Goal: Task Accomplishment & Management: Manage account settings

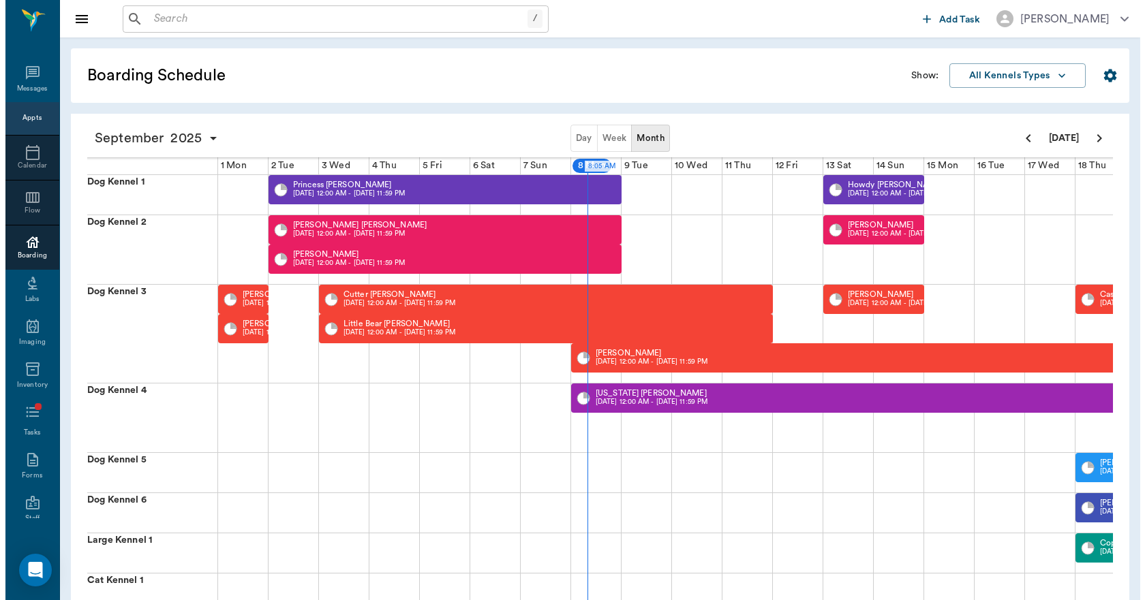
scroll to position [0, 354]
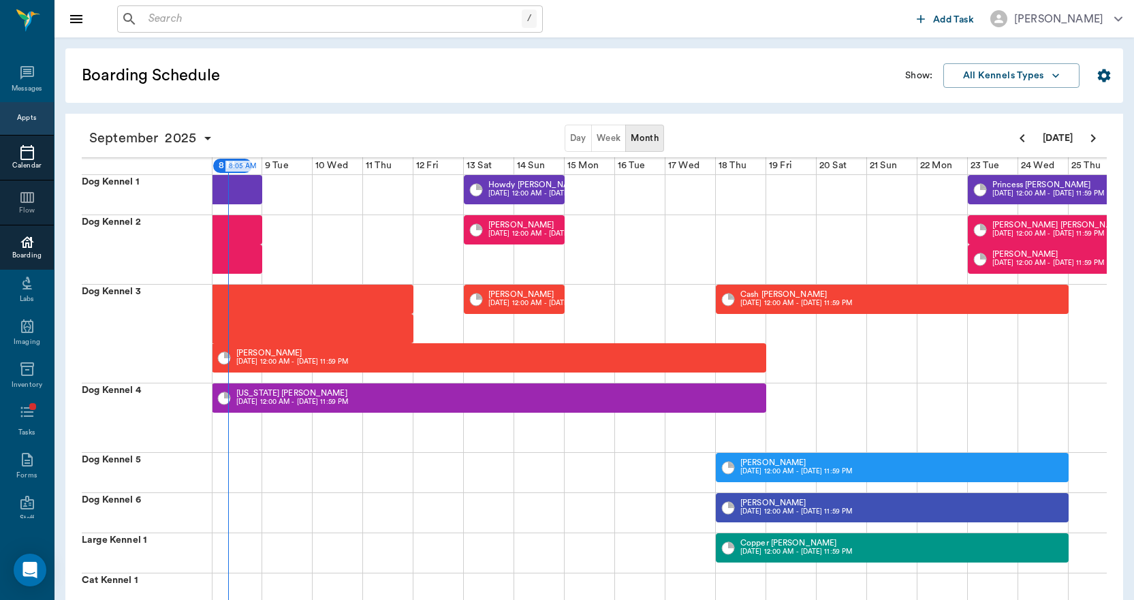
click at [24, 153] on icon at bounding box center [27, 152] width 16 height 16
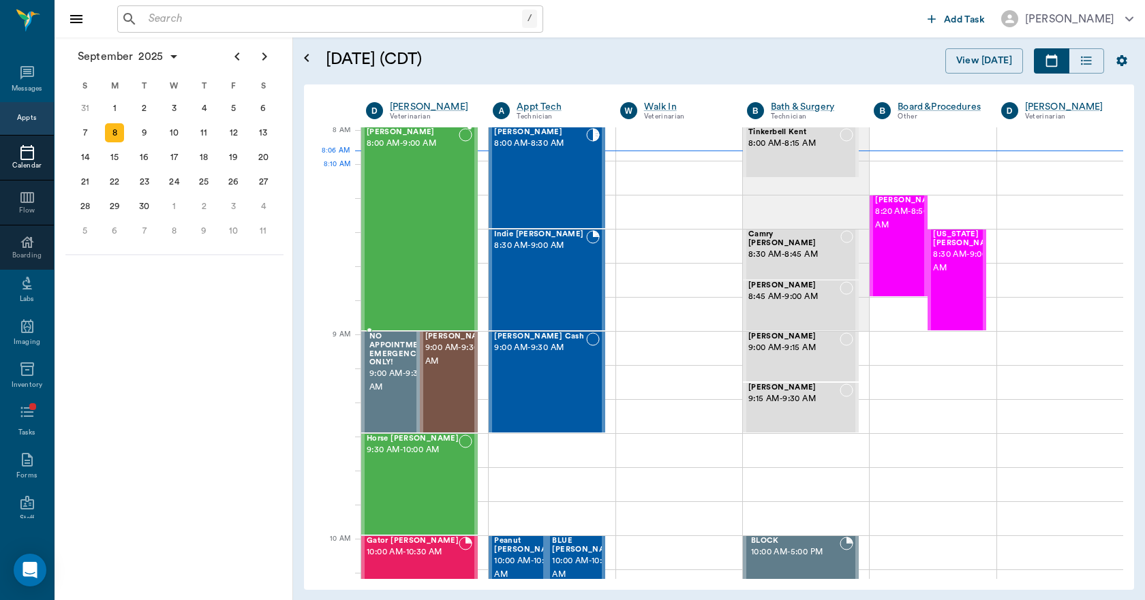
scroll to position [3, 0]
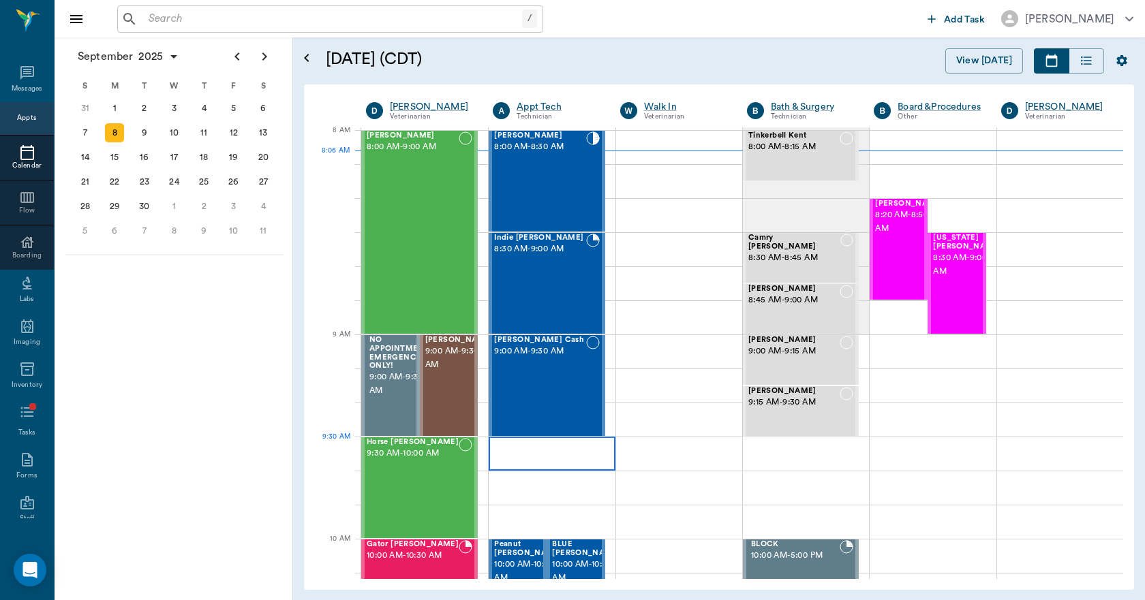
click at [559, 451] on div at bounding box center [551, 454] width 126 height 34
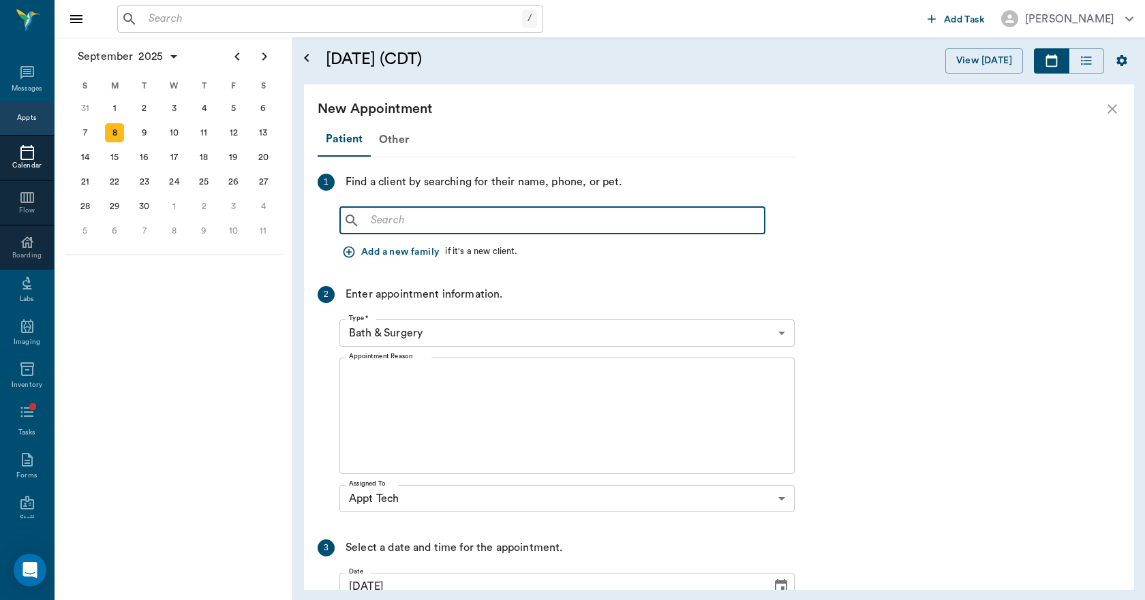
click at [550, 215] on input "text" at bounding box center [562, 220] width 394 height 19
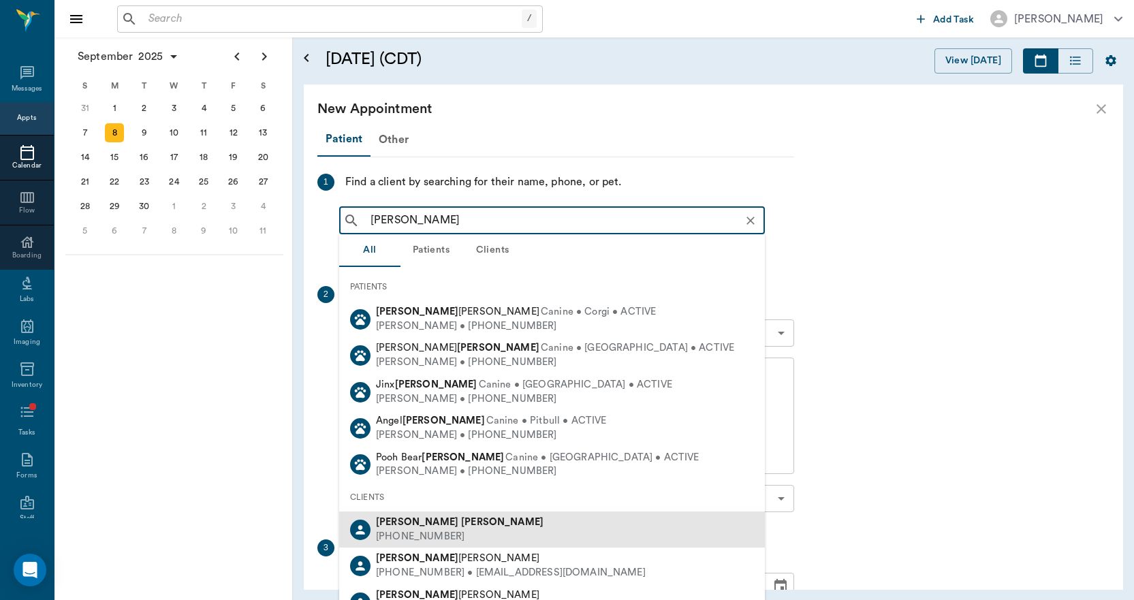
click at [461, 527] on b "[PERSON_NAME]" at bounding box center [502, 522] width 82 height 10
type input "lori moore"
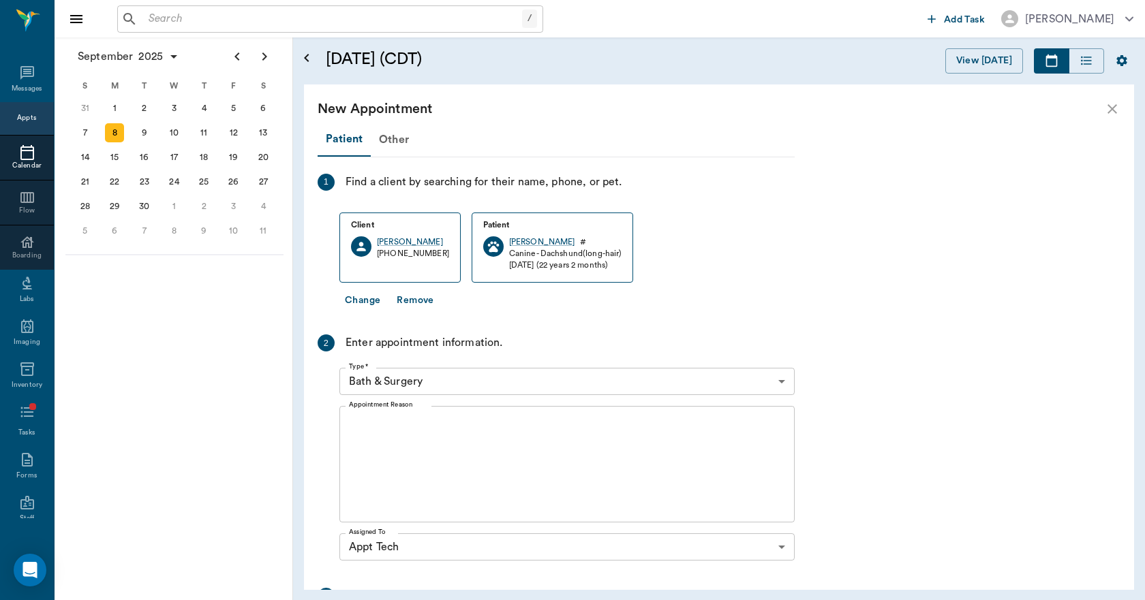
click at [461, 382] on body "/ ​ Add Task Dr. Bert Ellsworth Nectar Messages Appts Calendar Flow Boarding La…" at bounding box center [572, 300] width 1145 height 600
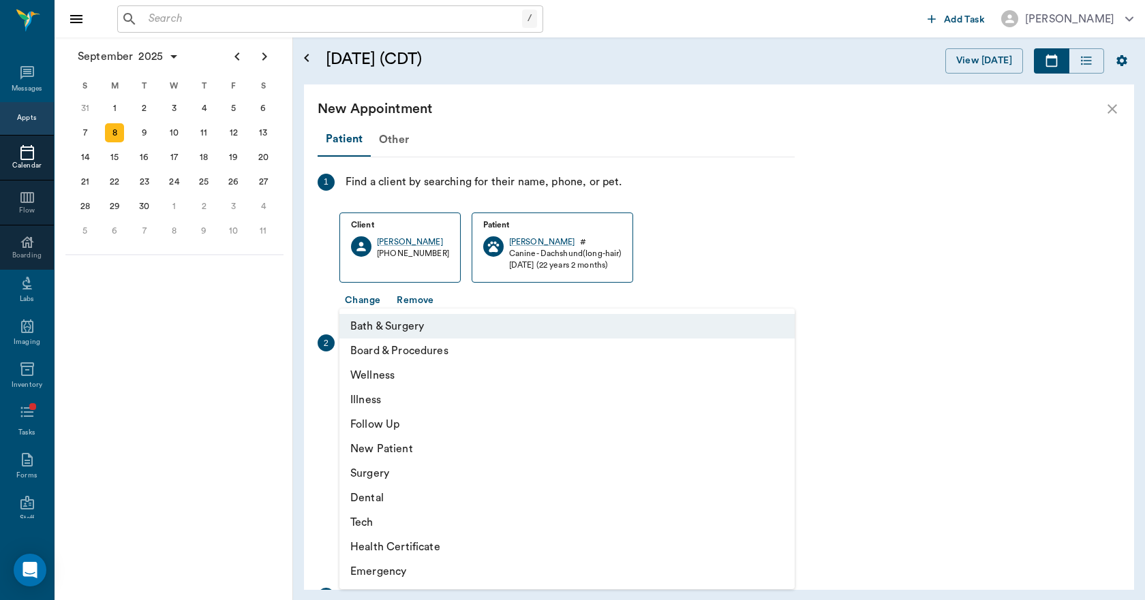
click at [1111, 106] on div at bounding box center [572, 300] width 1145 height 600
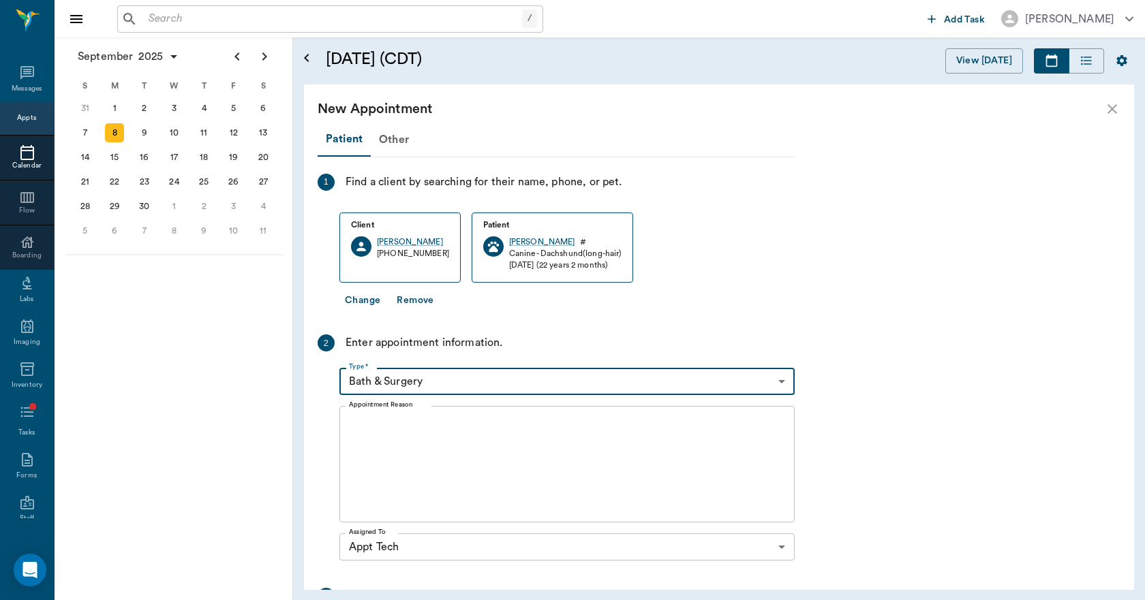
click at [1108, 110] on icon "close" at bounding box center [1112, 109] width 16 height 16
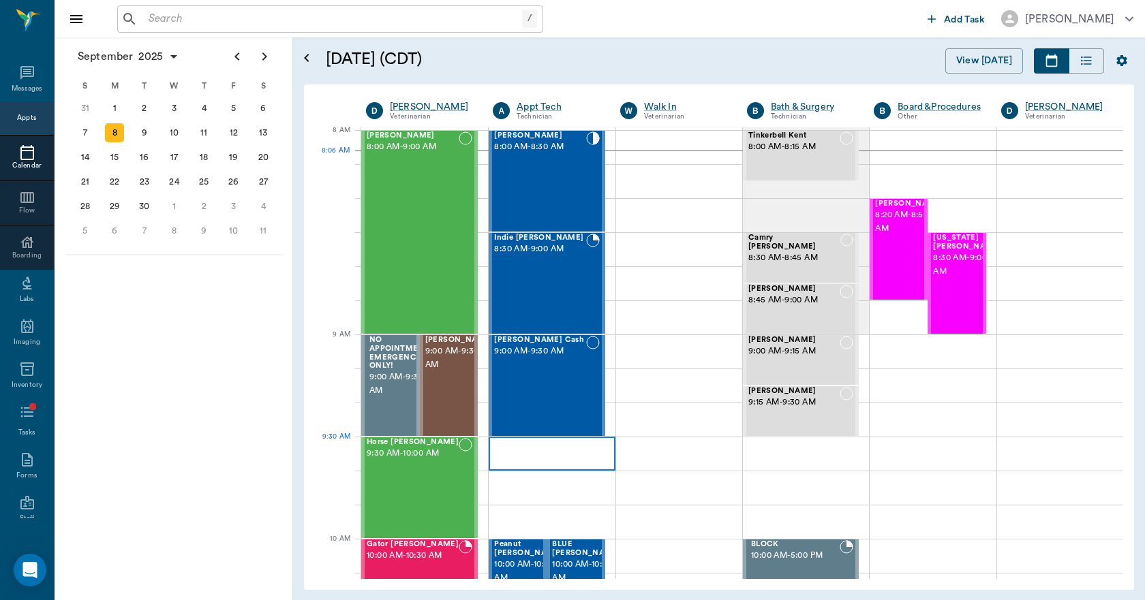
click at [566, 458] on div at bounding box center [551, 454] width 126 height 34
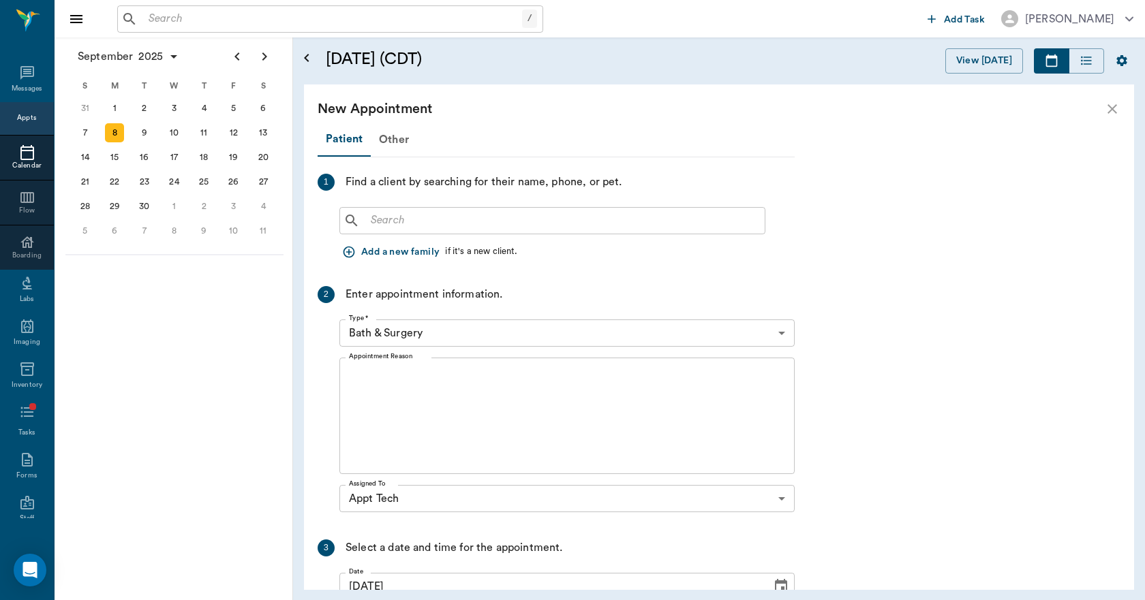
click at [499, 226] on input "text" at bounding box center [562, 220] width 394 height 19
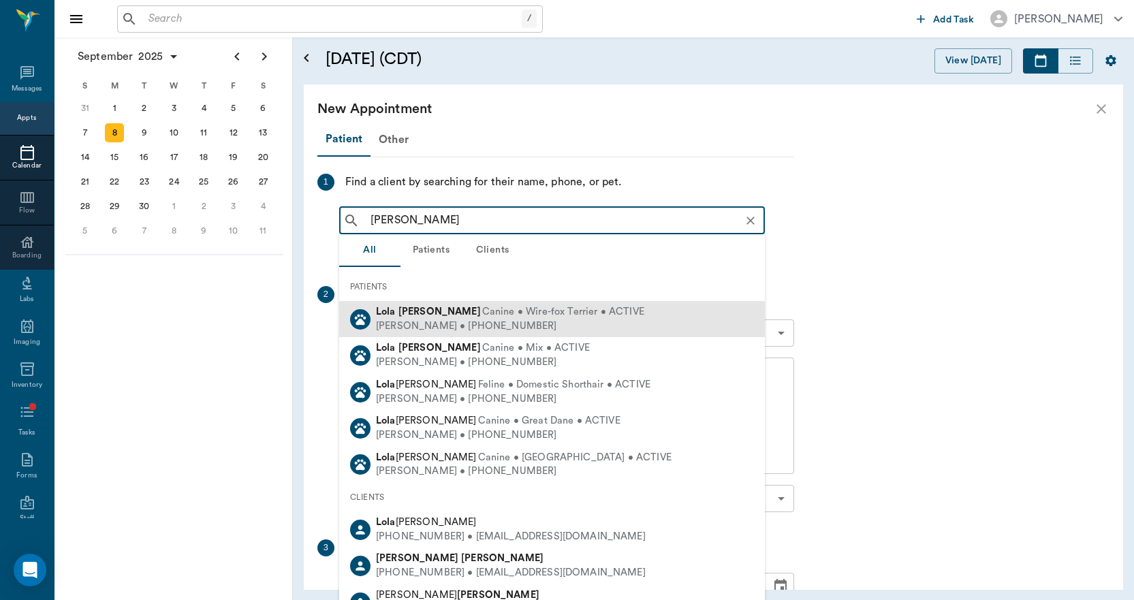
click at [413, 320] on div "Dustin Moore • (903) 241-0565" at bounding box center [510, 327] width 268 height 14
type input "lola moore"
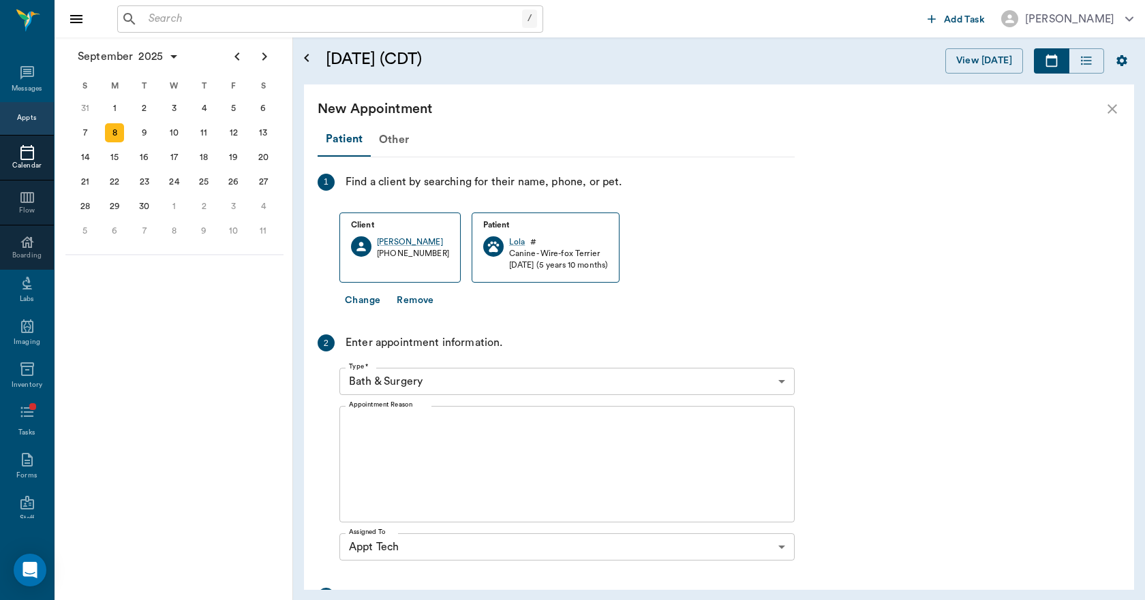
click at [452, 379] on body "/ ​ Add Task Dr. Bert Ellsworth Nectar Messages Appts Calendar Flow Boarding La…" at bounding box center [572, 300] width 1145 height 600
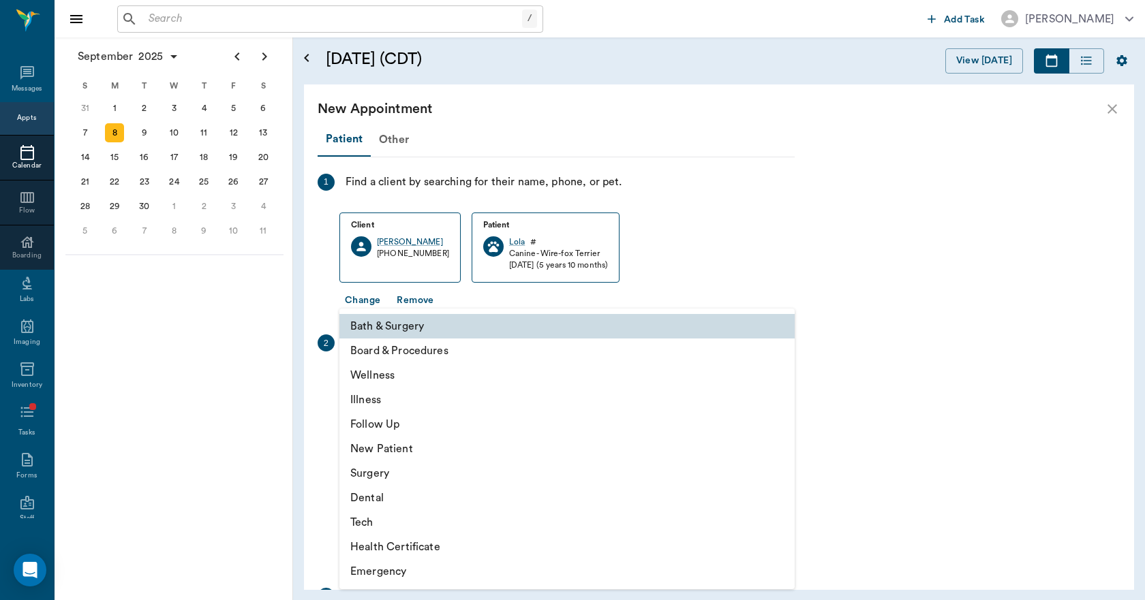
click at [385, 516] on li "Tech" at bounding box center [566, 522] width 455 height 25
type input "65d2be4f46e3a538d89b8c1a"
type input "10:00 AM"
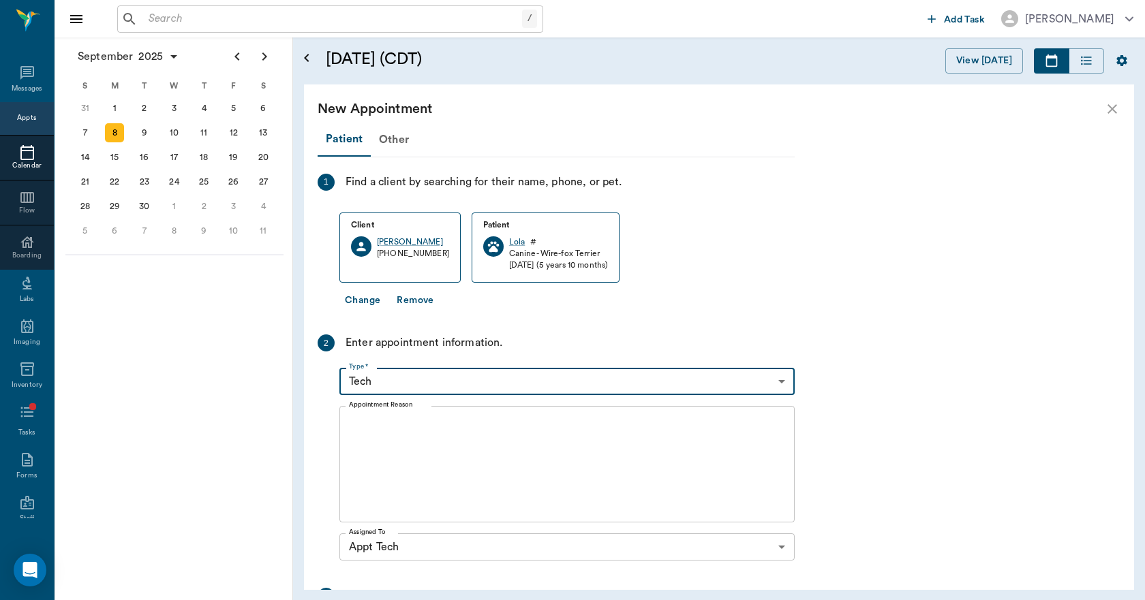
click at [408, 435] on textarea "Appointment Reason" at bounding box center [567, 465] width 436 height 94
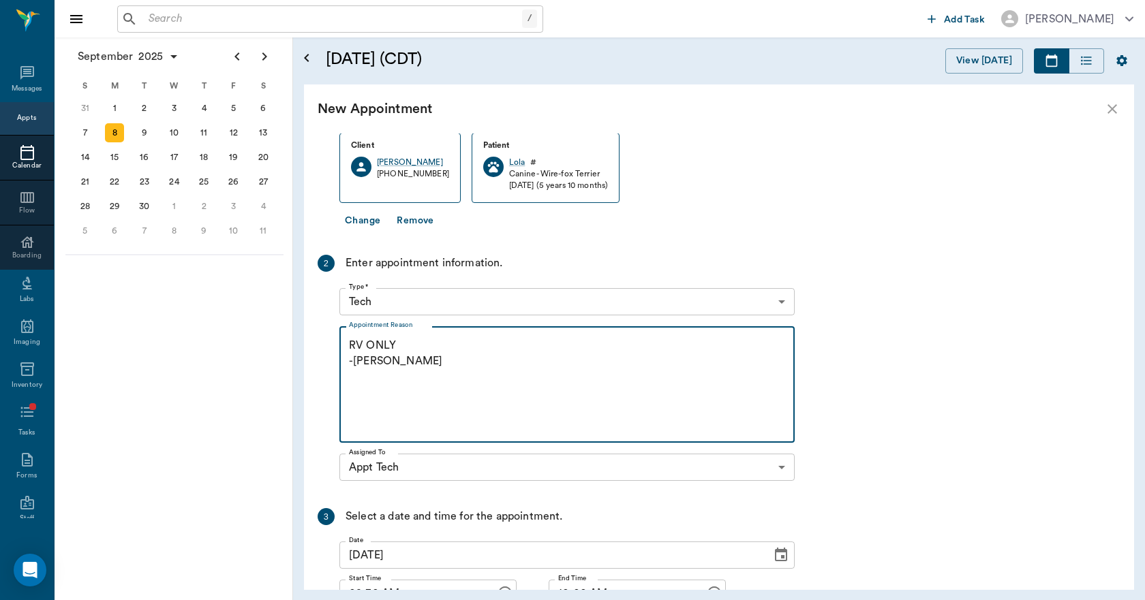
scroll to position [199, 0]
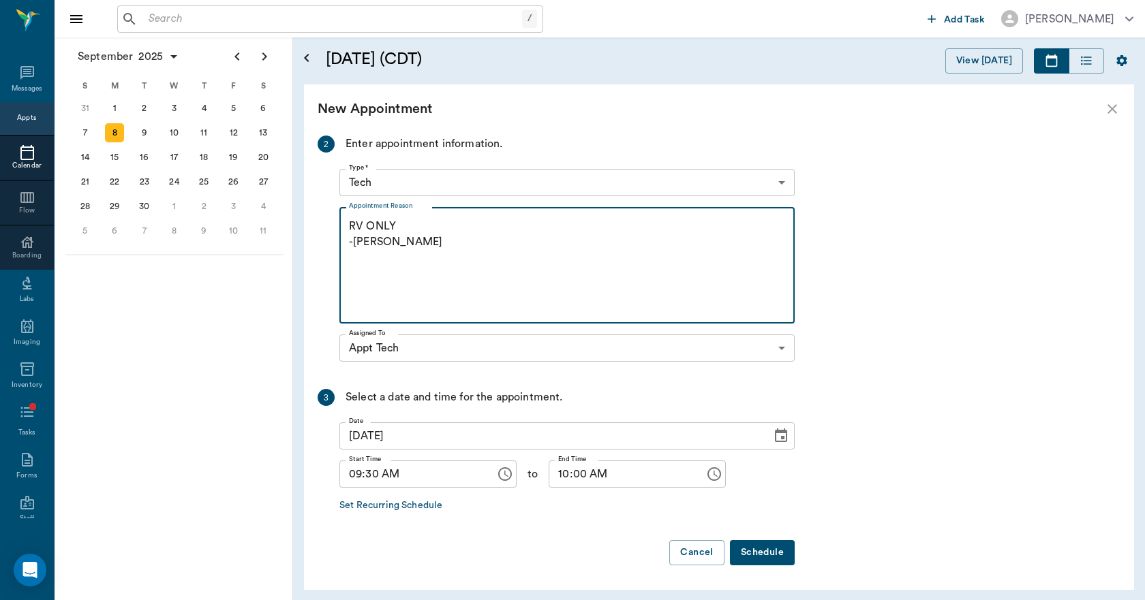
type textarea "RV ONLY -LORY"
click at [757, 557] on button "Schedule" at bounding box center [762, 552] width 65 height 25
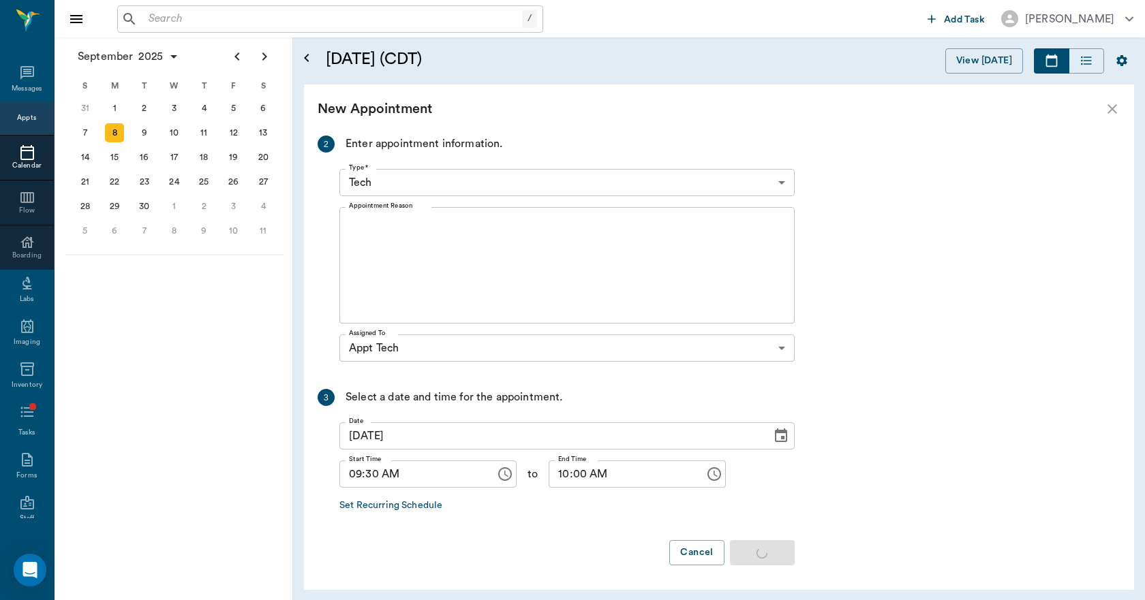
scroll to position [0, 0]
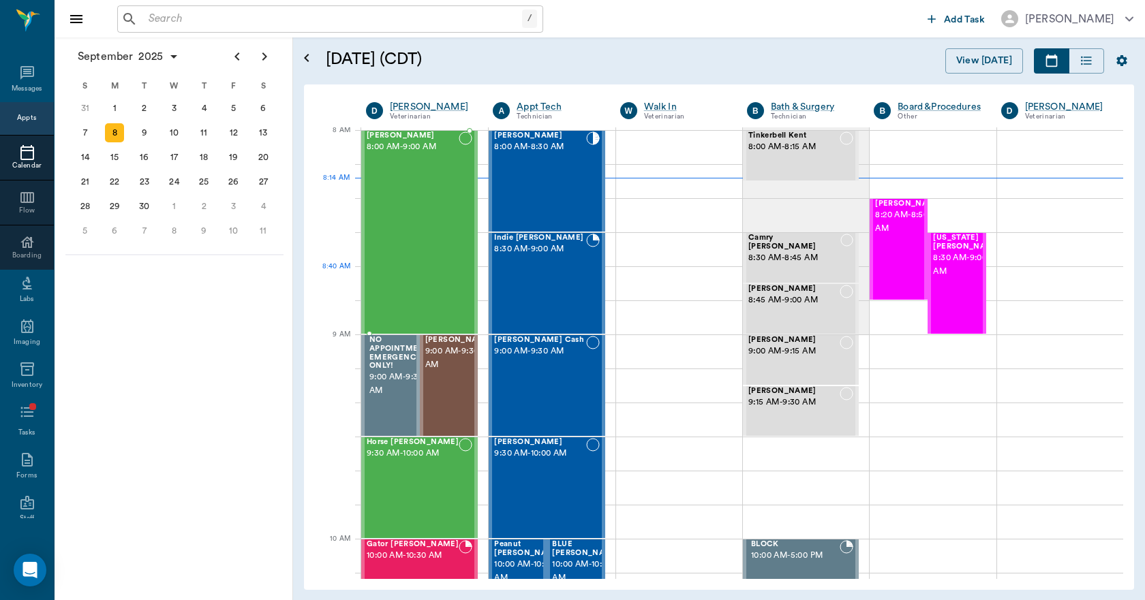
click at [405, 259] on div "[PERSON_NAME] 8:00 AM - 9:00 AM" at bounding box center [413, 232] width 92 height 202
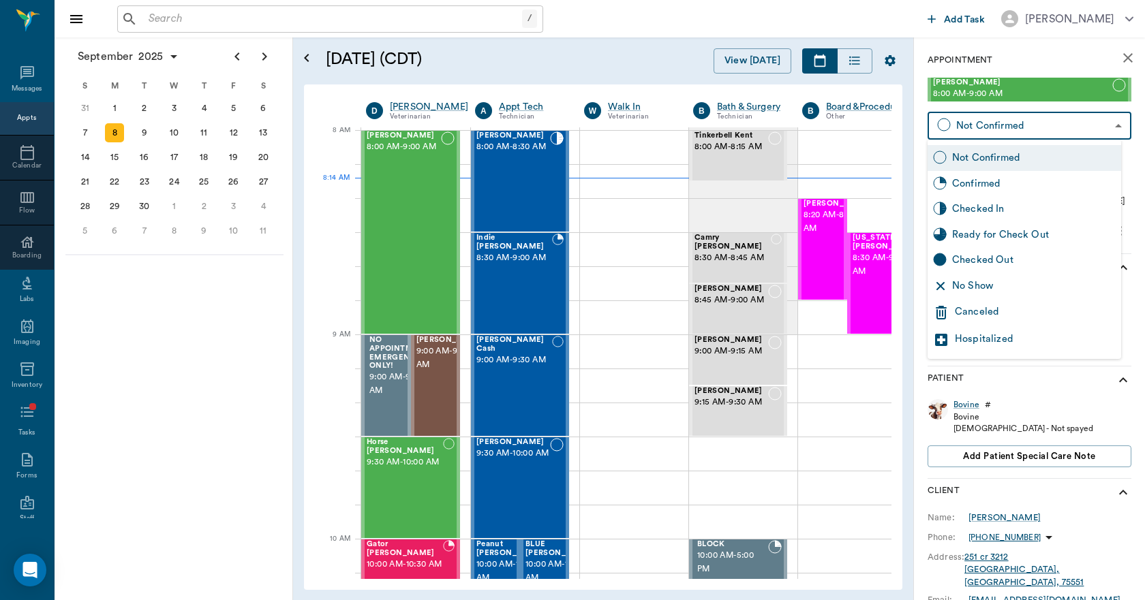
click at [989, 126] on body "/ ​ Add Task Dr. Bert Ellsworth Nectar Messages Appts Calendar Flow Boarding La…" at bounding box center [572, 300] width 1145 height 600
click at [984, 217] on div "Checked In" at bounding box center [1023, 209] width 193 height 26
type input "CHECKED_IN"
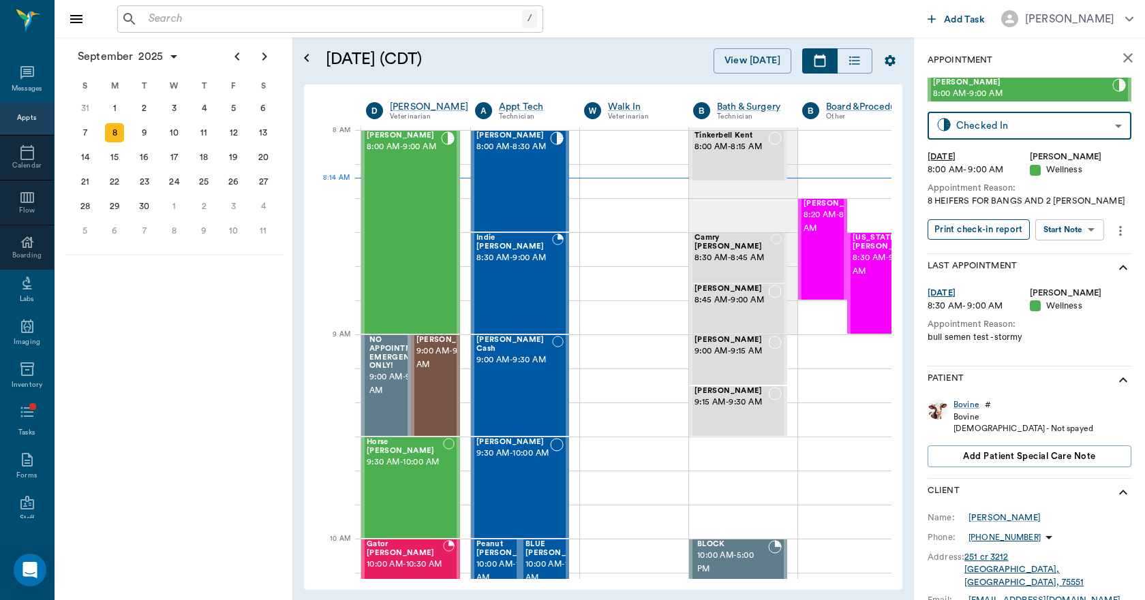
click at [978, 228] on button "Print check-in report" at bounding box center [978, 229] width 102 height 21
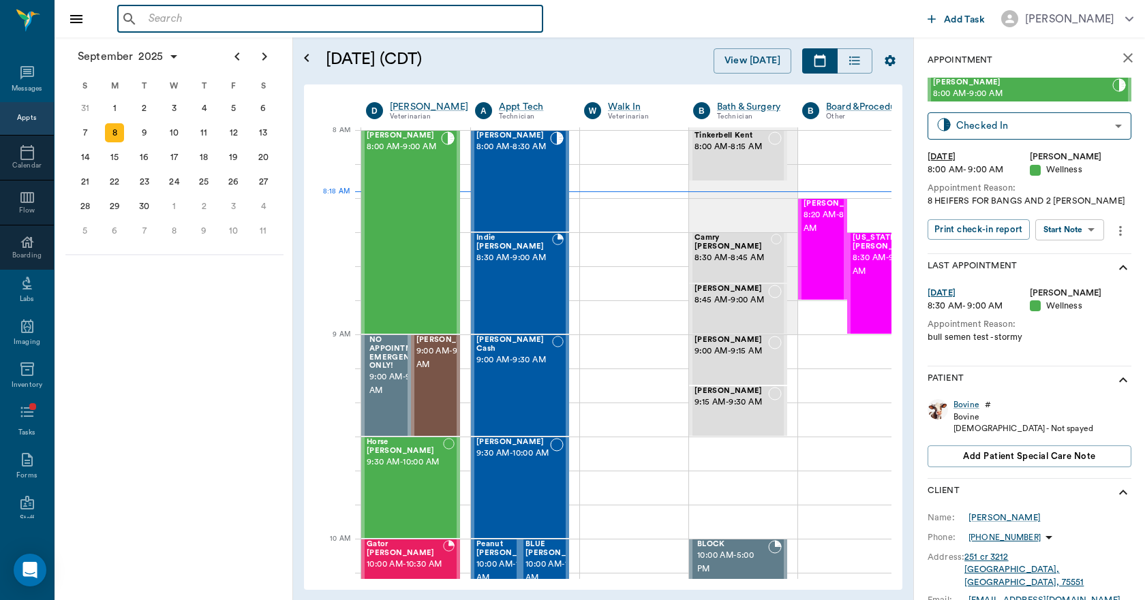
click at [362, 20] on input "text" at bounding box center [340, 19] width 394 height 19
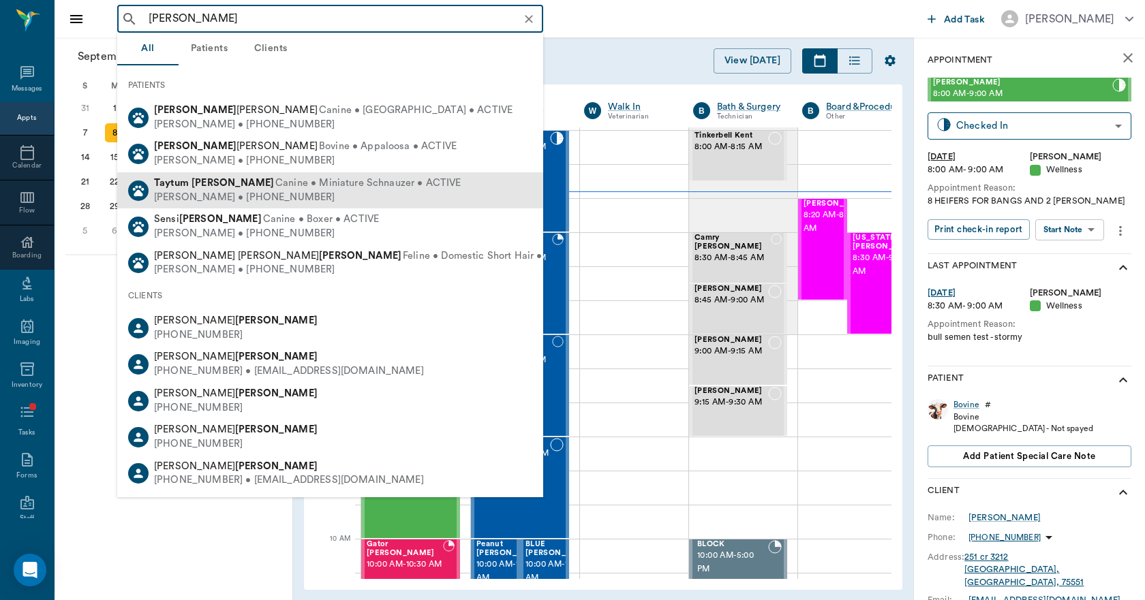
click at [219, 188] on div "Taytum Strickland Canine • Miniature Schnauzer • ACTIVE" at bounding box center [307, 183] width 307 height 14
type input "TATUM STRICK"
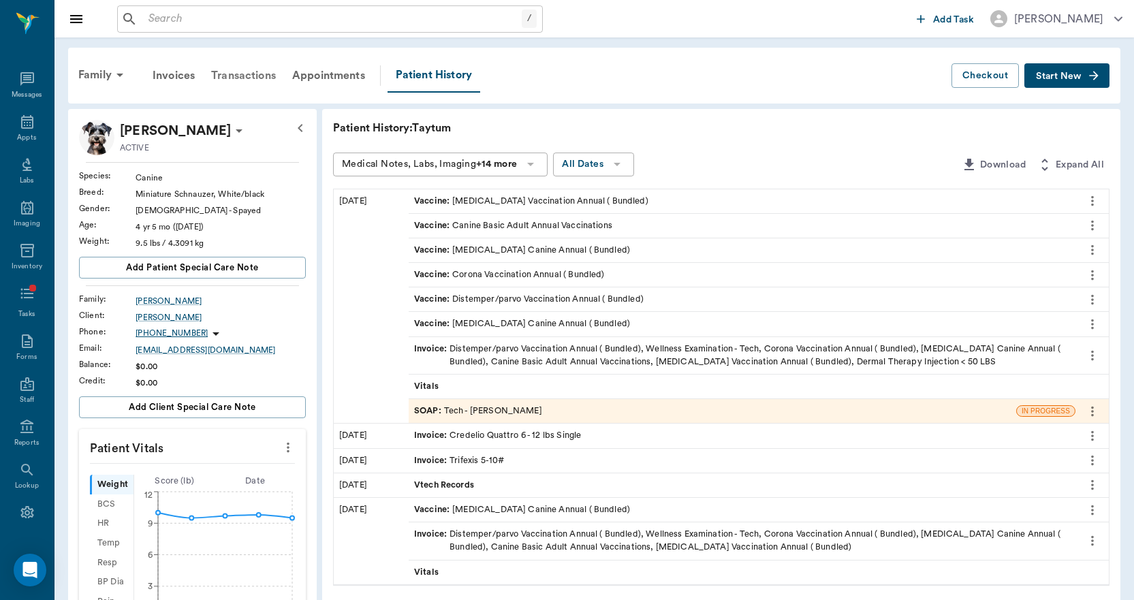
click at [253, 74] on div "Transactions" at bounding box center [243, 75] width 81 height 33
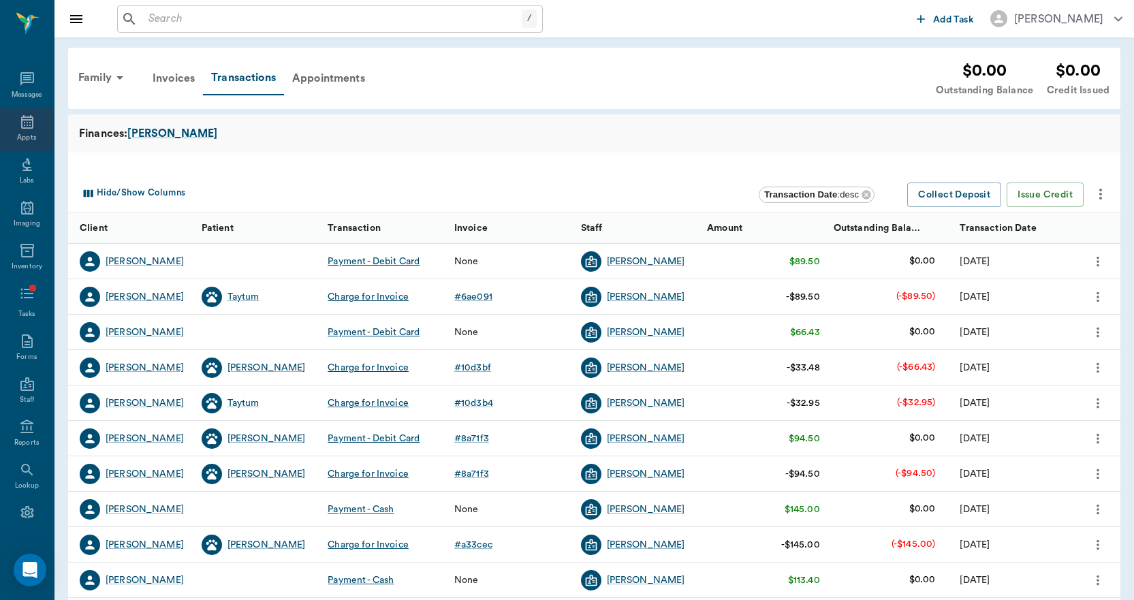
click at [20, 127] on icon at bounding box center [27, 122] width 16 height 16
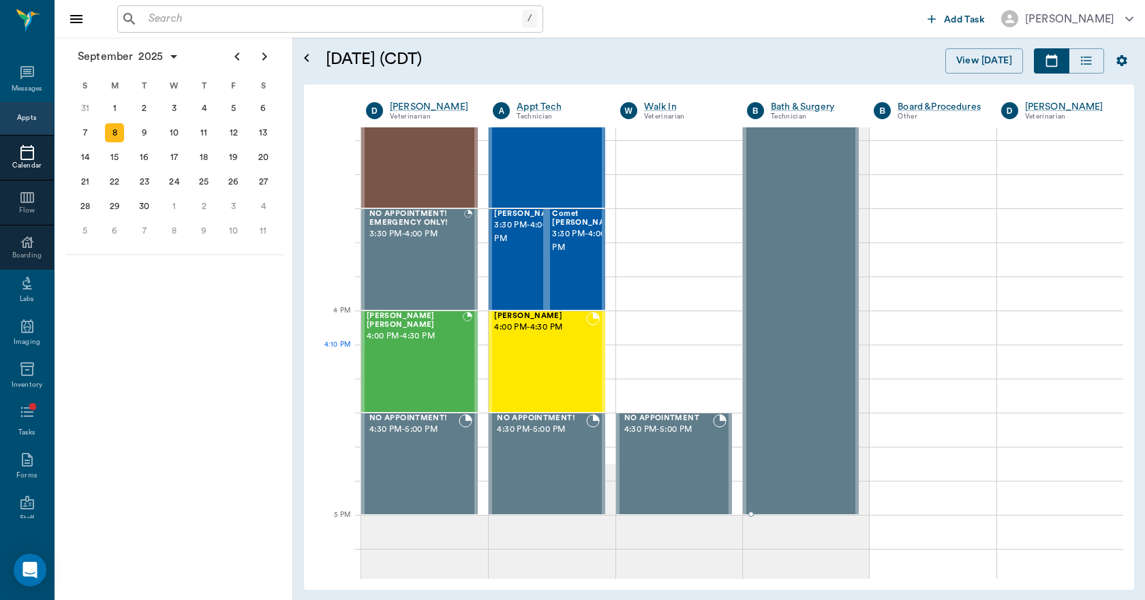
scroll to position [1499, 0]
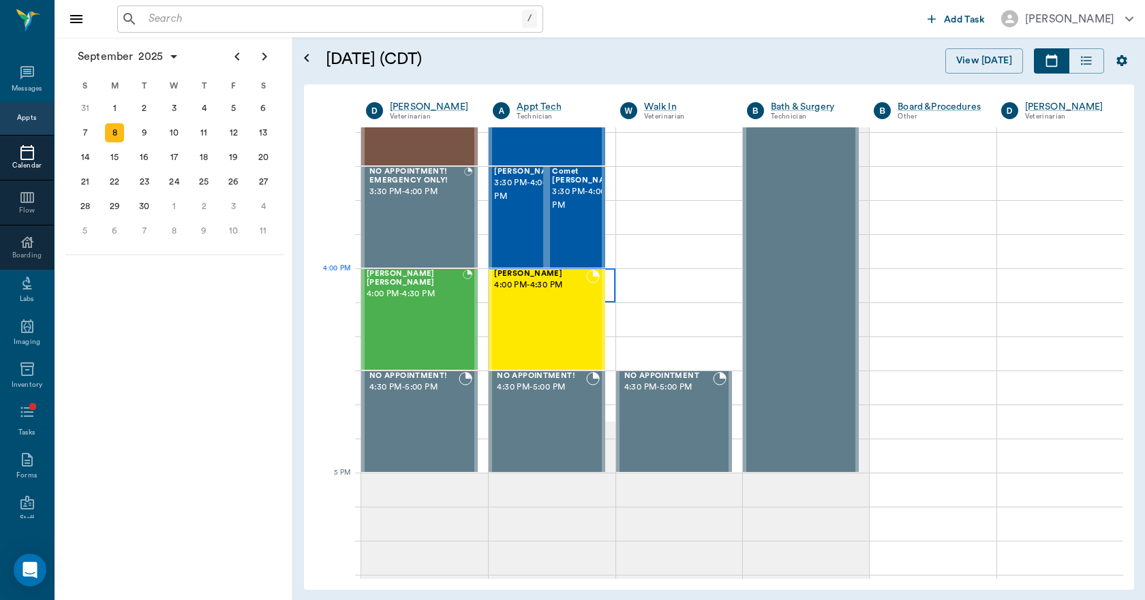
click at [608, 289] on div at bounding box center [551, 285] width 126 height 34
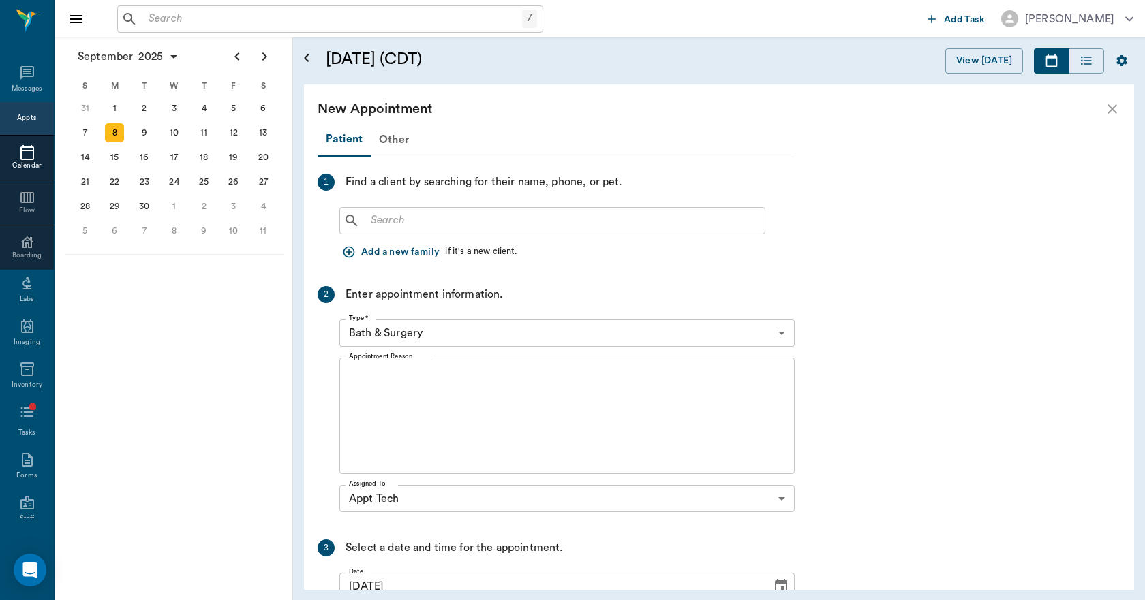
click at [521, 226] on input "text" at bounding box center [562, 220] width 394 height 19
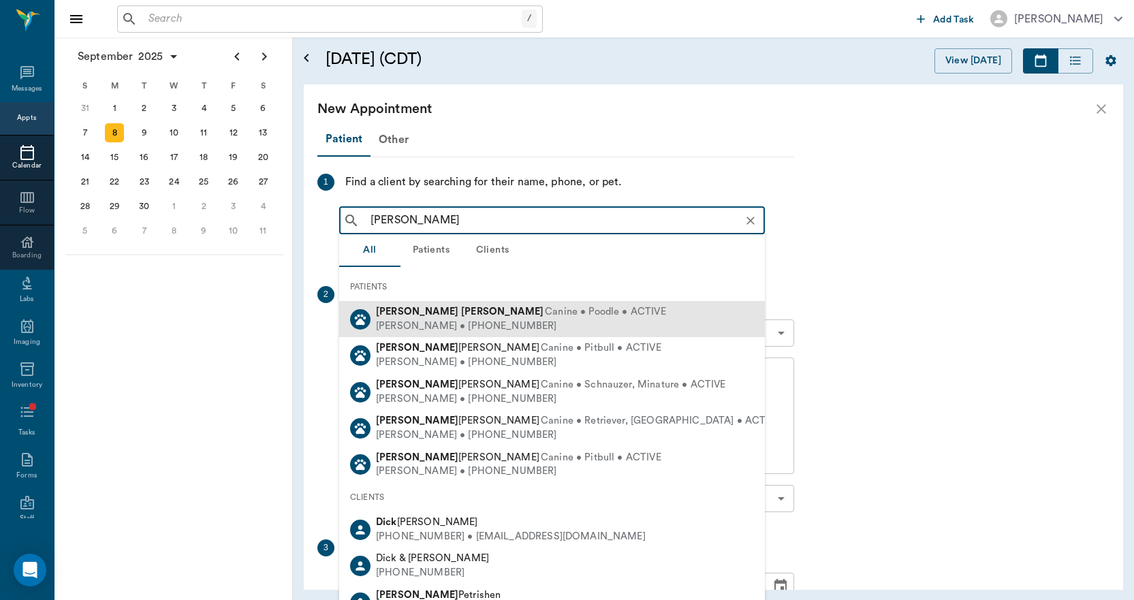
click at [545, 311] on span "Canine • Poodle • ACTIVE" at bounding box center [605, 312] width 121 height 14
type input "MOLLY DICK"
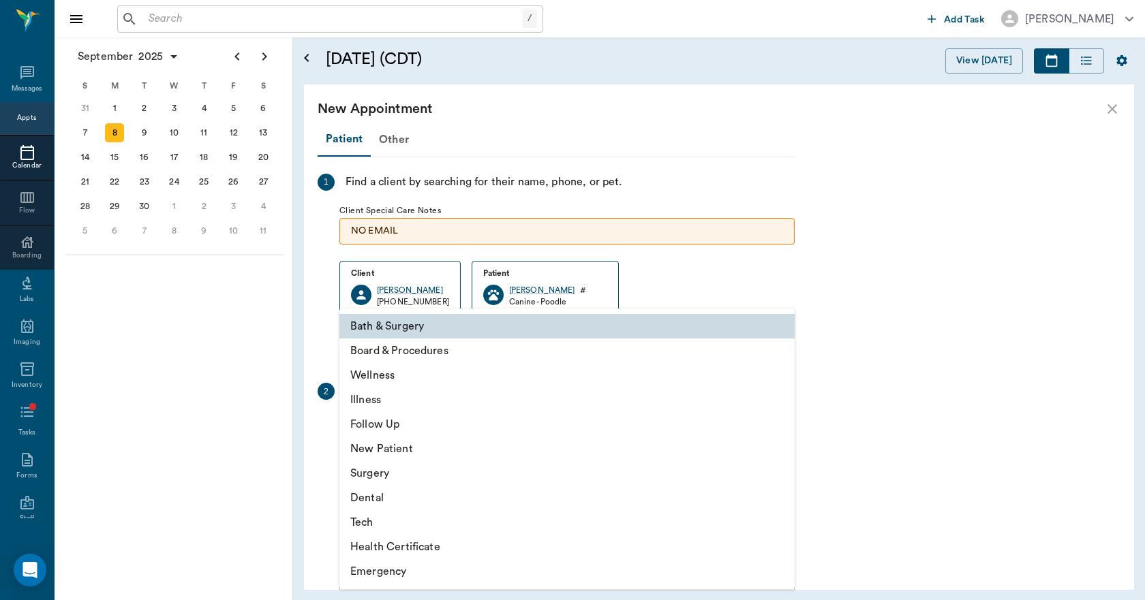
click at [446, 425] on body "/ ​ Add Task Dr. Bert Ellsworth Nectar Messages Appts Calendar Flow Boarding La…" at bounding box center [572, 300] width 1145 height 600
click at [373, 520] on li "Tech" at bounding box center [566, 522] width 455 height 25
type input "65d2be4f46e3a538d89b8c1a"
type input "04:30 PM"
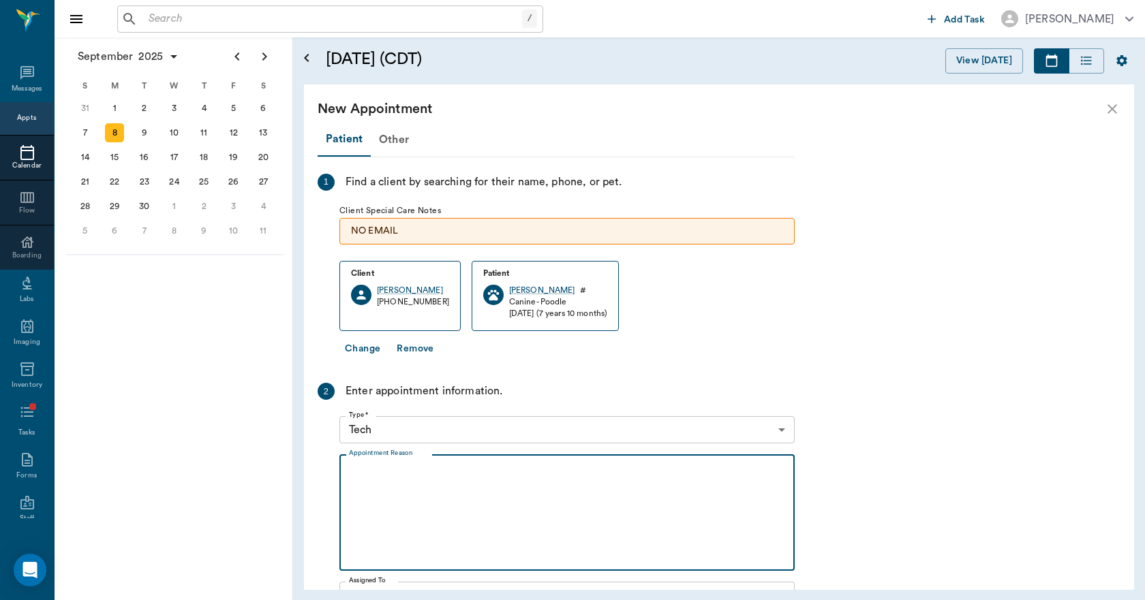
click at [428, 484] on textarea "Appointment Reason" at bounding box center [567, 513] width 436 height 94
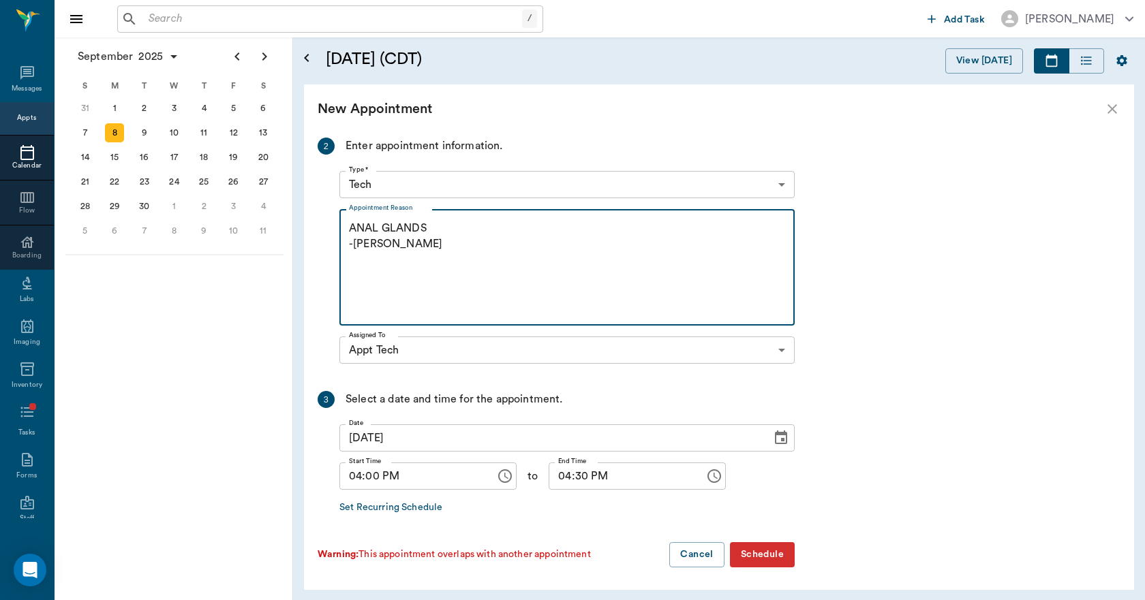
scroll to position [247, 0]
type textarea "ANAL GLANDS -LORY"
click at [773, 553] on button "Schedule" at bounding box center [762, 552] width 65 height 25
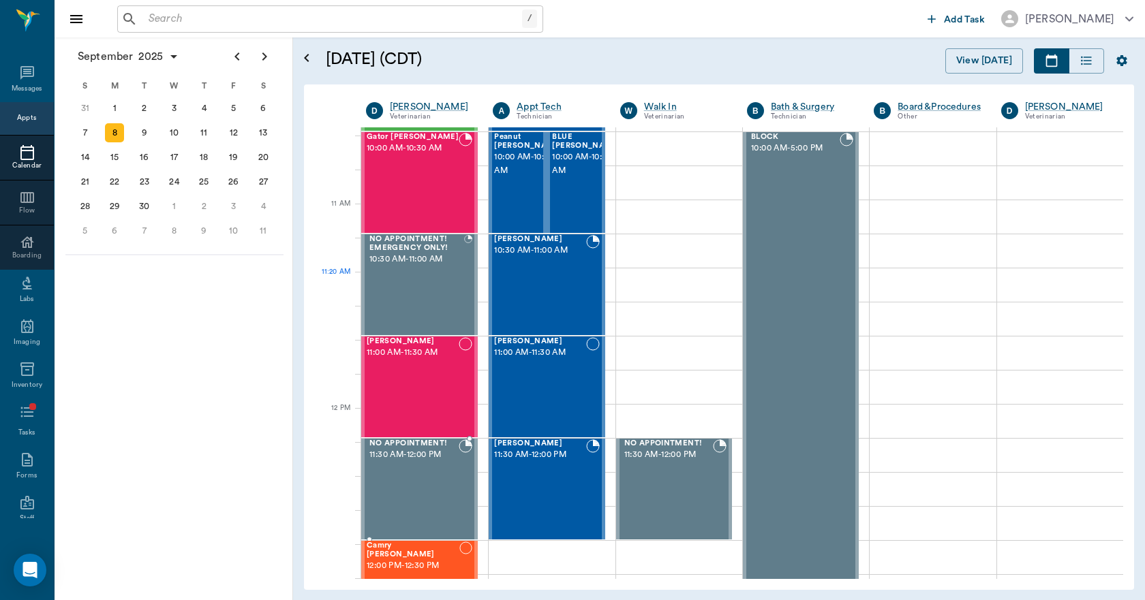
scroll to position [409, 0]
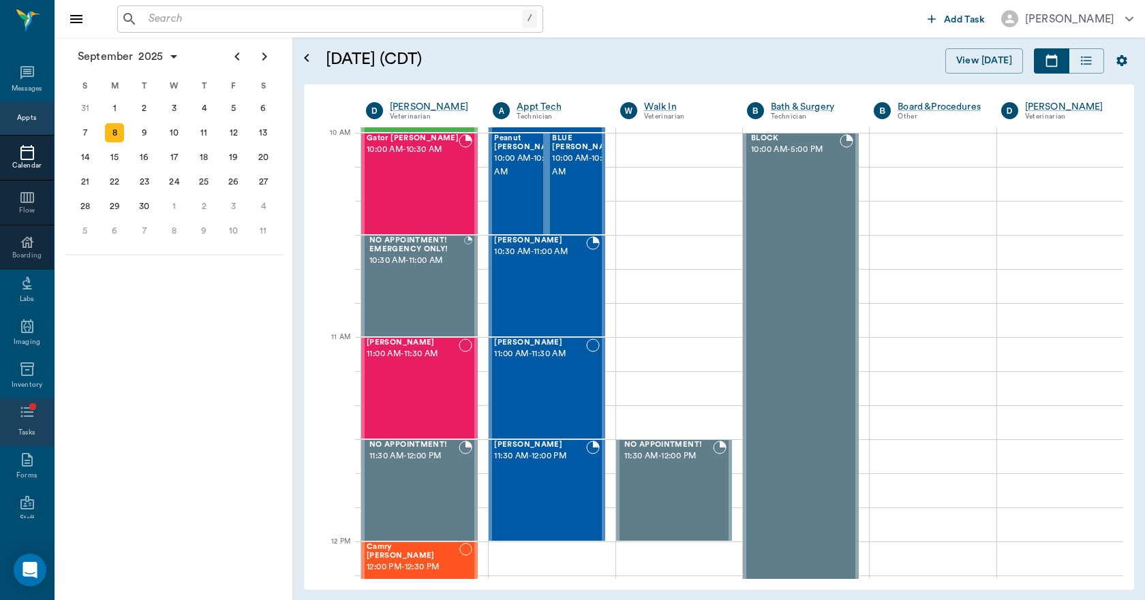
click at [29, 409] on span at bounding box center [32, 406] width 7 height 7
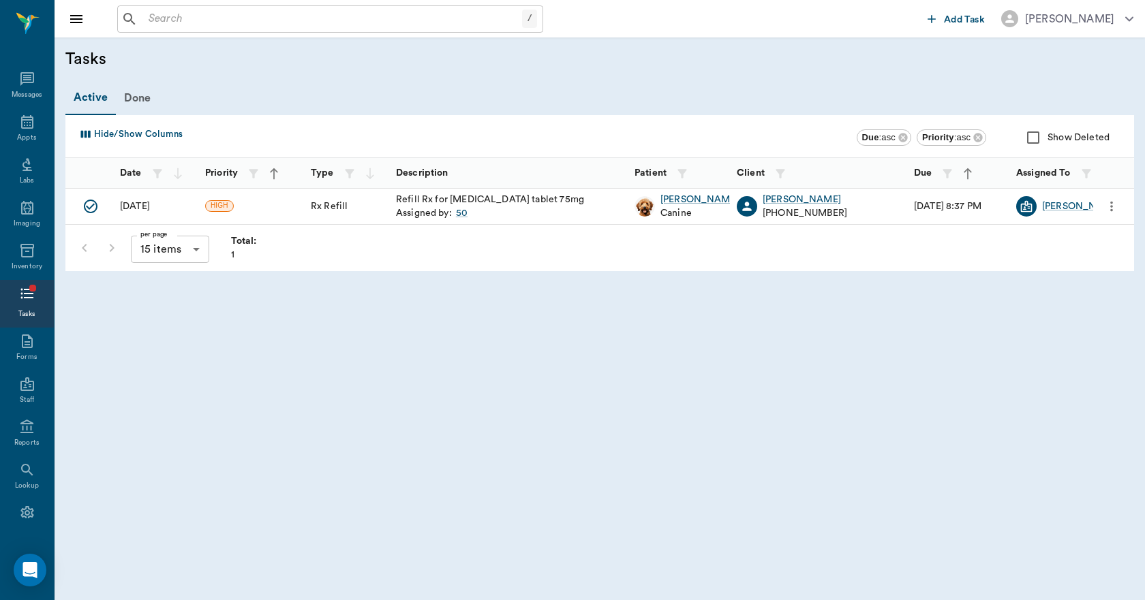
click at [91, 204] on icon "Mark Done" at bounding box center [90, 206] width 16 height 16
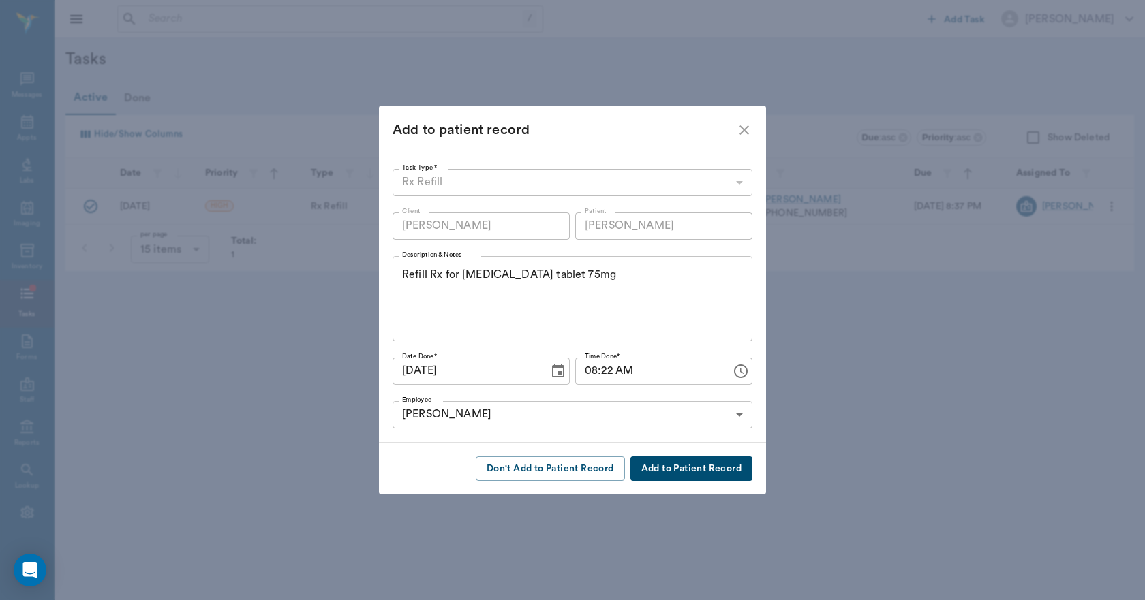
click at [653, 466] on button "Add to Patient Record" at bounding box center [691, 468] width 122 height 25
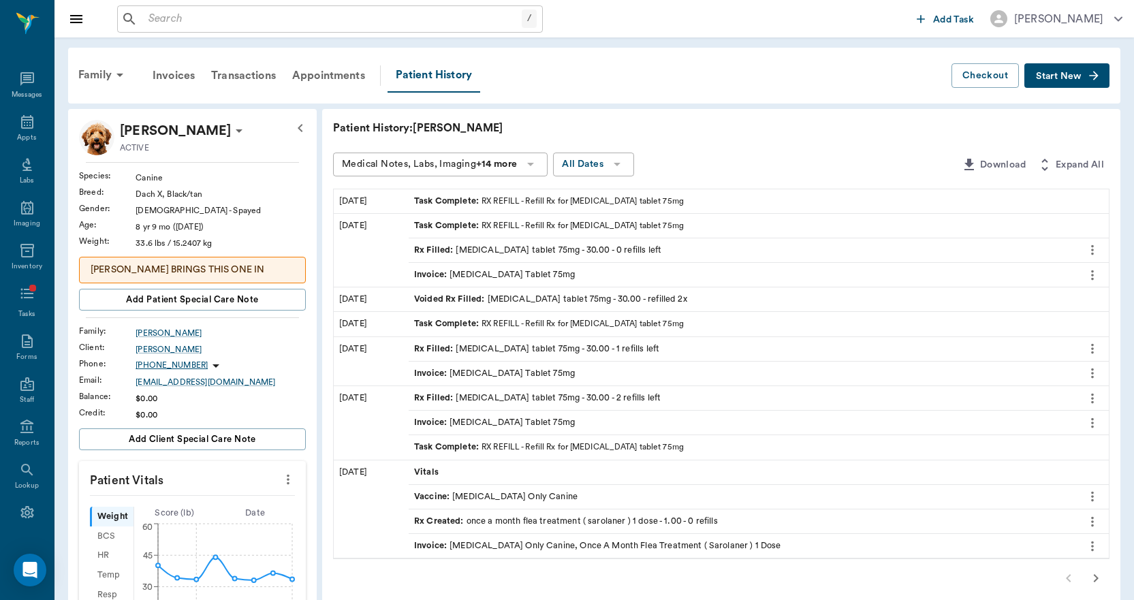
click at [511, 249] on div "Rx Filled : carprofen tablet 75mg - 30.00 - 0 refills left" at bounding box center [537, 250] width 247 height 13
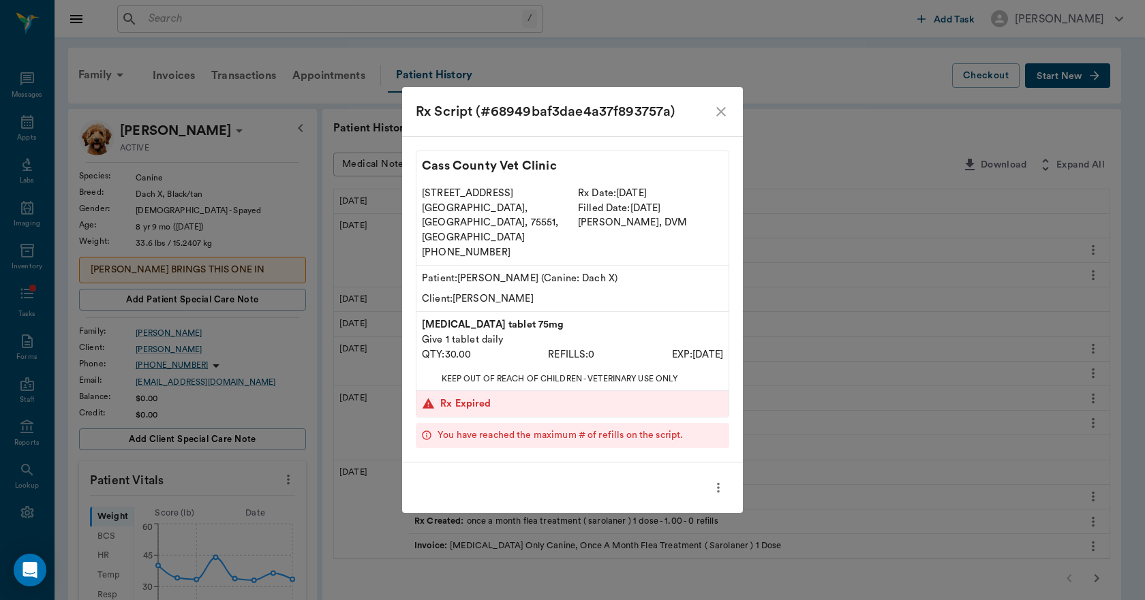
click at [723, 116] on icon "close" at bounding box center [721, 112] width 10 height 10
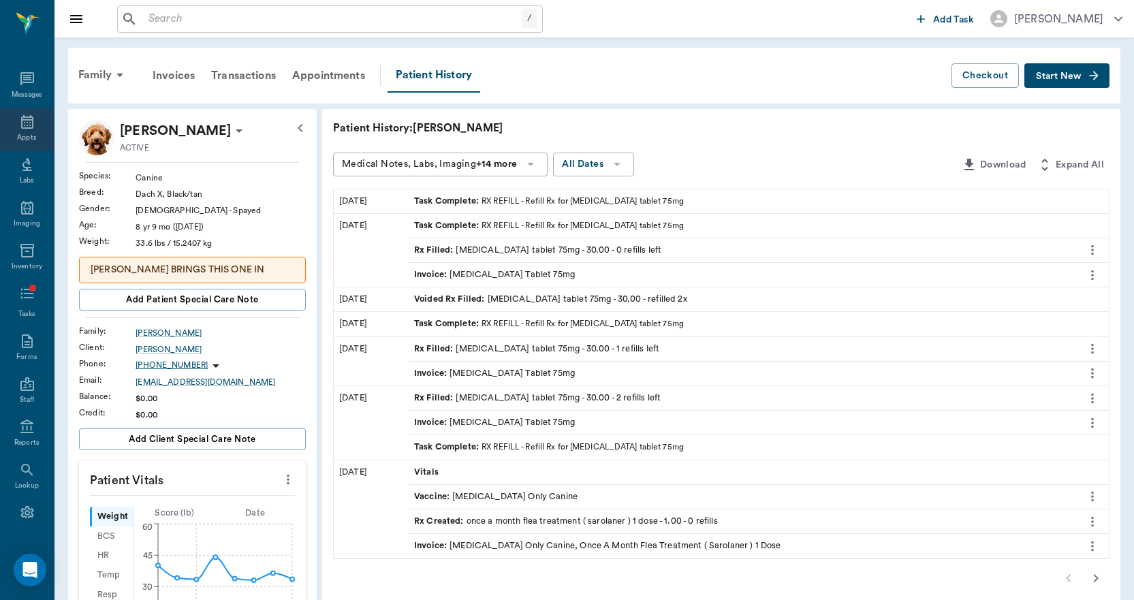
click at [26, 128] on icon at bounding box center [27, 122] width 12 height 14
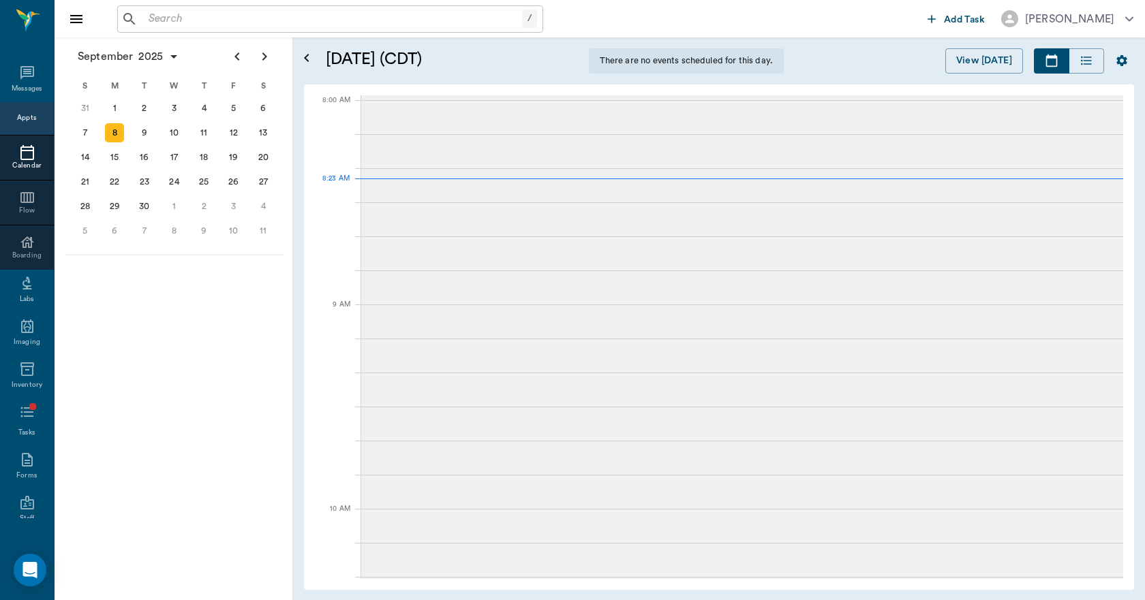
scroll to position [2, 0]
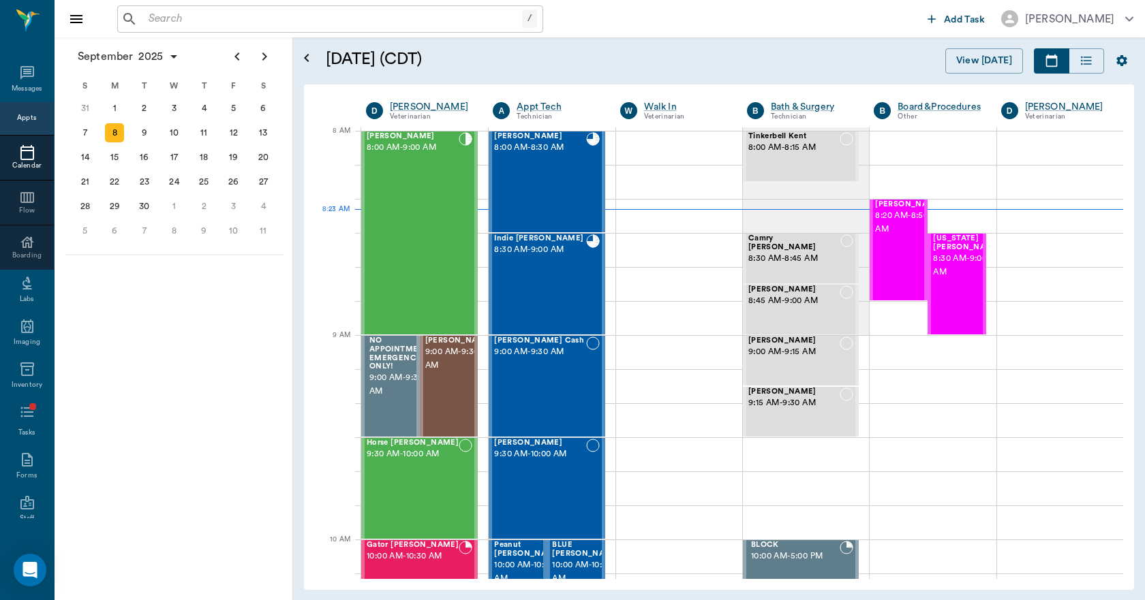
click at [243, 22] on input "text" at bounding box center [332, 19] width 379 height 19
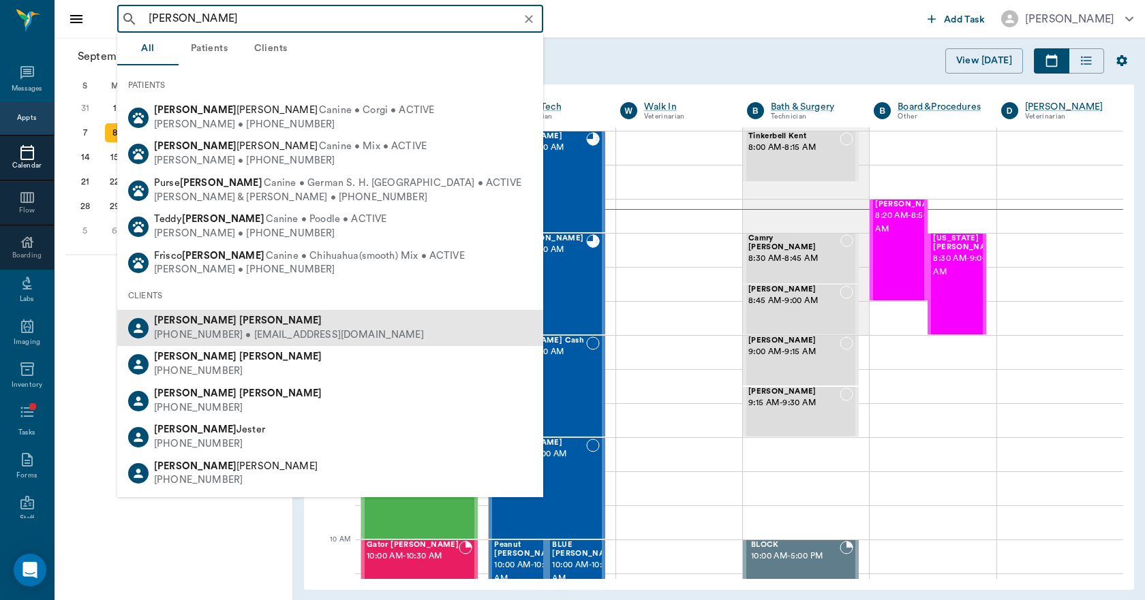
click at [215, 324] on div "Lori Cullins" at bounding box center [289, 321] width 270 height 14
type input "LORI CULL"
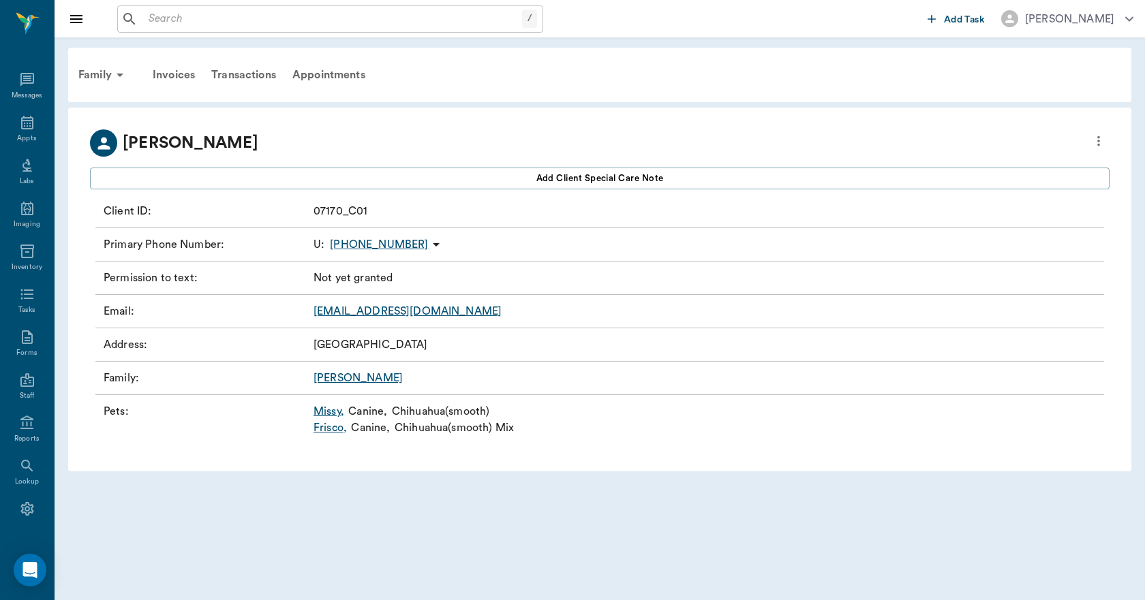
click at [328, 411] on link "Missy ," at bounding box center [328, 411] width 31 height 16
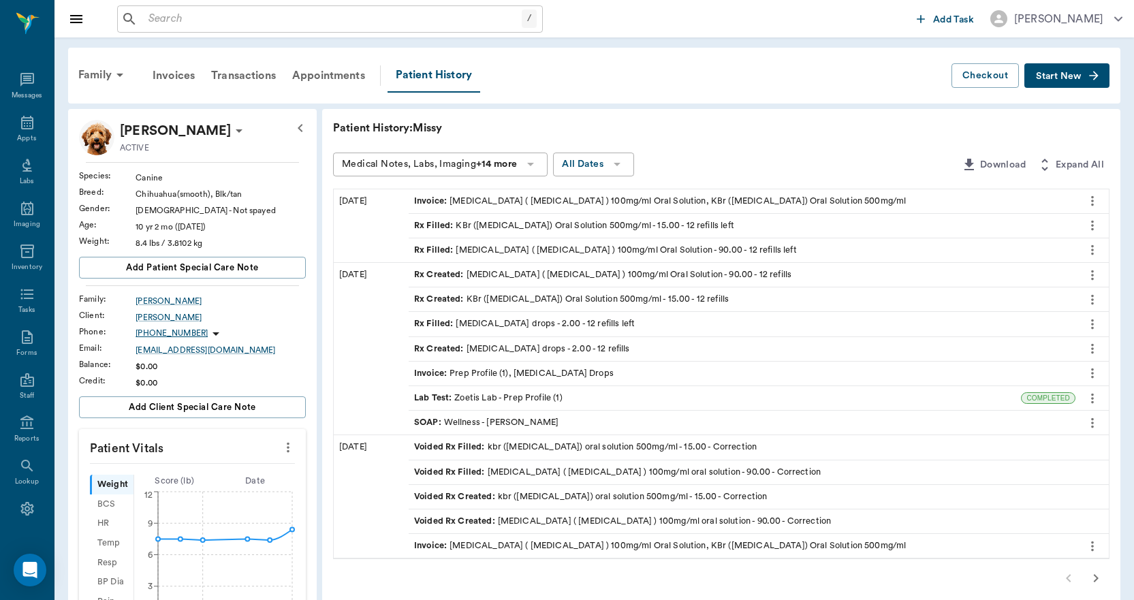
click at [495, 222] on div "Rx Filled : KBr (Potassium Bromide) Oral Solution 500mg/ml - 15.00 - 12 refills…" at bounding box center [574, 225] width 320 height 13
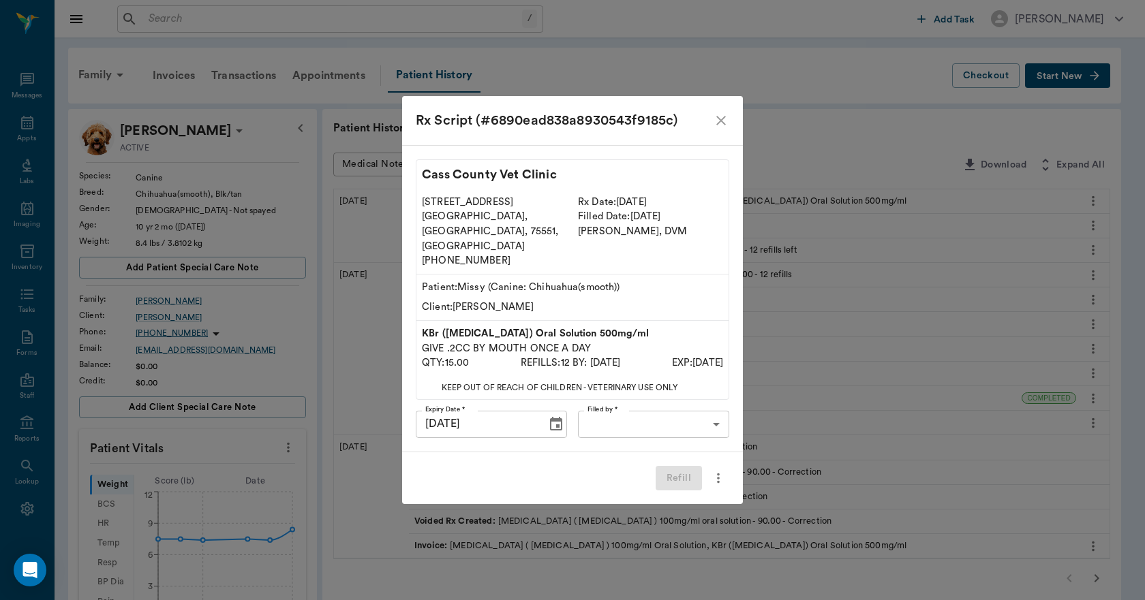
click at [716, 129] on icon "close" at bounding box center [721, 120] width 16 height 16
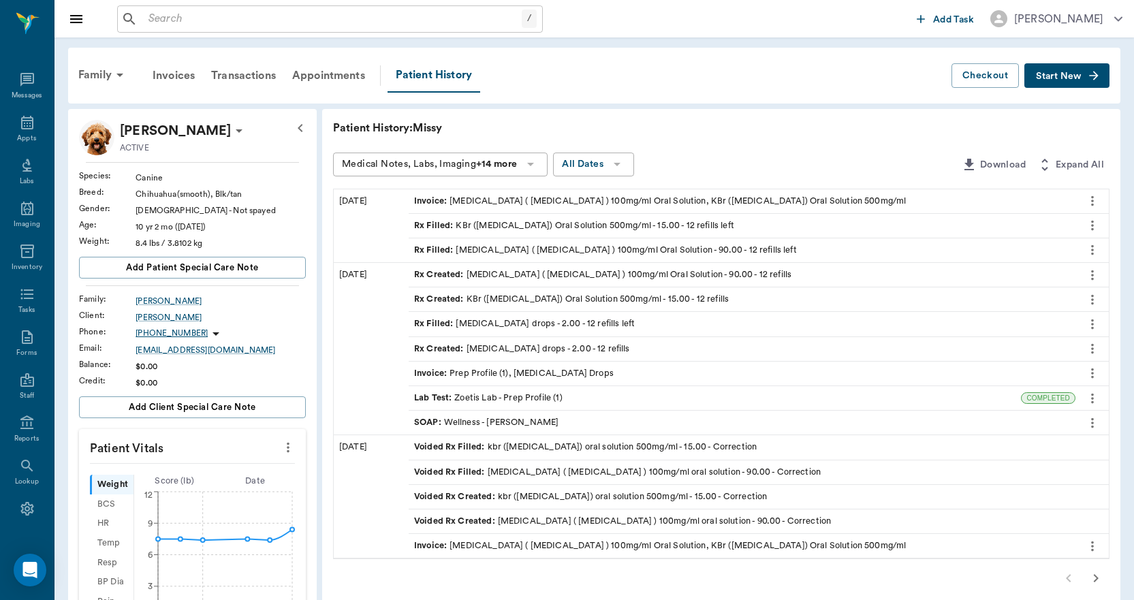
click at [507, 300] on div "Rx Created : KBr (Potassium Bromide) Oral Solution 500mg/ml - 15.00 - 12 refills" at bounding box center [571, 299] width 315 height 13
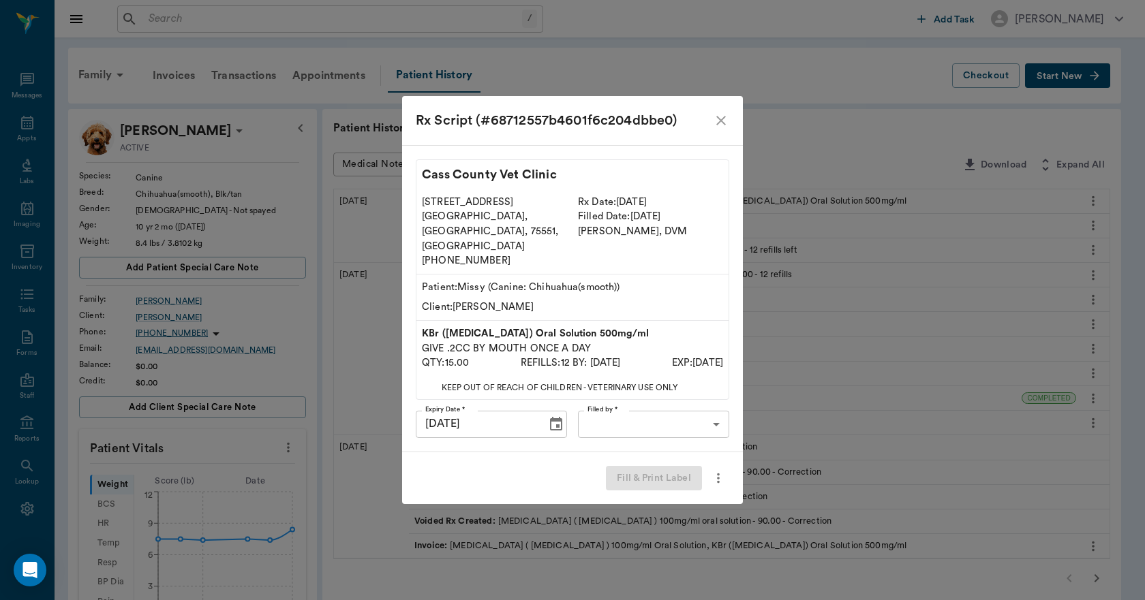
click at [724, 125] on icon "close" at bounding box center [721, 121] width 10 height 10
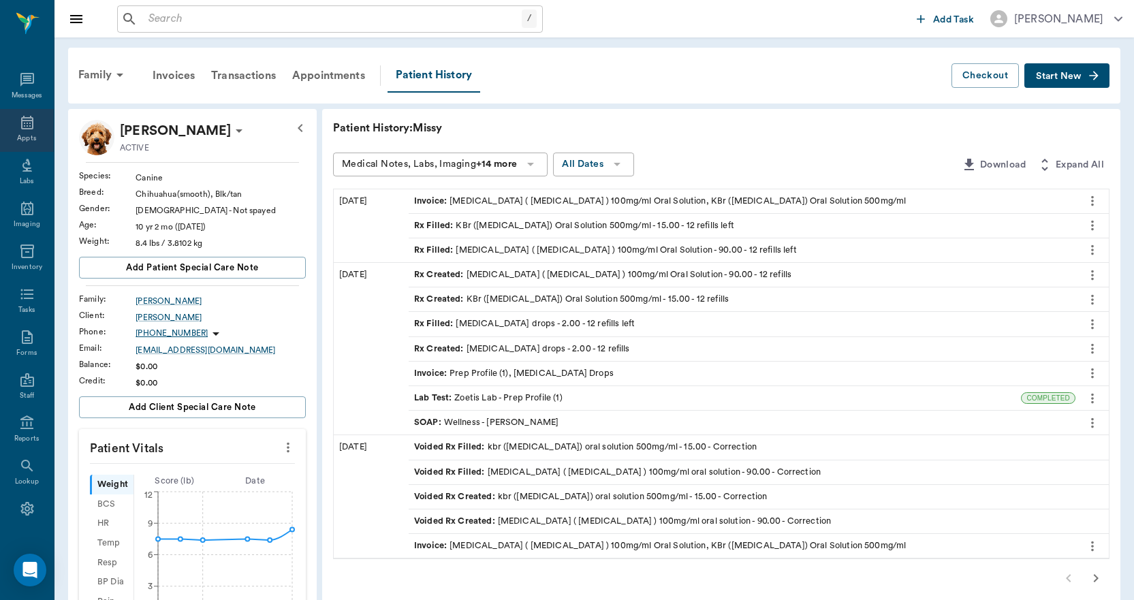
click at [22, 124] on icon at bounding box center [27, 122] width 16 height 16
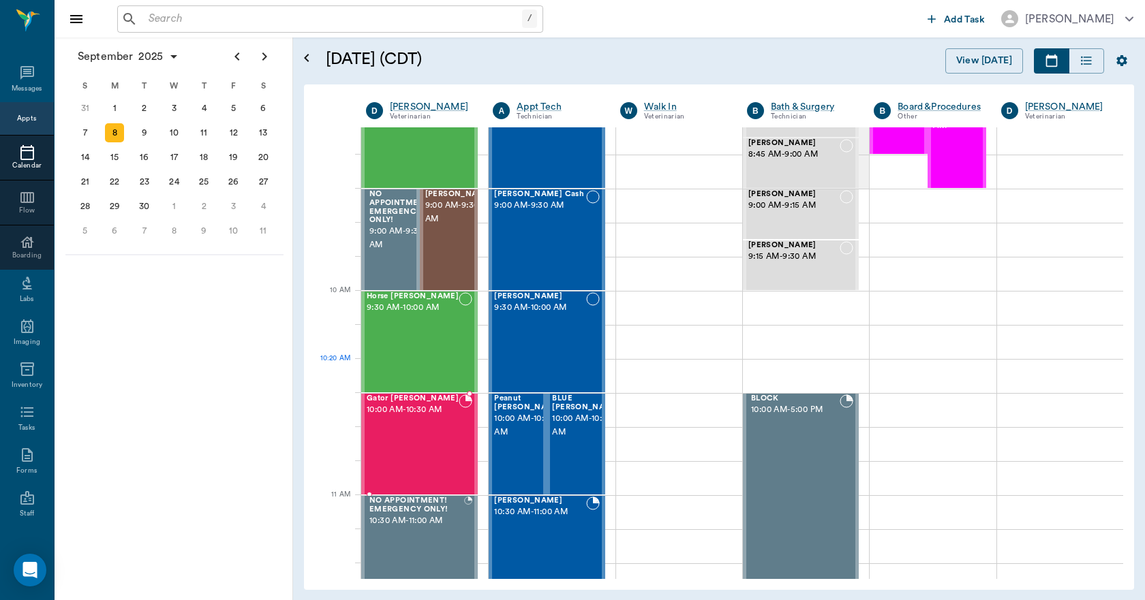
scroll to position [273, 0]
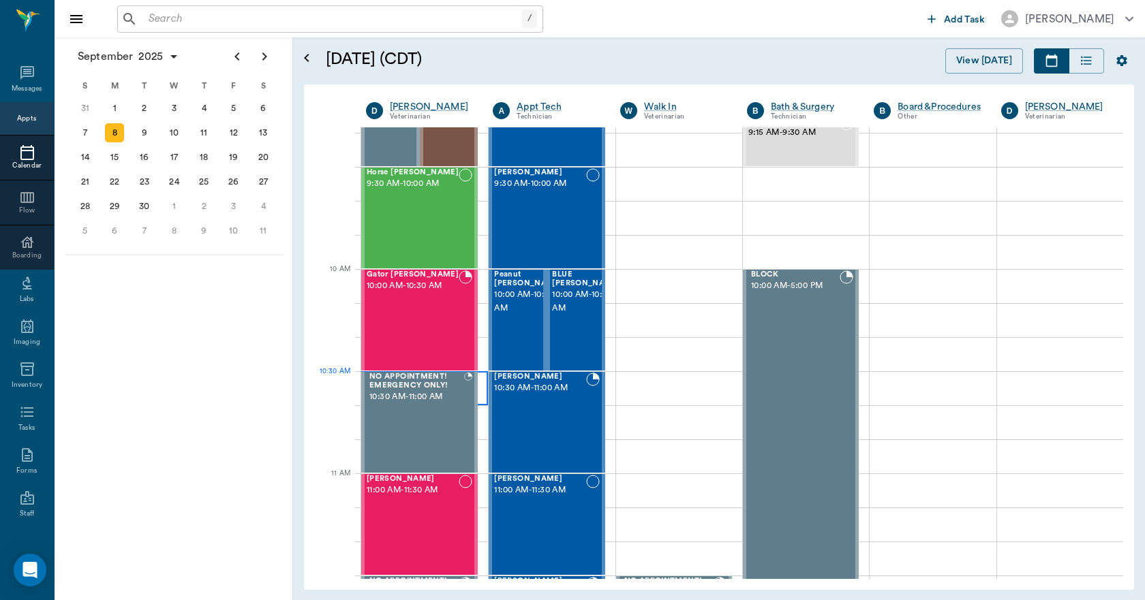
click at [482, 386] on div at bounding box center [424, 388] width 127 height 34
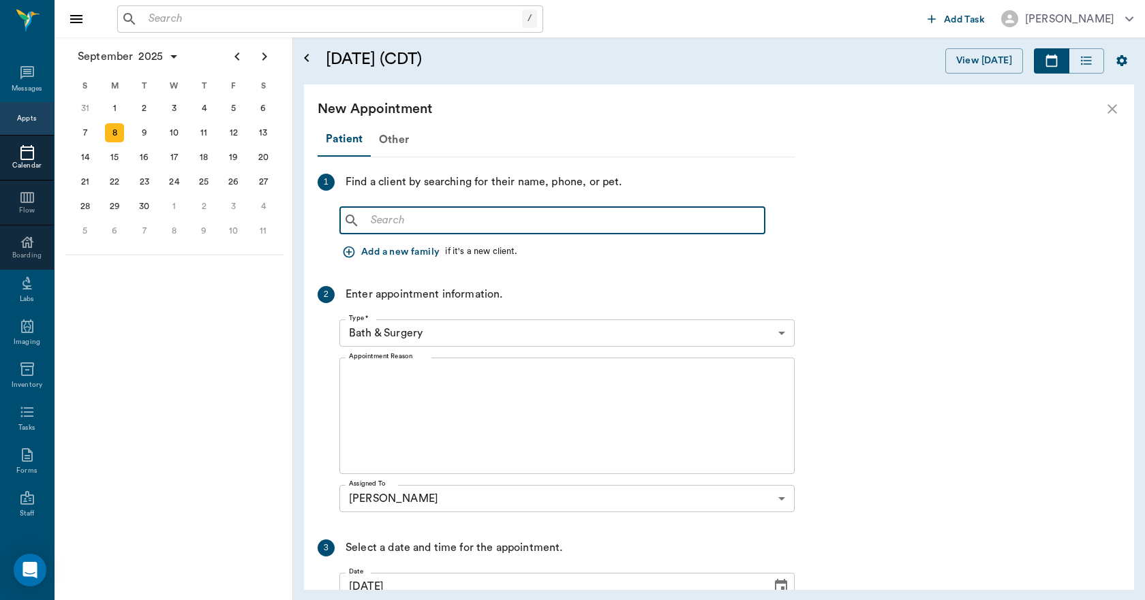
click at [411, 221] on input "text" at bounding box center [562, 220] width 394 height 19
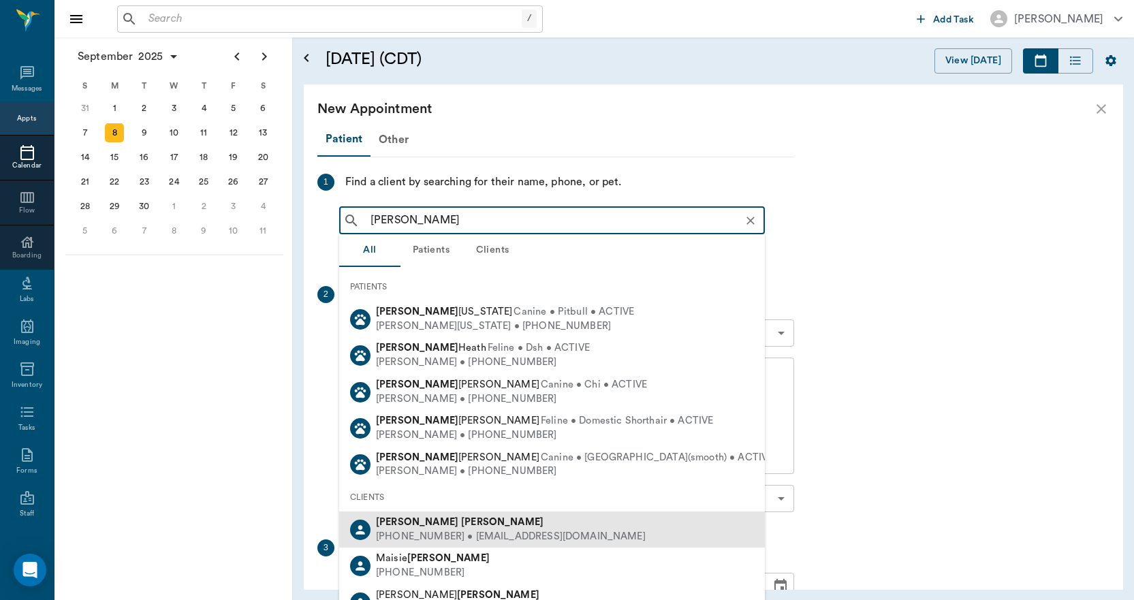
click at [391, 524] on b "Fiona" at bounding box center [417, 522] width 82 height 10
type input "FIONA ADAMAS"
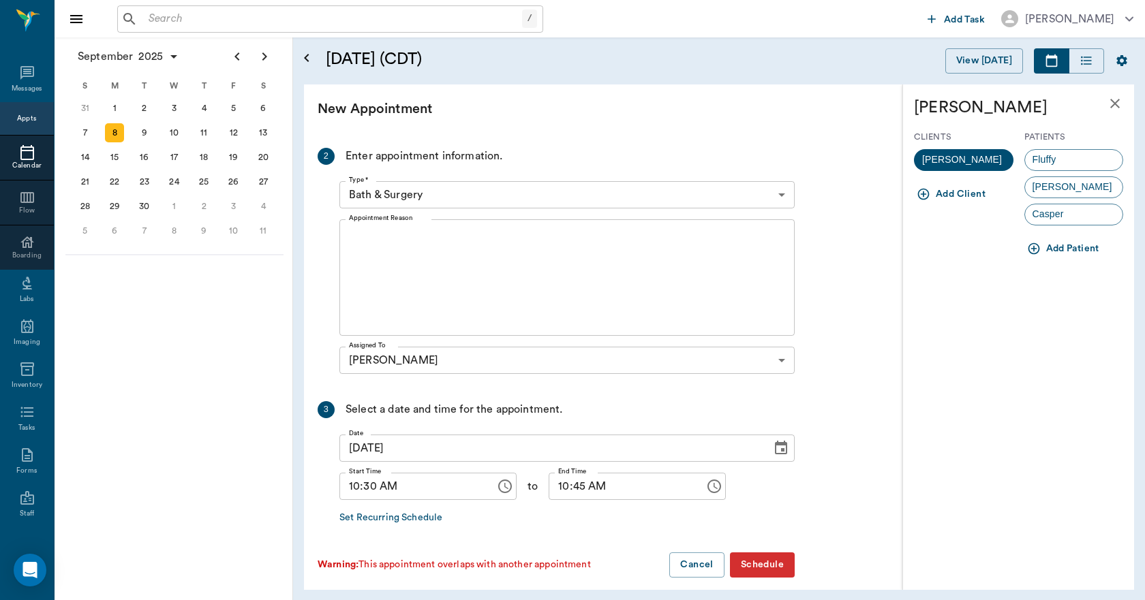
scroll to position [151, 0]
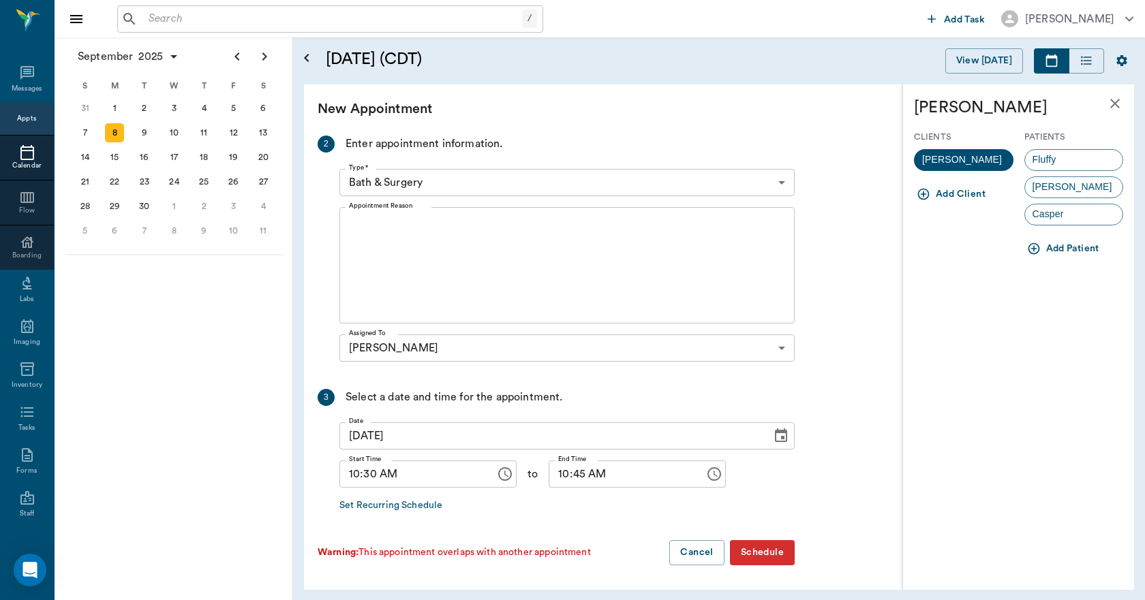
click at [1033, 248] on icon "button" at bounding box center [1033, 249] width 12 height 12
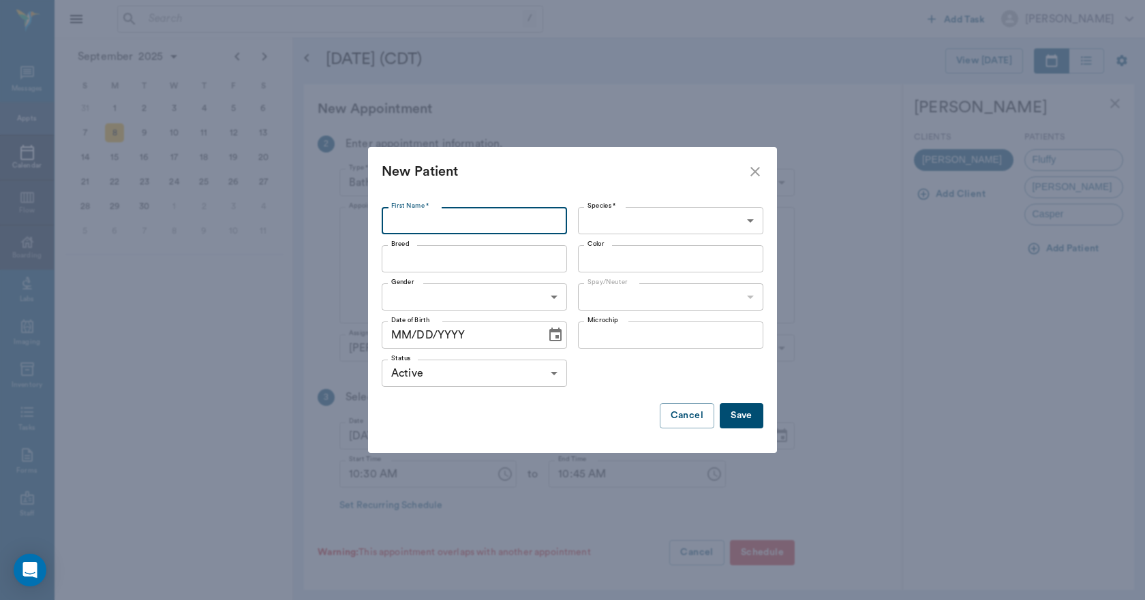
click at [481, 217] on input "First Name *" at bounding box center [474, 220] width 185 height 27
type input "t"
type input "Taya"
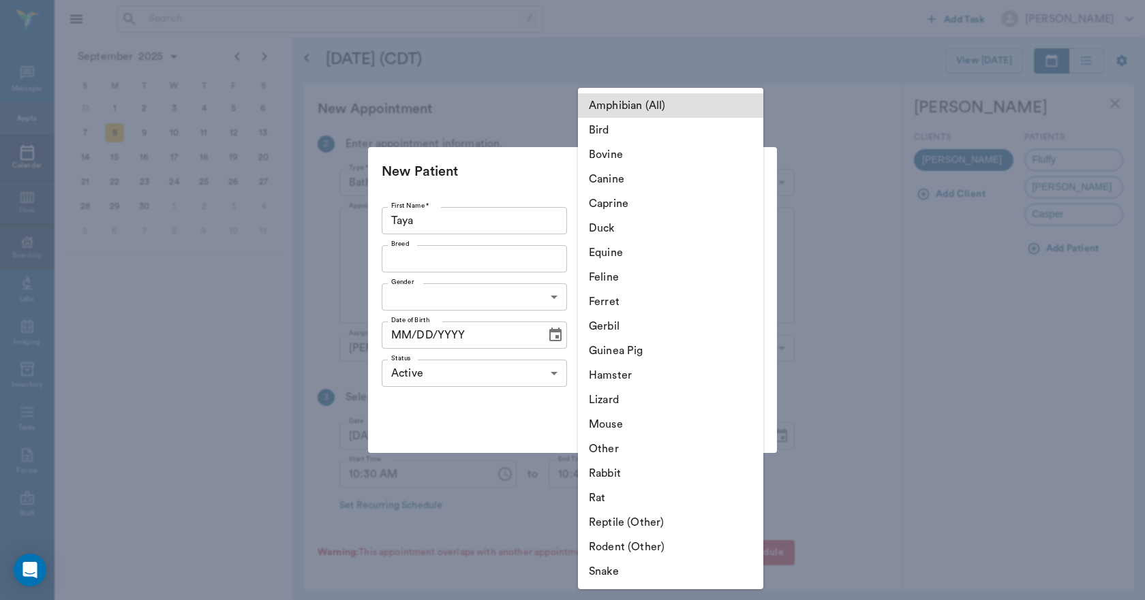
click at [631, 224] on body "/ ​ Add Task Dr. Bert Ellsworth Nectar Messages Appts Calendar Flow Boarding La…" at bounding box center [572, 300] width 1145 height 600
click at [613, 179] on li "Canine" at bounding box center [670, 179] width 185 height 25
type input "Canine"
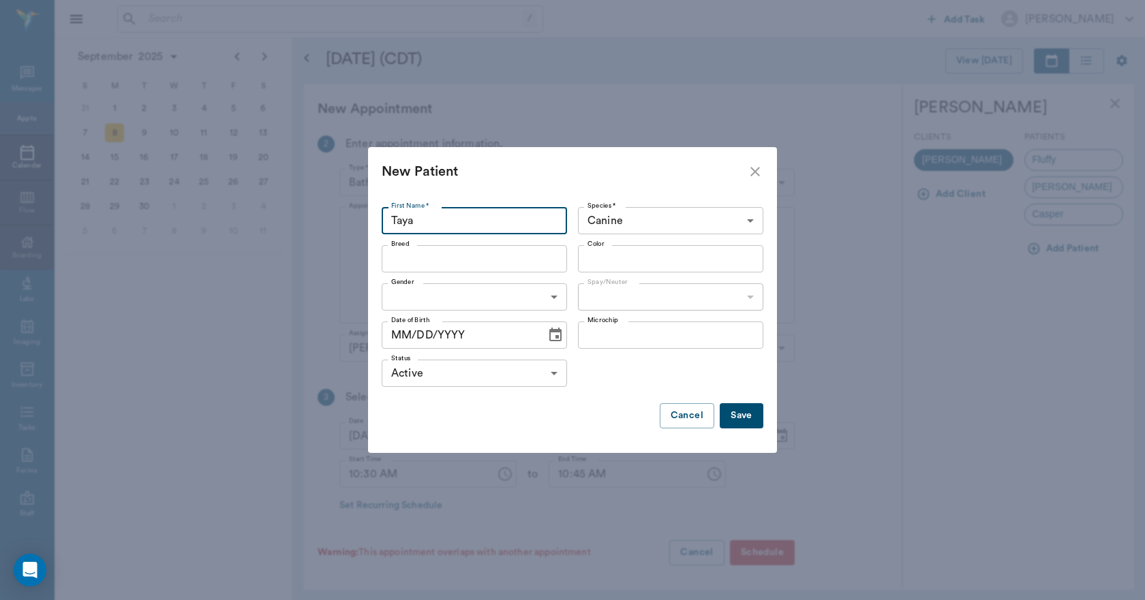
click at [501, 217] on input "Taya" at bounding box center [474, 220] width 185 height 27
type input "T"
type input "Paya"
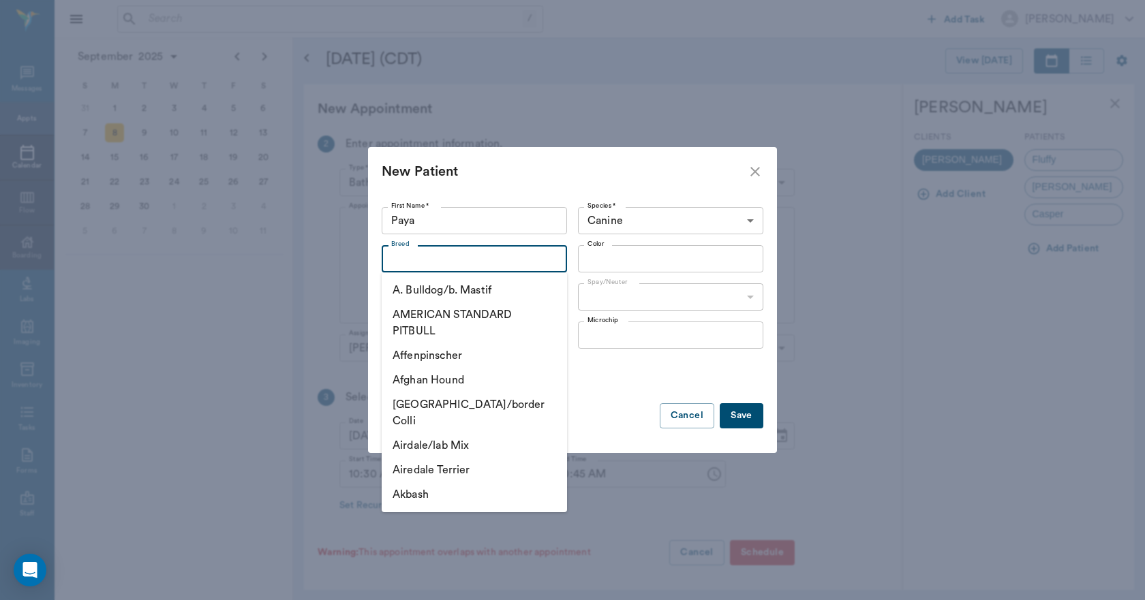
click at [488, 260] on input "Breed" at bounding box center [463, 258] width 155 height 19
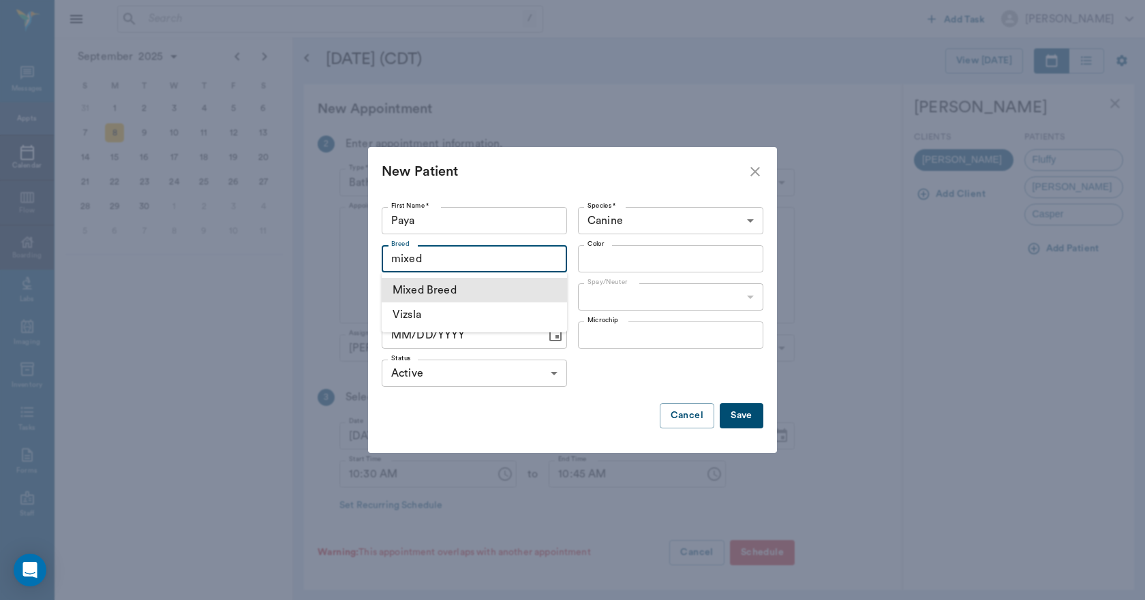
click at [482, 297] on li "Mixed Breed" at bounding box center [474, 290] width 185 height 25
type input "Mixed Breed"
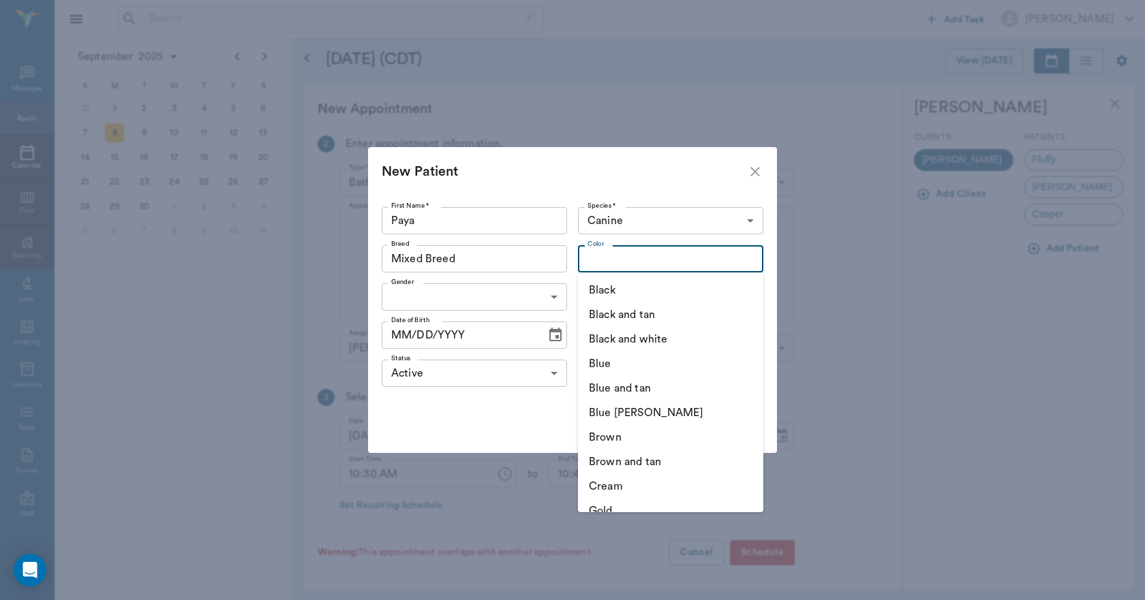
click at [610, 264] on input "Color" at bounding box center [659, 258] width 155 height 19
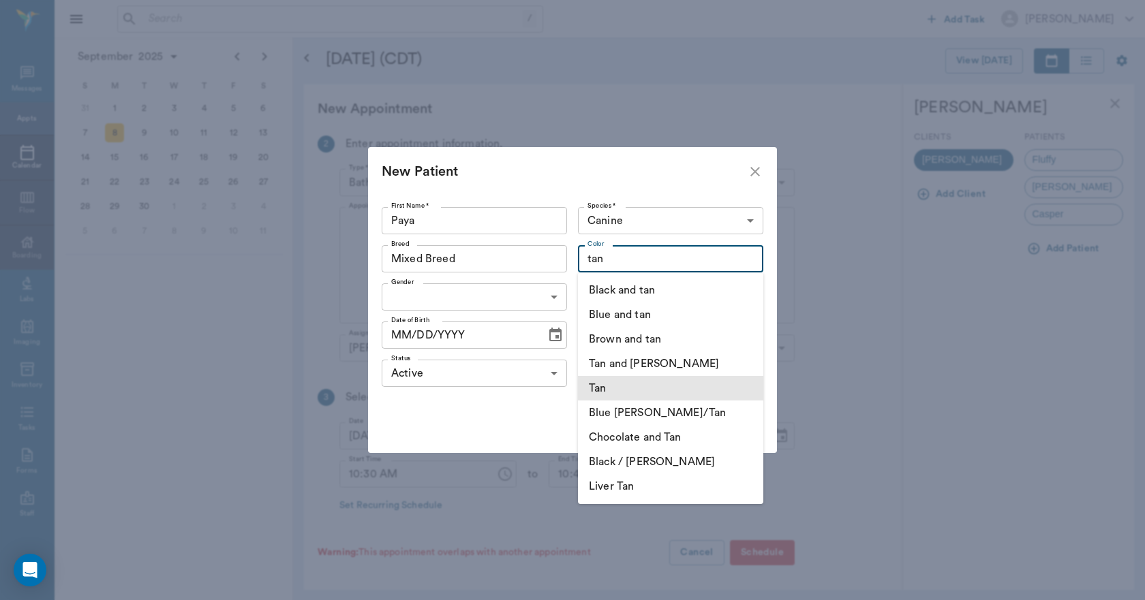
click at [621, 384] on li "Tan" at bounding box center [670, 388] width 185 height 25
type input "Tan"
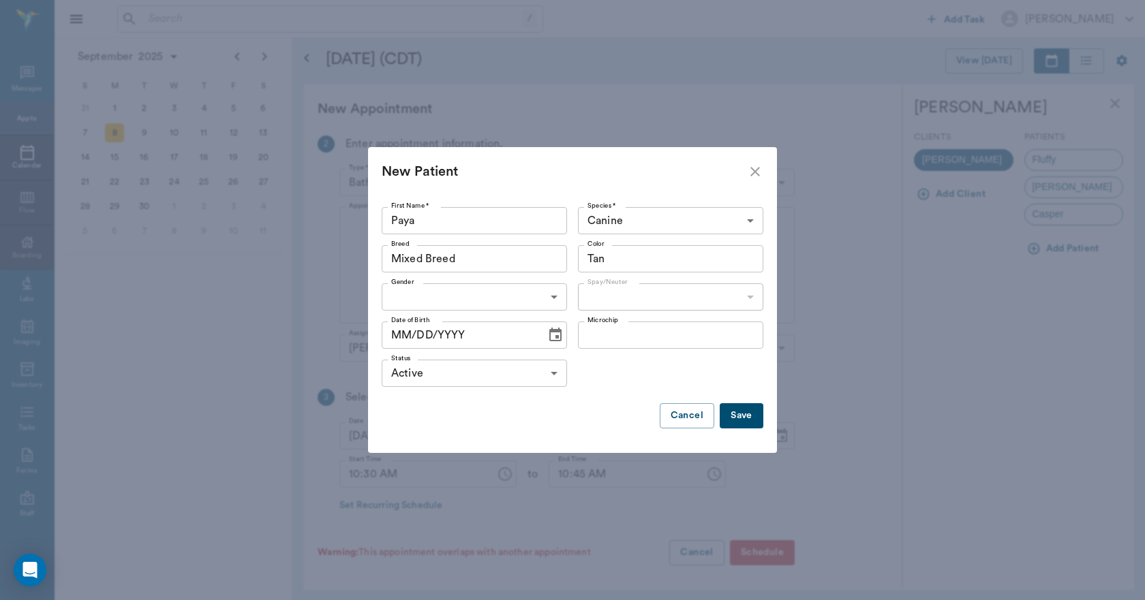
click at [514, 295] on body "/ ​ Add Task Dr. Bert Ellsworth Nectar Messages Appts Calendar Flow Boarding La…" at bounding box center [572, 300] width 1145 height 600
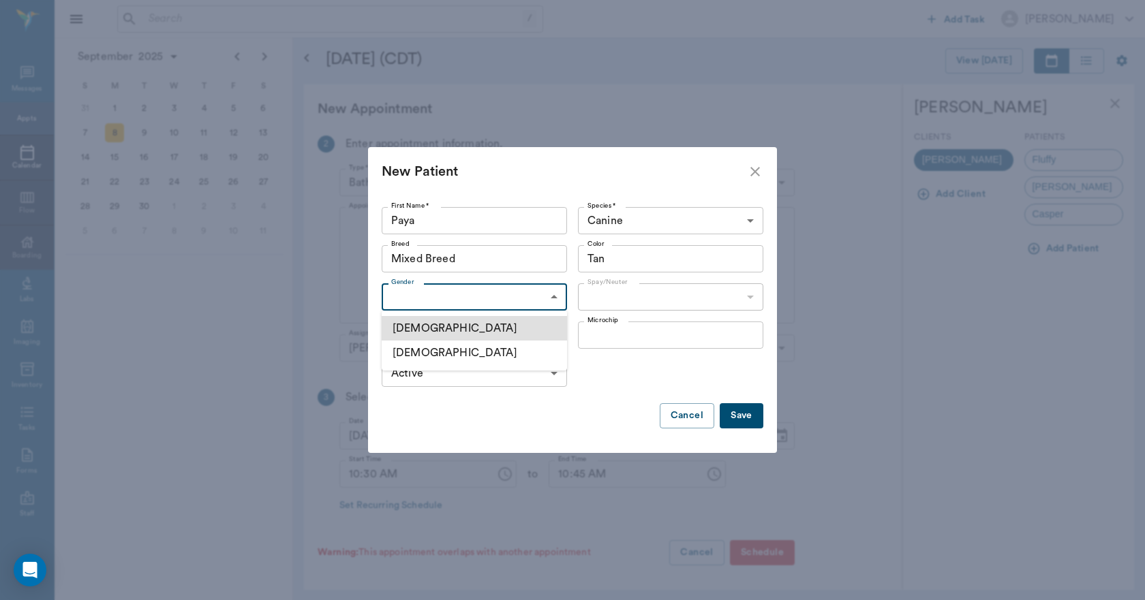
click at [435, 349] on li "Female" at bounding box center [474, 353] width 185 height 25
type input "FEMALE"
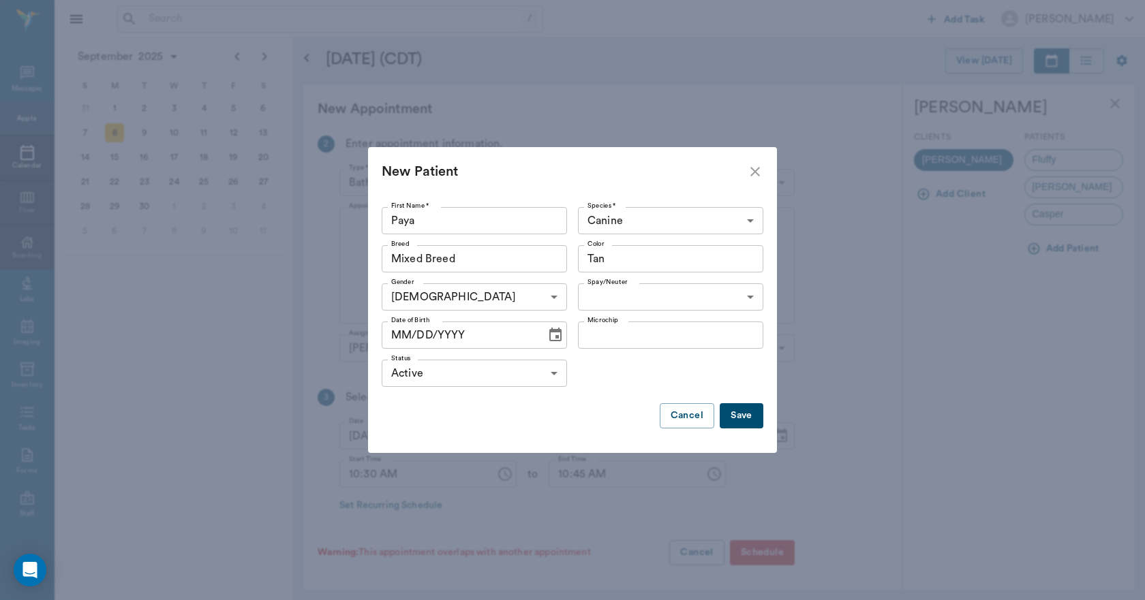
click at [600, 285] on label "Spay/Neuter" at bounding box center [607, 282] width 40 height 10
click at [602, 299] on body "/ ​ Add Task Dr. Bert Ellsworth Nectar Messages Appts Calendar Flow Boarding La…" at bounding box center [572, 300] width 1145 height 600
click at [601, 354] on li "Not spayed" at bounding box center [670, 353] width 185 height 25
type input "false"
click at [551, 337] on icon "Choose date" at bounding box center [555, 335] width 16 height 16
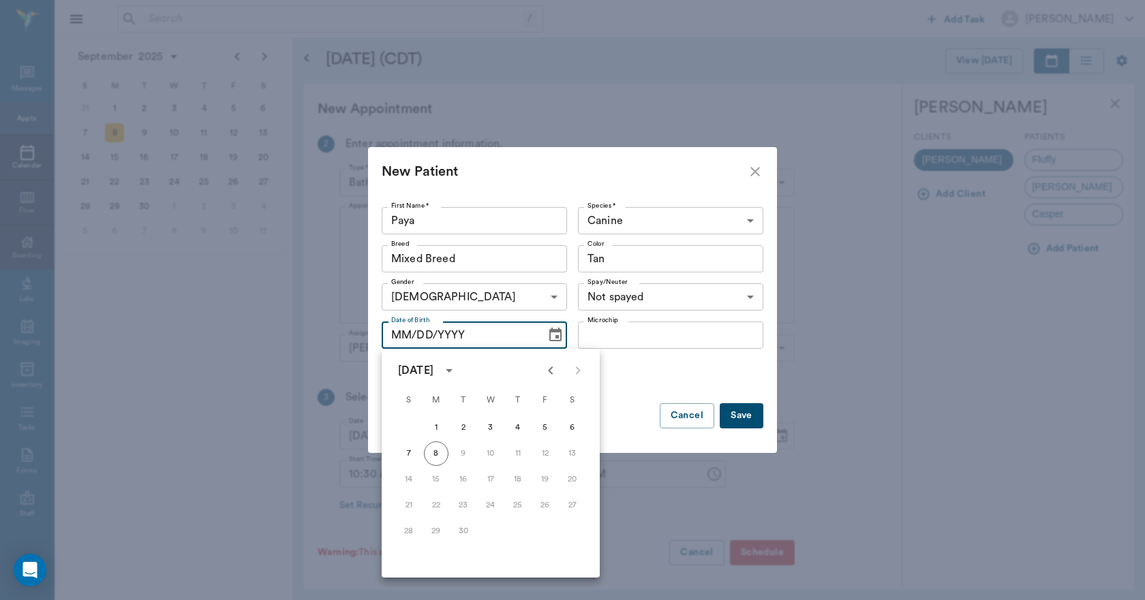
click at [546, 369] on icon "Previous month" at bounding box center [550, 370] width 16 height 16
click at [515, 528] on button "29" at bounding box center [518, 531] width 25 height 25
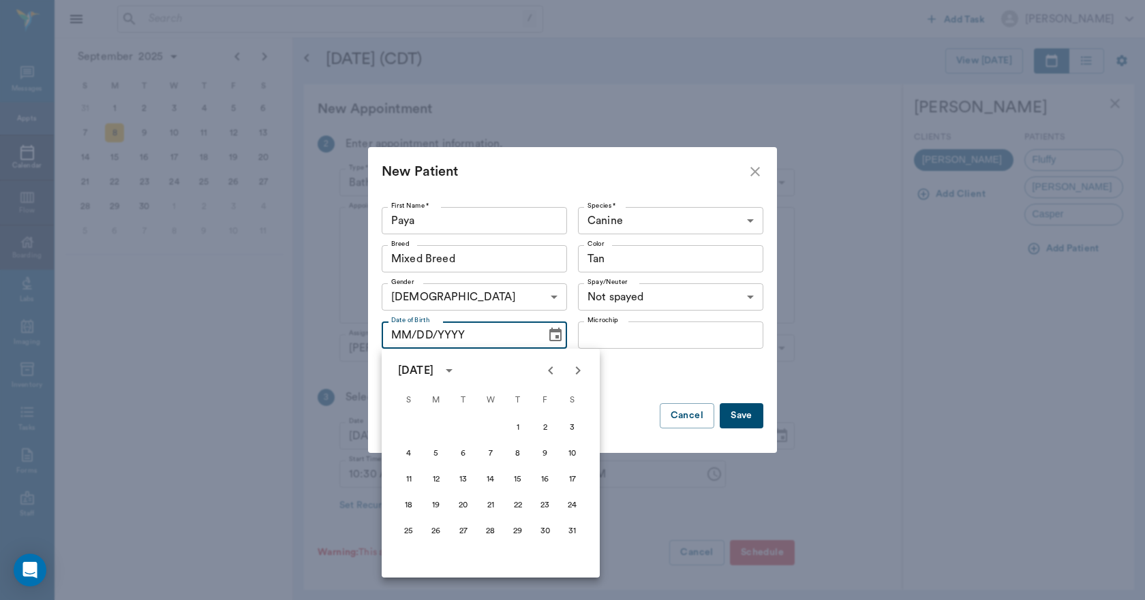
type input "05/29/2025"
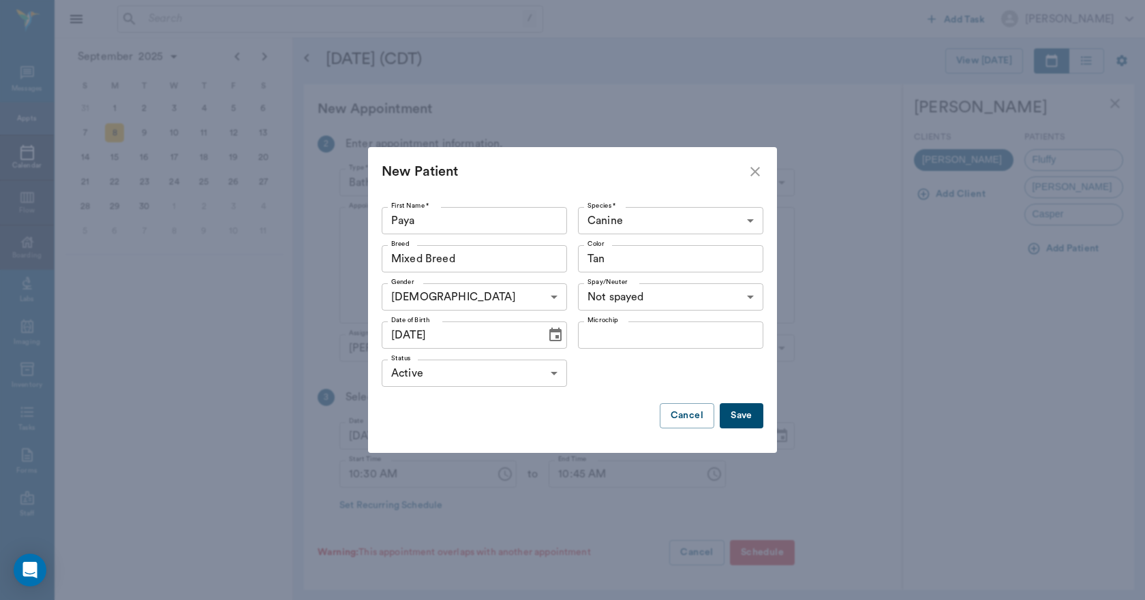
click at [727, 413] on button "Save" at bounding box center [741, 415] width 44 height 25
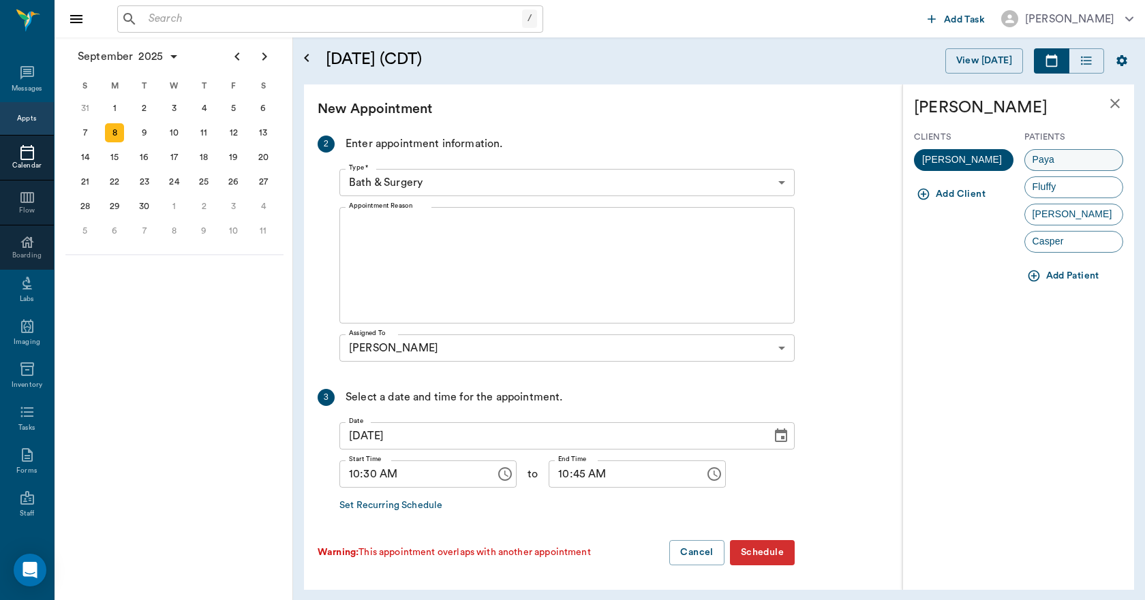
click at [1039, 157] on span "Paya" at bounding box center [1043, 160] width 37 height 14
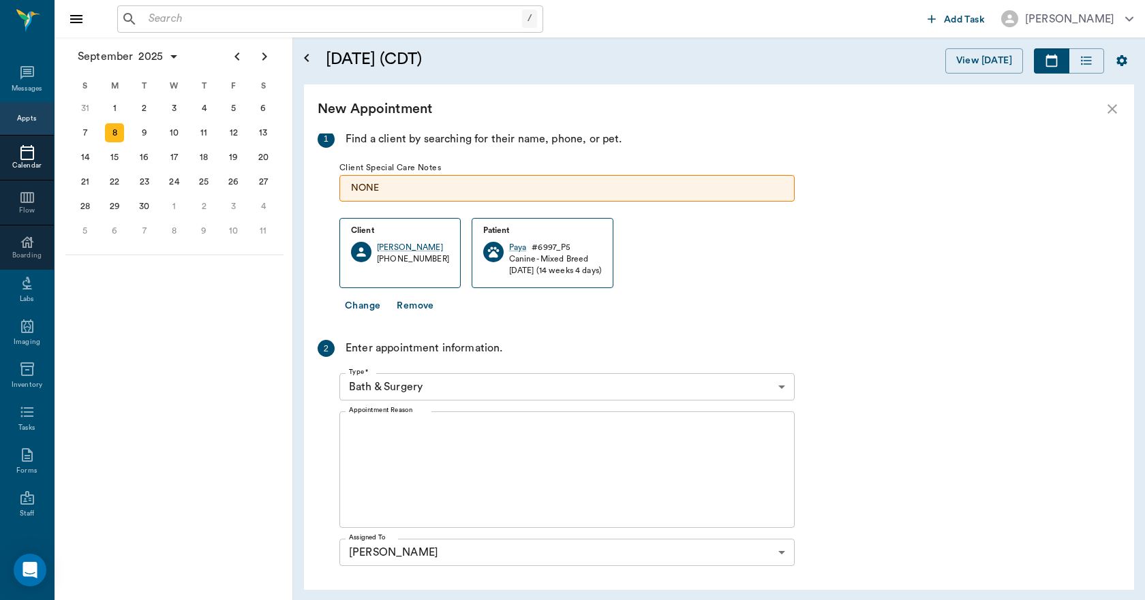
scroll to position [111, 0]
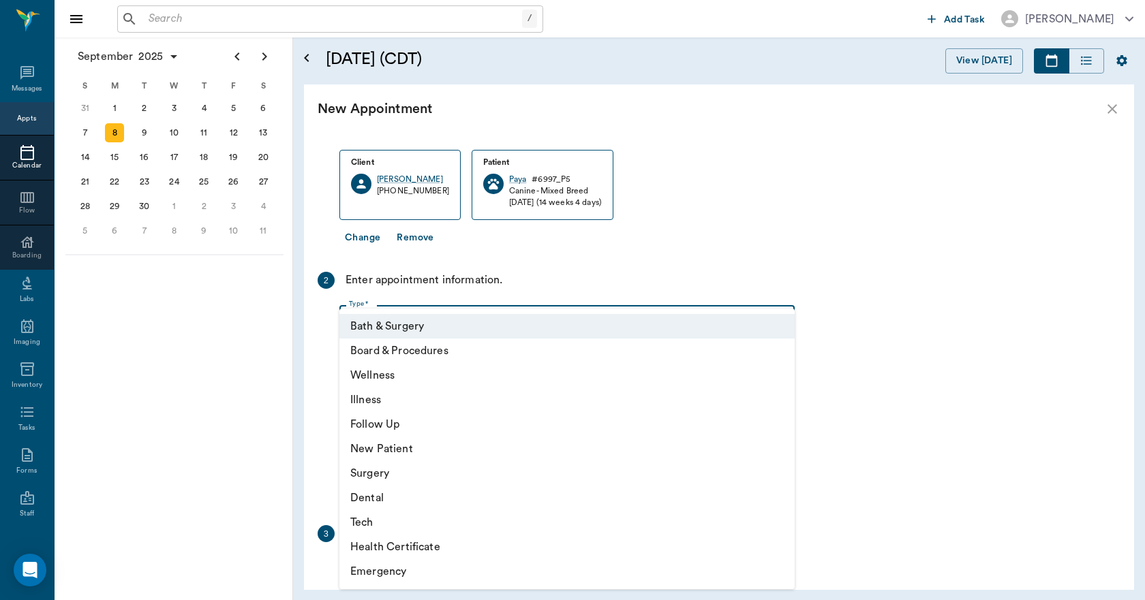
click at [535, 315] on body "/ ​ Add Task Dr. Bert Ellsworth Nectar Messages Appts Calendar Flow Boarding La…" at bounding box center [572, 300] width 1145 height 600
click at [390, 405] on li "Illness" at bounding box center [566, 400] width 455 height 25
type input "65d2be4f46e3a538d89b8c15"
type input "11:00 AM"
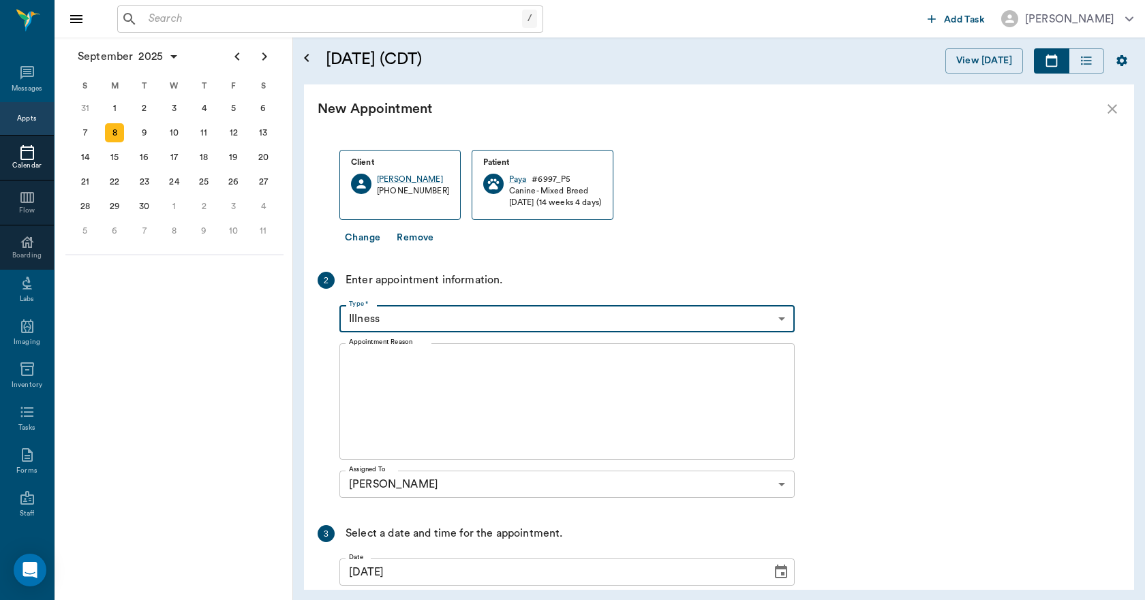
click at [449, 375] on textarea "Appointment Reason" at bounding box center [567, 402] width 436 height 94
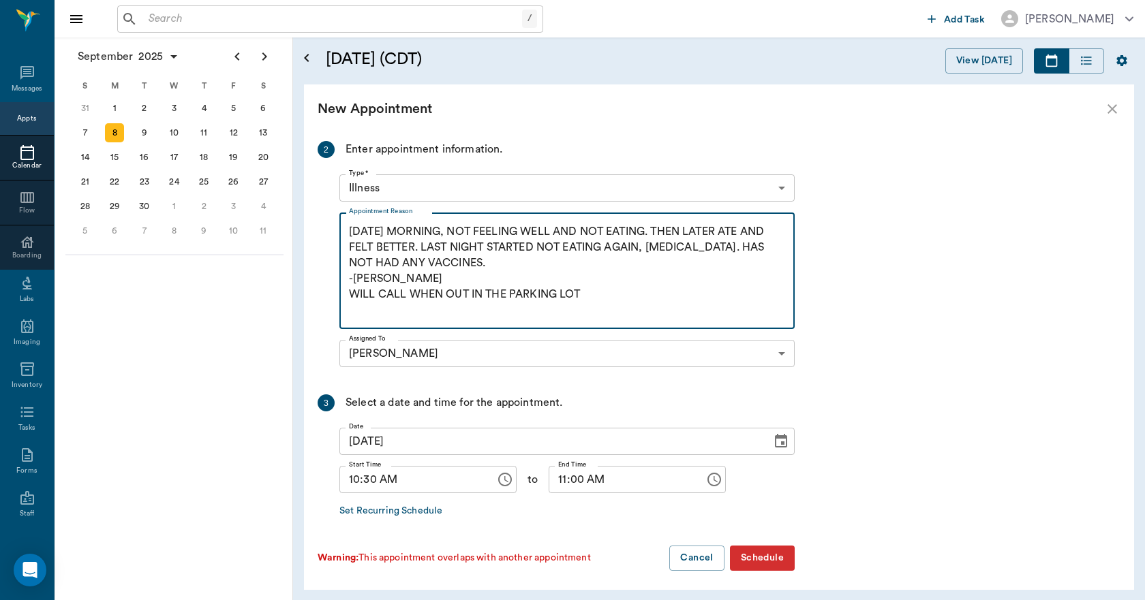
scroll to position [247, 0]
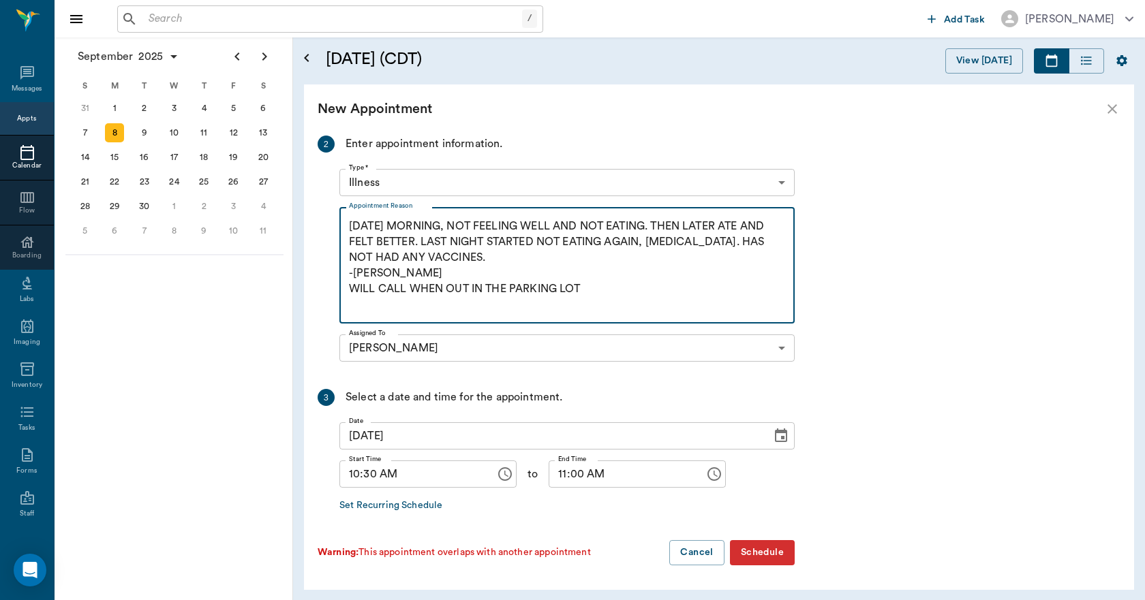
type textarea "SATURDAY MORNING, NOT FEELING WELL AND NOT EATING. THEN LATER ATE AND FELT BETT…"
click at [765, 555] on button "Schedule" at bounding box center [762, 552] width 65 height 25
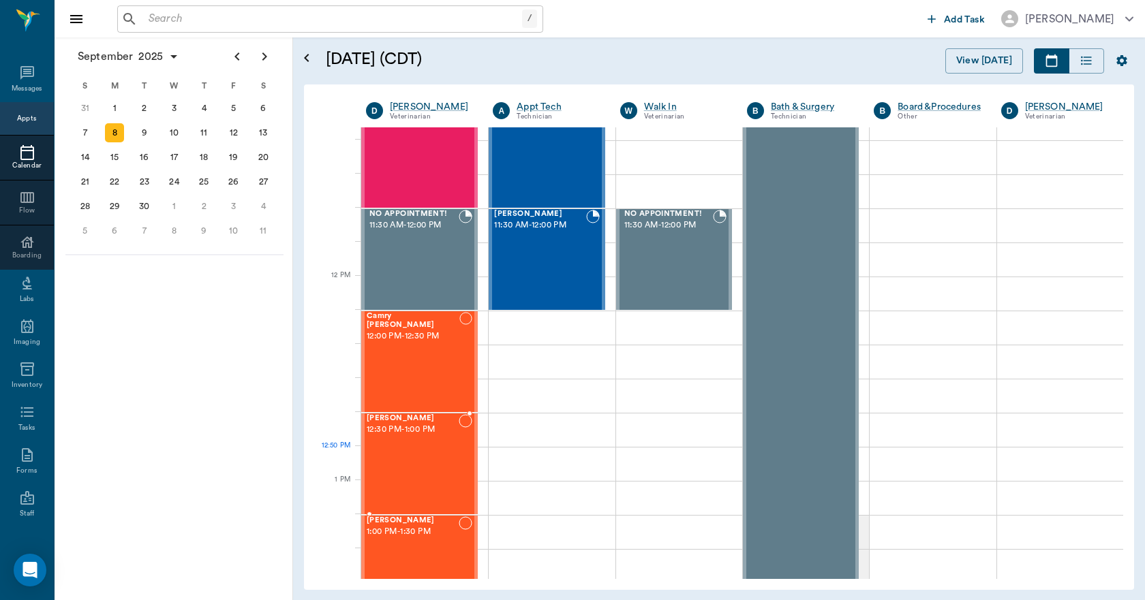
scroll to position [749, 0]
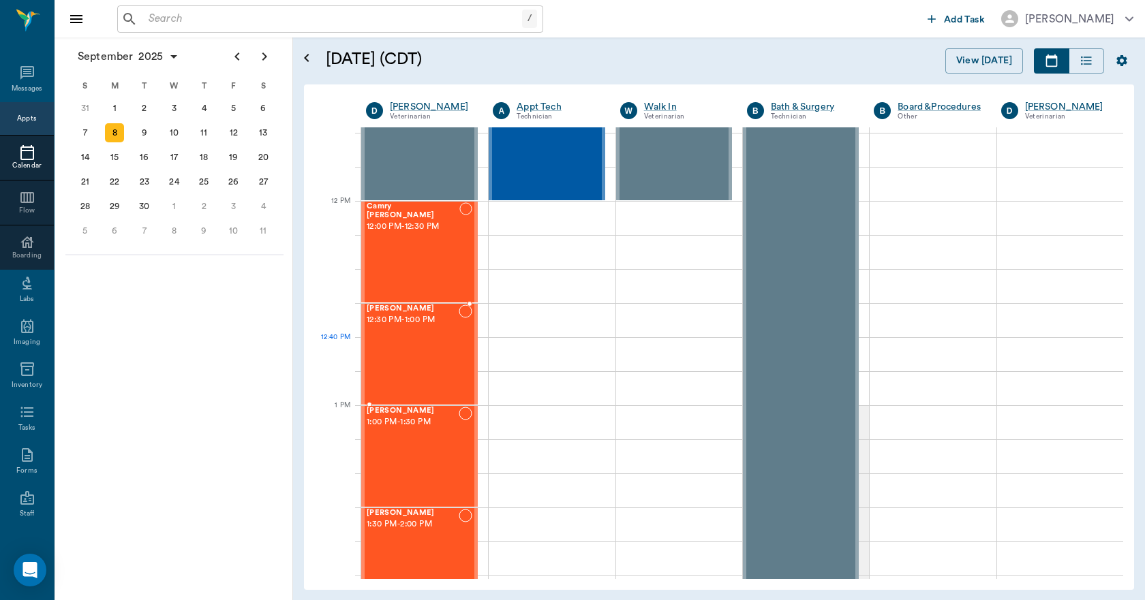
click at [429, 362] on div "Tuck Allen 12:30 PM - 1:00 PM" at bounding box center [413, 354] width 92 height 99
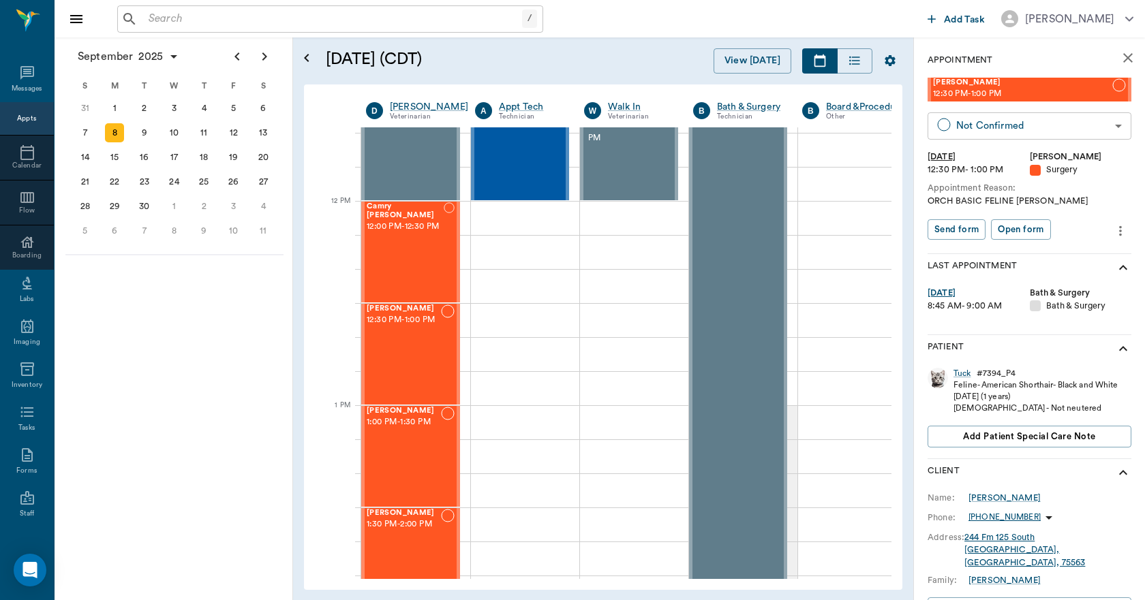
click at [1015, 125] on body "/ ​ Add Task Dr. Bert Ellsworth Nectar Messages Appts Calendar Flow Boarding La…" at bounding box center [572, 300] width 1145 height 600
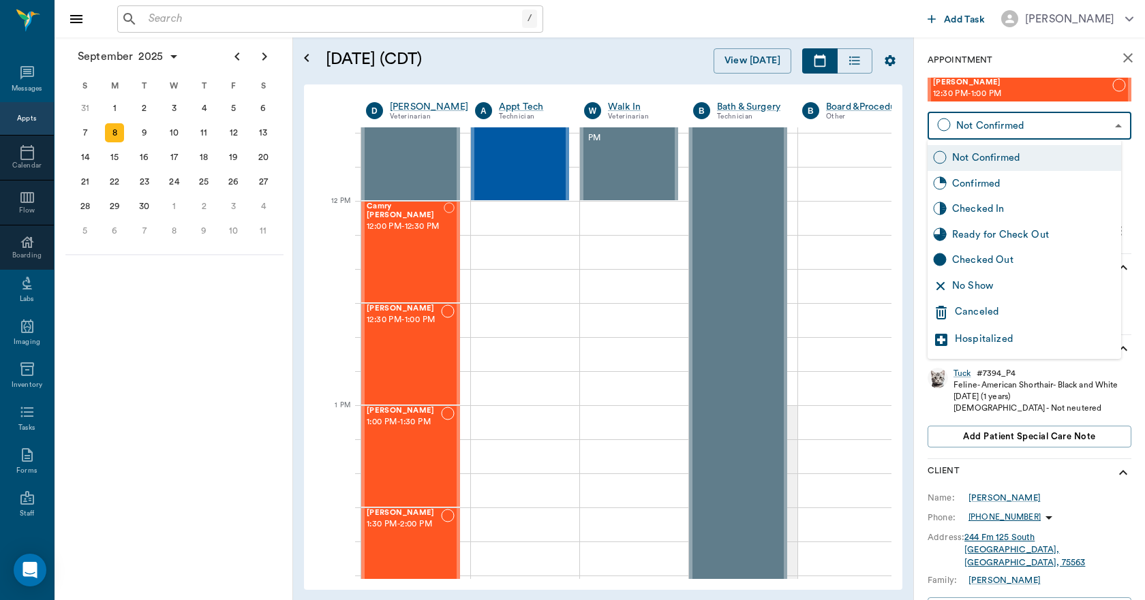
click at [994, 205] on div "Checked In" at bounding box center [1034, 209] width 164 height 15
type input "CHECKED_IN"
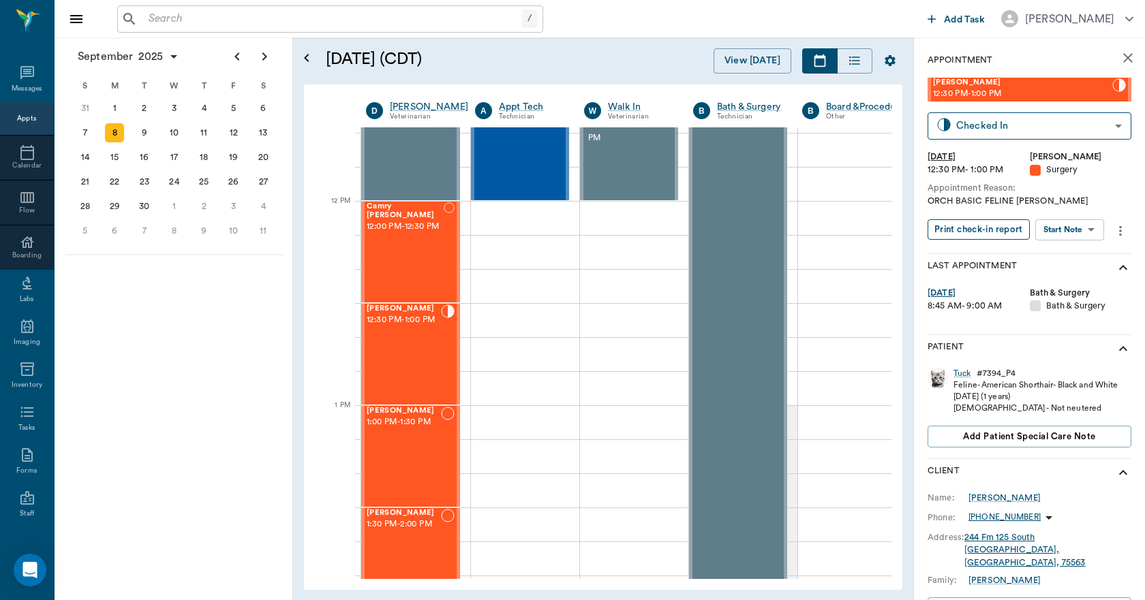
click at [986, 225] on button "Print check-in report" at bounding box center [978, 229] width 102 height 21
click at [418, 454] on div "Snowball Allen 1:00 PM - 1:30 PM" at bounding box center [404, 456] width 74 height 99
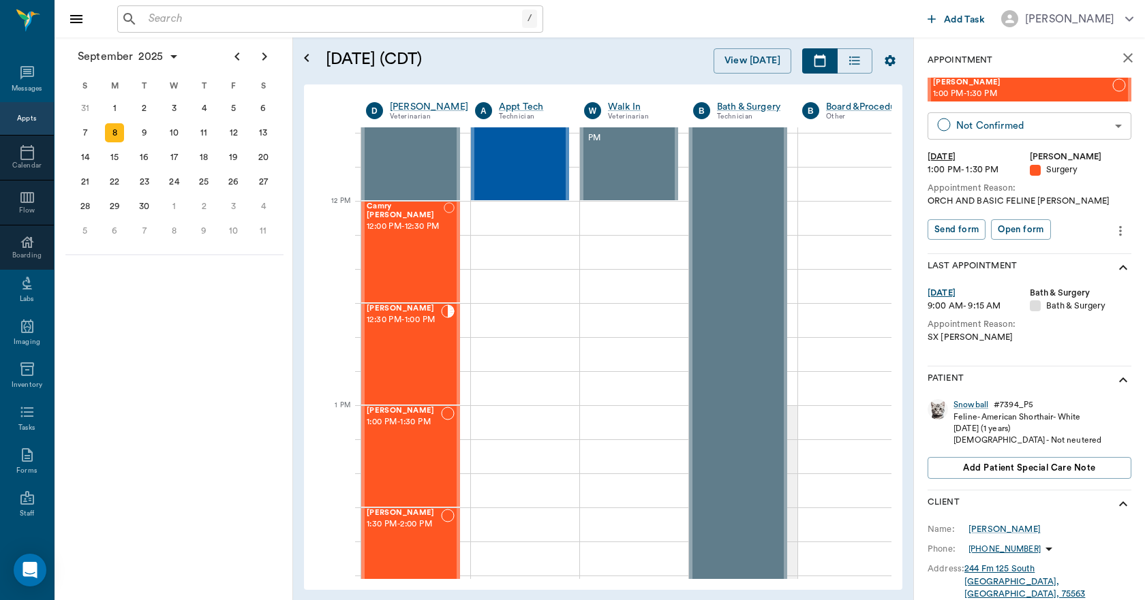
click at [1006, 128] on body "/ ​ Add Task Dr. Bert Ellsworth Nectar Messages Appts Calendar Flow Boarding La…" at bounding box center [572, 300] width 1145 height 600
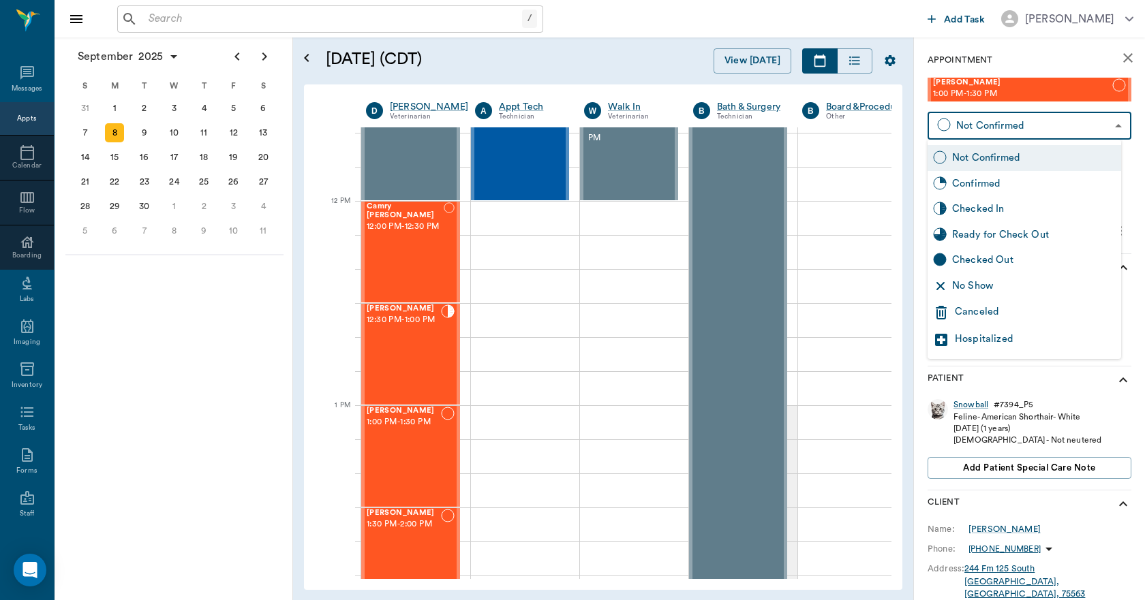
click at [982, 208] on div "Checked In" at bounding box center [1034, 209] width 164 height 15
type input "CHECKED_IN"
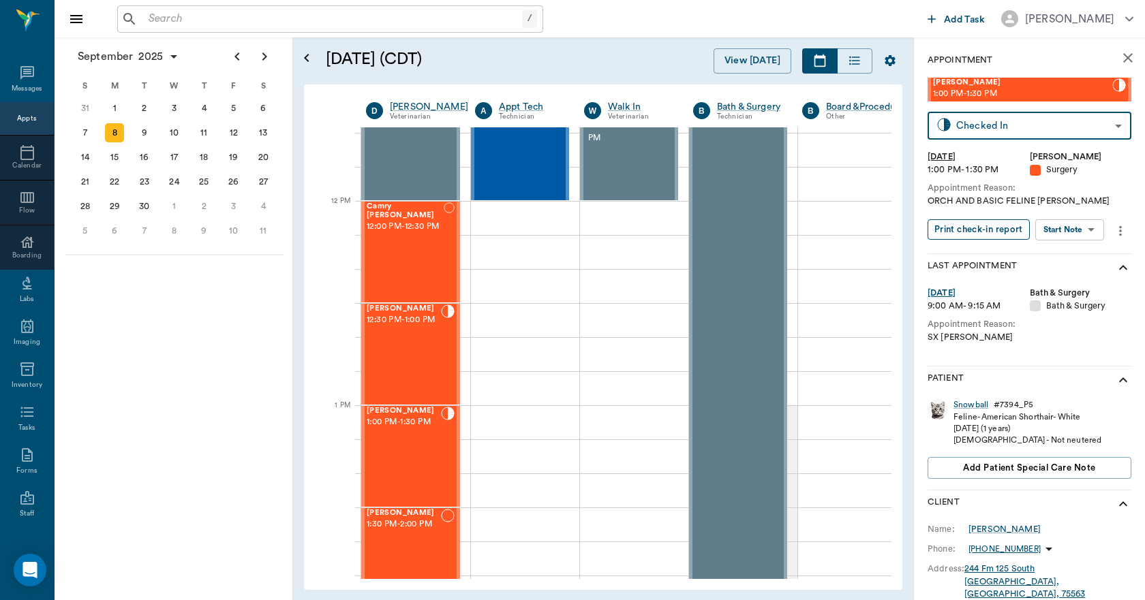
click at [974, 229] on button "Print check-in report" at bounding box center [978, 229] width 102 height 21
click at [1119, 59] on icon "close" at bounding box center [1127, 58] width 16 height 16
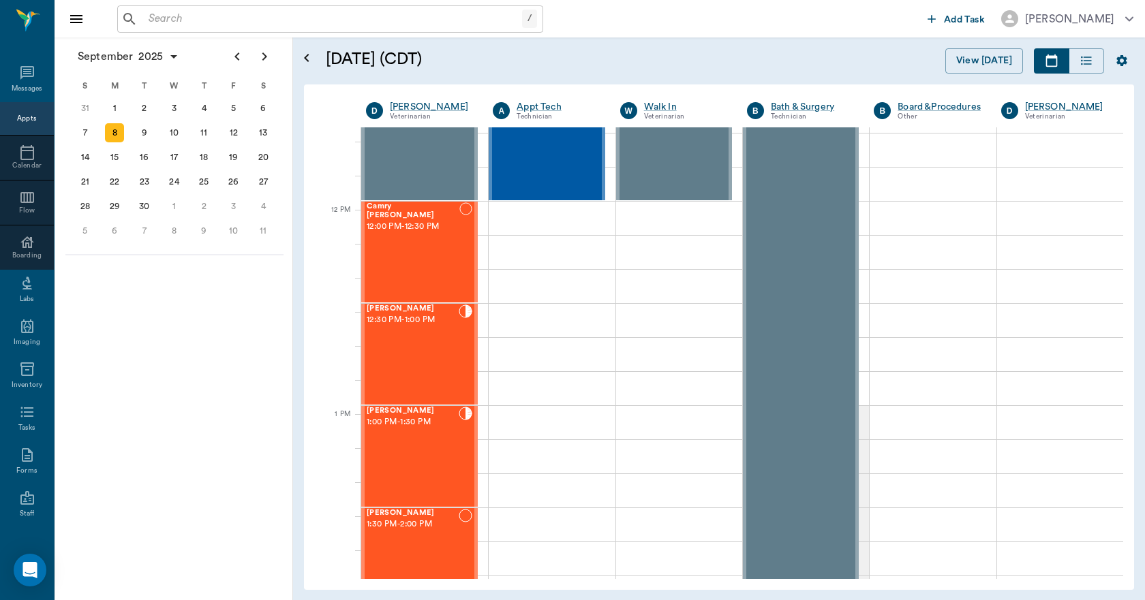
scroll to position [741, 0]
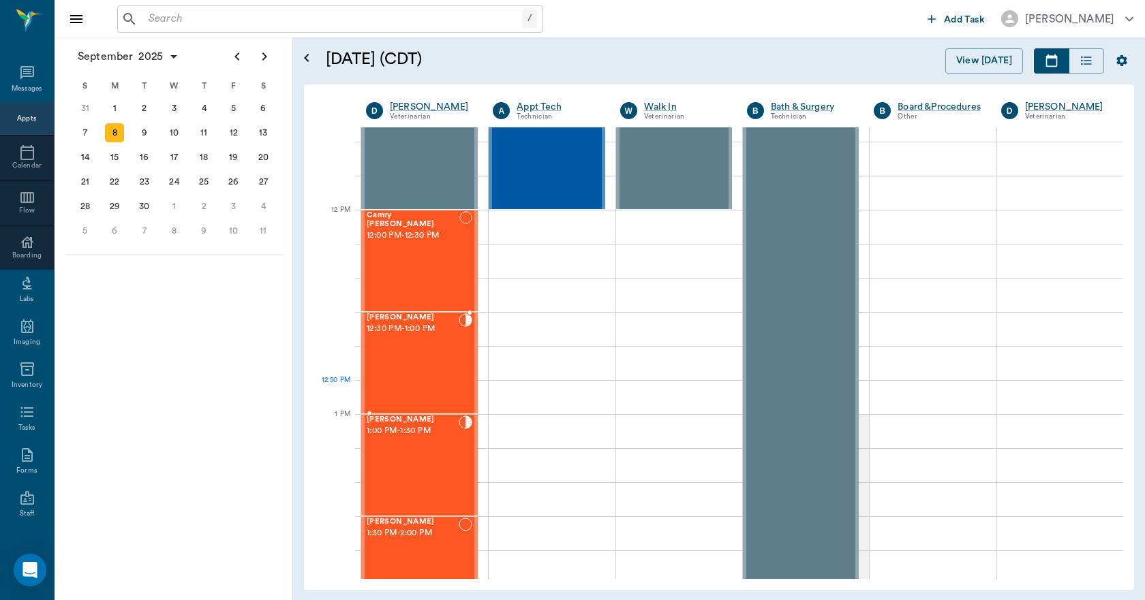
click at [439, 384] on div "Tuck Allen 12:30 PM - 1:00 PM" at bounding box center [413, 362] width 92 height 99
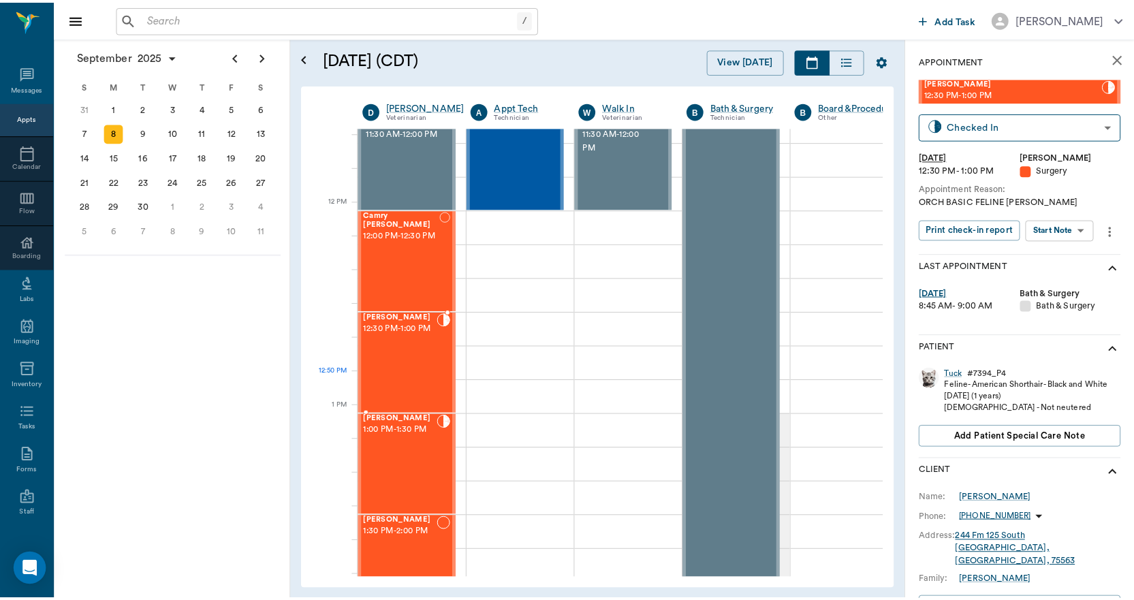
scroll to position [749, 0]
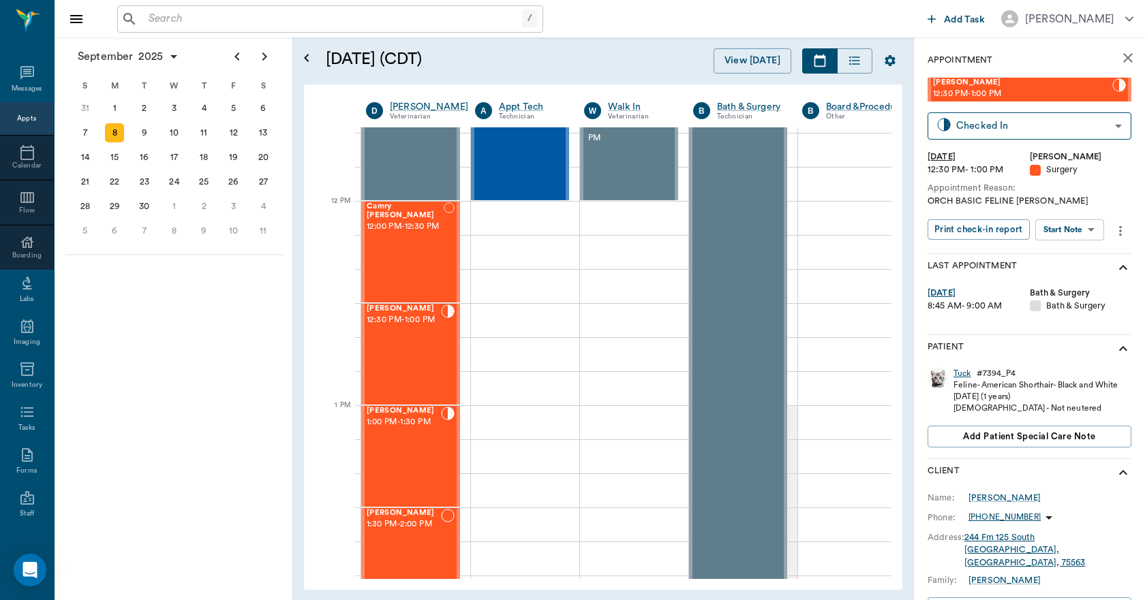
click at [967, 373] on div "Tuck" at bounding box center [962, 374] width 18 height 12
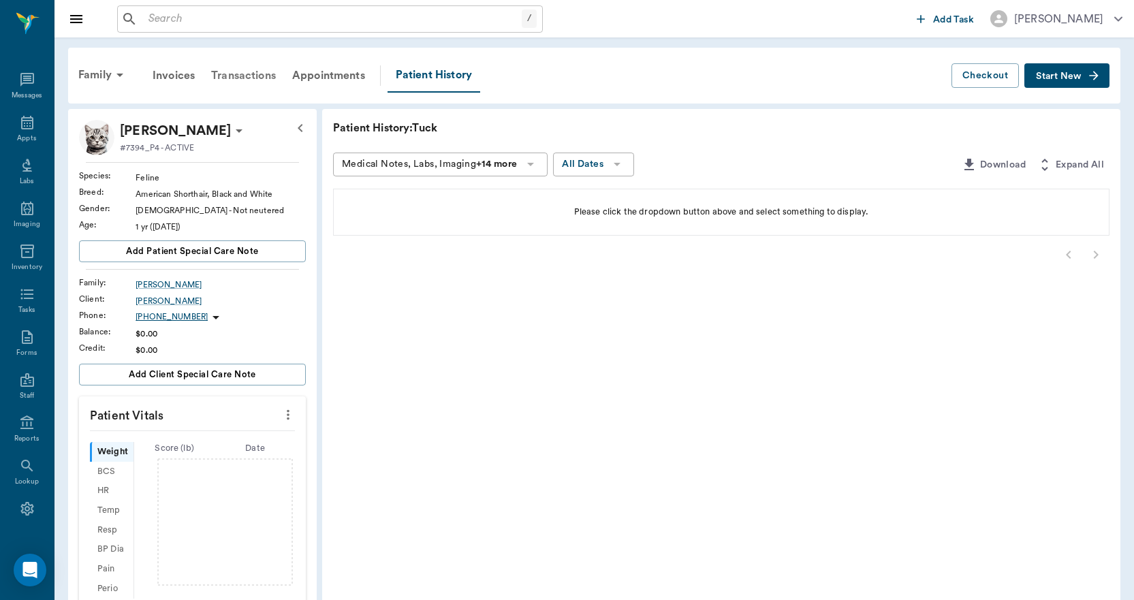
click at [264, 77] on div "Transactions" at bounding box center [243, 75] width 81 height 33
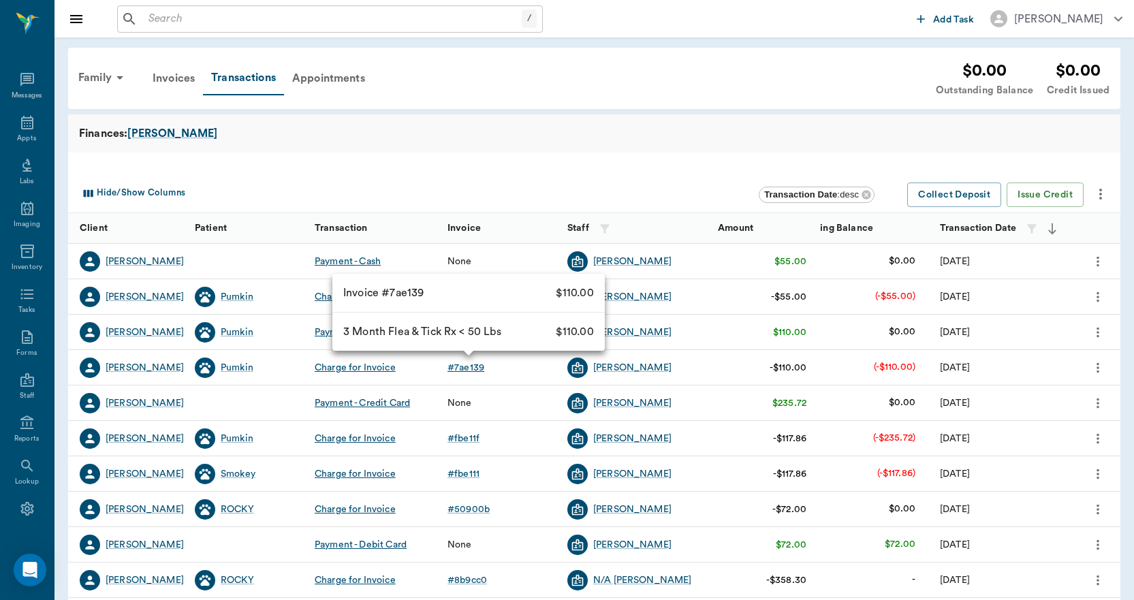
click at [463, 368] on div "# 7ae139" at bounding box center [466, 368] width 37 height 14
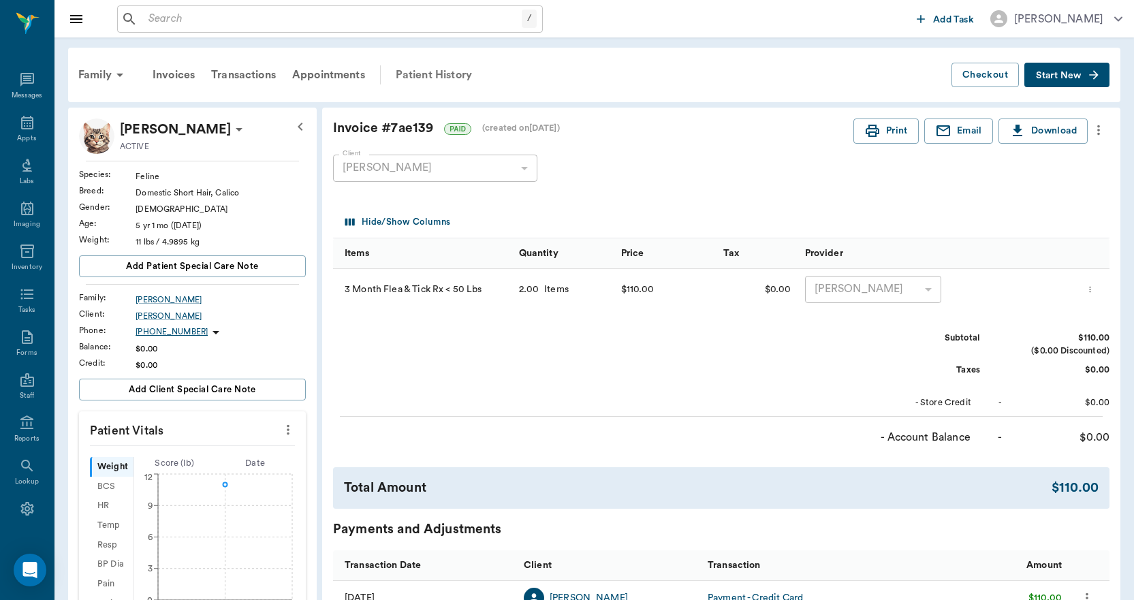
click at [427, 76] on div "Patient History" at bounding box center [434, 75] width 93 height 33
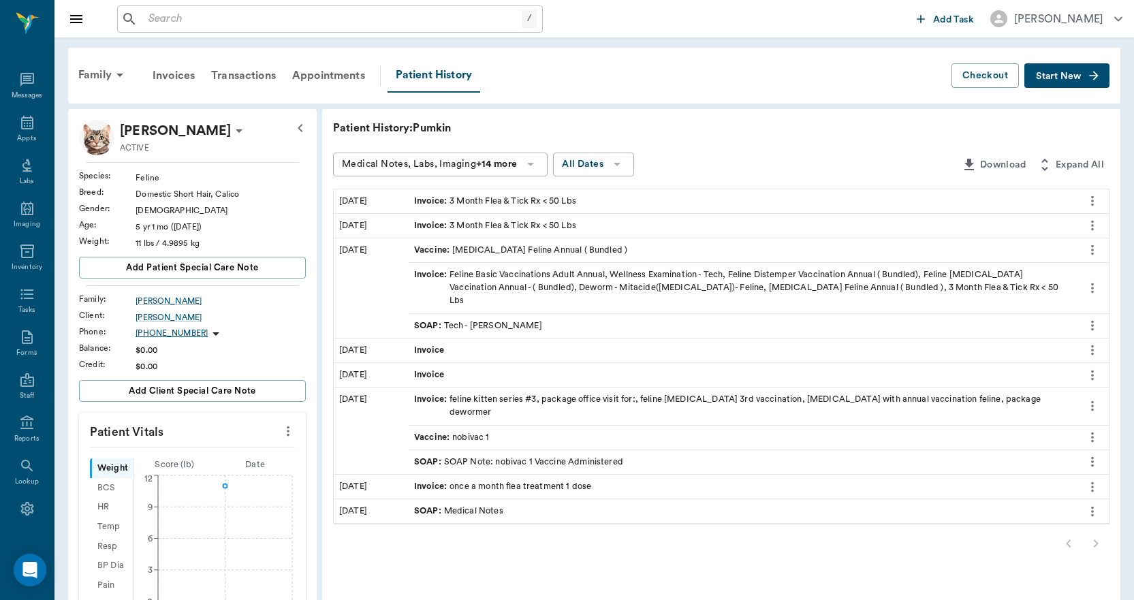
click at [478, 225] on div "Invoice : 3 Month Flea & Tick Rx < 50 Lbs" at bounding box center [495, 225] width 162 height 13
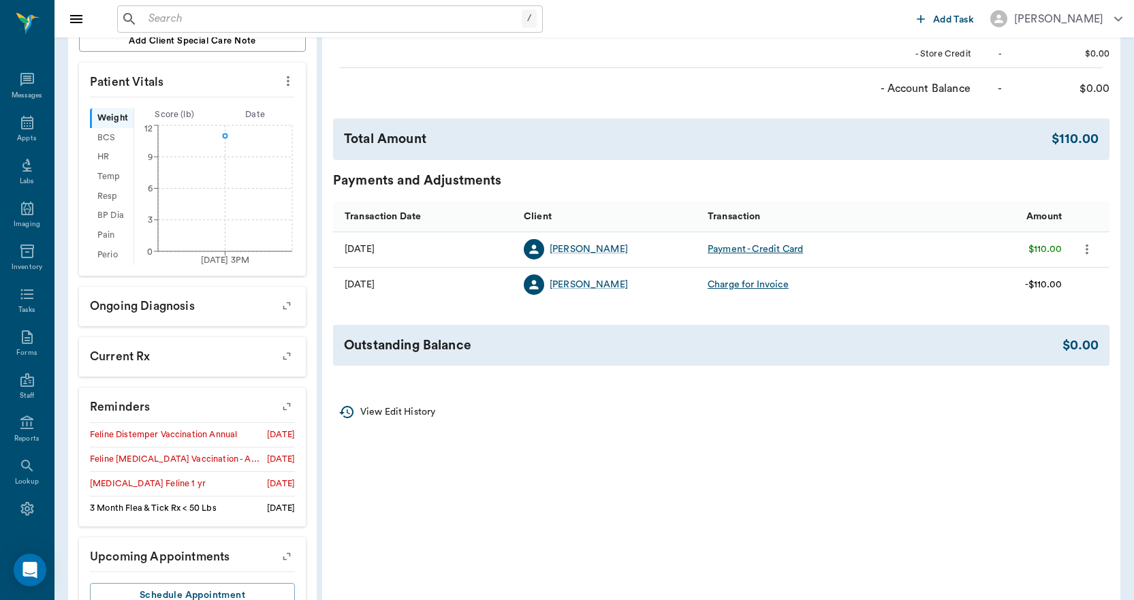
scroll to position [399, 0]
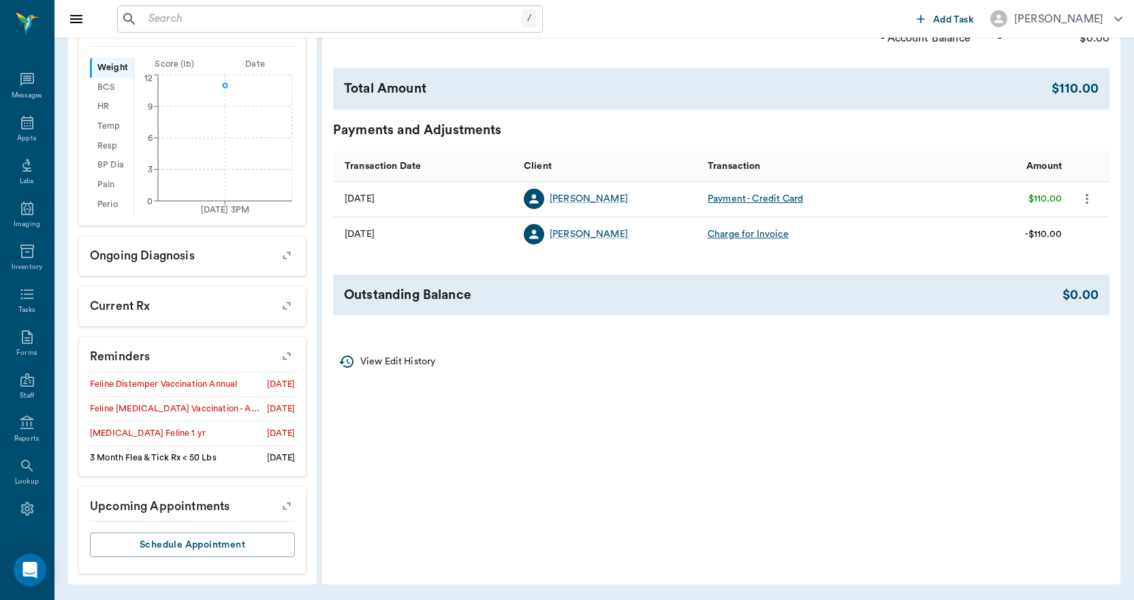
click at [287, 360] on icon "button" at bounding box center [286, 356] width 19 height 19
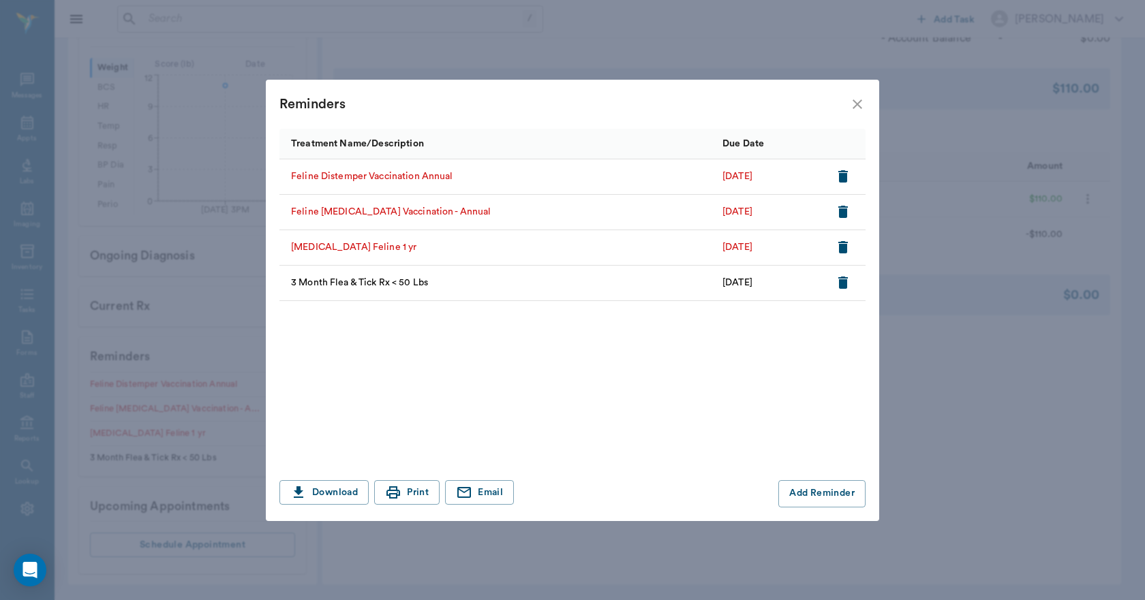
click at [855, 106] on icon "close" at bounding box center [857, 104] width 10 height 10
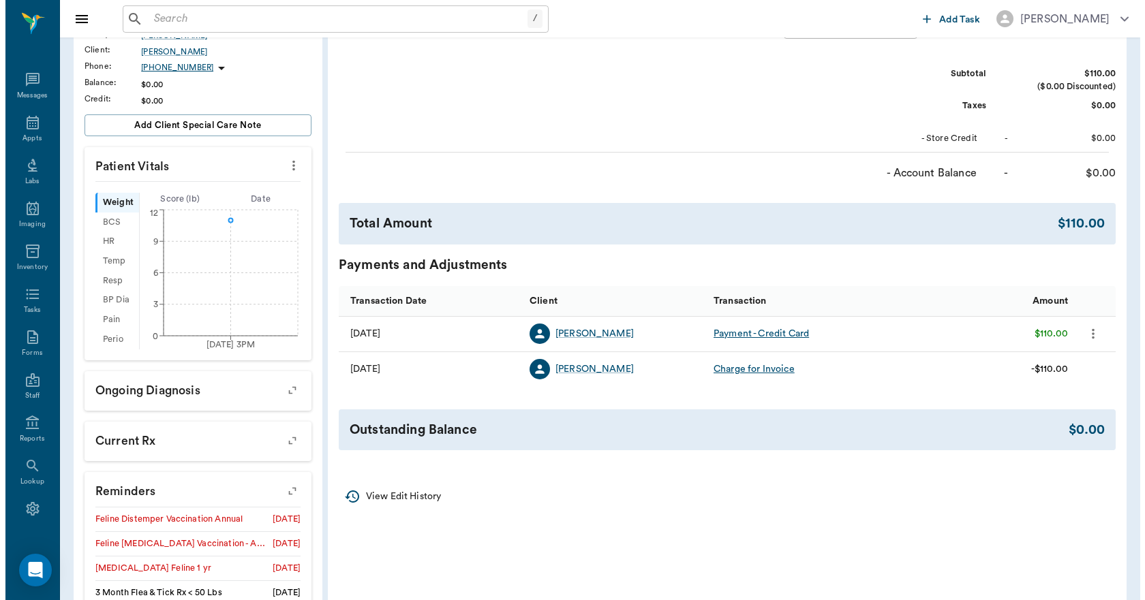
scroll to position [0, 0]
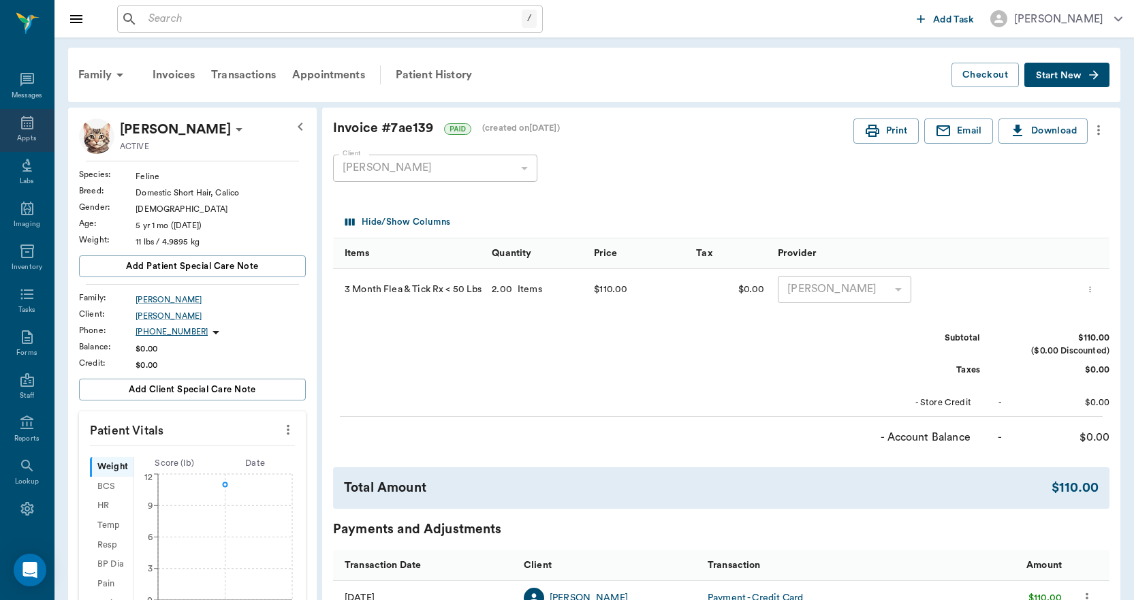
click at [27, 131] on div "Appts" at bounding box center [27, 130] width 54 height 43
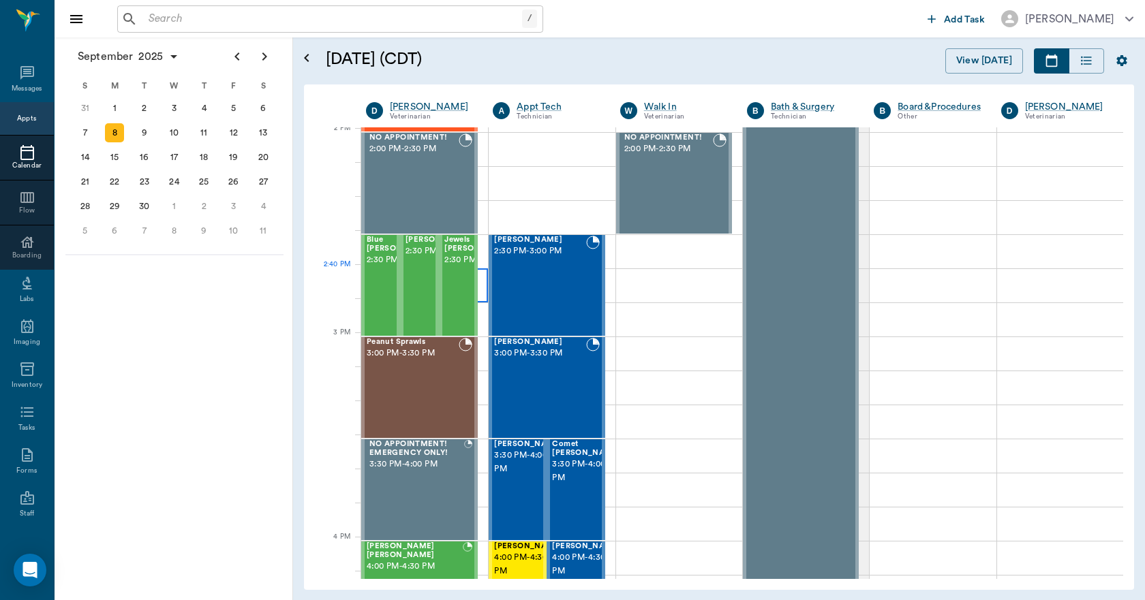
scroll to position [1295, 0]
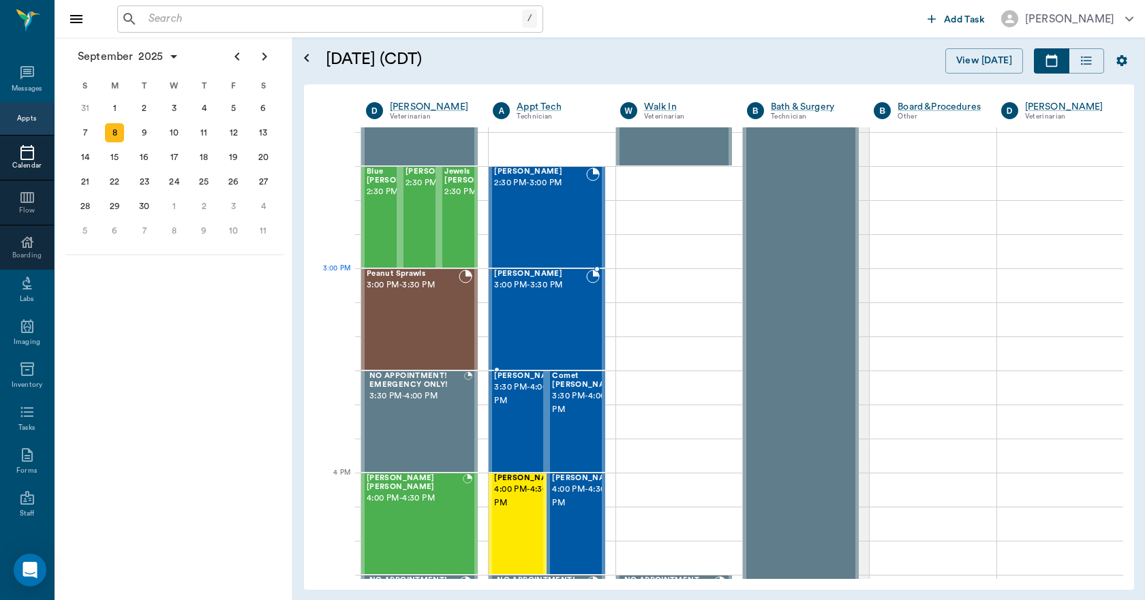
click at [537, 287] on span "3:00 PM - 3:30 PM" at bounding box center [539, 286] width 91 height 14
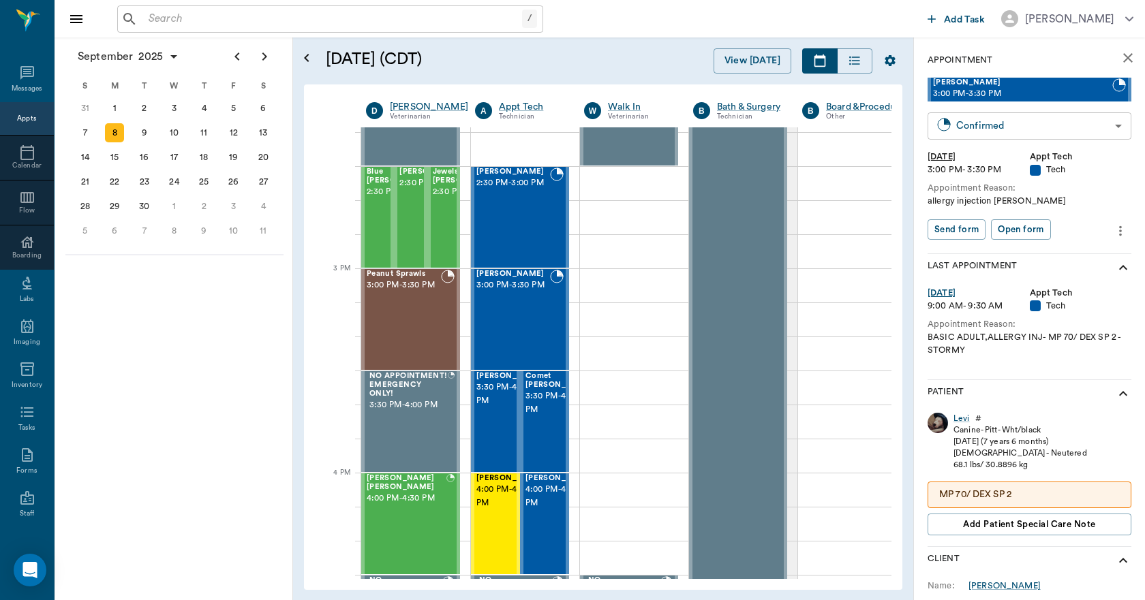
click at [984, 128] on body "/ ​ Add Task Dr. Bert Ellsworth Nectar Messages Appts Calendar Flow Boarding La…" at bounding box center [572, 300] width 1145 height 600
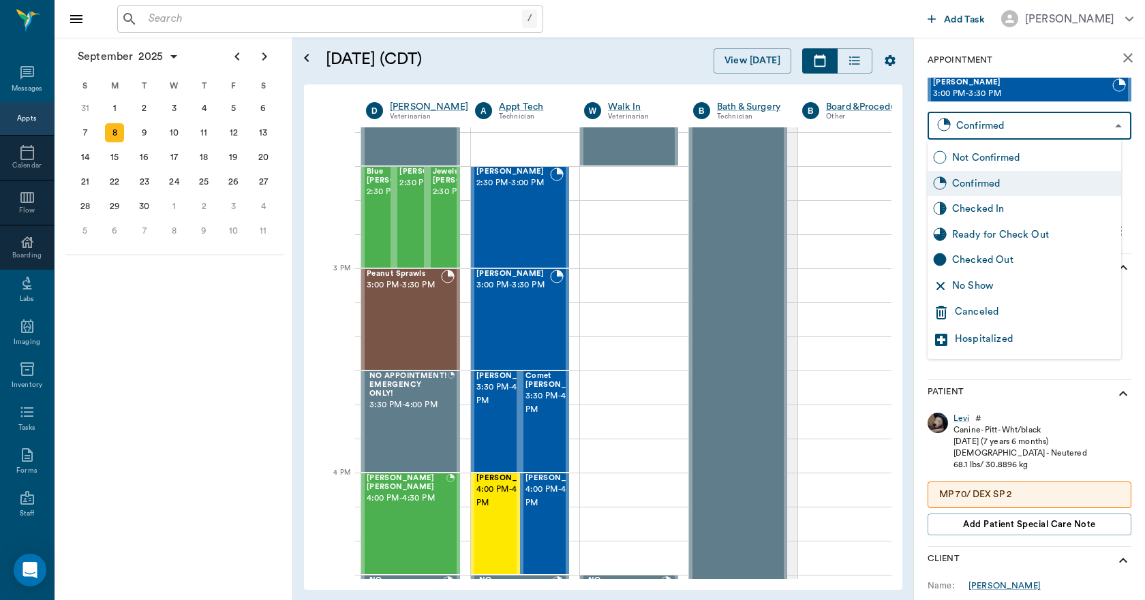
click at [977, 315] on div "Canceled" at bounding box center [1034, 313] width 161 height 16
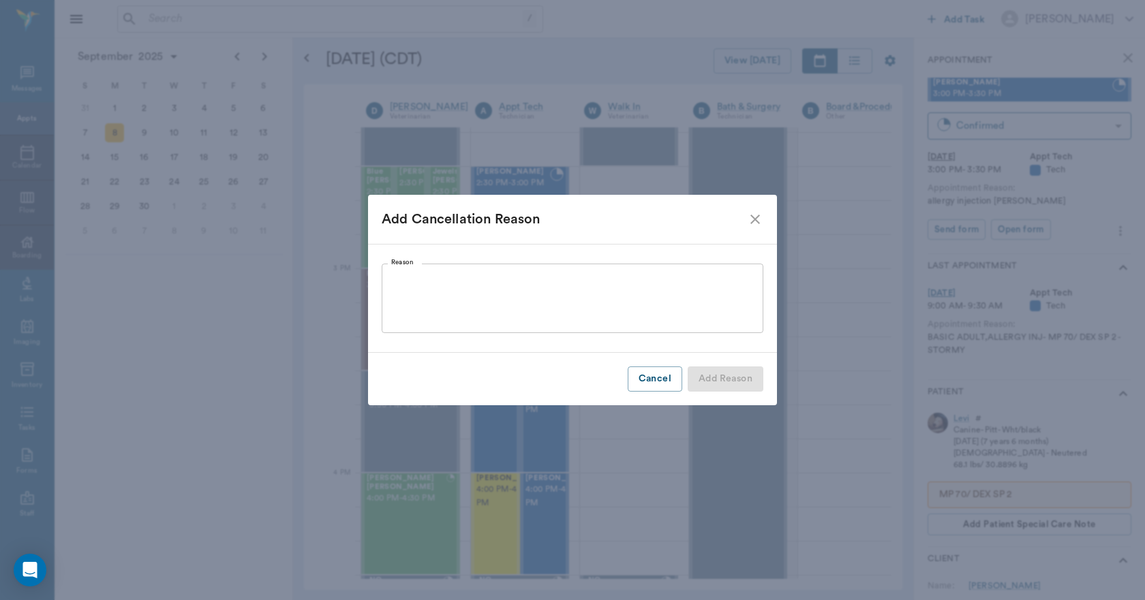
click at [572, 312] on textarea "Reason" at bounding box center [572, 298] width 362 height 47
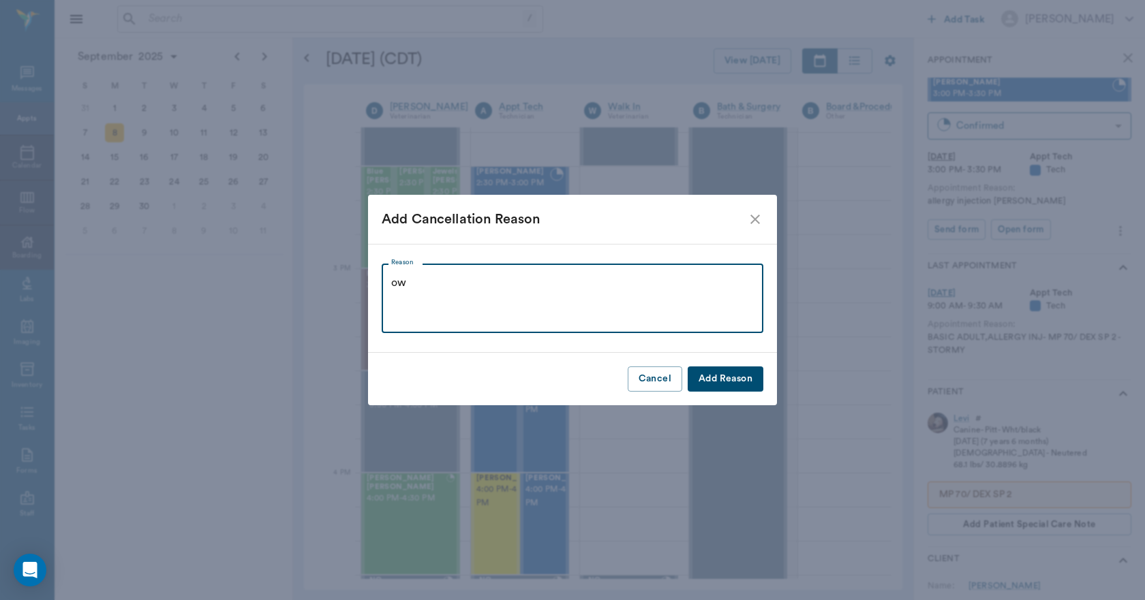
type textarea "o"
type textarea "OWNER HURT HER NECK. WILL RESCHEDULE LATER"
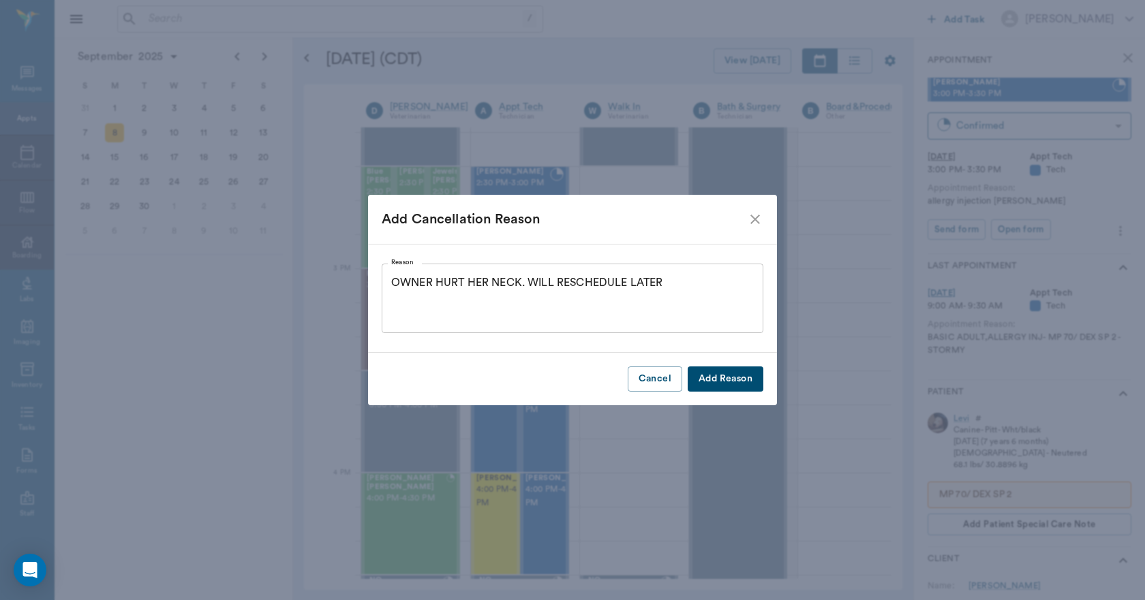
click at [720, 377] on button "Add Reason" at bounding box center [725, 379] width 76 height 25
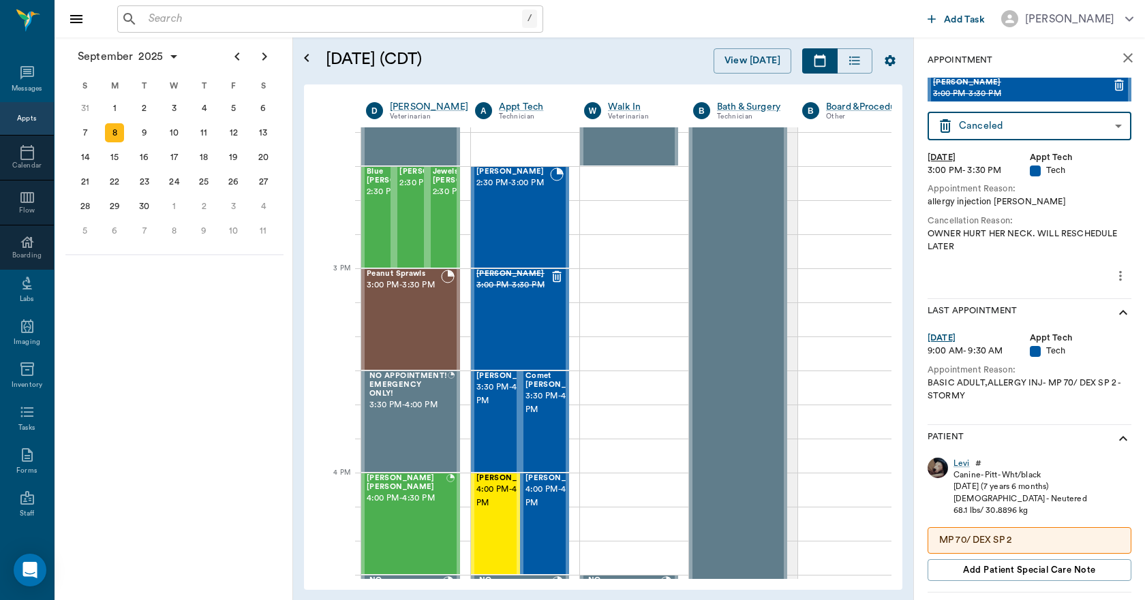
type input "CANCELED"
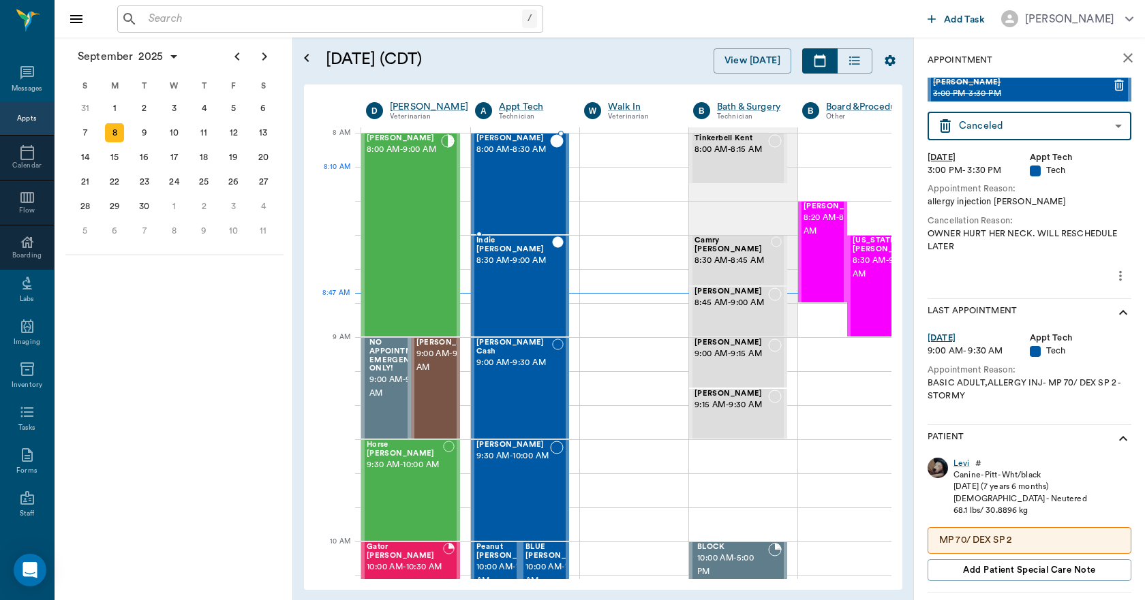
click at [523, 180] on div "Bitsy Ussery 8:00 AM - 8:30 AM" at bounding box center [513, 183] width 74 height 99
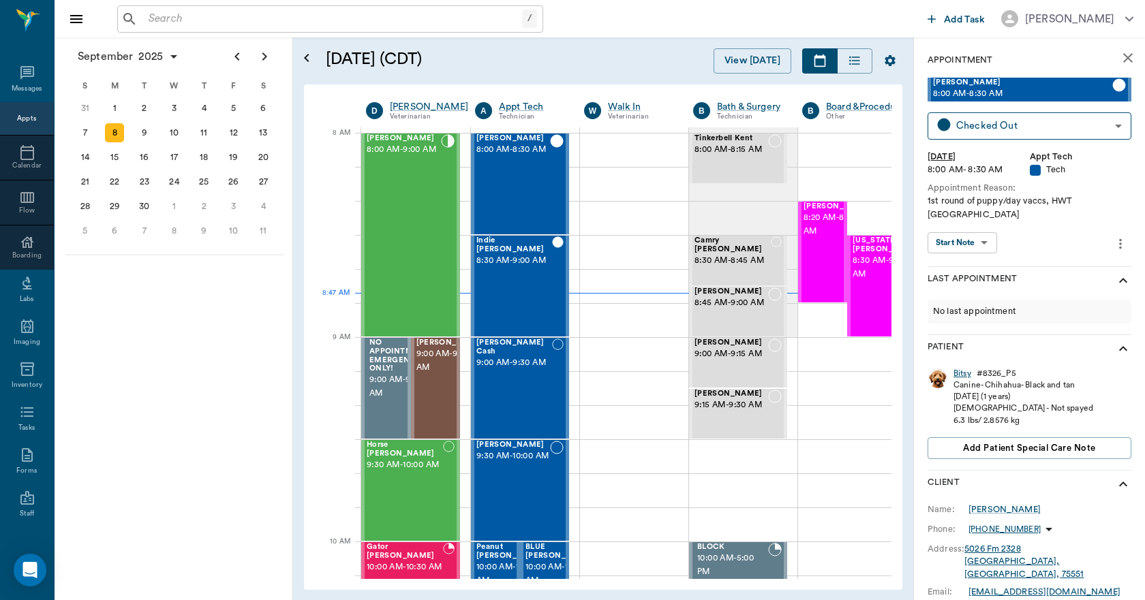
click at [961, 368] on div "Bitsy" at bounding box center [962, 374] width 18 height 12
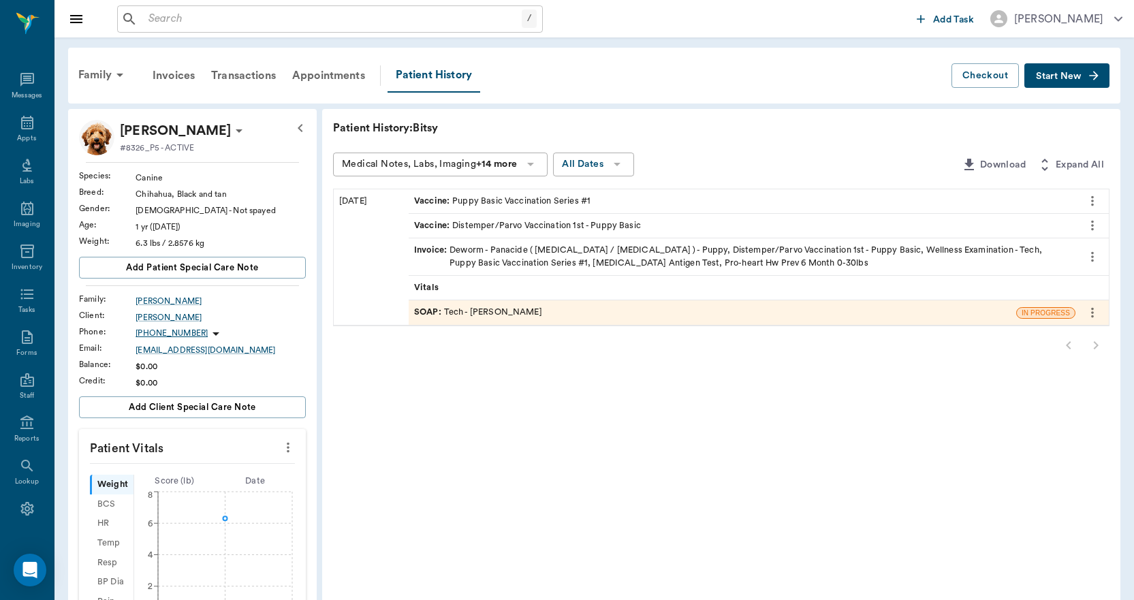
click at [547, 312] on div "SOAP : Tech - Daniel Virnala" at bounding box center [713, 312] width 608 height 24
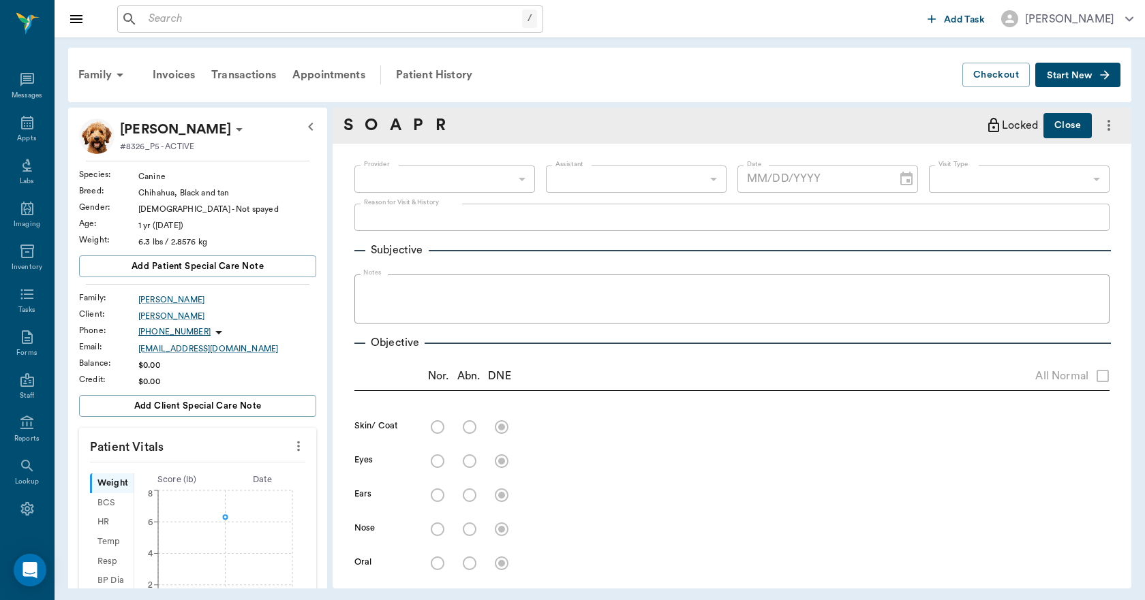
type input "642ef10e332a41444de2bad1"
type input "63ec2e7e52e12b0ba117b124"
type input "65d2be4f46e3a538d89b8c1a"
type textarea "1st round of puppy/day vaccs, HWT Caryn"
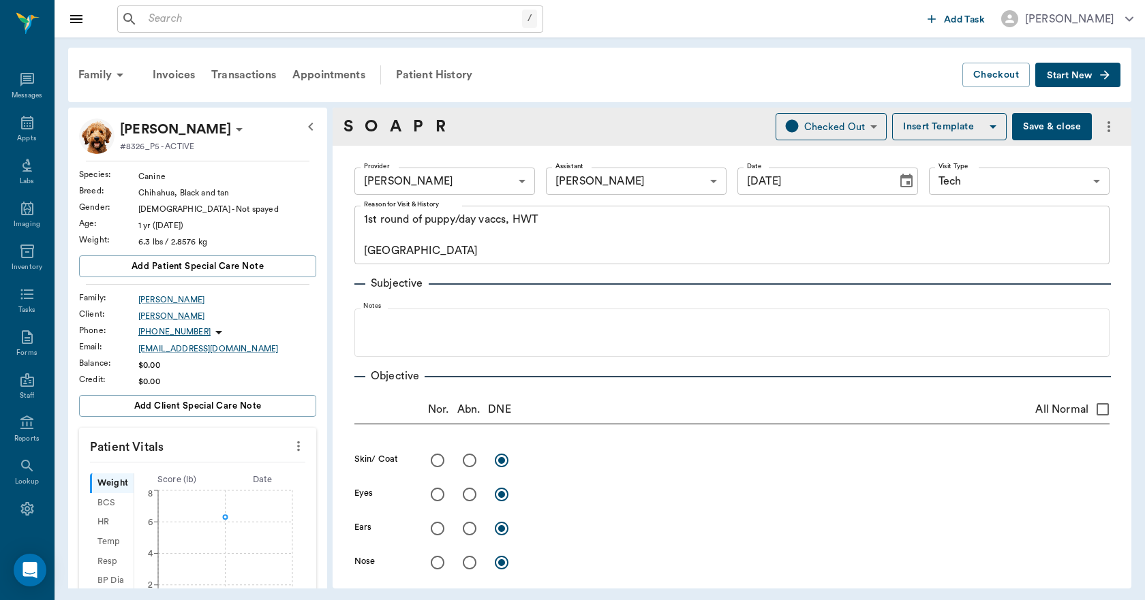
type input "09/08/2025"
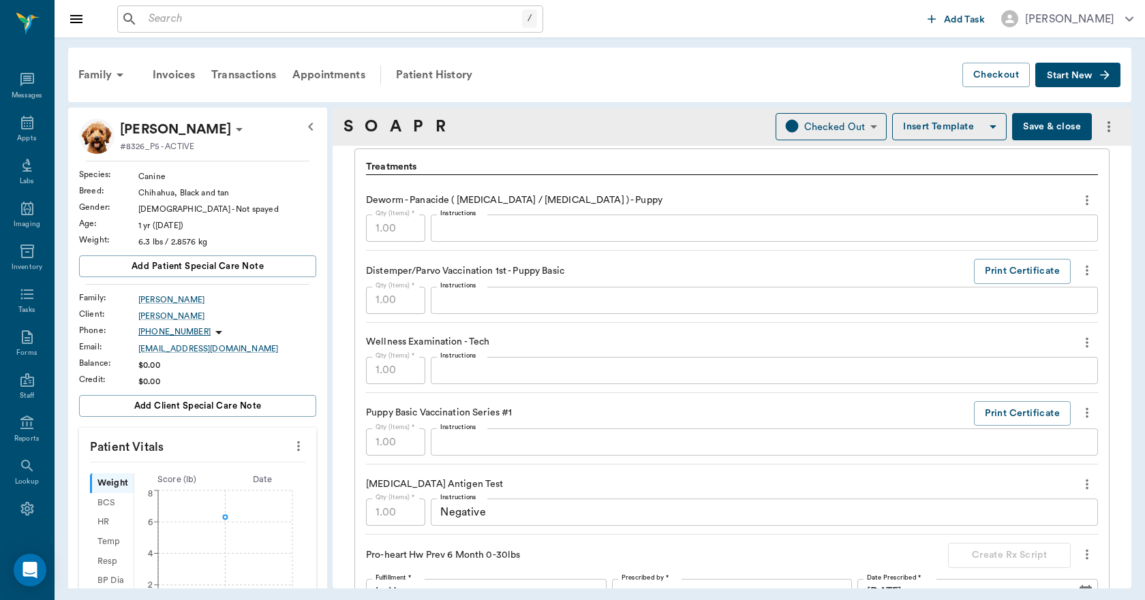
scroll to position [886, 0]
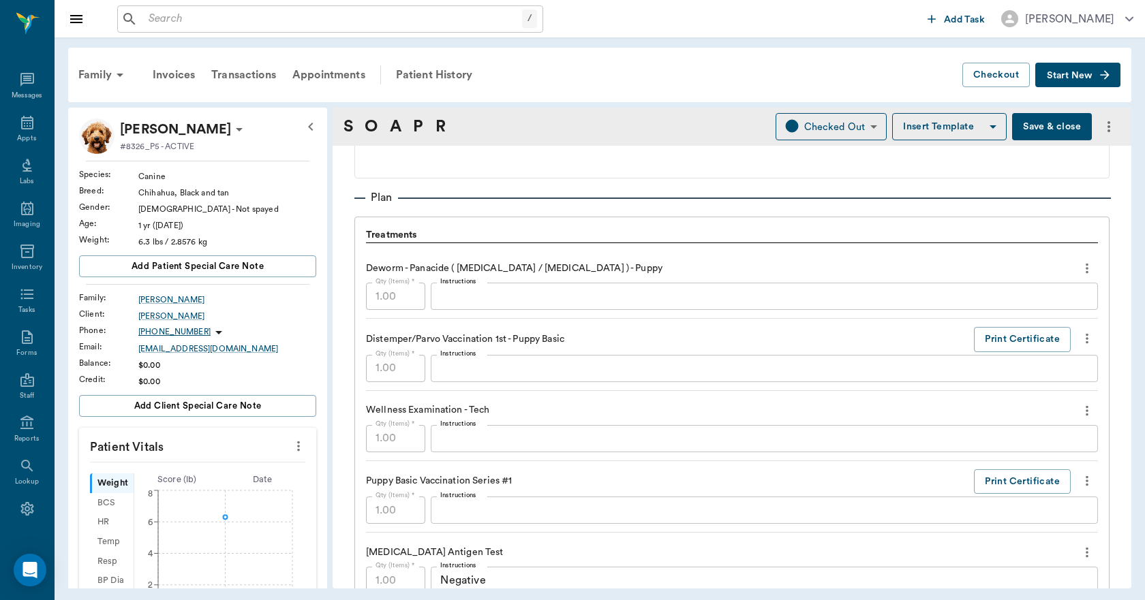
click at [1080, 271] on icon "more" at bounding box center [1086, 268] width 15 height 16
click at [995, 265] on div at bounding box center [572, 300] width 1145 height 600
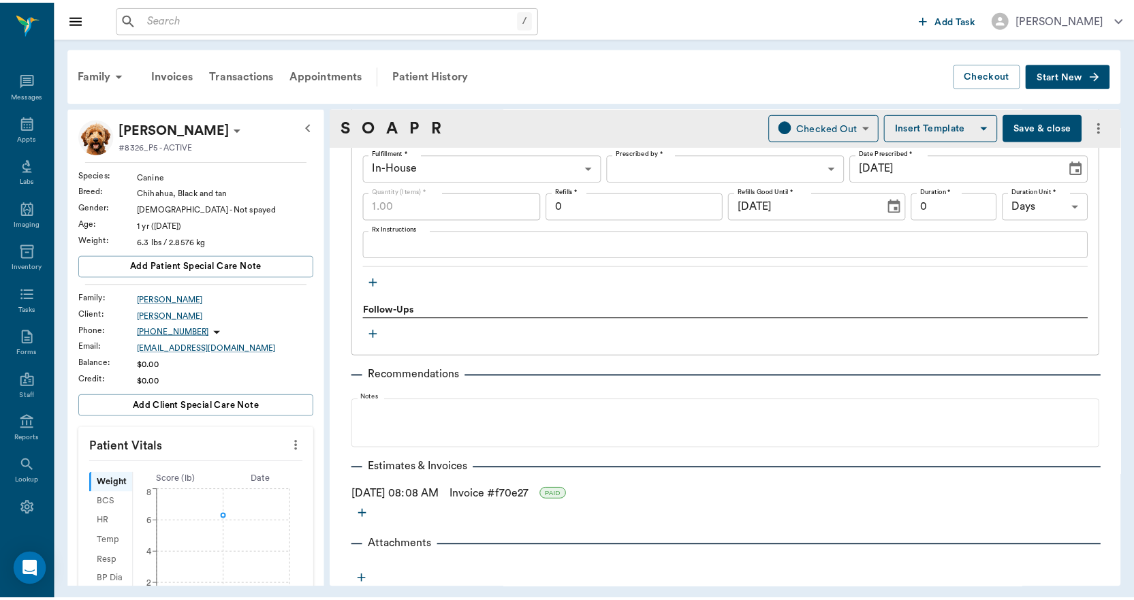
scroll to position [1380, 0]
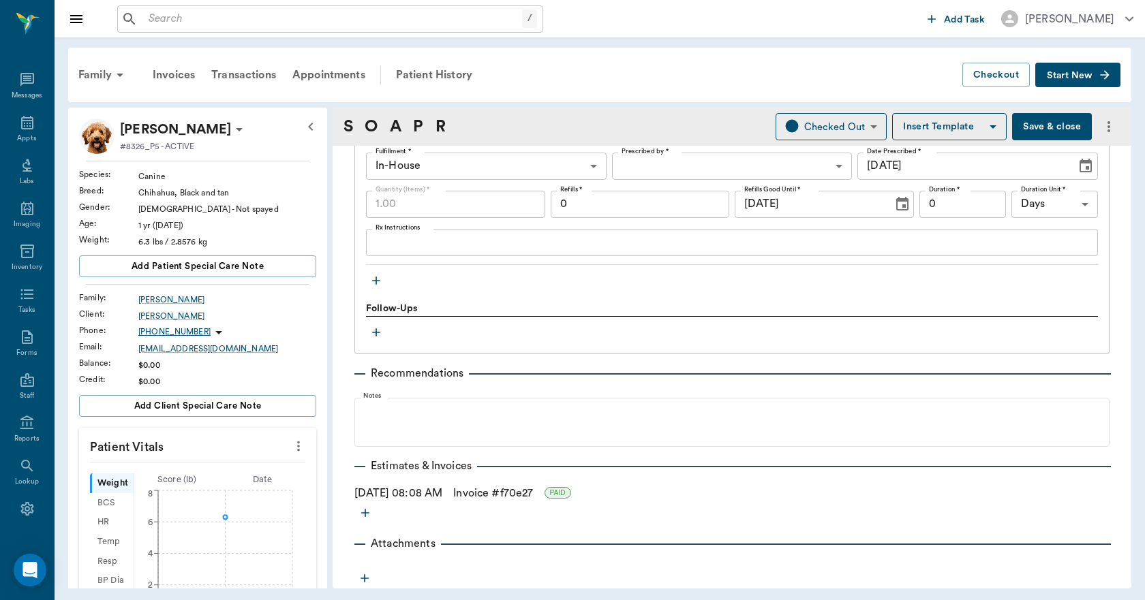
click at [533, 493] on link "Invoice # f70e27" at bounding box center [493, 493] width 80 height 16
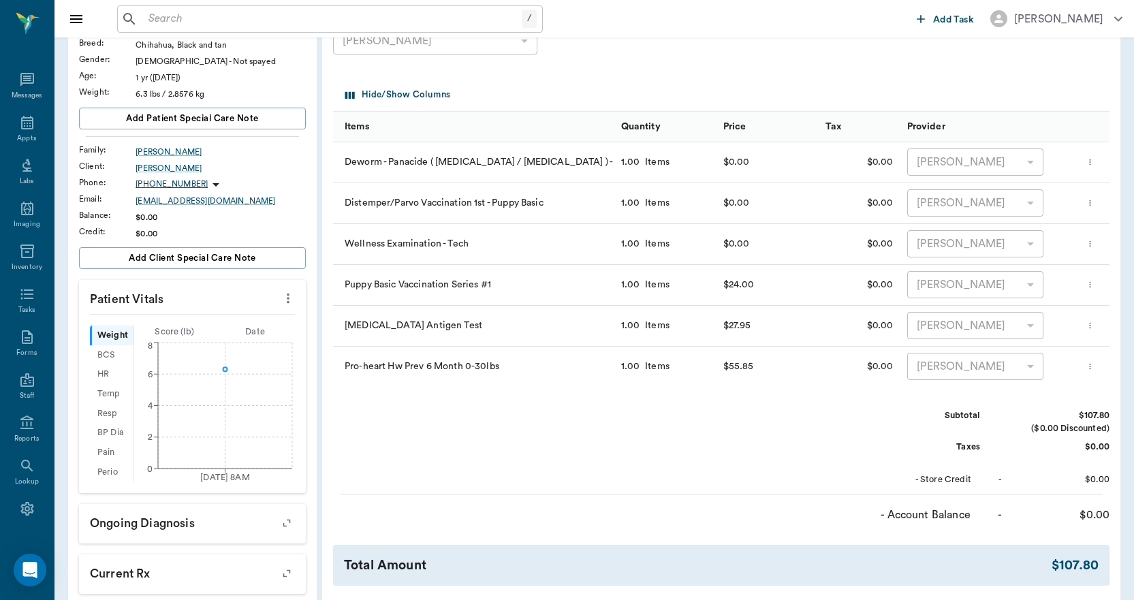
scroll to position [204, 0]
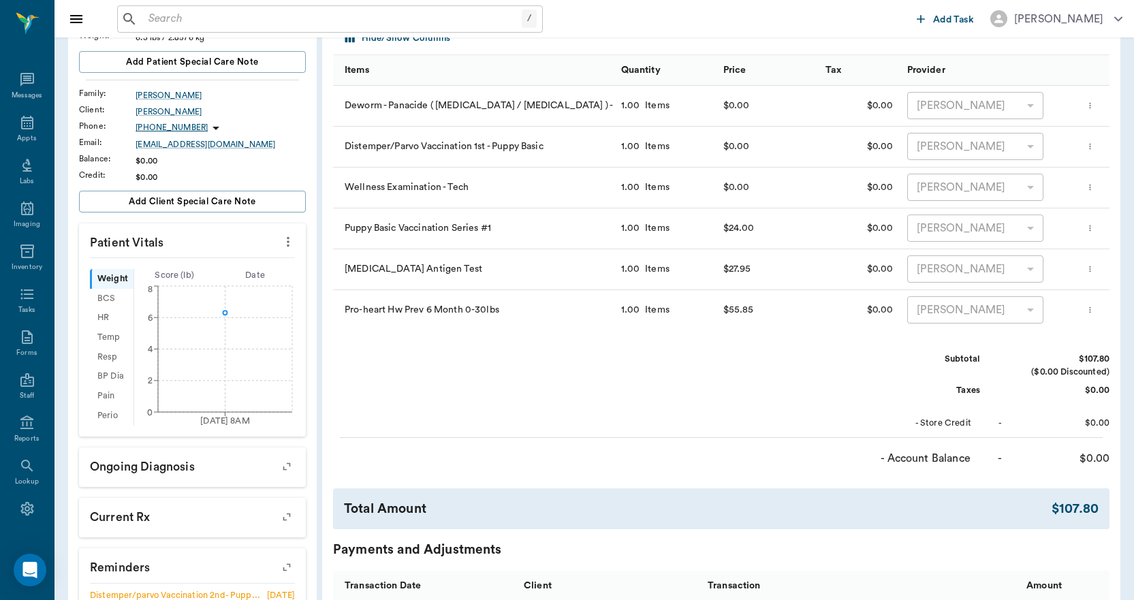
click at [1091, 226] on icon "more" at bounding box center [1089, 229] width 1 height 6
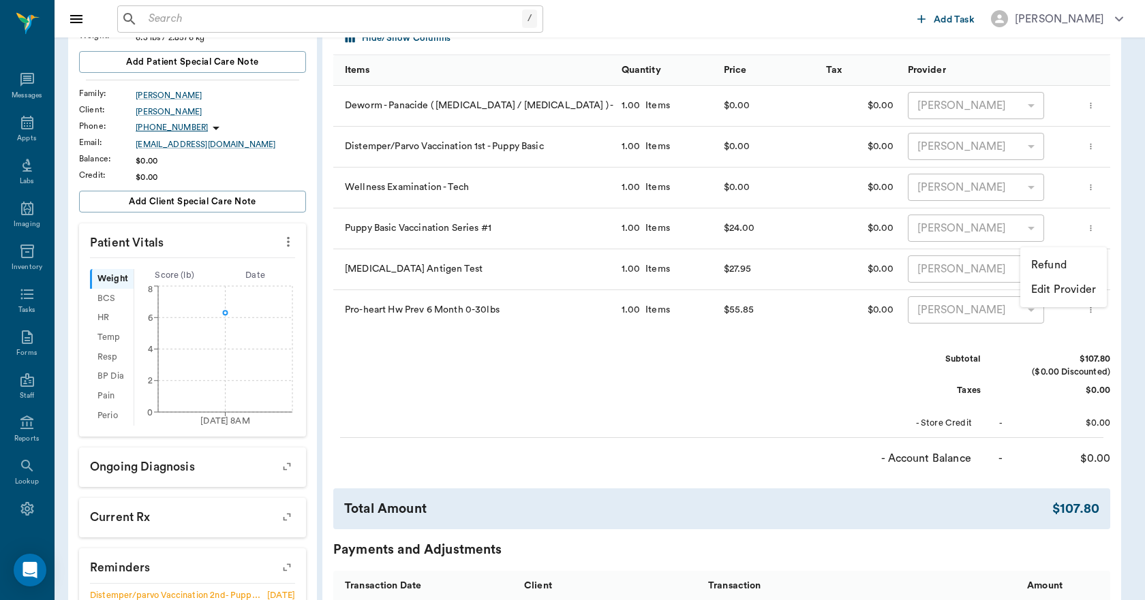
click at [1043, 262] on p "Refund" at bounding box center [1048, 265] width 35 height 16
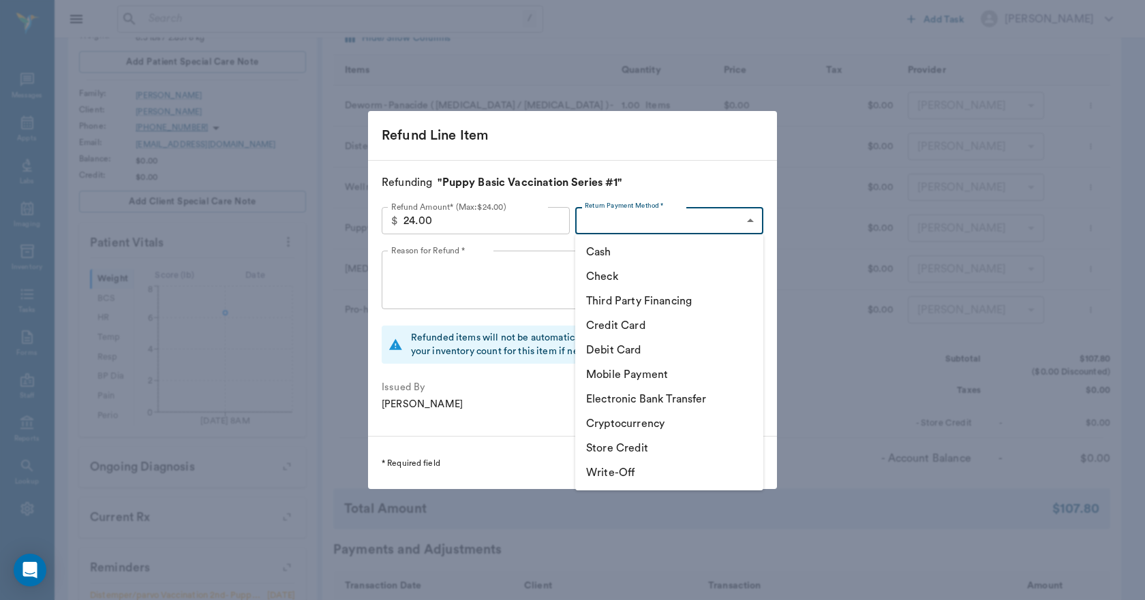
click at [685, 220] on body "/ ​ Add Task Dr. Bert Ellsworth Nectar Messages Appts Labs Imaging Inventory Ta…" at bounding box center [572, 309] width 1145 height 1027
click at [591, 452] on li "Store Credit" at bounding box center [669, 448] width 188 height 25
type input "STORE_CREDIT"
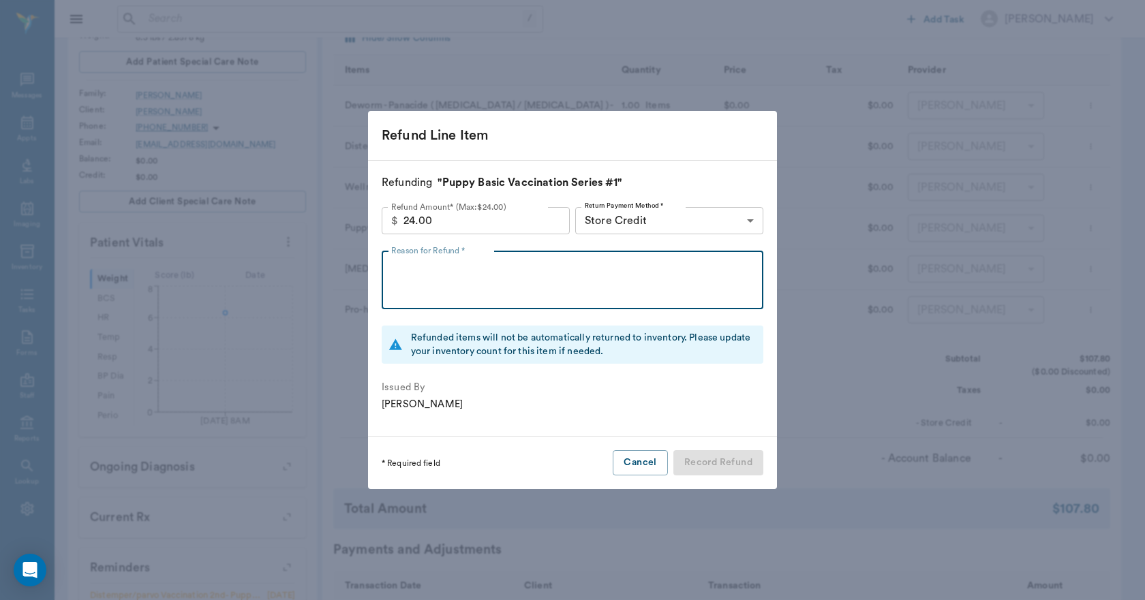
click at [531, 273] on textarea "Reason for Refund *" at bounding box center [572, 280] width 362 height 47
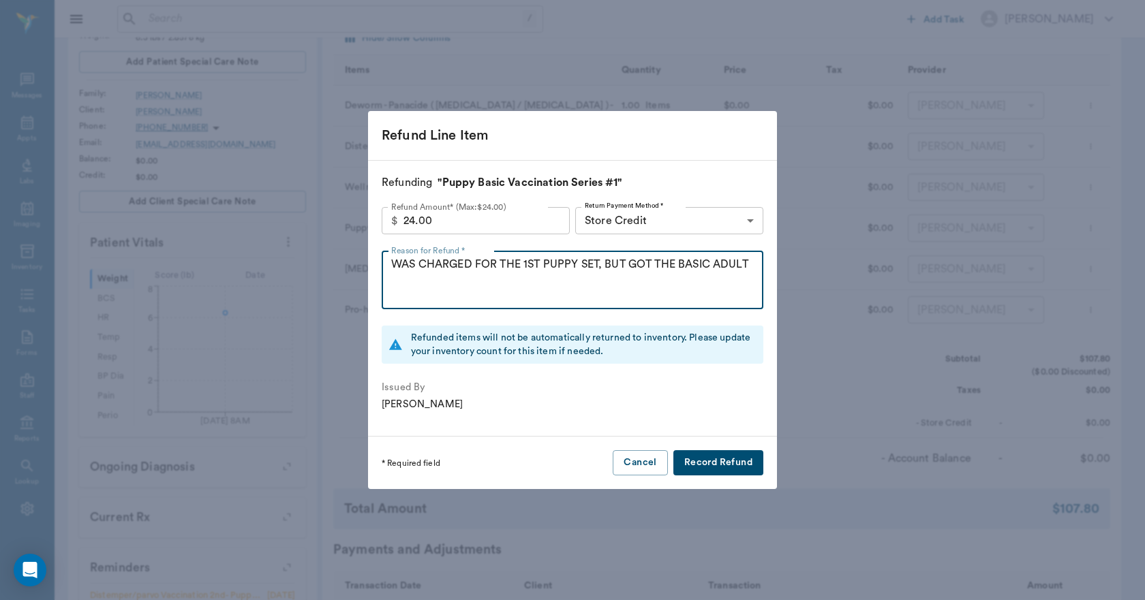
type textarea "WAS CHARGED FOR THE 1ST PUPPY SET, BUT GOT THE BASIC ADULT"
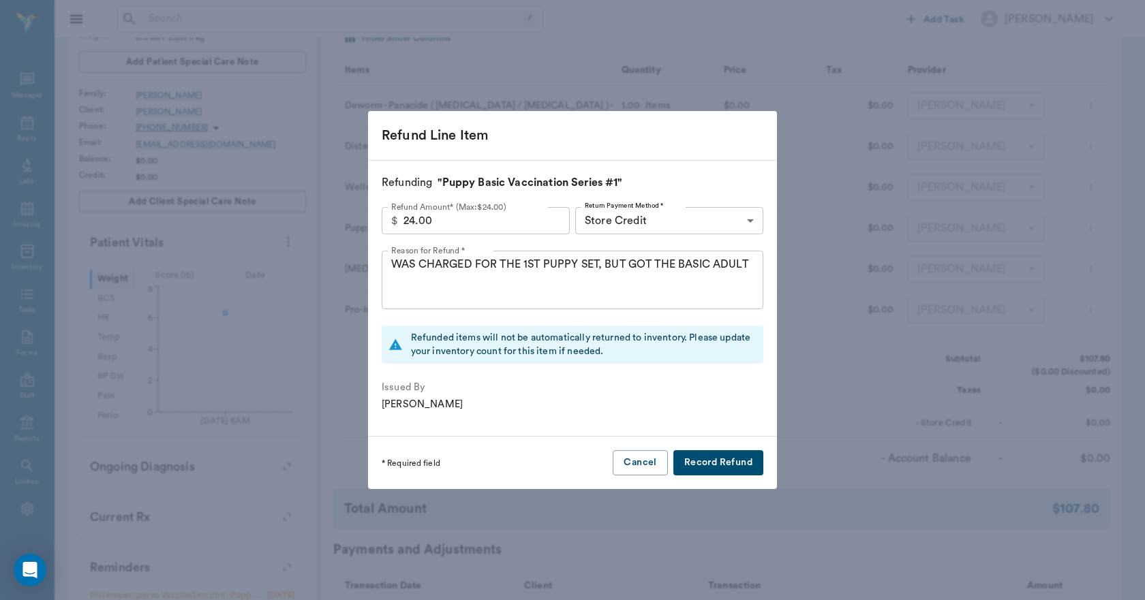
click at [689, 462] on button "Record Refund" at bounding box center [718, 462] width 90 height 25
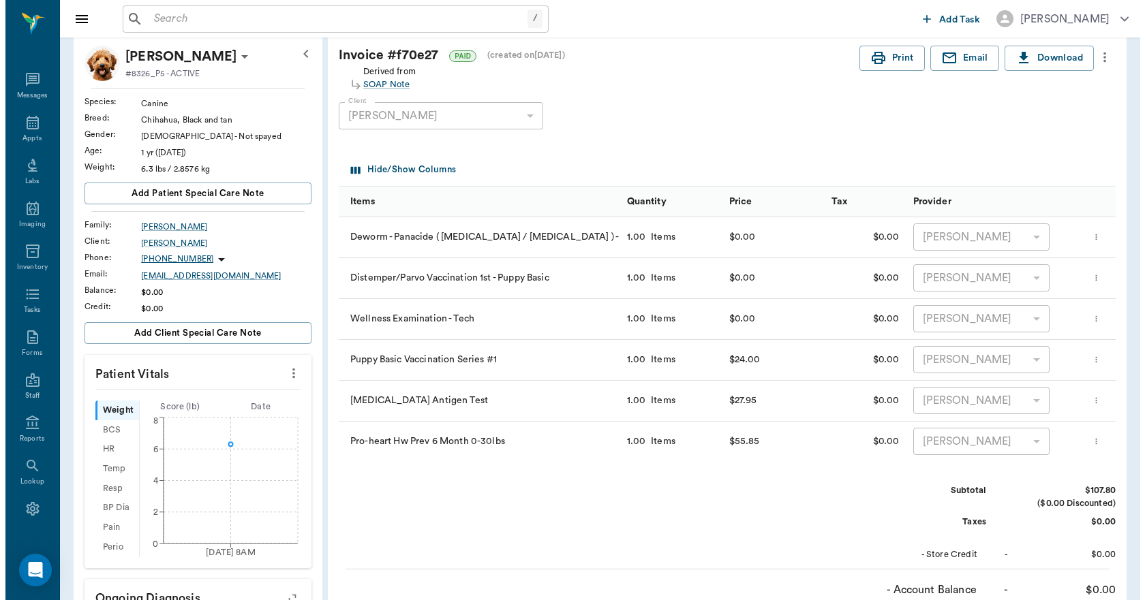
scroll to position [0, 0]
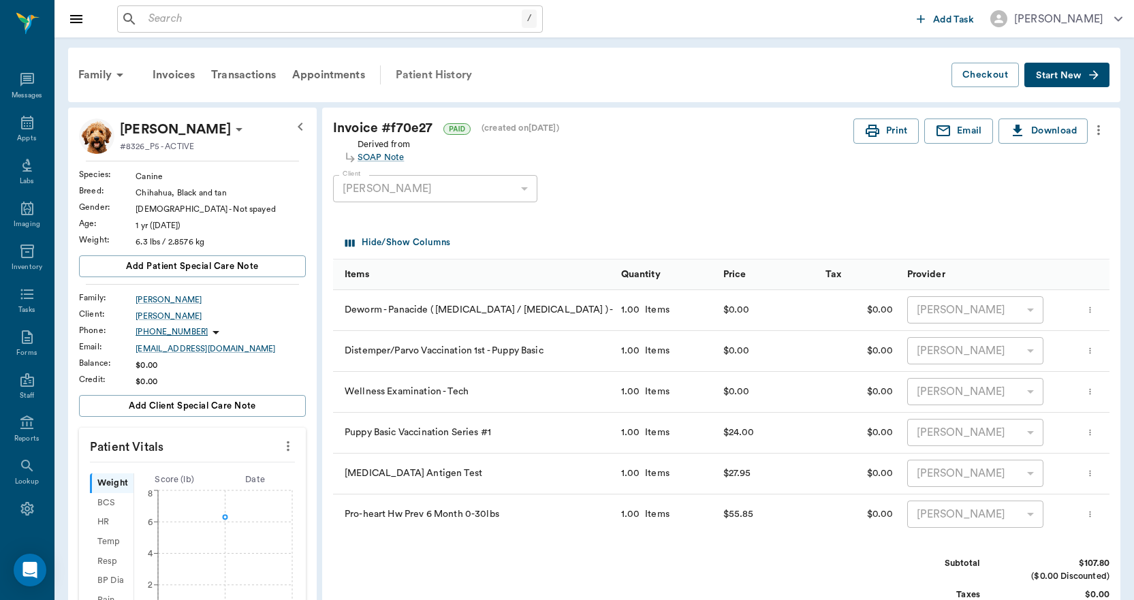
click at [422, 75] on div "Patient History" at bounding box center [434, 75] width 93 height 33
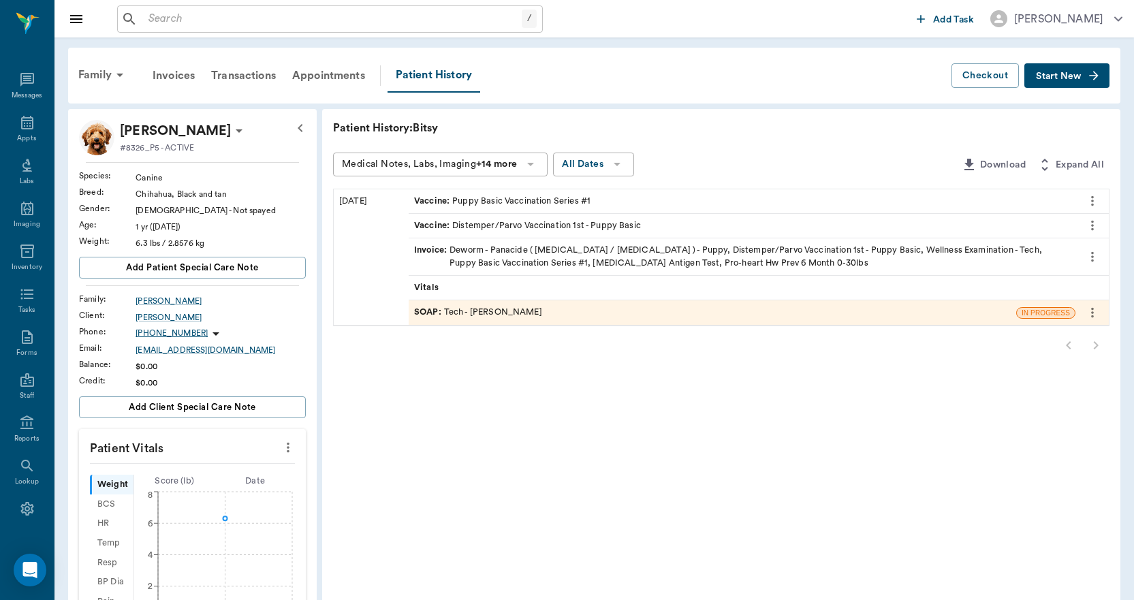
click at [499, 302] on div "SOAP : Tech - Daniel Virnala" at bounding box center [713, 312] width 608 height 24
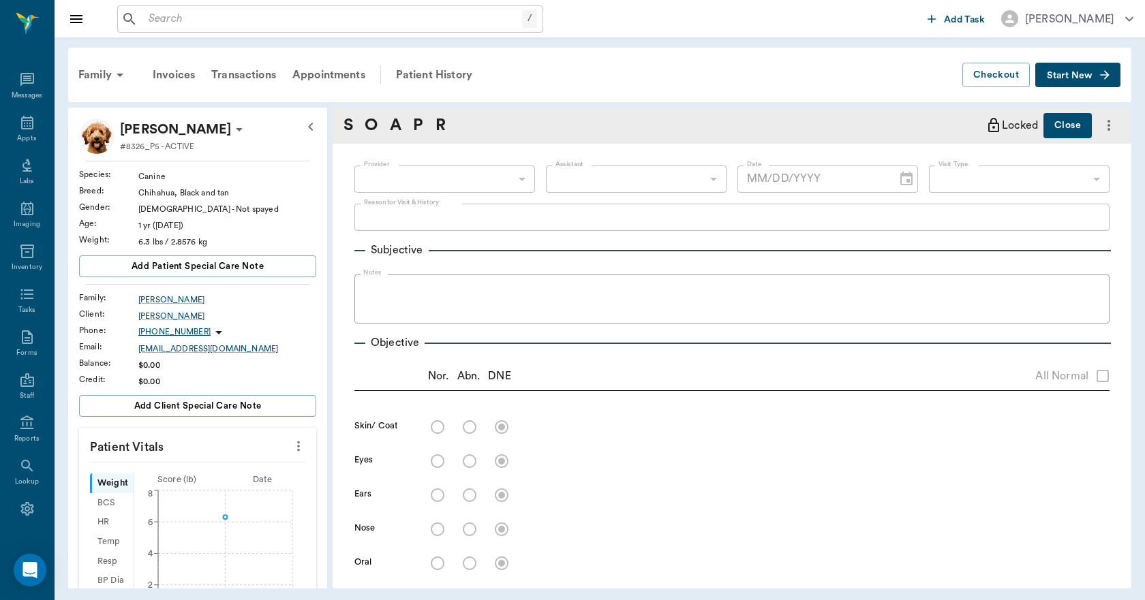
type input "642ef10e332a41444de2bad1"
type input "63ec2e7e52e12b0ba117b124"
type input "65d2be4f46e3a538d89b8c1a"
type textarea "1st round of puppy/day vaccs, HWT Caryn"
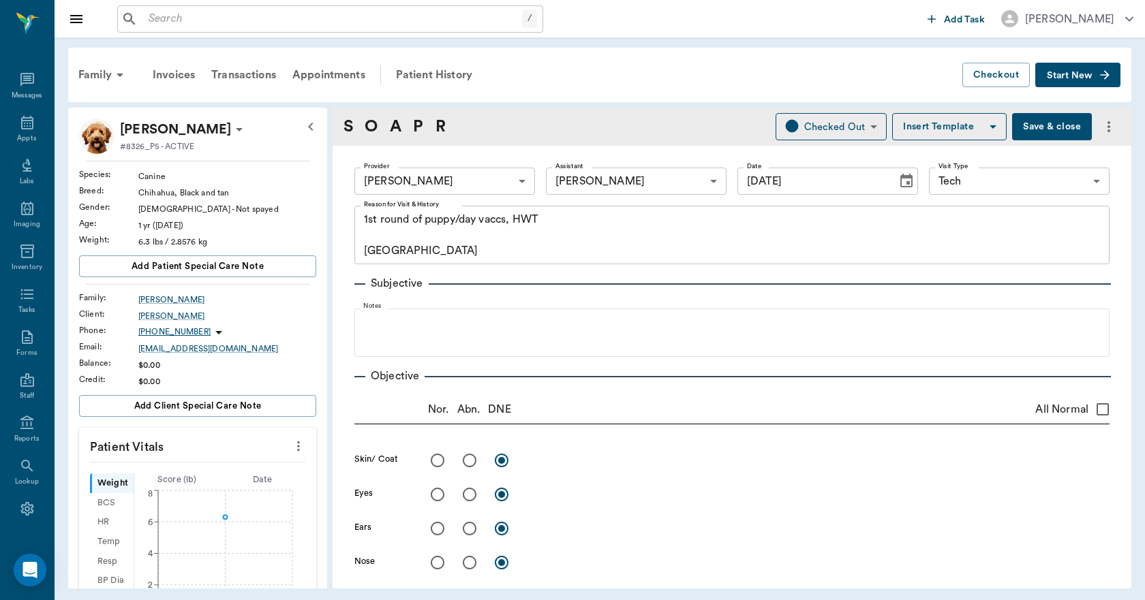
type input "09/08/2025"
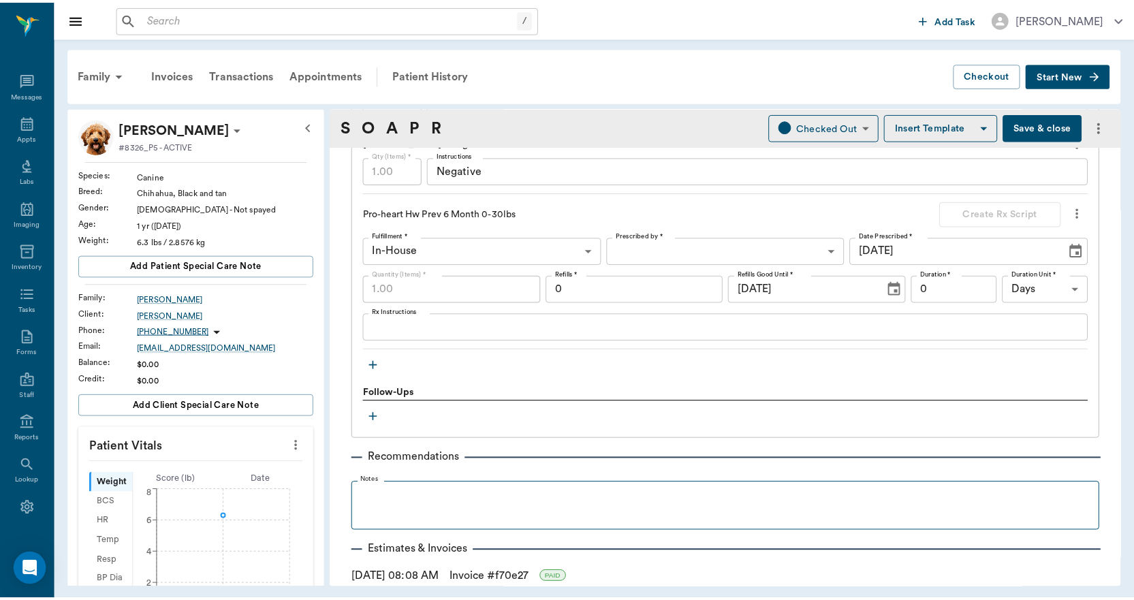
scroll to position [1294, 0]
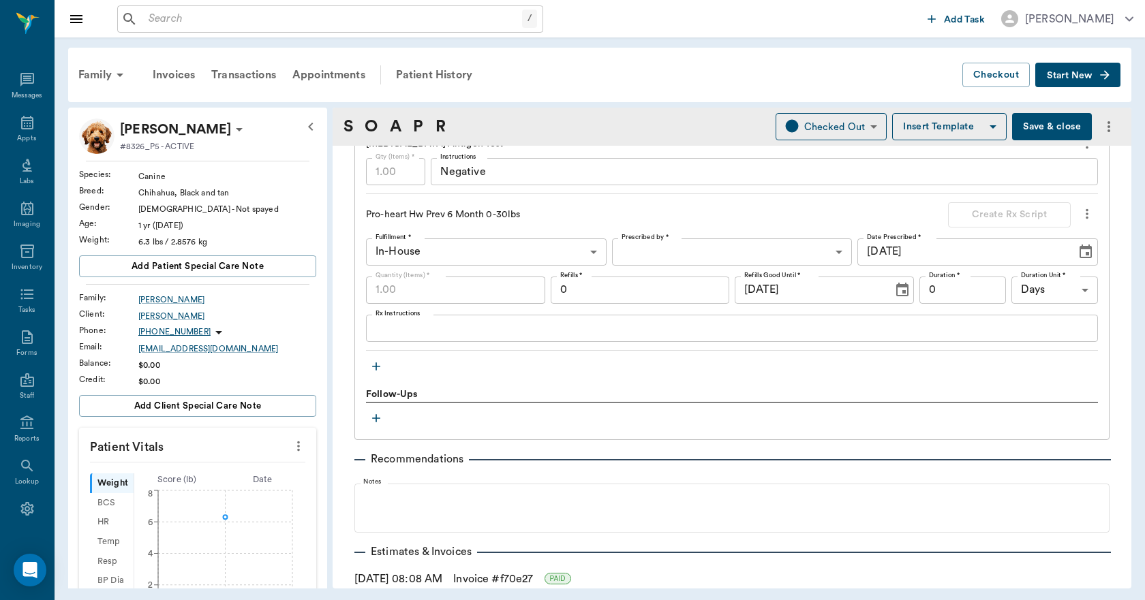
click at [533, 578] on link "Invoice # f70e27" at bounding box center [493, 579] width 80 height 16
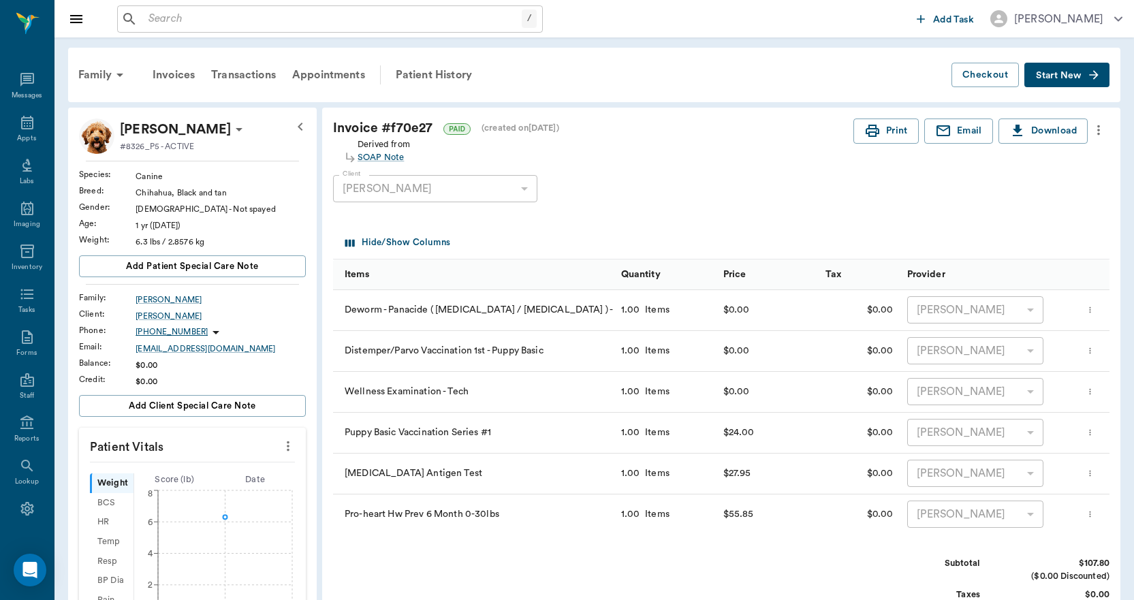
click at [1090, 309] on icon "more" at bounding box center [1090, 310] width 9 height 16
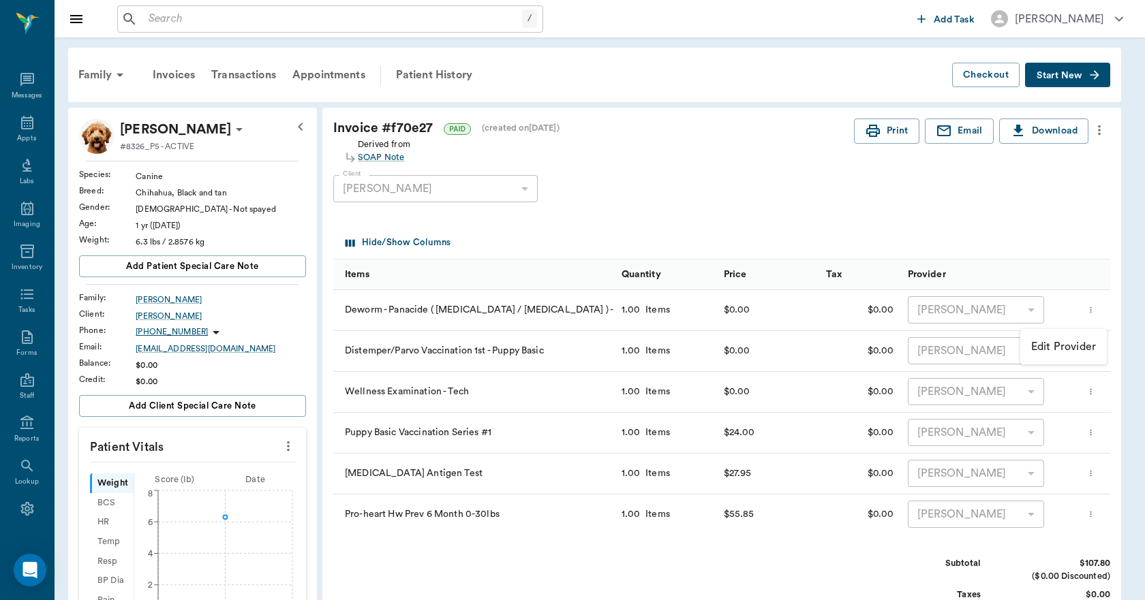
click at [914, 240] on div at bounding box center [572, 300] width 1145 height 600
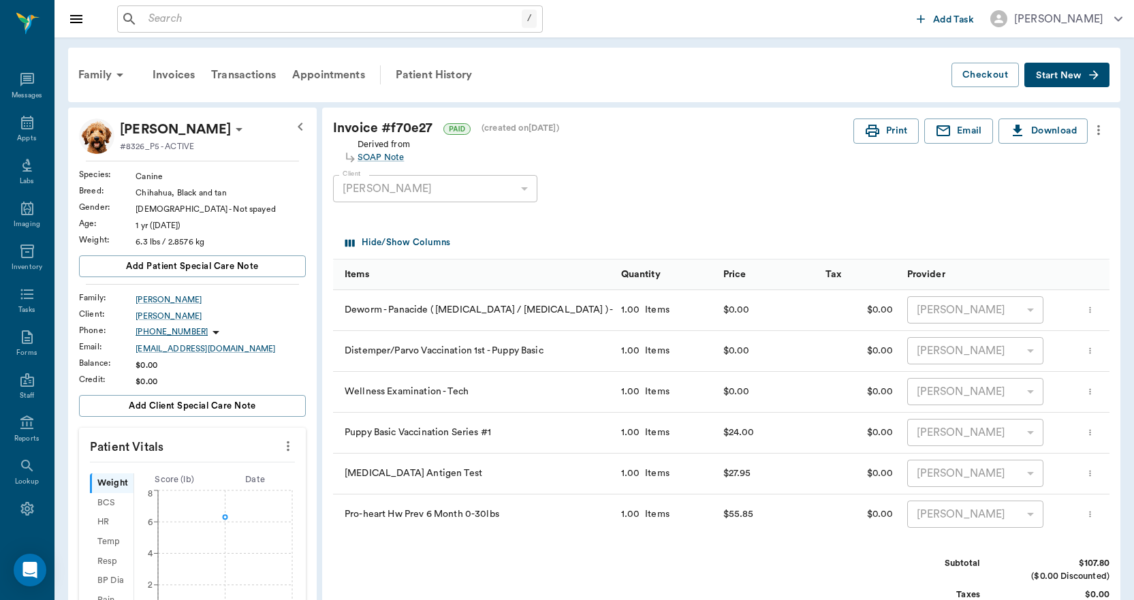
click at [1095, 345] on icon "more" at bounding box center [1090, 351] width 9 height 16
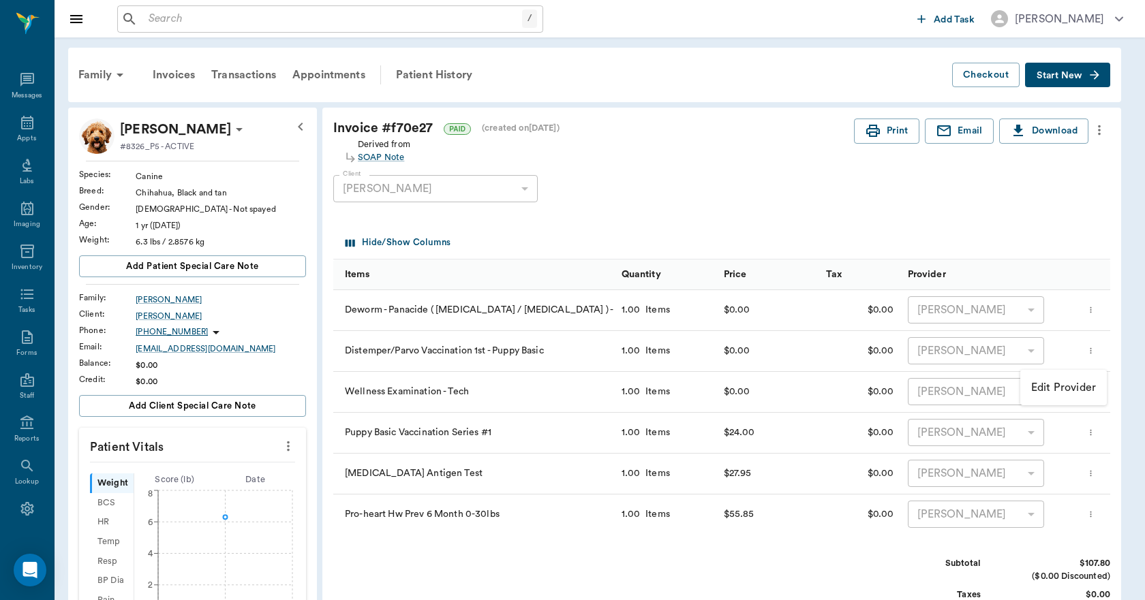
click at [982, 220] on div at bounding box center [572, 300] width 1145 height 600
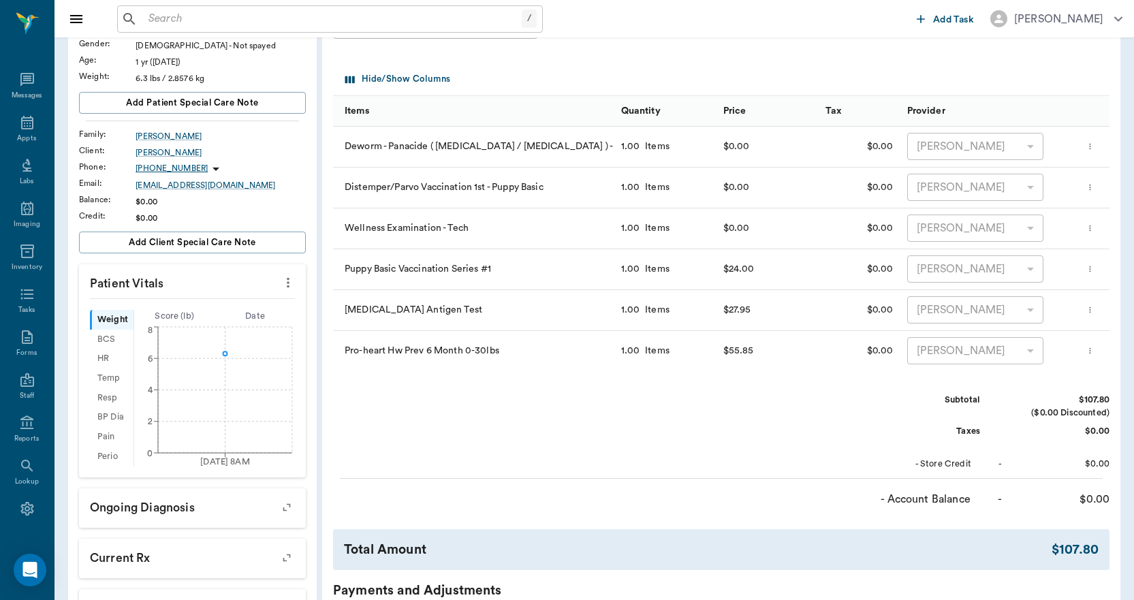
scroll to position [136, 0]
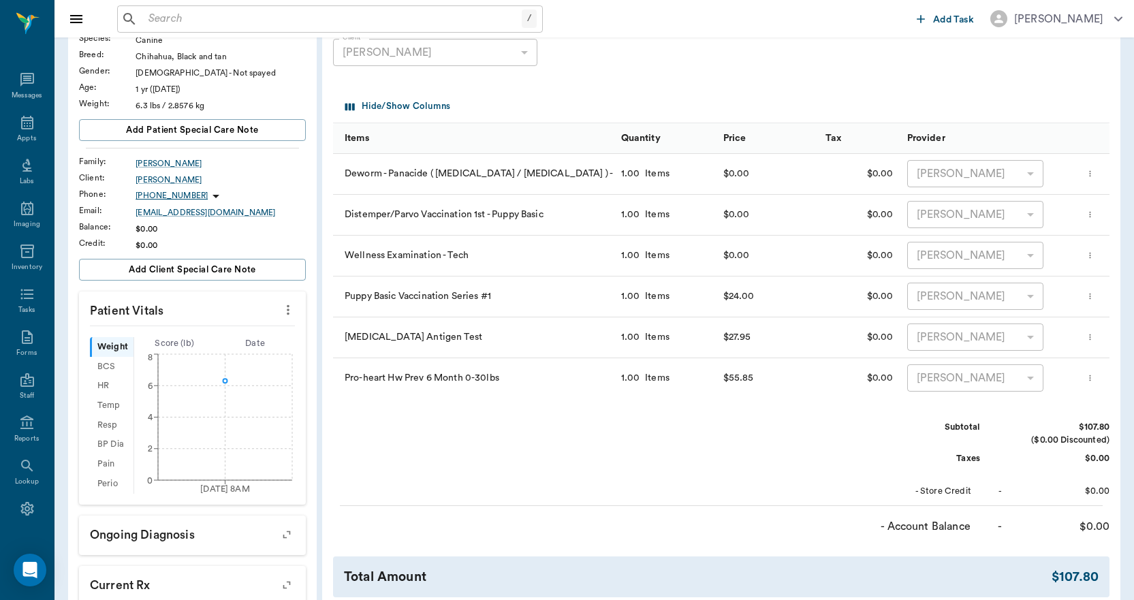
click at [1103, 305] on div at bounding box center [1093, 297] width 34 height 41
click at [1095, 299] on icon "more" at bounding box center [1090, 296] width 9 height 16
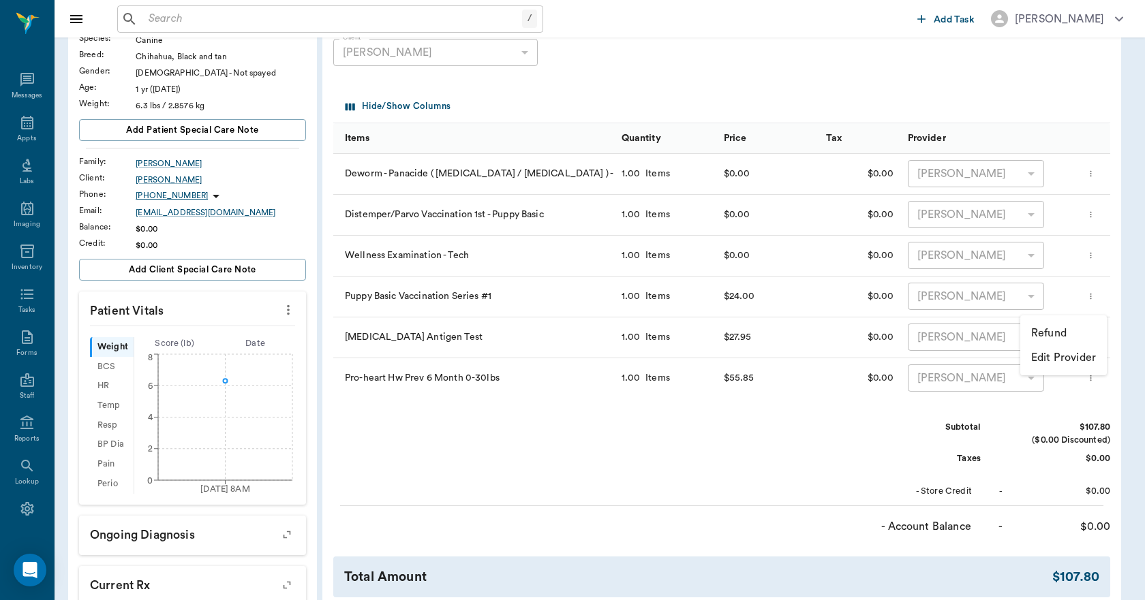
click at [775, 568] on div at bounding box center [572, 300] width 1145 height 600
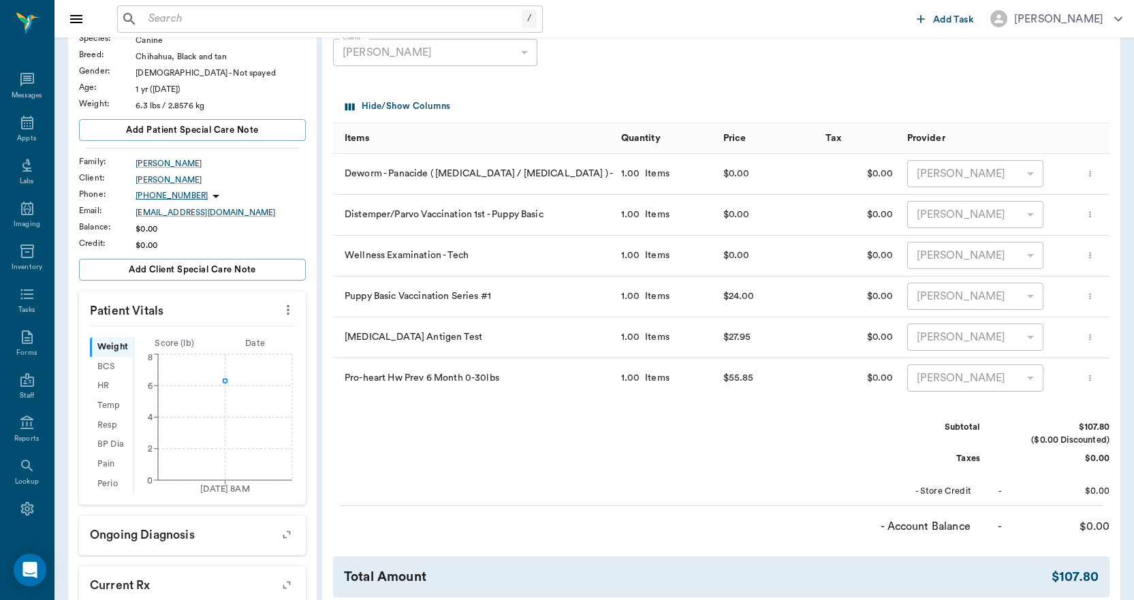
click at [1094, 245] on button "more" at bounding box center [1091, 255] width 16 height 23
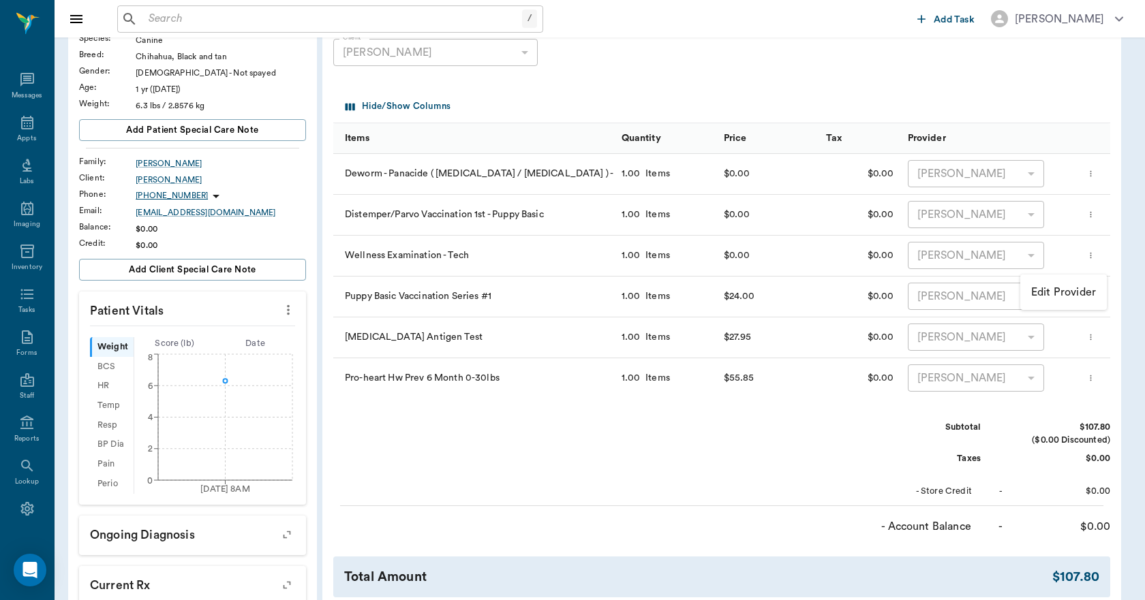
click at [916, 420] on div at bounding box center [572, 300] width 1145 height 600
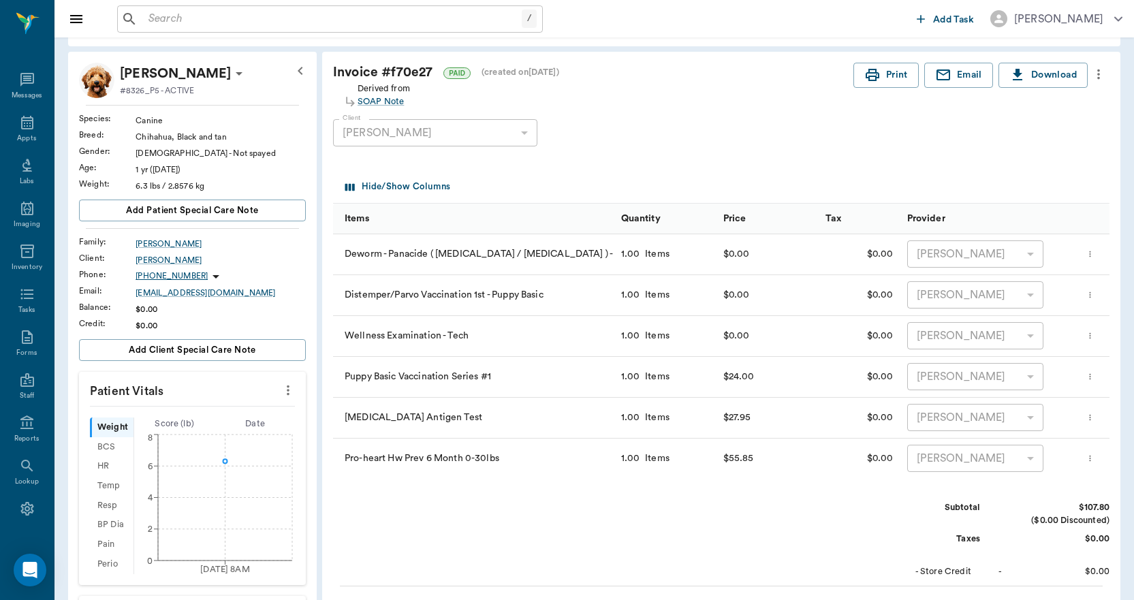
scroll to position [0, 0]
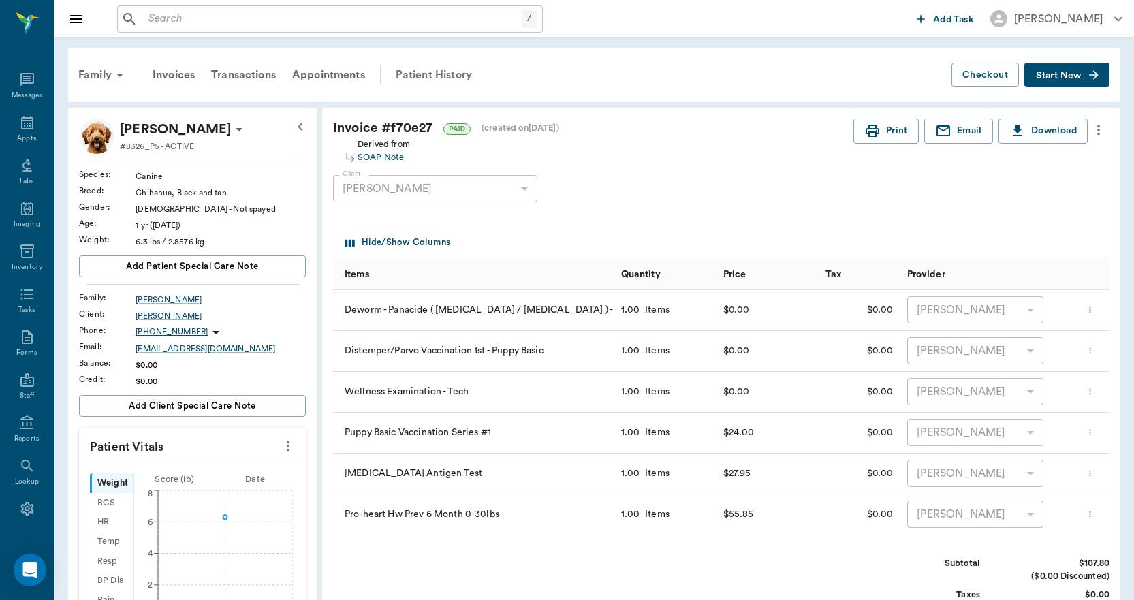
click at [416, 70] on div "Patient History" at bounding box center [434, 75] width 93 height 33
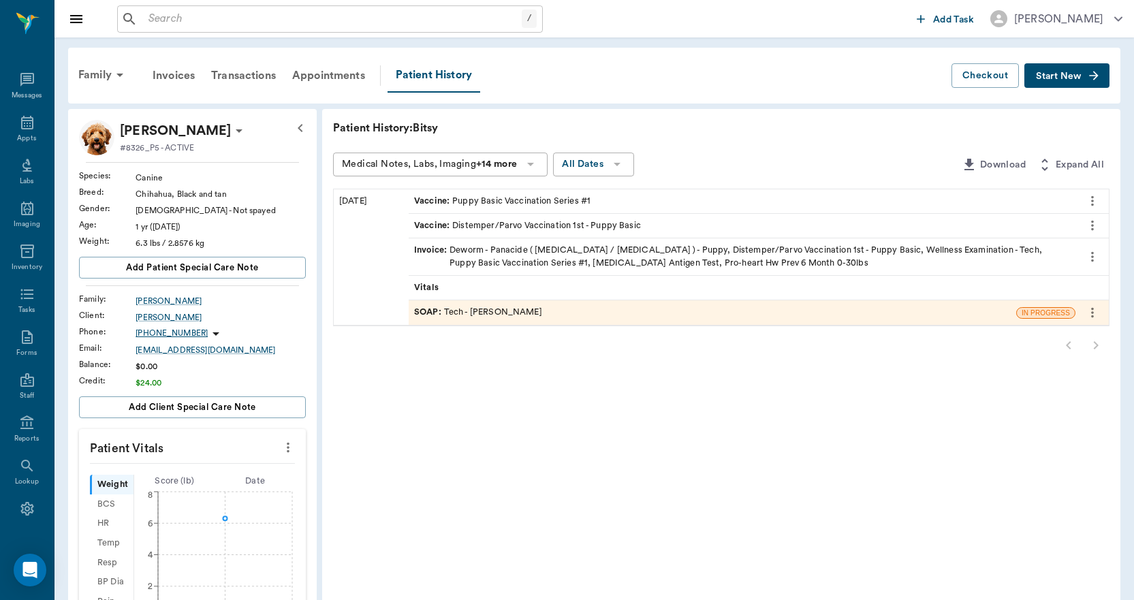
click at [505, 200] on div "Vaccine : Puppy Basic Vaccination Series #1" at bounding box center [502, 201] width 176 height 13
click at [518, 226] on div "Vaccine : Distemper/Parvo Vaccination 1st - Puppy Basic" at bounding box center [527, 225] width 227 height 13
click at [520, 253] on div "Invoice : Deworm - Panacide ( Pyrantel / Ivermectin ) - Puppy, Distemper/Parvo …" at bounding box center [742, 257] width 656 height 26
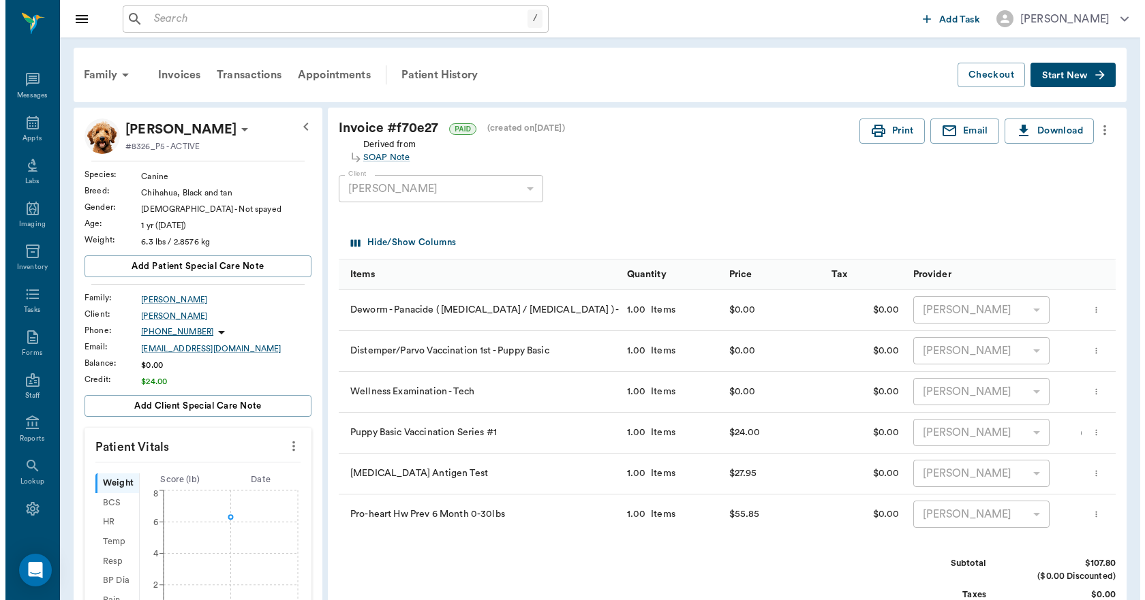
scroll to position [0, 70]
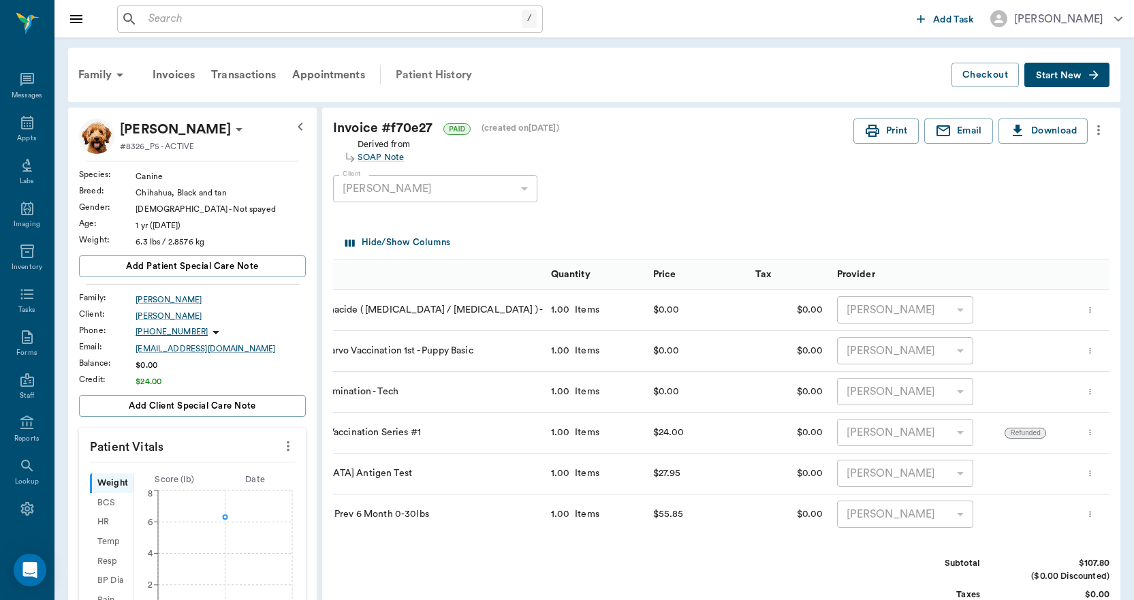
click at [414, 72] on div "Patient History" at bounding box center [434, 75] width 93 height 33
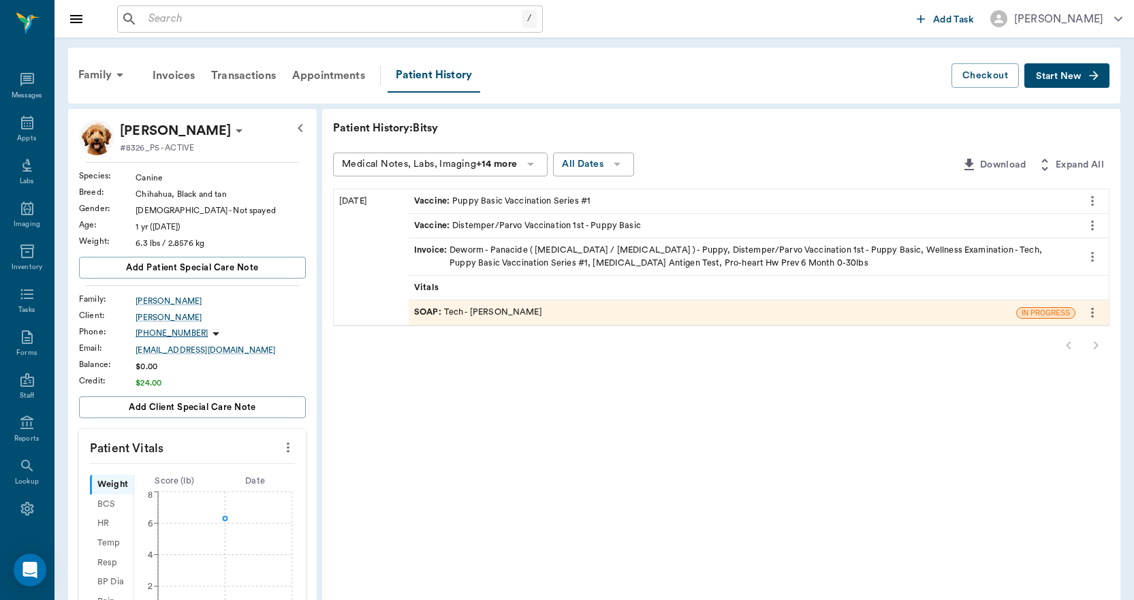
click at [484, 302] on div "SOAP : Tech - Daniel Virnala" at bounding box center [713, 312] width 608 height 24
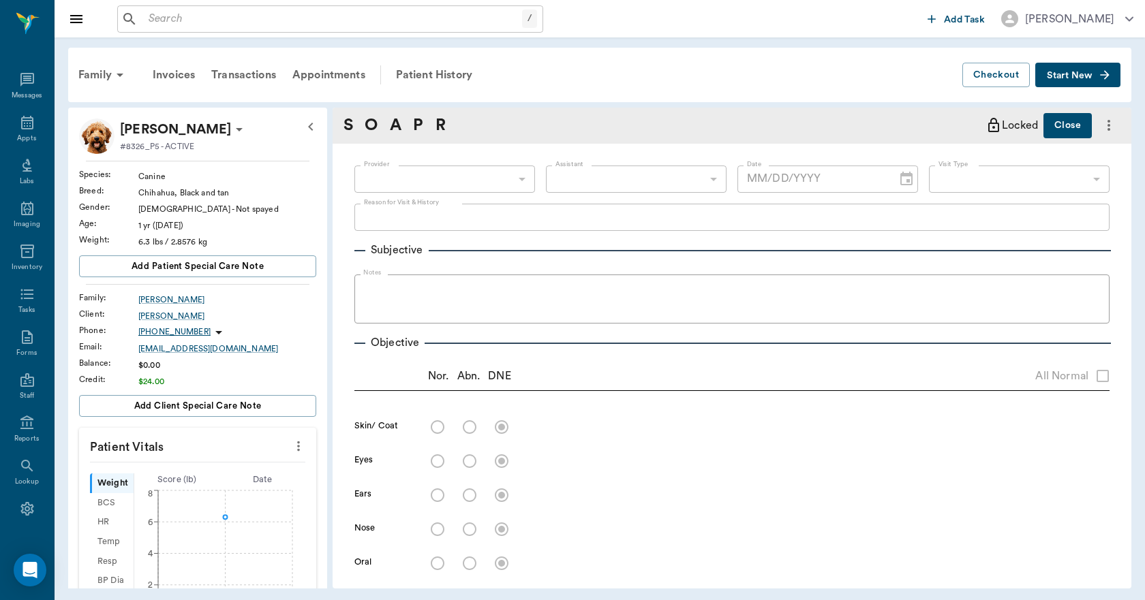
type input "642ef10e332a41444de2bad1"
type input "63ec2e7e52e12b0ba117b124"
type input "65d2be4f46e3a538d89b8c1a"
type textarea "1st round of puppy/day vaccs, HWT Caryn"
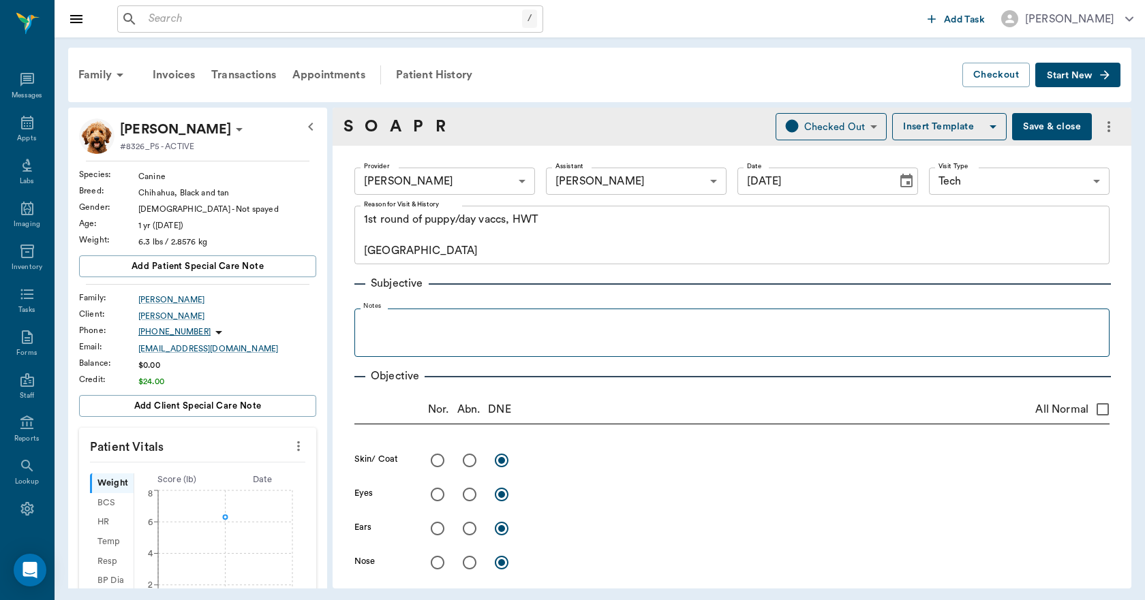
type input "09/08/2025"
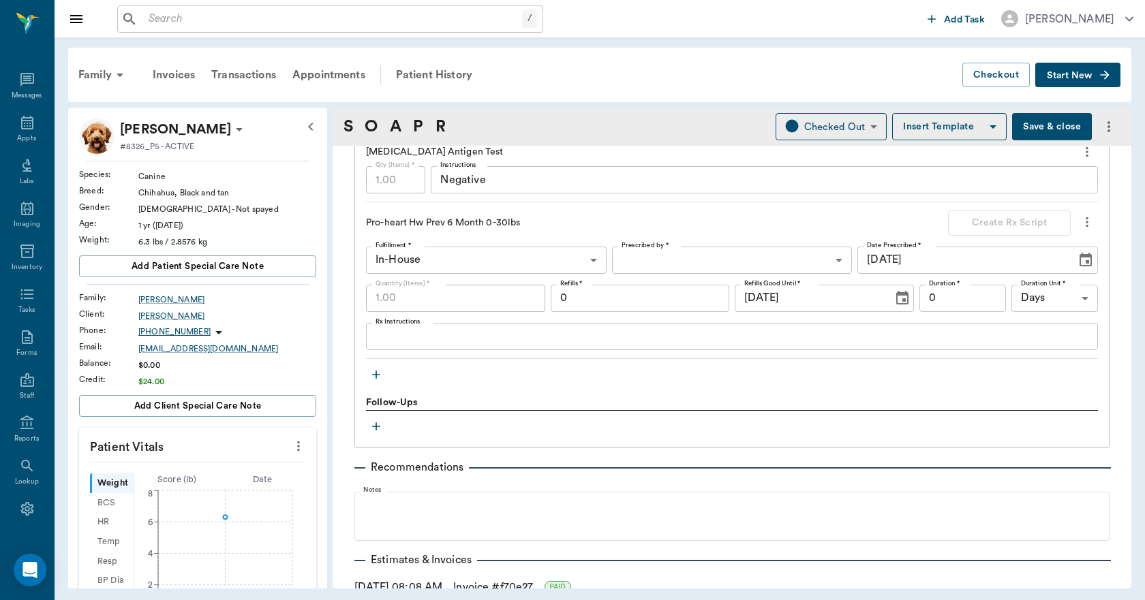
scroll to position [1294, 0]
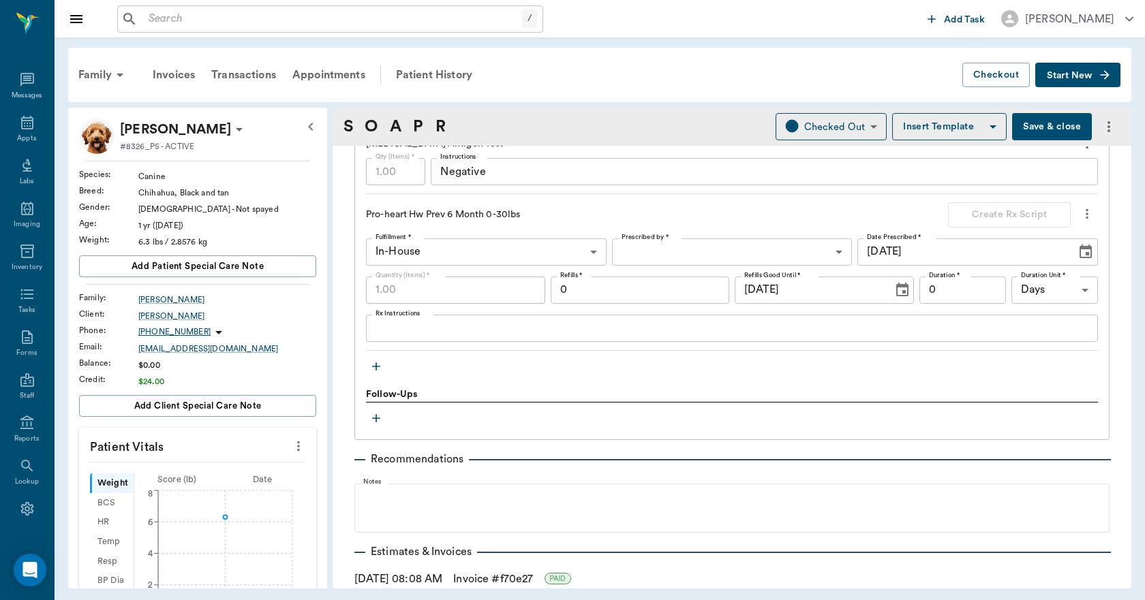
click at [377, 368] on icon "button" at bounding box center [376, 367] width 14 height 14
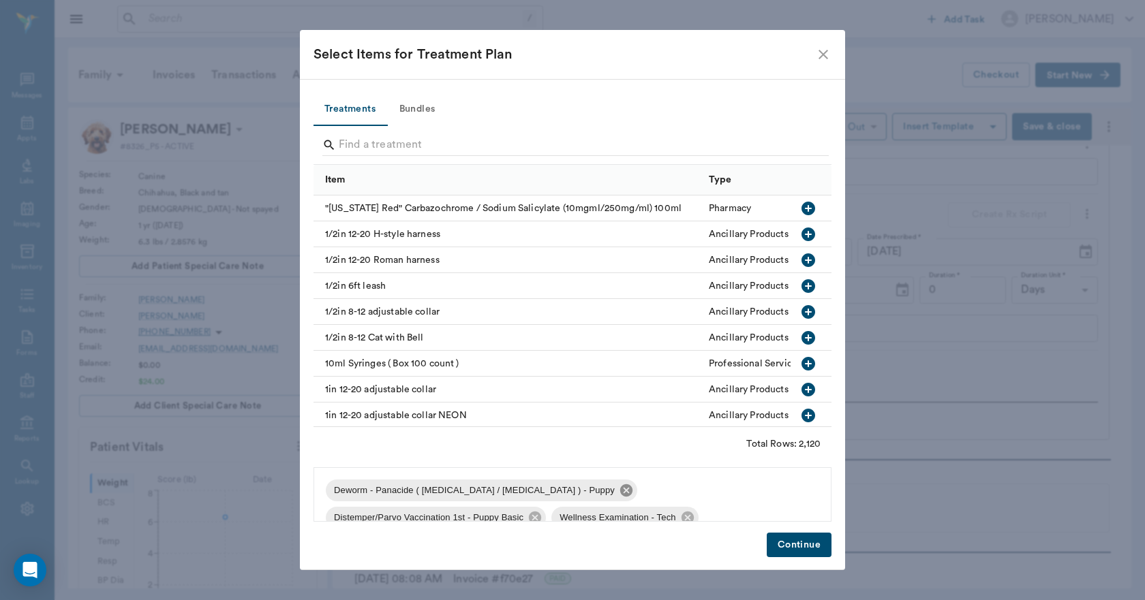
click at [620, 487] on icon at bounding box center [626, 490] width 12 height 12
click at [537, 492] on icon at bounding box center [534, 490] width 15 height 15
click at [468, 490] on div "Wellness Examination - Tech" at bounding box center [399, 491] width 146 height 22
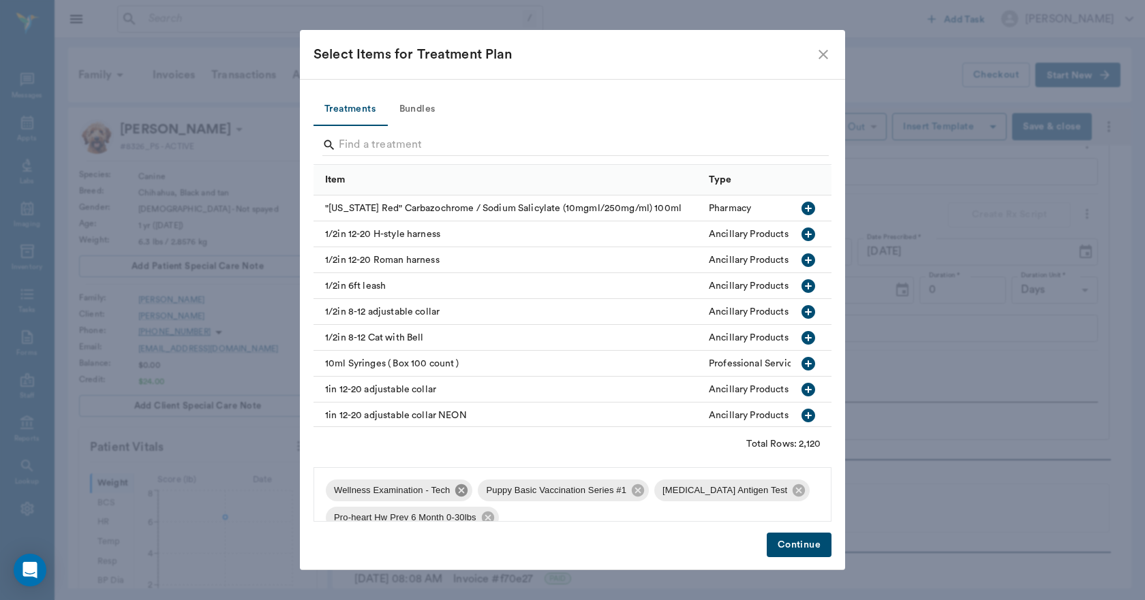
click at [460, 488] on icon at bounding box center [461, 490] width 12 height 12
click at [483, 492] on icon at bounding box center [485, 490] width 15 height 15
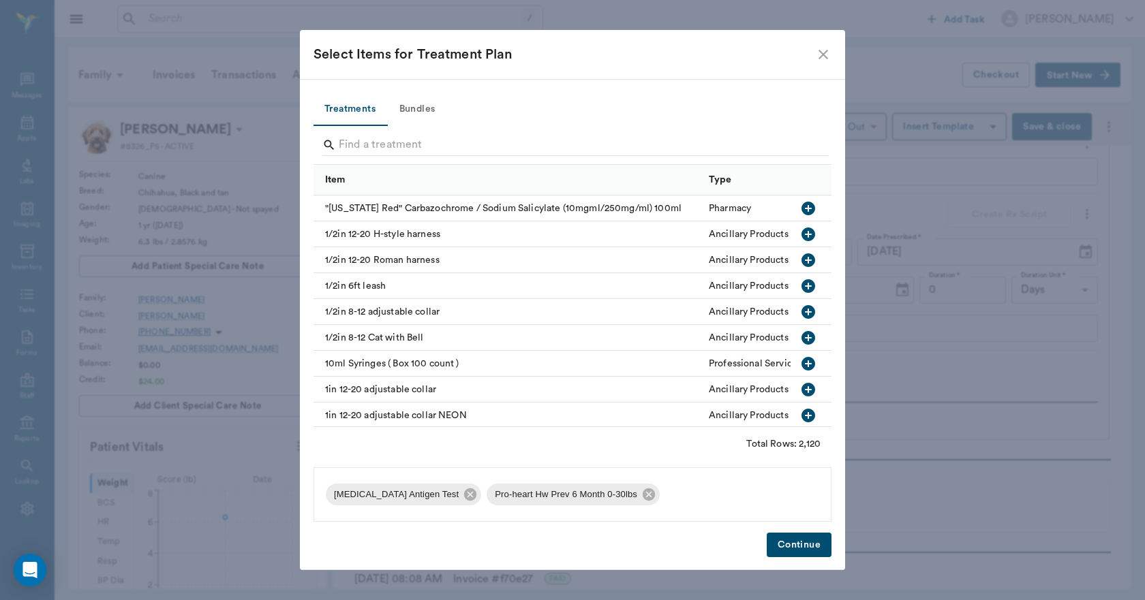
click at [419, 107] on button "Bundles" at bounding box center [416, 109] width 61 height 33
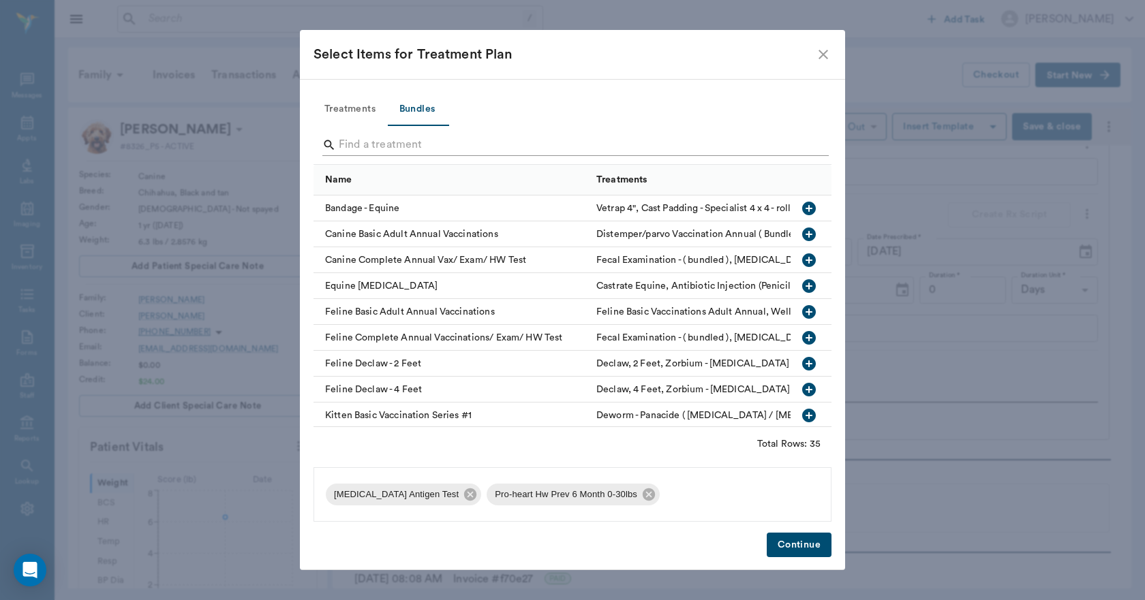
click at [403, 145] on input "Search" at bounding box center [573, 145] width 469 height 22
click at [800, 233] on icon "button" at bounding box center [808, 234] width 16 height 16
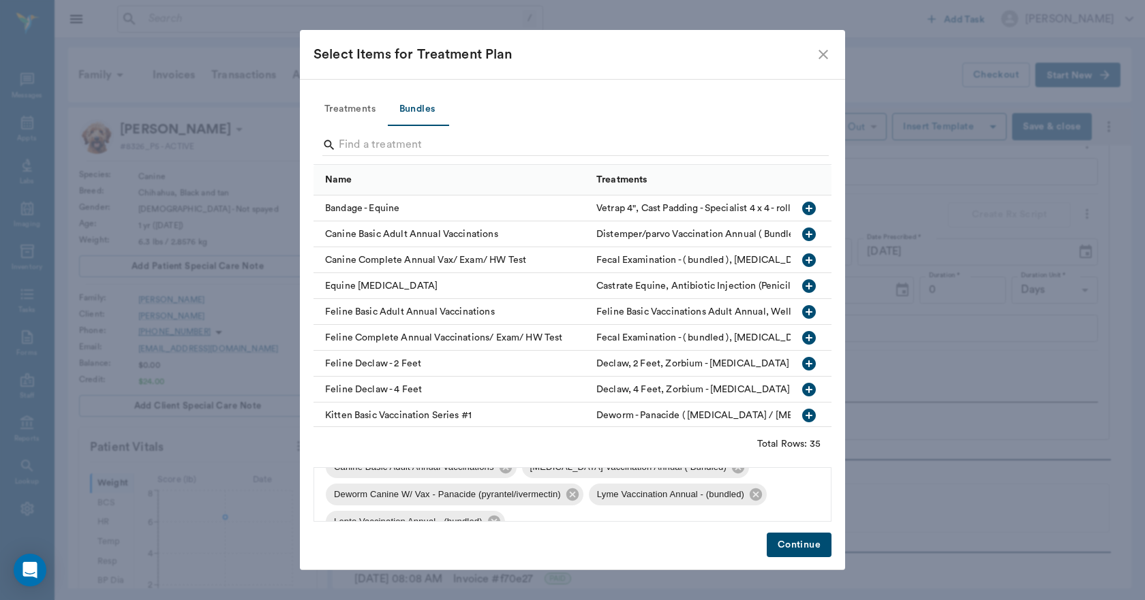
scroll to position [128, 0]
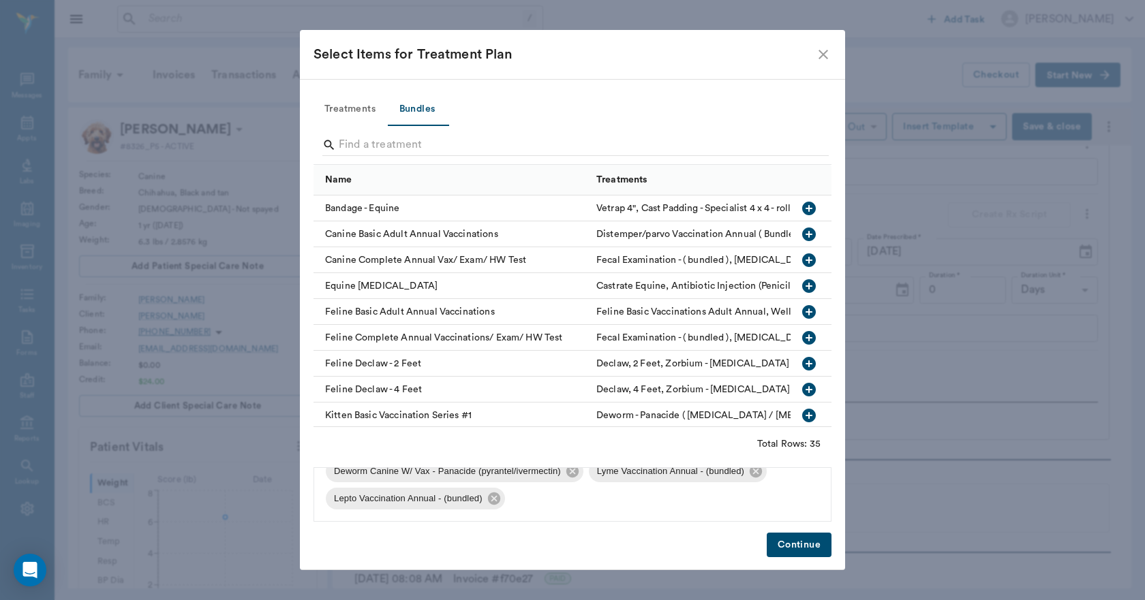
click at [792, 541] on button "Continue" at bounding box center [798, 545] width 65 height 25
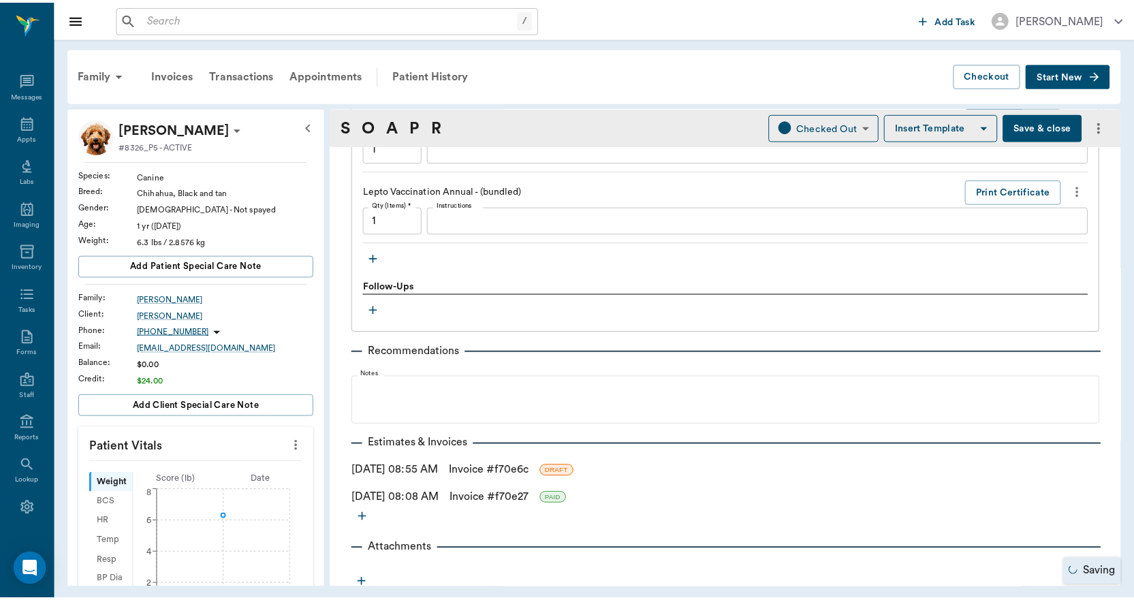
scroll to position [1767, 0]
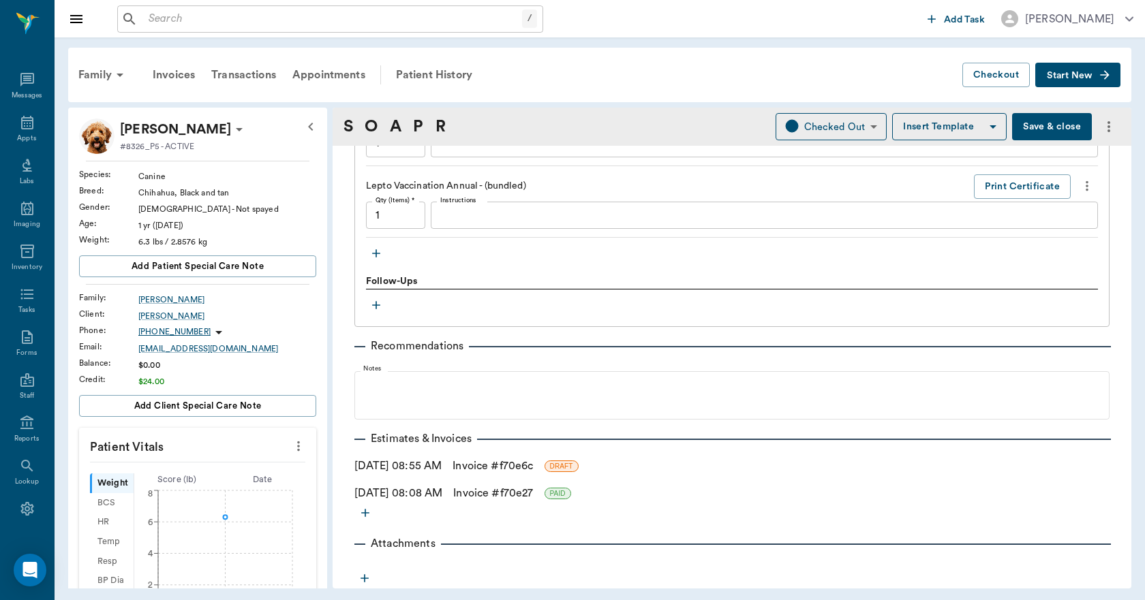
click at [514, 489] on link "Invoice # f70e27" at bounding box center [493, 493] width 80 height 16
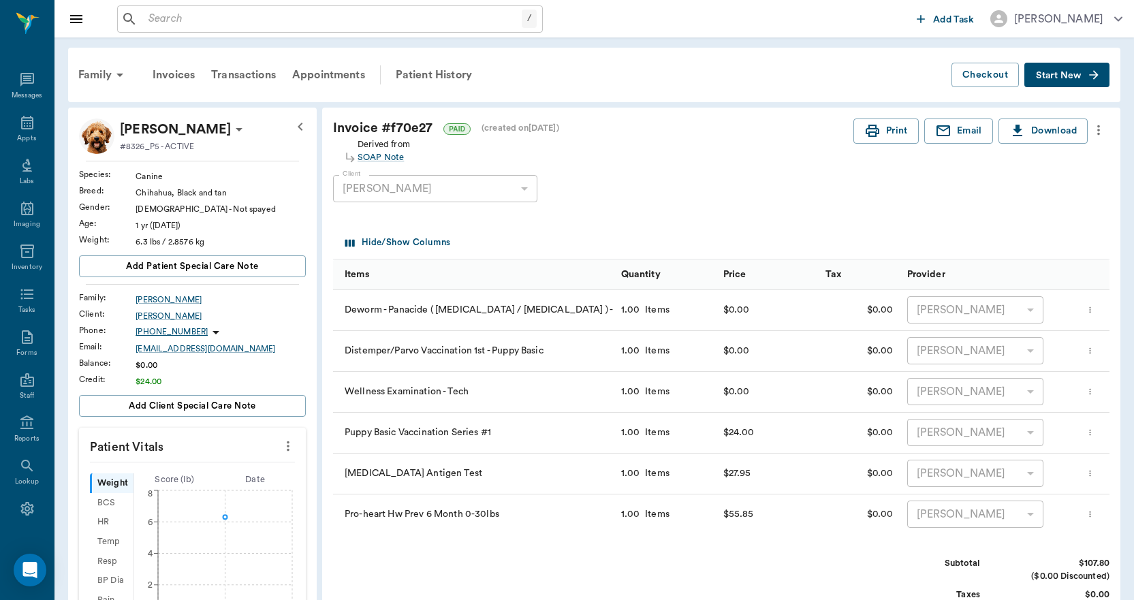
click at [1099, 129] on icon "more" at bounding box center [1099, 130] width 3 height 10
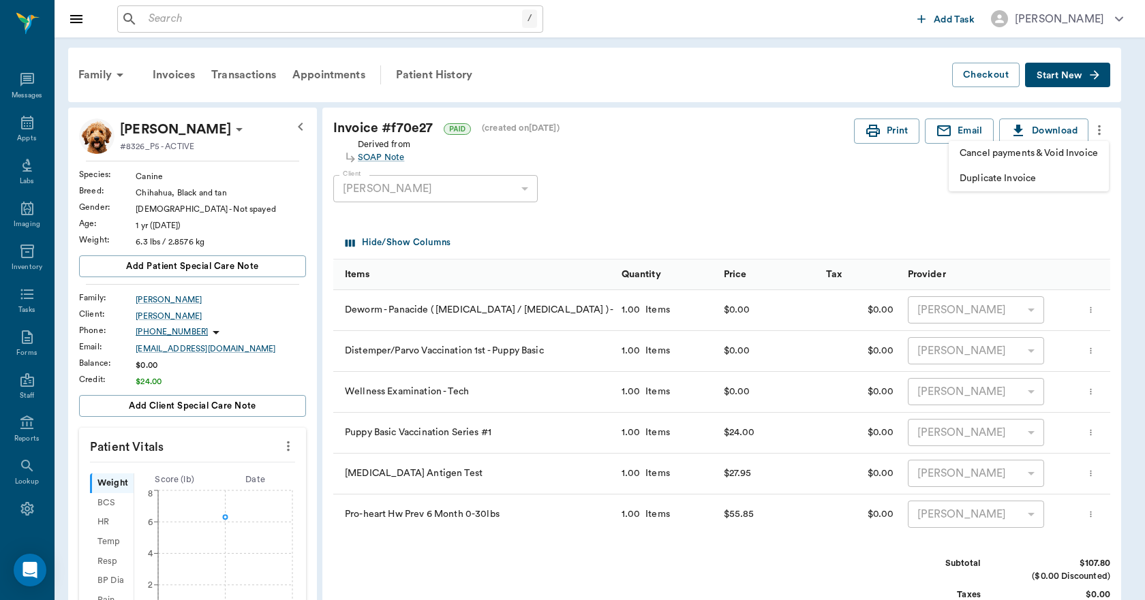
click at [994, 155] on span "Cancel payments & Void Invoice" at bounding box center [1028, 153] width 138 height 14
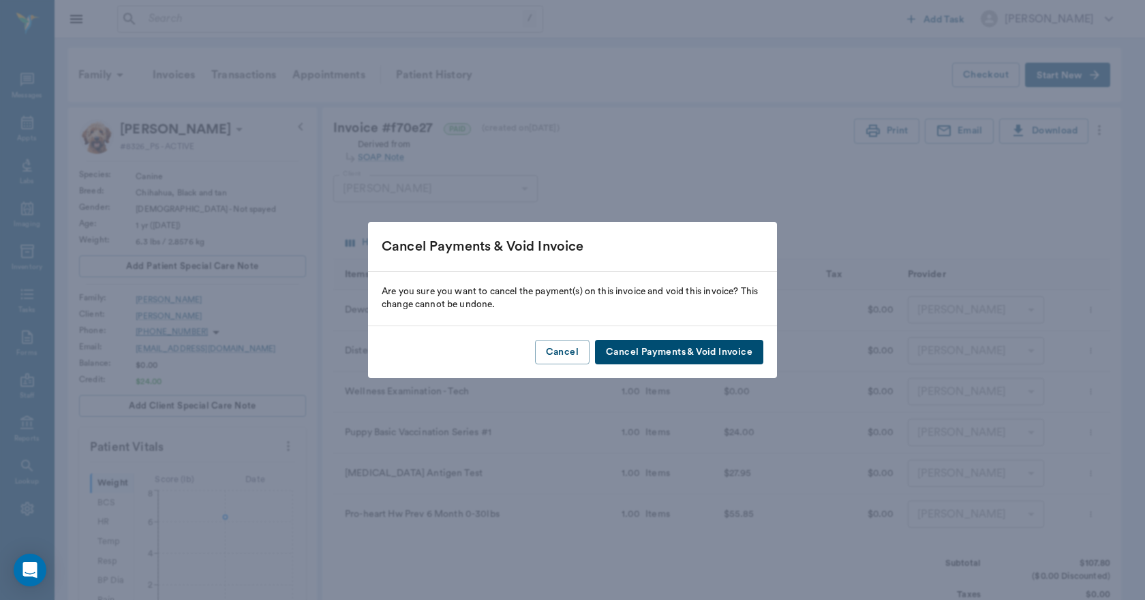
click at [745, 354] on button "Cancel Payments & Void Invoice" at bounding box center [679, 352] width 168 height 25
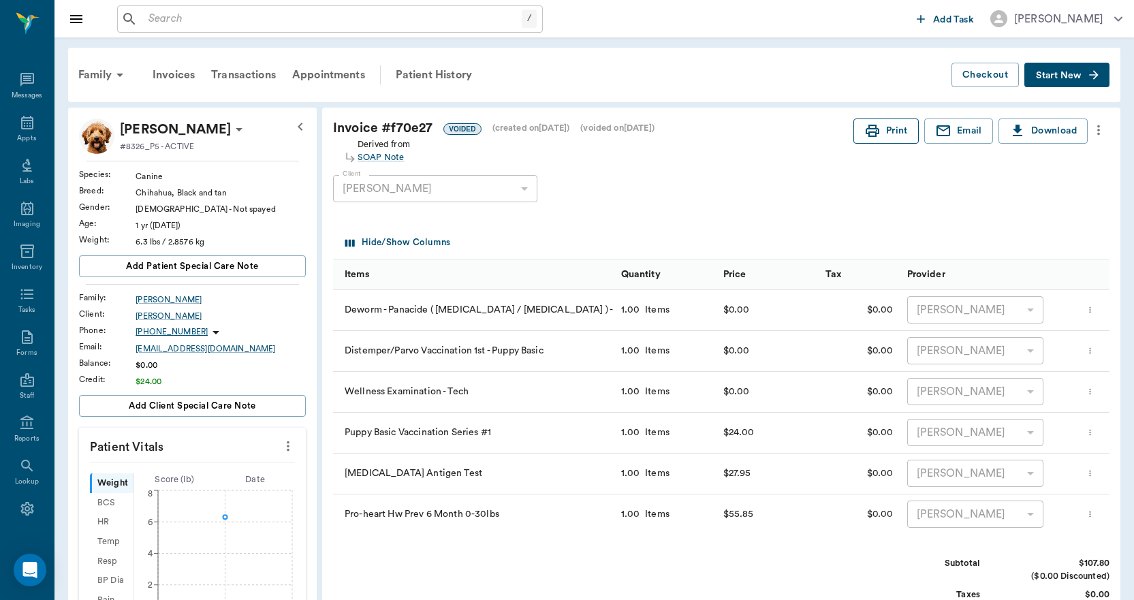
click at [882, 130] on button "Print" at bounding box center [886, 131] width 65 height 25
click at [429, 76] on div "Patient History" at bounding box center [434, 75] width 93 height 33
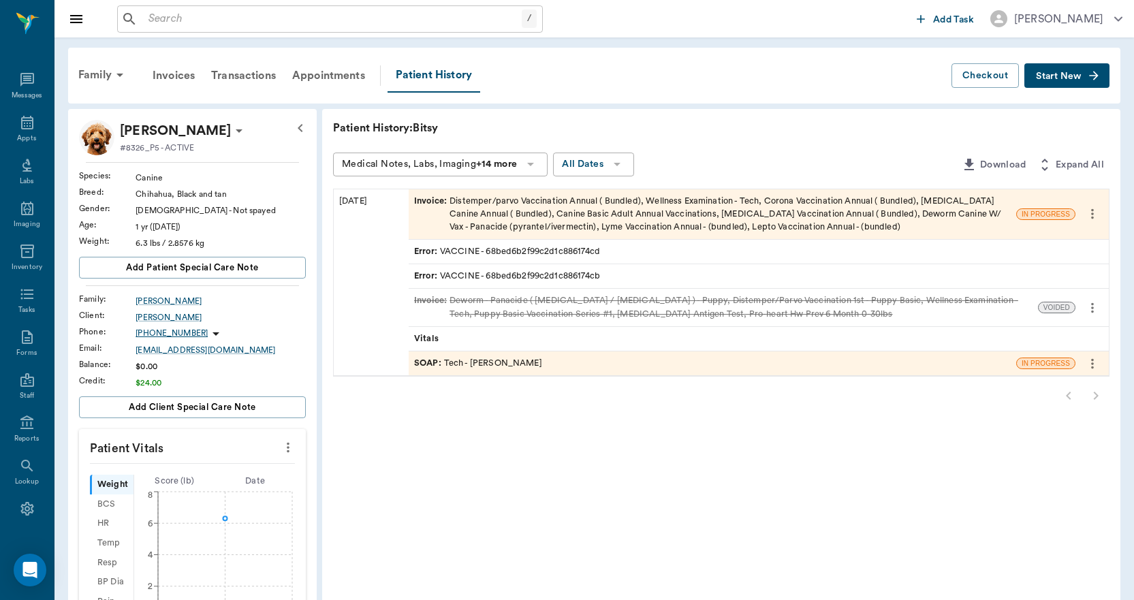
click at [535, 210] on div "Invoice : Distemper/parvo Vaccination Annual ( Bundled), Wellness Examination -…" at bounding box center [712, 215] width 597 height 40
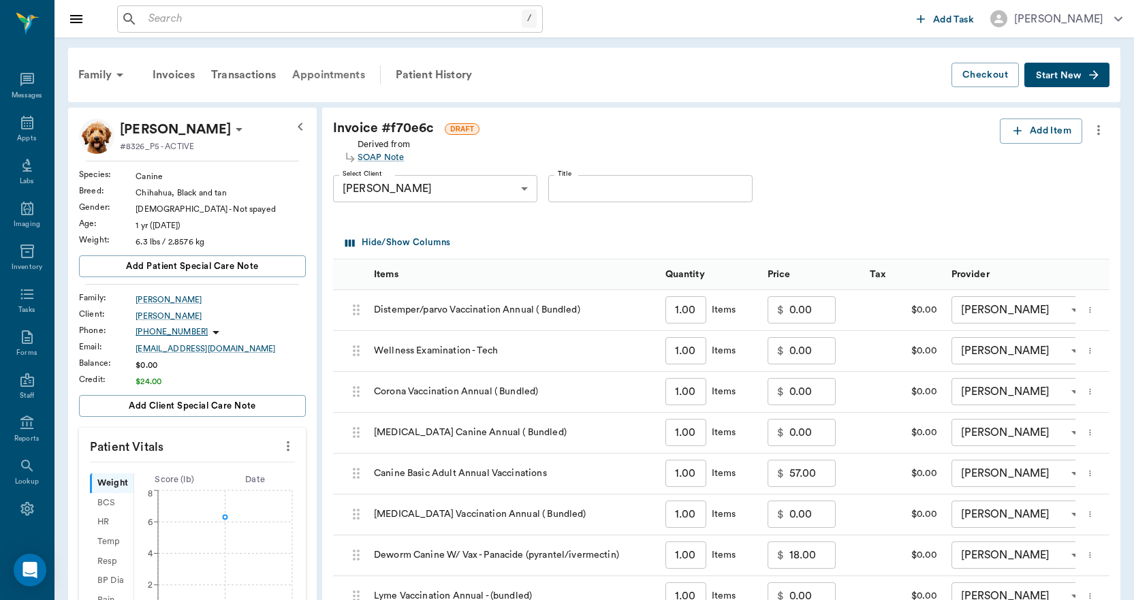
click at [318, 71] on div "Appointments" at bounding box center [328, 75] width 89 height 33
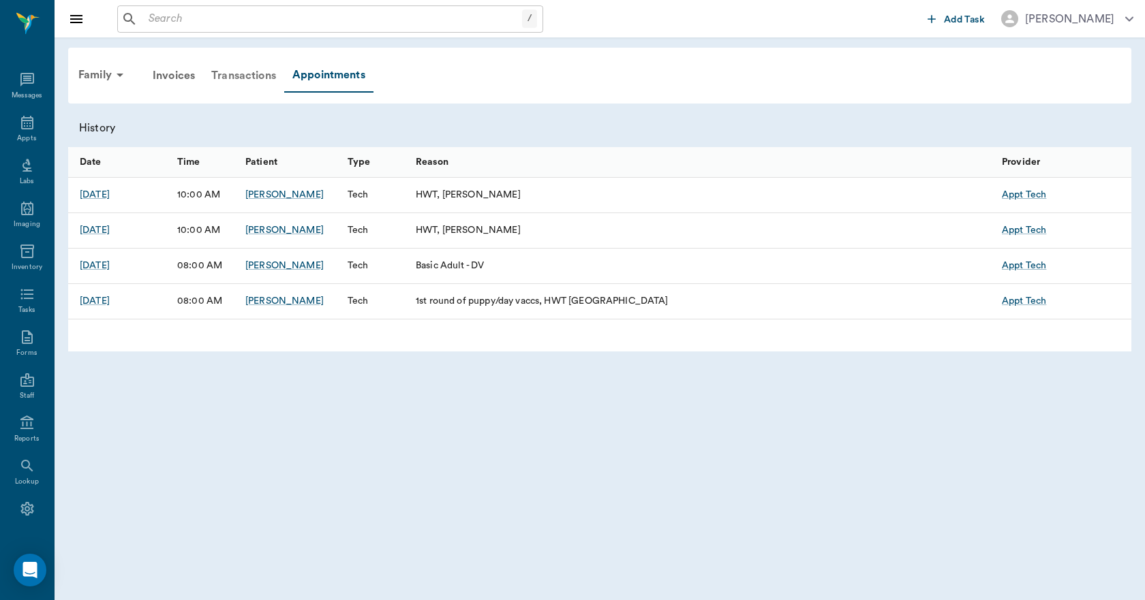
click at [246, 71] on div "Transactions" at bounding box center [243, 75] width 81 height 33
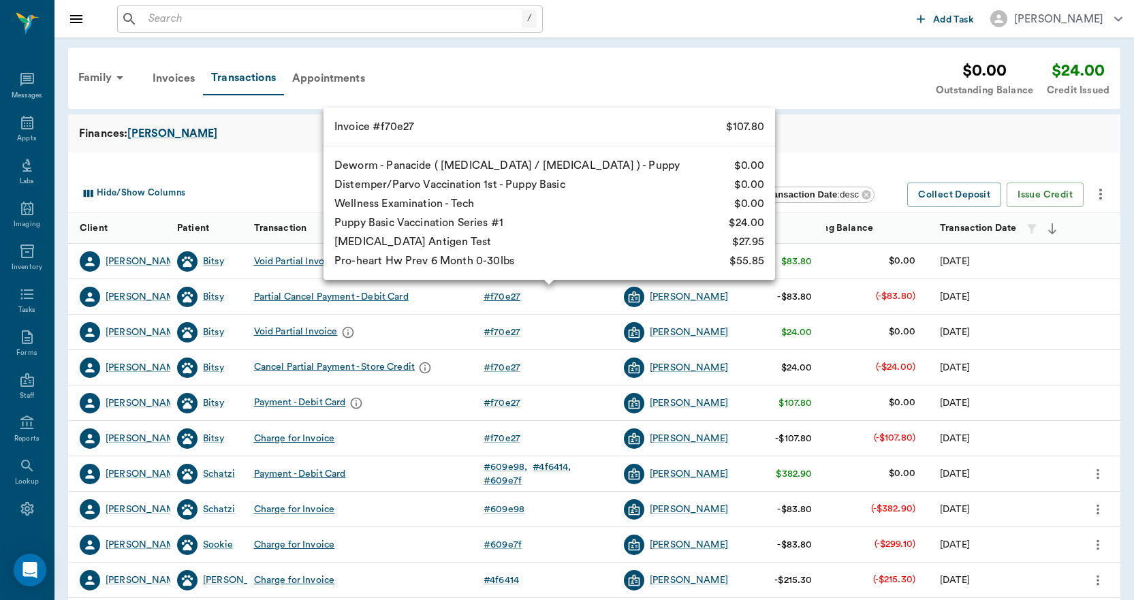
click at [514, 299] on div "# f70e27" at bounding box center [502, 297] width 37 height 14
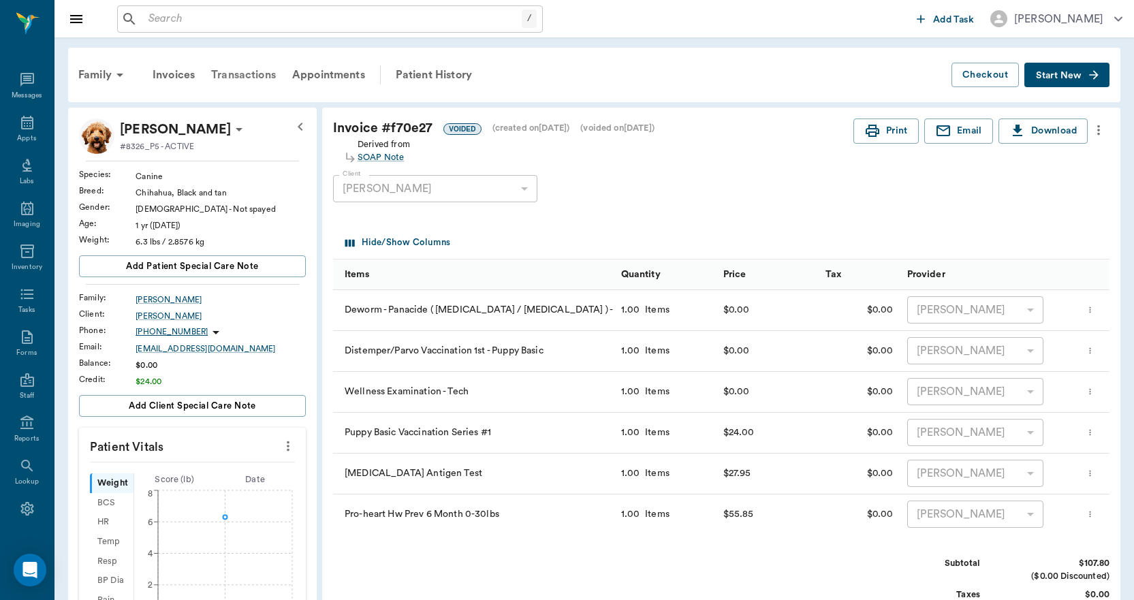
click at [251, 72] on div "Transactions" at bounding box center [243, 75] width 81 height 33
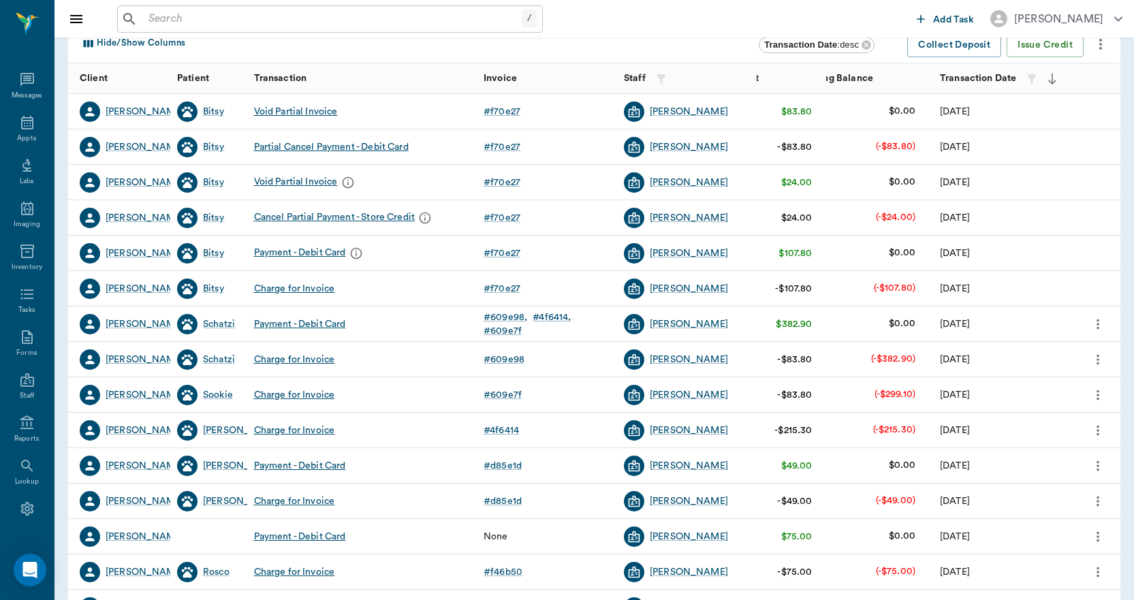
scroll to position [204, 0]
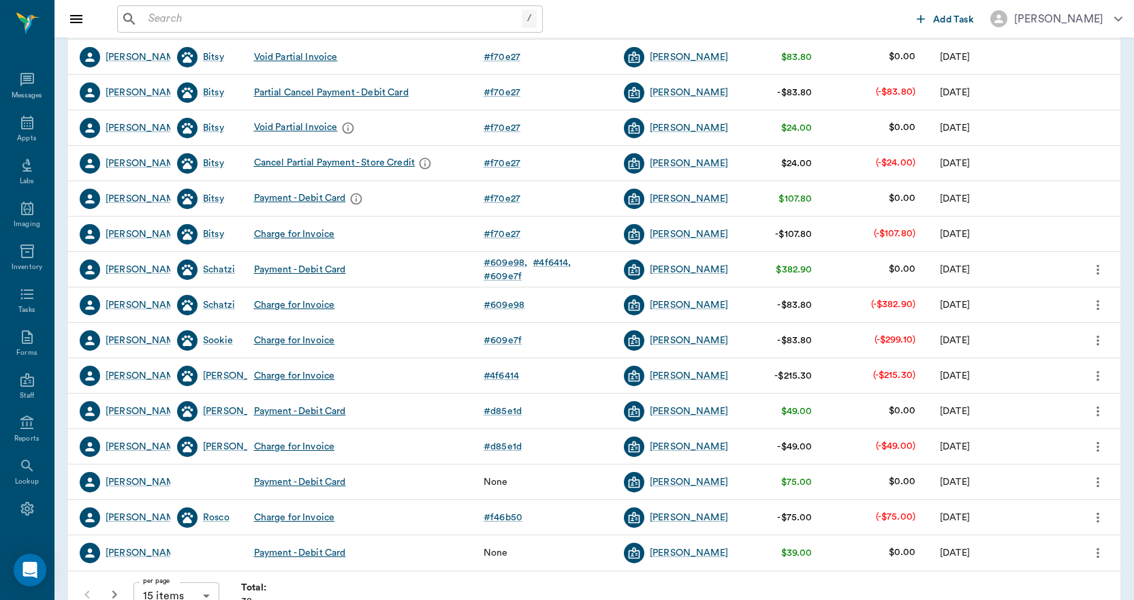
click at [407, 168] on div "Cancel Partial Payment - Store Credit" at bounding box center [345, 163] width 182 height 20
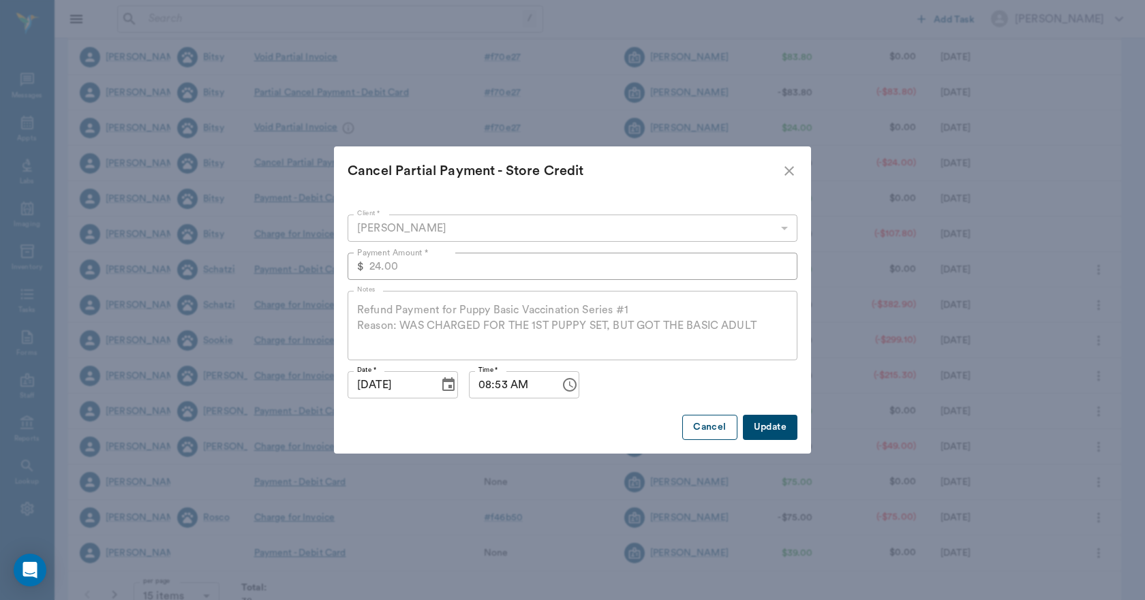
click at [713, 423] on button "Cancel" at bounding box center [709, 427] width 55 height 25
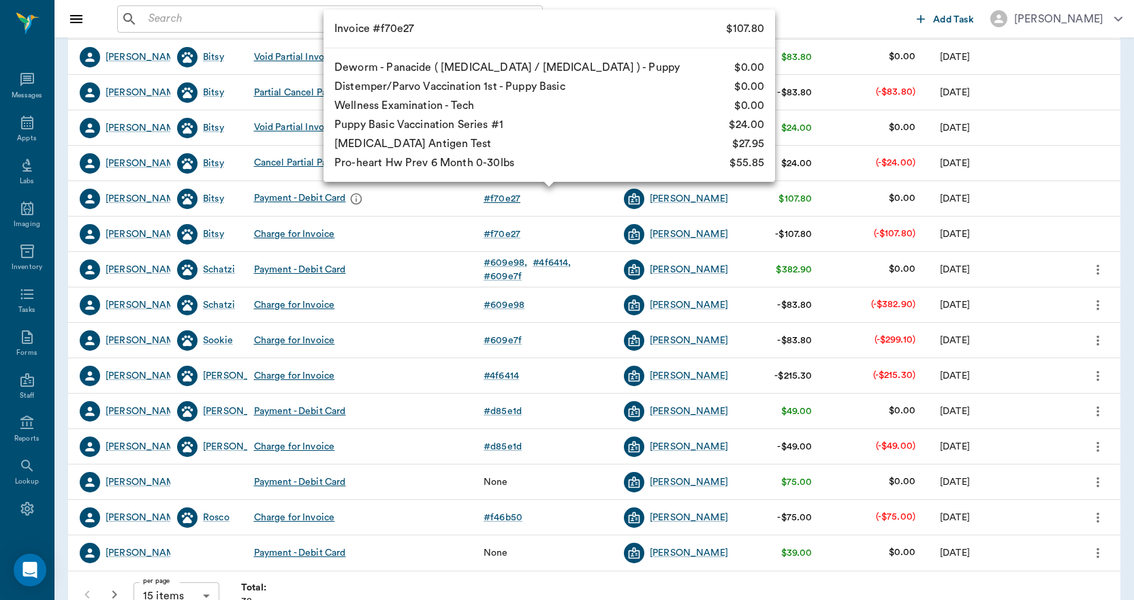
click at [499, 199] on div "# f70e27" at bounding box center [502, 199] width 37 height 14
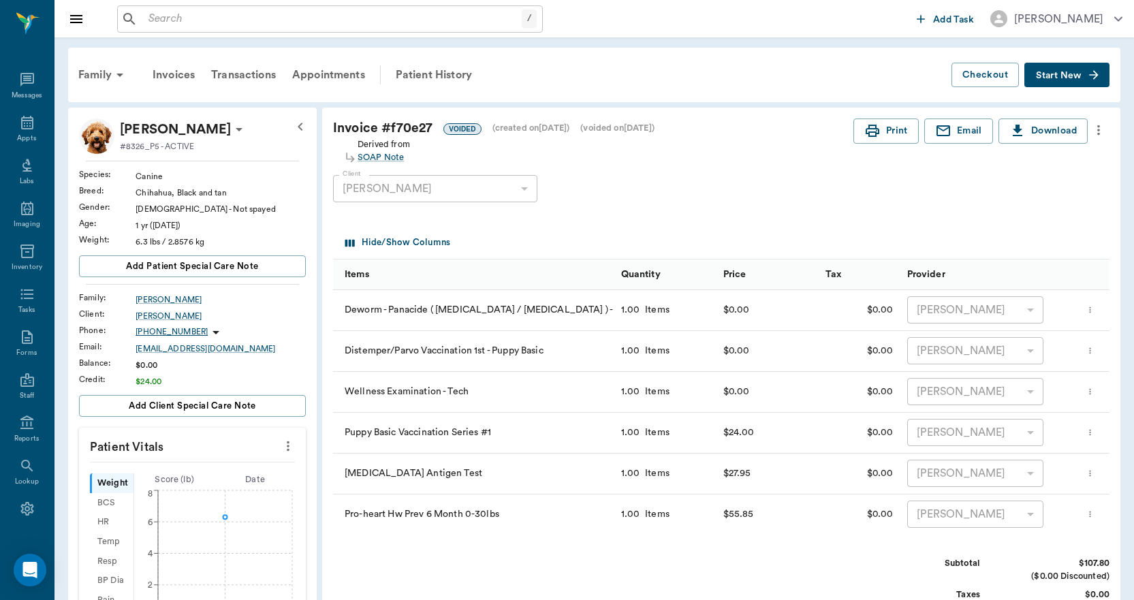
click at [422, 53] on div "Family Invoices Transactions Appointments Patient History Checkout Start New" at bounding box center [594, 75] width 1053 height 55
click at [420, 74] on div "Patient History" at bounding box center [434, 75] width 93 height 33
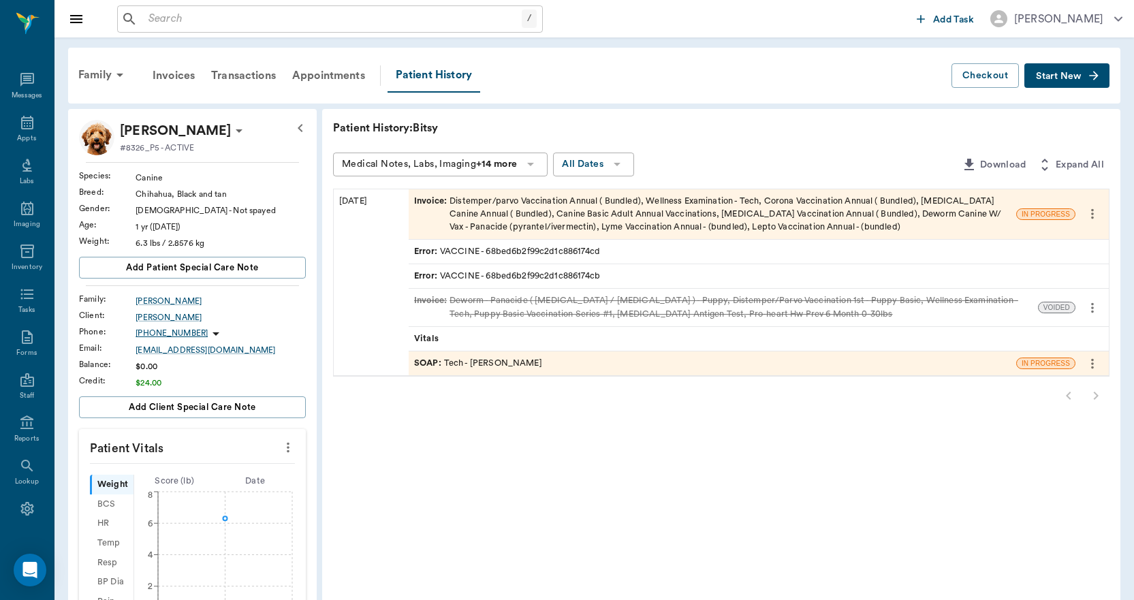
click at [582, 211] on div "Invoice : Distemper/parvo Vaccination Annual ( Bundled), Wellness Examination -…" at bounding box center [712, 215] width 597 height 40
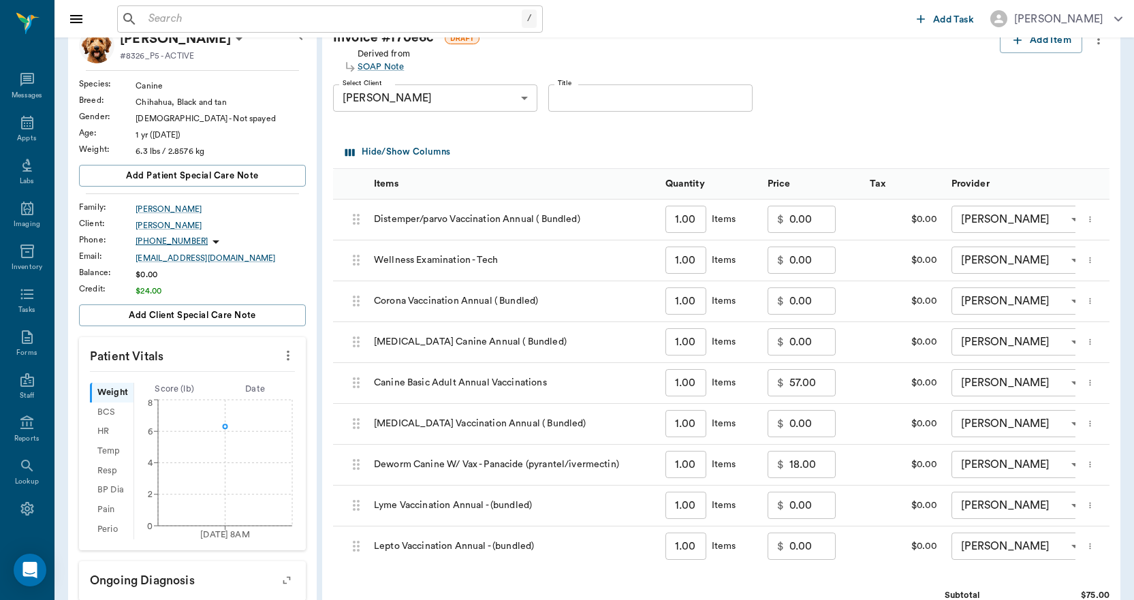
scroll to position [341, 0]
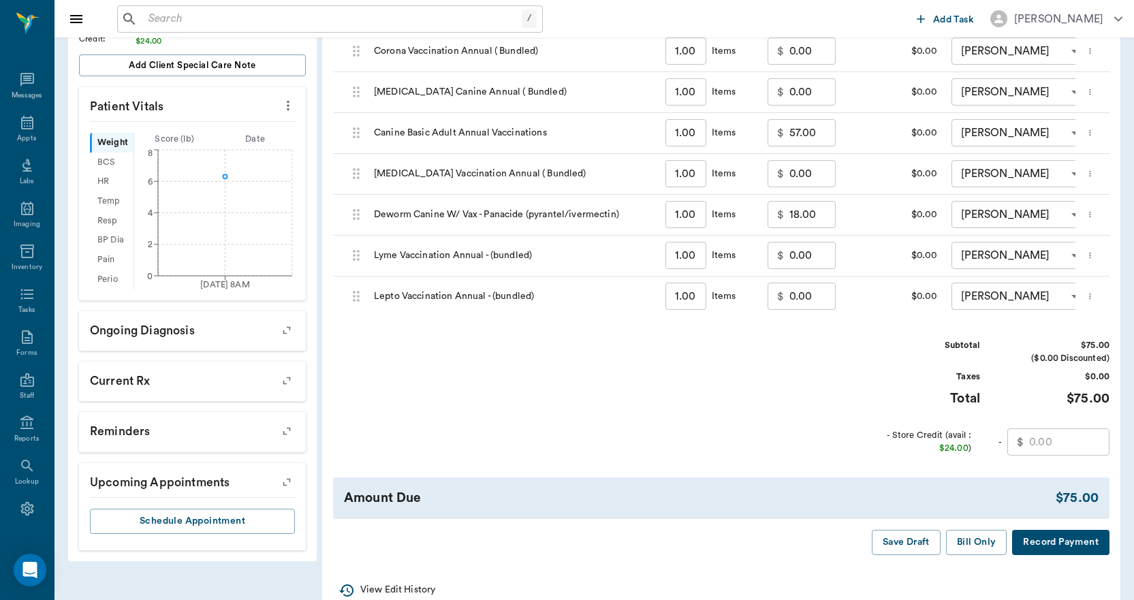
click at [1066, 453] on input "text" at bounding box center [1069, 442] width 80 height 27
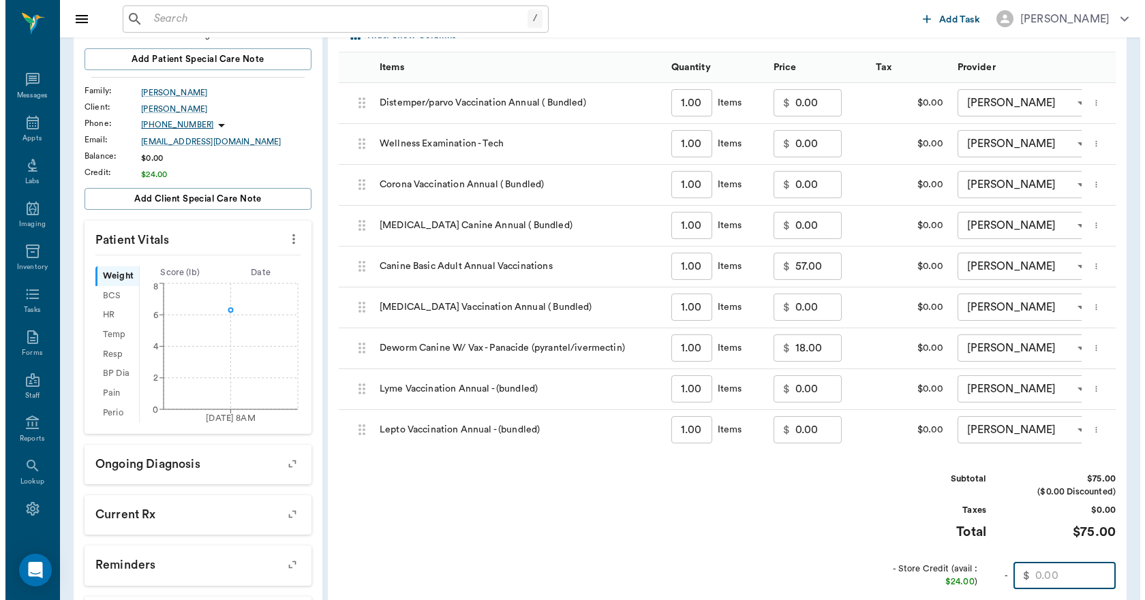
scroll to position [0, 0]
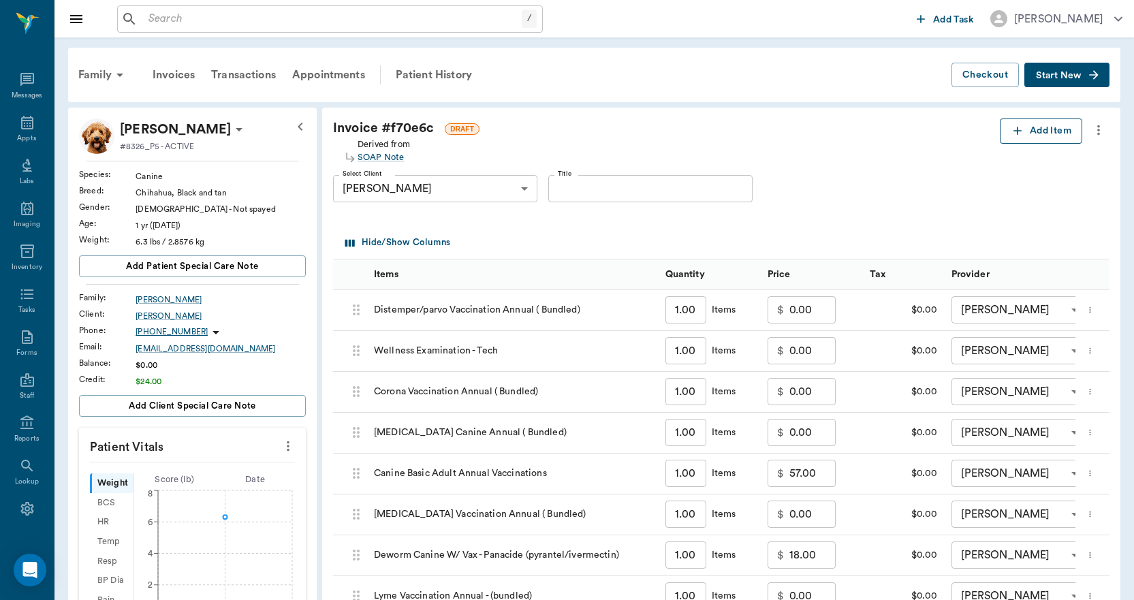
click at [1036, 132] on button "Add Item" at bounding box center [1041, 131] width 82 height 25
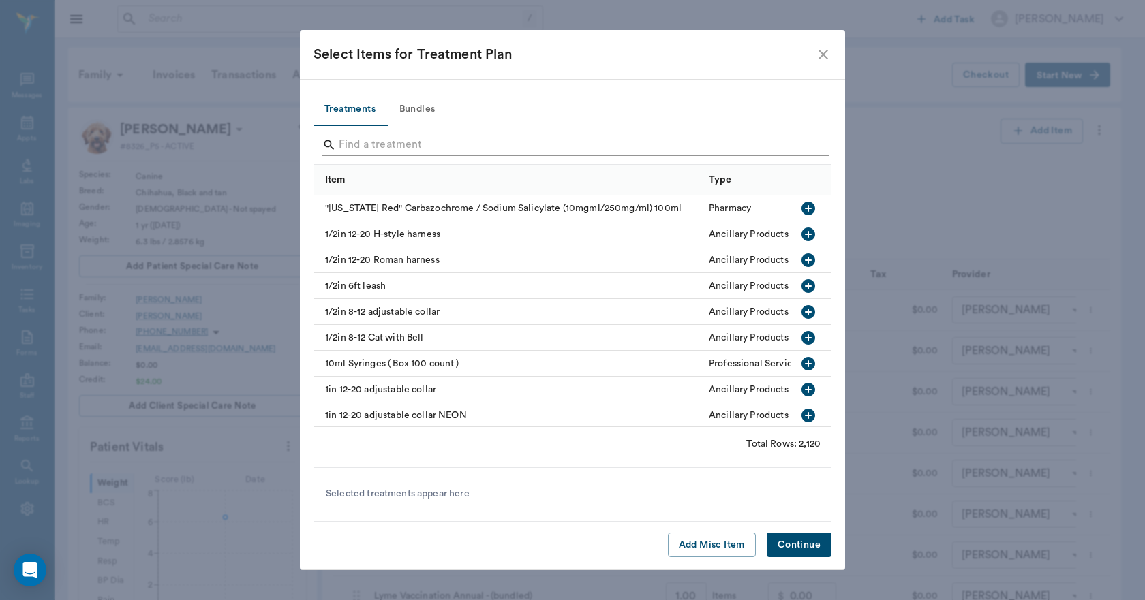
click at [441, 149] on input "Search" at bounding box center [573, 145] width 469 height 22
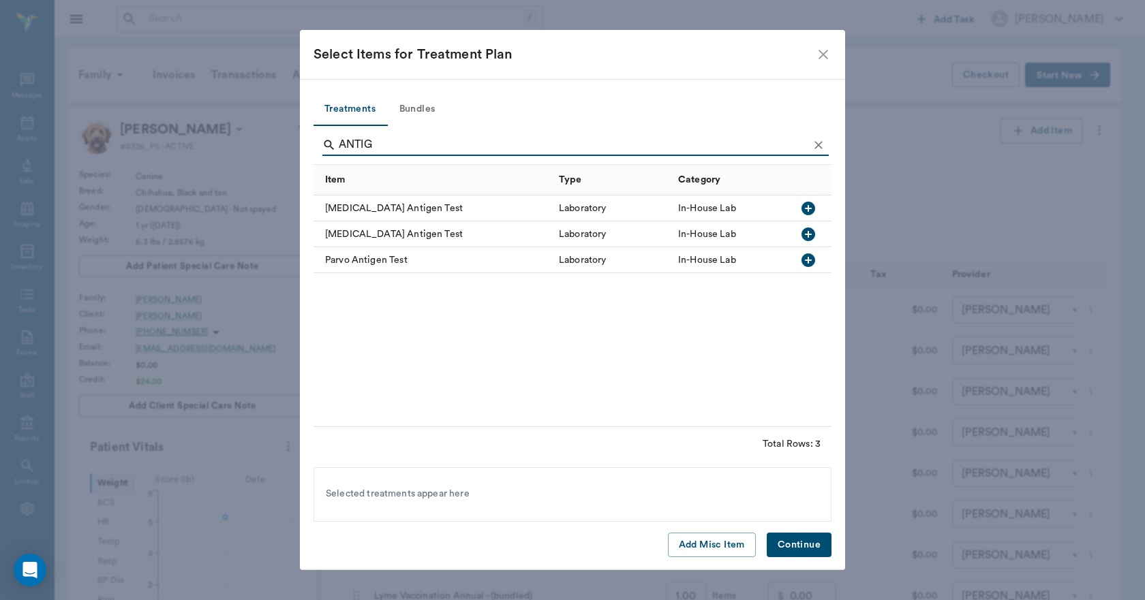
click at [819, 230] on button "button" at bounding box center [807, 234] width 23 height 23
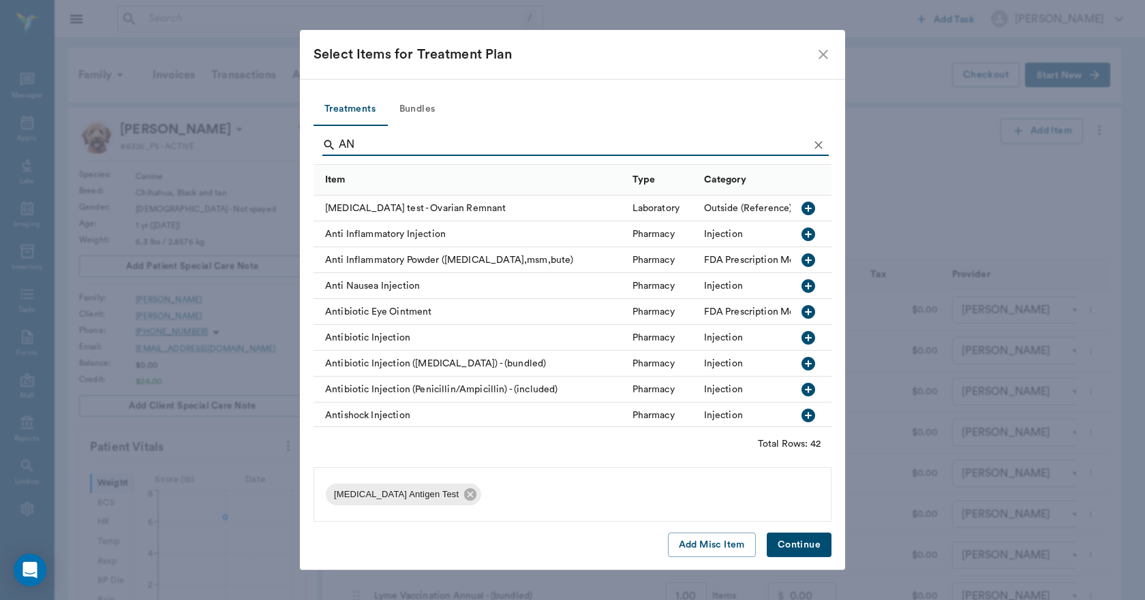
type input "A"
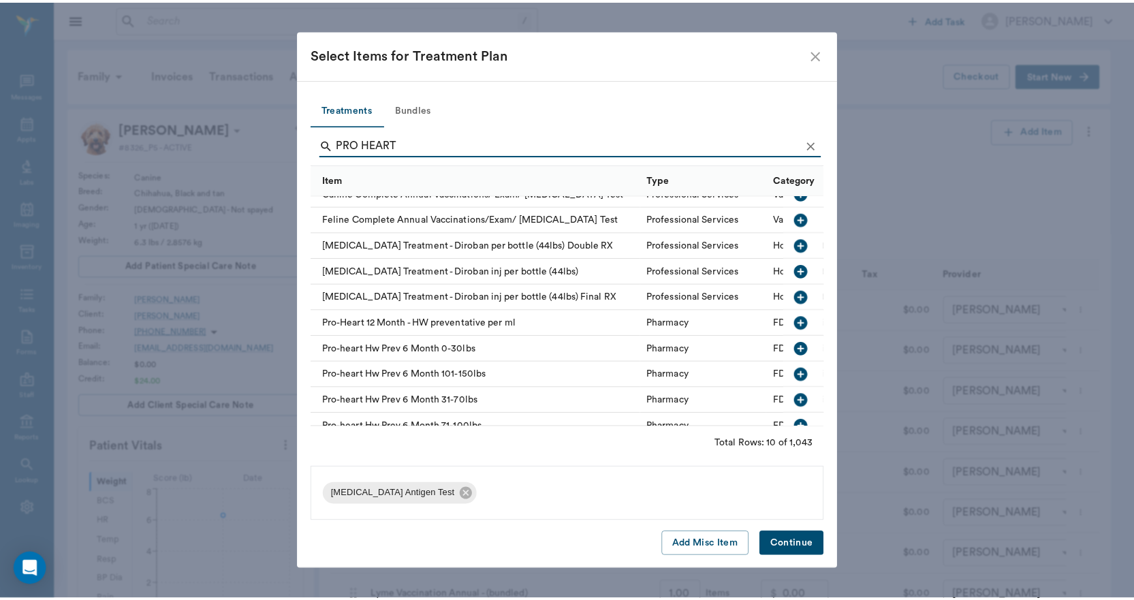
scroll to position [38, 0]
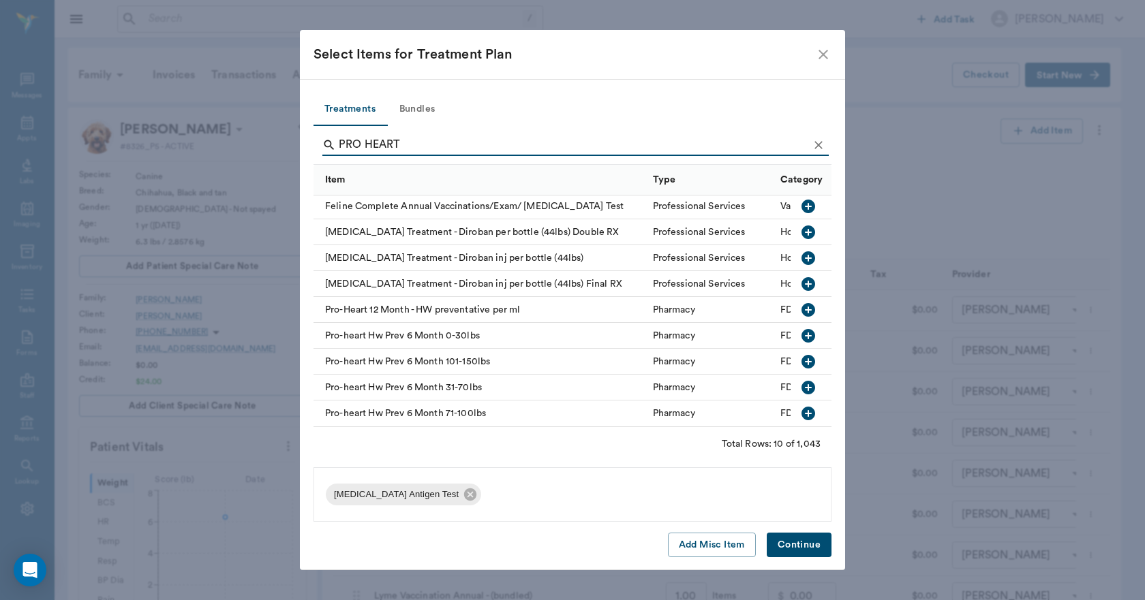
type input "PRO HEART"
click at [800, 328] on icon "button" at bounding box center [808, 336] width 16 height 16
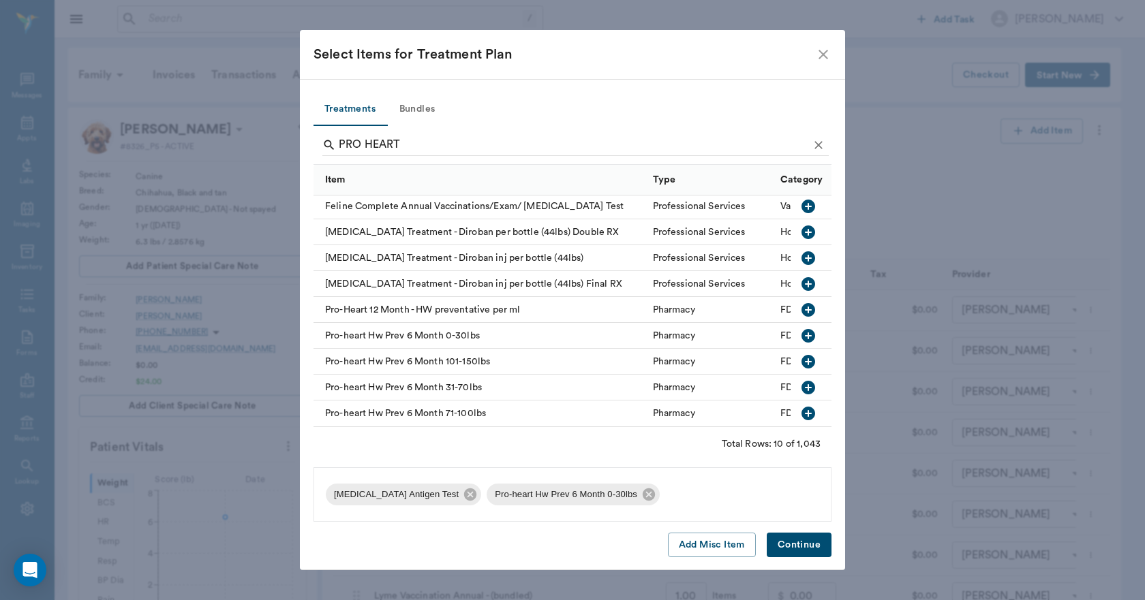
click at [815, 548] on button "Continue" at bounding box center [798, 545] width 65 height 25
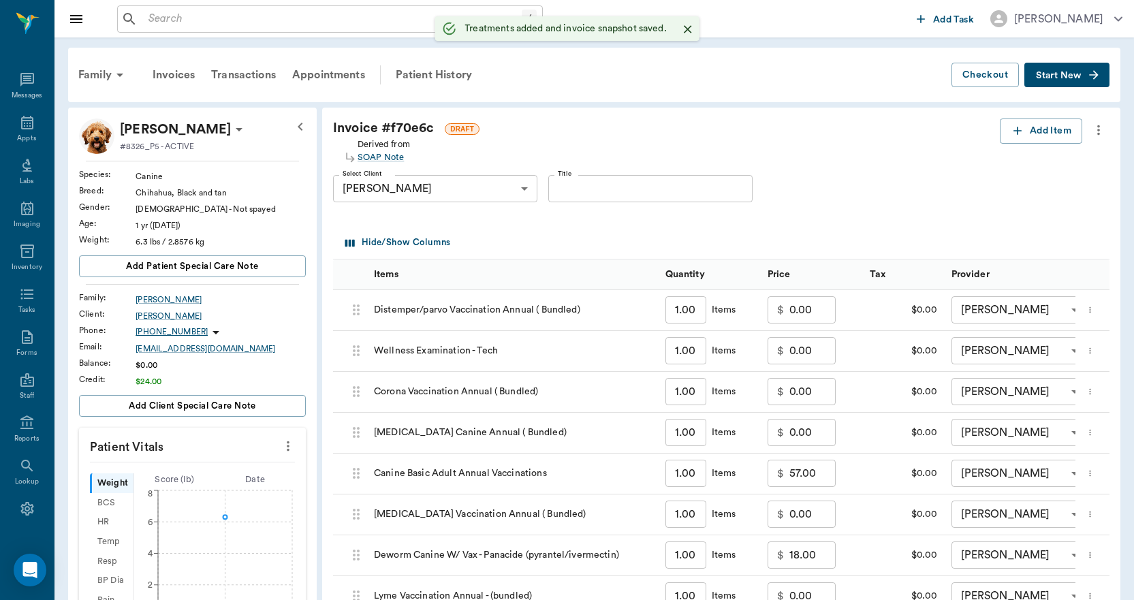
type input "1.00"
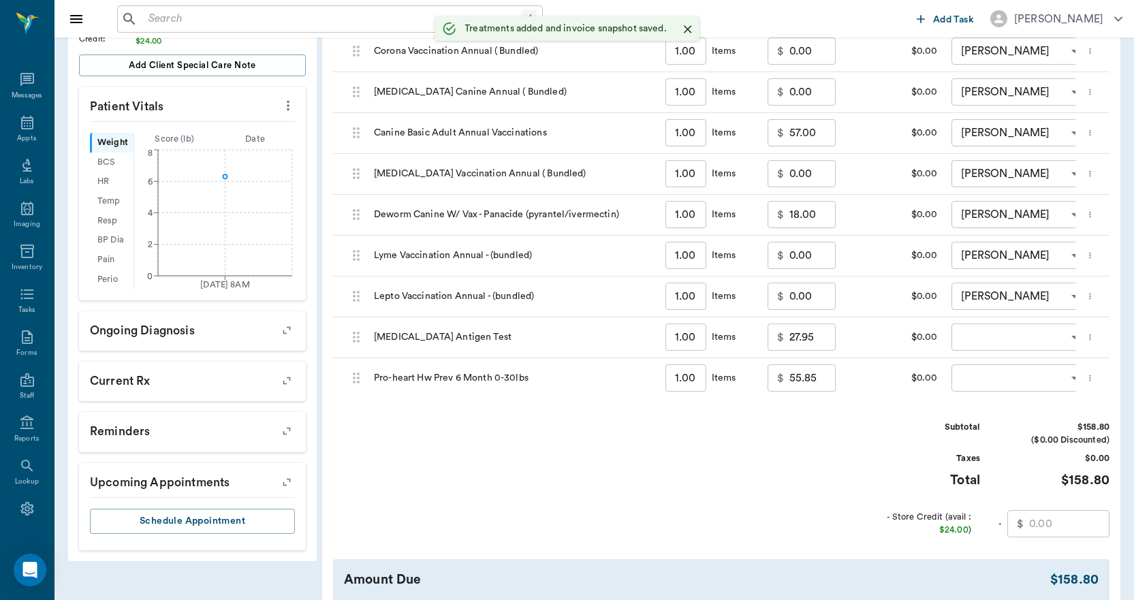
click at [1004, 336] on body "/ ​ Add Task Dr. Bert Ellsworth Nectar Messages Appts Labs Imaging Inventory Ta…" at bounding box center [567, 185] width 1134 height 1053
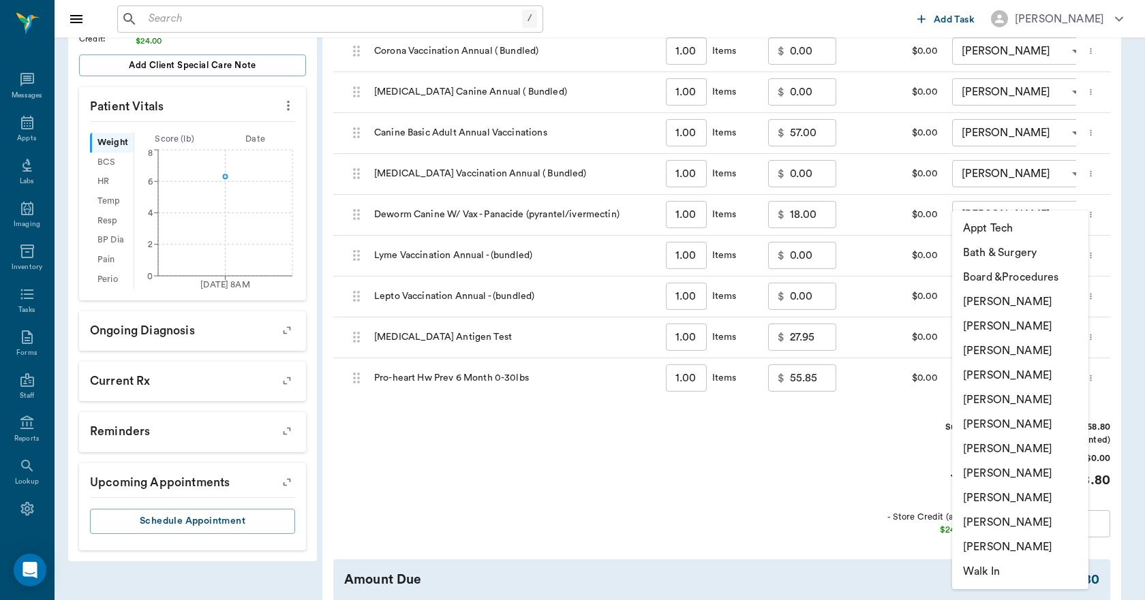
click at [995, 343] on li "Daniel Virnala" at bounding box center [1020, 351] width 136 height 25
type input "none-642ef10e332a41444de2bad1"
click at [976, 379] on body "/ ​ Add Task Dr. Bert Ellsworth Nectar Messages Appts Labs Imaging Inventory Ta…" at bounding box center [572, 185] width 1145 height 1053
click at [987, 349] on li "Daniel Virnala" at bounding box center [1020, 351] width 136 height 25
type input "none-642ef10e332a41444de2bad1"
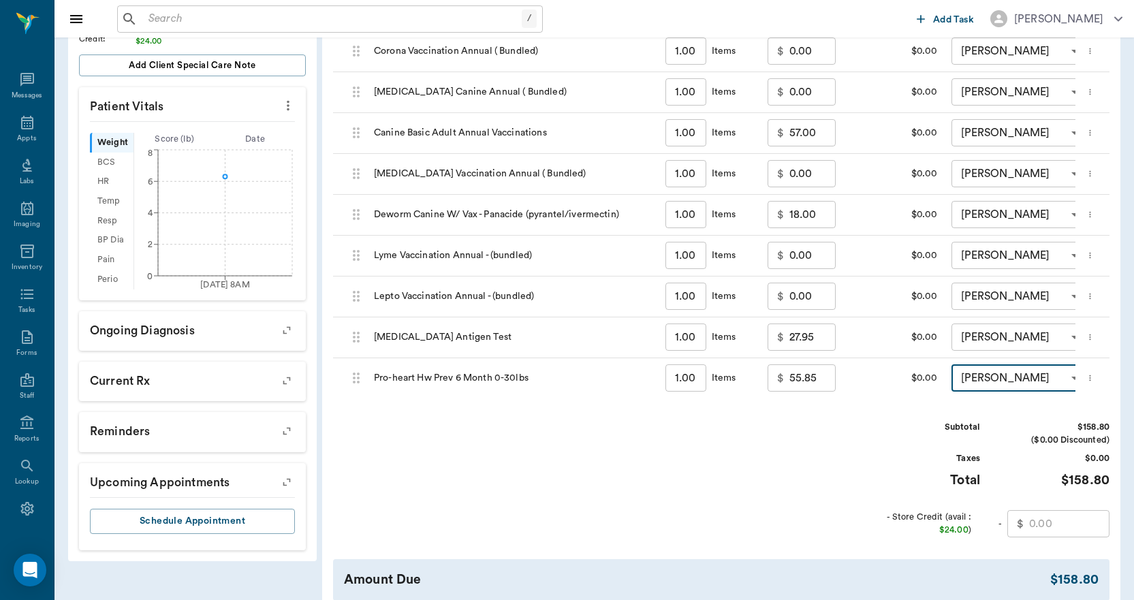
click at [1068, 536] on input "text" at bounding box center [1069, 523] width 80 height 27
click at [1063, 531] on input "text" at bounding box center [1069, 523] width 80 height 27
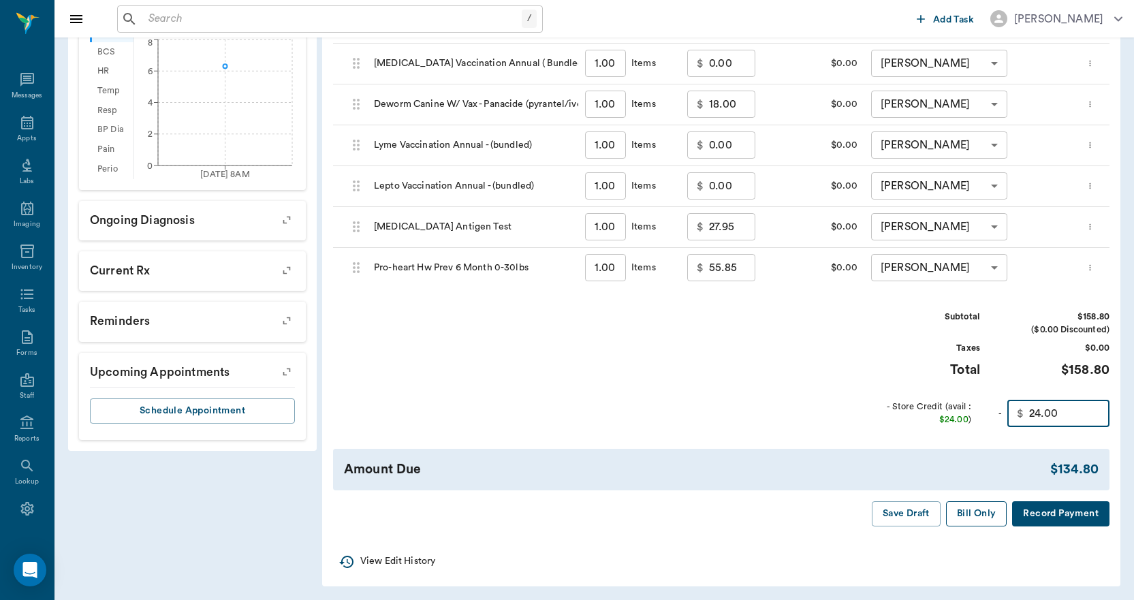
scroll to position [453, 0]
type input "24.00"
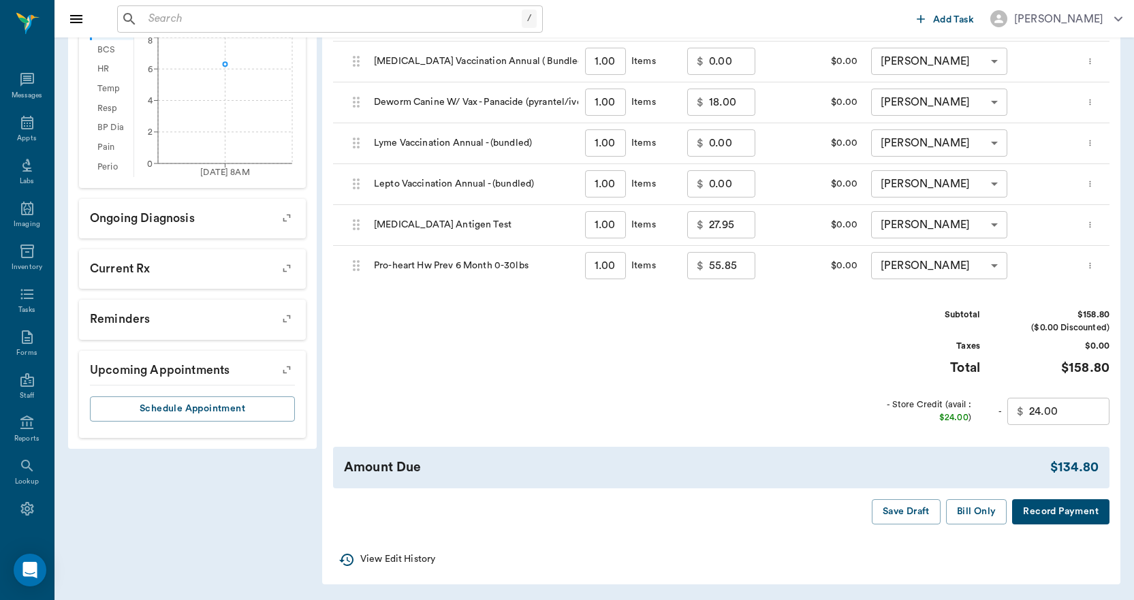
click at [972, 510] on button "Bill Only" at bounding box center [976, 511] width 61 height 25
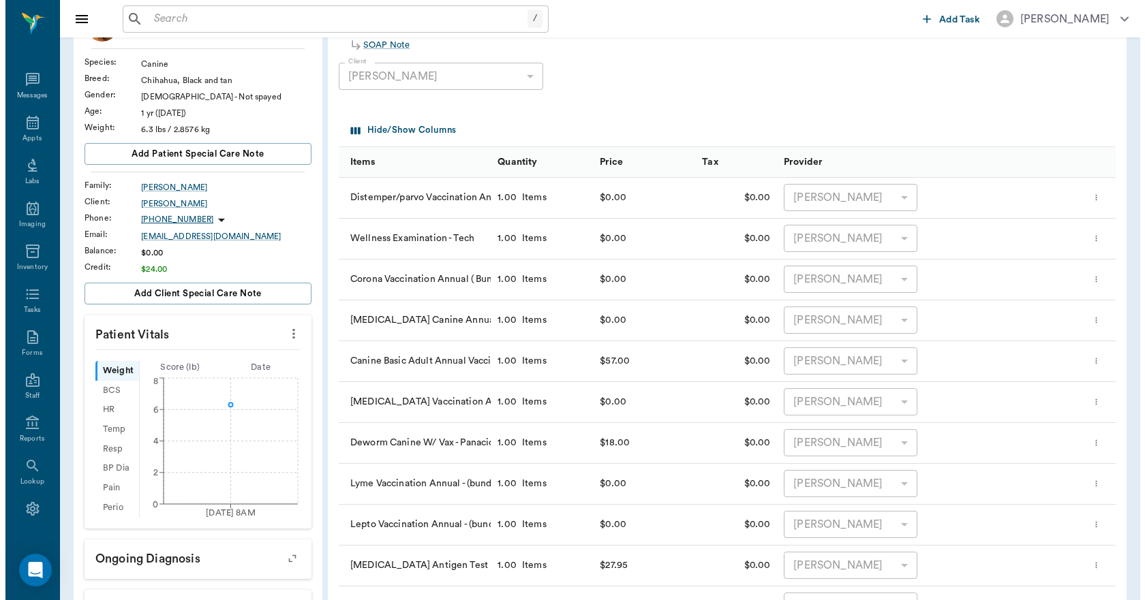
scroll to position [0, 0]
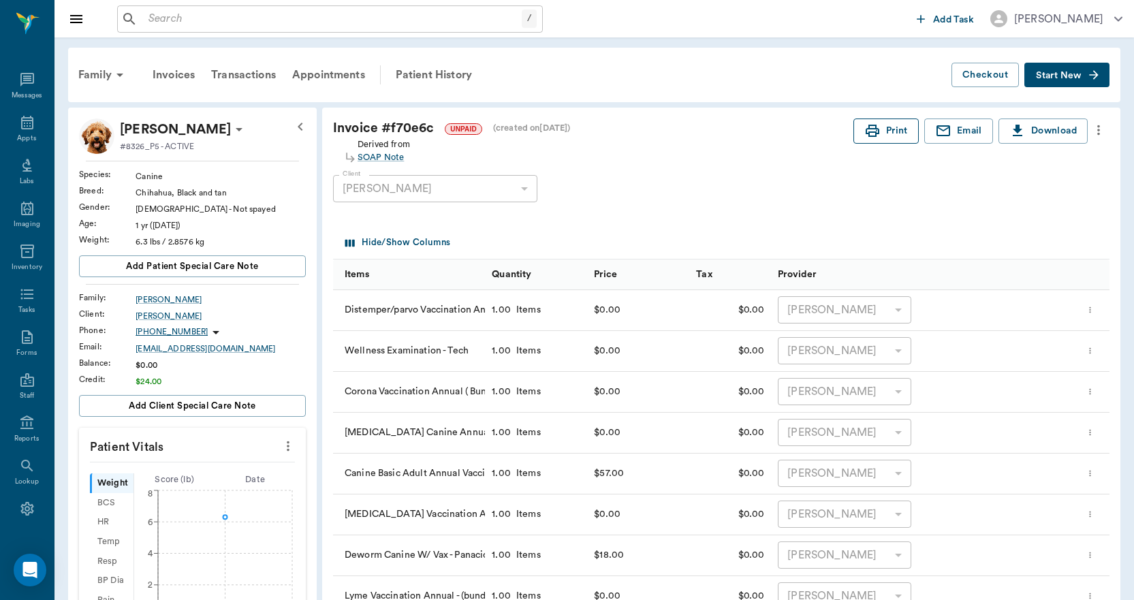
click at [890, 132] on button "Print" at bounding box center [886, 131] width 65 height 25
drag, startPoint x: 446, startPoint y: 73, endPoint x: 439, endPoint y: 74, distance: 6.8
click at [446, 73] on div "Patient History" at bounding box center [434, 75] width 93 height 33
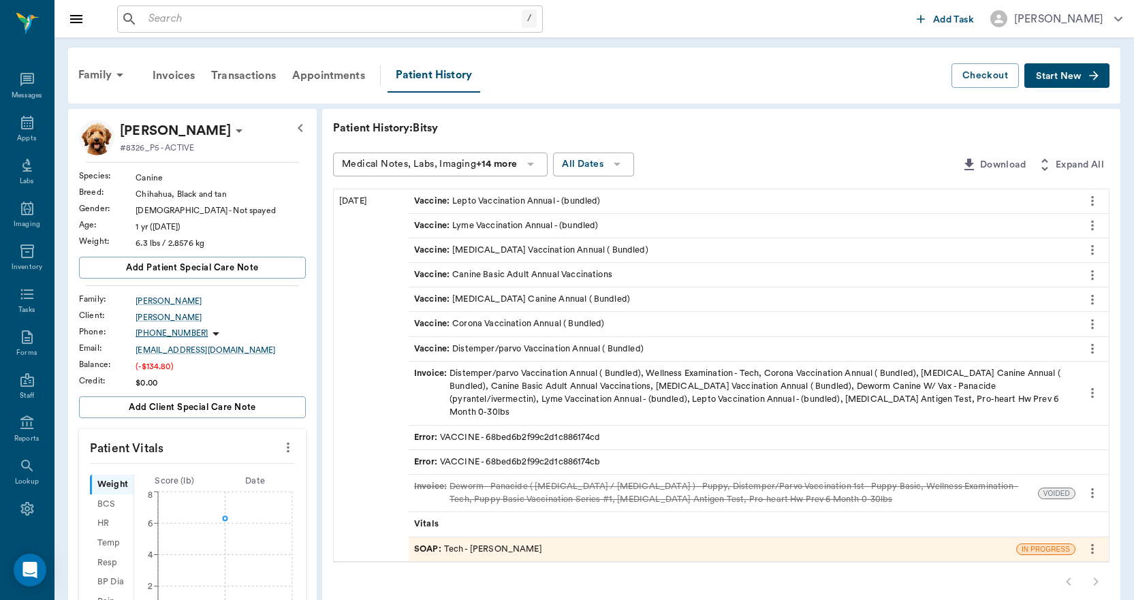
click at [529, 542] on div "SOAP : Tech - Daniel Virnala" at bounding box center [713, 550] width 608 height 24
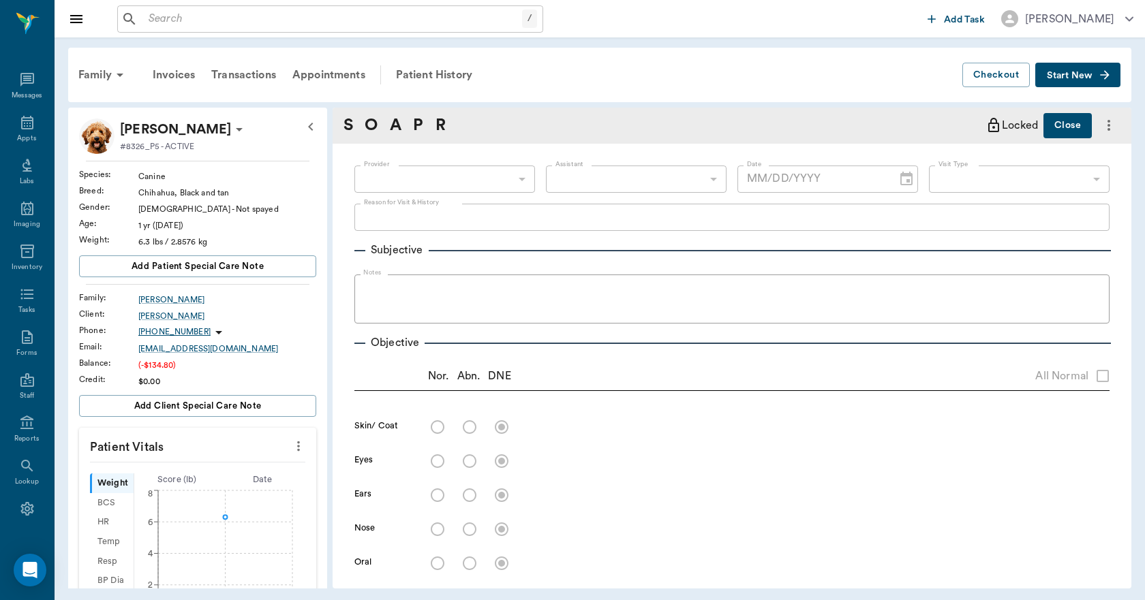
type input "642ef10e332a41444de2bad1"
type input "63ec2e7e52e12b0ba117b124"
type input "65d2be4f46e3a538d89b8c1a"
type textarea "1st round of puppy/day vaccs, HWT Caryn"
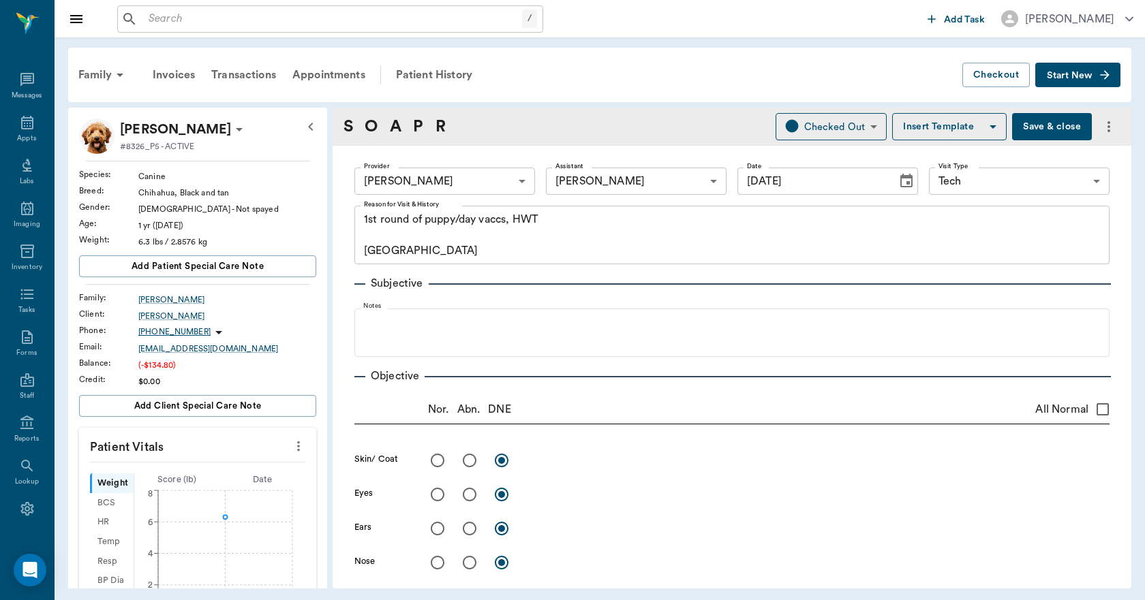
type input "09/08/2025"
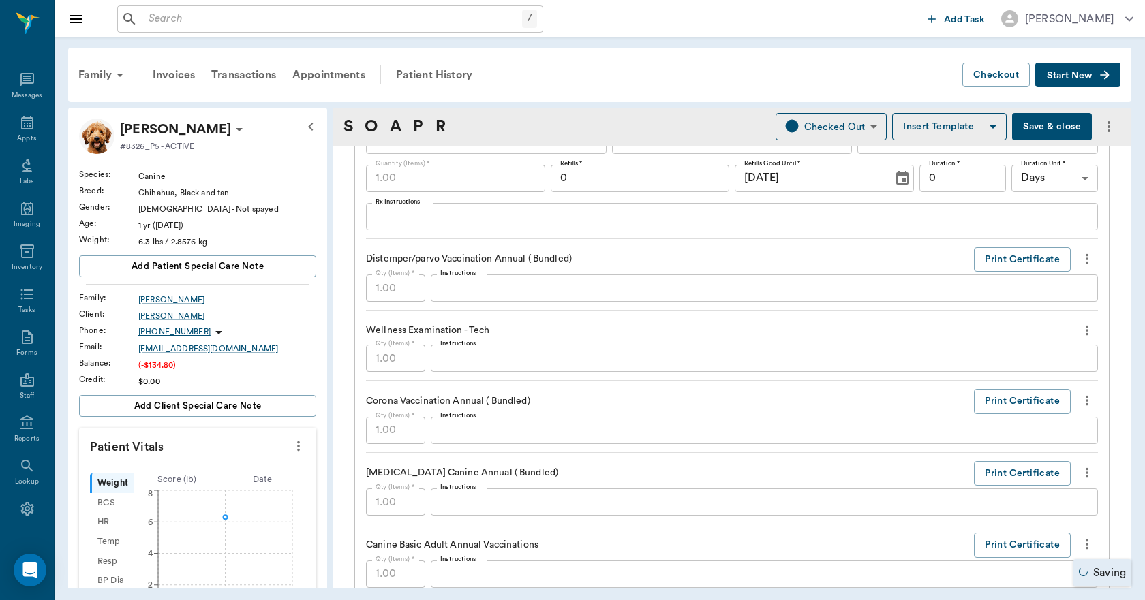
scroll to position [1158, 0]
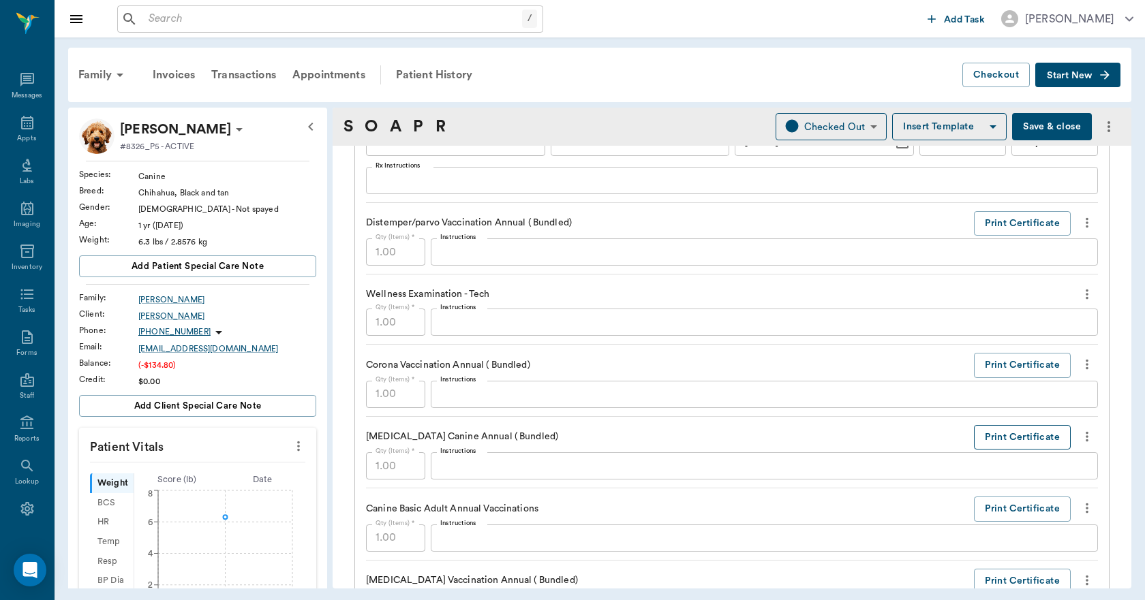
click at [986, 430] on button "Print Certificate" at bounding box center [1022, 437] width 97 height 25
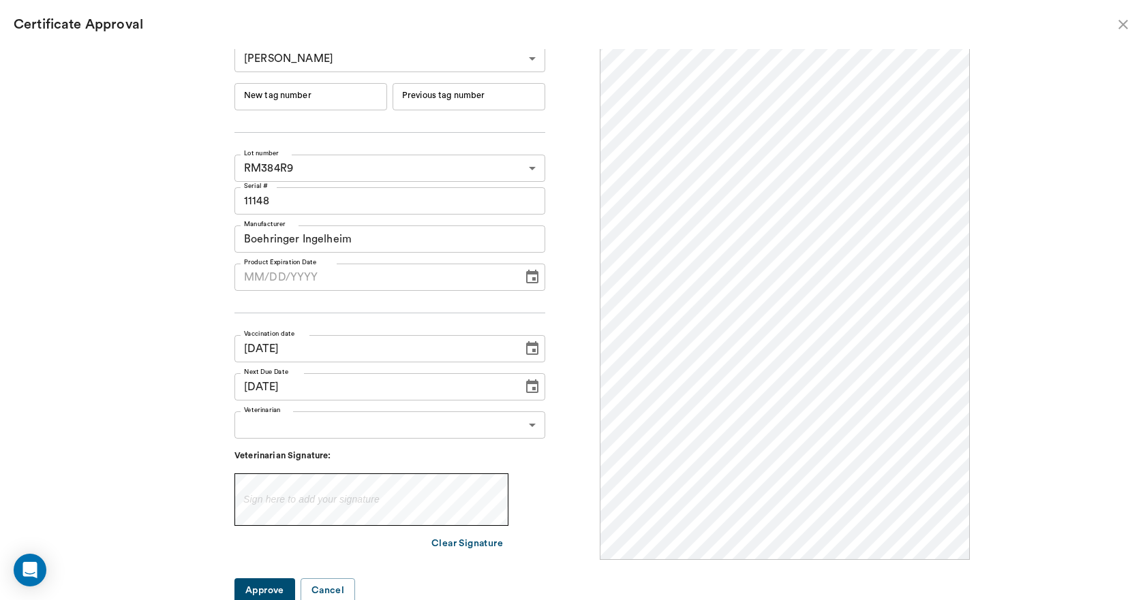
scroll to position [12, 0]
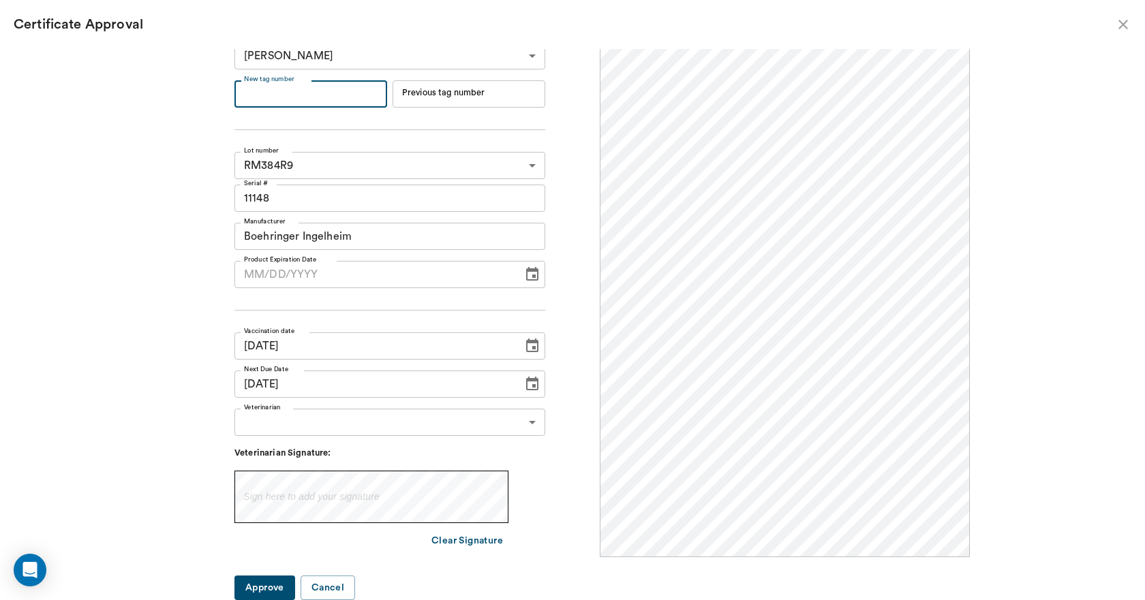
click at [332, 95] on input "New tag number" at bounding box center [310, 93] width 153 height 27
type input "251134"
click at [281, 277] on input "MM/DD/YYYY" at bounding box center [373, 274] width 279 height 27
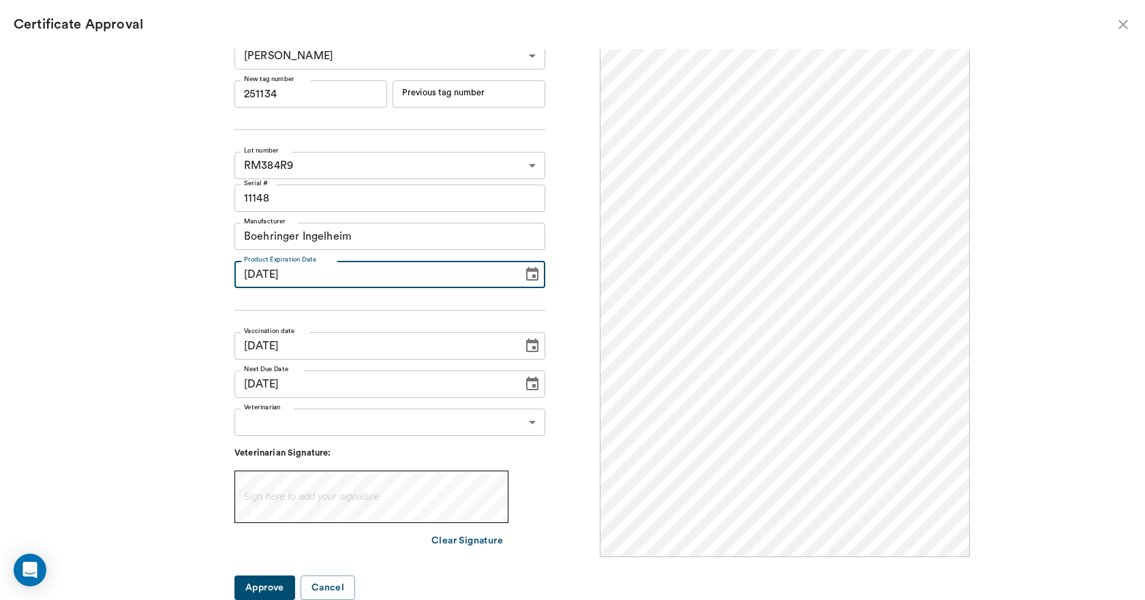
type input "09/16/2026"
click at [300, 429] on body "/ ​ Add Task Dr. Bert Ellsworth Nectar Messages Appts Labs Imaging Inventory Ta…" at bounding box center [572, 300] width 1145 height 600
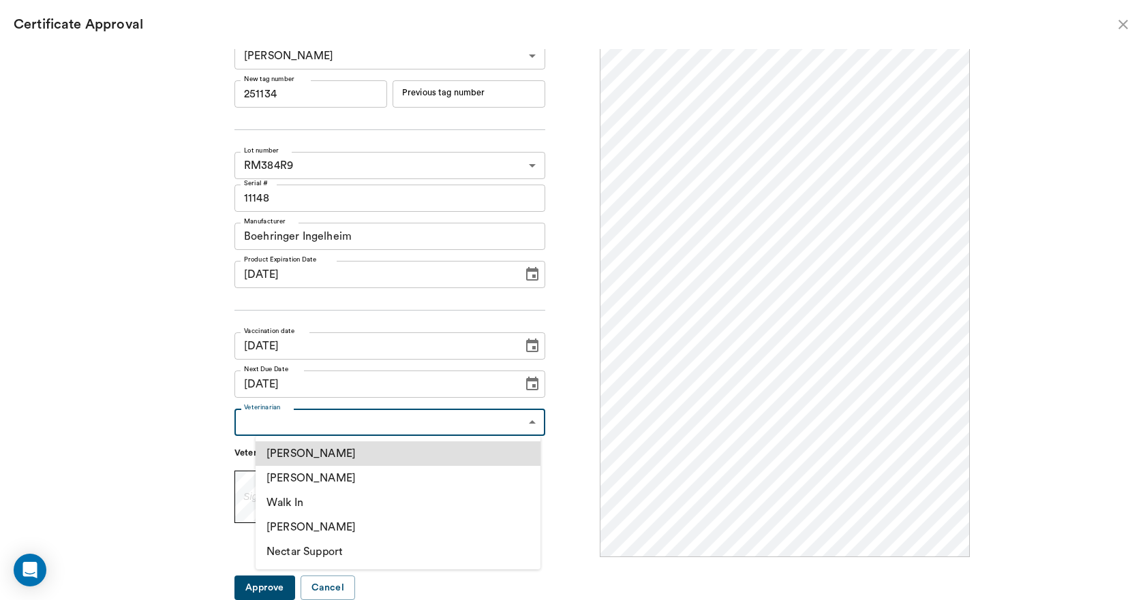
click at [305, 482] on li "[PERSON_NAME]" at bounding box center [397, 478] width 285 height 25
type input "63ec2f075fda476ae8351a4d"
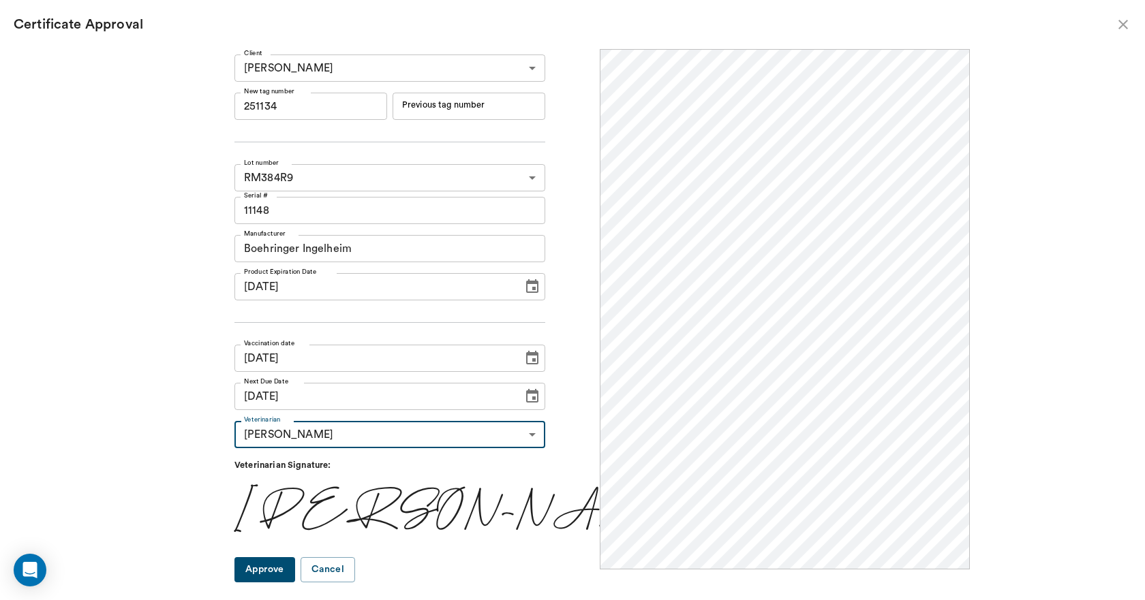
click at [295, 570] on button "Approve" at bounding box center [264, 569] width 61 height 25
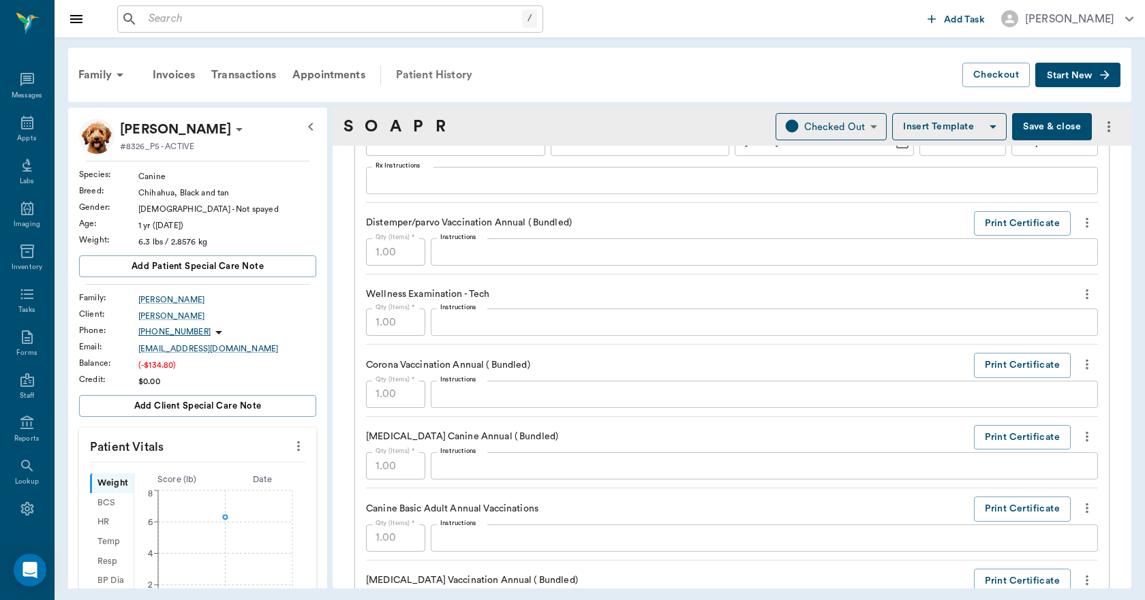
click at [437, 78] on div "Patient History" at bounding box center [434, 75] width 93 height 33
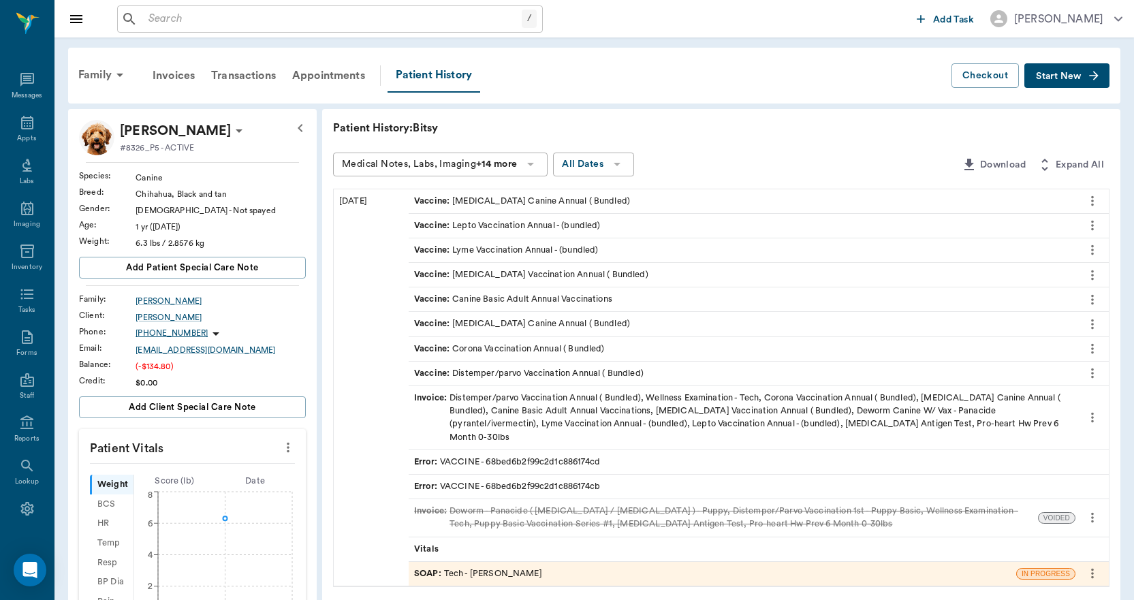
click at [660, 409] on div "Invoice : Distemper/parvo Vaccination Annual ( Bundled), Wellness Examination -…" at bounding box center [742, 418] width 656 height 52
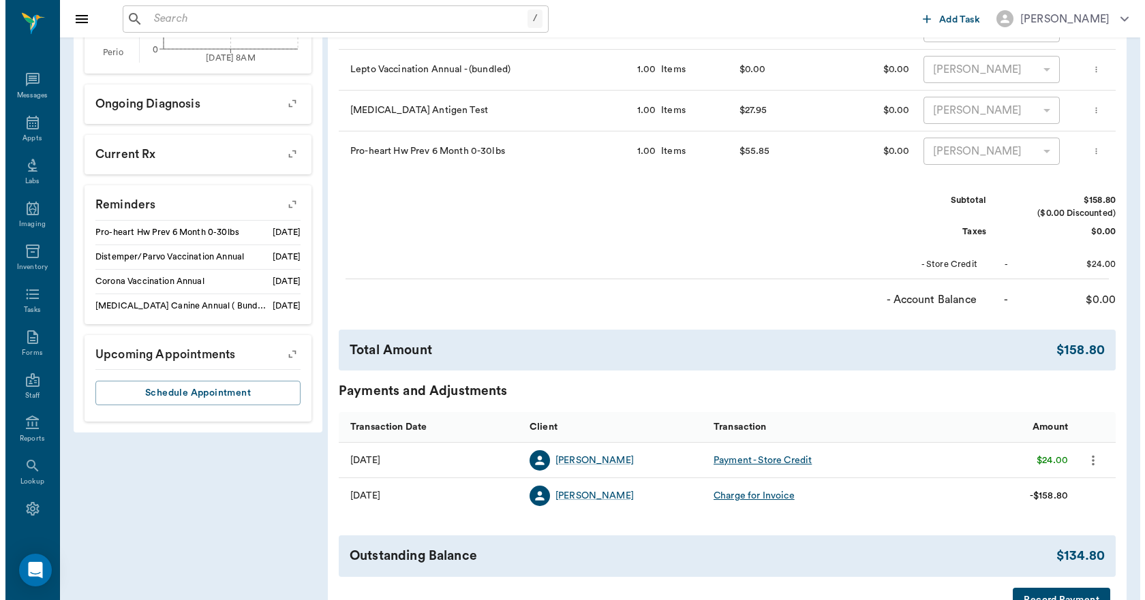
scroll to position [666, 0]
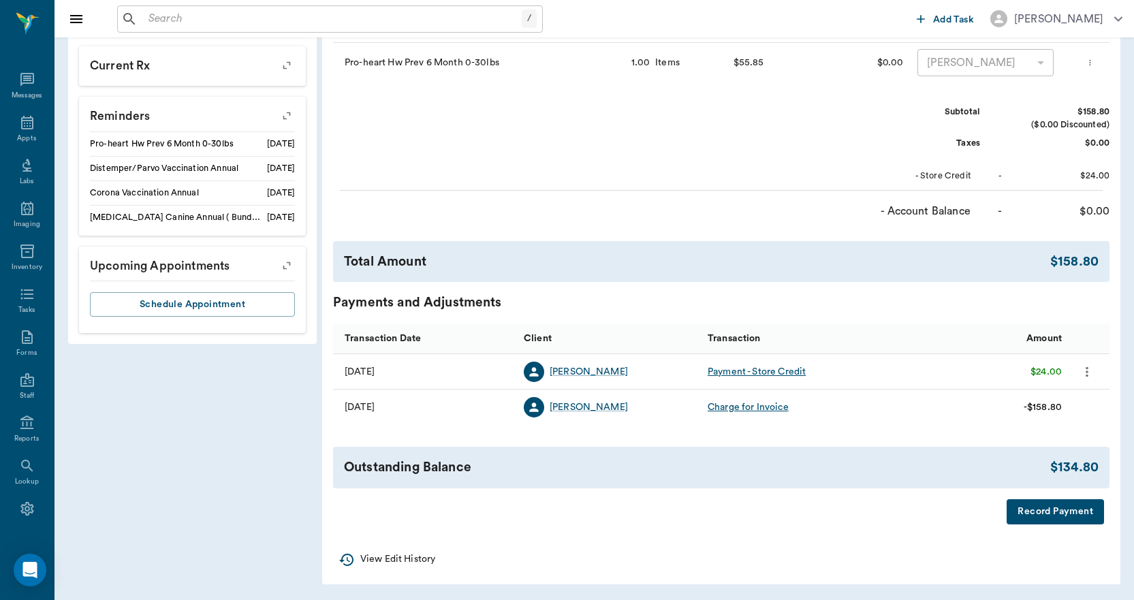
click at [1039, 515] on button "Record Payment" at bounding box center [1055, 511] width 97 height 25
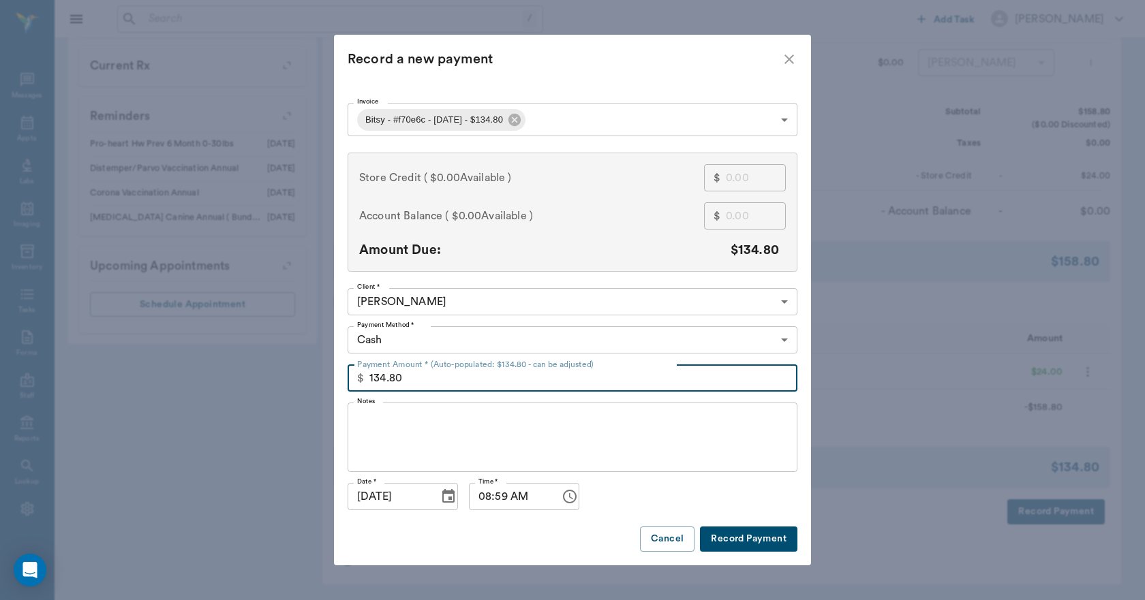
click at [433, 377] on input "134.80" at bounding box center [583, 377] width 428 height 27
type input "83.80"
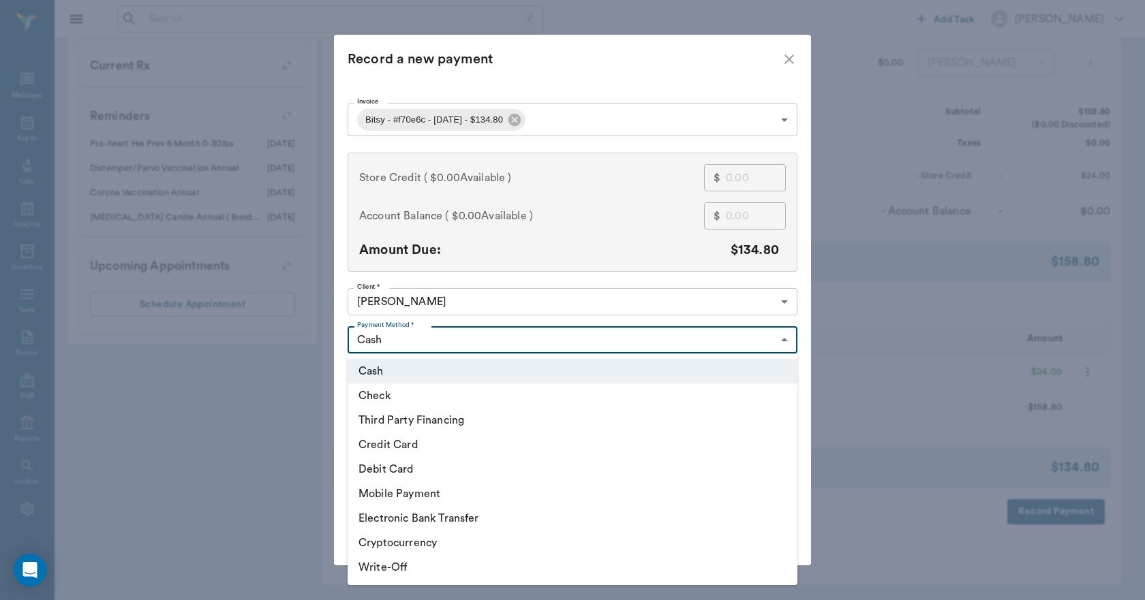
click at [393, 471] on li "Debit Card" at bounding box center [572, 469] width 450 height 25
type input "DEBIT_CARD"
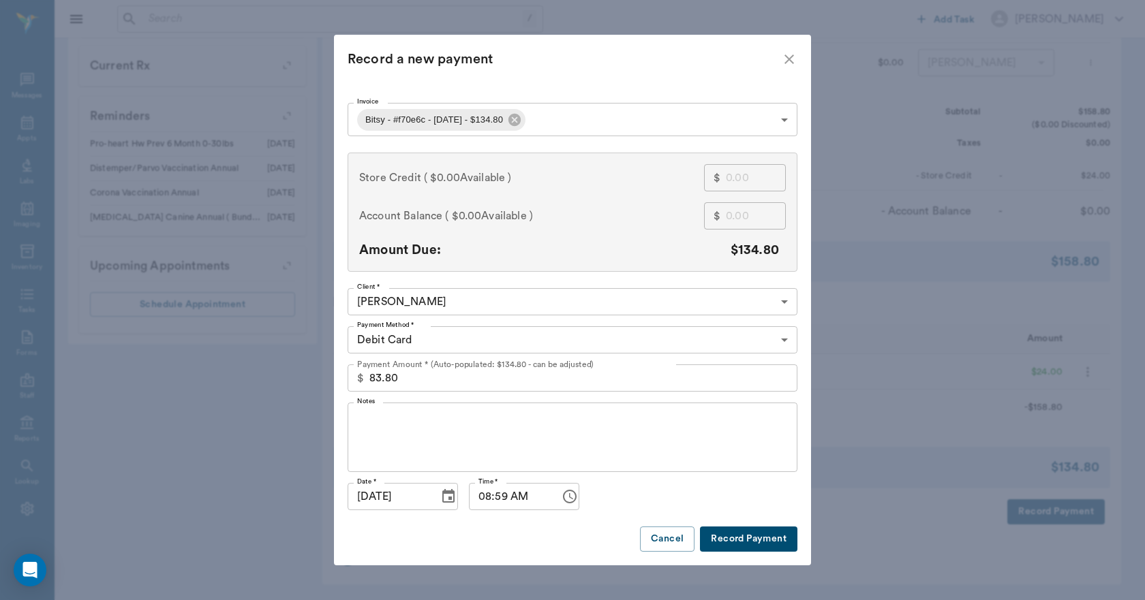
click at [748, 538] on button "Record Payment" at bounding box center [748, 539] width 97 height 25
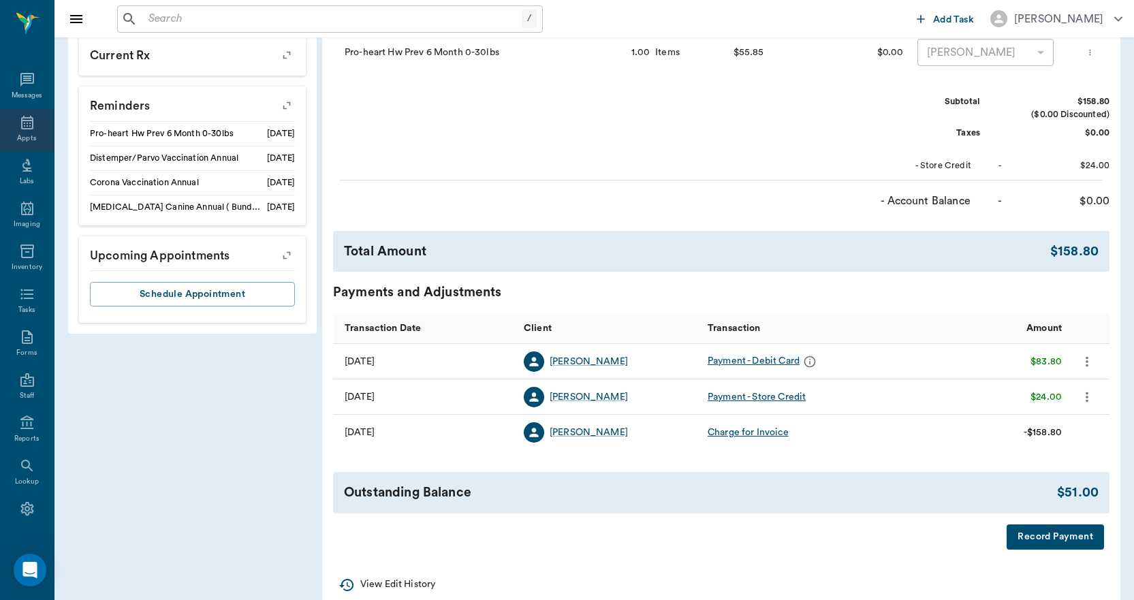
click at [20, 123] on icon at bounding box center [27, 122] width 16 height 16
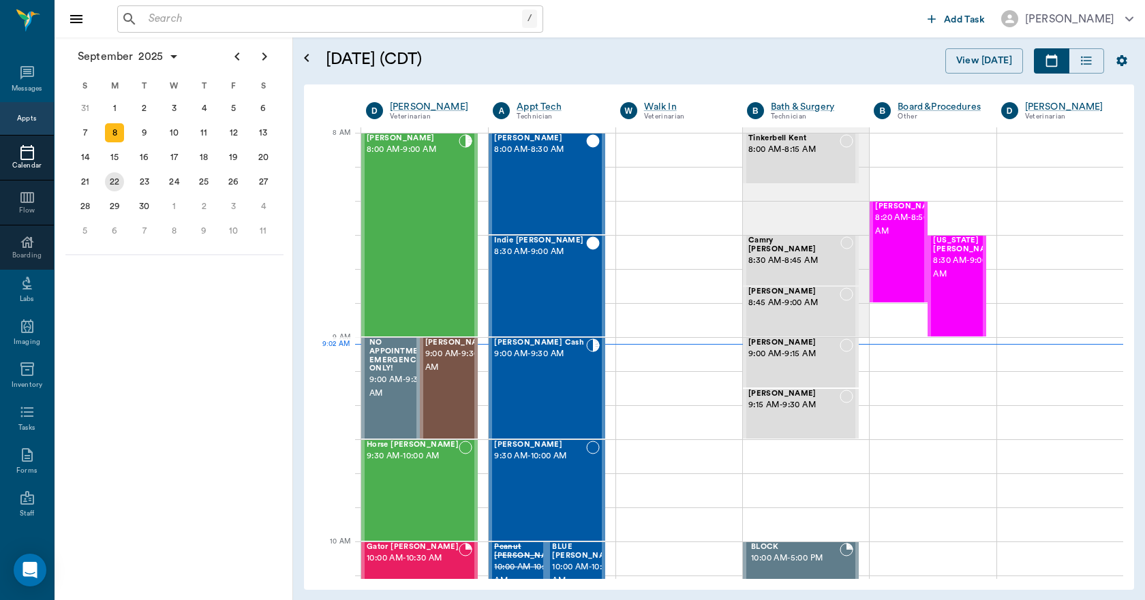
click at [121, 181] on div "22" at bounding box center [114, 181] width 19 height 19
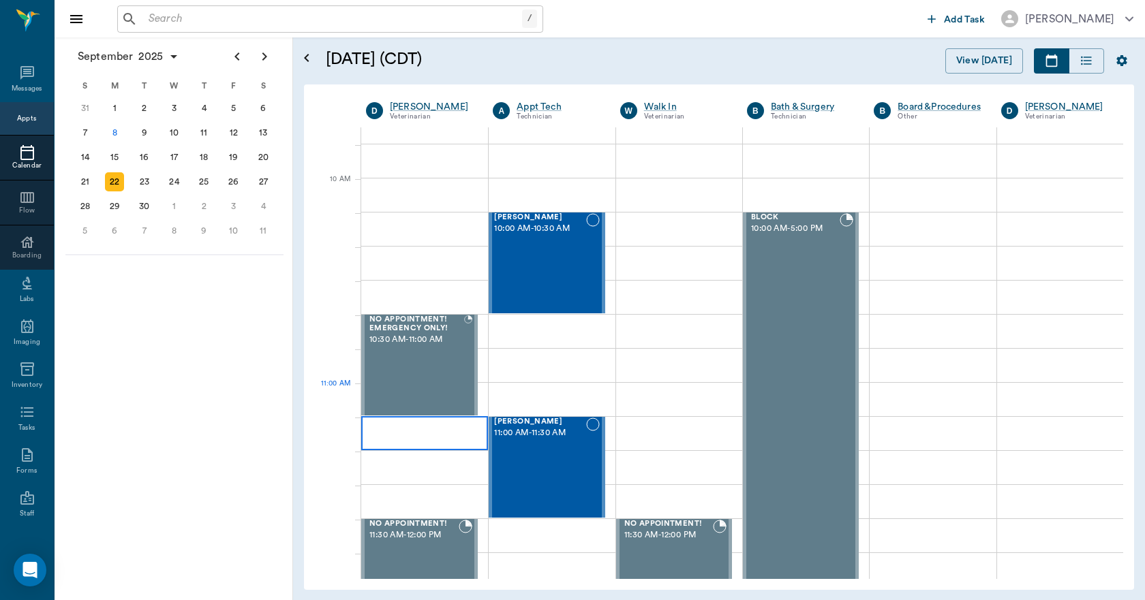
scroll to position [409, 0]
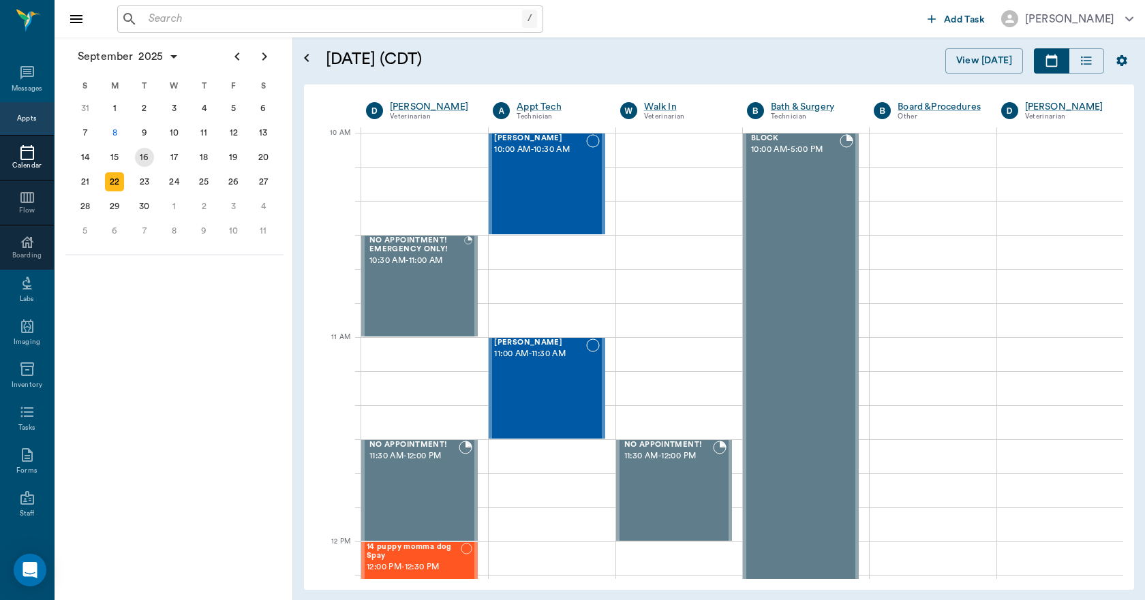
click at [148, 159] on div "16" at bounding box center [144, 157] width 19 height 19
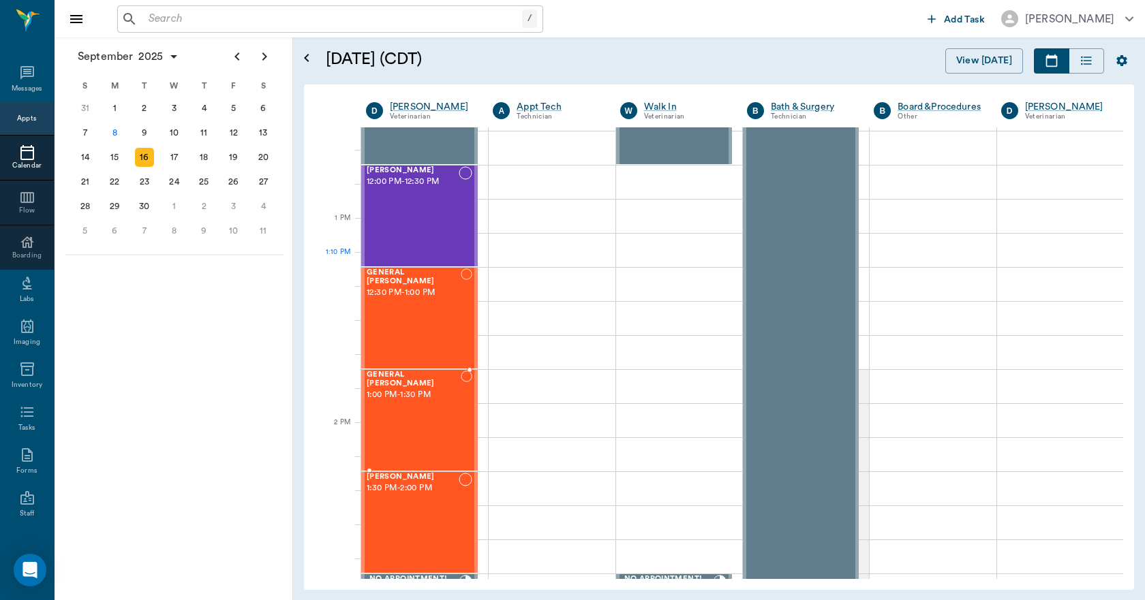
scroll to position [749, 0]
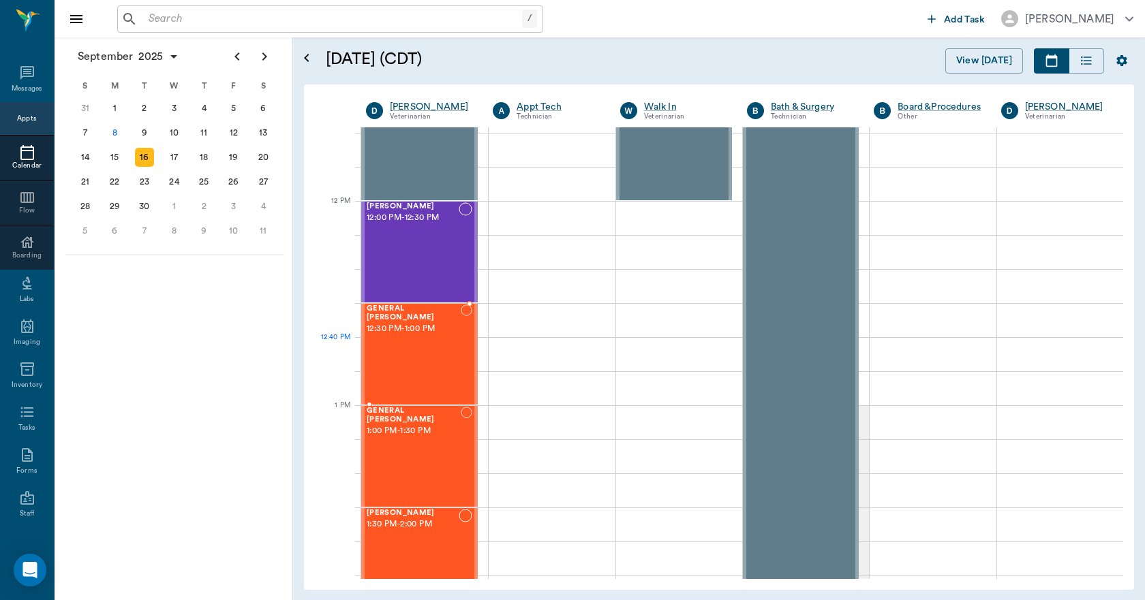
click at [442, 355] on div "GENERAL Spay 12:30 PM - 1:00 PM" at bounding box center [414, 354] width 94 height 99
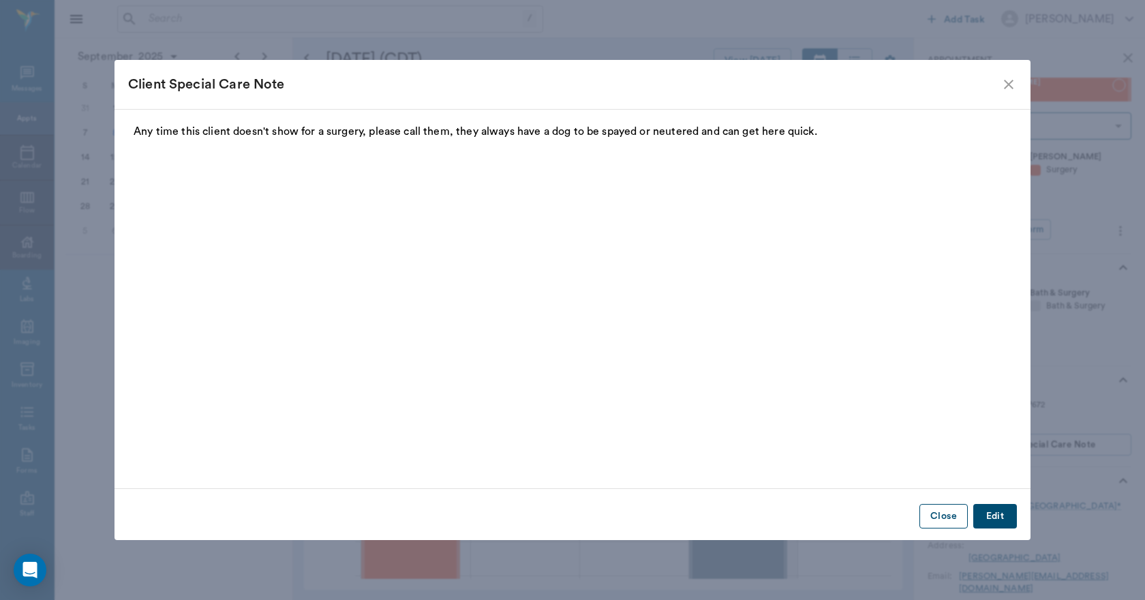
click at [943, 514] on button "Close" at bounding box center [943, 516] width 48 height 25
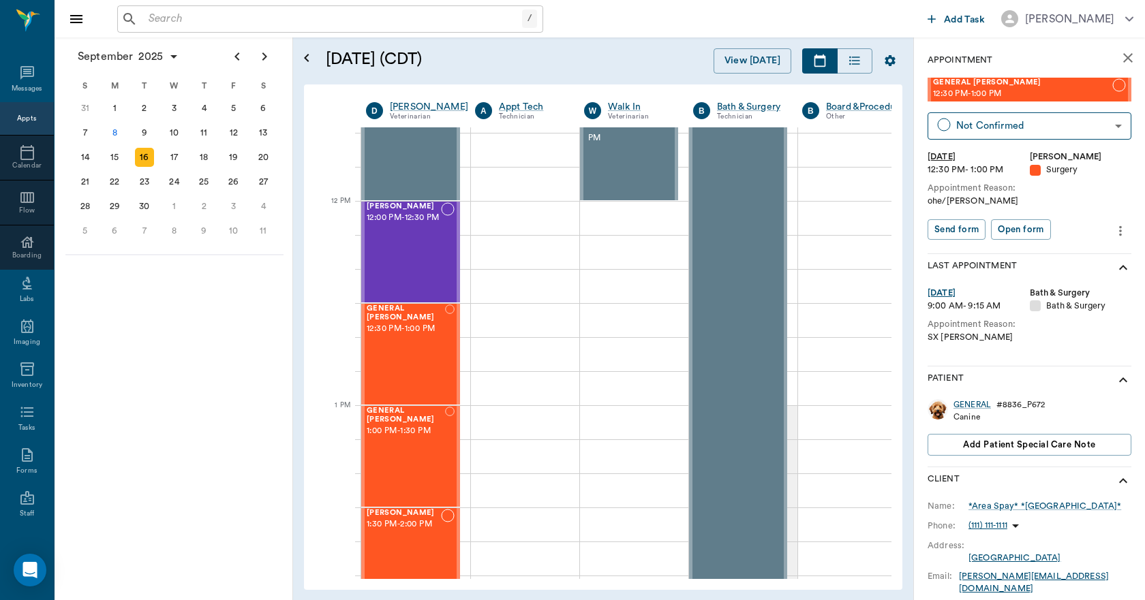
click at [1113, 231] on icon "more" at bounding box center [1120, 231] width 15 height 16
click at [1002, 252] on span "Edit appointment" at bounding box center [1052, 254] width 114 height 14
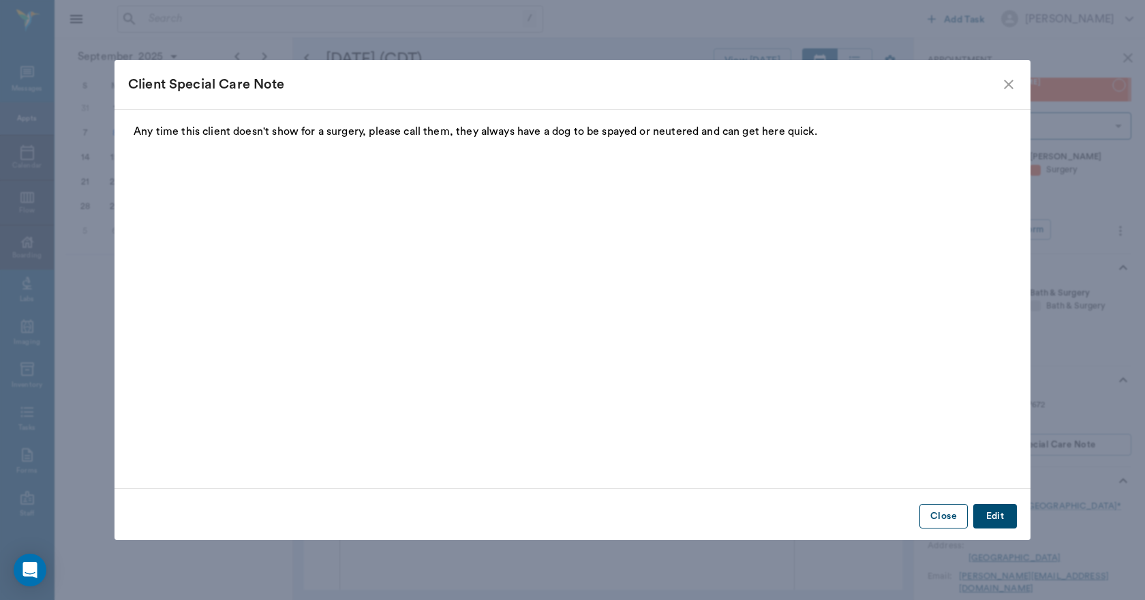
click at [942, 508] on button "Close" at bounding box center [943, 516] width 48 height 25
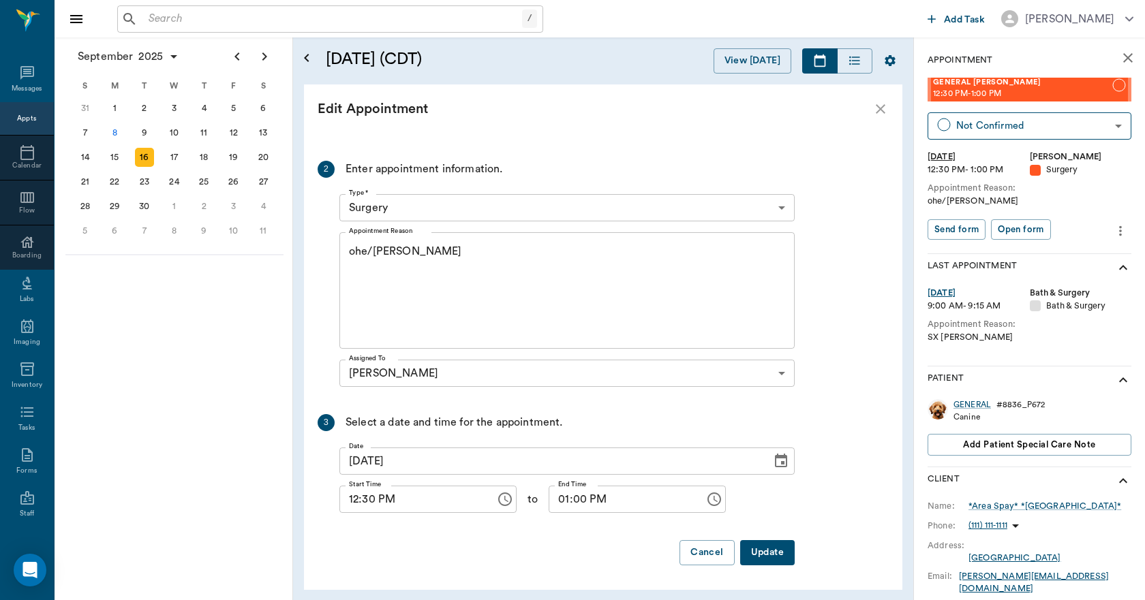
click at [400, 258] on textarea "ohe/Lisa" at bounding box center [567, 291] width 436 height 94
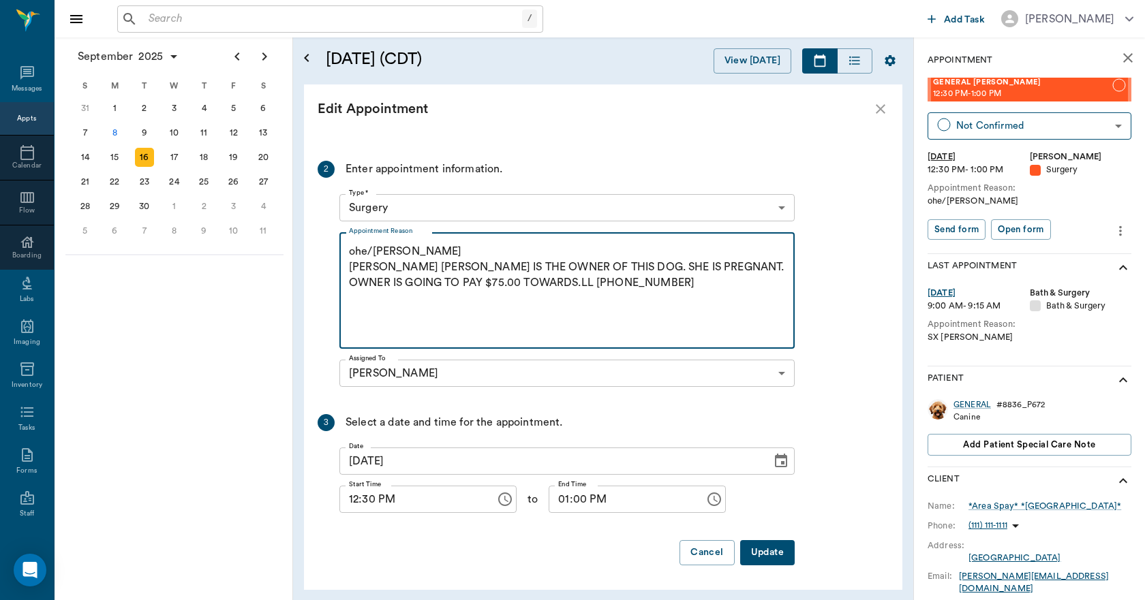
type textarea "ohe/Lisa JO ANN DANIELS IS THE OWNER OF THIS DOG. SHE IS PREGNANT. OWNER IS GOI…"
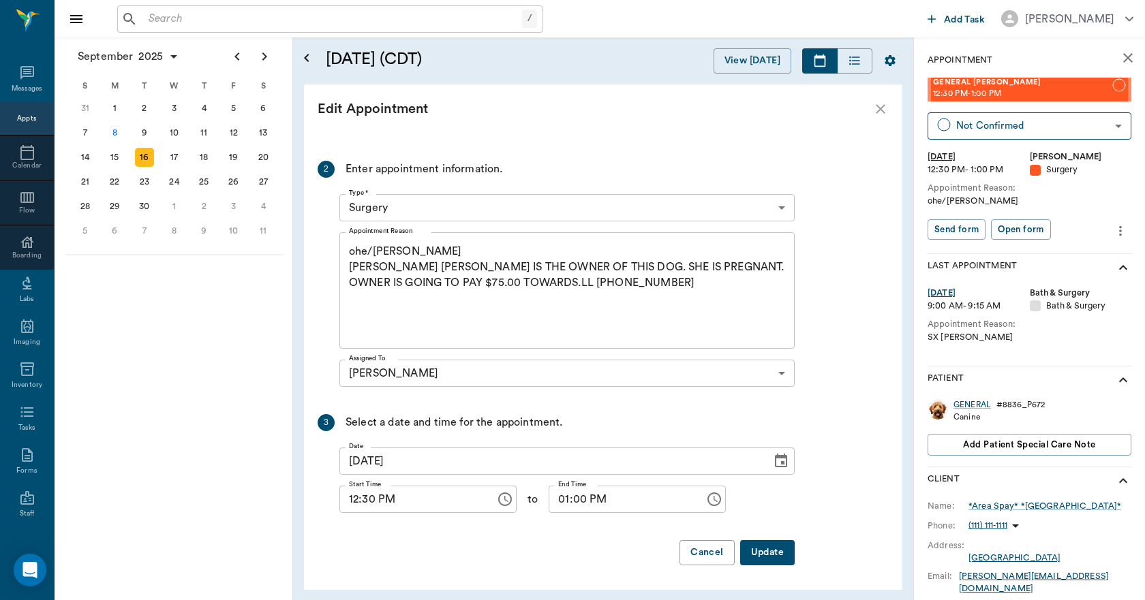
click at [770, 552] on button "Update" at bounding box center [767, 552] width 55 height 25
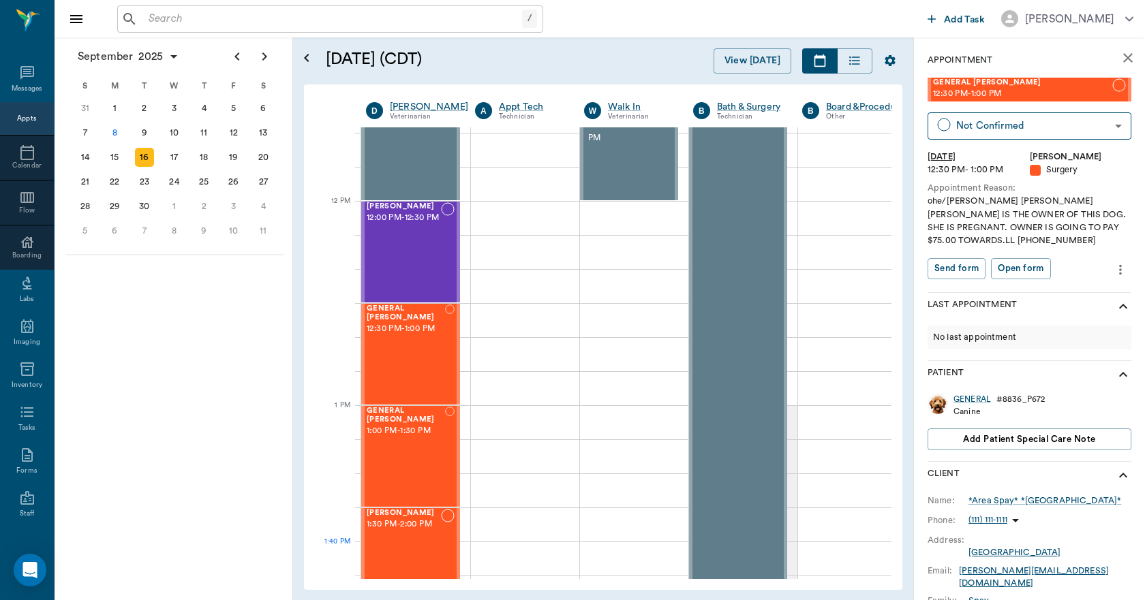
drag, startPoint x: 770, startPoint y: 552, endPoint x: 653, endPoint y: 70, distance: 495.7
click at [653, 70] on div "View [DATE]" at bounding box center [737, 60] width 329 height 25
click at [1120, 62] on icon "close" at bounding box center [1127, 58] width 16 height 16
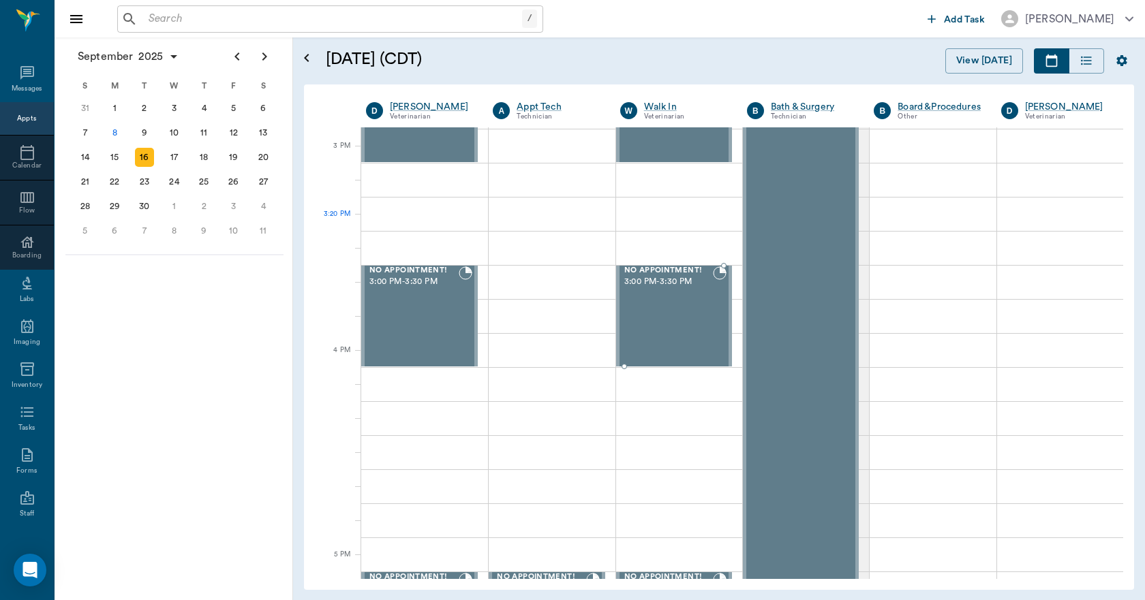
scroll to position [1286, 0]
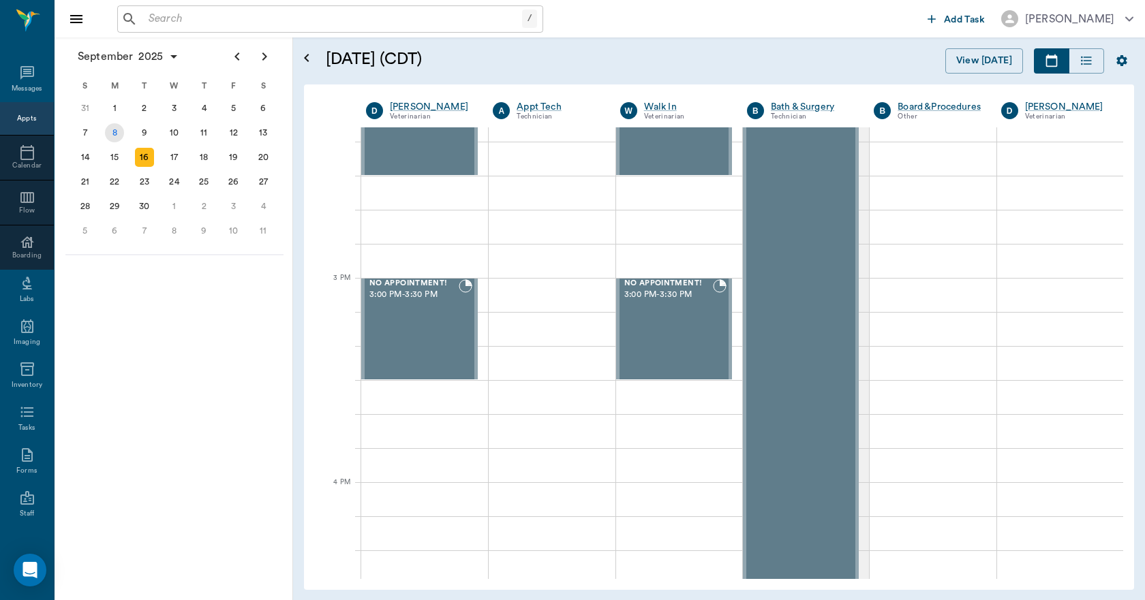
click at [123, 129] on div "8" at bounding box center [114, 132] width 19 height 19
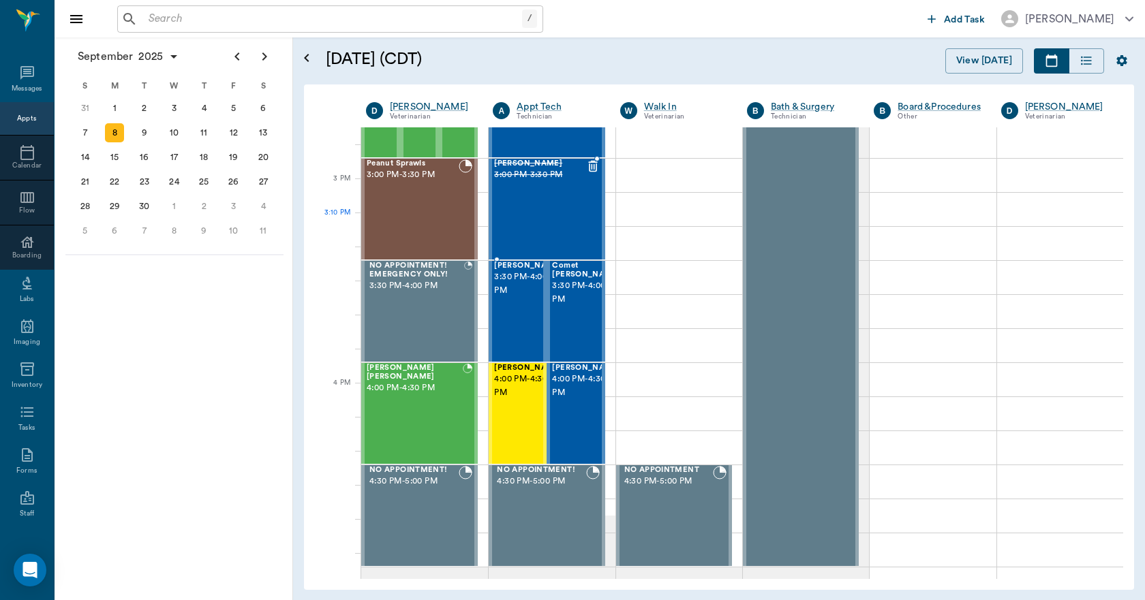
scroll to position [1431, 0]
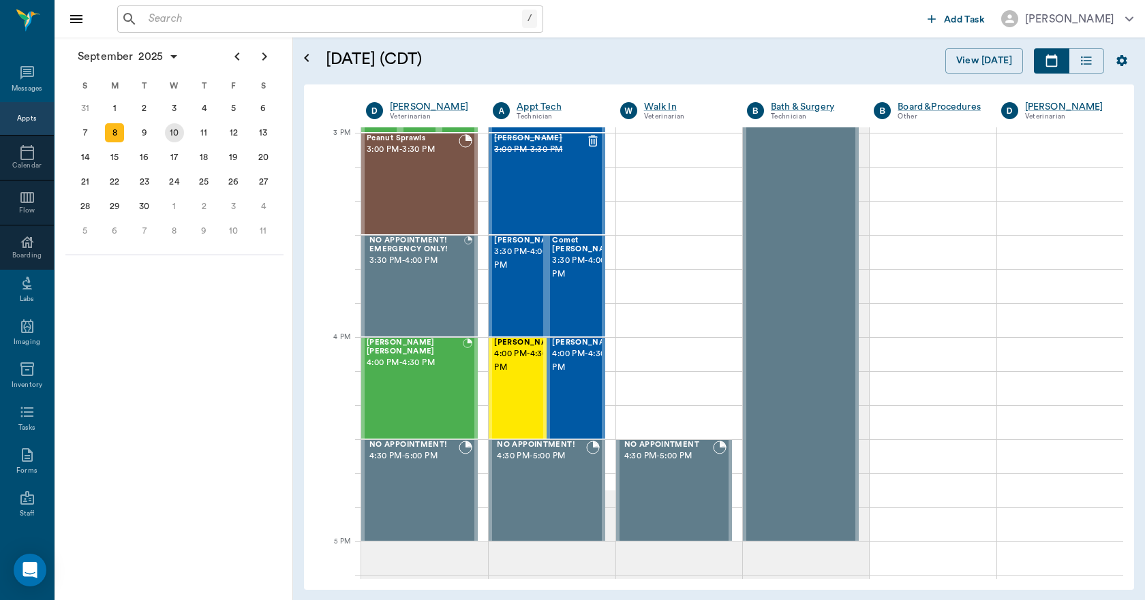
click at [144, 125] on div "9" at bounding box center [144, 132] width 19 height 19
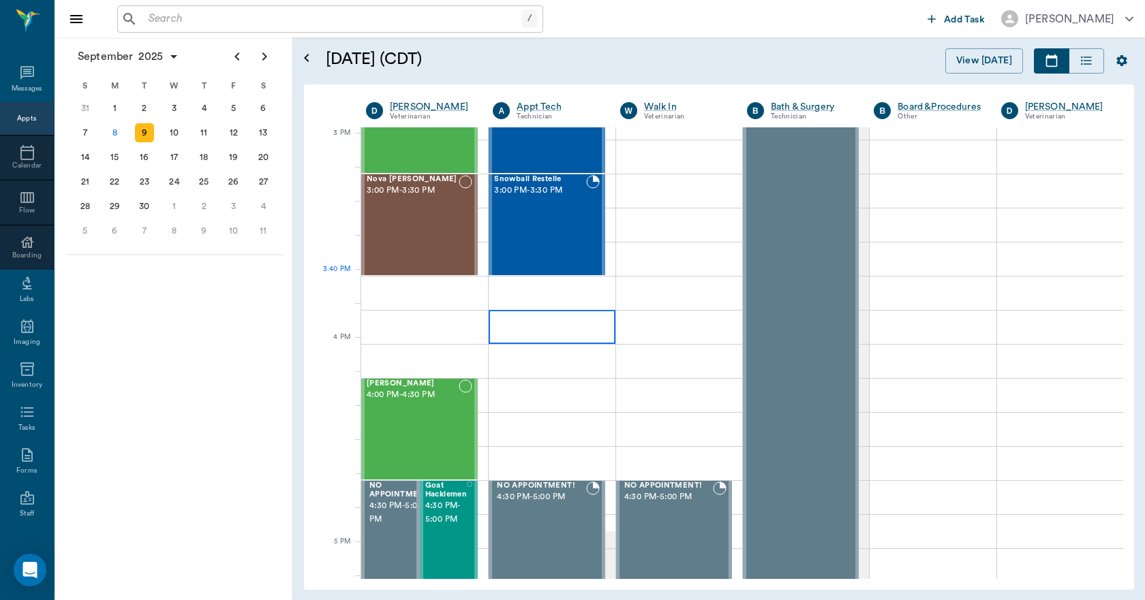
scroll to position [1431, 0]
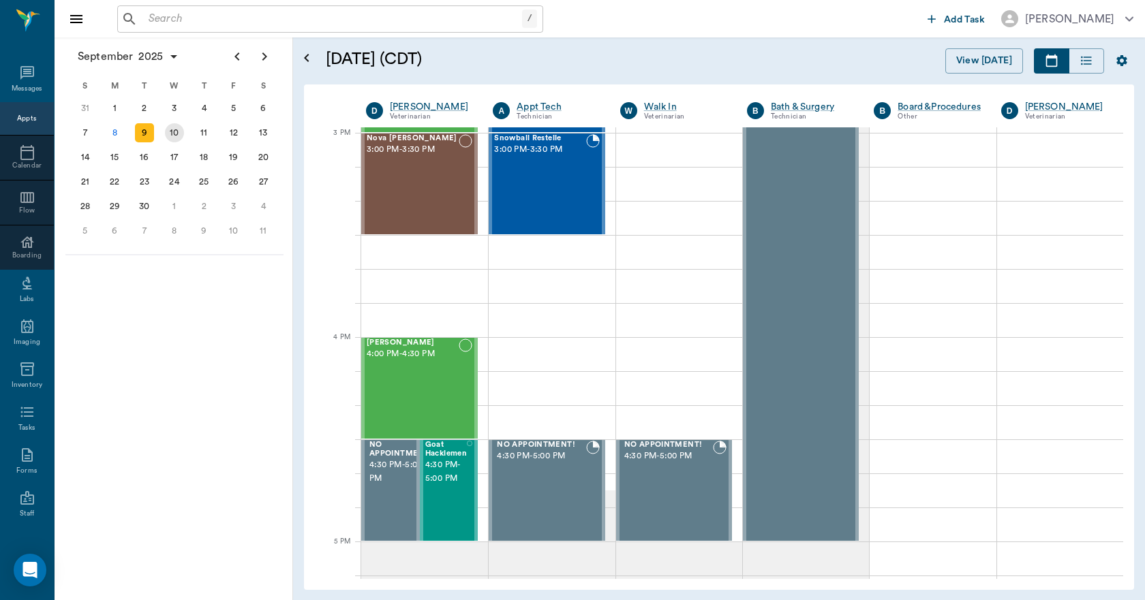
click at [170, 137] on div "10" at bounding box center [174, 132] width 19 height 19
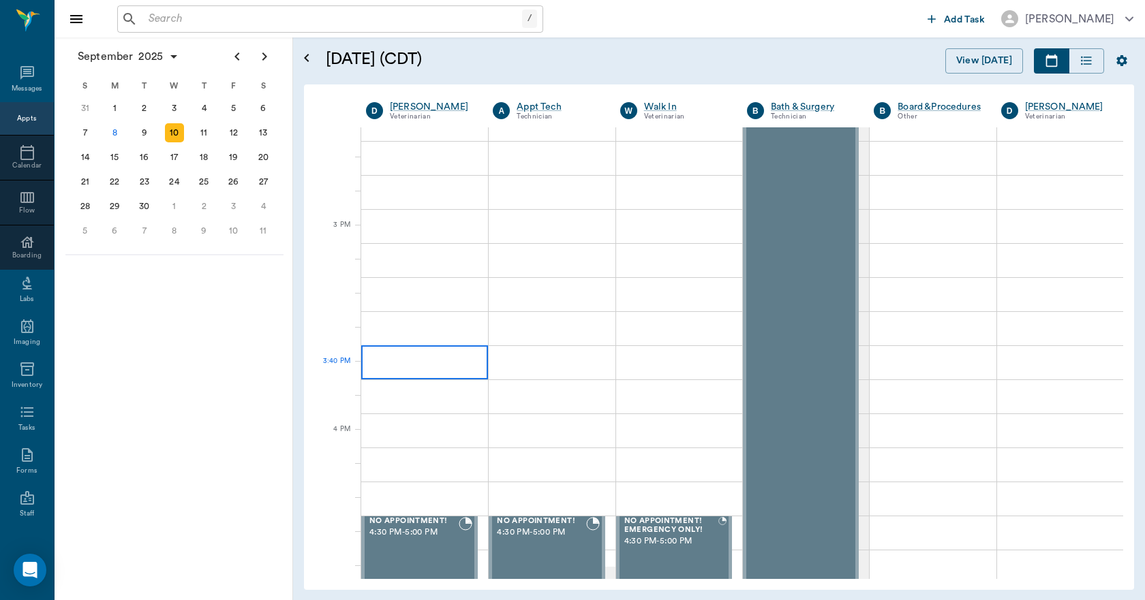
scroll to position [1363, 0]
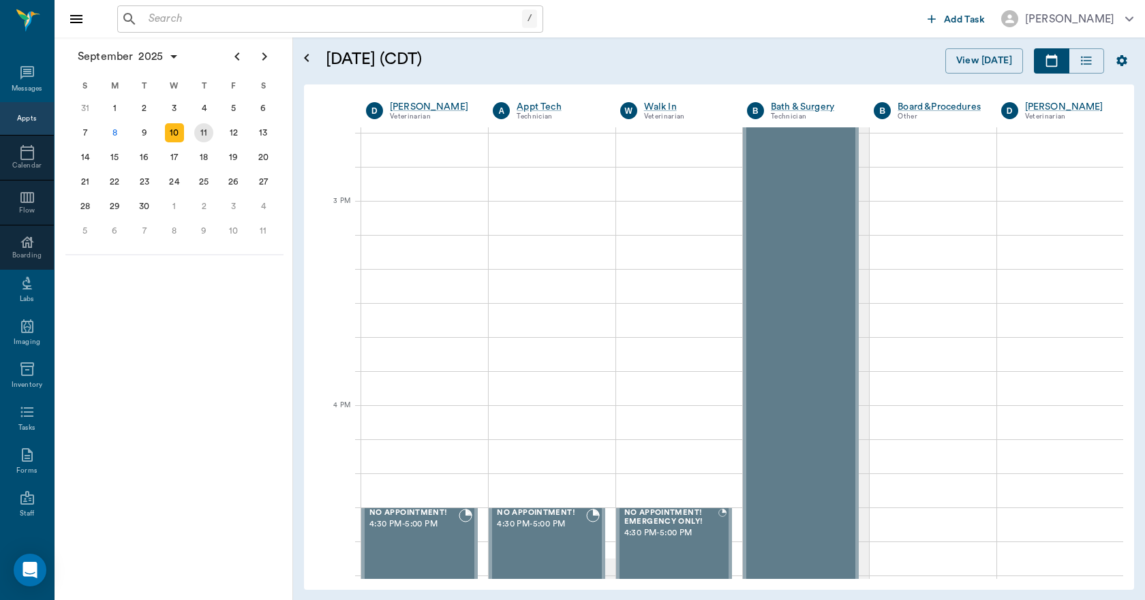
click at [203, 134] on div "11" at bounding box center [203, 132] width 19 height 19
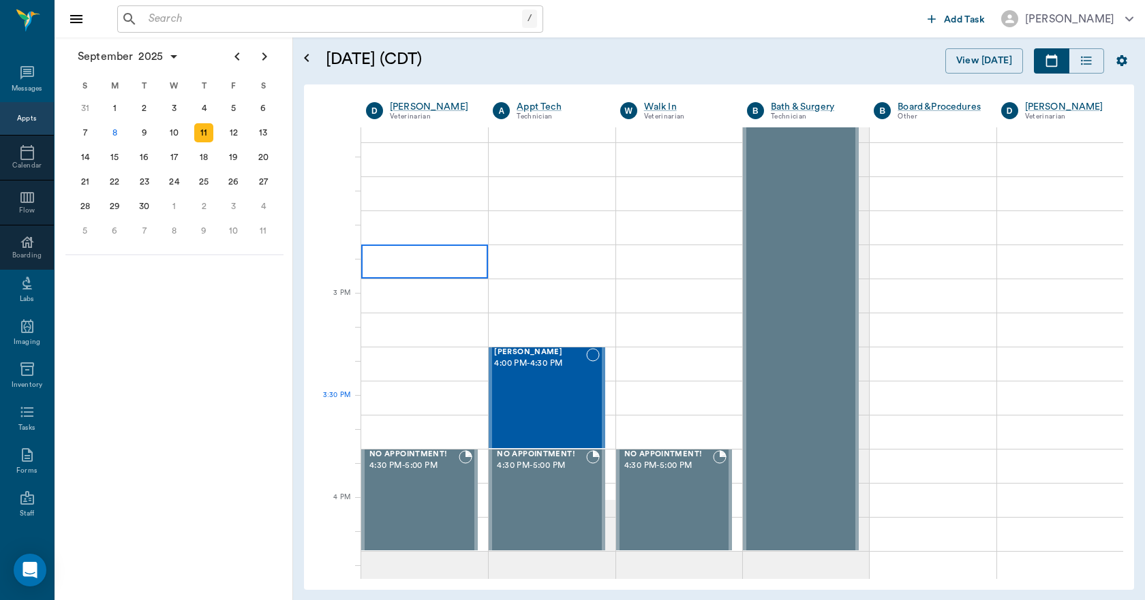
scroll to position [1499, 0]
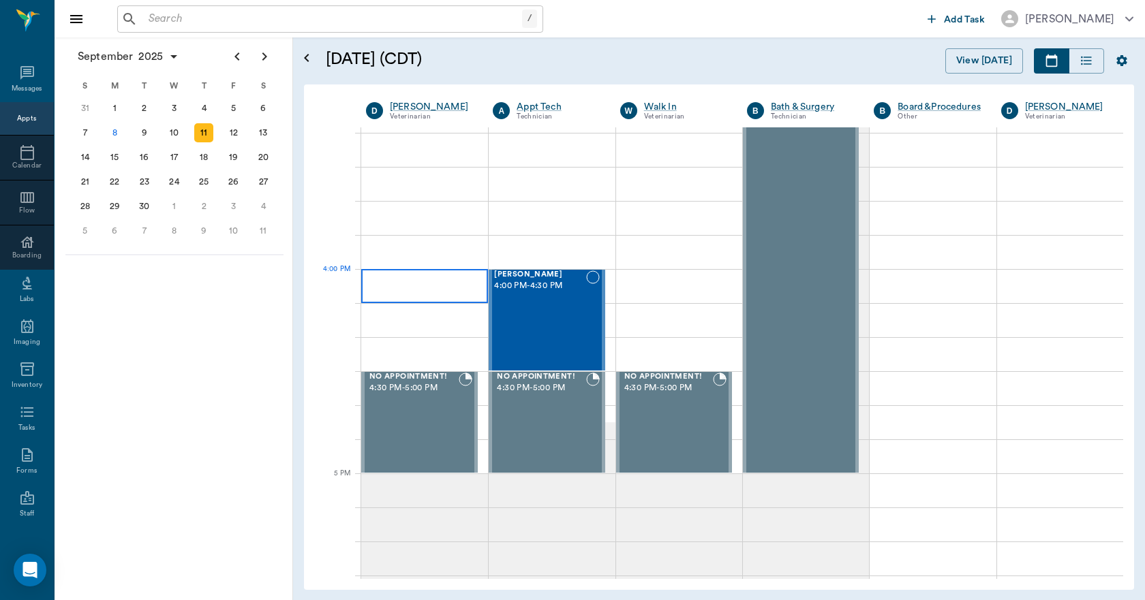
click at [400, 285] on div at bounding box center [424, 286] width 127 height 34
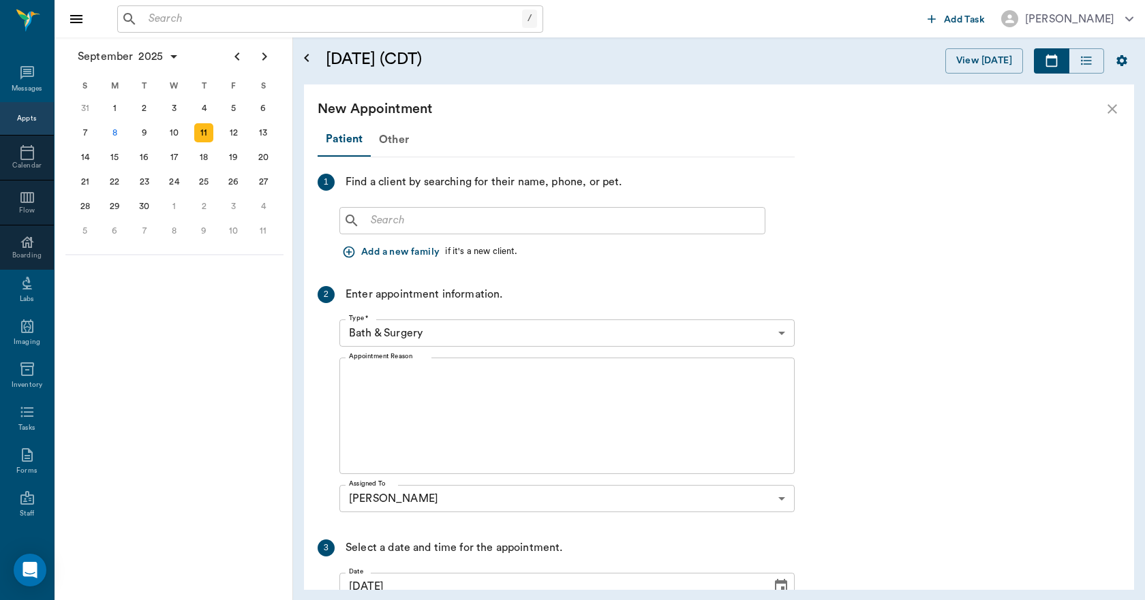
click at [388, 208] on div "​" at bounding box center [552, 220] width 426 height 27
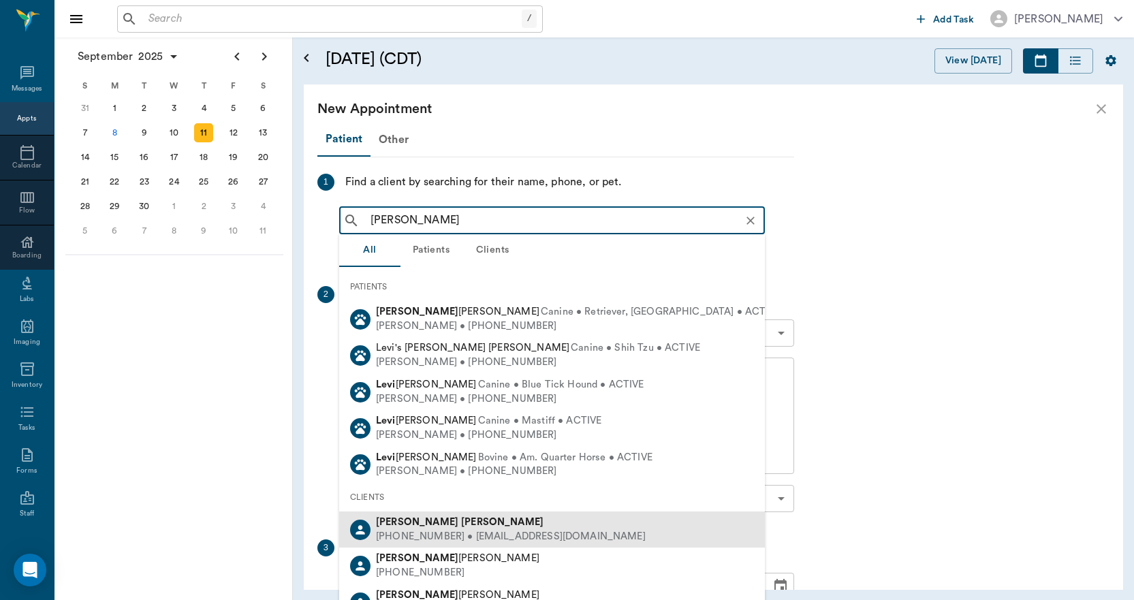
click at [461, 525] on b "Leverett" at bounding box center [502, 522] width 82 height 10
type input "AMANDA LEV"
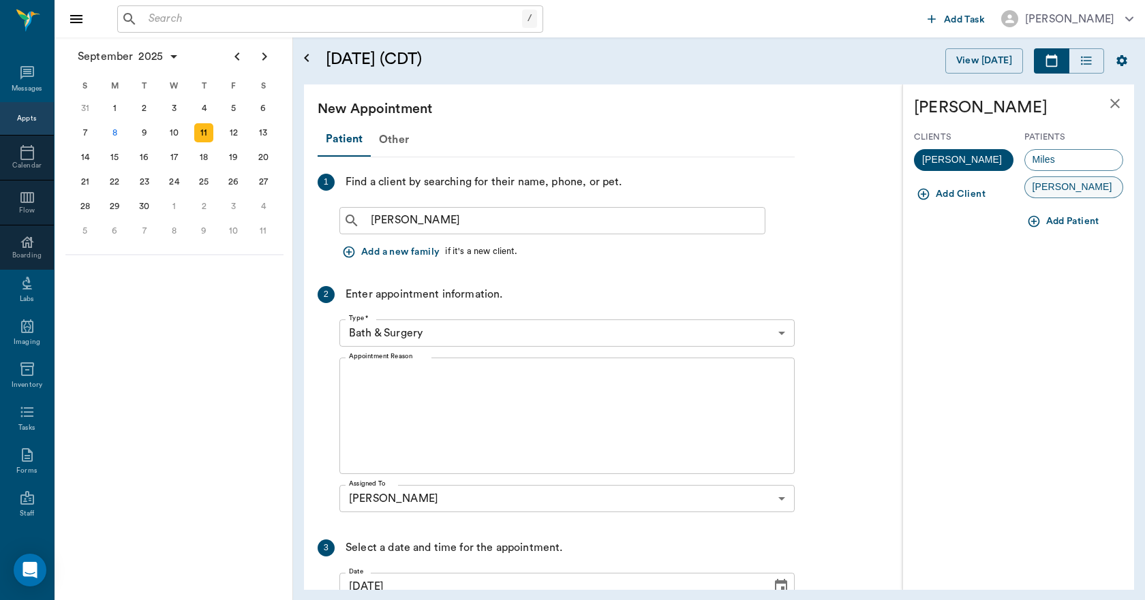
click at [1037, 183] on span "Winston" at bounding box center [1072, 187] width 95 height 14
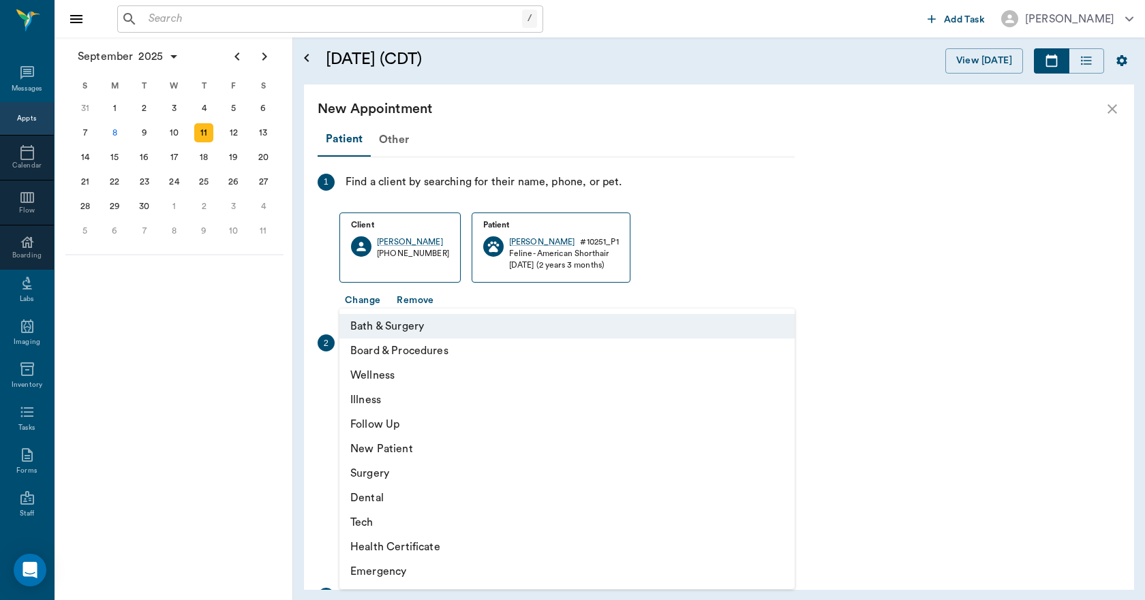
click at [488, 374] on body "/ ​ Add Task Dr. Bert Ellsworth Nectar Messages Appts Calendar Flow Boarding La…" at bounding box center [572, 300] width 1145 height 600
click at [382, 399] on li "Illness" at bounding box center [566, 400] width 455 height 25
type input "65d2be4f46e3a538d89b8c15"
type input "04:30 PM"
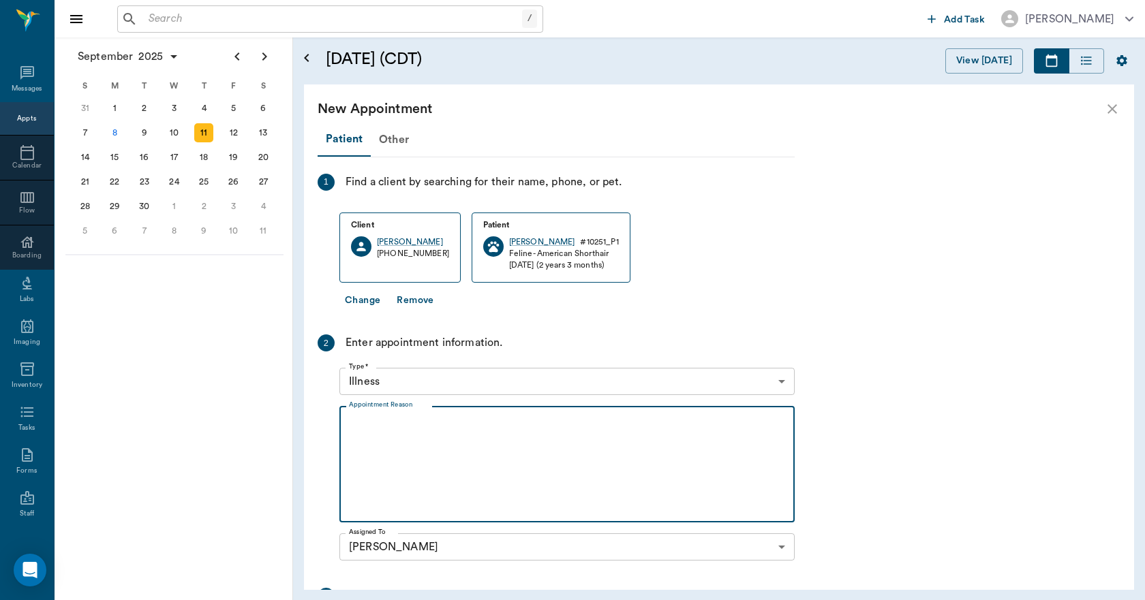
click at [446, 428] on textarea "Appointment Reason" at bounding box center [567, 465] width 436 height 94
click at [472, 423] on textarea "ACTING LETHARGIC. LOOSING WEIGHT." at bounding box center [567, 465] width 436 height 94
click at [568, 418] on textarea "ACTING LETHARGIC. LOSING WEIGHT." at bounding box center [567, 465] width 436 height 94
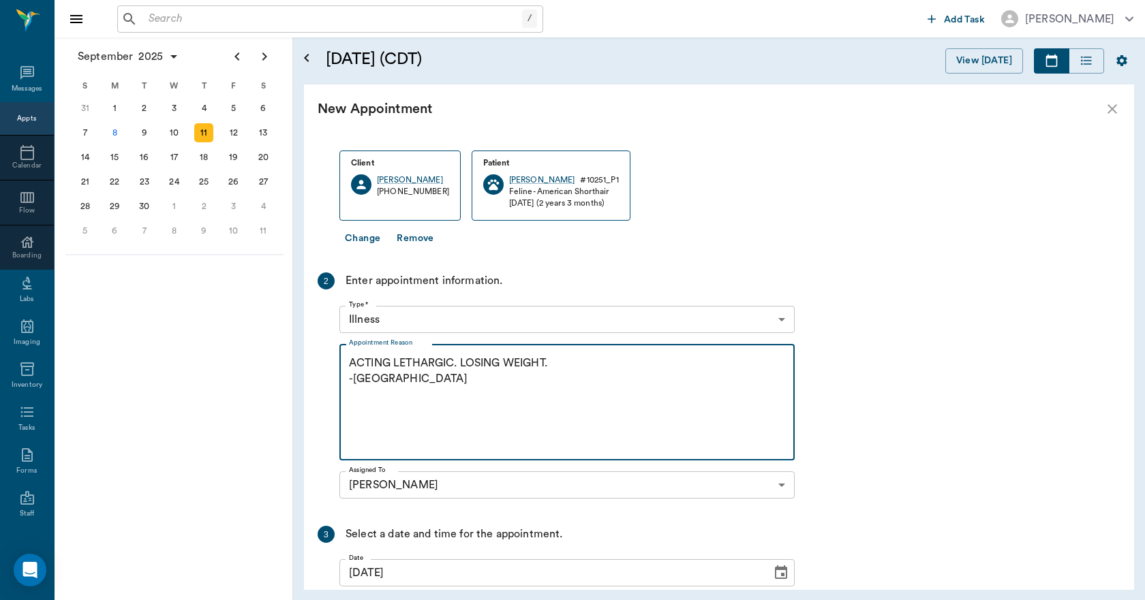
scroll to position [199, 0]
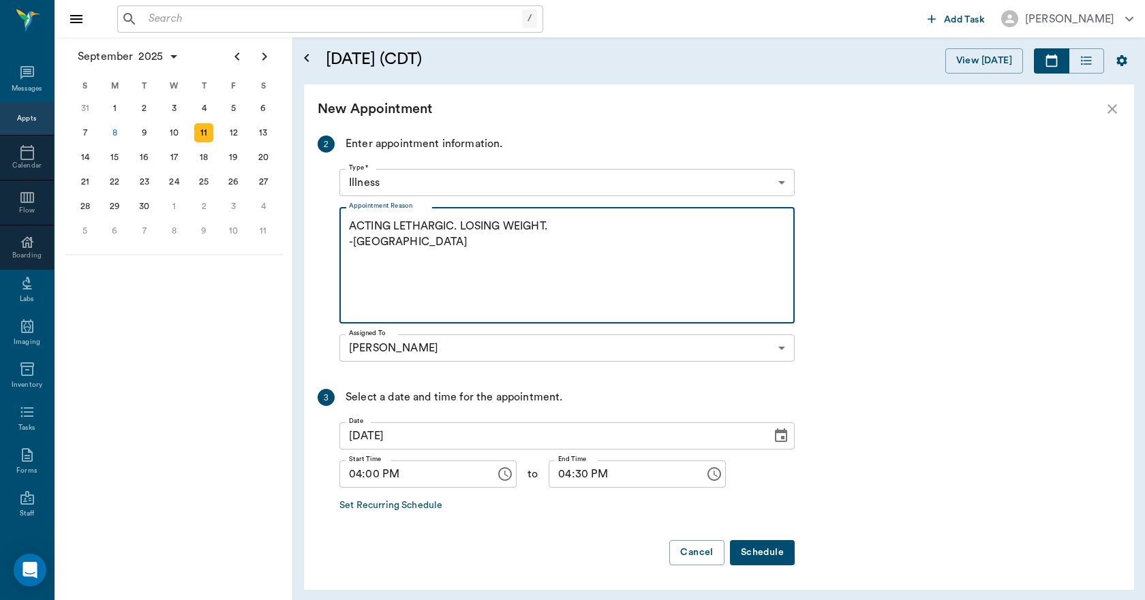
type textarea "ACTING LETHARGIC. LOSING WEIGHT. -LORY"
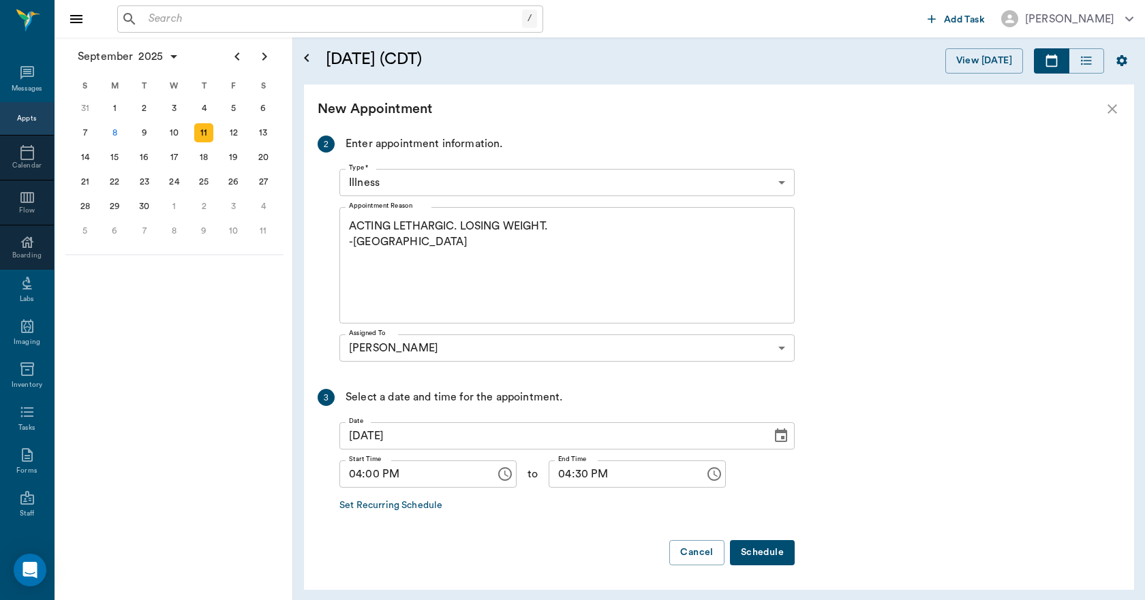
click at [754, 550] on button "Schedule" at bounding box center [762, 552] width 65 height 25
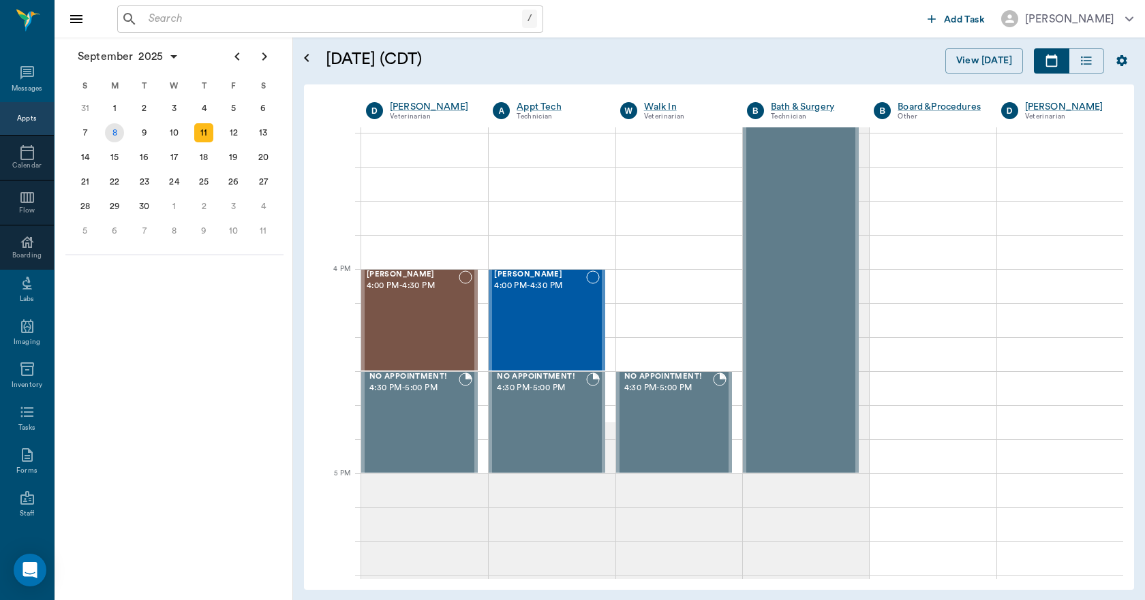
click at [116, 132] on div "8" at bounding box center [114, 132] width 19 height 19
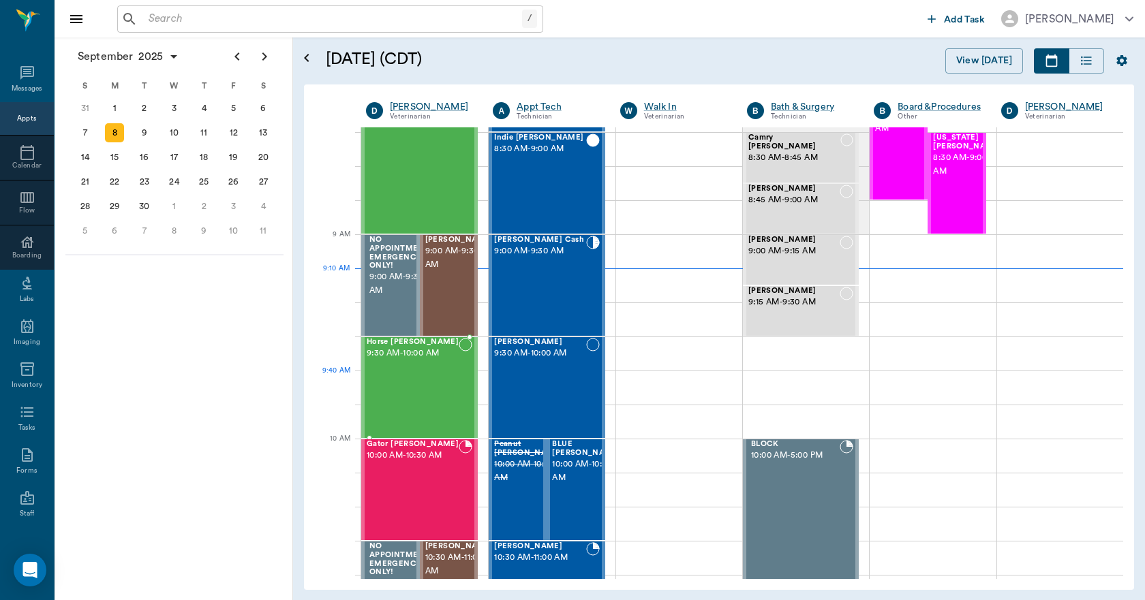
scroll to position [273, 0]
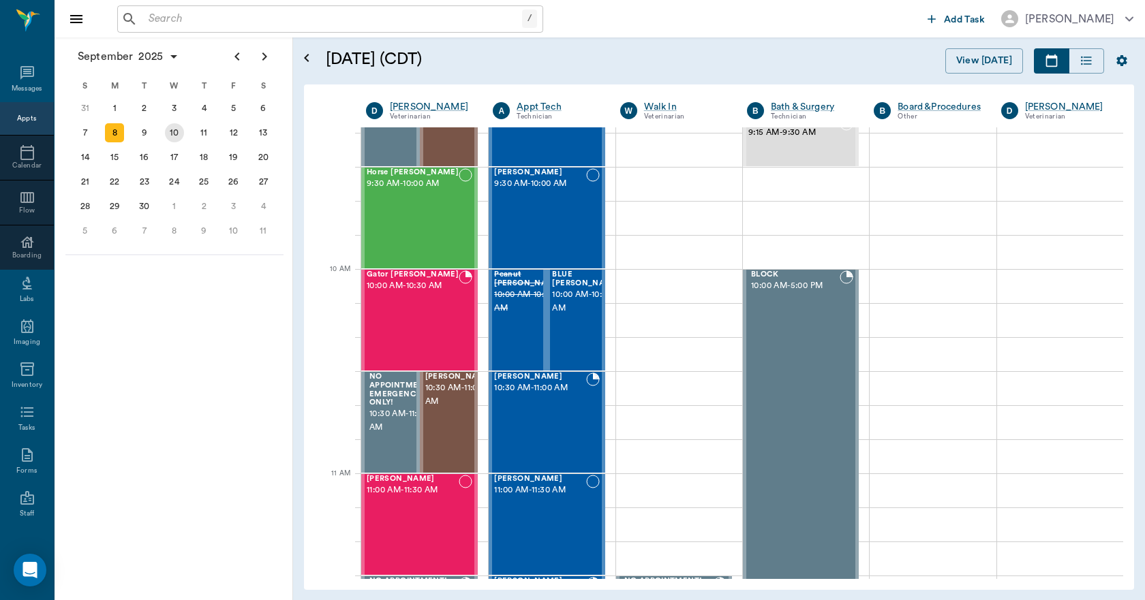
click at [170, 133] on div "10" at bounding box center [174, 132] width 19 height 19
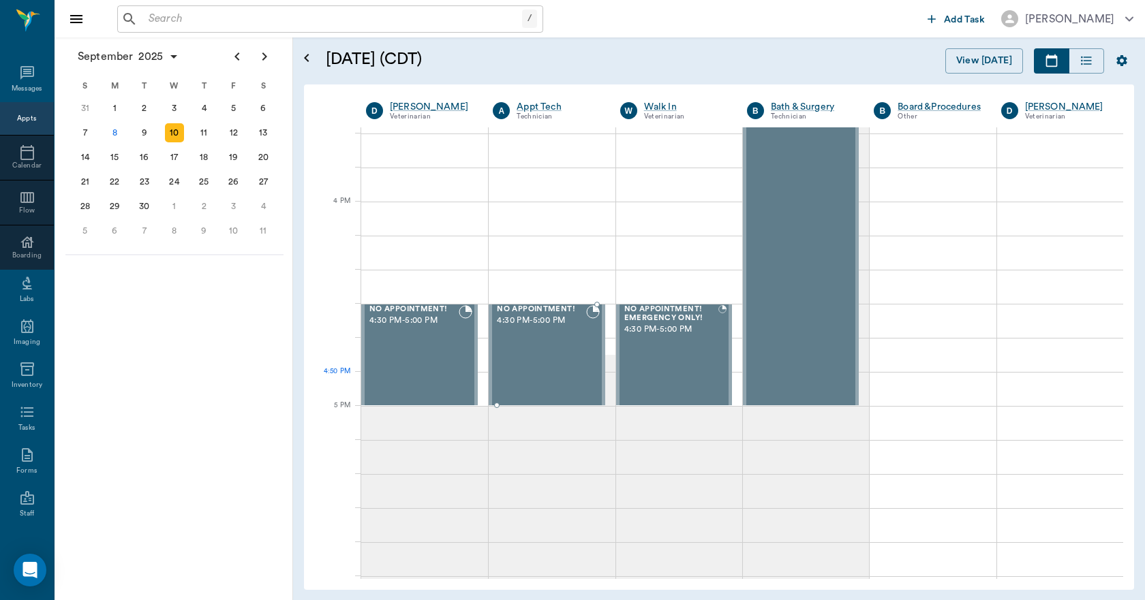
scroll to position [1567, 0]
click at [202, 136] on div "11" at bounding box center [203, 132] width 19 height 19
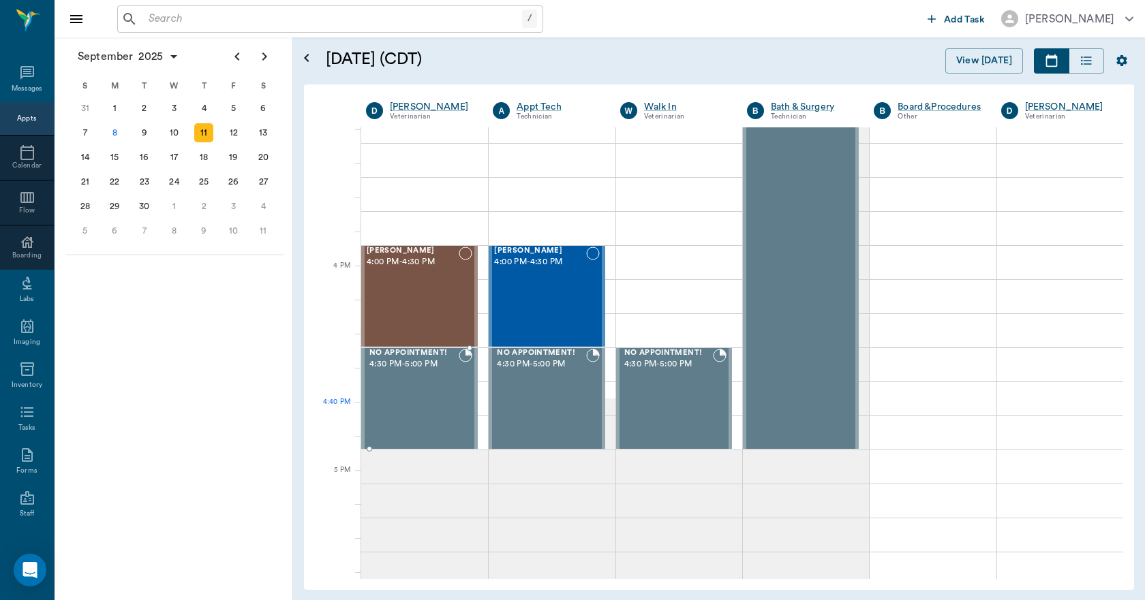
scroll to position [1499, 0]
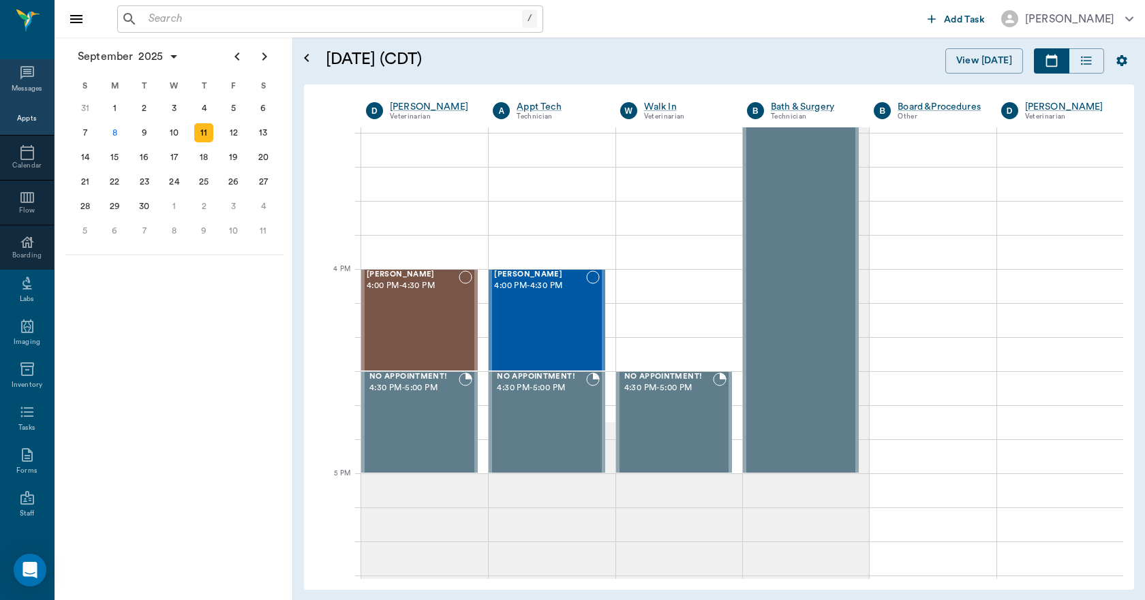
click at [19, 79] on icon at bounding box center [27, 73] width 16 height 16
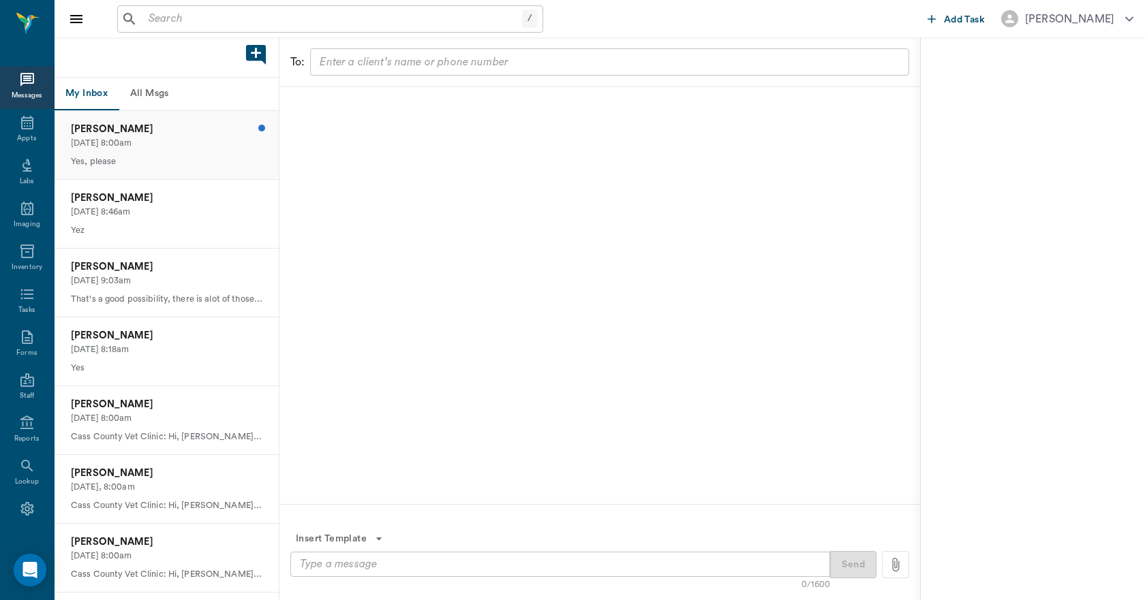
click at [138, 138] on p "09/06/2025, 8:00am" at bounding box center [166, 143] width 191 height 13
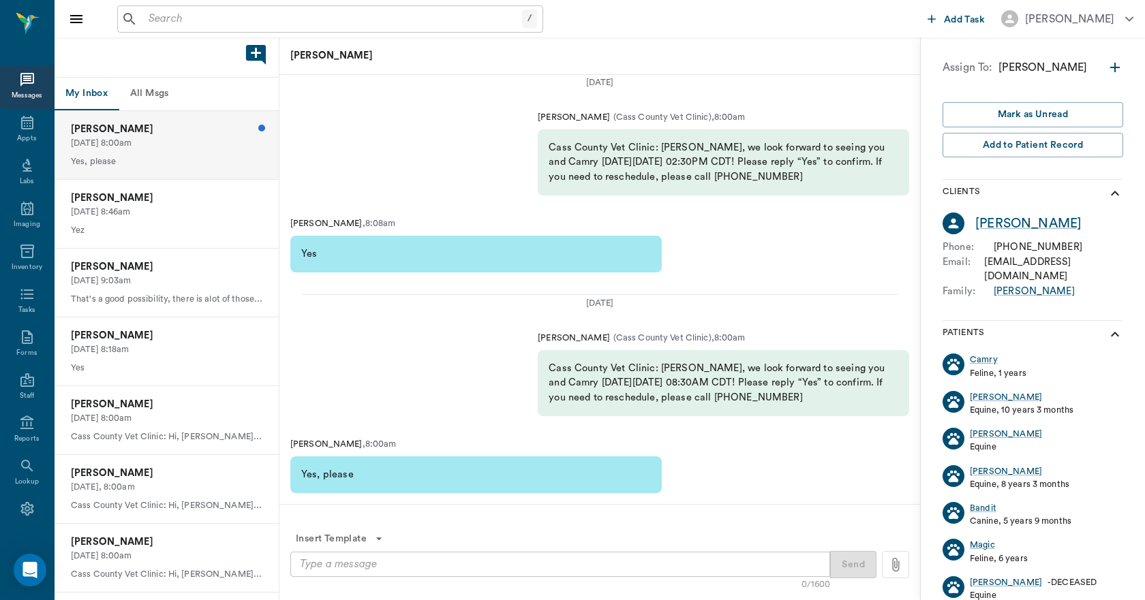
click at [151, 95] on button "All Msgs" at bounding box center [149, 94] width 61 height 33
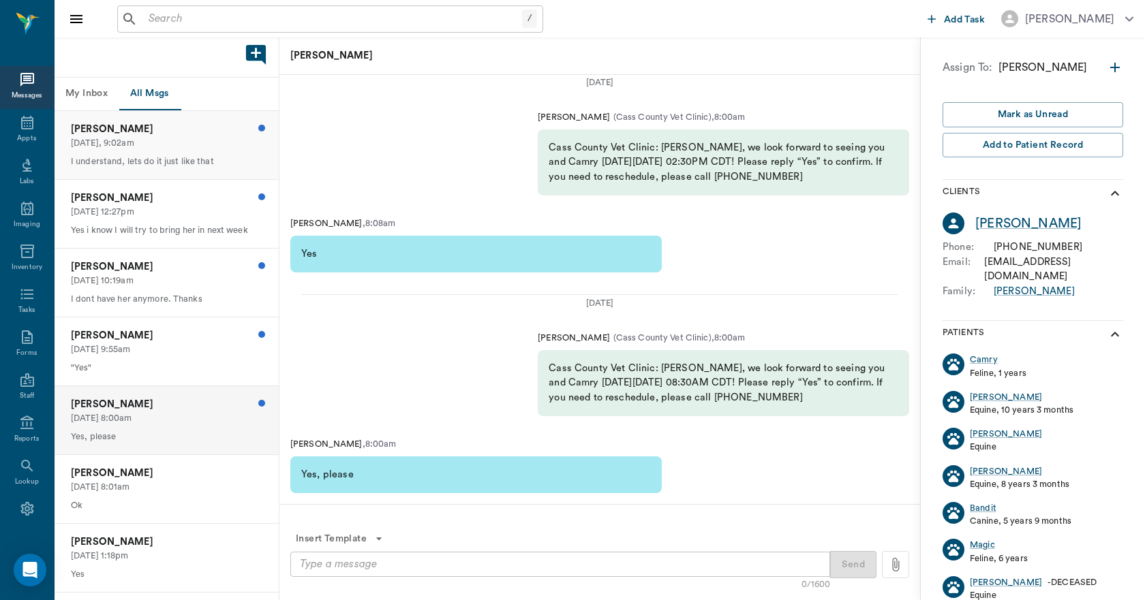
click at [147, 154] on div "Dan Savage Today, 9:02am I understand, lets do it just like that" at bounding box center [167, 145] width 224 height 68
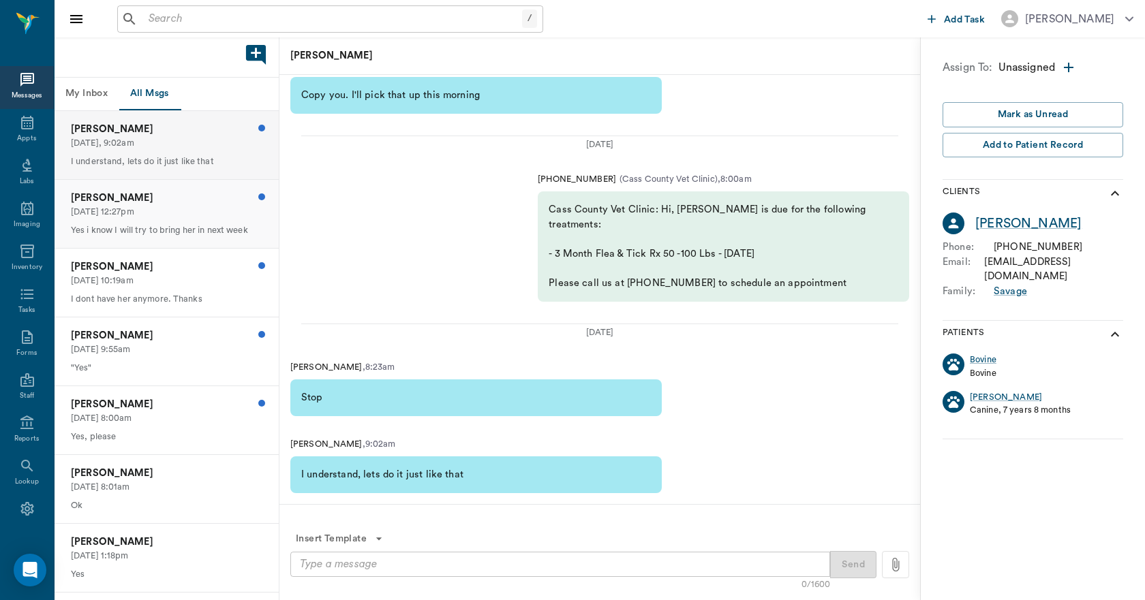
click at [133, 228] on p "Yes i know I will try to bring her in next week" at bounding box center [166, 230] width 191 height 13
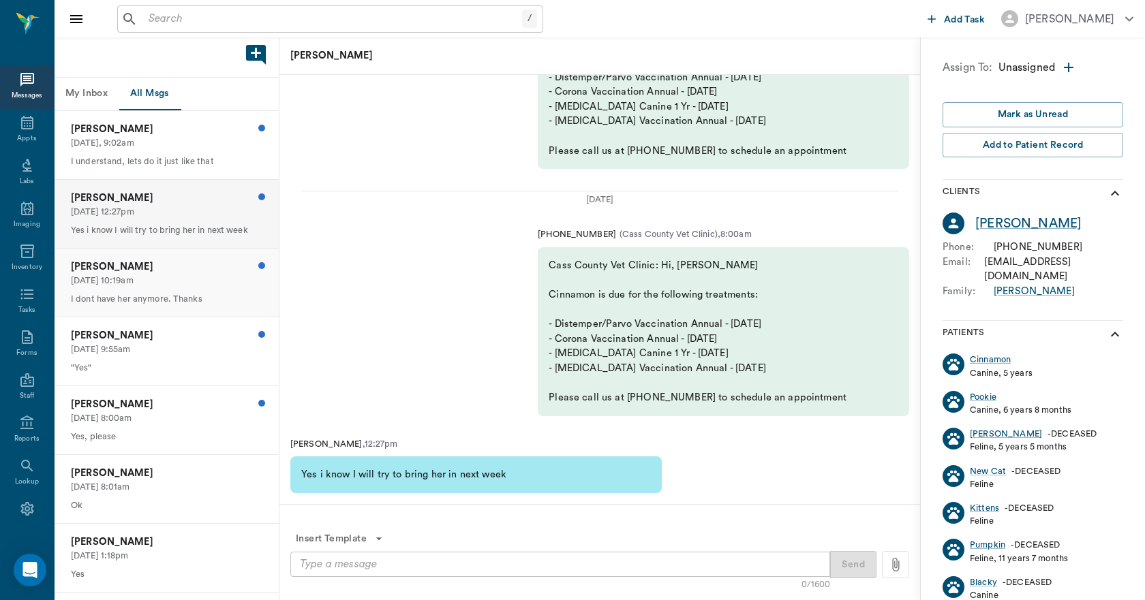
click at [140, 271] on p "Nancy Lee" at bounding box center [166, 267] width 191 height 15
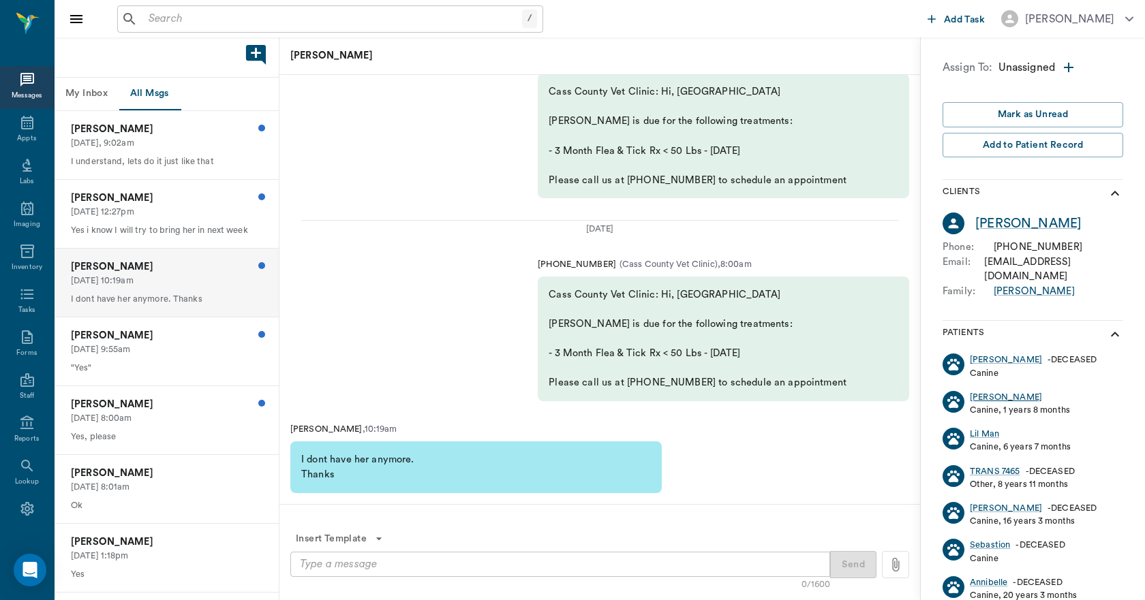
click at [980, 391] on div "Lucy" at bounding box center [1005, 397] width 72 height 13
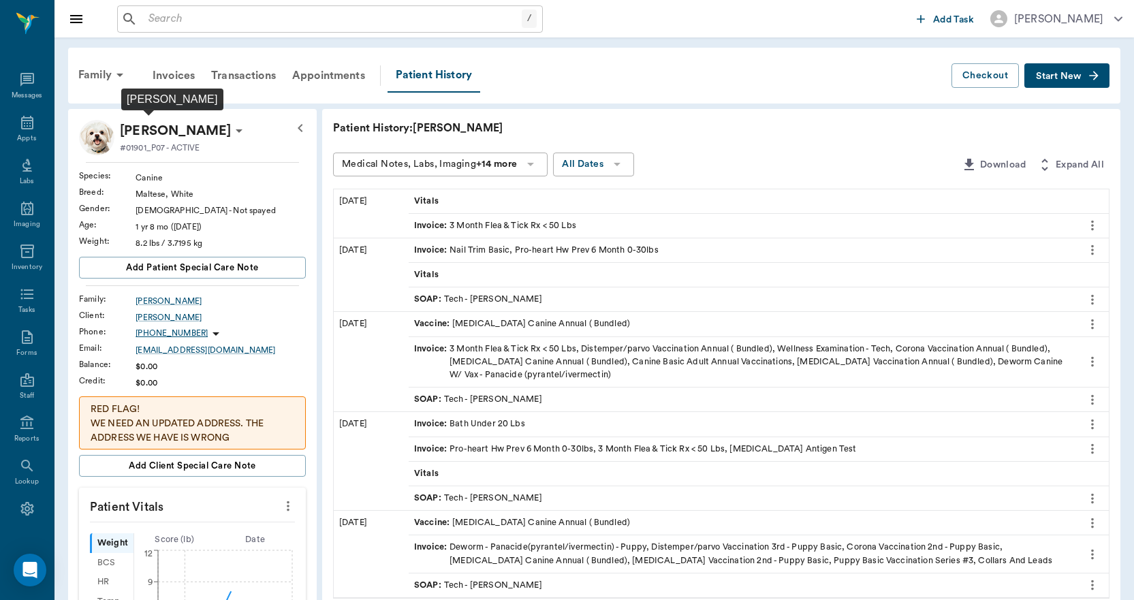
click at [167, 126] on p "Lucy Lee" at bounding box center [175, 131] width 111 height 22
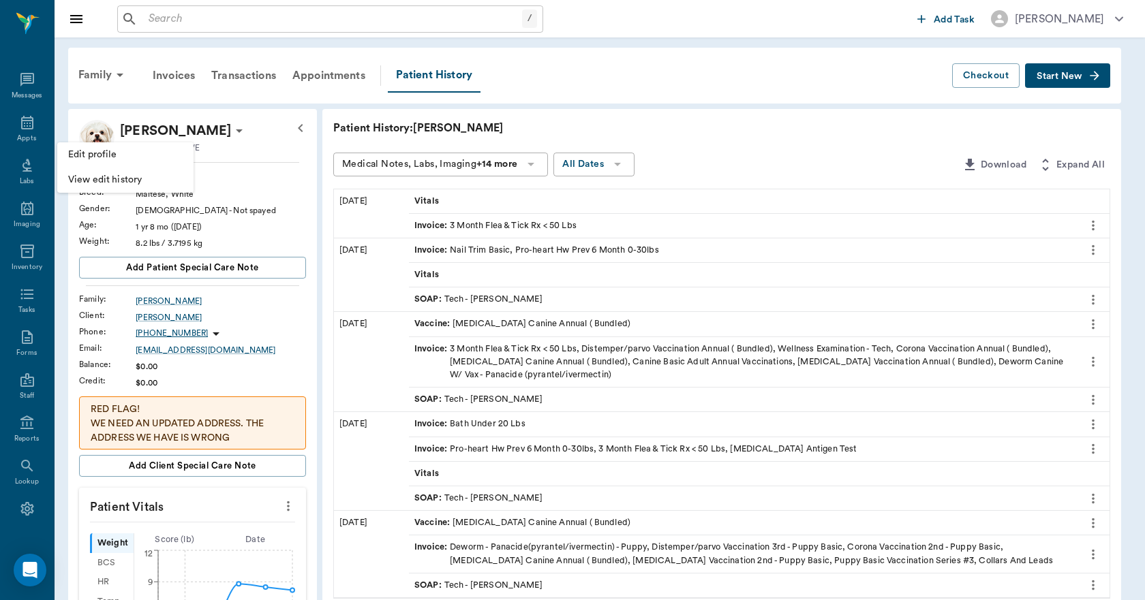
click at [141, 151] on span "Edit profile" at bounding box center [125, 155] width 114 height 14
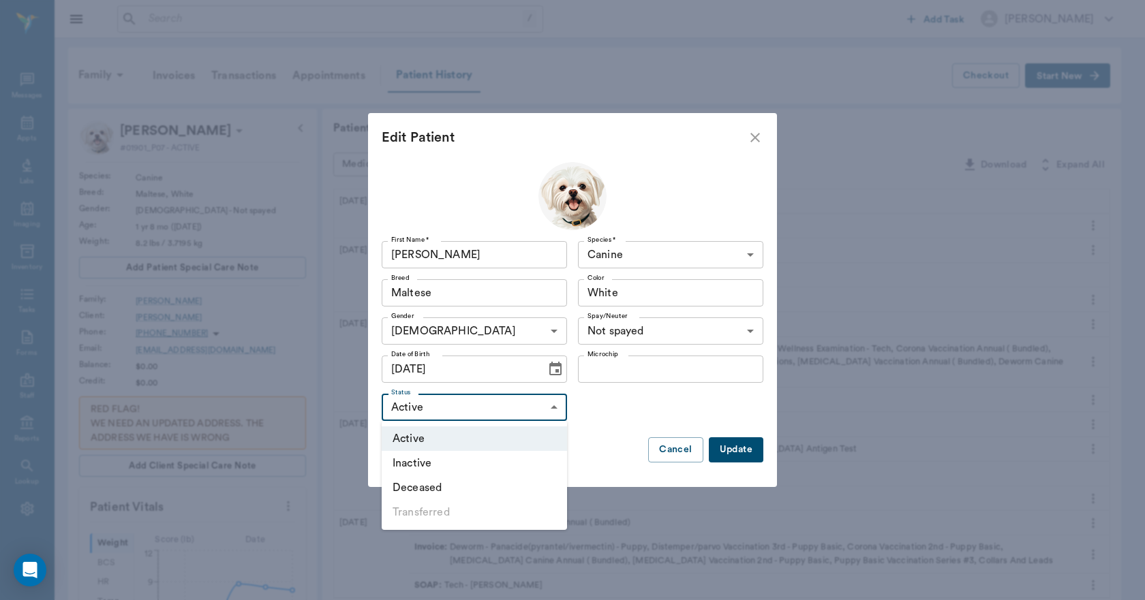
click at [461, 414] on body "/ ​ Add Task Dr. Bert Ellsworth Nectar Messages Appts Labs Imaging Inventory Ta…" at bounding box center [572, 538] width 1145 height 1076
click at [444, 460] on li "Inactive" at bounding box center [474, 463] width 185 height 25
type input "INACTIVE"
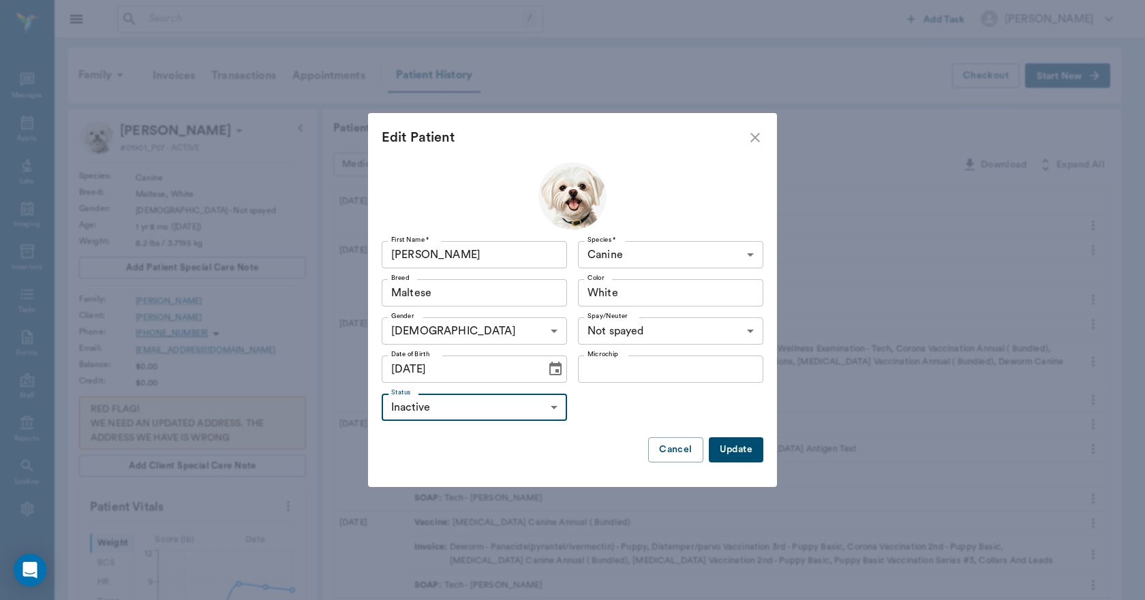
click at [728, 450] on button "Update" at bounding box center [736, 449] width 55 height 25
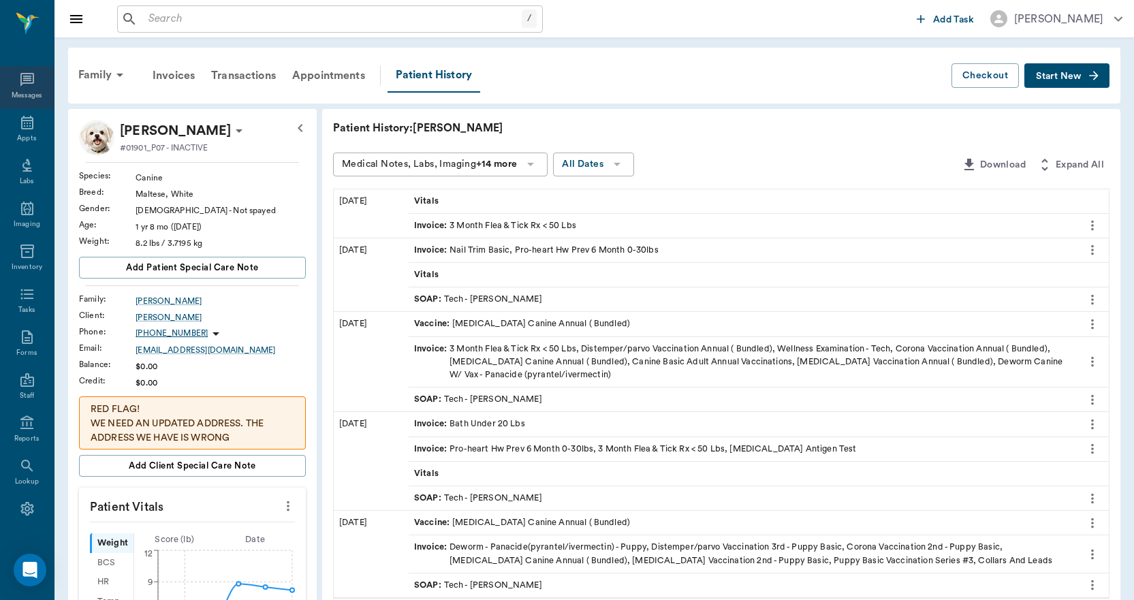
click at [12, 69] on div "Messages" at bounding box center [27, 87] width 54 height 43
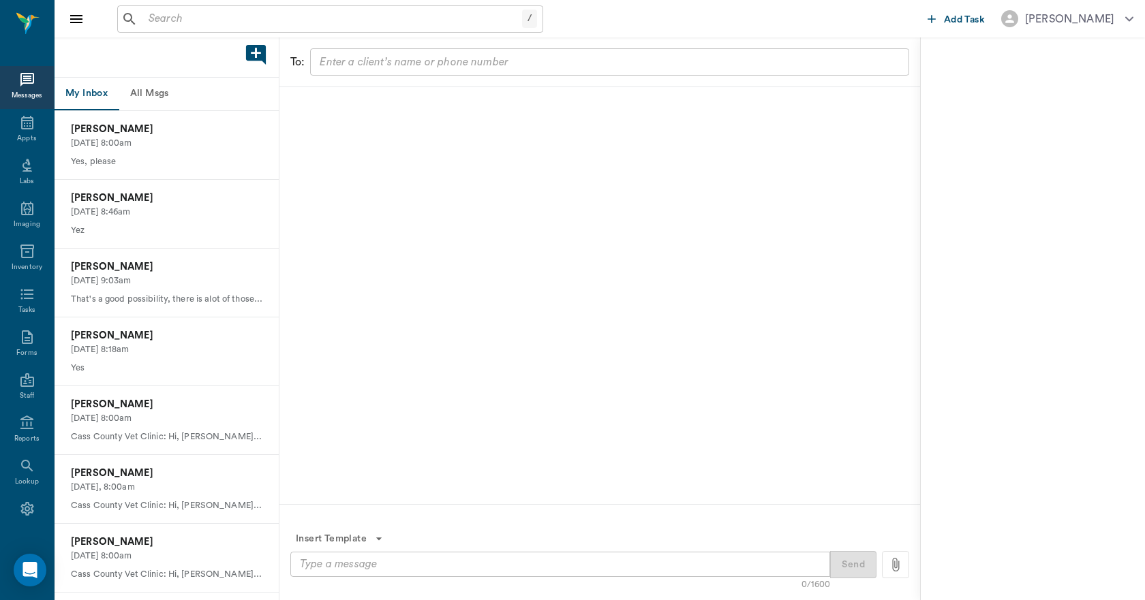
click at [139, 92] on button "All Msgs" at bounding box center [149, 94] width 61 height 33
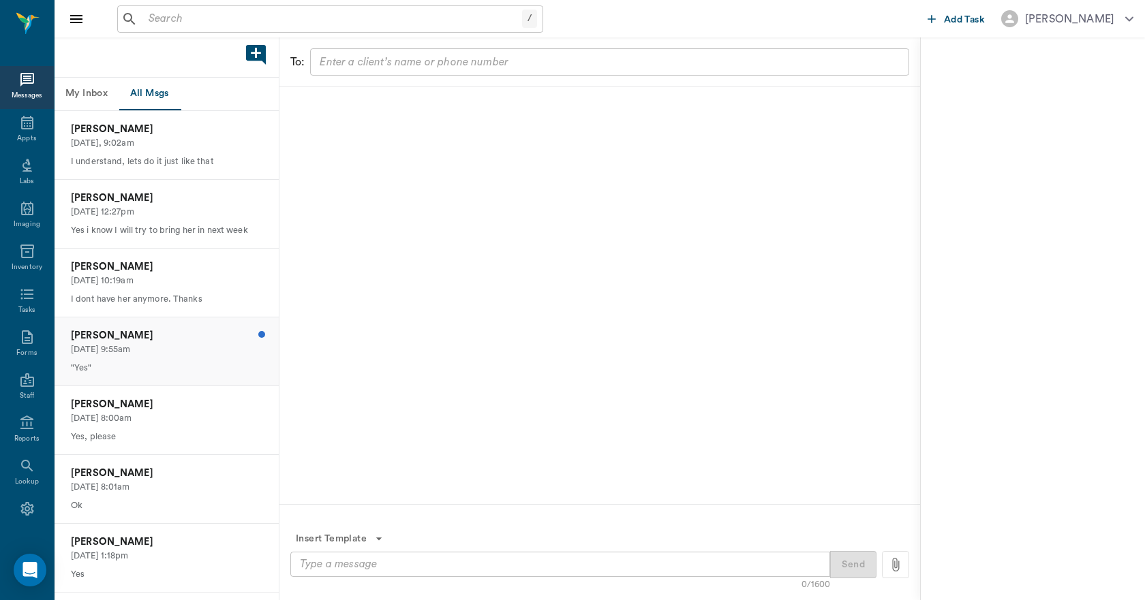
click at [140, 324] on div "Callie Kent 09/06/2025, 9:55am "Yes"" at bounding box center [167, 351] width 224 height 68
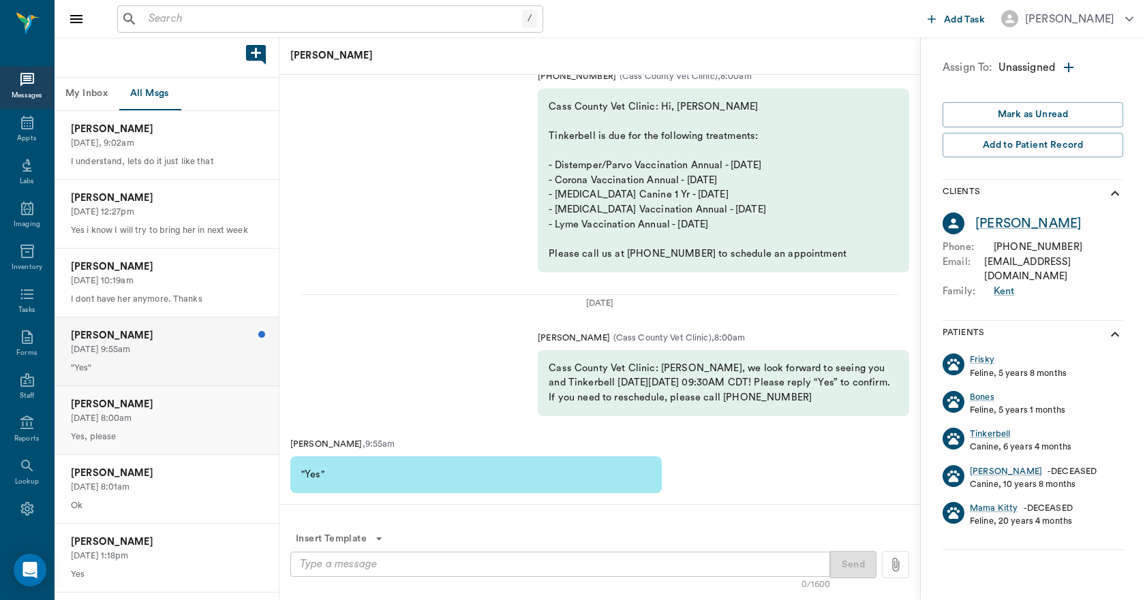
click at [130, 432] on p "Yes, please" at bounding box center [166, 437] width 191 height 13
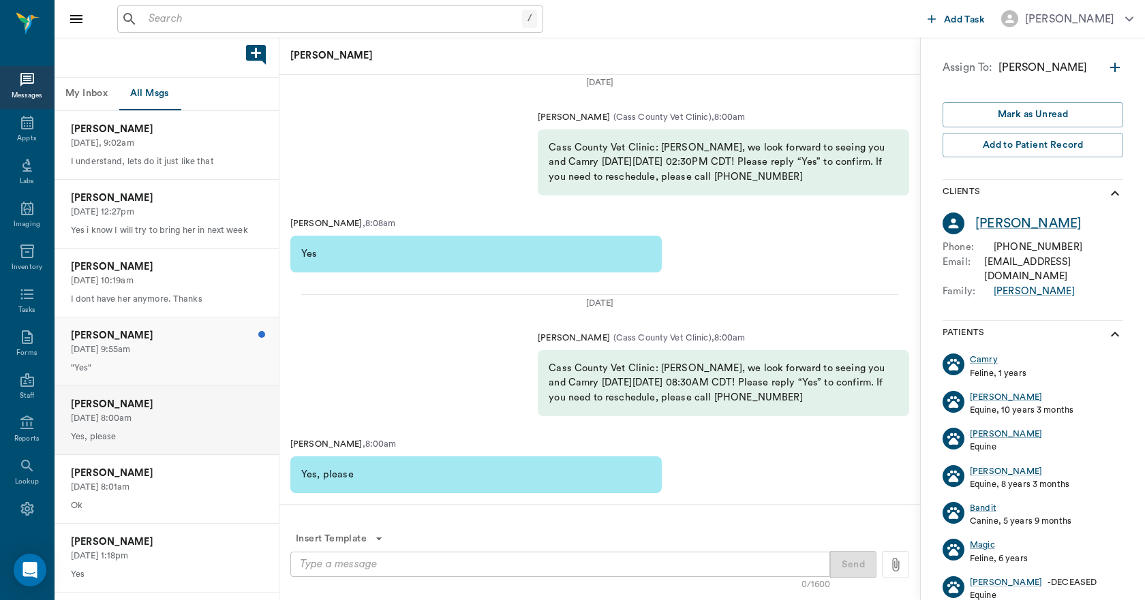
click at [157, 362] on p ""Yes"" at bounding box center [166, 368] width 191 height 13
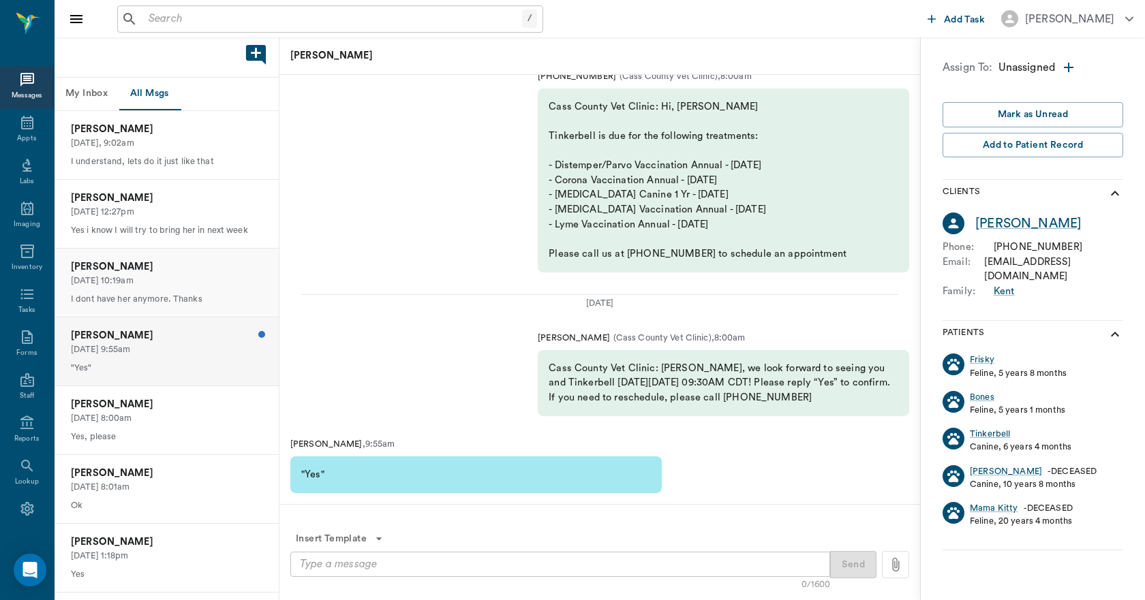
click at [153, 285] on p "09/06/2025, 10:19am" at bounding box center [166, 281] width 191 height 13
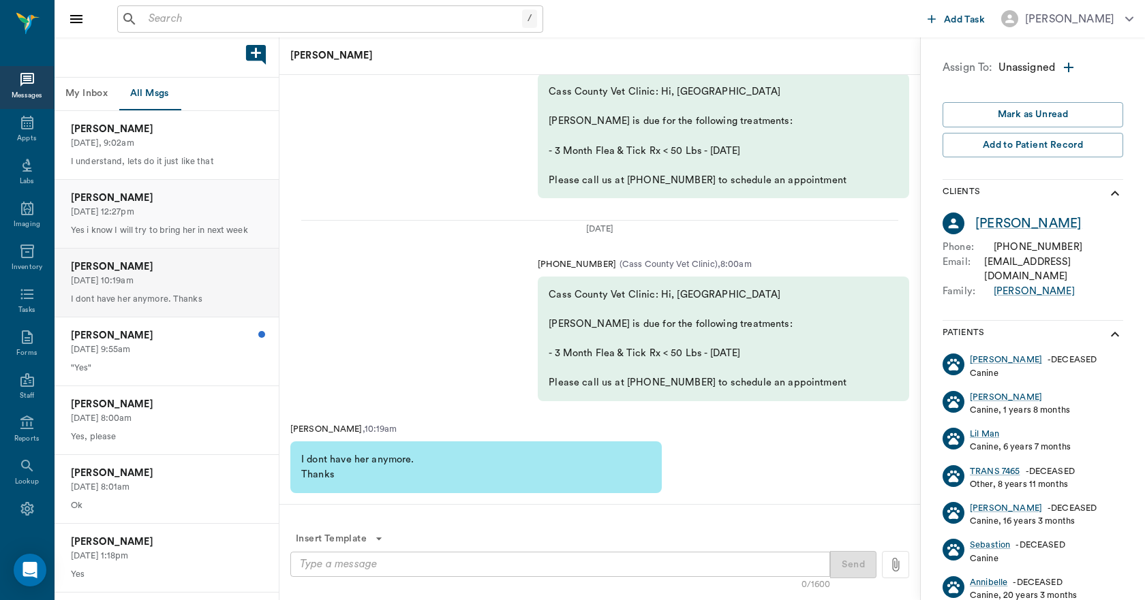
click at [172, 226] on p "Yes i know I will try to bring her in next week" at bounding box center [166, 230] width 191 height 13
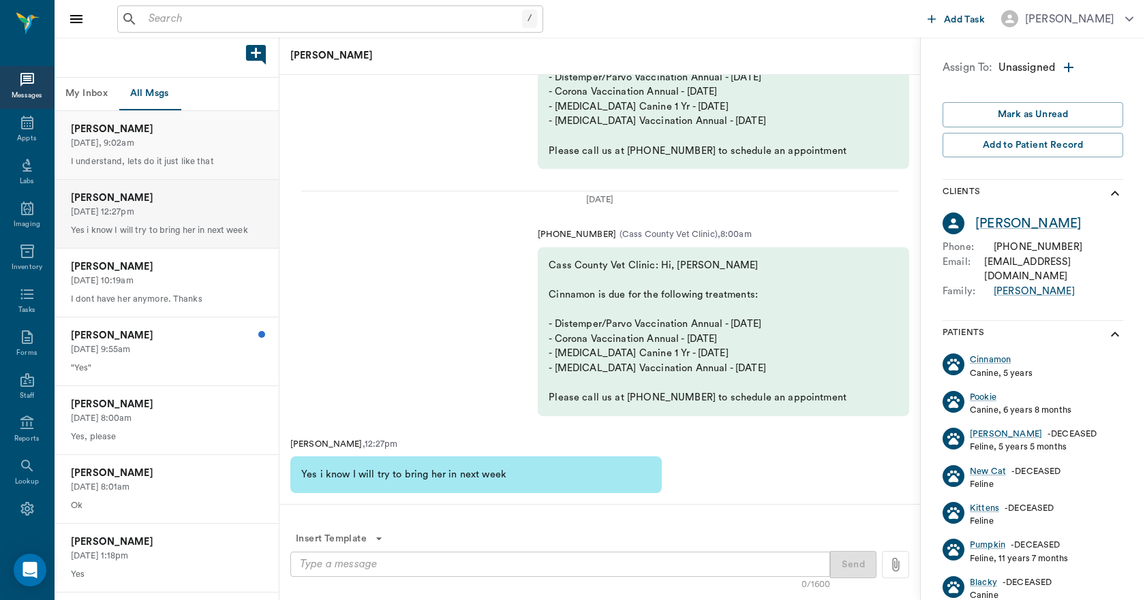
click at [149, 142] on p "Today, 9:02am" at bounding box center [166, 143] width 191 height 13
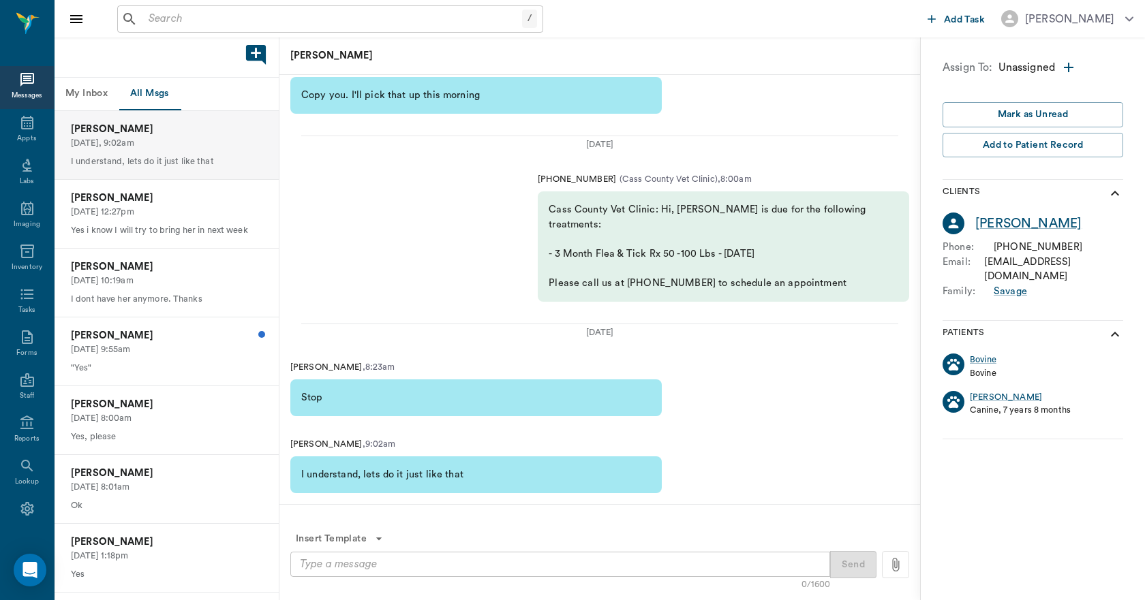
click at [89, 99] on button "My Inbox" at bounding box center [87, 94] width 64 height 33
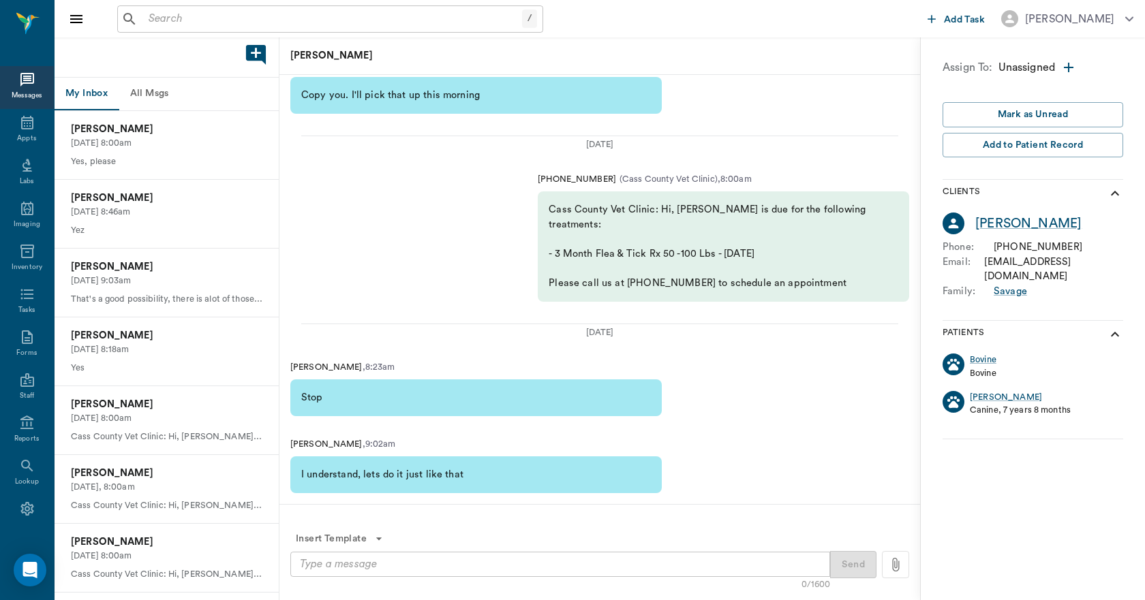
click at [161, 88] on button "All Msgs" at bounding box center [149, 94] width 61 height 33
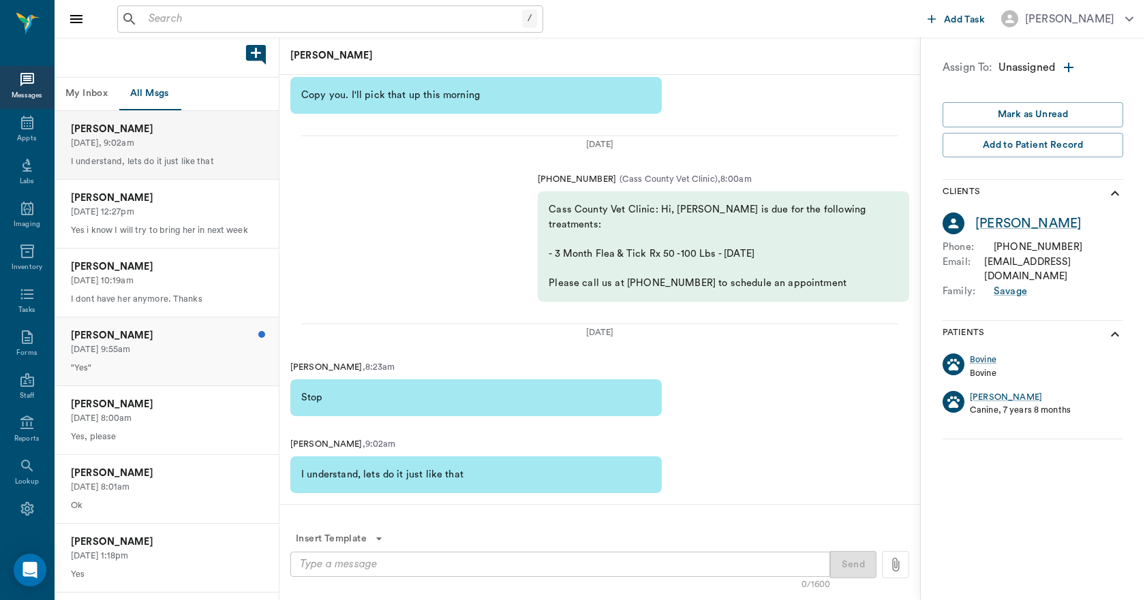
click at [164, 345] on p "09/06/2025, 9:55am" at bounding box center [166, 349] width 191 height 13
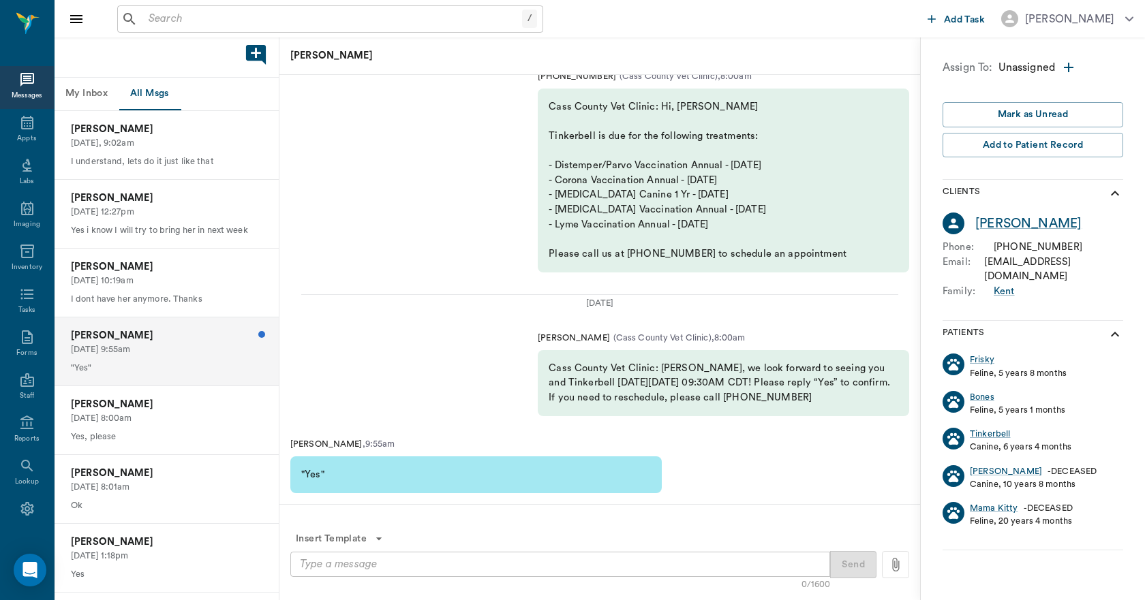
click at [164, 345] on p "09/06/2025, 9:55am" at bounding box center [166, 349] width 191 height 13
click at [29, 128] on icon at bounding box center [27, 122] width 16 height 16
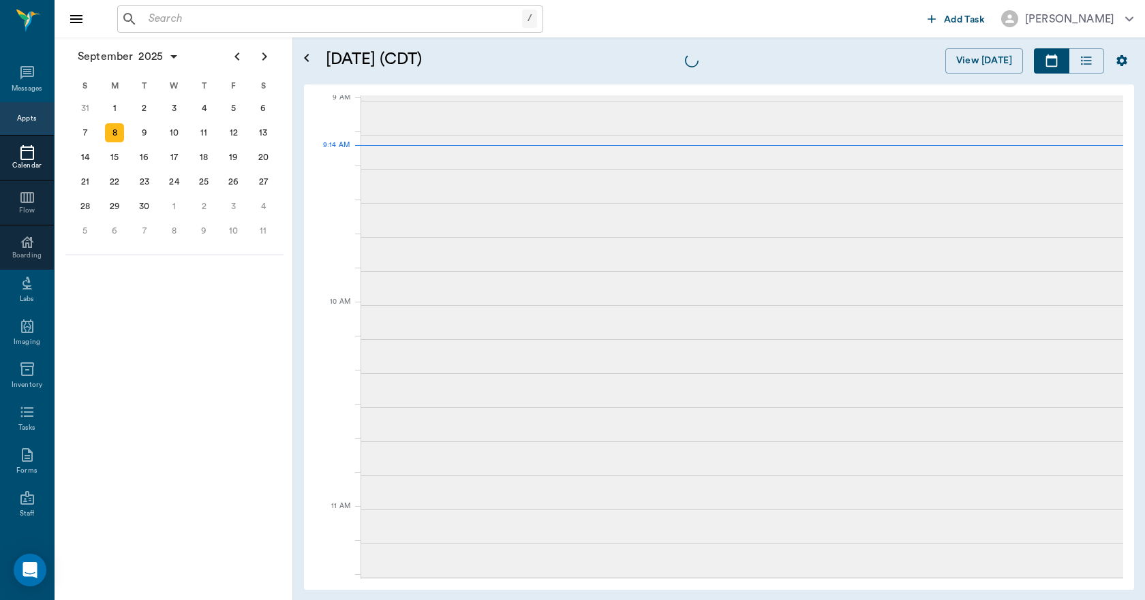
scroll to position [208, 0]
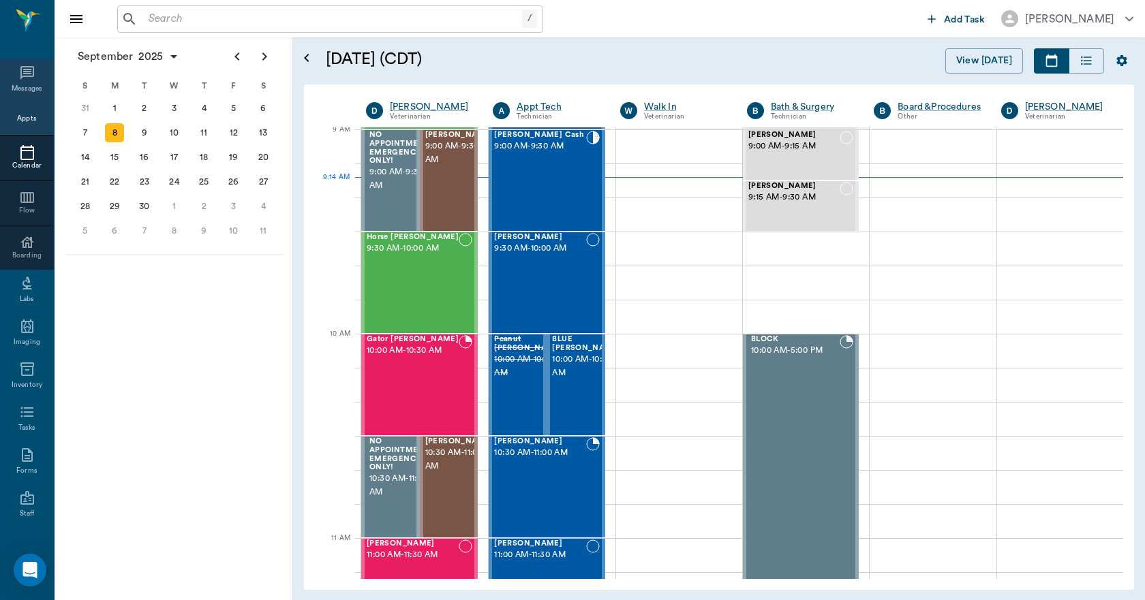
click at [21, 76] on icon at bounding box center [27, 73] width 16 height 16
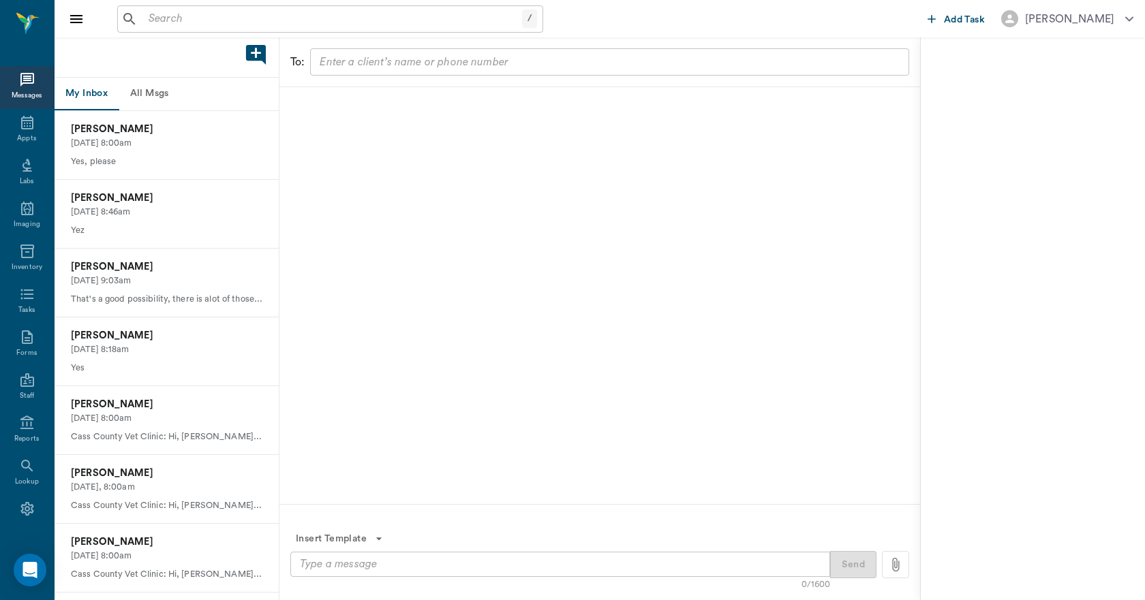
click at [161, 93] on button "All Msgs" at bounding box center [149, 94] width 61 height 33
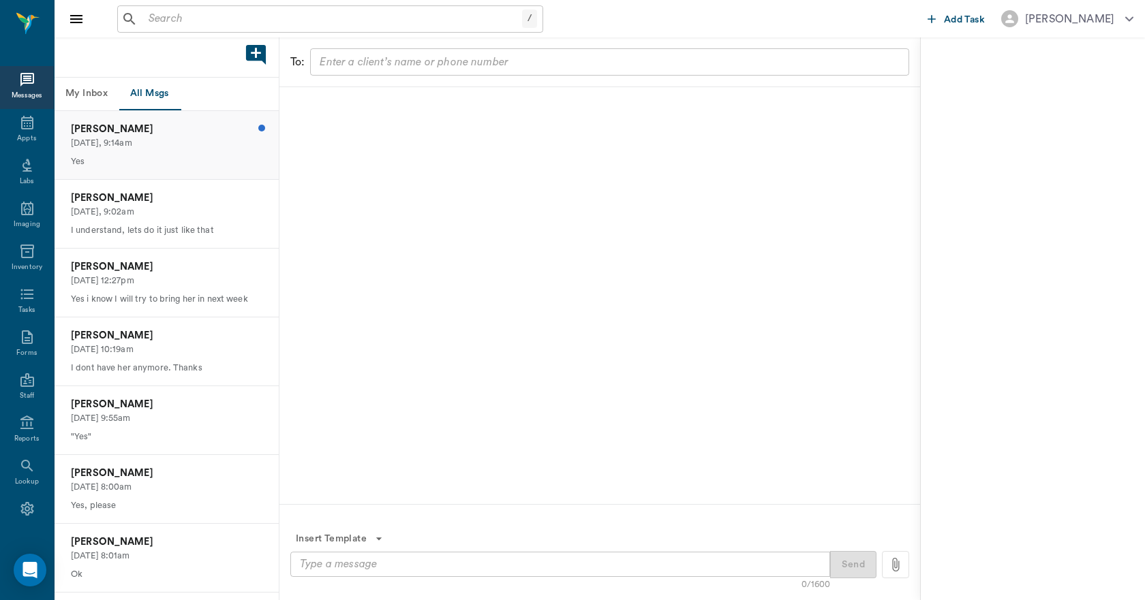
click at [108, 156] on p "Yes" at bounding box center [166, 161] width 191 height 13
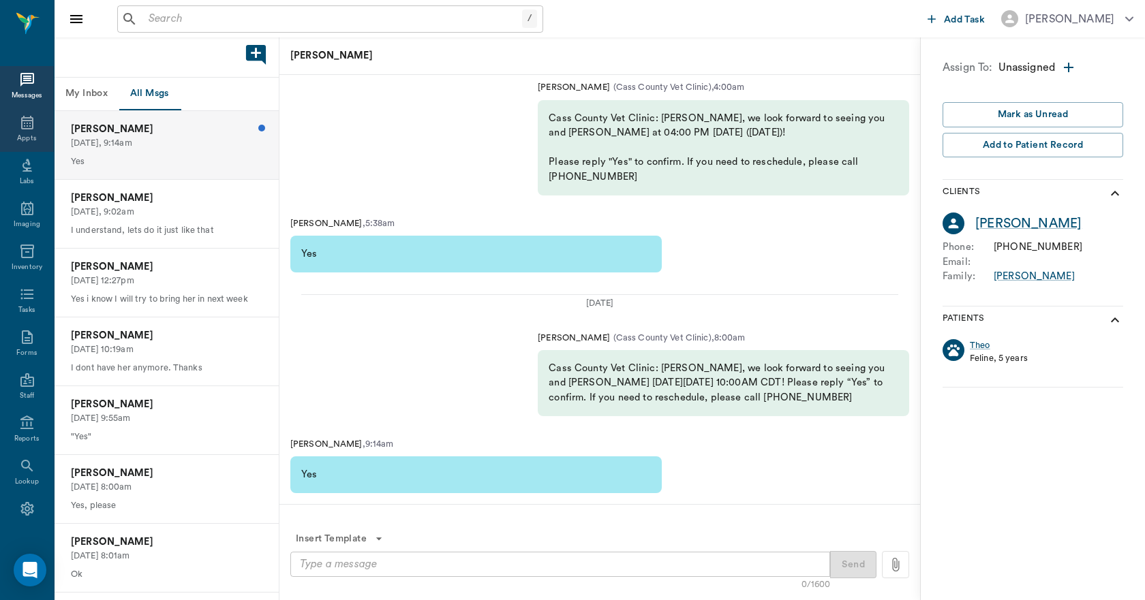
click at [22, 127] on icon at bounding box center [27, 122] width 16 height 16
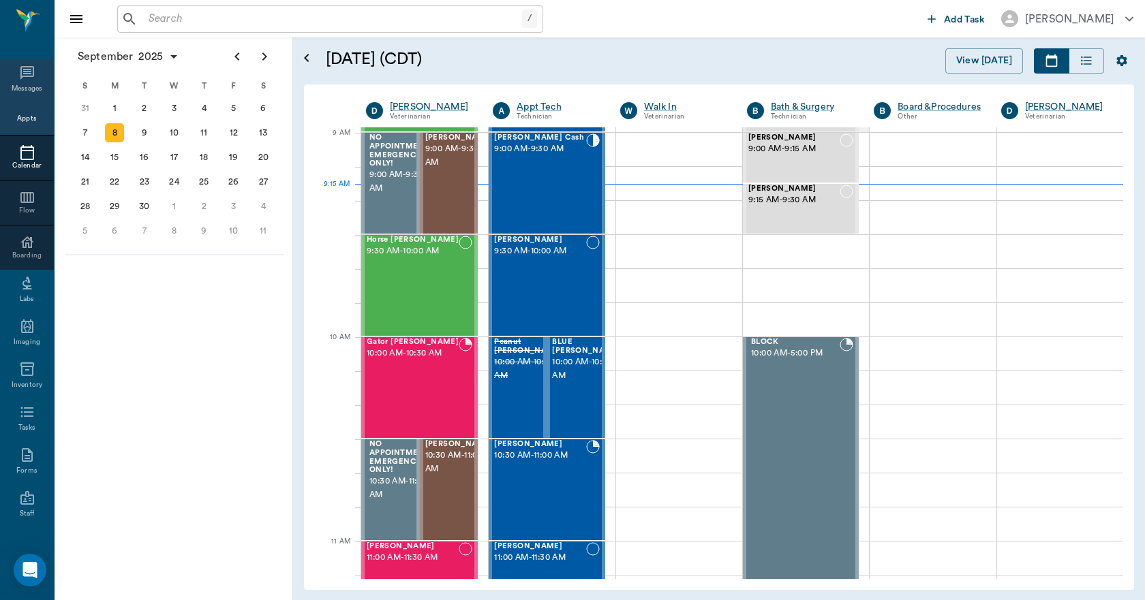
scroll to position [204, 0]
click at [159, 18] on input "text" at bounding box center [332, 19] width 379 height 19
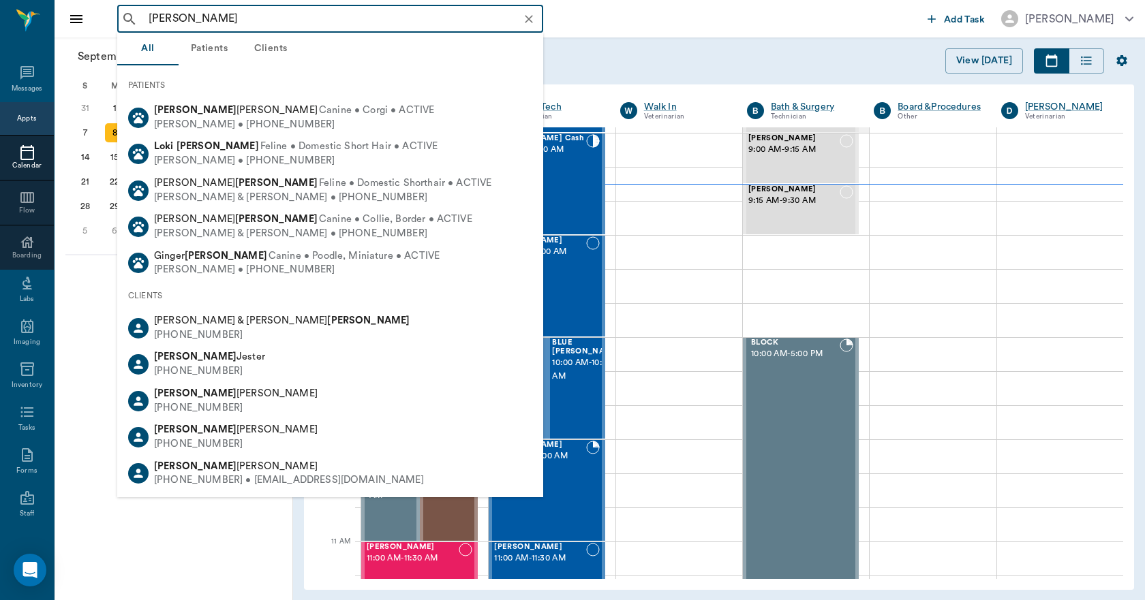
type input "LORI THOMP"
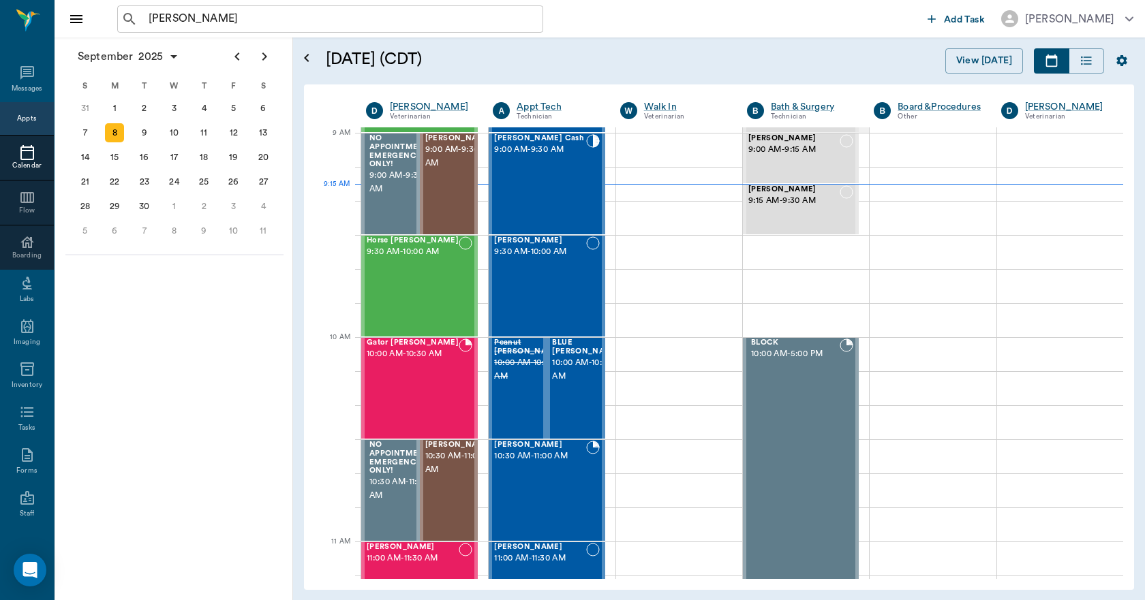
click at [161, 542] on div "September 2025 S M T W T F S 27 28 29 30 31 Aug 1 2 3 4 5 6 7 8 9 10 11 12 13 1…" at bounding box center [174, 318] width 238 height 563
click at [148, 184] on div "23" at bounding box center [144, 181] width 19 height 19
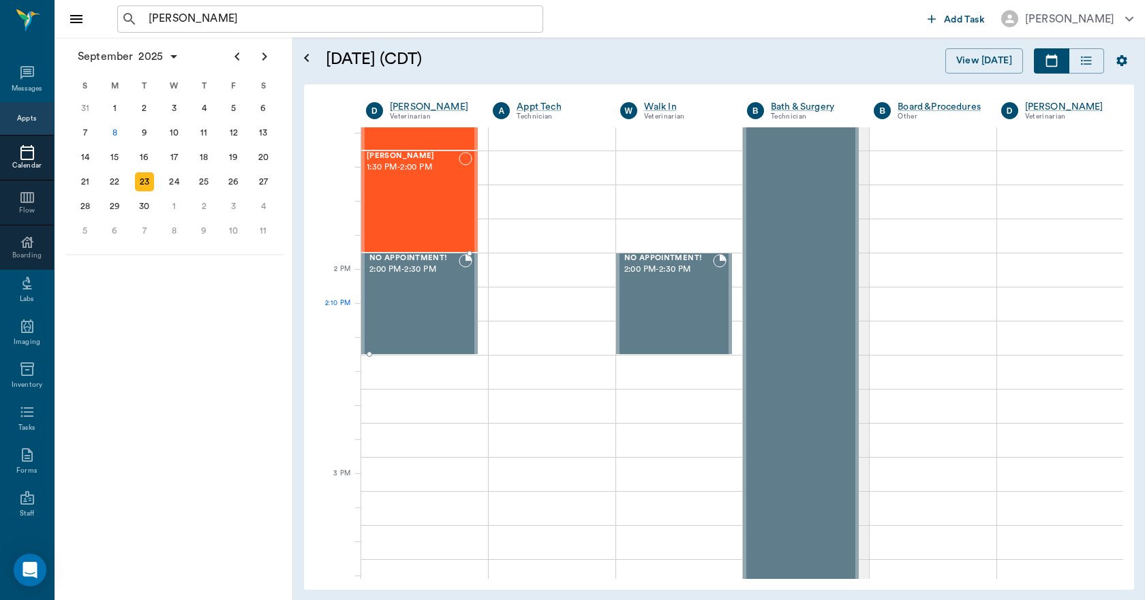
scroll to position [1090, 0]
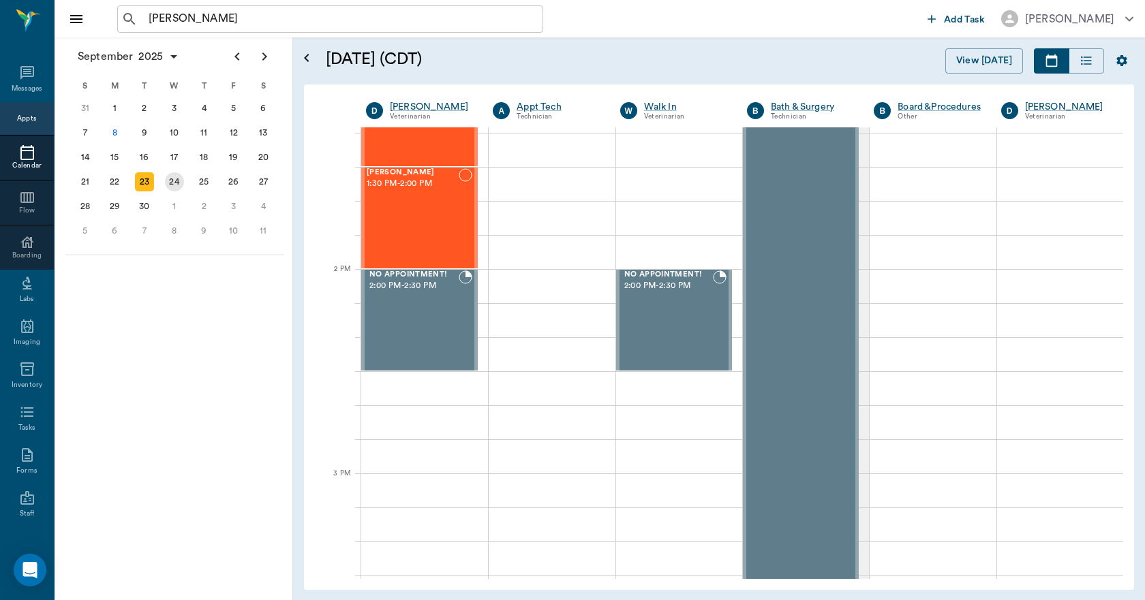
click at [175, 187] on div "24" at bounding box center [174, 181] width 19 height 19
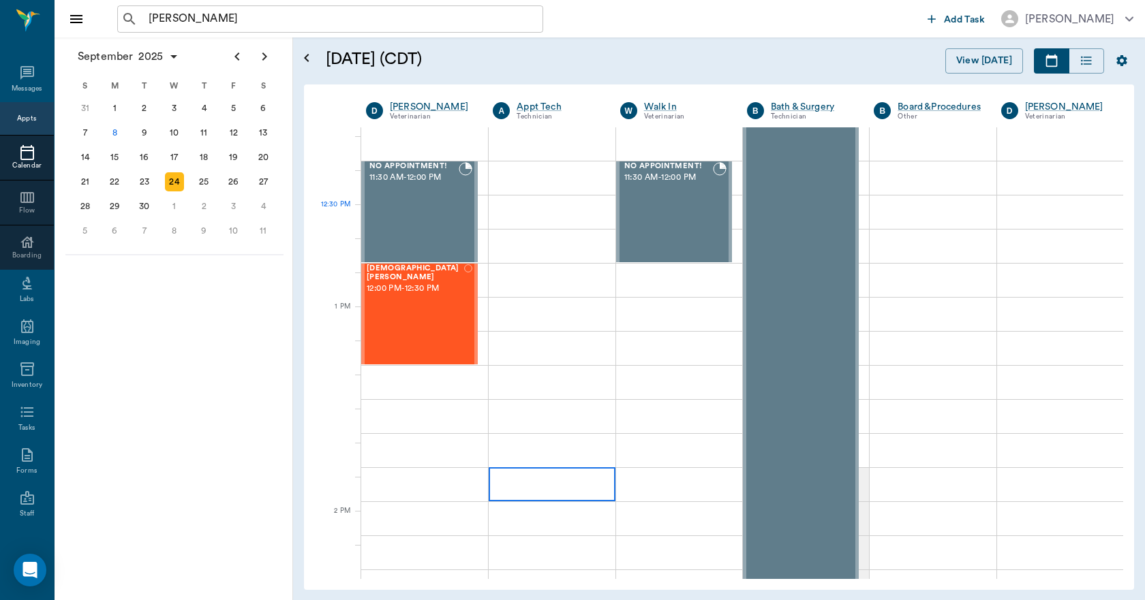
scroll to position [681, 0]
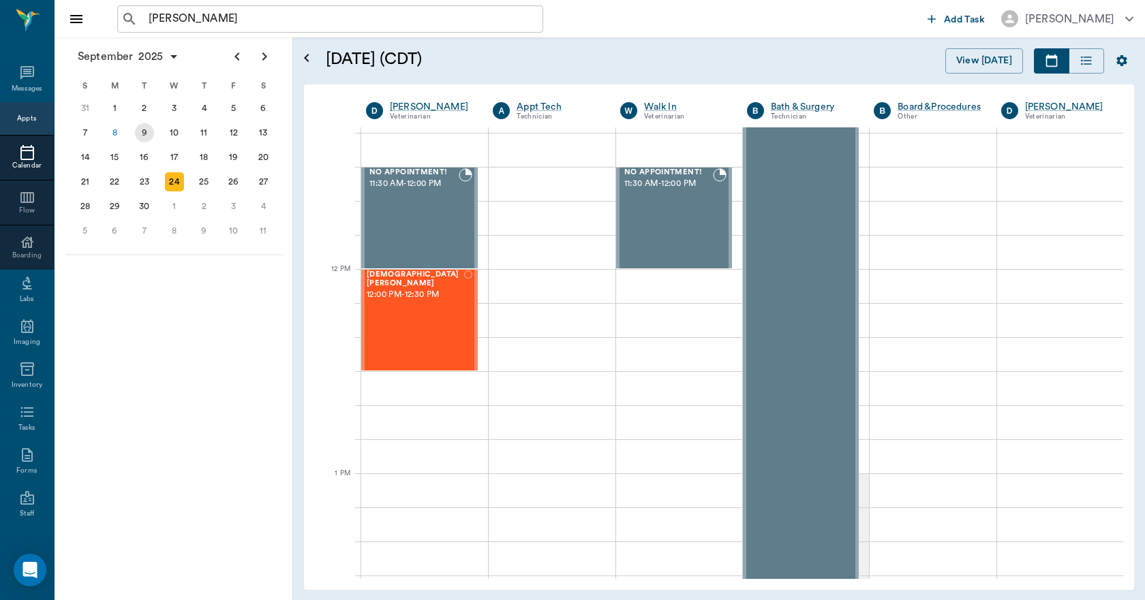
click at [140, 131] on div "9" at bounding box center [144, 132] width 19 height 19
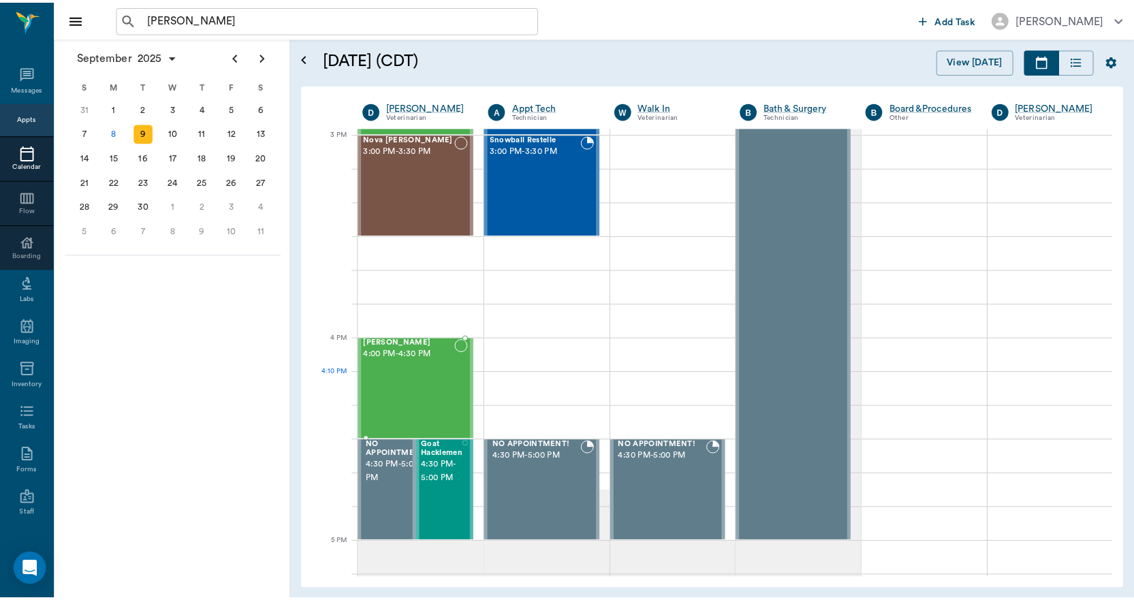
scroll to position [1431, 0]
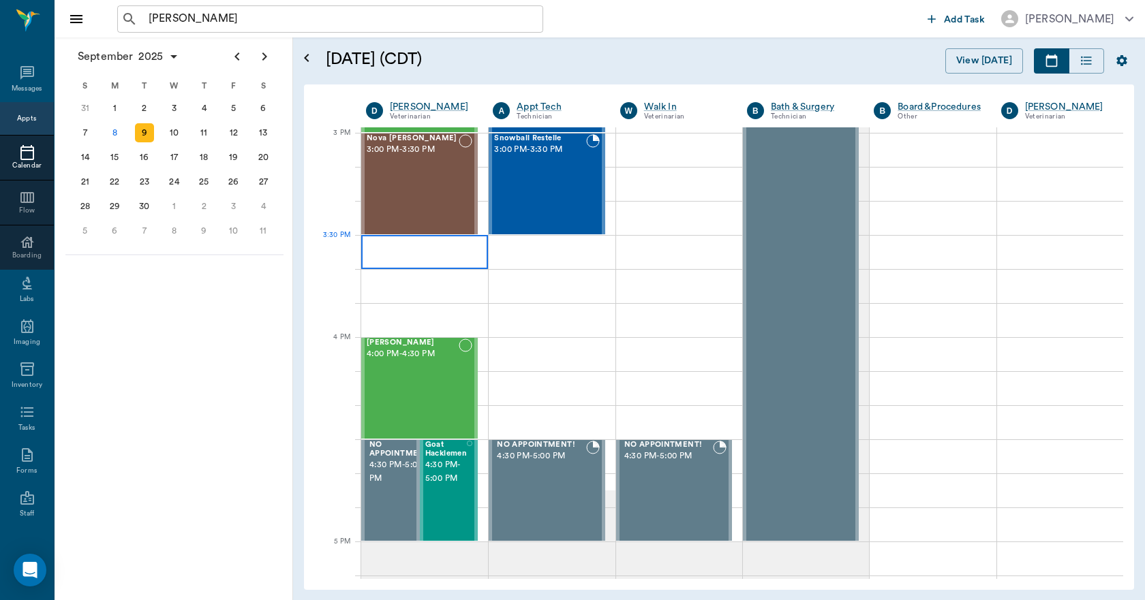
click at [452, 251] on div at bounding box center [424, 252] width 127 height 34
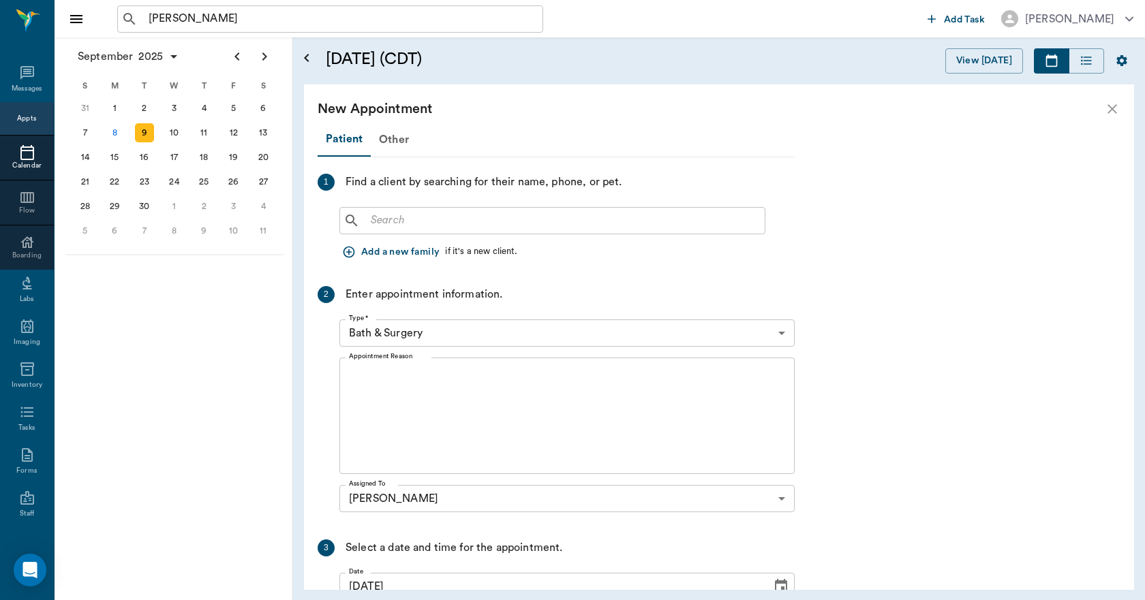
click at [431, 228] on input "text" at bounding box center [562, 220] width 394 height 19
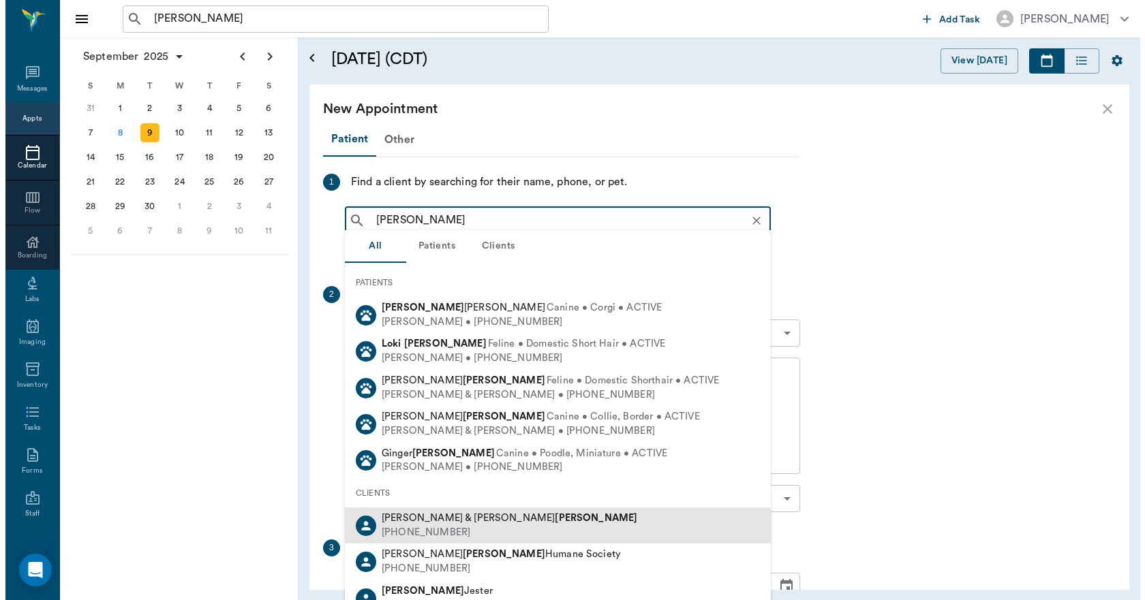
scroll to position [68, 0]
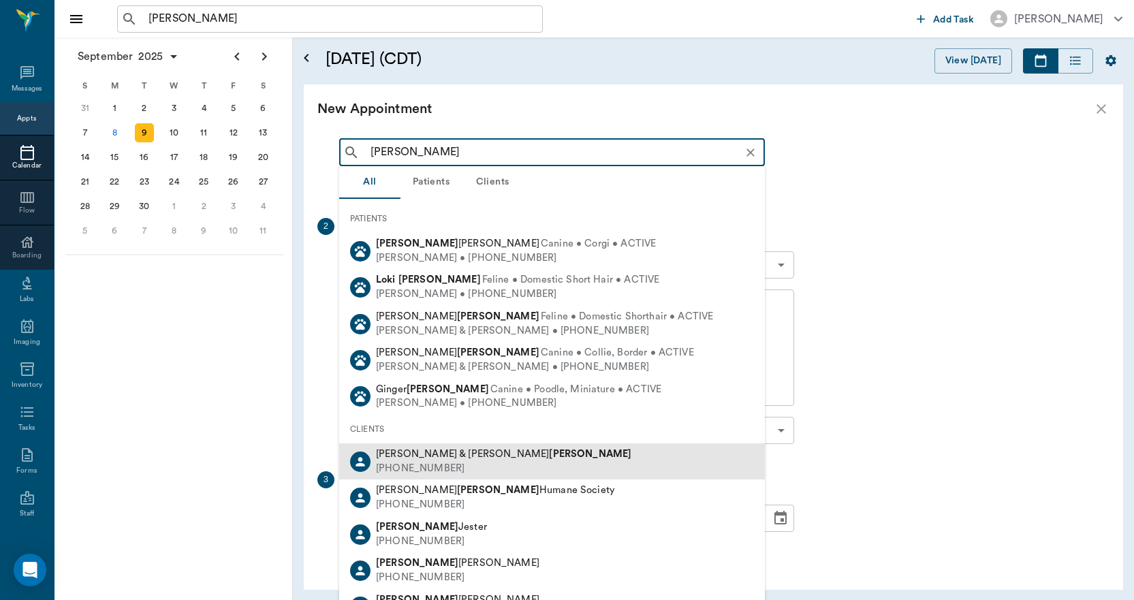
click at [423, 456] on span "Lori & Sammy Thompson" at bounding box center [503, 454] width 255 height 10
type input "LORI THOMPSON"
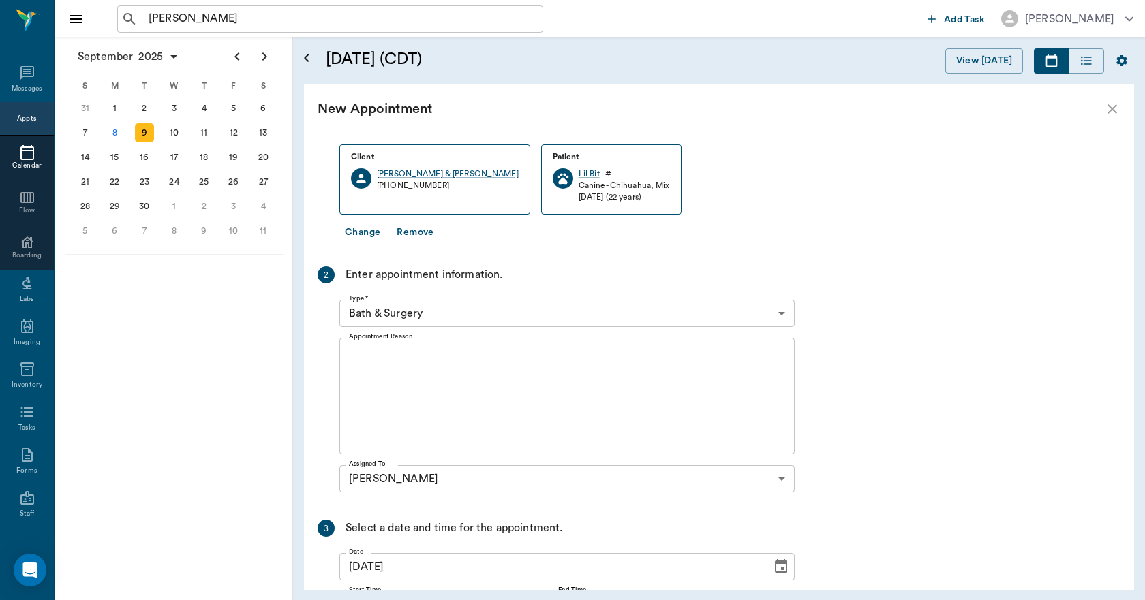
click at [360, 234] on button "Change" at bounding box center [362, 232] width 46 height 25
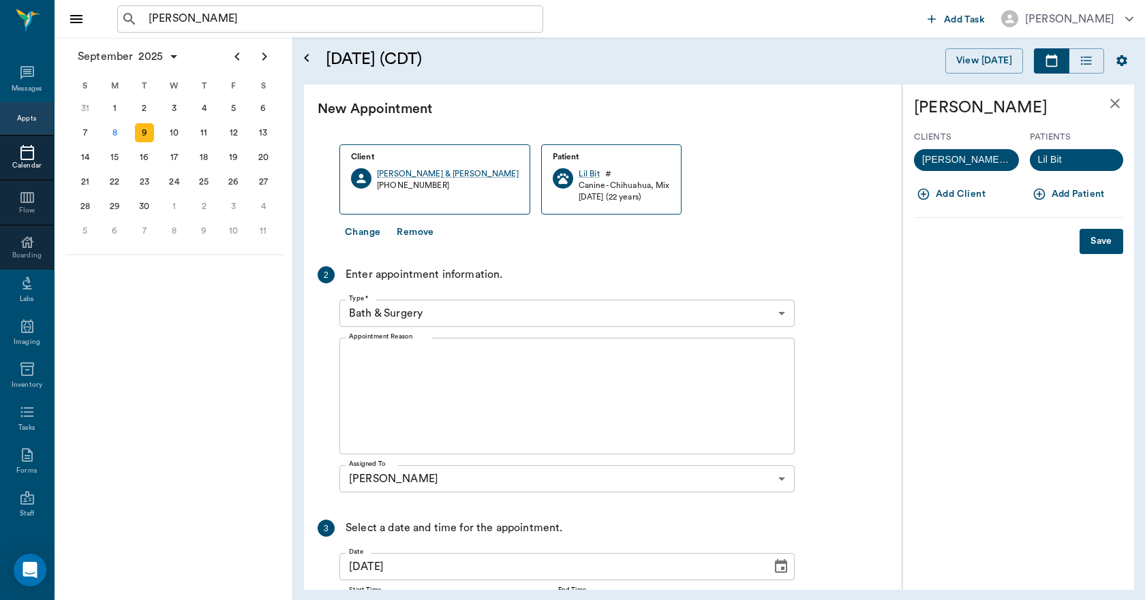
click at [1037, 194] on icon "button" at bounding box center [1039, 195] width 12 height 12
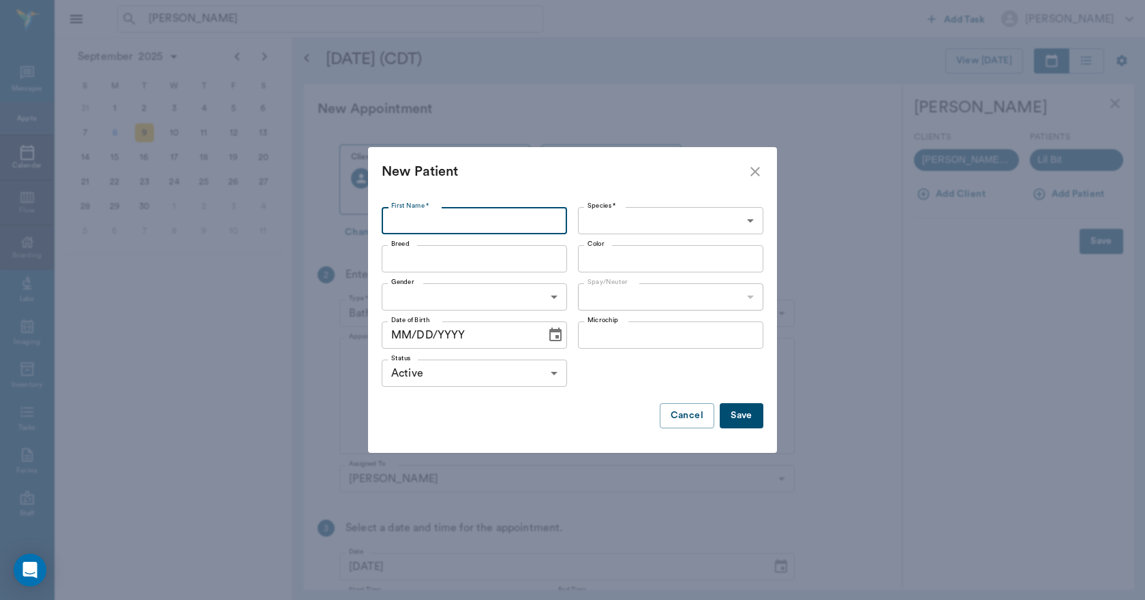
click at [538, 219] on input "First Name *" at bounding box center [474, 220] width 185 height 27
type input "Maebaline ( Maeble)"
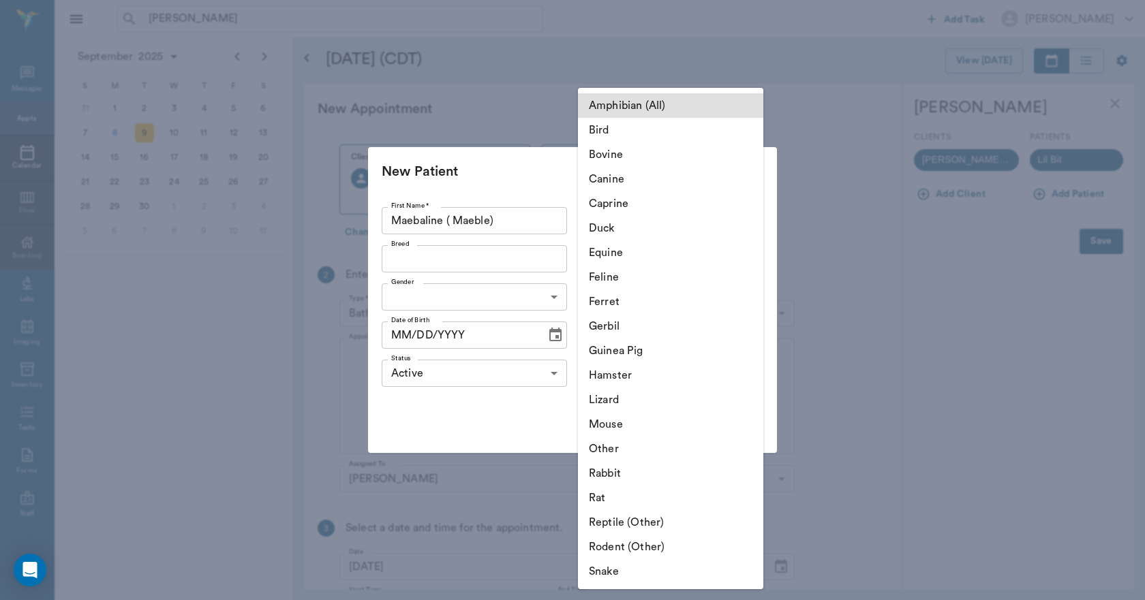
click at [606, 218] on body "LORI THOMP ​ Add Task Dr. Bert Ellsworth Nectar Messages Appts Calendar Flow Bo…" at bounding box center [572, 300] width 1145 height 600
click at [616, 178] on li "Canine" at bounding box center [670, 179] width 185 height 25
type input "Canine"
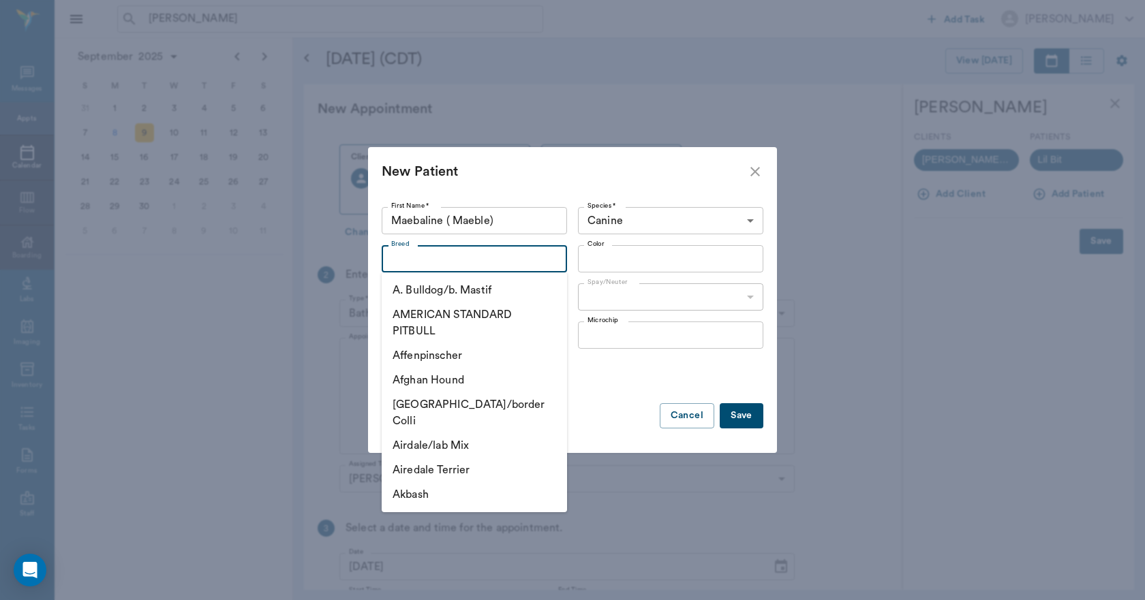
click at [502, 262] on input "Breed" at bounding box center [463, 258] width 155 height 19
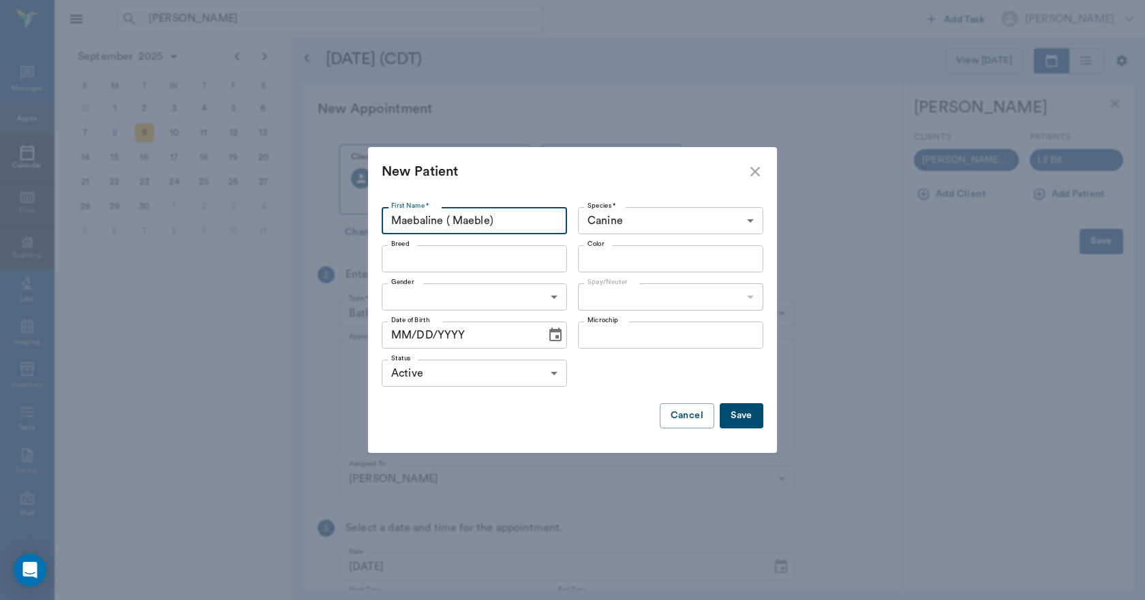
click at [488, 215] on input "Maebaline ( Maeble)" at bounding box center [474, 220] width 185 height 27
type input "Maebaline ( Mable)"
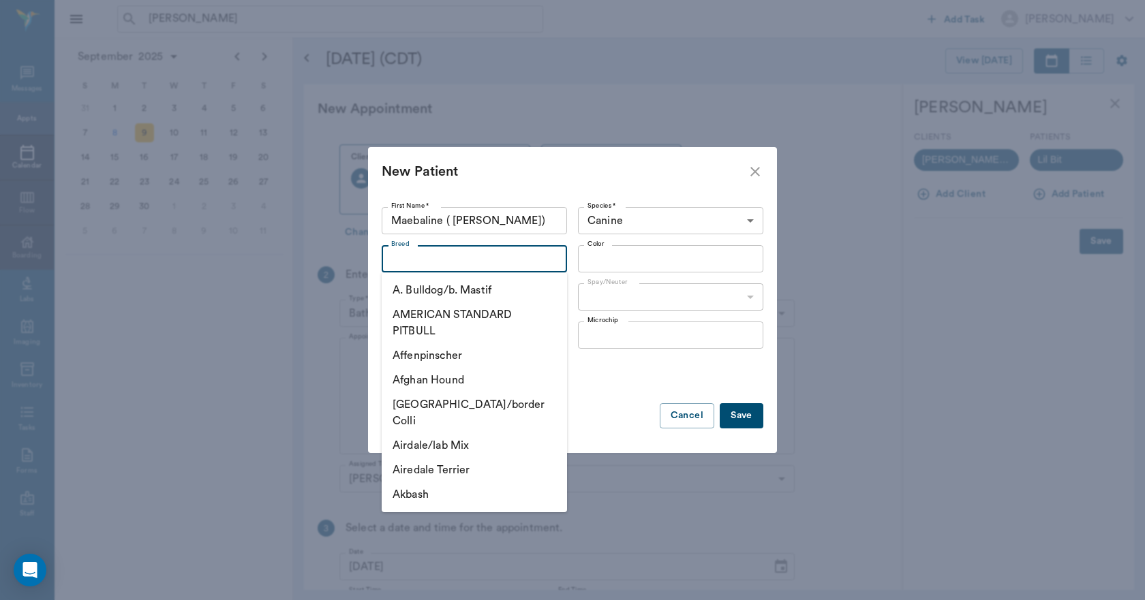
click at [470, 261] on input "Breed" at bounding box center [463, 258] width 155 height 19
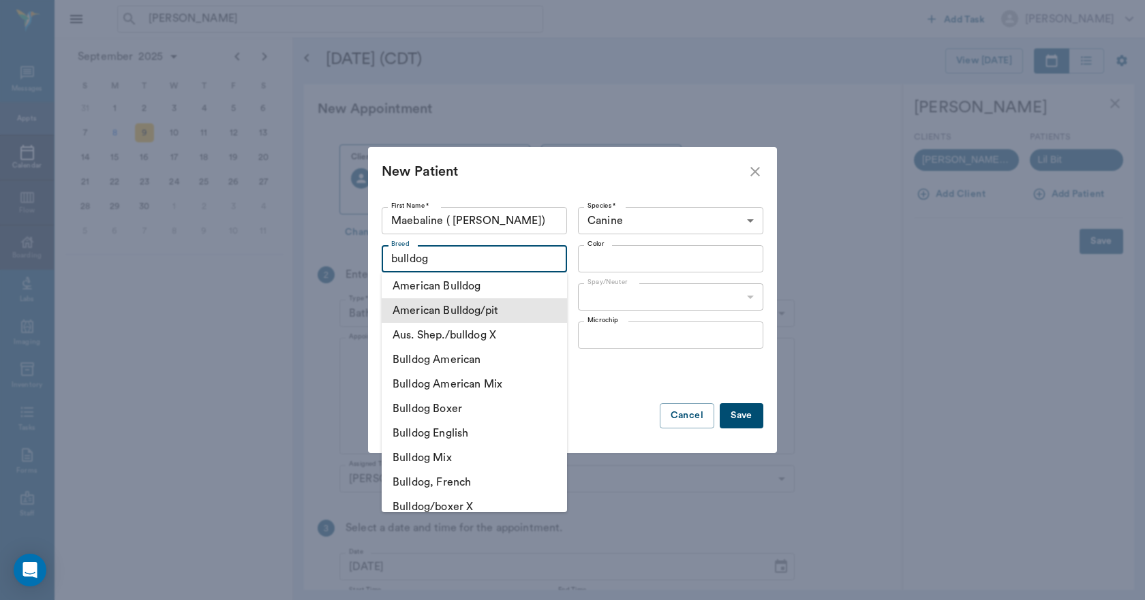
scroll to position [136, 0]
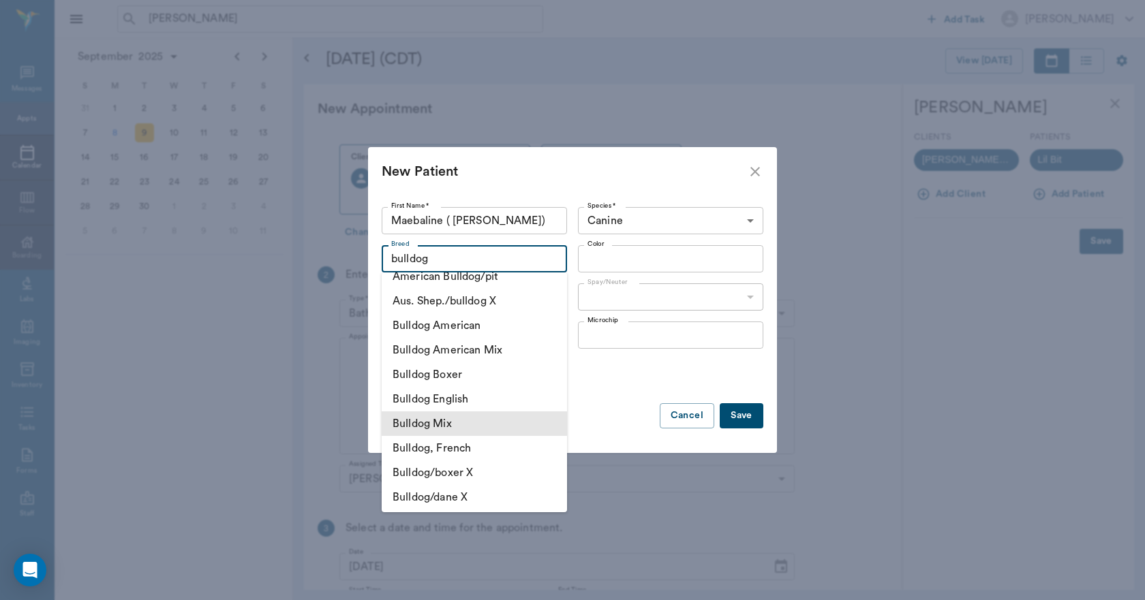
click at [460, 423] on li "Bulldog Mix" at bounding box center [474, 423] width 185 height 25
type input "Bulldog Mix"
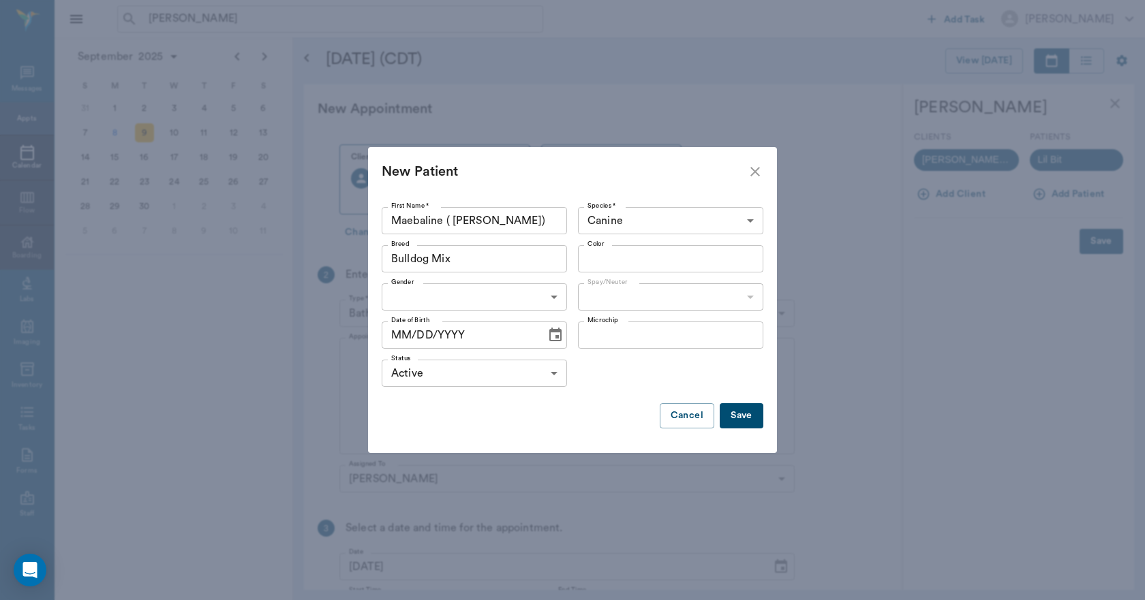
click at [612, 258] on input "Color" at bounding box center [659, 258] width 155 height 19
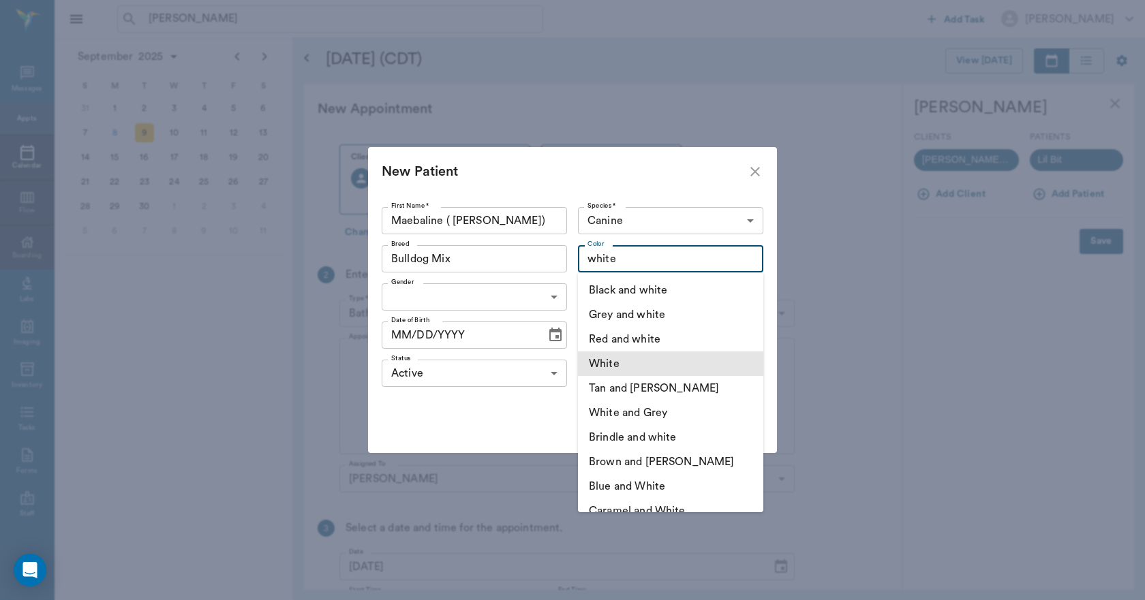
click at [612, 361] on li "White" at bounding box center [670, 364] width 185 height 25
type input "White"
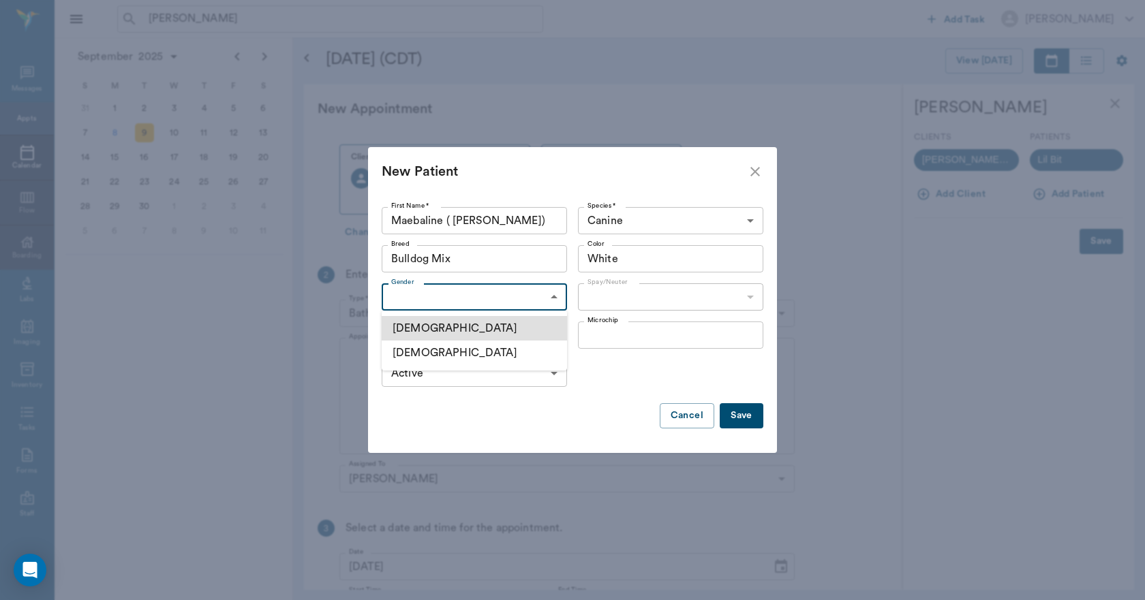
click at [553, 296] on body "LORI THOMP ​ Add Task Dr. Bert Ellsworth Nectar Messages Appts Calendar Flow Bo…" at bounding box center [572, 300] width 1145 height 600
click at [444, 350] on li "[DEMOGRAPHIC_DATA]" at bounding box center [474, 353] width 185 height 25
type input "FEMALE"
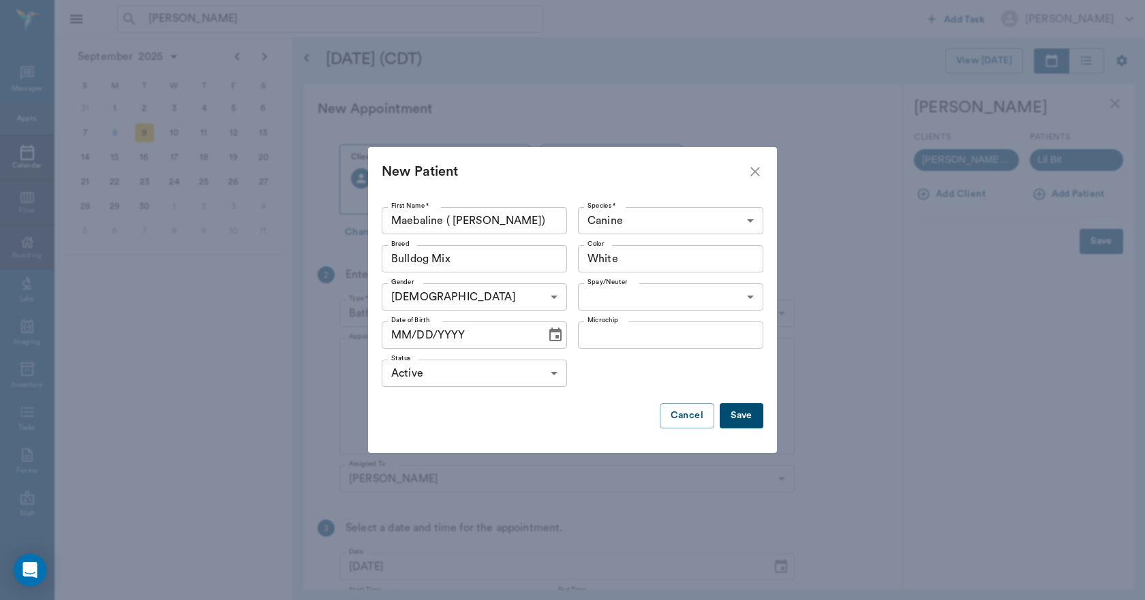
click at [736, 412] on button "Save" at bounding box center [741, 415] width 44 height 25
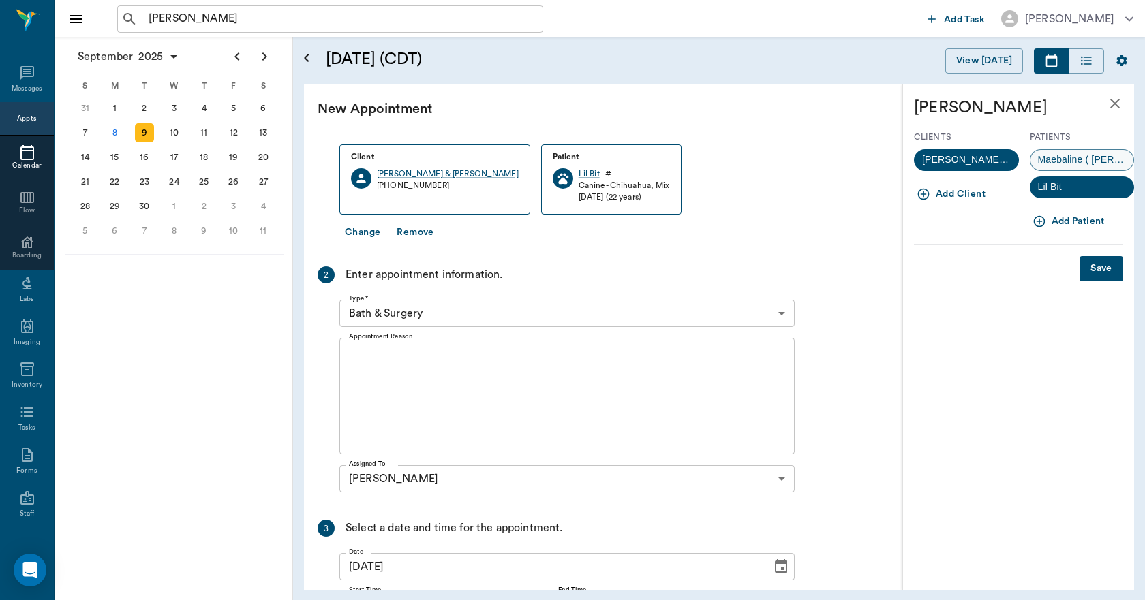
click at [1055, 158] on span "Maebaline ( Mable)" at bounding box center [1082, 160] width 104 height 14
click at [1099, 259] on button "Save" at bounding box center [1101, 268] width 44 height 25
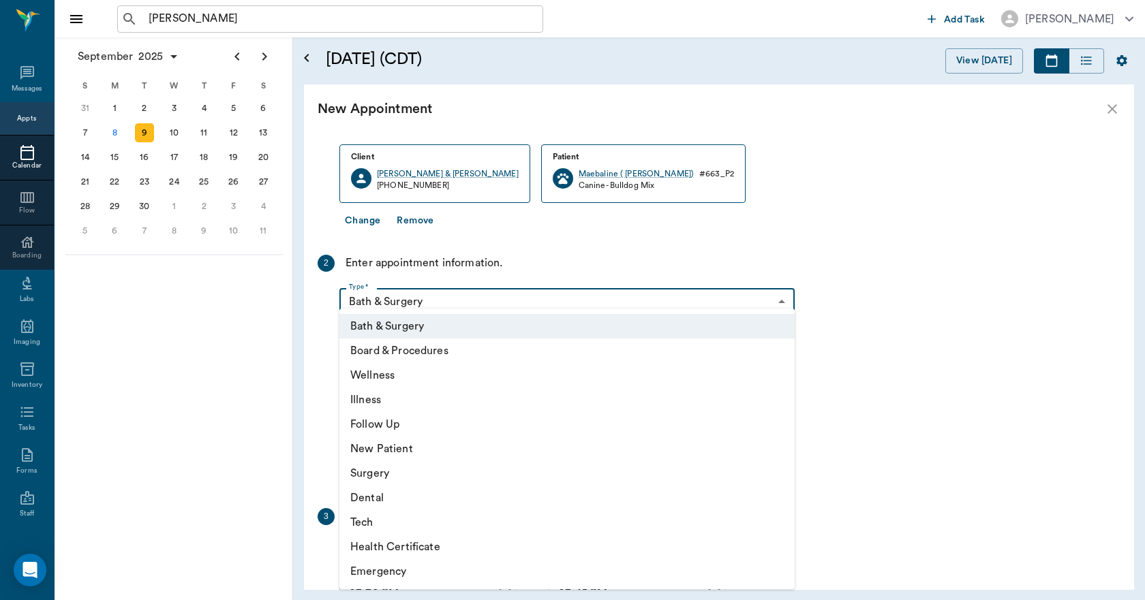
click at [509, 290] on body "LORI THOMP ​ Add Task Dr. Bert Ellsworth Nectar Messages Appts Calendar Flow Bo…" at bounding box center [572, 300] width 1145 height 600
click at [394, 441] on li "New Patient" at bounding box center [566, 449] width 455 height 25
type input "65d2be4f46e3a538d89b8c17"
type input "04:00 PM"
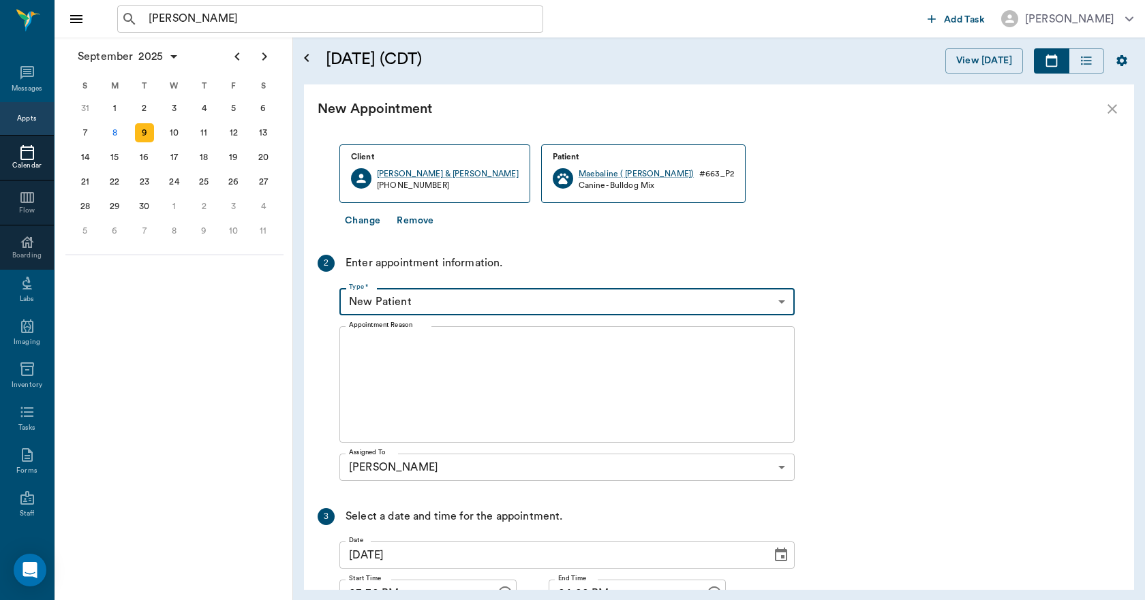
click at [437, 364] on textarea "Appointment Reason" at bounding box center [567, 385] width 436 height 94
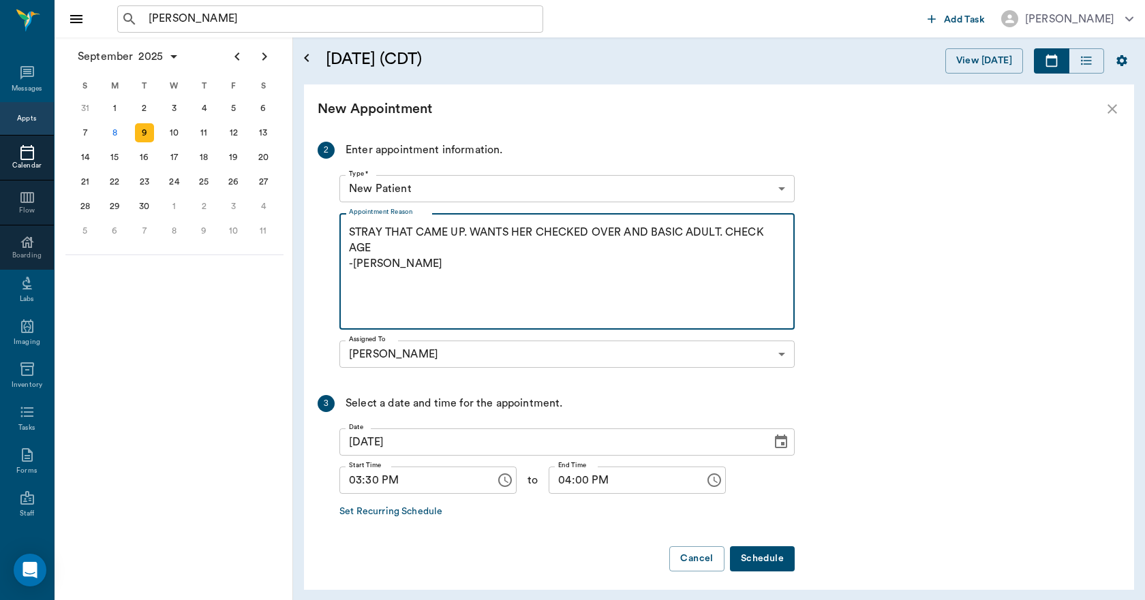
scroll to position [187, 0]
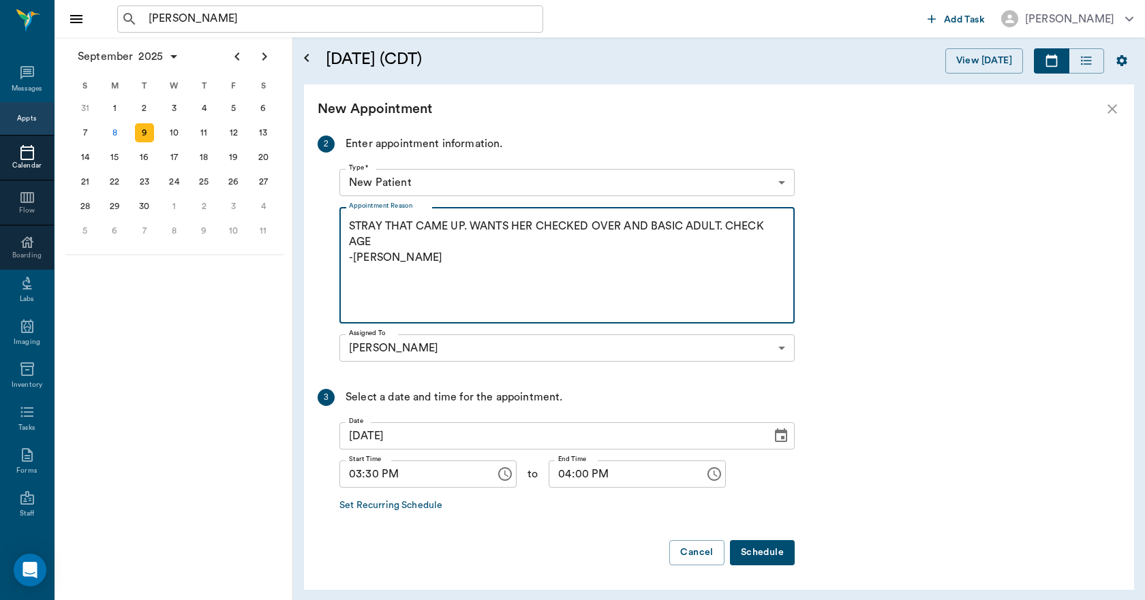
type textarea "STRAY THAT CAME UP. WANTS HER CHECKED OVER AND BASIC ADULT. CHECK AGE -LORY"
click at [756, 553] on button "Schedule" at bounding box center [762, 552] width 65 height 25
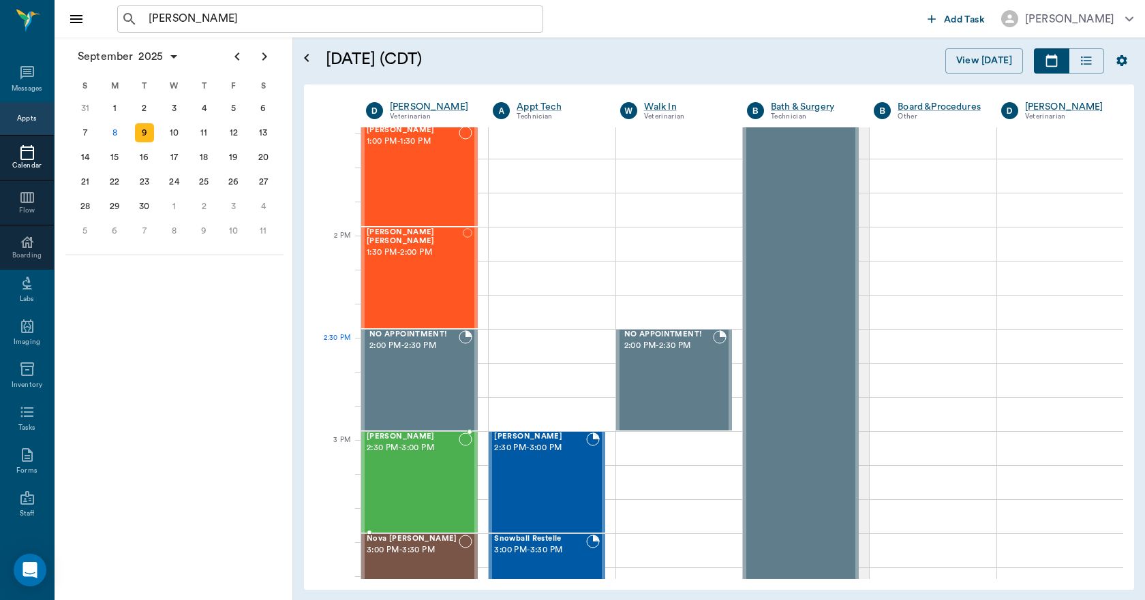
scroll to position [1022, 0]
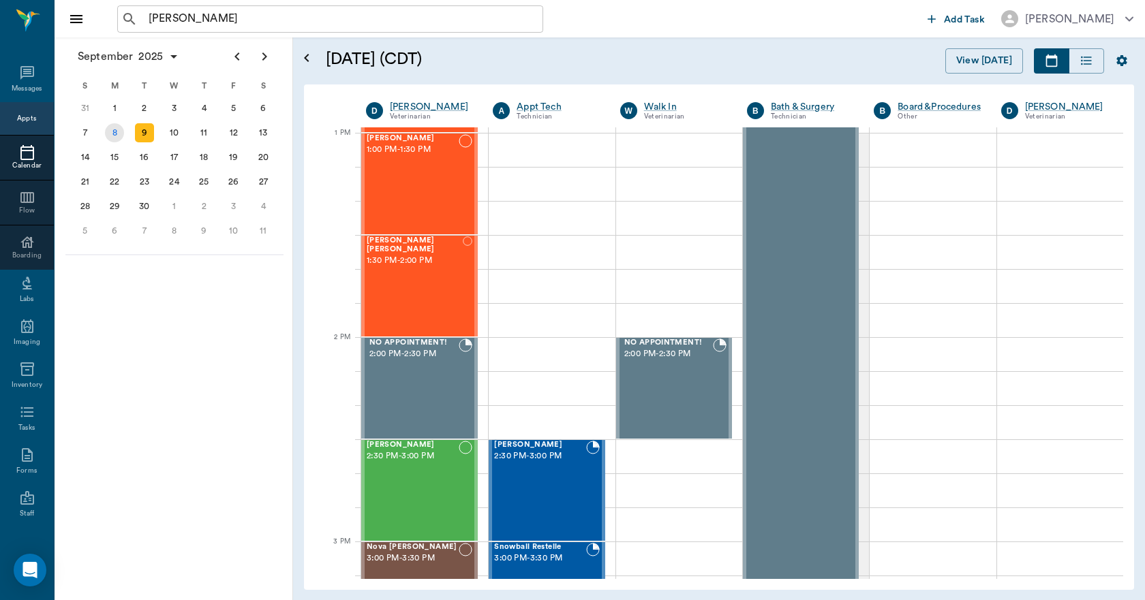
click at [116, 135] on div "8" at bounding box center [114, 132] width 19 height 19
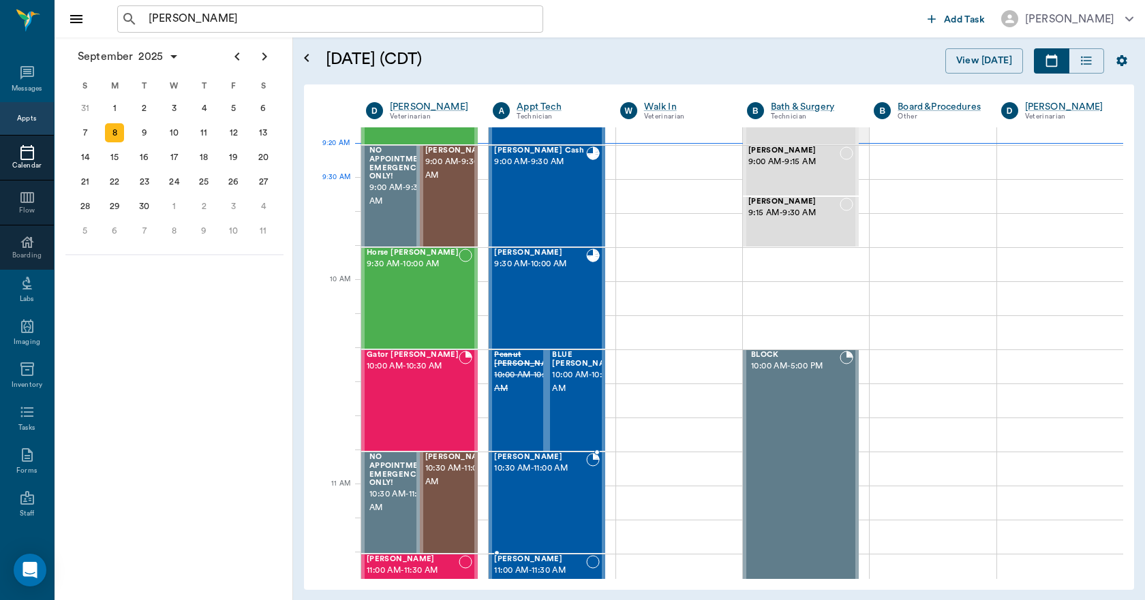
scroll to position [273, 0]
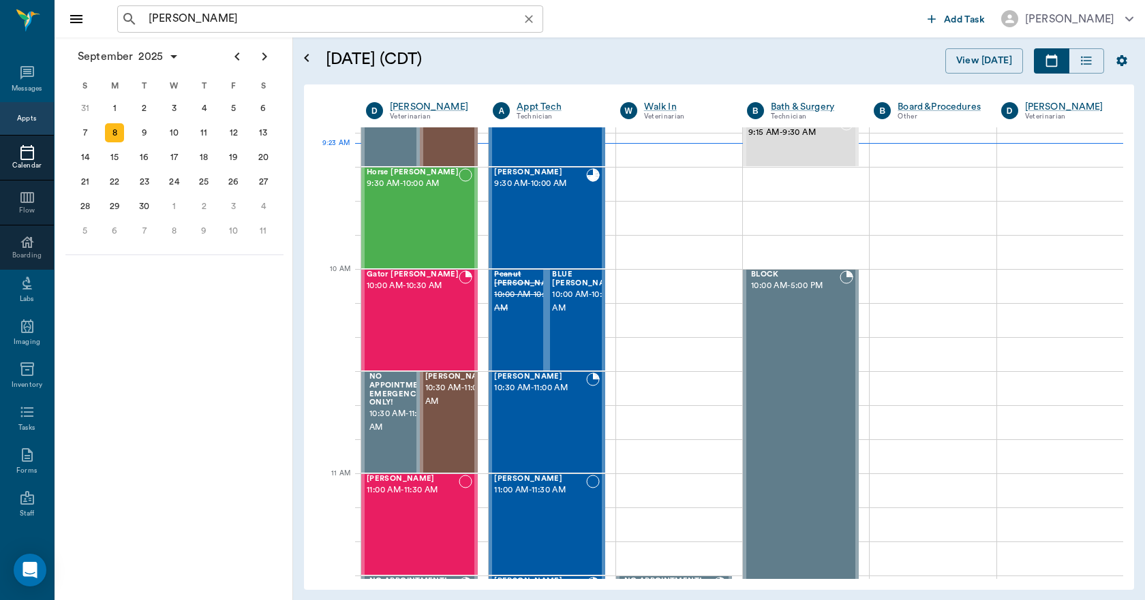
click at [527, 25] on icon "Clear" at bounding box center [529, 19] width 14 height 14
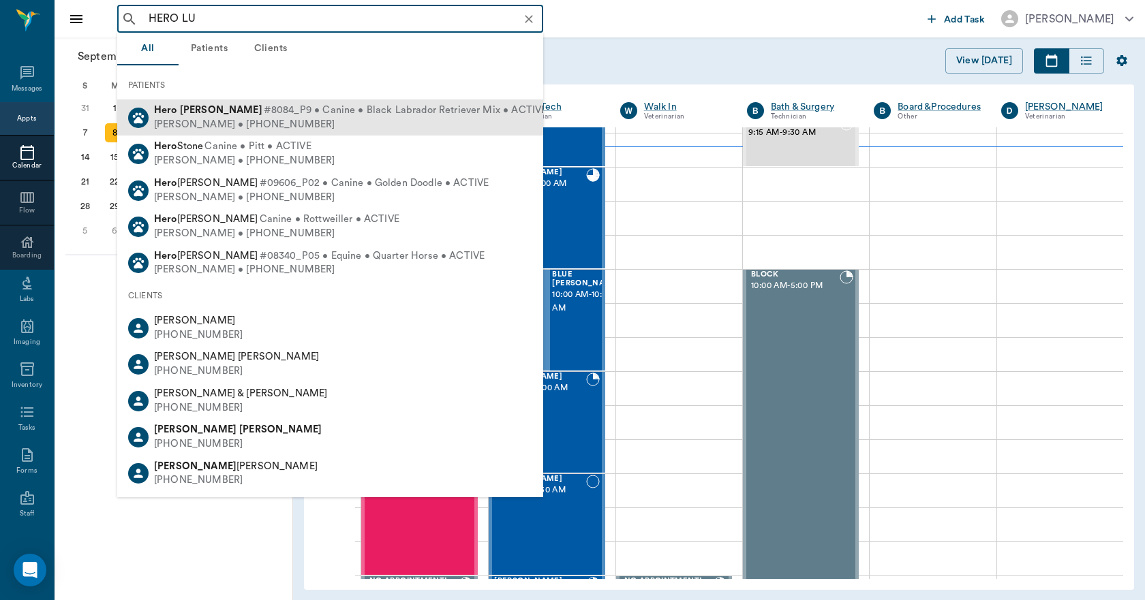
click at [264, 113] on span "#8084_P9 • Canine • Black Labrador Retriever Mix • ACTIVE" at bounding box center [405, 111] width 283 height 14
type input "HERO LU"
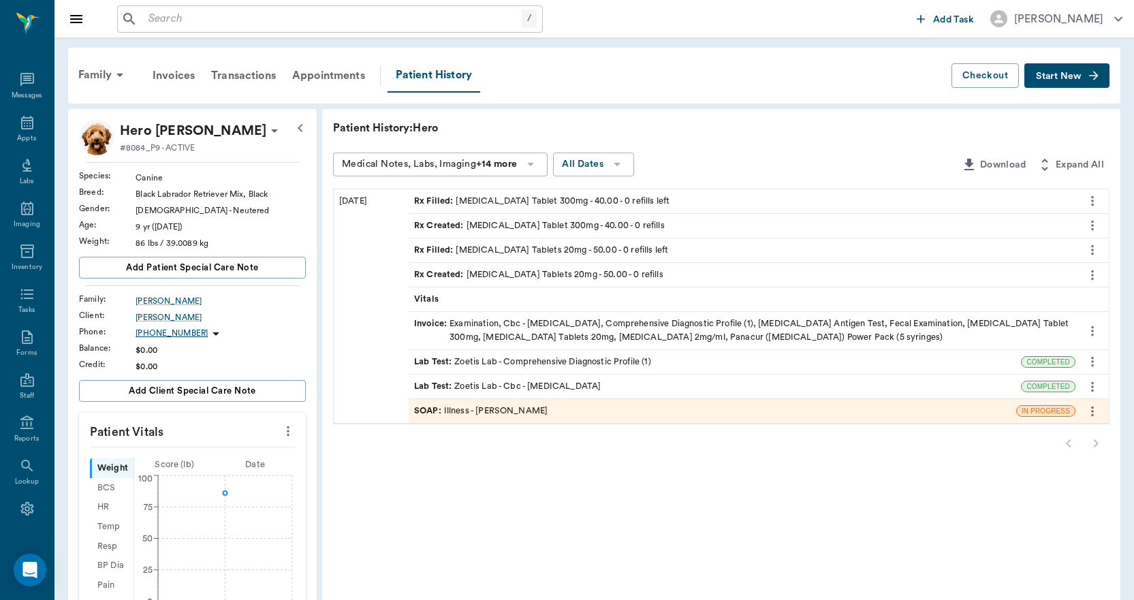
click at [468, 410] on div "SOAP : Illness - Dr. Bert Ellsworth" at bounding box center [481, 411] width 134 height 13
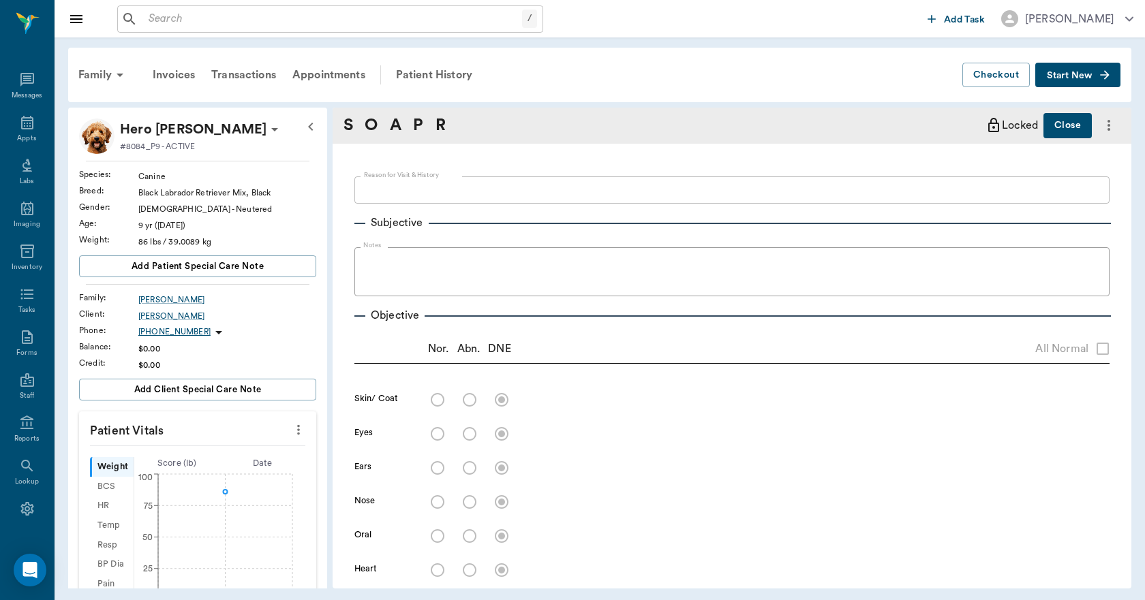
type textarea "not acting right not eating well laying around a lot, doesn't appear to be in a…"
radio input "true"
type textarea "some conjunctivitis"
radio input "true"
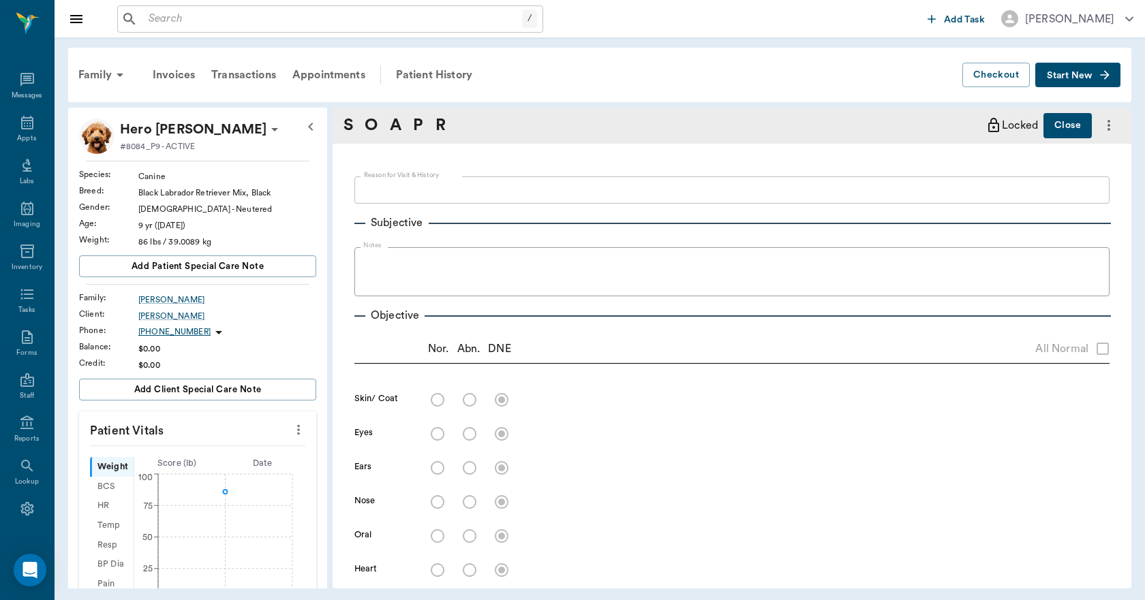
type textarea "dark debris in ears, not a lot of infection, more just debris."
radio input "true"
type textarea "heart muffled, no auscultation"
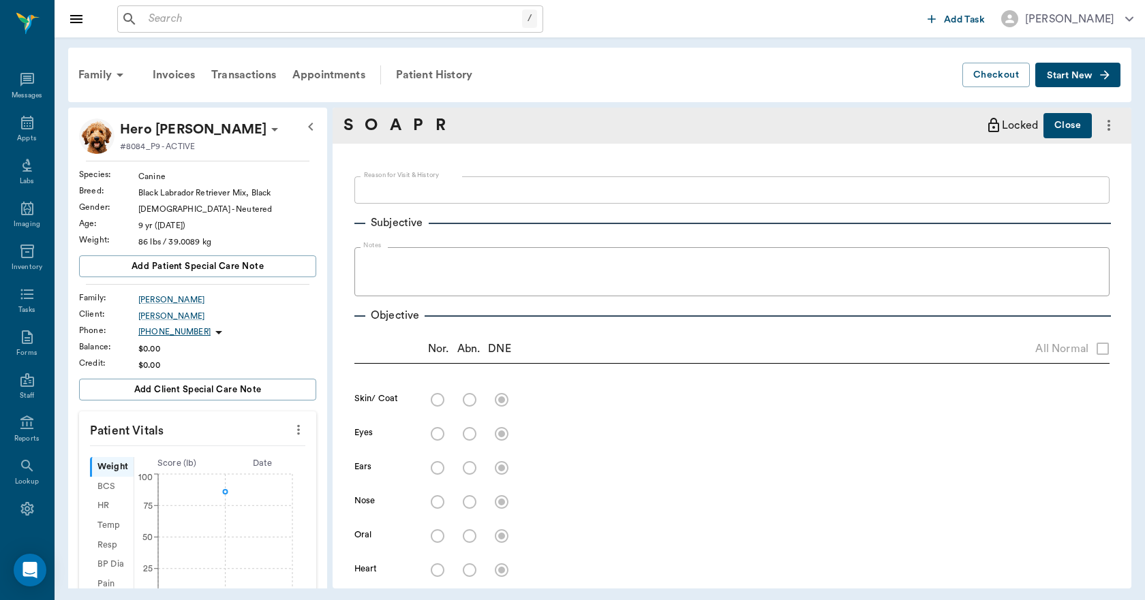
radio input "true"
type textarea "no sounds auscultated. RR around 45 to 60"
radio input "true"
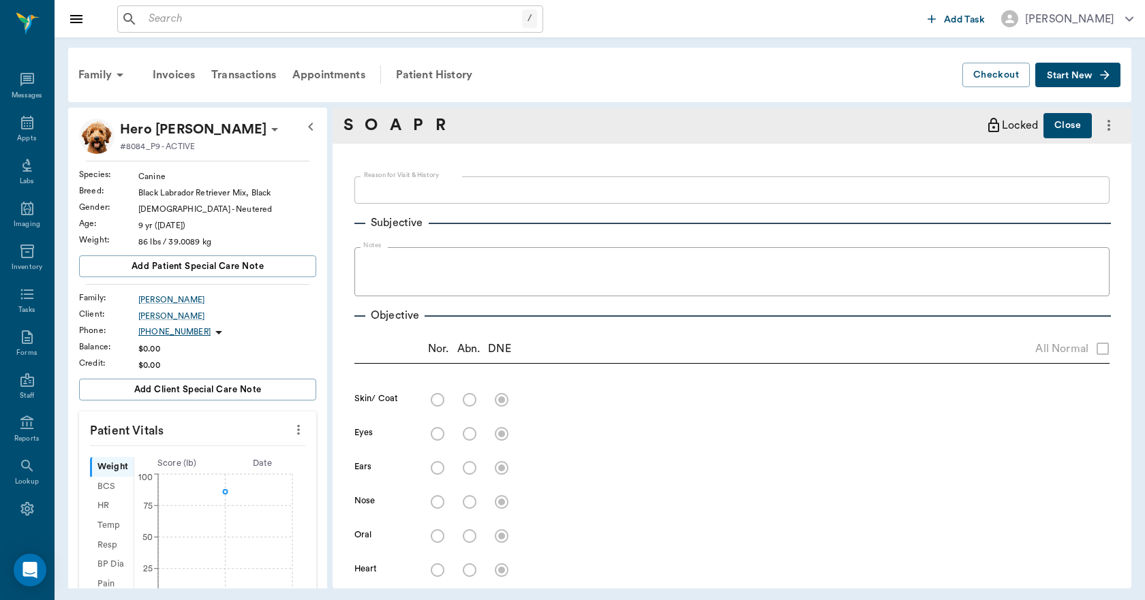
radio input "true"
type textarea "walks very slowly, looks more like weakness than ataxia."
radio input "true"
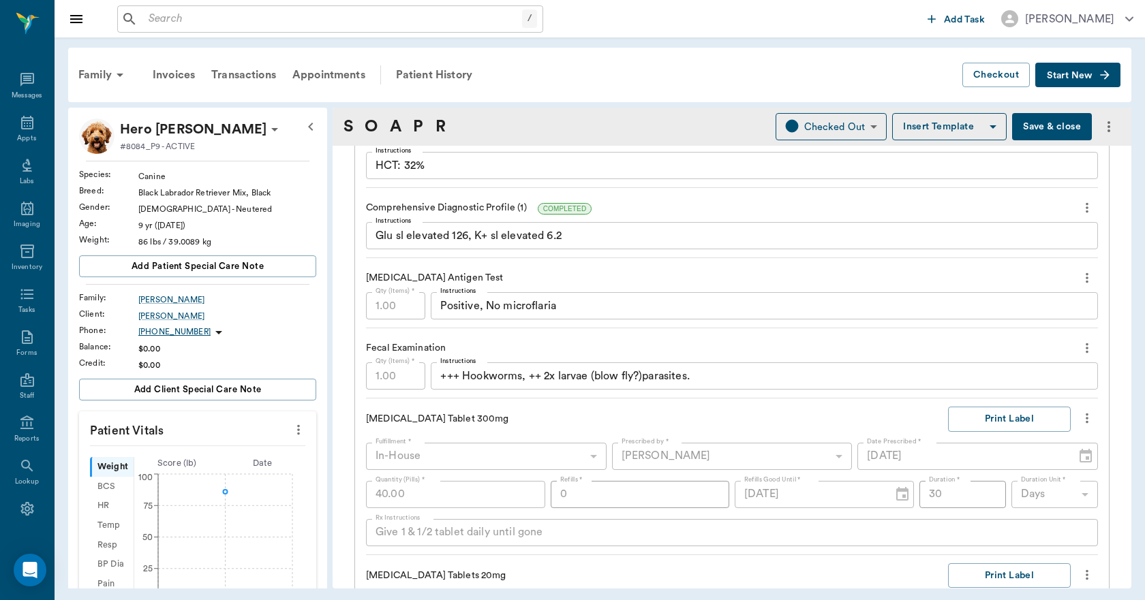
scroll to position [1158, 0]
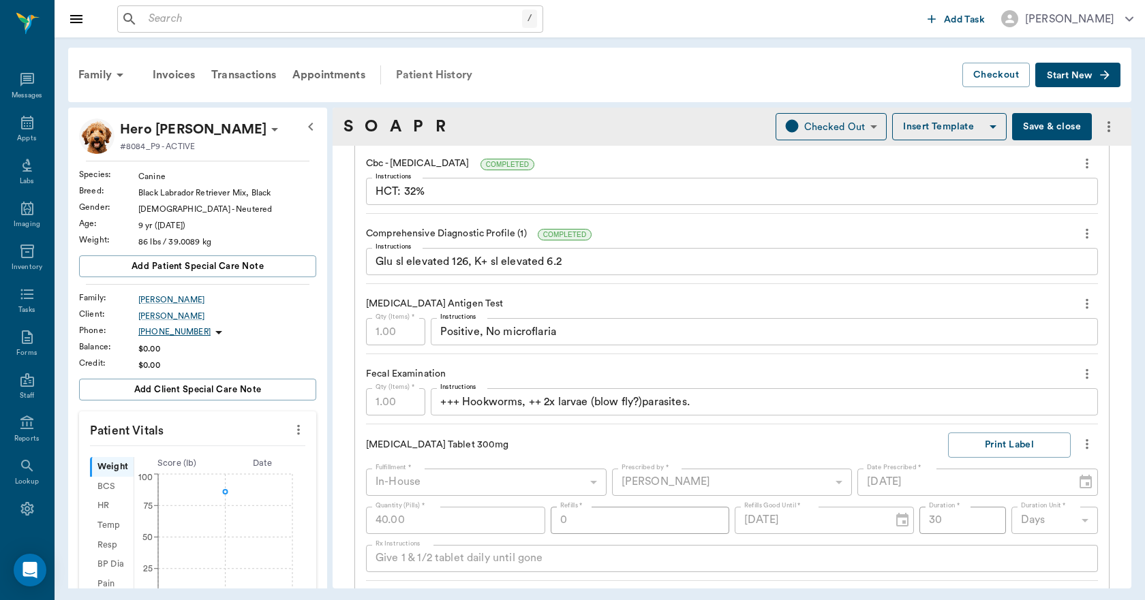
click at [437, 70] on div "Patient History" at bounding box center [434, 75] width 93 height 33
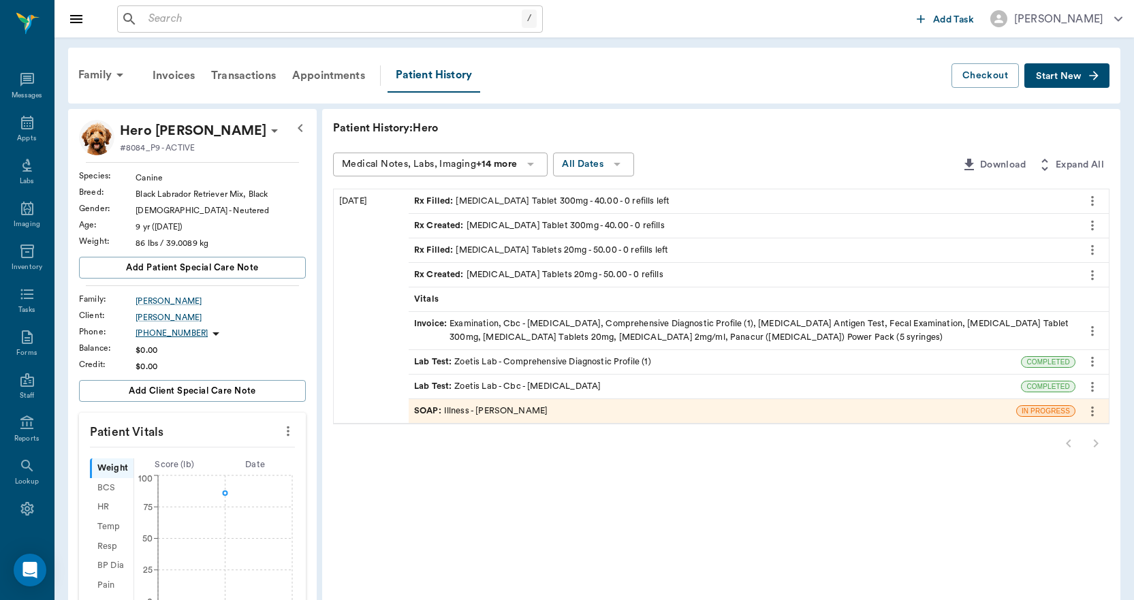
click at [522, 198] on div "Rx Filled : Doxycycline Tablet 300mg - 40.00 - 0 refills left" at bounding box center [541, 201] width 255 height 13
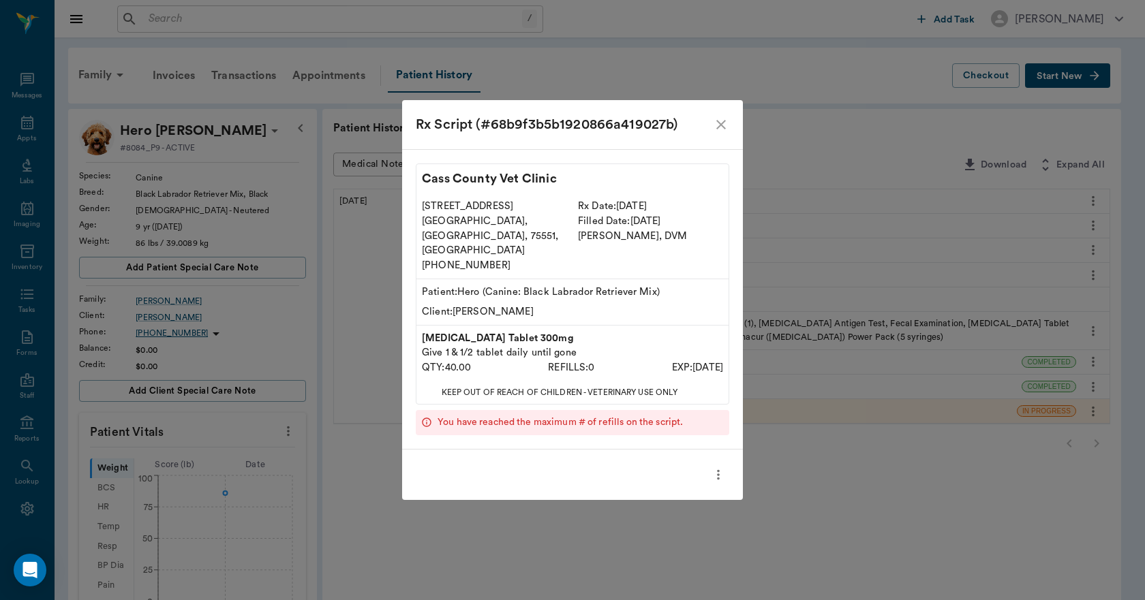
click at [722, 133] on icon "close" at bounding box center [721, 124] width 16 height 16
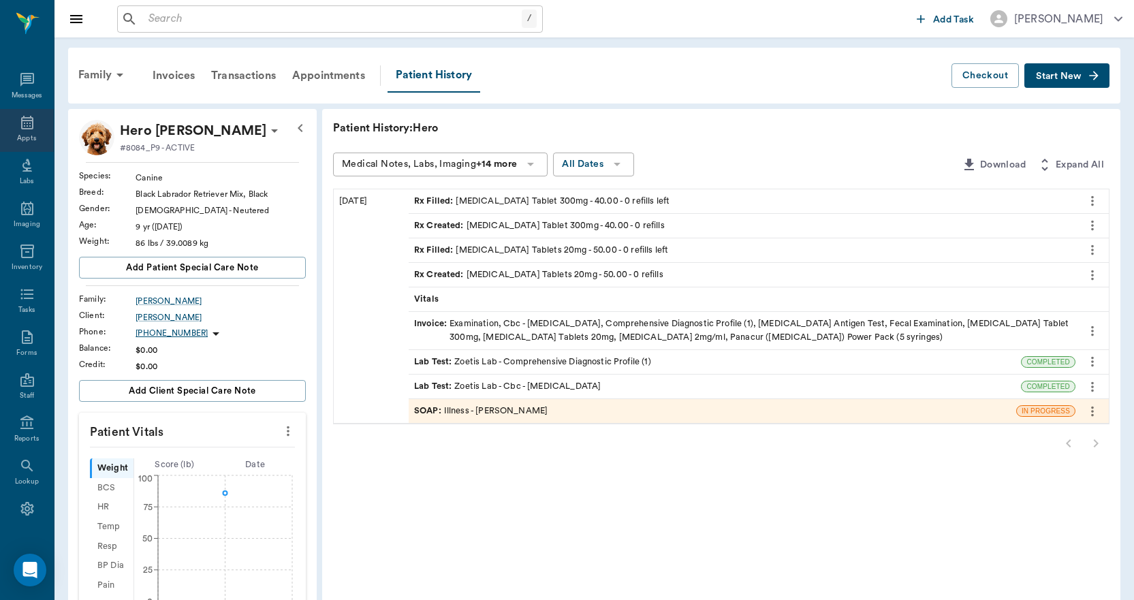
click at [24, 121] on icon at bounding box center [27, 122] width 16 height 16
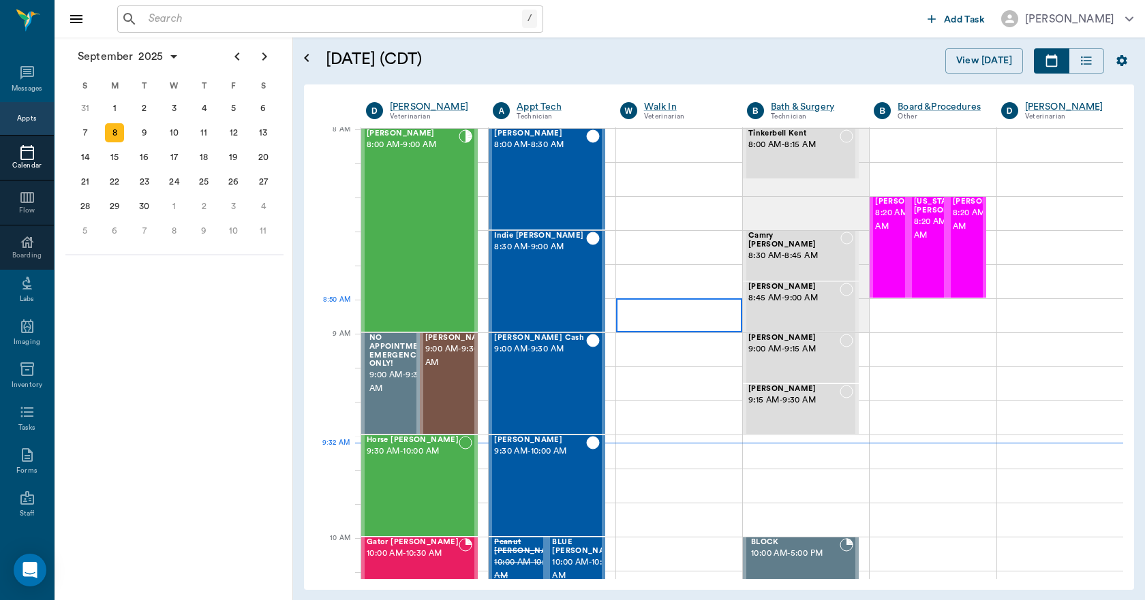
scroll to position [3, 0]
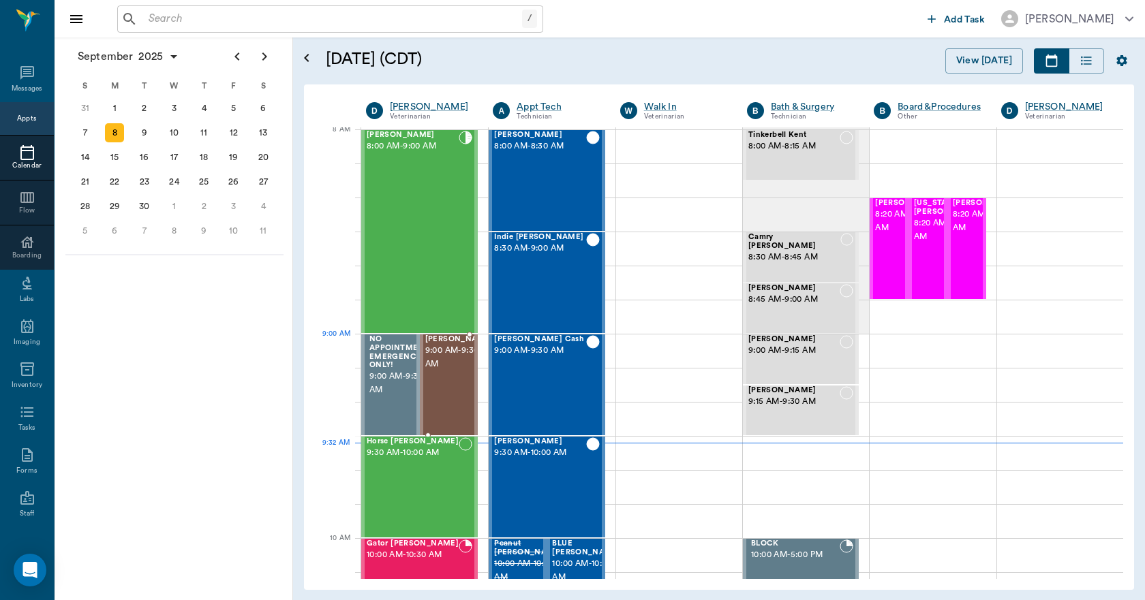
click at [432, 364] on span "9:00 AM - 9:30 AM" at bounding box center [459, 357] width 68 height 27
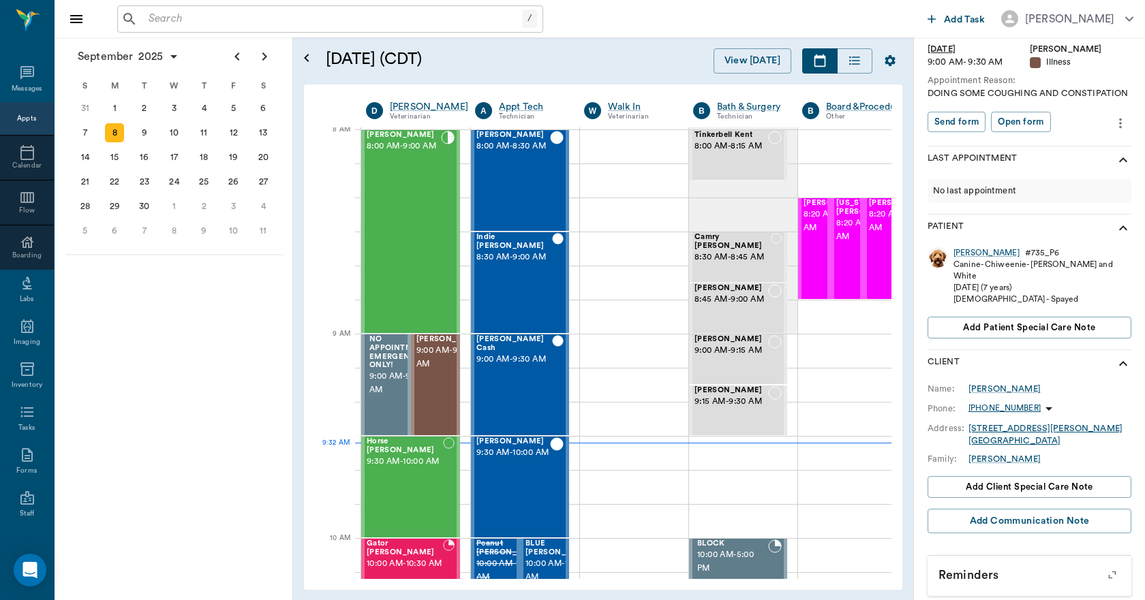
scroll to position [119, 0]
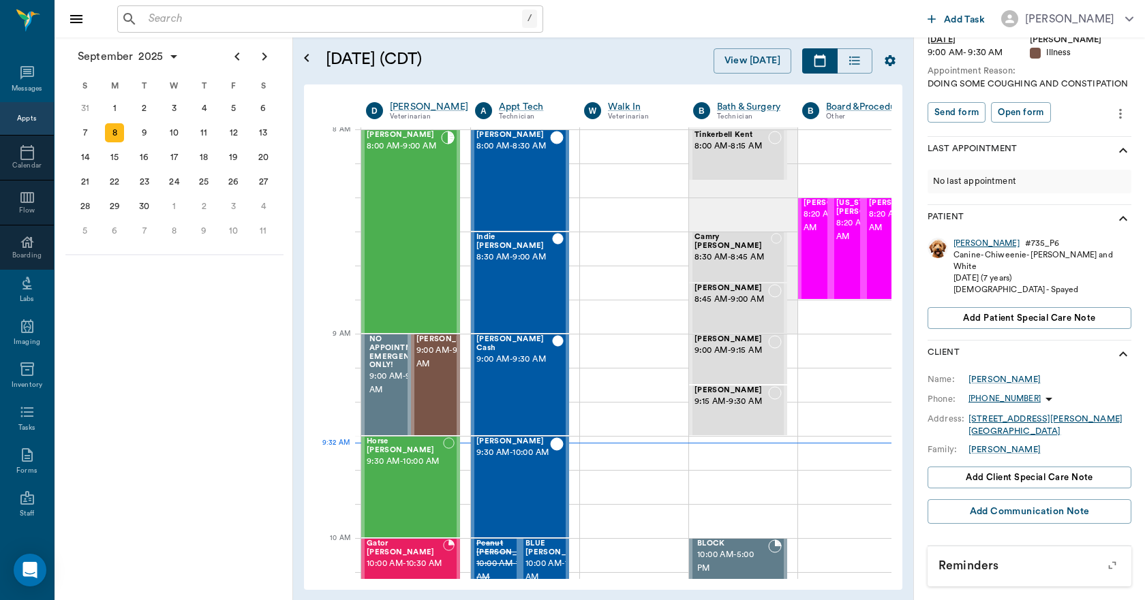
click at [961, 249] on div "[PERSON_NAME]" at bounding box center [986, 244] width 66 height 12
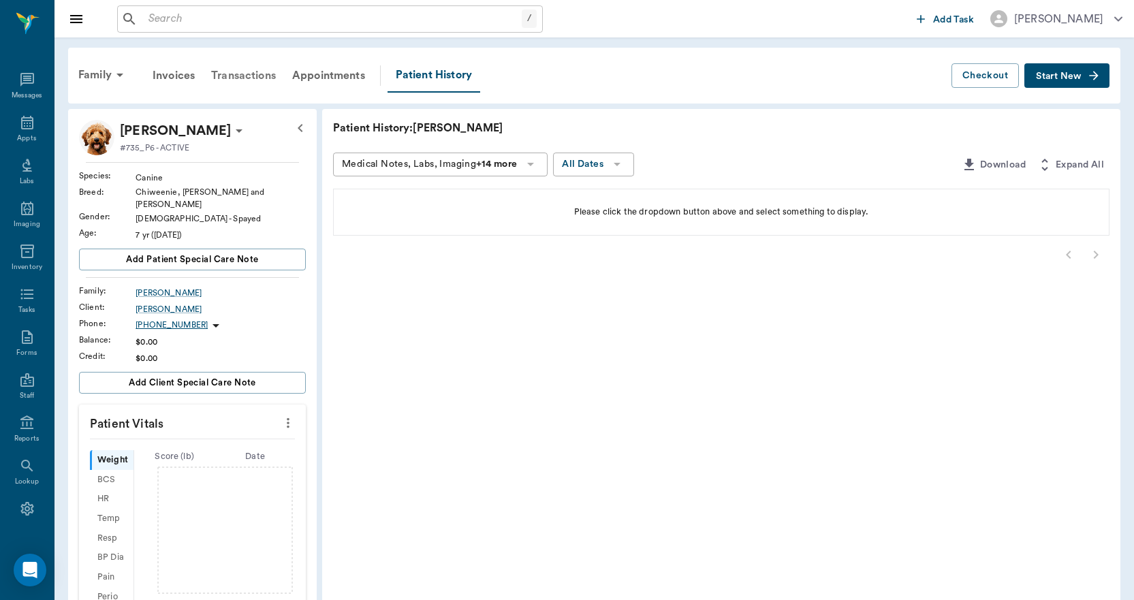
click at [251, 74] on div "Transactions" at bounding box center [243, 75] width 81 height 33
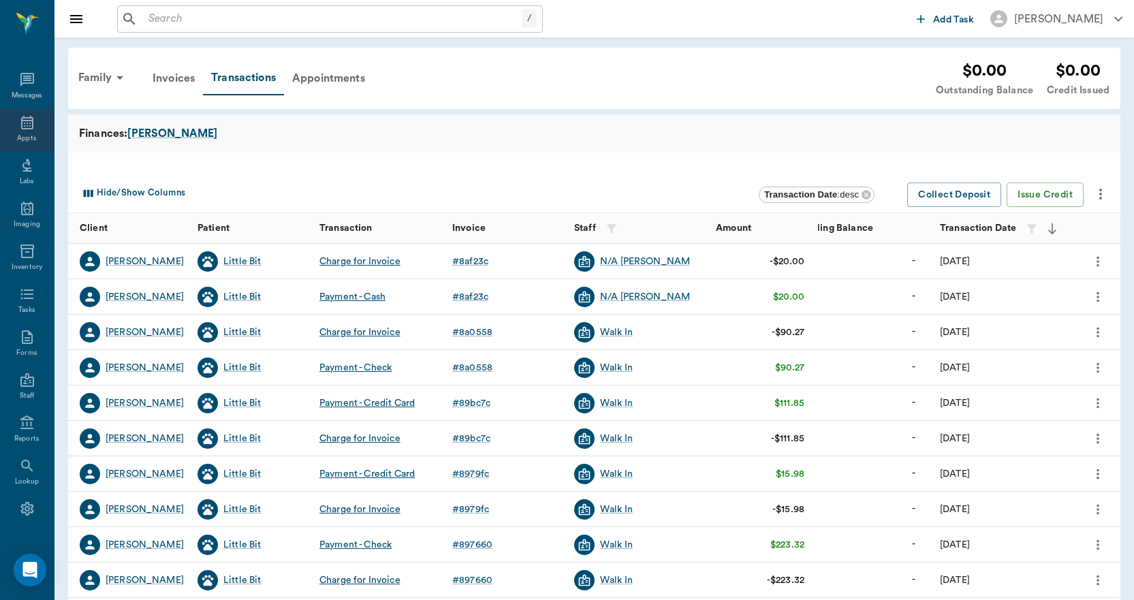
click at [22, 122] on icon at bounding box center [27, 122] width 16 height 16
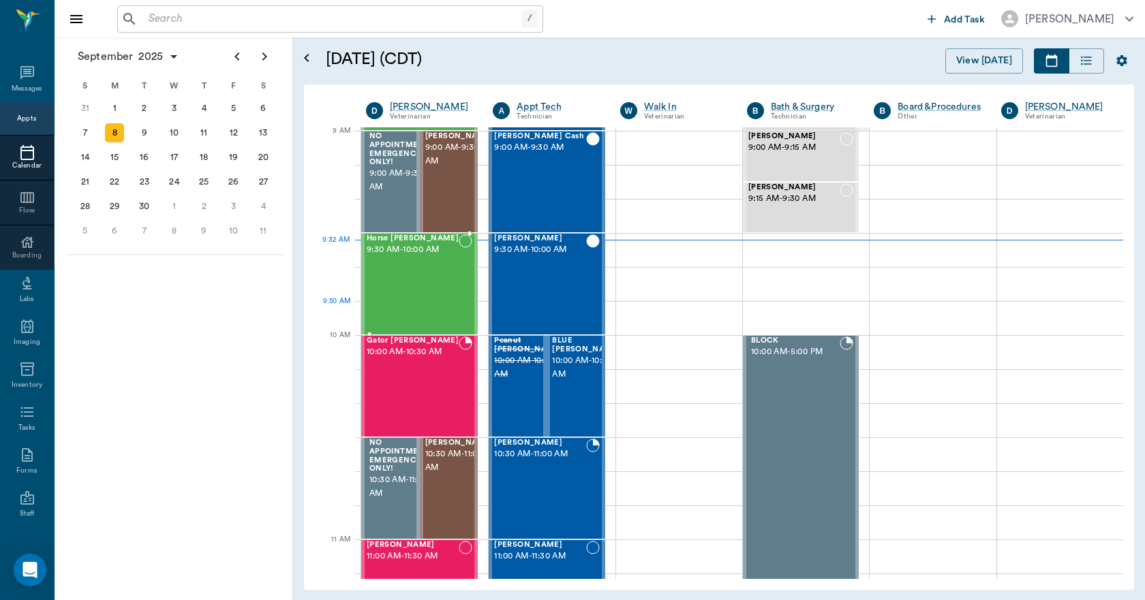
scroll to position [2, 0]
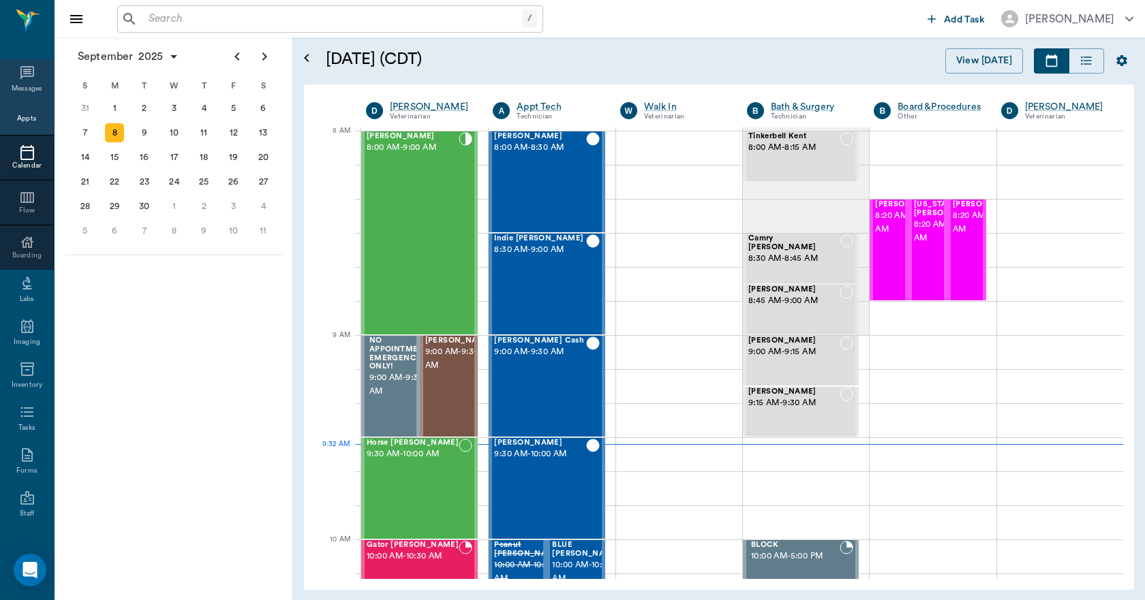
click at [19, 76] on icon at bounding box center [27, 73] width 16 height 16
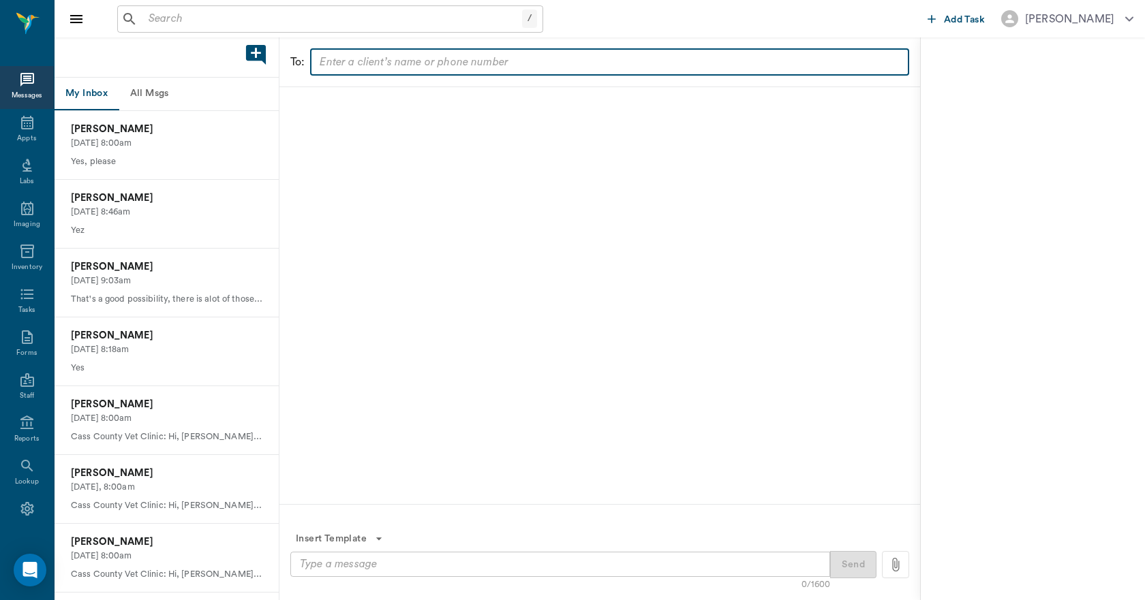
click at [397, 64] on input "text" at bounding box center [608, 61] width 589 height 19
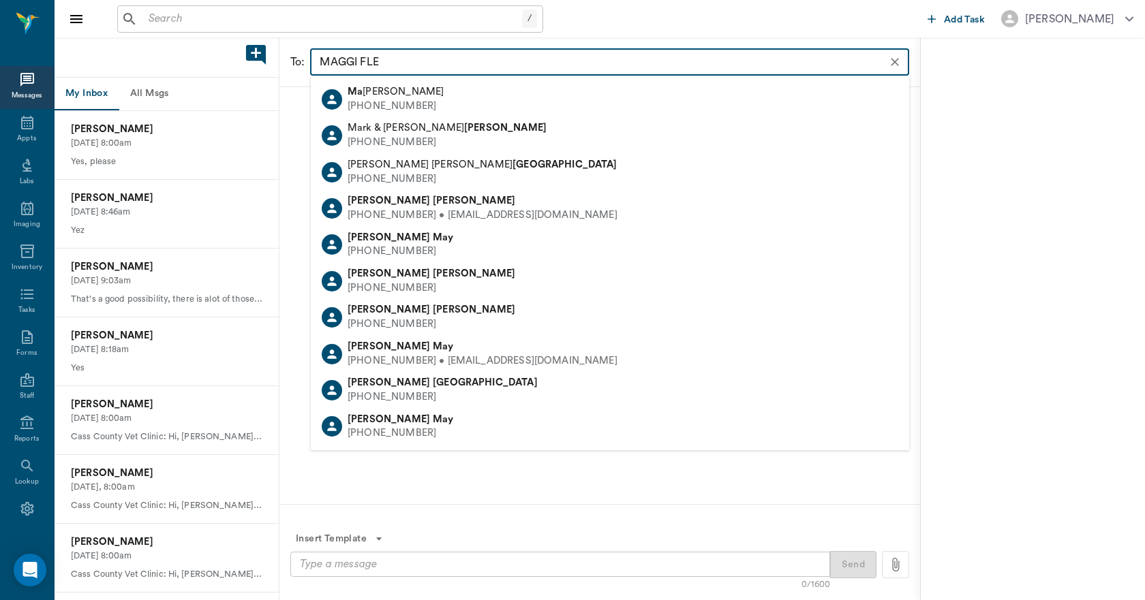
type input "MAGGI FLET"
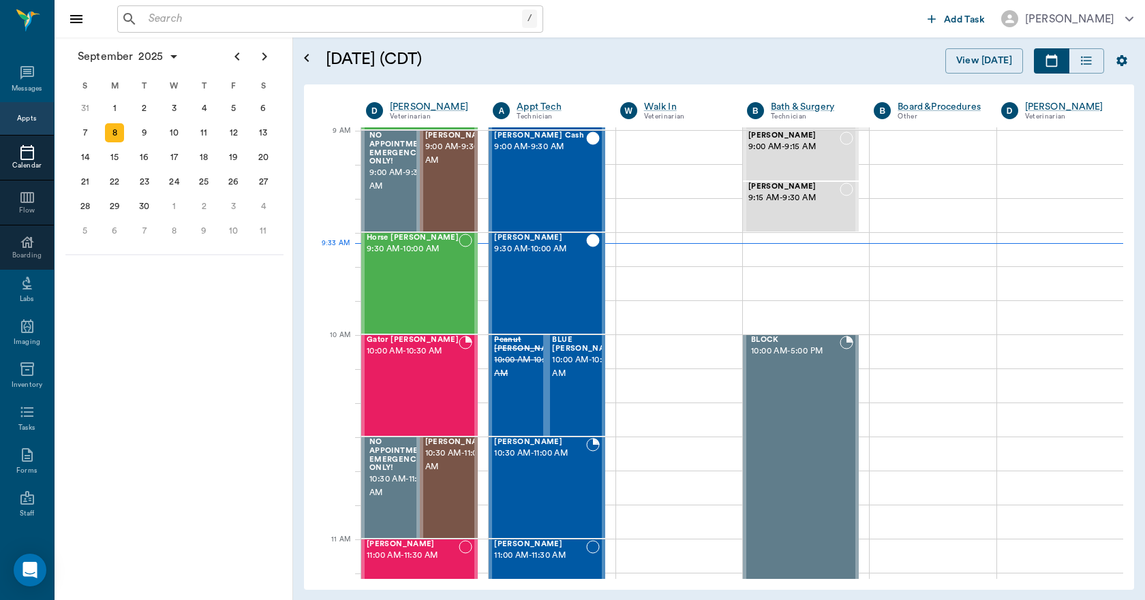
scroll to position [206, 0]
click at [433, 189] on div "[PERSON_NAME] 9:00 AM - 9:30 AM" at bounding box center [459, 181] width 68 height 99
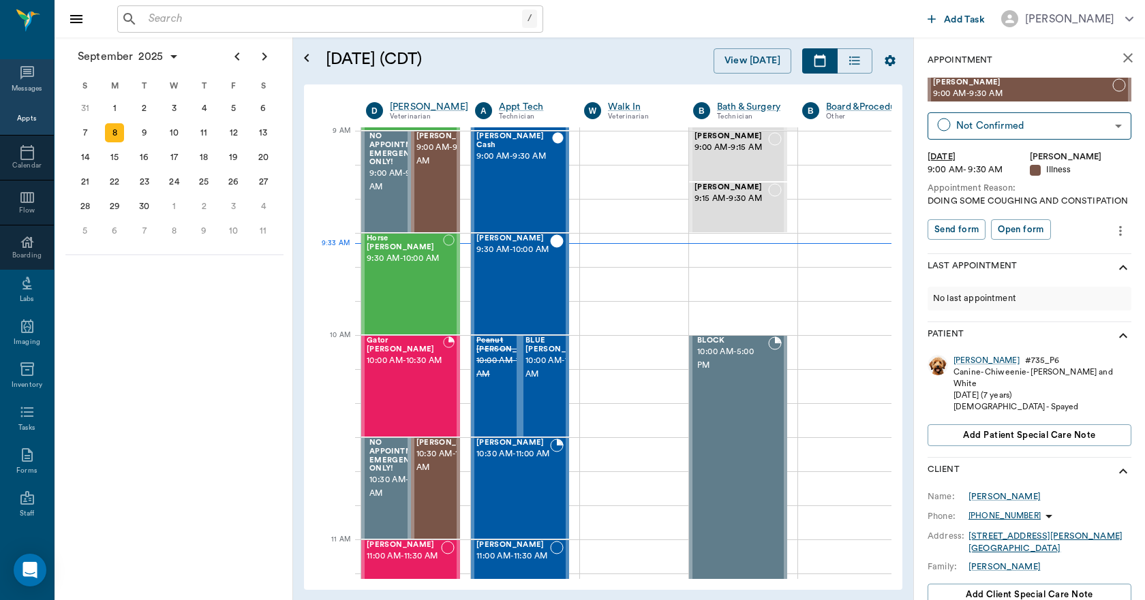
click at [27, 76] on icon at bounding box center [27, 73] width 14 height 14
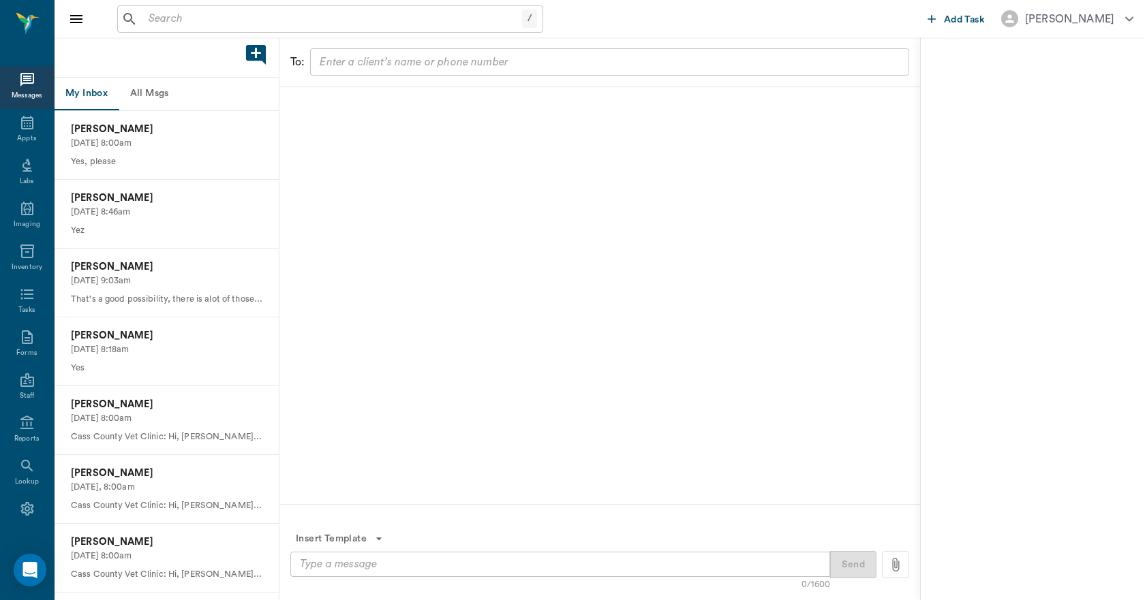
click at [360, 67] on input "text" at bounding box center [608, 61] width 589 height 19
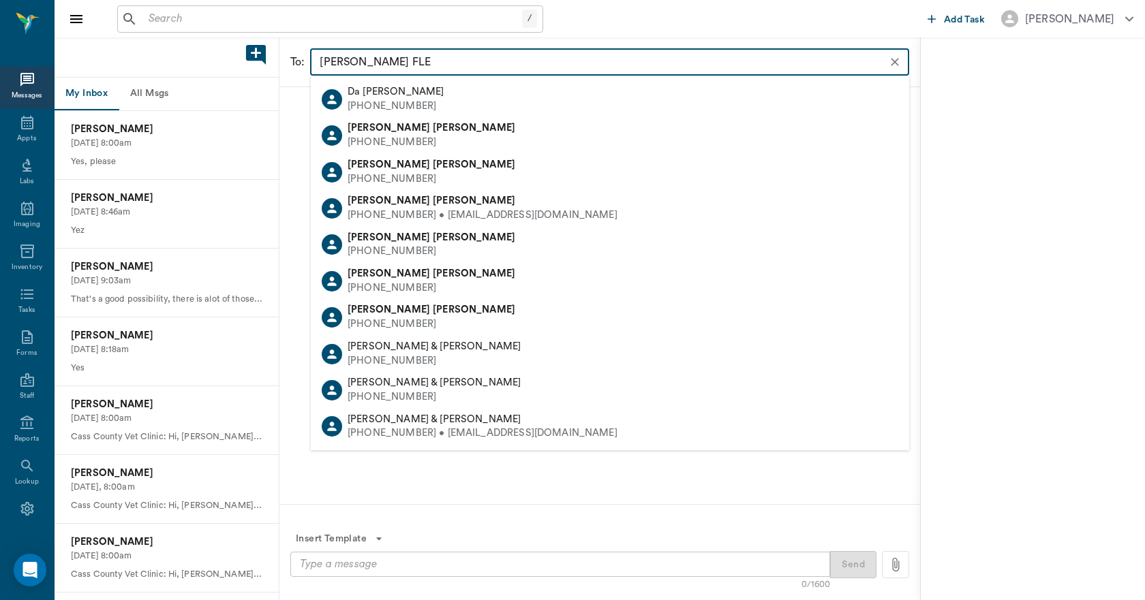
type input "[PERSON_NAME]"
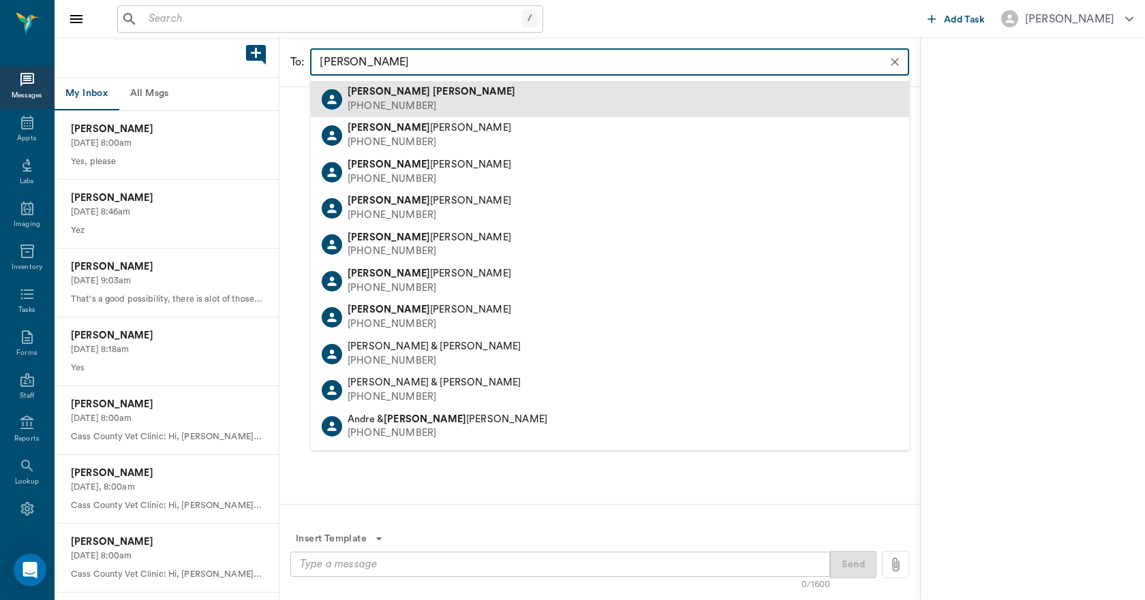
click at [373, 87] on b "[PERSON_NAME]" at bounding box center [388, 92] width 82 height 10
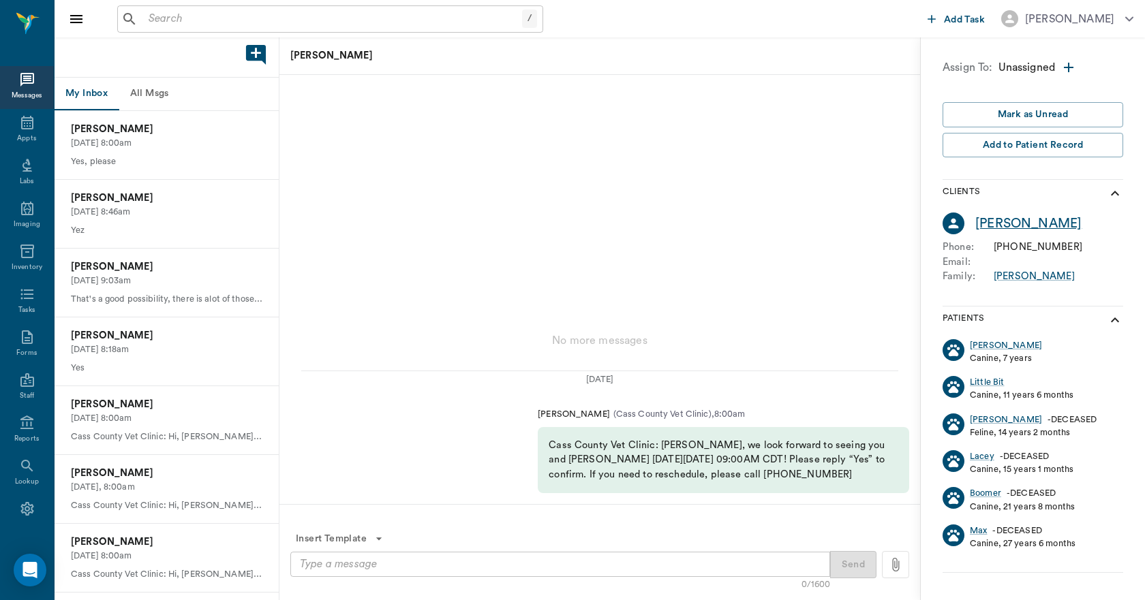
click at [981, 221] on div "[PERSON_NAME]" at bounding box center [1028, 224] width 106 height 20
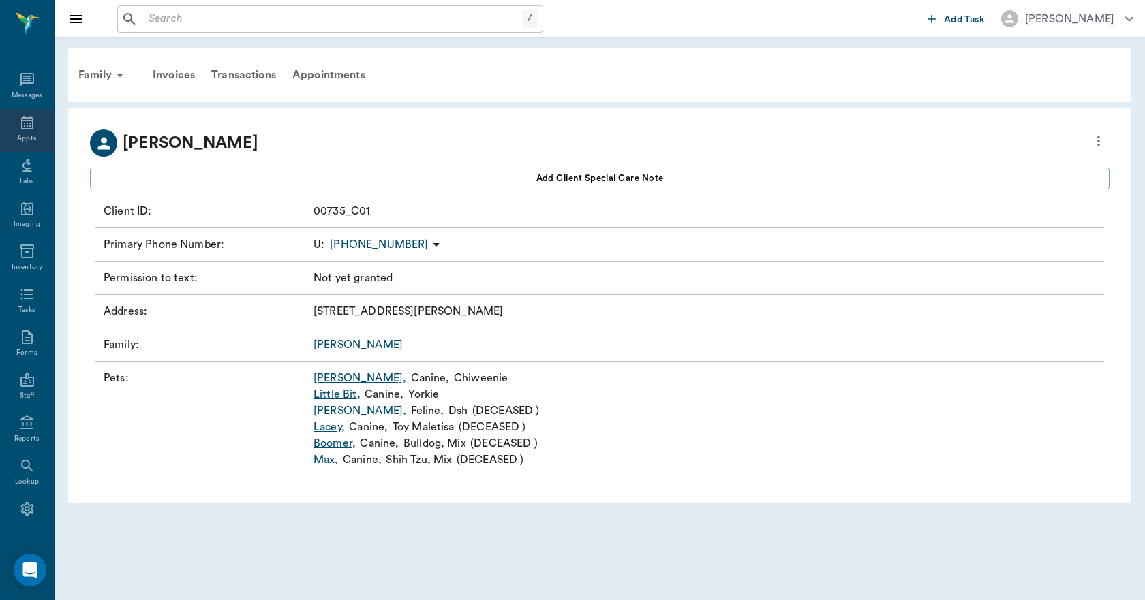
click at [23, 125] on icon at bounding box center [27, 122] width 16 height 16
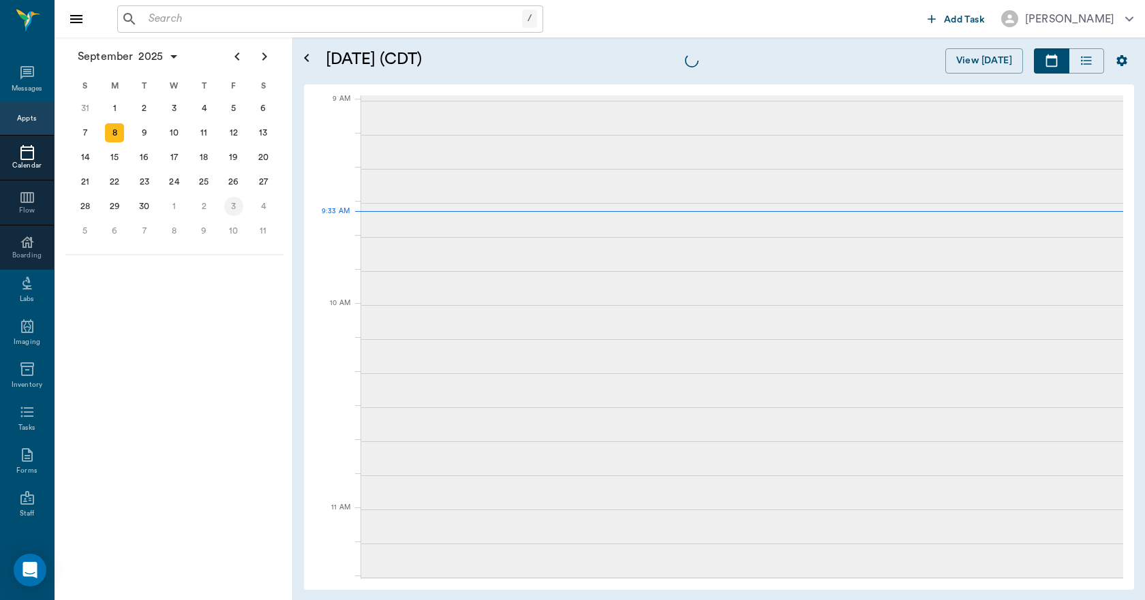
scroll to position [206, 0]
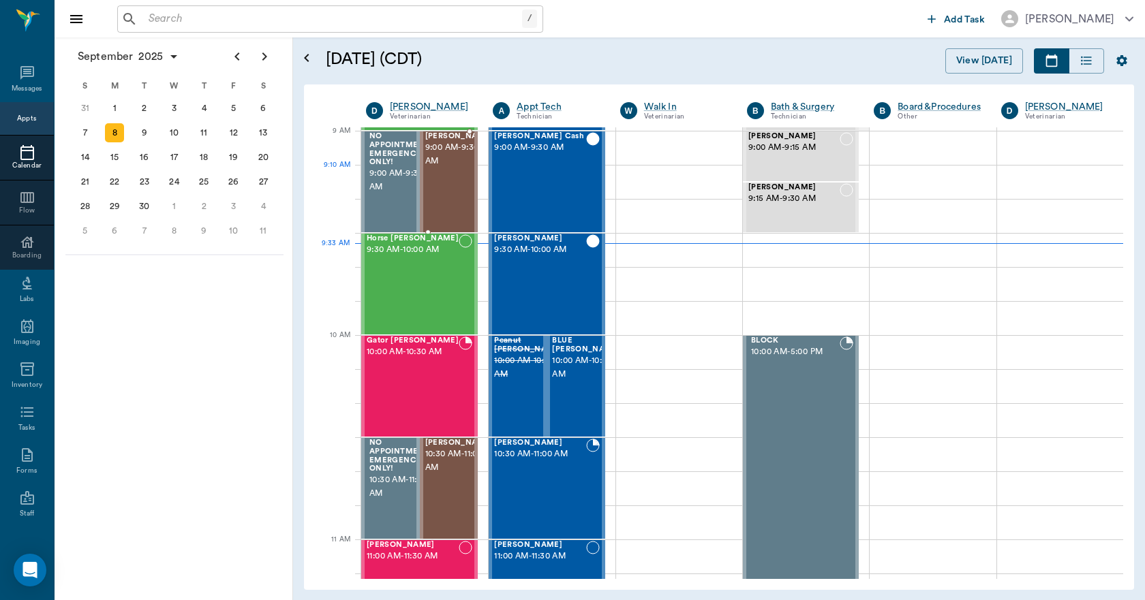
click at [444, 186] on div "[PERSON_NAME] 9:00 AM - 9:30 AM" at bounding box center [459, 181] width 68 height 99
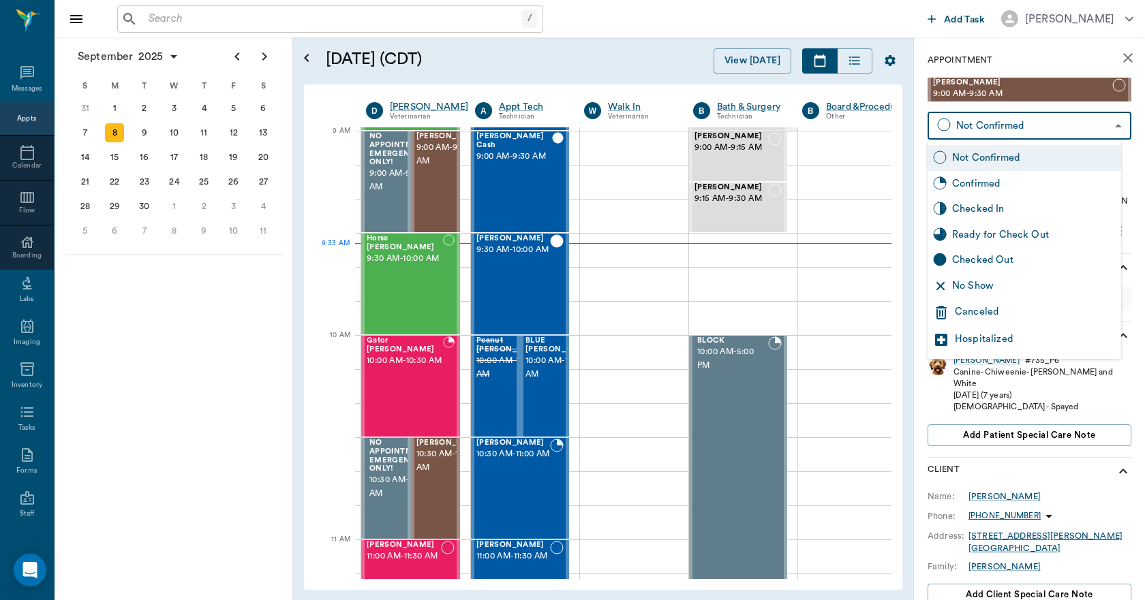
click at [1026, 132] on body "/ ​ Add Task [PERSON_NAME] Nectar Messages Appts Calendar Flow Boarding Labs Im…" at bounding box center [572, 300] width 1145 height 600
click at [999, 284] on div "No Show" at bounding box center [1034, 286] width 164 height 15
type input "NO_SHOW"
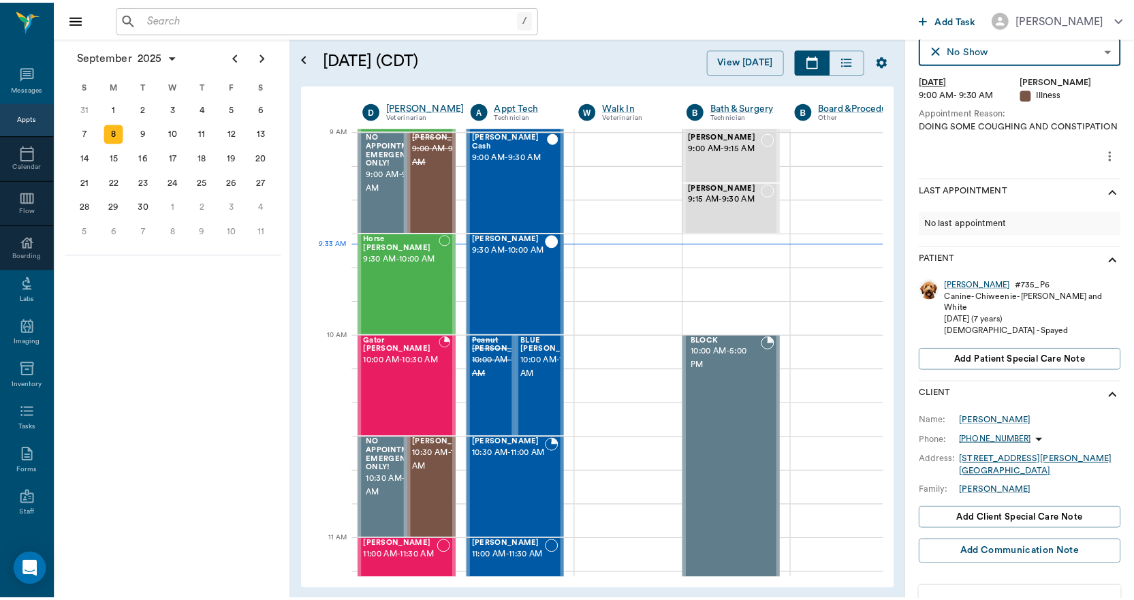
scroll to position [119, 0]
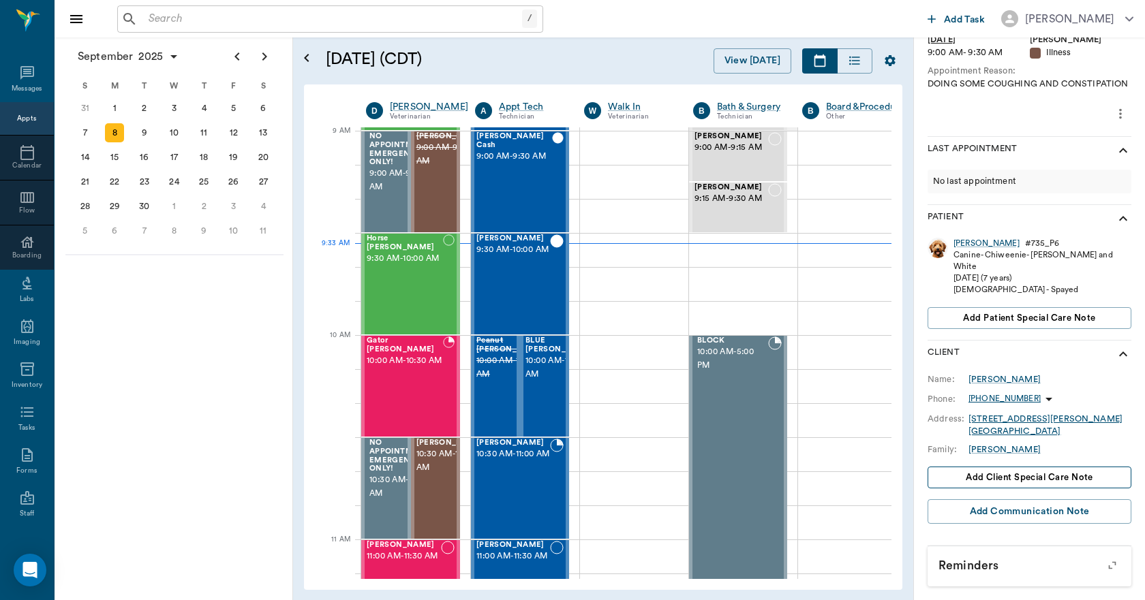
click at [1025, 477] on span "Add client Special Care Note" at bounding box center [1028, 477] width 127 height 15
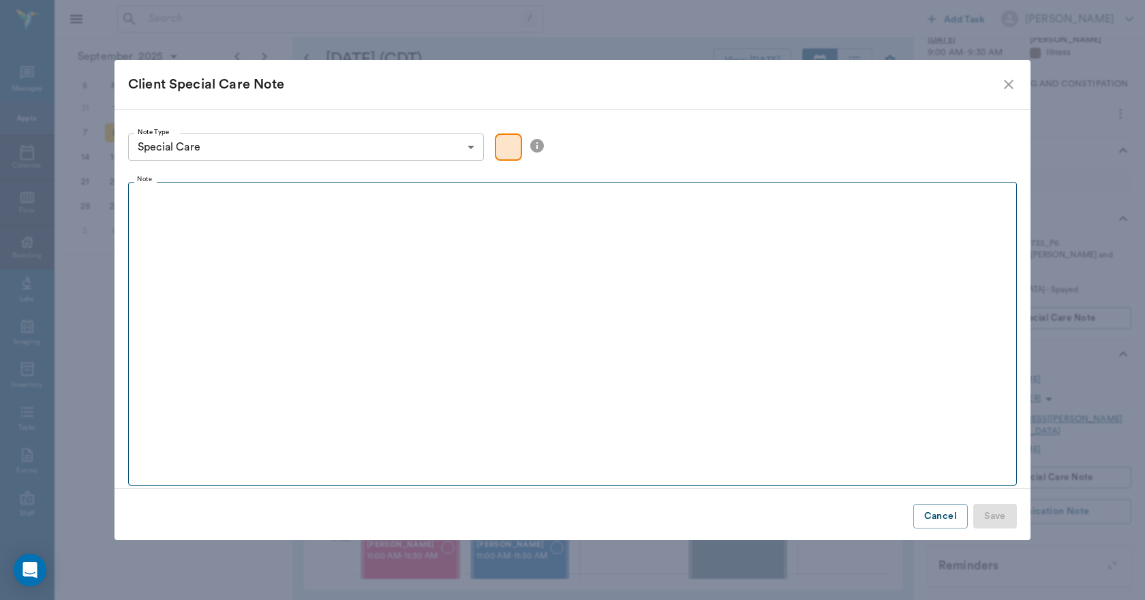
click at [589, 313] on fieldset "Note" at bounding box center [572, 331] width 888 height 310
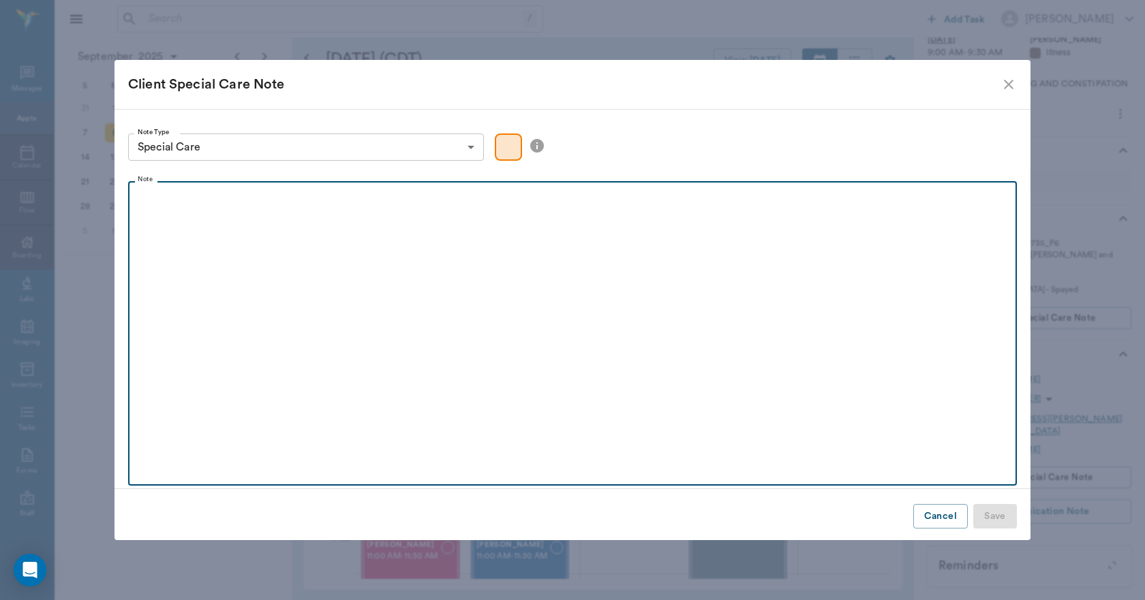
click at [166, 208] on div at bounding box center [572, 206] width 875 height 34
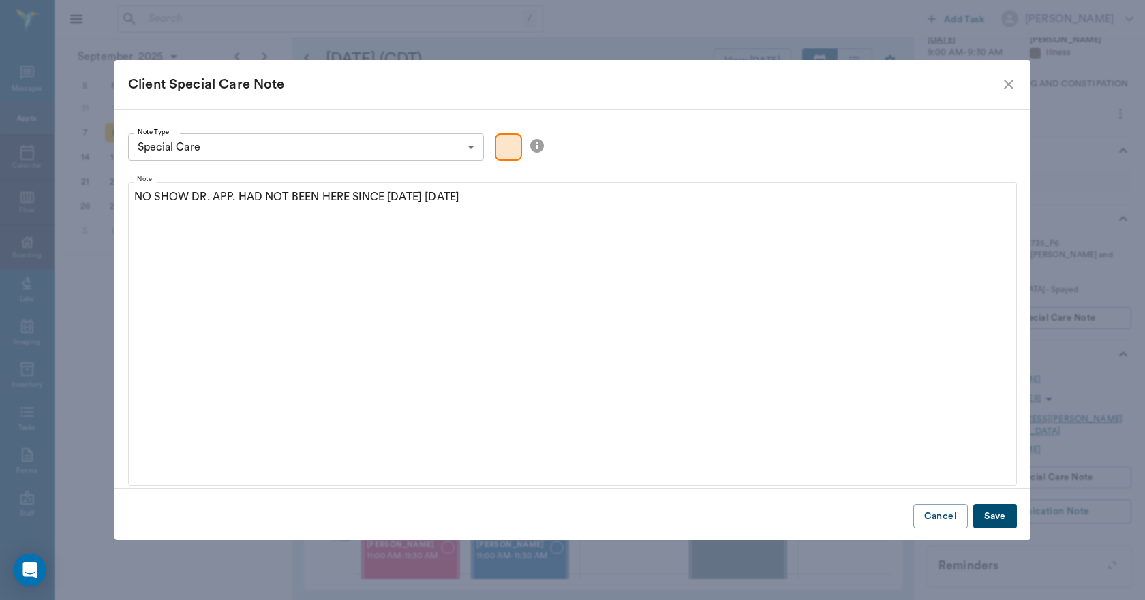
click at [1004, 522] on button "Save" at bounding box center [995, 516] width 44 height 25
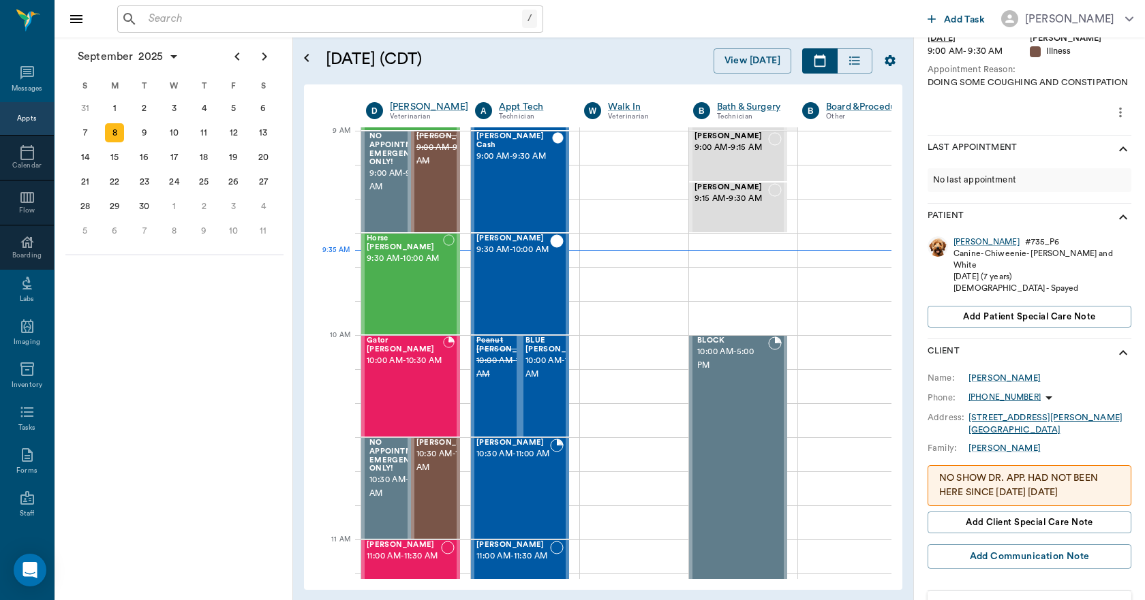
click at [266, 16] on input "text" at bounding box center [332, 19] width 379 height 19
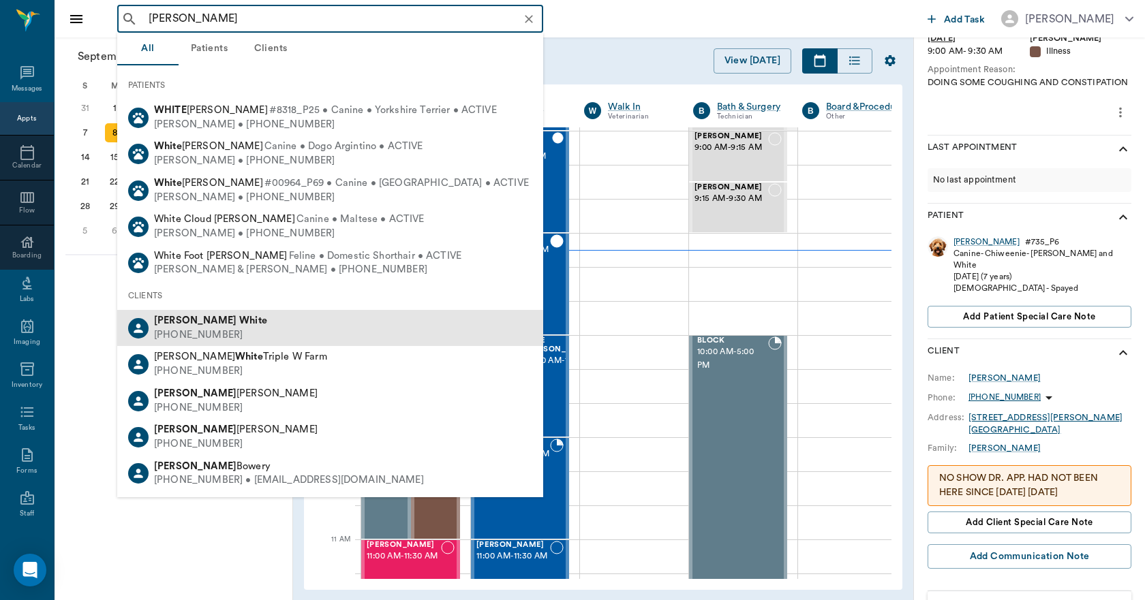
click at [196, 329] on div "[PHONE_NUMBER]" at bounding box center [210, 335] width 113 height 14
type input "[PERSON_NAME]"
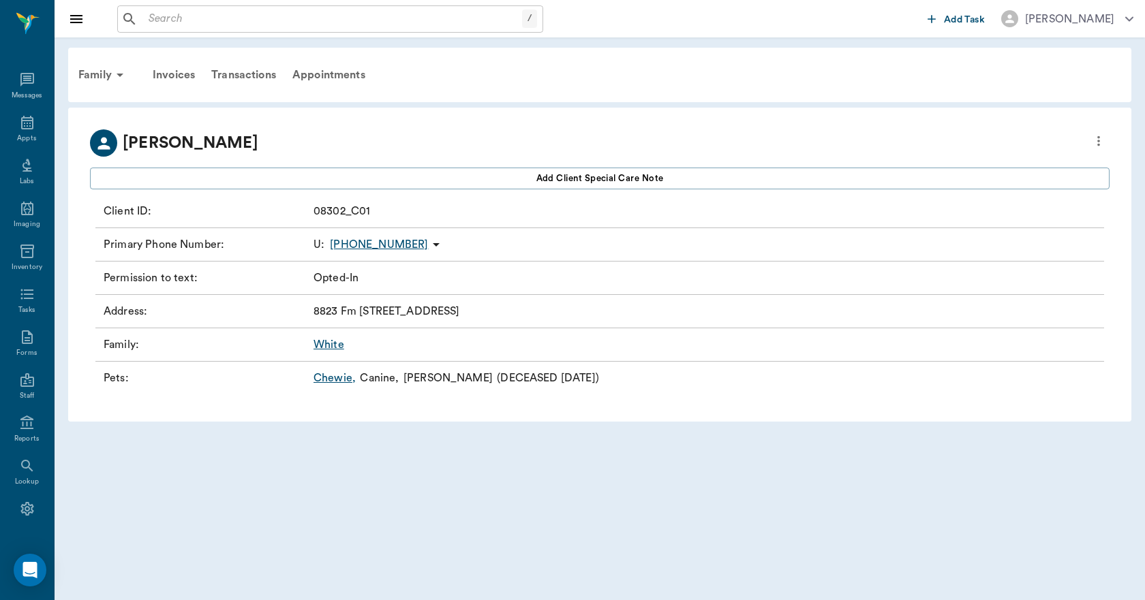
click at [330, 377] on link "Chewie ," at bounding box center [334, 378] width 42 height 16
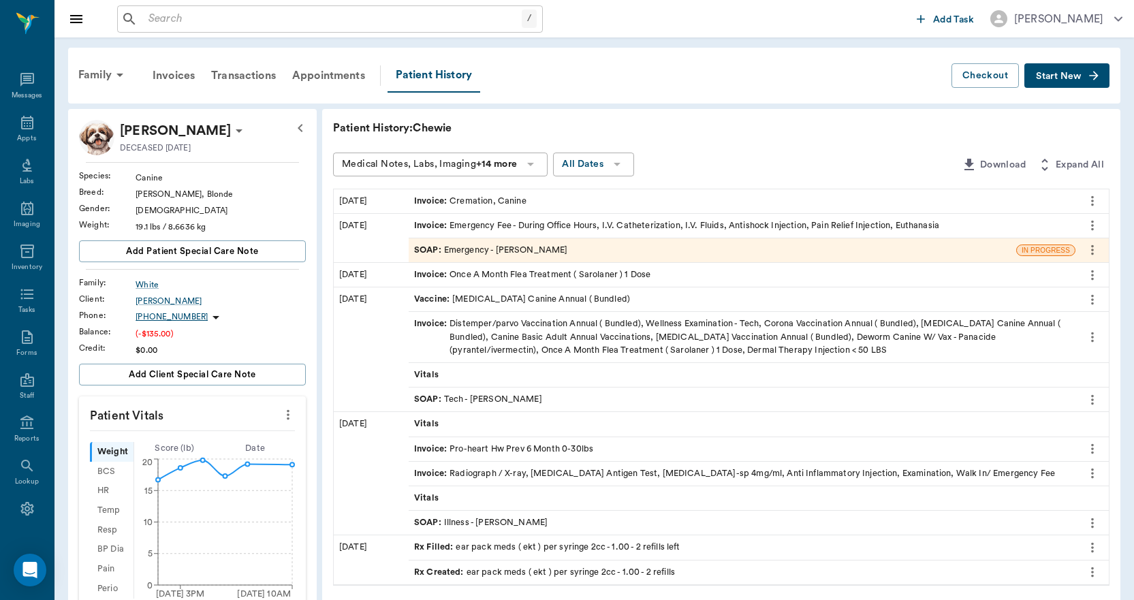
click at [501, 224] on div "Invoice : Emergency Fee - During Office Hours, I.V. Catheterization, I.V. Fluid…" at bounding box center [676, 225] width 525 height 13
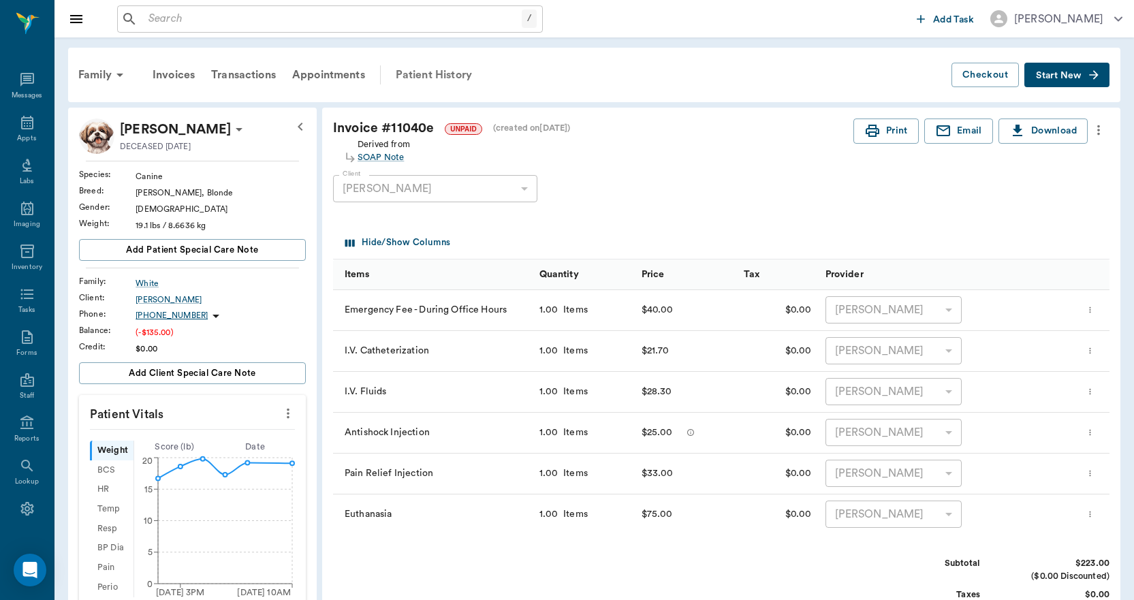
click at [426, 74] on div "Patient History" at bounding box center [434, 75] width 93 height 33
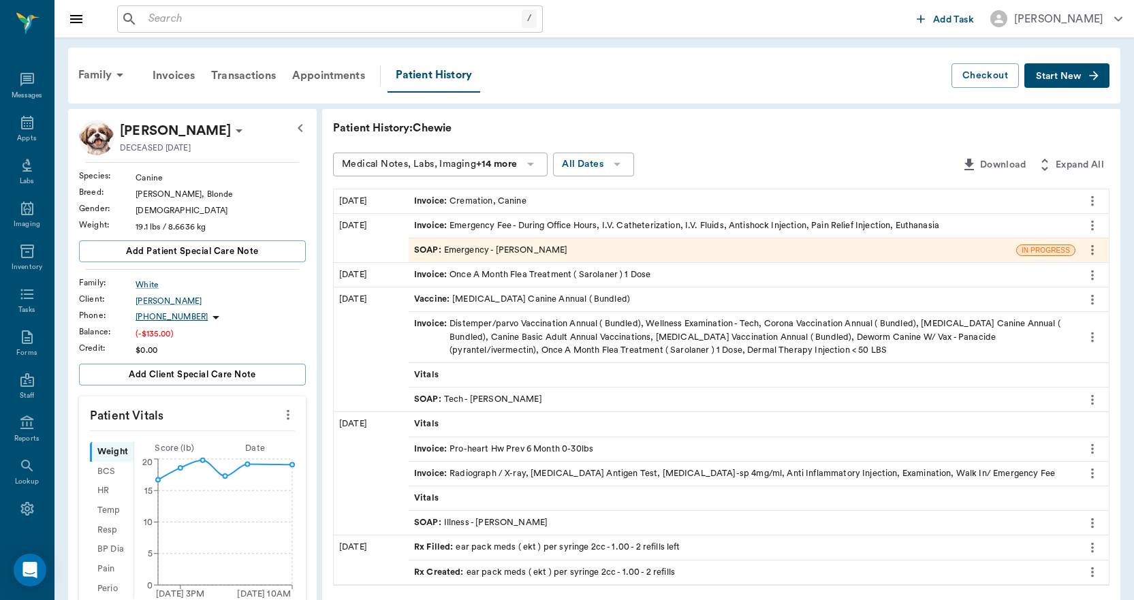
click at [512, 202] on div "Invoice : Cremation, Canine" at bounding box center [470, 201] width 112 height 13
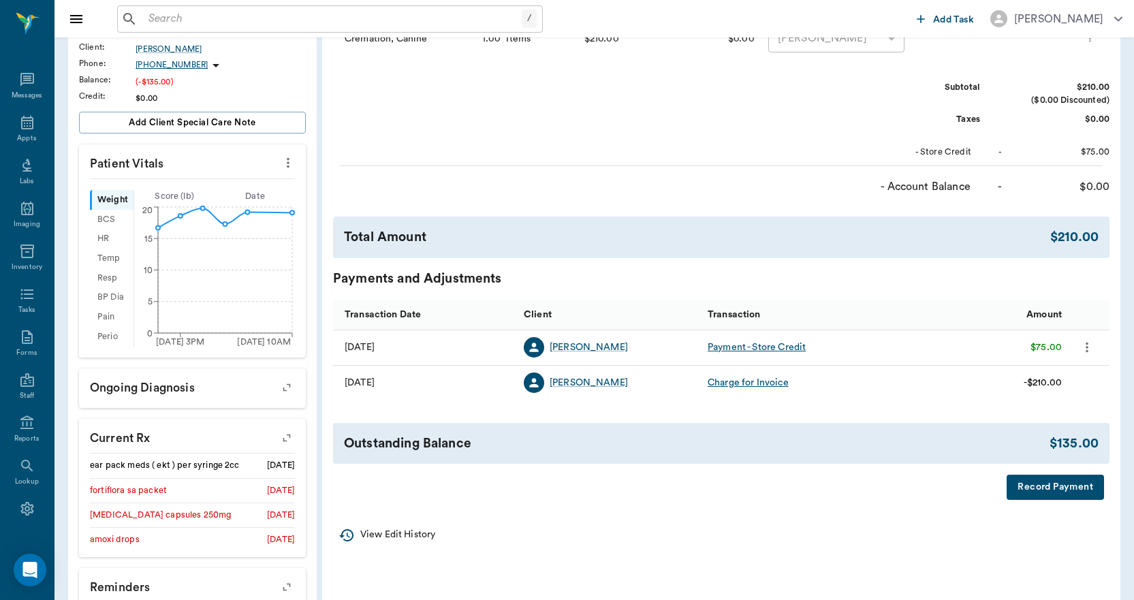
scroll to position [273, 0]
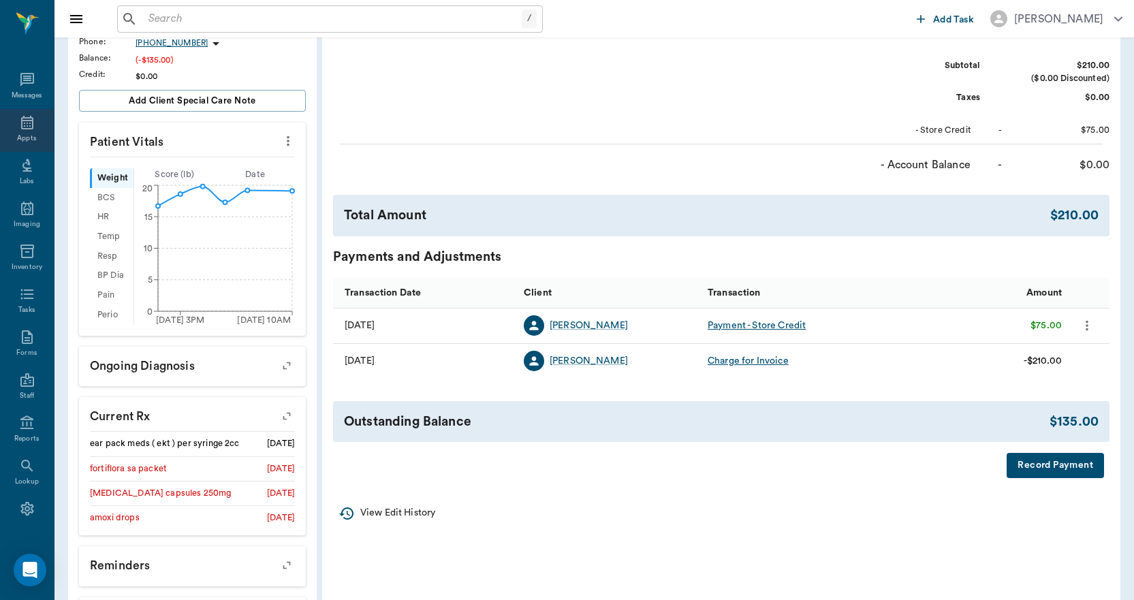
click at [17, 136] on div "Appts" at bounding box center [26, 139] width 19 height 10
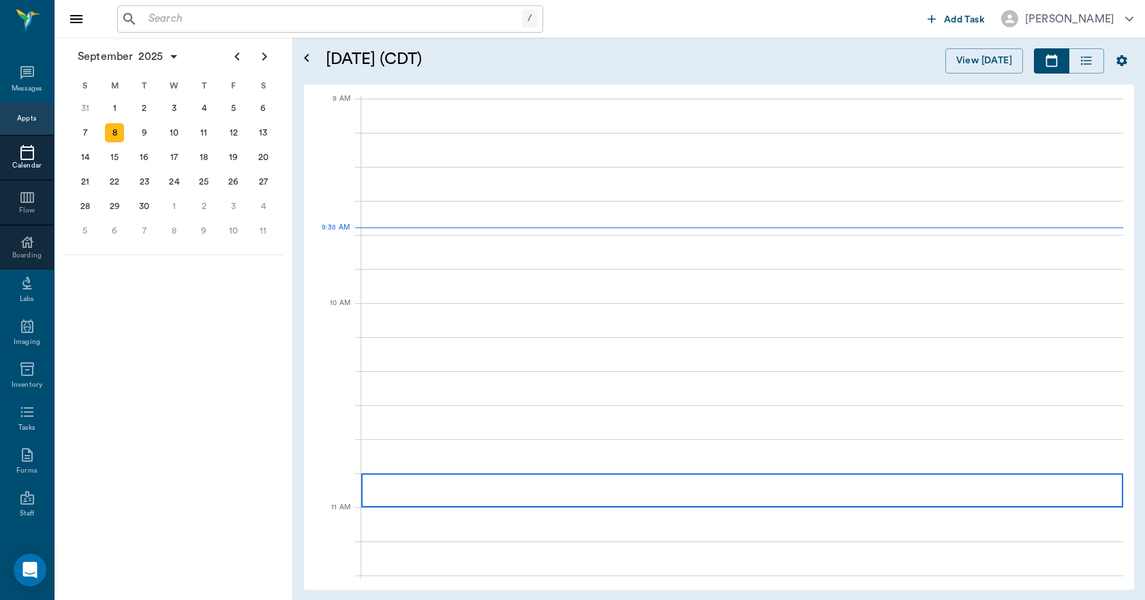
scroll to position [206, 0]
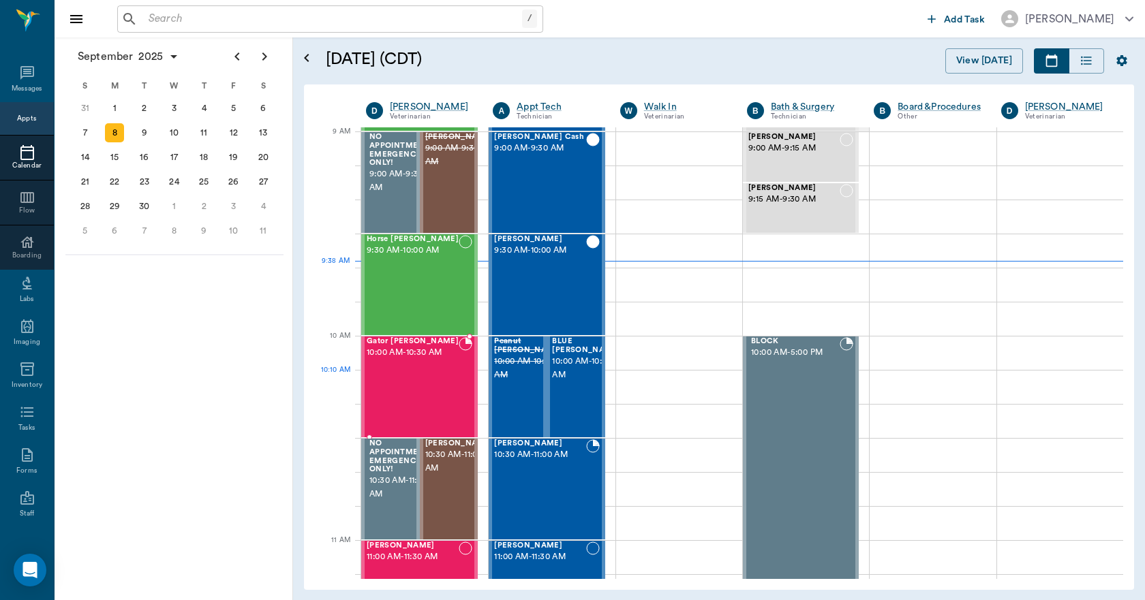
click at [407, 390] on div "Gator [PERSON_NAME] 10:00 AM - 10:30 AM" at bounding box center [413, 386] width 92 height 99
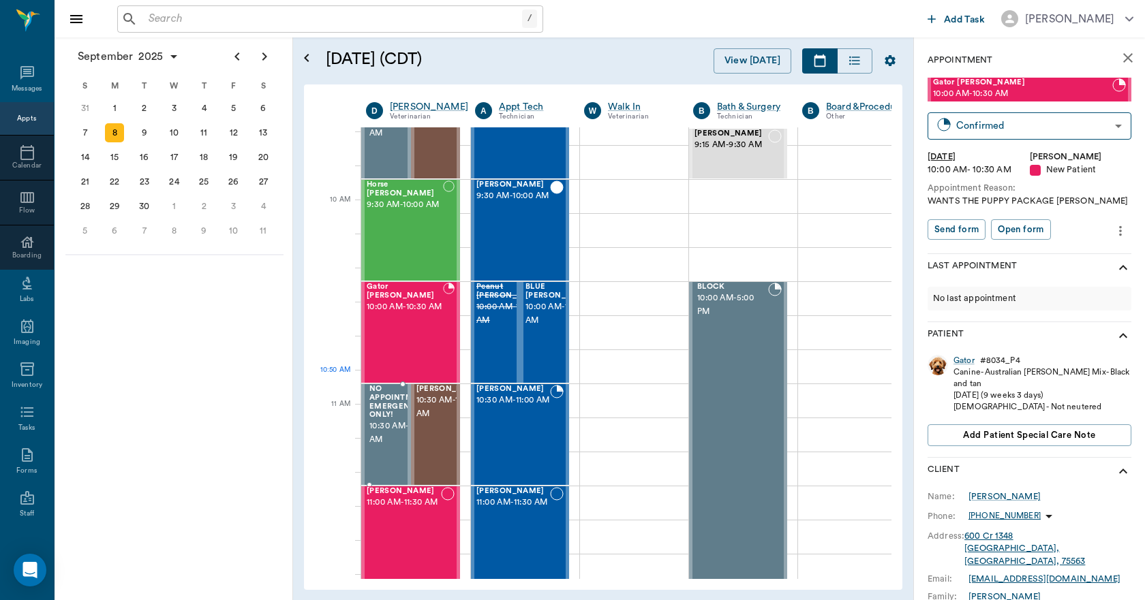
scroll to position [342, 0]
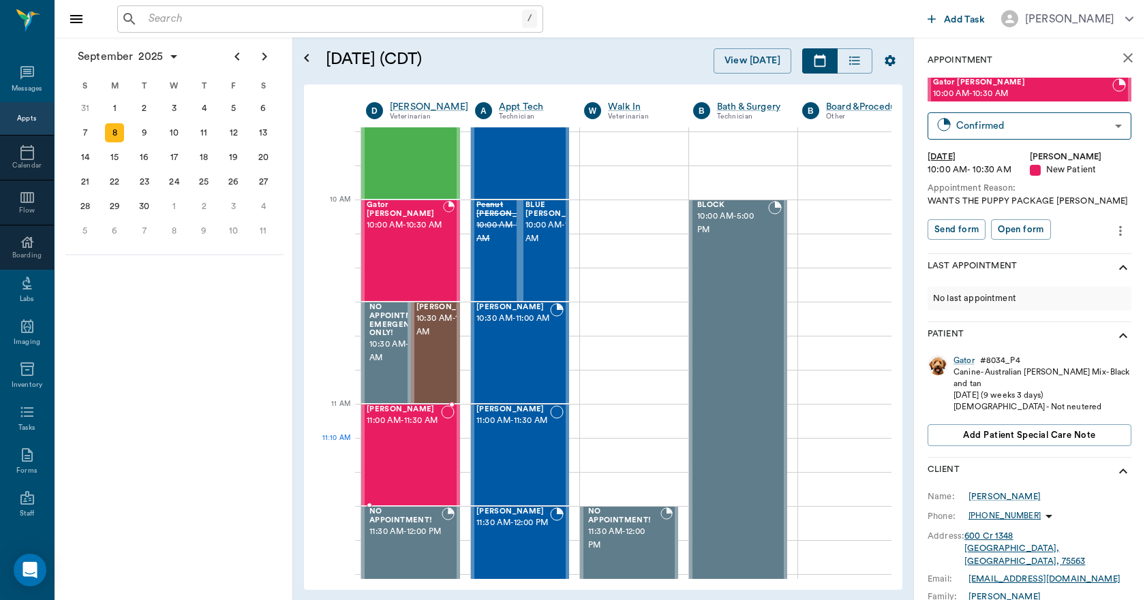
click at [422, 447] on div "[PERSON_NAME] 11:00 AM - 11:30 AM" at bounding box center [404, 454] width 74 height 99
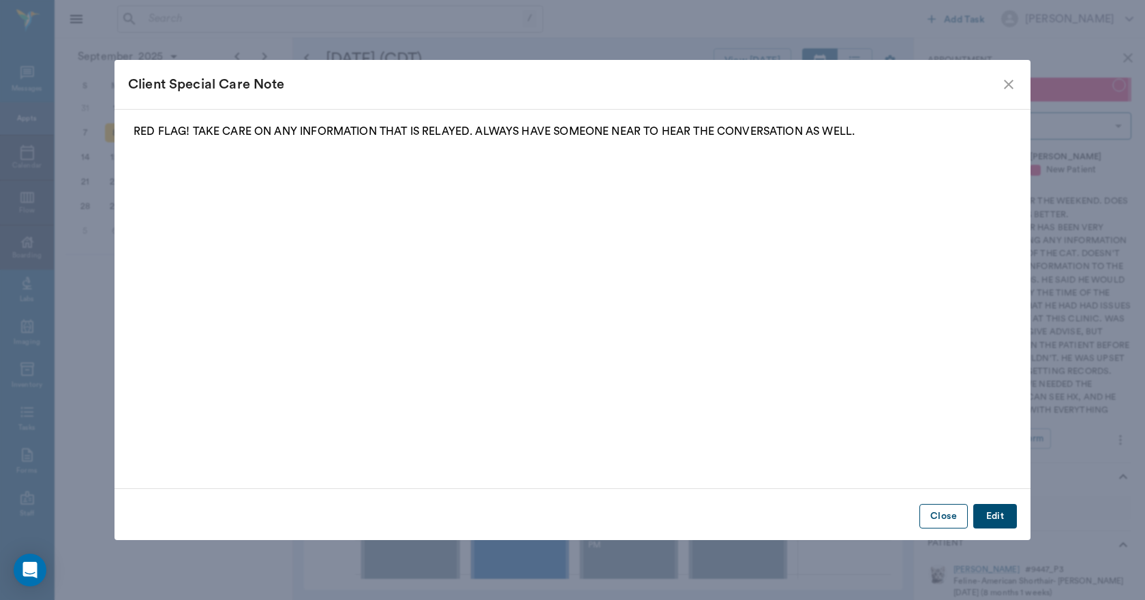
click at [933, 516] on button "Close" at bounding box center [943, 516] width 48 height 25
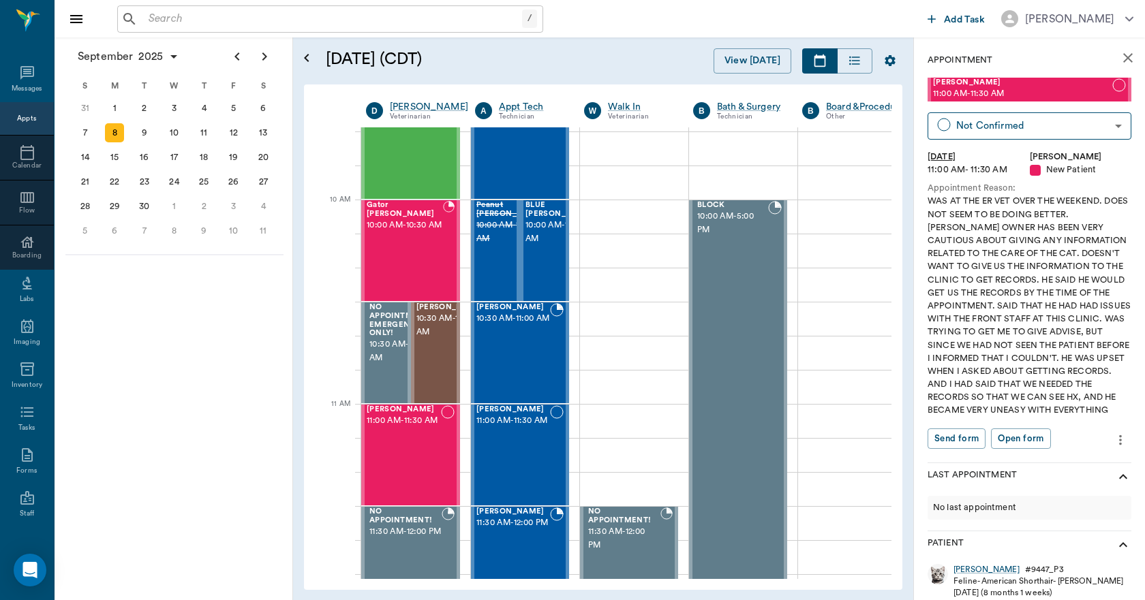
click at [1119, 56] on icon "close" at bounding box center [1127, 58] width 16 height 16
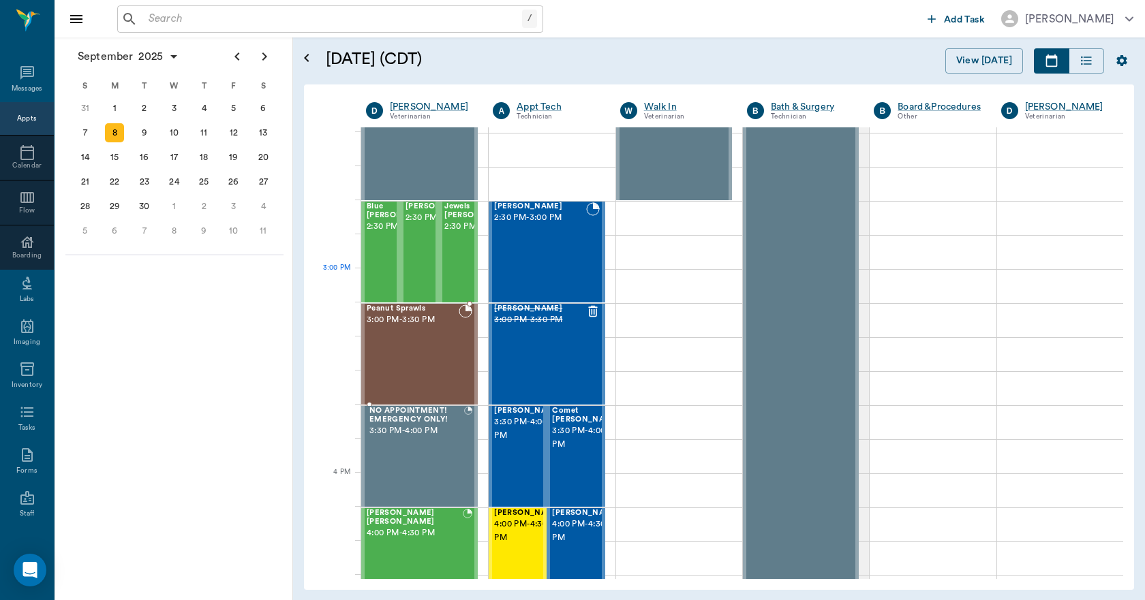
scroll to position [1296, 0]
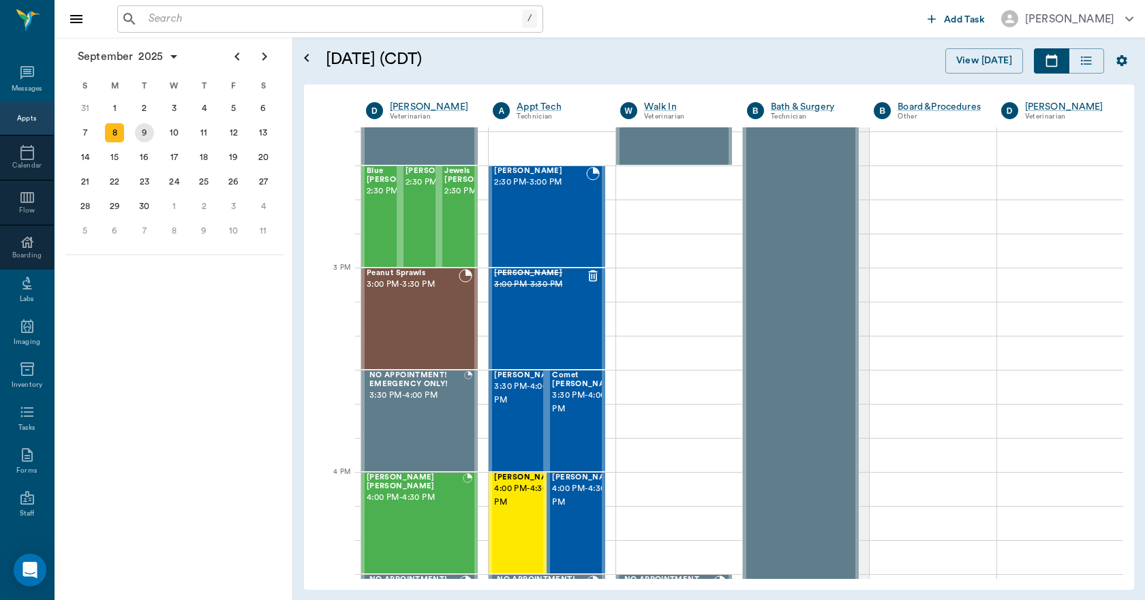
click at [150, 132] on div "9" at bounding box center [144, 132] width 19 height 19
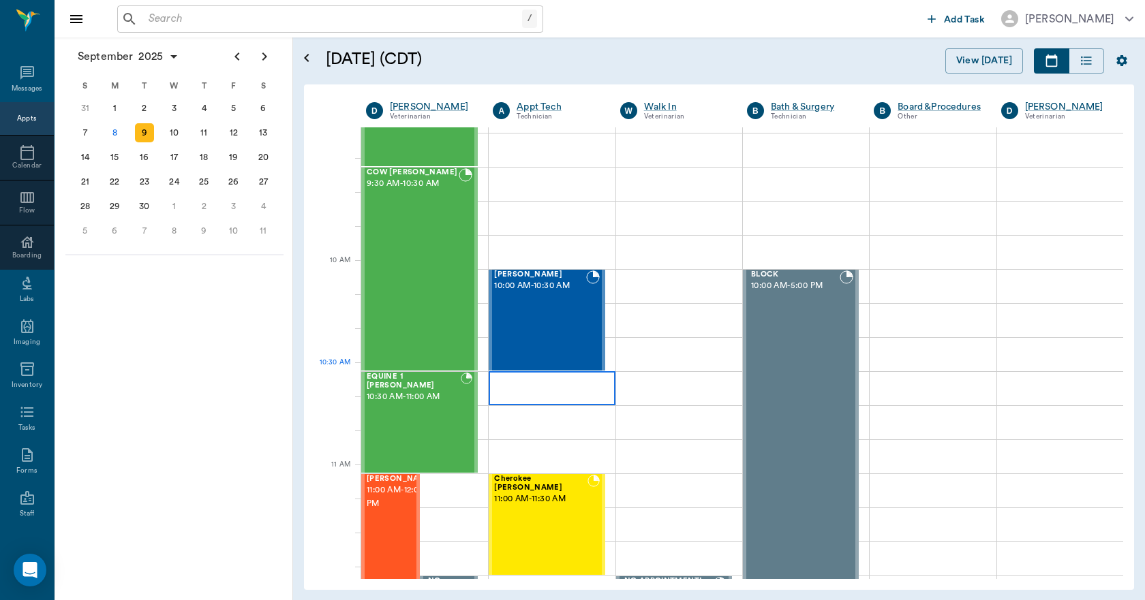
scroll to position [341, 0]
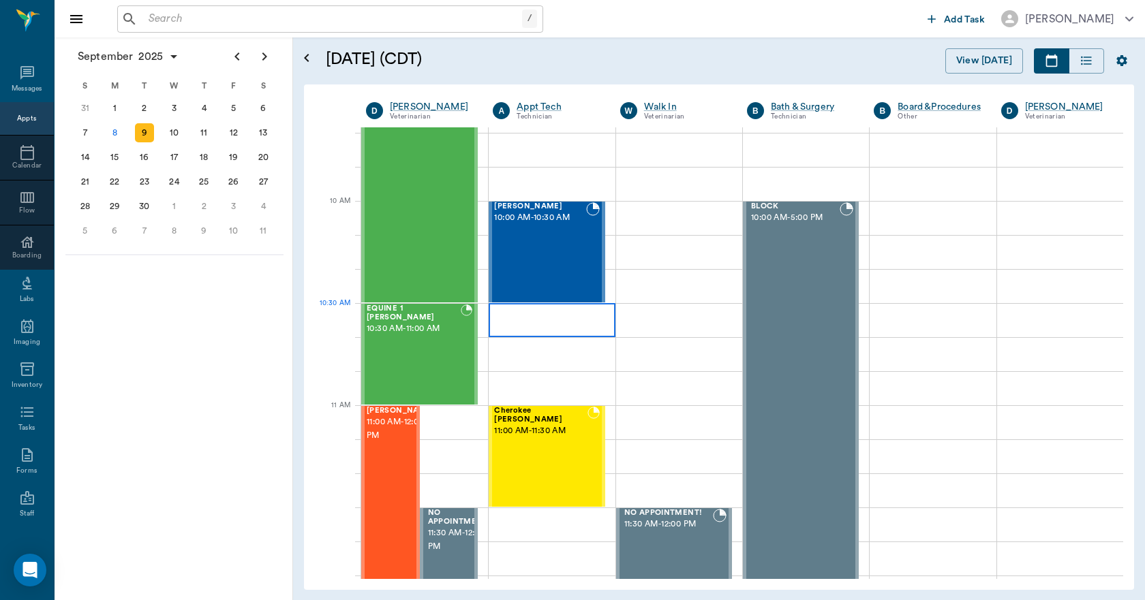
click at [539, 327] on div at bounding box center [551, 320] width 126 height 34
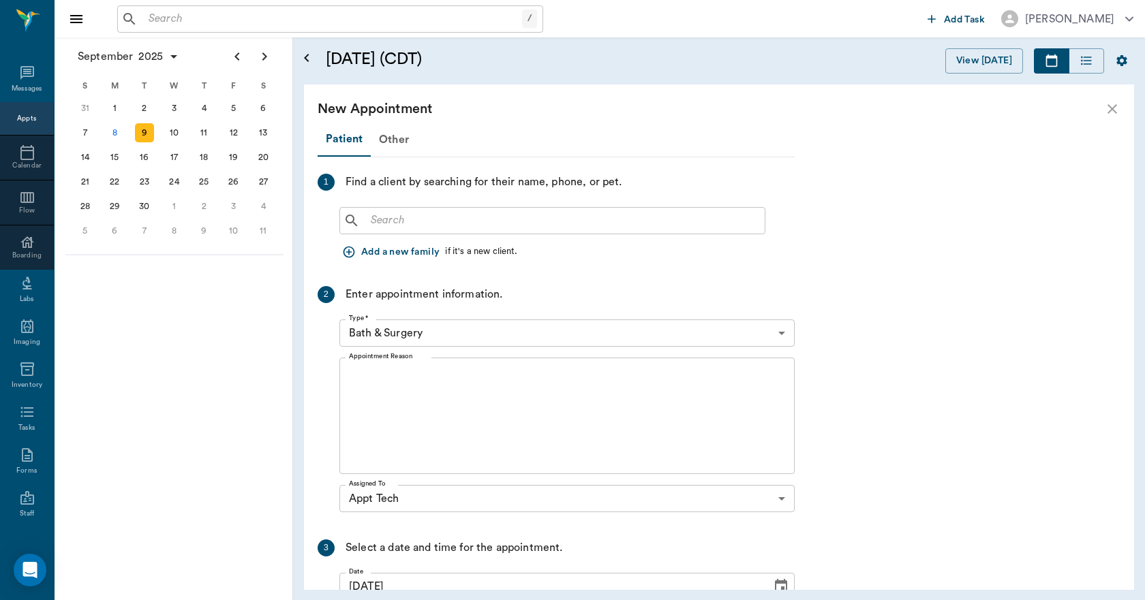
click at [416, 217] on input "text" at bounding box center [562, 220] width 394 height 19
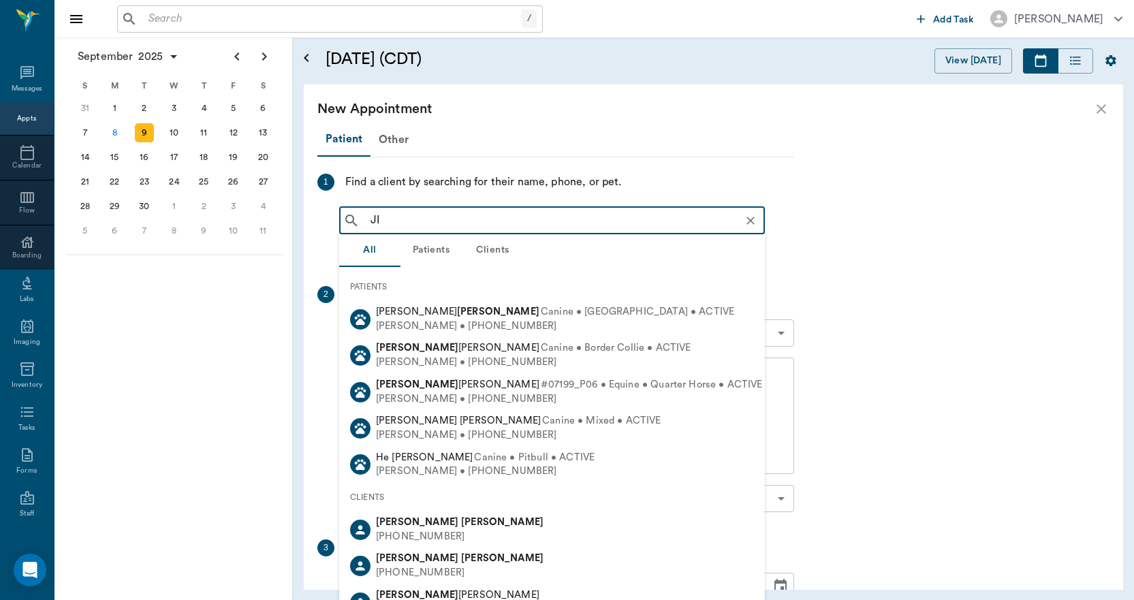
type input "J"
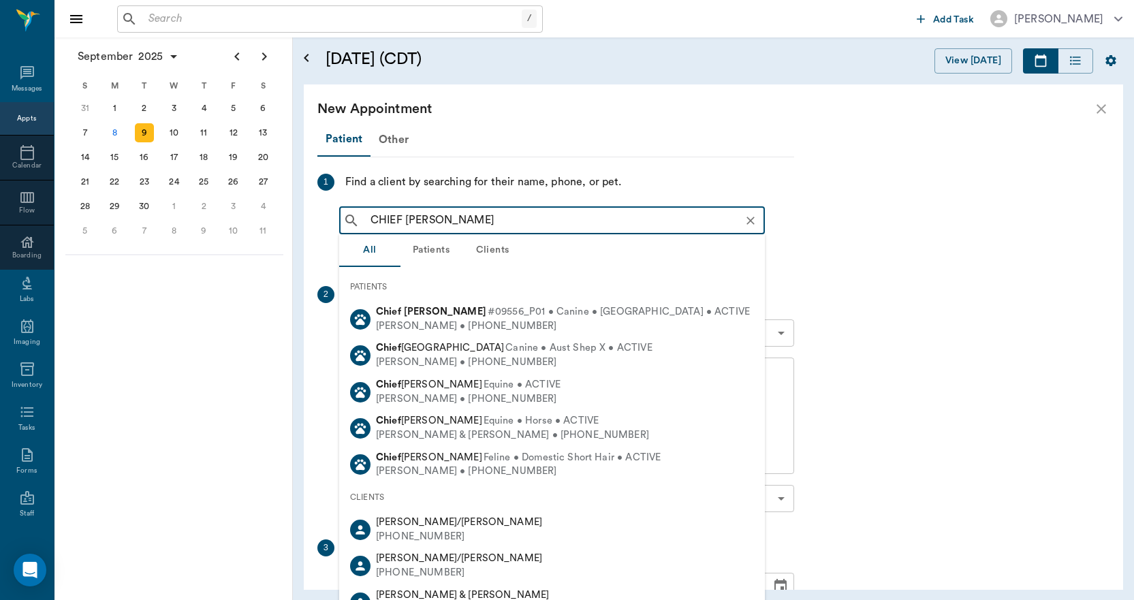
click at [409, 317] on div "Chief [PERSON_NAME] #09556_P01 • Canine • [GEOGRAPHIC_DATA] • ACTIVE" at bounding box center [563, 312] width 374 height 14
type input "CHIEF [PERSON_NAME]"
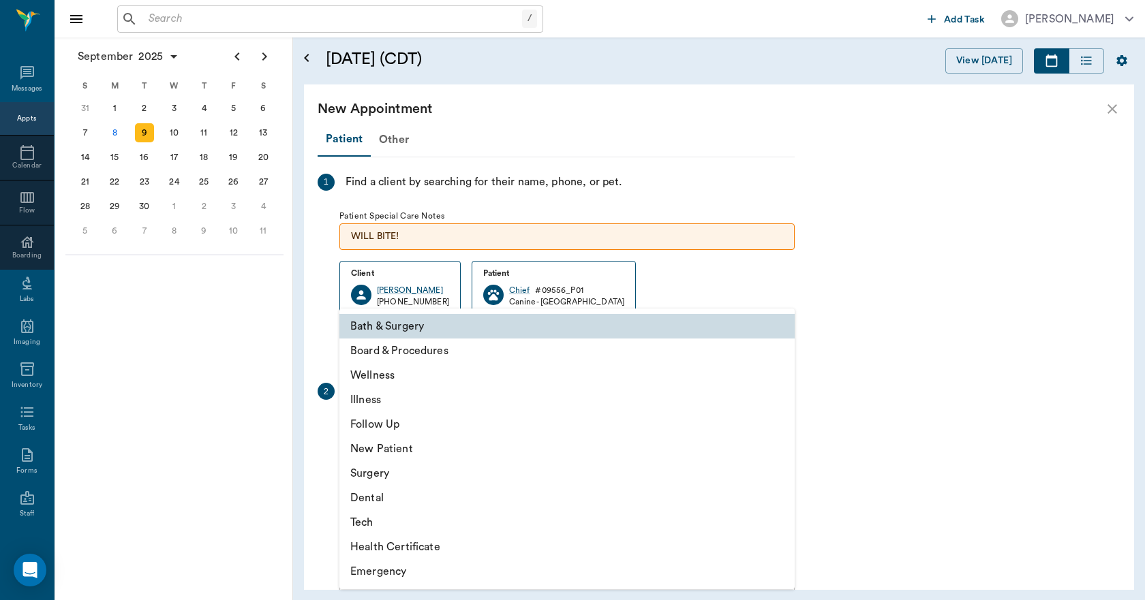
click at [460, 433] on body "/ ​ Add Task [PERSON_NAME] Nectar Messages Appts Calendar Flow Boarding Labs Im…" at bounding box center [572, 300] width 1145 height 600
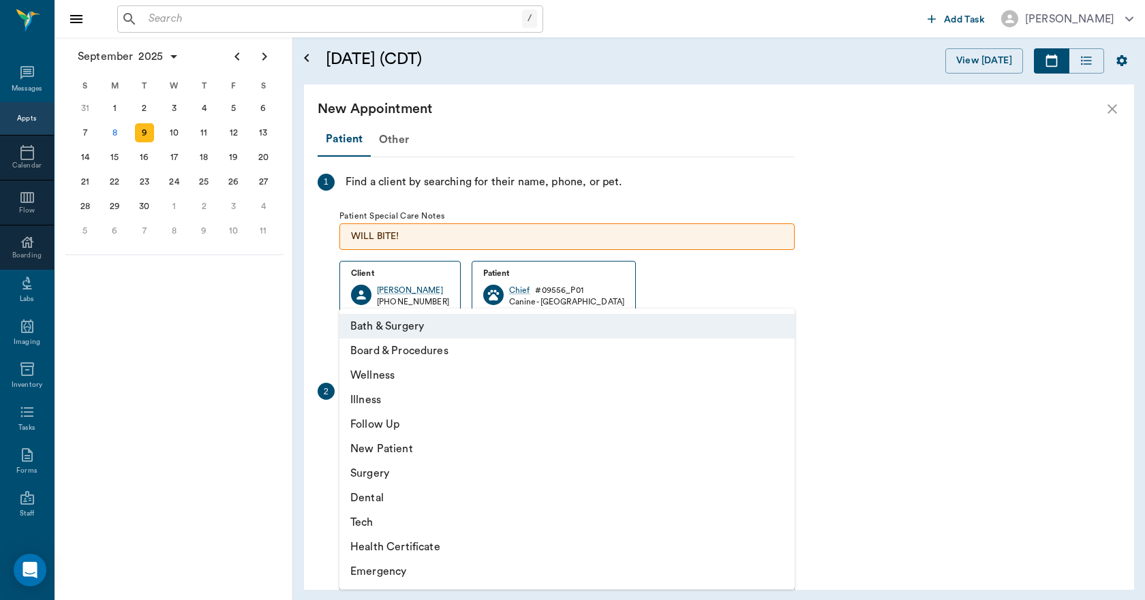
click at [379, 515] on li "Tech" at bounding box center [566, 522] width 455 height 25
type input "65d2be4f46e3a538d89b8c1a"
type input "11:00 AM"
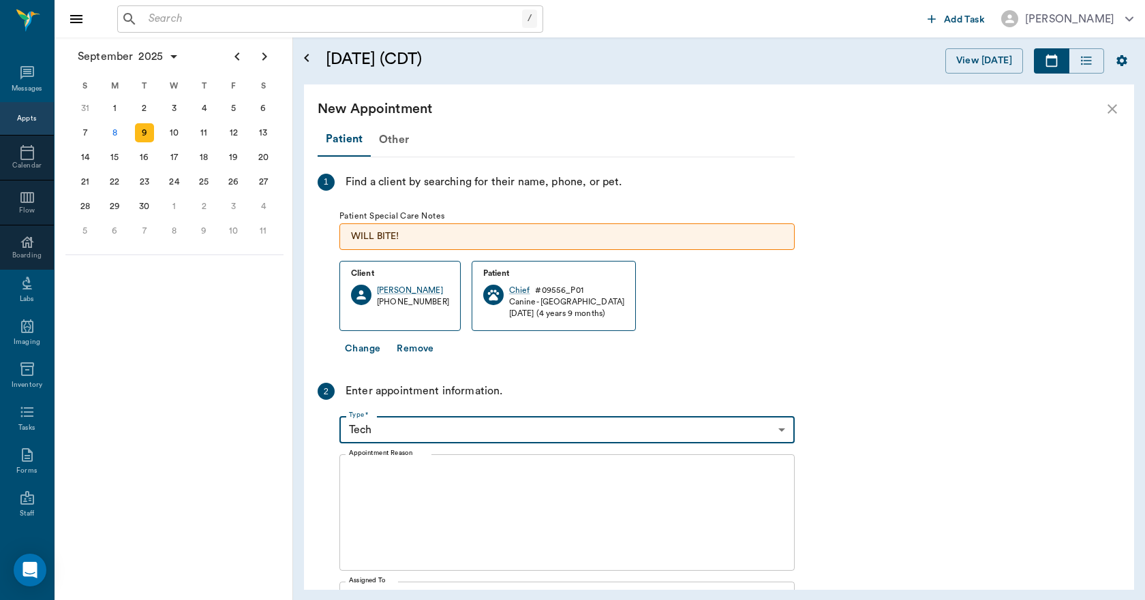
click at [408, 493] on textarea "Appointment Reason" at bounding box center [567, 513] width 436 height 94
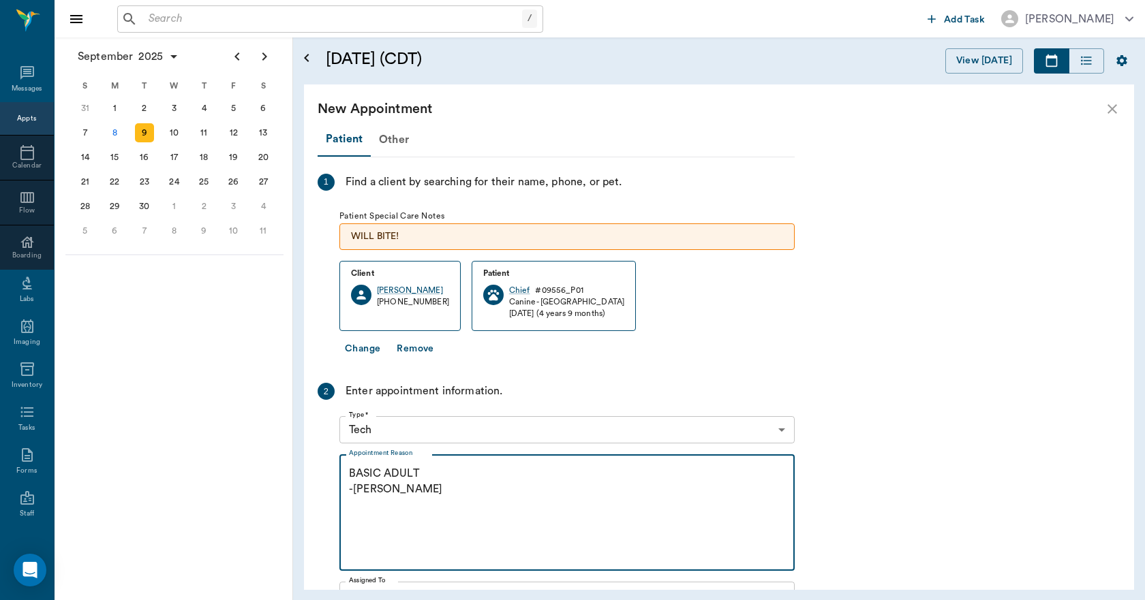
scroll to position [247, 0]
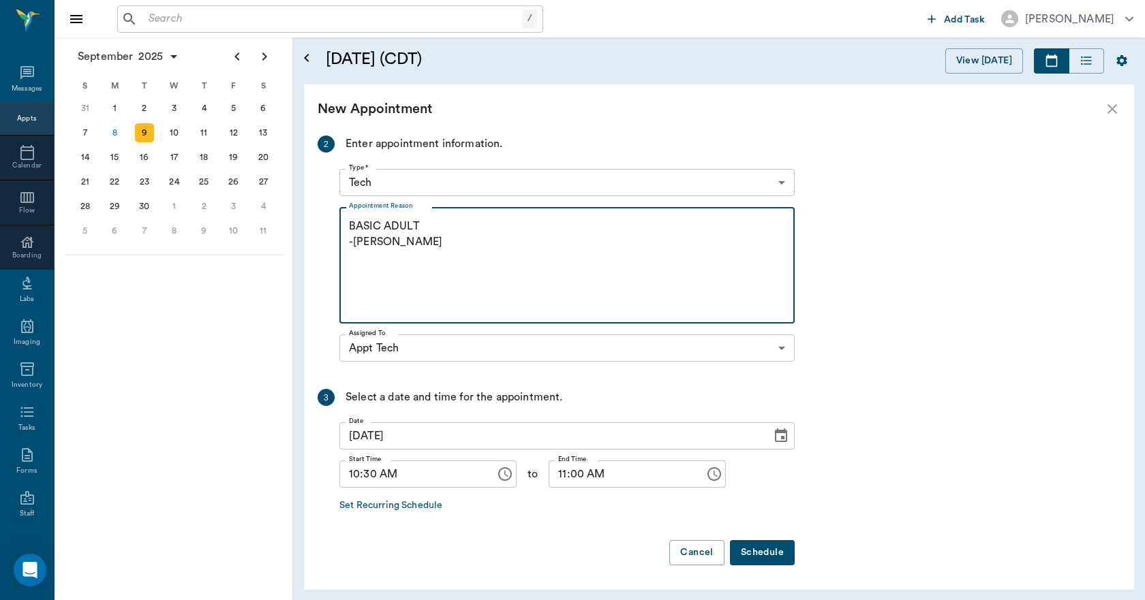
type textarea "BASIC ADULT -LORY"
click at [753, 550] on button "Schedule" at bounding box center [762, 552] width 65 height 25
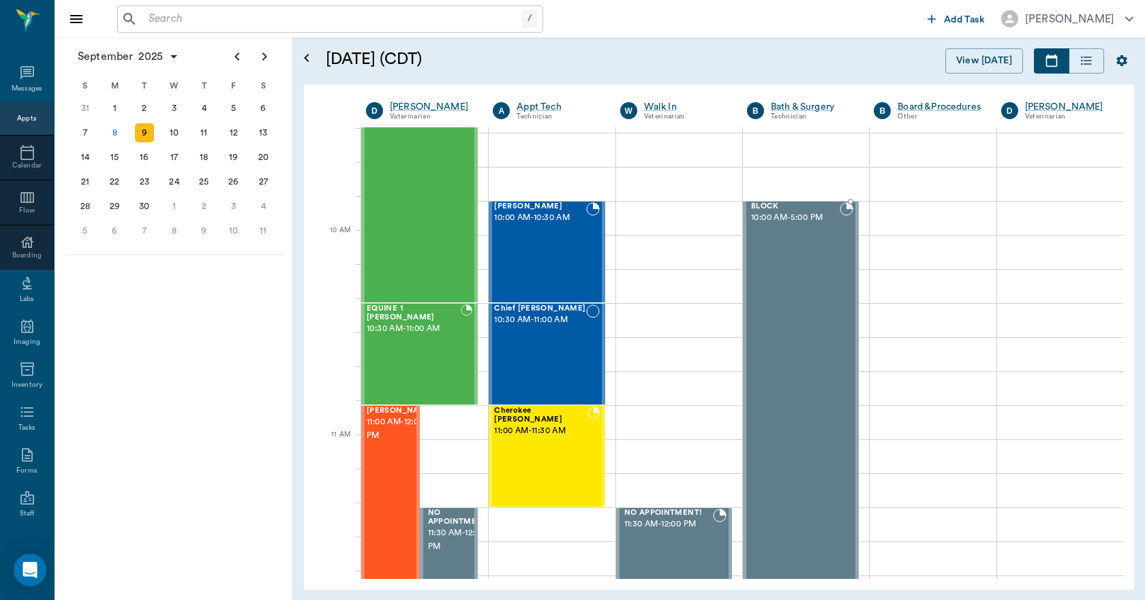
scroll to position [273, 0]
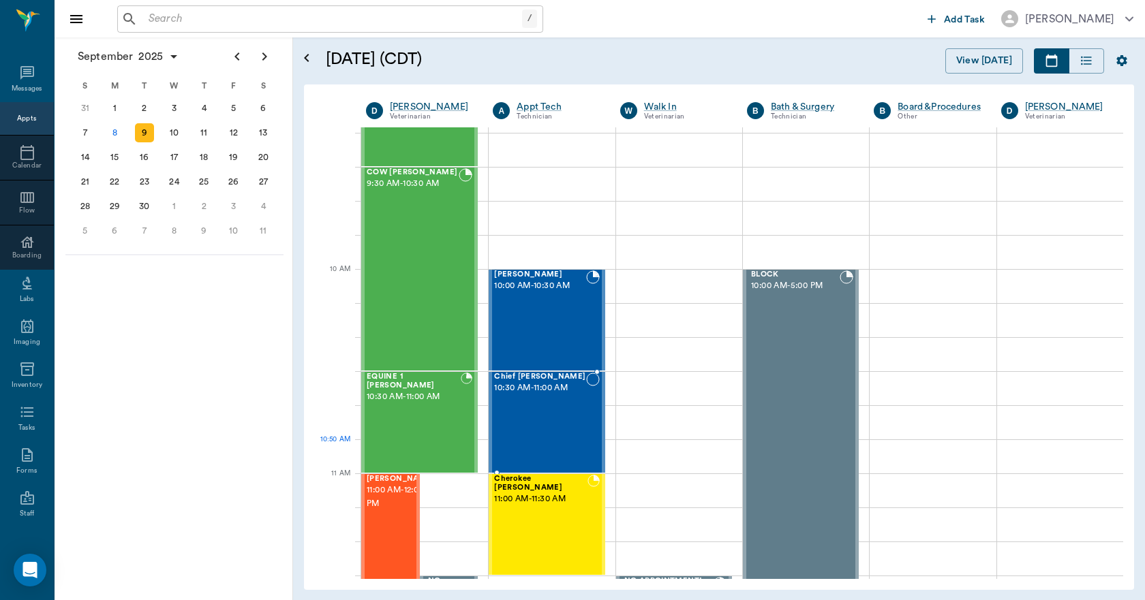
click at [531, 452] on div "Chief Healy 10:30 AM - 11:00 AM" at bounding box center [539, 422] width 91 height 99
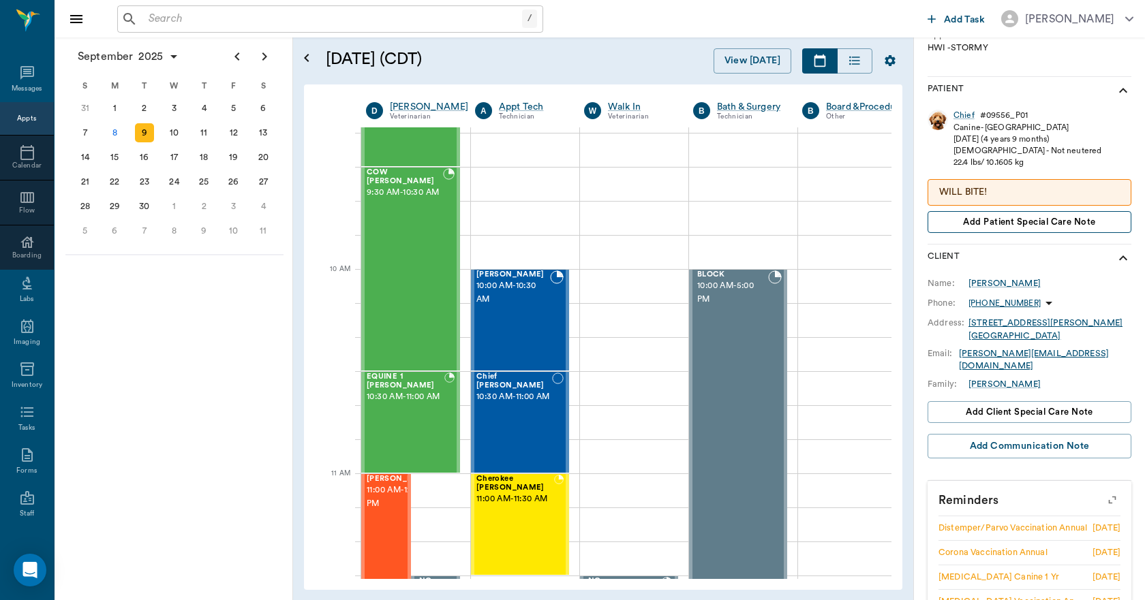
scroll to position [310, 0]
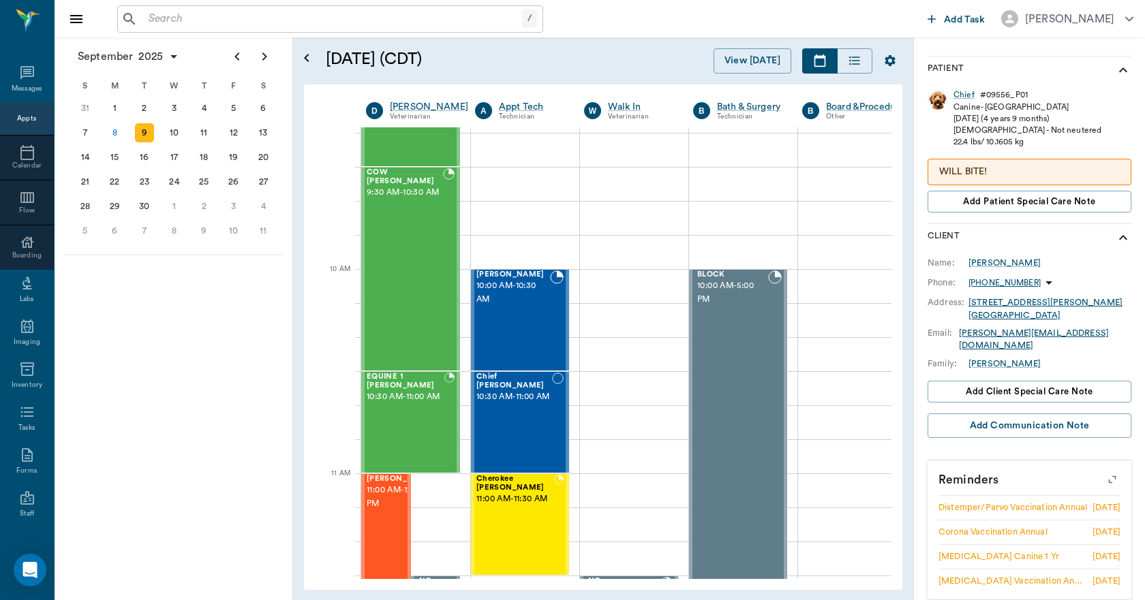
click at [1102, 470] on icon "button" at bounding box center [1111, 479] width 19 height 19
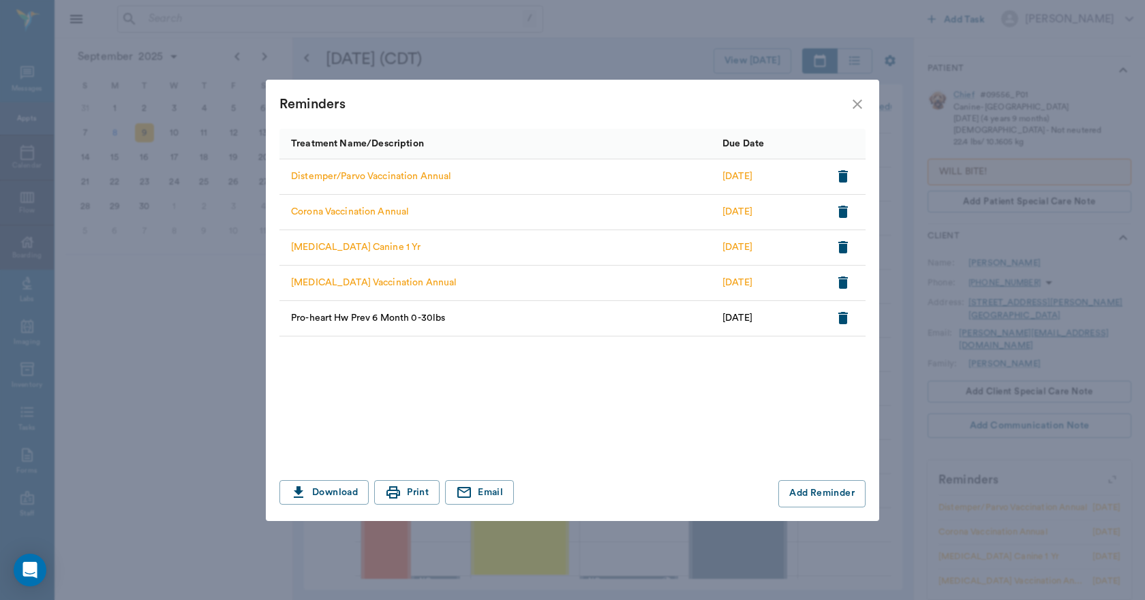
click at [856, 109] on icon "close" at bounding box center [857, 104] width 16 height 16
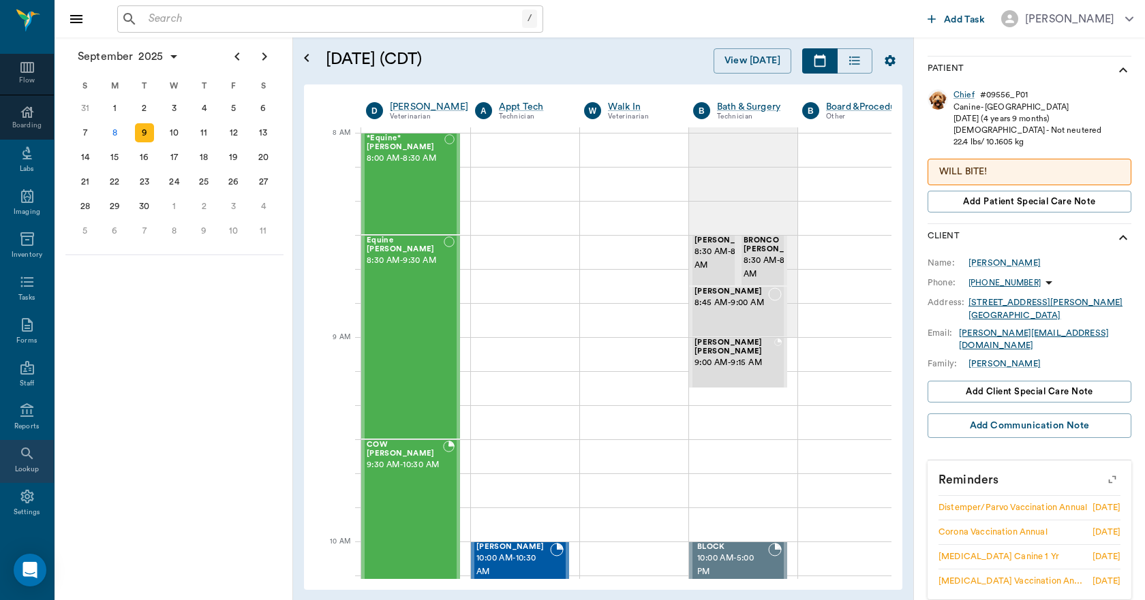
scroll to position [143, 0]
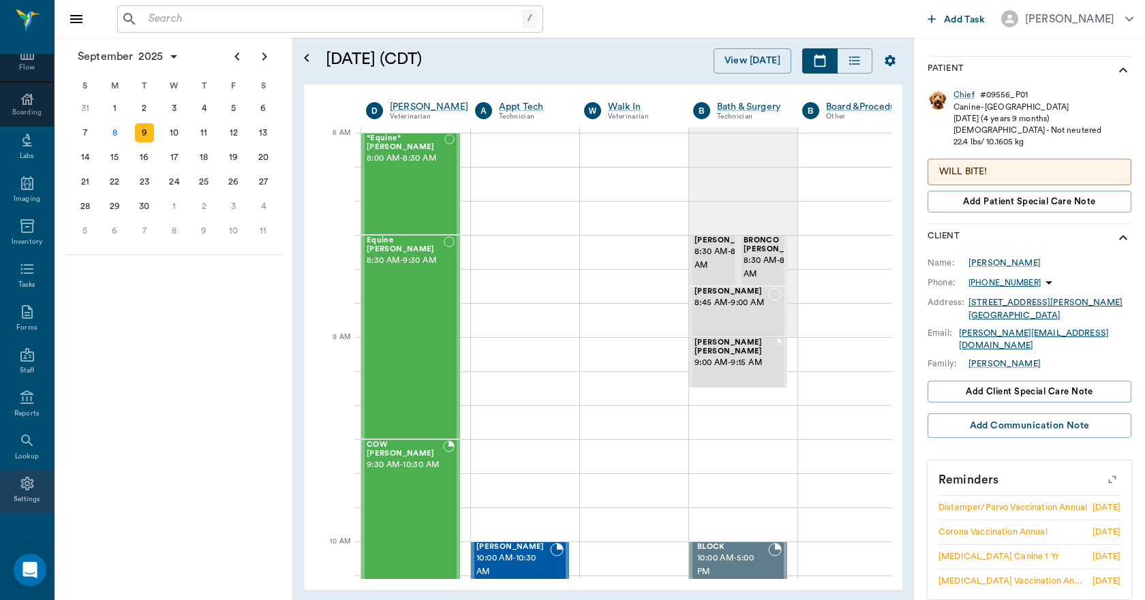
click at [35, 499] on div "Settings" at bounding box center [27, 491] width 54 height 43
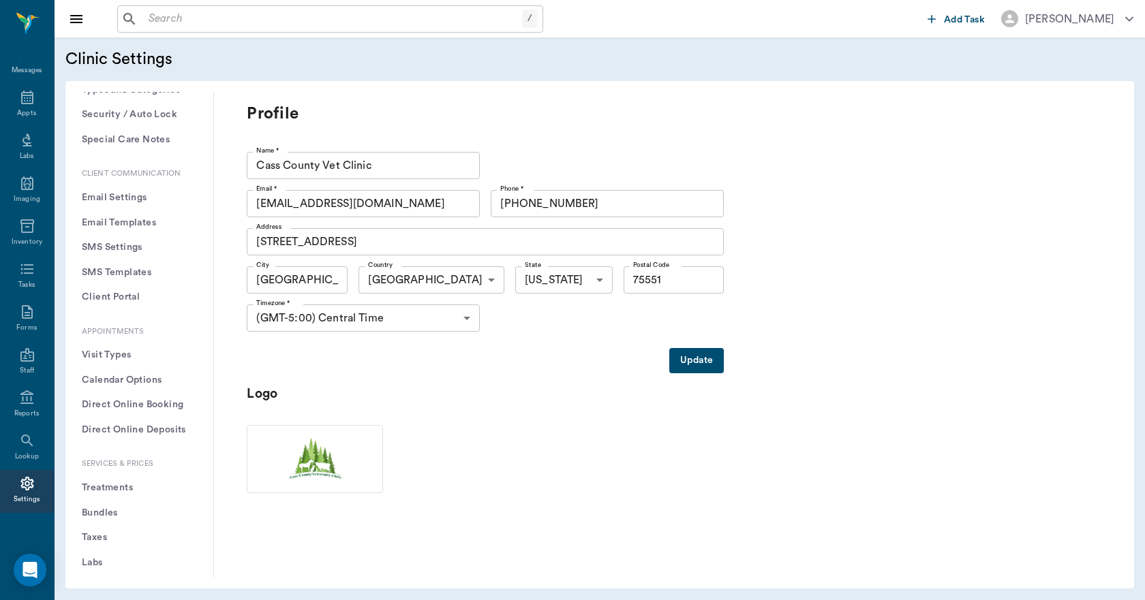
scroll to position [136, 0]
click at [132, 483] on button "Treatments" at bounding box center [139, 482] width 126 height 25
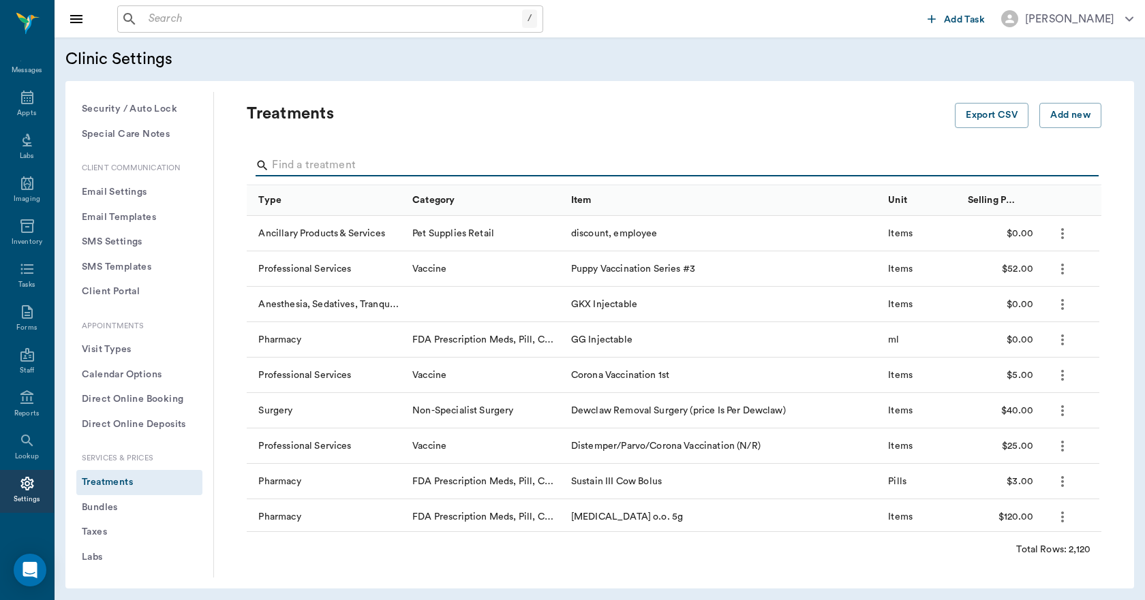
click at [328, 155] on input "Search" at bounding box center [675, 166] width 806 height 22
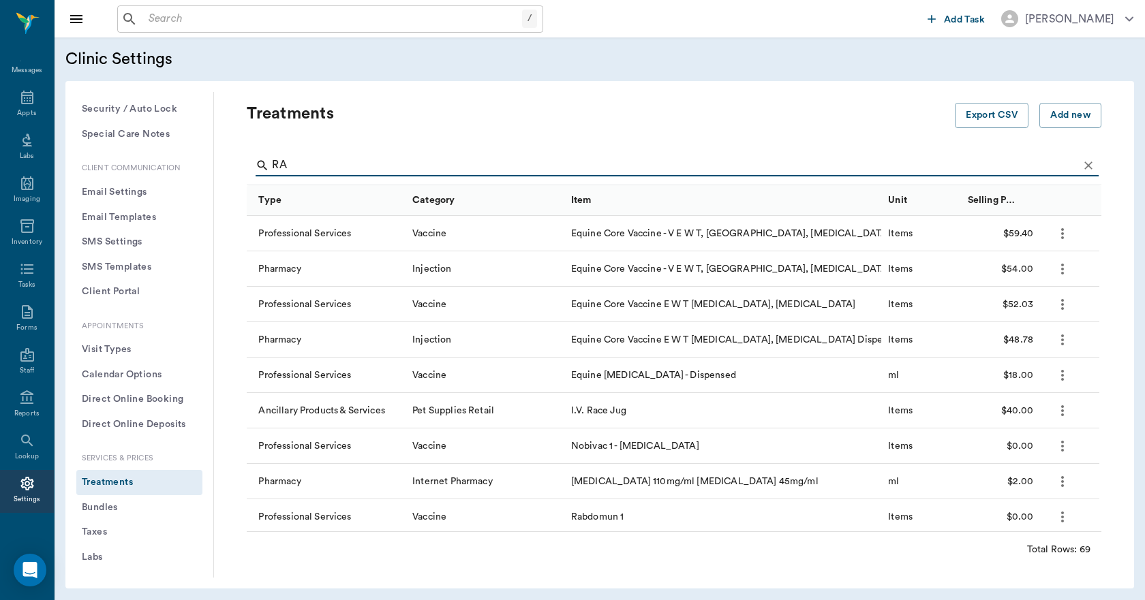
type input "R"
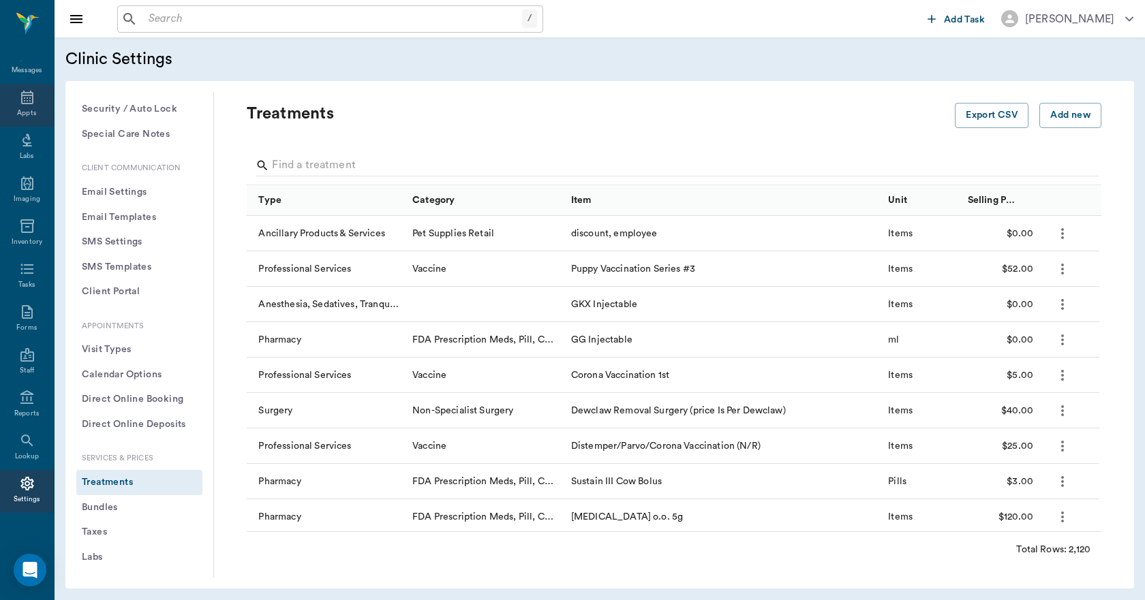
click at [21, 103] on icon at bounding box center [27, 98] width 12 height 14
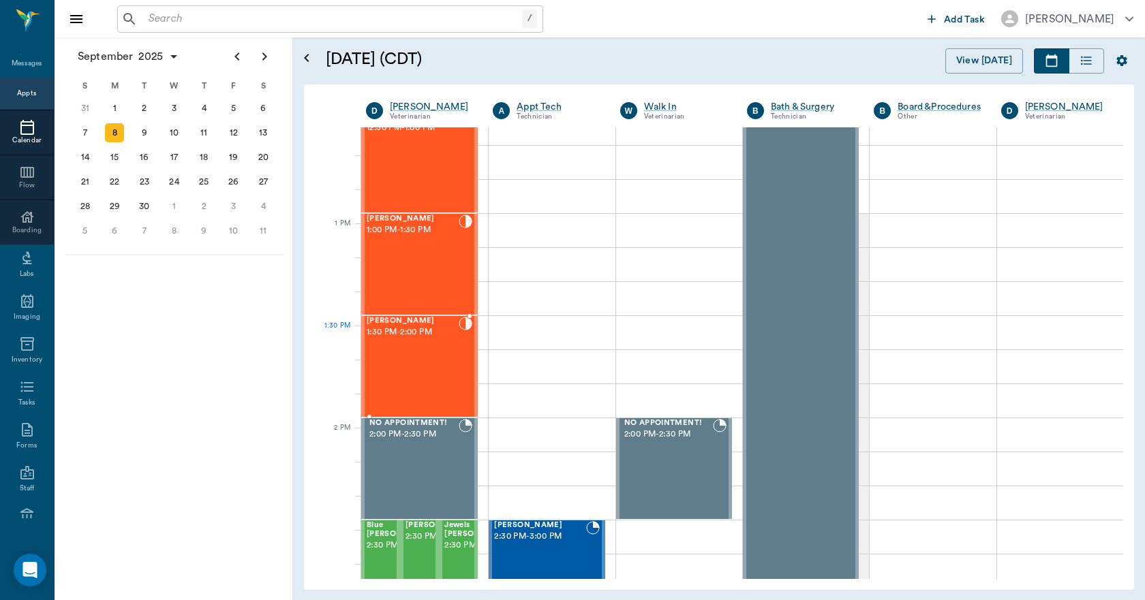
scroll to position [956, 0]
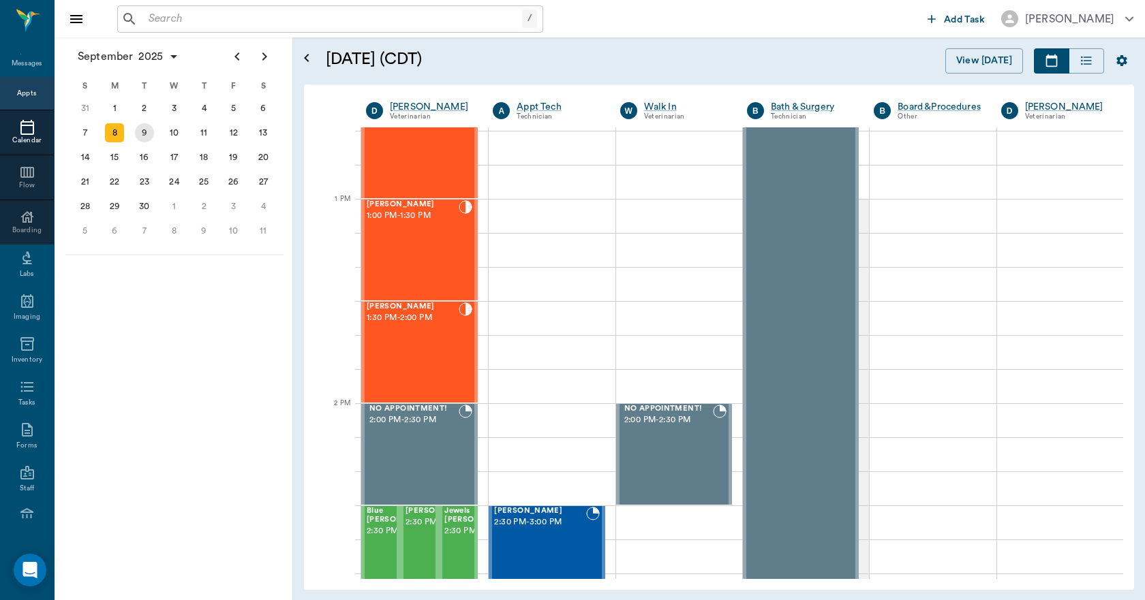
click at [146, 136] on div "9" at bounding box center [144, 132] width 19 height 19
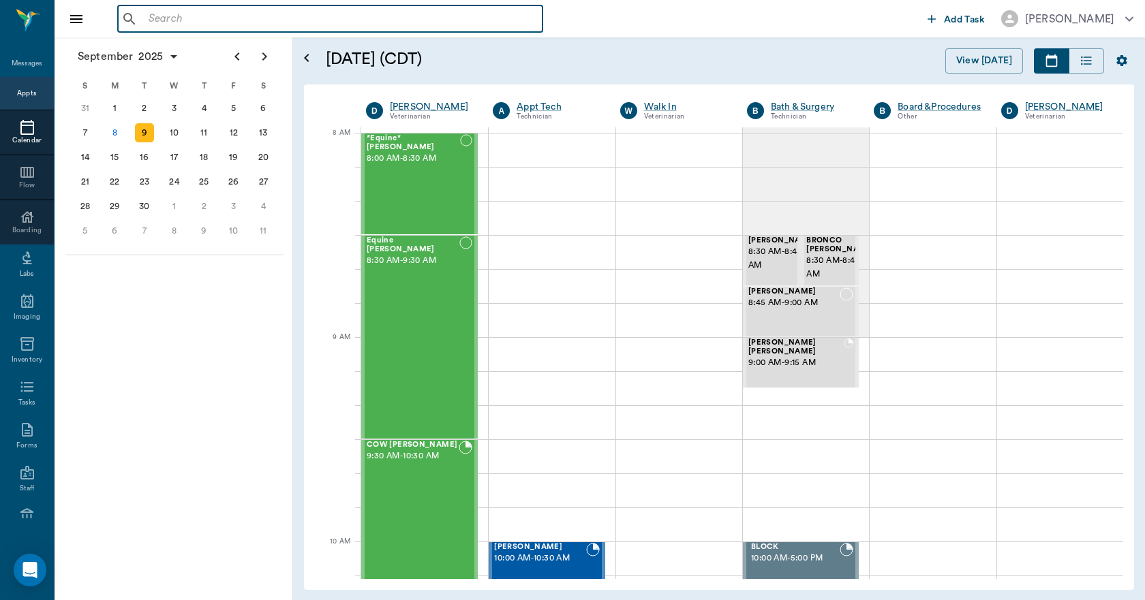
click at [243, 25] on input "text" at bounding box center [340, 19] width 394 height 19
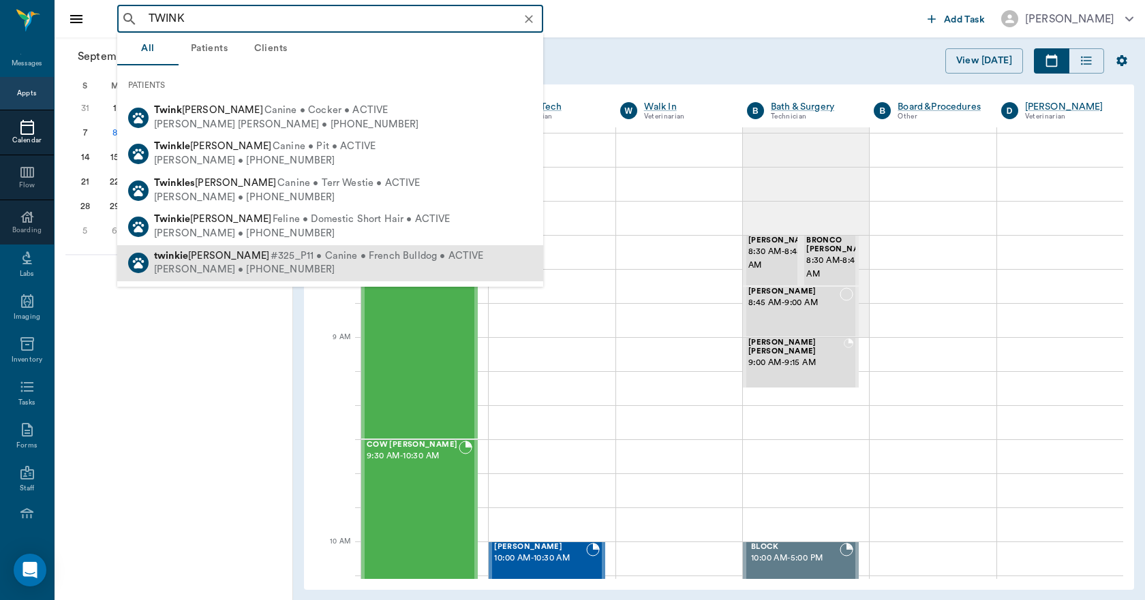
click at [183, 267] on div "Raven Robinson • (916) 531-9970" at bounding box center [318, 270] width 329 height 14
type input "TWINK"
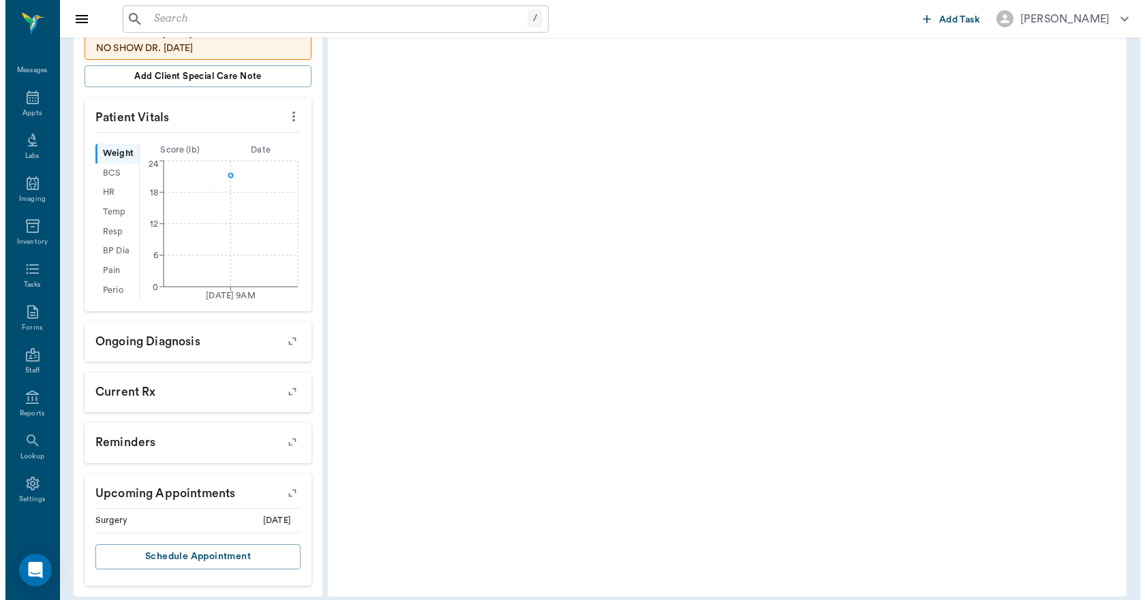
scroll to position [369, 0]
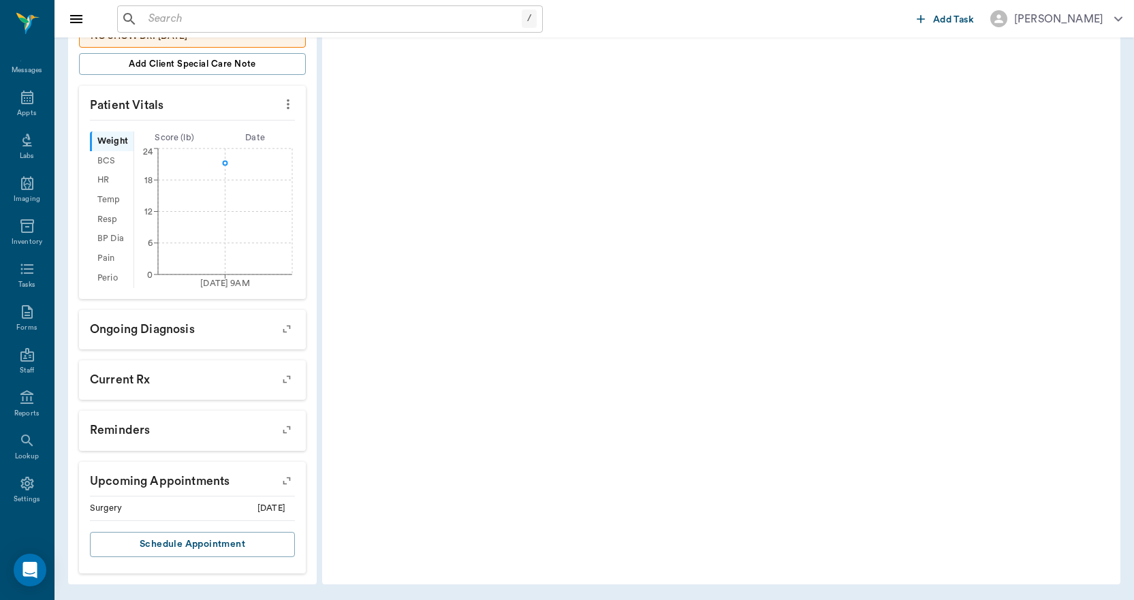
click at [283, 479] on icon "button" at bounding box center [286, 480] width 19 height 19
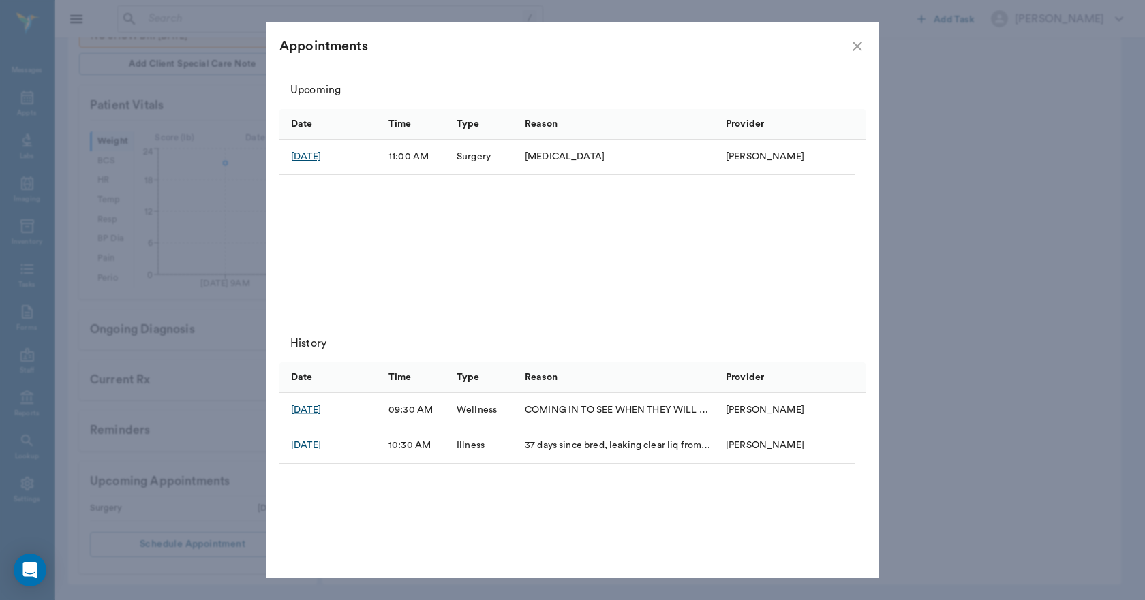
click at [317, 157] on div "Sep 9, 2025" at bounding box center [306, 157] width 30 height 14
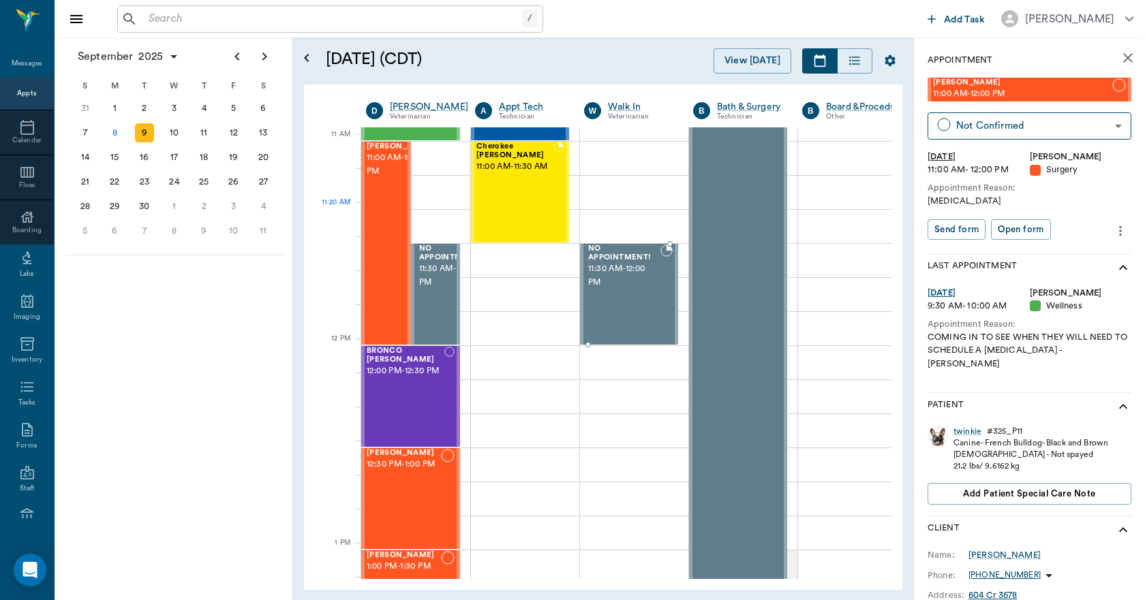
scroll to position [613, 0]
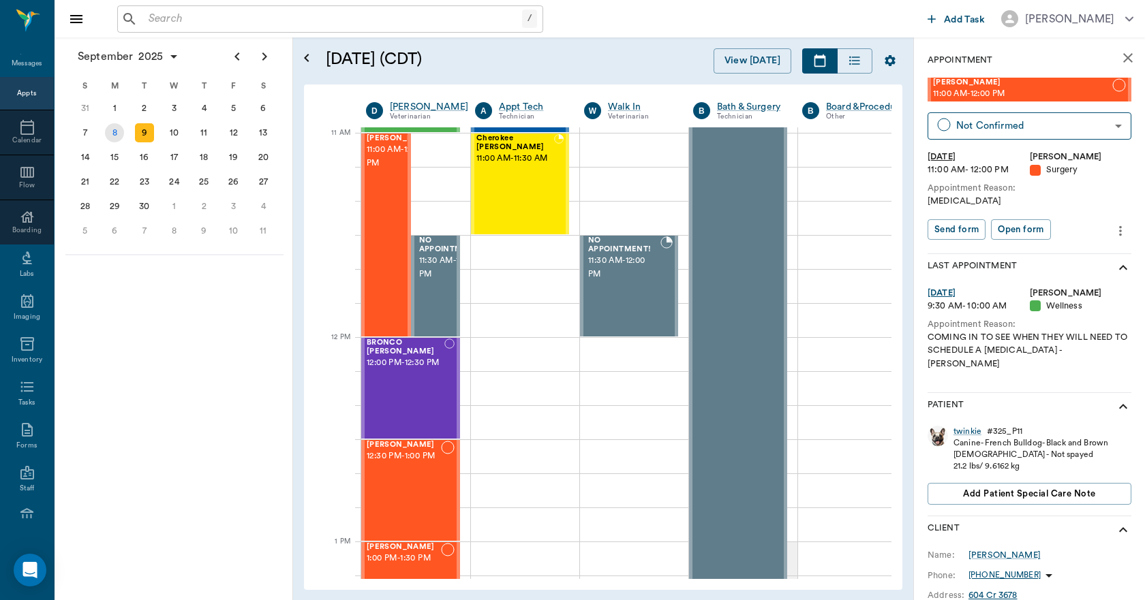
click at [110, 134] on div "8" at bounding box center [114, 132] width 19 height 19
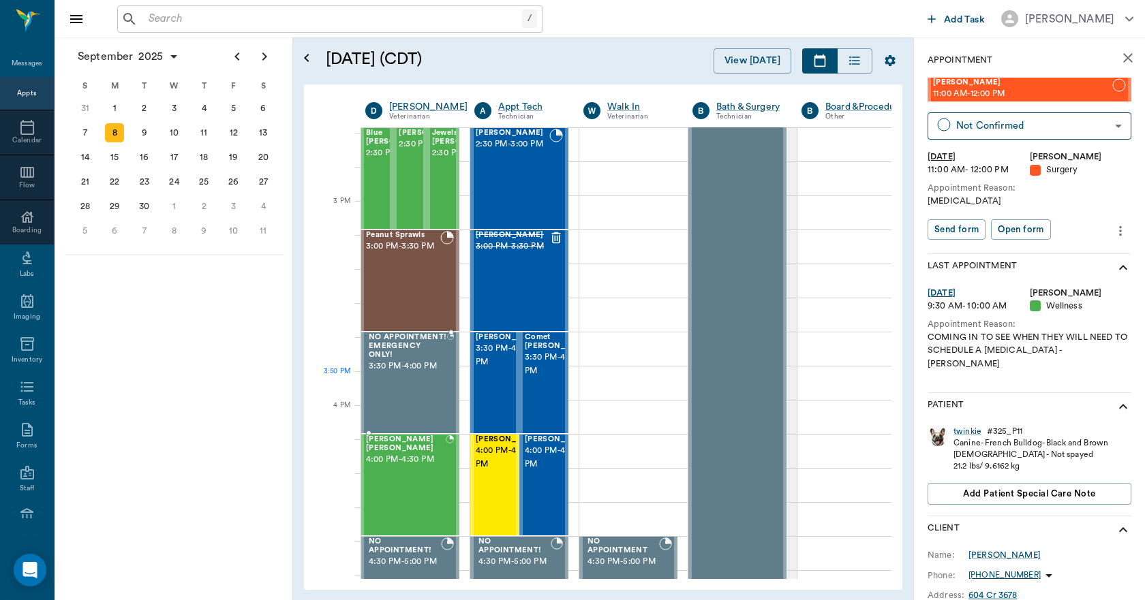
scroll to position [1363, 1]
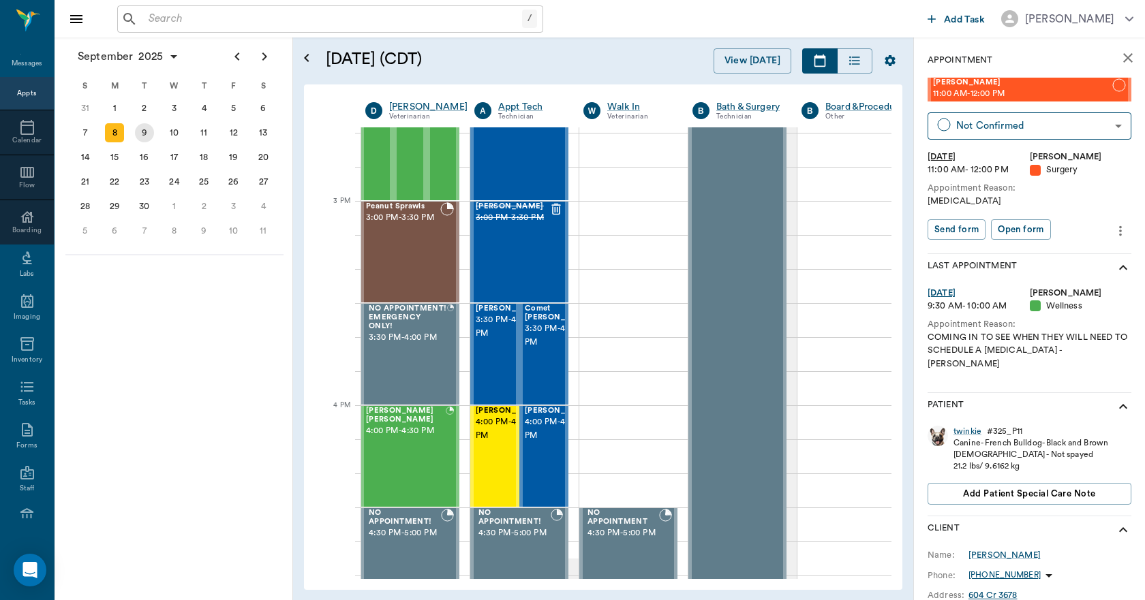
click at [149, 133] on div "9" at bounding box center [144, 132] width 19 height 19
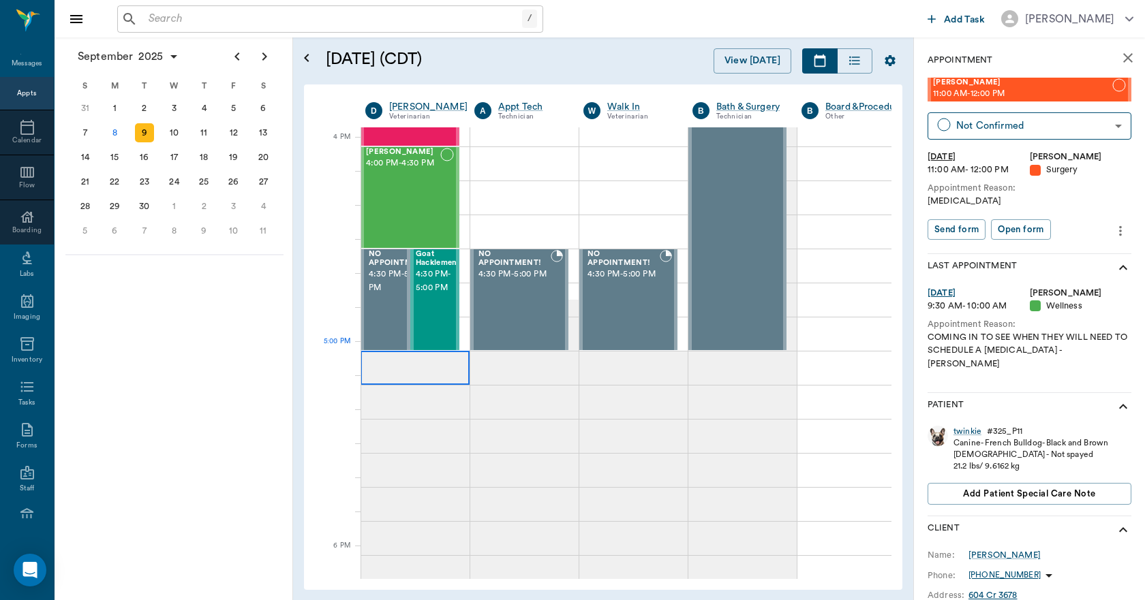
scroll to position [1635, 1]
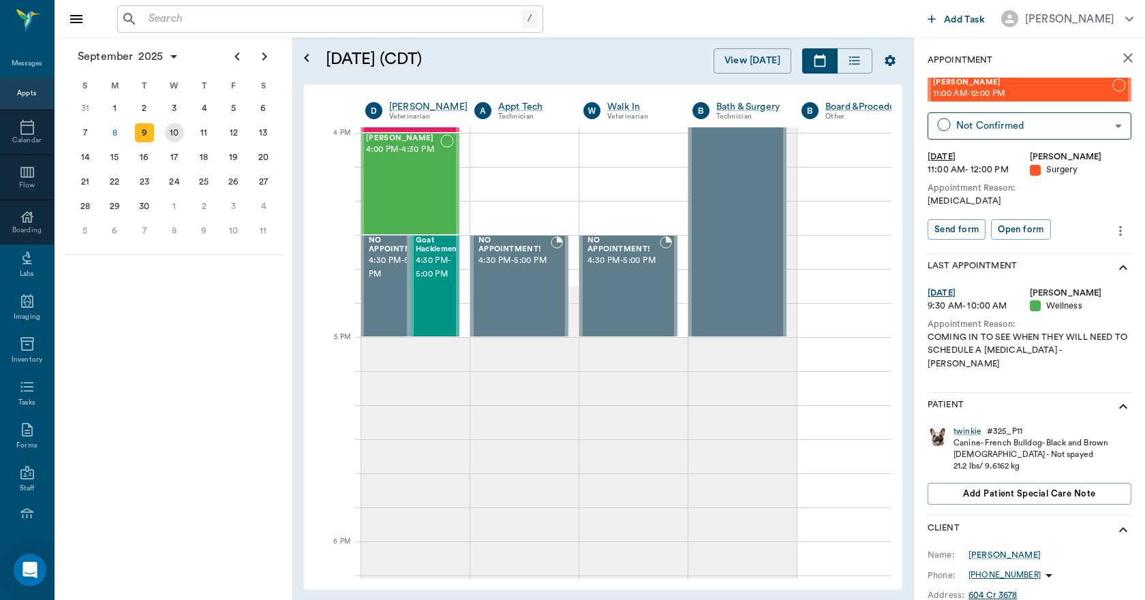
click at [168, 134] on div "10" at bounding box center [174, 132] width 19 height 19
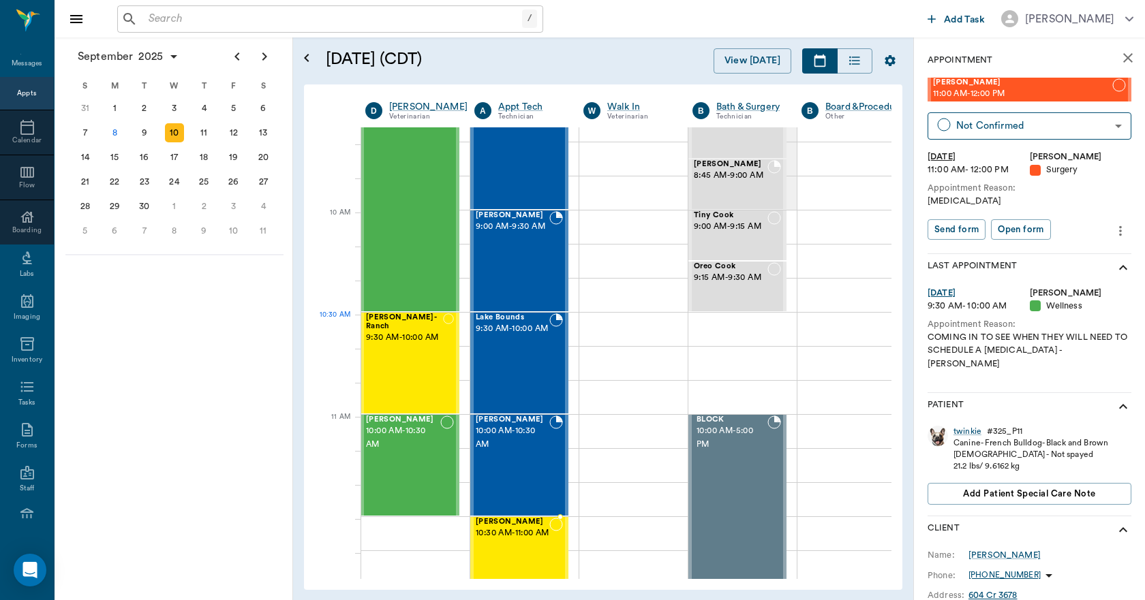
scroll to position [341, 1]
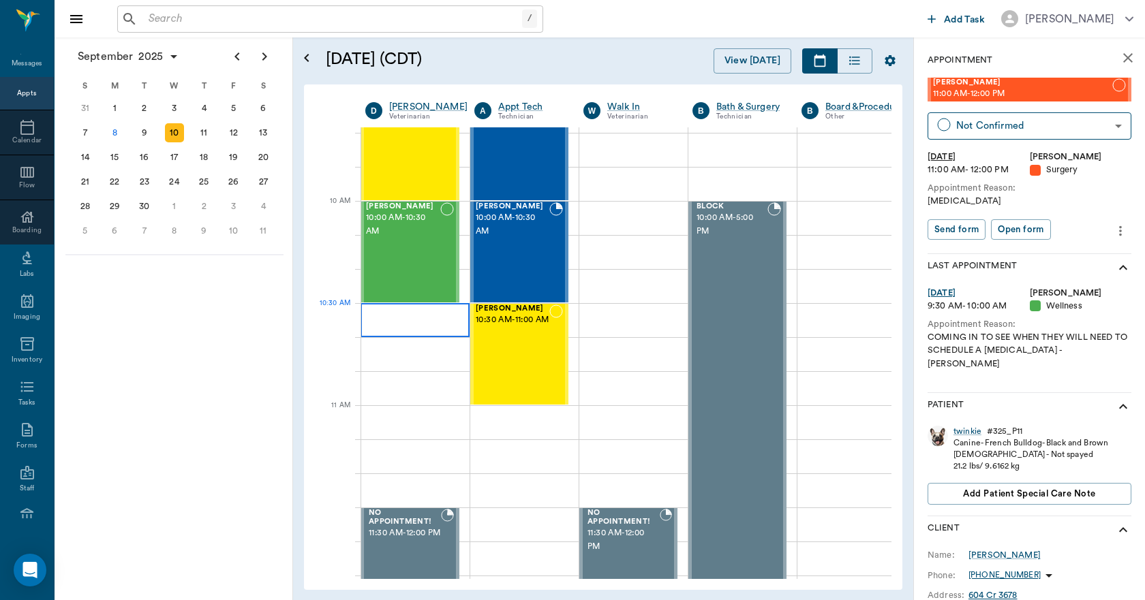
click at [392, 317] on div at bounding box center [414, 320] width 109 height 34
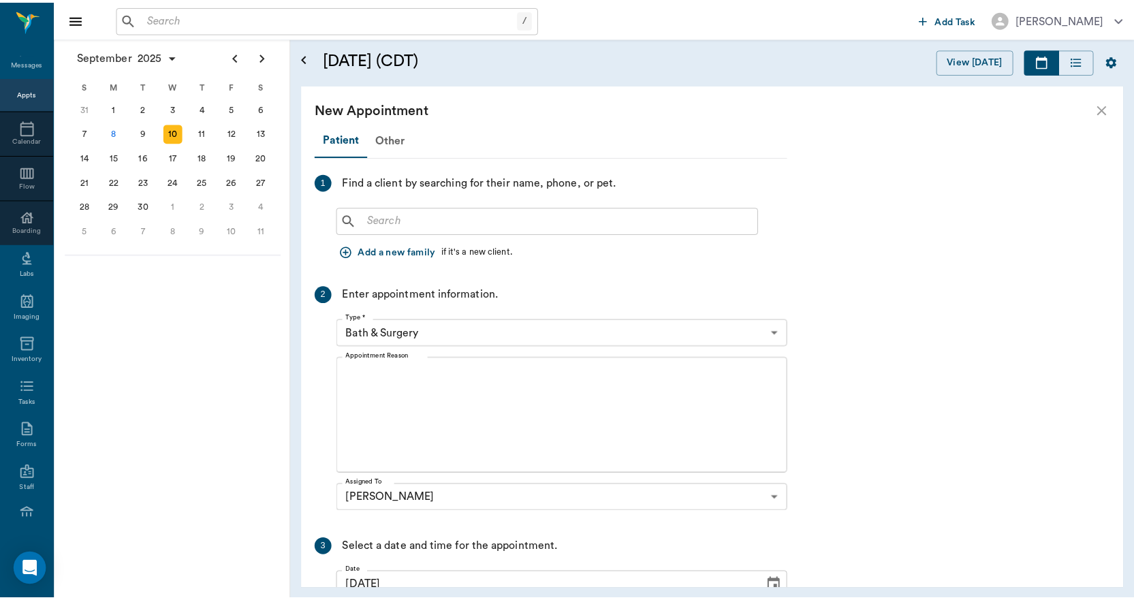
scroll to position [2012, 0]
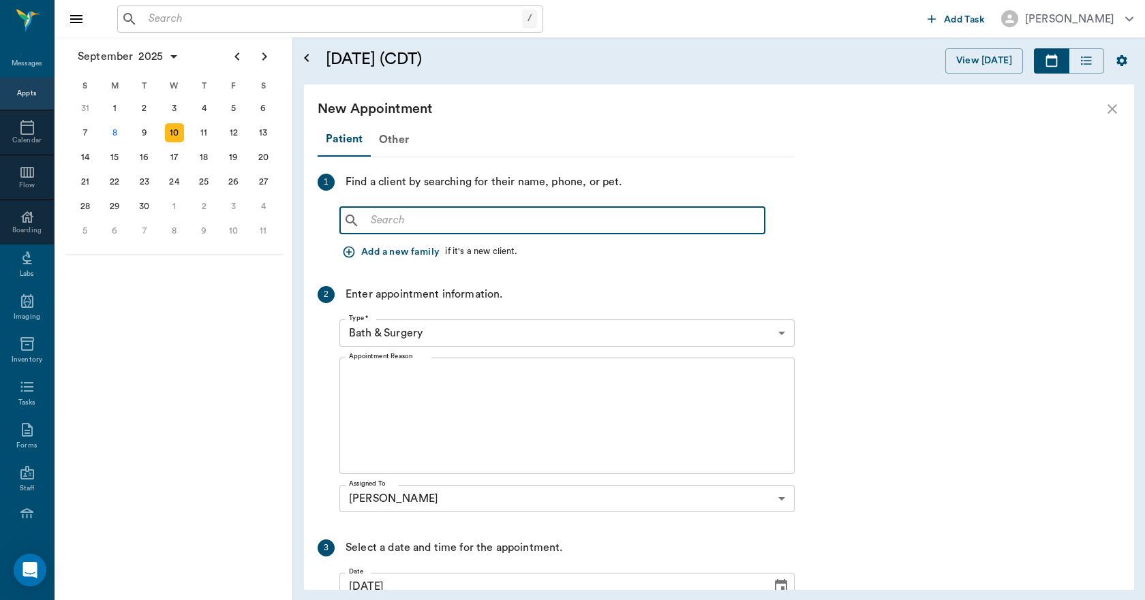
click at [403, 218] on input "text" at bounding box center [562, 220] width 394 height 19
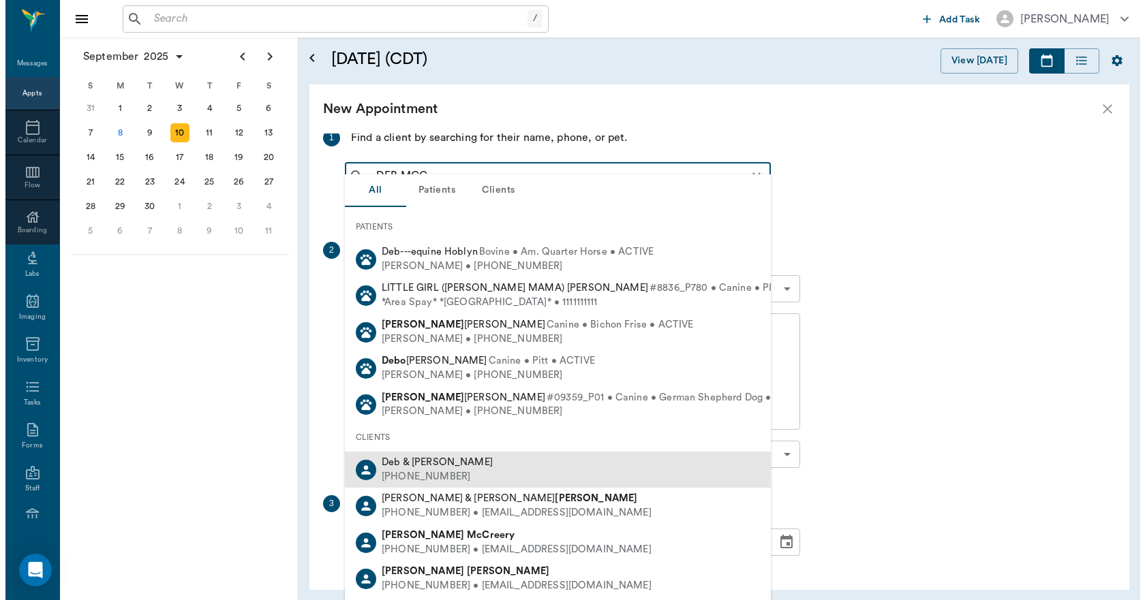
scroll to position [68, 0]
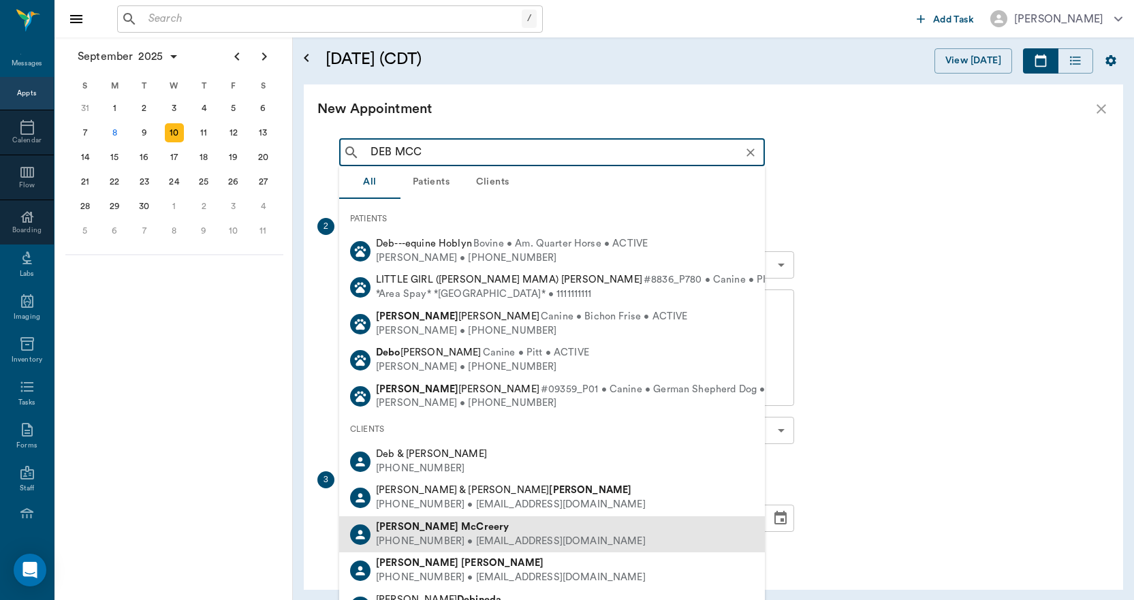
click at [461, 529] on b "McCreery" at bounding box center [485, 527] width 48 height 10
type input "DEB MCC"
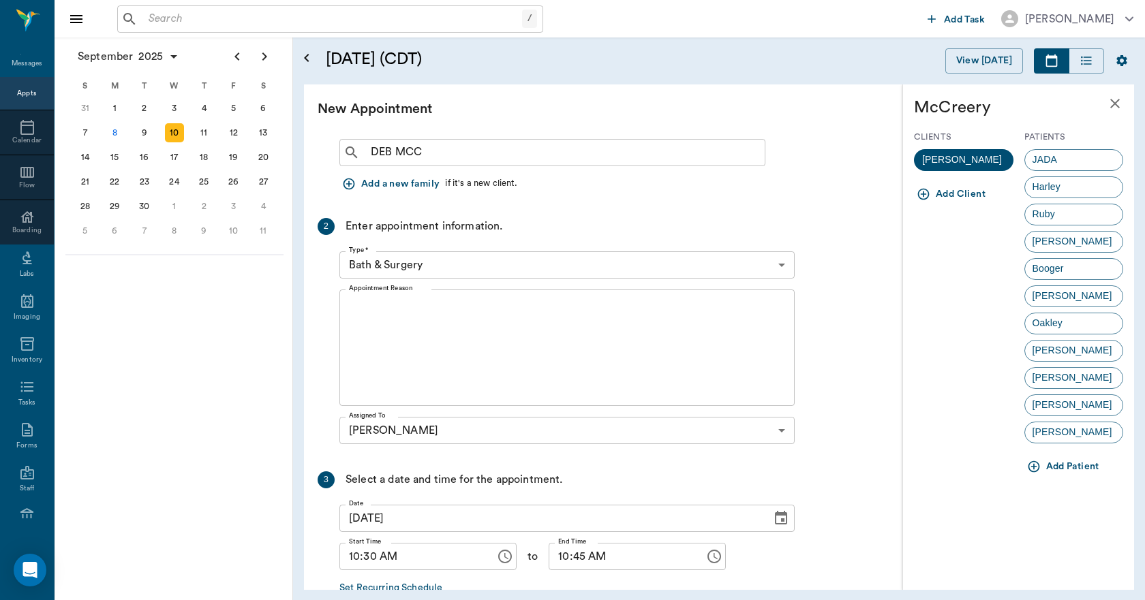
click at [1035, 466] on icon "button" at bounding box center [1034, 467] width 14 height 14
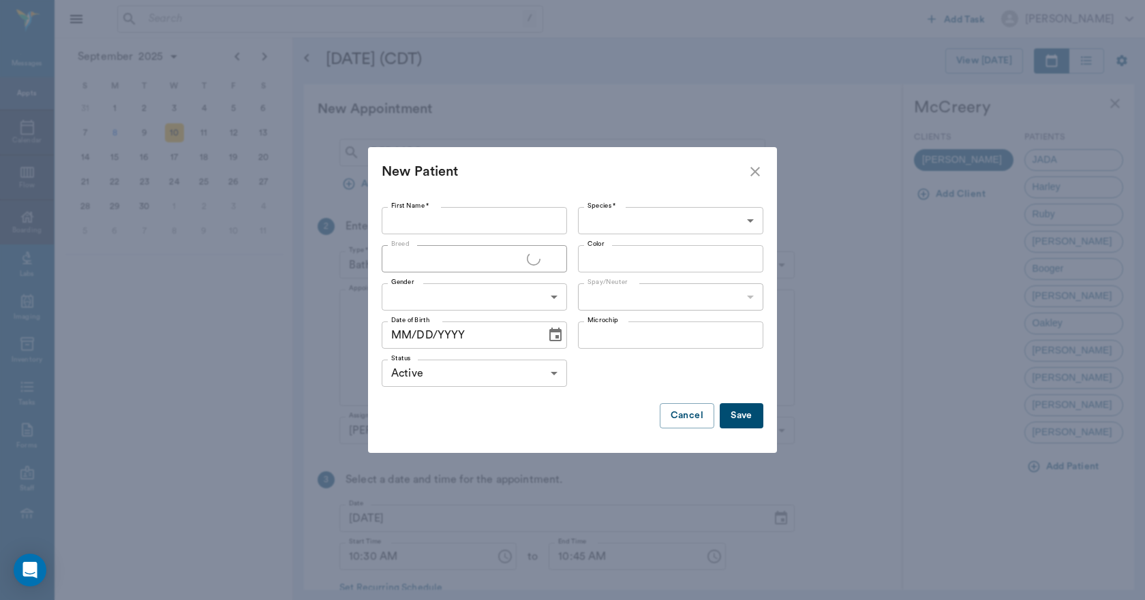
click at [449, 220] on input "First Name *" at bounding box center [474, 220] width 185 height 27
type input "5 Corgi Puppies"
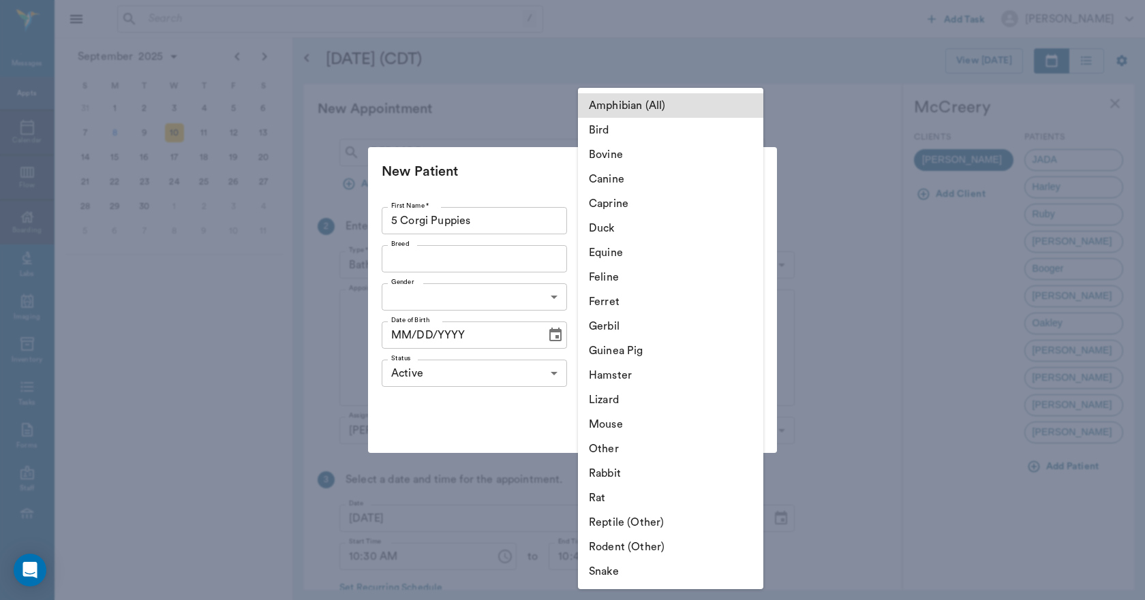
click at [616, 219] on body "/ ​ Add Task Dr. Bert Ellsworth Nectar Messages Appts Calendar Flow Boarding La…" at bounding box center [572, 300] width 1145 height 600
click at [613, 183] on li "Canine" at bounding box center [670, 179] width 185 height 25
type input "Canine"
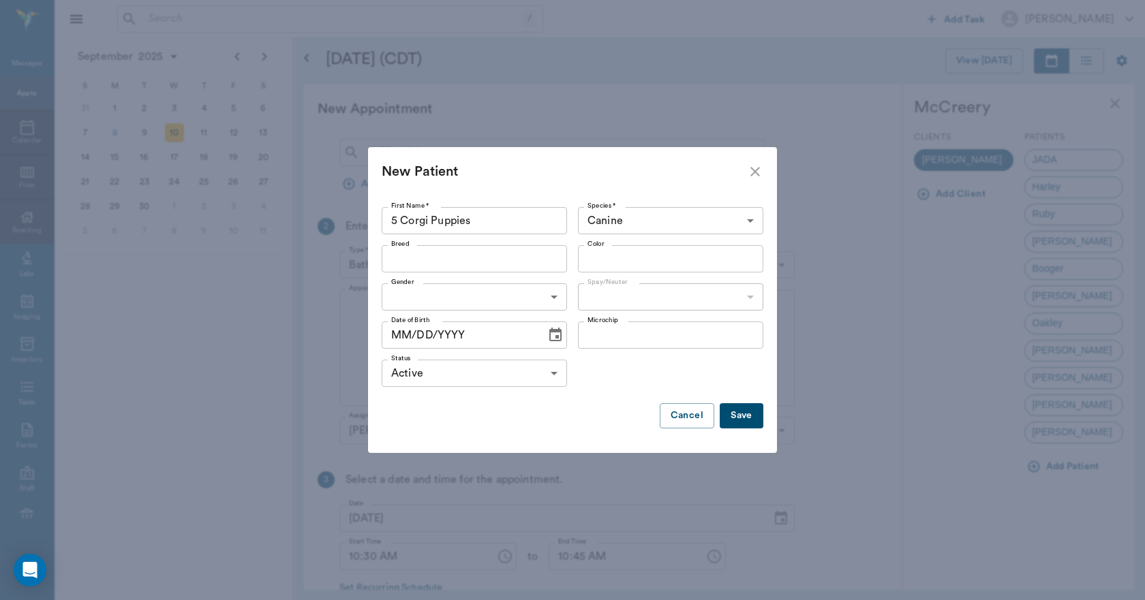
click at [555, 336] on icon "Choose date" at bounding box center [555, 335] width 12 height 14
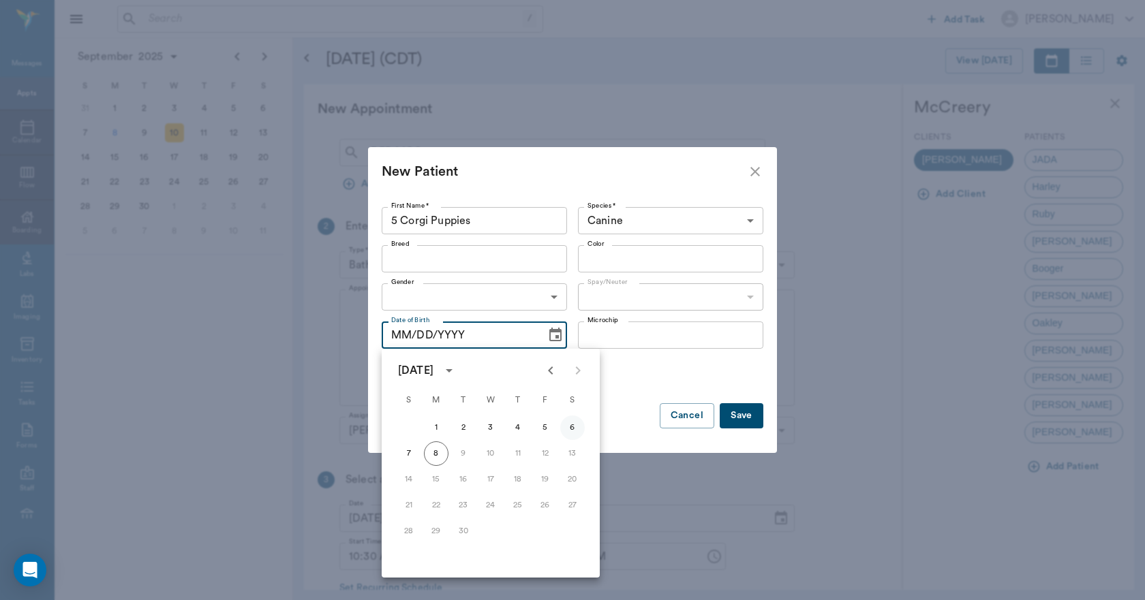
click at [570, 422] on button "6" at bounding box center [572, 428] width 25 height 25
type input "09/06/2025"
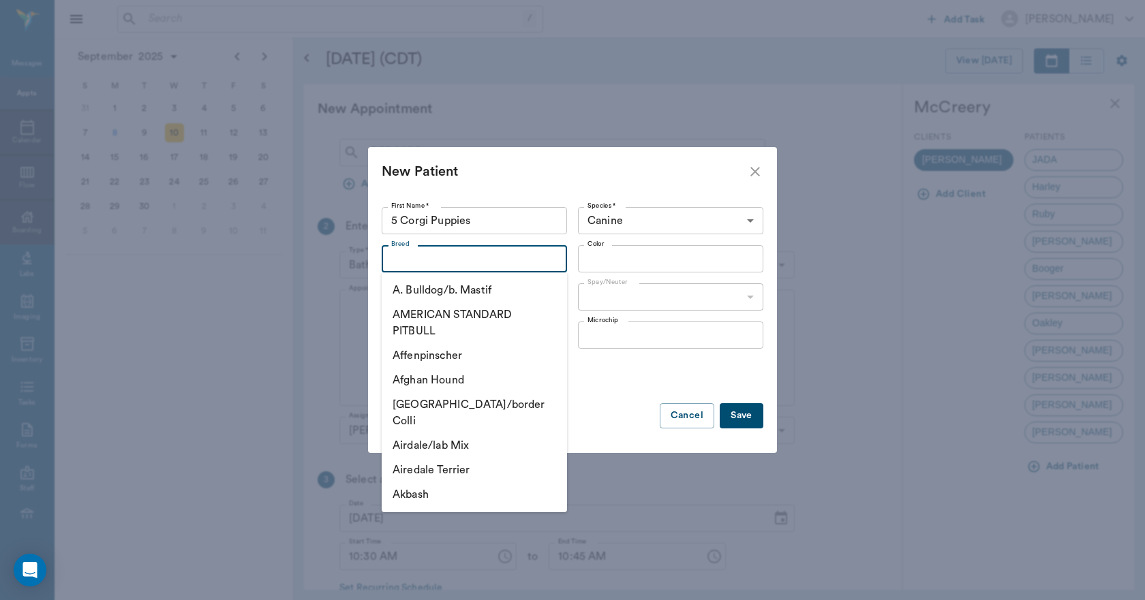
click at [454, 258] on input "Breed" at bounding box center [463, 258] width 155 height 19
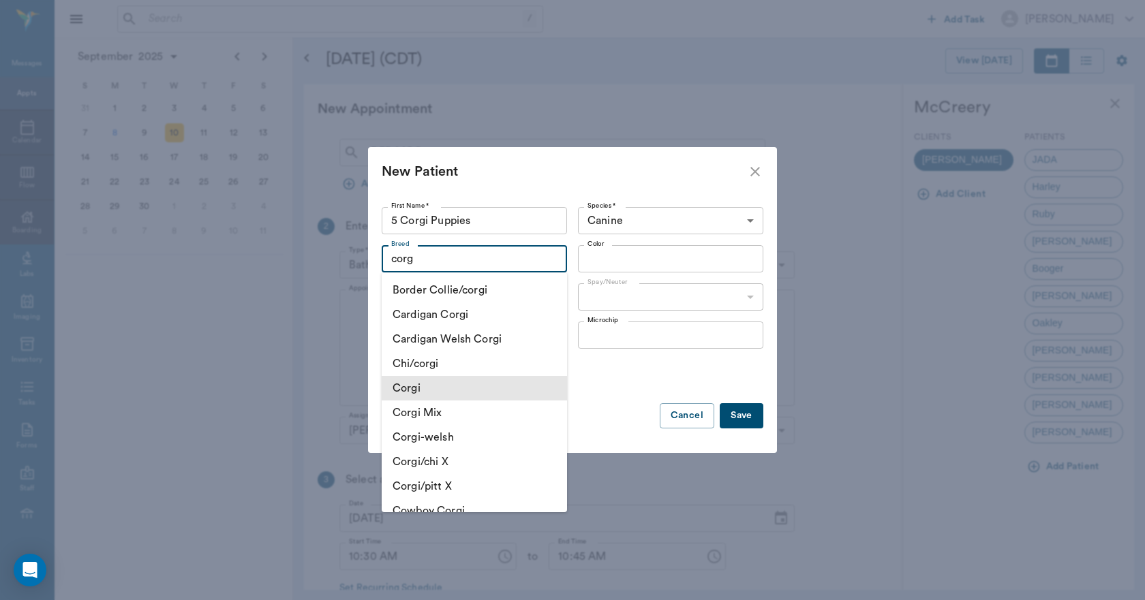
click at [417, 396] on li "Corgi" at bounding box center [474, 388] width 185 height 25
type input "Corgi"
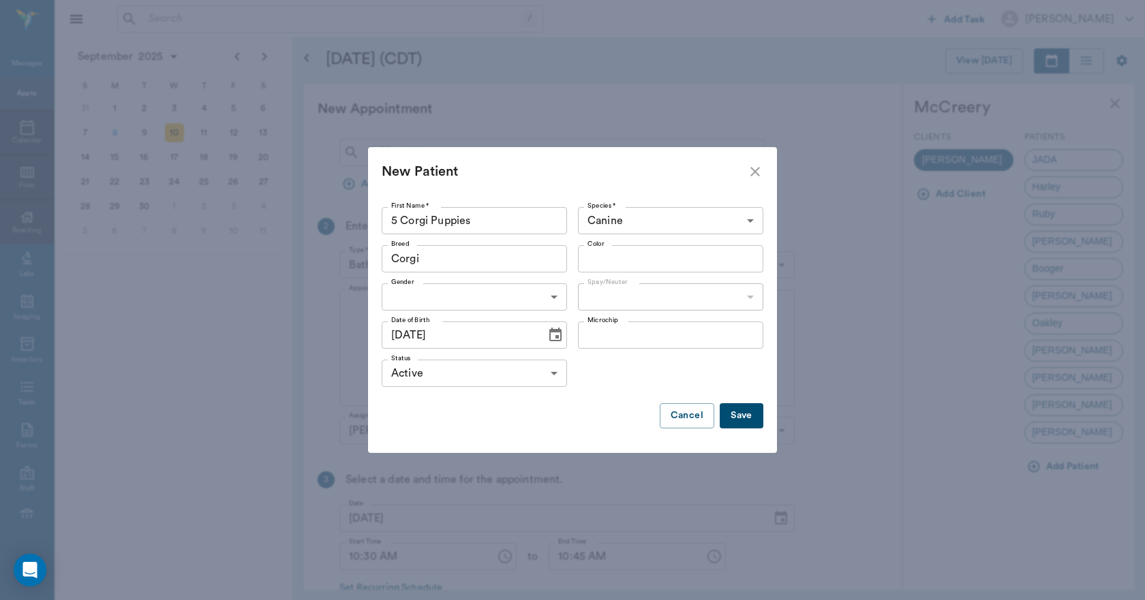
click at [745, 410] on button "Save" at bounding box center [741, 415] width 44 height 25
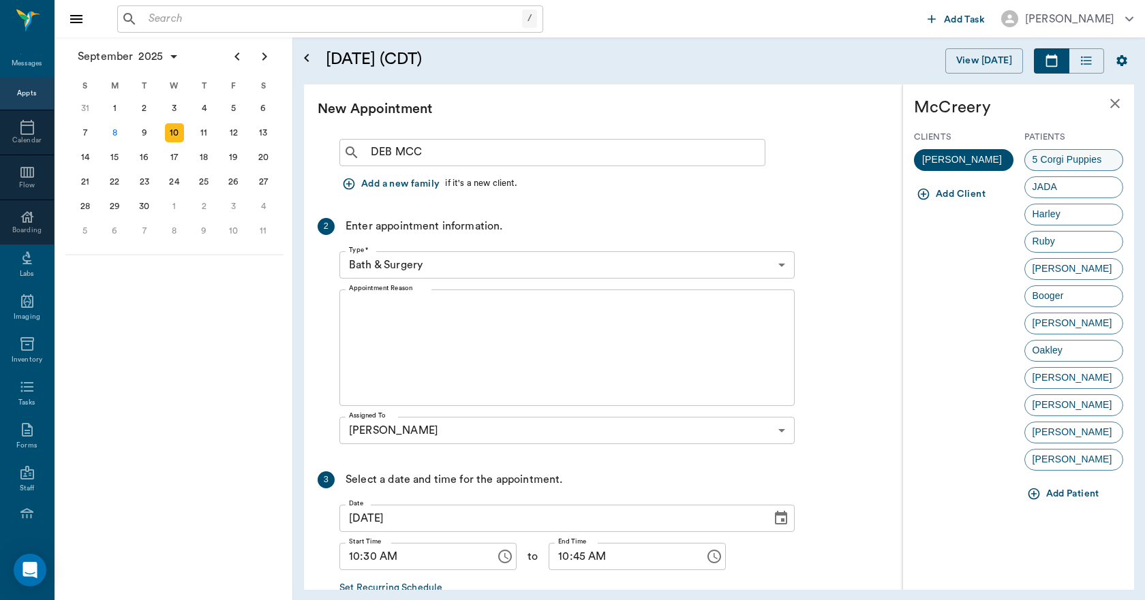
click at [1047, 153] on span "5 Corgi Puppies" at bounding box center [1067, 160] width 84 height 14
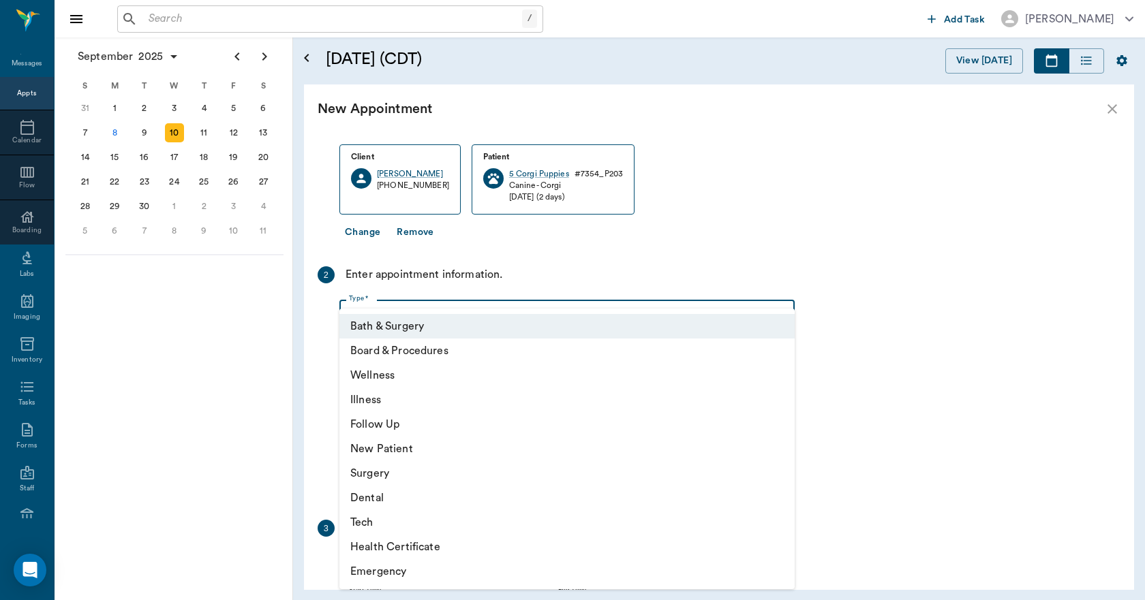
click at [469, 314] on body "/ ​ Add Task Dr. Bert Ellsworth Nectar Messages Appts Calendar Flow Boarding La…" at bounding box center [572, 300] width 1145 height 600
click at [375, 375] on li "Wellness" at bounding box center [566, 375] width 455 height 25
type input "65d2be4f46e3a538d89b8c14"
type input "11:00 AM"
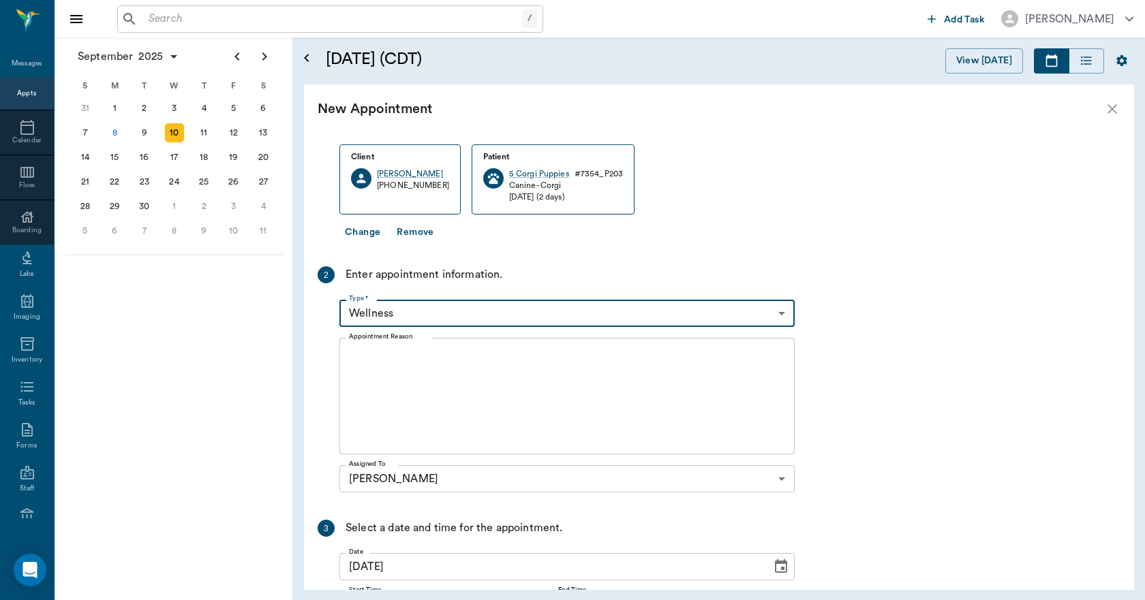
click at [395, 392] on textarea "Appointment Reason" at bounding box center [567, 396] width 436 height 94
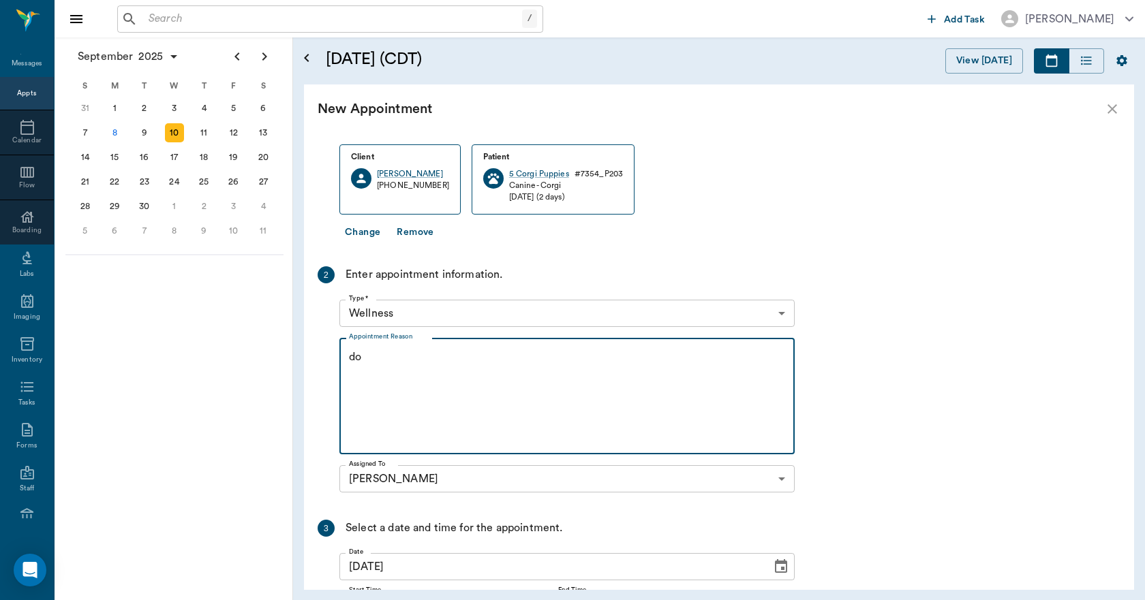
type textarea "d"
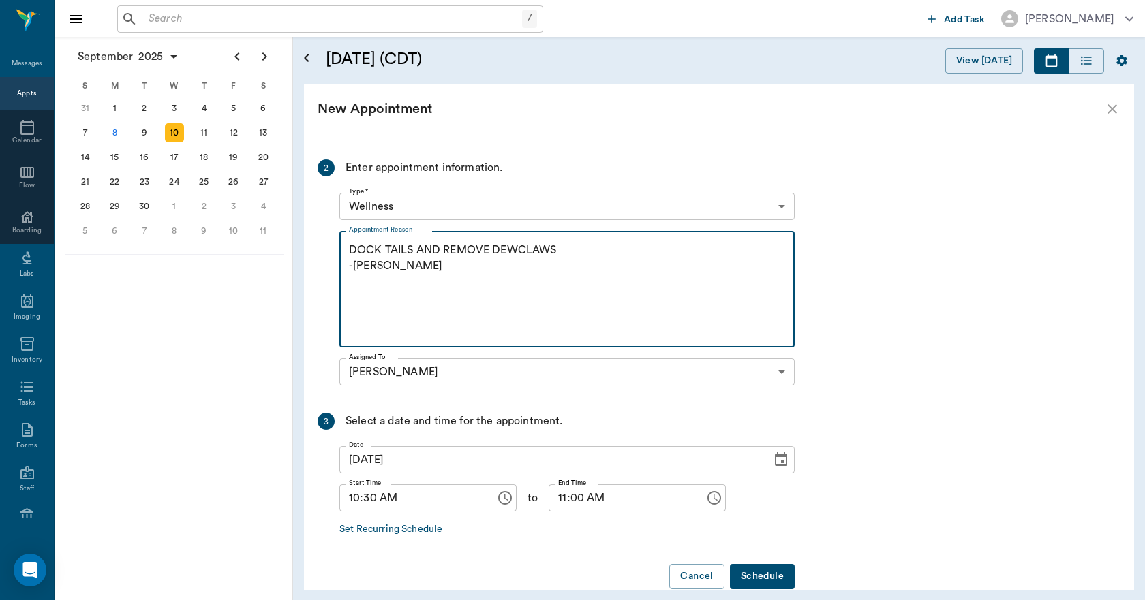
scroll to position [199, 0]
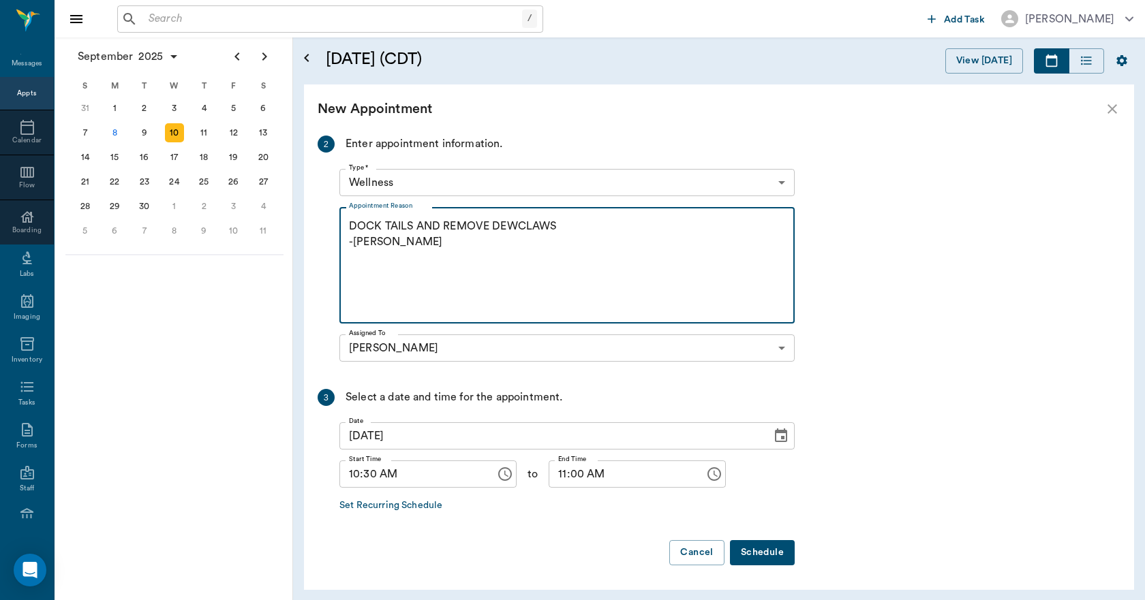
type textarea "DOCK TAILS AND REMOVE DEWCLAWS -LORY"
click at [764, 548] on button "Schedule" at bounding box center [762, 552] width 65 height 25
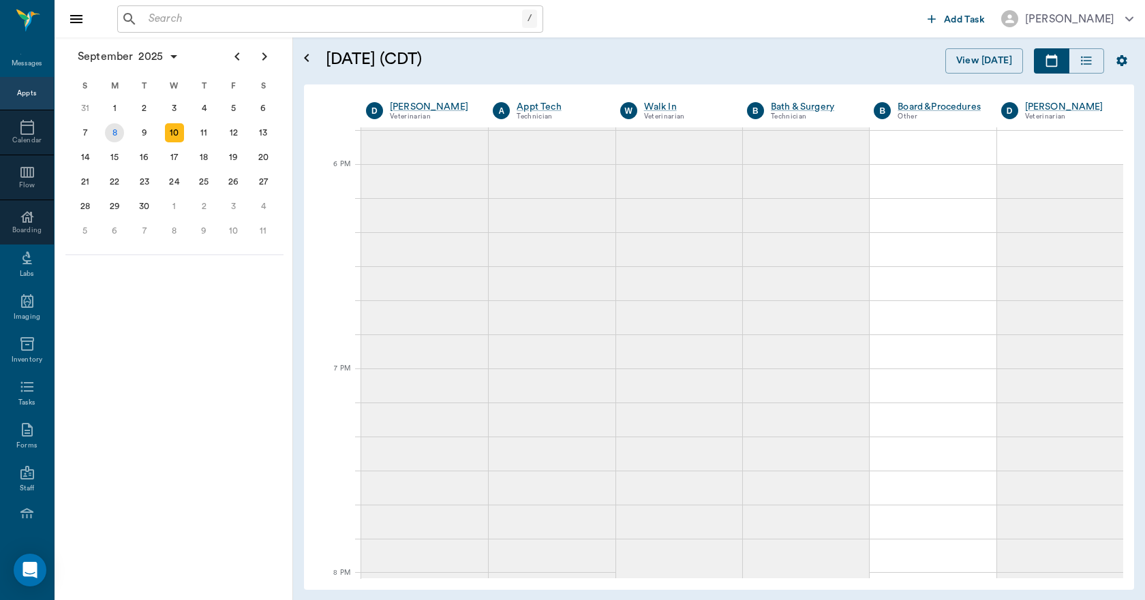
click at [108, 125] on div "8" at bounding box center [114, 132] width 19 height 19
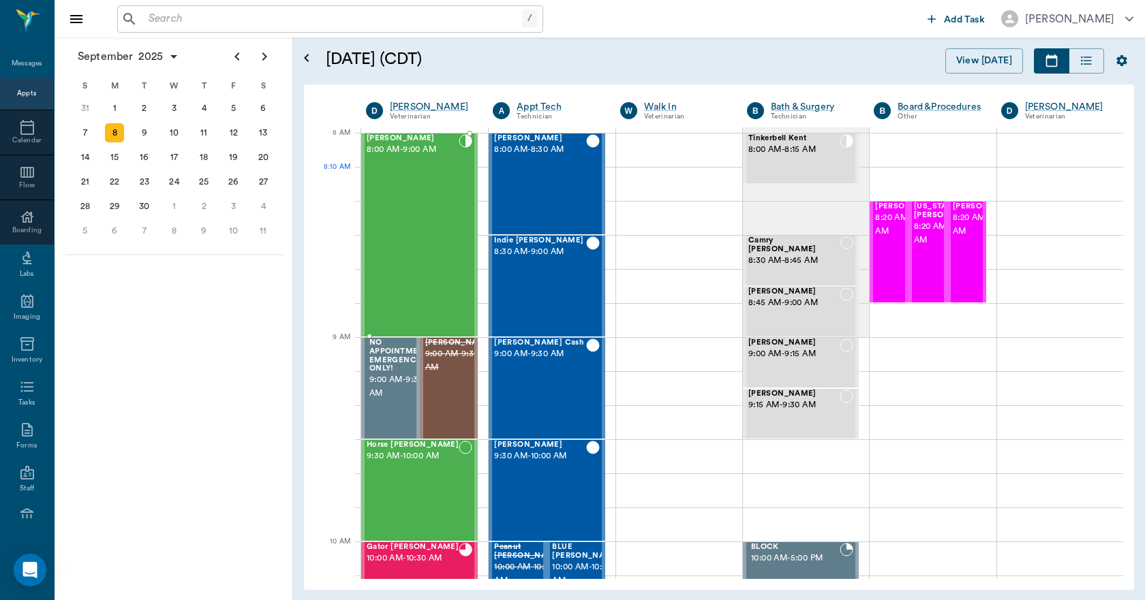
click at [416, 189] on div "Bovine Campbell 8:00 AM - 9:00 AM" at bounding box center [413, 235] width 92 height 202
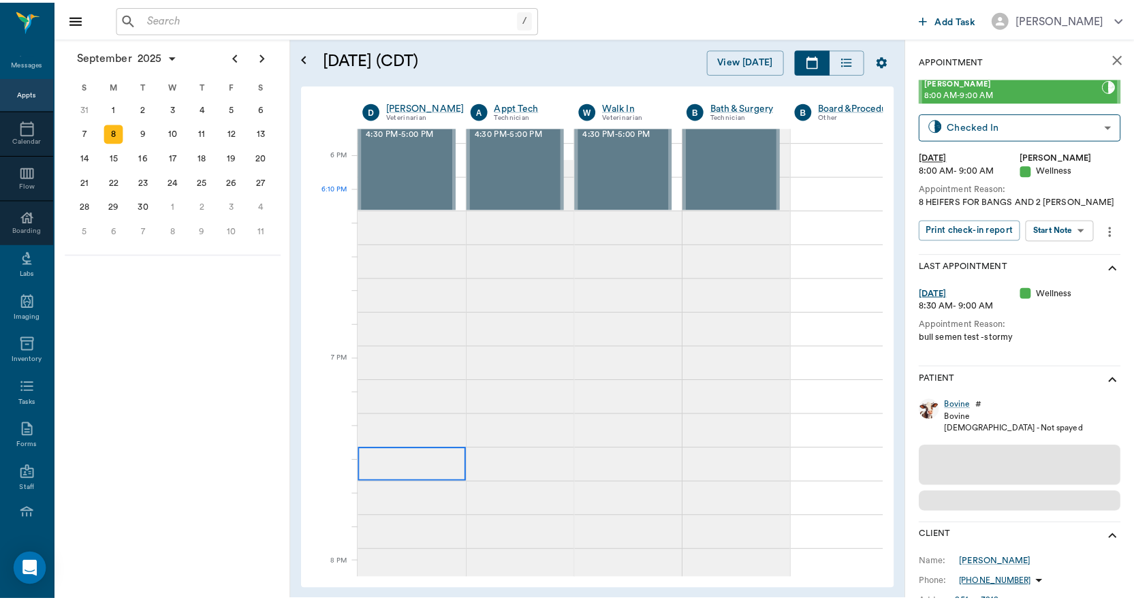
scroll to position [2023, 0]
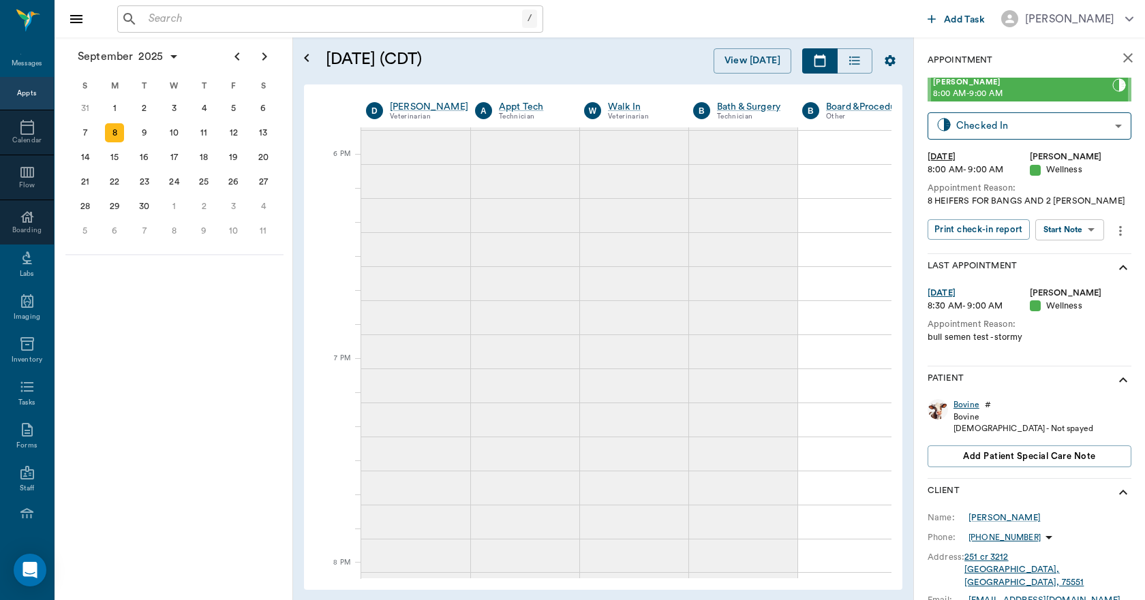
click at [957, 401] on div "Bovine" at bounding box center [966, 405] width 26 height 12
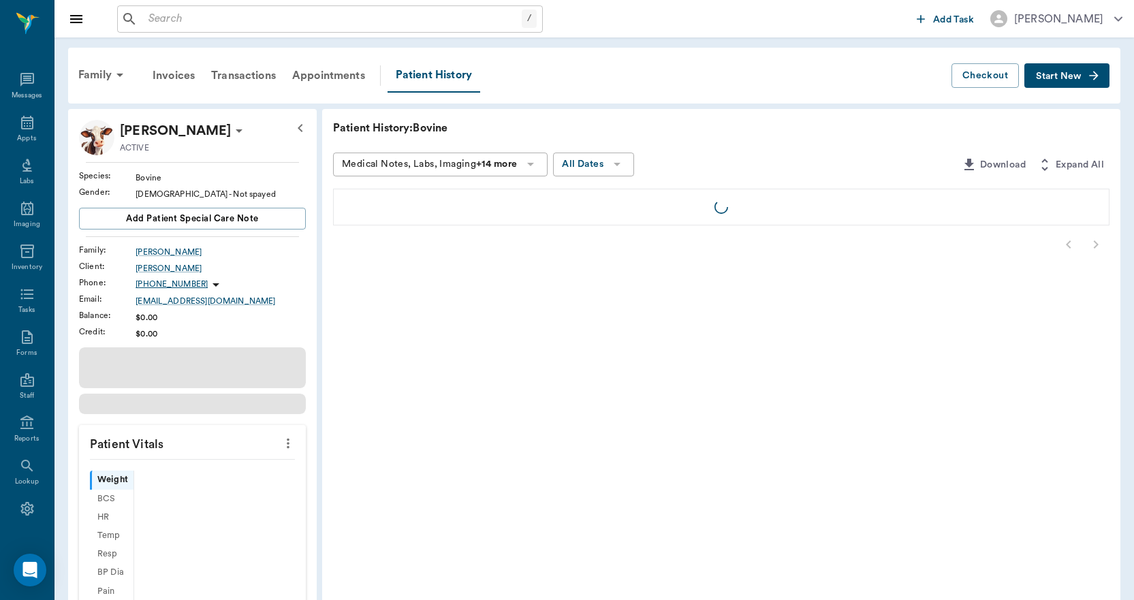
scroll to position [25, 0]
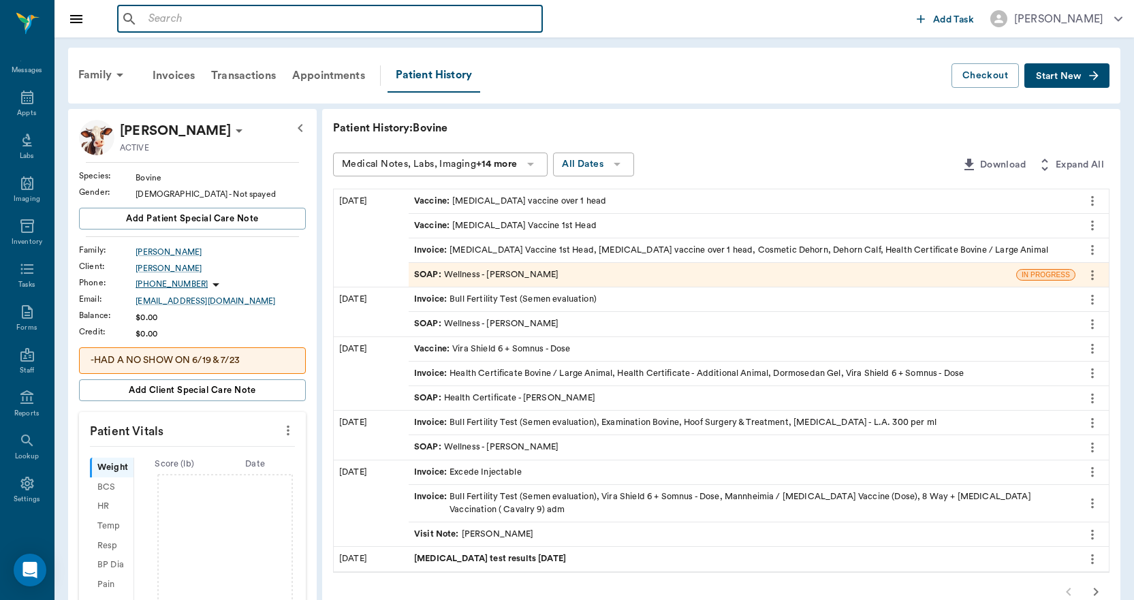
drag, startPoint x: 232, startPoint y: 12, endPoint x: 233, endPoint y: 19, distance: 7.6
click at [232, 15] on input "text" at bounding box center [340, 19] width 394 height 19
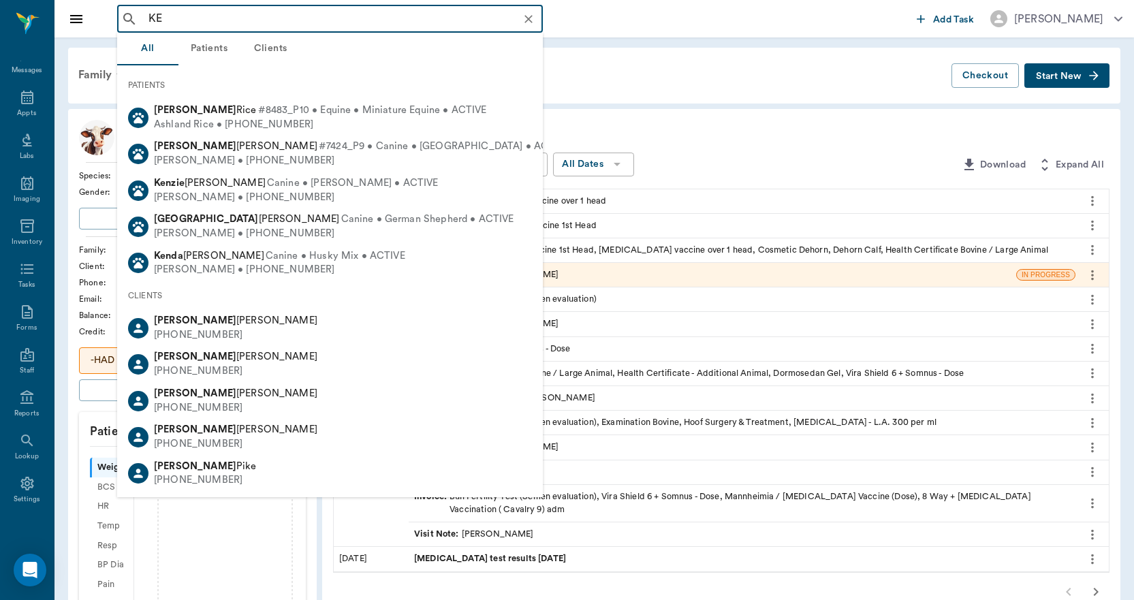
type input "K"
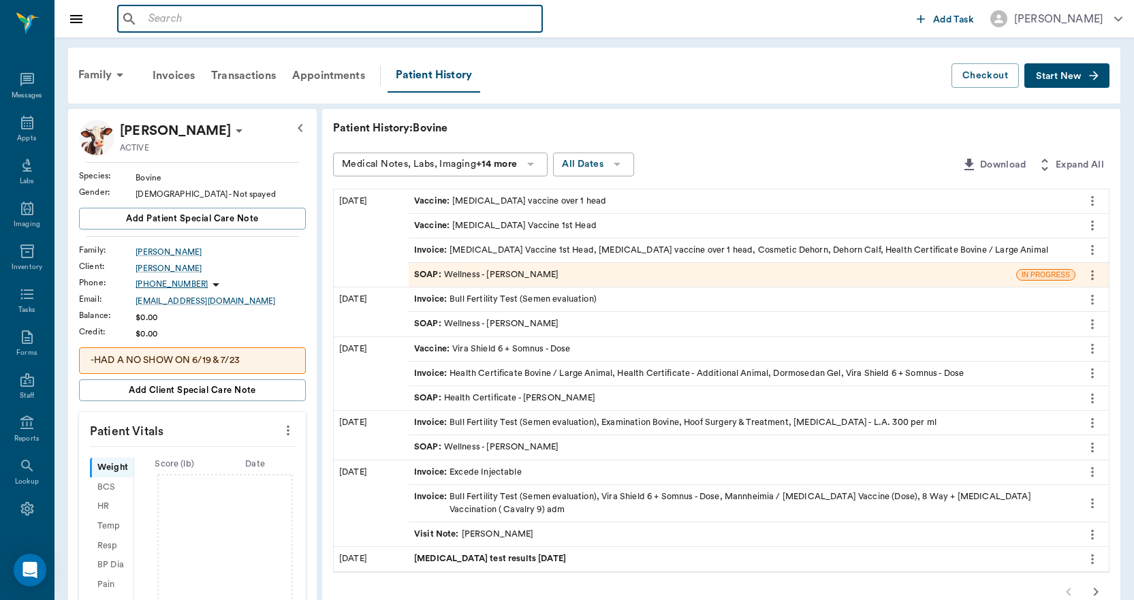
scroll to position [25, 0]
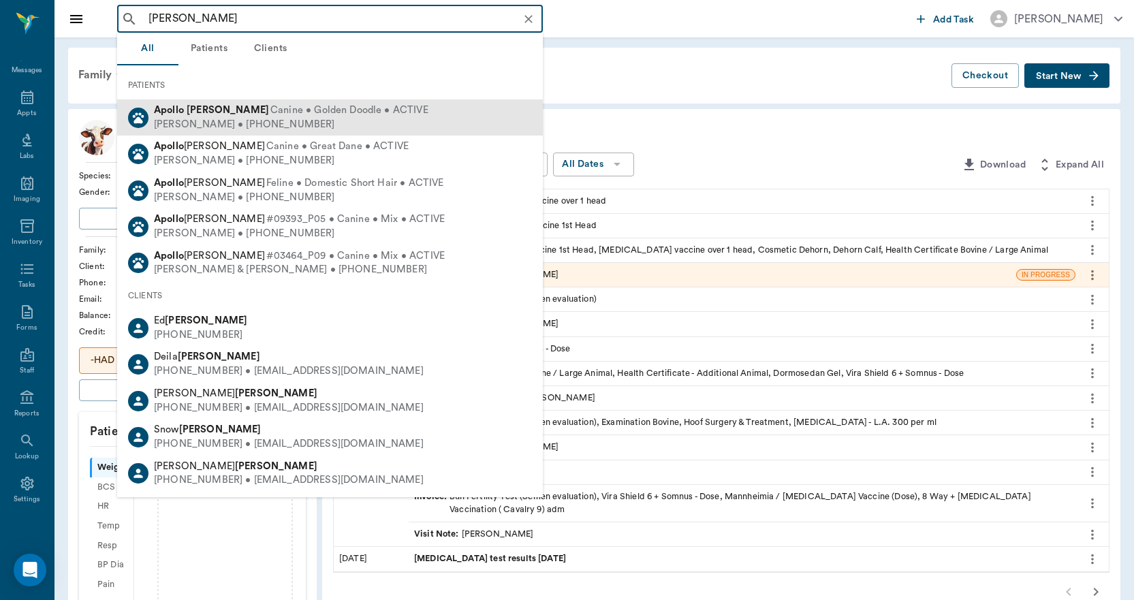
click at [168, 119] on div "[PERSON_NAME] • [PHONE_NUMBER]" at bounding box center [291, 125] width 275 height 14
type input "[PERSON_NAME]"
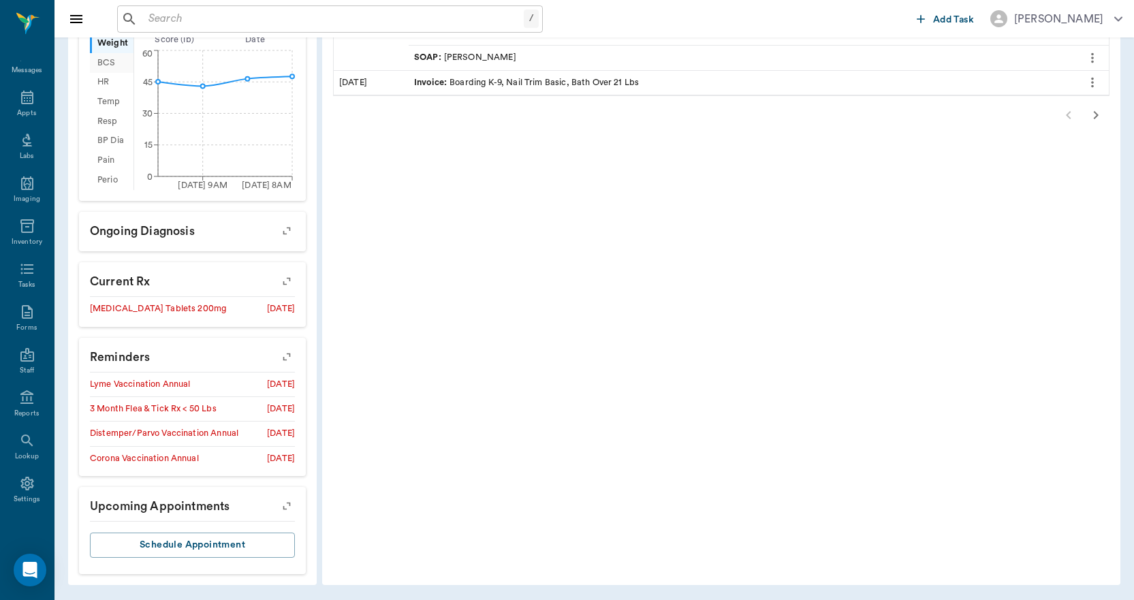
scroll to position [491, 0]
click at [294, 355] on icon "button" at bounding box center [286, 355] width 19 height 19
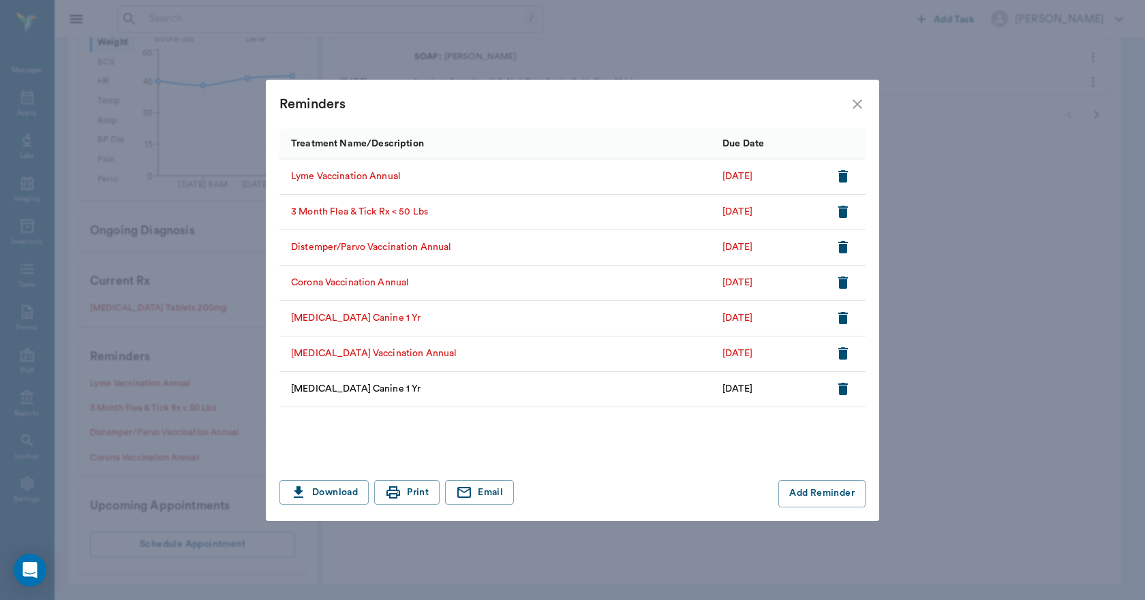
click at [858, 101] on icon "close" at bounding box center [857, 104] width 16 height 16
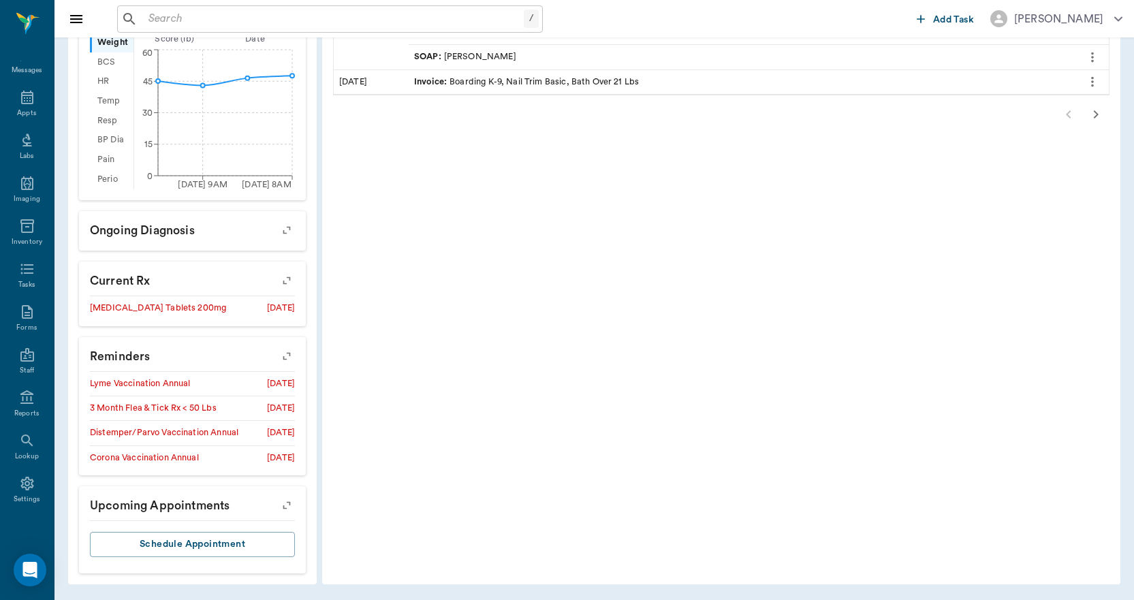
click at [285, 355] on icon "button" at bounding box center [286, 355] width 19 height 19
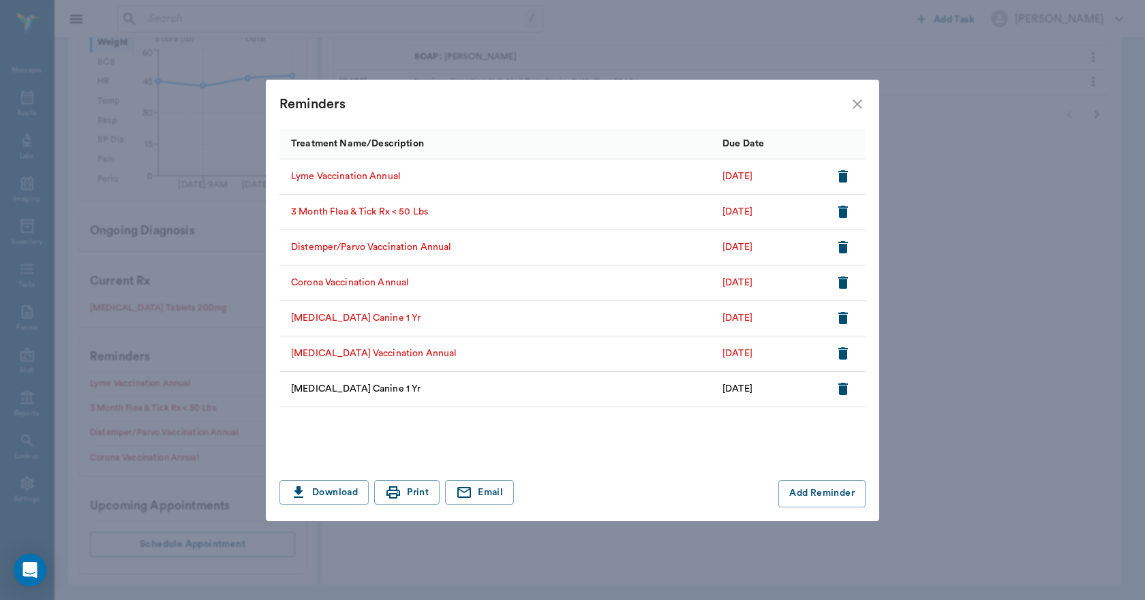
click at [855, 100] on icon "close" at bounding box center [857, 104] width 16 height 16
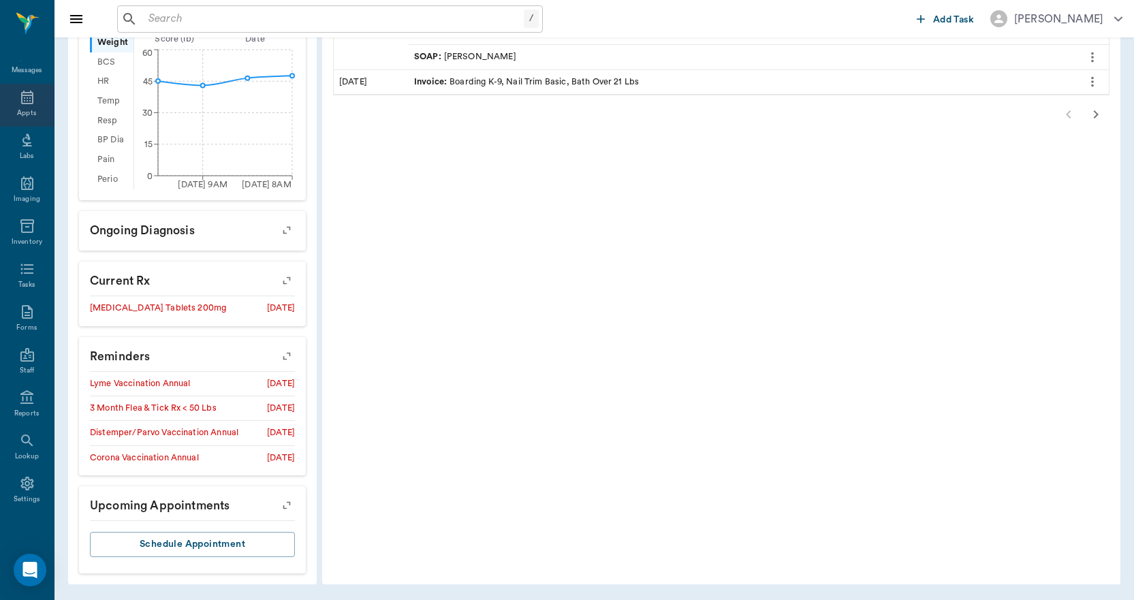
click at [35, 102] on div "Appts" at bounding box center [27, 105] width 54 height 43
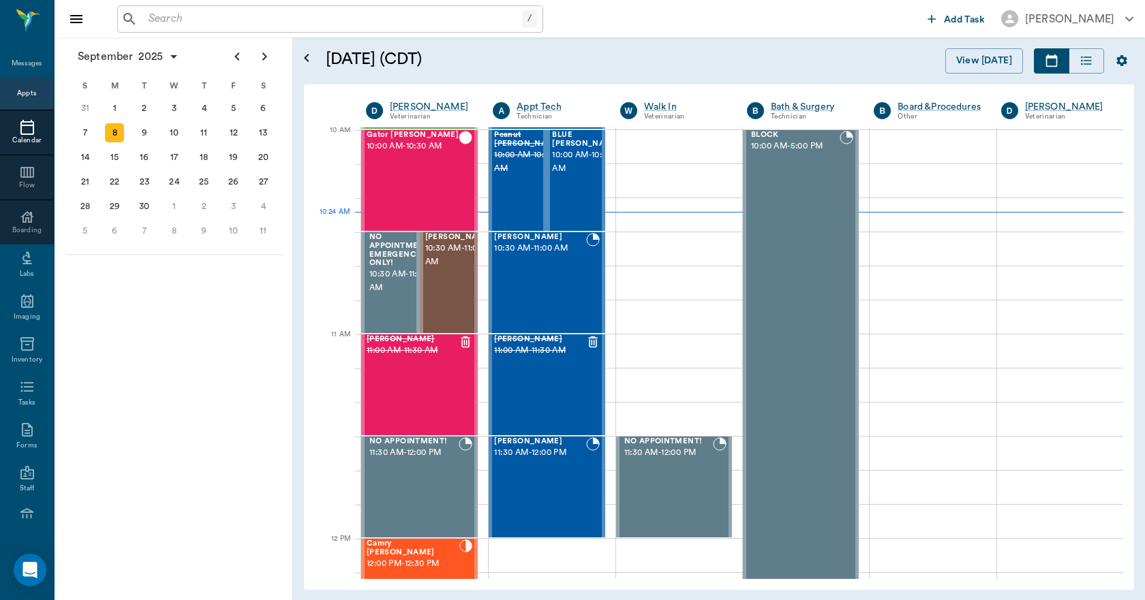
scroll to position [411, 0]
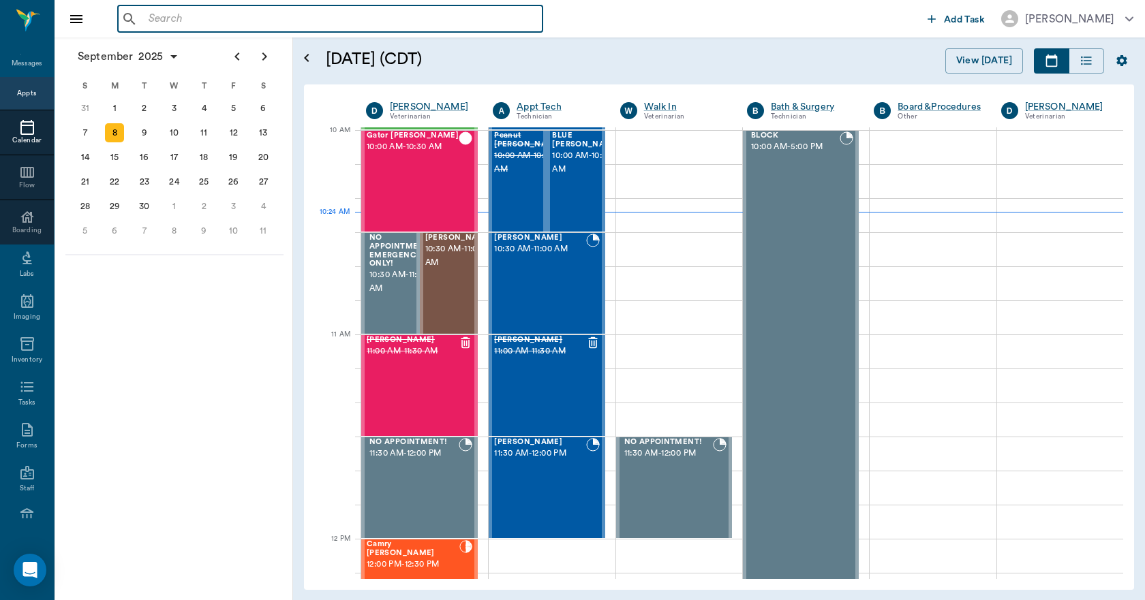
click at [181, 14] on input "text" at bounding box center [340, 19] width 394 height 19
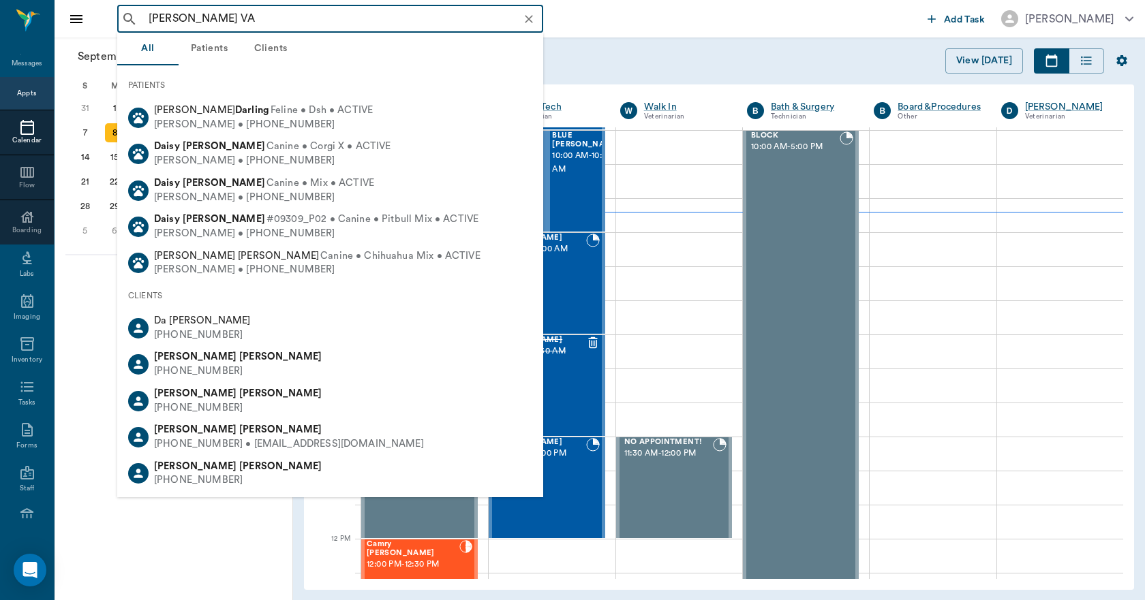
type input "DAN VAU"
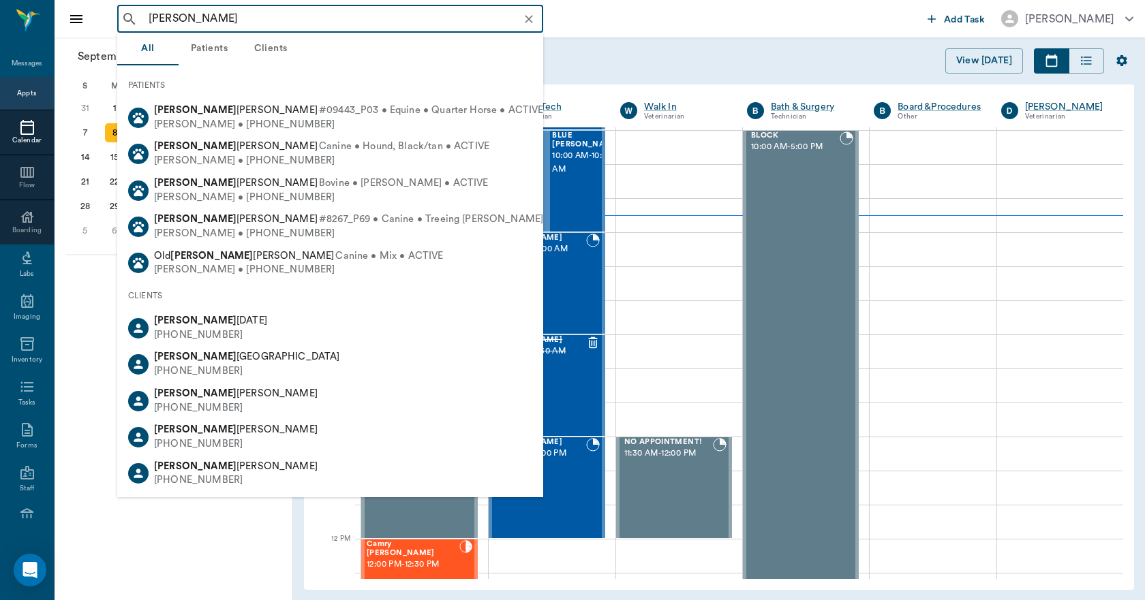
click at [527, 23] on icon "Clear" at bounding box center [529, 19] width 14 height 14
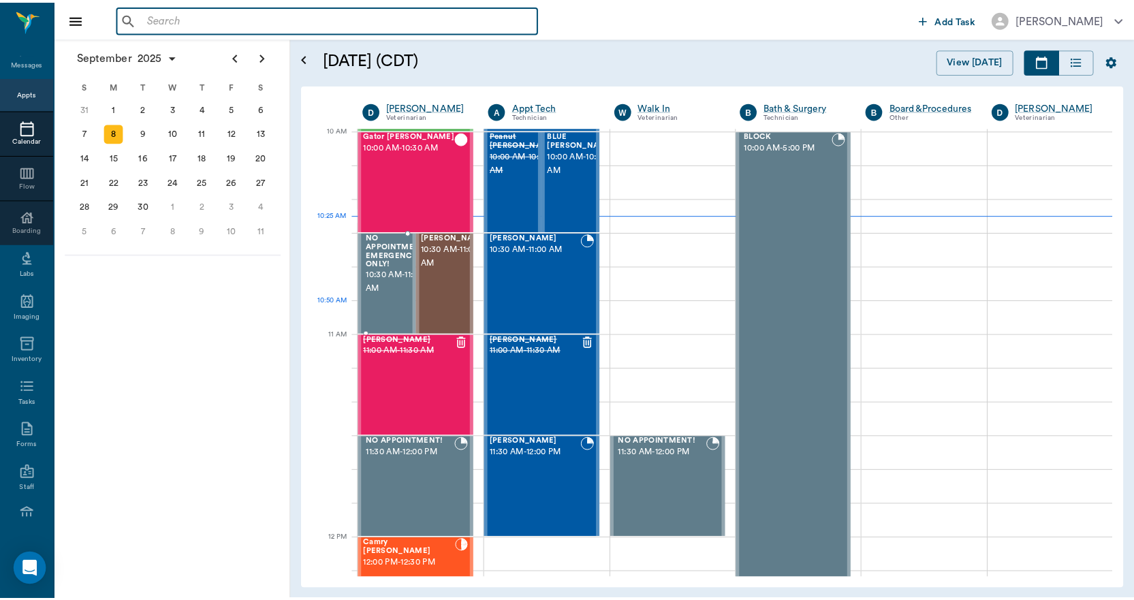
scroll to position [0, 0]
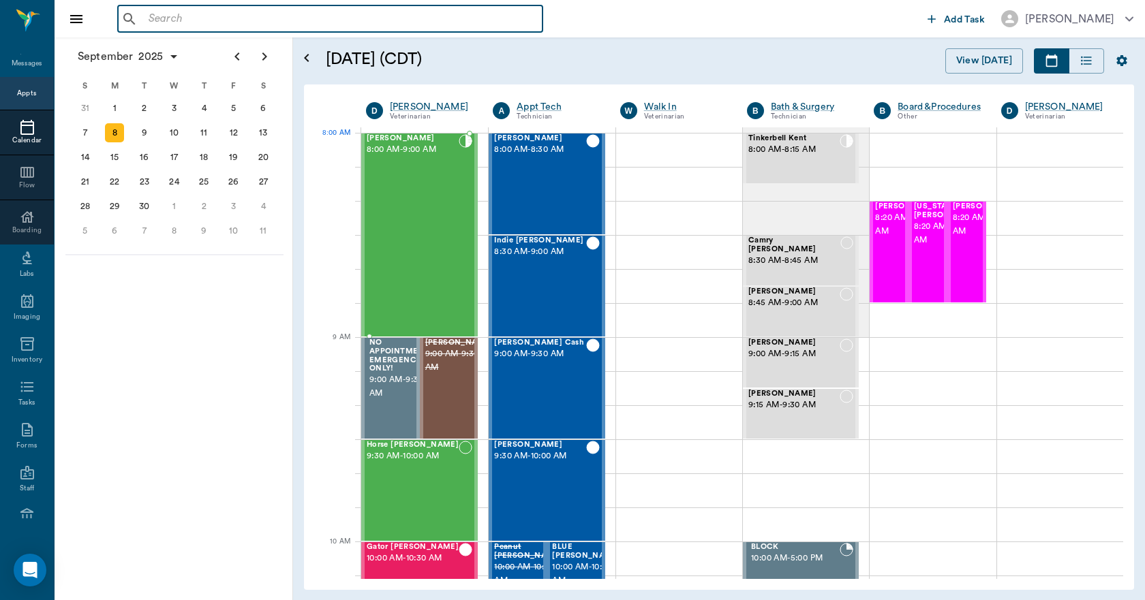
click at [402, 162] on div "Bovine Campbell 8:00 AM - 9:00 AM" at bounding box center [413, 235] width 92 height 202
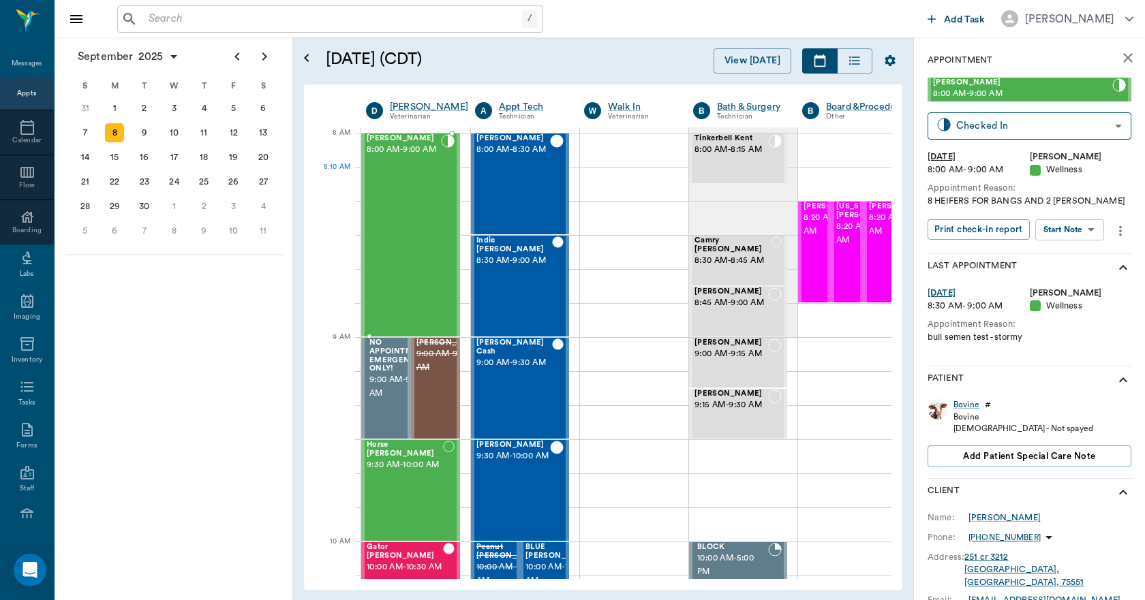
click at [431, 196] on div "Bovine Campbell 8:00 AM - 9:00 AM" at bounding box center [404, 235] width 74 height 202
click at [969, 403] on div "Bovine" at bounding box center [966, 405] width 26 height 12
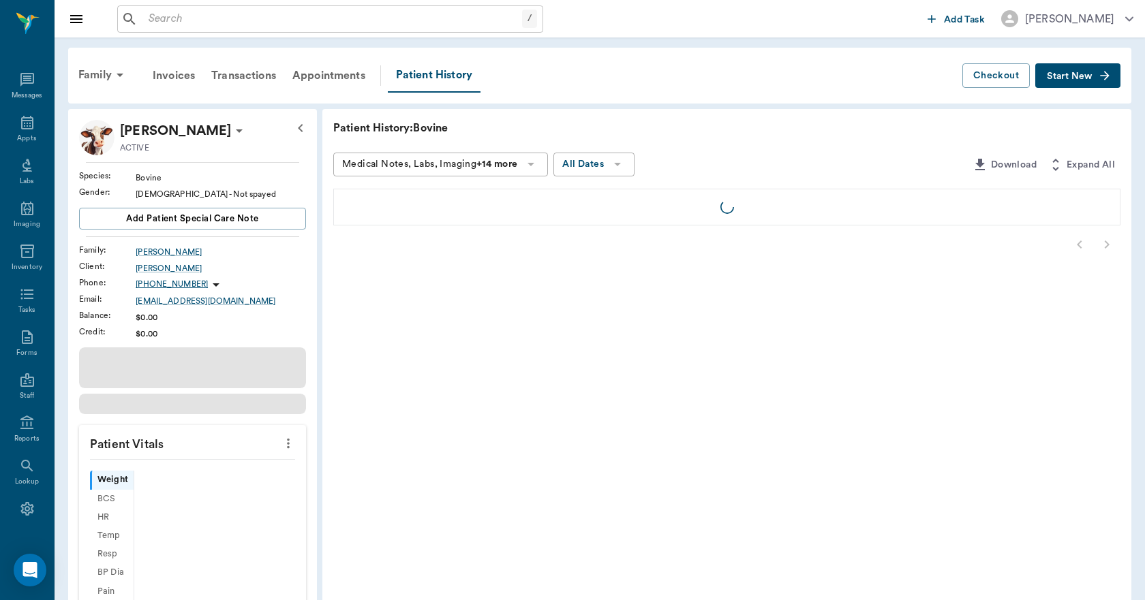
scroll to position [25, 0]
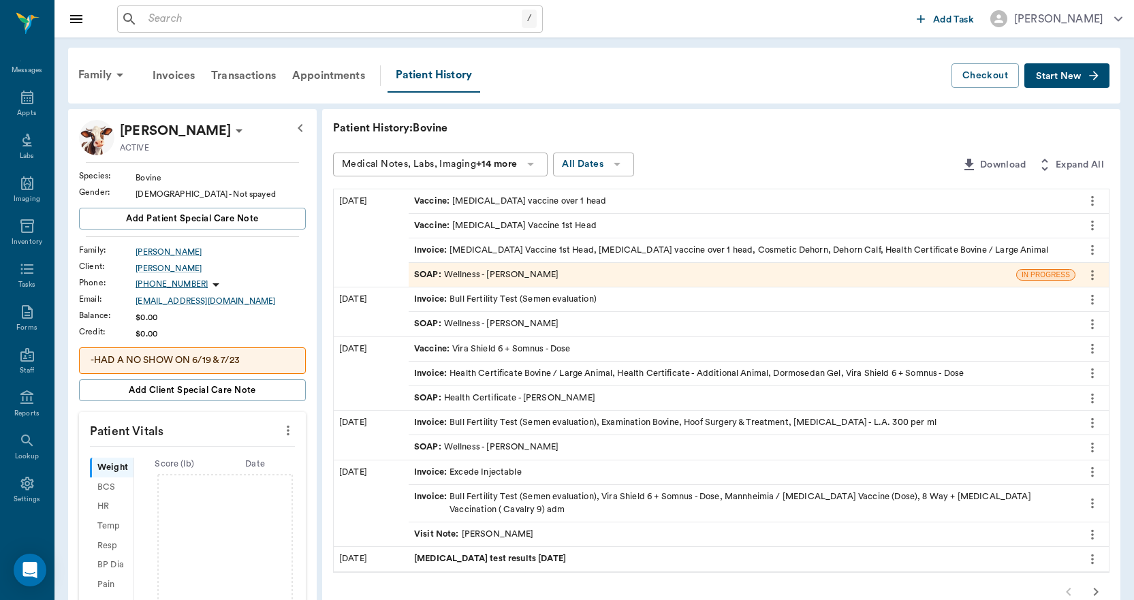
click at [1057, 76] on span "Start New" at bounding box center [1059, 76] width 46 height 0
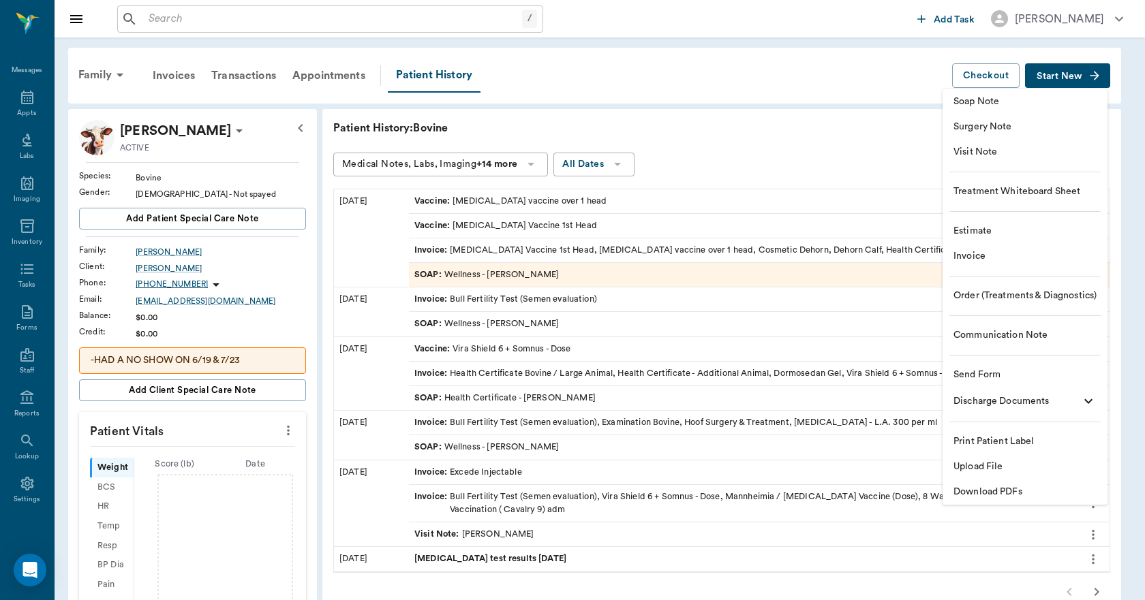
click at [986, 465] on span "Upload File" at bounding box center [1024, 467] width 143 height 14
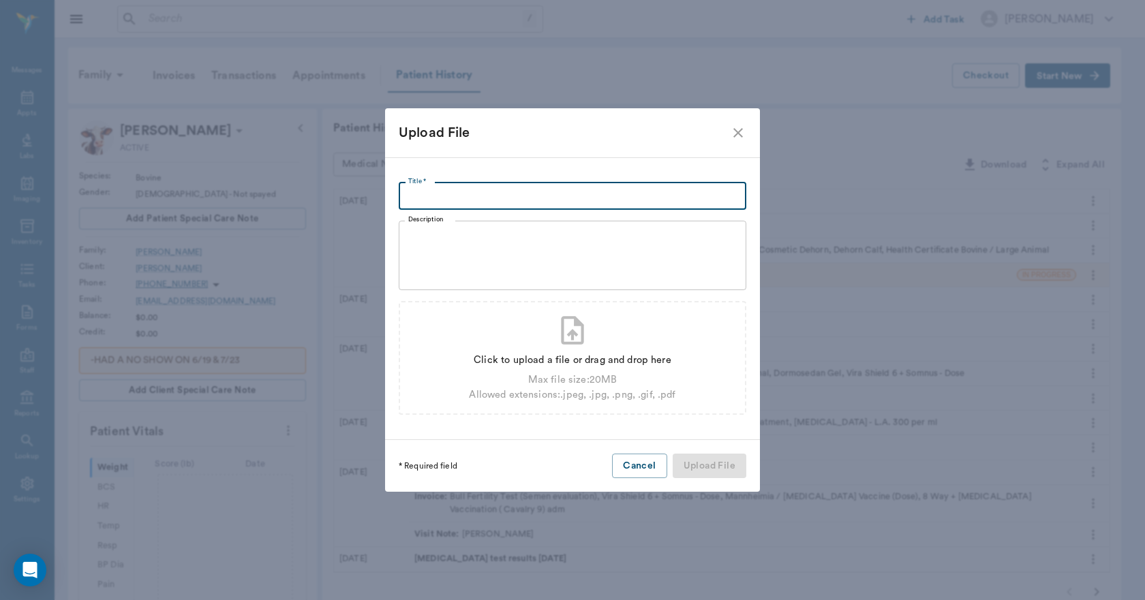
click at [533, 194] on input "Title *" at bounding box center [572, 196] width 347 height 27
type input "BRUCELLOSIS VACCINATION RECORD 09.08.2025"
click at [632, 364] on div "Click to upload a file or drag and drop here" at bounding box center [572, 360] width 206 height 15
type input "C:\fakepath\Bovine.Cambell.BrucellosisVaccineRecord.09.08.2025.pdf"
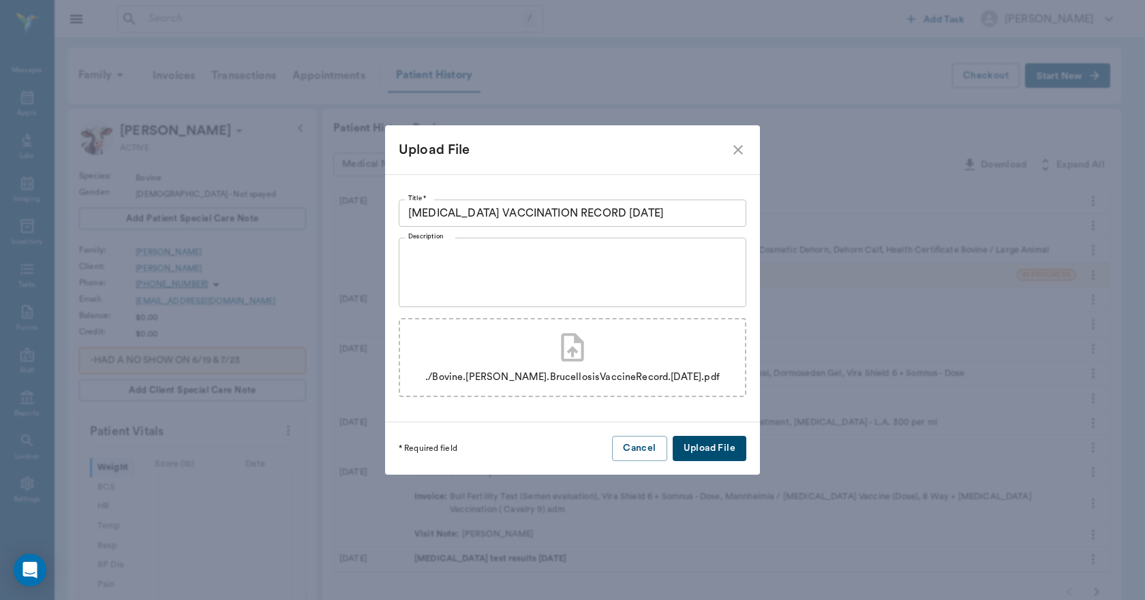
click at [713, 443] on button "Upload File" at bounding box center [709, 448] width 74 height 25
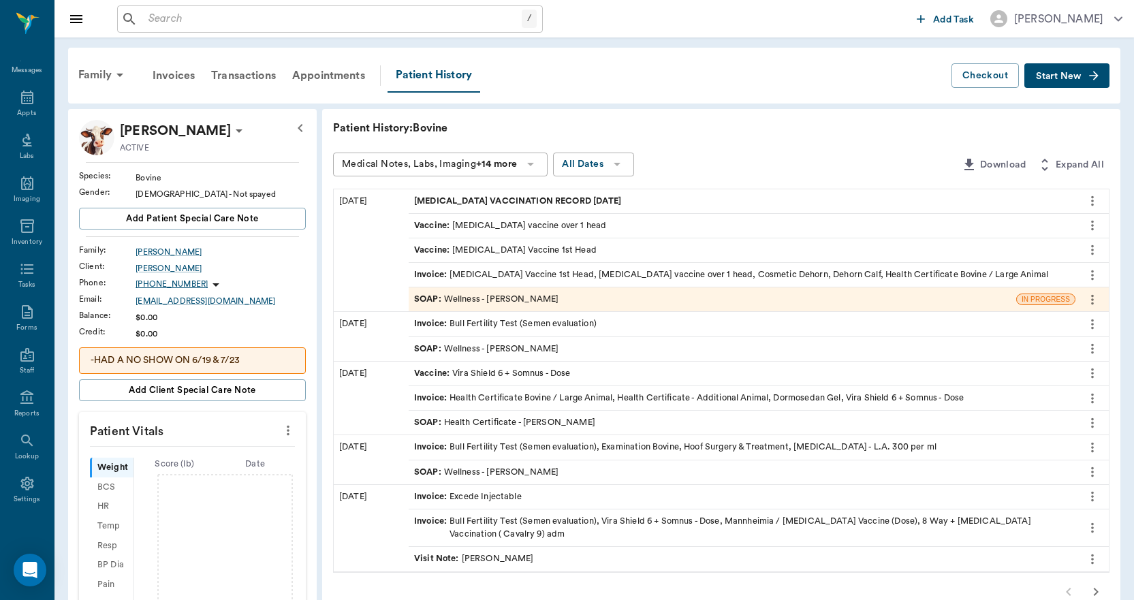
click at [1047, 76] on span "Start New" at bounding box center [1059, 76] width 46 height 0
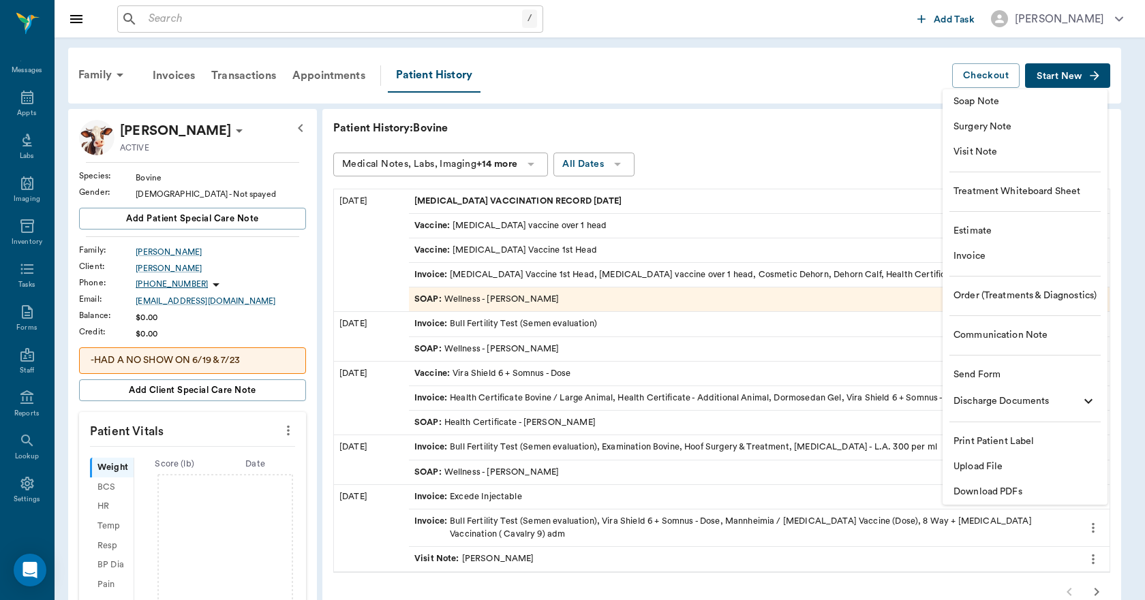
click at [968, 469] on span "Upload File" at bounding box center [1024, 467] width 143 height 14
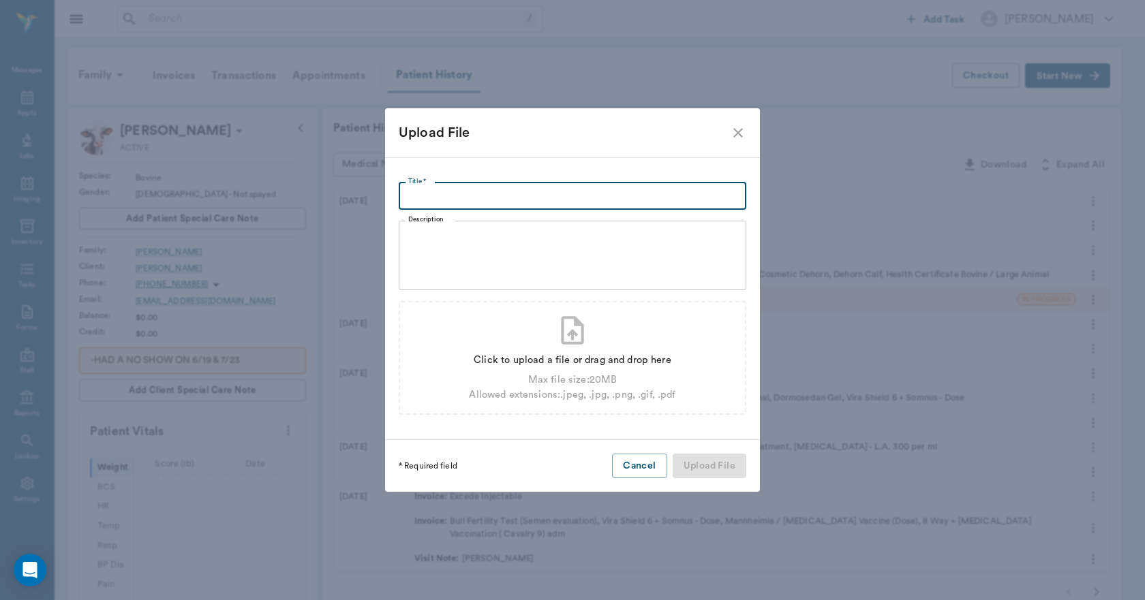
click at [502, 183] on input "Title *" at bounding box center [572, 196] width 347 height 27
type input "HEALTH CERTIFICATE 09.08.2025"
click at [540, 362] on div "Click to upload a file or drag and drop here" at bounding box center [572, 360] width 206 height 15
type input "C:\fakepath\Bovine.Cambell.HealthCertificate.09.08.2025.pdf"
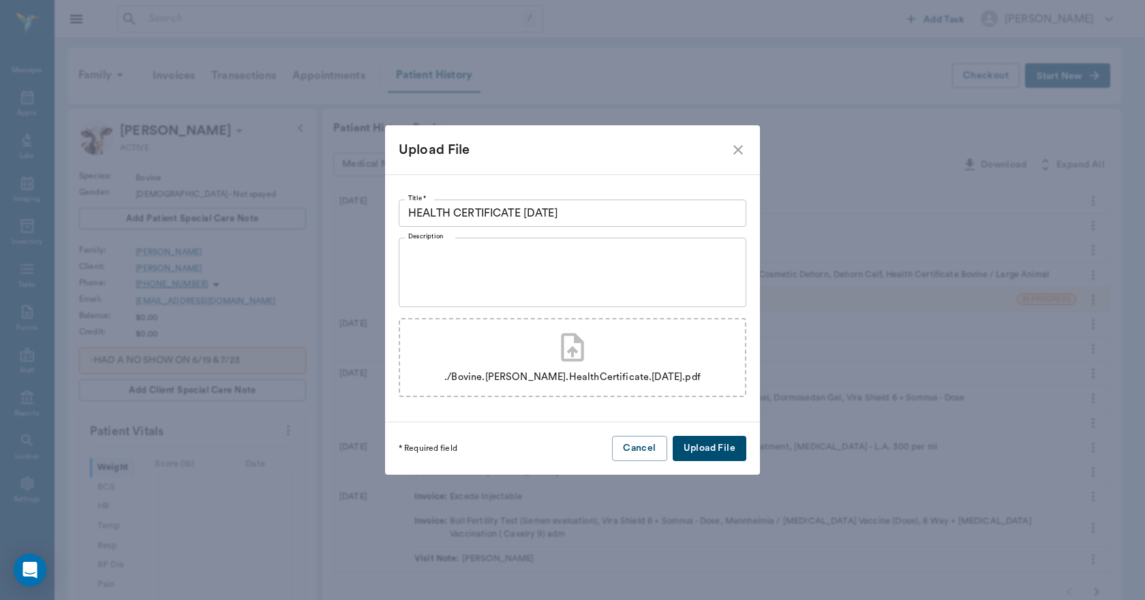
click at [711, 445] on button "Upload File" at bounding box center [709, 448] width 74 height 25
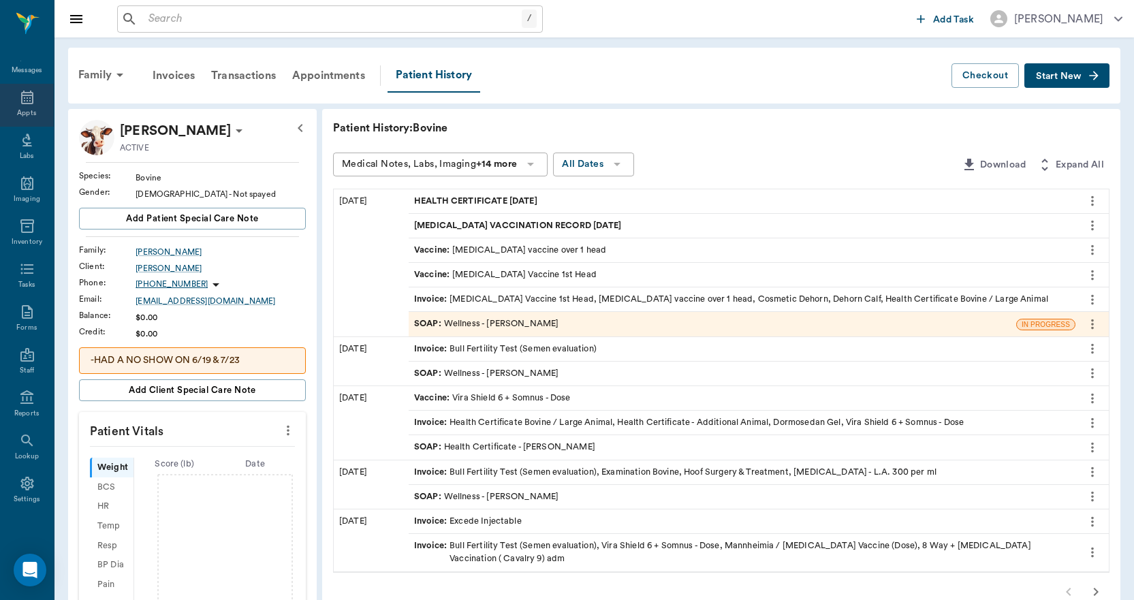
click at [13, 106] on div "Appts" at bounding box center [27, 105] width 54 height 43
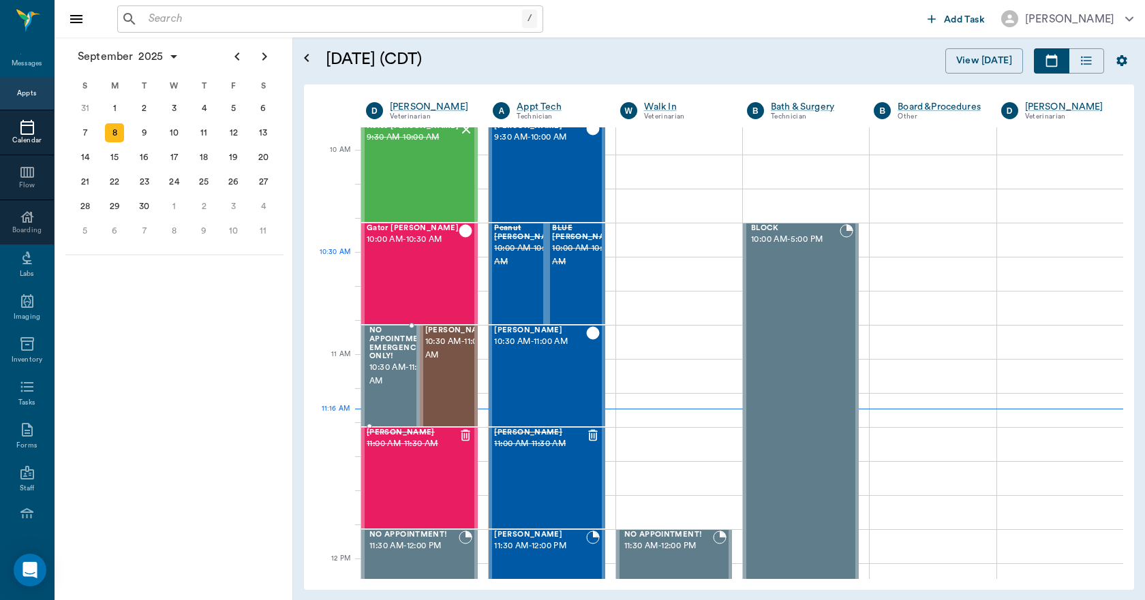
scroll to position [69, 0]
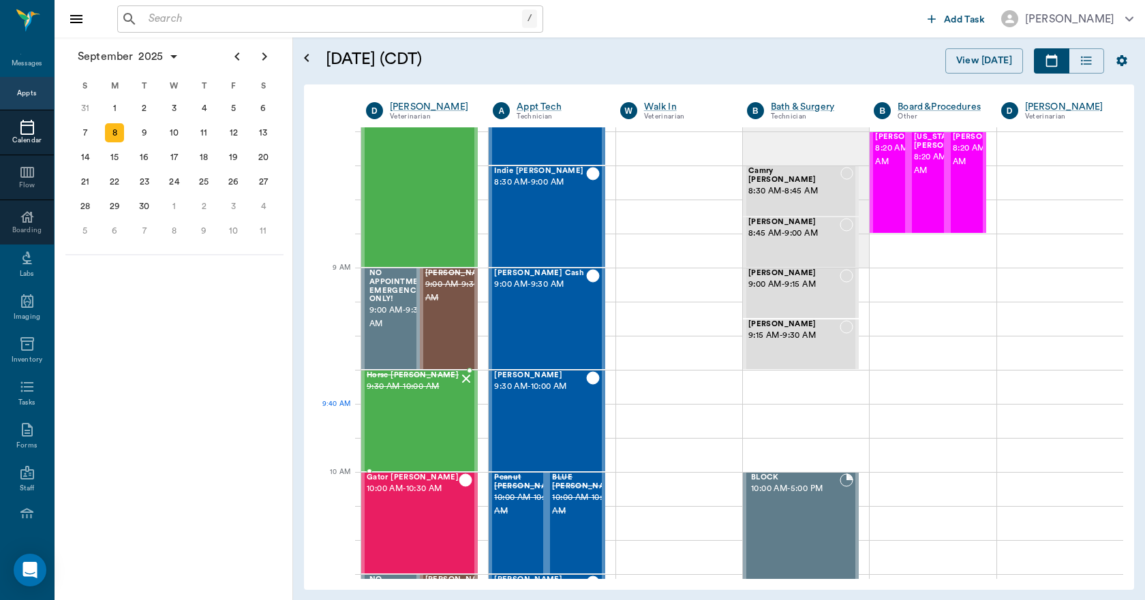
click at [408, 416] on div "Horse Eldridge 9:30 AM - 10:00 AM" at bounding box center [413, 420] width 92 height 99
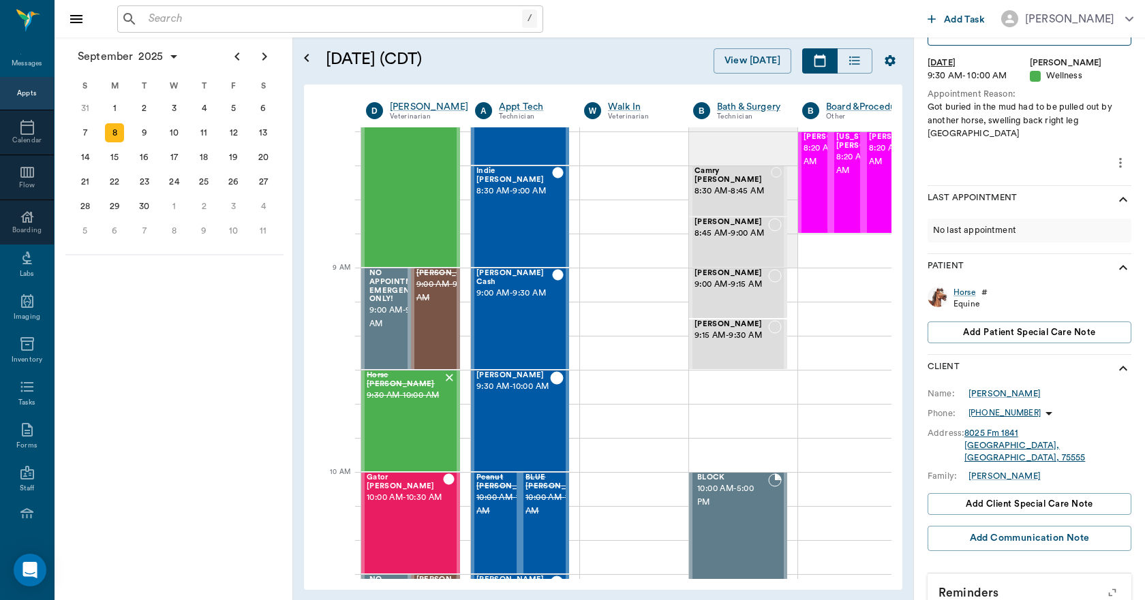
scroll to position [95, 0]
click at [1034, 496] on span "Add client Special Care Note" at bounding box center [1028, 503] width 127 height 15
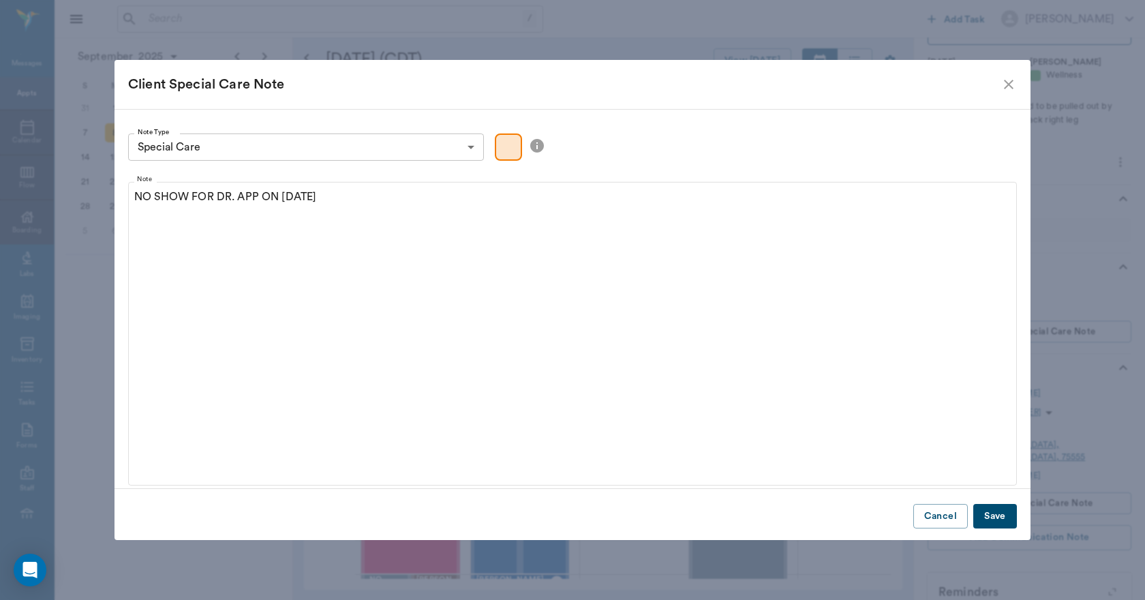
click at [990, 512] on button "Save" at bounding box center [995, 516] width 44 height 25
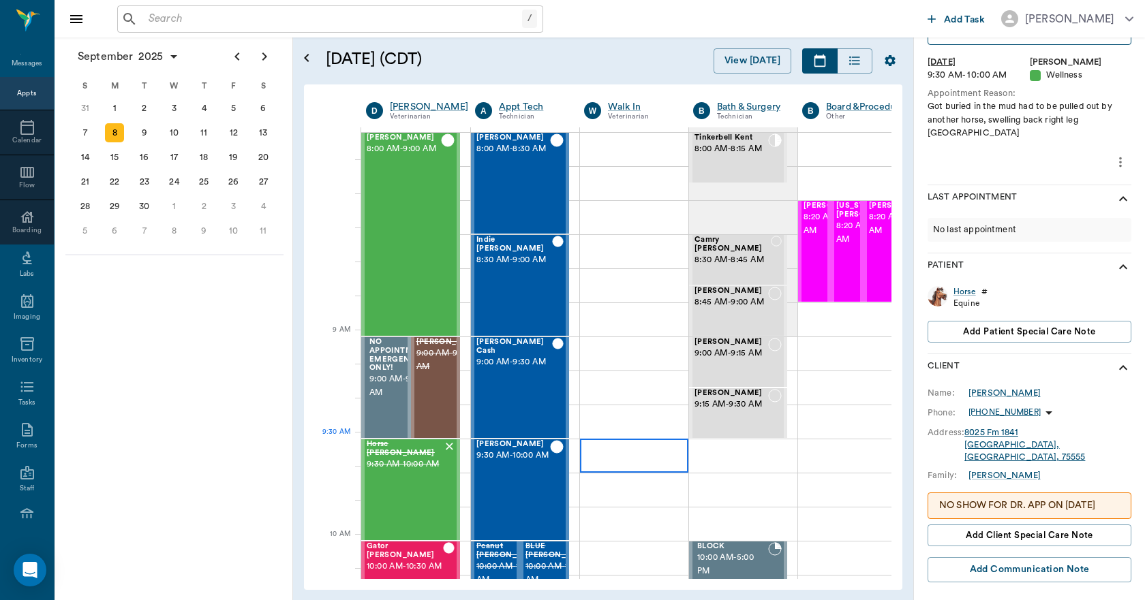
scroll to position [0, 0]
click at [439, 364] on span "9:00 AM - 9:30 AM" at bounding box center [450, 360] width 68 height 27
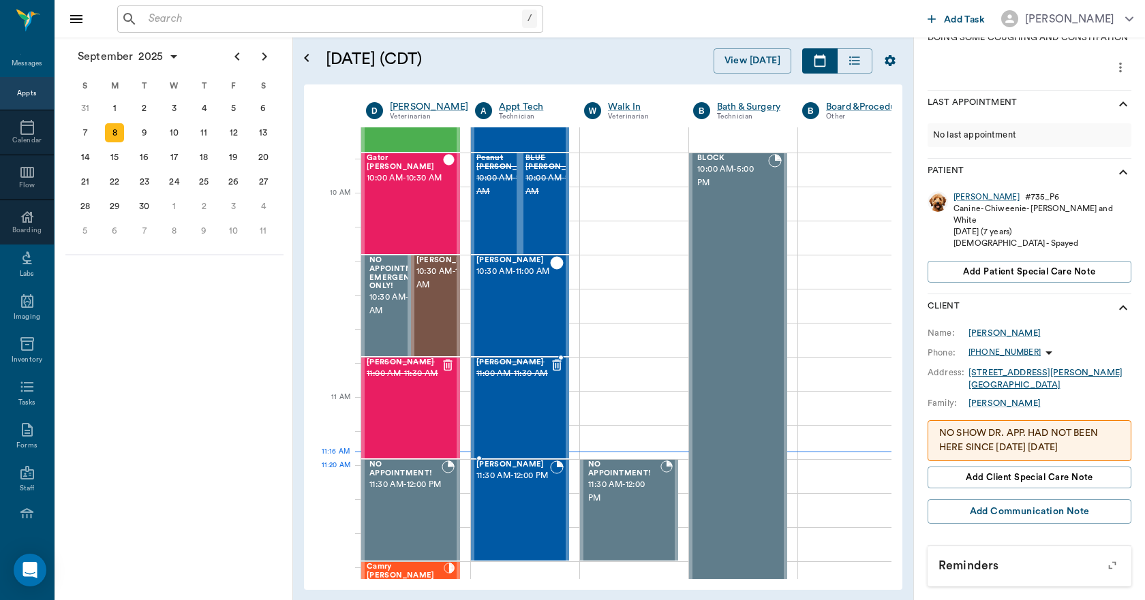
scroll to position [409, 0]
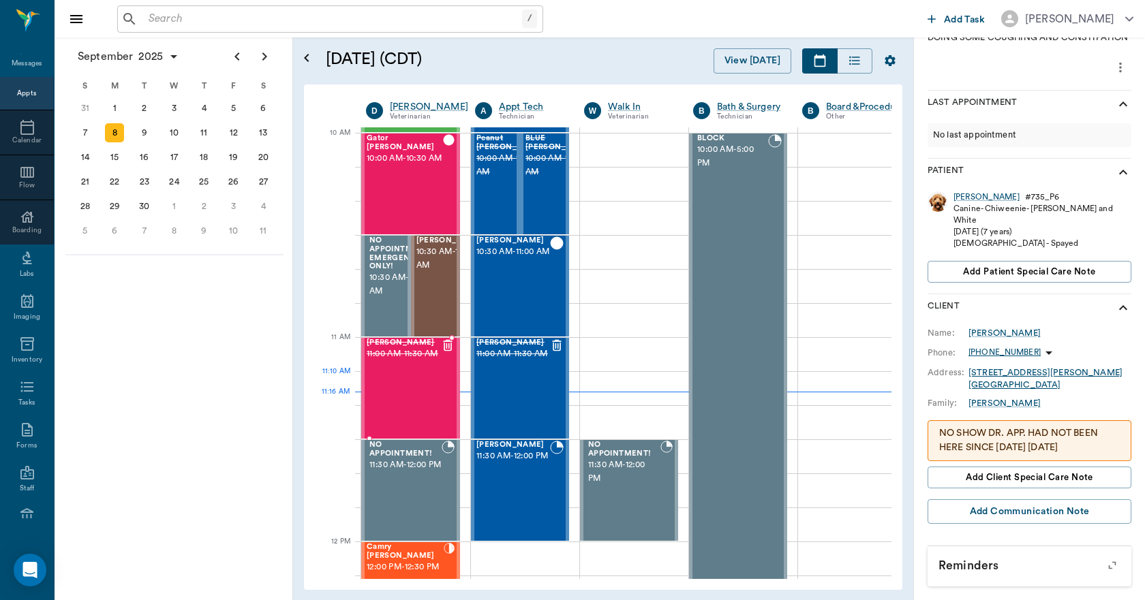
click at [407, 392] on div "Bobbi Tubbs 11:00 AM - 11:30 AM" at bounding box center [404, 388] width 74 height 99
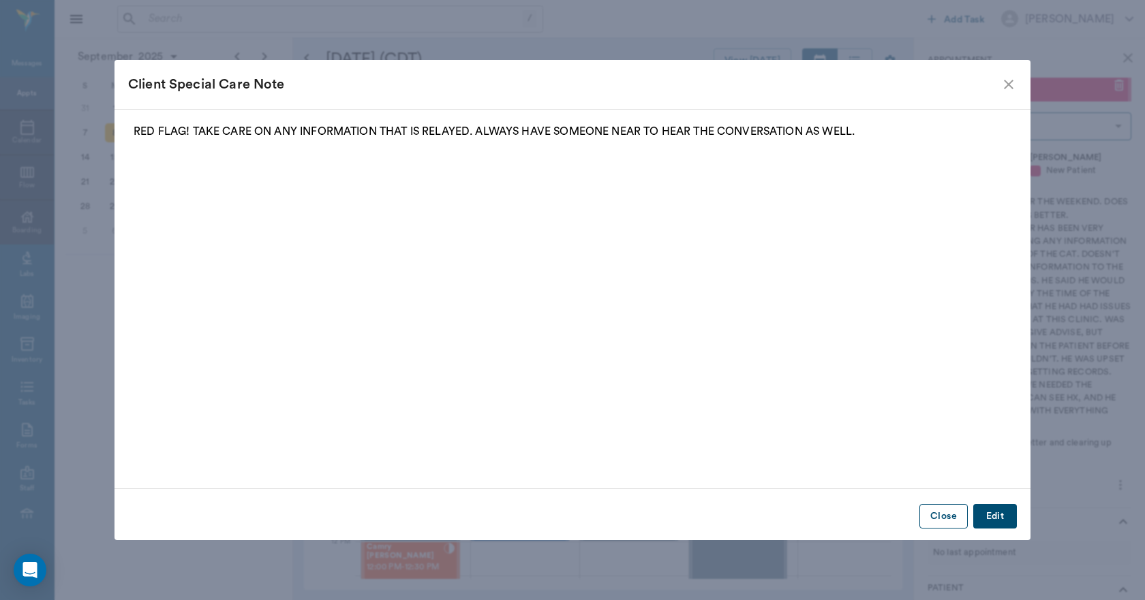
click at [937, 509] on button "Close" at bounding box center [943, 516] width 48 height 25
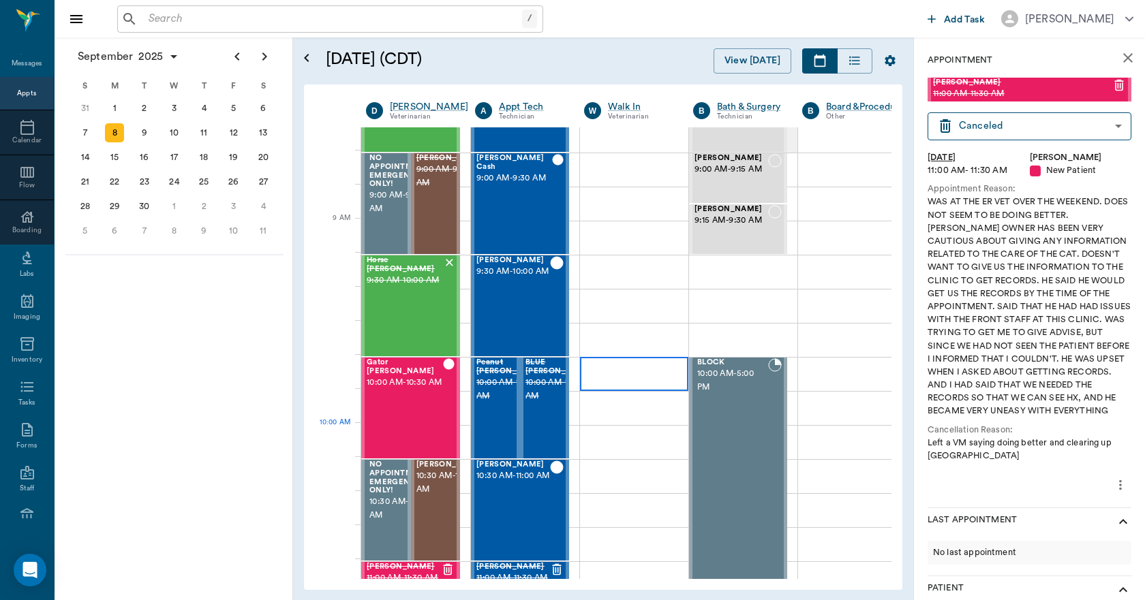
scroll to position [273, 0]
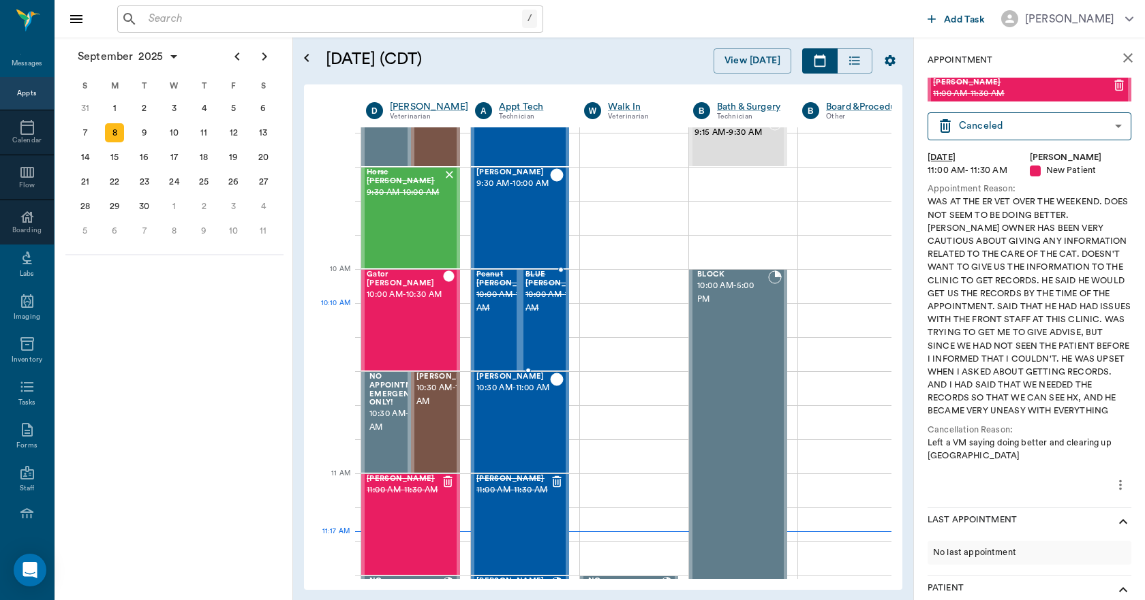
click at [537, 315] on span "10:00 AM - 10:30 AM" at bounding box center [559, 301] width 68 height 27
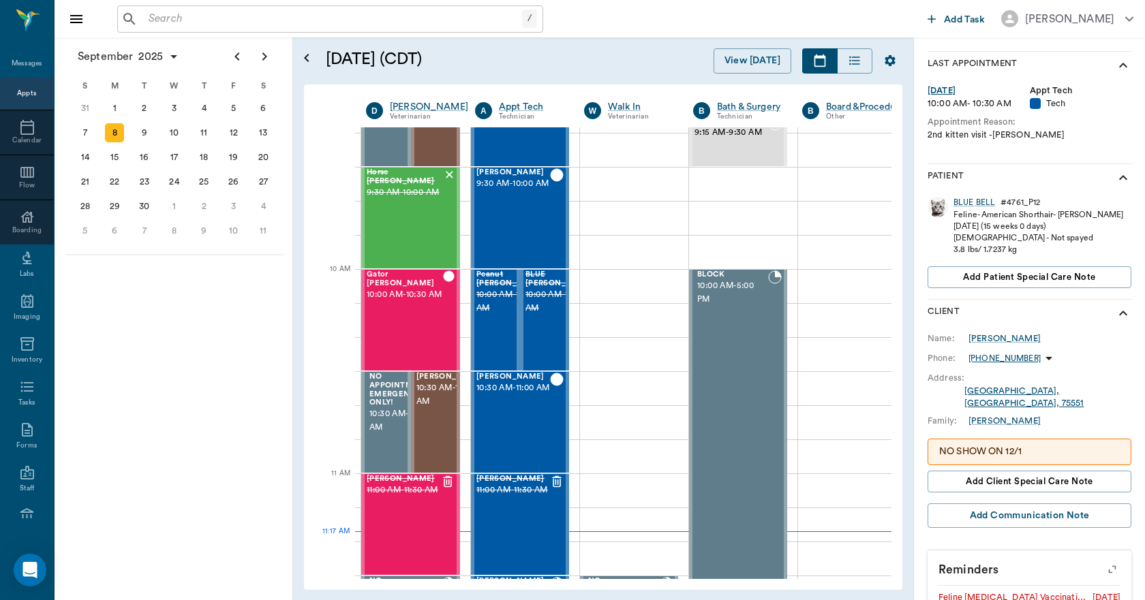
scroll to position [273, 0]
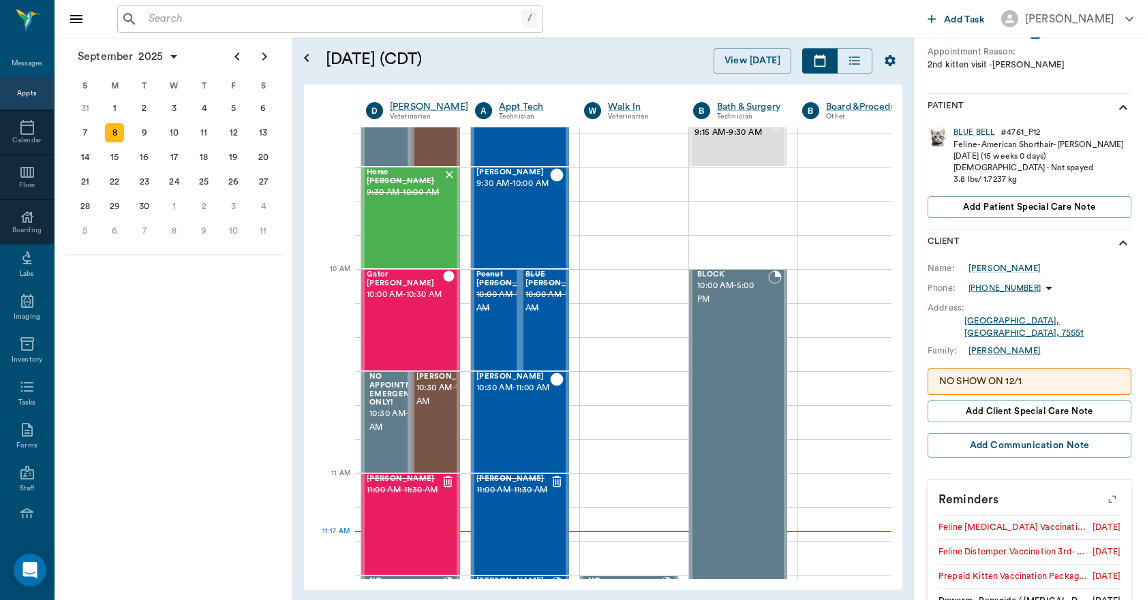
click at [1030, 375] on p "NO SHOW ON 12/1" at bounding box center [1029, 382] width 181 height 14
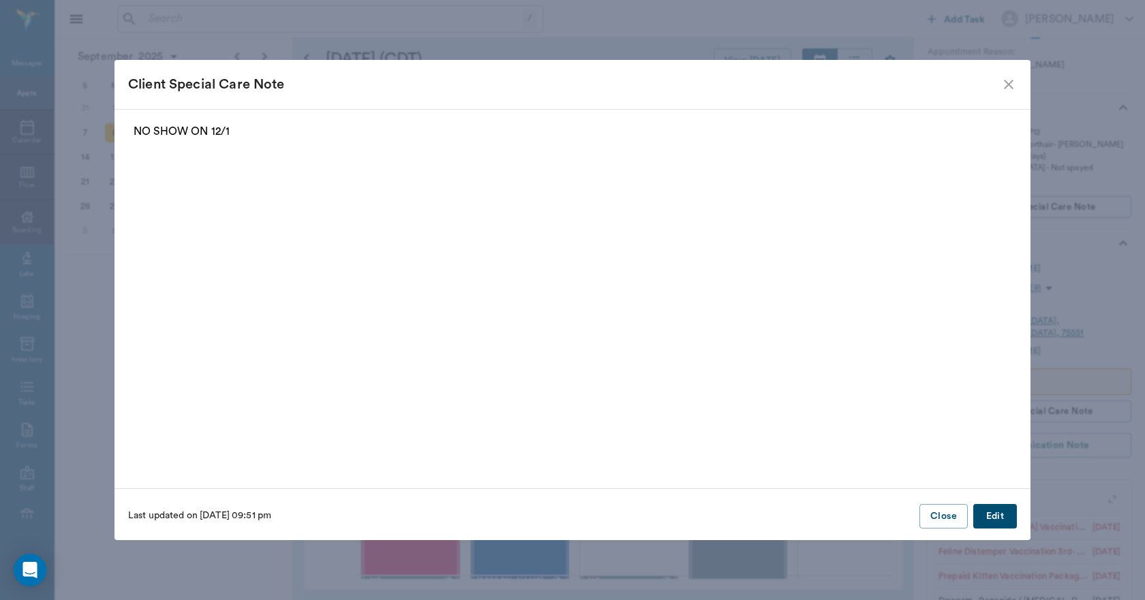
click at [236, 125] on p "NO SHOW ON 12/1" at bounding box center [572, 131] width 877 height 16
click at [987, 512] on button "Edit" at bounding box center [995, 516] width 44 height 25
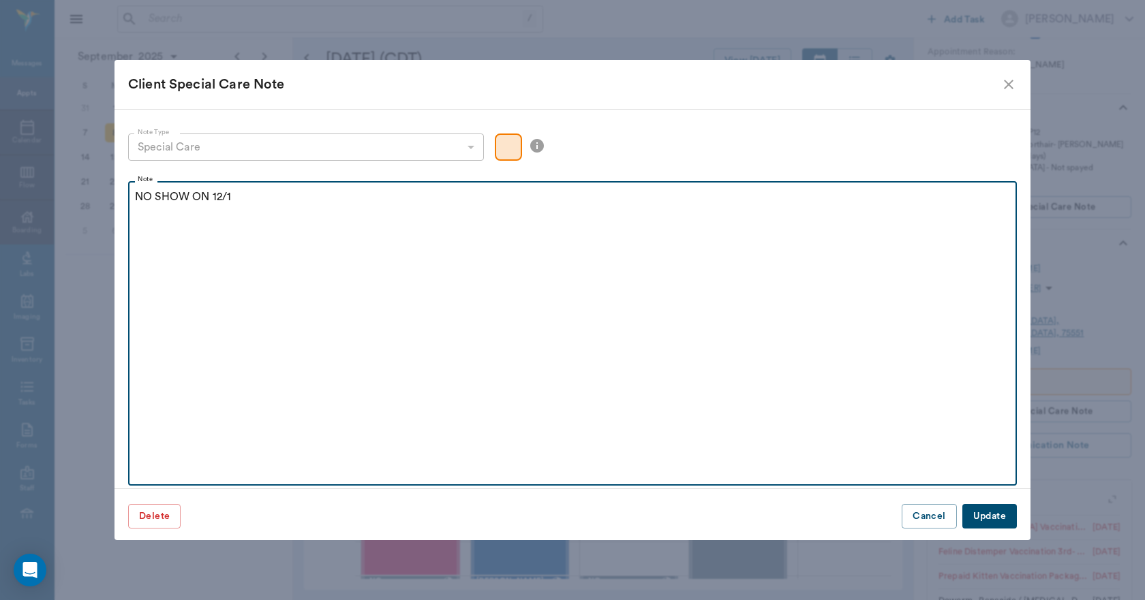
click at [243, 197] on p "NO SHOW ON 12/1" at bounding box center [572, 197] width 875 height 16
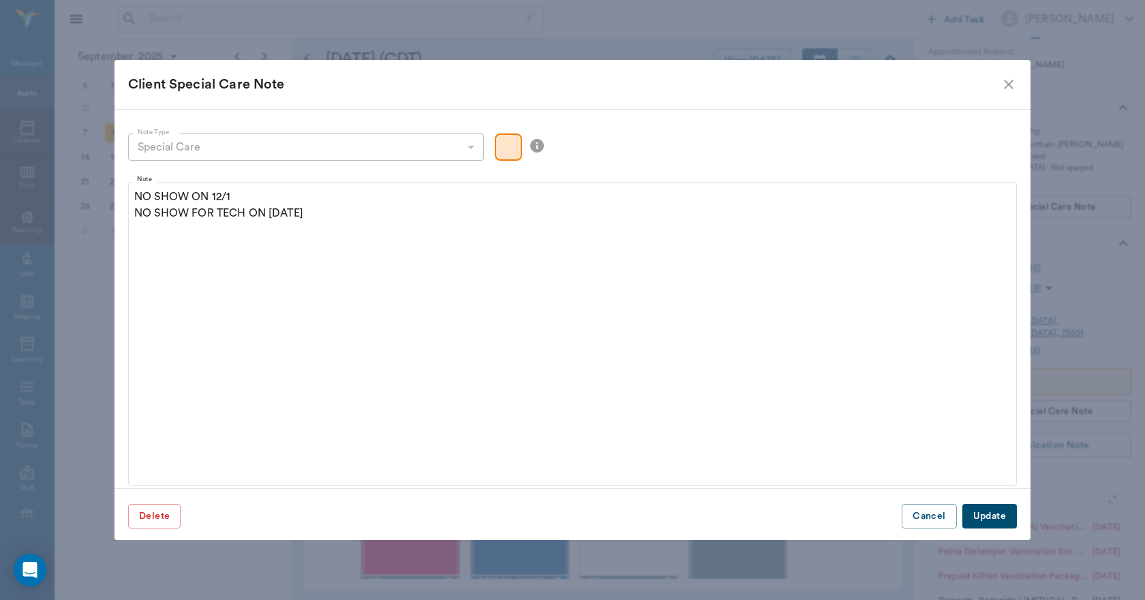
click at [972, 516] on button "Update" at bounding box center [989, 516] width 55 height 25
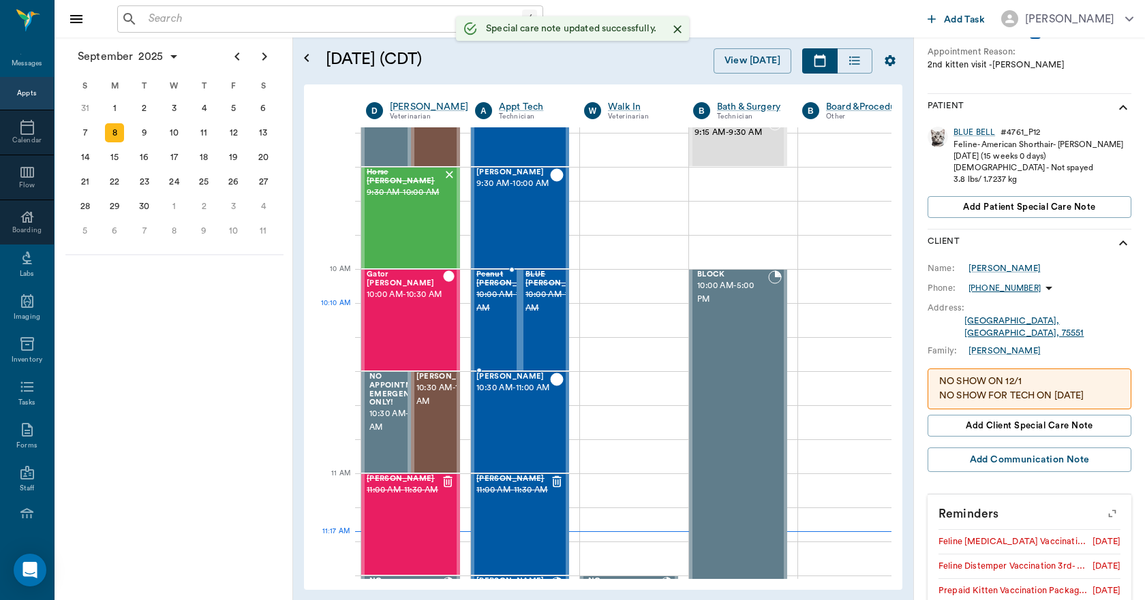
click at [497, 315] on span "10:00 AM - 10:30 AM" at bounding box center [510, 301] width 68 height 27
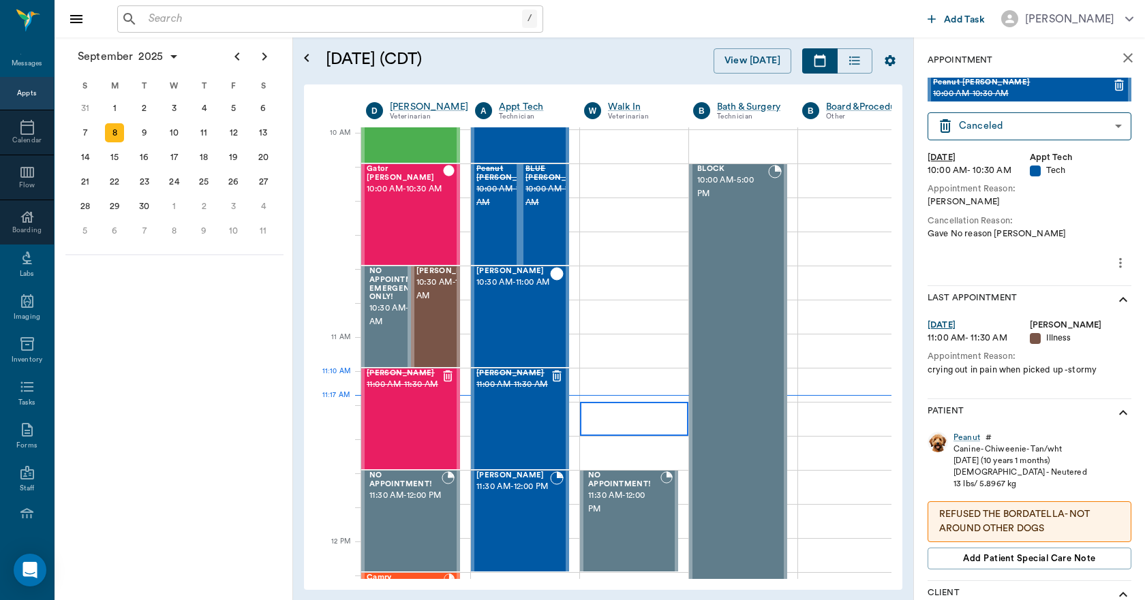
scroll to position [409, 0]
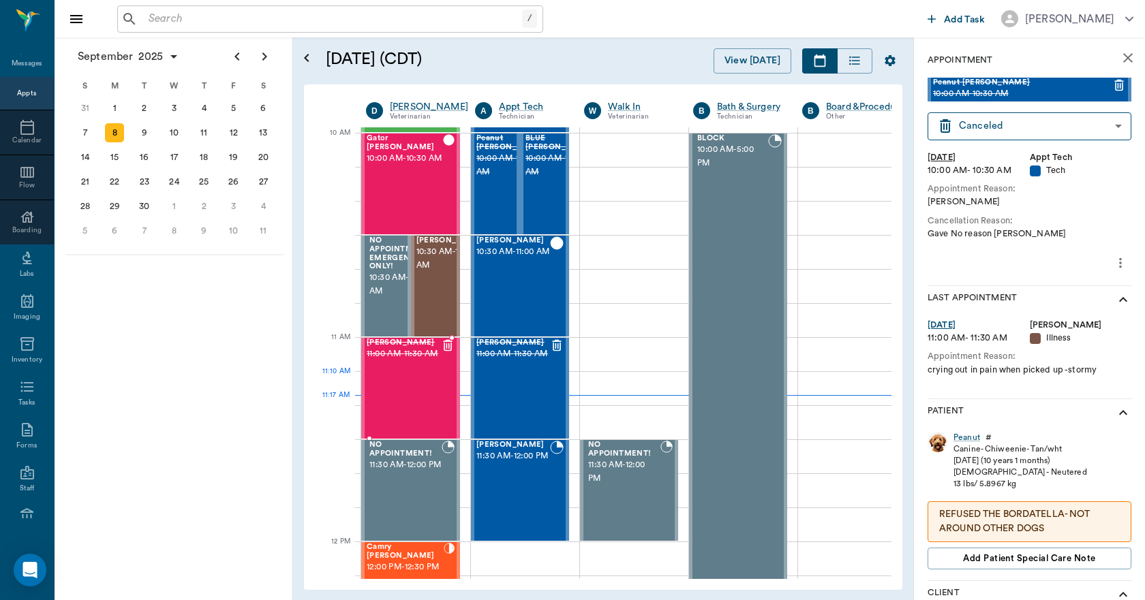
click at [403, 387] on div "Bobbi Tubbs 11:00 AM - 11:30 AM" at bounding box center [404, 388] width 74 height 99
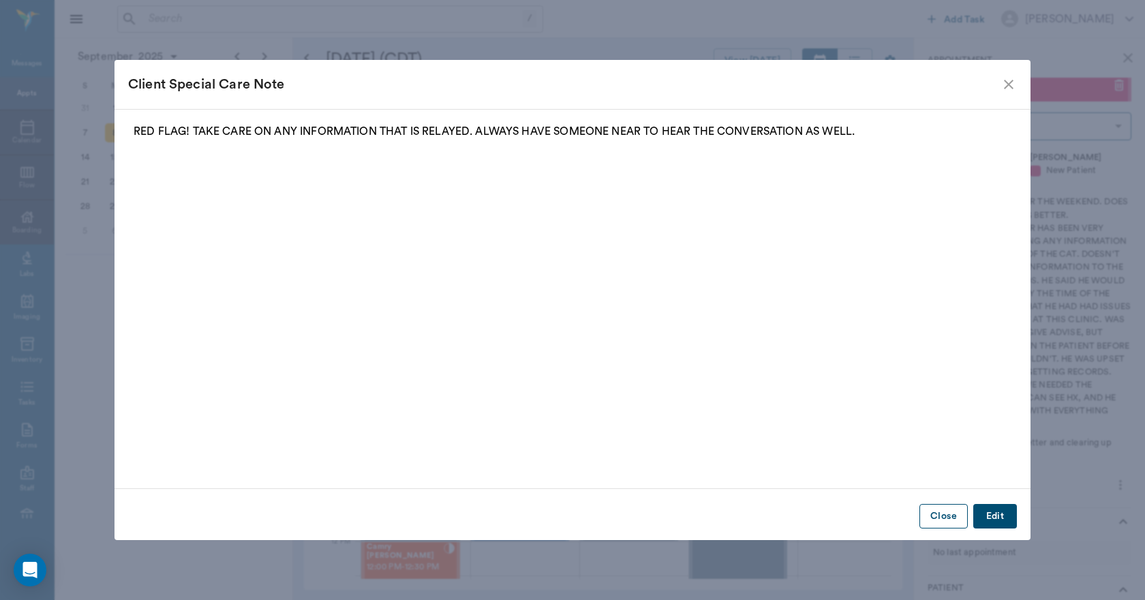
click at [953, 521] on button "Close" at bounding box center [943, 516] width 48 height 25
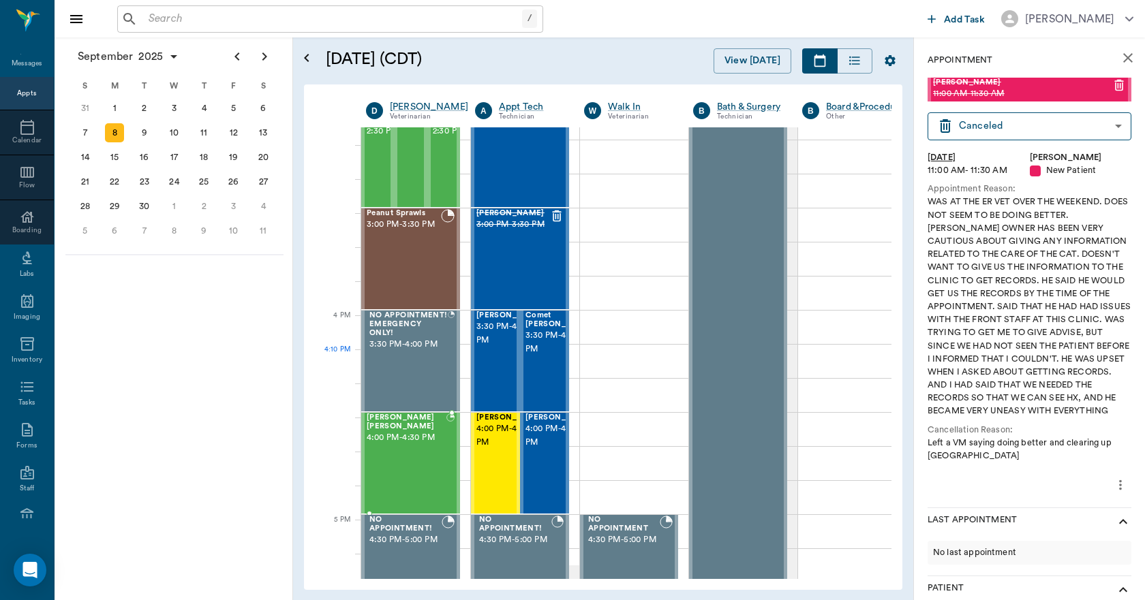
scroll to position [1499, 0]
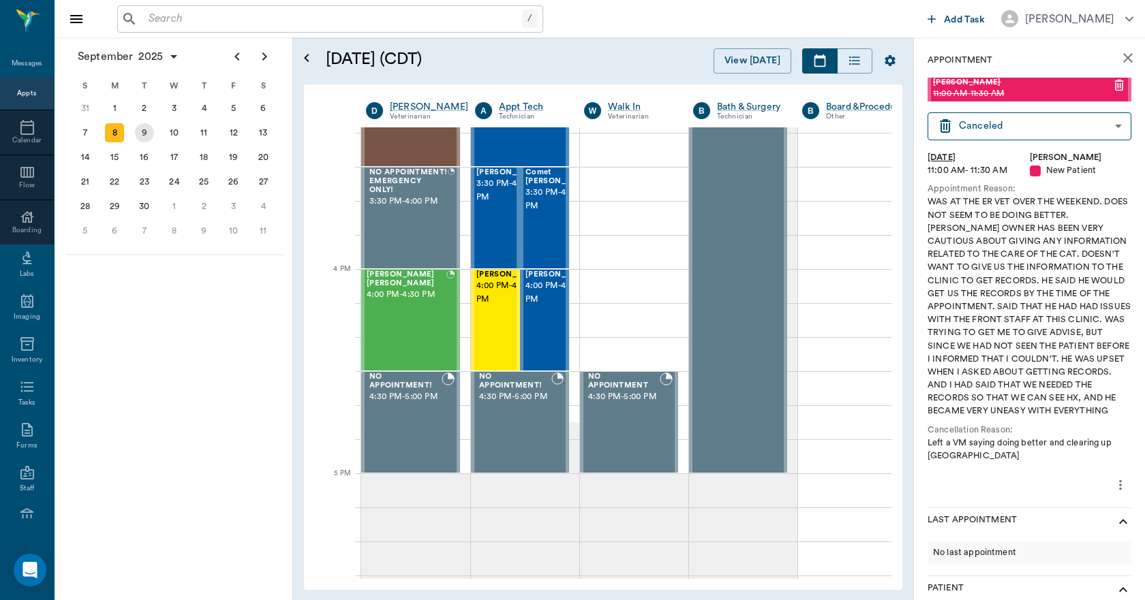
click at [138, 134] on div "9" at bounding box center [144, 132] width 19 height 19
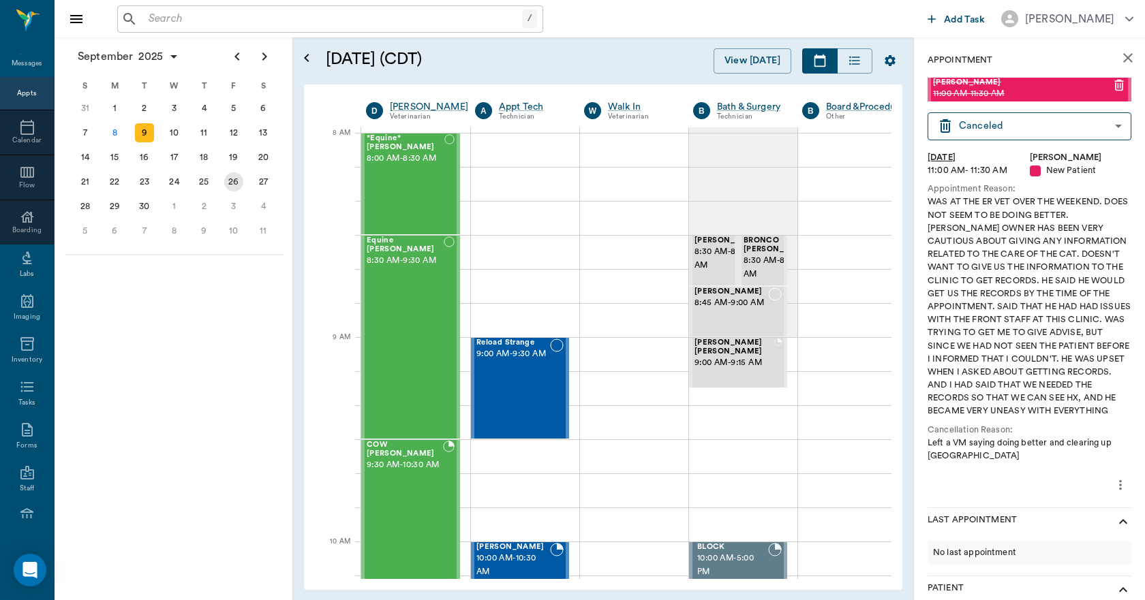
scroll to position [0, 1]
click at [234, 115] on div "5" at bounding box center [233, 108] width 19 height 19
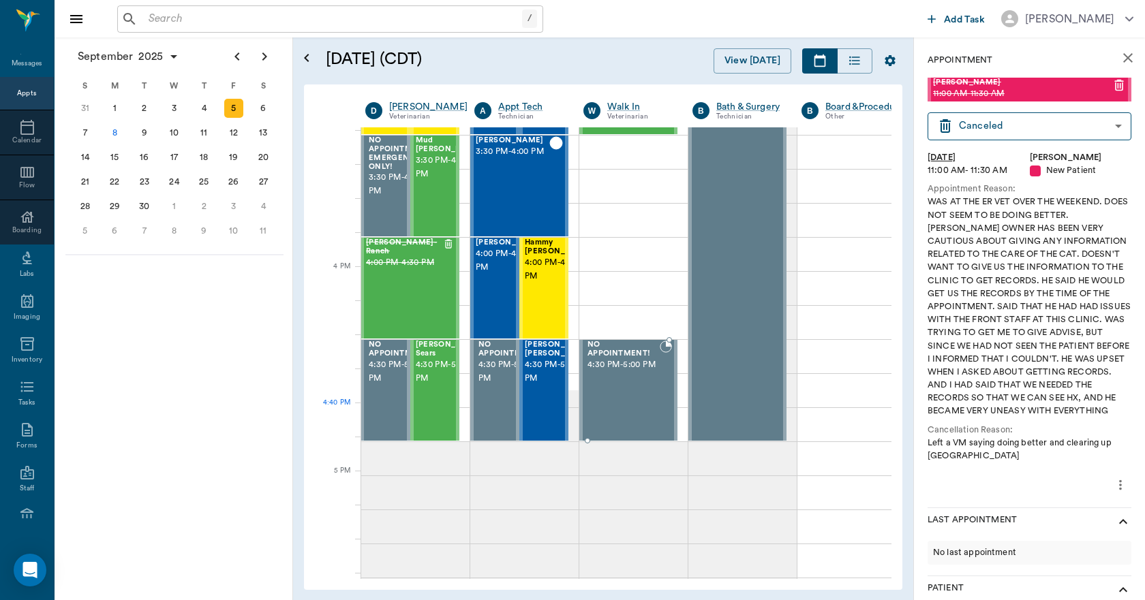
scroll to position [1499, 1]
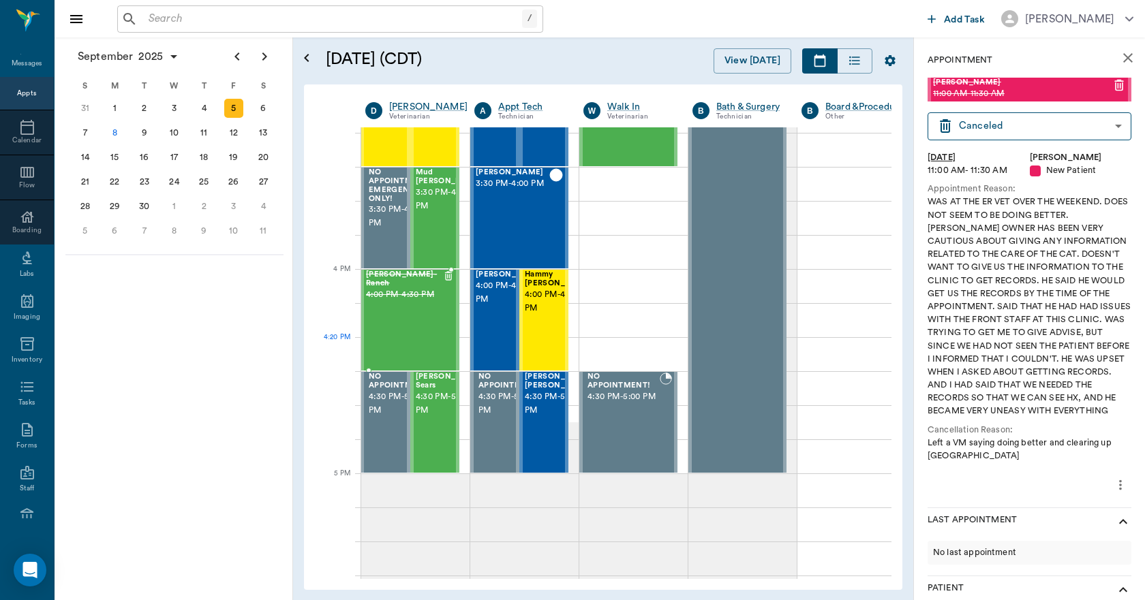
click at [405, 332] on div "Gabby Reynolds- Ranch 4:00 PM - 4:30 PM" at bounding box center [404, 319] width 77 height 99
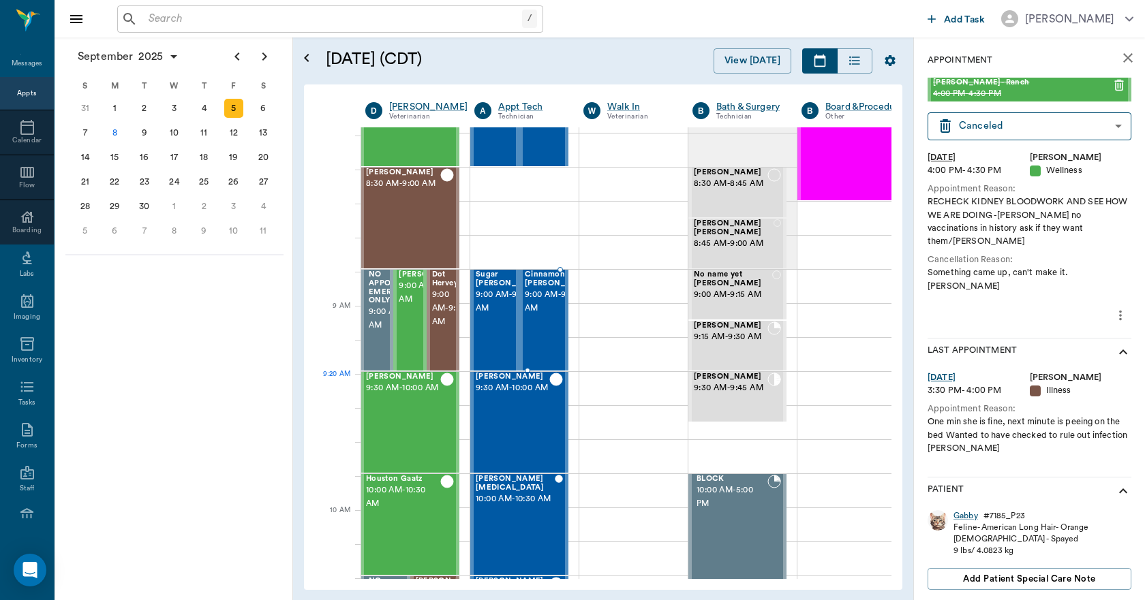
scroll to position [0, 1]
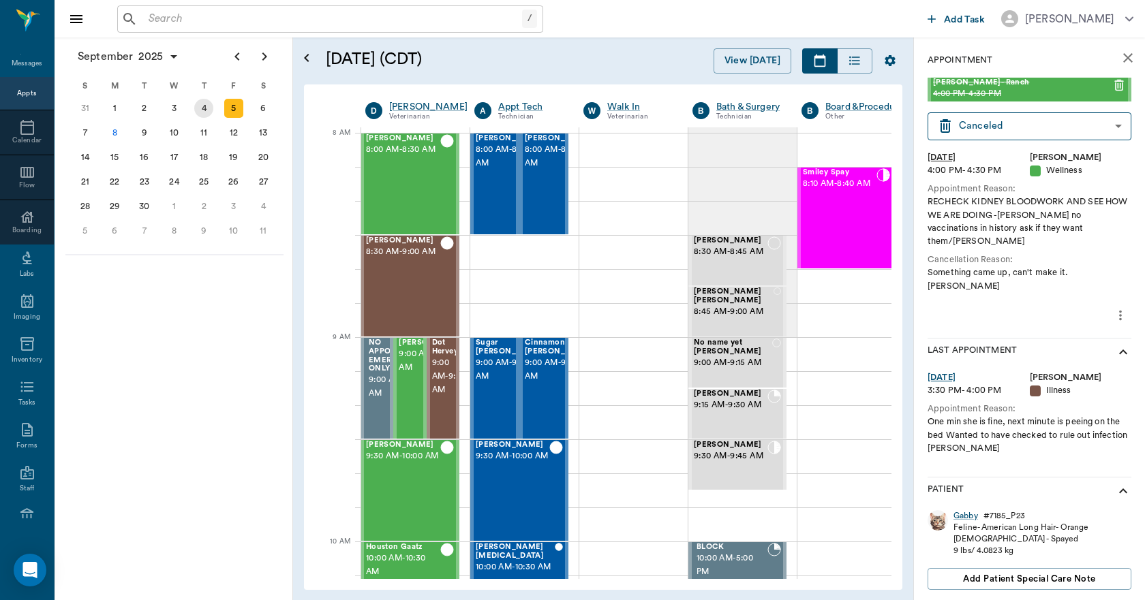
click at [199, 106] on div "4" at bounding box center [203, 108] width 19 height 19
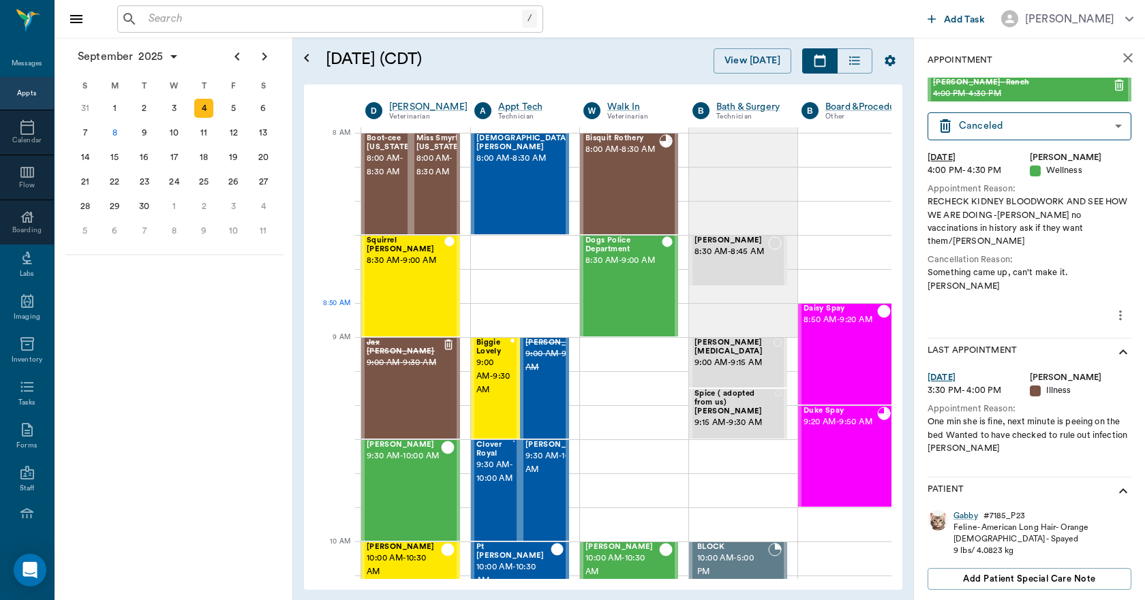
scroll to position [0, 1]
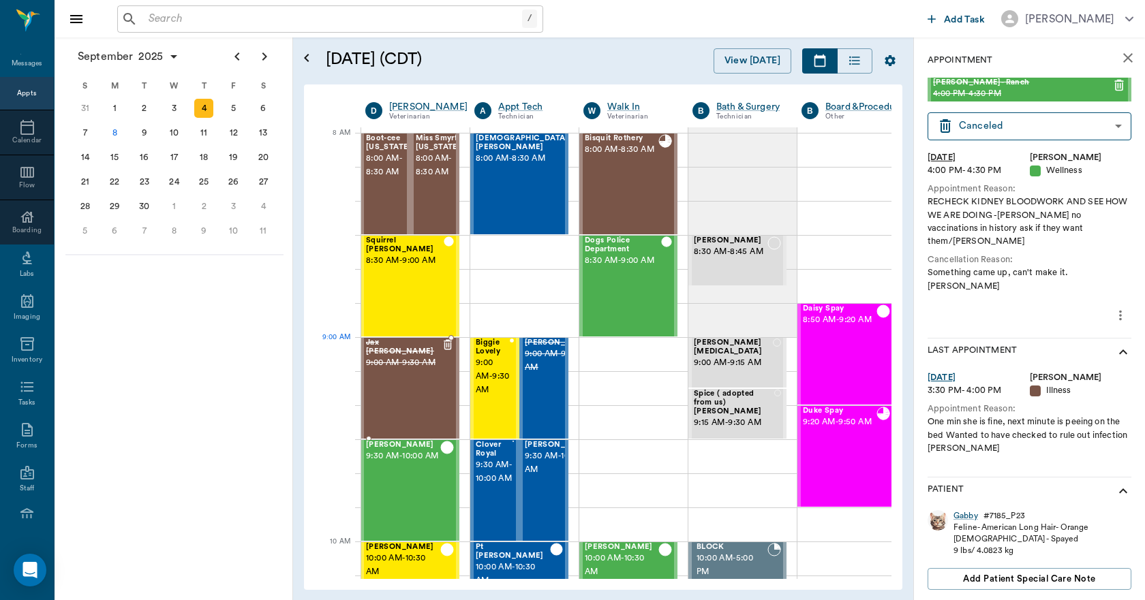
click at [411, 376] on div "Jax McCoart 9:00 AM - 9:30 AM" at bounding box center [404, 388] width 76 height 99
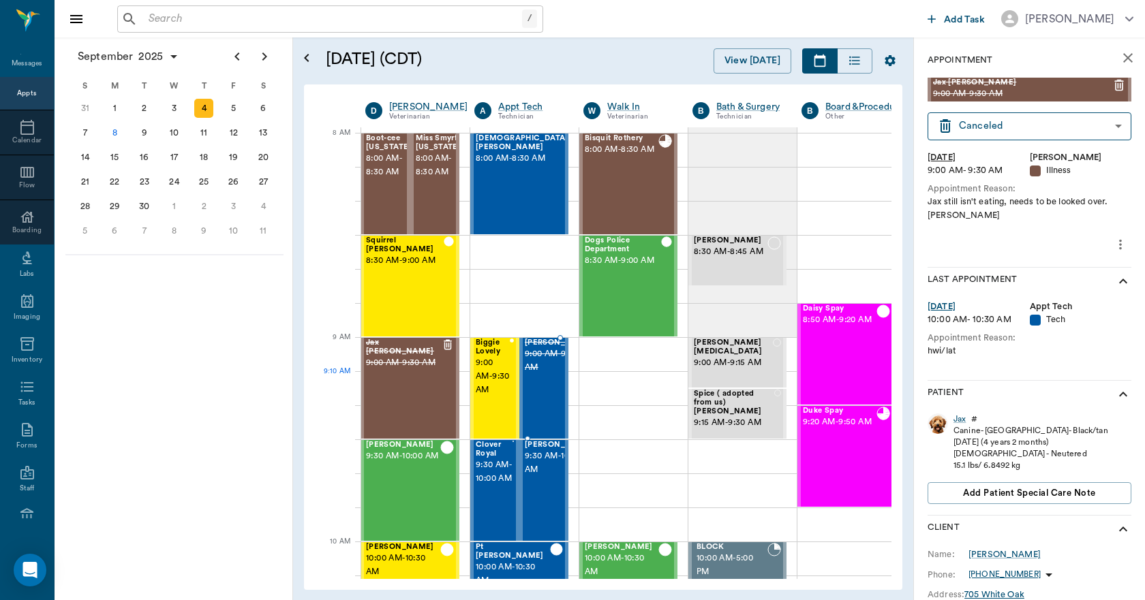
click at [542, 375] on span "9:00 AM - 9:30 AM" at bounding box center [559, 360] width 68 height 27
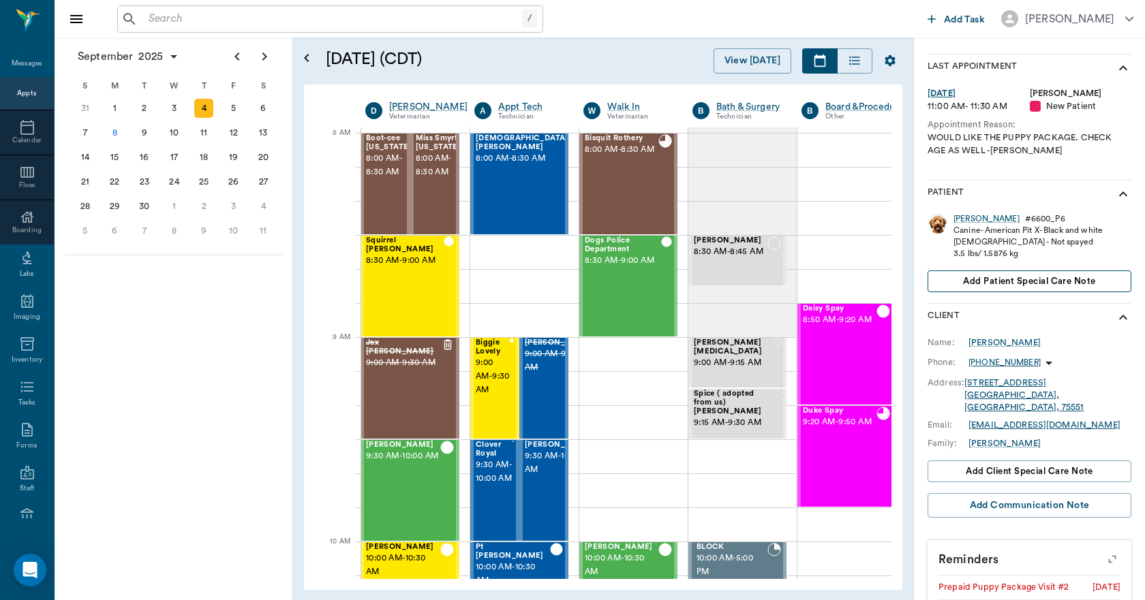
scroll to position [230, 0]
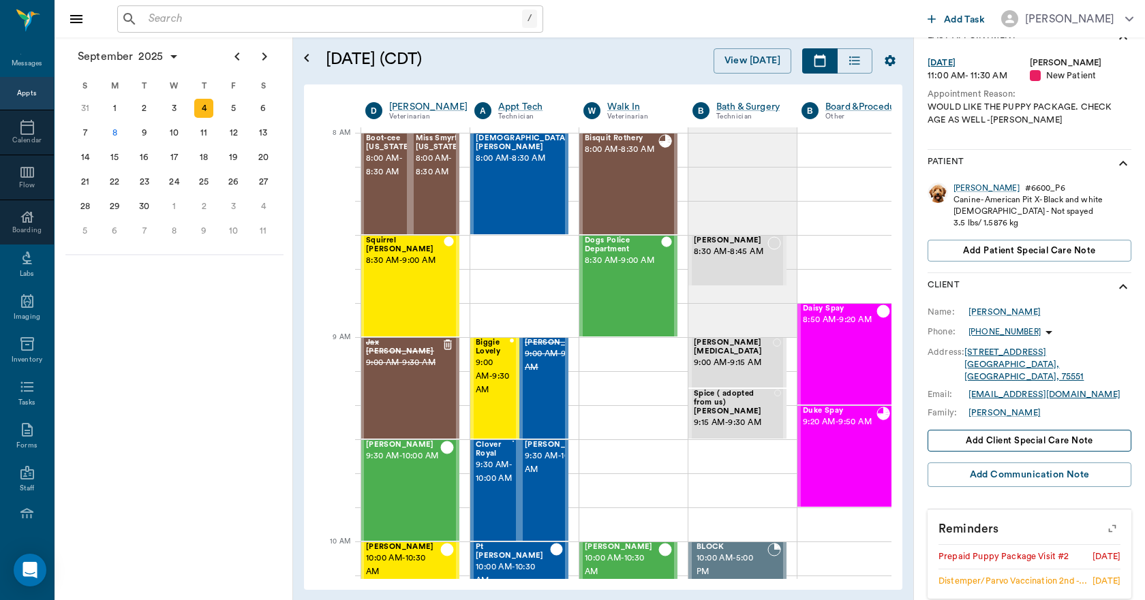
click at [1027, 433] on span "Add client Special Care Note" at bounding box center [1028, 440] width 127 height 15
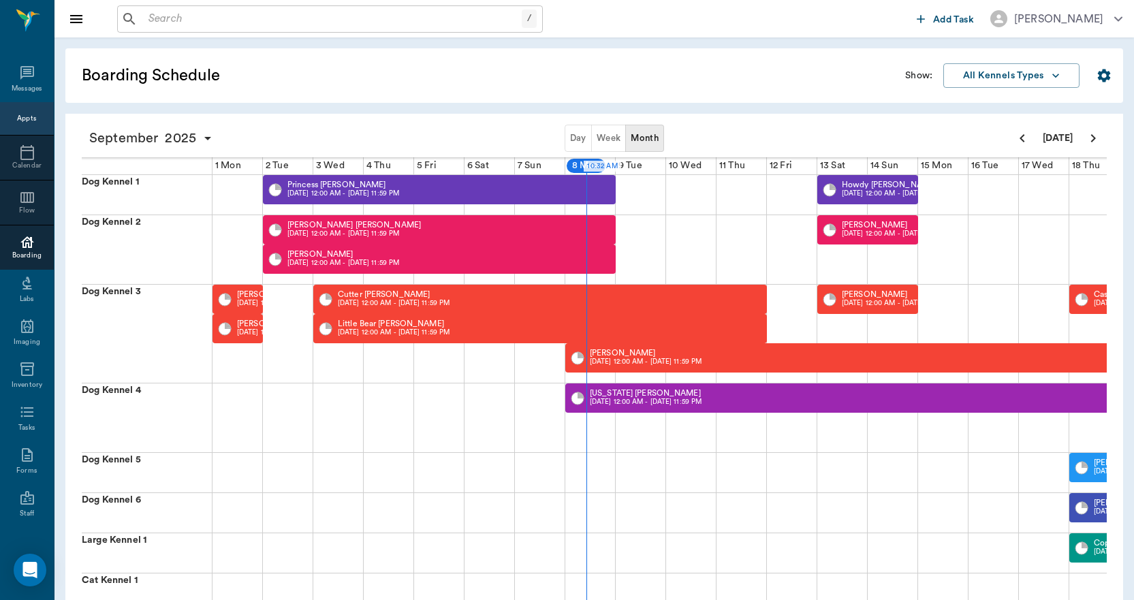
scroll to position [0, 354]
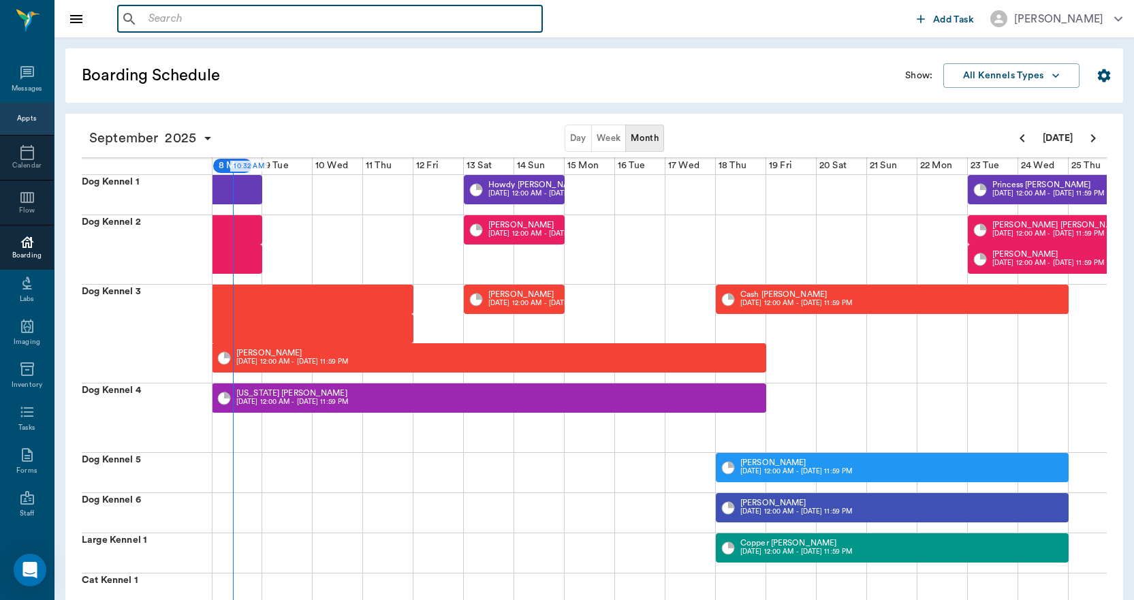
click at [175, 14] on input "text" at bounding box center [340, 19] width 394 height 19
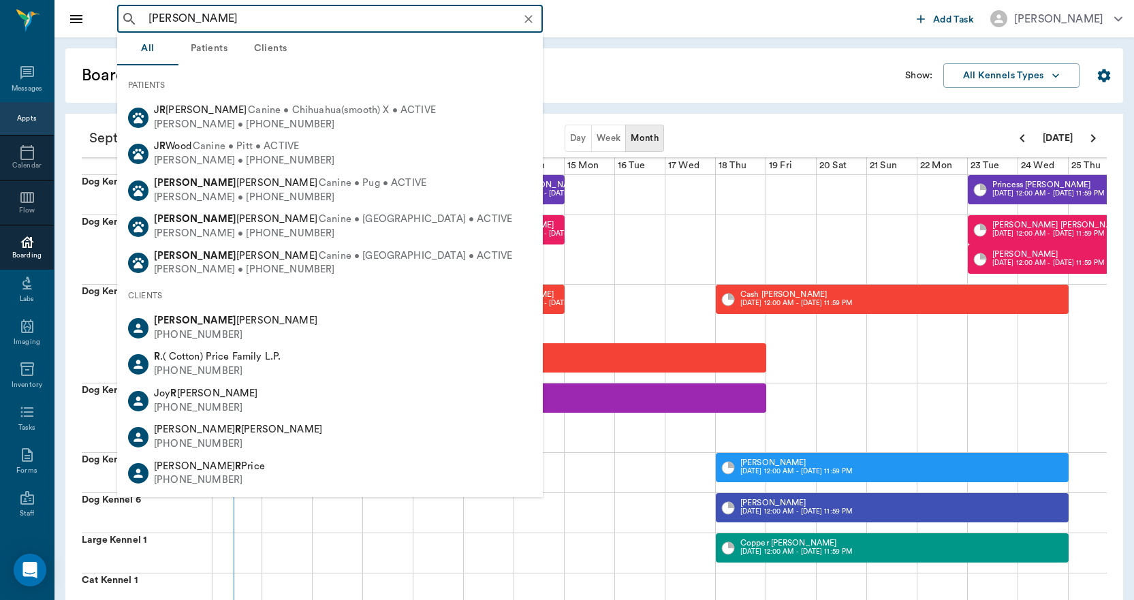
type input "[PERSON_NAME]"
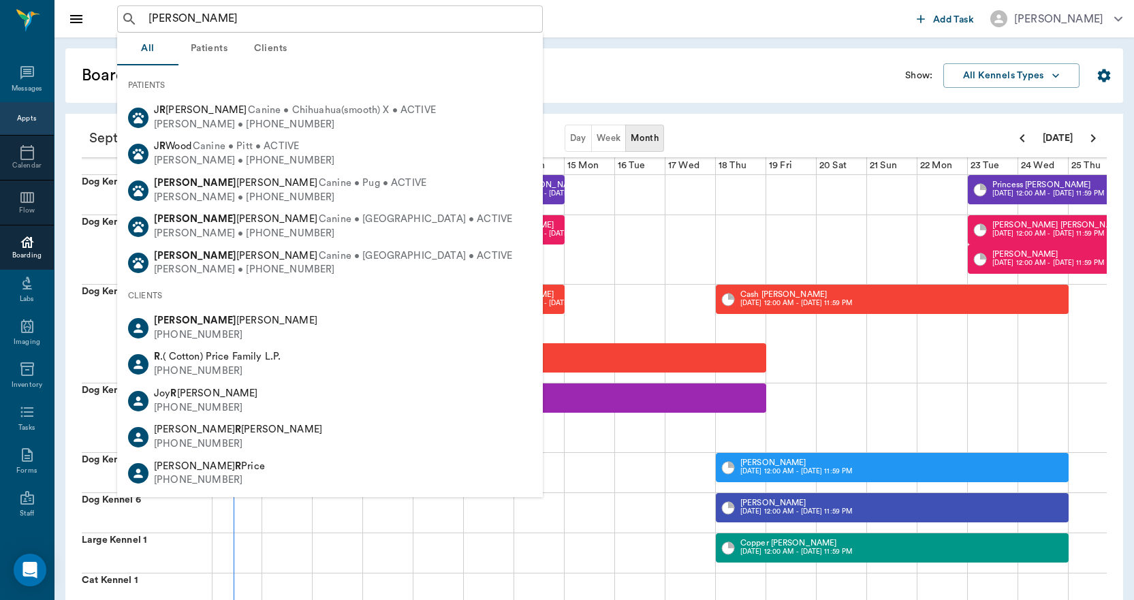
click at [207, 47] on button "Patients" at bounding box center [208, 49] width 61 height 33
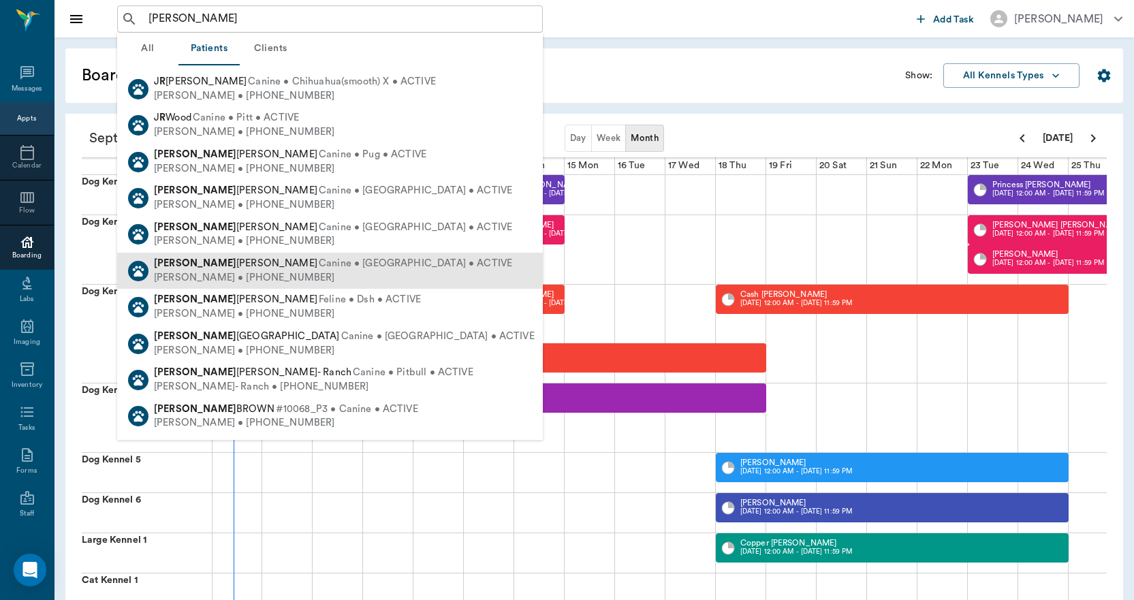
click at [185, 266] on b "[PERSON_NAME]" at bounding box center [195, 263] width 82 height 10
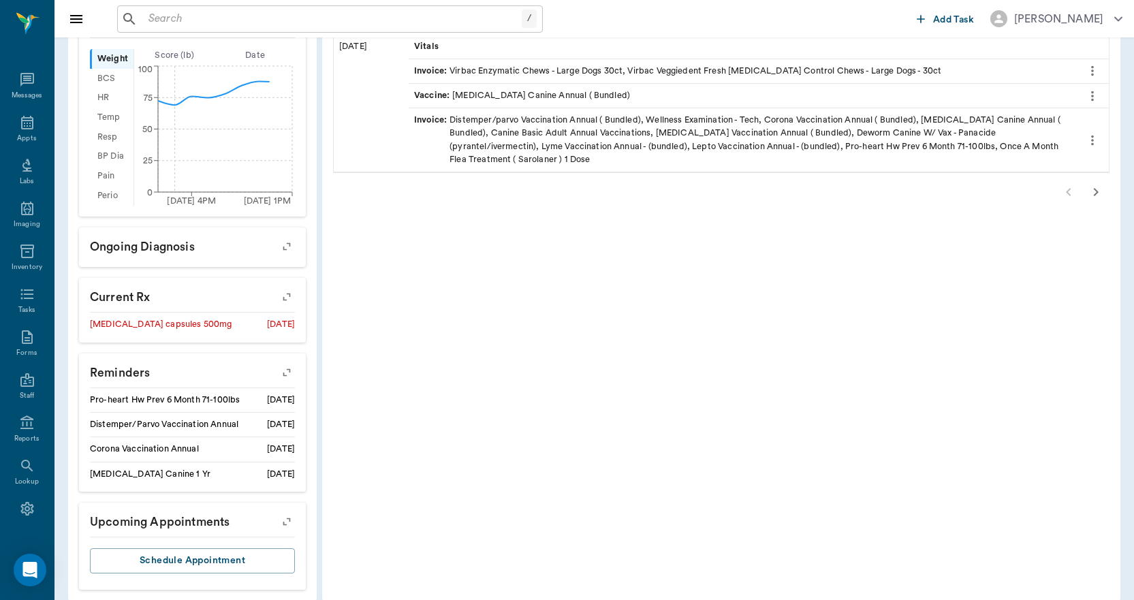
scroll to position [442, 0]
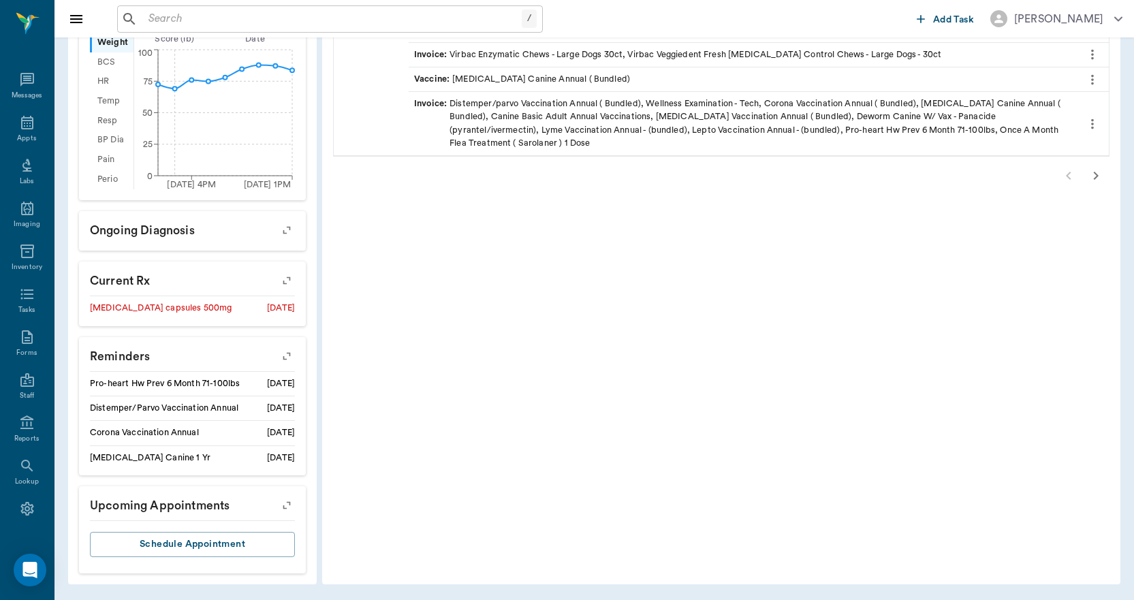
click at [283, 506] on icon "button" at bounding box center [286, 505] width 19 height 19
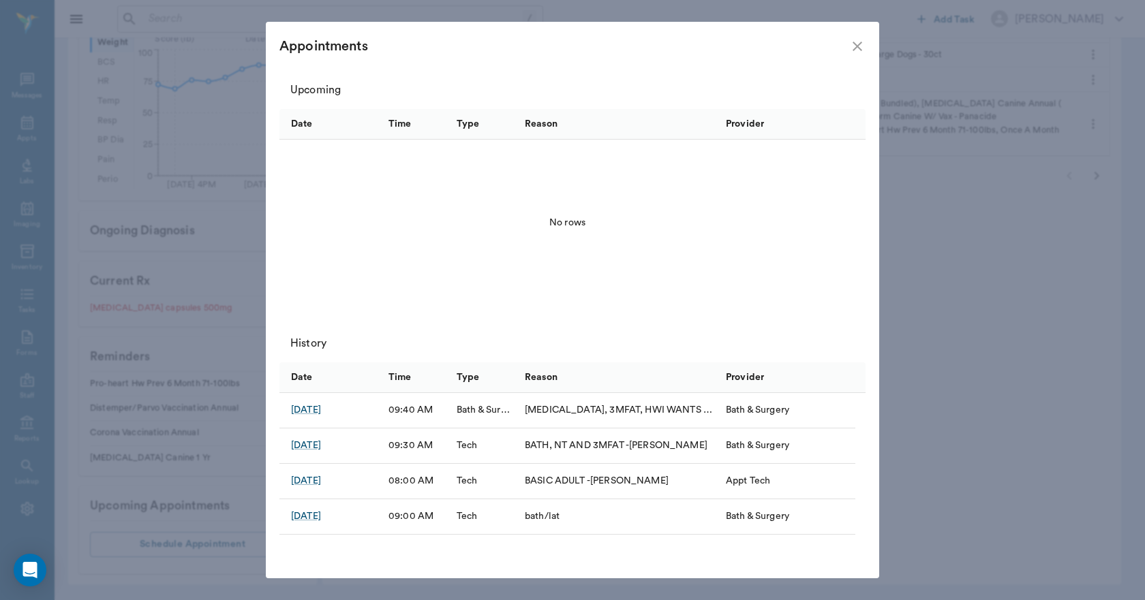
click at [856, 40] on icon "close" at bounding box center [857, 46] width 16 height 16
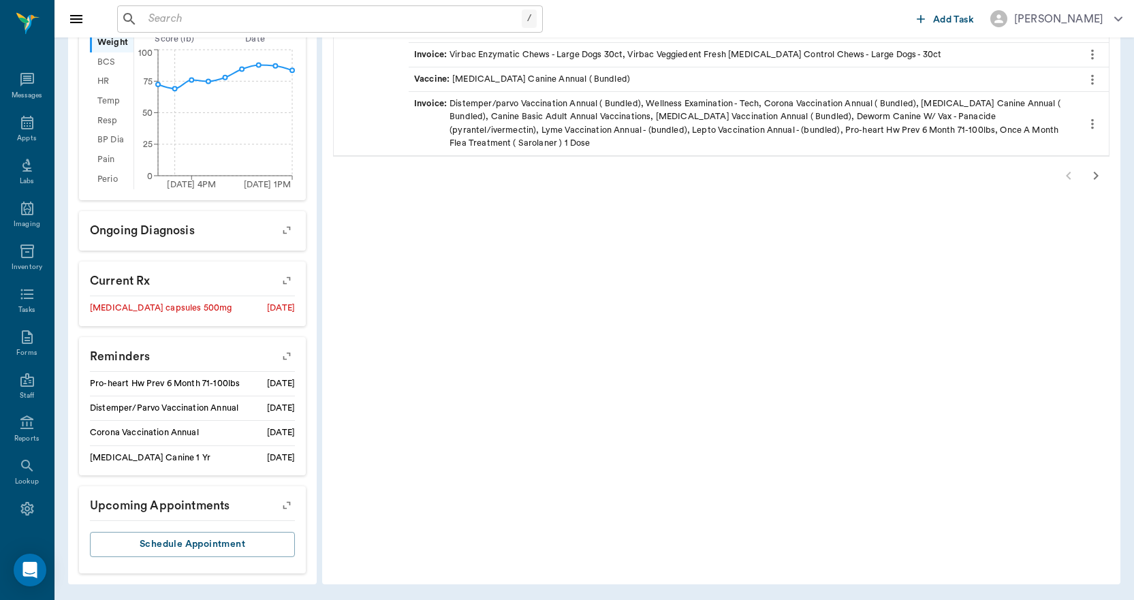
click at [289, 354] on icon "button" at bounding box center [286, 355] width 19 height 19
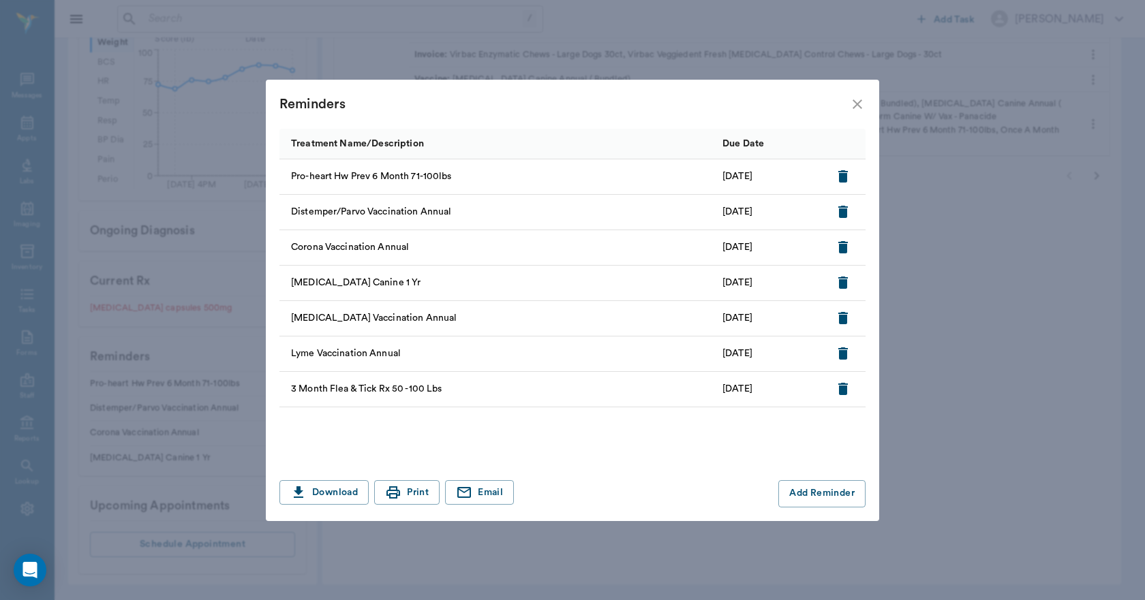
click at [857, 100] on icon "close" at bounding box center [857, 104] width 16 height 16
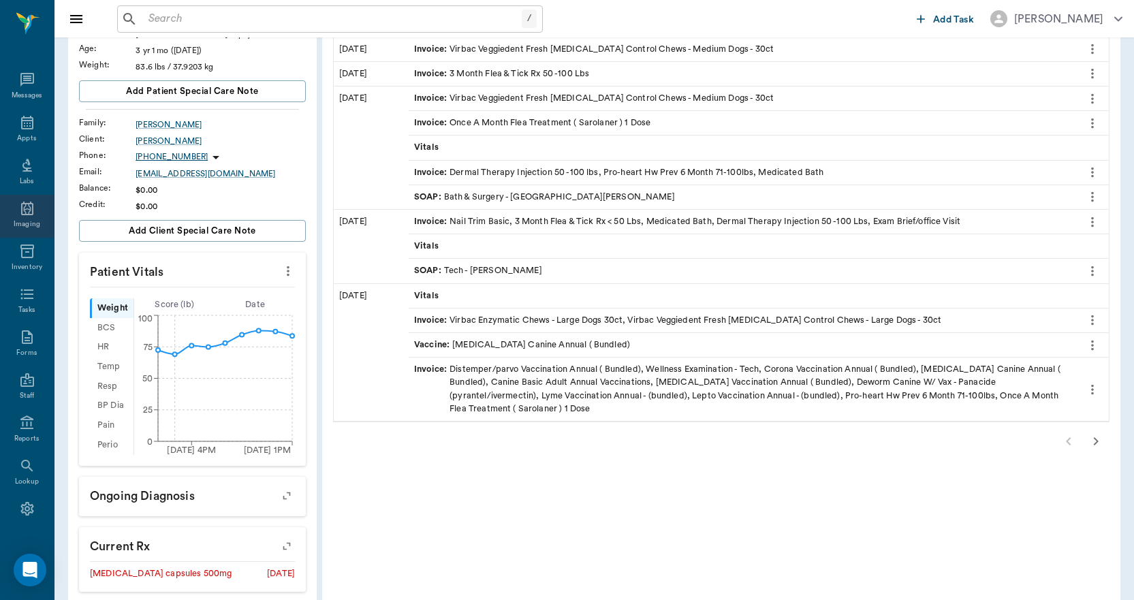
scroll to position [170, 0]
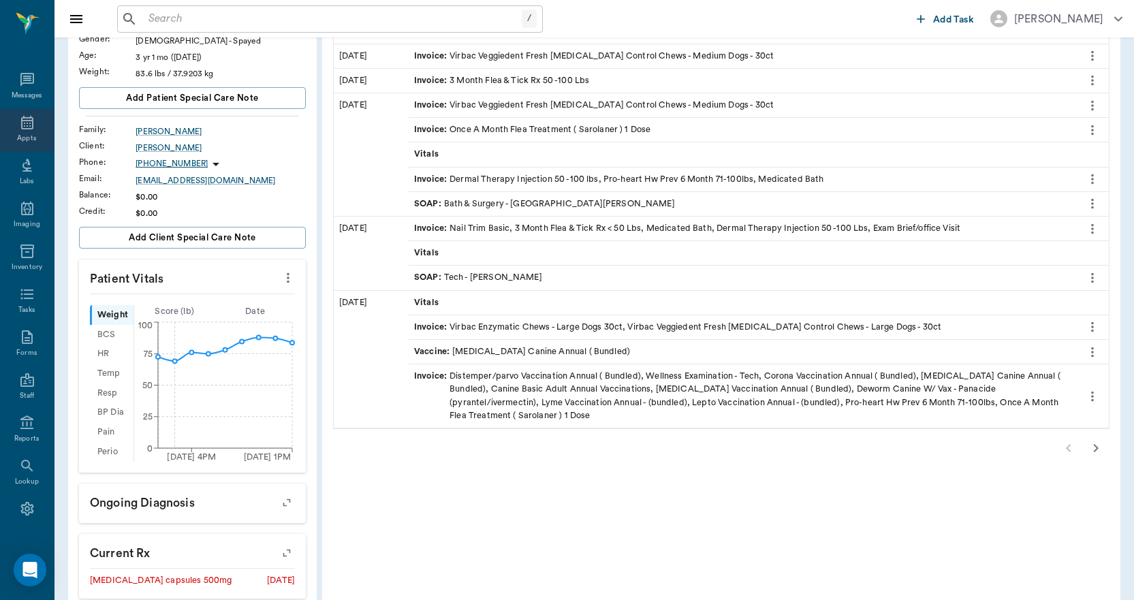
click at [29, 131] on div "Appts" at bounding box center [27, 130] width 54 height 43
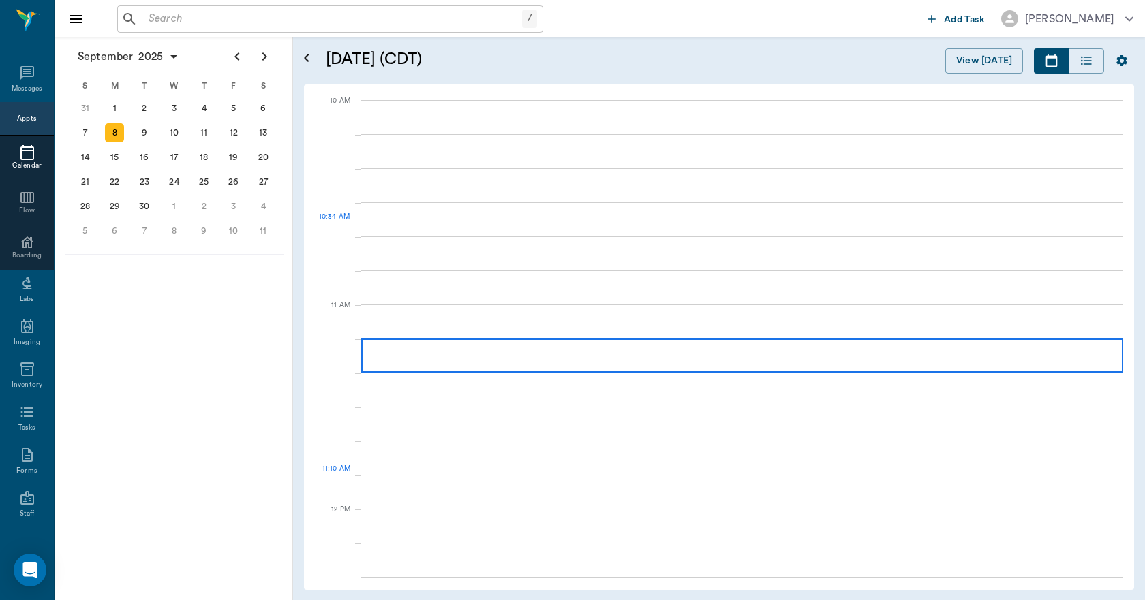
scroll to position [409, 0]
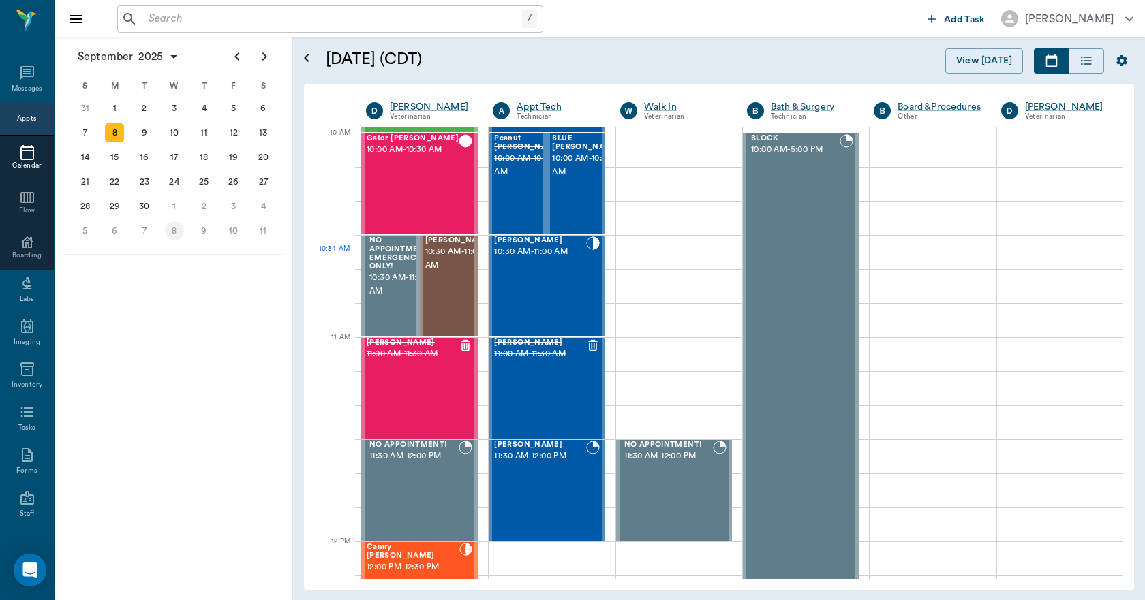
click at [166, 235] on div "8" at bounding box center [174, 230] width 19 height 19
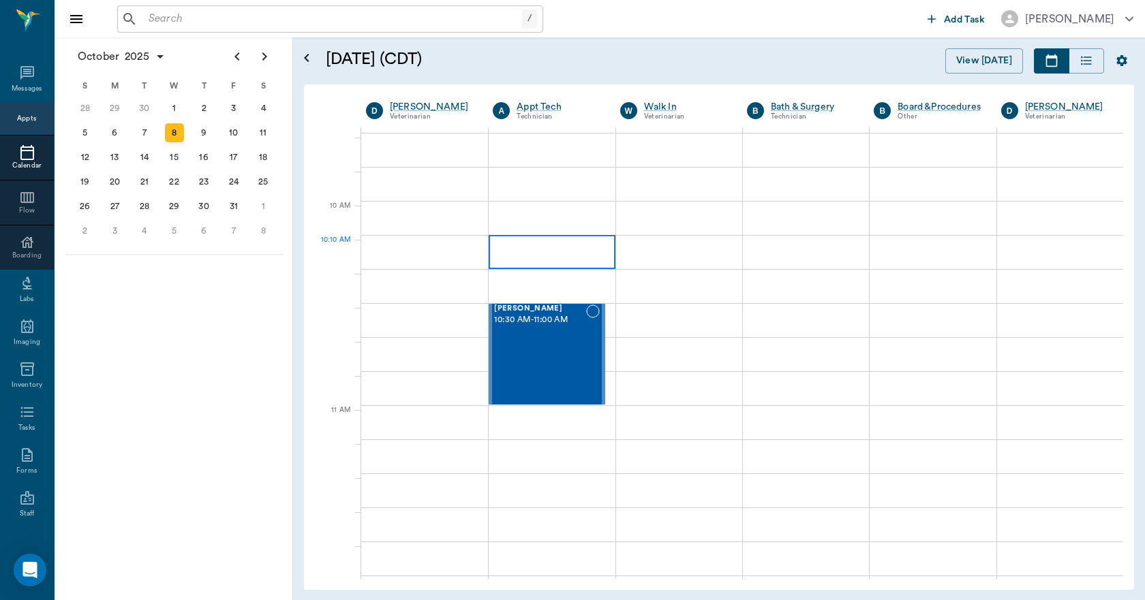
scroll to position [136, 0]
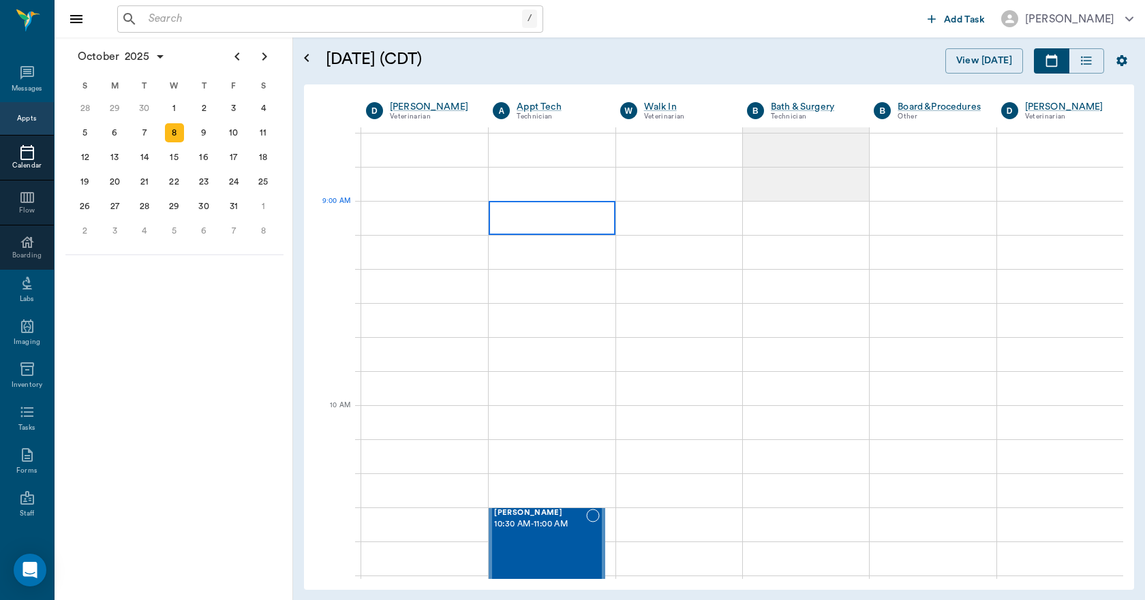
click at [530, 225] on div at bounding box center [551, 218] width 126 height 34
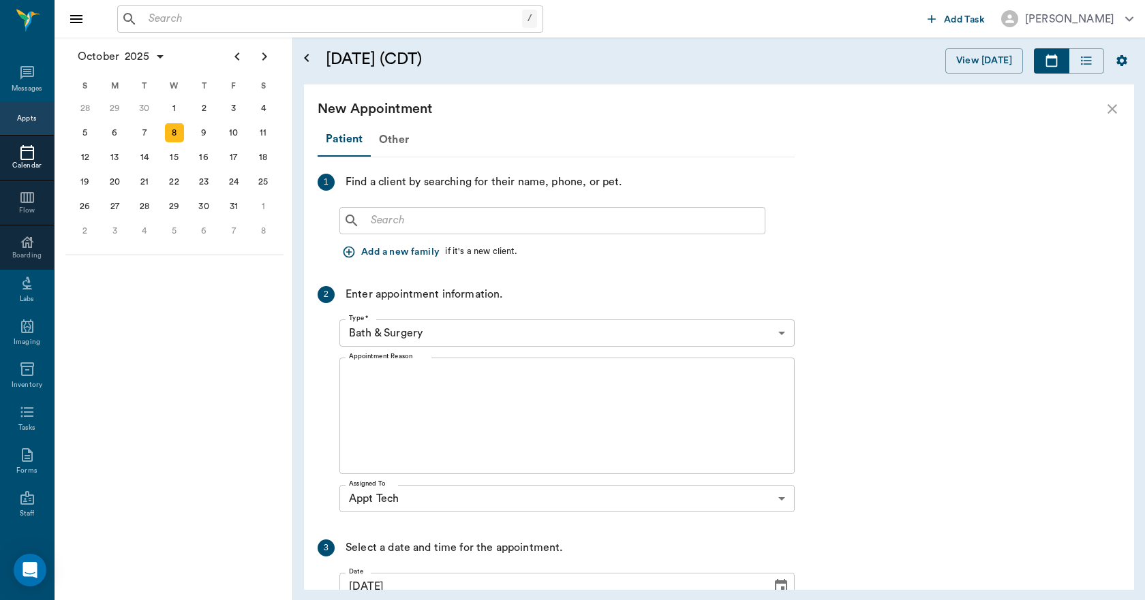
click at [460, 219] on input "text" at bounding box center [562, 220] width 394 height 19
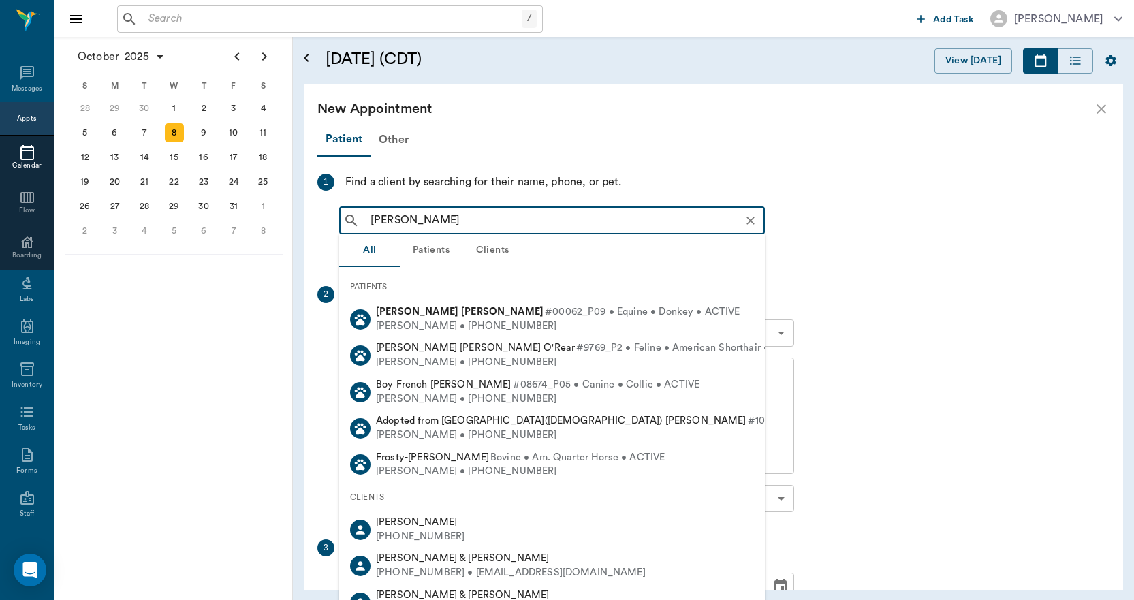
type input "[PERSON_NAME]"
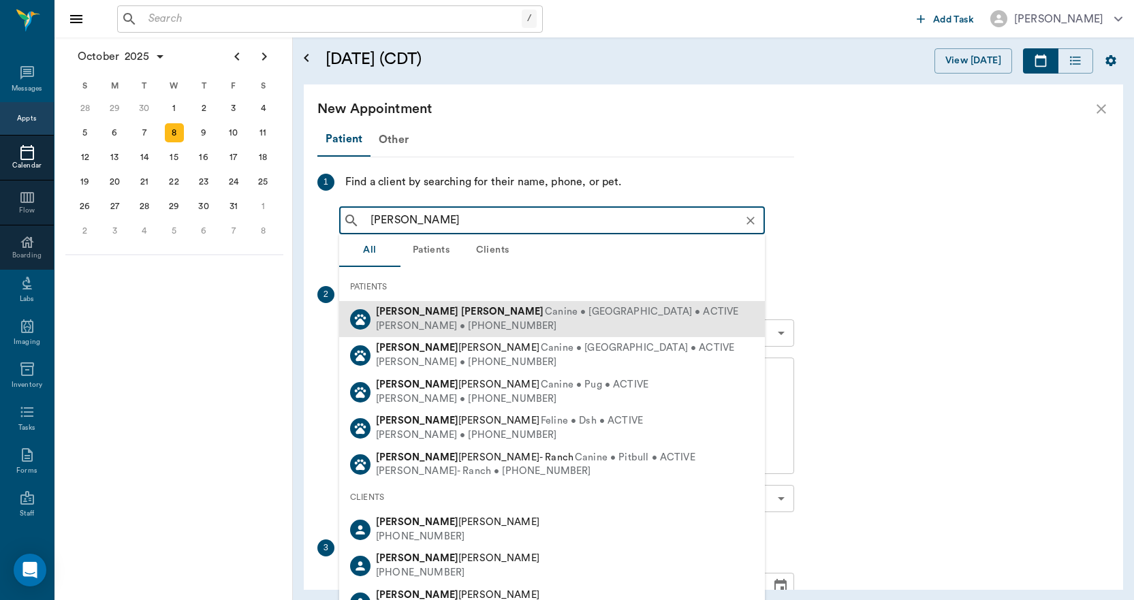
click at [461, 309] on b "[PERSON_NAME]" at bounding box center [502, 312] width 82 height 10
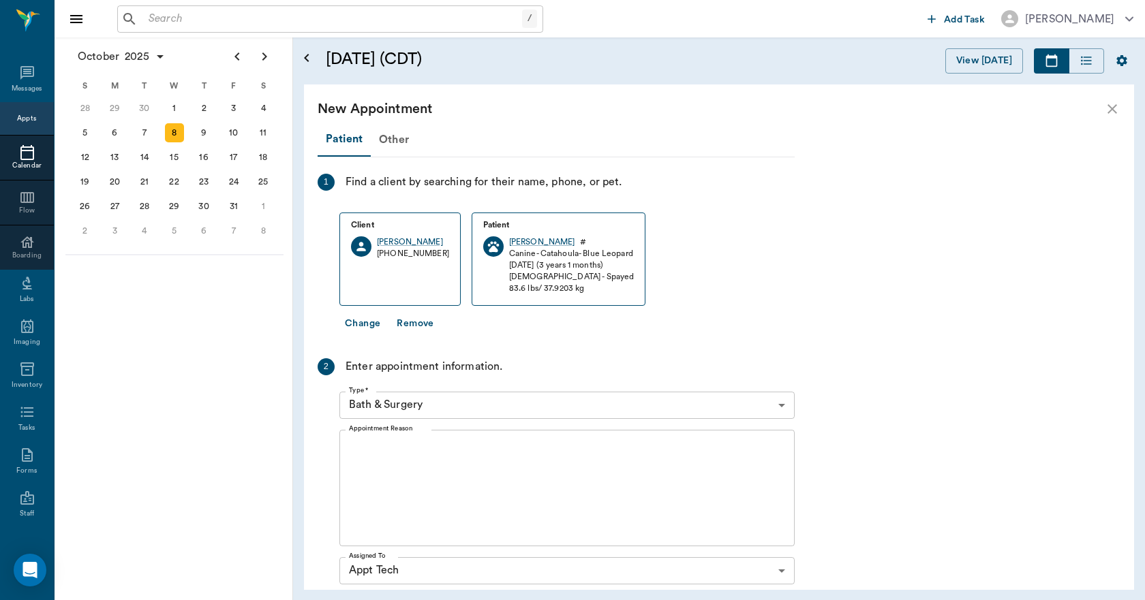
click at [431, 403] on body "/ ​ Add Task Dr. Bert Ellsworth Nectar Messages Appts Calendar Flow Boarding La…" at bounding box center [572, 300] width 1145 height 600
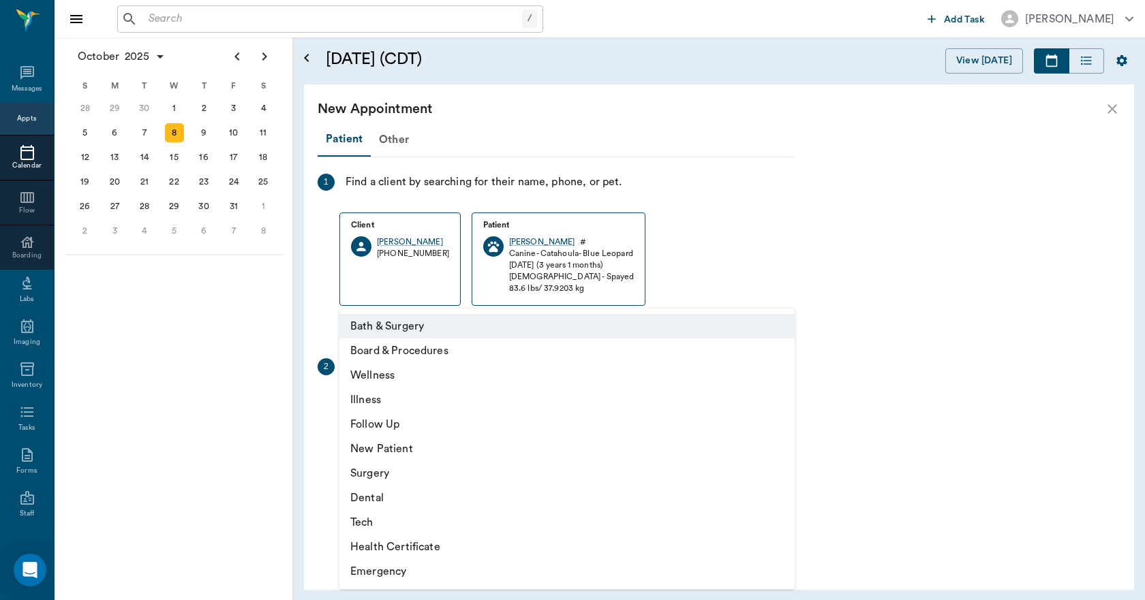
click at [386, 518] on li "Tech" at bounding box center [566, 522] width 455 height 25
type input "65d2be4f46e3a538d89b8c1a"
type input "09:30 AM"
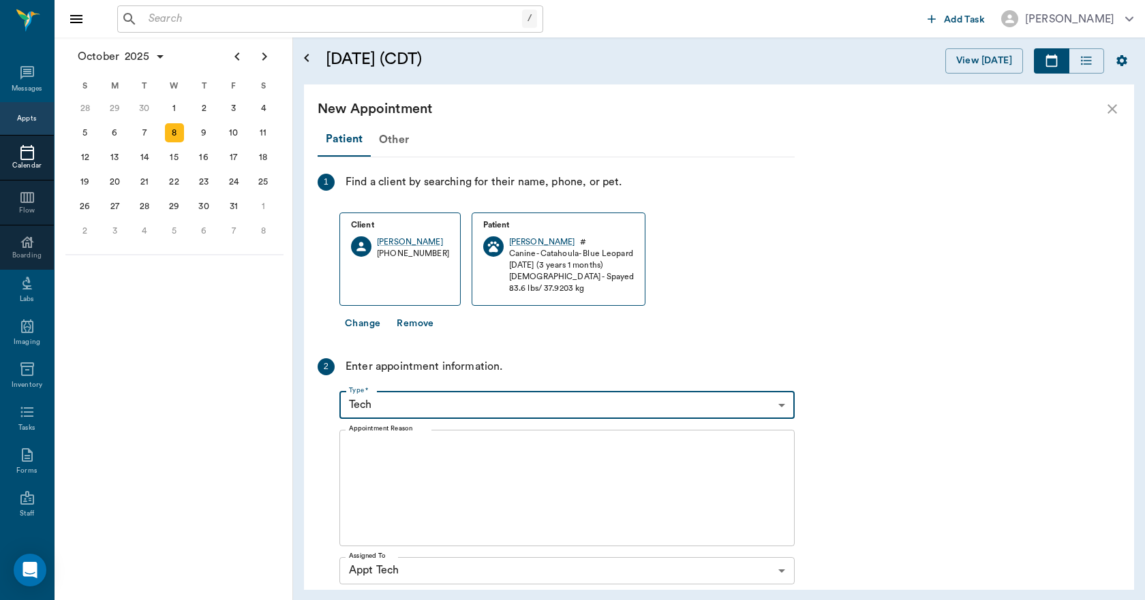
click at [418, 407] on body "/ ​ Add Task Dr. Bert Ellsworth Nectar Messages Appts Calendar Flow Boarding La…" at bounding box center [572, 300] width 1145 height 600
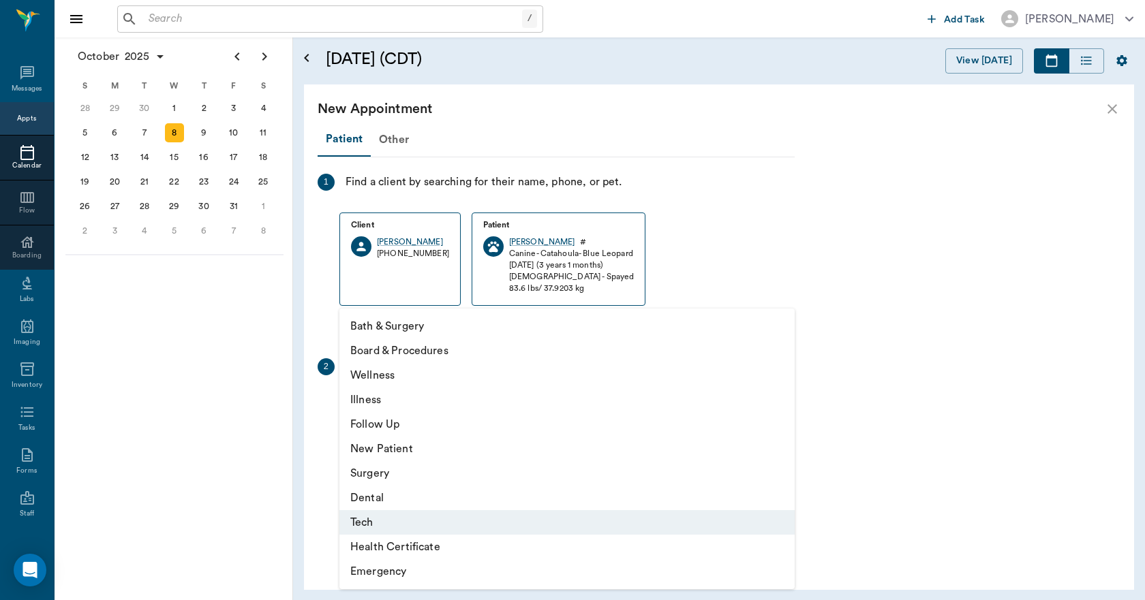
click at [392, 330] on li "Bath & Surgery" at bounding box center [566, 326] width 455 height 25
type input "67479aab0de4f58b269e34fc"
type input "09:15 AM"
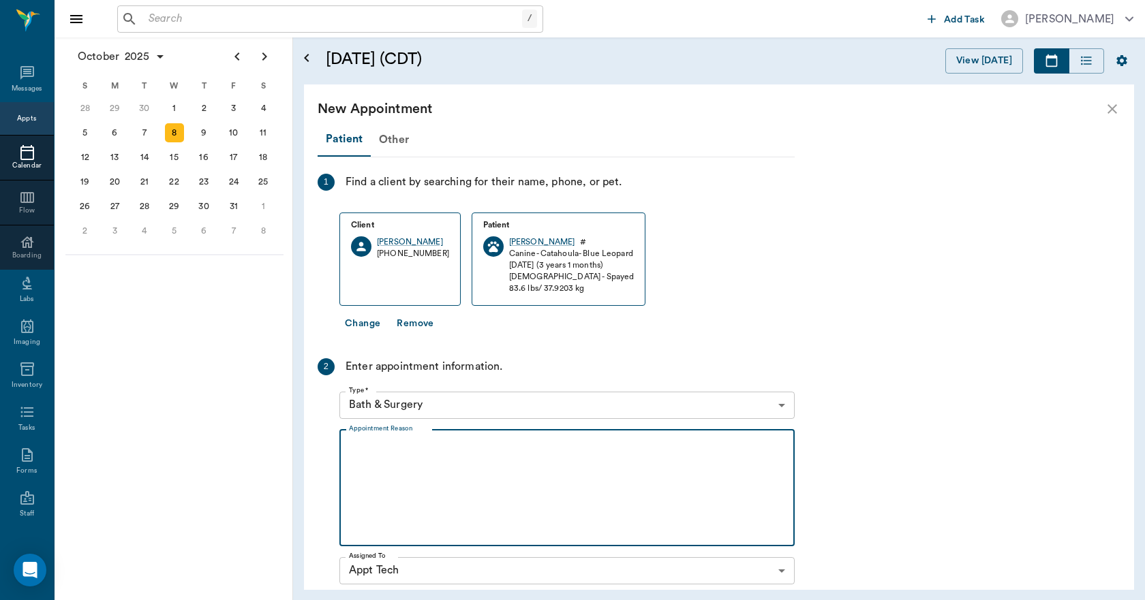
click at [389, 460] on textarea "Appointment Reason" at bounding box center [567, 488] width 436 height 94
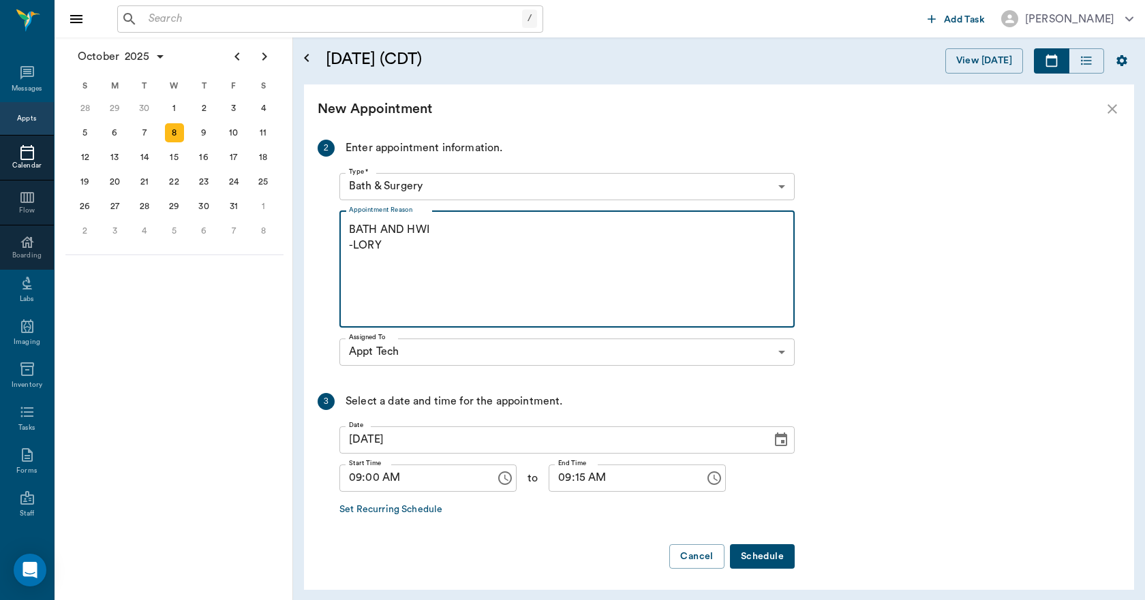
scroll to position [222, 0]
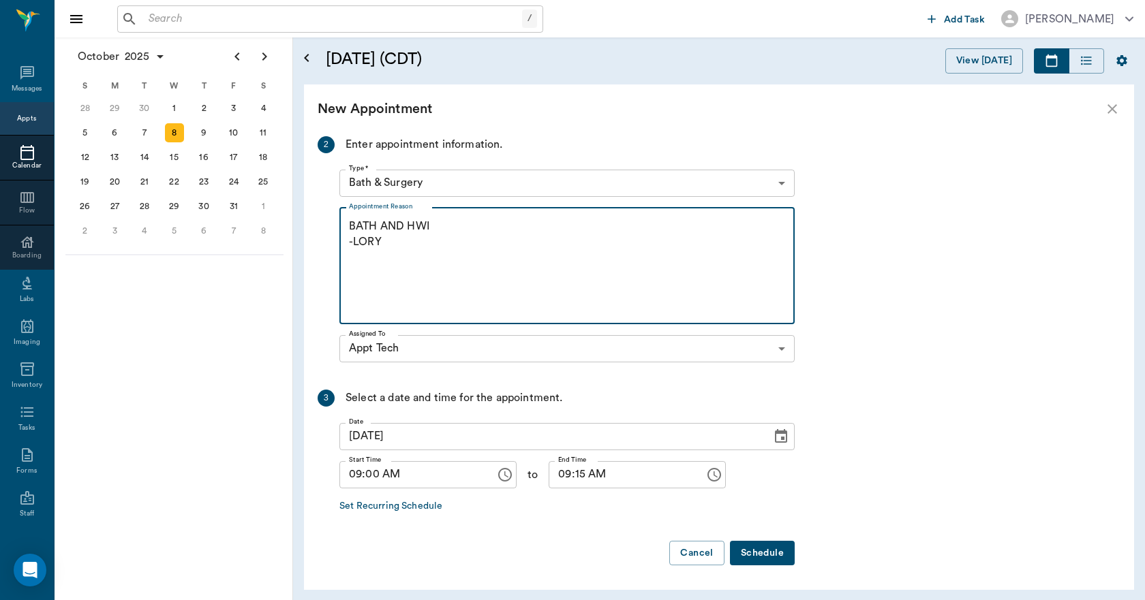
type textarea "BATH AND HWI -LORY"
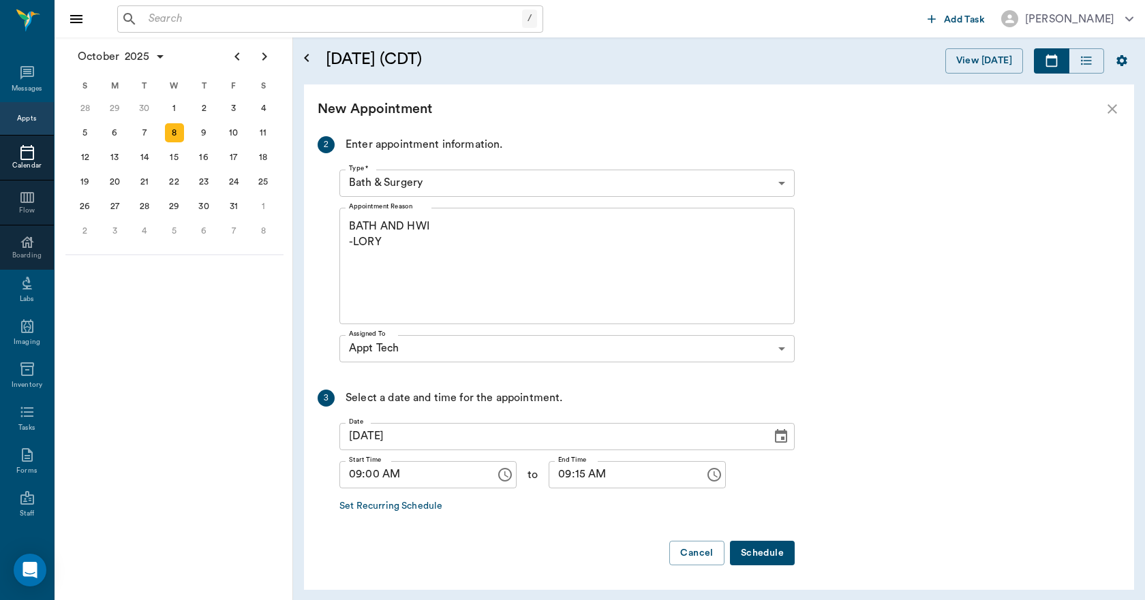
click at [763, 556] on button "Schedule" at bounding box center [762, 553] width 65 height 25
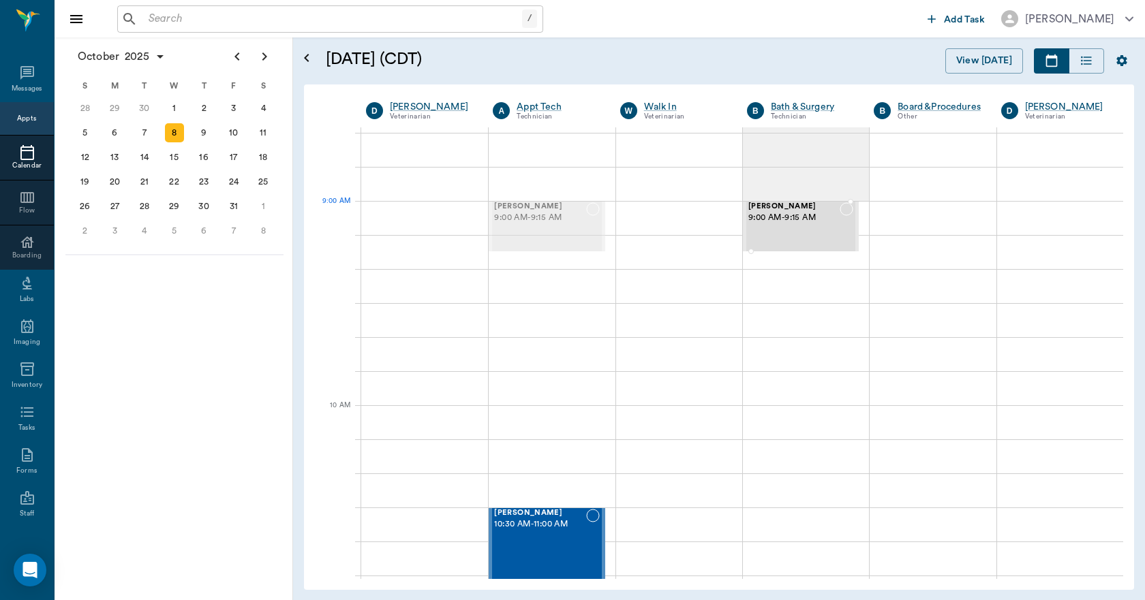
drag, startPoint x: 531, startPoint y: 226, endPoint x: 775, endPoint y: 234, distance: 244.7
click at [789, 216] on span "9:00 AM - 9:15 AM" at bounding box center [793, 218] width 91 height 14
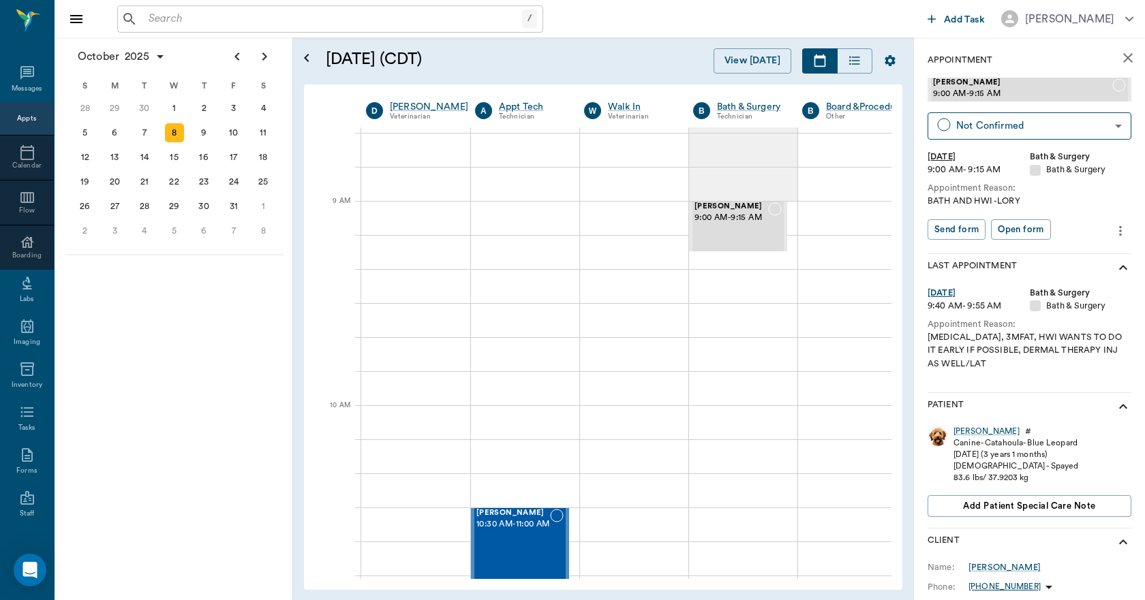
click at [1119, 66] on button "close" at bounding box center [1127, 57] width 27 height 27
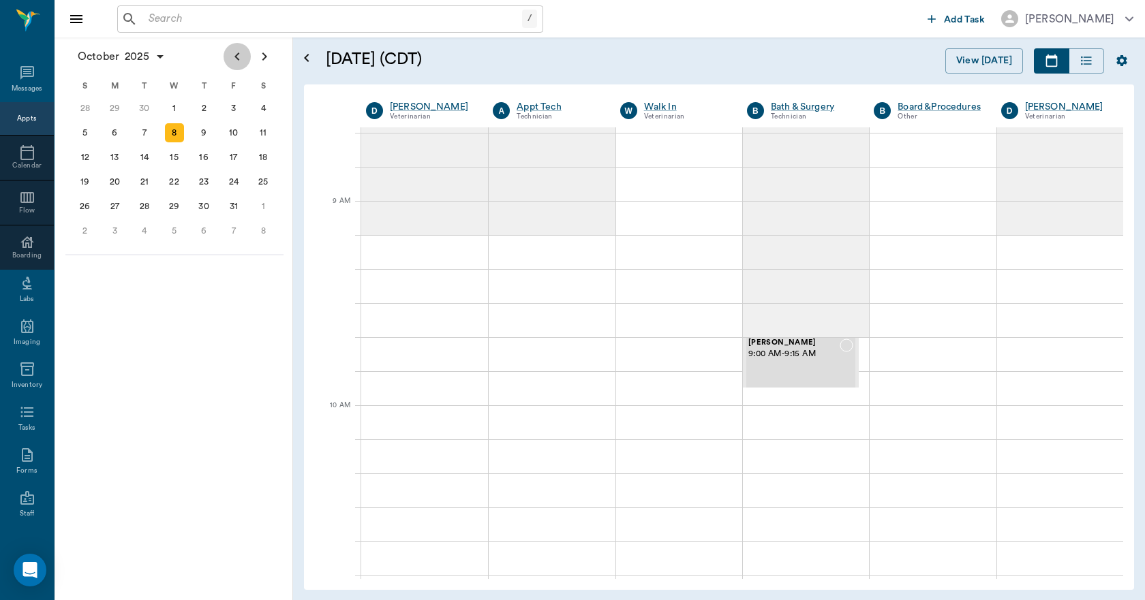
scroll to position [136, 0]
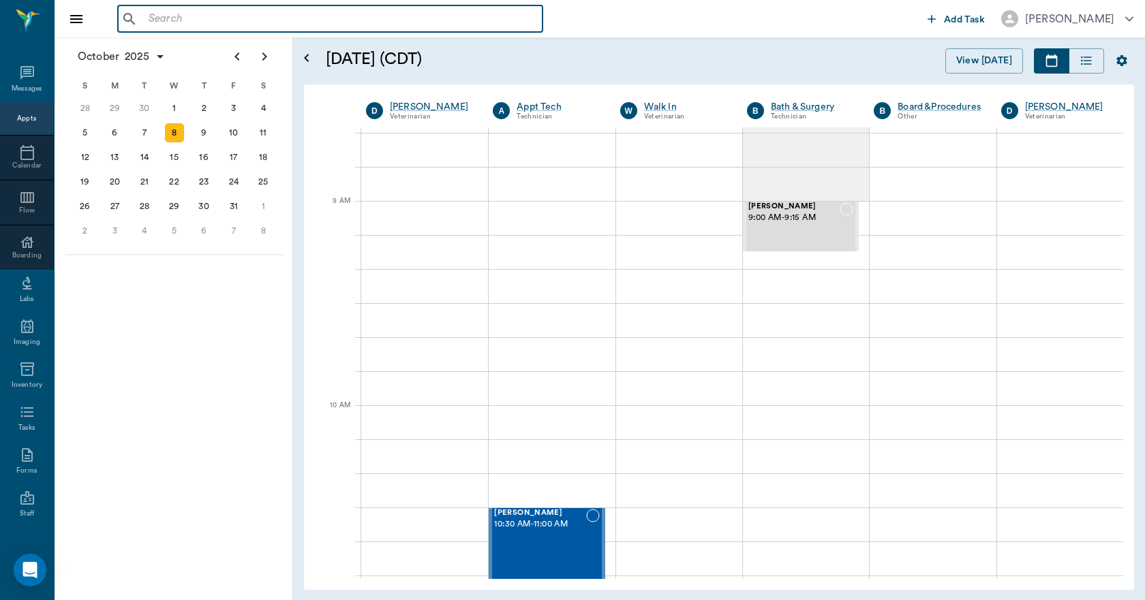
click at [231, 20] on input "text" at bounding box center [340, 19] width 394 height 19
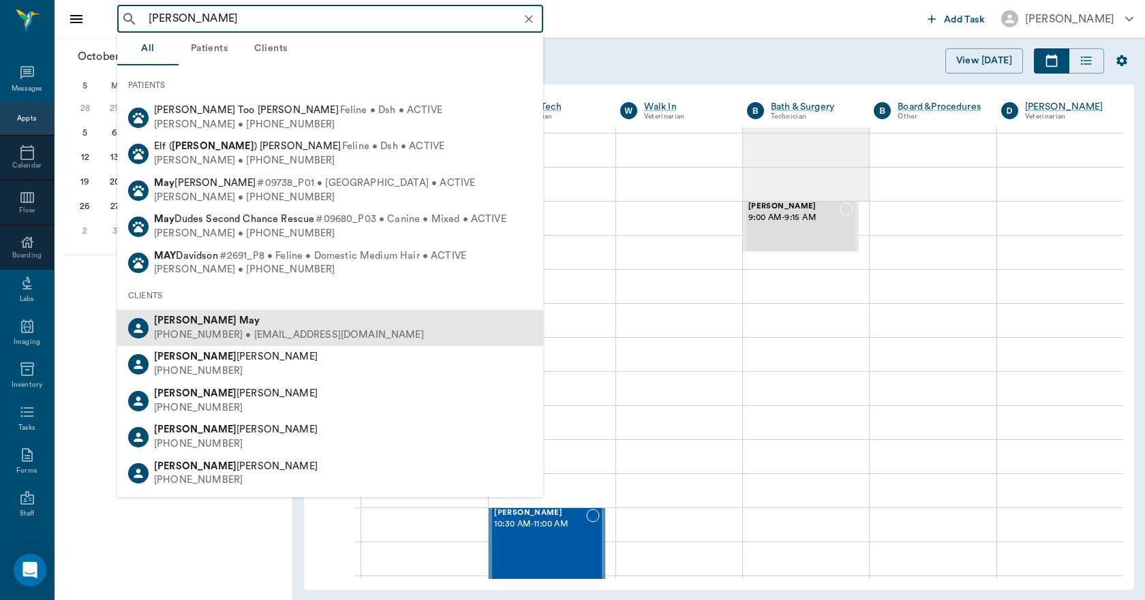
click at [189, 329] on div "[PHONE_NUMBER] • [EMAIL_ADDRESS][DOMAIN_NAME]" at bounding box center [289, 335] width 270 height 14
type input "[PERSON_NAME]"
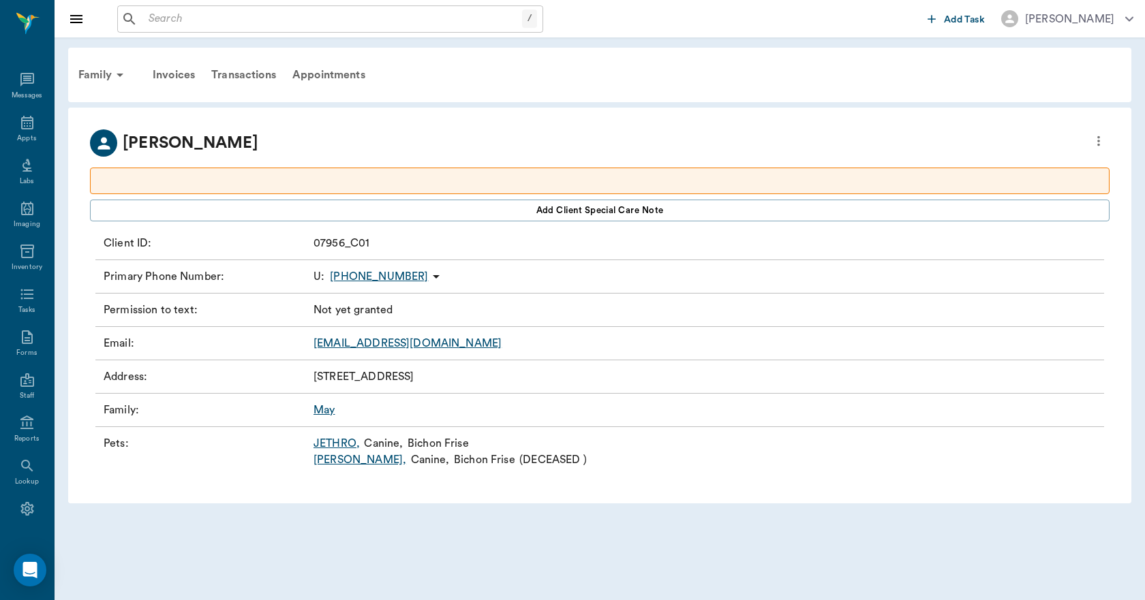
click at [329, 444] on link "JETHRO ," at bounding box center [336, 443] width 46 height 16
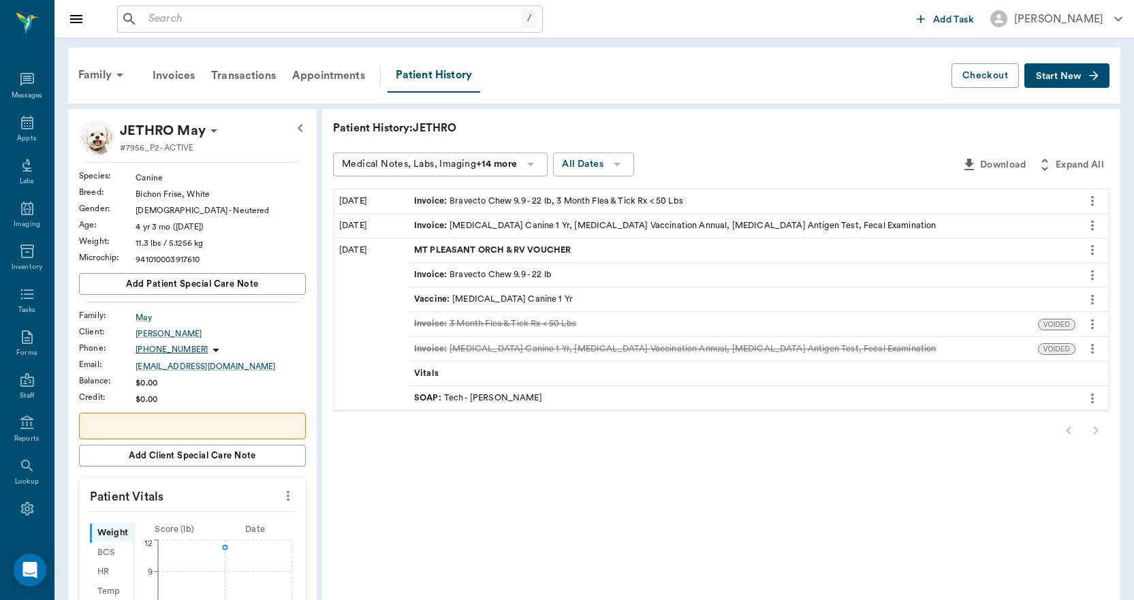
click at [1098, 426] on div at bounding box center [721, 430] width 777 height 27
click at [499, 199] on div "Invoice : Bravecto Chew 9.9 - 22 lb, 3 Month Flea & Tick Rx < 50 Lbs" at bounding box center [548, 201] width 269 height 13
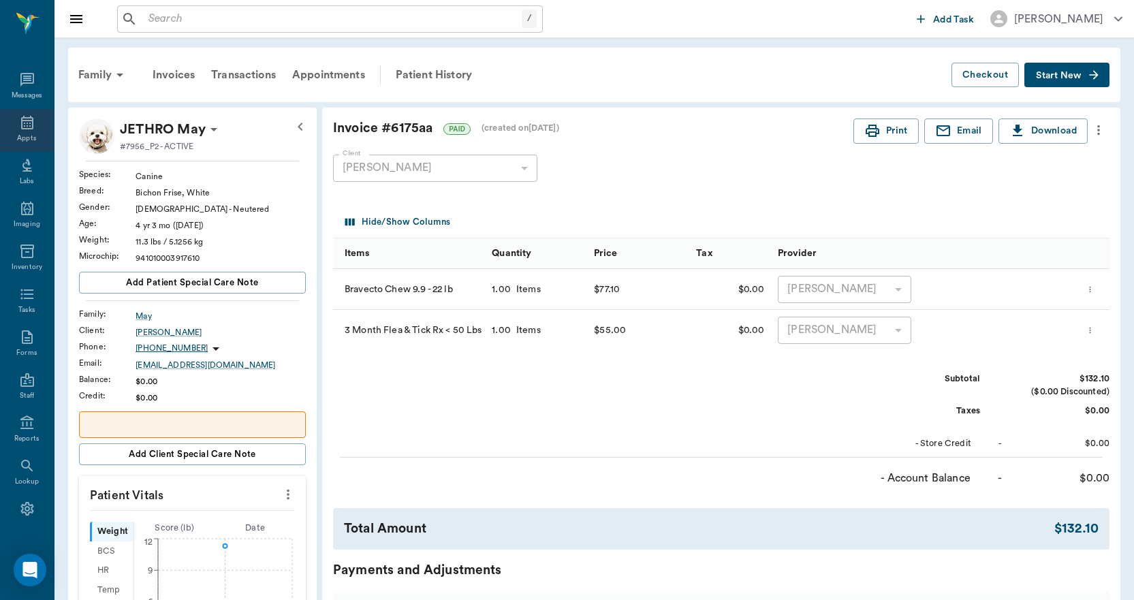
click at [8, 124] on div "Appts" at bounding box center [27, 130] width 54 height 43
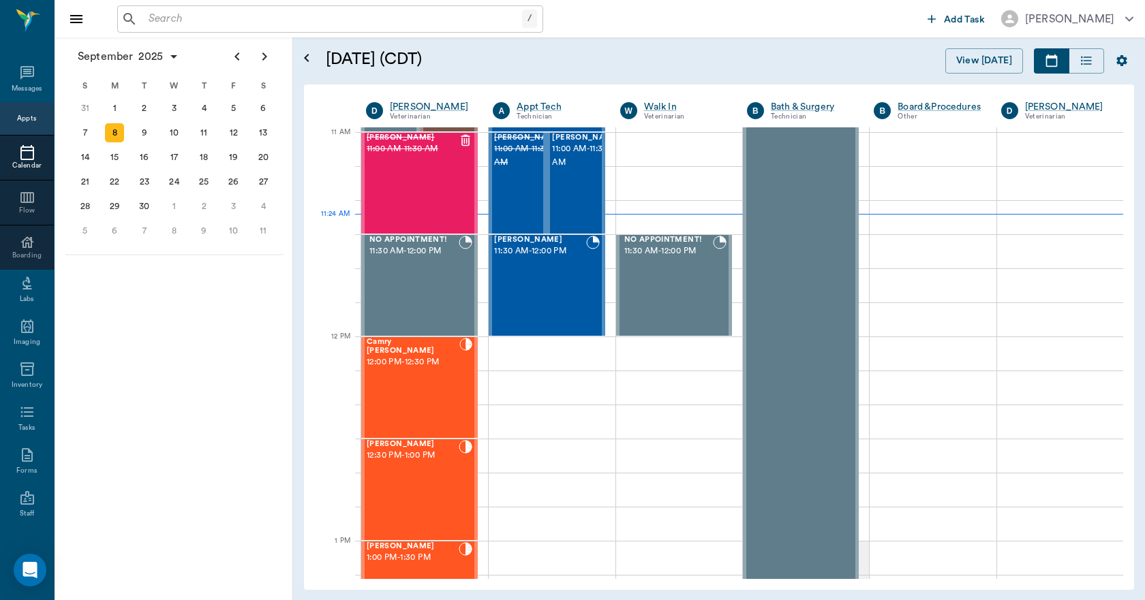
scroll to position [613, 0]
click at [208, 113] on div "4" at bounding box center [203, 108] width 19 height 19
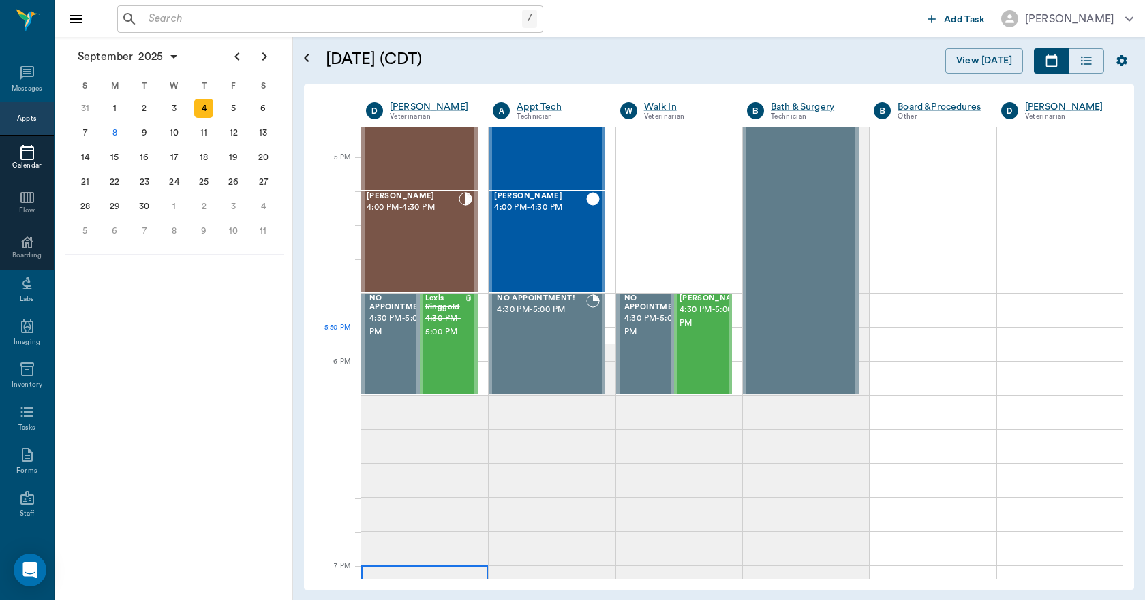
scroll to position [1567, 0]
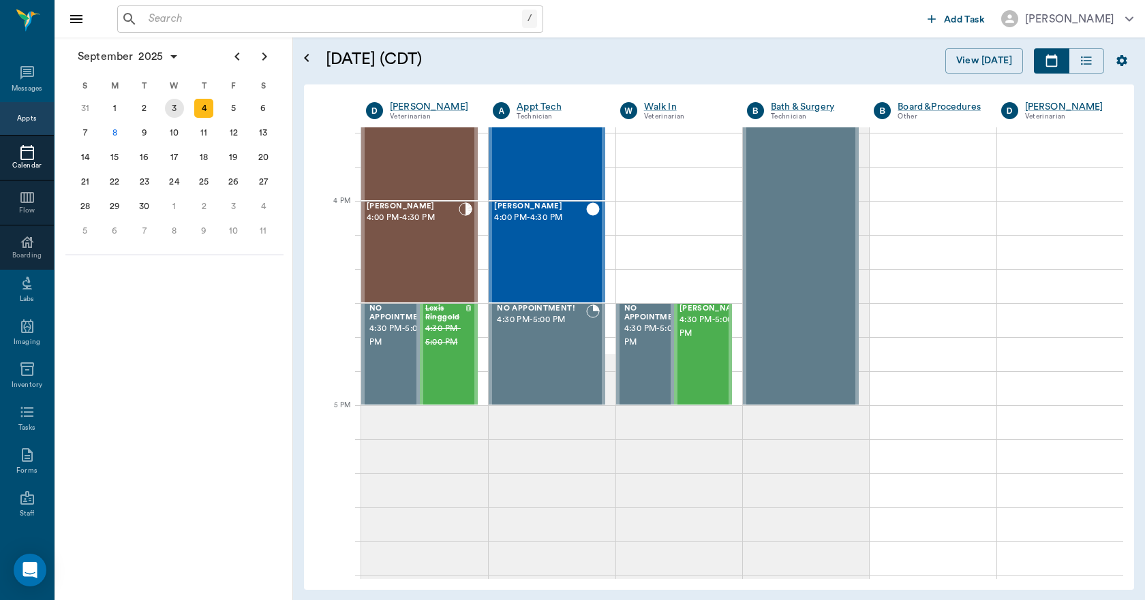
click at [166, 109] on div "3" at bounding box center [174, 108] width 19 height 19
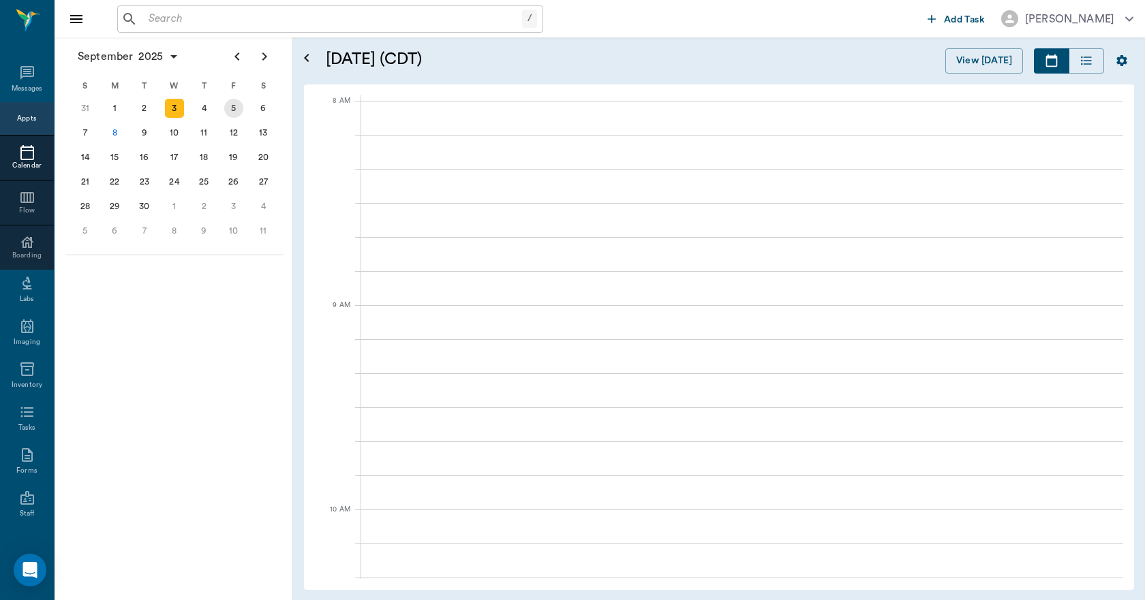
click at [234, 112] on div "5" at bounding box center [233, 108] width 19 height 19
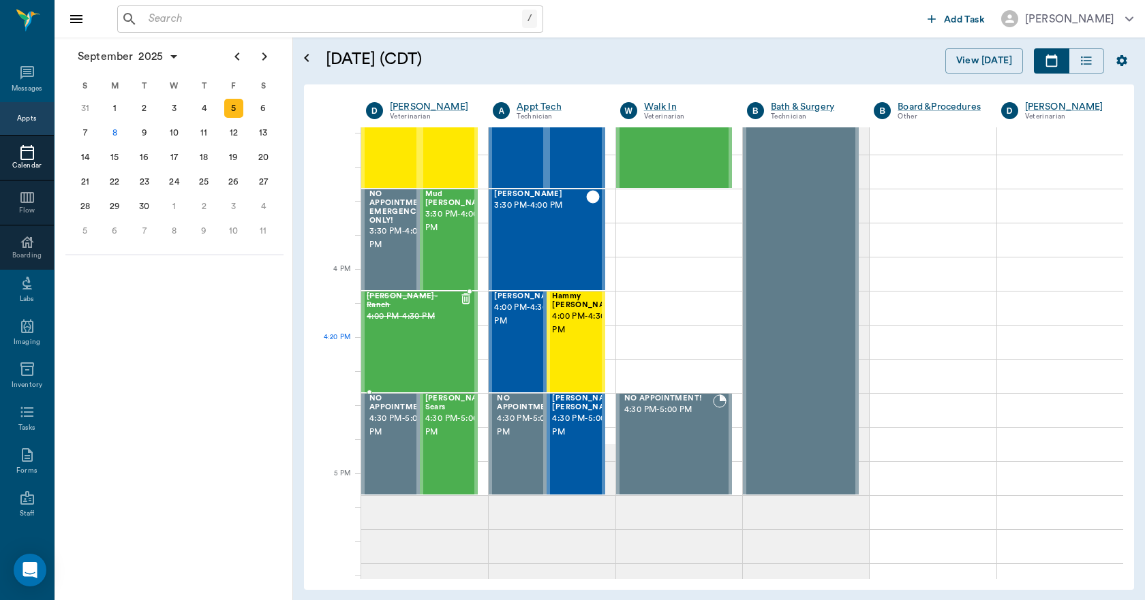
scroll to position [1499, 0]
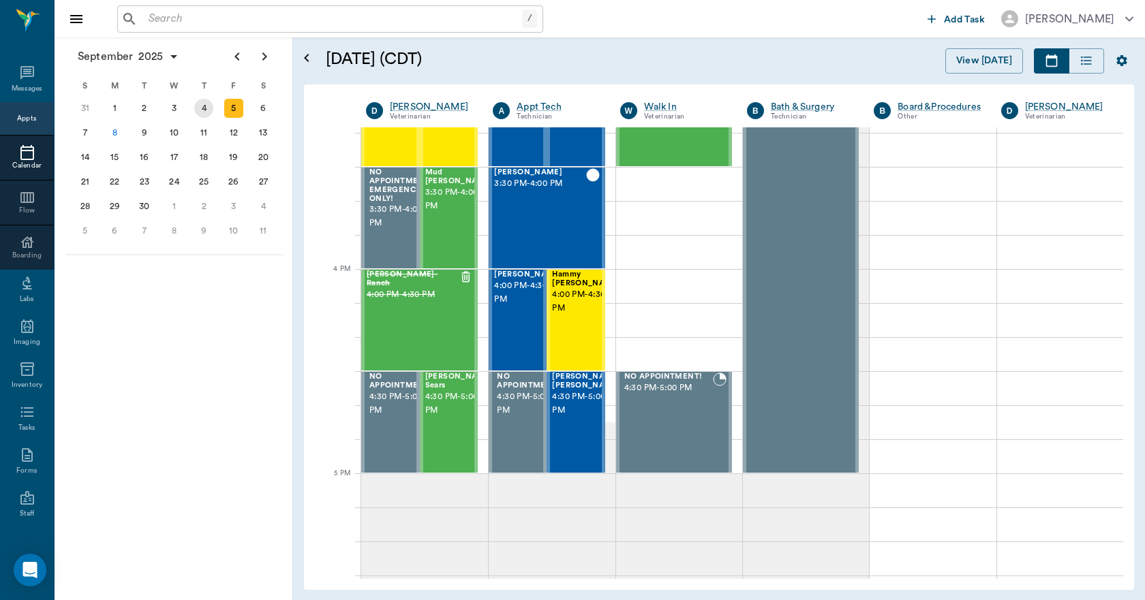
click at [209, 111] on div "4" at bounding box center [203, 108] width 19 height 19
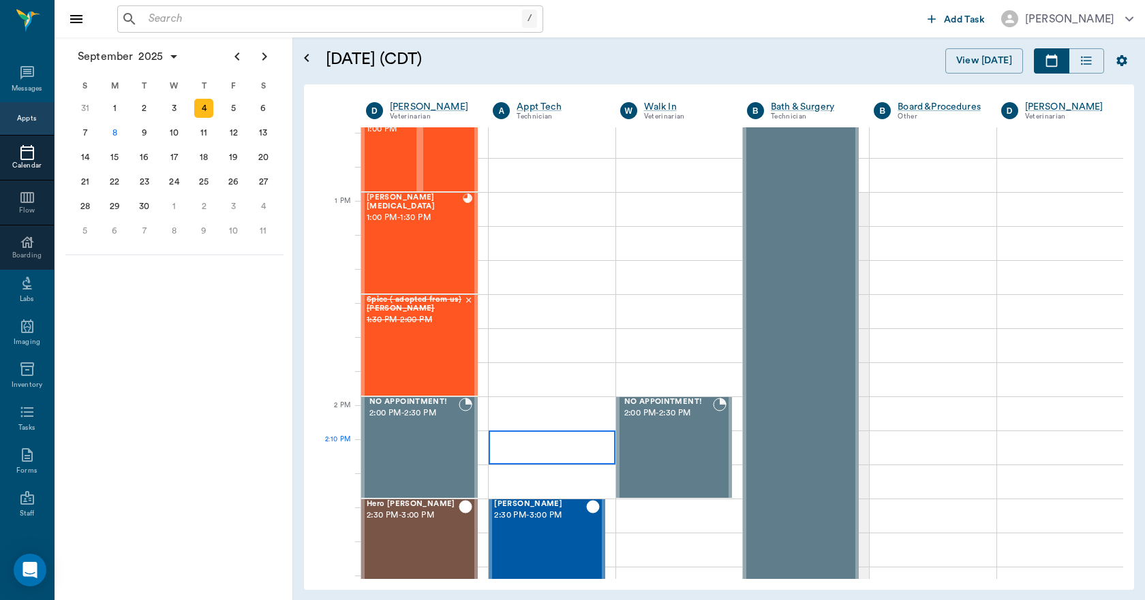
scroll to position [954, 0]
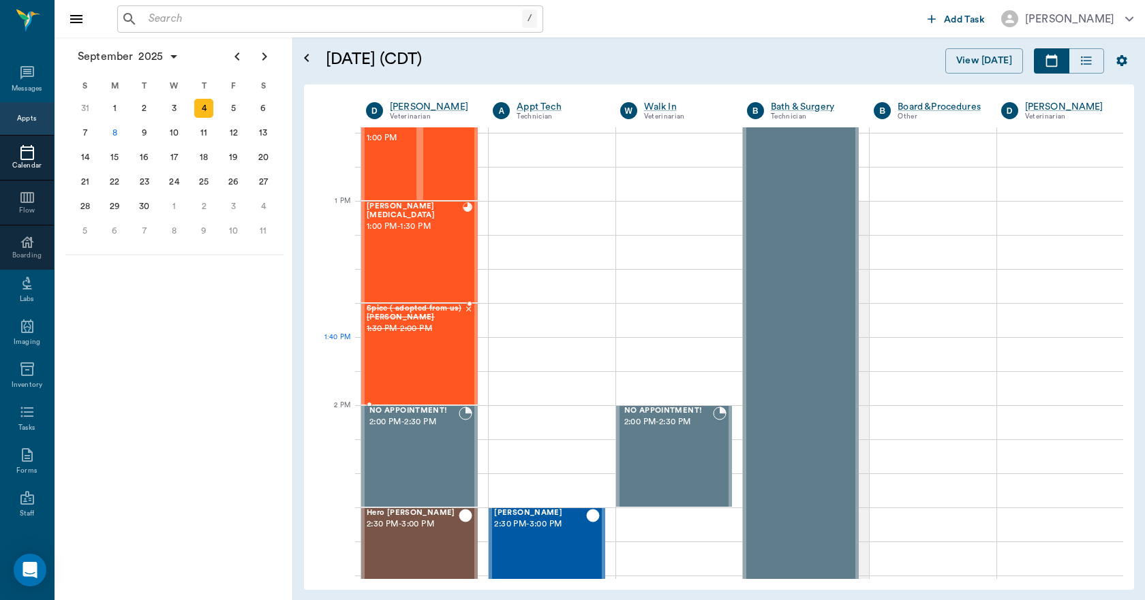
click at [437, 358] on div "Spice ( adopted from us) Carroll 1:30 PM - 2:00 PM" at bounding box center [415, 354] width 97 height 99
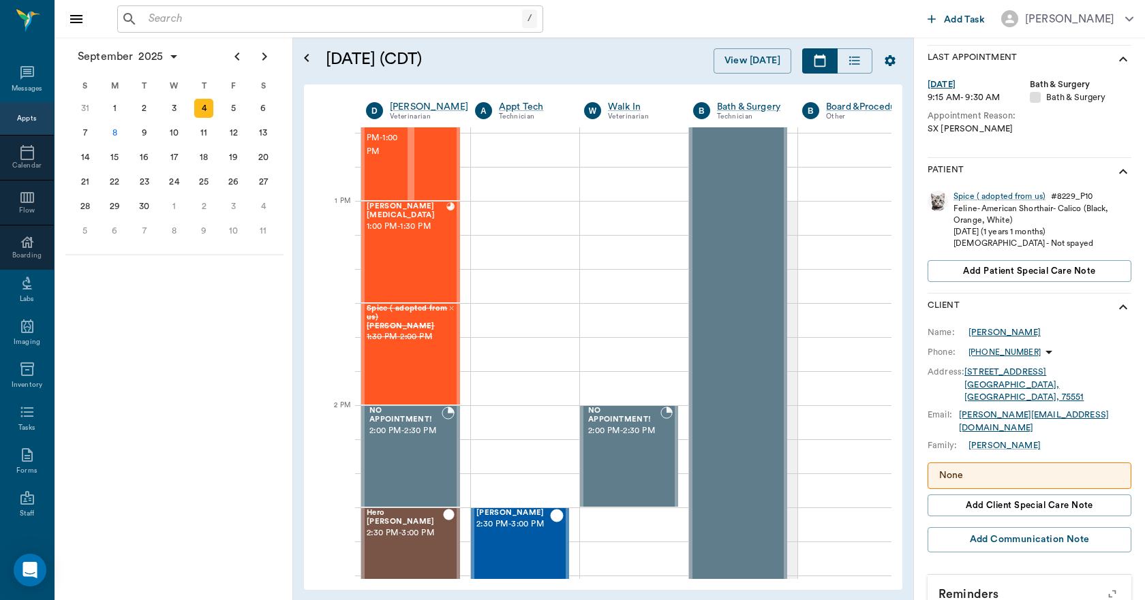
scroll to position [212, 0]
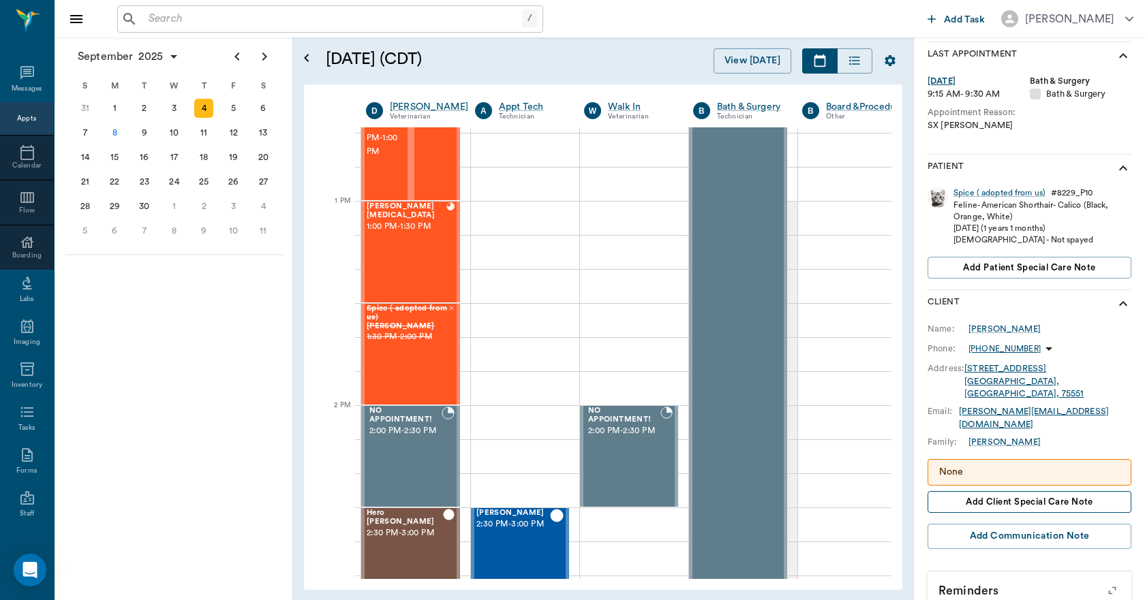
click at [1008, 495] on span "Add client Special Care Note" at bounding box center [1028, 502] width 127 height 15
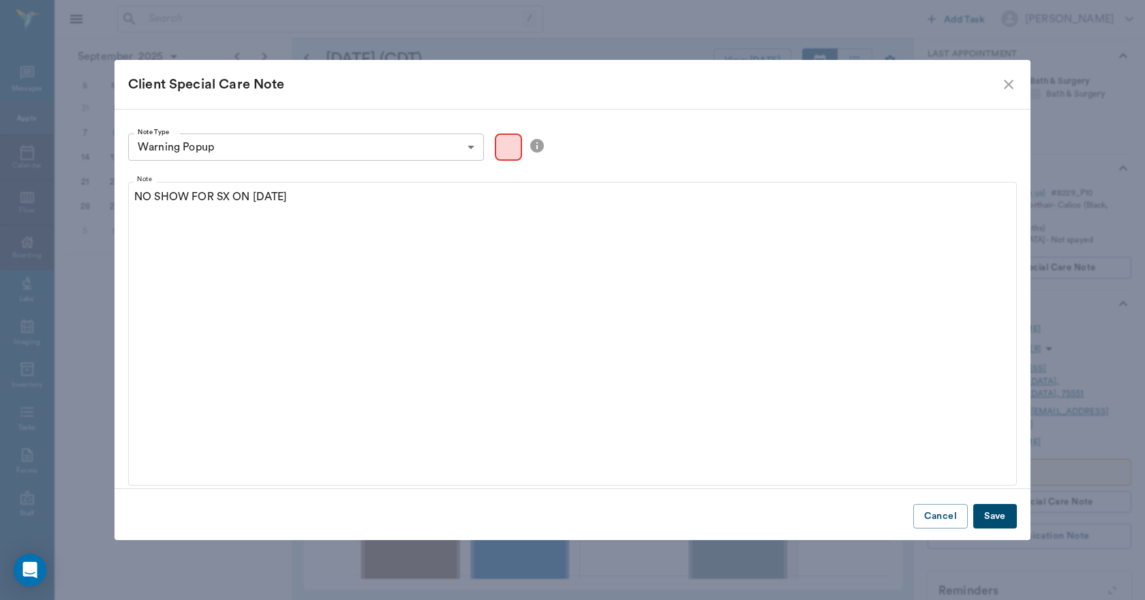
click at [991, 512] on button "Save" at bounding box center [995, 516] width 44 height 25
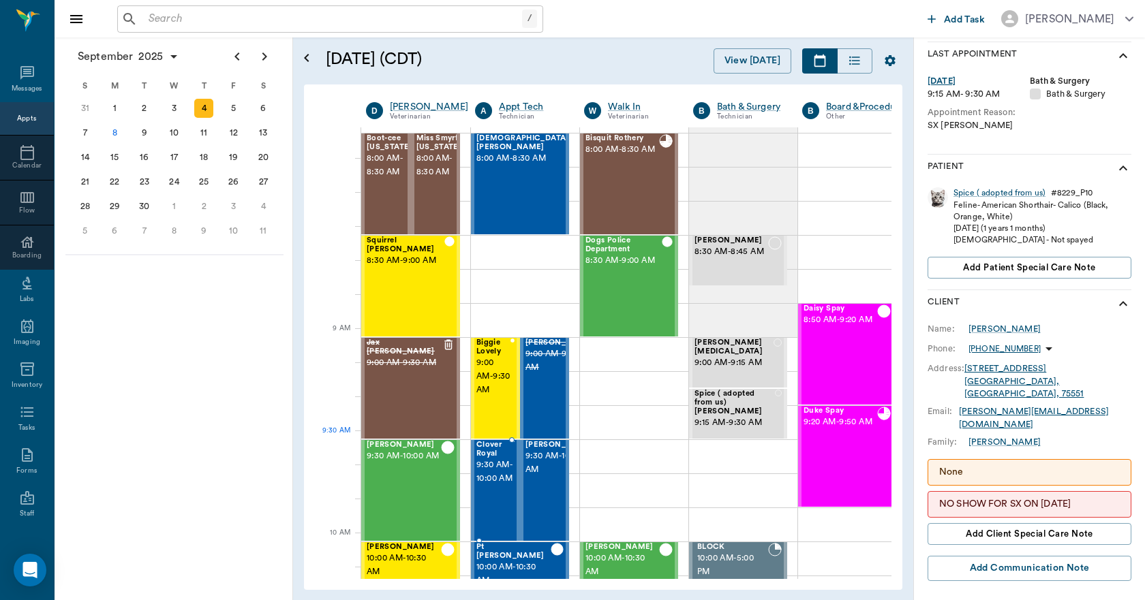
scroll to position [68, 0]
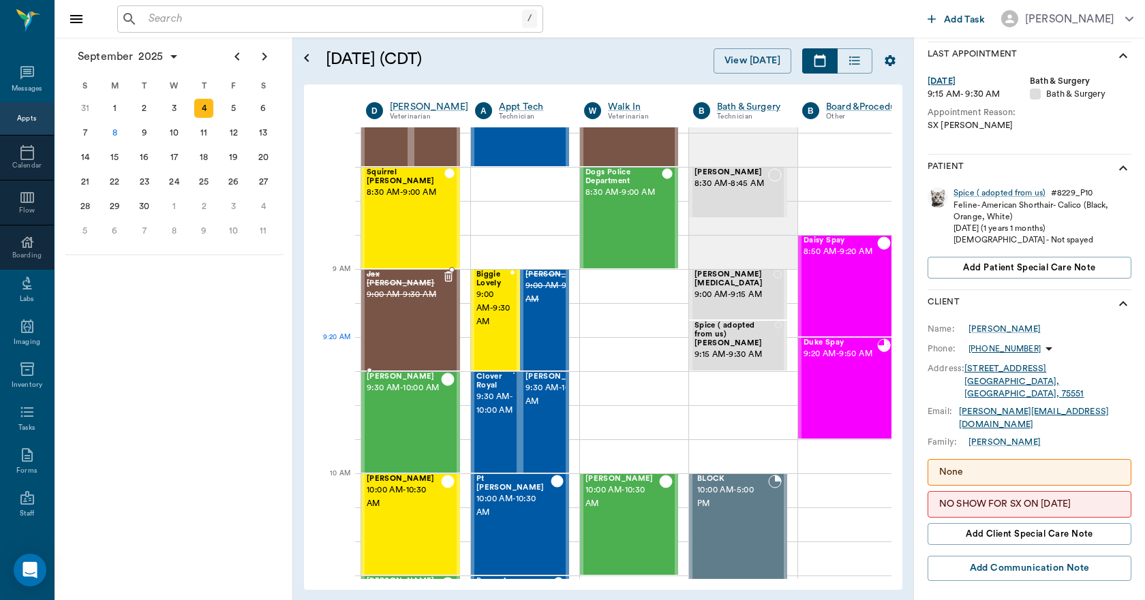
click at [413, 325] on div "Jax [PERSON_NAME] 9:00 AM - 9:30 AM" at bounding box center [405, 319] width 76 height 99
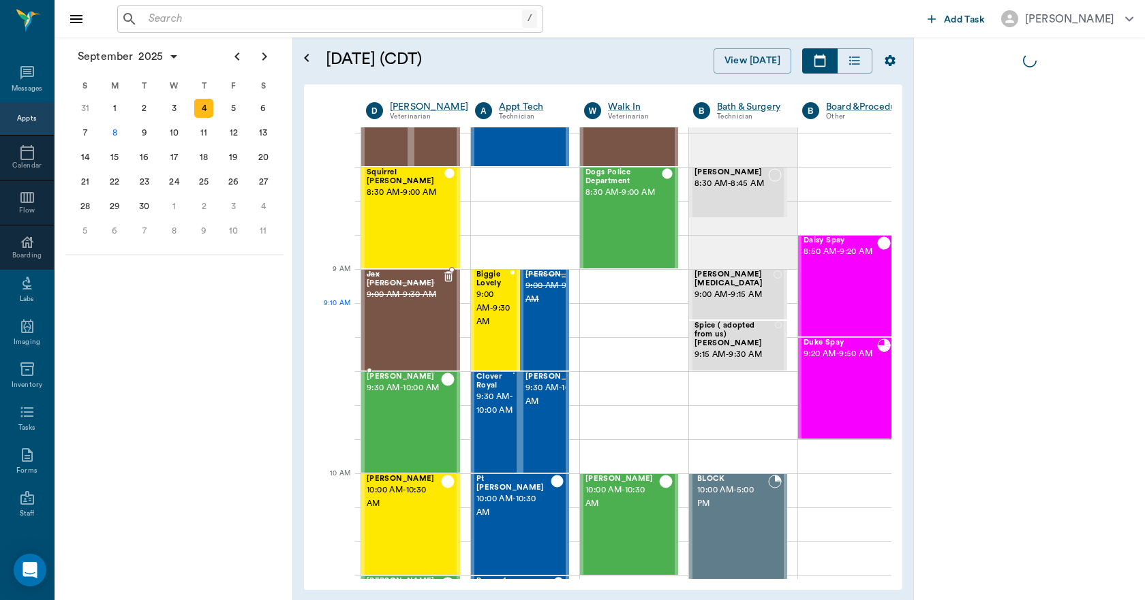
scroll to position [0, 0]
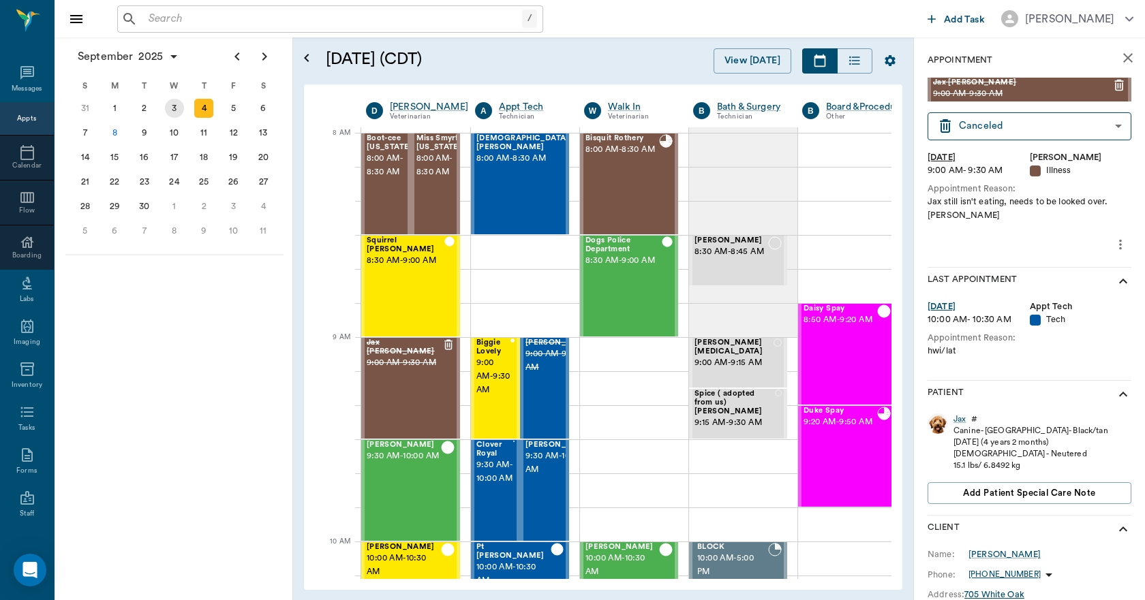
click at [173, 97] on div "3" at bounding box center [174, 108] width 30 height 25
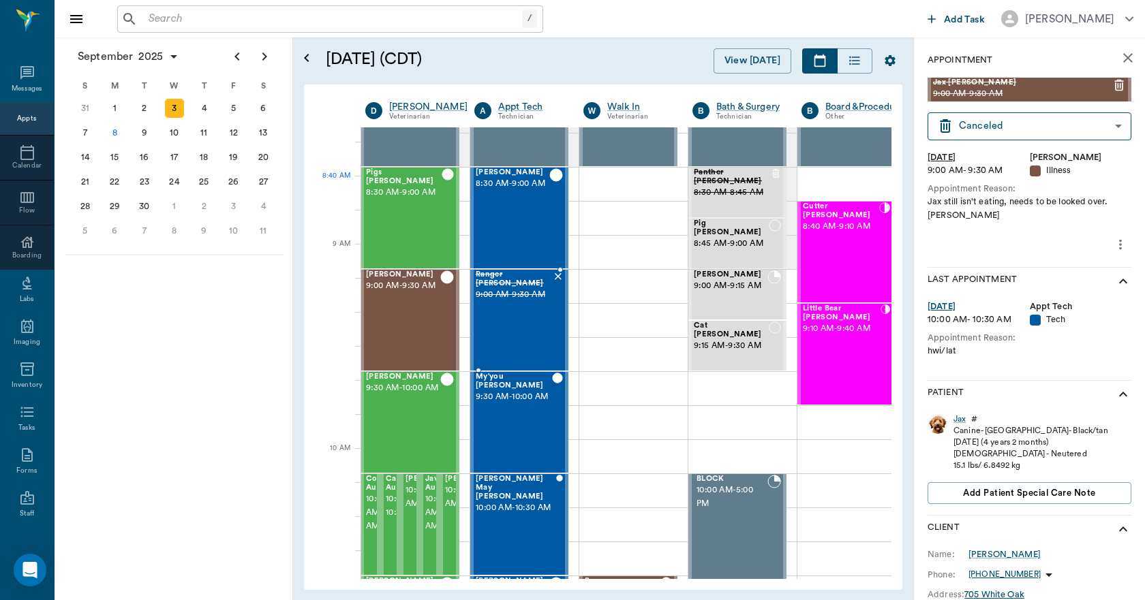
scroll to position [136, 1]
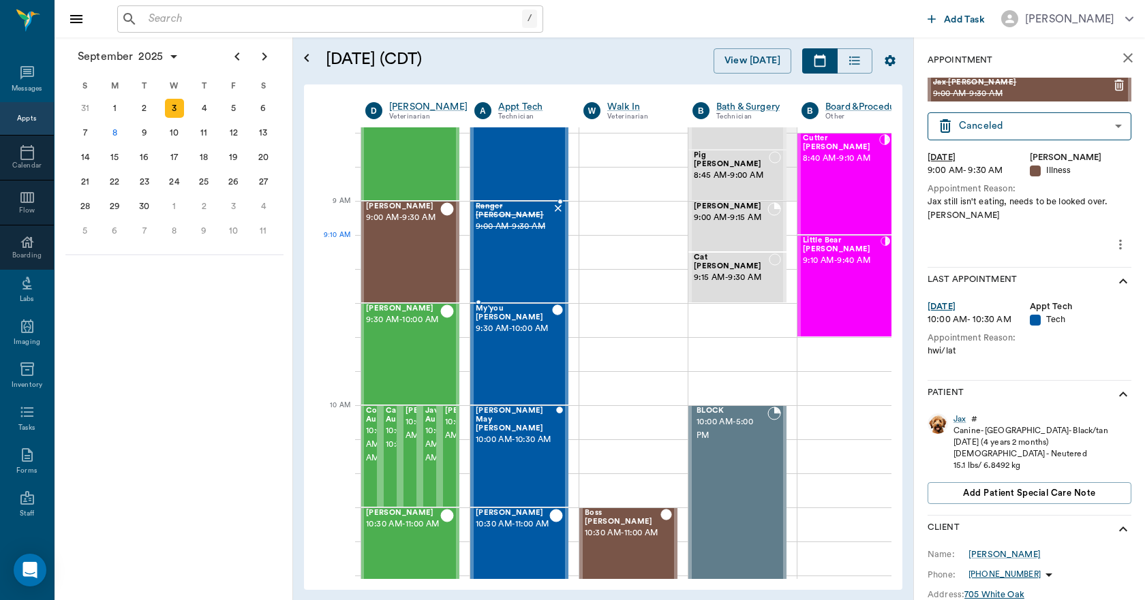
click at [491, 248] on div "Ranger [PERSON_NAME] 9:00 AM - 9:30 AM" at bounding box center [514, 251] width 76 height 99
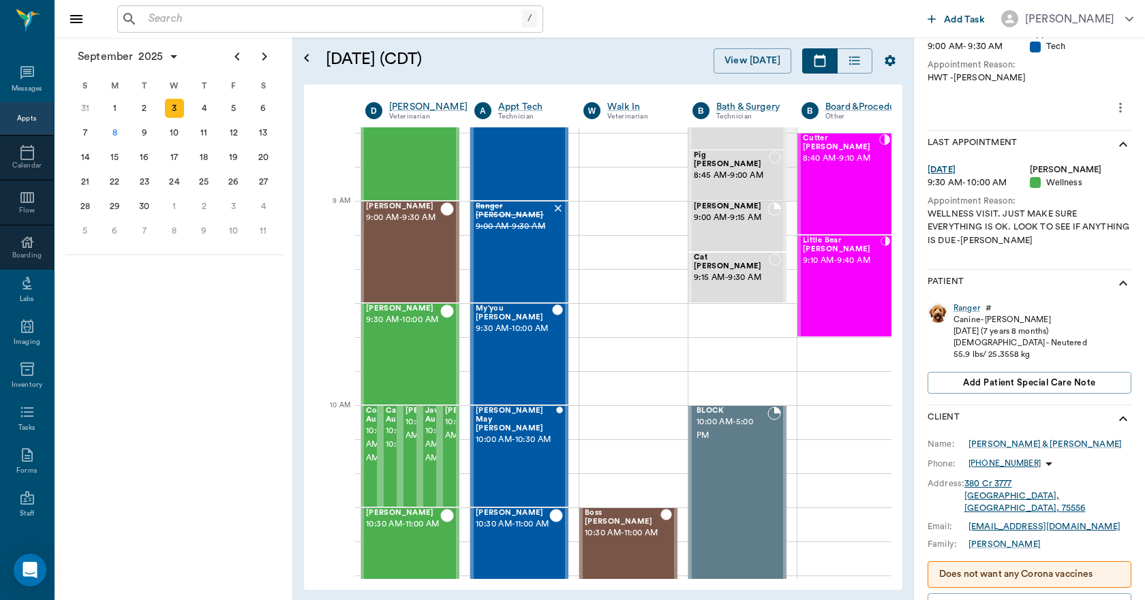
scroll to position [311, 0]
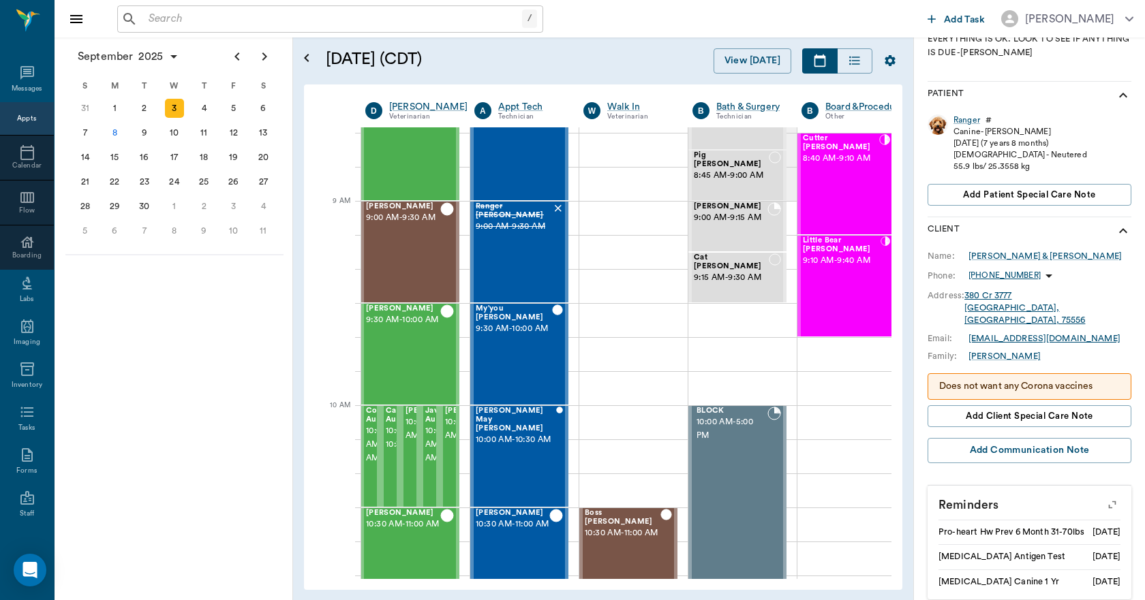
click at [1027, 388] on div "Does not want any Corona vaccines" at bounding box center [1029, 386] width 204 height 27
click at [1031, 409] on span "Add client Special Care Note" at bounding box center [1028, 416] width 127 height 15
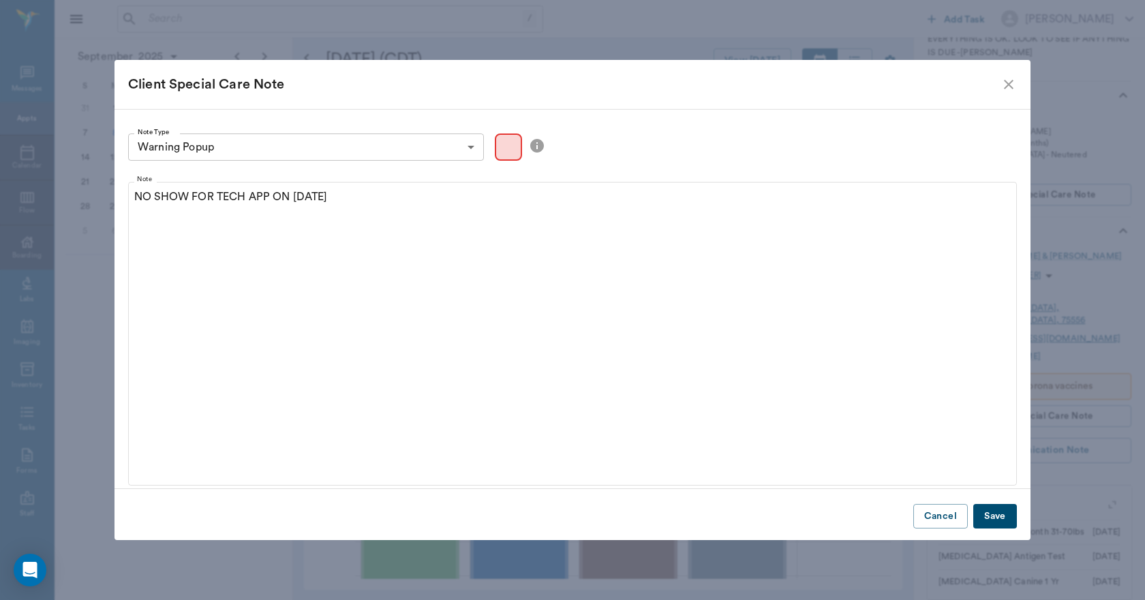
click at [992, 516] on button "Save" at bounding box center [995, 516] width 44 height 25
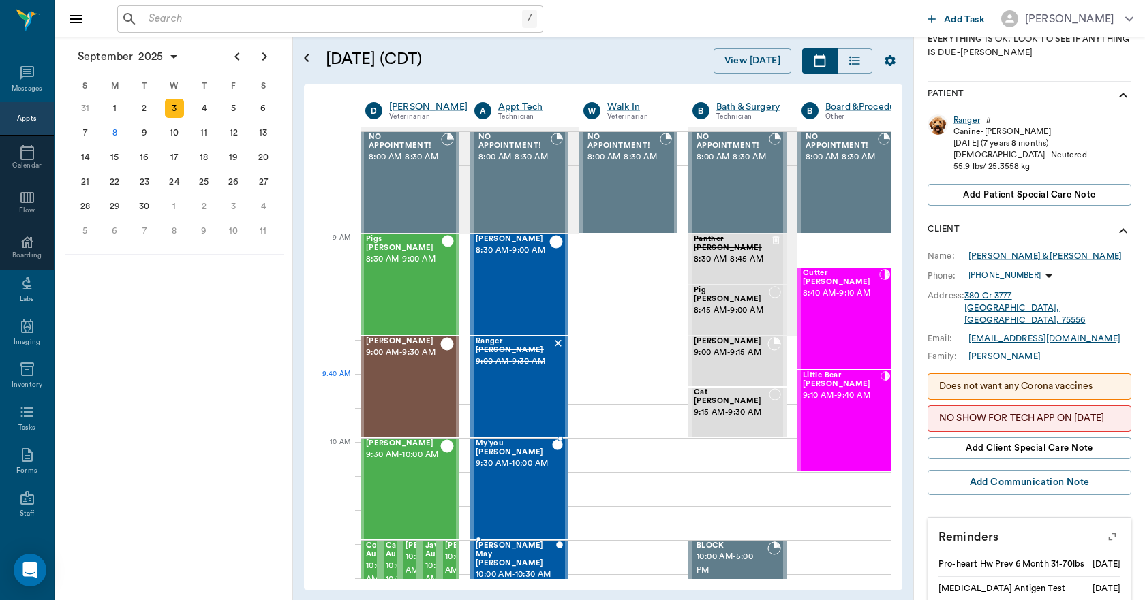
scroll to position [0, 1]
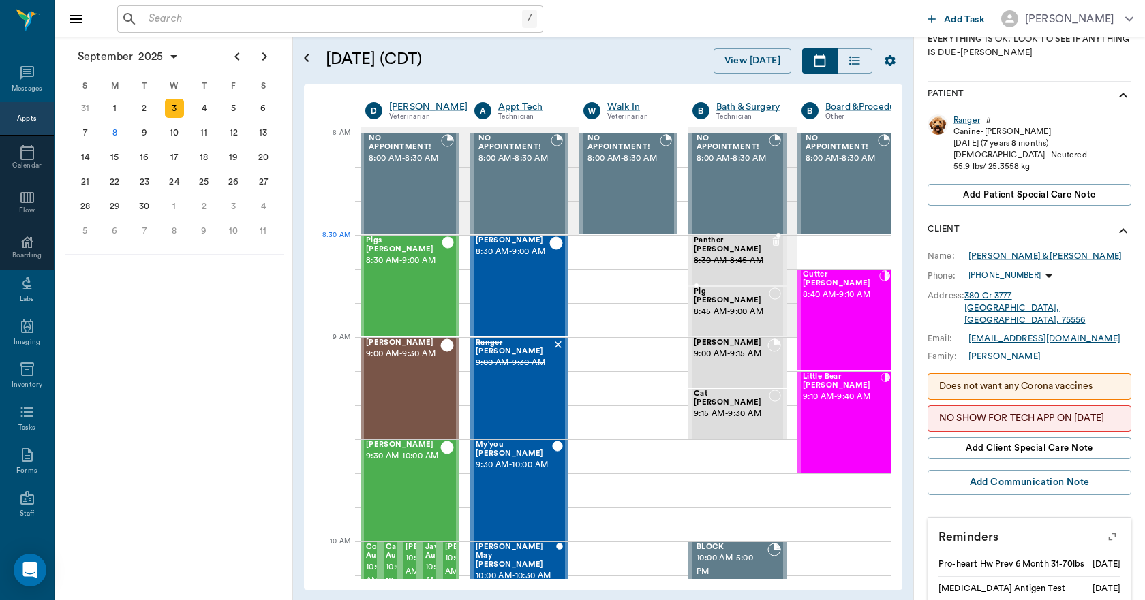
click at [720, 254] on span "8:30 AM - 8:45 AM" at bounding box center [732, 261] width 77 height 14
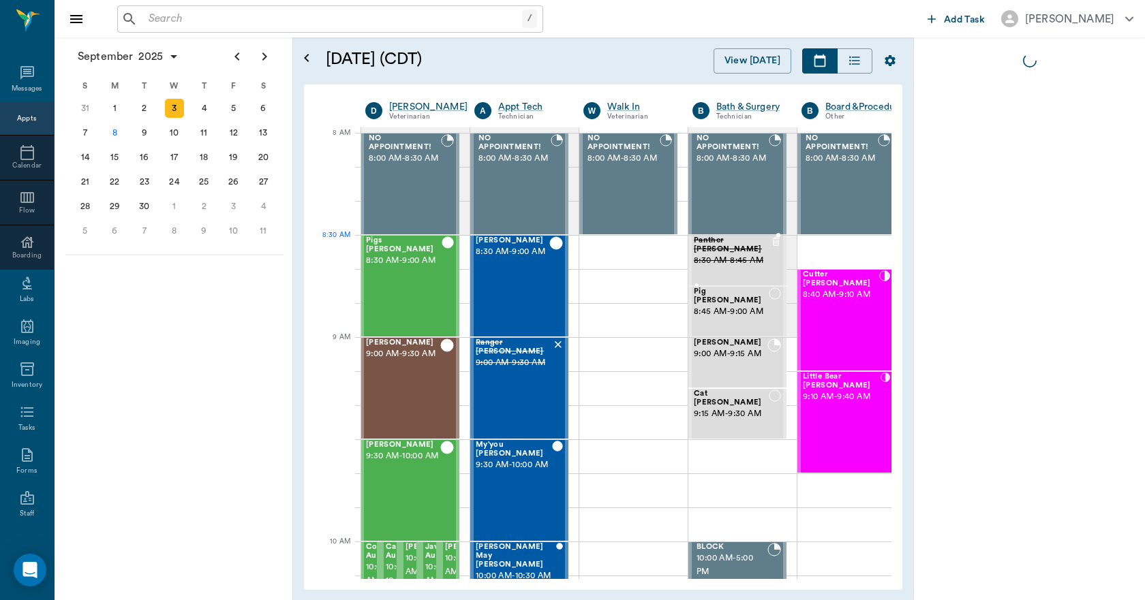
scroll to position [0, 0]
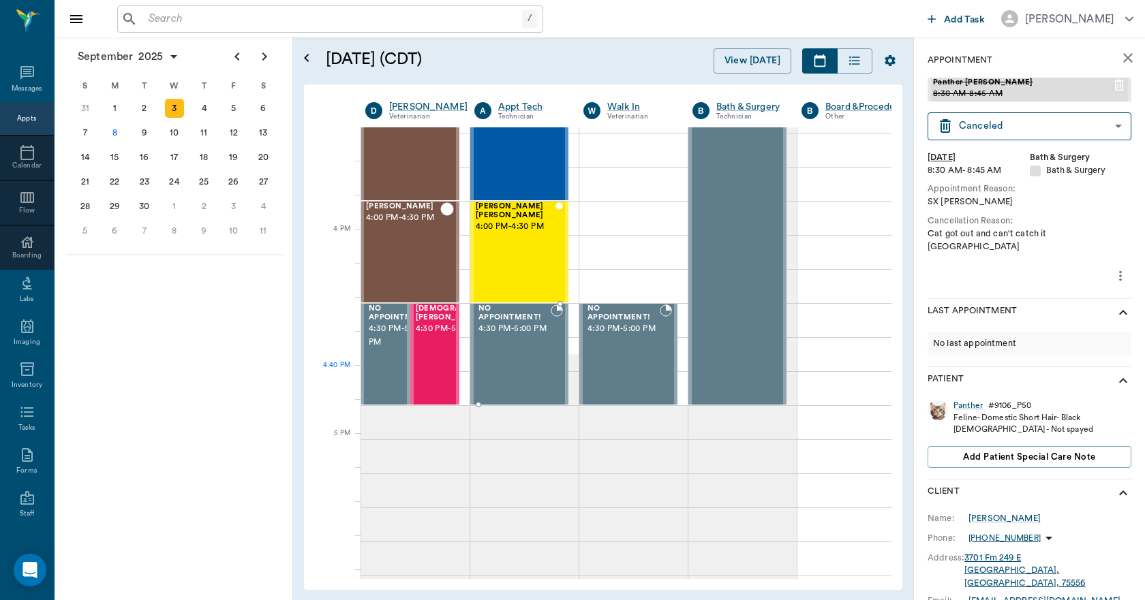
scroll to position [1431, 1]
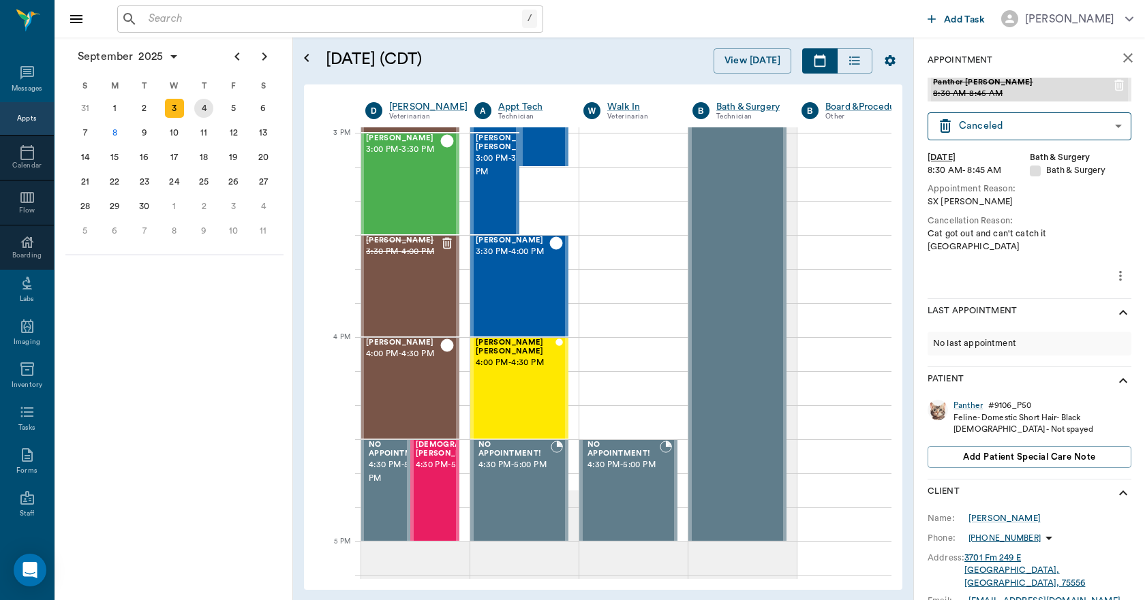
click at [207, 114] on div "4" at bounding box center [203, 108] width 19 height 19
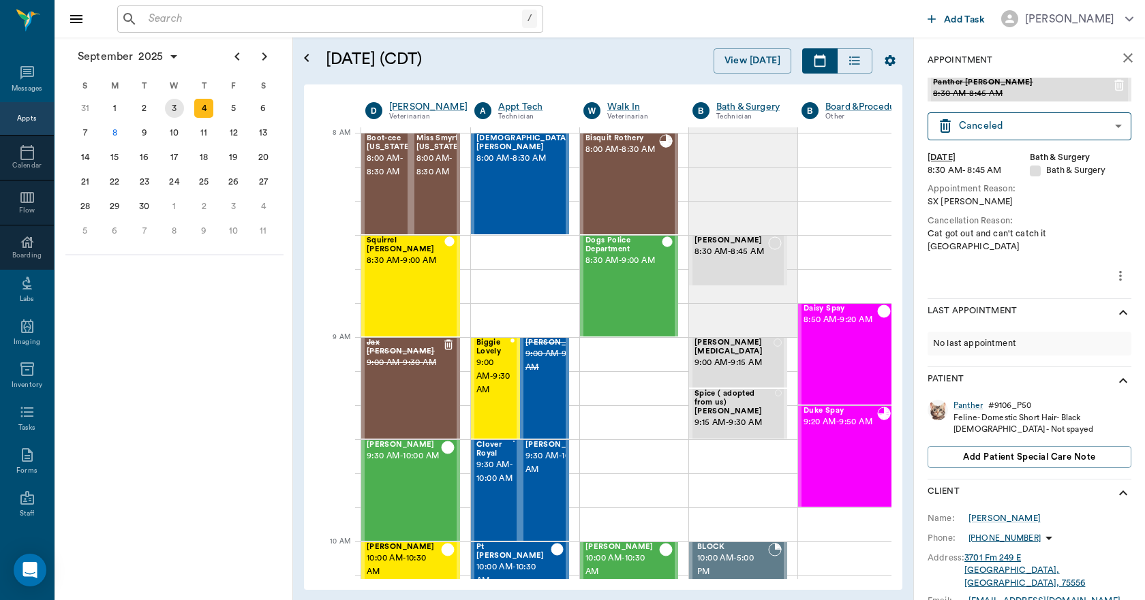
scroll to position [0, 1]
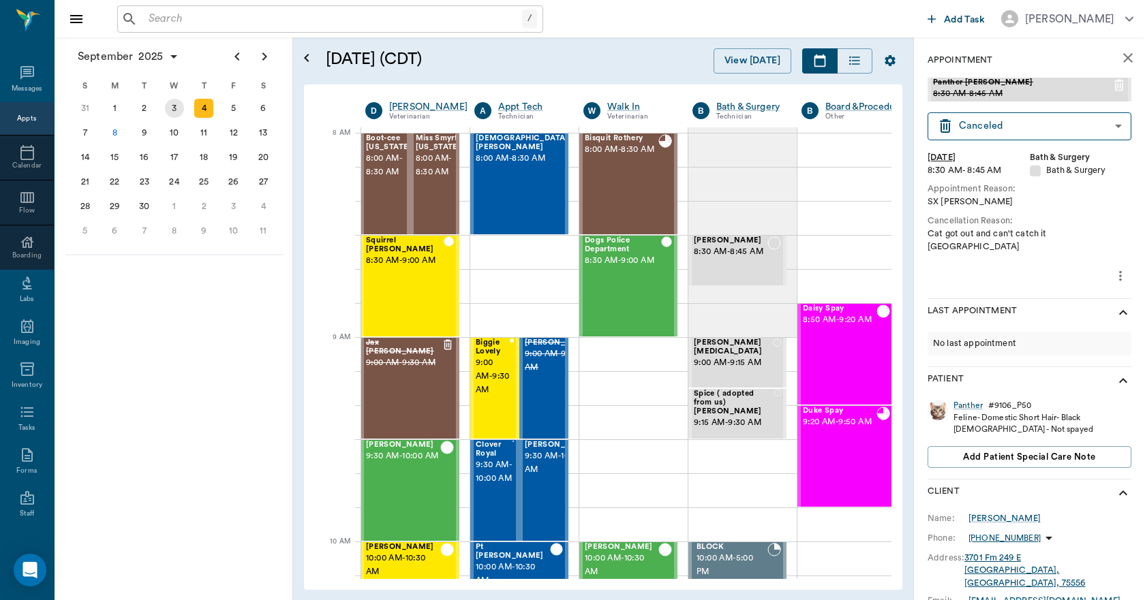
click at [172, 114] on div "3" at bounding box center [174, 108] width 19 height 19
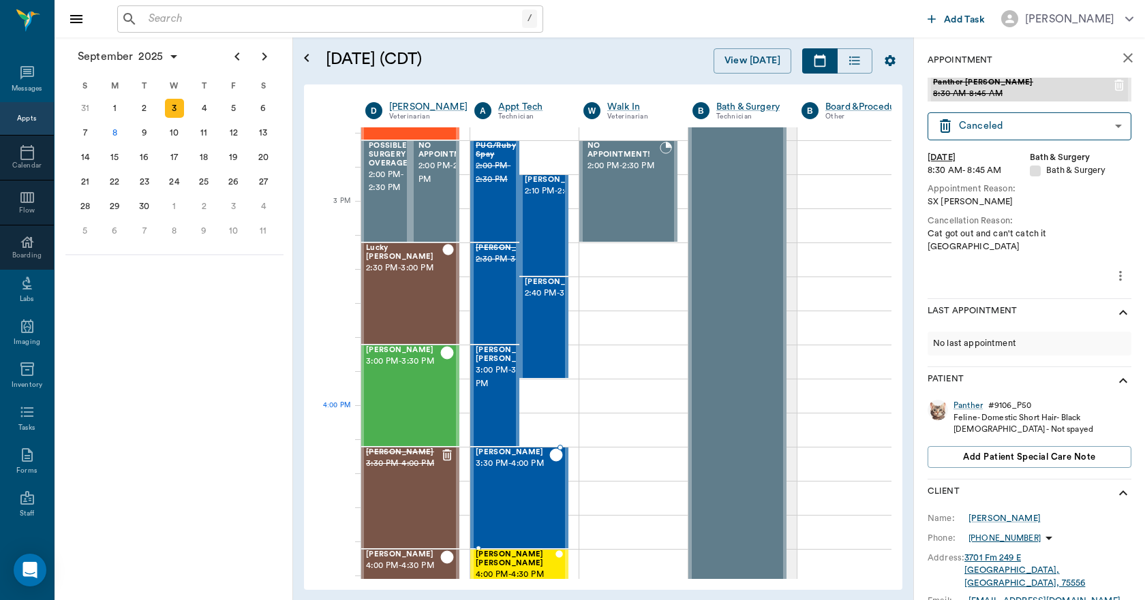
scroll to position [1363, 1]
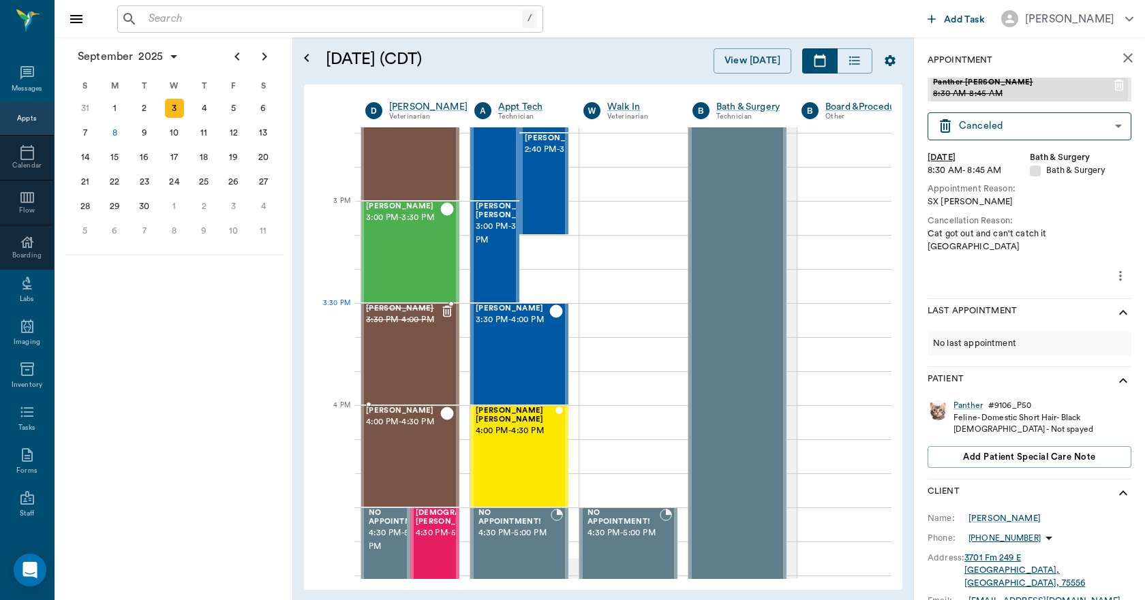
click at [426, 327] on span "3:30 PM - 4:00 PM" at bounding box center [403, 320] width 74 height 14
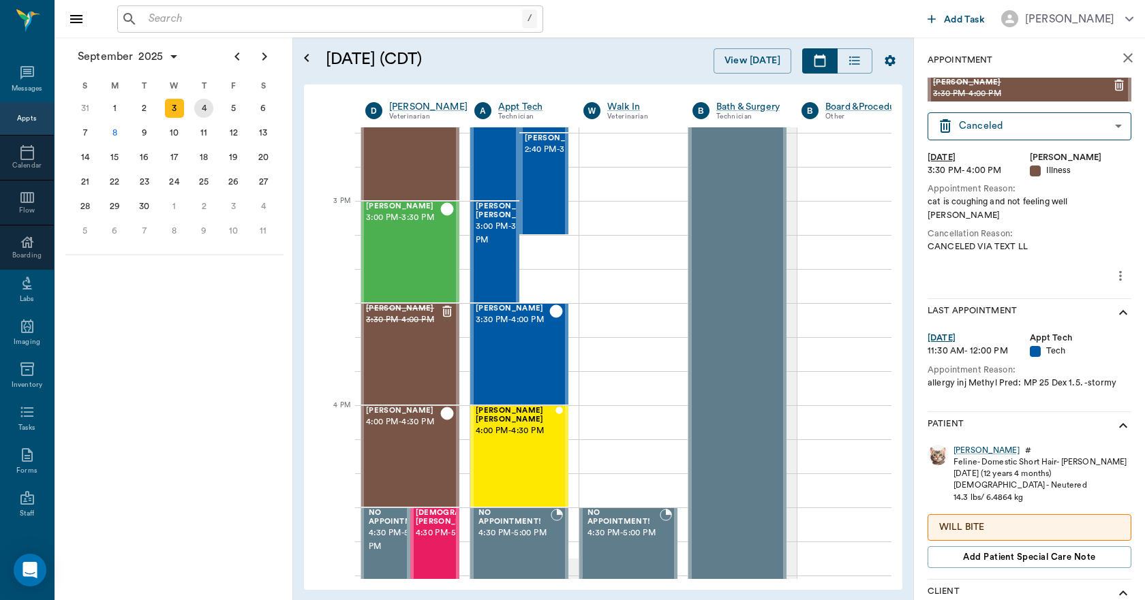
click at [204, 107] on div "4" at bounding box center [203, 108] width 19 height 19
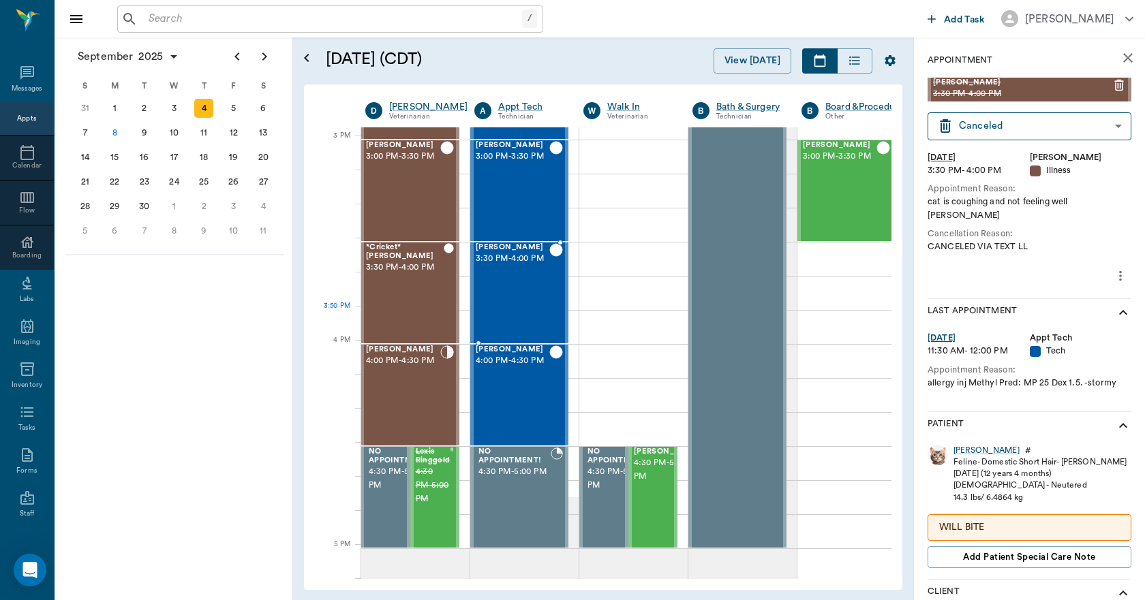
scroll to position [1499, 1]
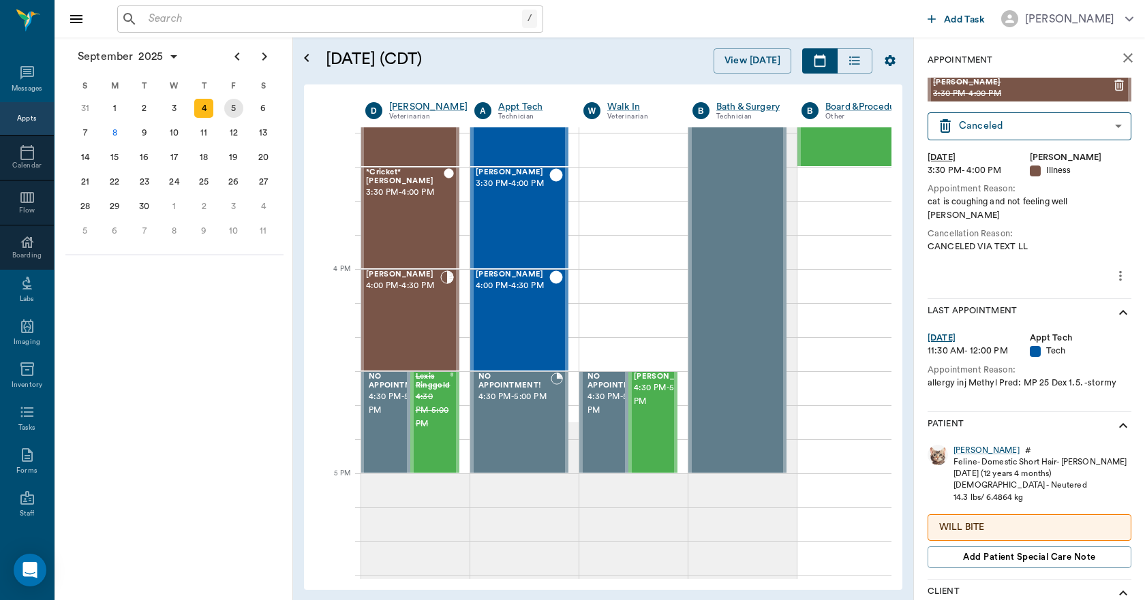
click at [240, 112] on div "5" at bounding box center [233, 108] width 19 height 19
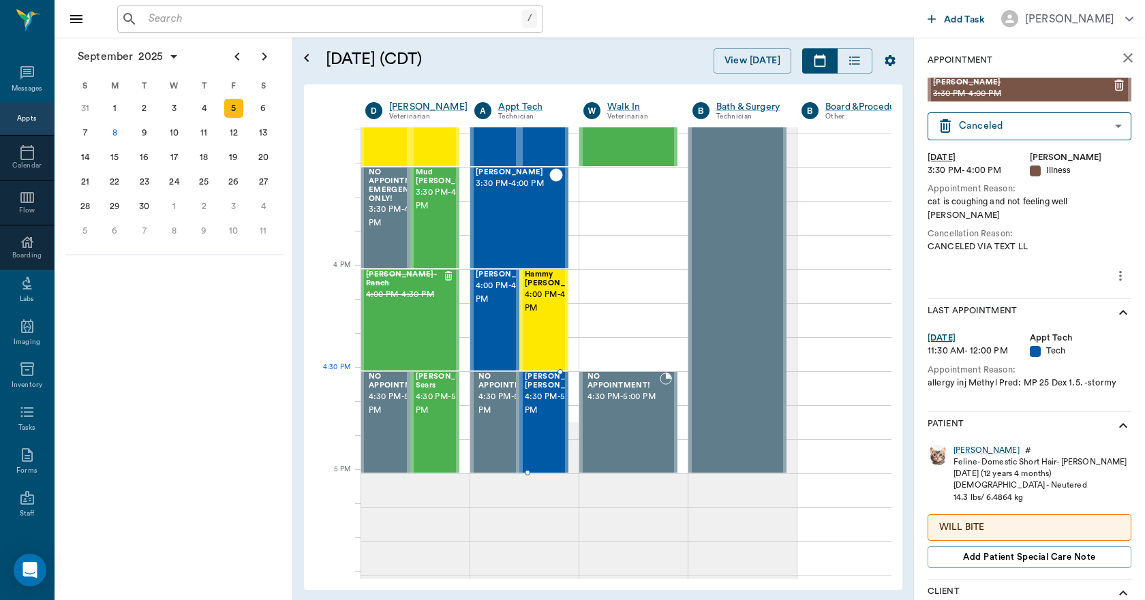
scroll to position [1567, 1]
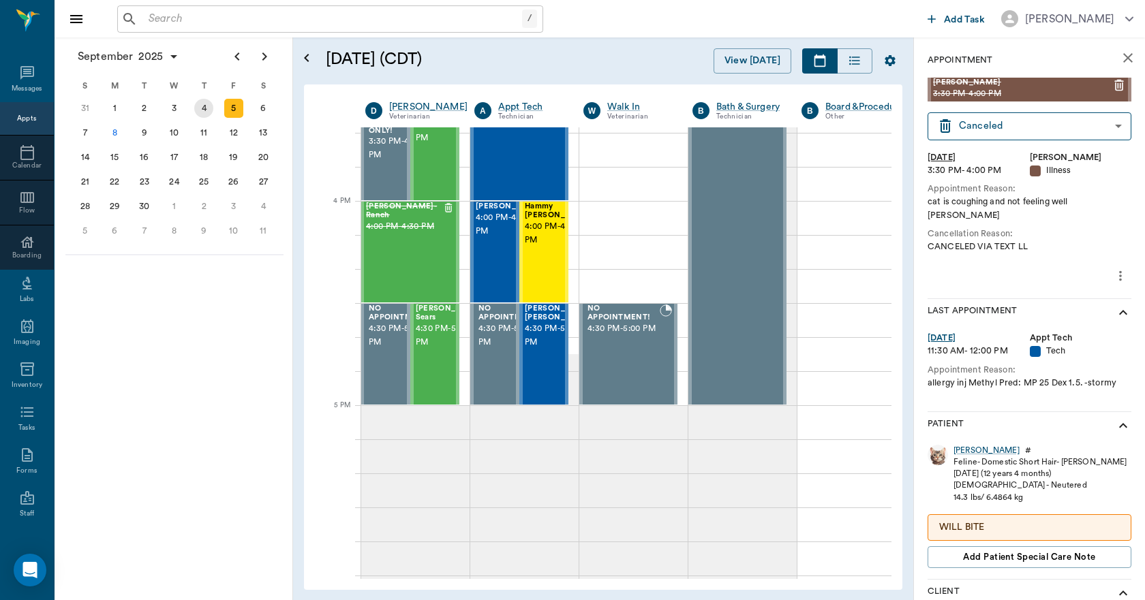
click at [201, 106] on div "4" at bounding box center [203, 108] width 19 height 19
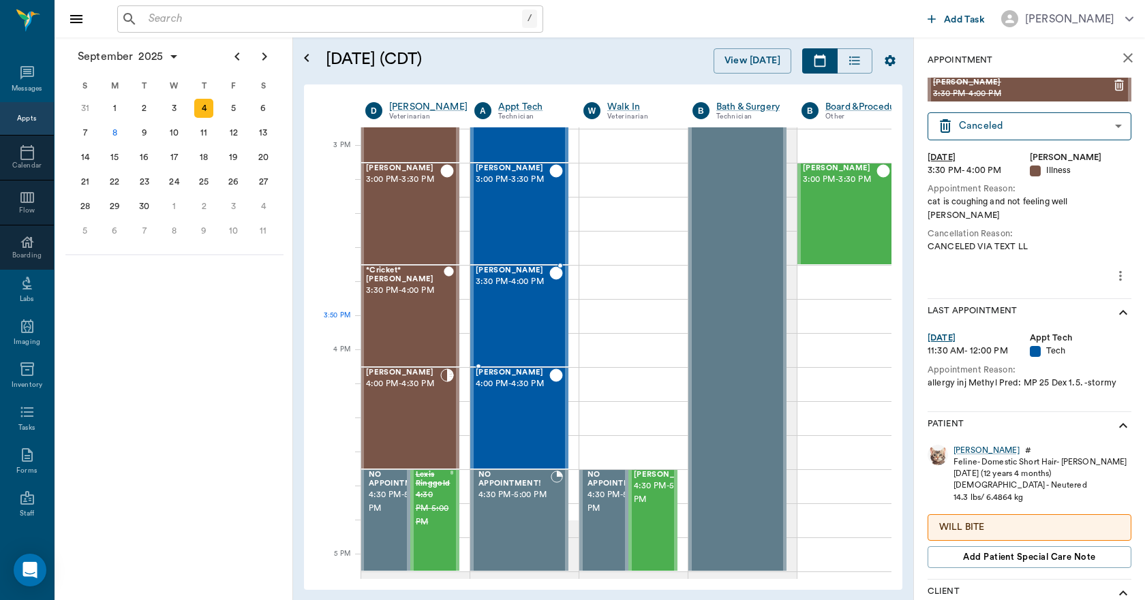
scroll to position [1431, 1]
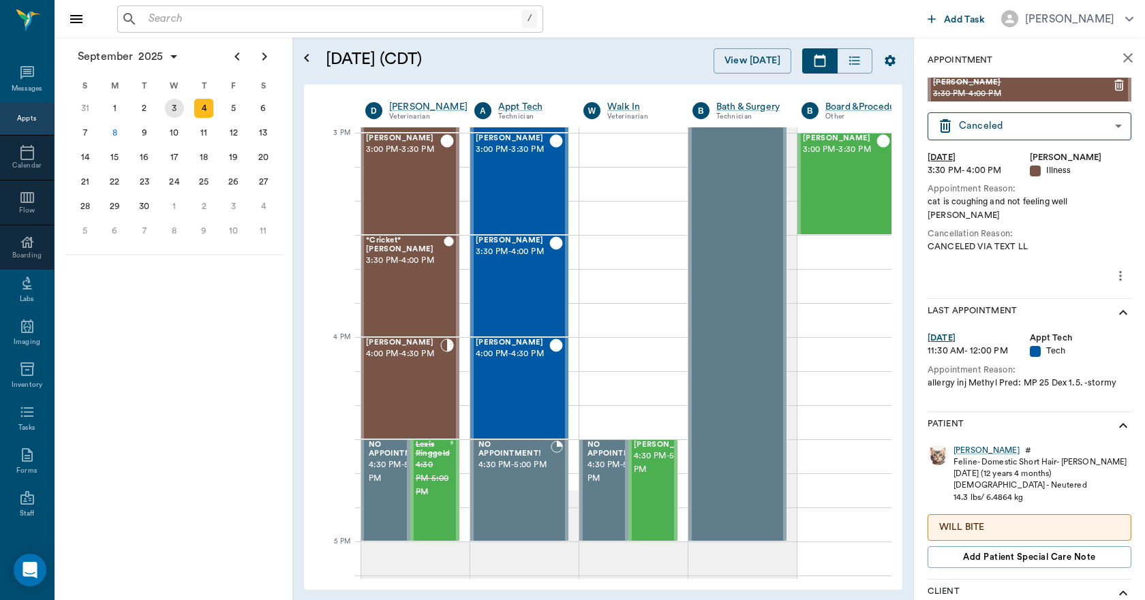
click at [178, 111] on div "3" at bounding box center [174, 108] width 19 height 19
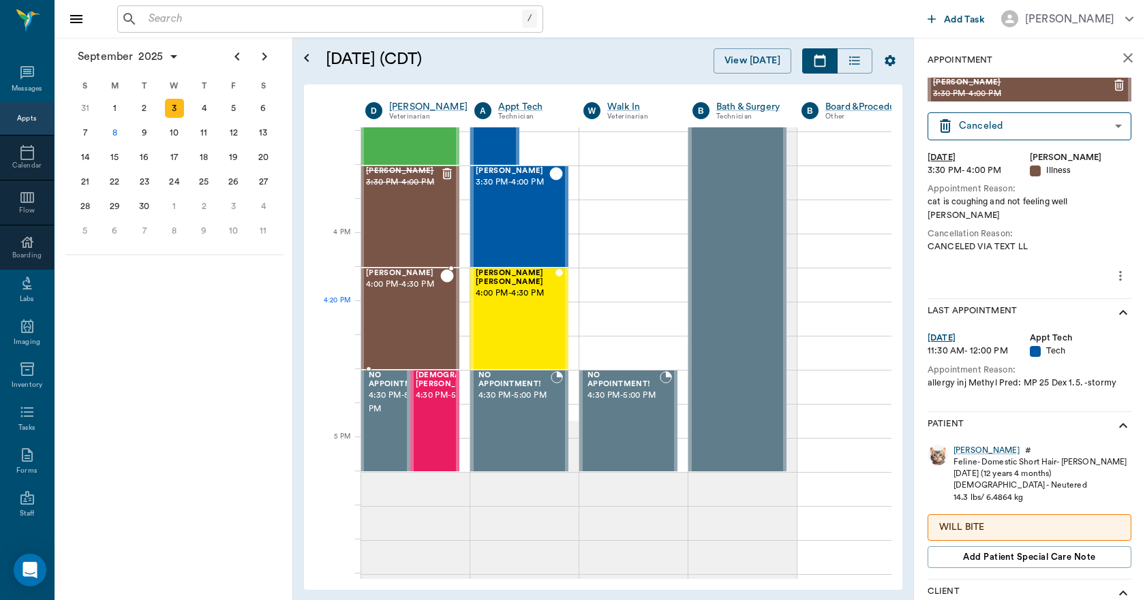
scroll to position [1567, 1]
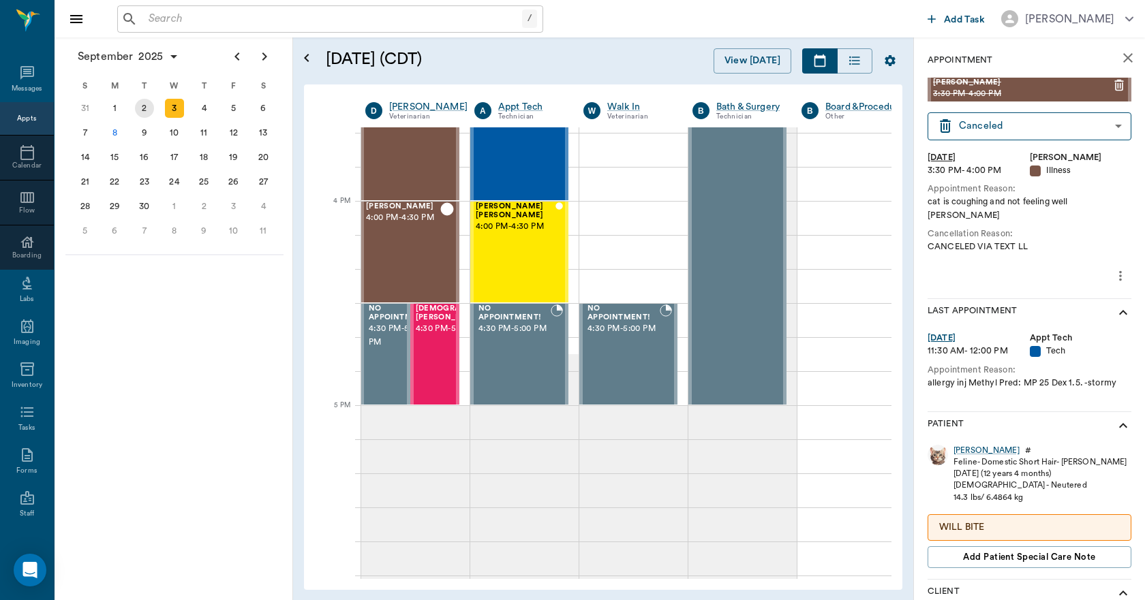
click at [145, 109] on div "2" at bounding box center [144, 108] width 19 height 19
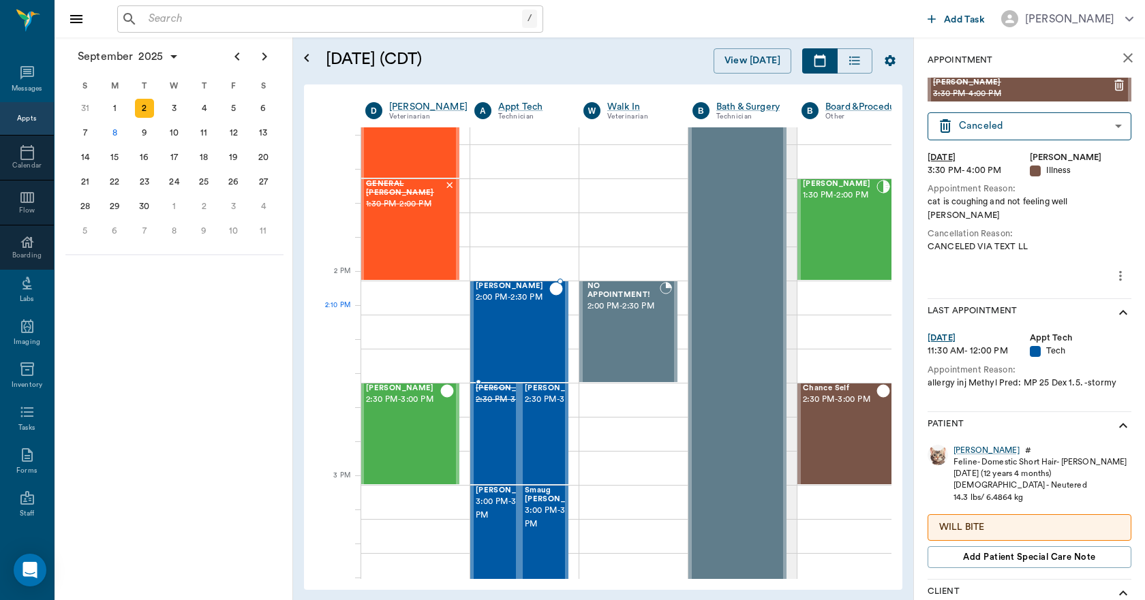
scroll to position [1090, 1]
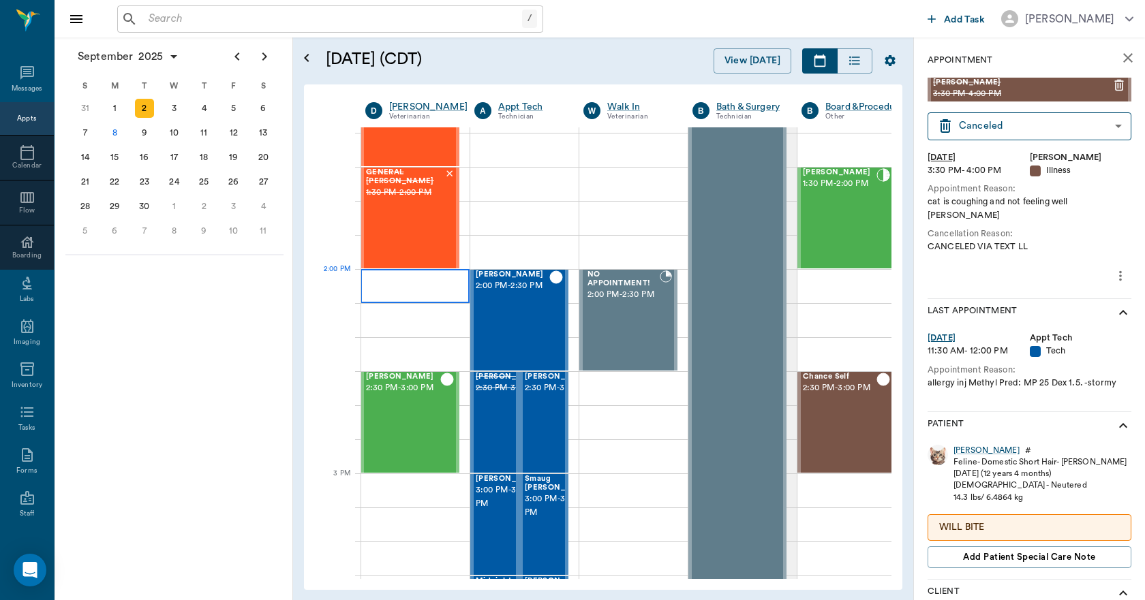
click at [411, 285] on div at bounding box center [414, 286] width 109 height 34
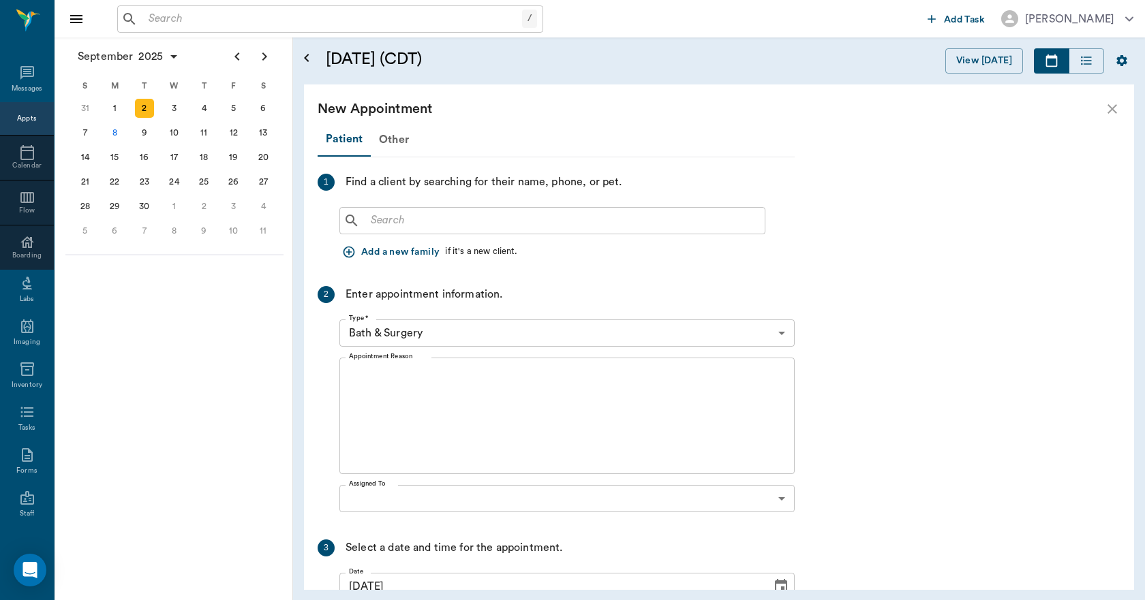
scroll to position [1090, 0]
click at [394, 140] on div "Other" at bounding box center [394, 139] width 46 height 33
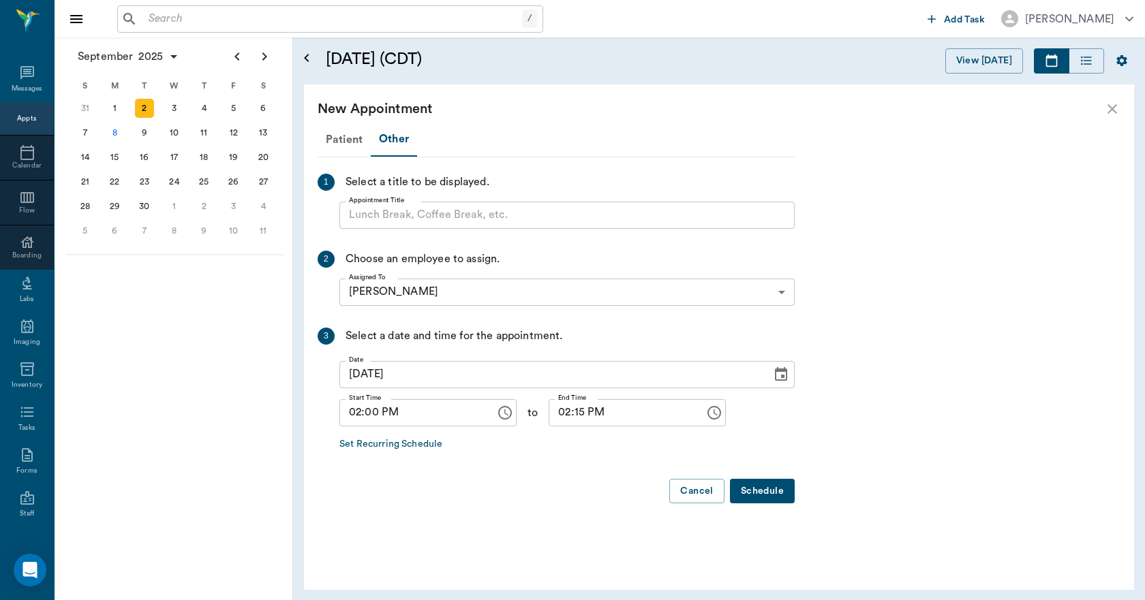
click at [408, 217] on input "Appointment Title" at bounding box center [566, 215] width 455 height 27
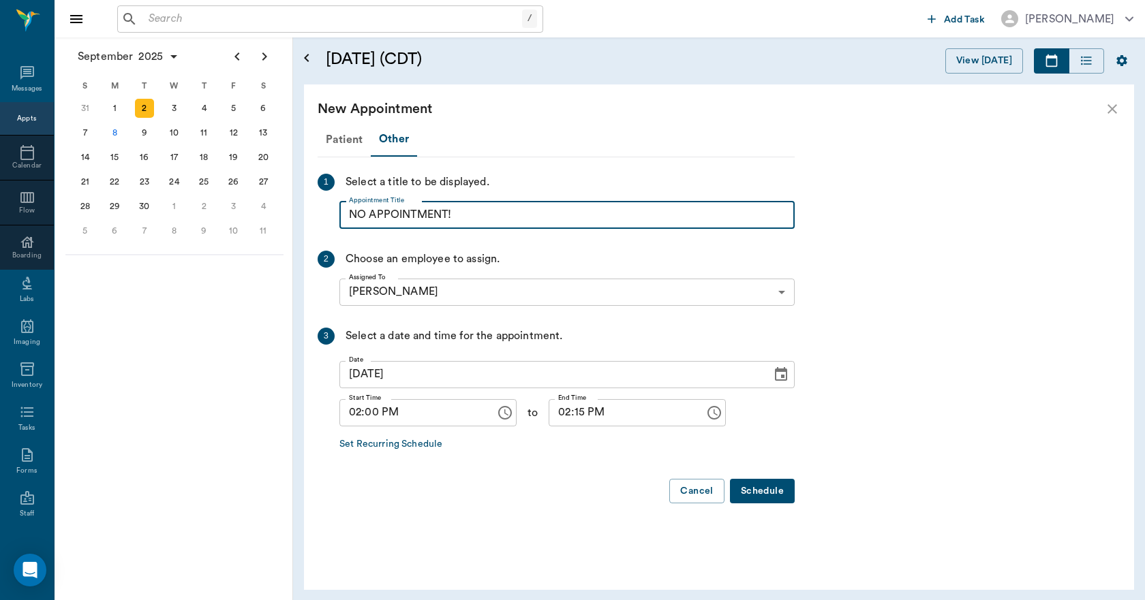
type input "NO APPOINTMENT!"
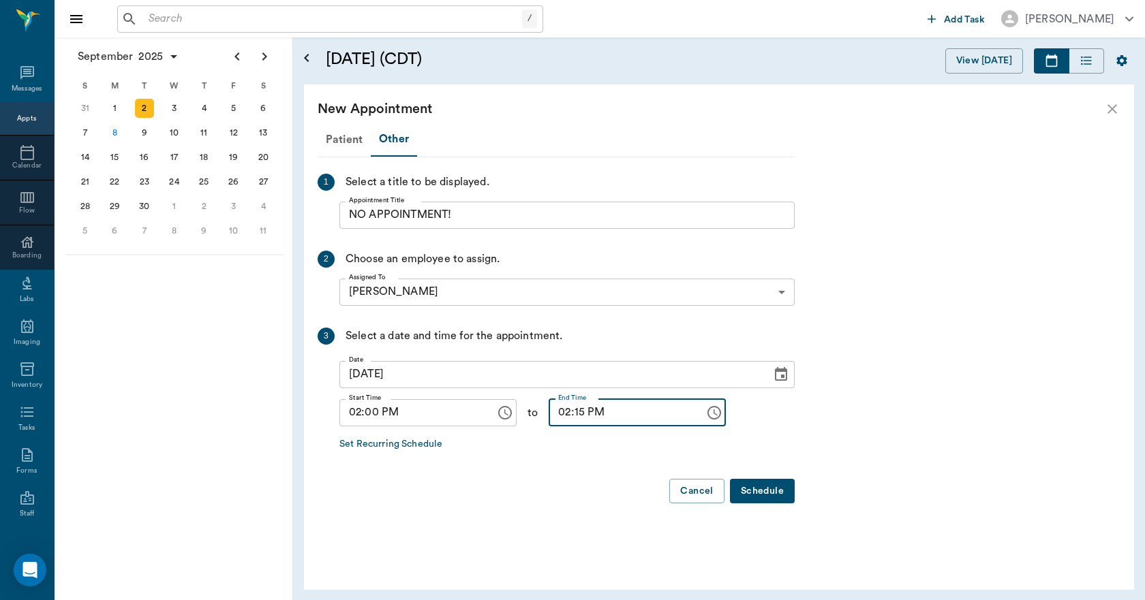
click at [565, 417] on input "02:15 PM" at bounding box center [621, 412] width 146 height 27
type input "02:30 PM"
click at [757, 489] on button "Schedule" at bounding box center [762, 491] width 65 height 25
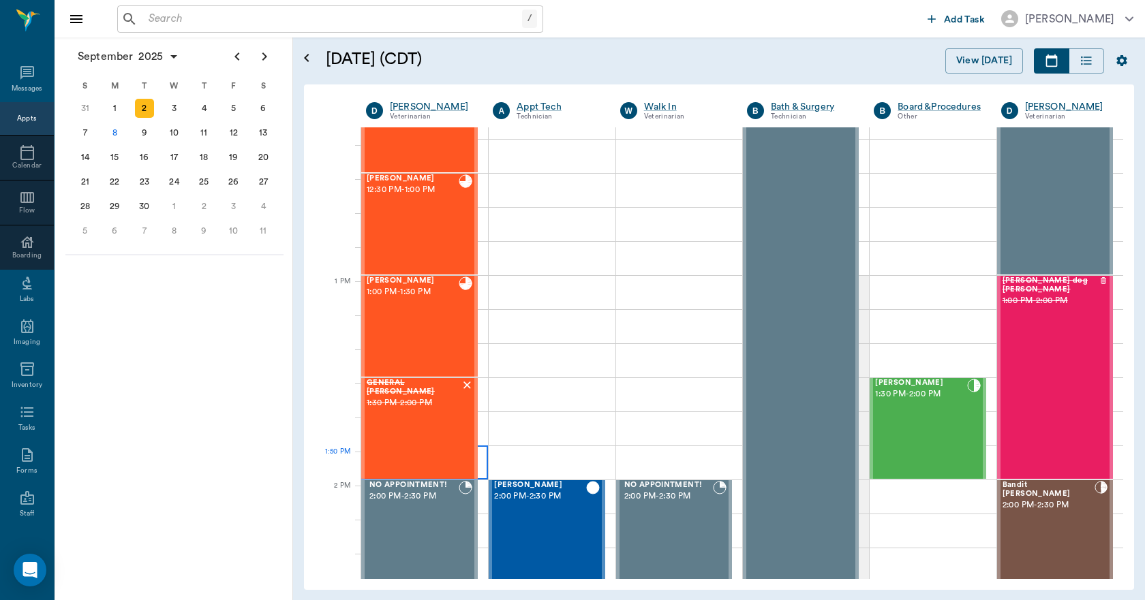
scroll to position [886, 0]
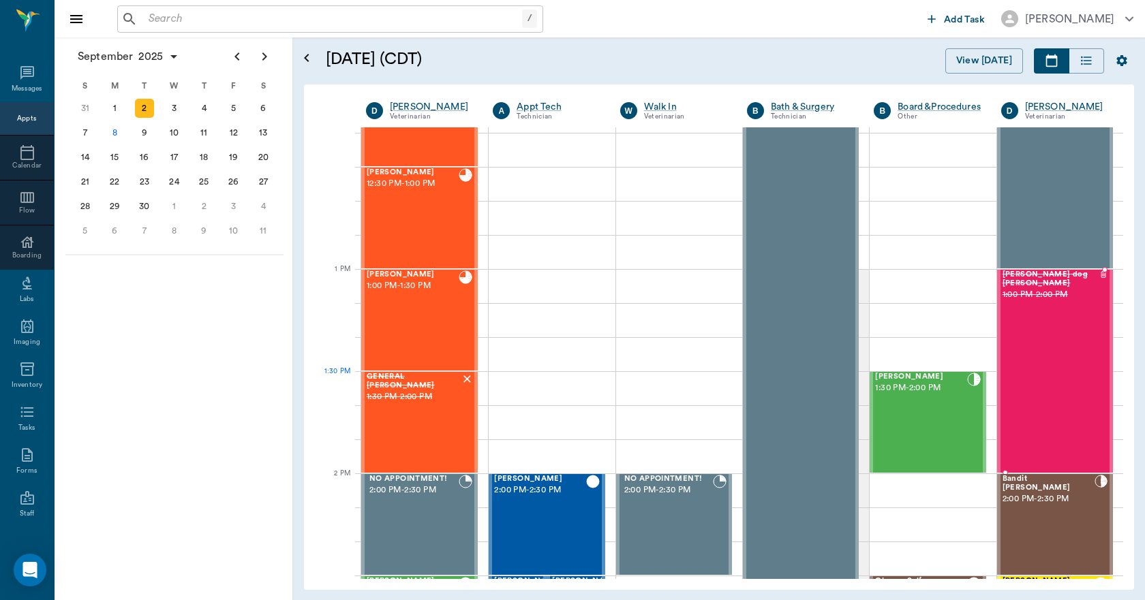
click at [1053, 400] on div "ms. hammonds dog Hammonds 1:00 PM - 2:00 PM" at bounding box center [1050, 371] width 97 height 202
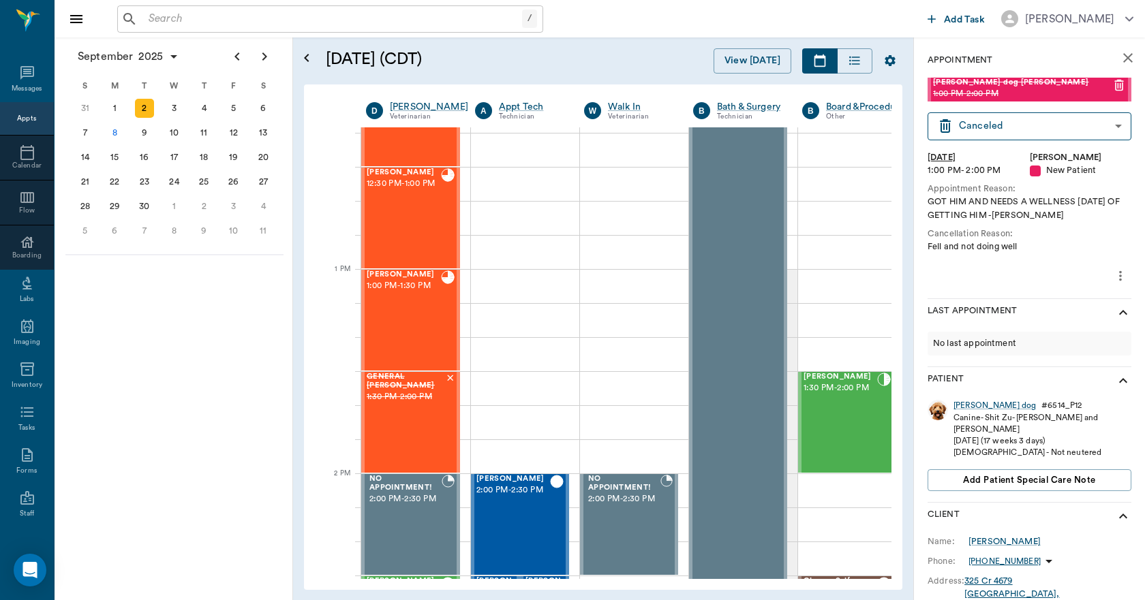
click at [1120, 57] on icon "close" at bounding box center [1127, 58] width 16 height 16
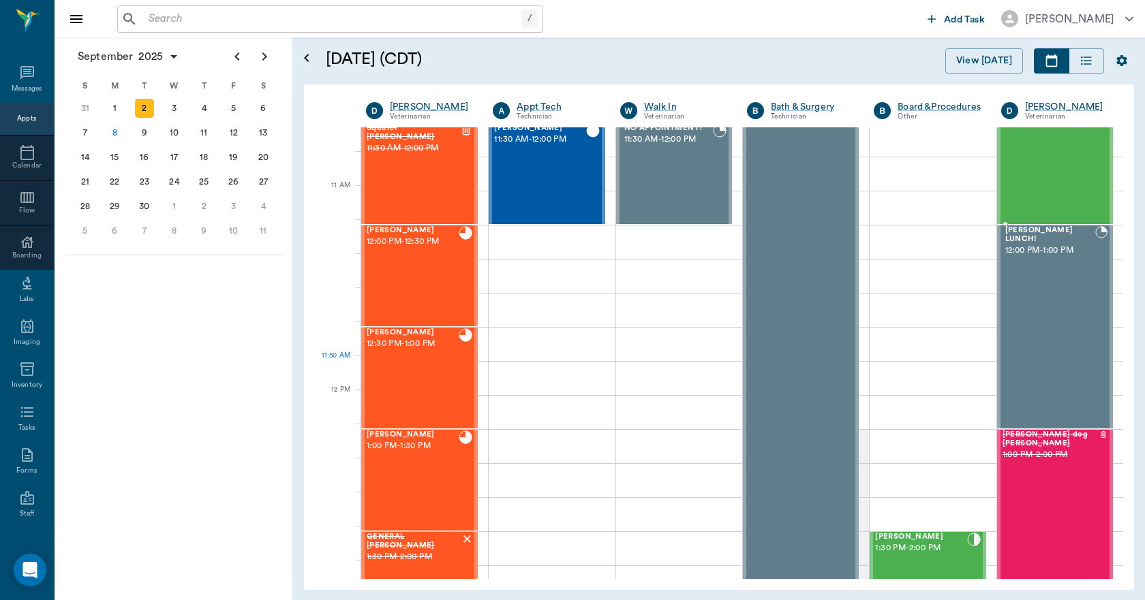
scroll to position [545, 0]
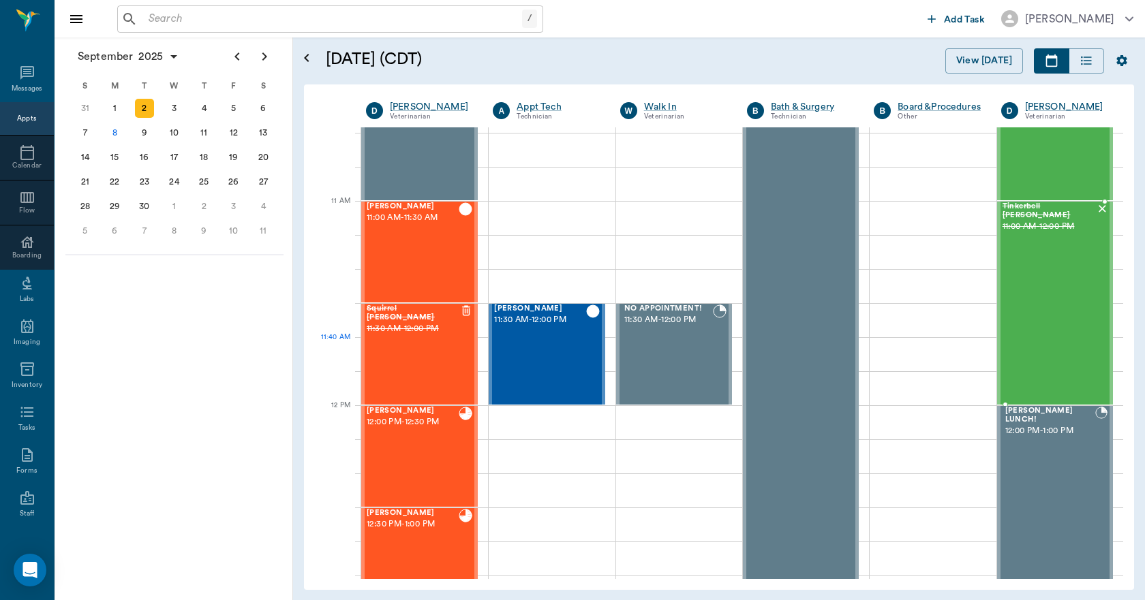
click at [1039, 359] on div "Tinkerbell Trotter 11:00 AM - 12:00 PM" at bounding box center [1048, 303] width 93 height 202
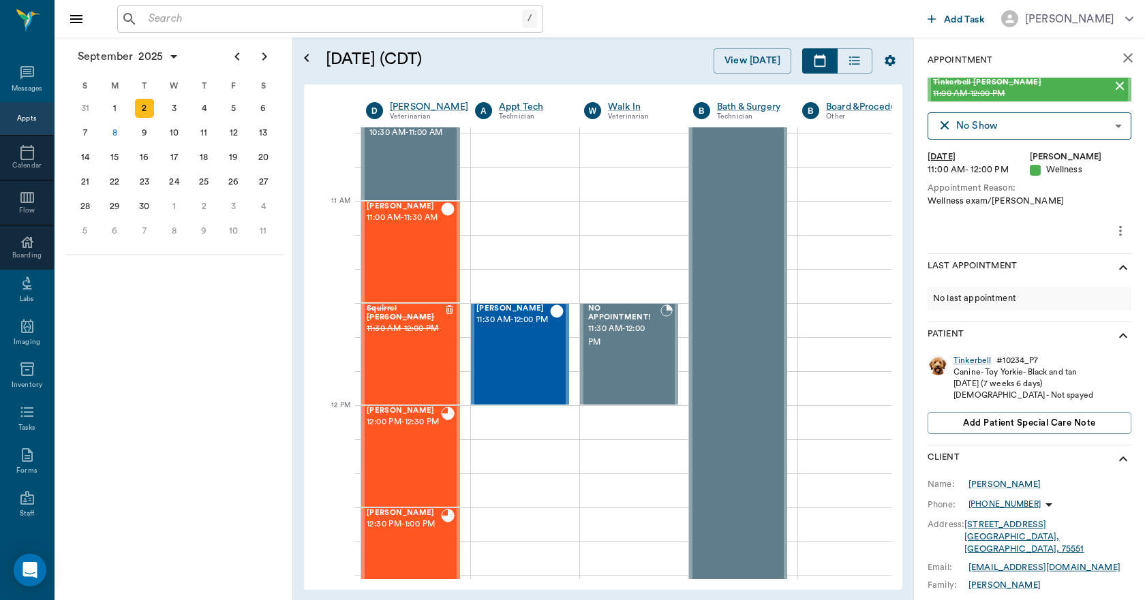
scroll to position [123, 0]
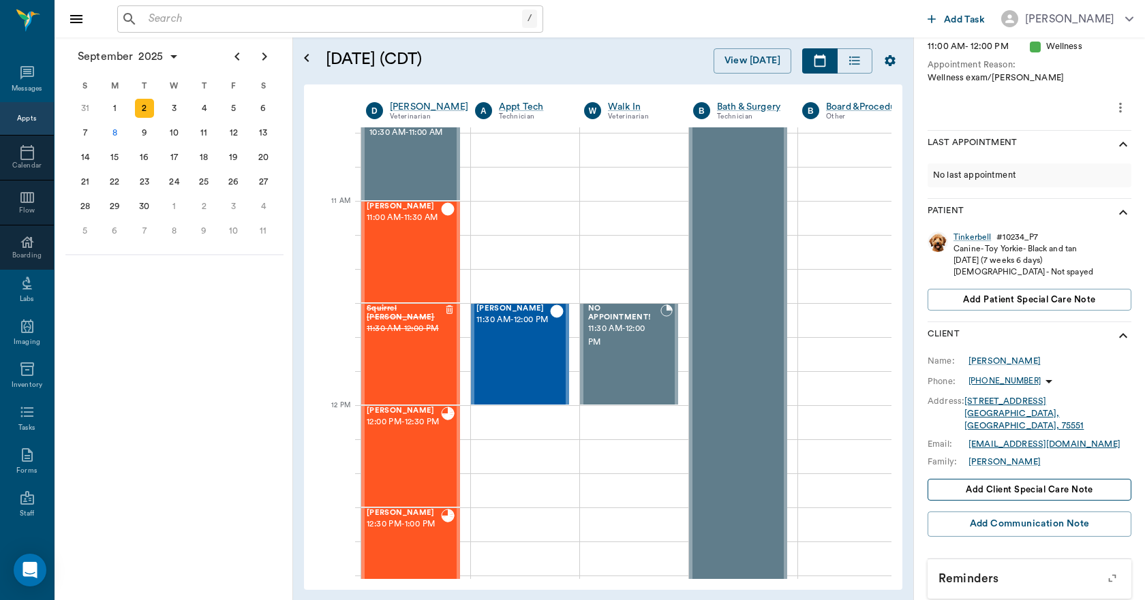
click at [1033, 482] on span "Add client Special Care Note" at bounding box center [1028, 489] width 127 height 15
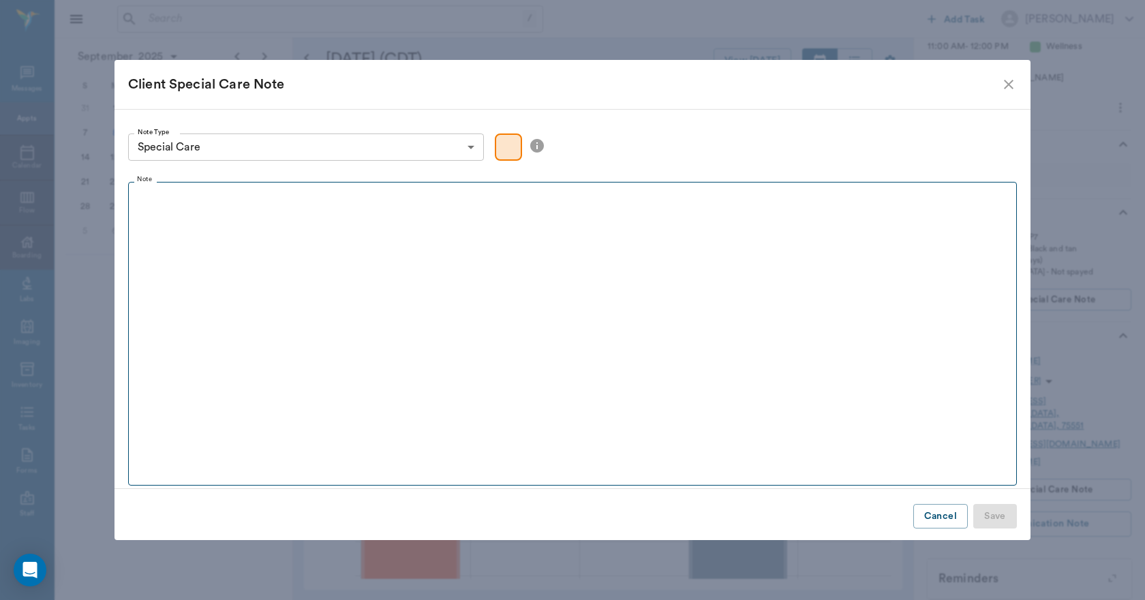
click at [337, 245] on fieldset "Note" at bounding box center [572, 331] width 888 height 310
click at [338, 247] on fieldset "Note" at bounding box center [572, 331] width 888 height 310
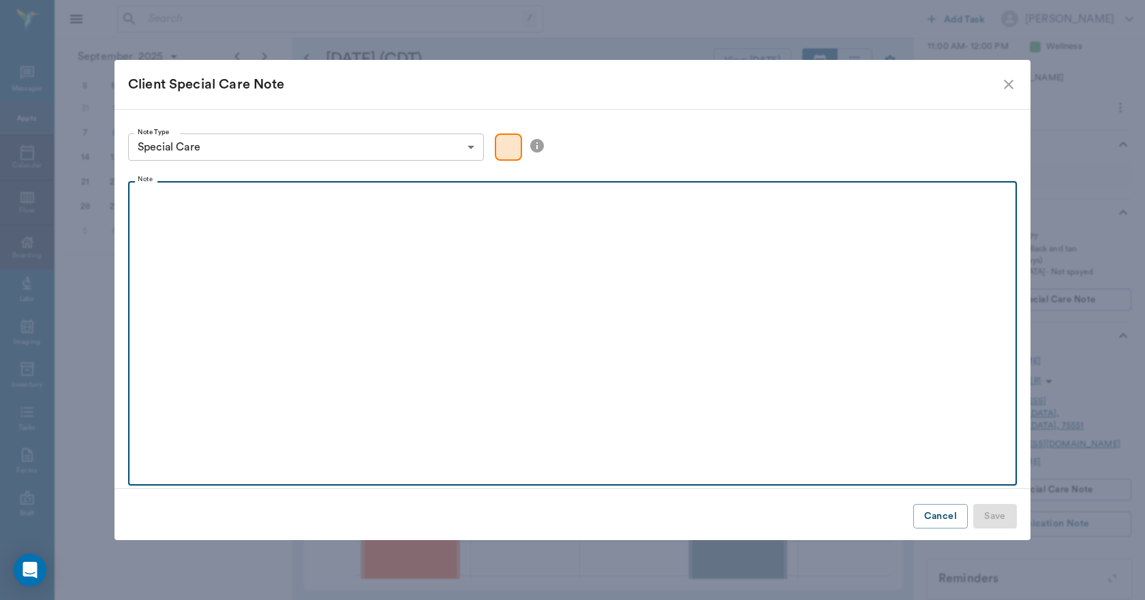
click at [156, 213] on div at bounding box center [572, 206] width 875 height 34
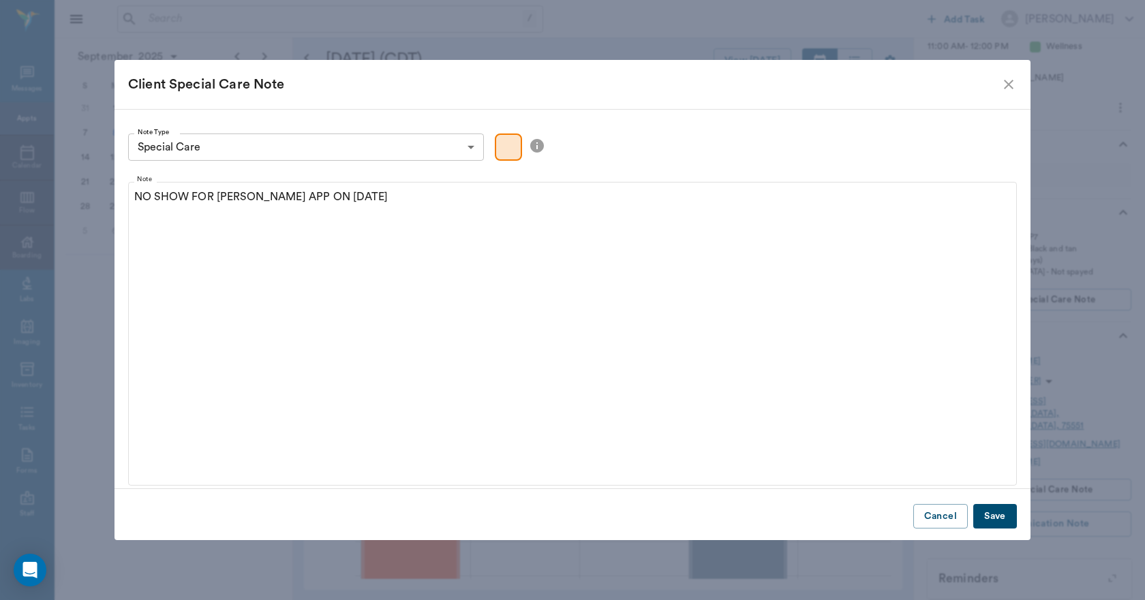
click at [979, 511] on button "Save" at bounding box center [995, 516] width 44 height 25
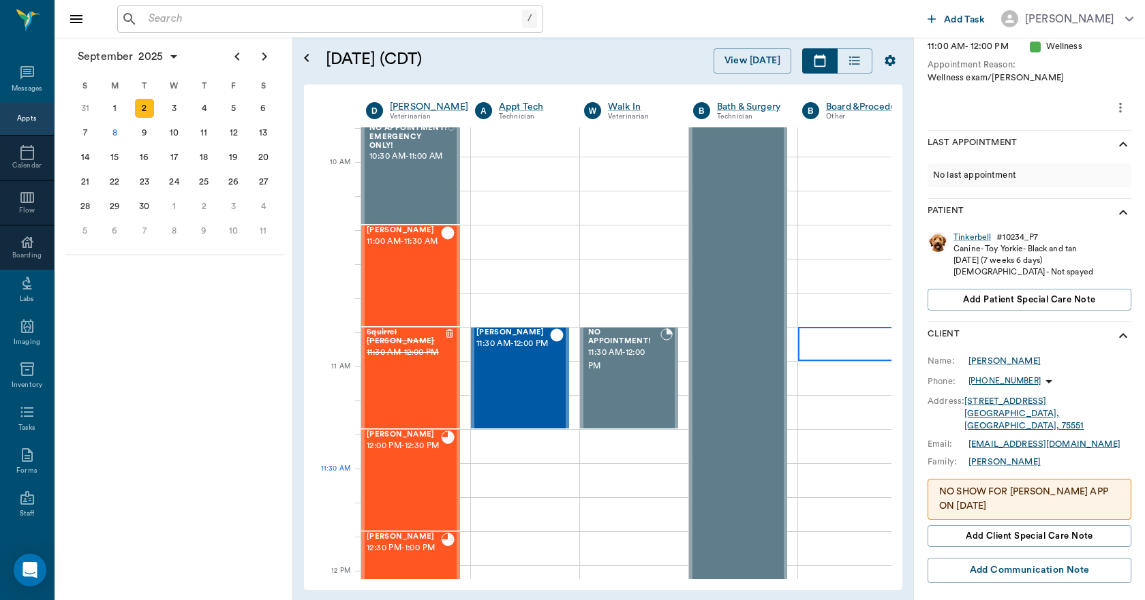
scroll to position [545, 0]
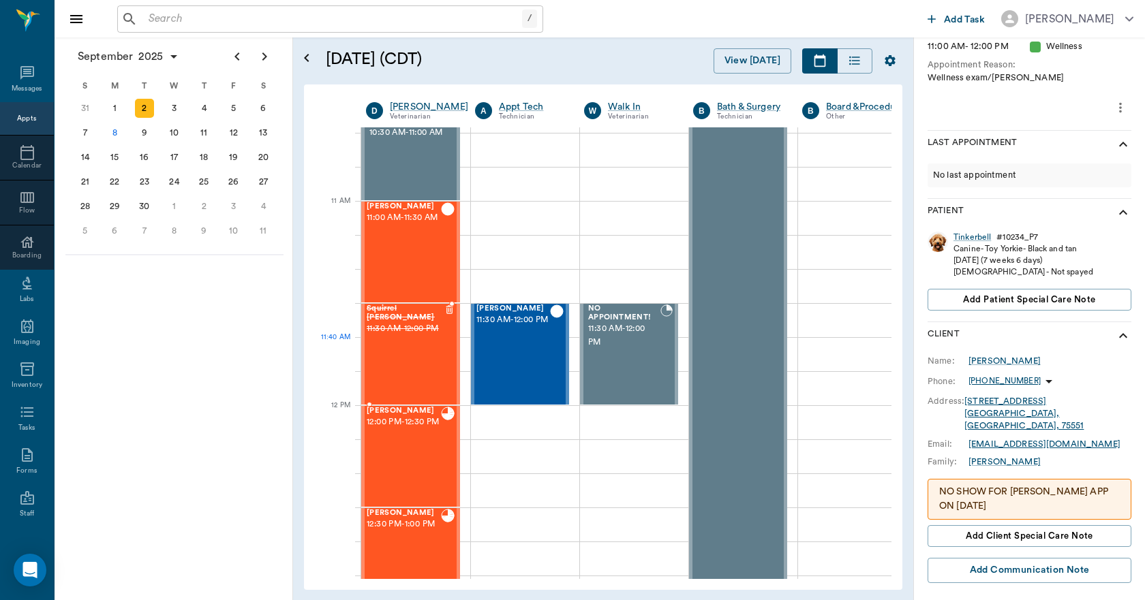
click at [391, 354] on div "Squirrel Eaton 11:30 AM - 12:00 PM" at bounding box center [406, 354] width 78 height 99
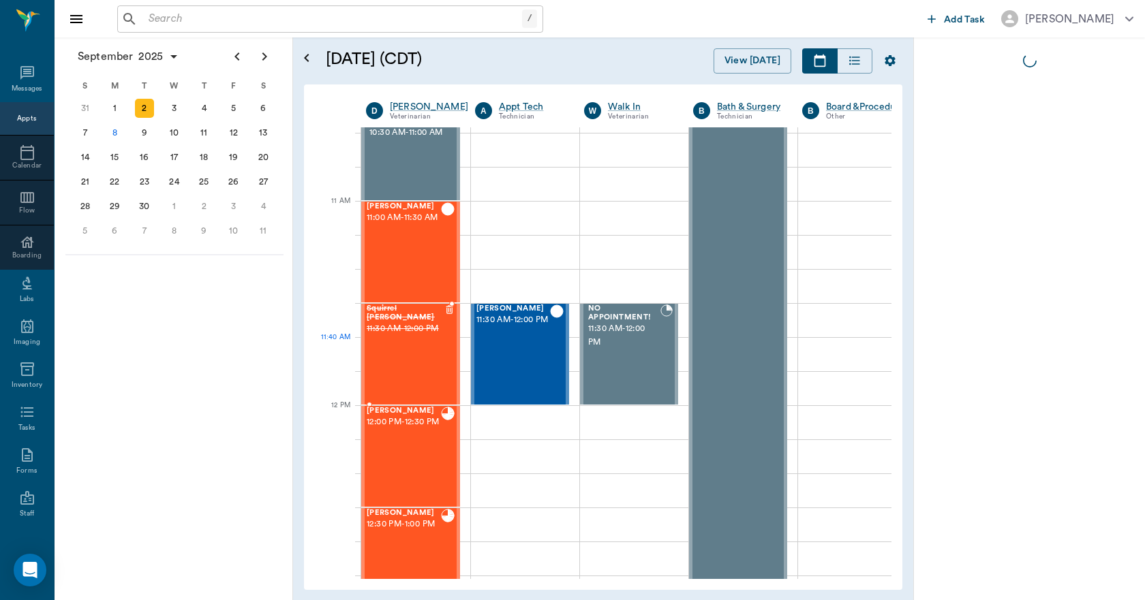
scroll to position [0, 0]
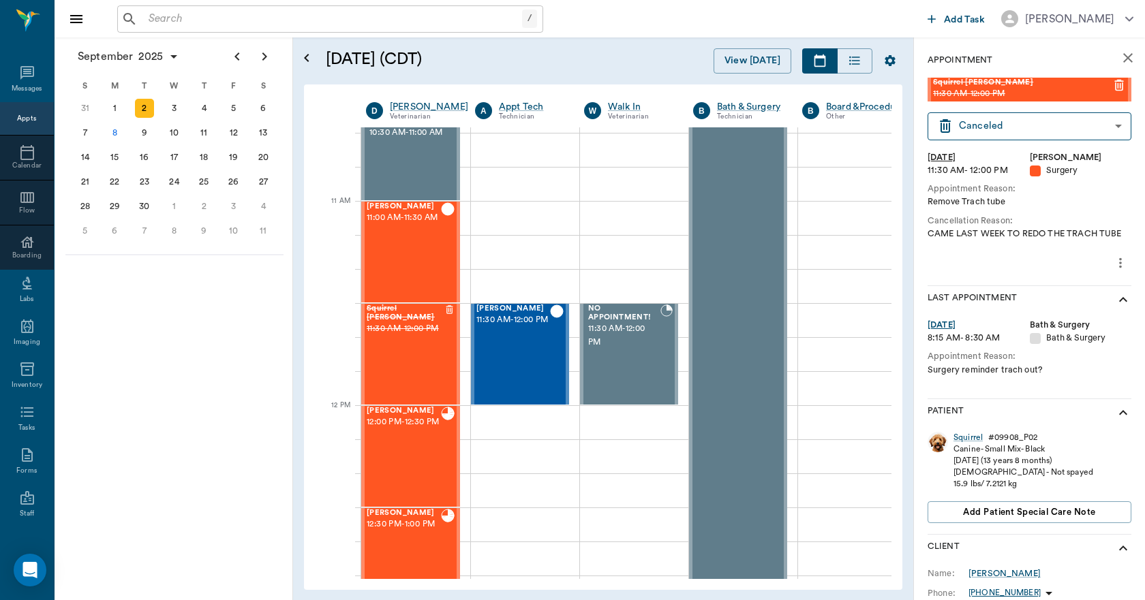
click at [1119, 61] on icon "close" at bounding box center [1127, 58] width 16 height 16
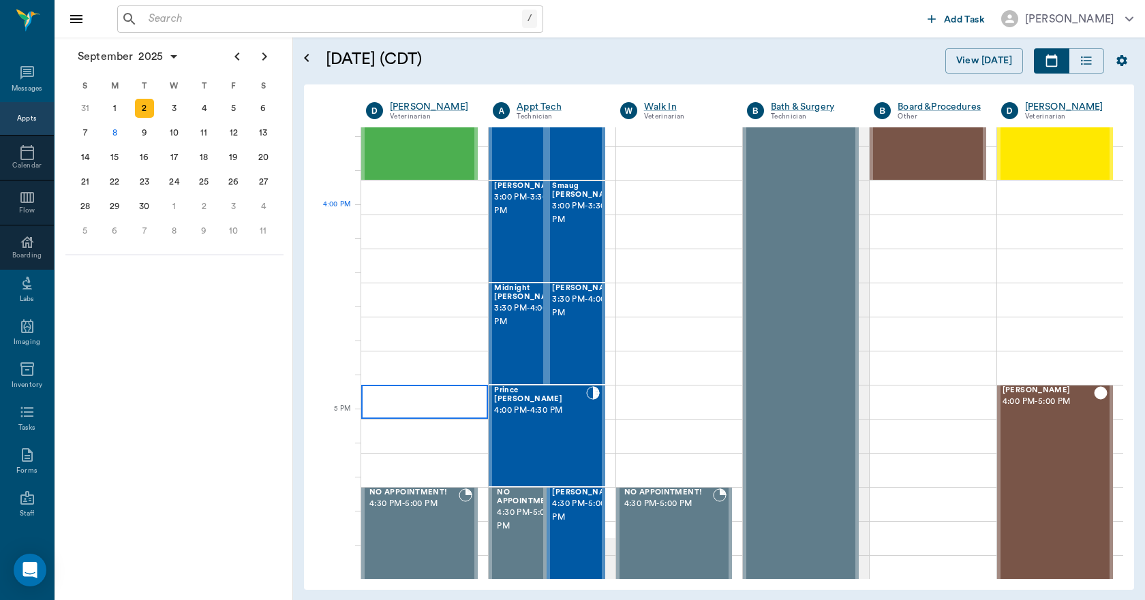
scroll to position [1567, 0]
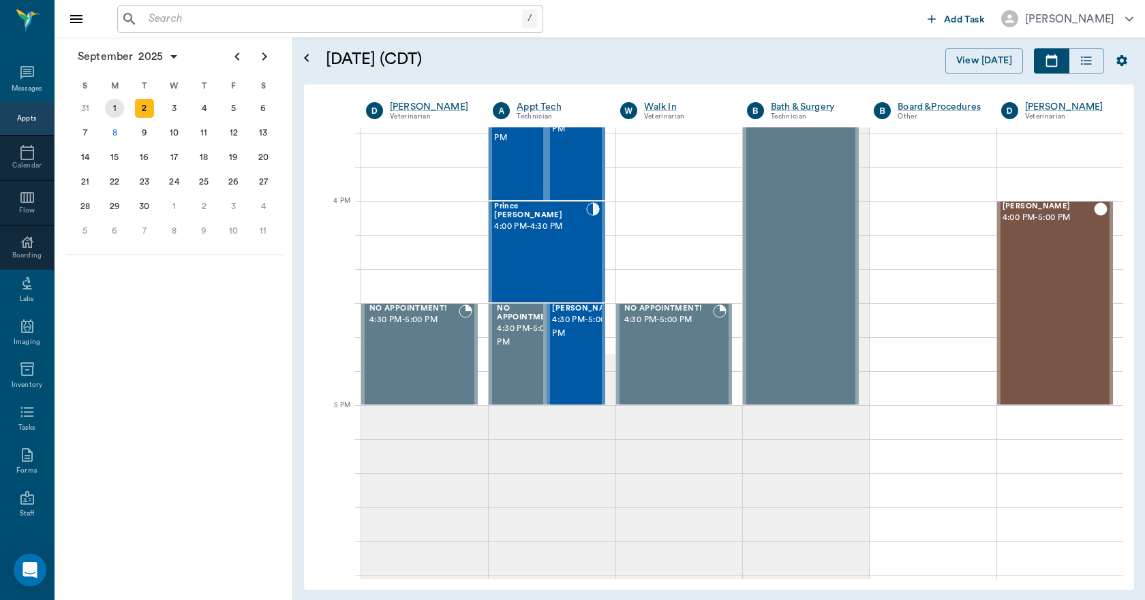
click at [114, 106] on div "1" at bounding box center [114, 108] width 19 height 19
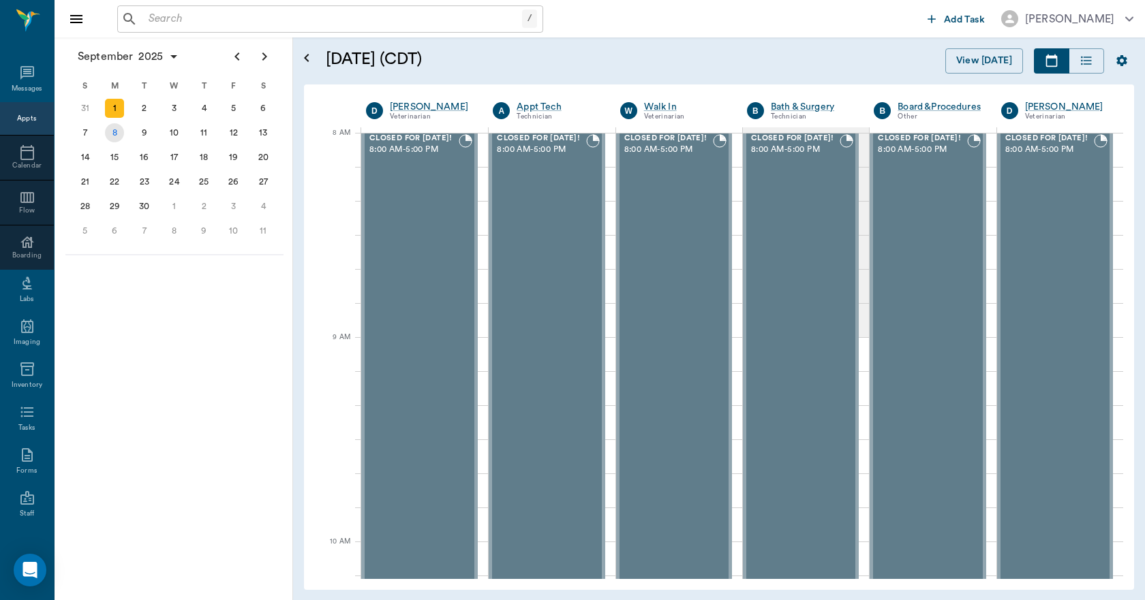
click at [113, 138] on div "8" at bounding box center [114, 132] width 19 height 19
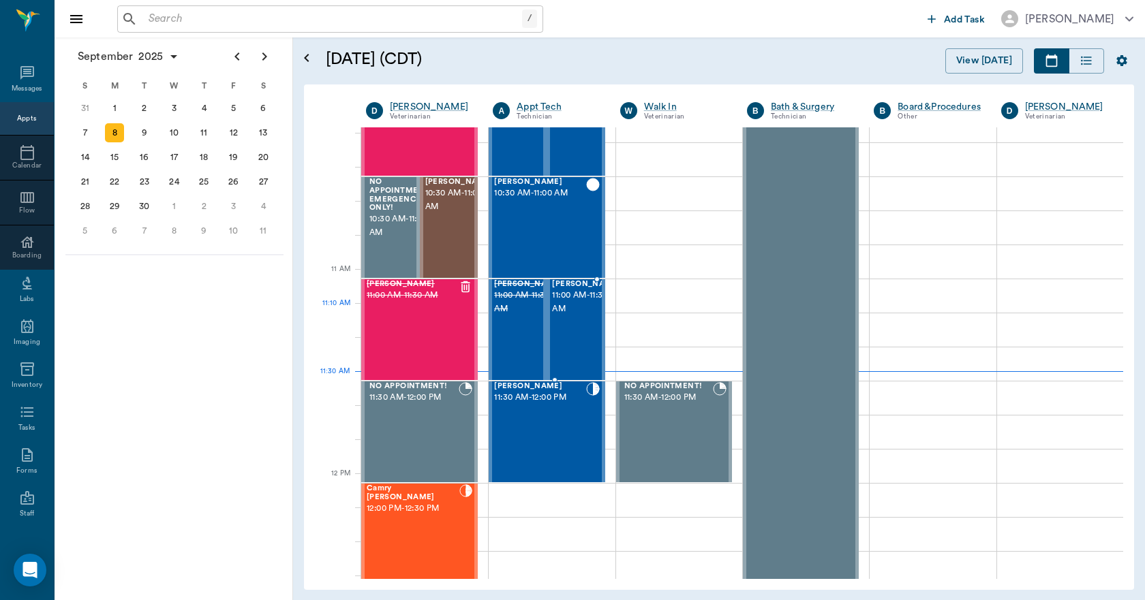
scroll to position [477, 0]
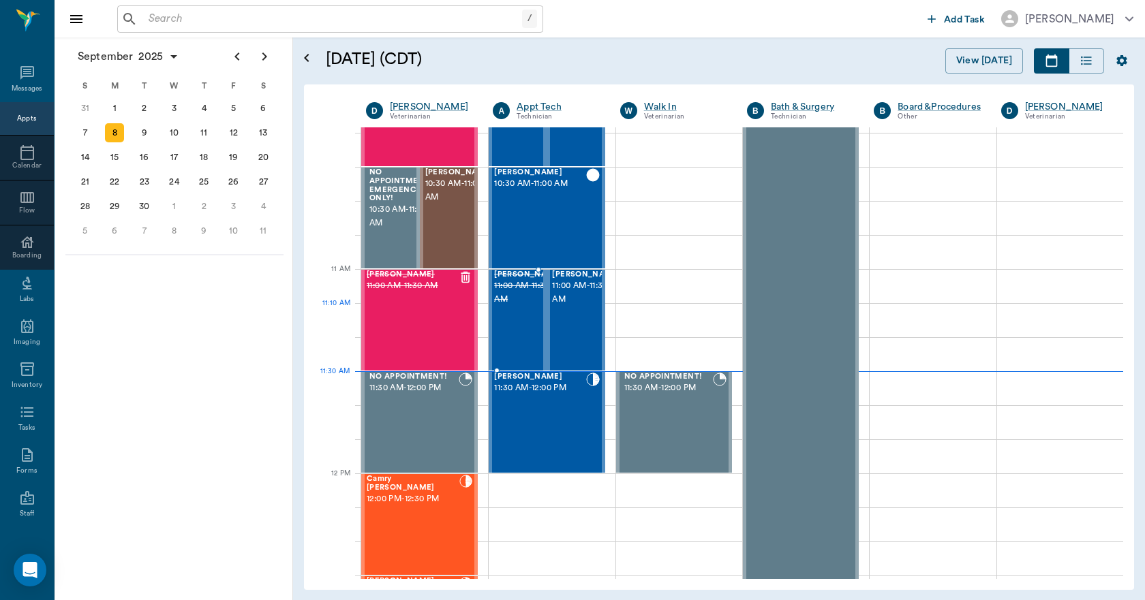
click at [520, 322] on div "Buckwheat Grider 11:00 AM - 11:30 AM" at bounding box center [528, 319] width 68 height 99
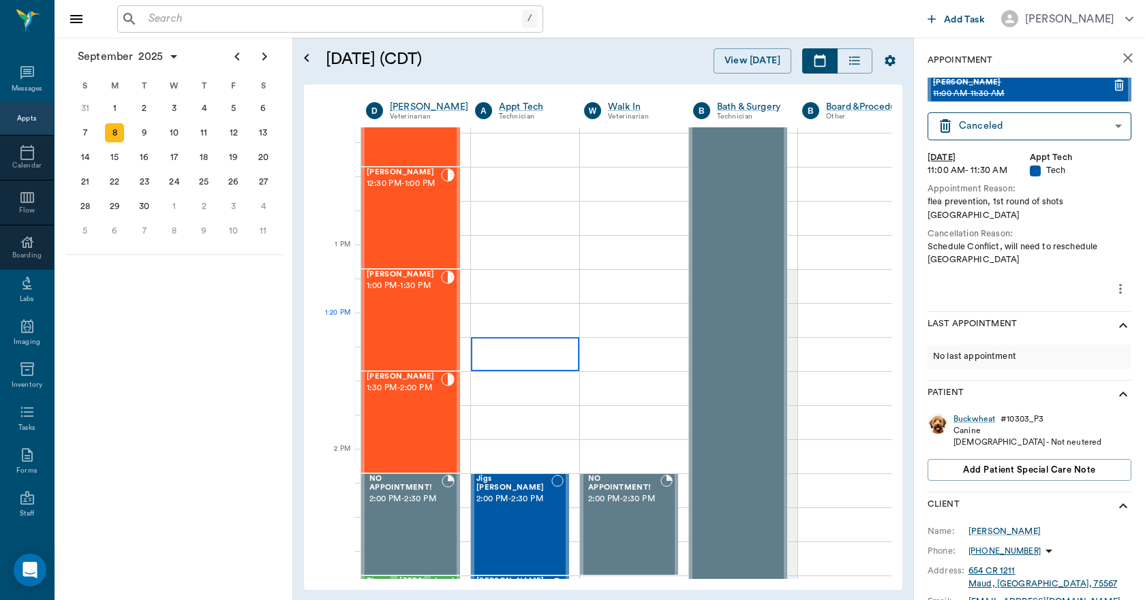
scroll to position [1022, 0]
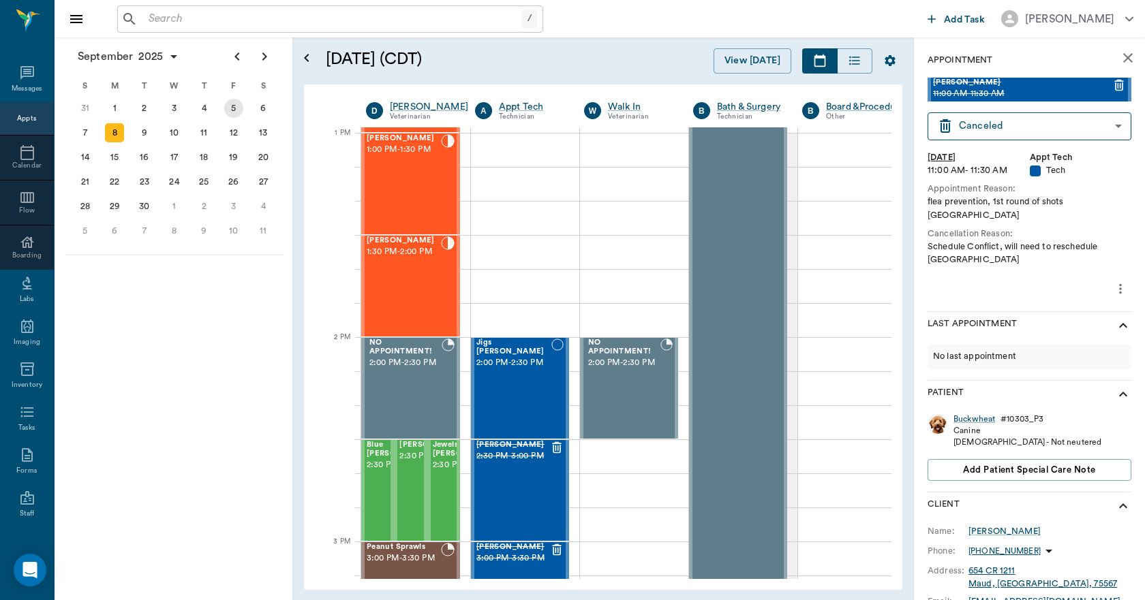
click at [234, 108] on div "5" at bounding box center [233, 108] width 19 height 19
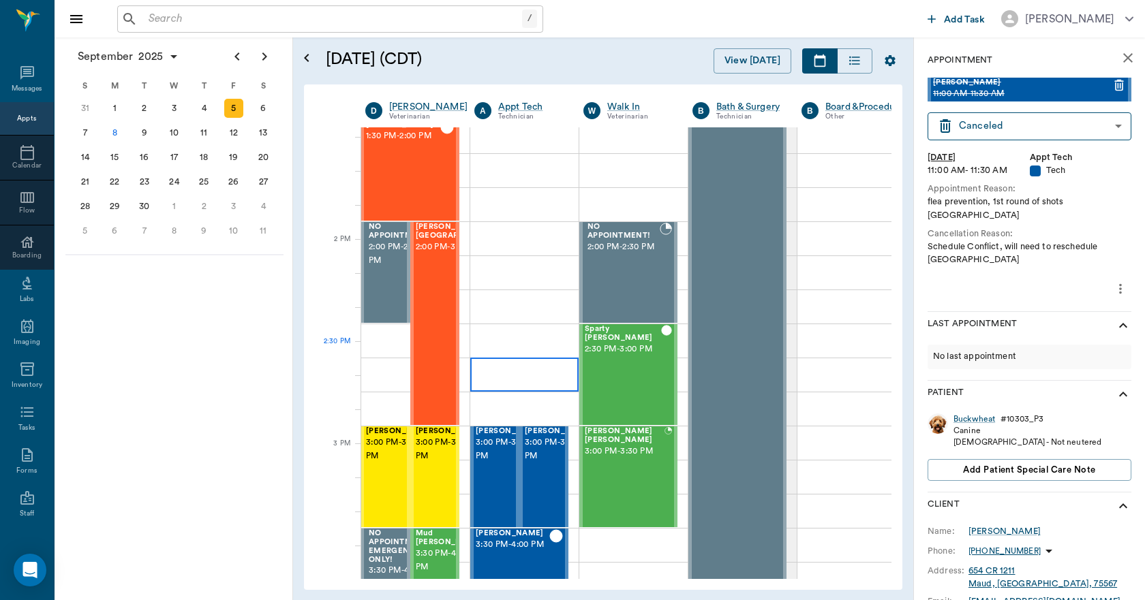
scroll to position [1158, 1]
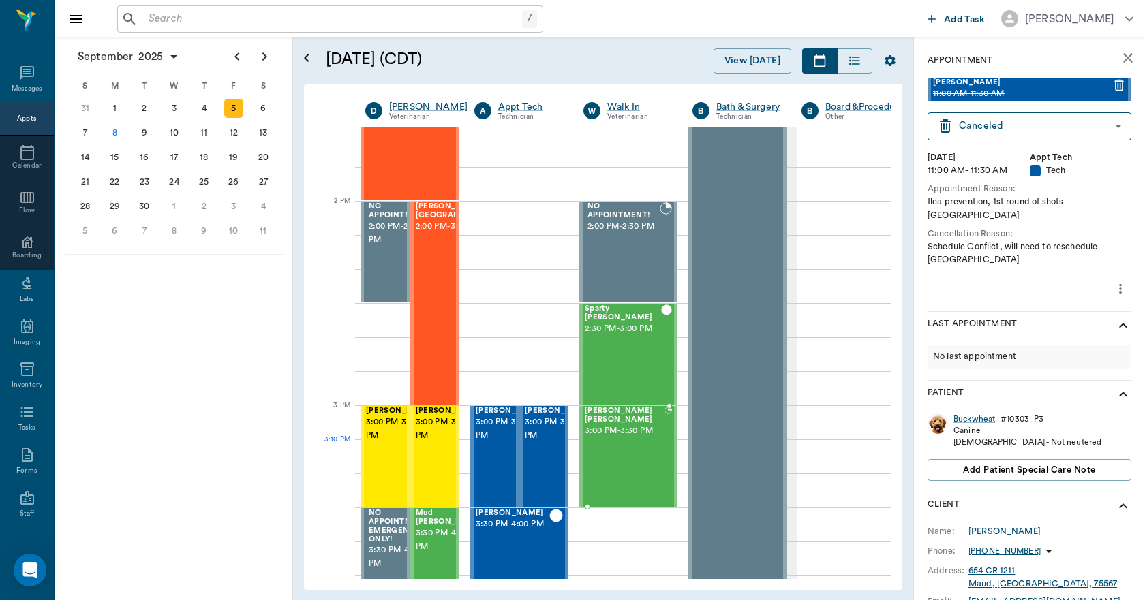
click at [621, 442] on div "Snoop Dog Waters 3:00 PM - 3:30 PM" at bounding box center [625, 456] width 80 height 99
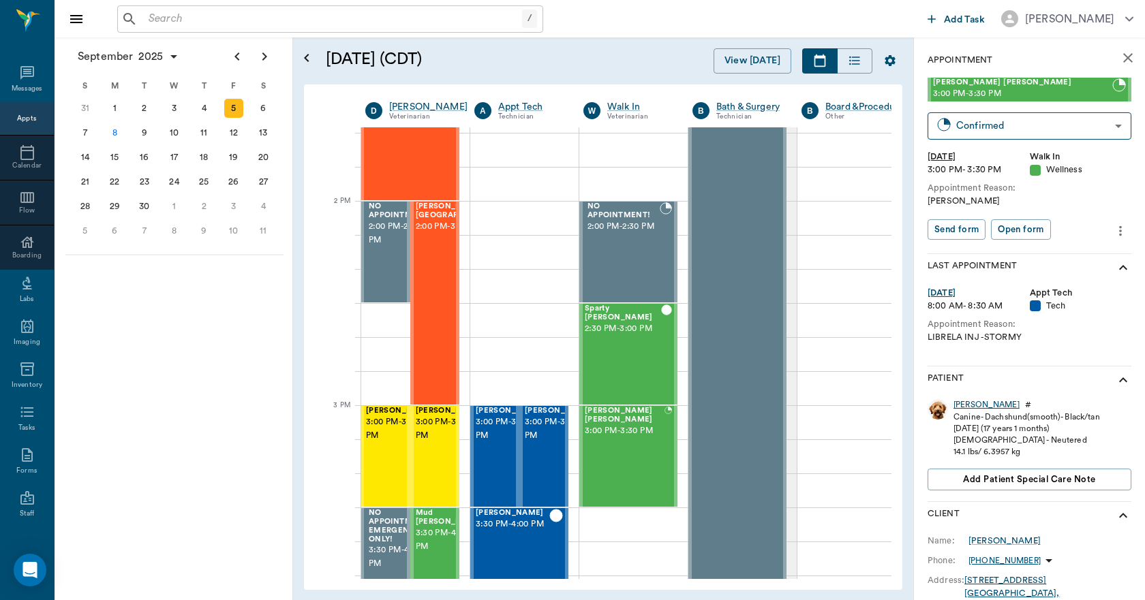
click at [975, 401] on div "Snoop Dog" at bounding box center [986, 405] width 66 height 12
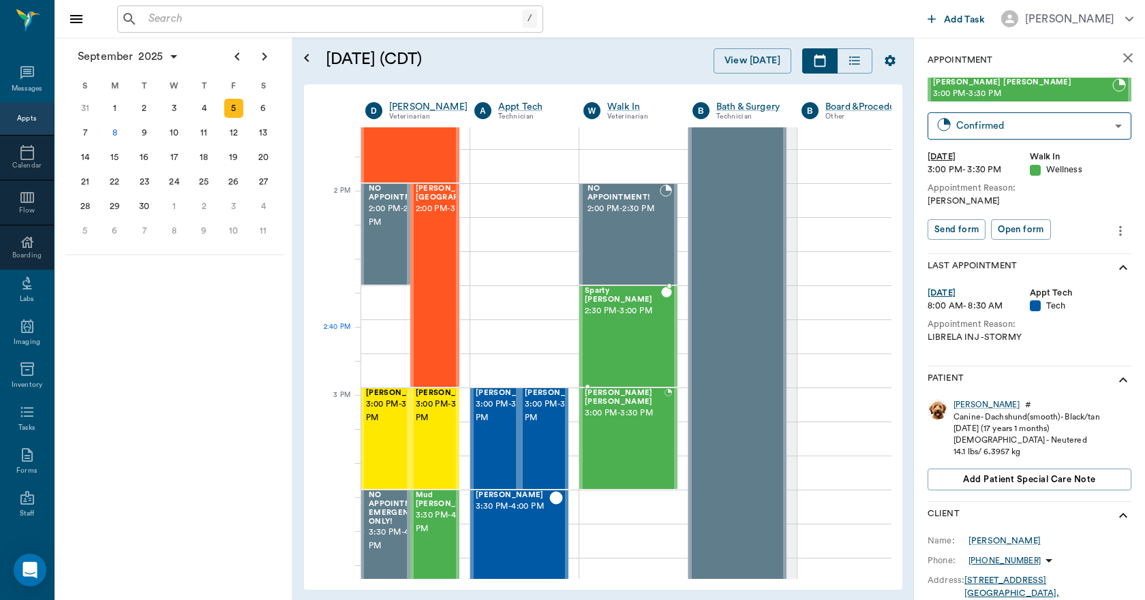
scroll to position [1226, 1]
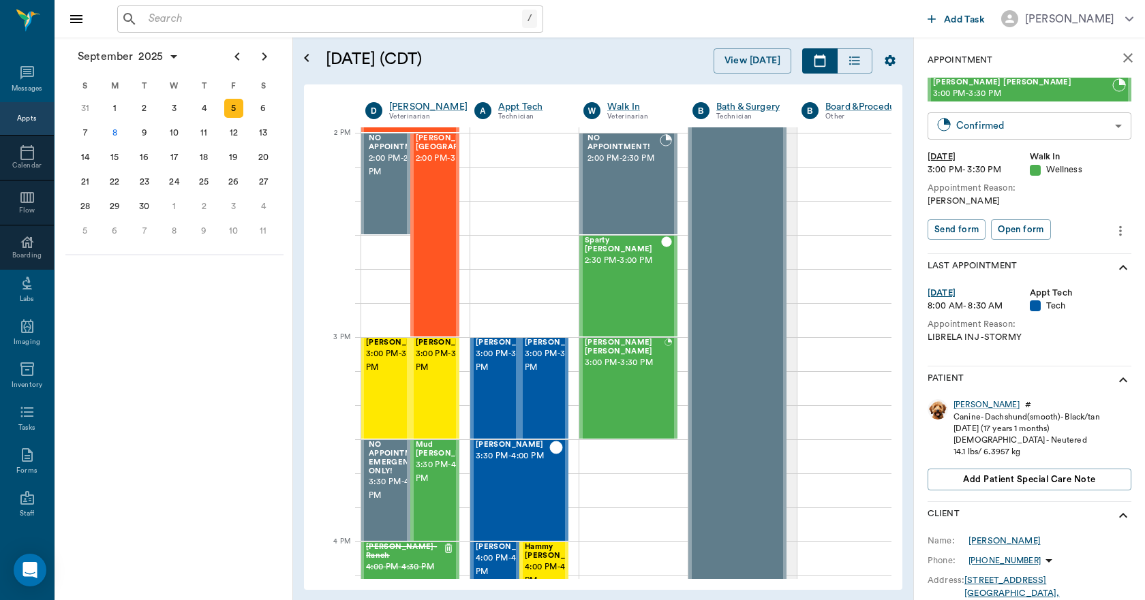
click at [1009, 128] on body "/ ​ Add Task [PERSON_NAME] Nectar Messages Appts Calendar Flow Boarding Labs Im…" at bounding box center [572, 300] width 1145 height 600
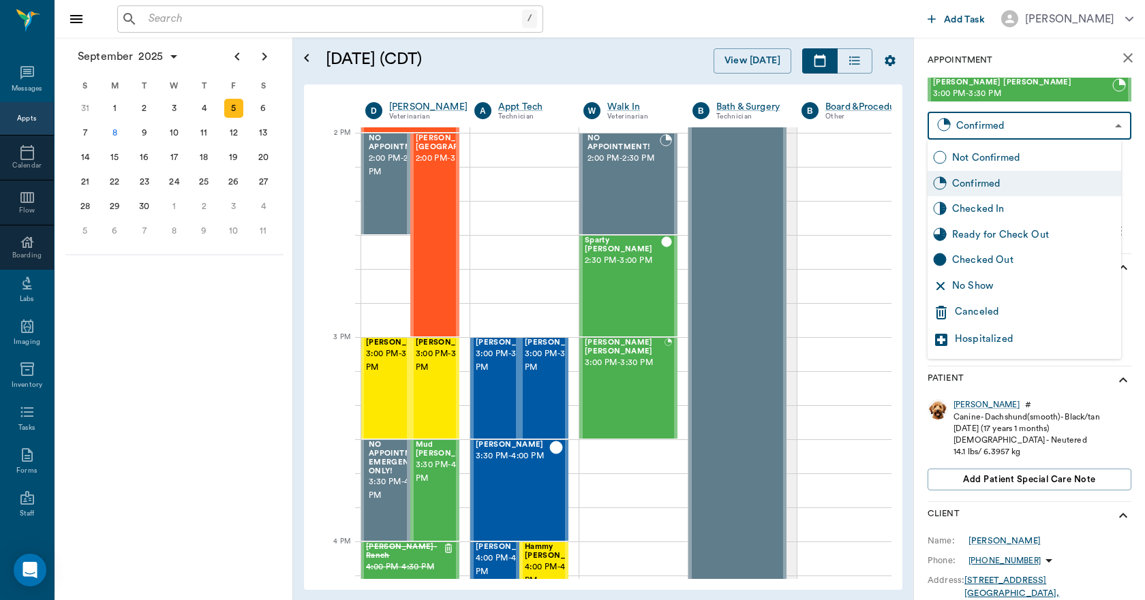
click at [980, 281] on div "No Show" at bounding box center [1034, 286] width 164 height 15
type input "NO_SHOW"
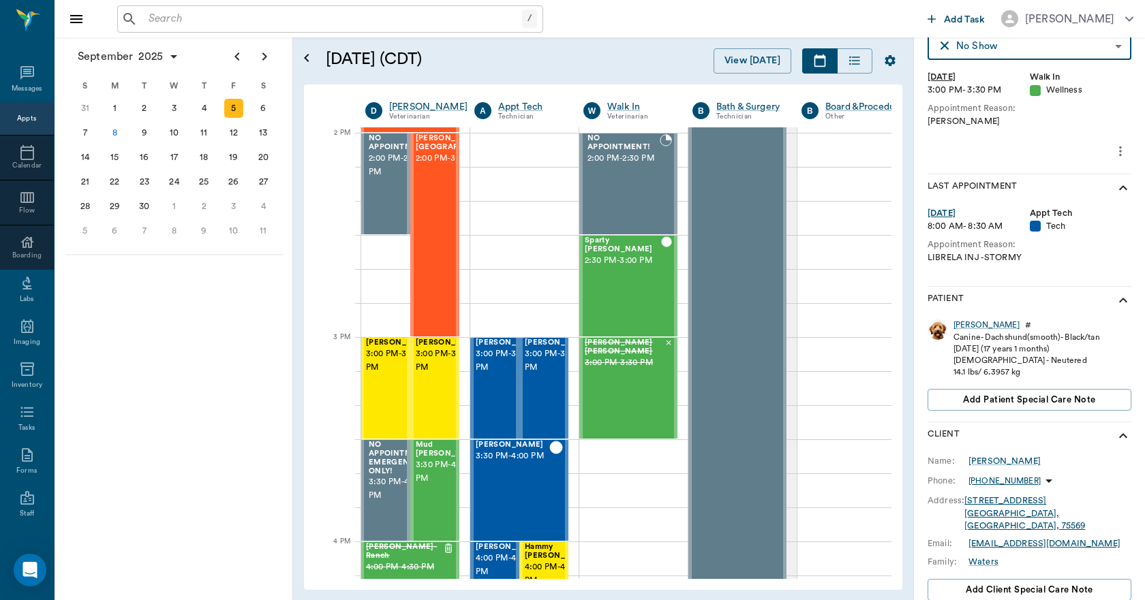
scroll to position [229, 0]
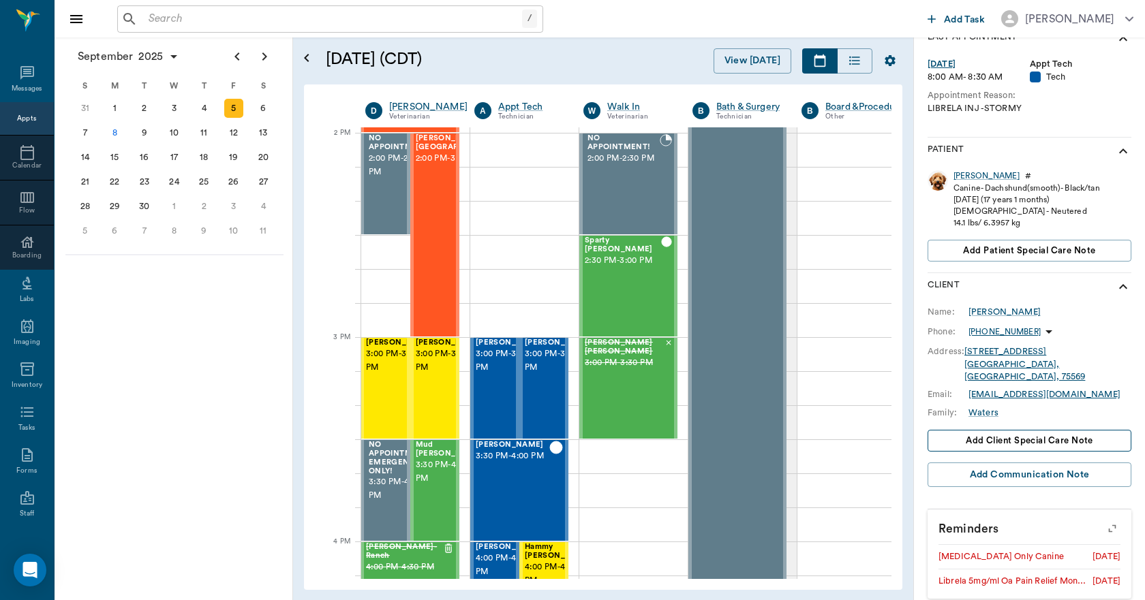
click at [1050, 433] on span "Add client Special Care Note" at bounding box center [1028, 440] width 127 height 15
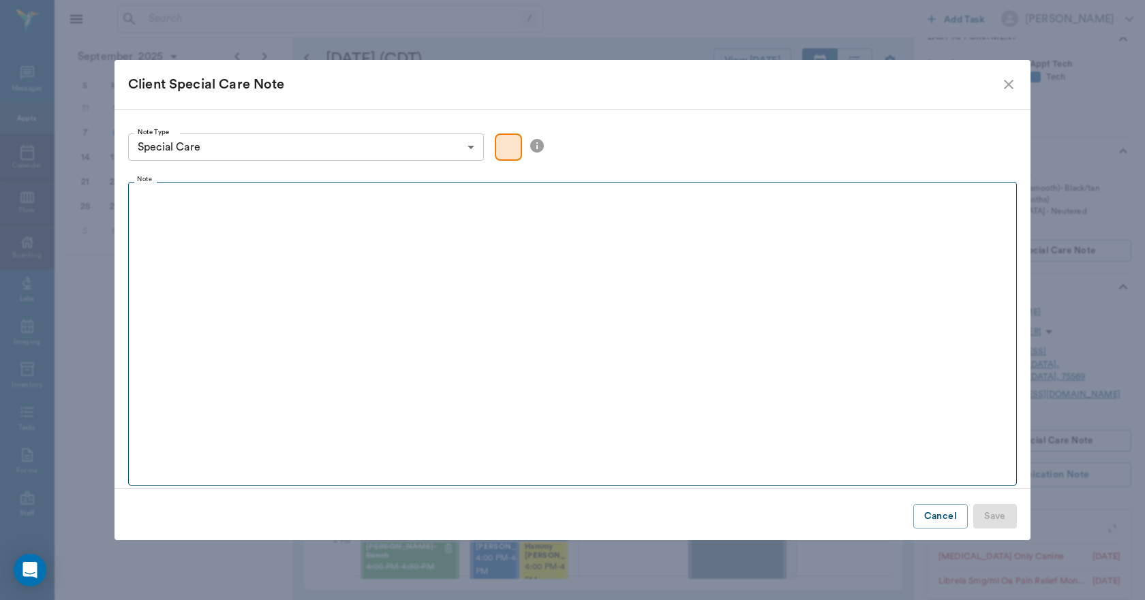
click at [447, 250] on fieldset "Note" at bounding box center [572, 331] width 888 height 310
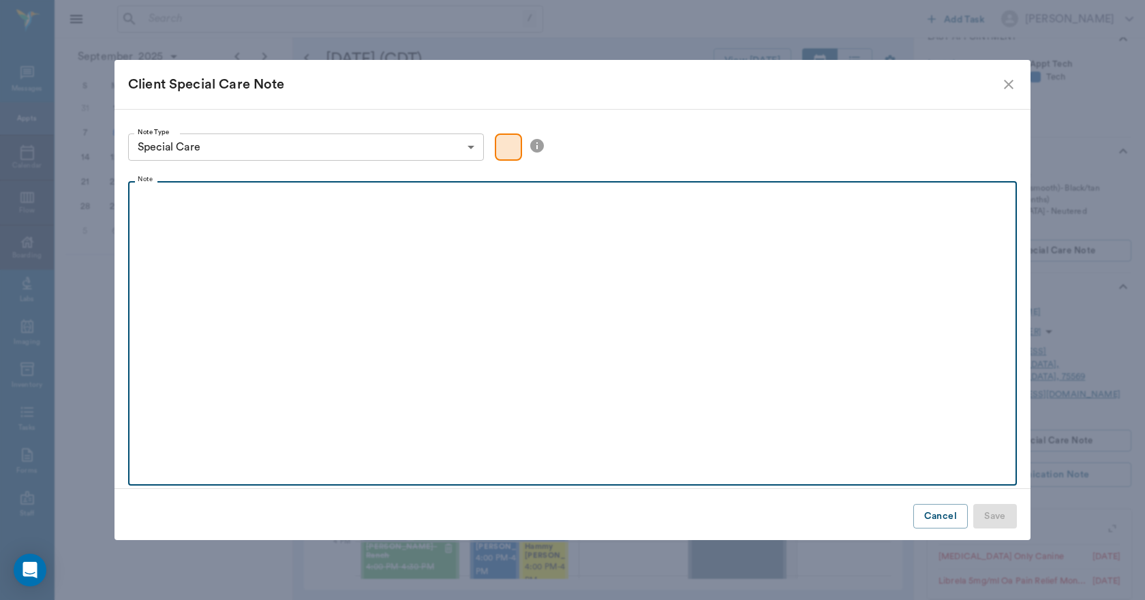
click at [228, 216] on div at bounding box center [572, 206] width 875 height 34
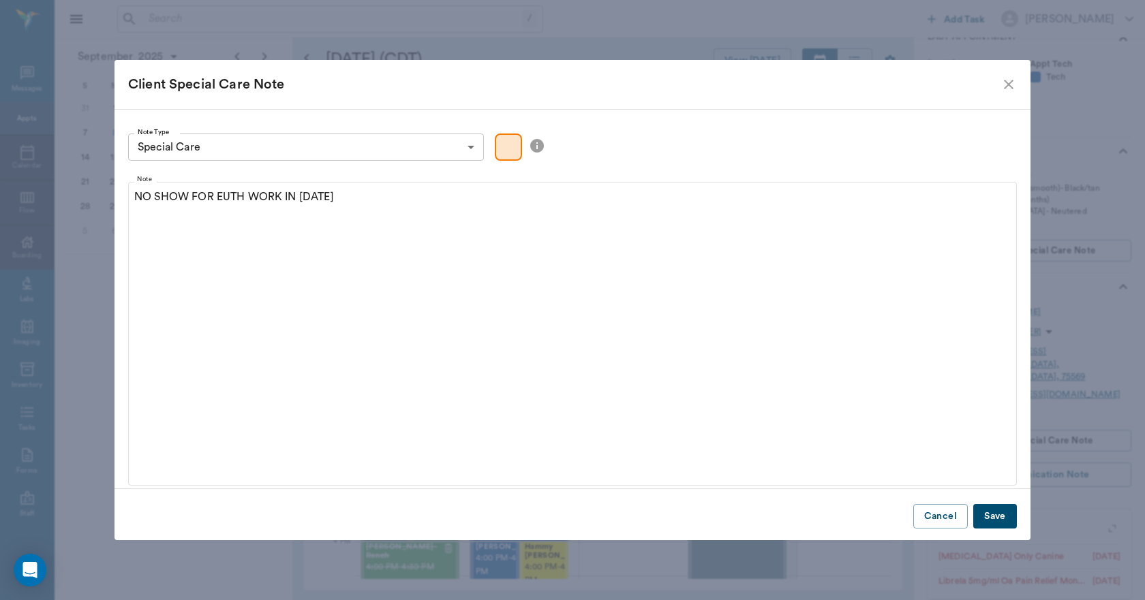
click at [999, 515] on button "Save" at bounding box center [995, 516] width 44 height 25
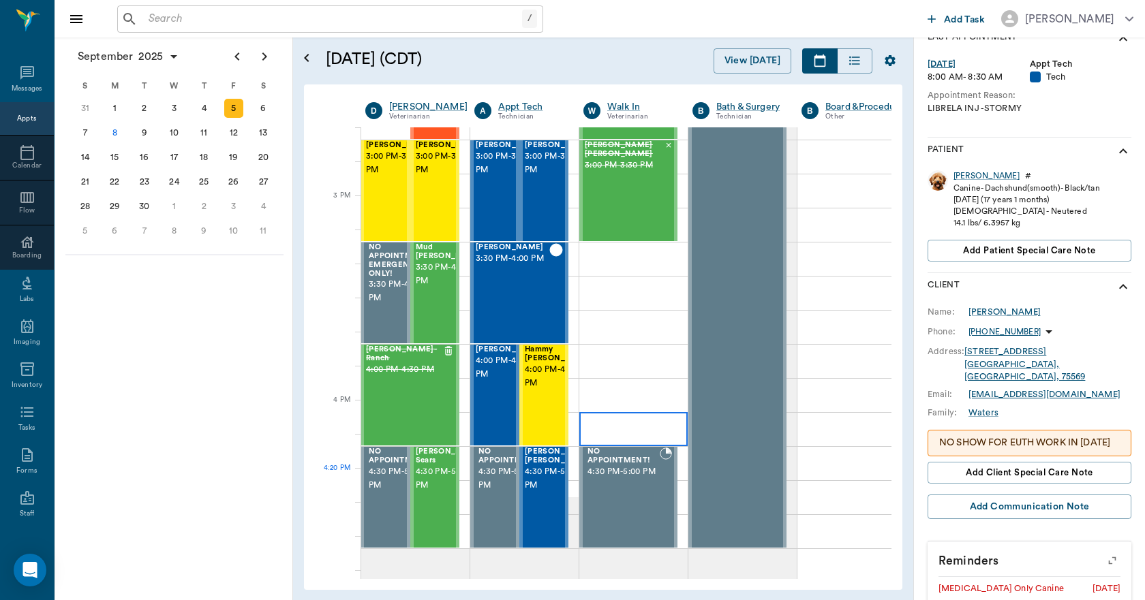
scroll to position [1431, 1]
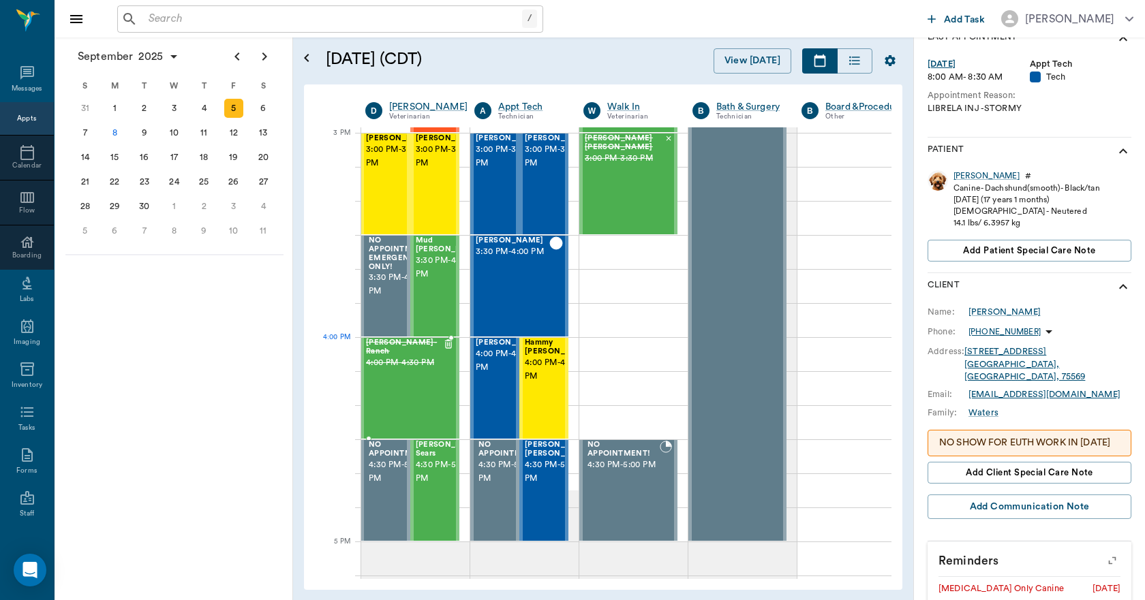
click at [419, 369] on span "4:00 PM - 4:30 PM" at bounding box center [404, 363] width 77 height 14
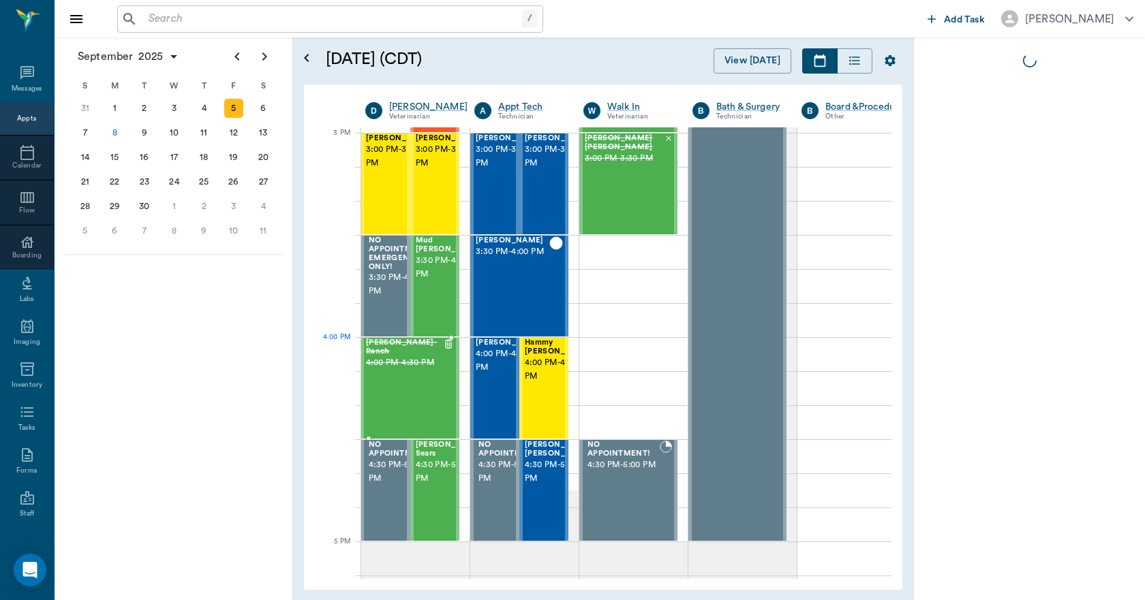
scroll to position [0, 0]
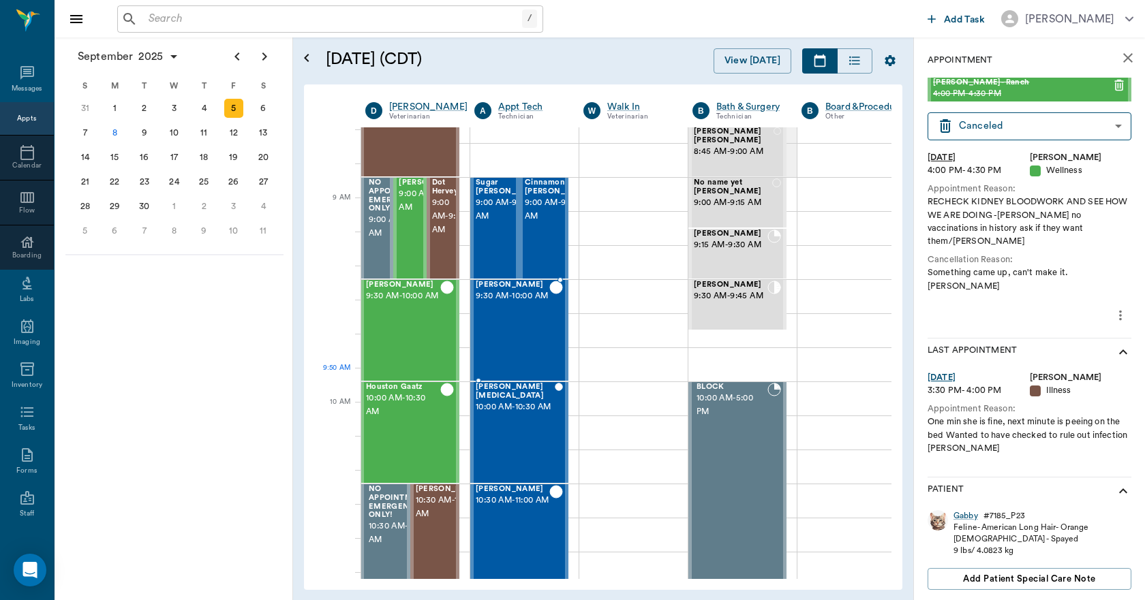
scroll to position [136, 1]
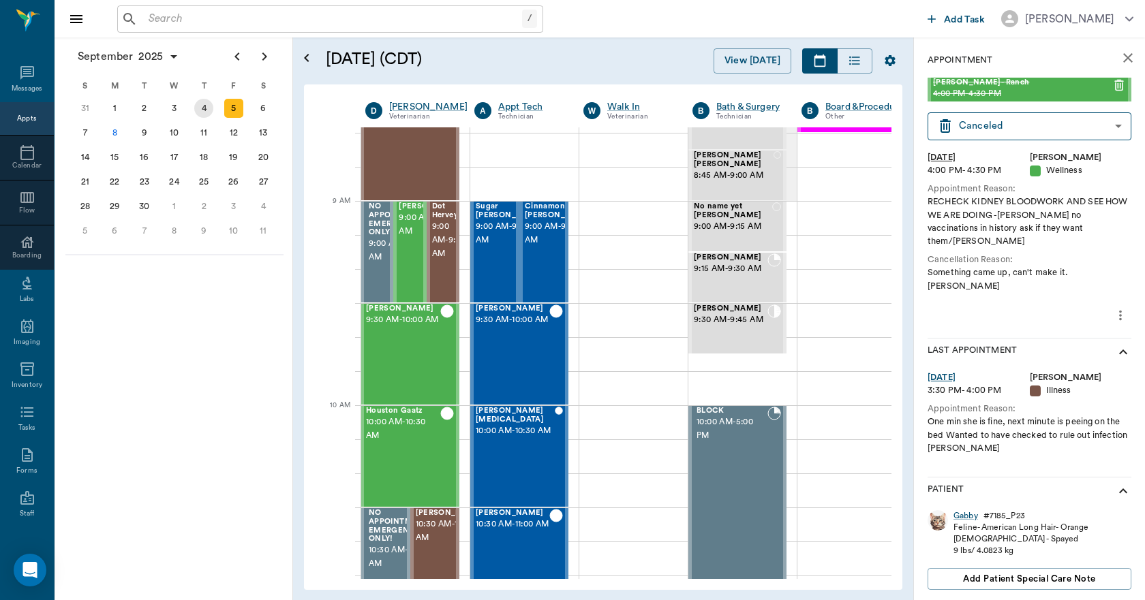
click at [211, 110] on div "4" at bounding box center [203, 108] width 19 height 19
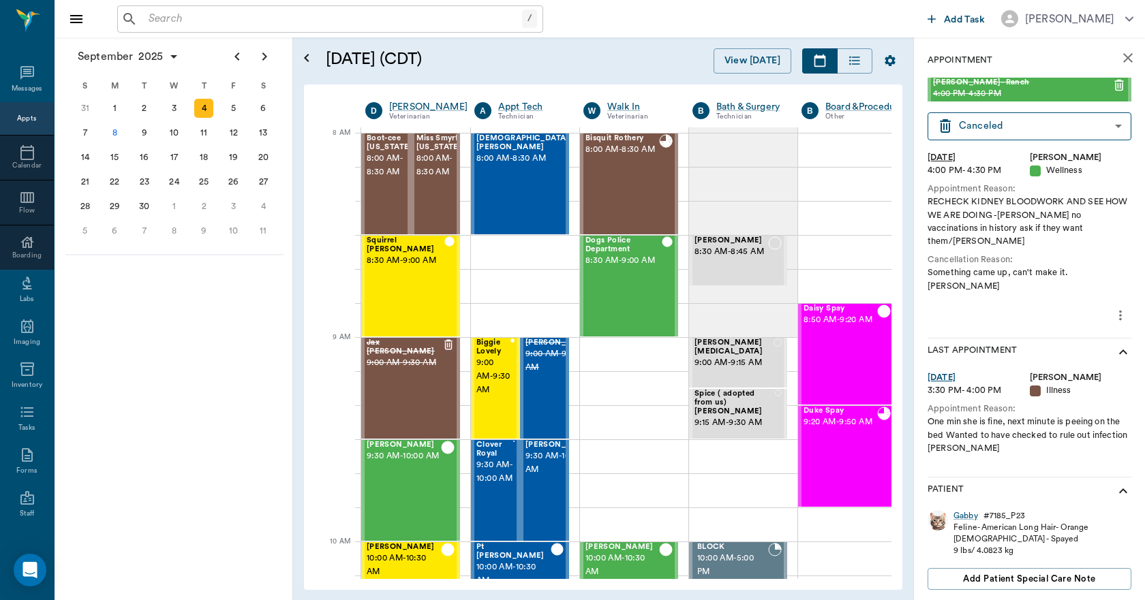
scroll to position [0, 1]
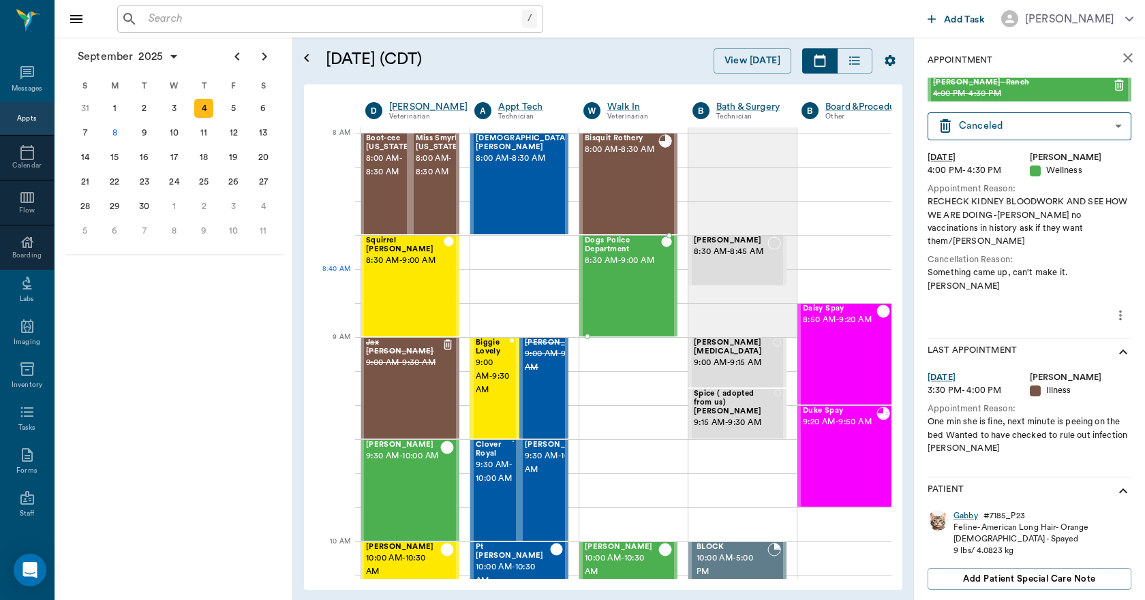
click at [625, 281] on div "Dogs Police Department 8:30 AM - 9:00 AM" at bounding box center [623, 285] width 76 height 99
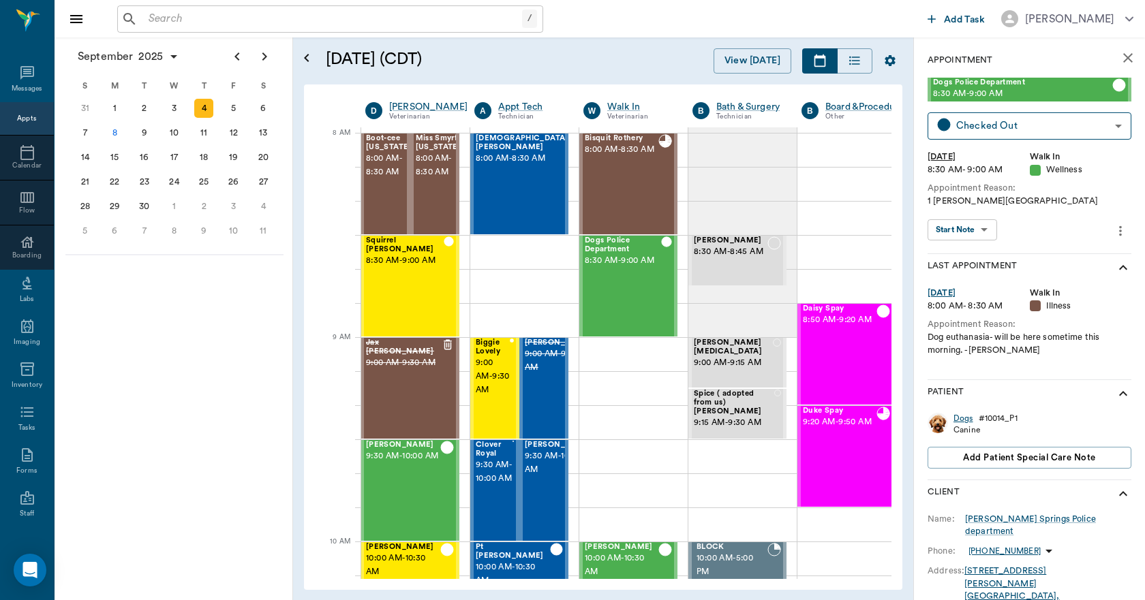
click at [963, 418] on div "Dogs" at bounding box center [963, 419] width 20 height 12
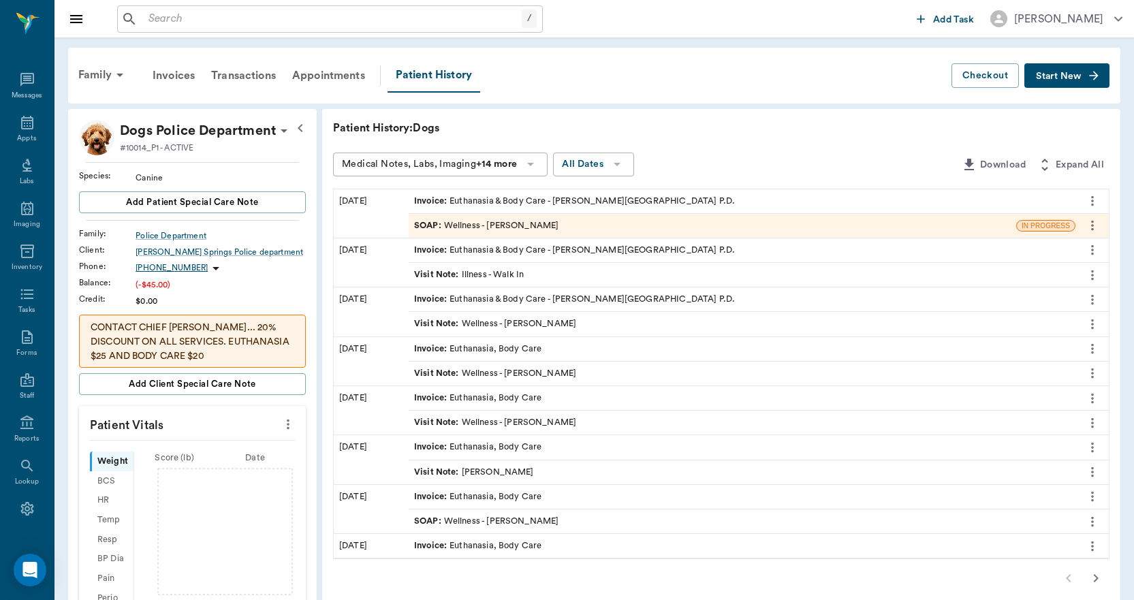
click at [593, 201] on div "Invoice : Euthanasia & Body Care - Hughes Springs P.D." at bounding box center [574, 201] width 321 height 13
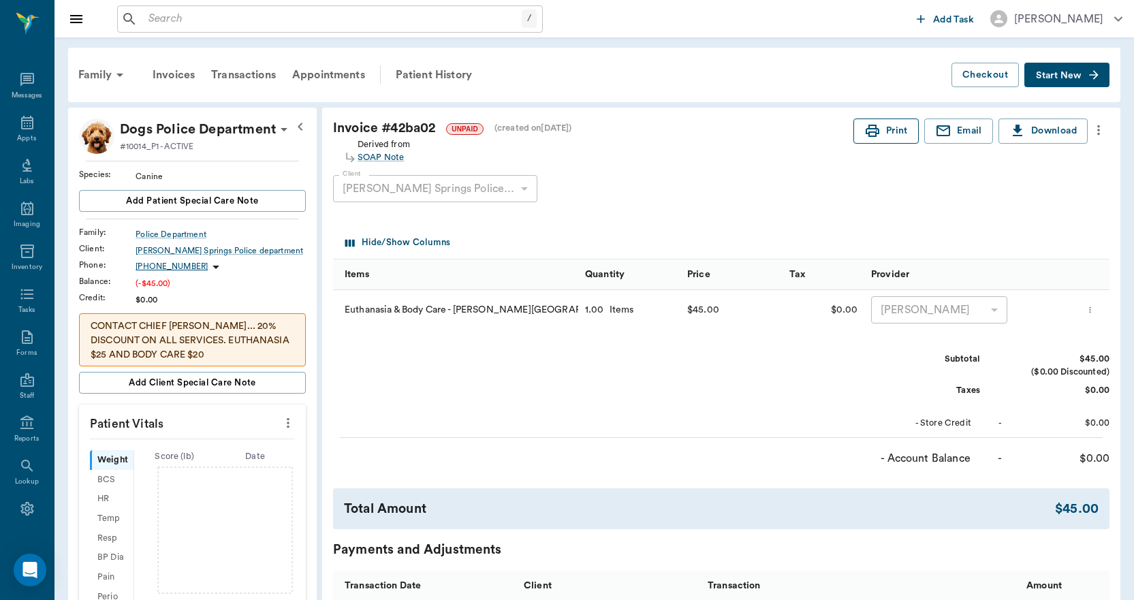
click at [901, 132] on button "Print" at bounding box center [886, 131] width 65 height 25
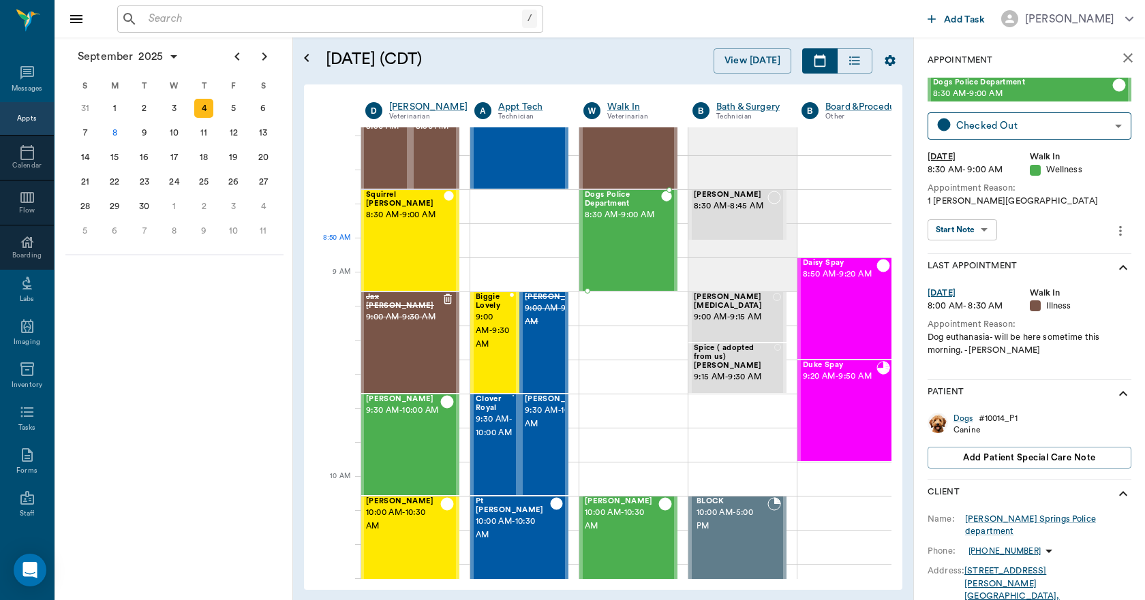
scroll to position [68, 1]
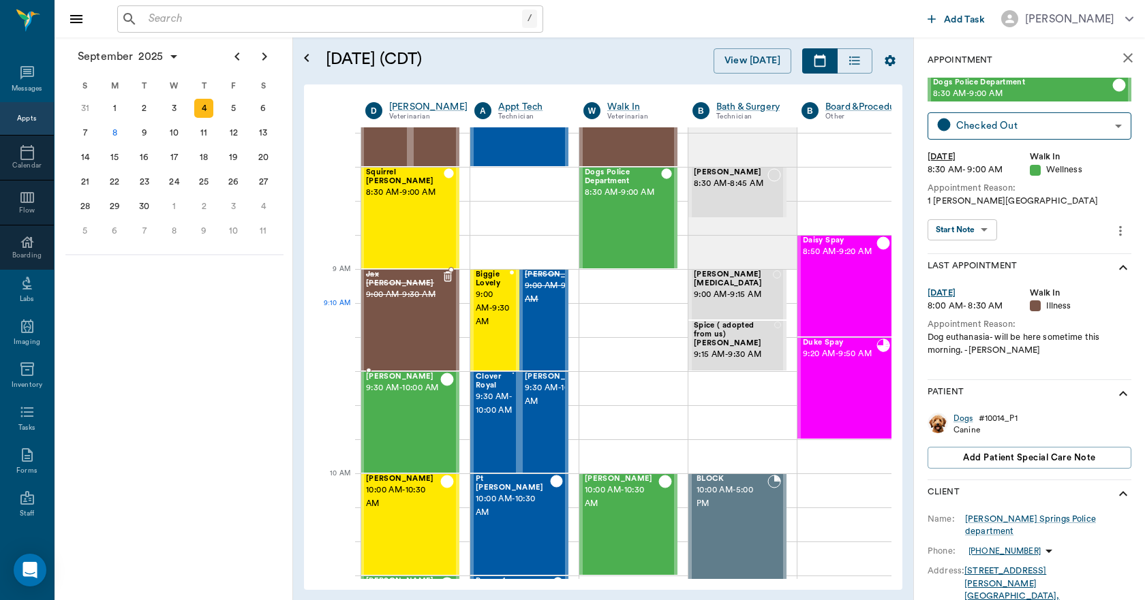
click at [402, 315] on div "Jax McCoart 9:00 AM - 9:30 AM" at bounding box center [404, 319] width 76 height 99
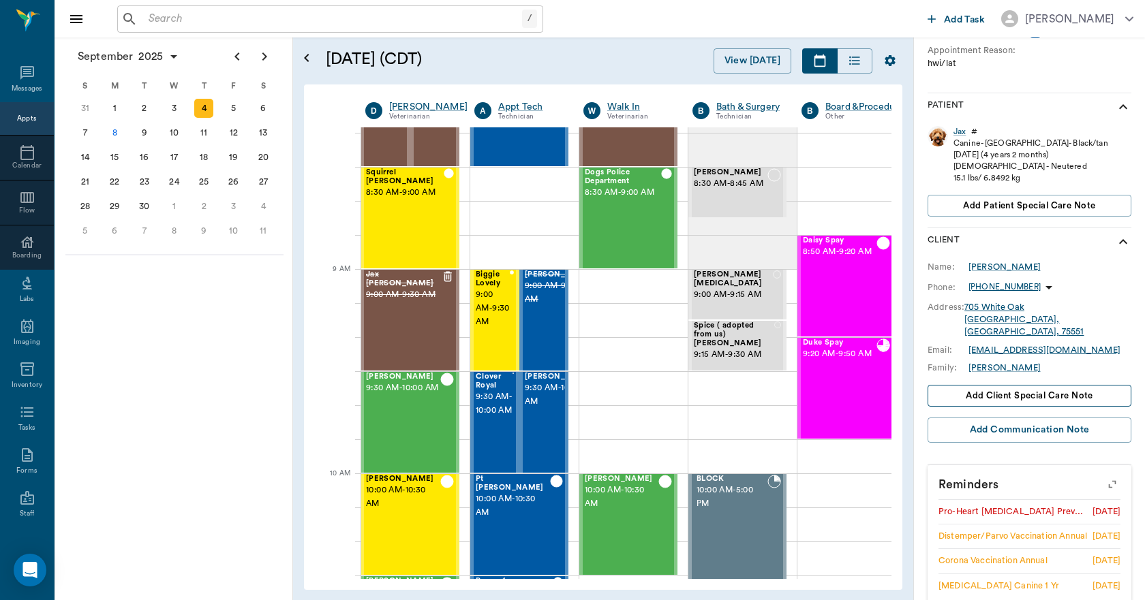
scroll to position [292, 0]
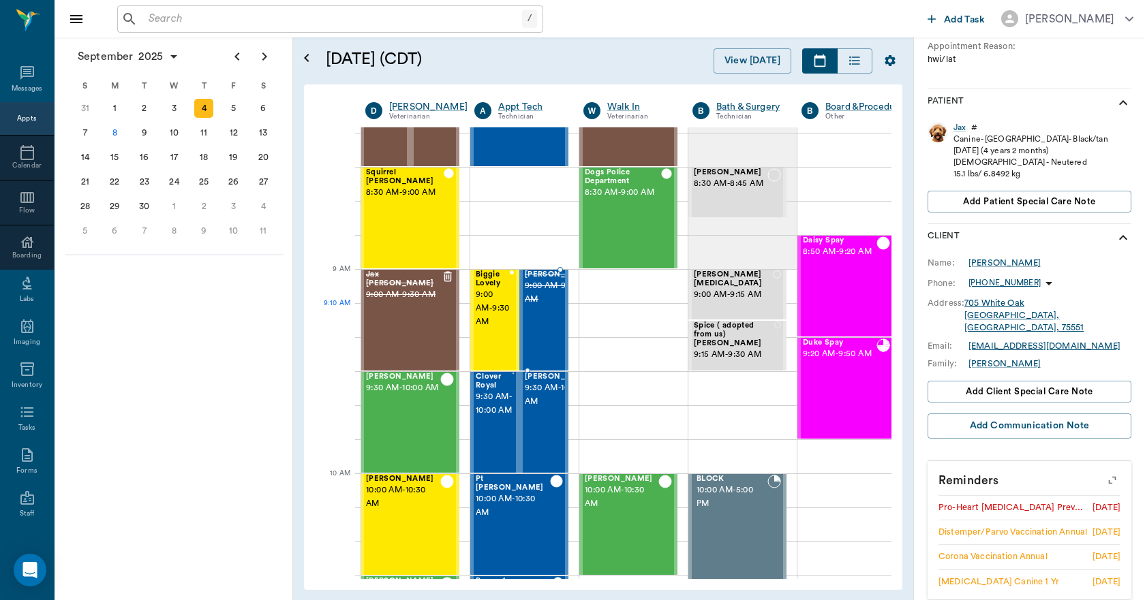
click at [542, 307] on span "9:00 AM - 9:30 AM" at bounding box center [559, 292] width 68 height 27
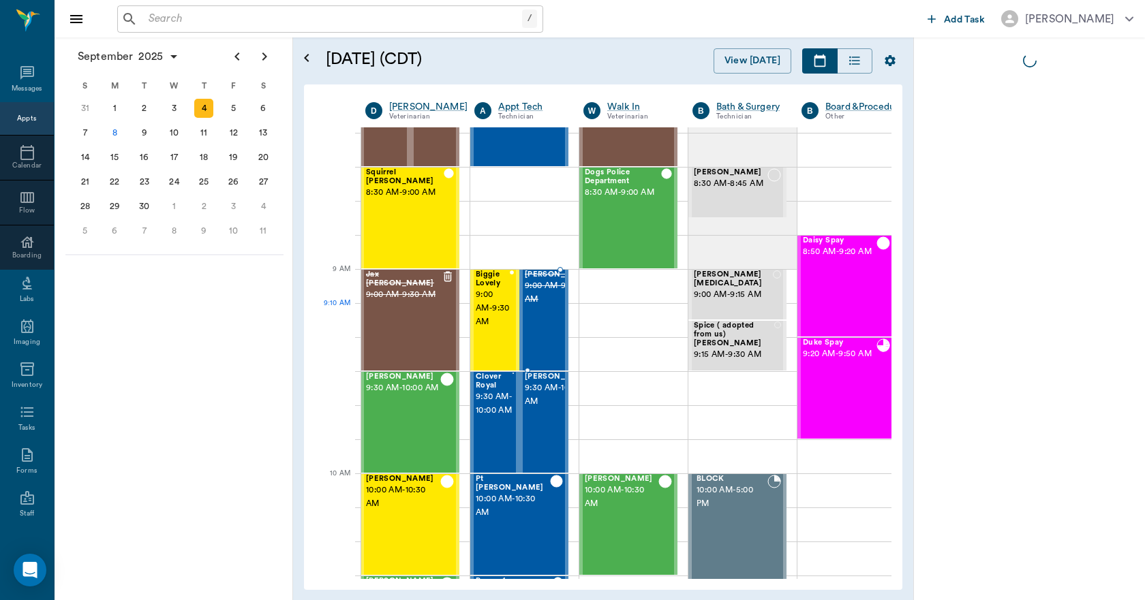
scroll to position [0, 0]
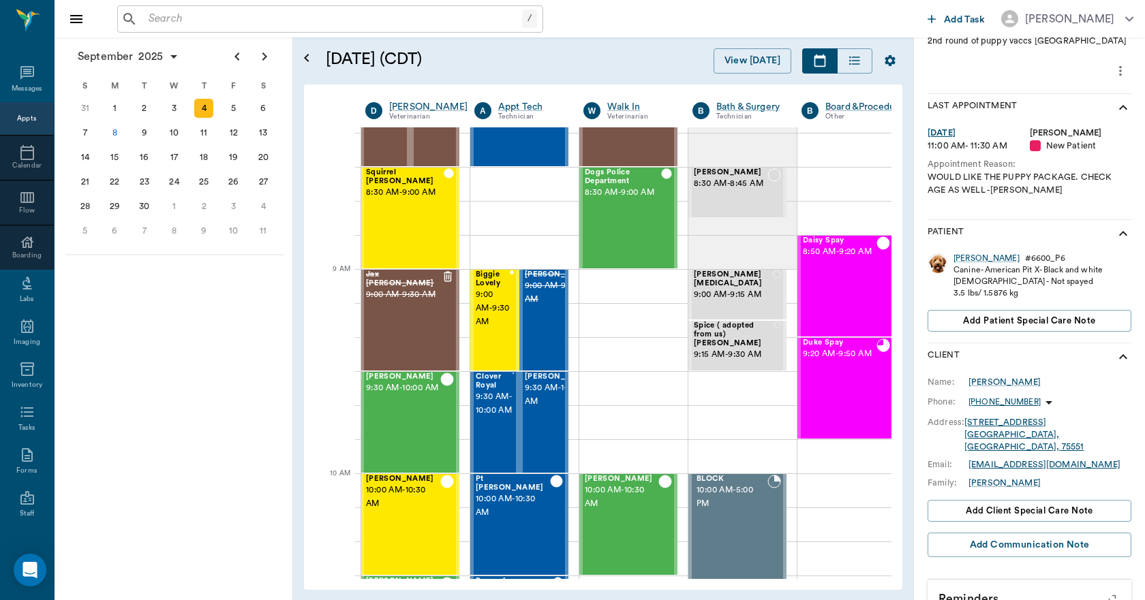
scroll to position [230, 0]
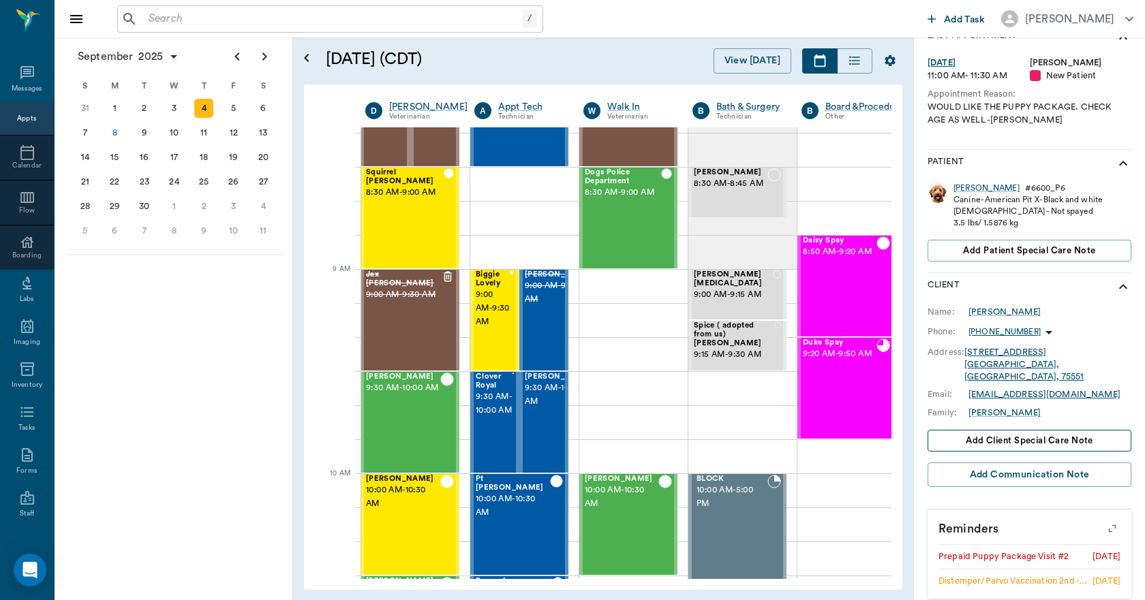
click at [1031, 433] on span "Add client Special Care Note" at bounding box center [1028, 440] width 127 height 15
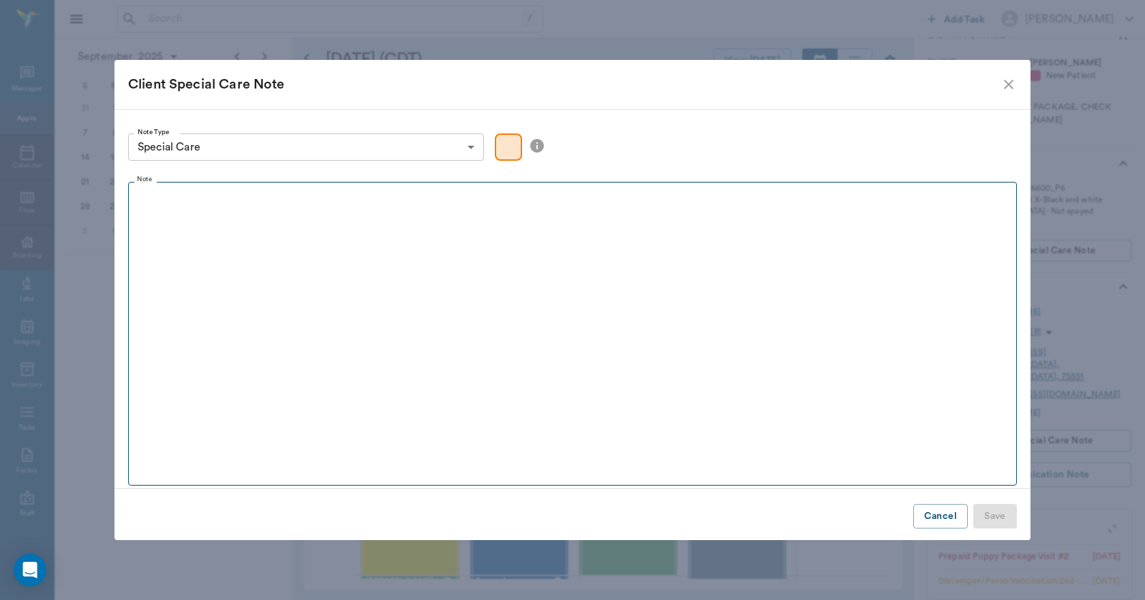
click at [406, 226] on fieldset "Note" at bounding box center [572, 331] width 888 height 310
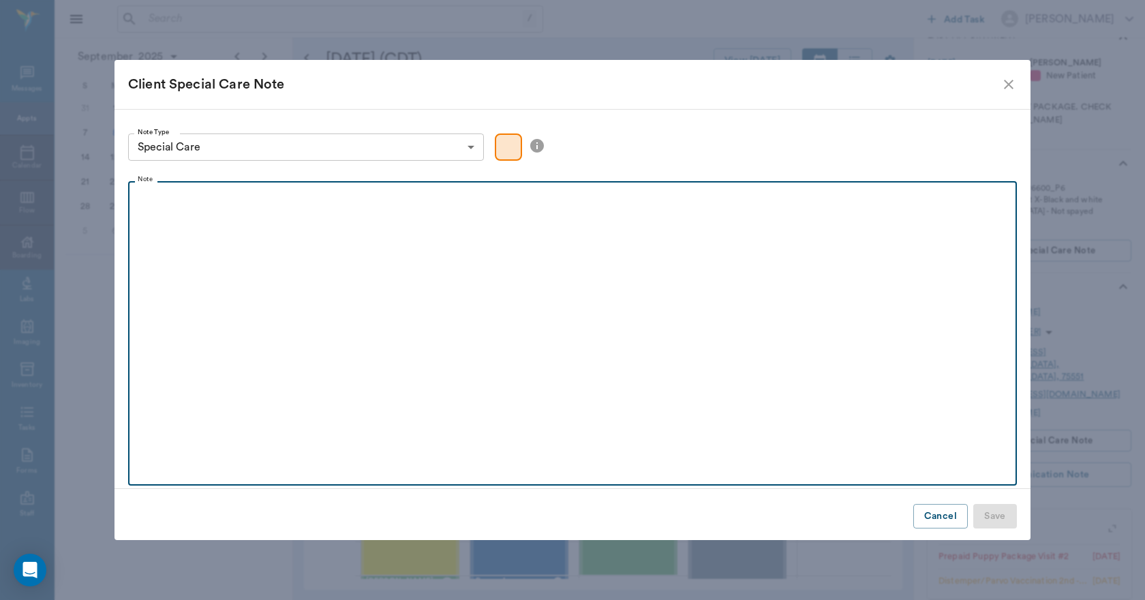
click at [271, 206] on div at bounding box center [572, 206] width 875 height 34
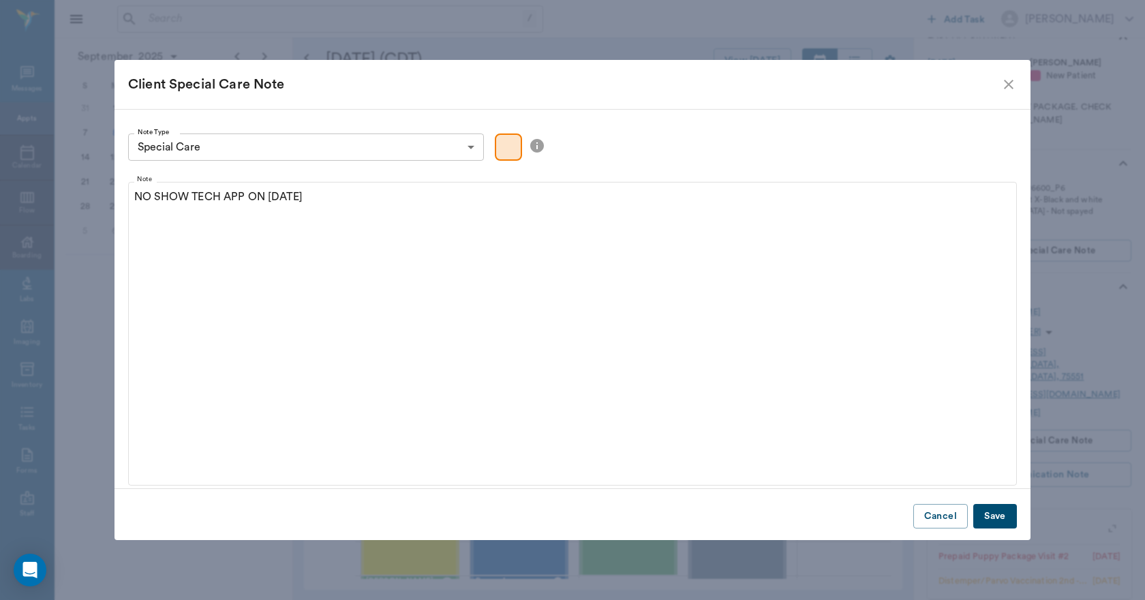
click at [1012, 514] on button "Save" at bounding box center [995, 516] width 44 height 25
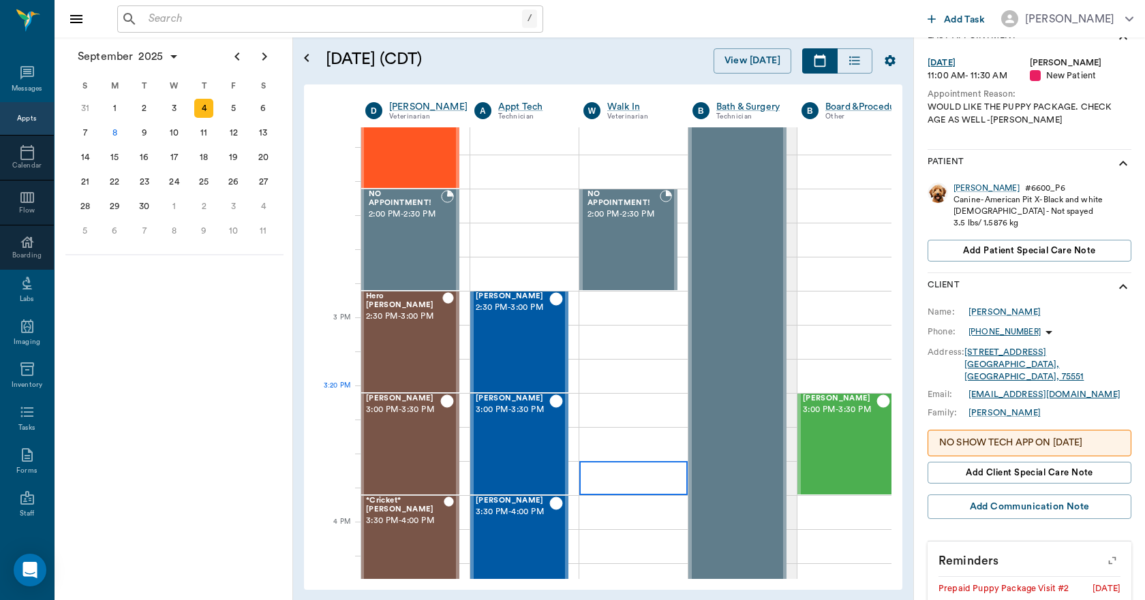
scroll to position [1158, 1]
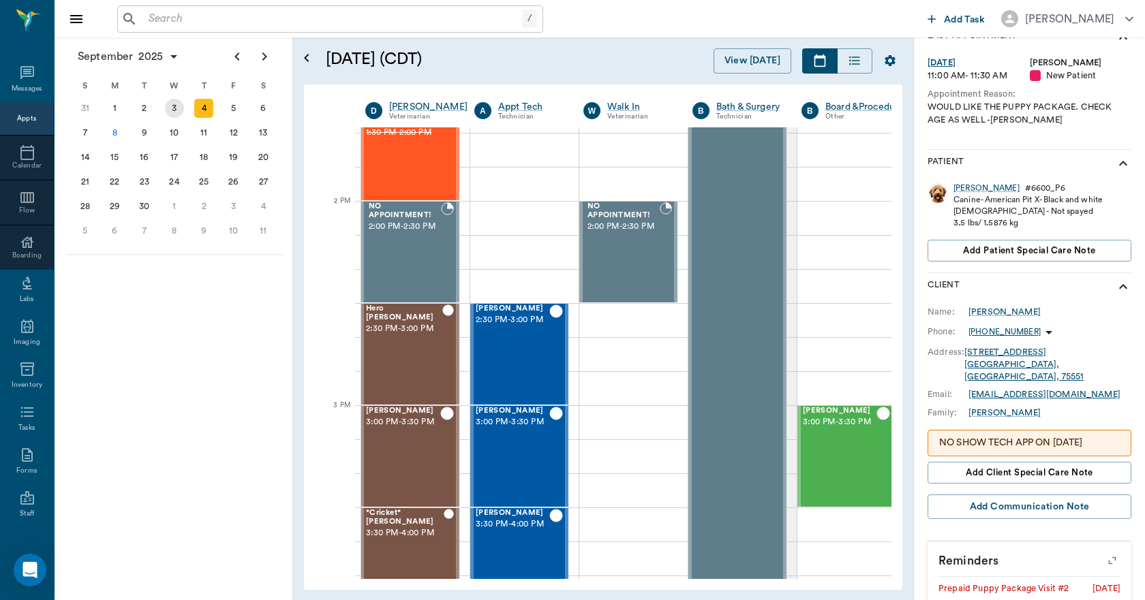
click at [172, 110] on div "3" at bounding box center [174, 108] width 19 height 19
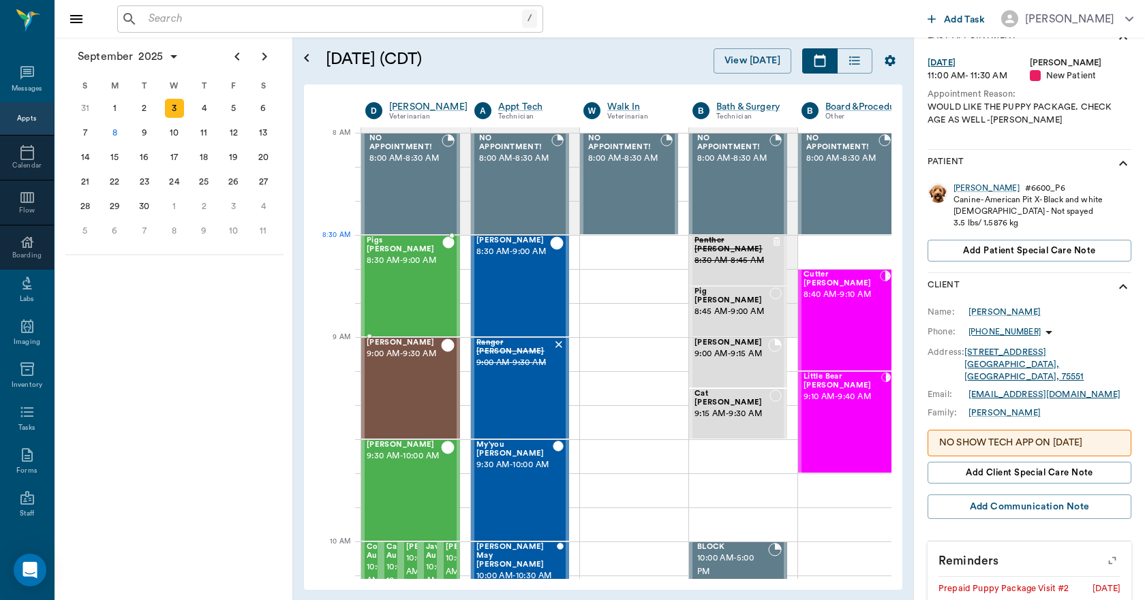
scroll to position [0, 1]
click at [506, 369] on span "9:00 AM - 9:30 AM" at bounding box center [514, 363] width 76 height 14
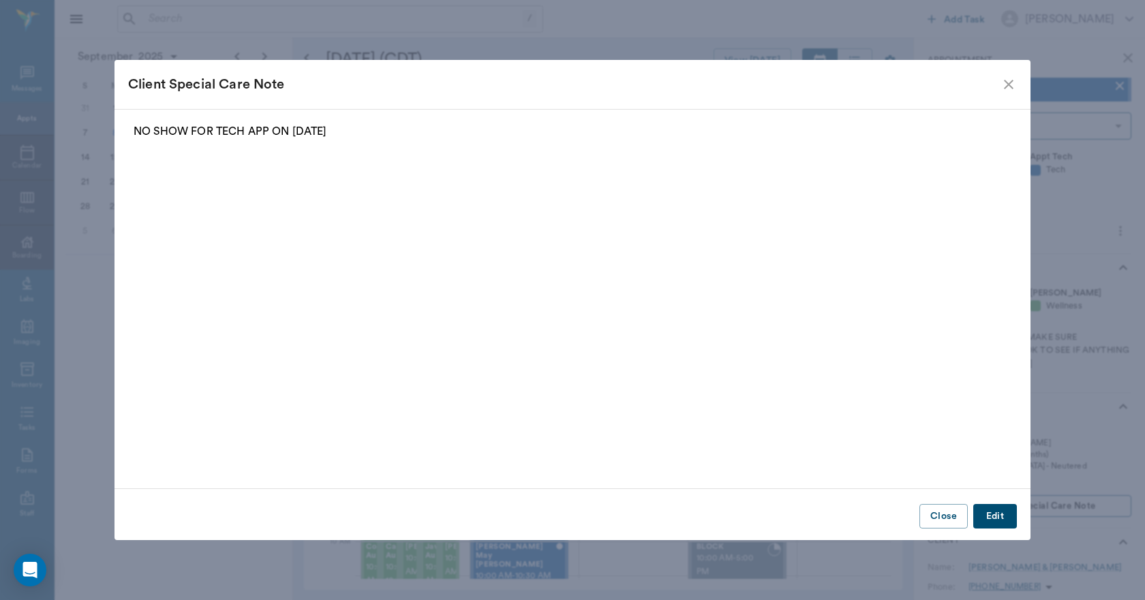
click at [949, 514] on button "Close" at bounding box center [943, 516] width 48 height 25
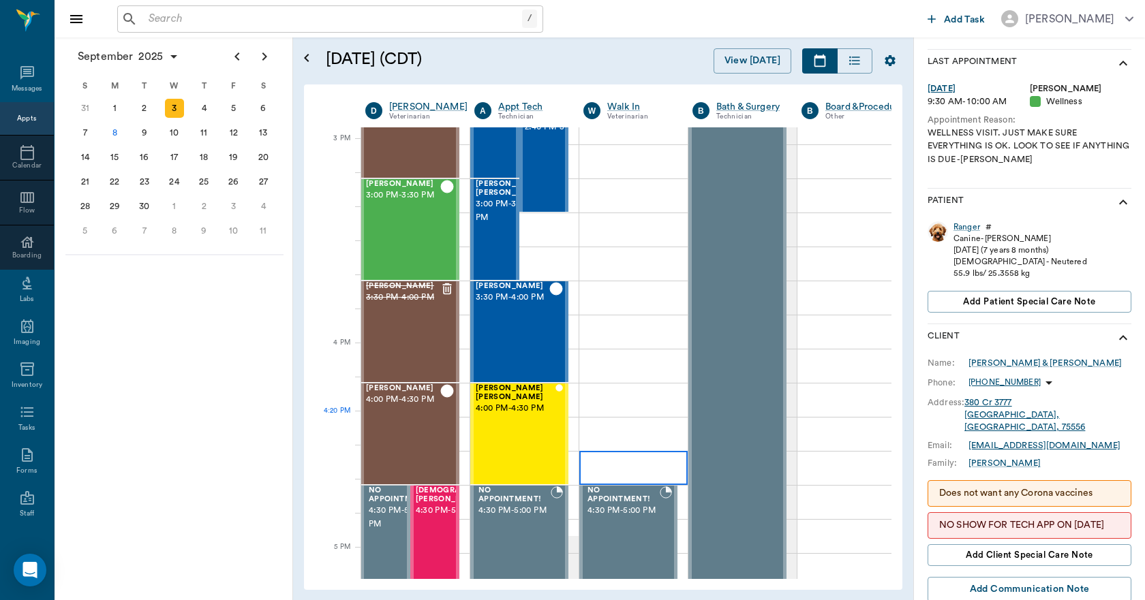
scroll to position [1431, 1]
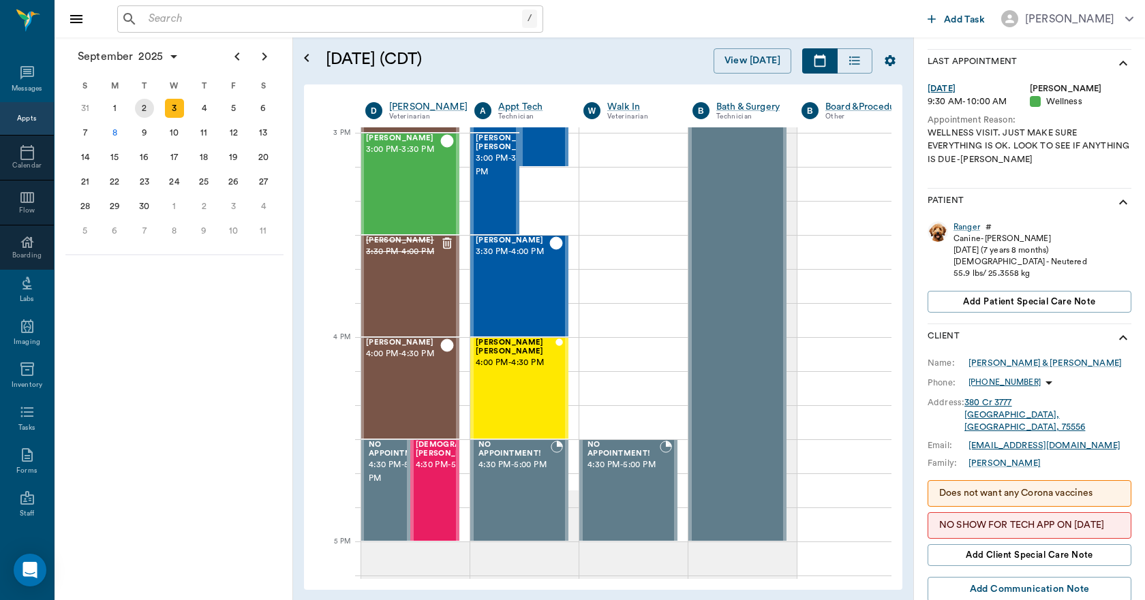
click at [137, 110] on div "2" at bounding box center [144, 108] width 19 height 19
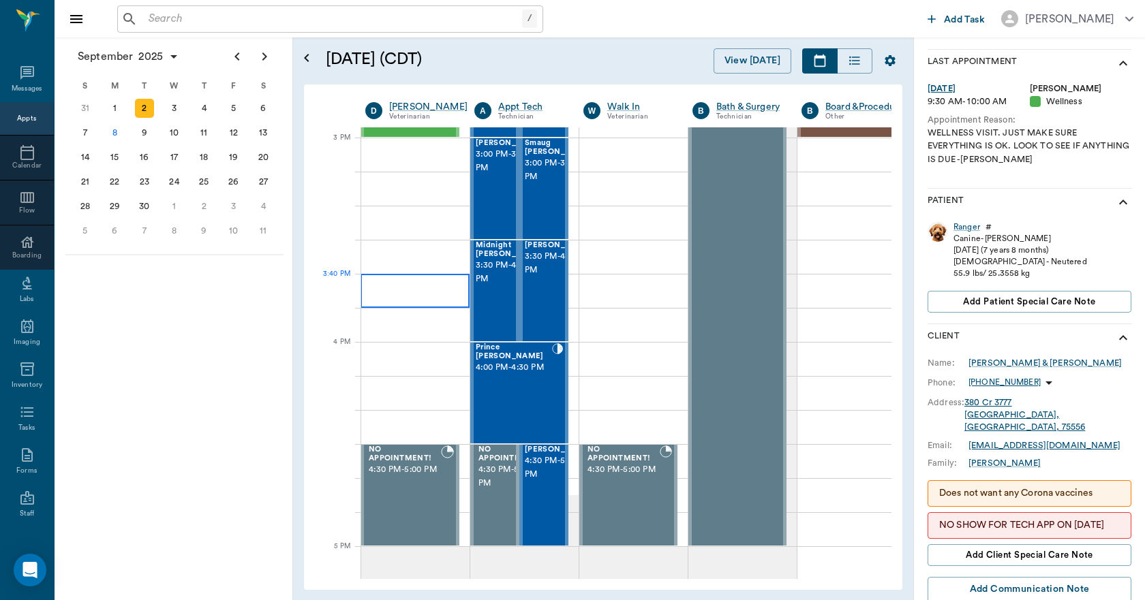
scroll to position [1431, 1]
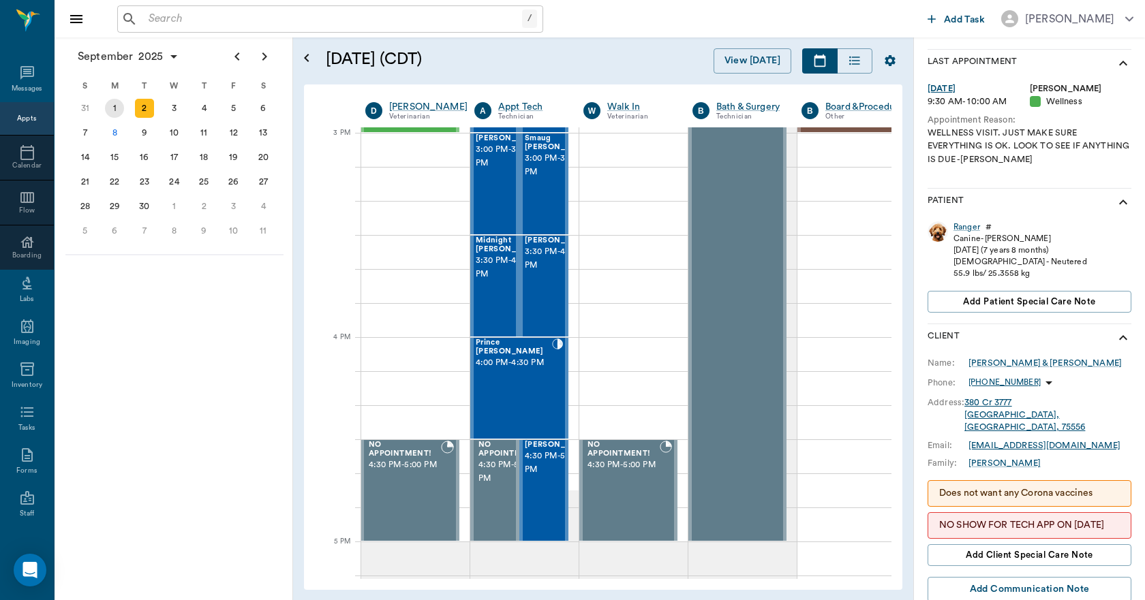
click at [109, 105] on div "1" at bounding box center [114, 108] width 19 height 19
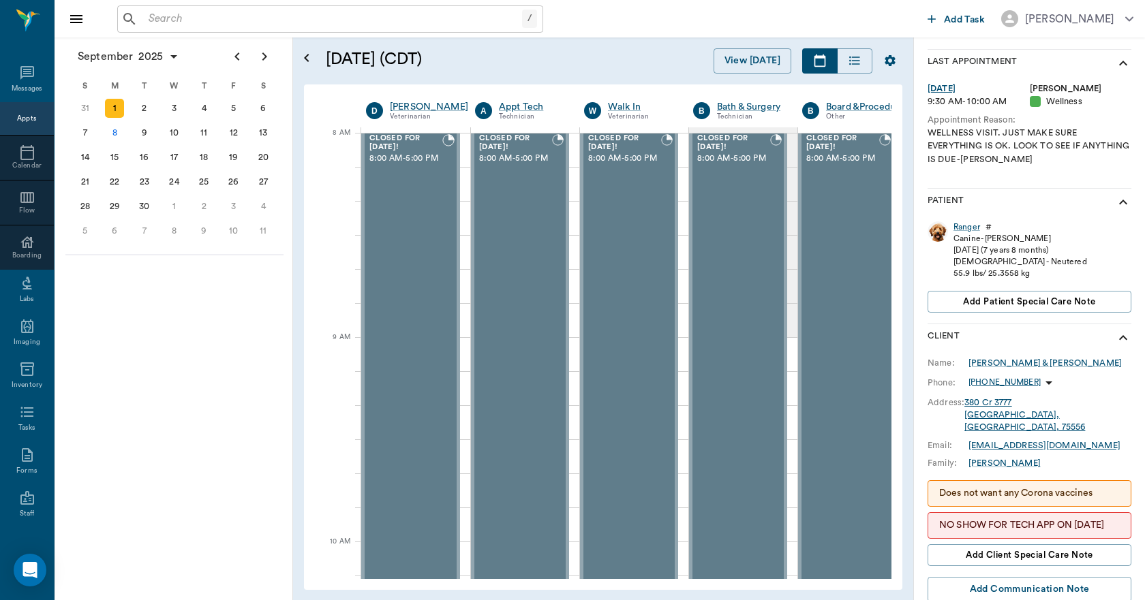
scroll to position [0, 1]
click at [91, 108] on div "31" at bounding box center [85, 108] width 19 height 19
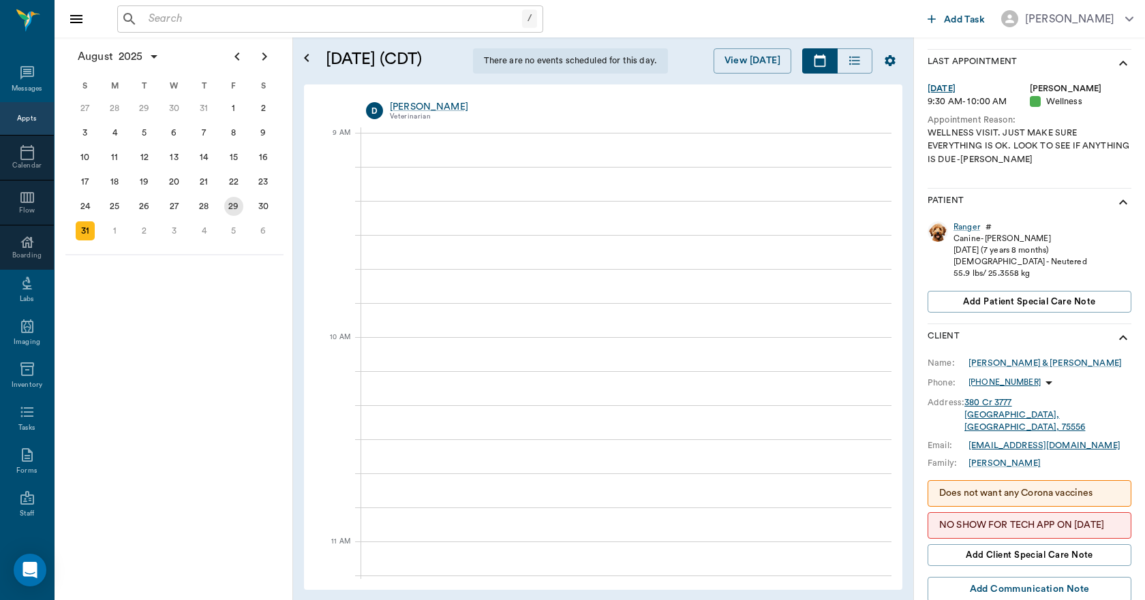
click at [234, 208] on div "29" at bounding box center [233, 206] width 19 height 19
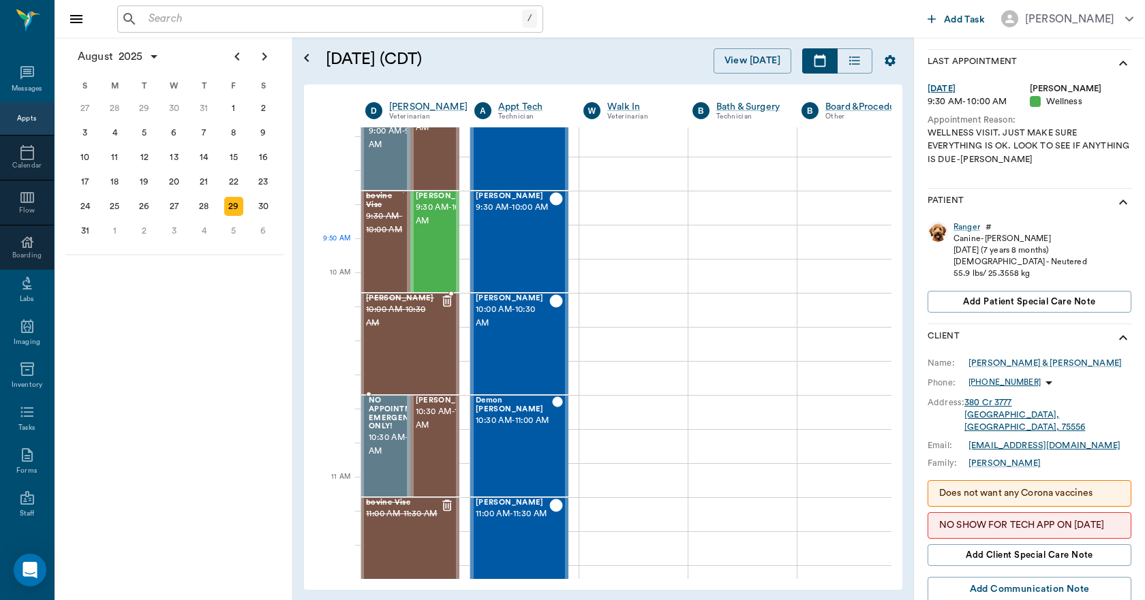
scroll to position [273, 1]
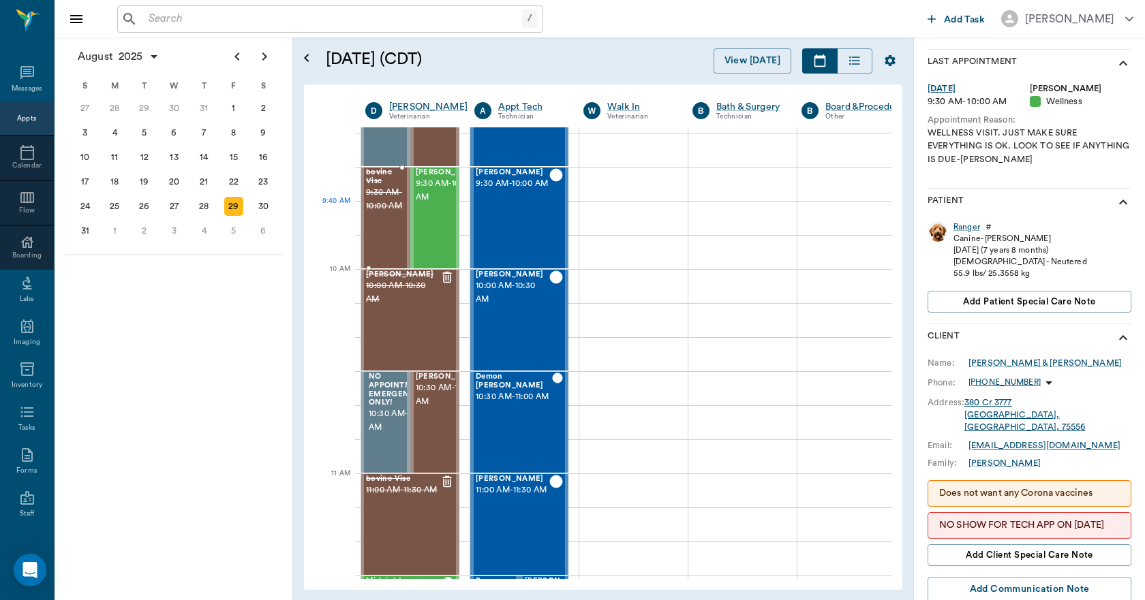
click at [382, 213] on span "9:30 AM - 10:00 AM" at bounding box center [384, 199] width 37 height 27
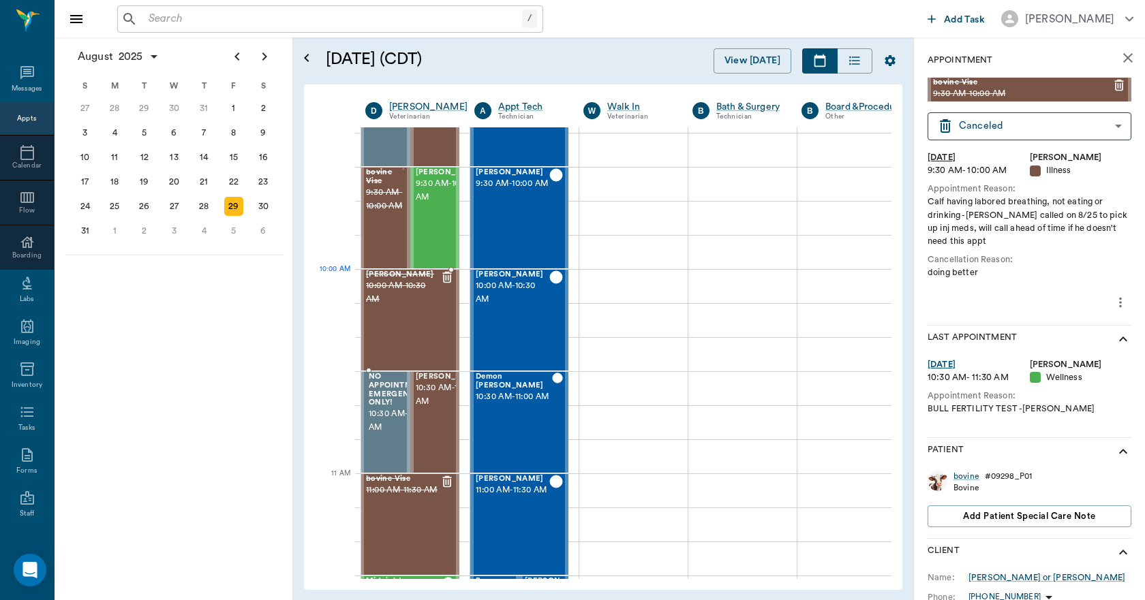
click at [418, 307] on div "Maverick Schanuel 10:00 AM - 10:30 AM" at bounding box center [403, 319] width 74 height 99
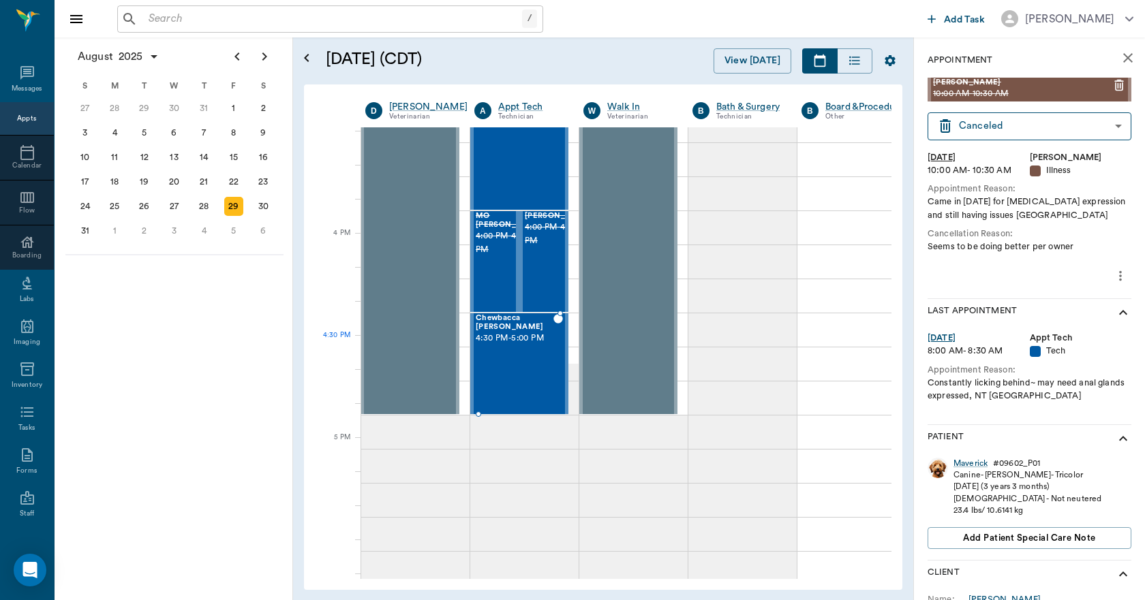
scroll to position [1567, 1]
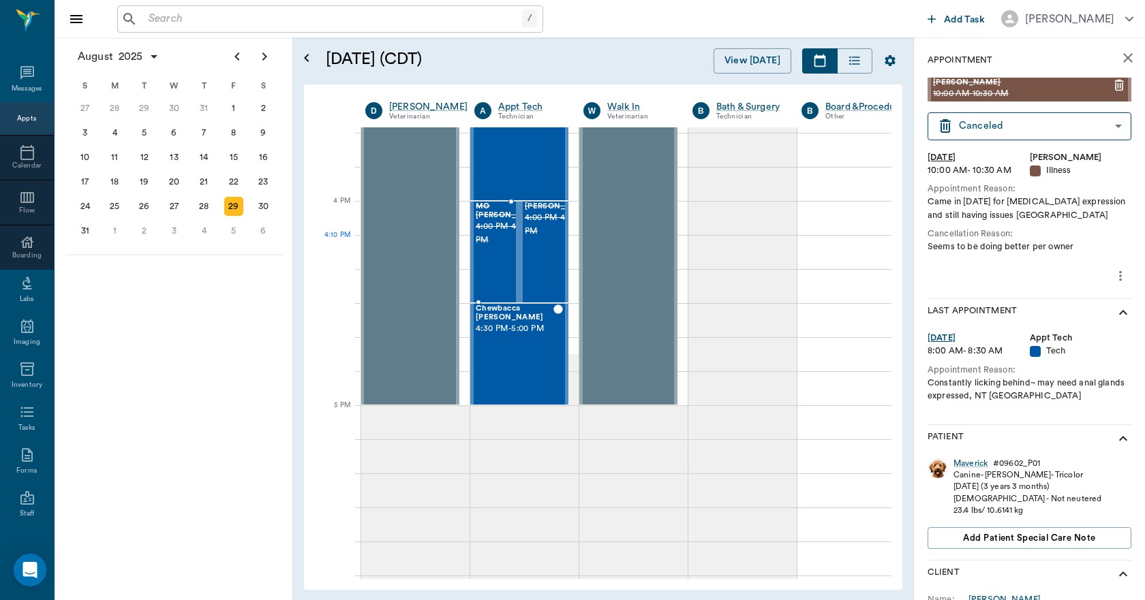
click at [494, 260] on div "MO McCathran 4:00 PM - 4:30 PM" at bounding box center [510, 251] width 68 height 99
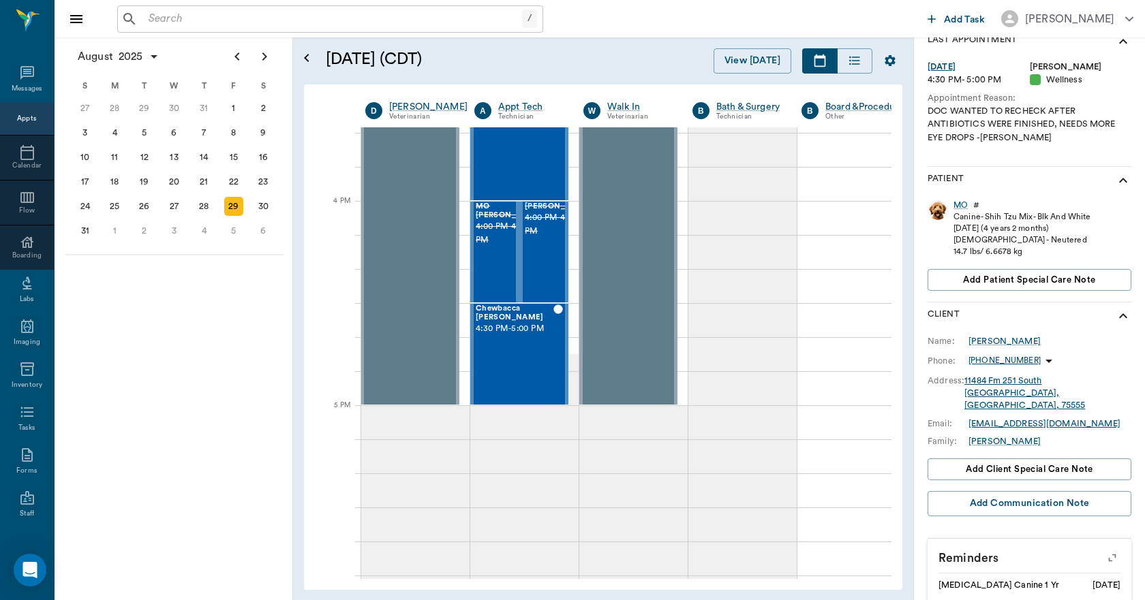
scroll to position [230, 0]
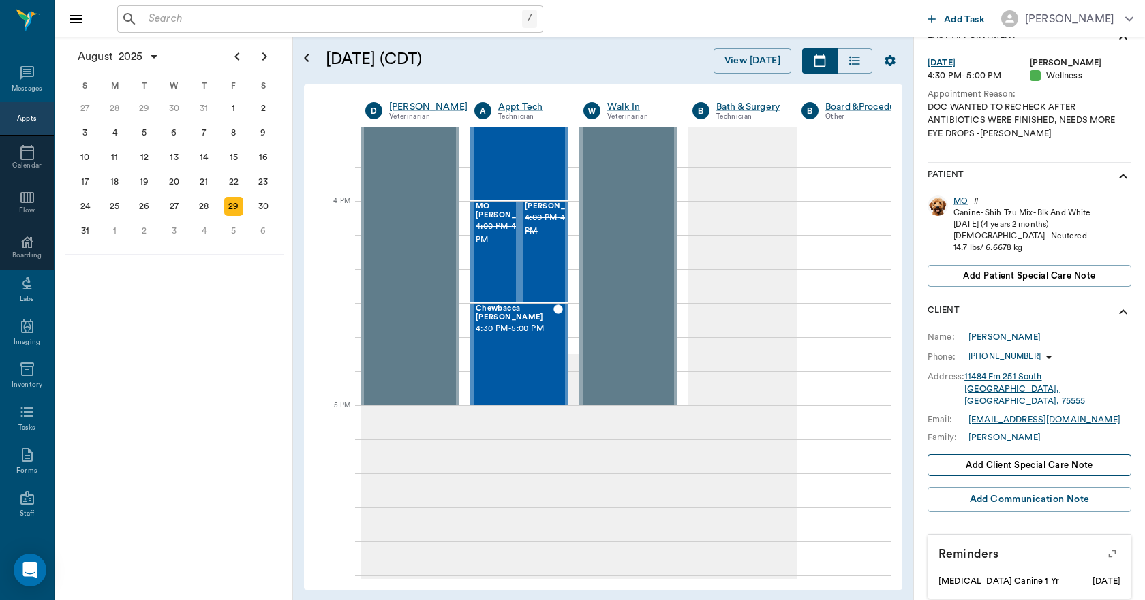
click at [1016, 458] on span "Add client Special Care Note" at bounding box center [1028, 465] width 127 height 15
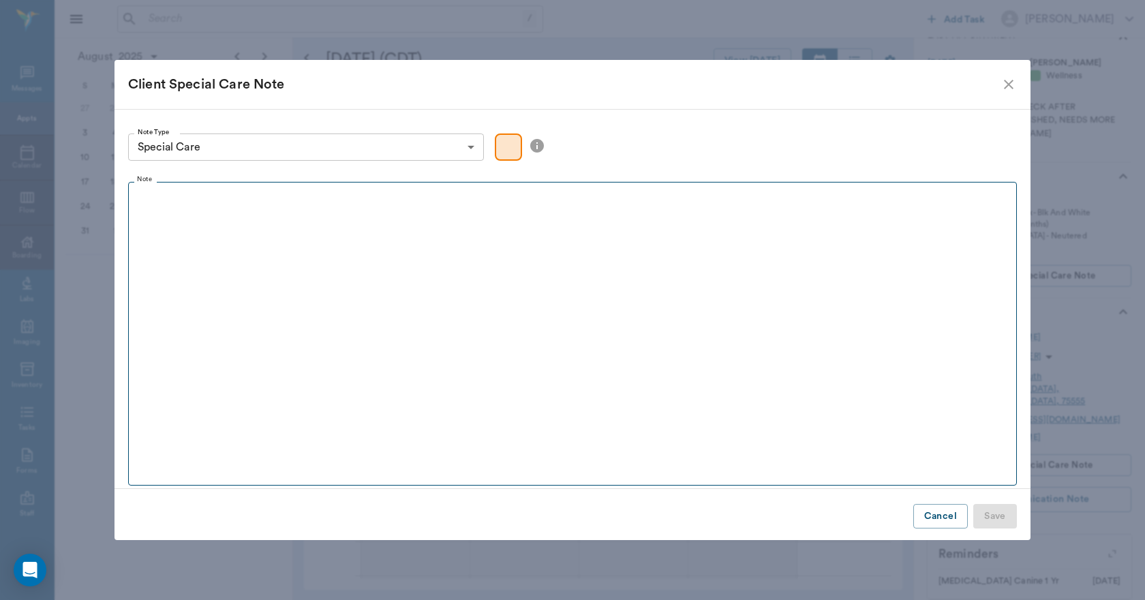
click at [424, 277] on fieldset "Note" at bounding box center [572, 331] width 888 height 310
click at [258, 231] on fieldset "Note" at bounding box center [572, 331] width 888 height 310
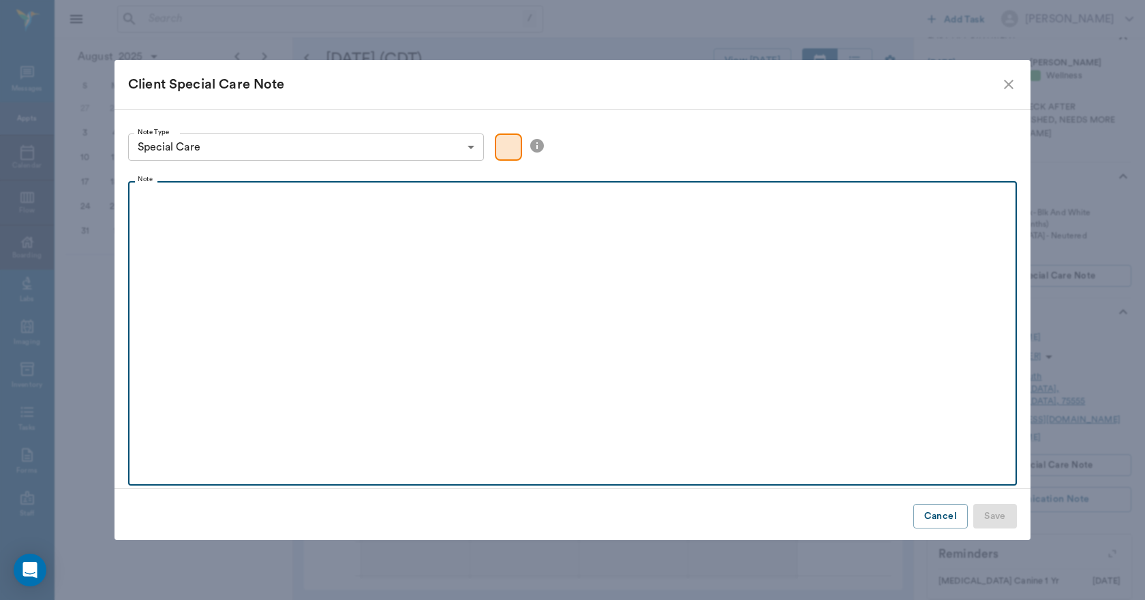
click at [150, 205] on div at bounding box center [572, 206] width 875 height 34
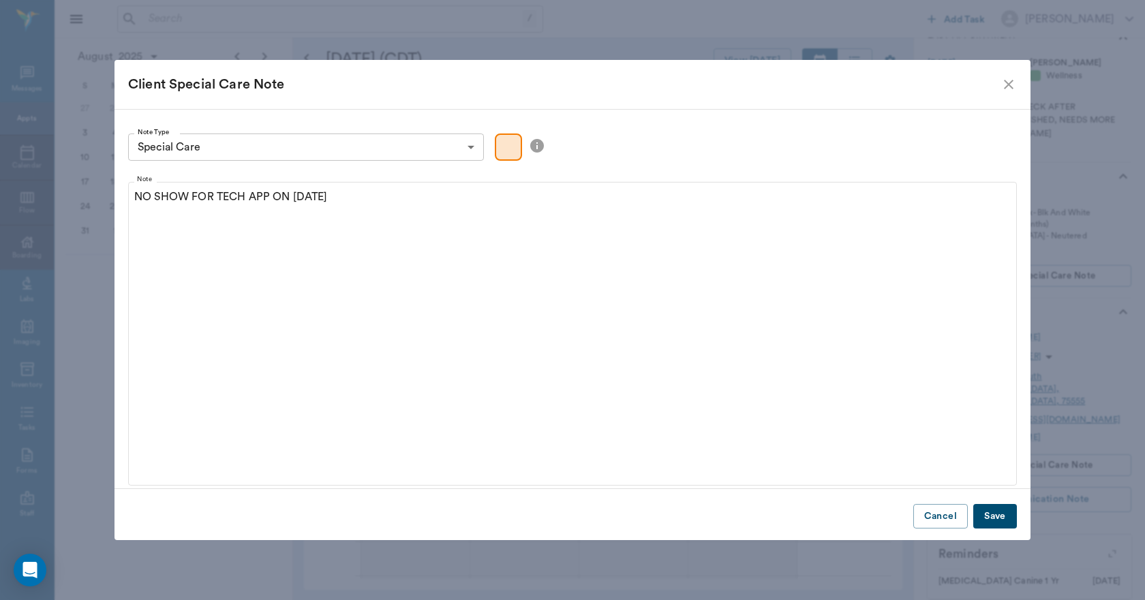
click at [978, 513] on button "Save" at bounding box center [995, 516] width 44 height 25
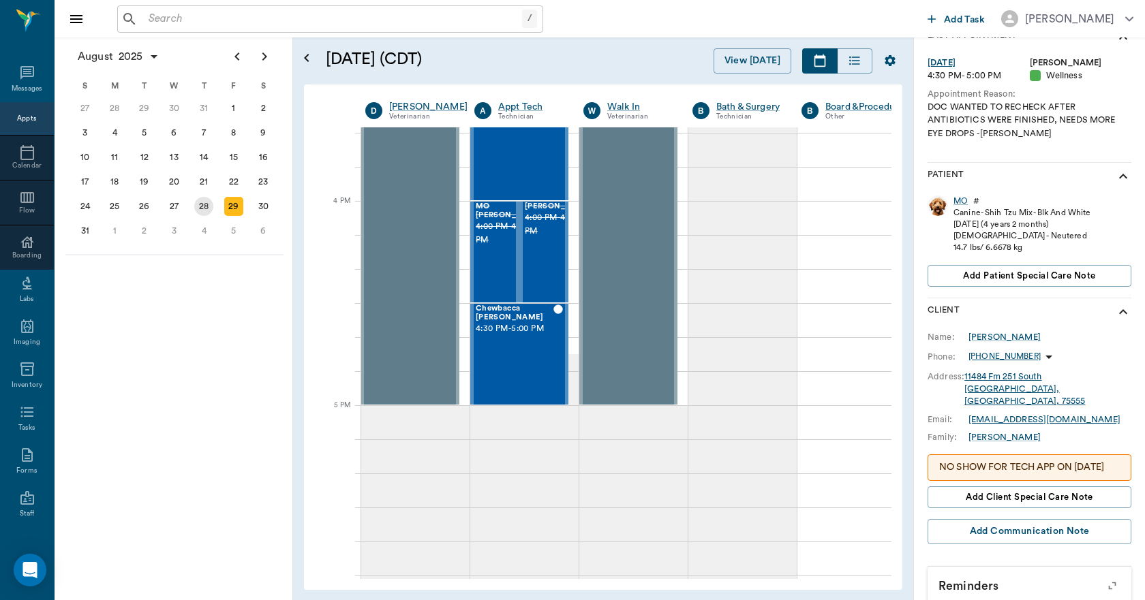
click at [203, 207] on div "28" at bounding box center [203, 206] width 19 height 19
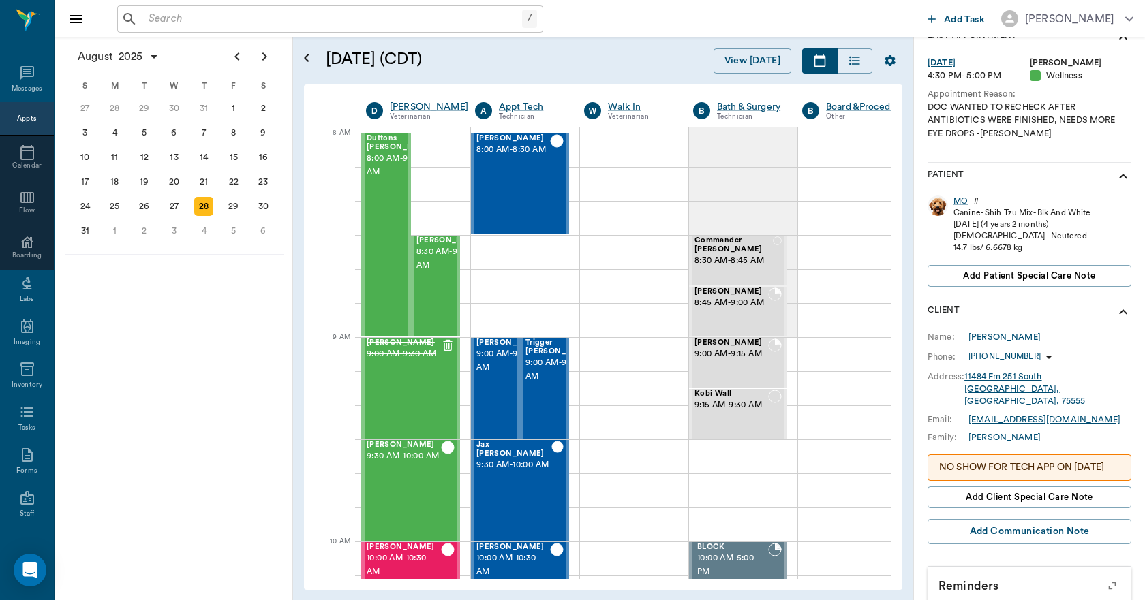
scroll to position [0, 1]
click at [411, 379] on div "Bella Sims 9:00 AM - 9:30 AM" at bounding box center [403, 388] width 74 height 99
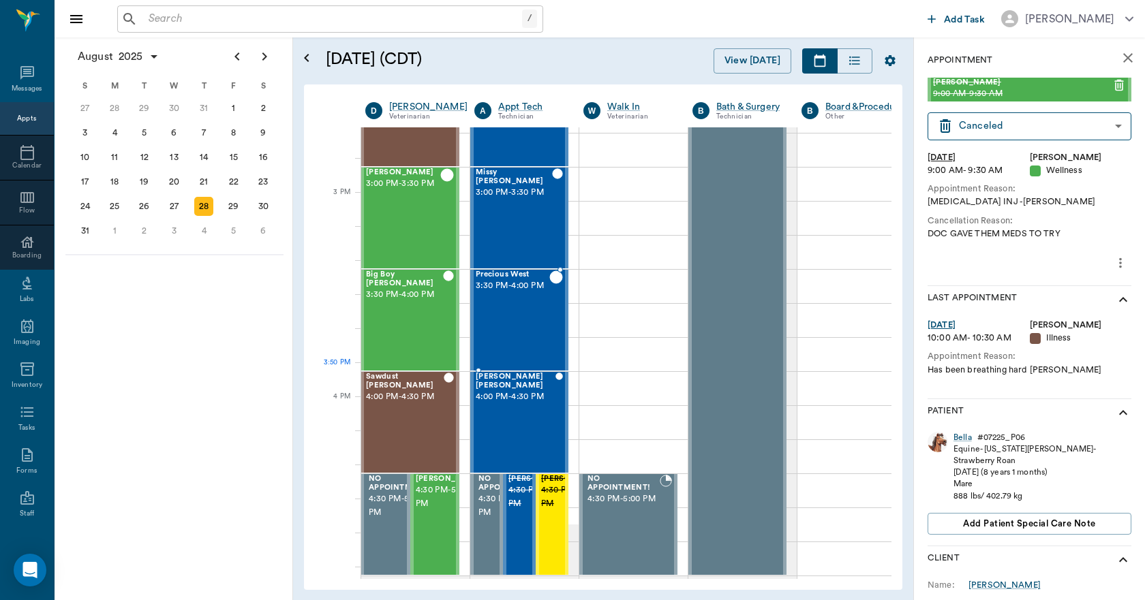
scroll to position [1431, 1]
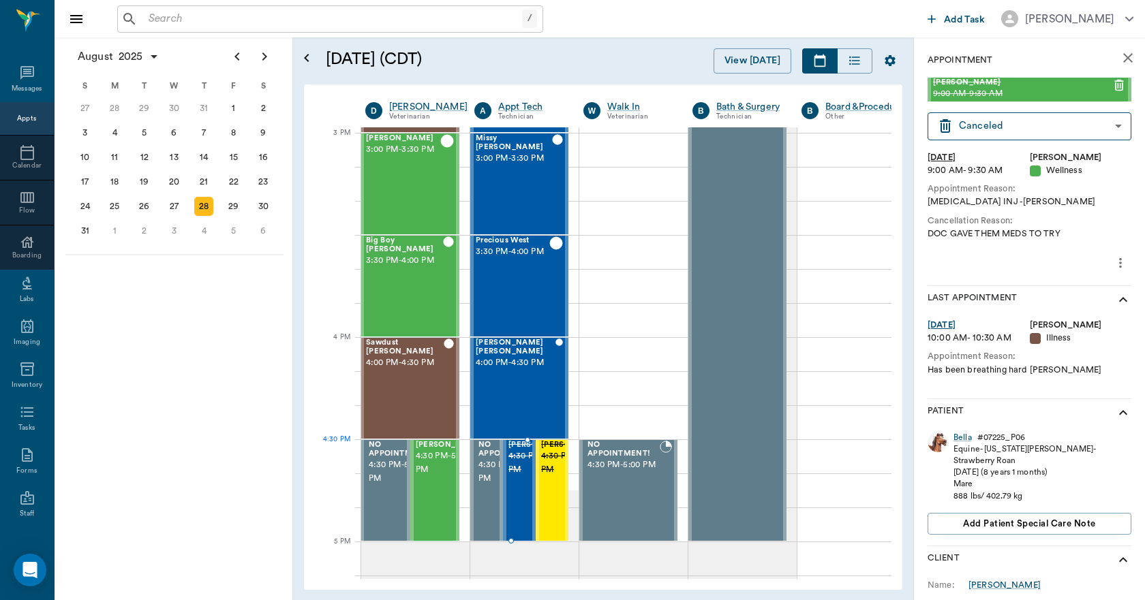
click at [518, 450] on span "Missy Tyson" at bounding box center [542, 445] width 68 height 9
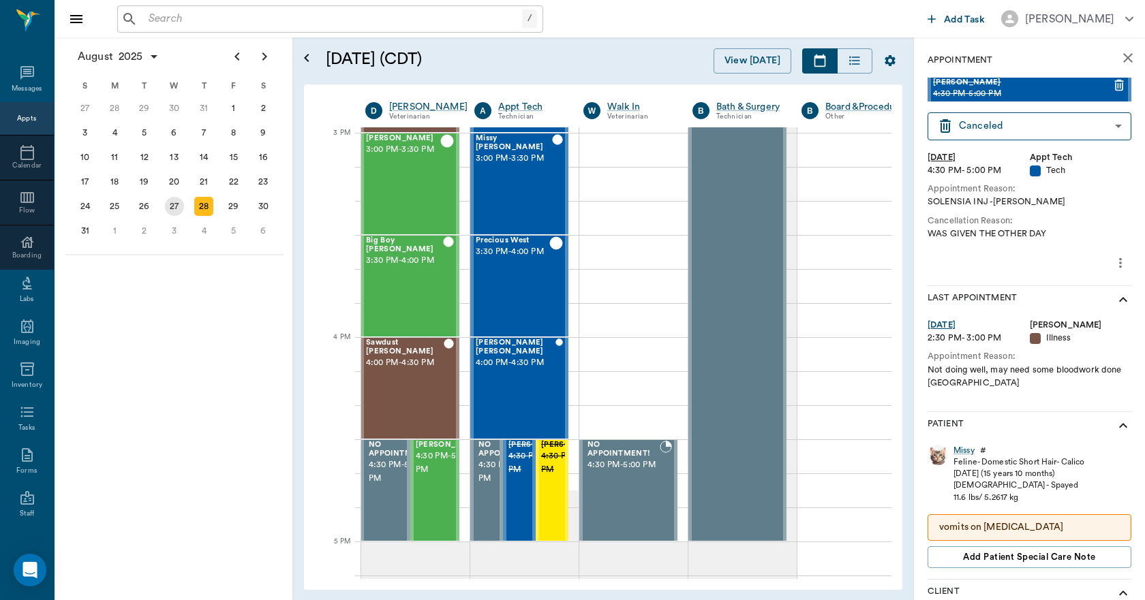
click at [169, 206] on div "27" at bounding box center [174, 206] width 19 height 19
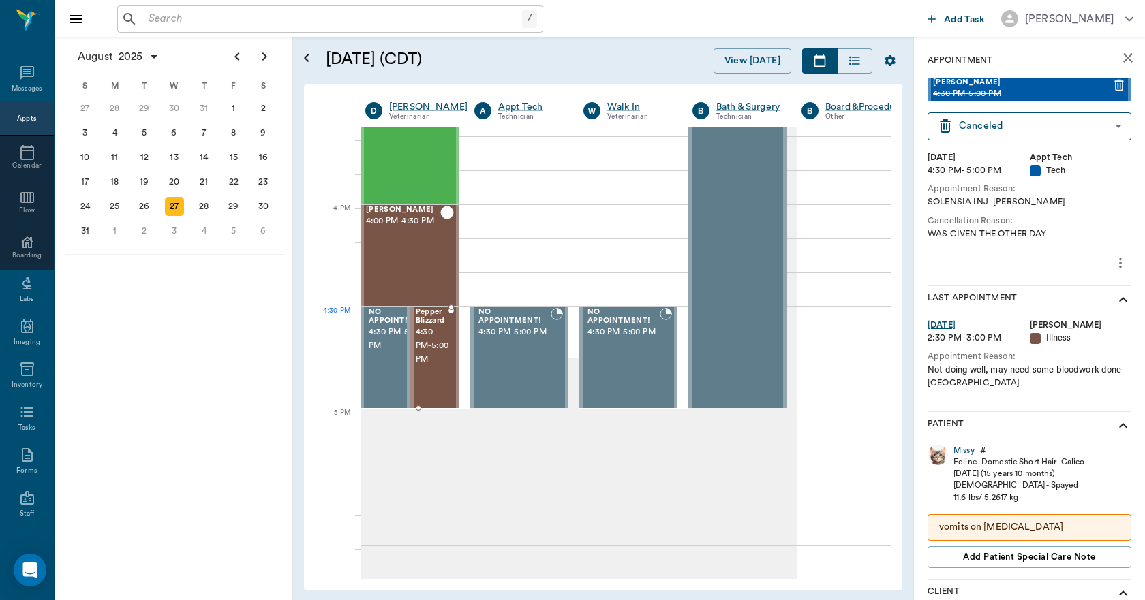
scroll to position [1567, 1]
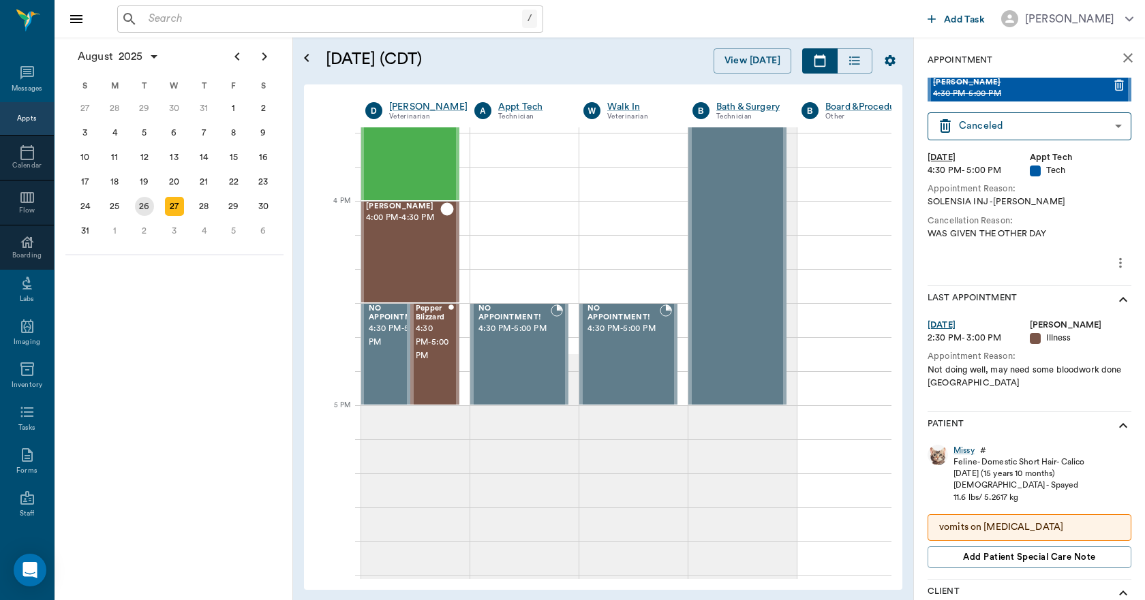
click at [148, 211] on div "26" at bounding box center [144, 206] width 19 height 19
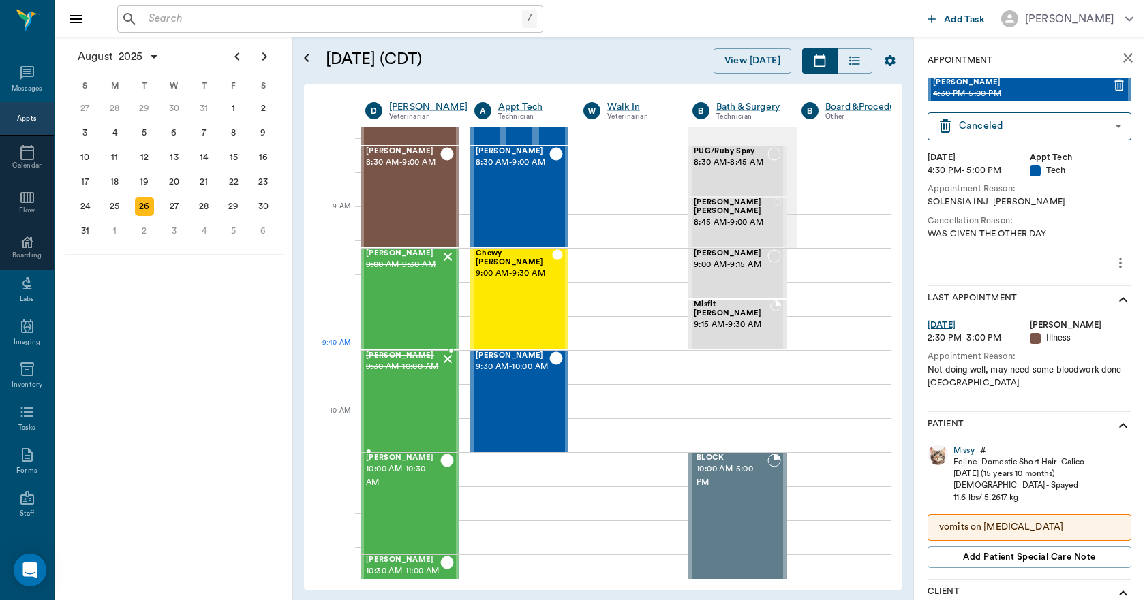
scroll to position [136, 1]
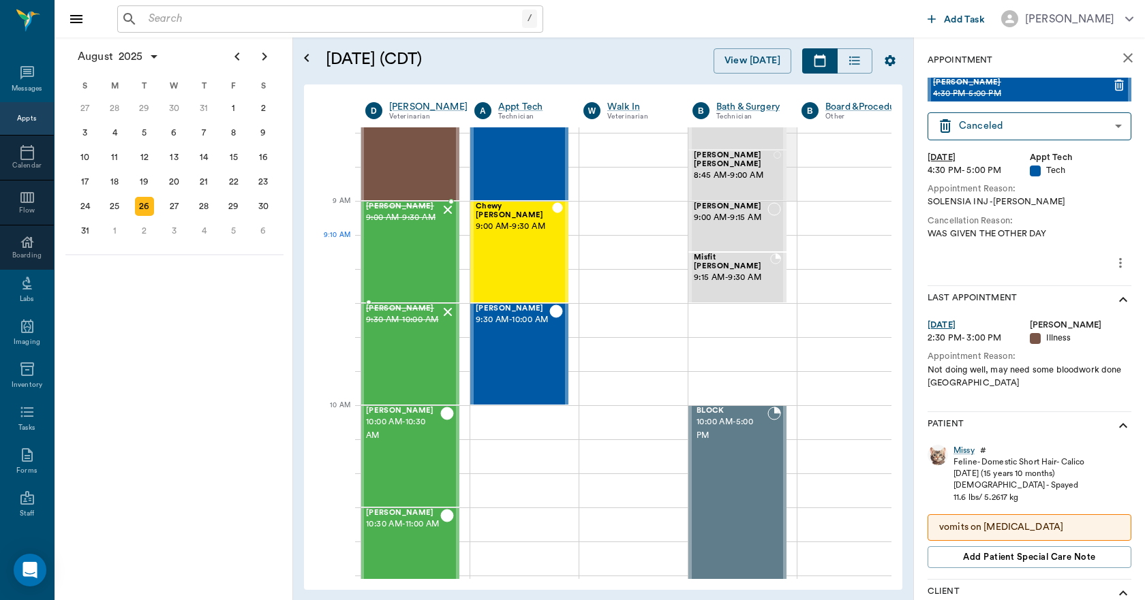
click at [409, 259] on div "Dixie Braddock 9:00 AM - 9:30 AM" at bounding box center [403, 251] width 74 height 99
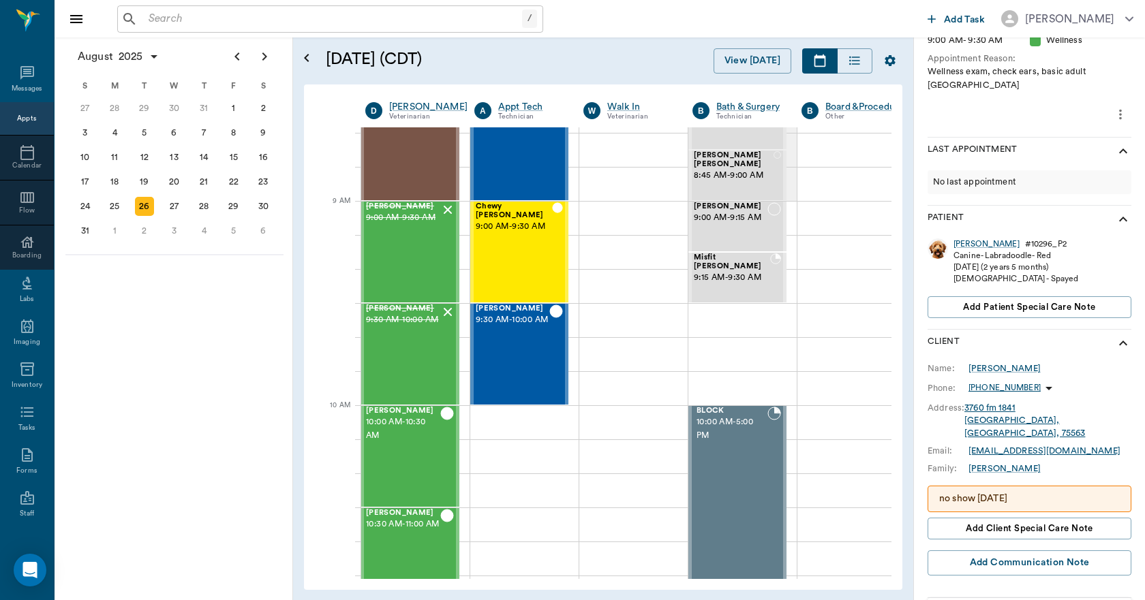
scroll to position [155, 0]
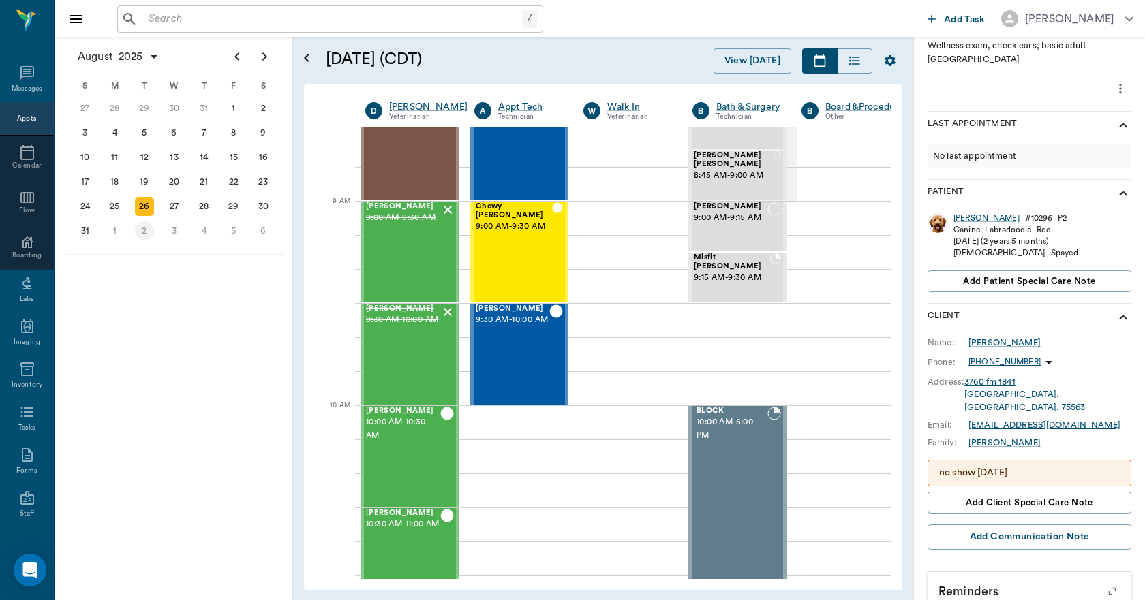
click at [149, 232] on div "2" at bounding box center [144, 230] width 19 height 19
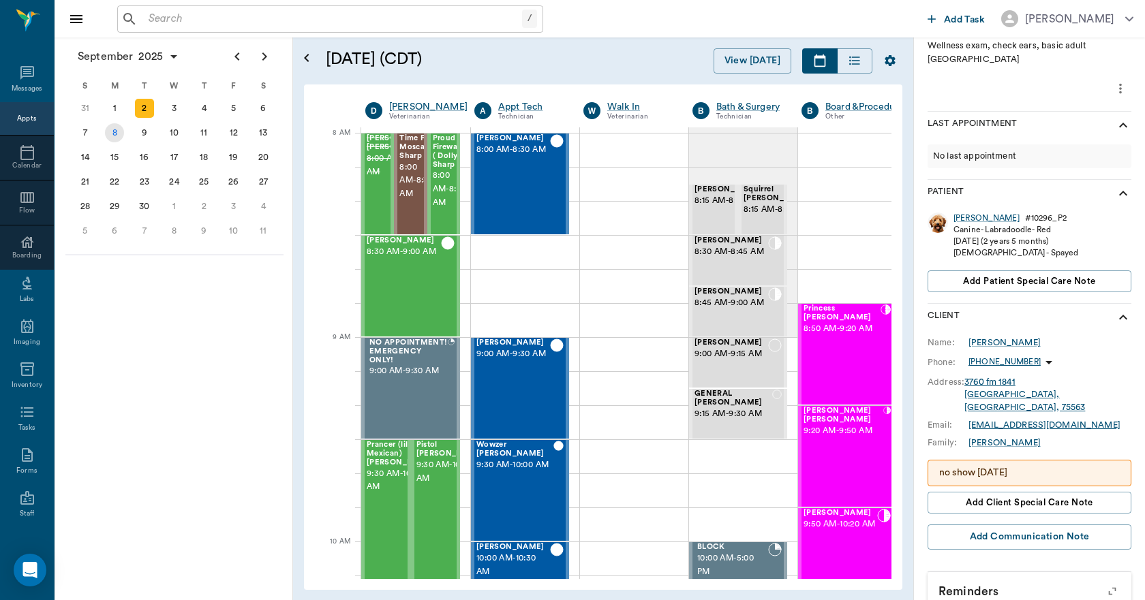
click at [108, 123] on div "8" at bounding box center [115, 133] width 30 height 25
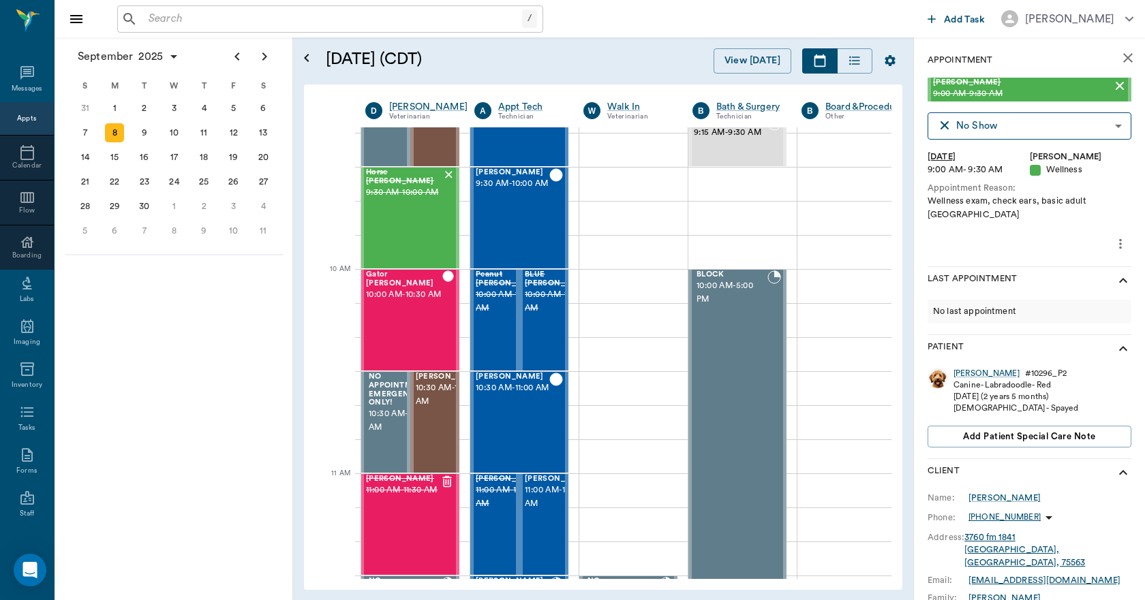
click at [1119, 57] on icon "close" at bounding box center [1127, 58] width 16 height 16
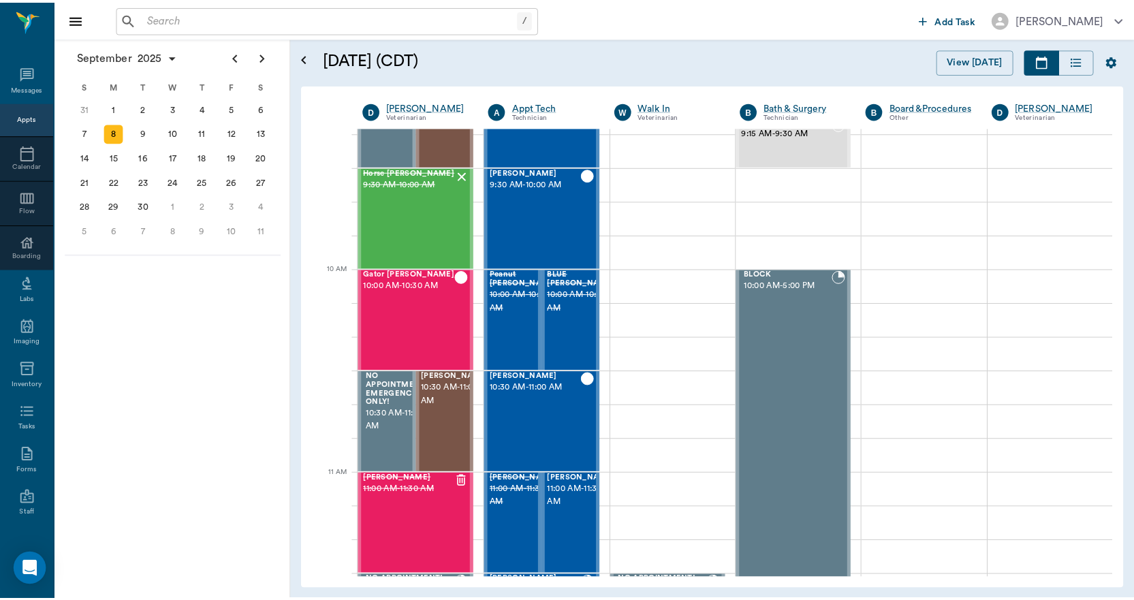
scroll to position [273, 0]
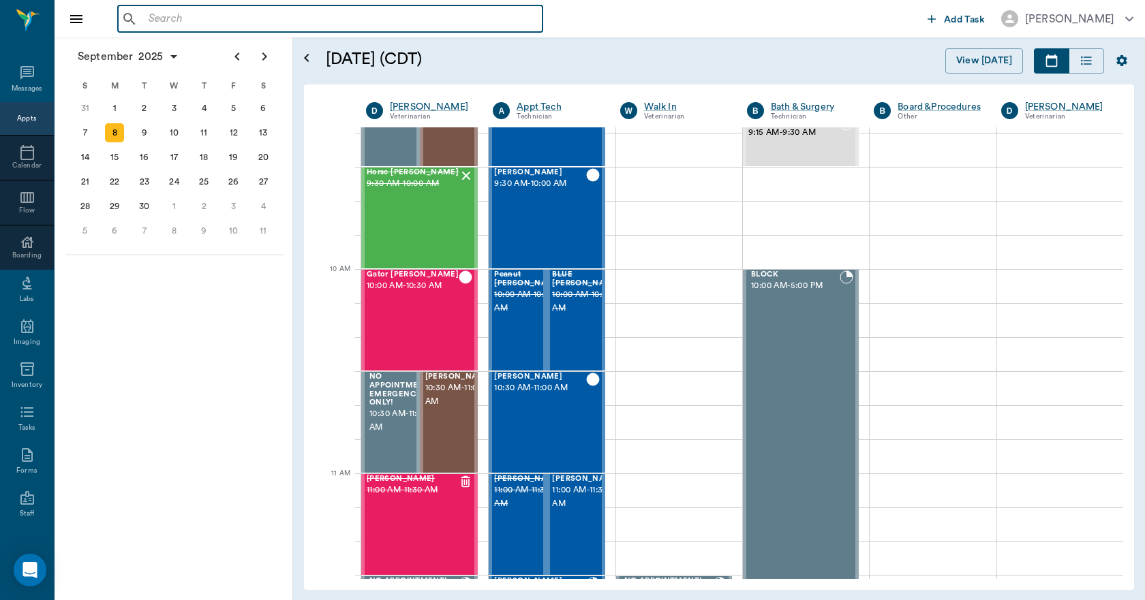
click at [307, 11] on input "text" at bounding box center [340, 19] width 394 height 19
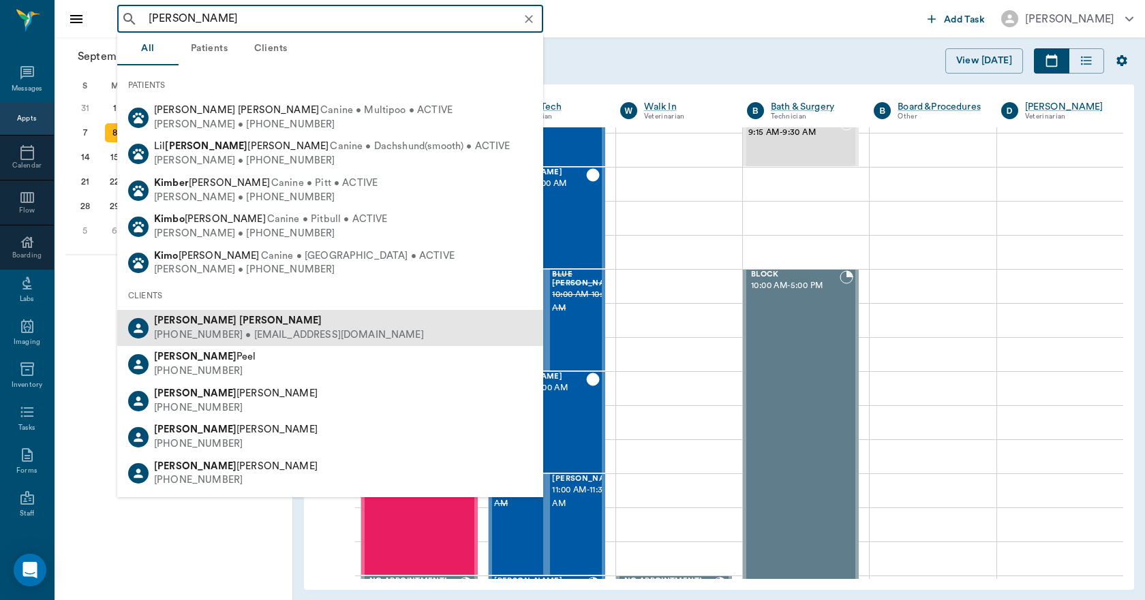
click at [219, 315] on div "Kimberly Tyson (214) 288-0441 • kgravin@yahoo.com" at bounding box center [330, 328] width 426 height 36
type input "KIM TYSO"
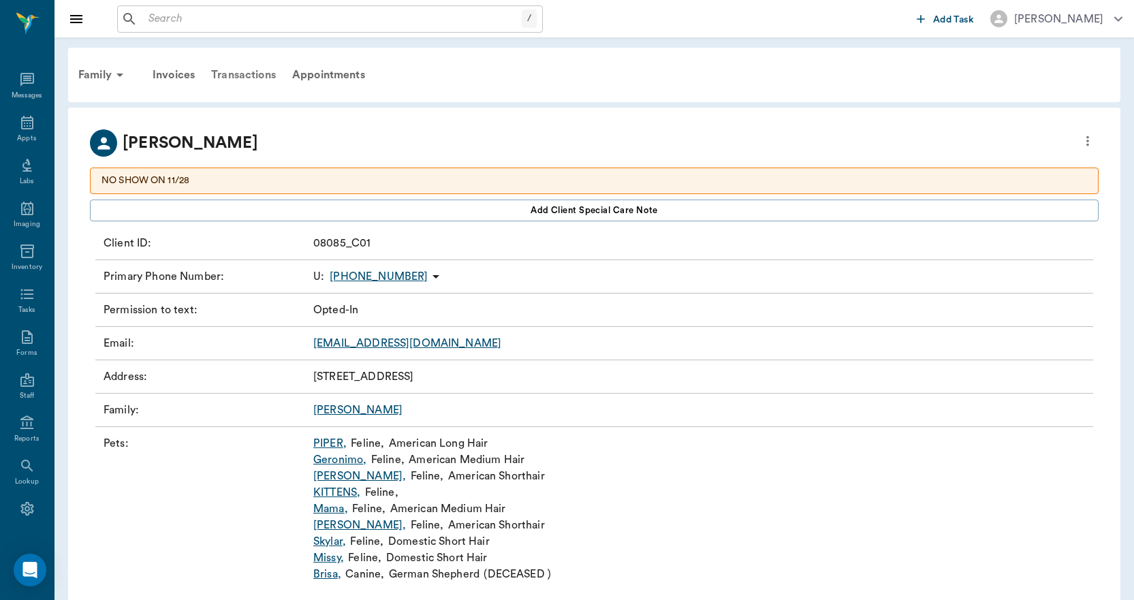
click at [242, 74] on div "Transactions" at bounding box center [243, 75] width 81 height 33
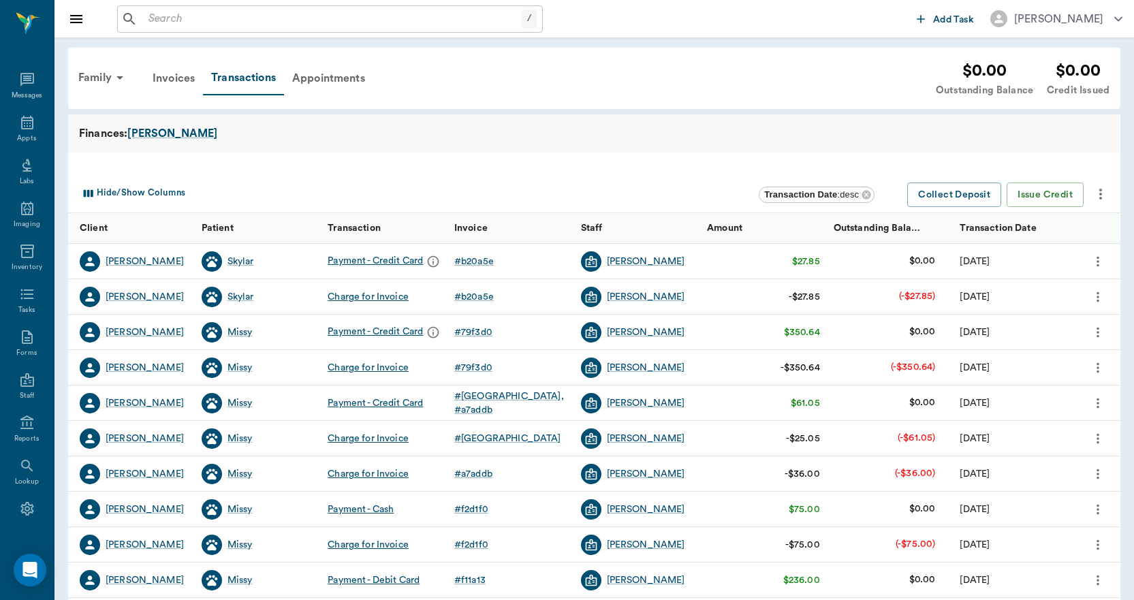
click at [317, 21] on input "text" at bounding box center [332, 19] width 379 height 19
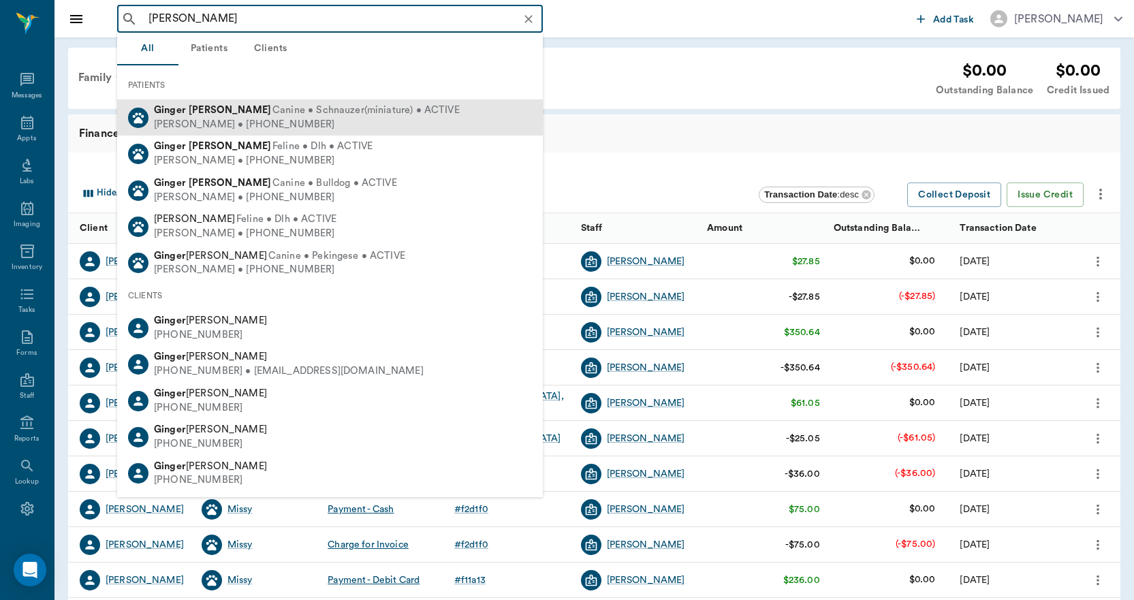
click at [273, 115] on span "Canine • Schnauzer(miniature) • ACTIVE" at bounding box center [366, 111] width 187 height 14
type input "GINGER LAU"
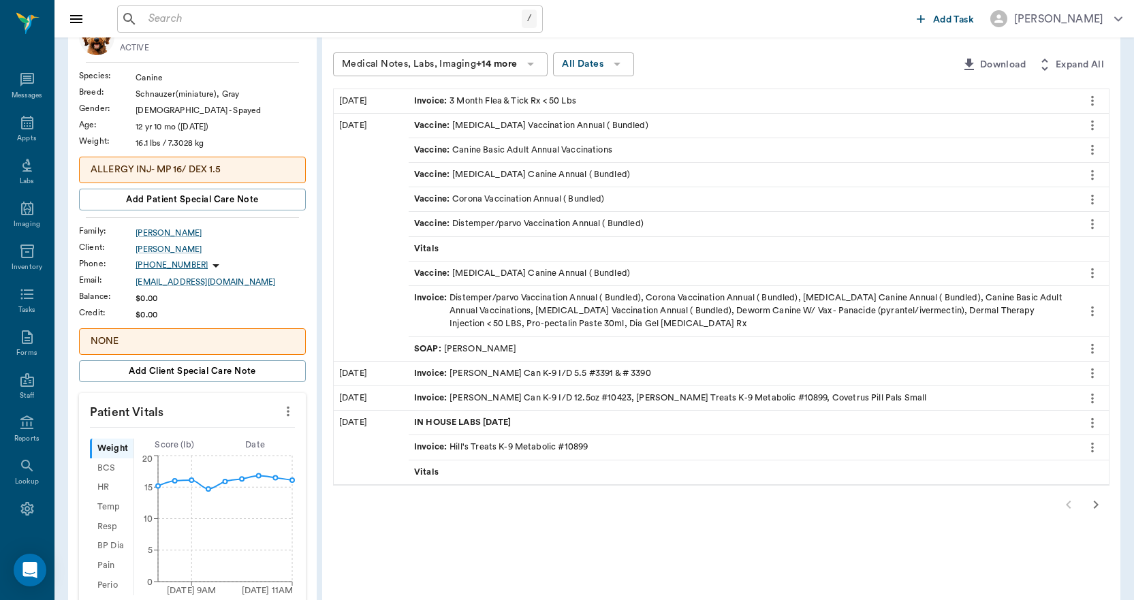
scroll to position [136, 0]
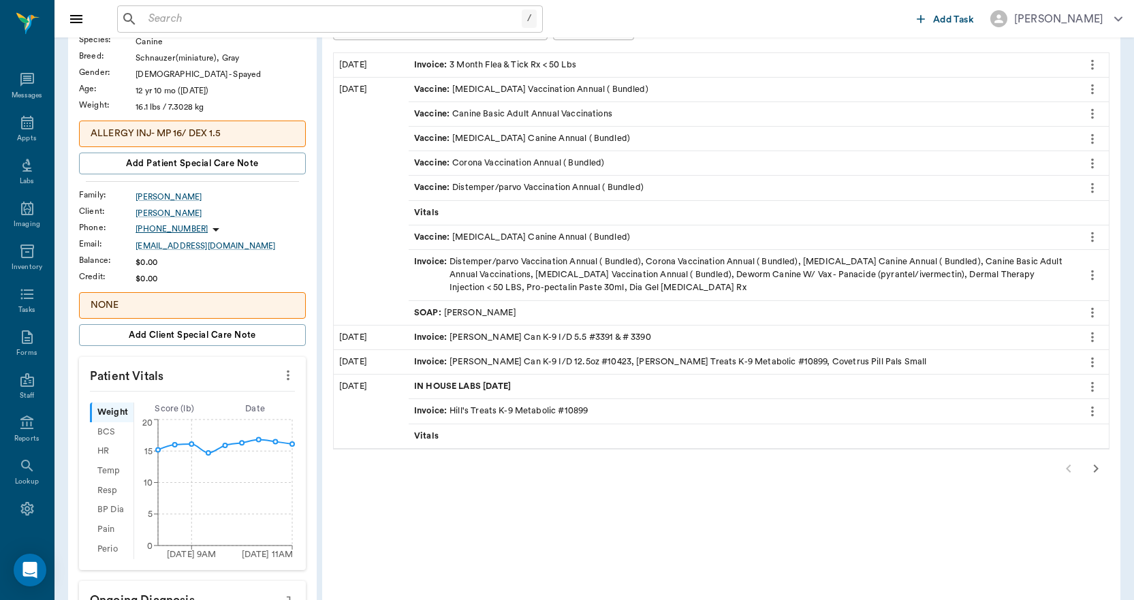
click at [1095, 464] on icon "button" at bounding box center [1096, 469] width 16 height 16
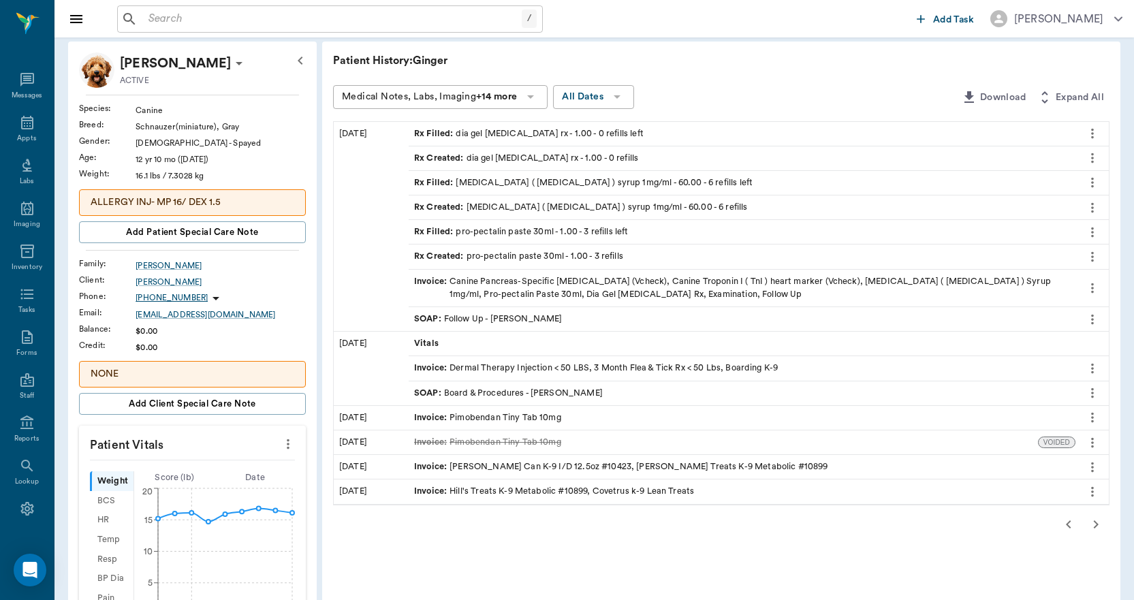
scroll to position [68, 0]
click at [1096, 524] on icon "button" at bounding box center [1096, 524] width 16 height 16
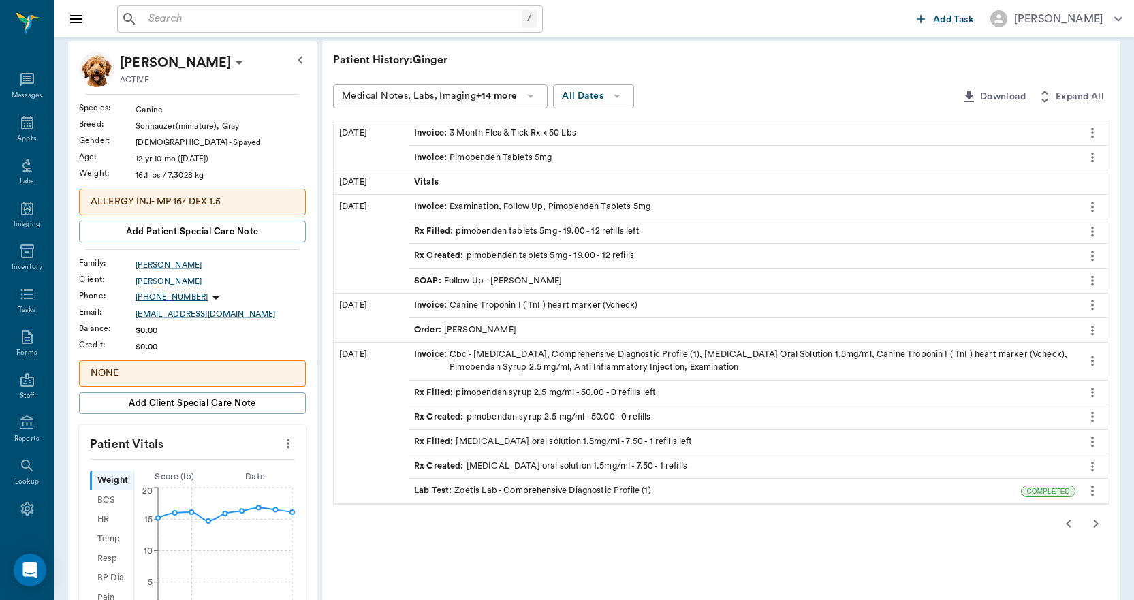
click at [1066, 518] on icon "button" at bounding box center [1069, 524] width 16 height 16
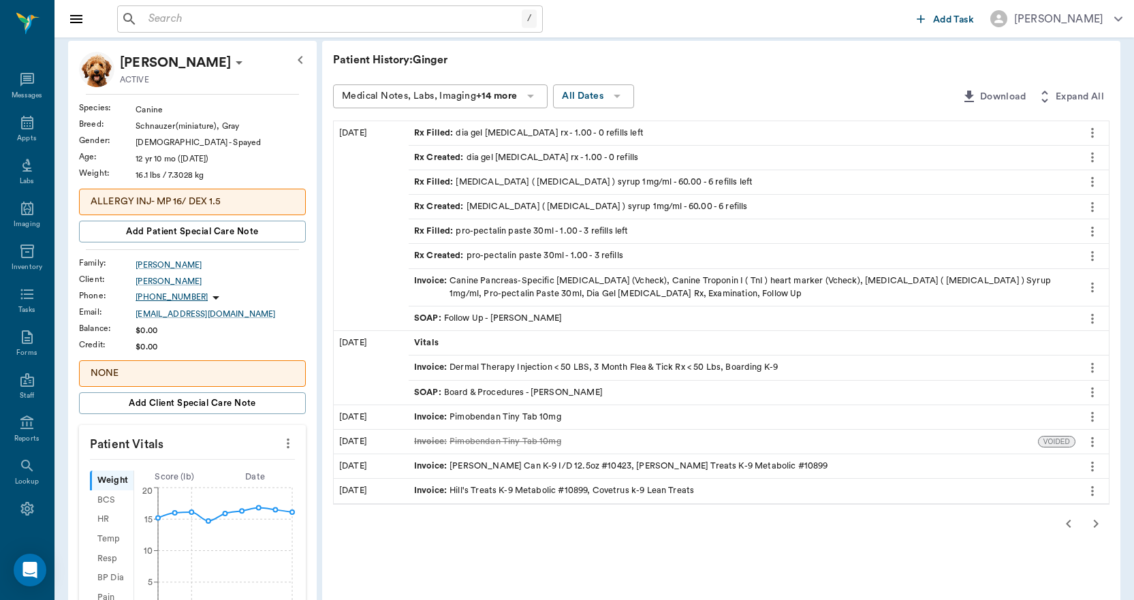
click at [1073, 524] on icon "button" at bounding box center [1069, 524] width 16 height 16
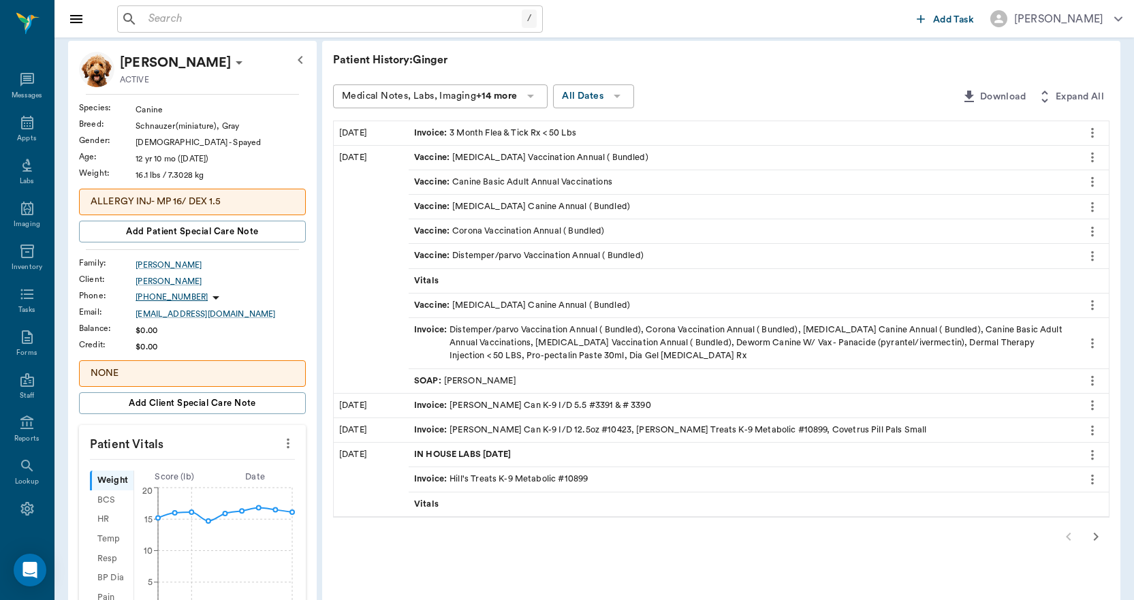
click at [1096, 538] on icon "button" at bounding box center [1096, 537] width 5 height 8
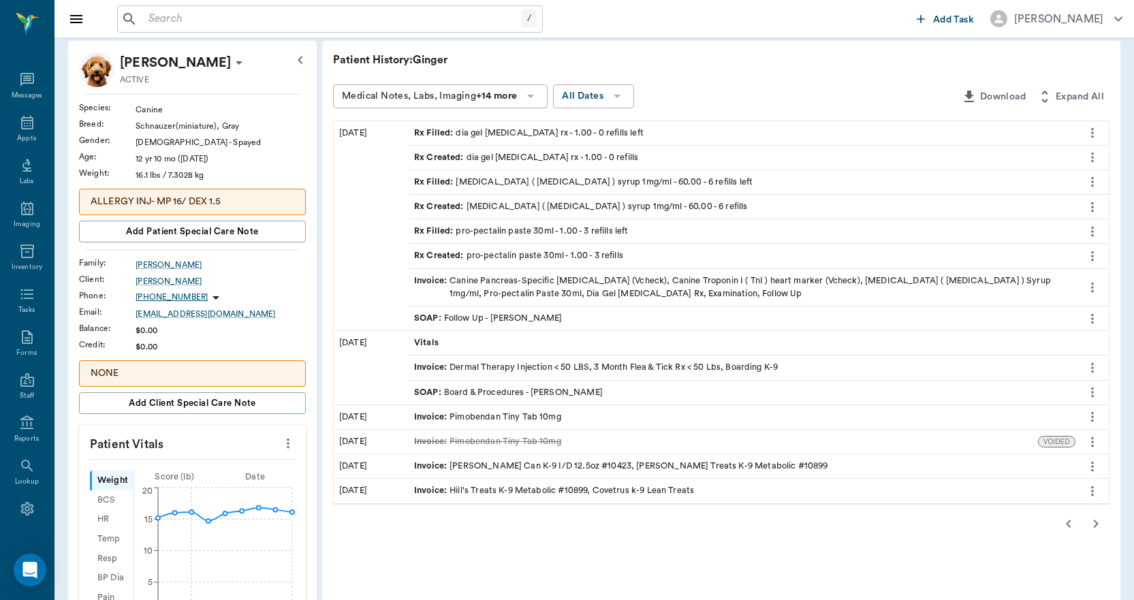
click at [546, 411] on div "Invoice : Pimobendan Tiny Tab 10mg" at bounding box center [487, 417] width 147 height 13
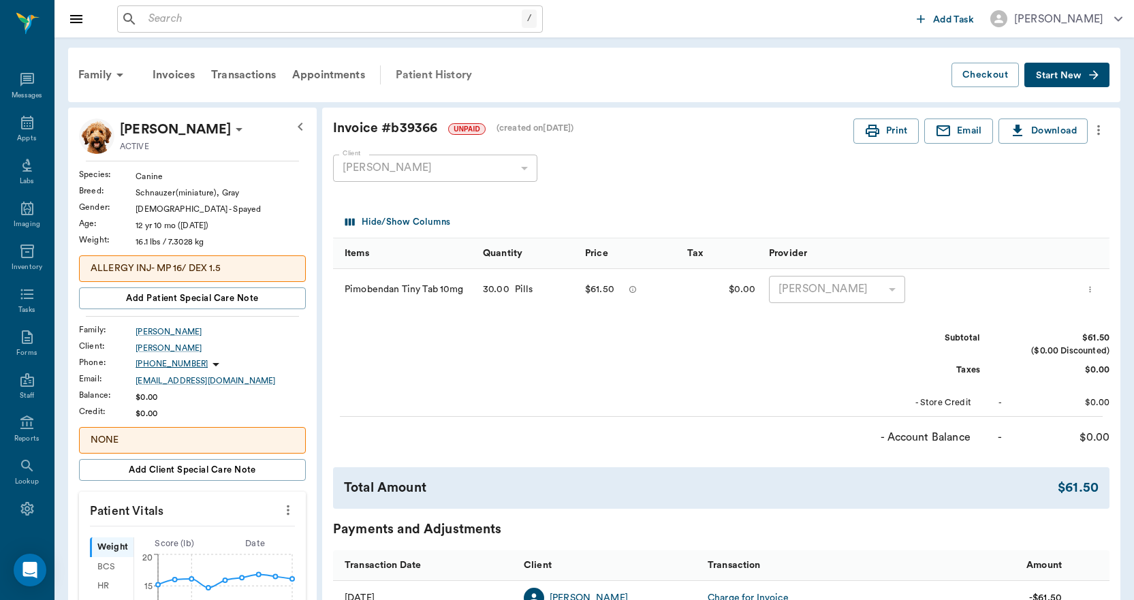
click at [422, 80] on div "Patient History" at bounding box center [434, 75] width 93 height 33
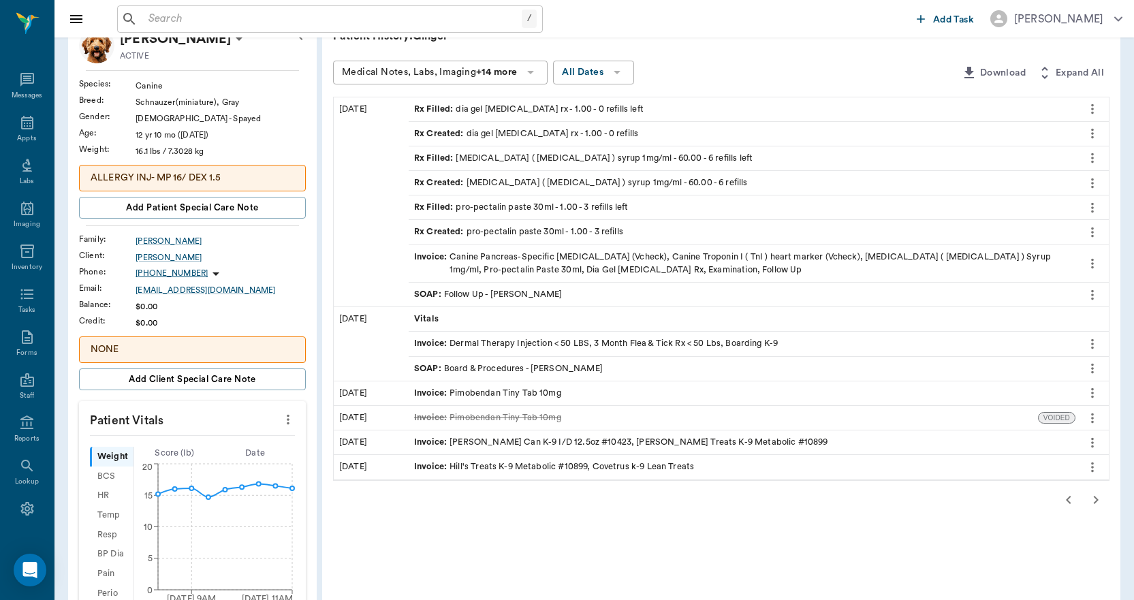
scroll to position [68, 0]
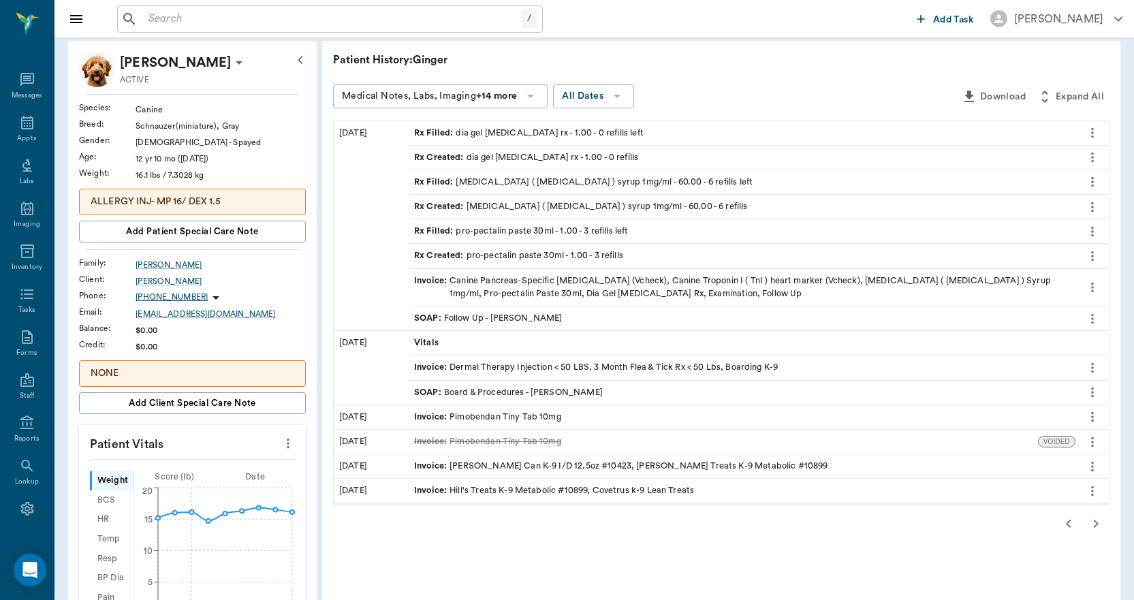
click at [1094, 529] on icon "button" at bounding box center [1096, 524] width 16 height 16
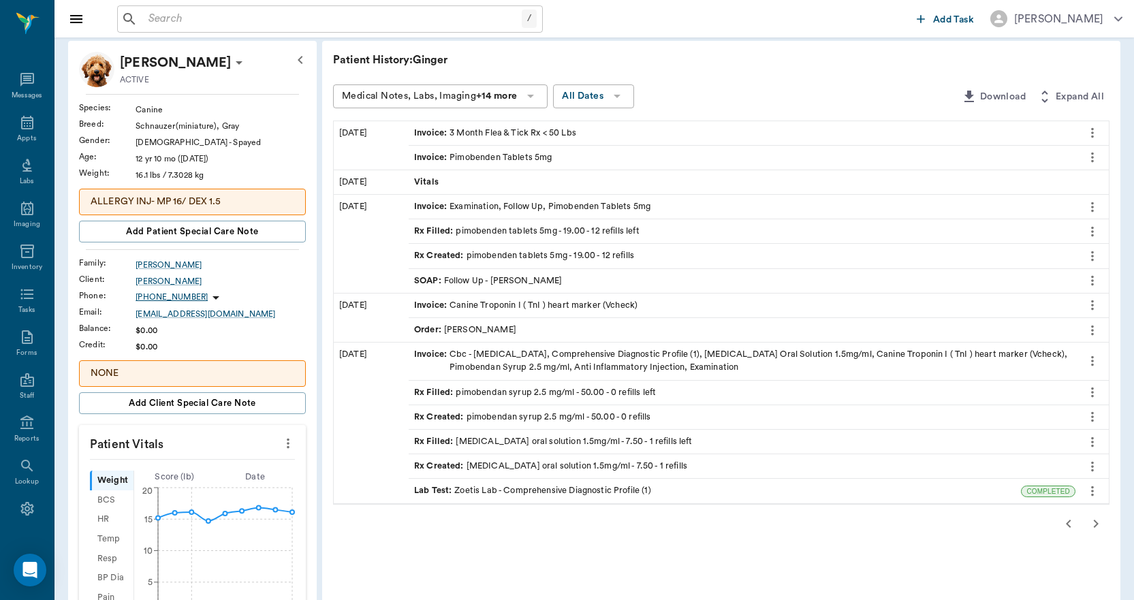
click at [520, 230] on div "Rx Filled : pimobenden tablets 5mg - 19.00 - 12 refills left" at bounding box center [527, 231] width 226 height 13
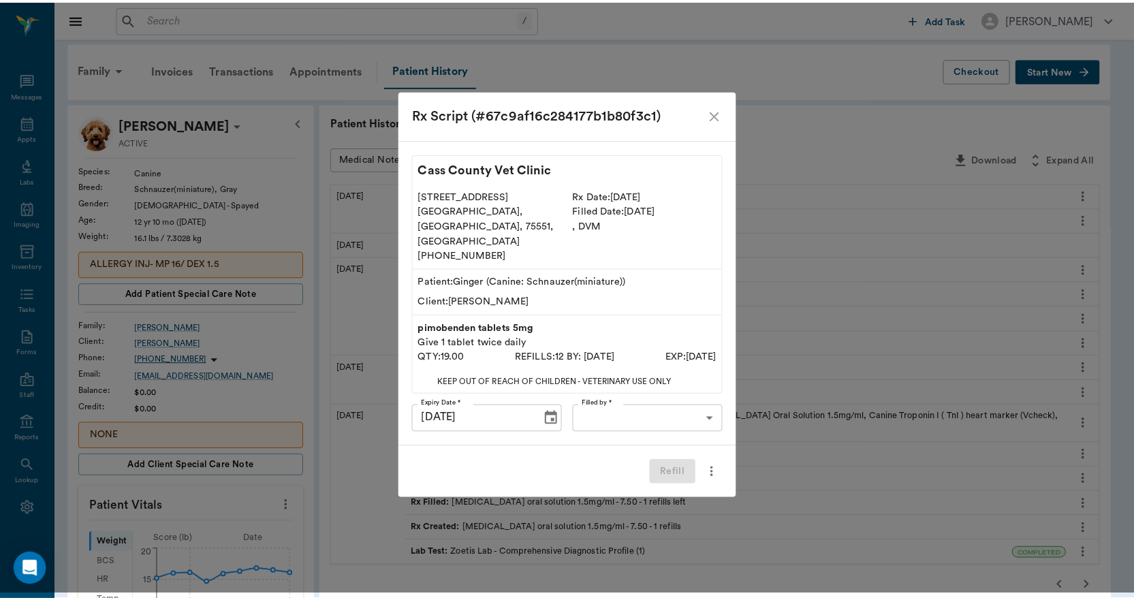
scroll to position [0, 0]
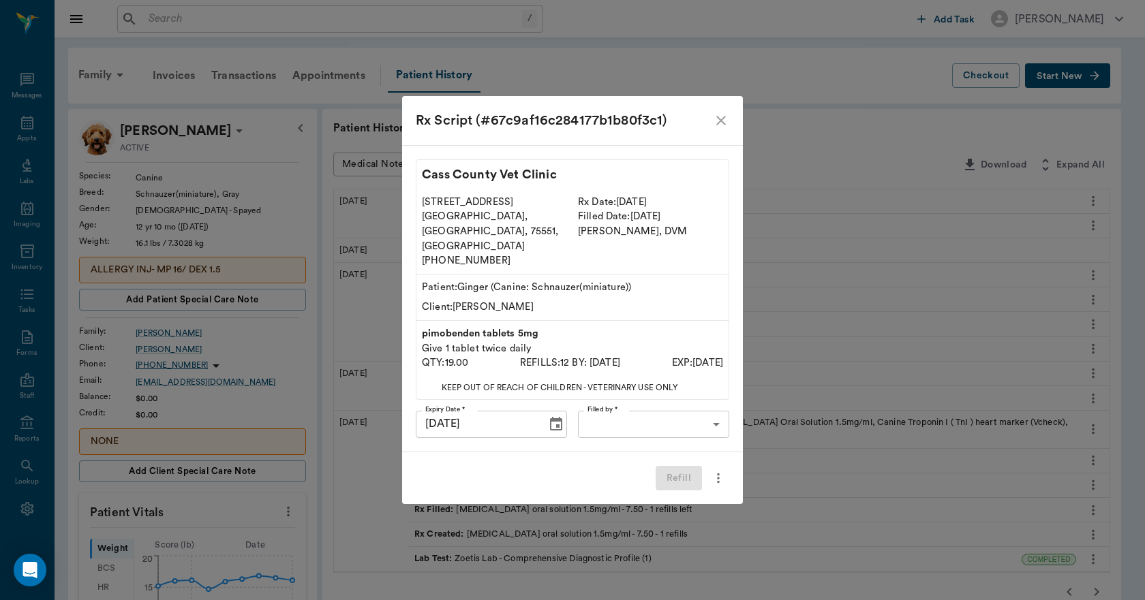
click at [721, 129] on icon "close" at bounding box center [721, 120] width 16 height 16
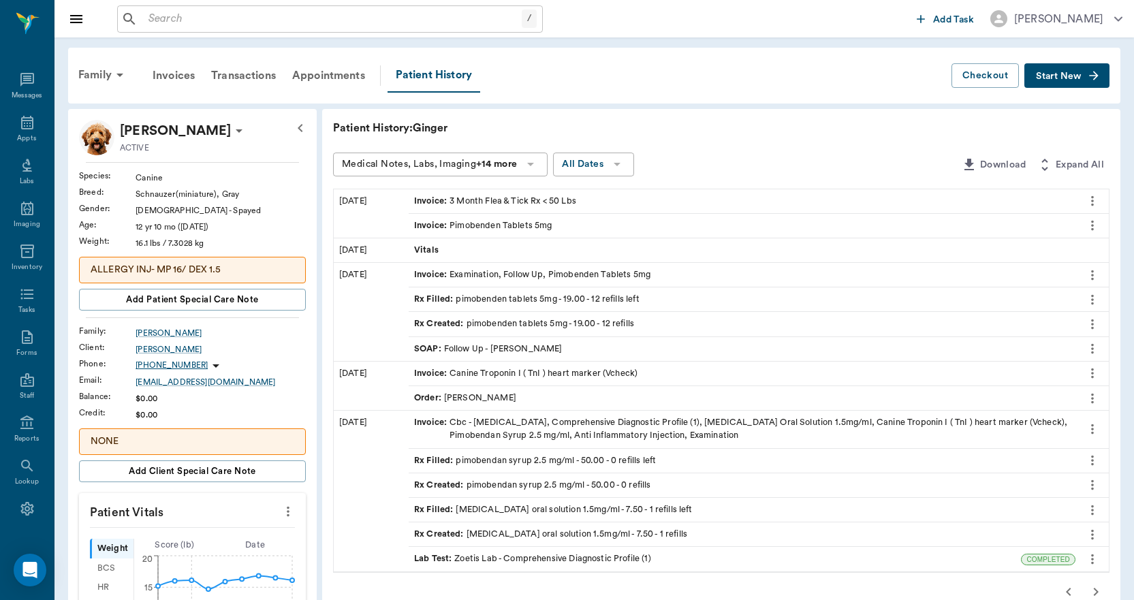
click at [520, 225] on div "Invoice : Pimobenden Tablets 5mg" at bounding box center [483, 225] width 138 height 13
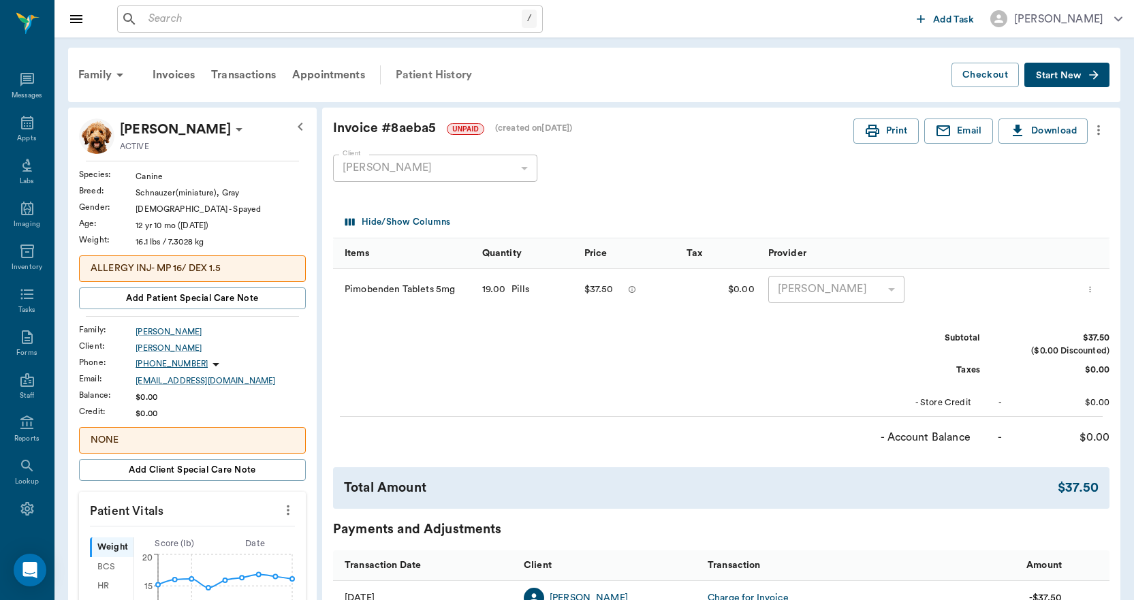
click at [450, 76] on div "Patient History" at bounding box center [434, 75] width 93 height 33
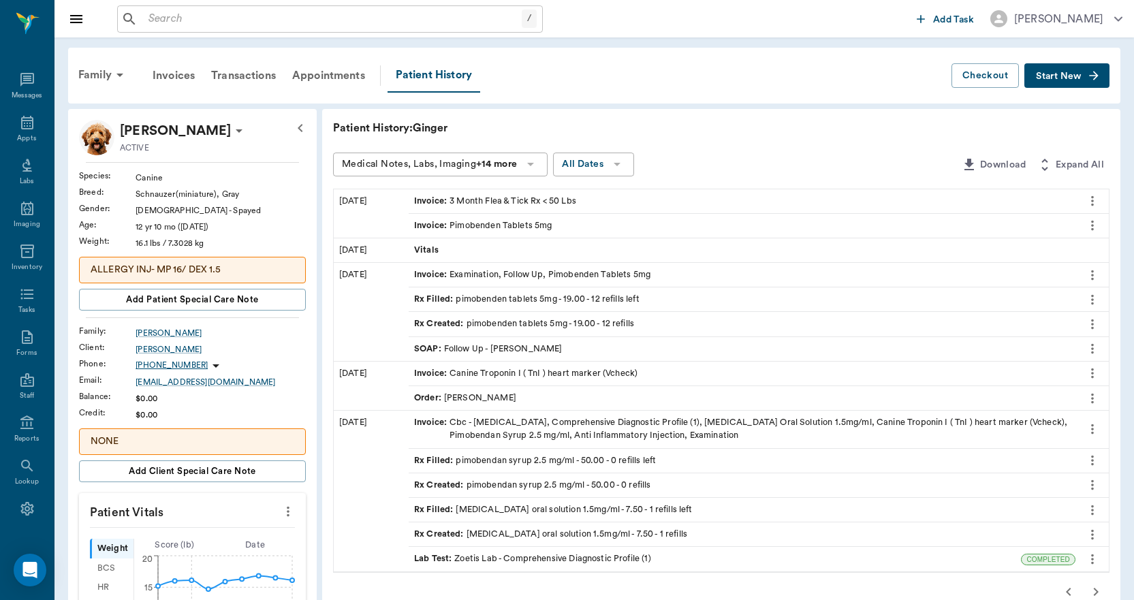
scroll to position [68, 0]
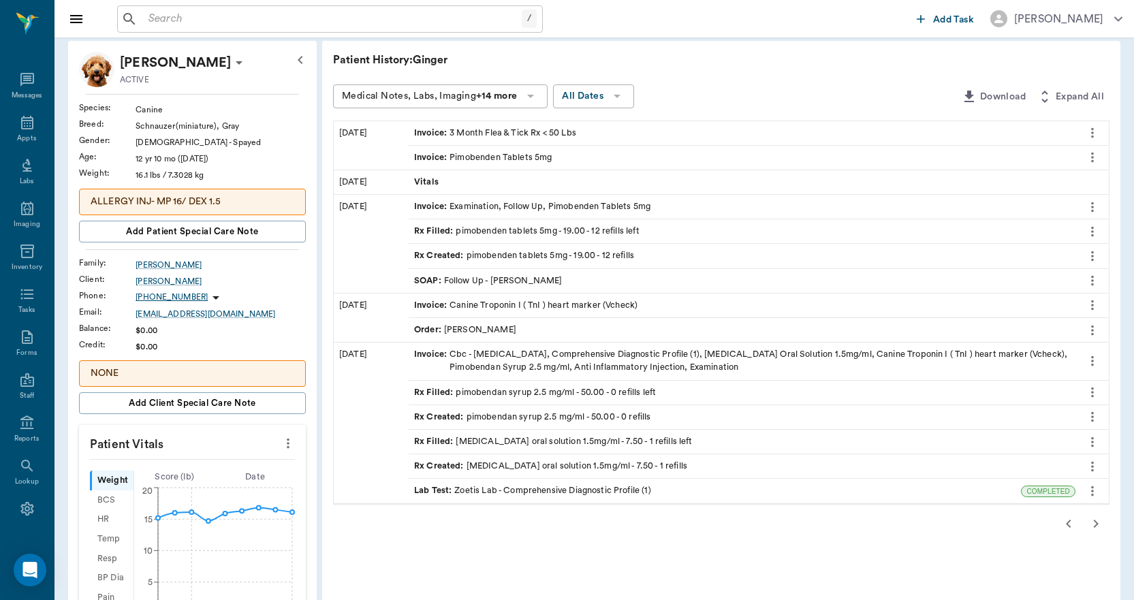
click at [1069, 524] on icon "button" at bounding box center [1069, 524] width 16 height 16
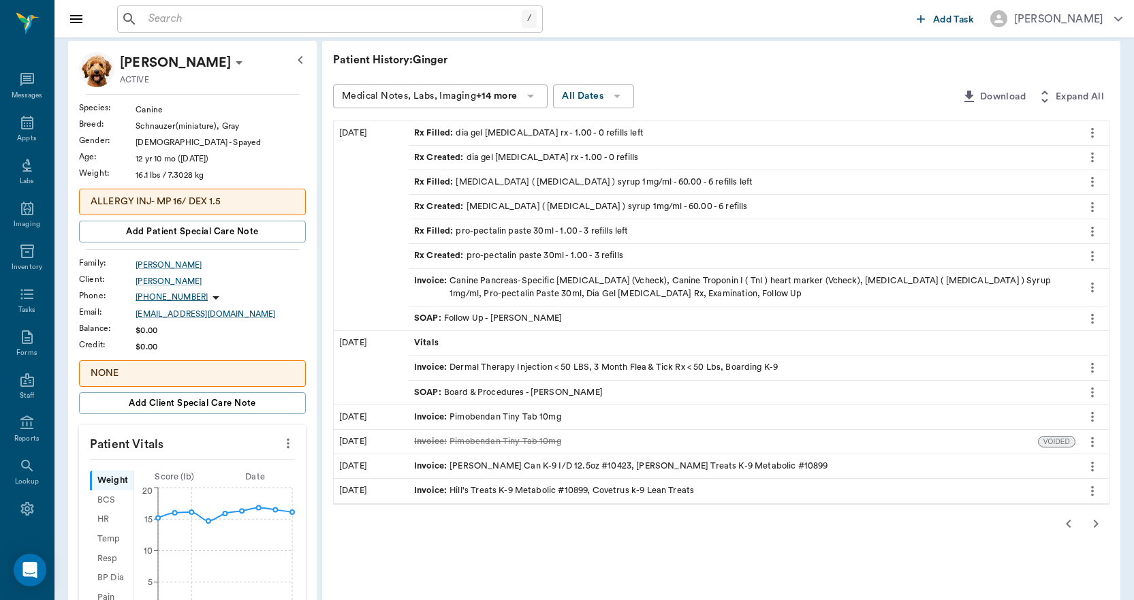
click at [1095, 520] on icon "button" at bounding box center [1096, 524] width 5 height 8
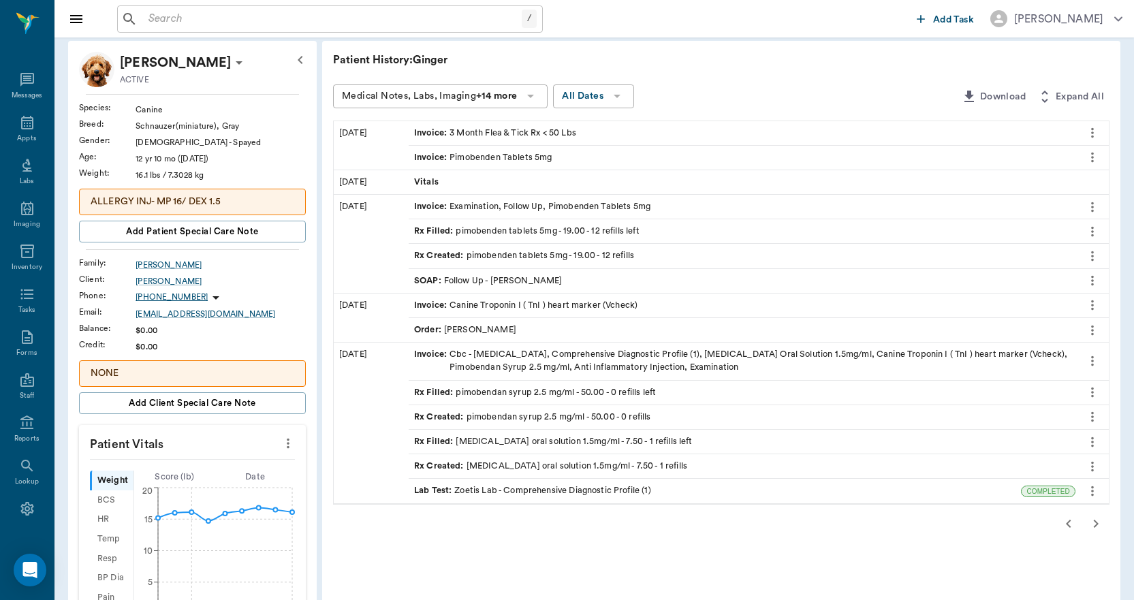
click at [541, 153] on div "Invoice : Pimobenden Tablets 5mg" at bounding box center [483, 157] width 138 height 13
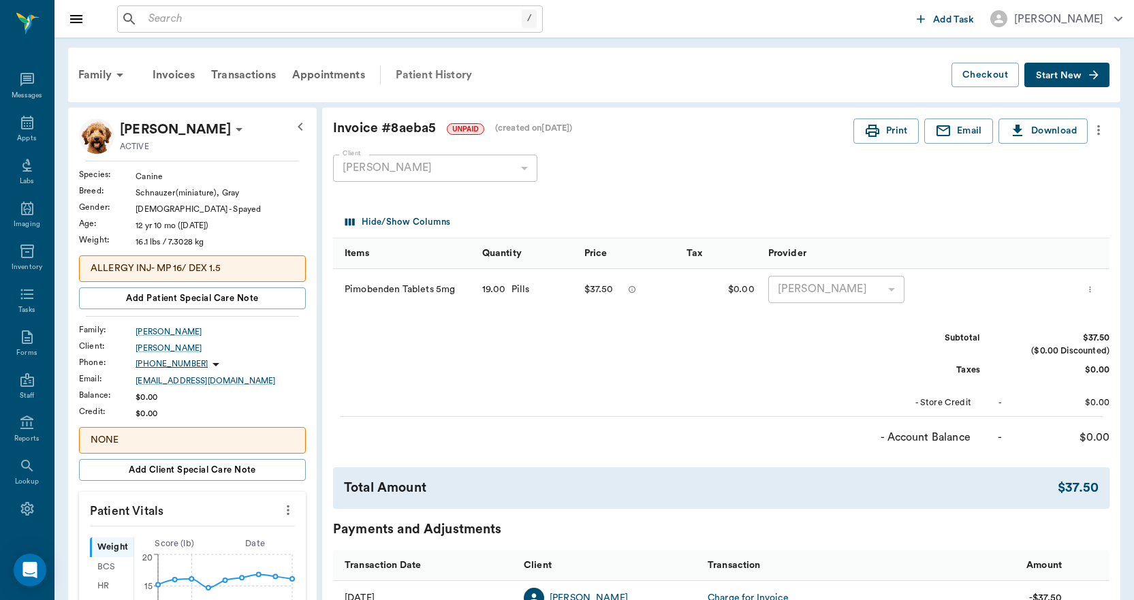
click at [431, 72] on div "Patient History" at bounding box center [434, 75] width 93 height 33
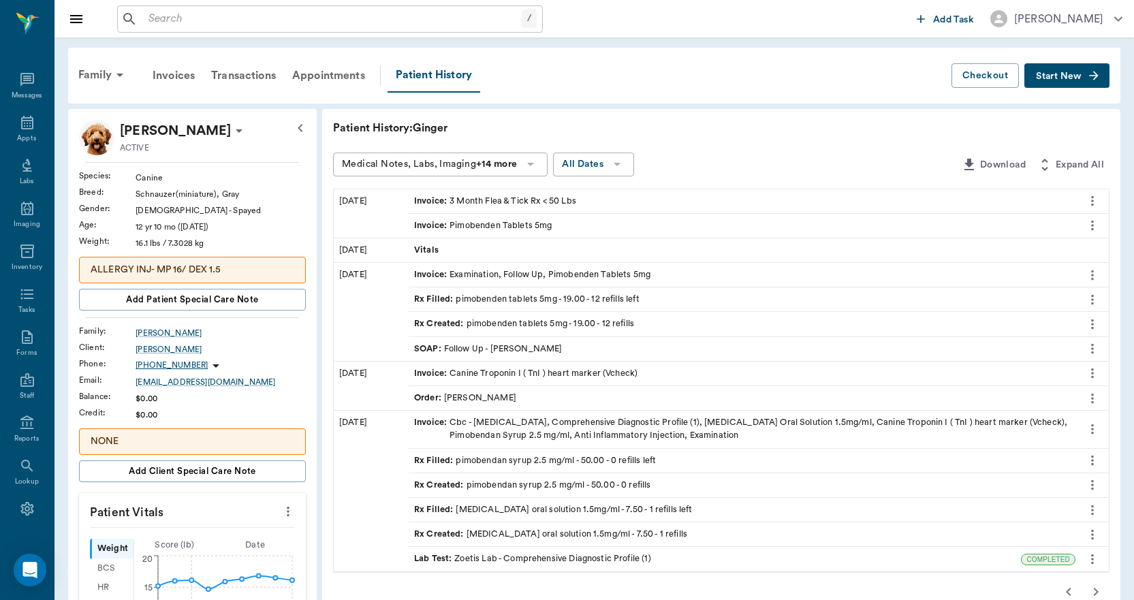
click at [577, 301] on div "Rx Filled : pimobenden tablets 5mg - 19.00 - 12 refills left" at bounding box center [527, 299] width 226 height 13
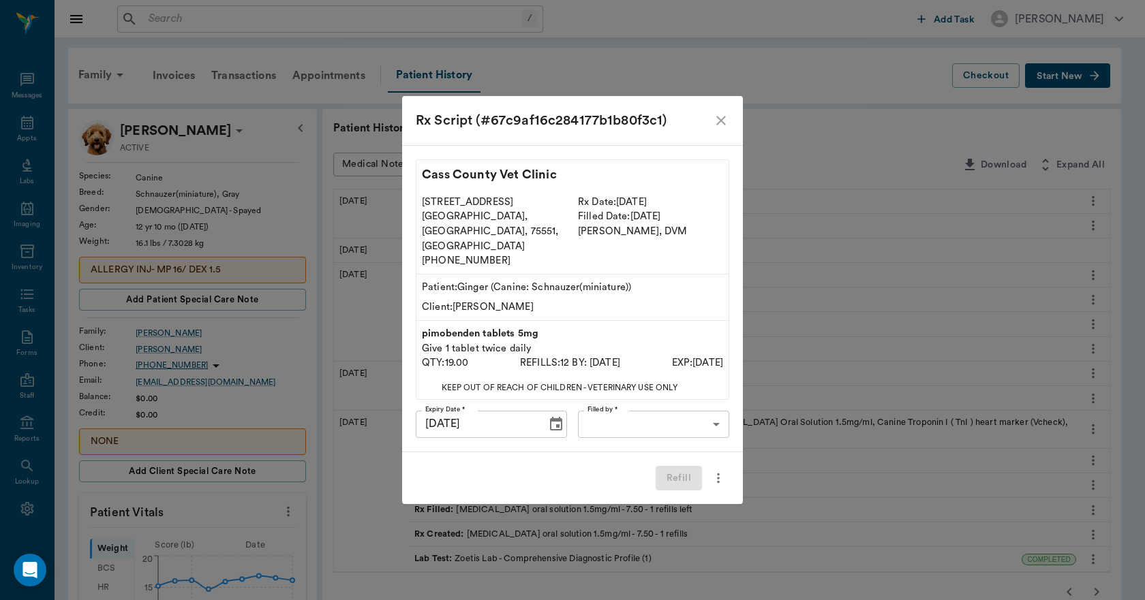
click at [723, 129] on icon "close" at bounding box center [721, 120] width 16 height 16
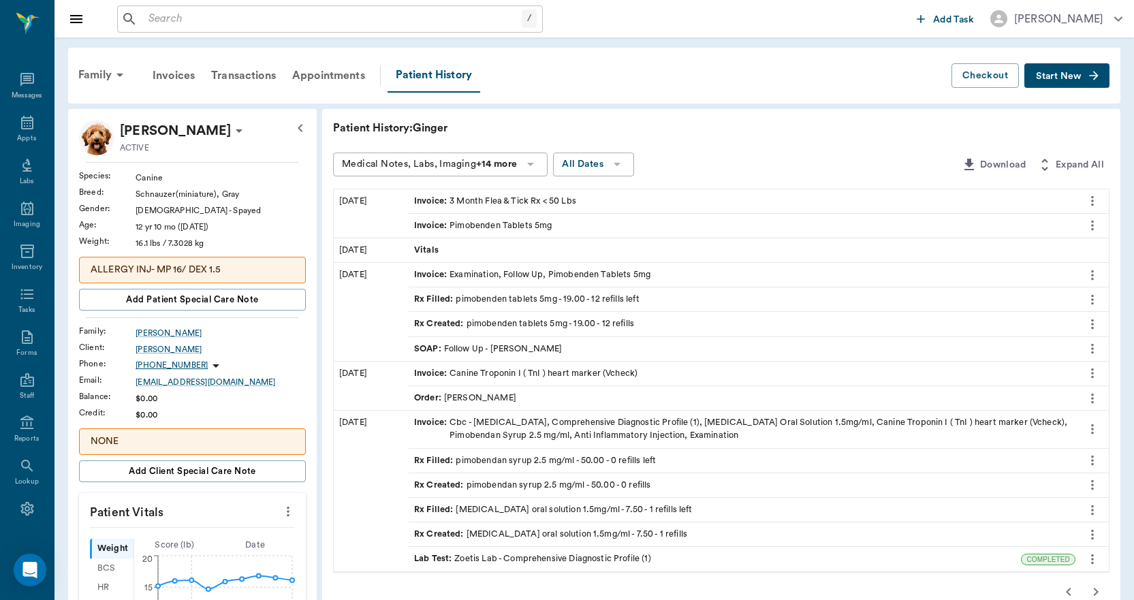
click at [502, 275] on div "Invoice : Examination, Follow Up, Pimobenden Tablets 5mg" at bounding box center [532, 274] width 236 height 13
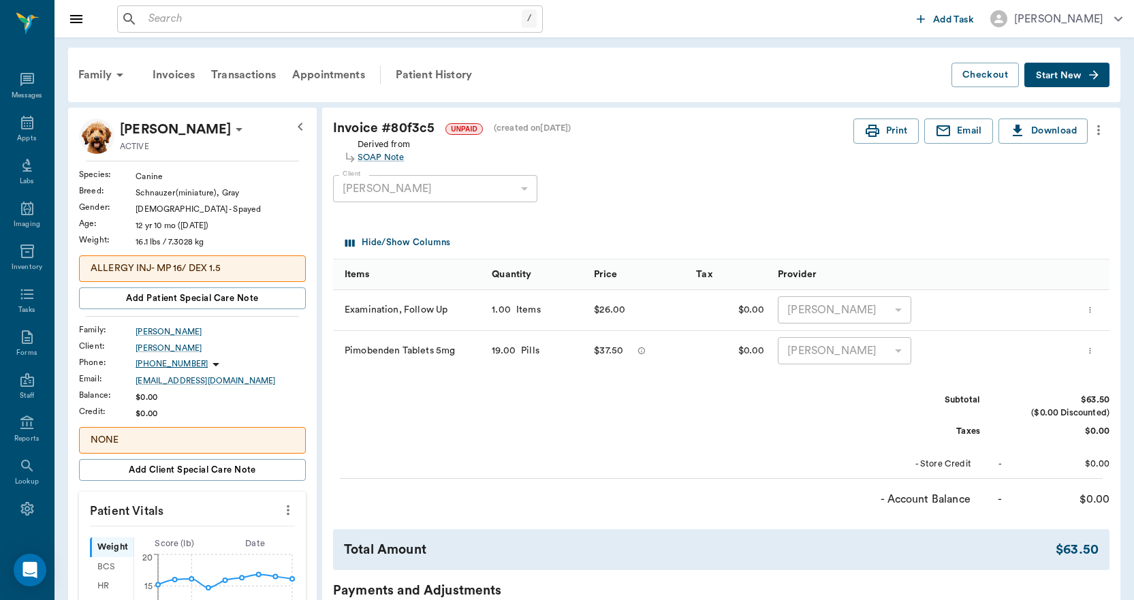
click at [1060, 76] on span "Start New" at bounding box center [1059, 76] width 46 height 0
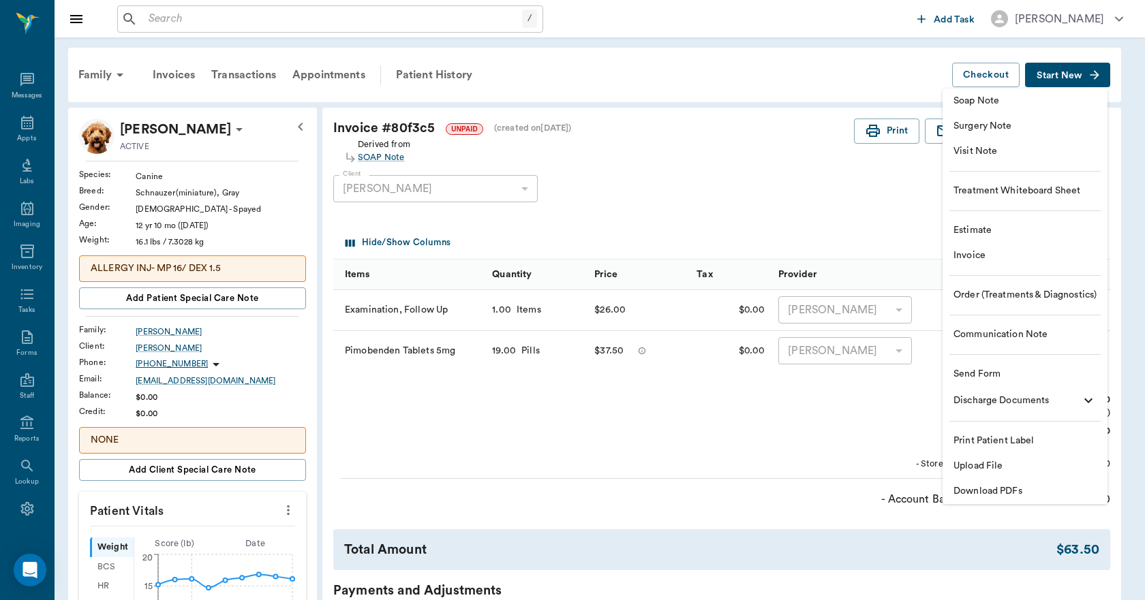
click at [971, 260] on span "Invoice" at bounding box center [1024, 256] width 143 height 14
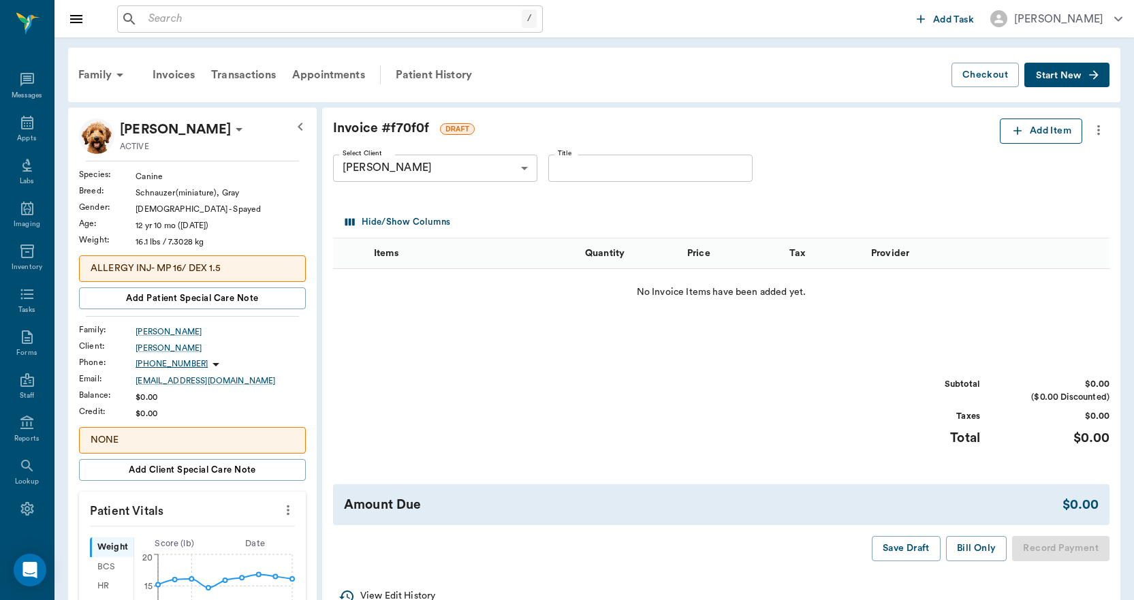
click at [1028, 133] on button "Add Item" at bounding box center [1041, 131] width 82 height 25
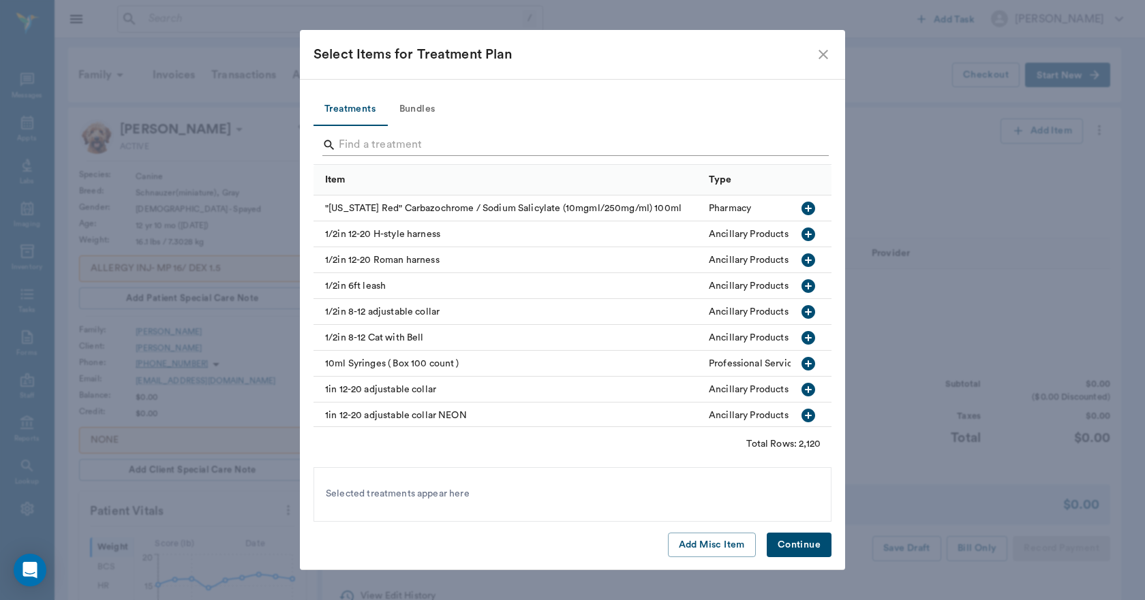
click at [470, 142] on input "Search" at bounding box center [573, 145] width 469 height 22
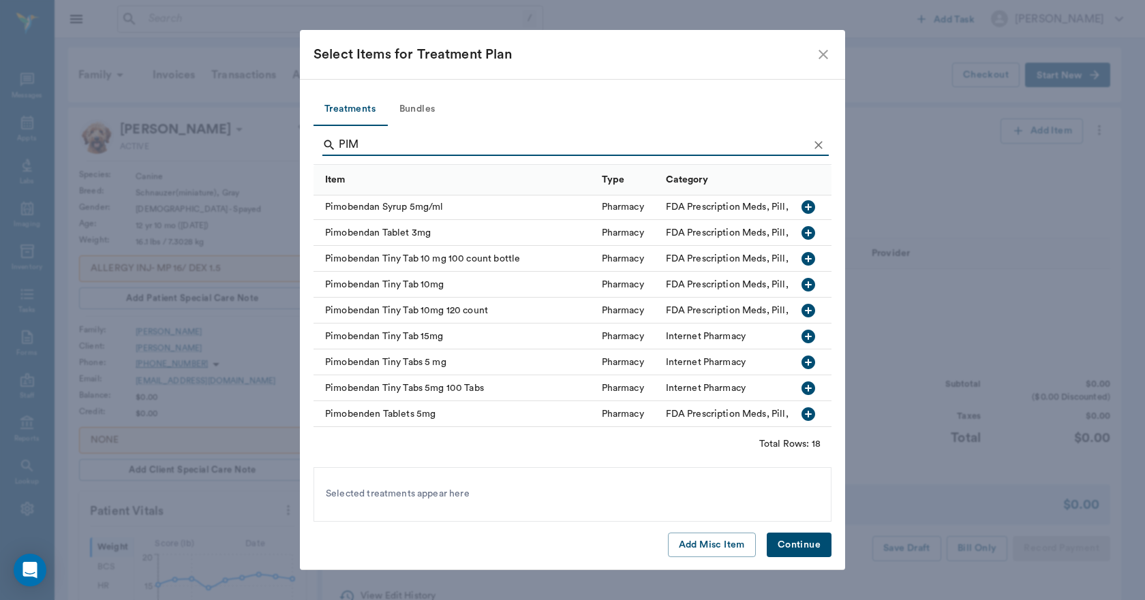
scroll to position [204, 0]
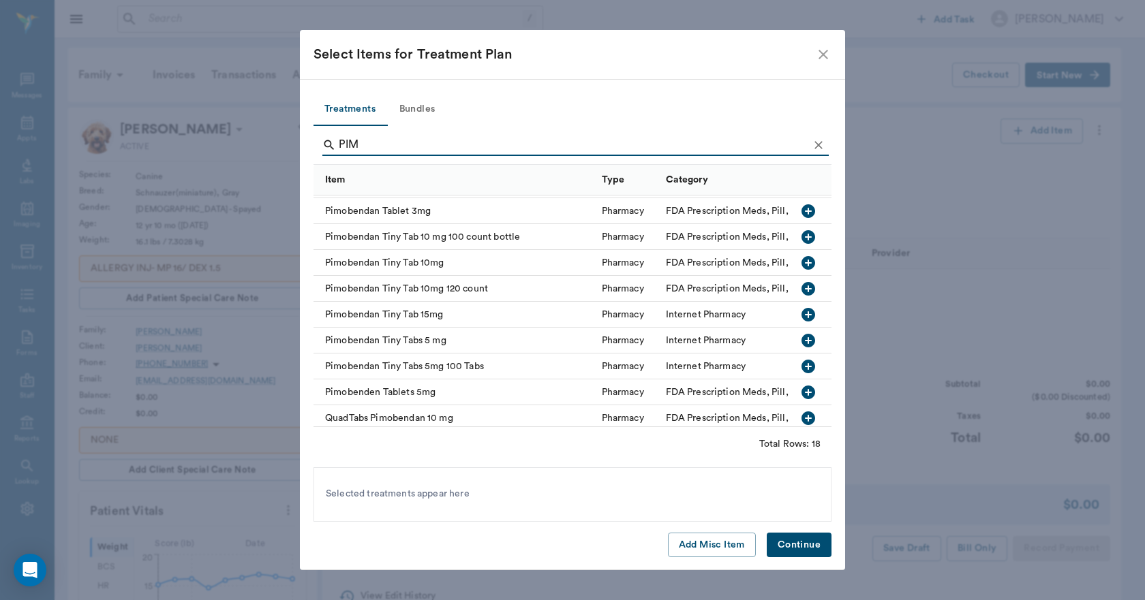
type input "PIM"
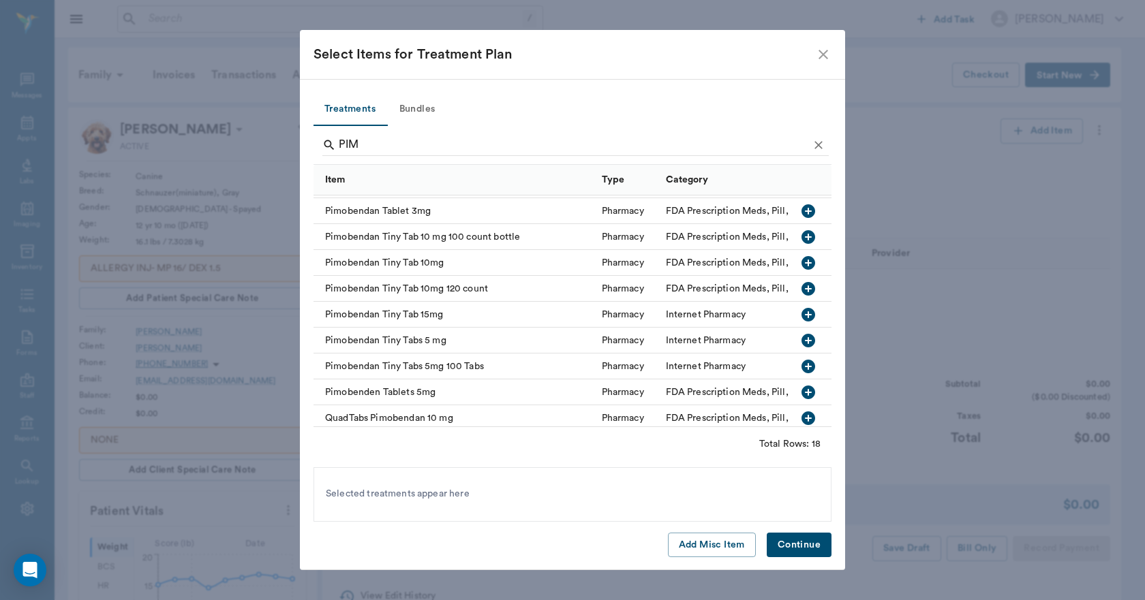
click at [801, 391] on icon "button" at bounding box center [808, 393] width 14 height 14
click at [794, 548] on button "Continue" at bounding box center [798, 545] width 65 height 25
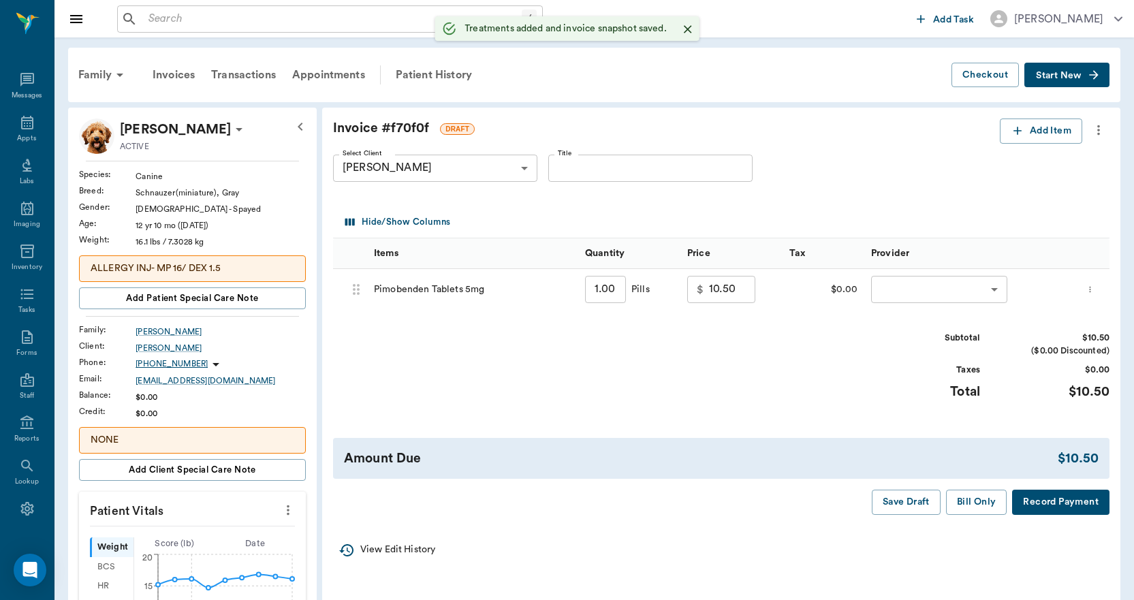
click at [619, 292] on input "1.00" at bounding box center [605, 289] width 41 height 27
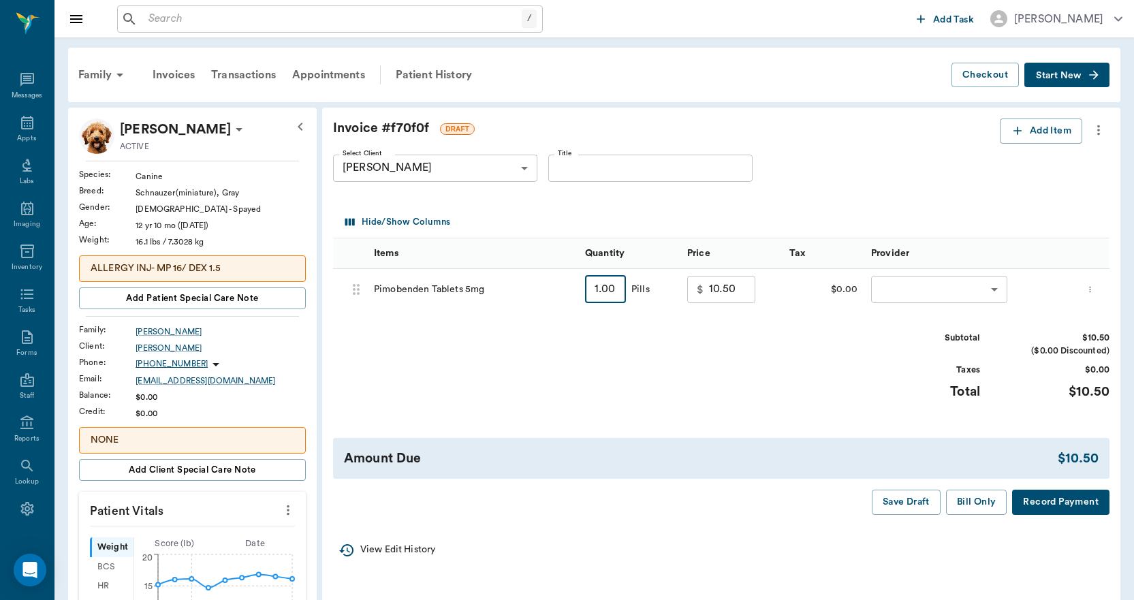
type input "6"
type input "18.00"
type input "60"
type input "99.00"
type input "60"
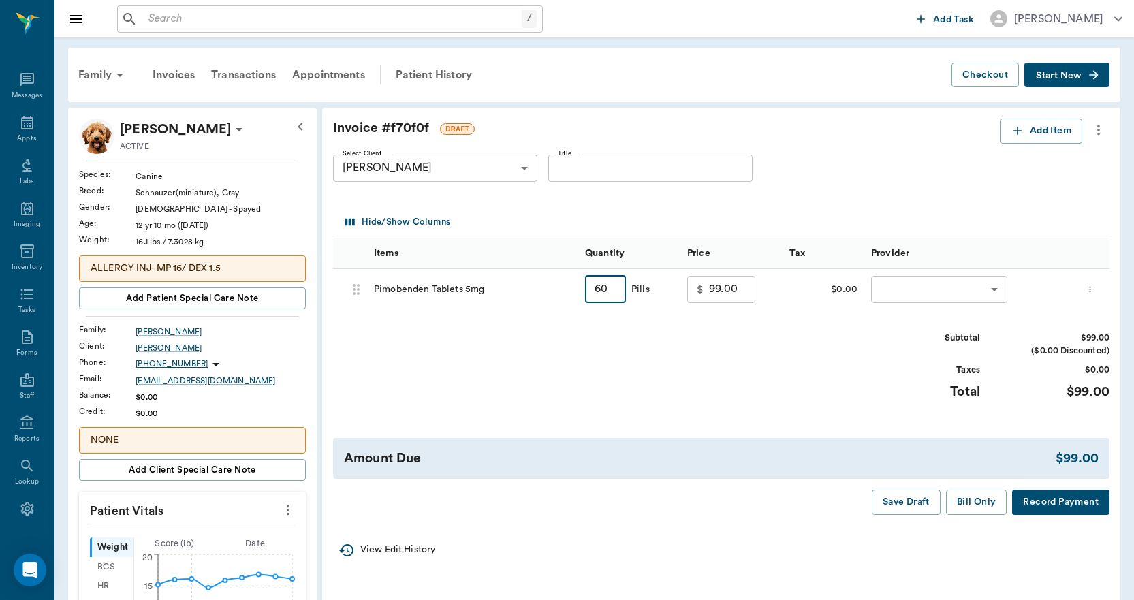
click at [1055, 76] on span "Start New" at bounding box center [1059, 76] width 46 height 0
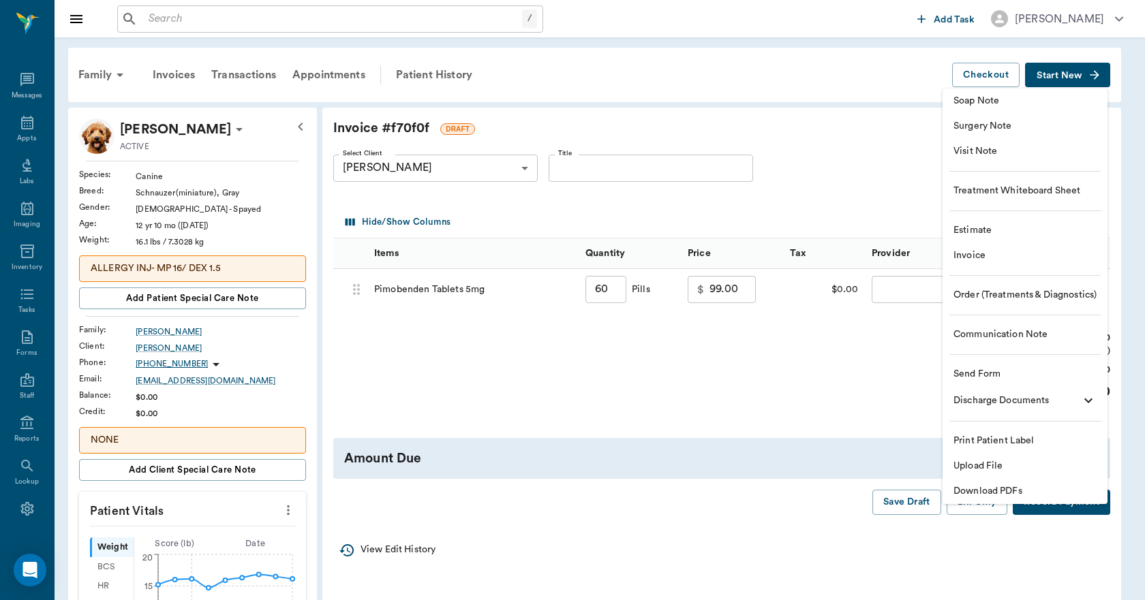
click at [969, 253] on span "Invoice" at bounding box center [1024, 256] width 143 height 14
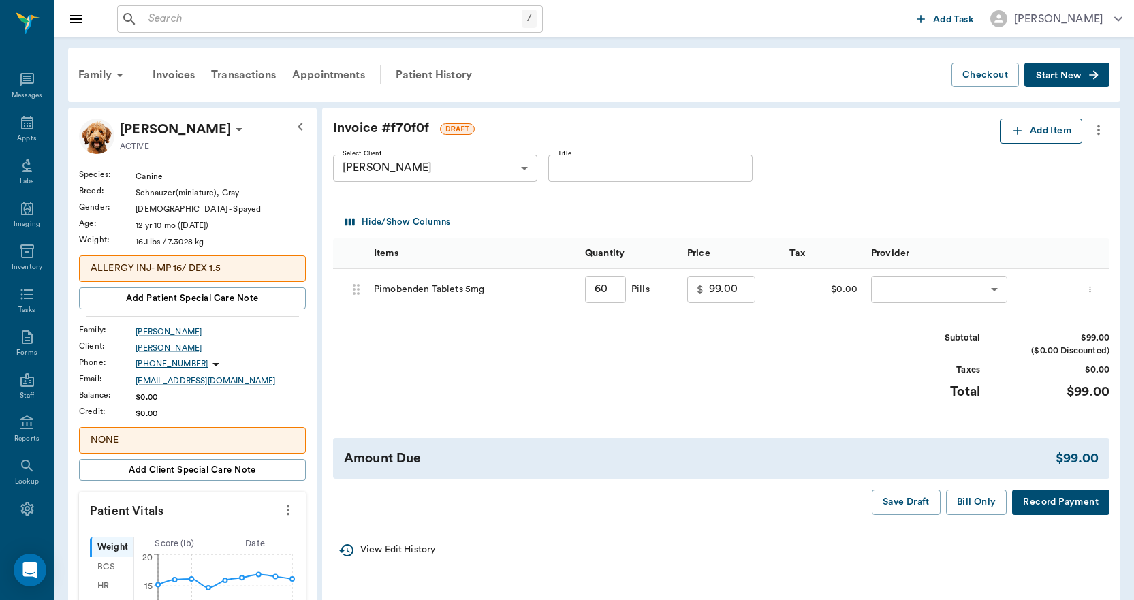
click at [1020, 132] on icon "button" at bounding box center [1018, 131] width 14 height 14
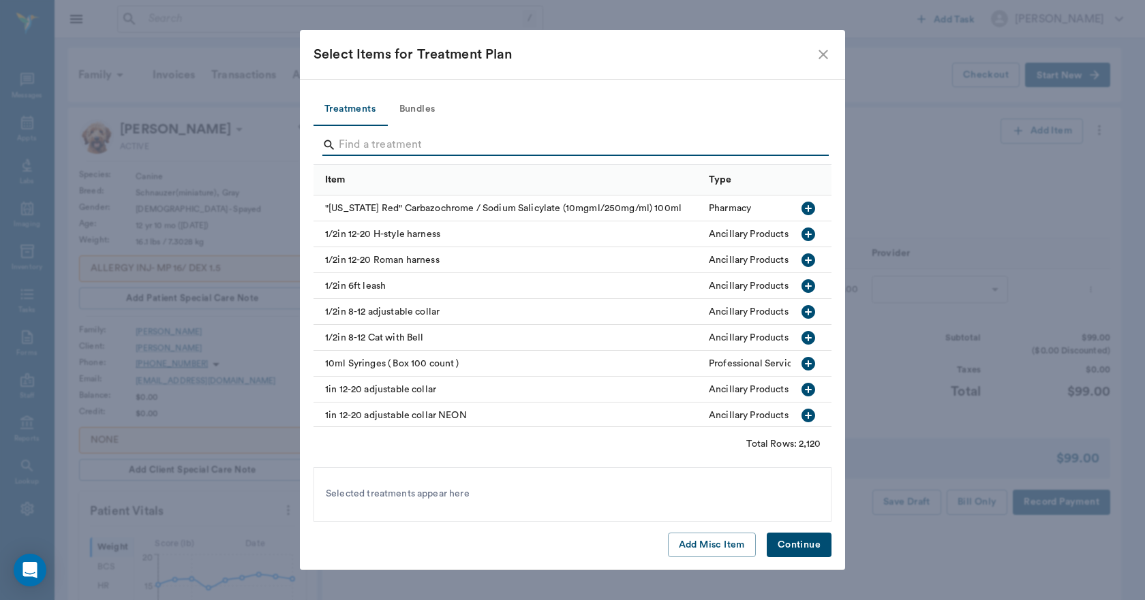
click at [486, 143] on input "Search" at bounding box center [573, 145] width 469 height 22
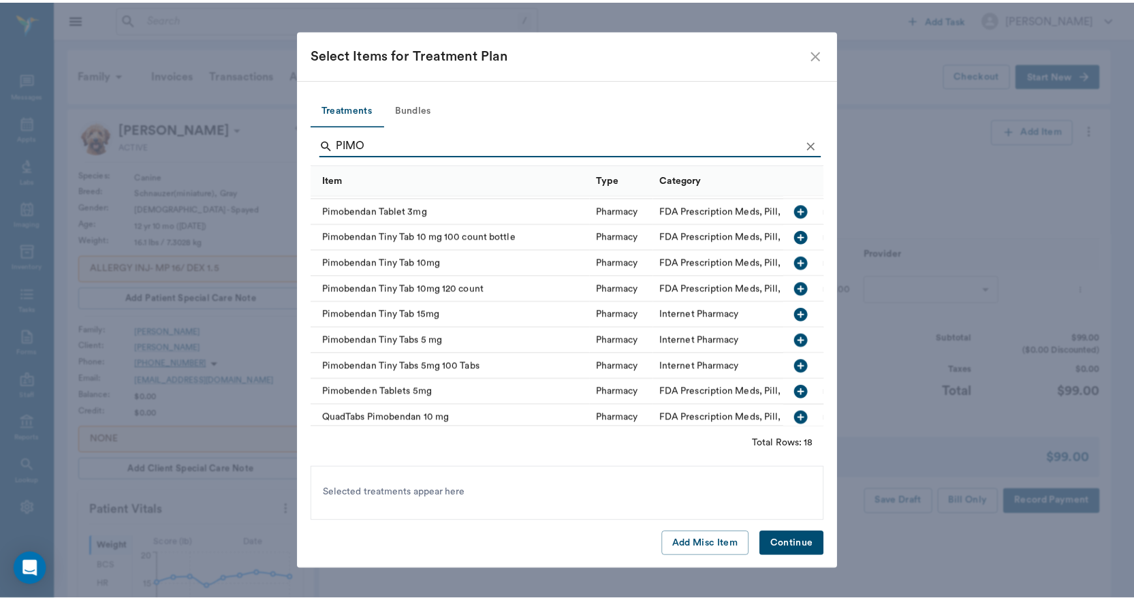
scroll to position [245, 0]
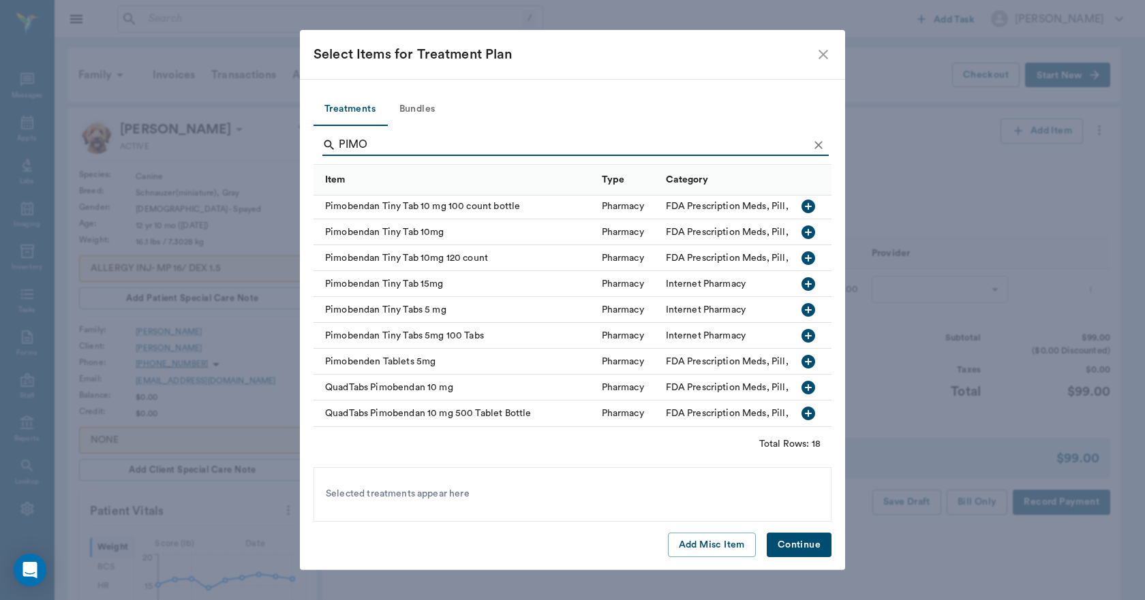
type input "PIMO"
click at [801, 226] on icon "button" at bounding box center [808, 233] width 14 height 14
click at [802, 544] on button "Continue" at bounding box center [798, 545] width 65 height 25
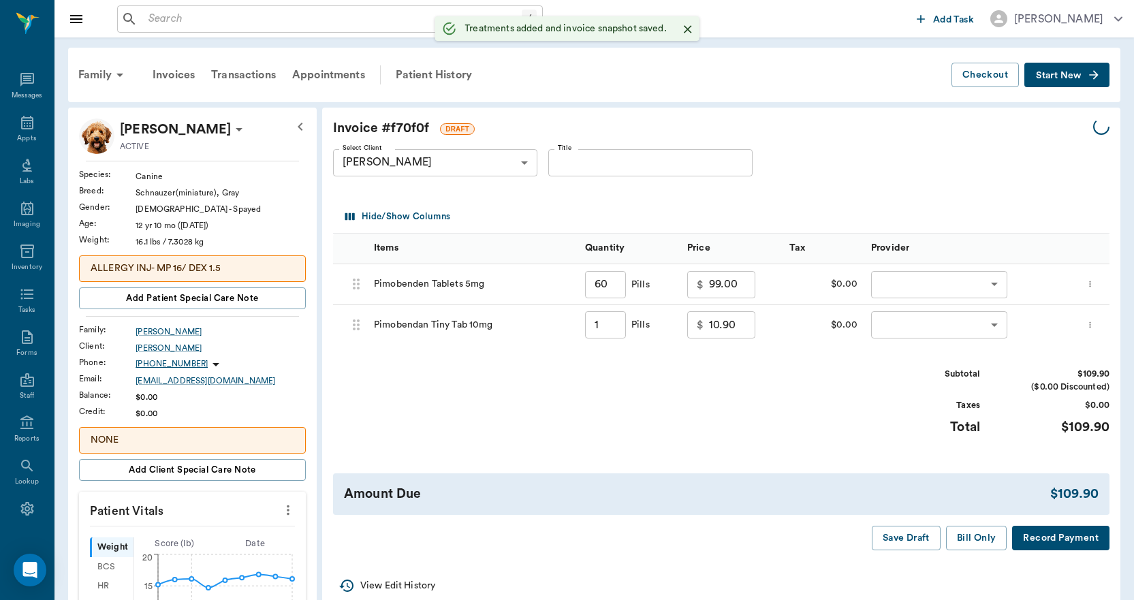
type input "60.00"
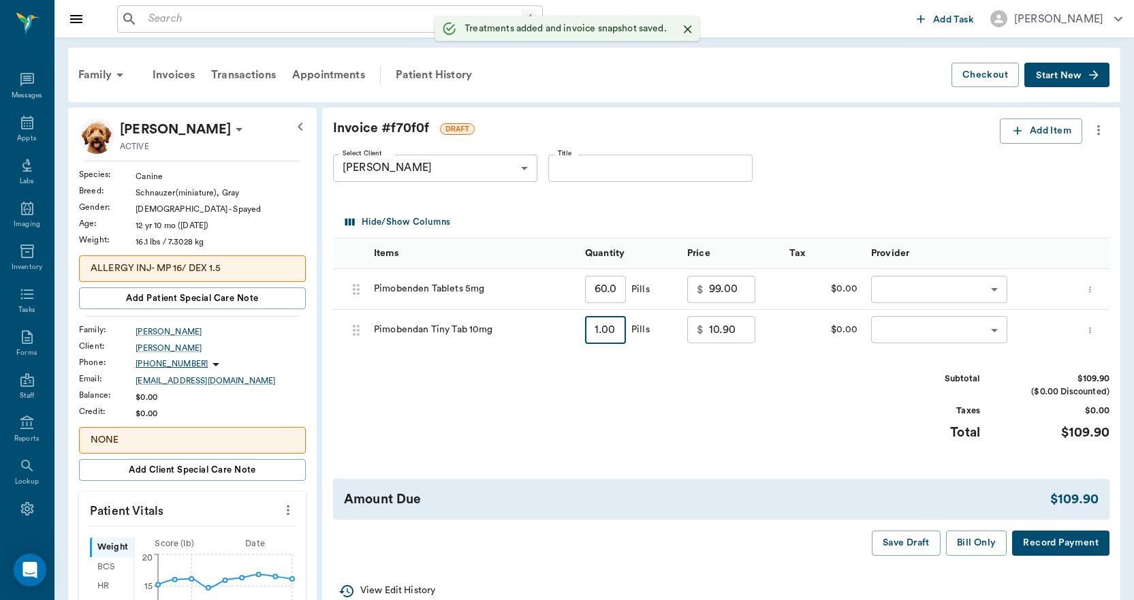
click at [623, 328] on input "1.00" at bounding box center [605, 330] width 41 height 27
type input "3"
type input "14.70"
type input "30"
type input "66.00"
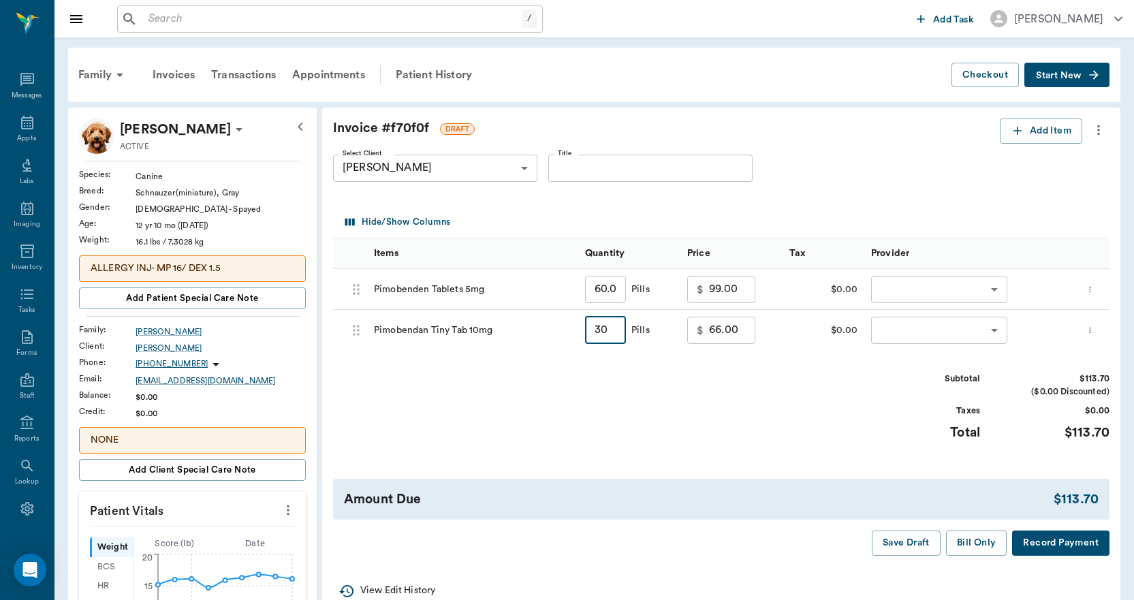
type input "3"
type input "14.70"
type input "3"
type input "0.00"
type input "6"
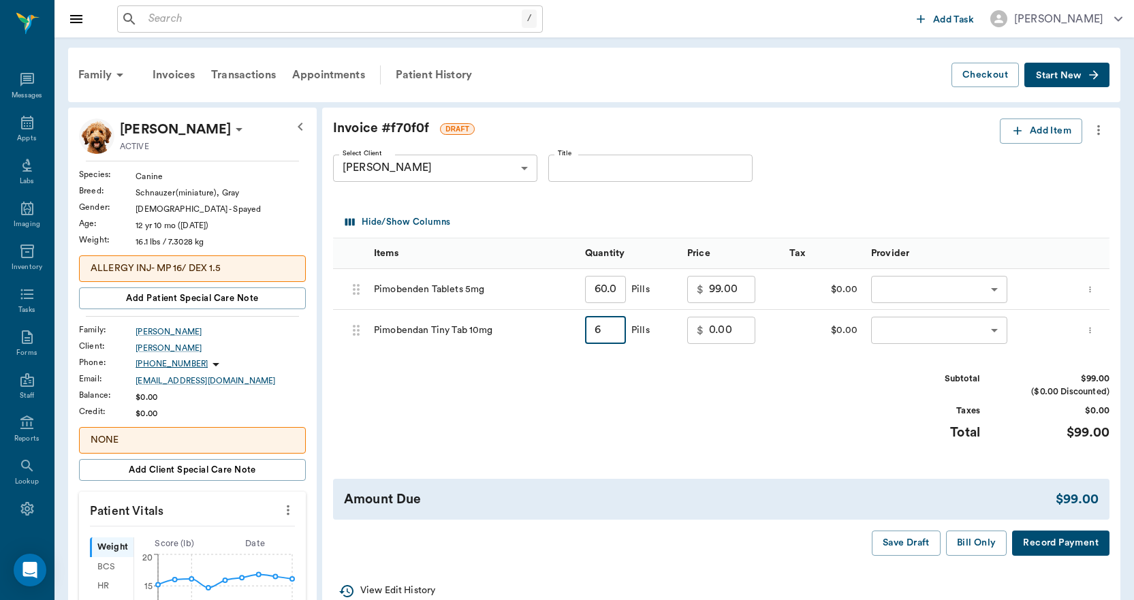
type input "20.40"
type input "60"
type input "123.00"
type input "6"
type input "20.40"
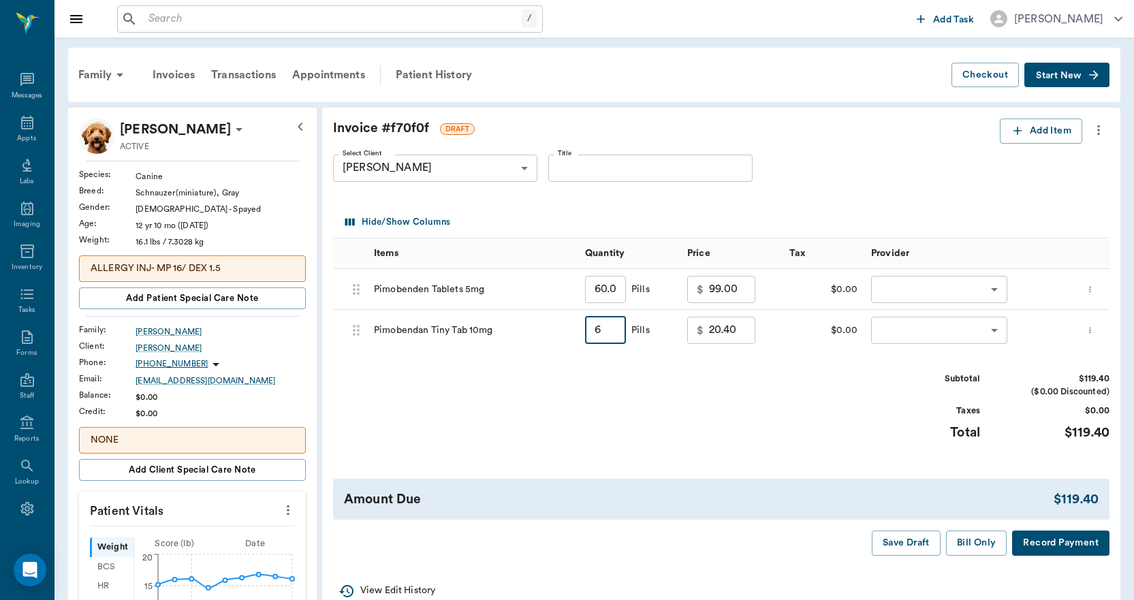
type input "6"
type input "0.00"
type input "3"
type input "14.70"
type input "30"
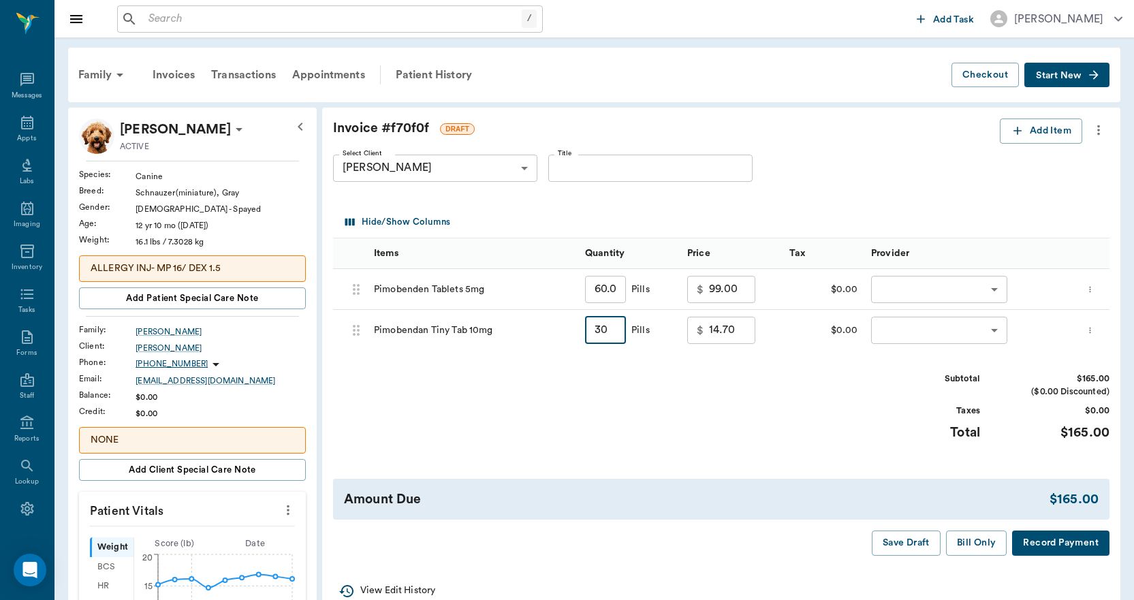
type input "66.00"
type input "3"
type input "14.70"
type input "3"
type input "0.00"
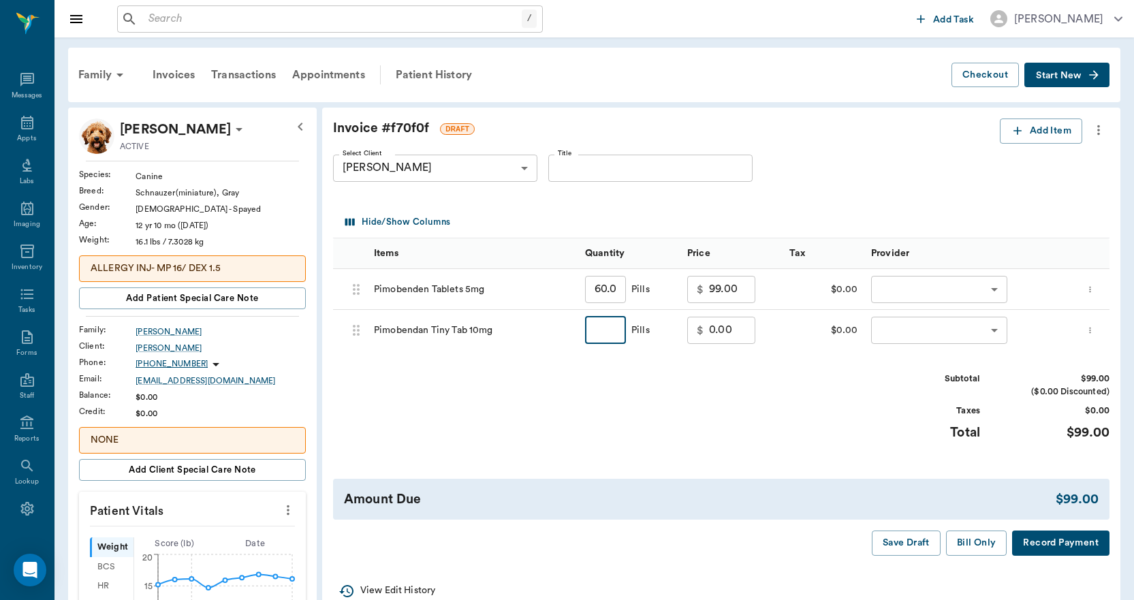
type input "6"
type input "20.40"
type input "60"
type input "123.00"
type input "6"
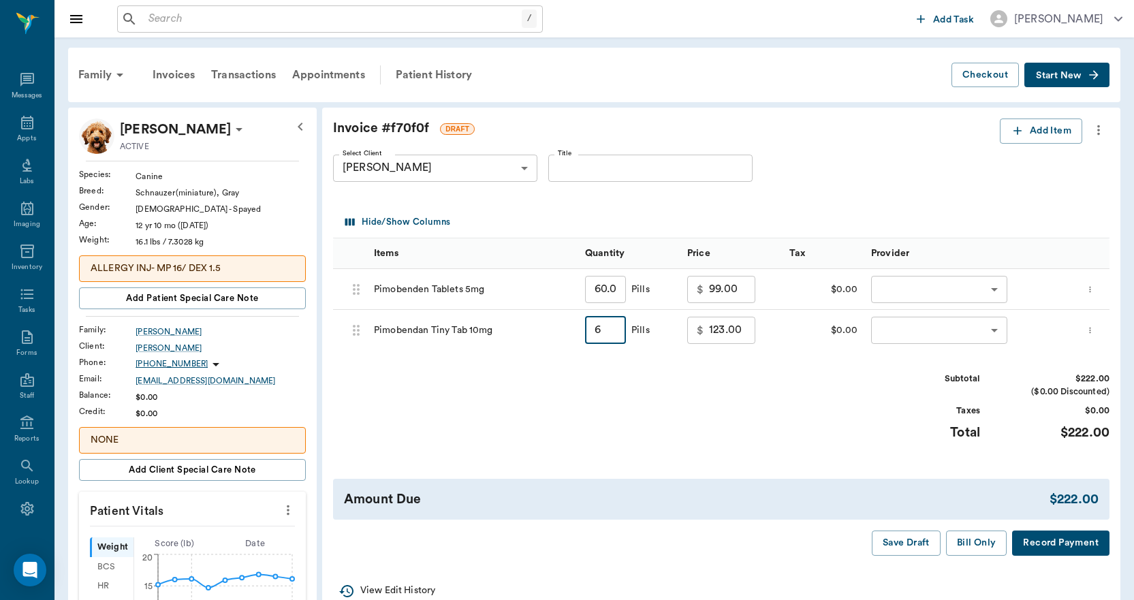
type input "20.40"
type input "6"
type input "0.00"
click at [1104, 127] on icon "more" at bounding box center [1098, 130] width 15 height 16
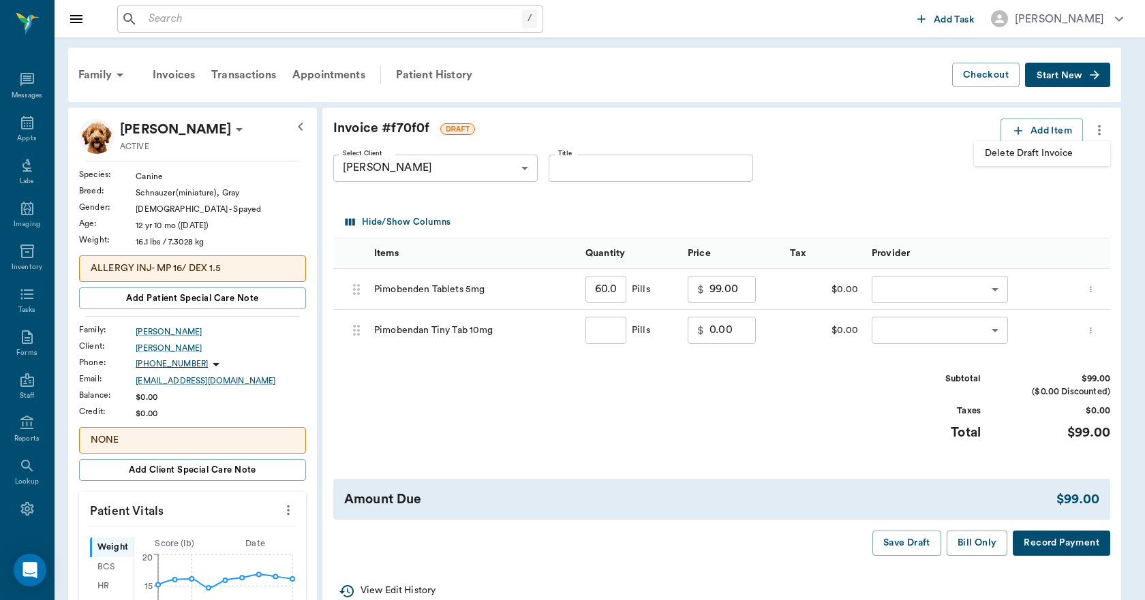
click at [1047, 159] on span "Delete Draft Invoice" at bounding box center [1041, 153] width 114 height 14
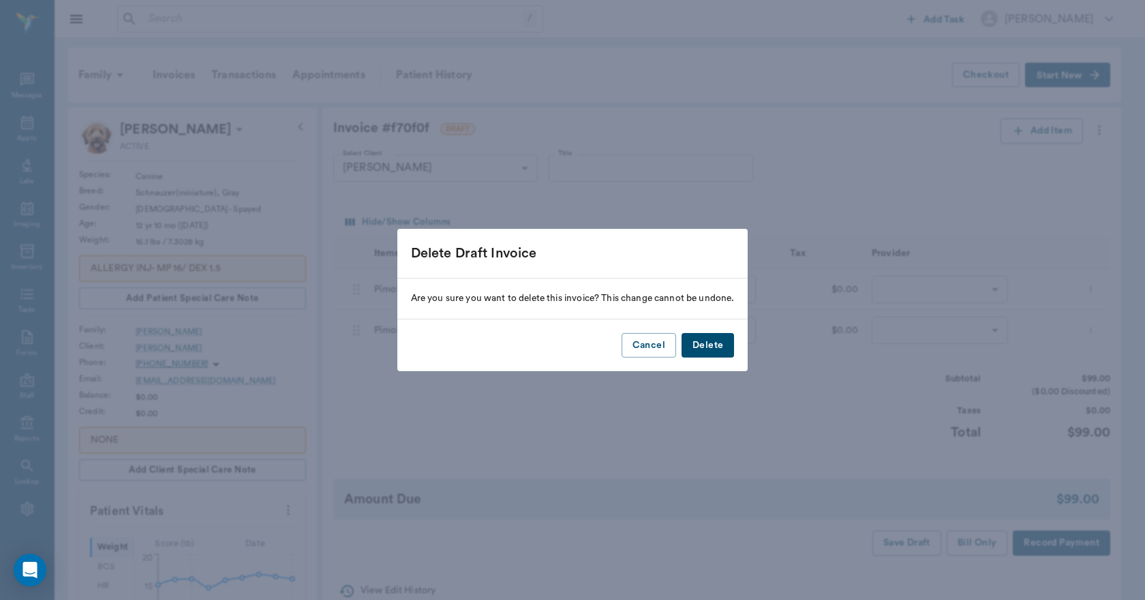
click at [720, 341] on button "Delete" at bounding box center [707, 345] width 52 height 25
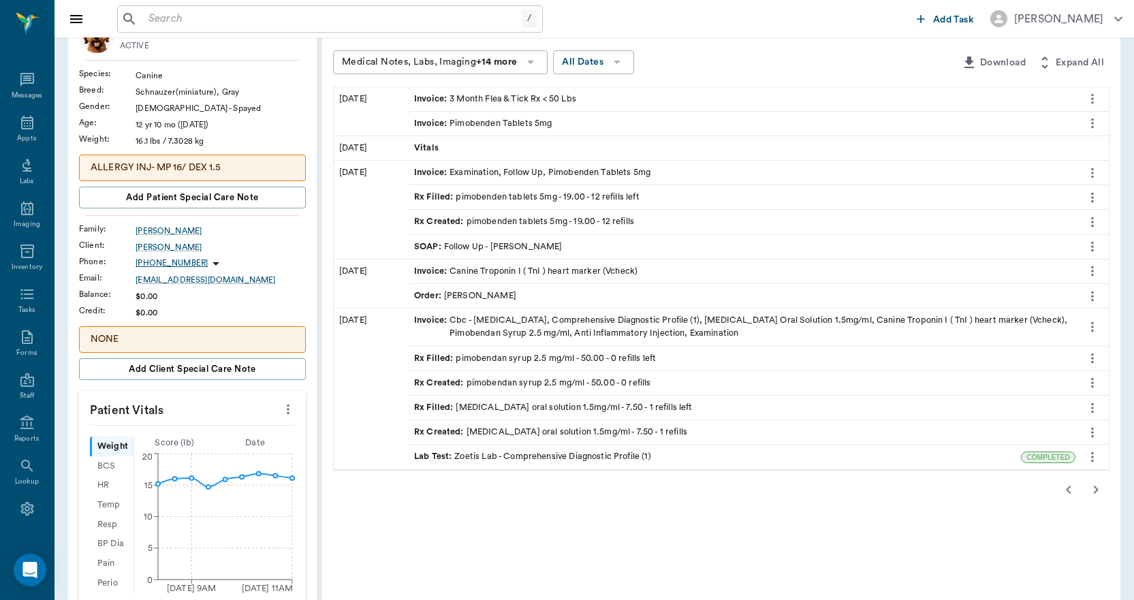
scroll to position [136, 0]
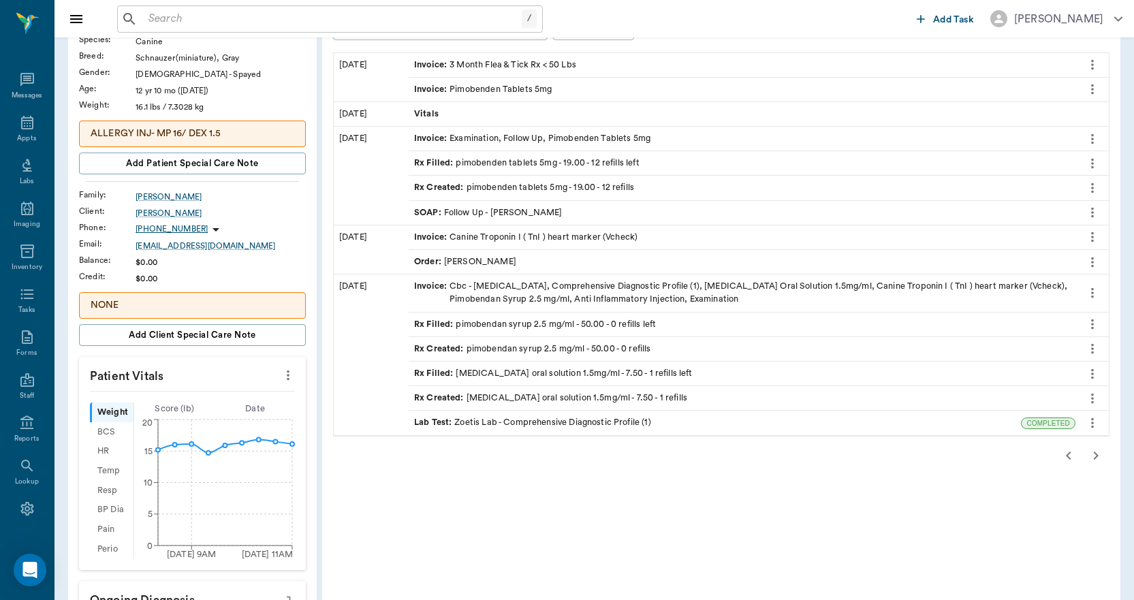
click at [1064, 459] on icon "button" at bounding box center [1069, 456] width 16 height 16
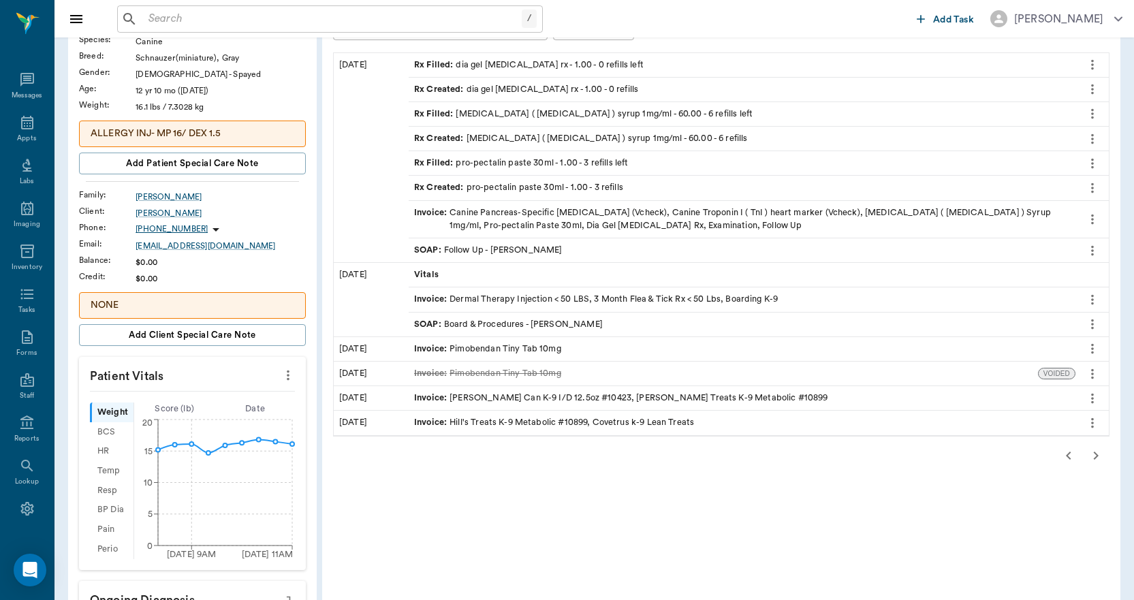
click at [1068, 456] on icon "button" at bounding box center [1069, 456] width 16 height 16
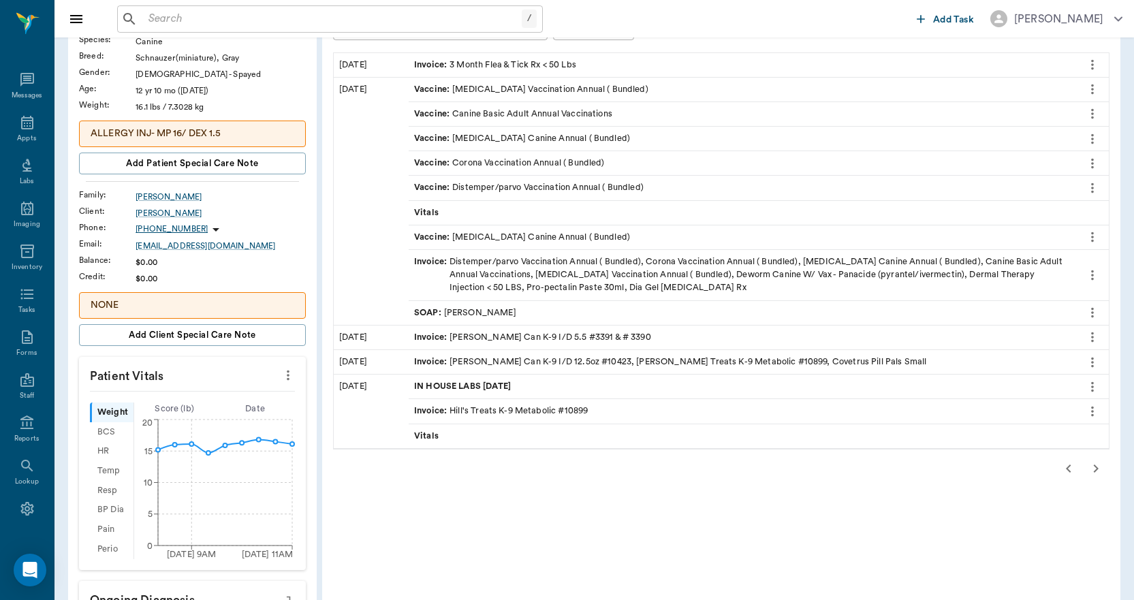
click at [1068, 468] on icon "button" at bounding box center [1068, 469] width 5 height 8
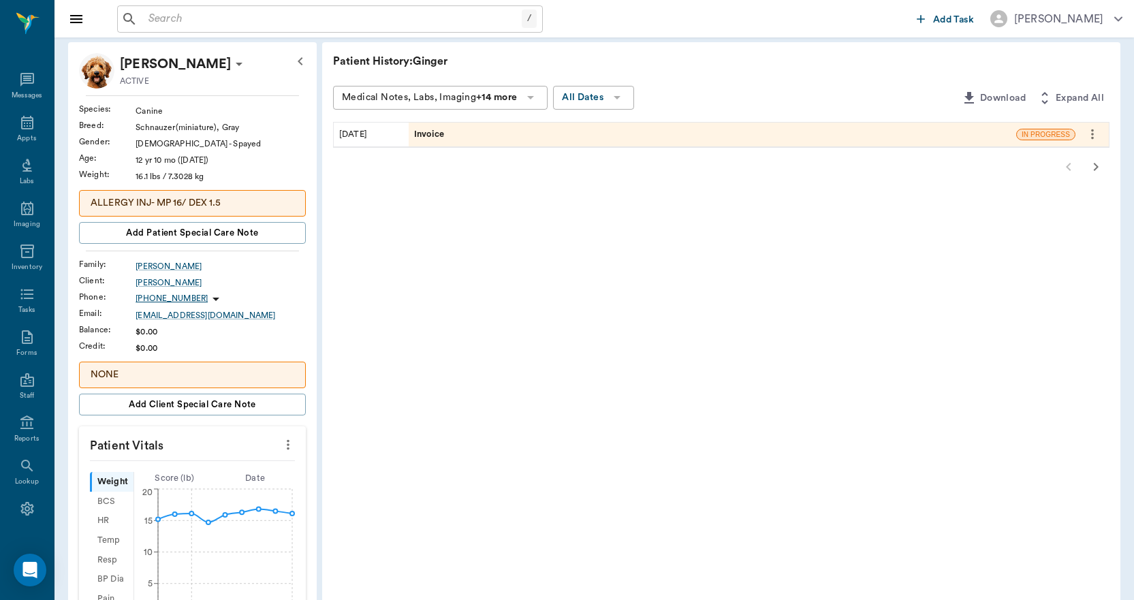
scroll to position [0, 0]
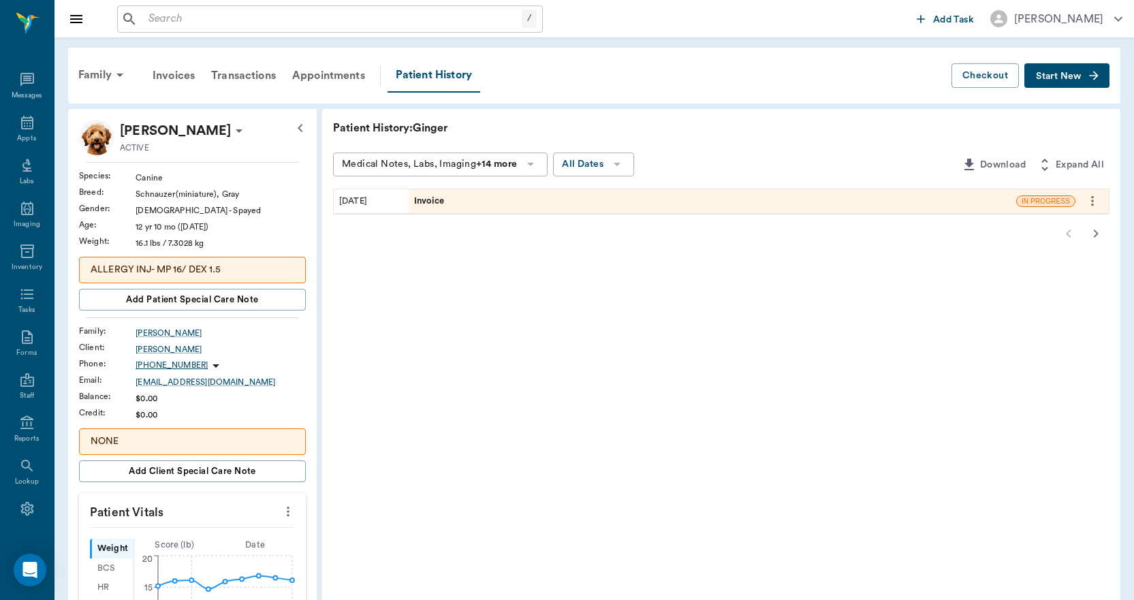
click at [503, 200] on div "Invoice" at bounding box center [713, 201] width 608 height 24
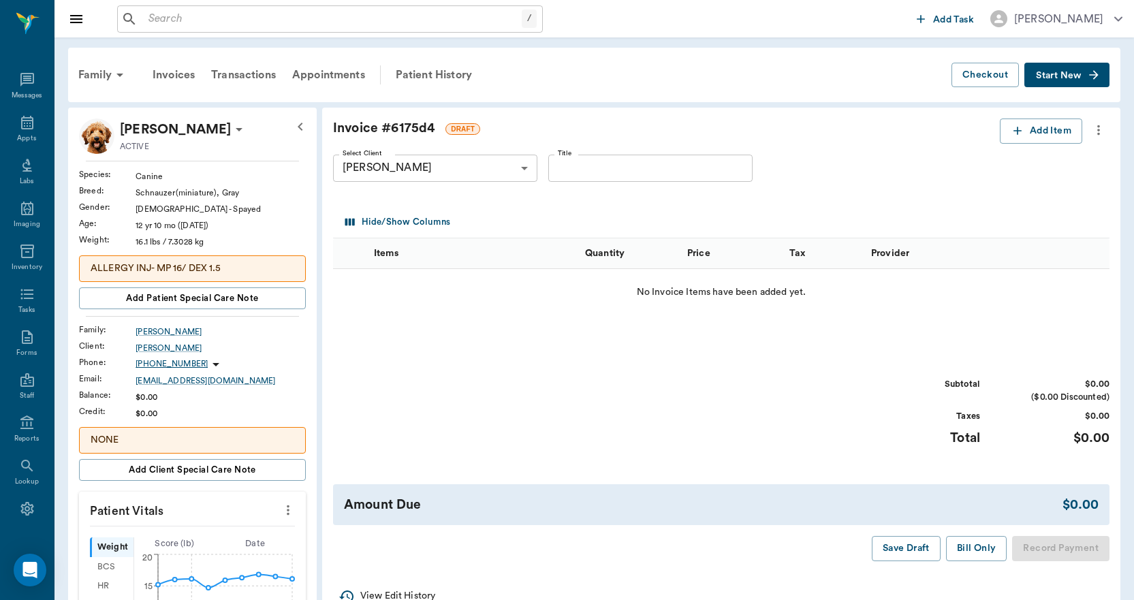
click at [1102, 125] on icon "more" at bounding box center [1098, 130] width 15 height 16
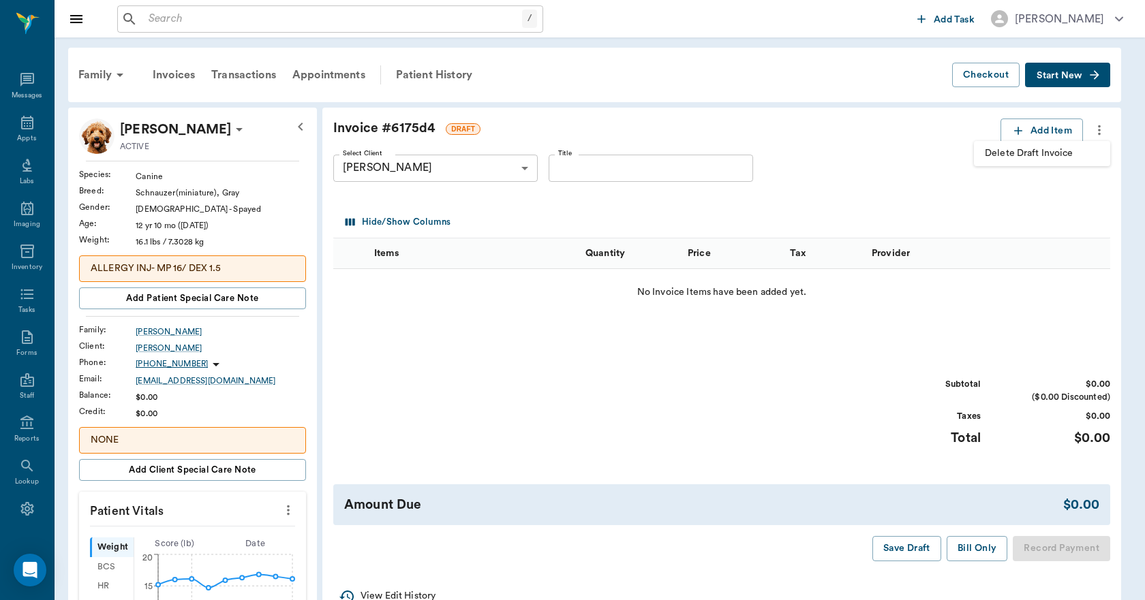
click at [1029, 158] on span "Delete Draft Invoice" at bounding box center [1041, 153] width 114 height 14
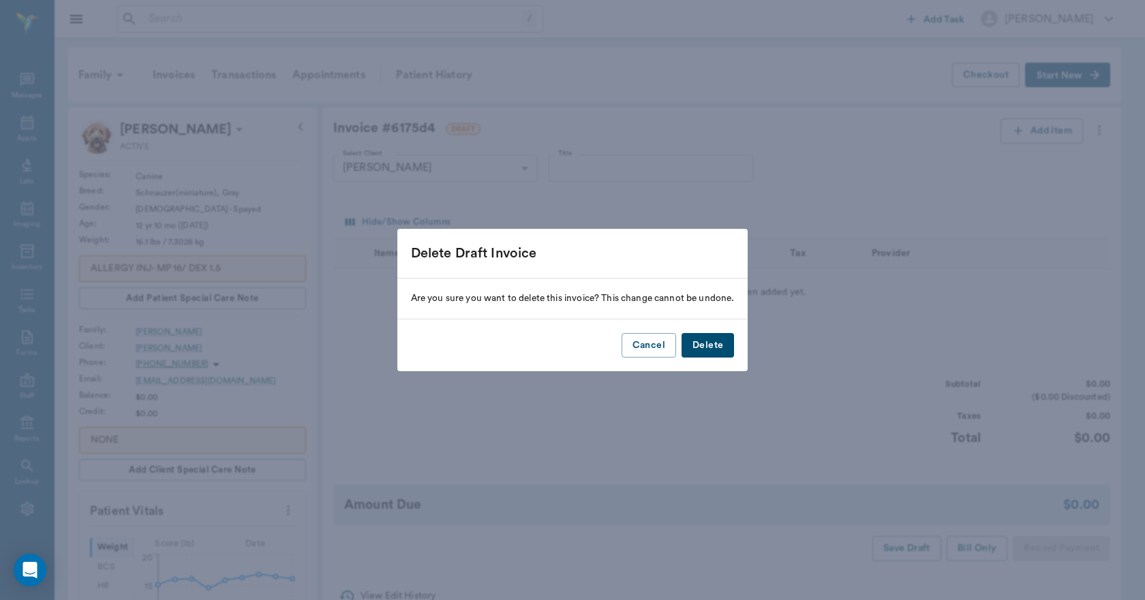
click at [721, 349] on button "Delete" at bounding box center [707, 345] width 52 height 25
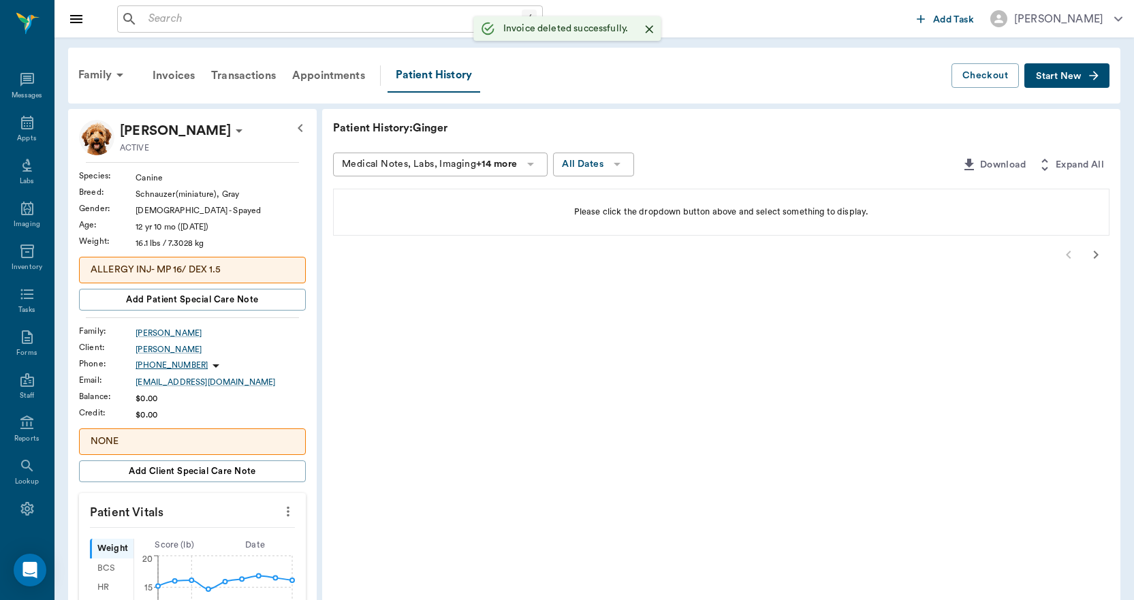
click at [1097, 258] on icon "button" at bounding box center [1096, 255] width 16 height 16
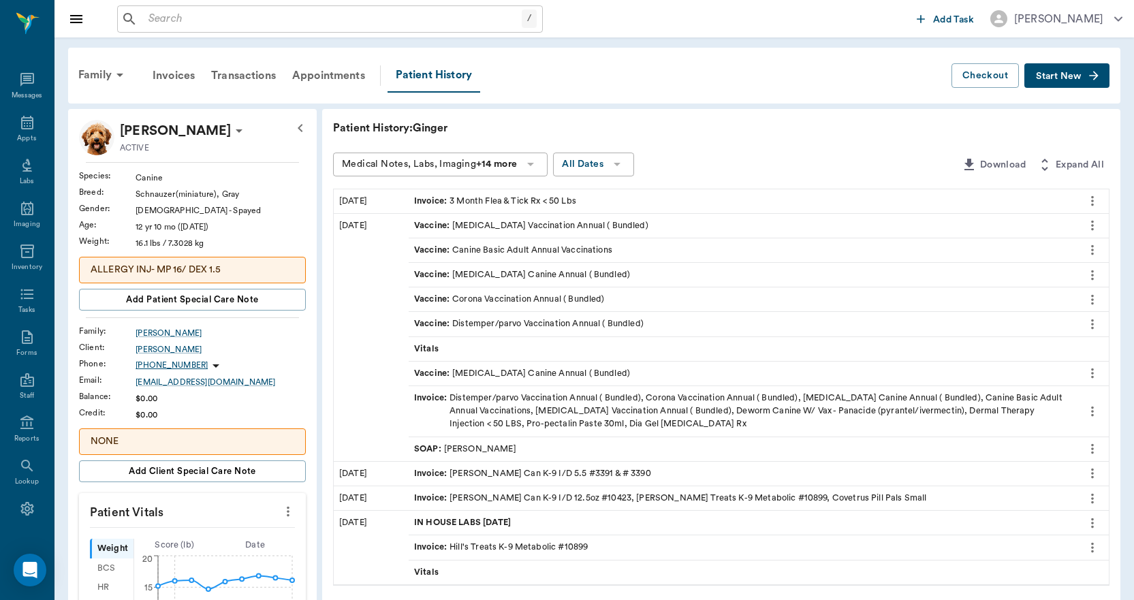
scroll to position [68, 0]
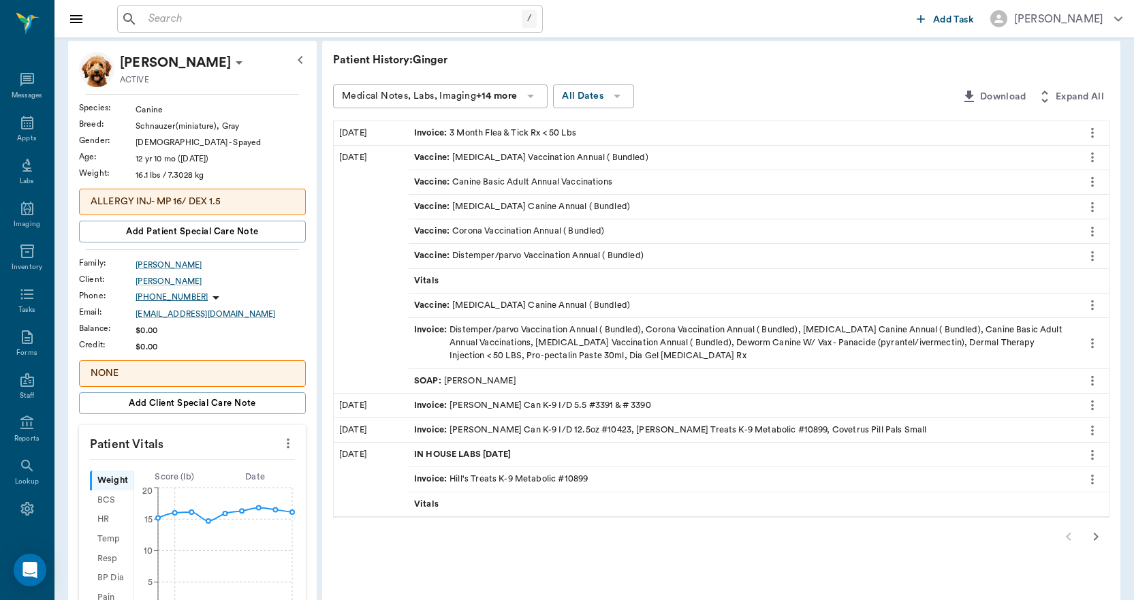
click at [1101, 533] on icon "button" at bounding box center [1096, 537] width 16 height 16
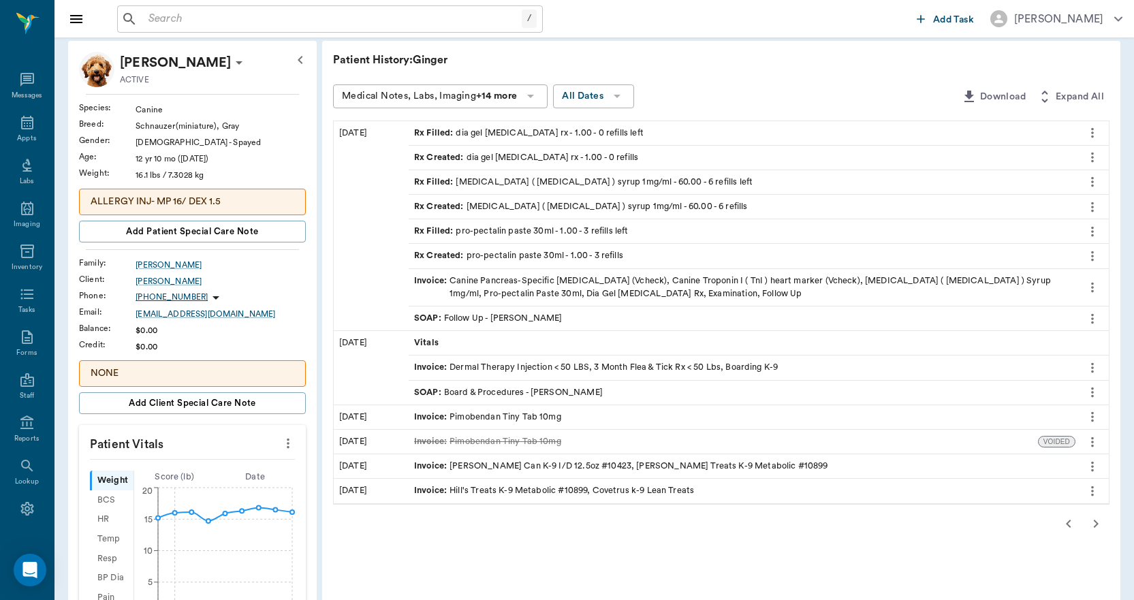
click at [491, 416] on div "Invoice : Pimobendan Tiny Tab 10mg" at bounding box center [487, 417] width 147 height 13
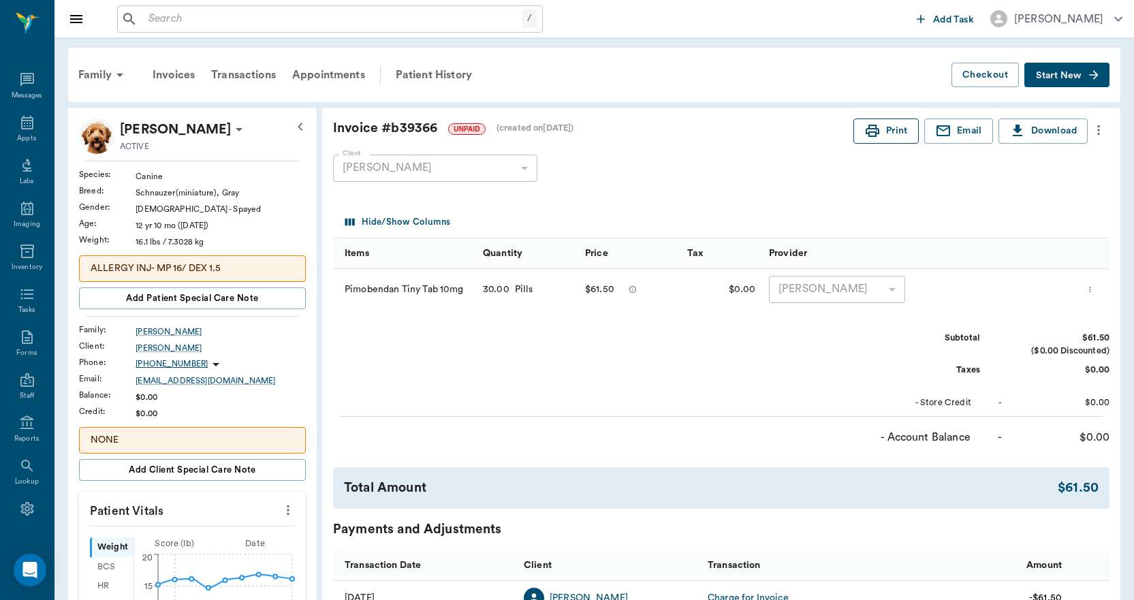
click at [903, 133] on button "Print" at bounding box center [886, 131] width 65 height 25
click at [332, 4] on div "/ ​ Add Task [PERSON_NAME]" at bounding box center [595, 18] width 1080 height 37
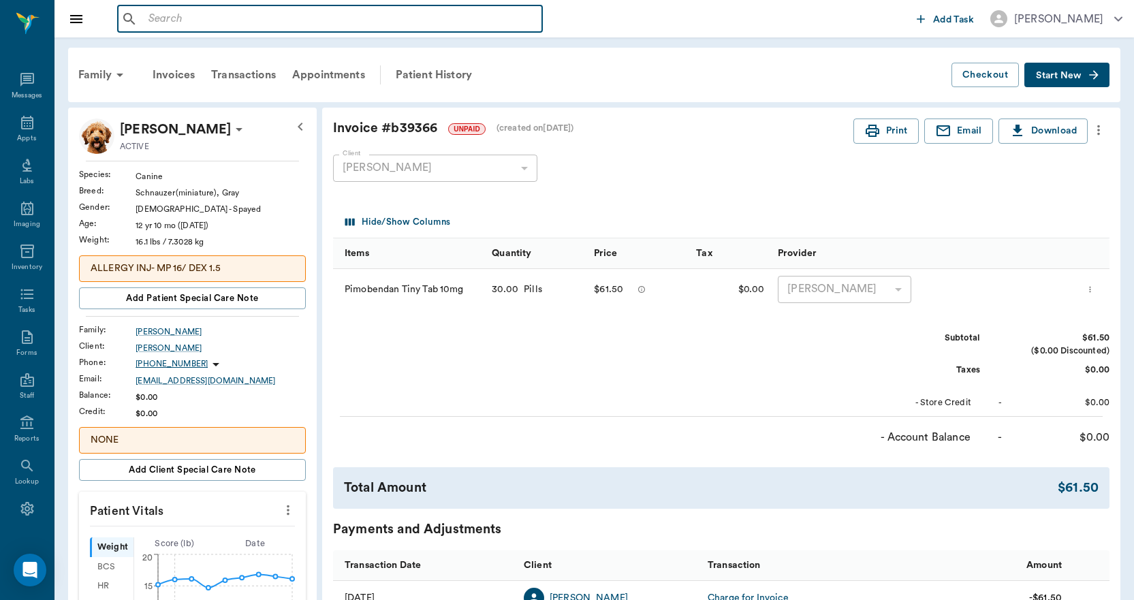
click at [336, 22] on input "text" at bounding box center [340, 19] width 394 height 19
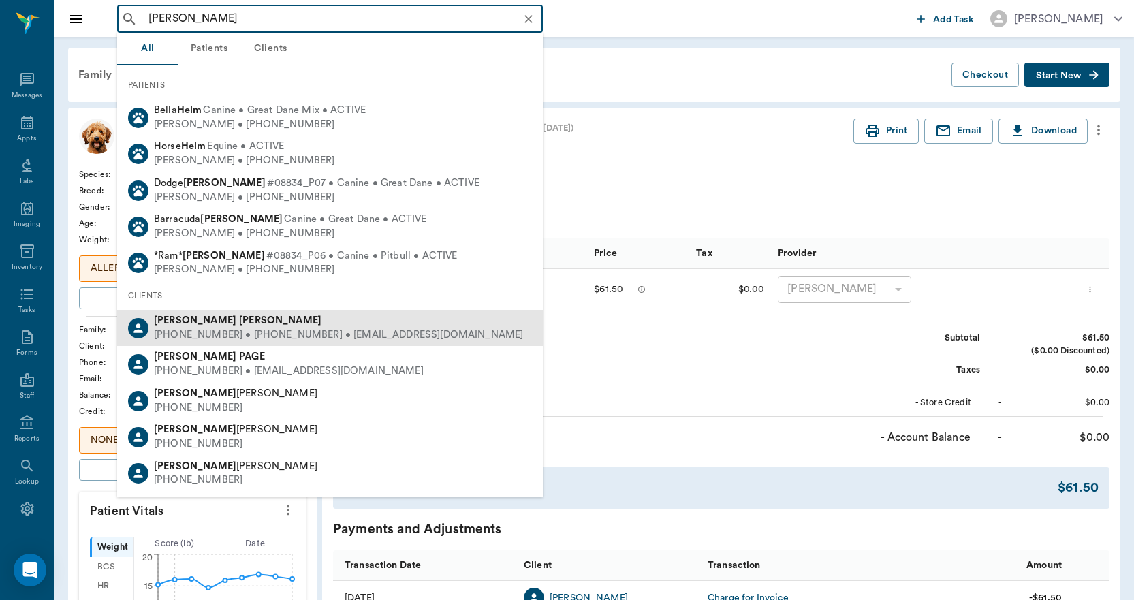
click at [240, 335] on div "[PHONE_NUMBER] • [PHONE_NUMBER] • [EMAIL_ADDRESS][DOMAIN_NAME]" at bounding box center [338, 335] width 369 height 14
type input "[PERSON_NAME]"
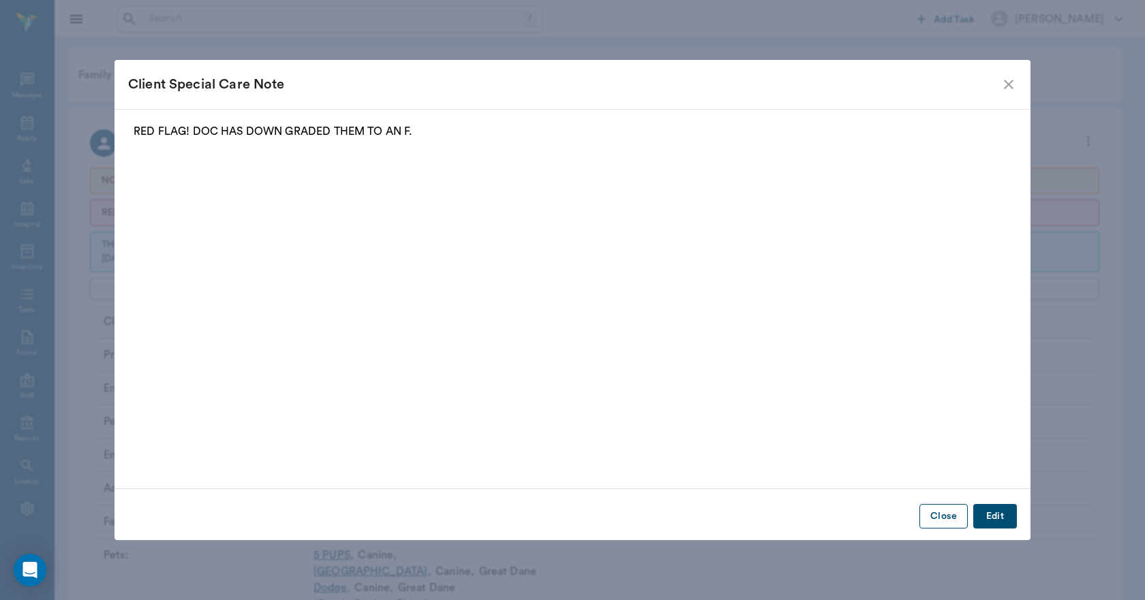
click at [952, 511] on button "Close" at bounding box center [943, 516] width 48 height 25
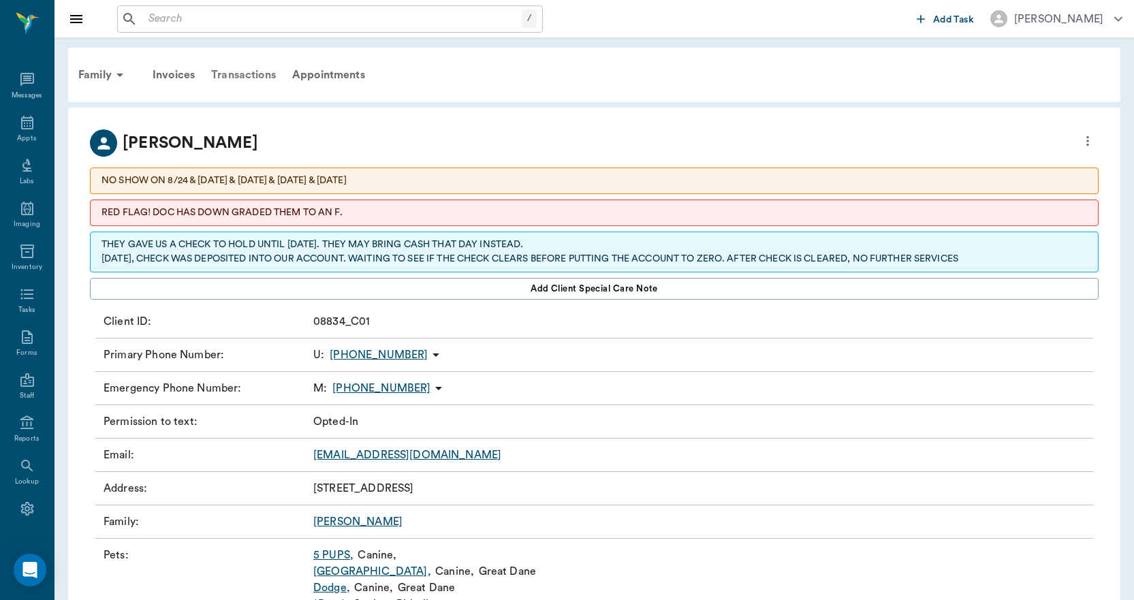
click at [258, 80] on div "Transactions" at bounding box center [243, 75] width 81 height 33
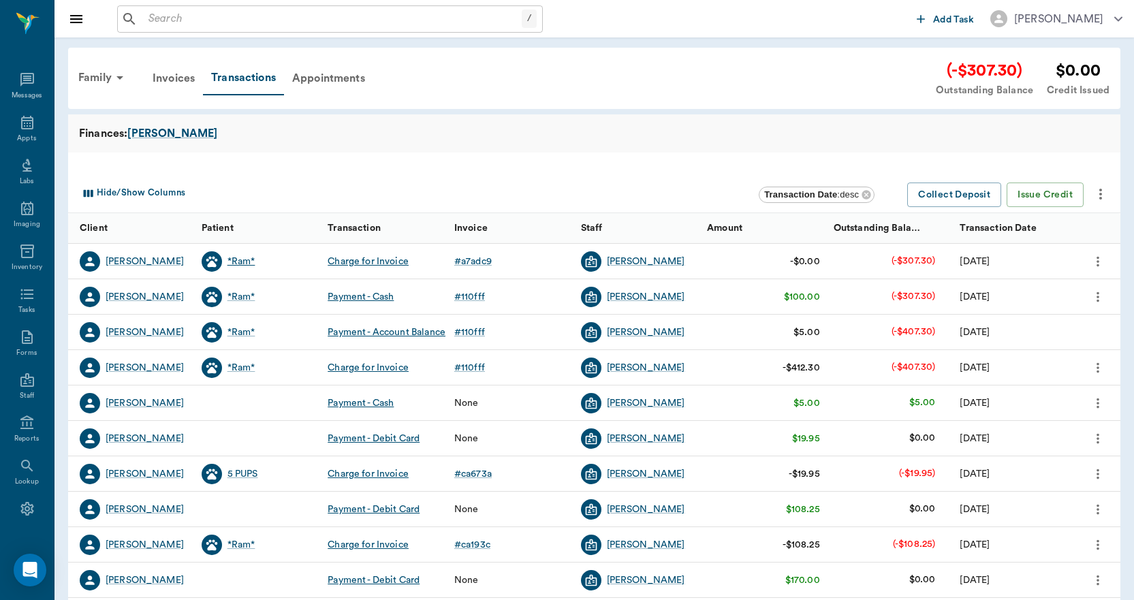
click at [250, 258] on div "*Ram*" at bounding box center [242, 262] width 28 height 14
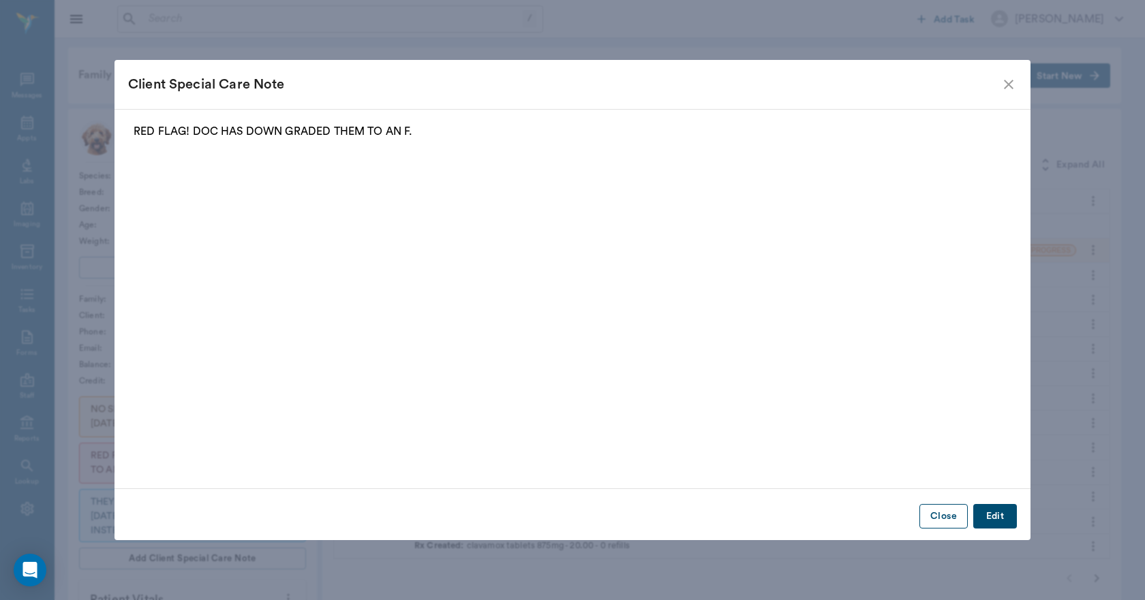
click at [935, 516] on button "Close" at bounding box center [943, 516] width 48 height 25
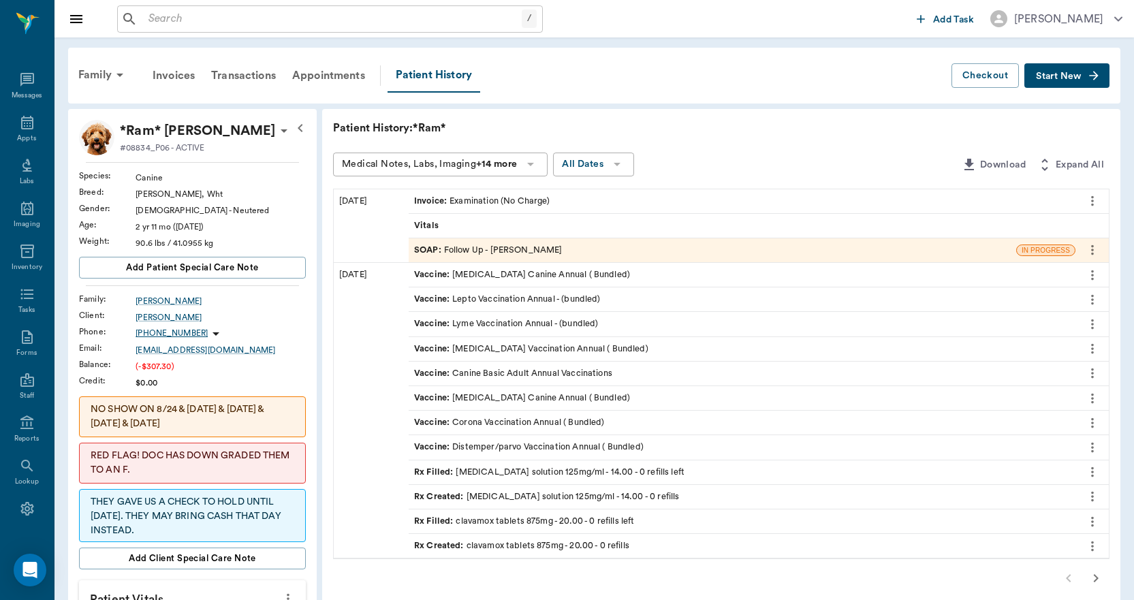
click at [525, 247] on div "SOAP : Follow Up - Dr. Bert Ellsworth" at bounding box center [488, 250] width 149 height 13
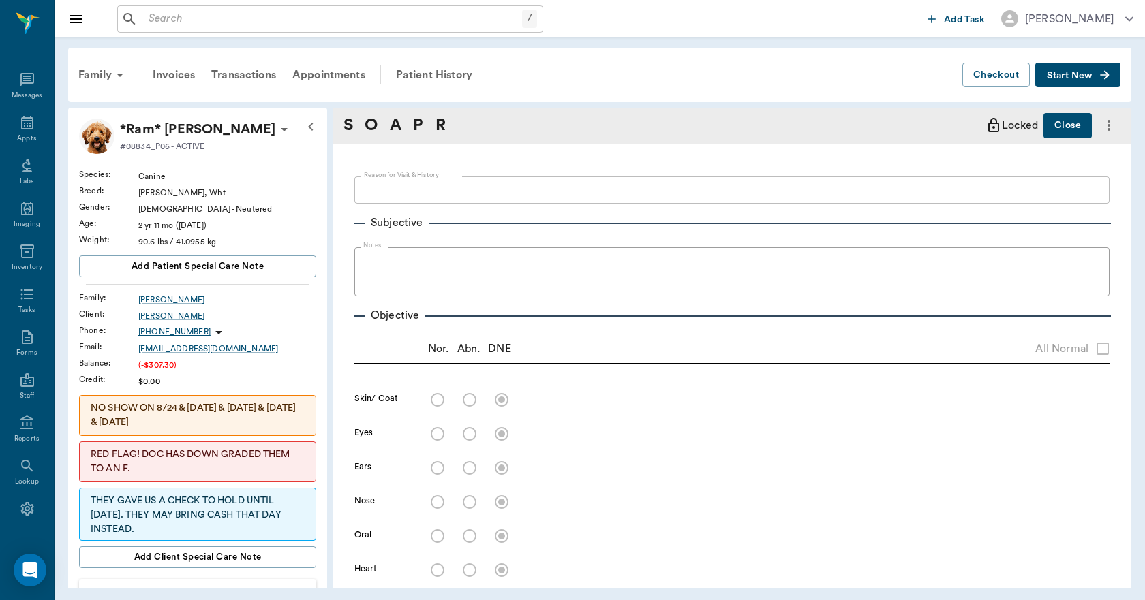
type textarea "TALKED TO DOC THE OTHER DAY ABOUT BRINGING HIM IN LORY"
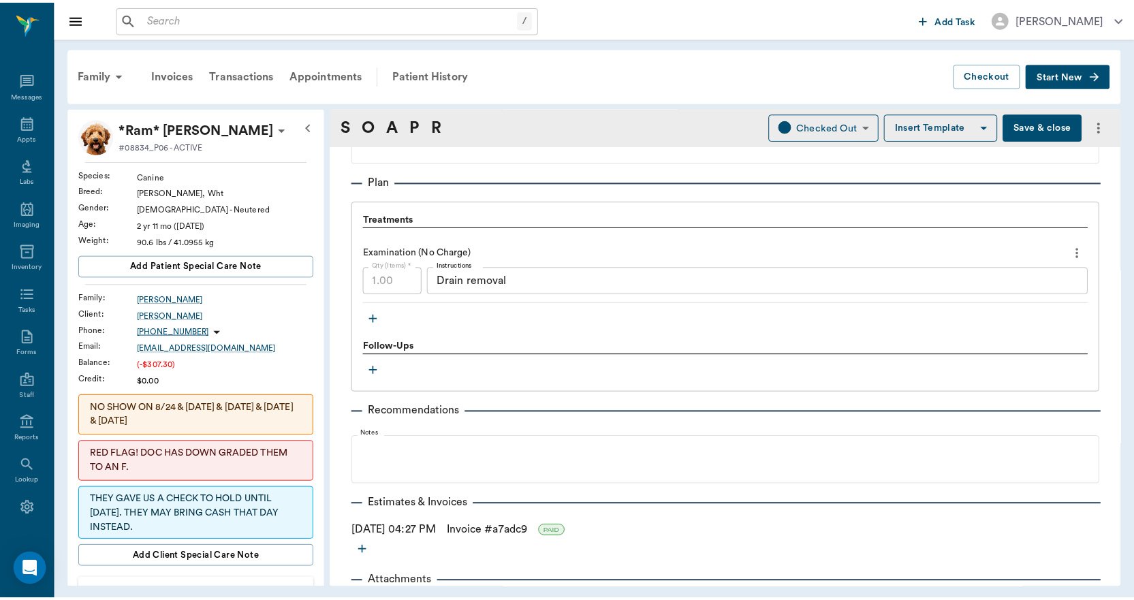
scroll to position [924, 0]
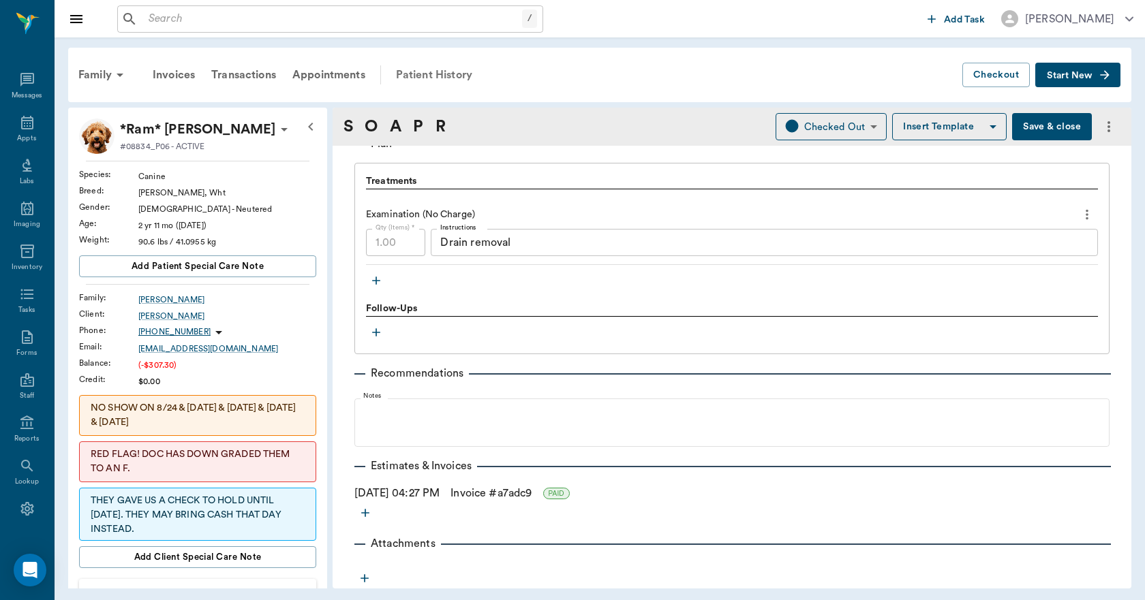
click at [427, 78] on div "Patient History" at bounding box center [434, 75] width 93 height 33
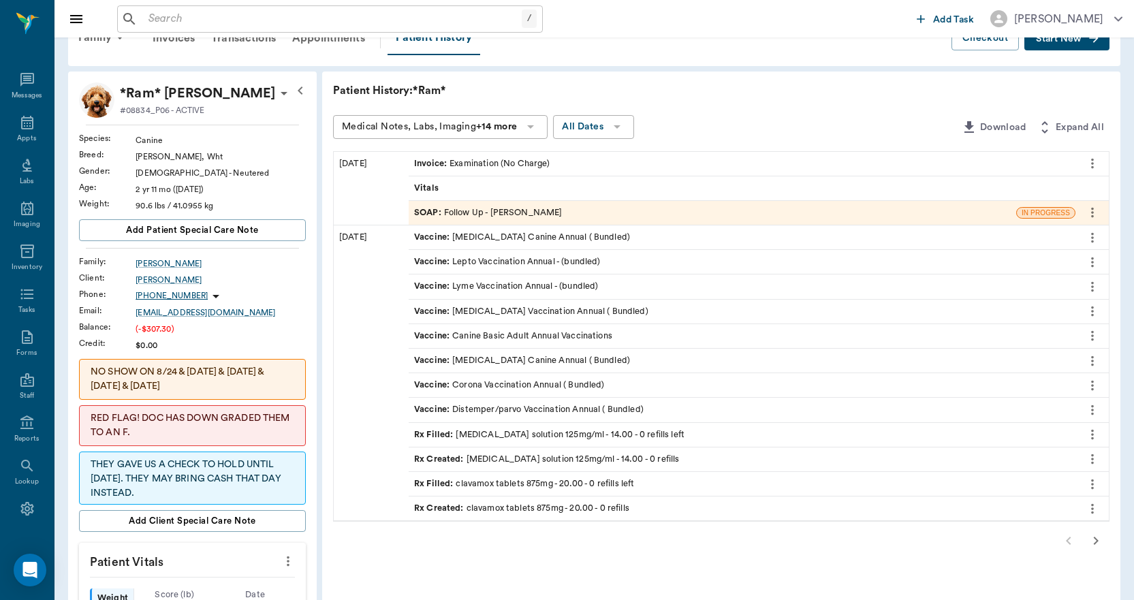
scroll to position [136, 0]
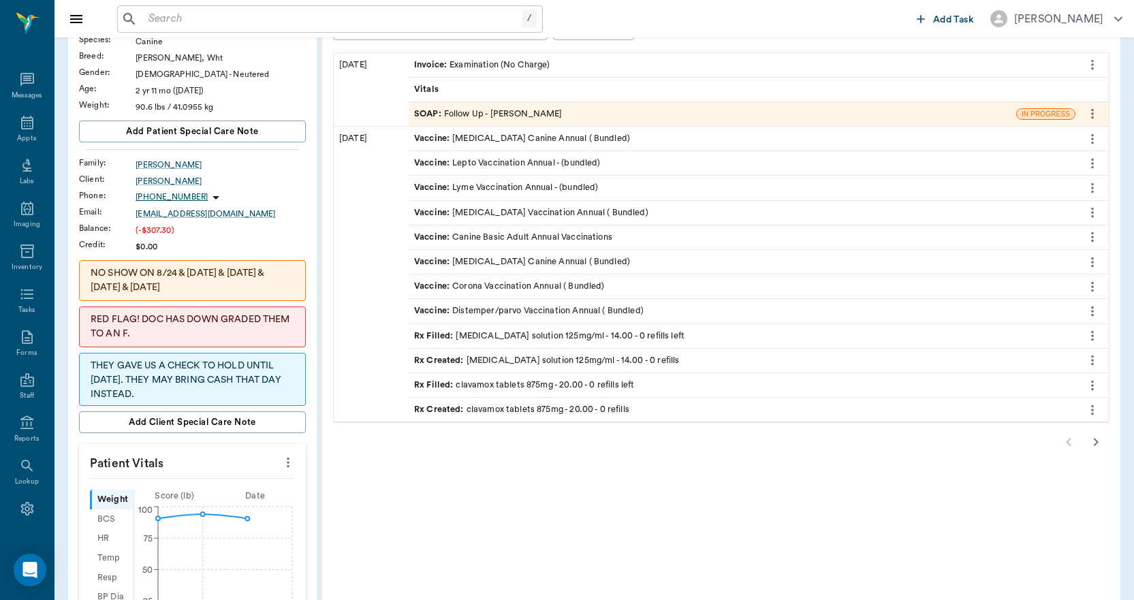
click at [1099, 444] on icon "button" at bounding box center [1096, 442] width 16 height 16
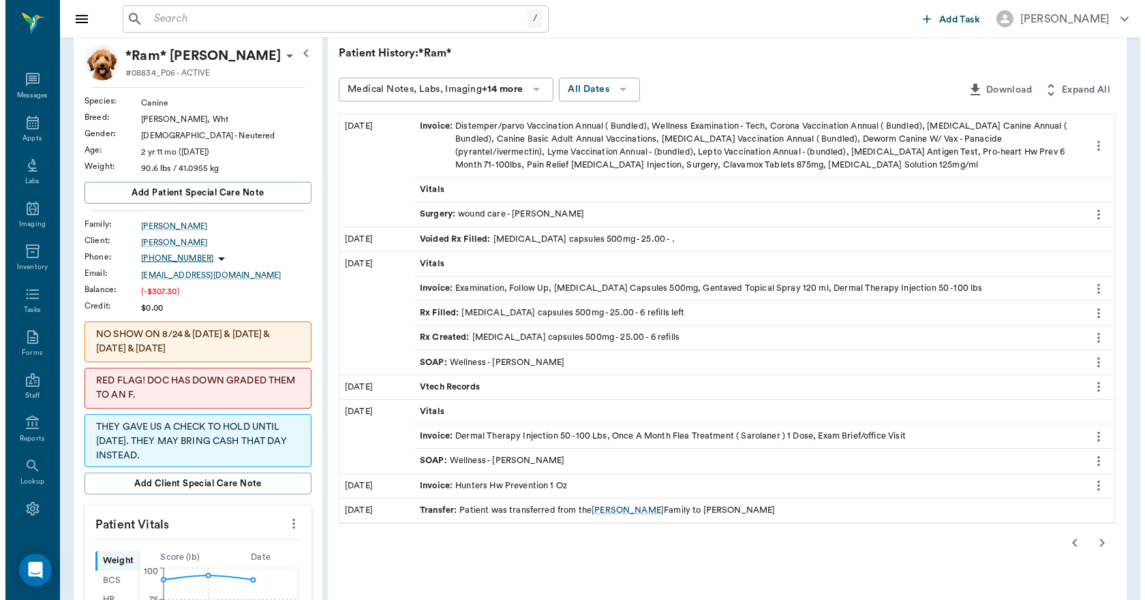
scroll to position [0, 0]
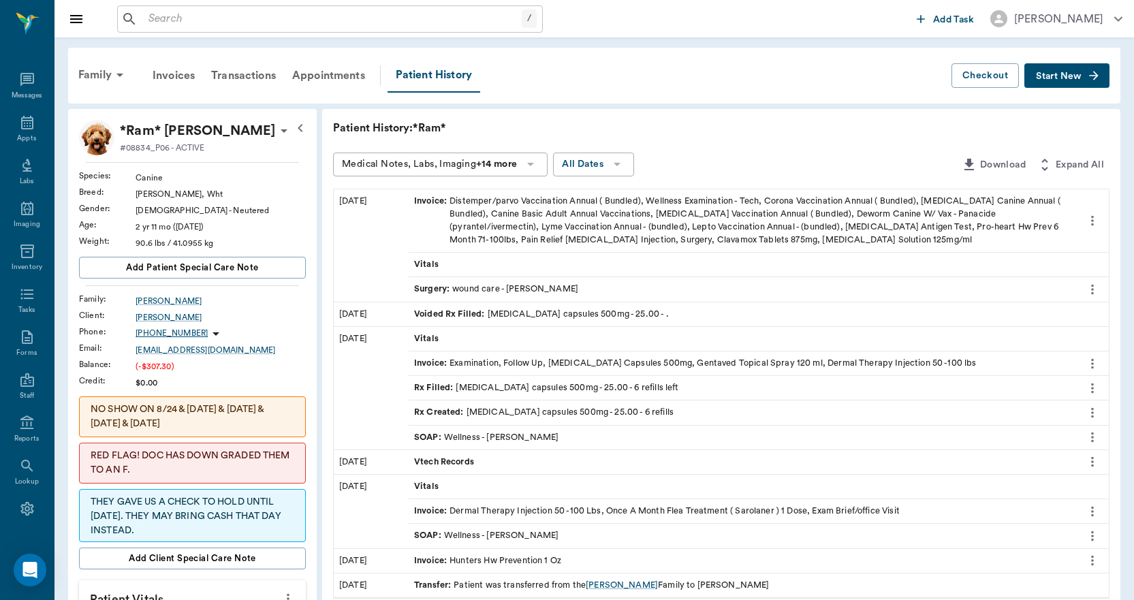
click at [1098, 285] on icon "more" at bounding box center [1092, 289] width 15 height 16
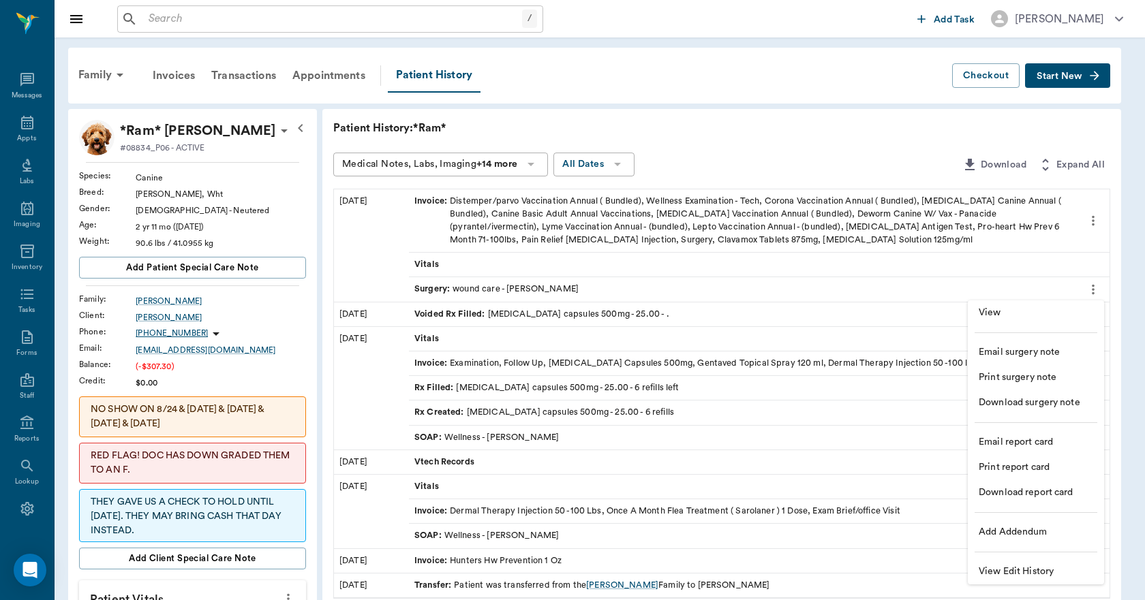
click at [996, 312] on span "View" at bounding box center [1035, 313] width 114 height 14
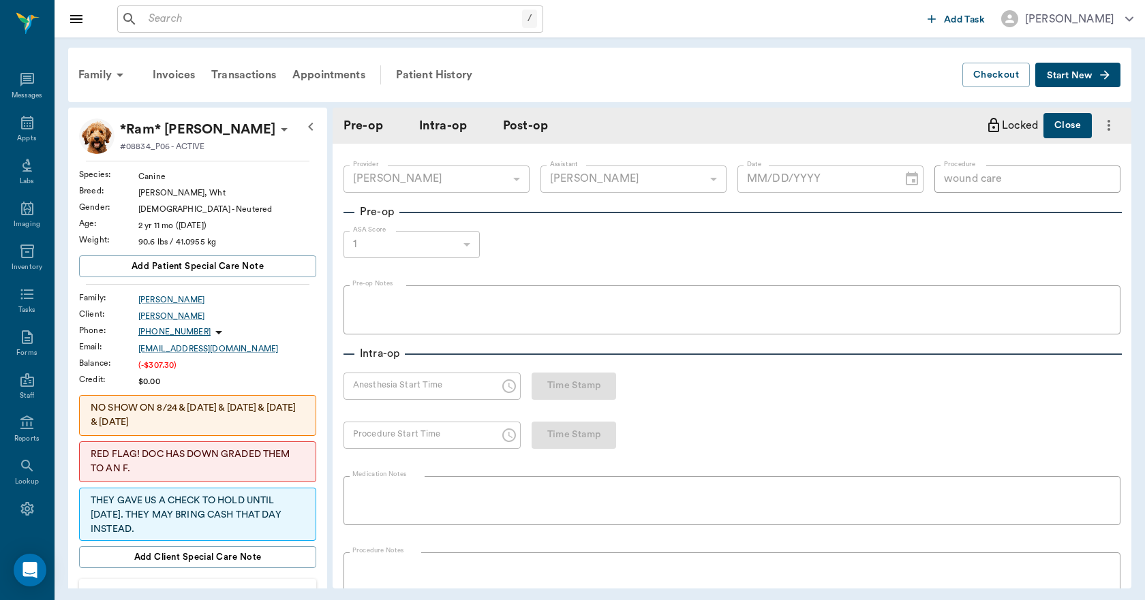
type input "63ec2f075fda476ae8351a4d"
type input "63ec2e7e52e12b0ba117b124"
type input "wound care"
type input "1"
radio input "true"
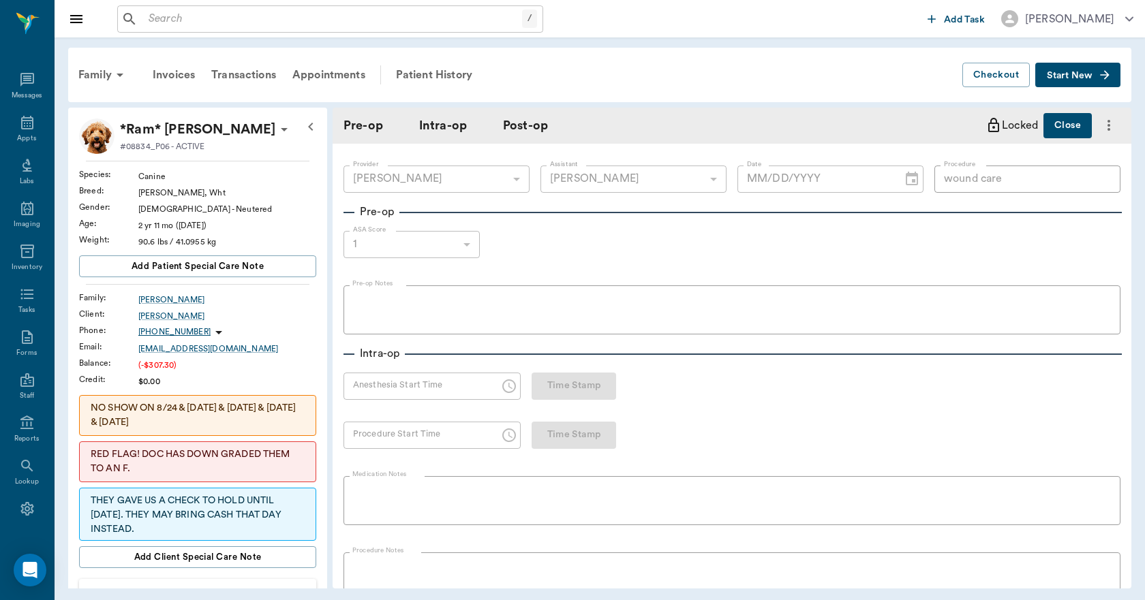
type input "08/15/2025"
type input "01:17 PM"
type input "01:25 PM"
type input "01:38 PM"
type input "01:54 PM"
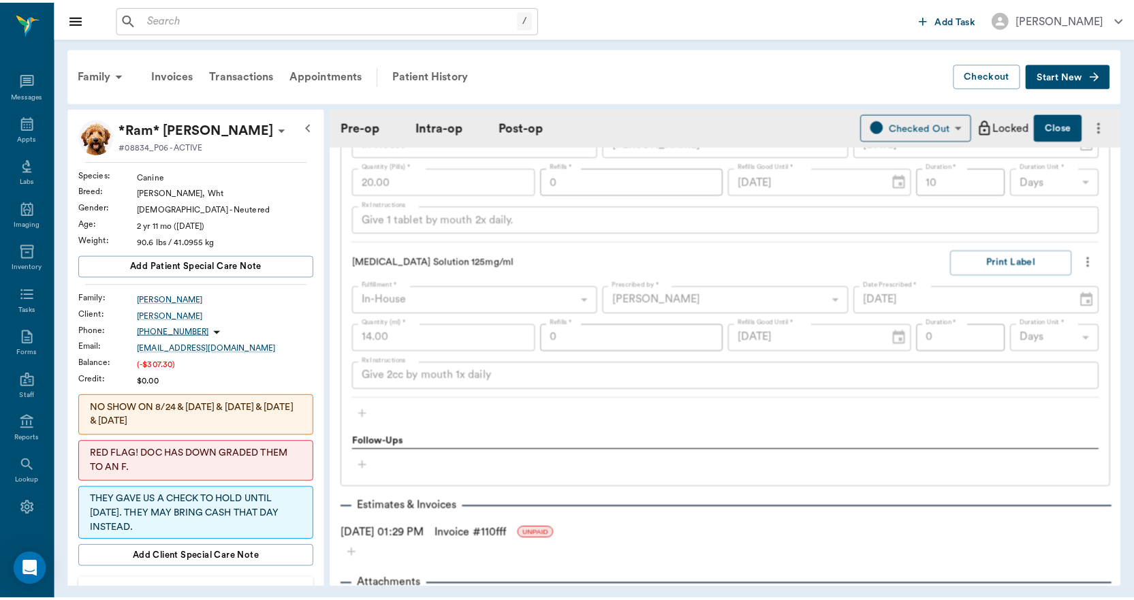
scroll to position [2398, 0]
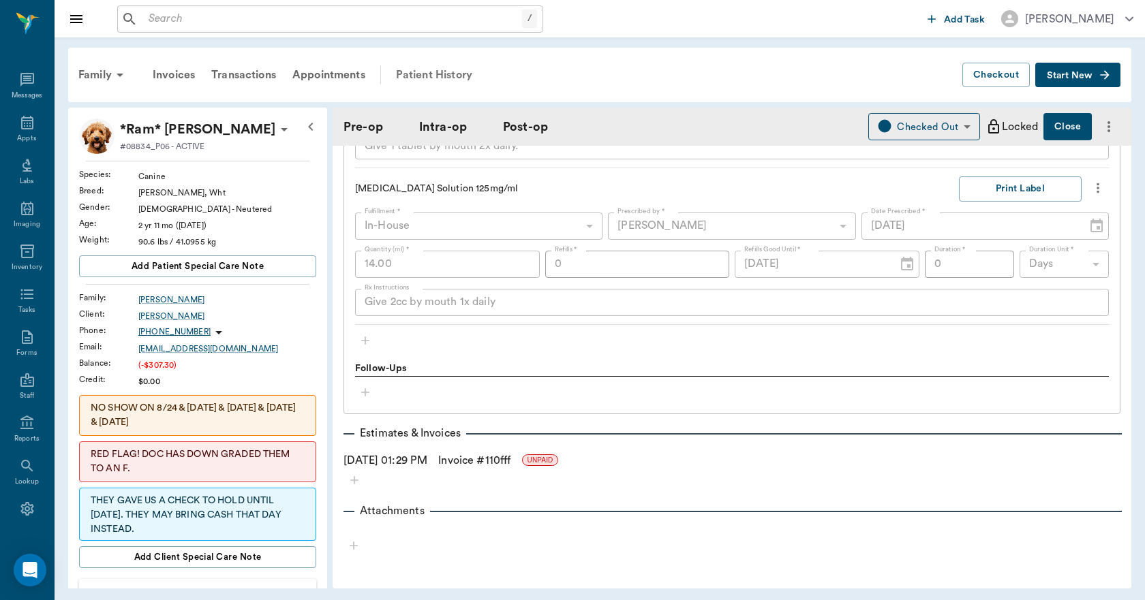
click at [447, 74] on div "Patient History" at bounding box center [434, 75] width 93 height 33
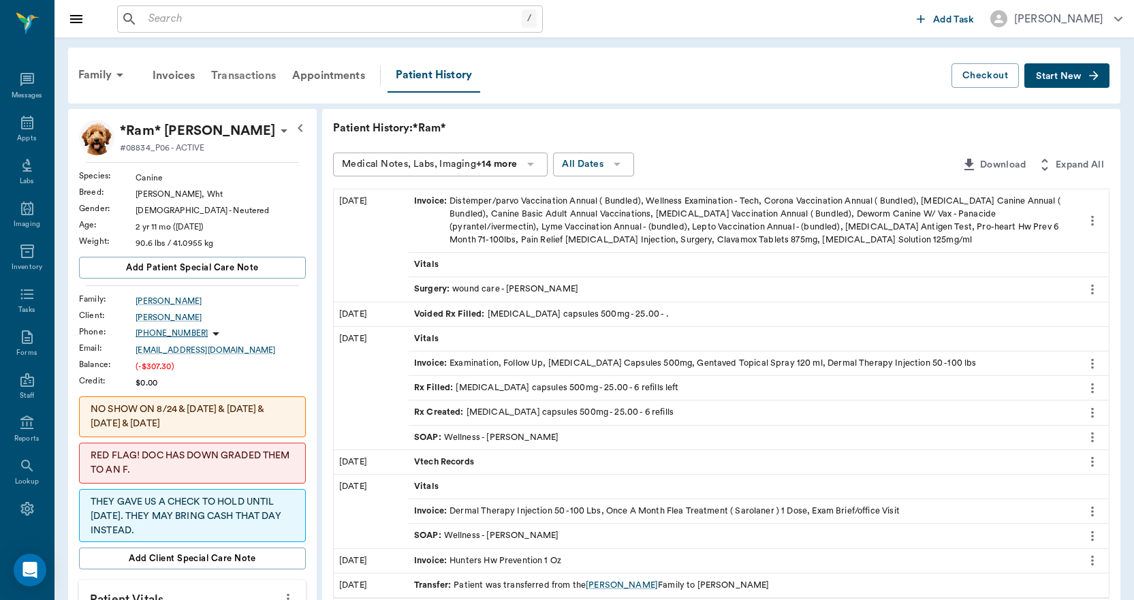
click at [265, 74] on div "Transactions" at bounding box center [243, 75] width 81 height 33
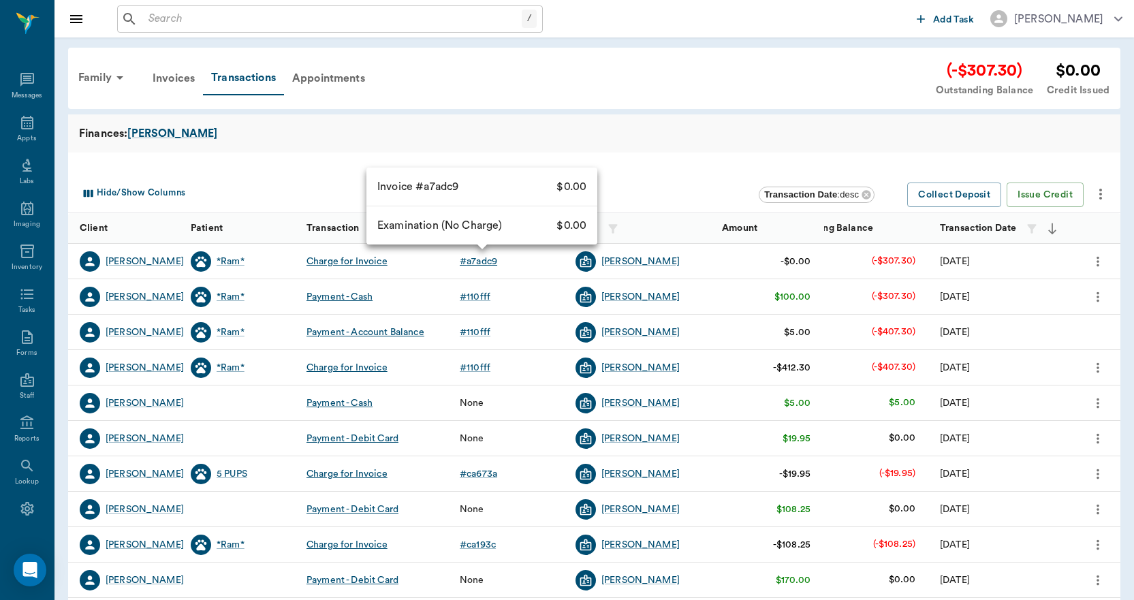
click at [473, 260] on div "# a7adc9" at bounding box center [478, 262] width 37 height 14
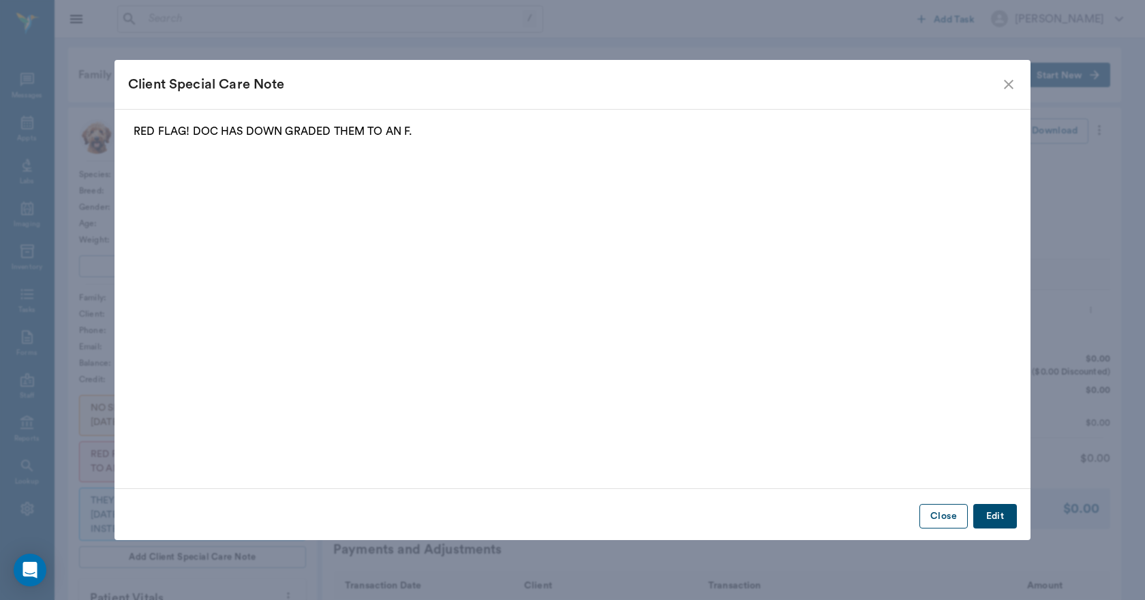
click at [931, 514] on button "Close" at bounding box center [943, 516] width 48 height 25
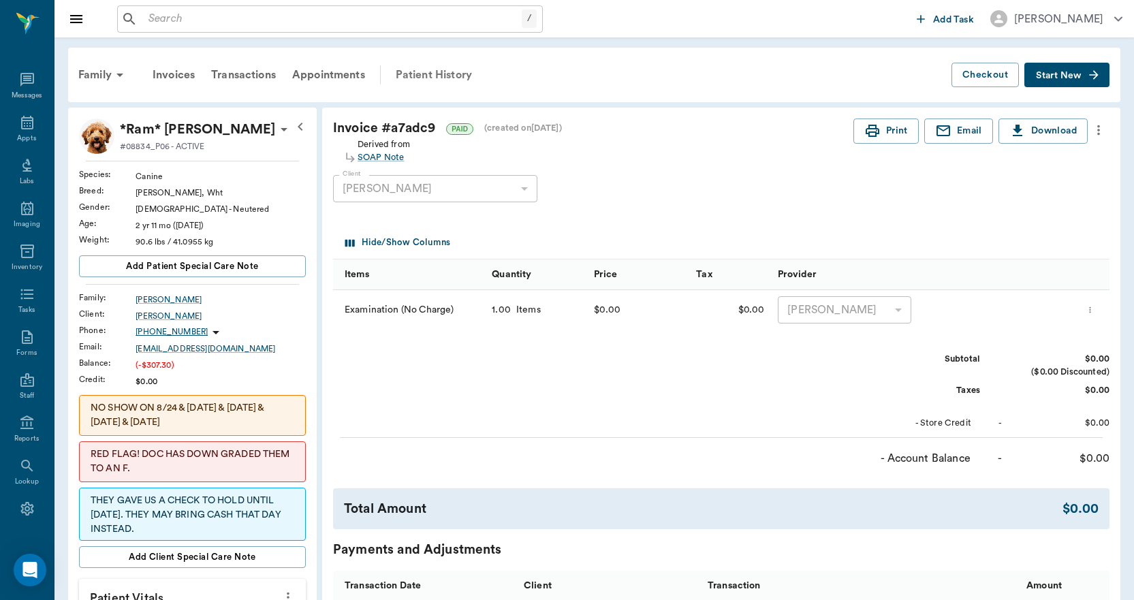
click at [424, 69] on div "Patient History" at bounding box center [434, 75] width 93 height 33
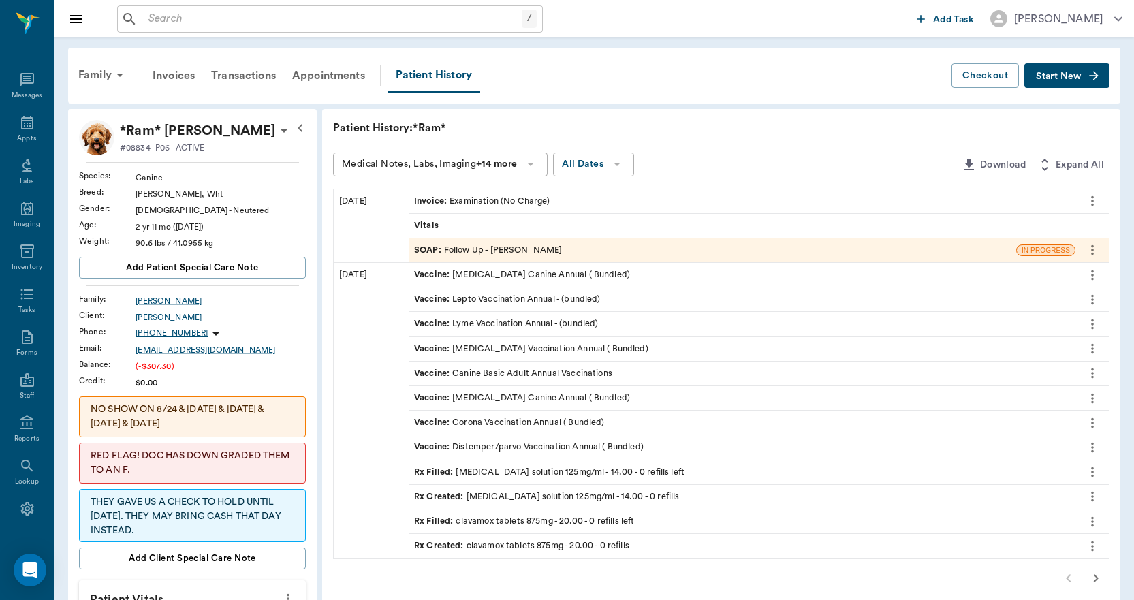
click at [1101, 576] on icon "button" at bounding box center [1096, 578] width 16 height 16
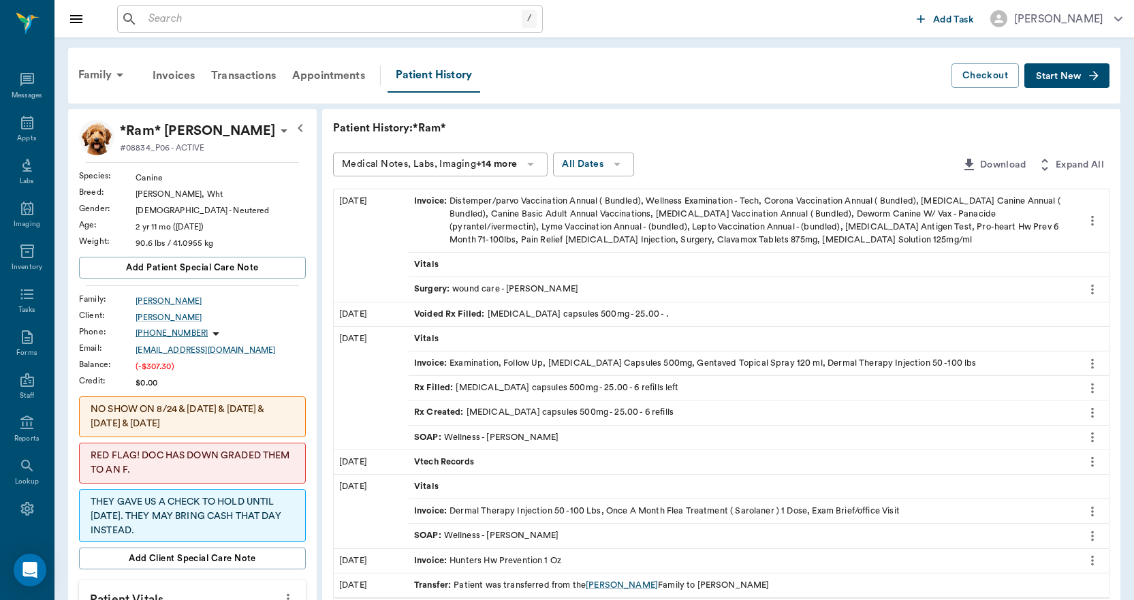
click at [563, 232] on div "Invoice : Distemper/parvo Vaccination Annual ( Bundled), Wellness Examination -…" at bounding box center [742, 221] width 656 height 52
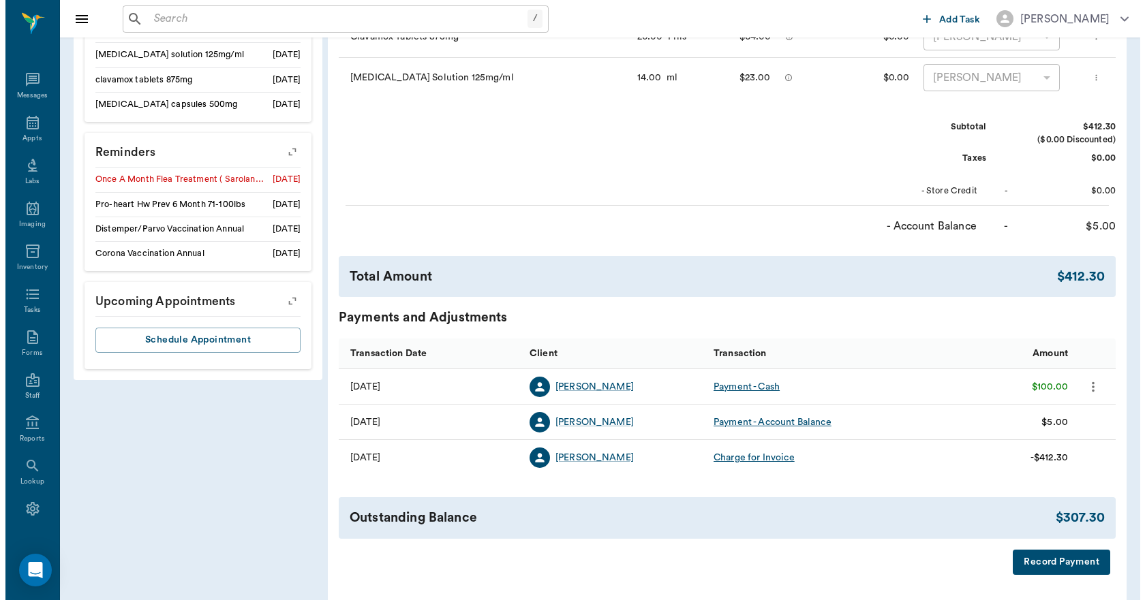
scroll to position [906, 0]
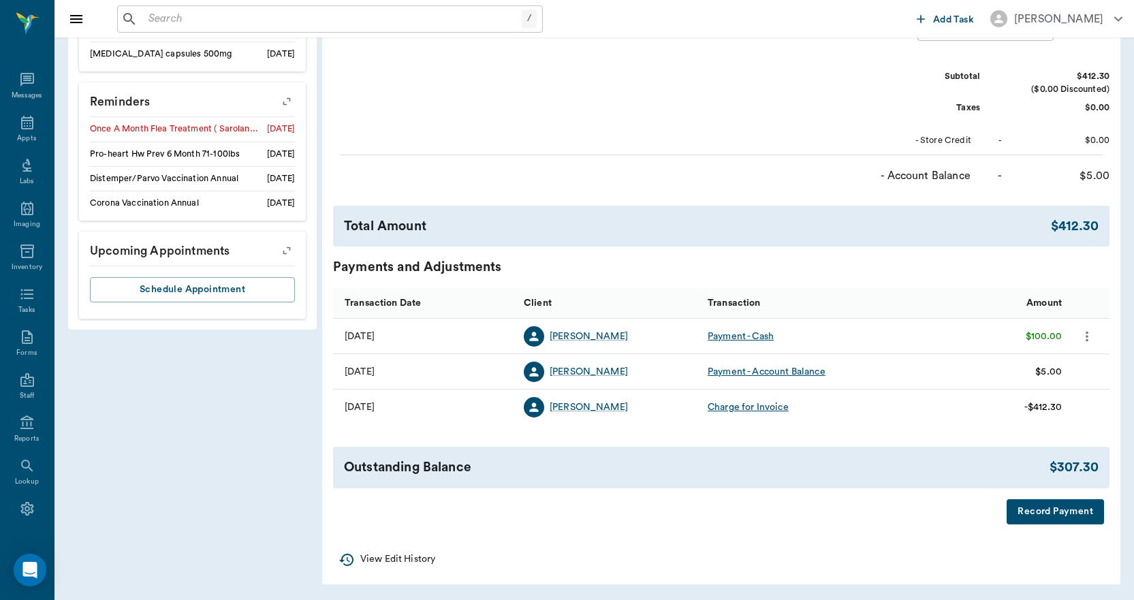
click at [1044, 510] on button "Record Payment" at bounding box center [1055, 511] width 97 height 25
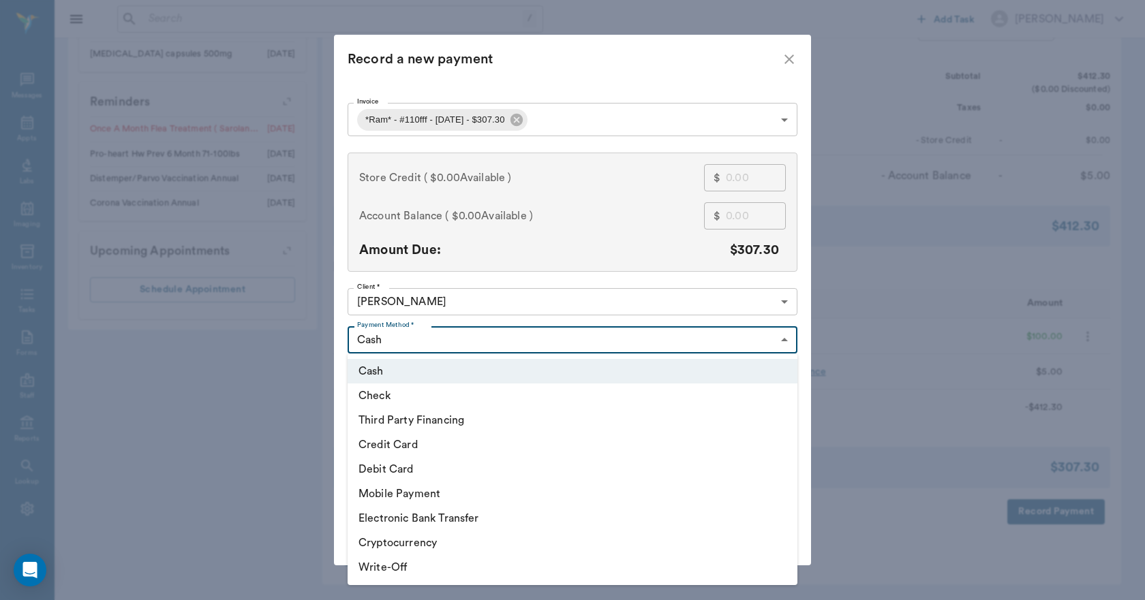
click at [390, 403] on li "Check" at bounding box center [572, 396] width 450 height 25
type input "CHECK"
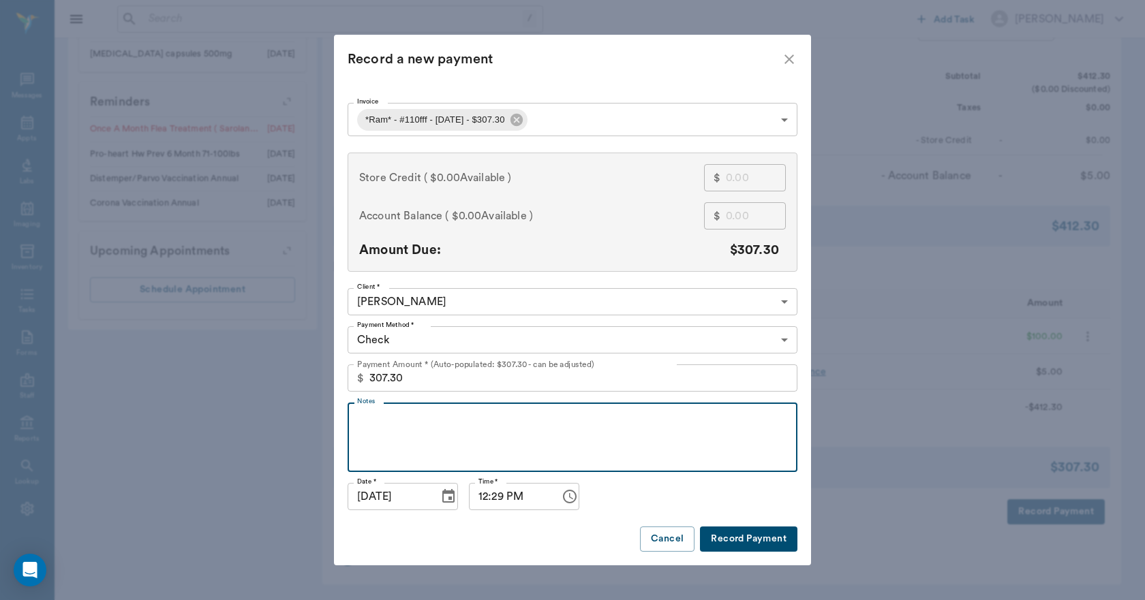
click at [443, 430] on textarea "Notes" at bounding box center [572, 437] width 431 height 47
type textarea "WE HAD BEEN HOLDING THE CHECK AND DEPOISTED IT ON 9.3.25.LL"
click at [382, 496] on input "[DATE]" at bounding box center [388, 496] width 82 height 27
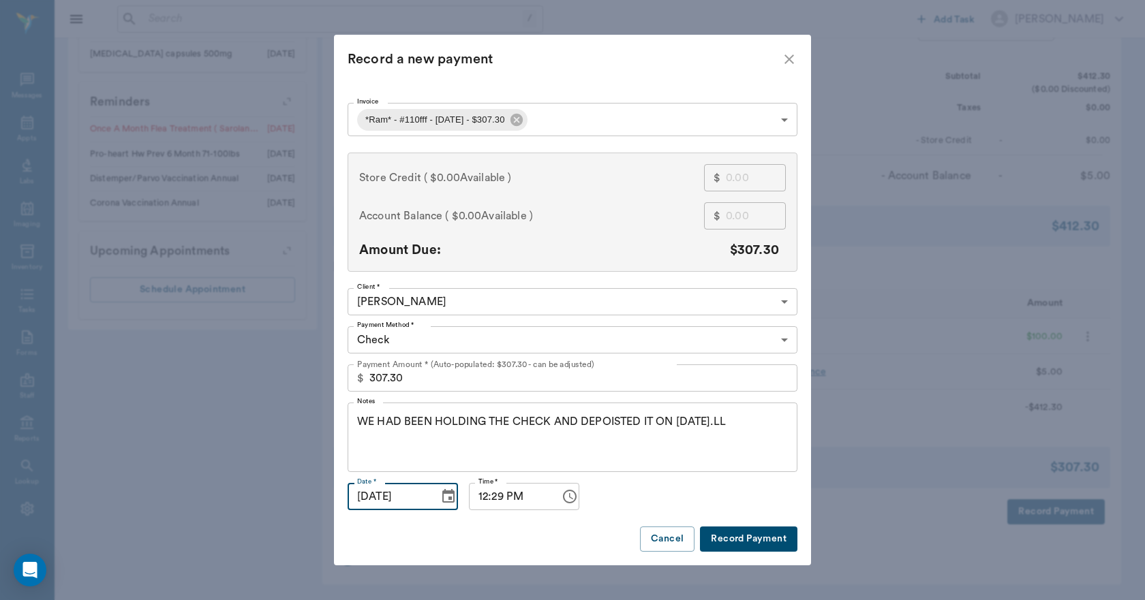
type input "09/03/2025"
click at [736, 546] on button "Record Payment" at bounding box center [748, 539] width 97 height 25
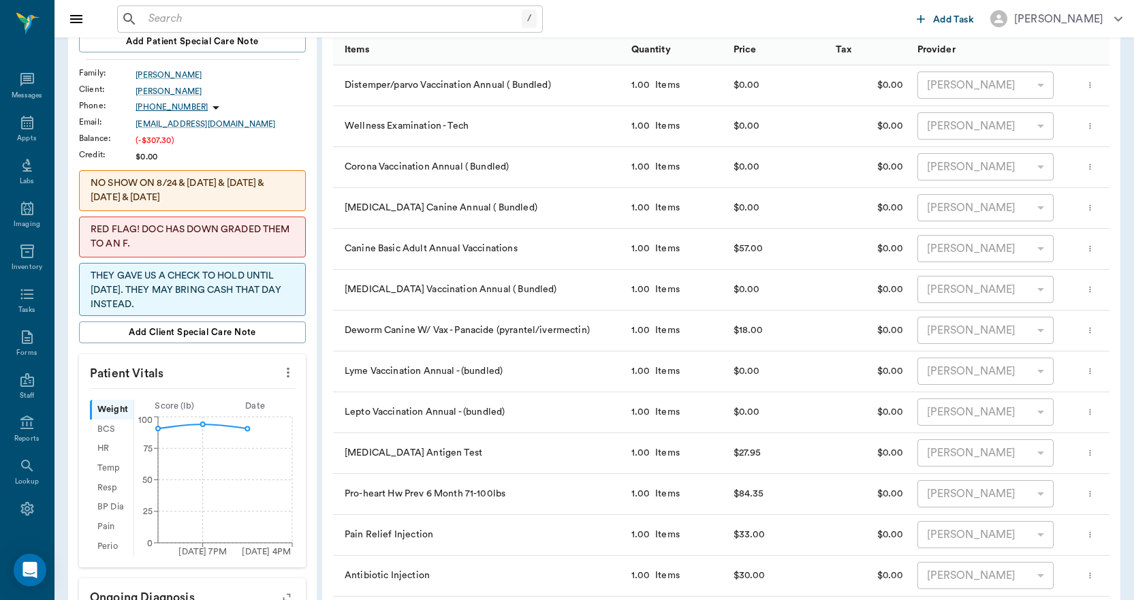
scroll to position [0, 0]
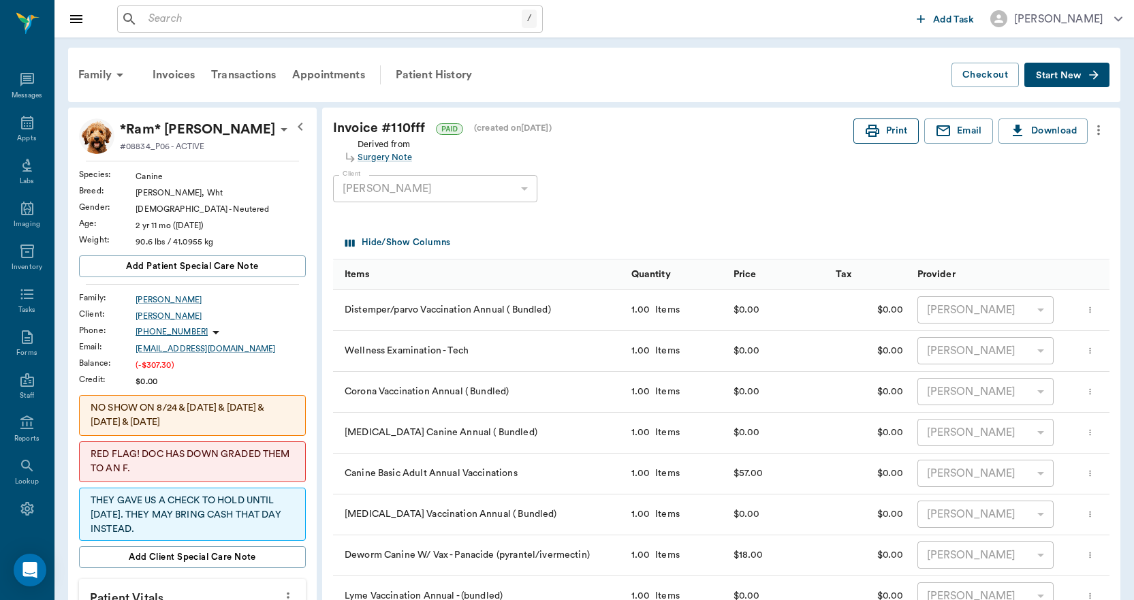
click at [893, 124] on button "Print" at bounding box center [886, 131] width 65 height 25
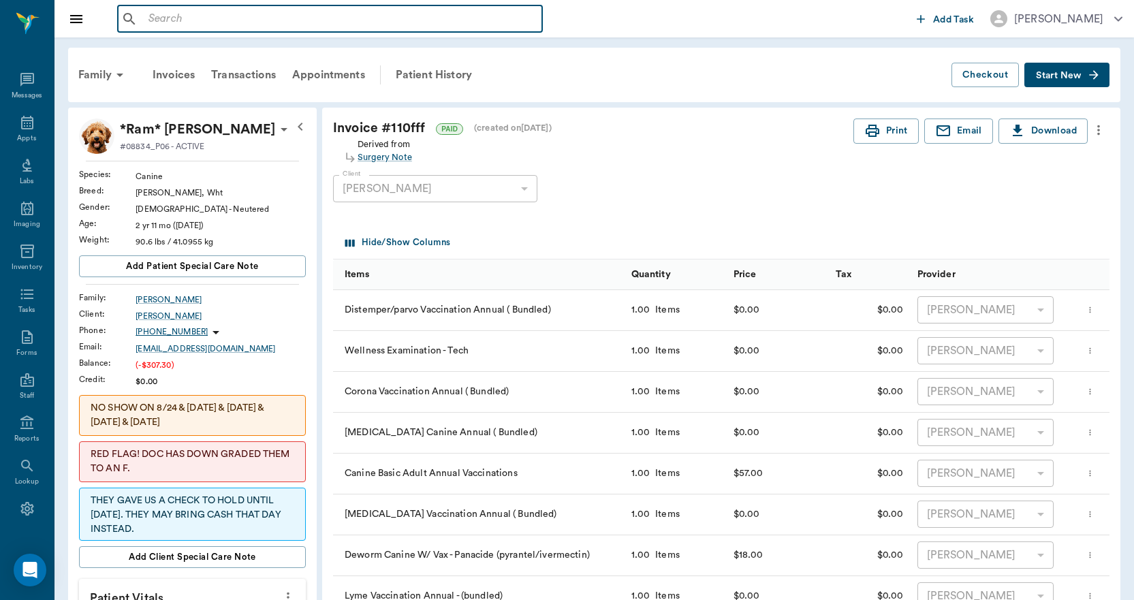
click at [206, 10] on input "text" at bounding box center [340, 19] width 394 height 19
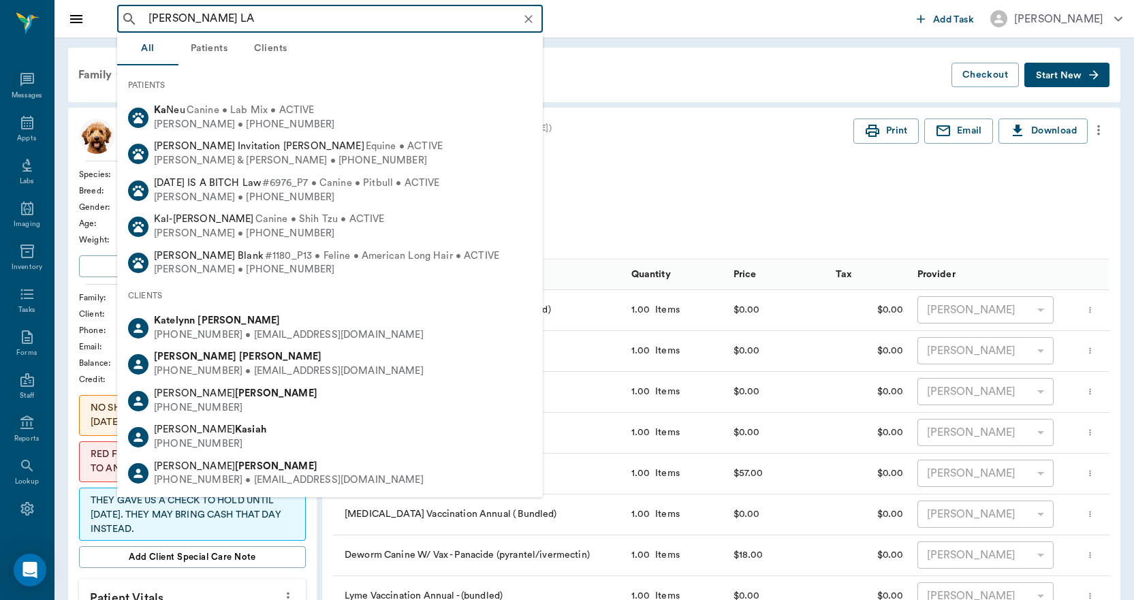
type input "KAREN LAU"
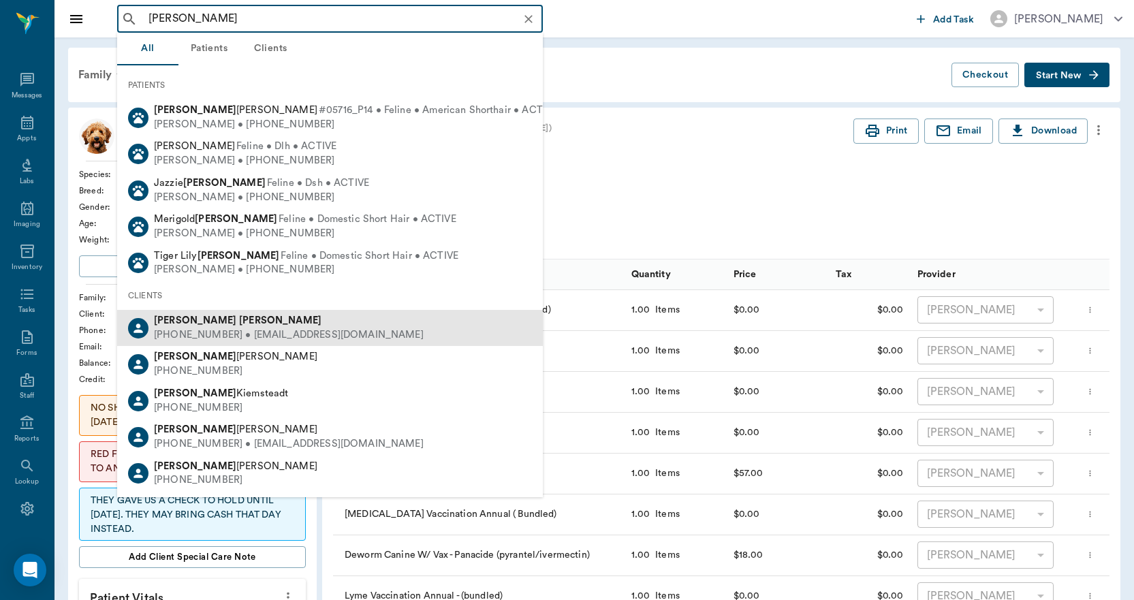
click at [178, 322] on b "[PERSON_NAME]" at bounding box center [195, 320] width 82 height 10
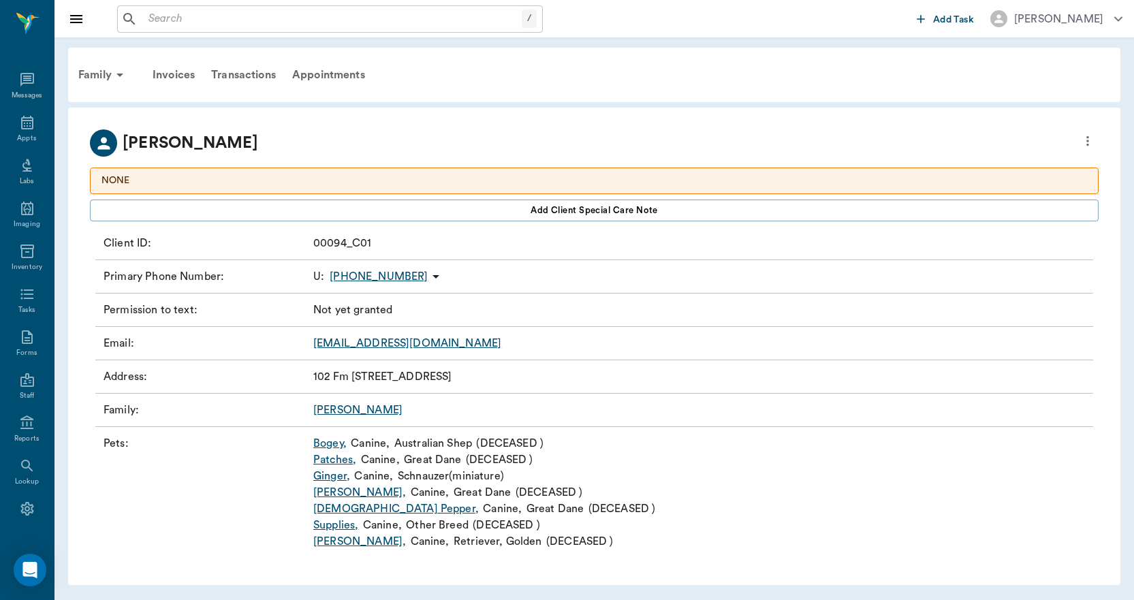
click at [324, 480] on link "Ginger ," at bounding box center [331, 476] width 37 height 16
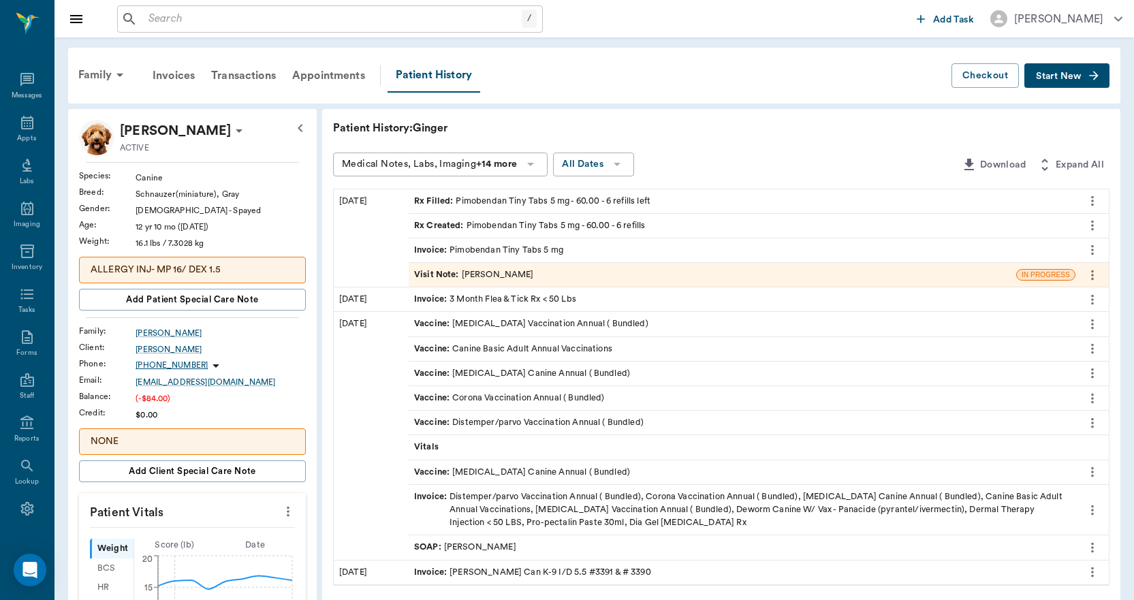
click at [496, 250] on div "Invoice : Pimobendan Tiny Tabs 5 mg" at bounding box center [488, 250] width 149 height 13
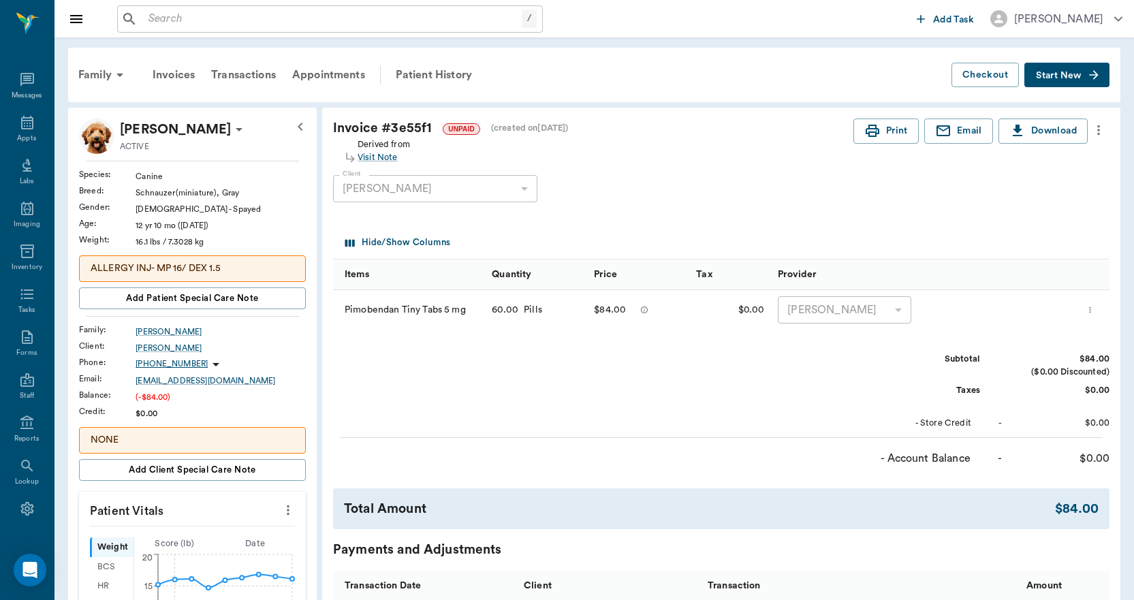
click at [1100, 132] on icon "more" at bounding box center [1098, 130] width 15 height 16
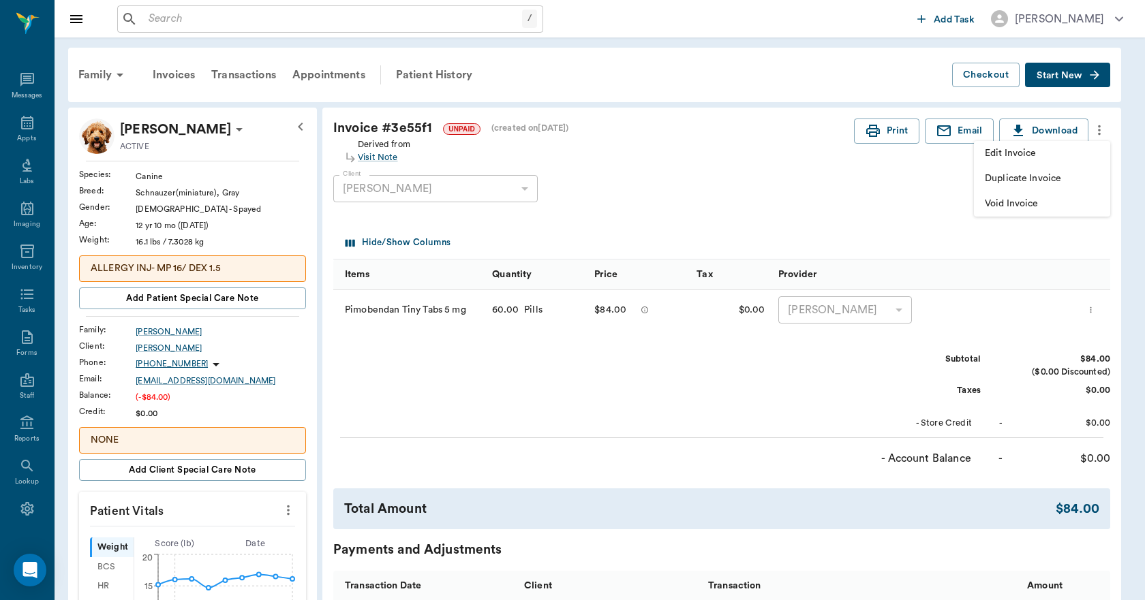
click at [1042, 149] on span "Edit Invoice" at bounding box center [1041, 153] width 114 height 14
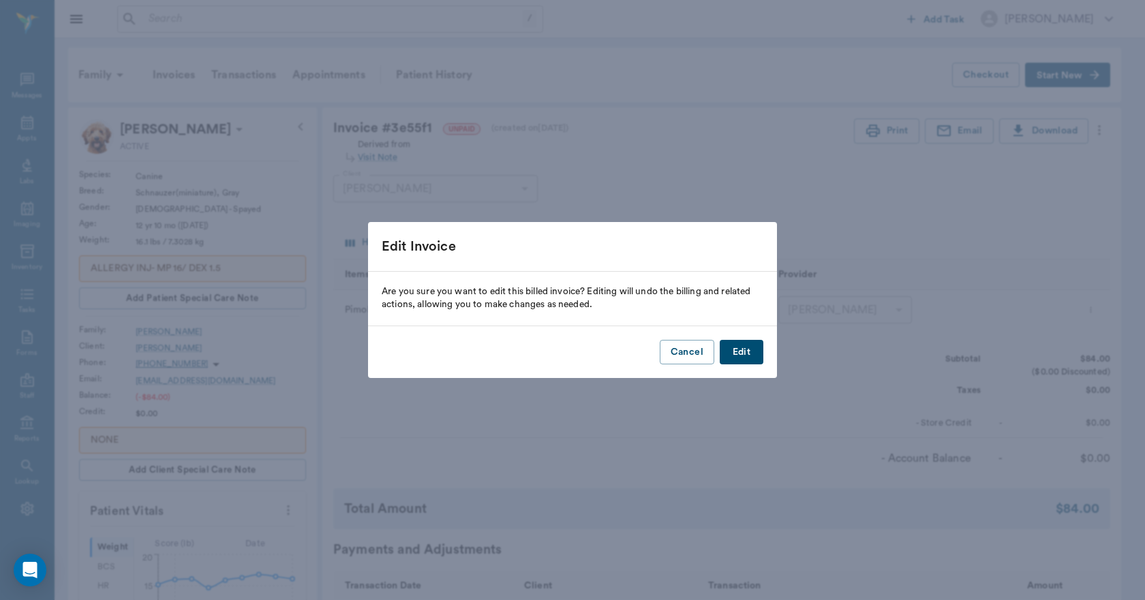
click at [751, 355] on button "Edit" at bounding box center [741, 352] width 44 height 25
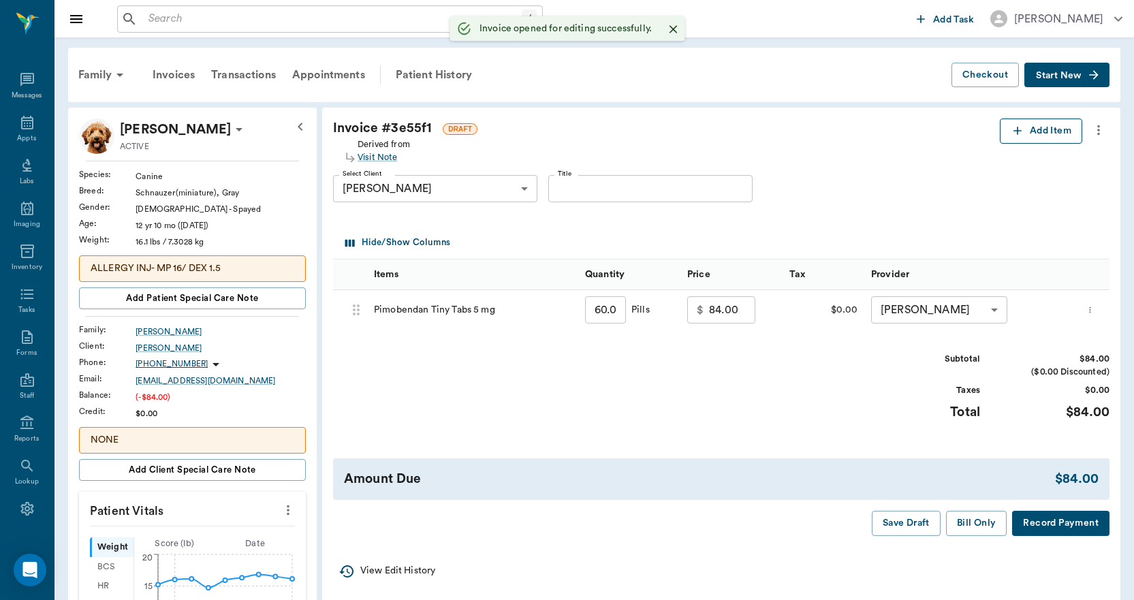
click at [1023, 133] on icon "button" at bounding box center [1018, 131] width 14 height 14
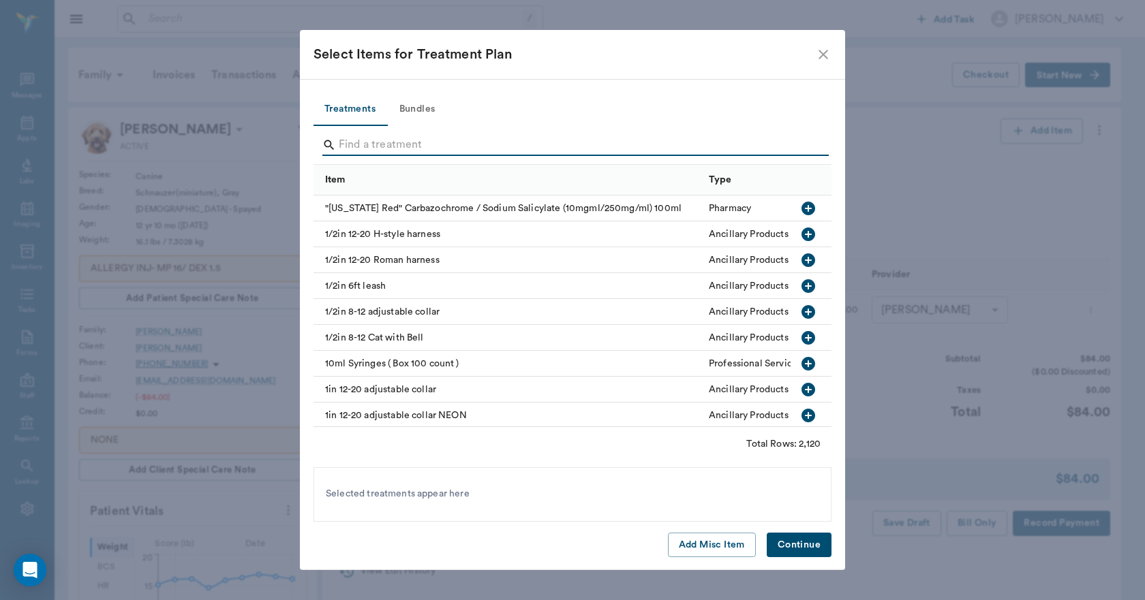
click at [485, 144] on input "Search" at bounding box center [573, 145] width 469 height 22
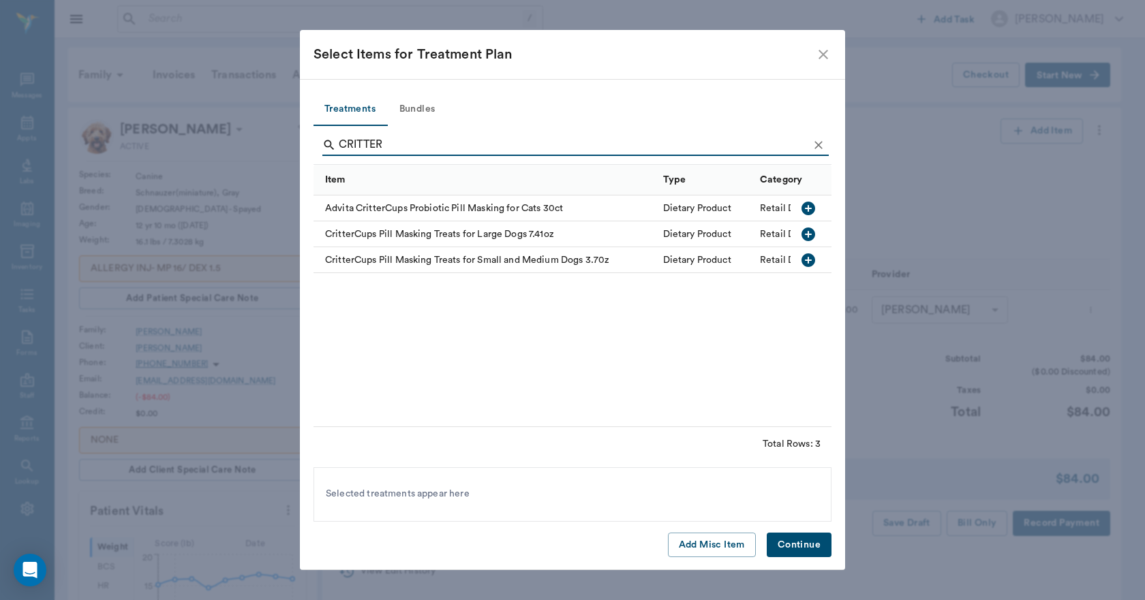
type input "CRITTER"
click at [804, 260] on icon "button" at bounding box center [808, 260] width 14 height 14
drag, startPoint x: 788, startPoint y: 539, endPoint x: 727, endPoint y: 451, distance: 107.2
click at [788, 540] on button "Continue" at bounding box center [798, 545] width 65 height 25
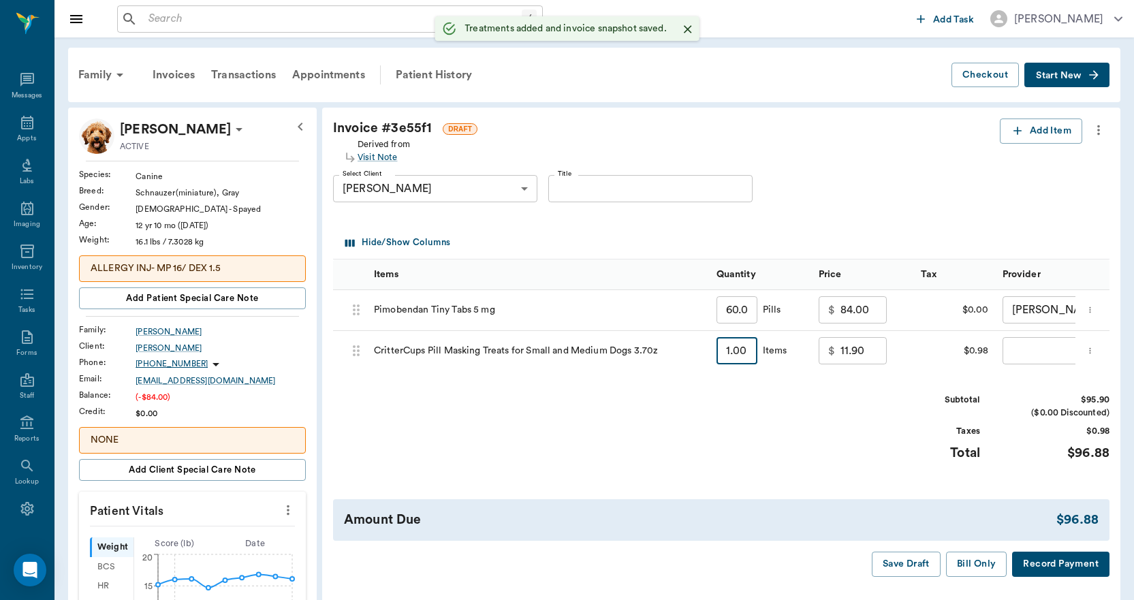
click at [747, 354] on input "1.00" at bounding box center [737, 350] width 41 height 27
type input "2"
type input "23.80"
type input "2"
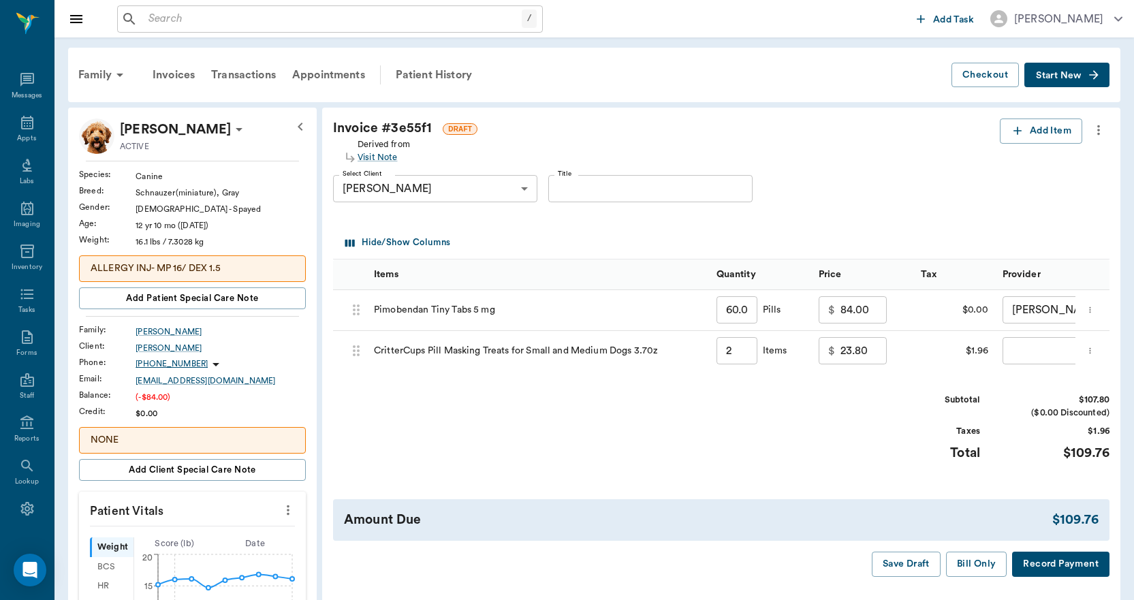
click at [1087, 348] on icon "more" at bounding box center [1090, 351] width 9 height 16
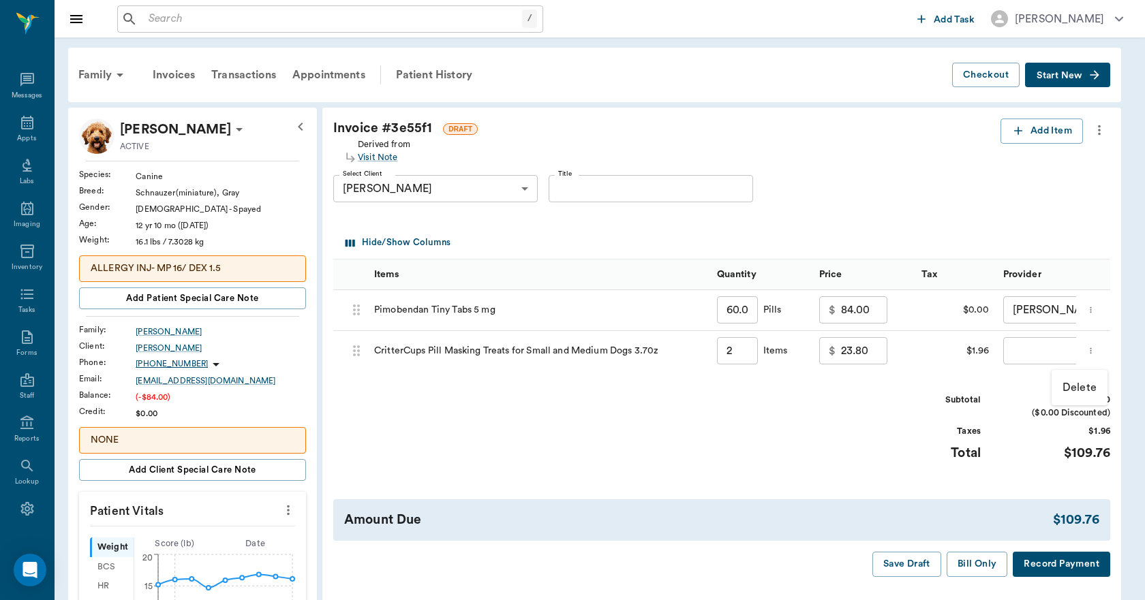
click at [856, 422] on div at bounding box center [572, 300] width 1145 height 600
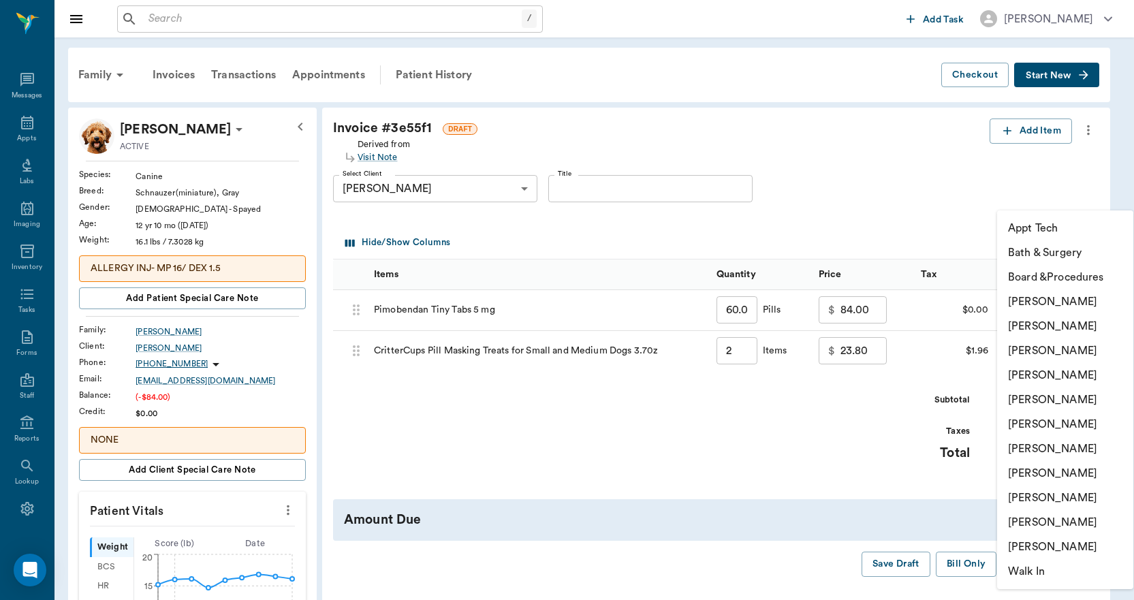
click at [1030, 349] on body "/ ​ Add Task Dr. Bert Ellsworth Nectar Messages Appts Labs Imaging Inventory Ta…" at bounding box center [567, 601] width 1134 height 1203
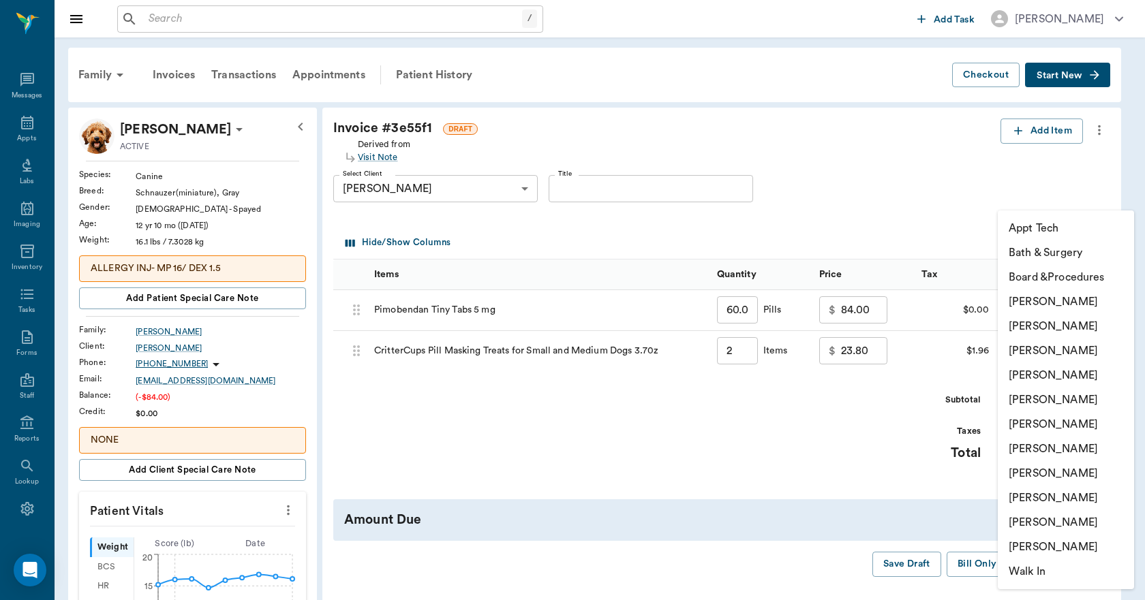
click at [1032, 521] on div "Appt Tech Bath & Surgery Board &Procedures Caryn Watson Christy Dudley Daniel V…" at bounding box center [572, 300] width 1145 height 600
click at [1022, 521] on li "Lorean Lingle" at bounding box center [1065, 522] width 136 height 25
type input "none-63ec2ece52e12b0ba117cc90"
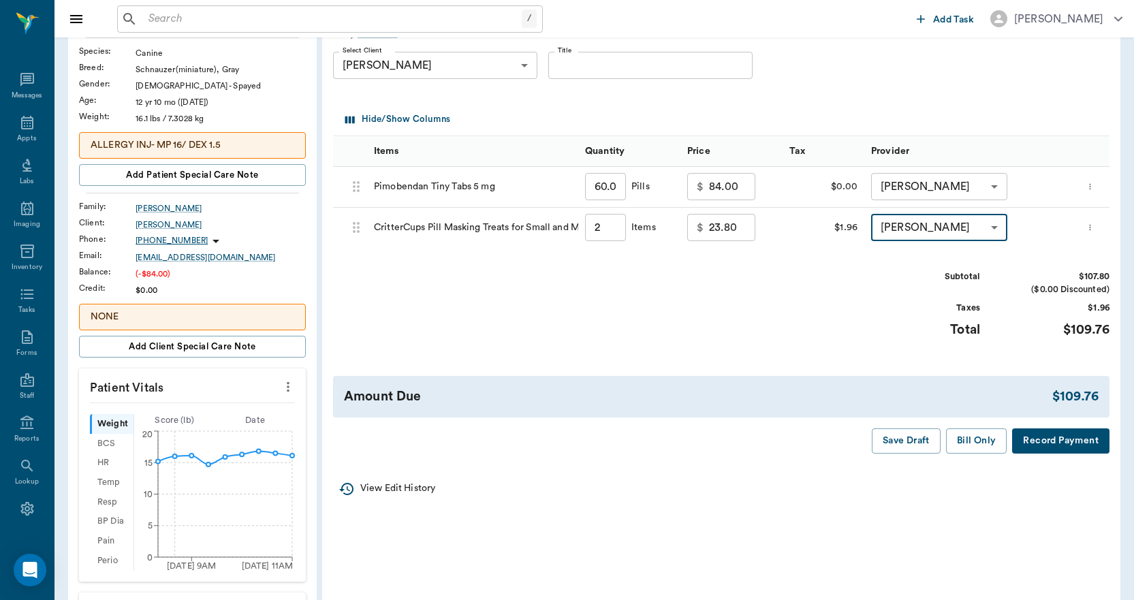
scroll to position [136, 0]
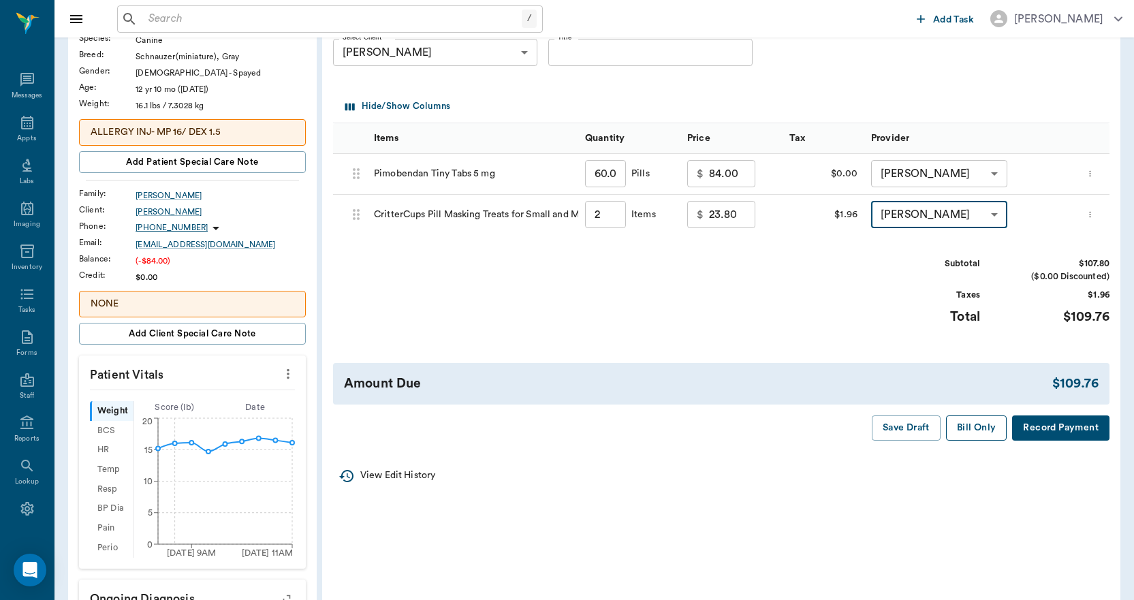
click at [976, 429] on button "Bill Only" at bounding box center [976, 428] width 61 height 25
type input "2.00"
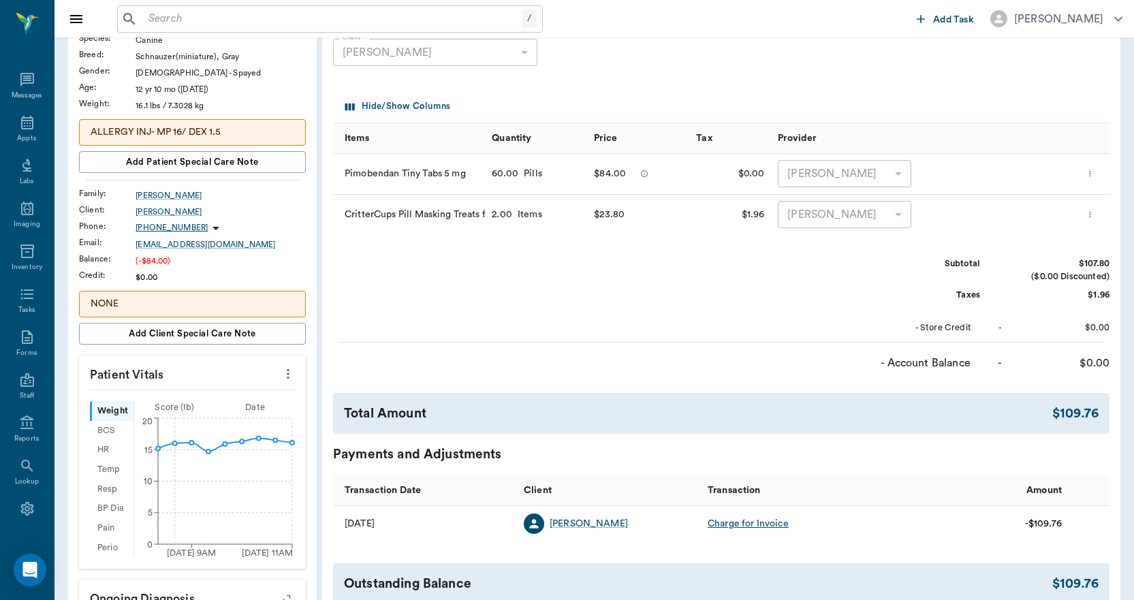
scroll to position [0, 0]
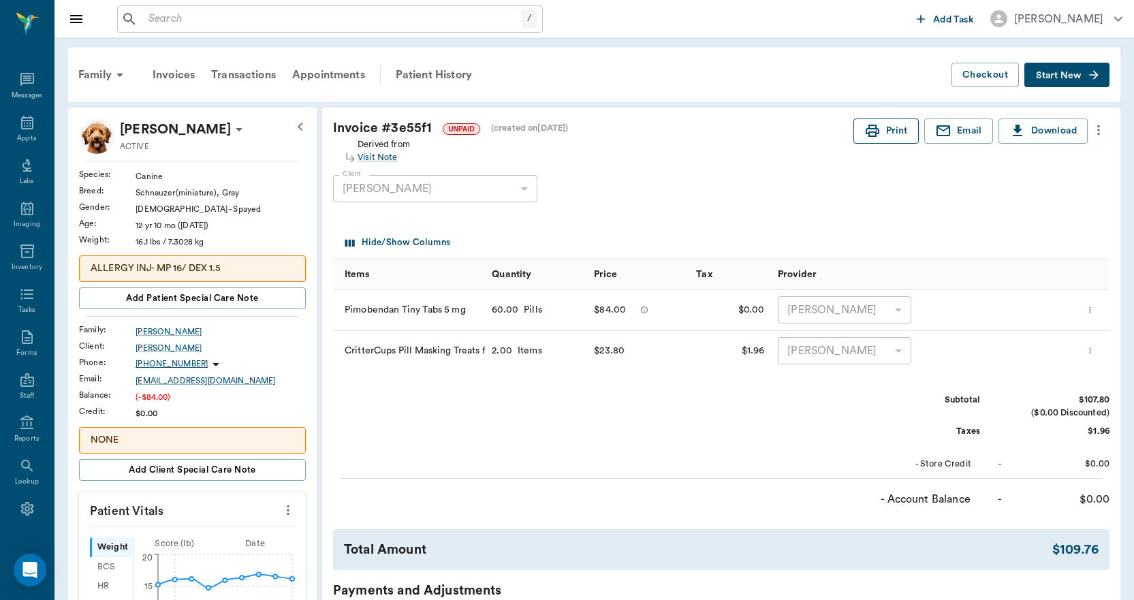
click at [887, 134] on button "Print" at bounding box center [886, 131] width 65 height 25
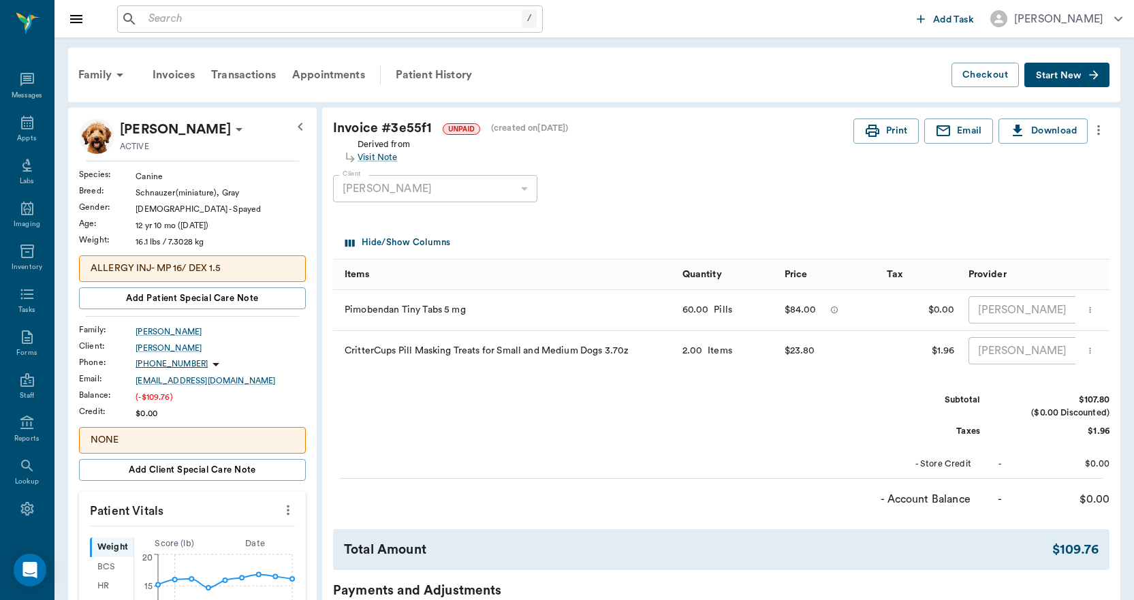
click at [244, 20] on input "text" at bounding box center [332, 19] width 379 height 19
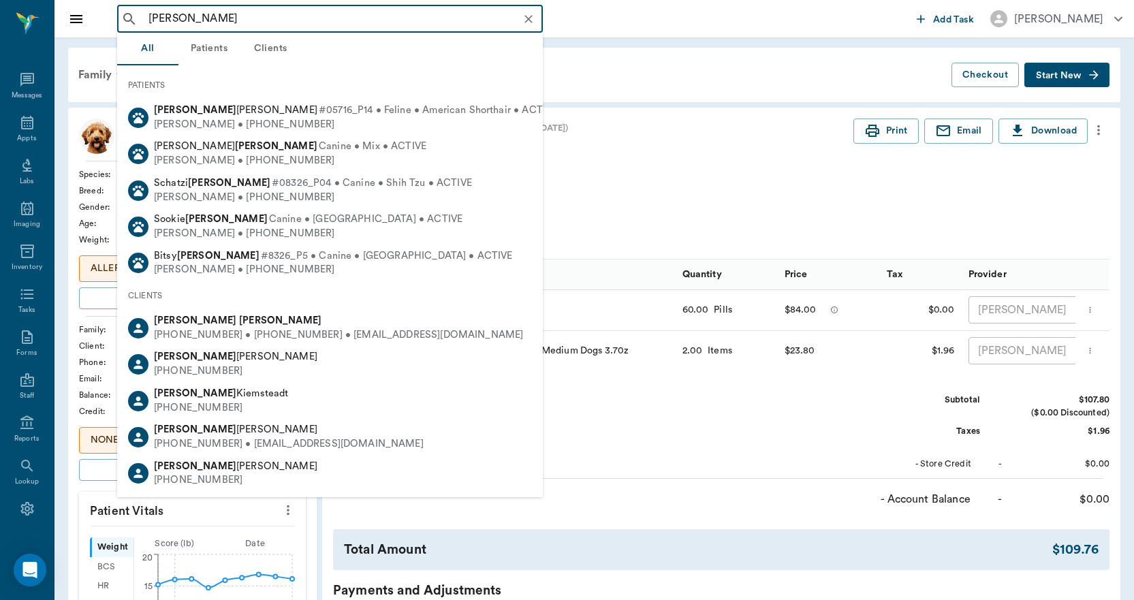
click at [239, 322] on b "[PERSON_NAME]" at bounding box center [280, 320] width 82 height 10
type input "[PERSON_NAME]"
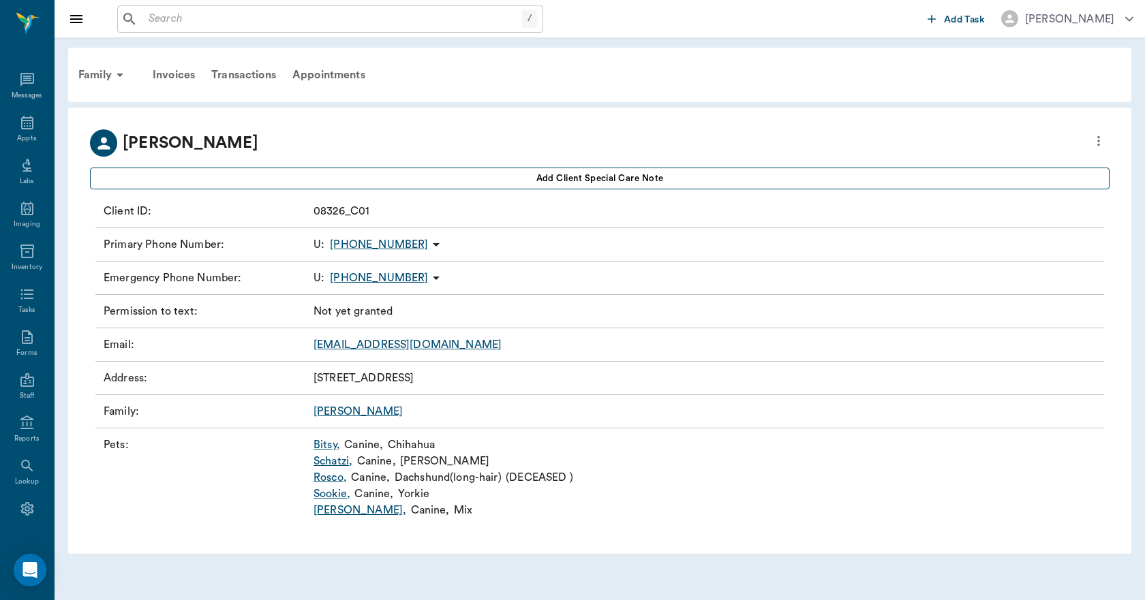
click at [655, 178] on span "Add client Special Care Note" at bounding box center [599, 178] width 127 height 15
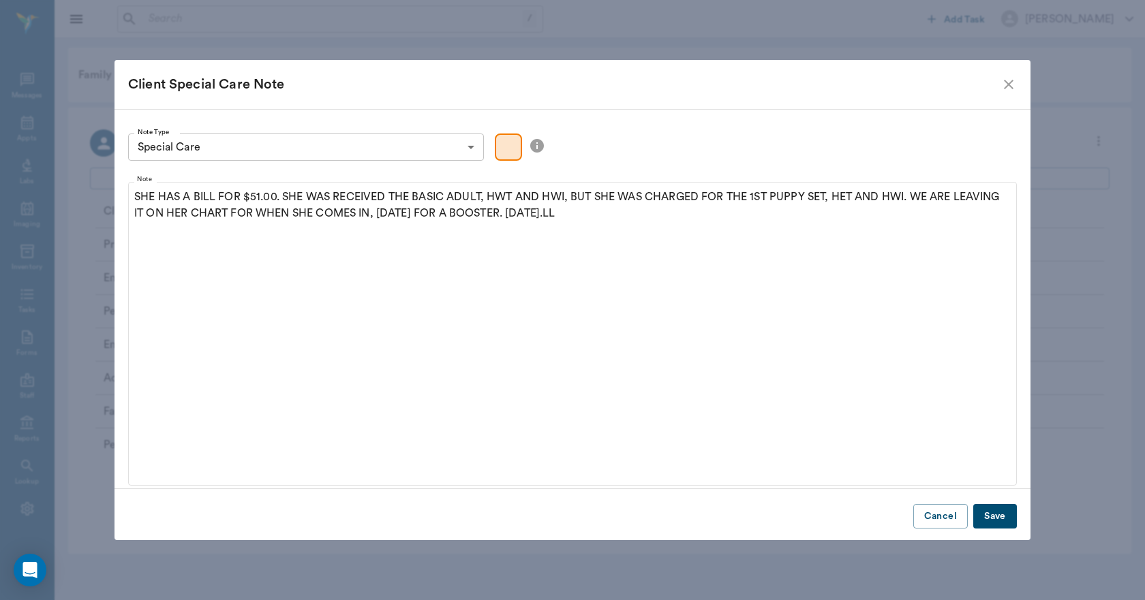
click at [998, 516] on button "Save" at bounding box center [995, 516] width 44 height 25
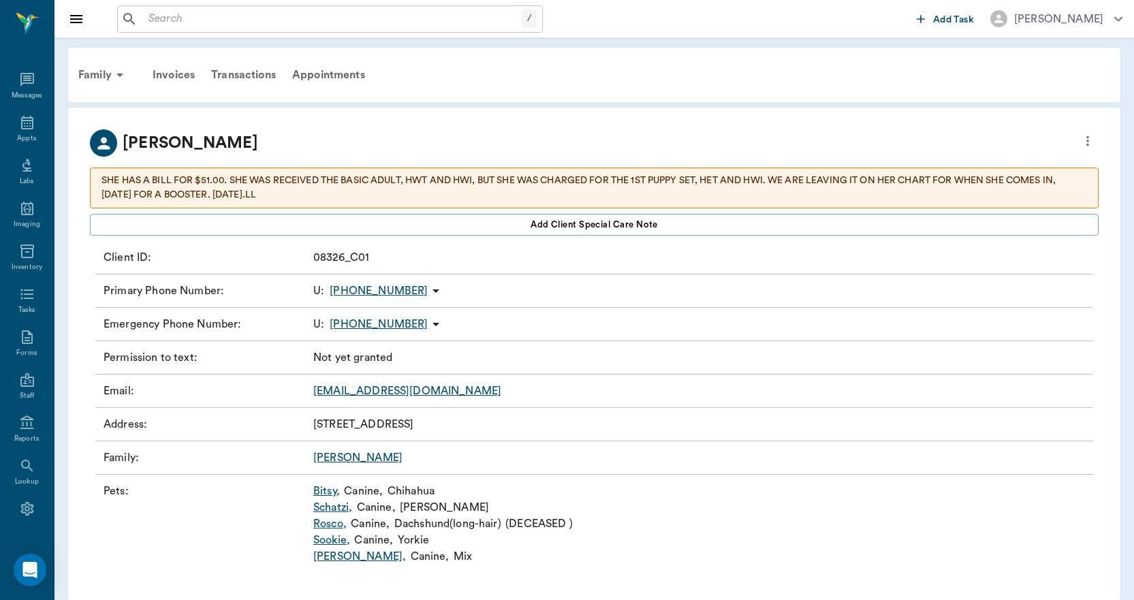
click at [331, 490] on link "Bitsy ," at bounding box center [326, 491] width 27 height 16
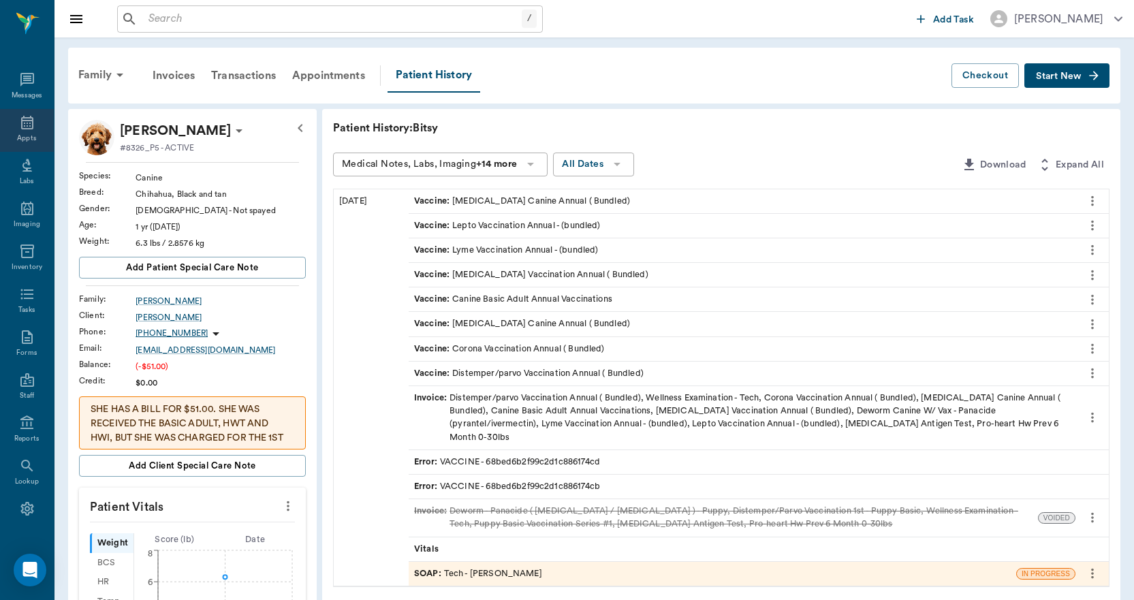
click at [18, 136] on div "Appts" at bounding box center [26, 139] width 19 height 10
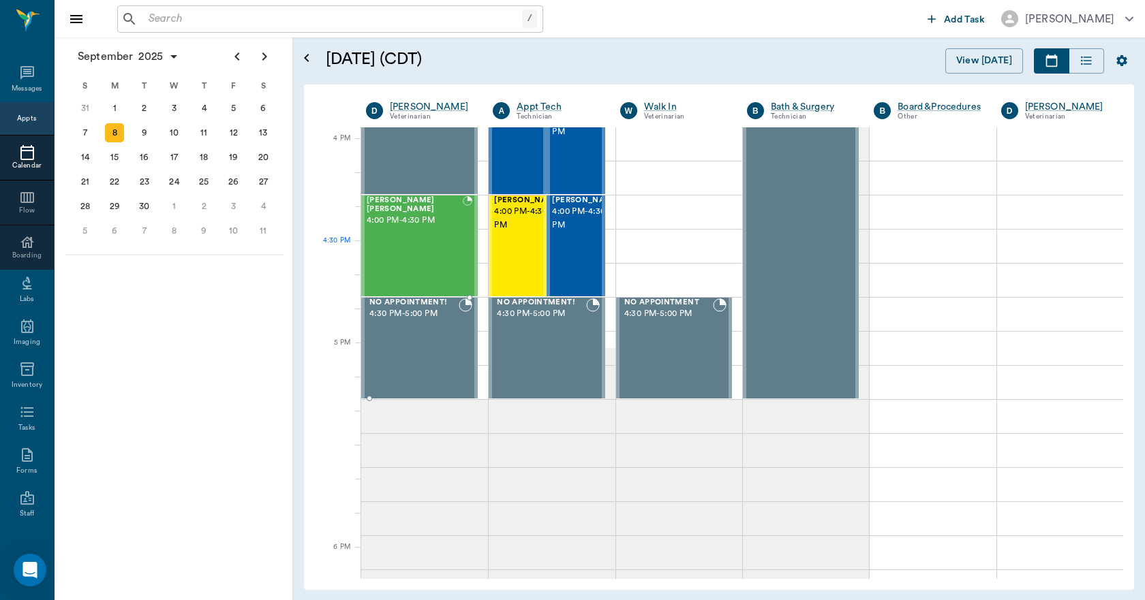
scroll to position [1638, 0]
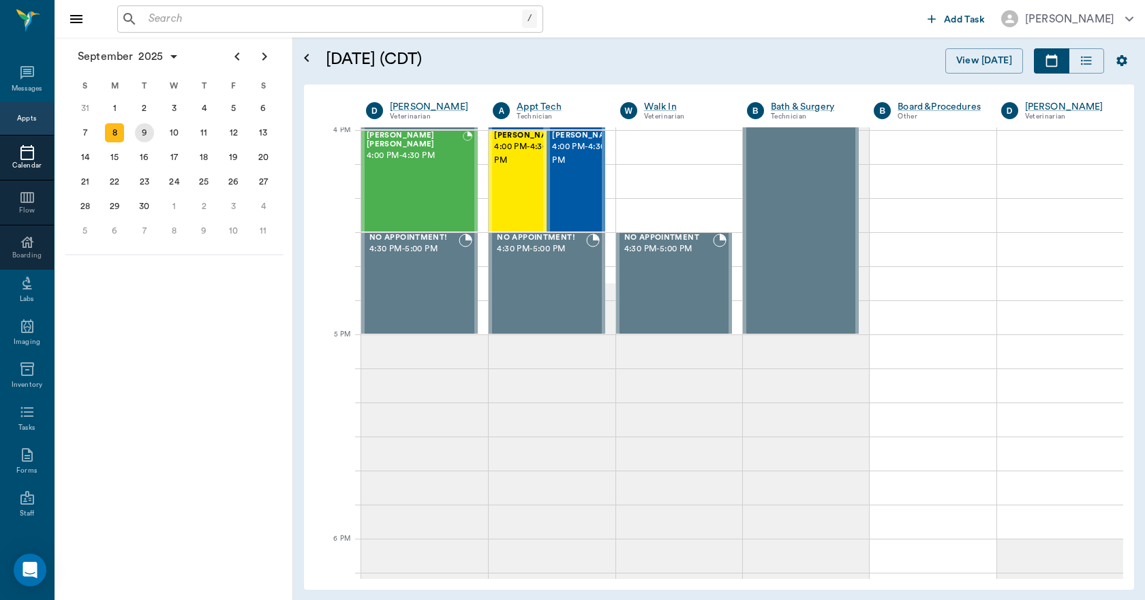
click at [144, 132] on div "9" at bounding box center [144, 132] width 19 height 19
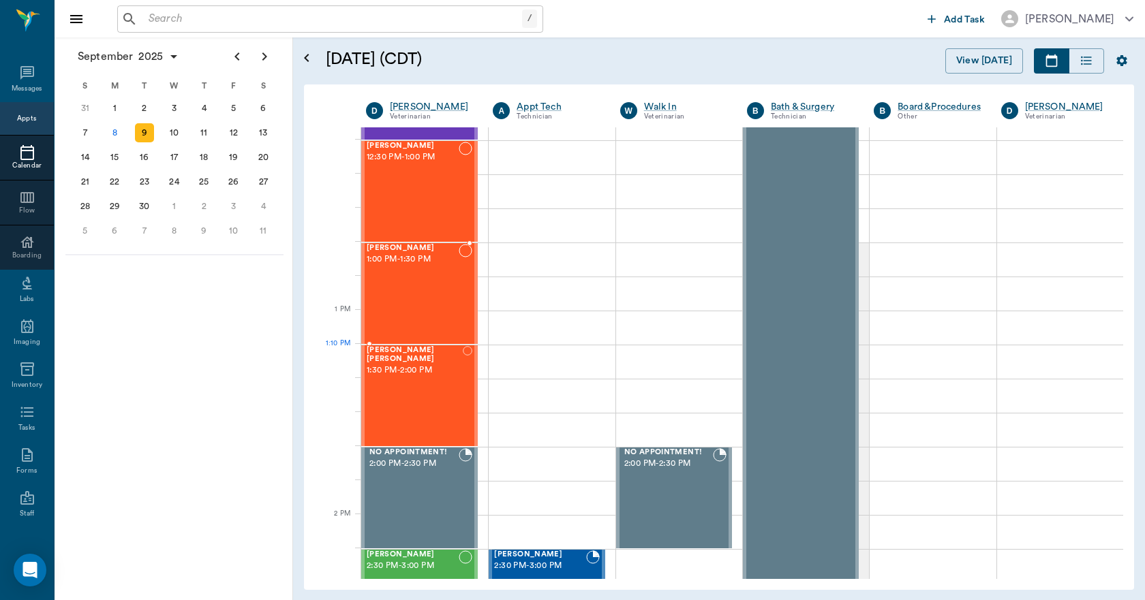
scroll to position [954, 0]
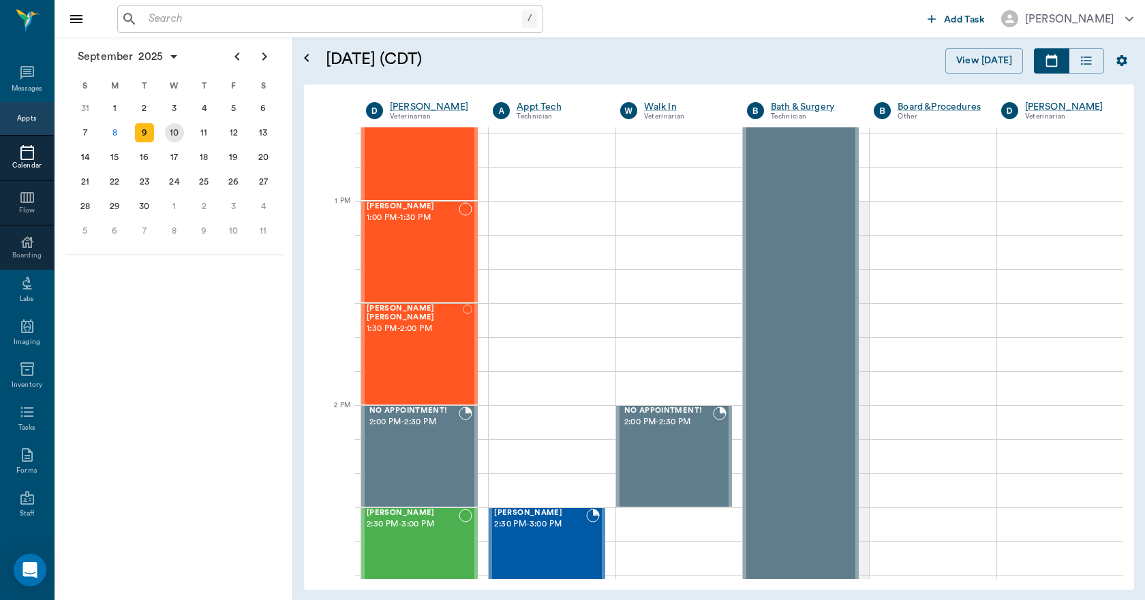
click at [170, 127] on div "10" at bounding box center [174, 132] width 19 height 19
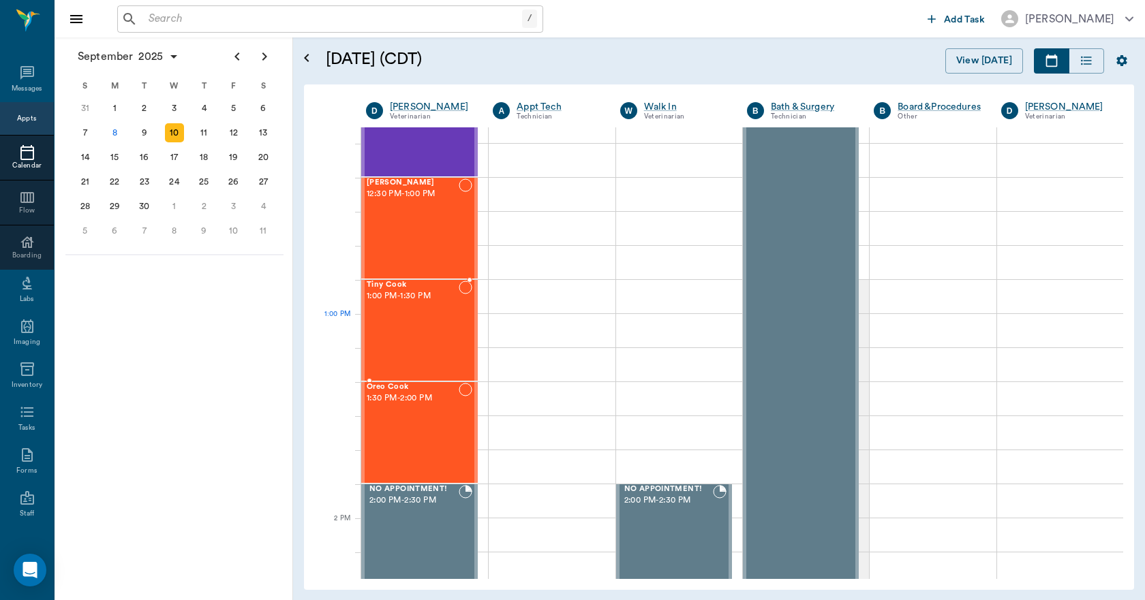
scroll to position [886, 0]
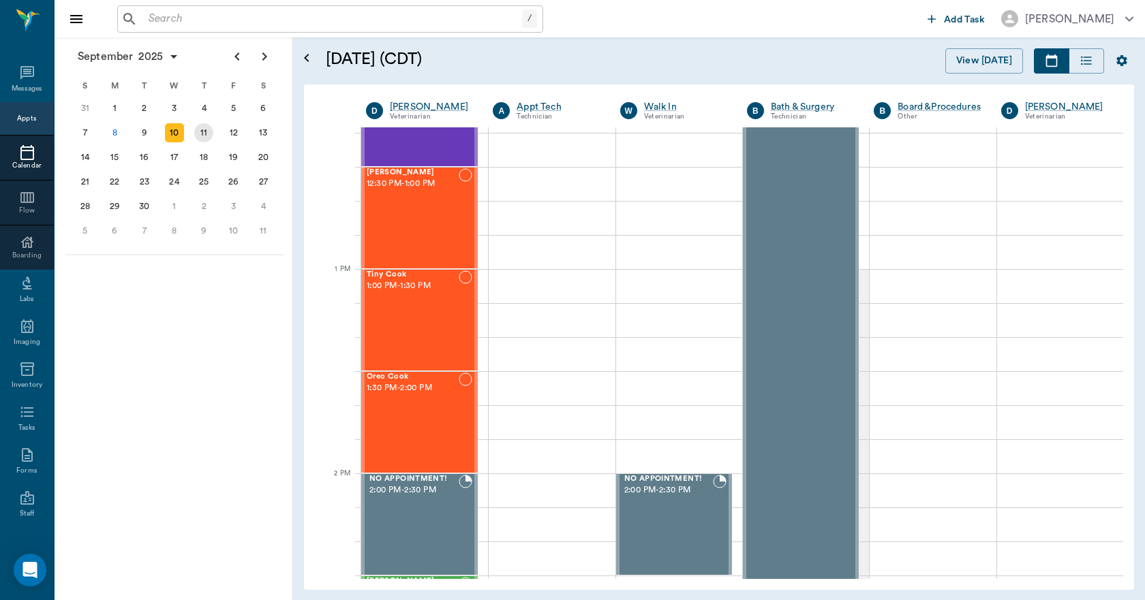
click at [196, 133] on div "11" at bounding box center [203, 132] width 19 height 19
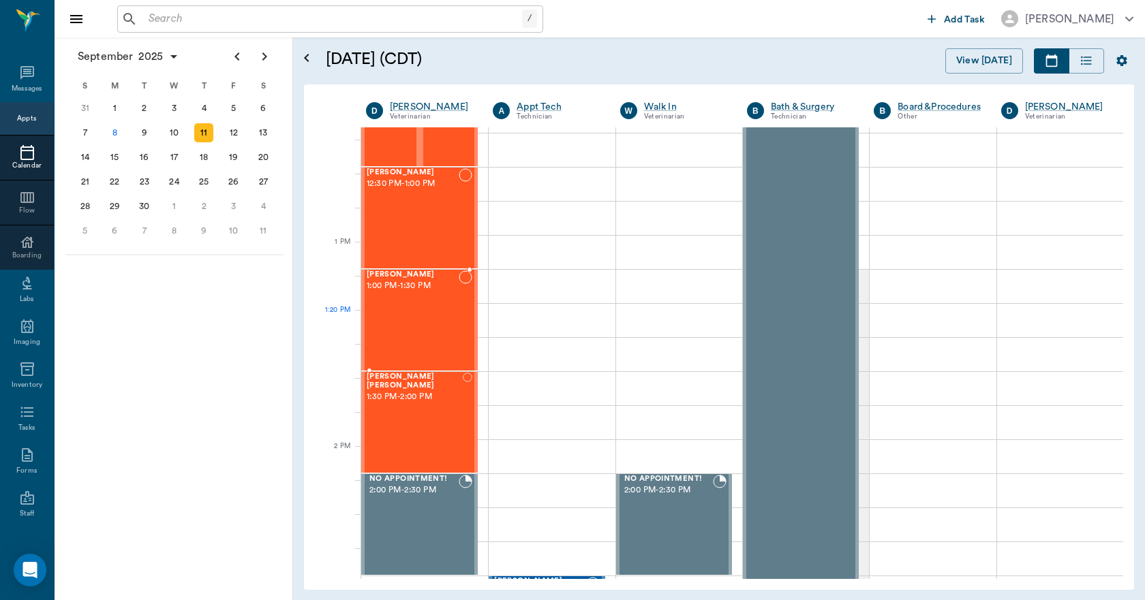
scroll to position [954, 0]
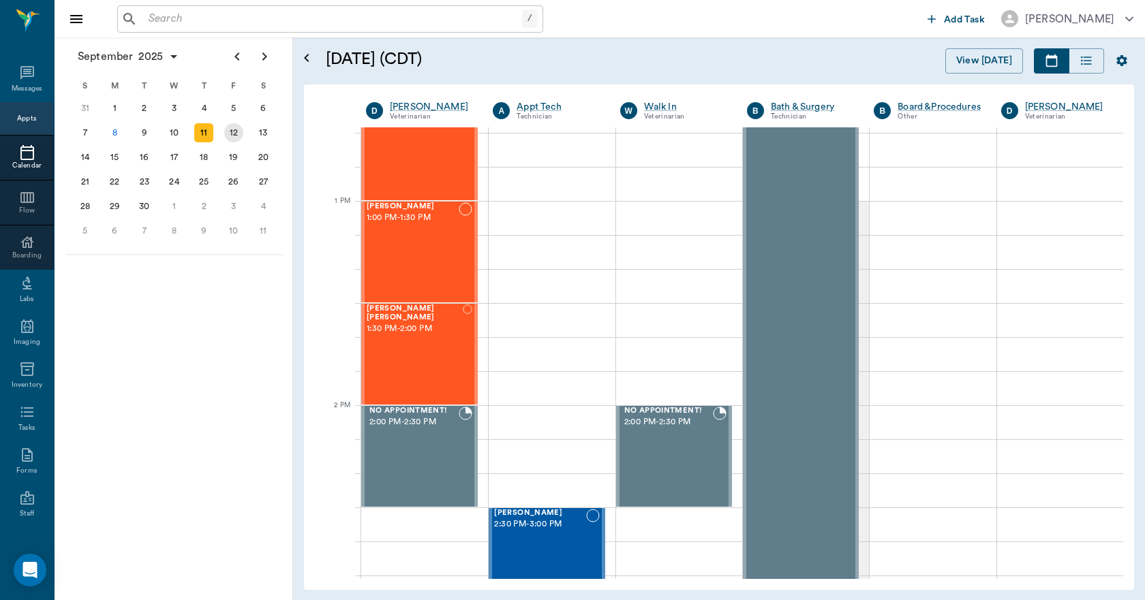
click at [231, 134] on div "12" at bounding box center [233, 132] width 19 height 19
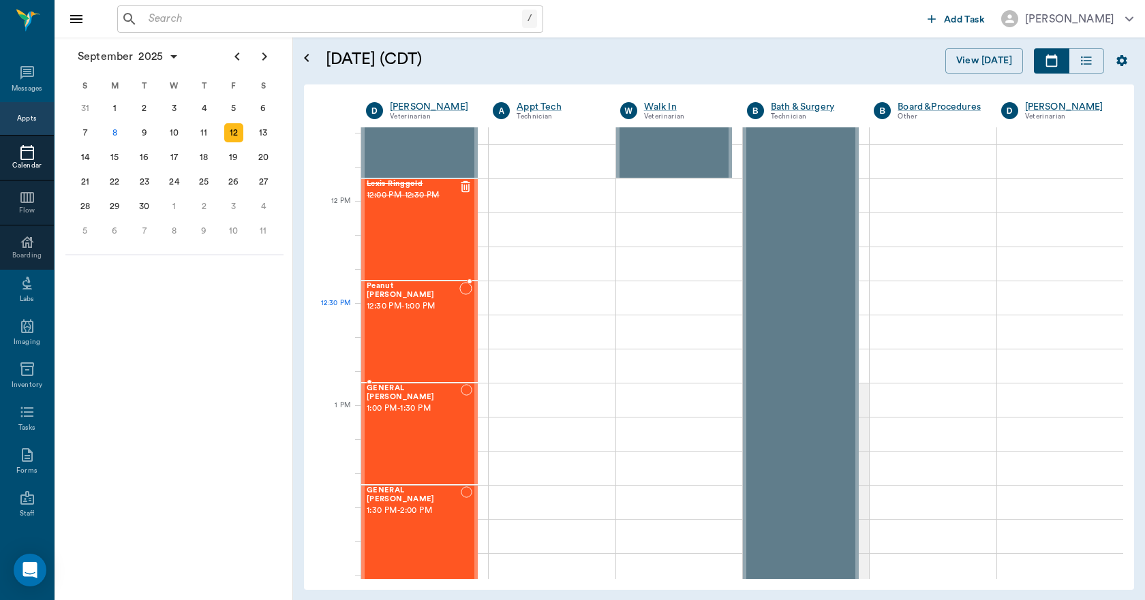
scroll to position [749, 0]
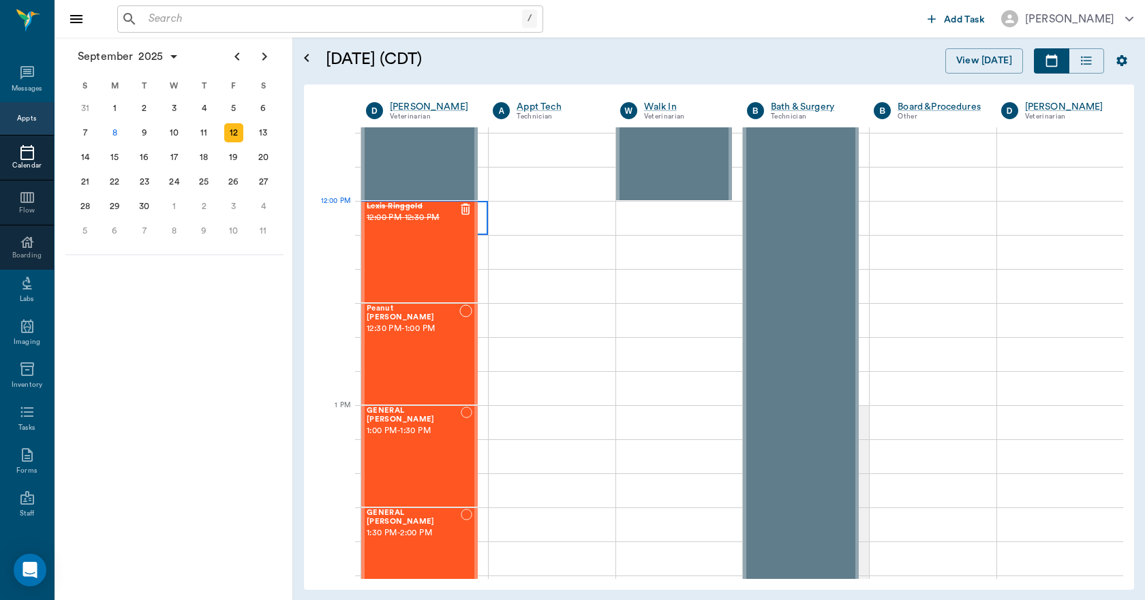
click at [480, 222] on div at bounding box center [424, 218] width 127 height 34
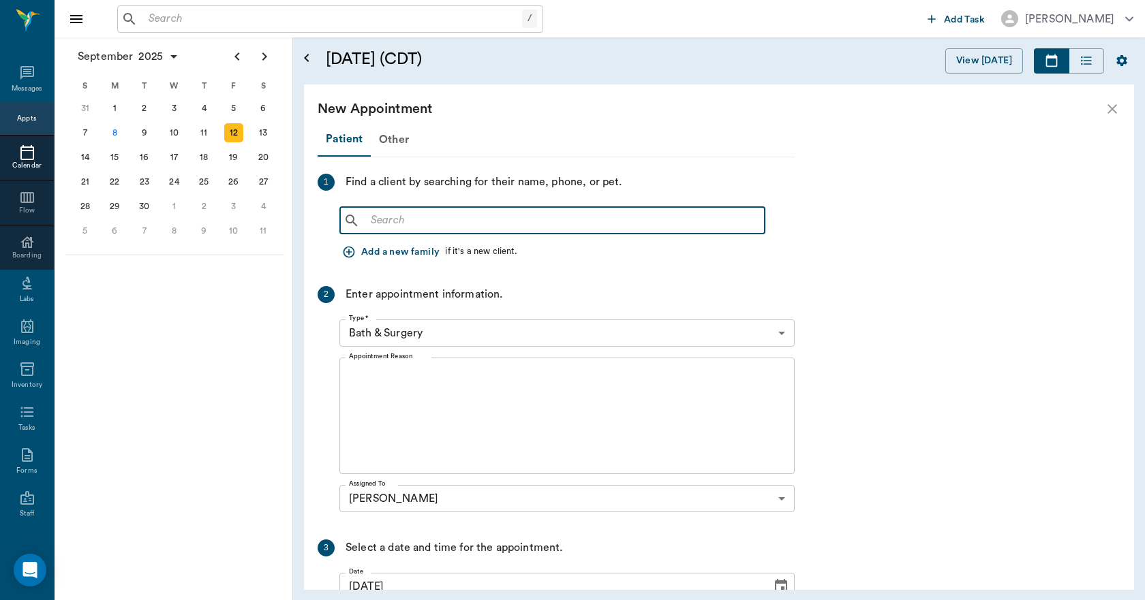
click at [383, 218] on input "text" at bounding box center [562, 220] width 394 height 19
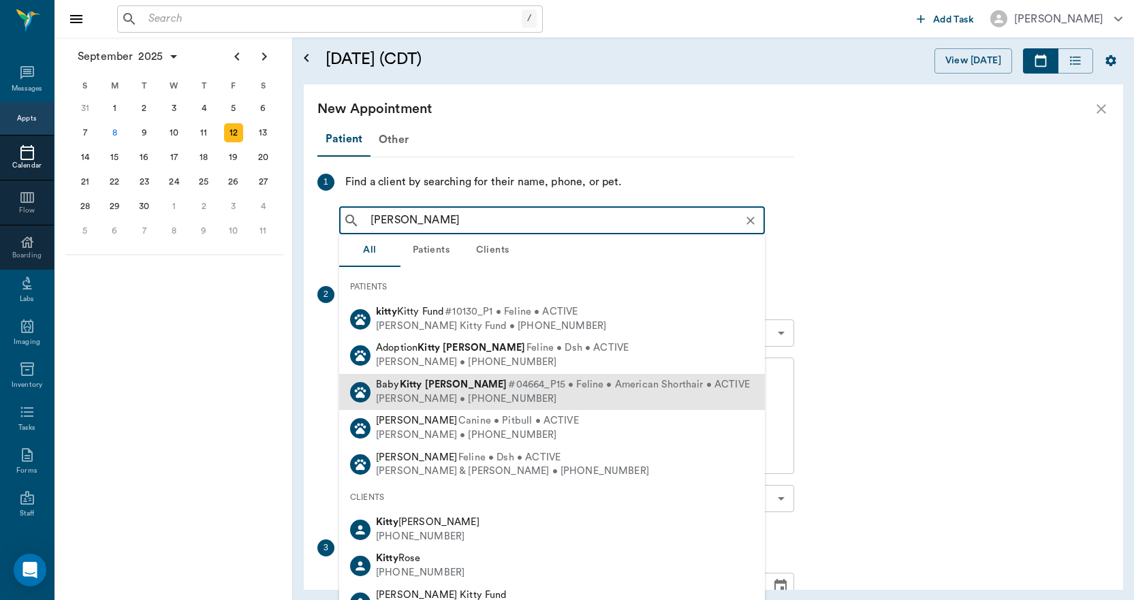
click at [407, 384] on b "Kitty" at bounding box center [411, 384] width 22 height 10
type input "[PERSON_NAME]"
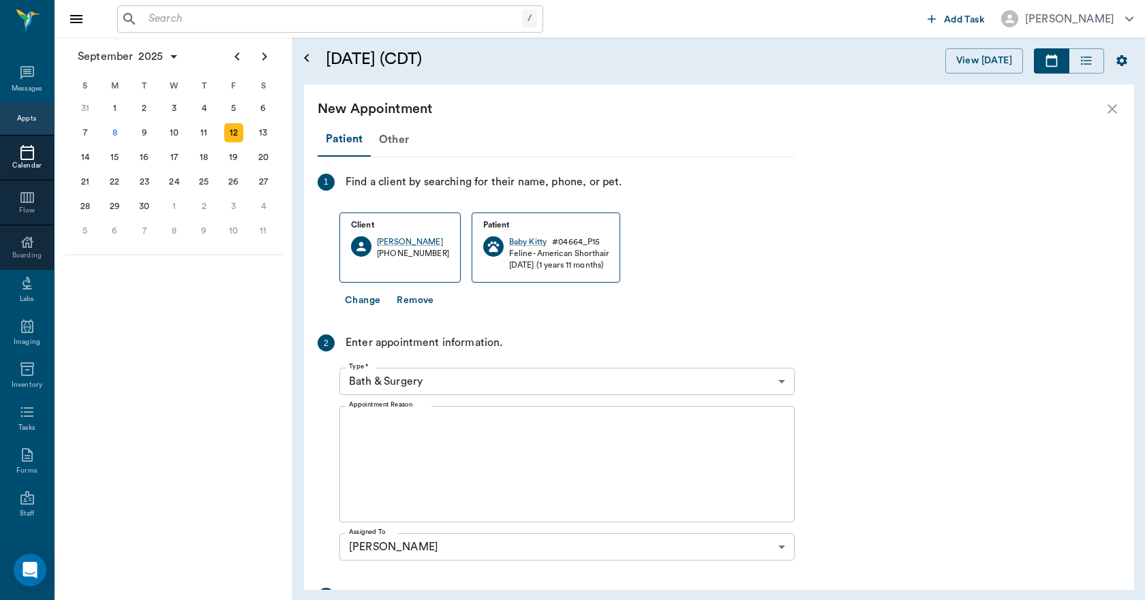
click at [440, 377] on body "/ ​ Add Task [PERSON_NAME] Nectar Messages Appts Calendar Flow Boarding Labs Im…" at bounding box center [572, 300] width 1145 height 600
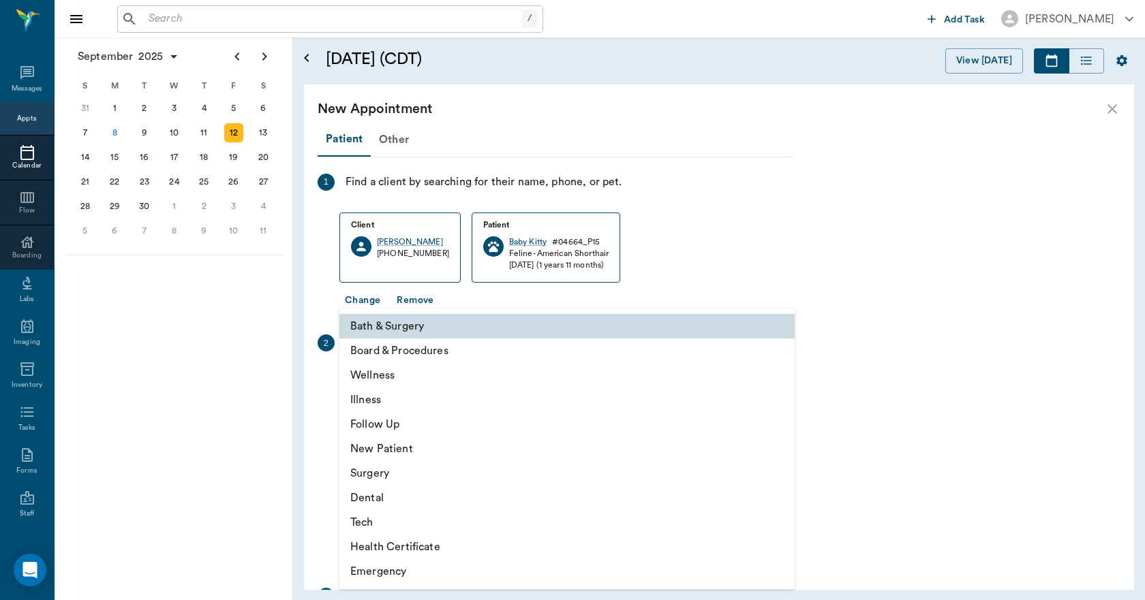
click at [373, 473] on li "Surgery" at bounding box center [566, 473] width 455 height 25
type input "65d2be4f46e3a538d89b8c18"
type input "12:30 PM"
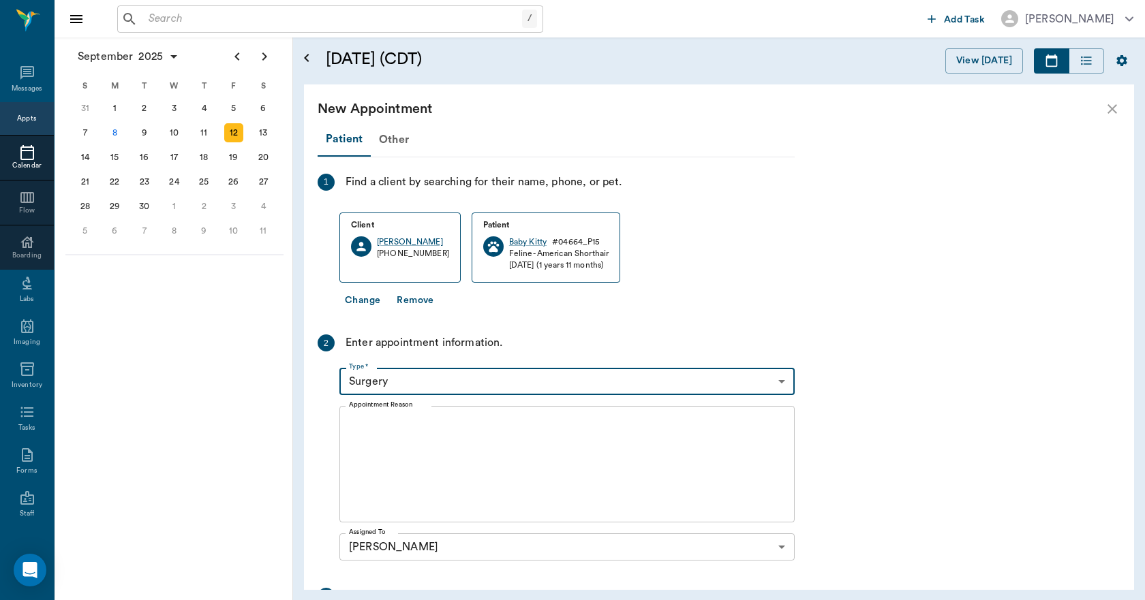
click at [437, 450] on textarea "Appointment Reason" at bounding box center [567, 465] width 436 height 94
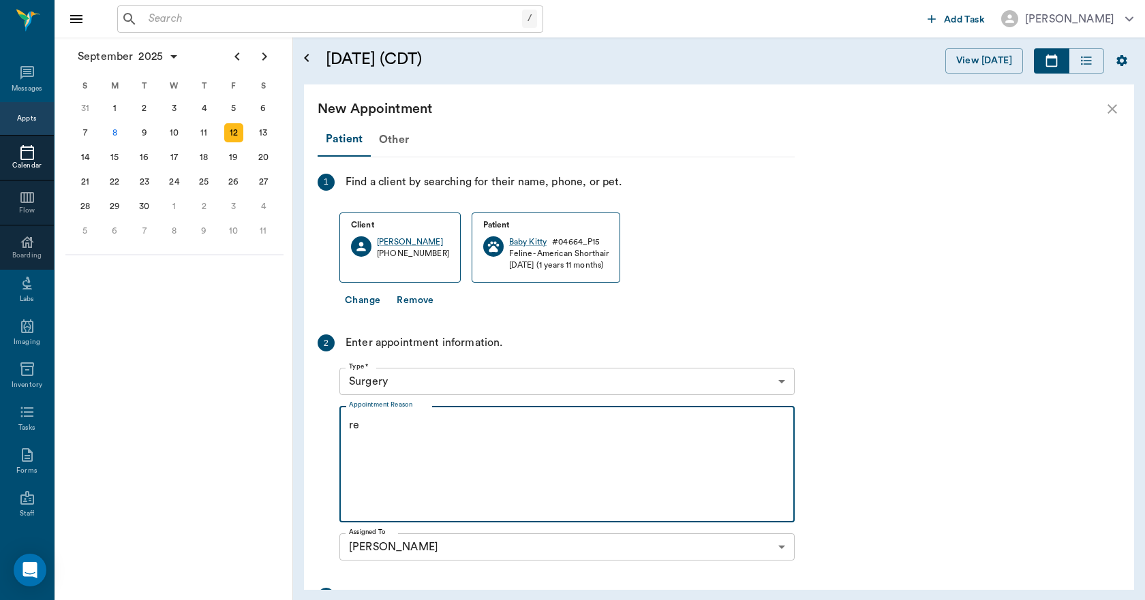
type textarea "r"
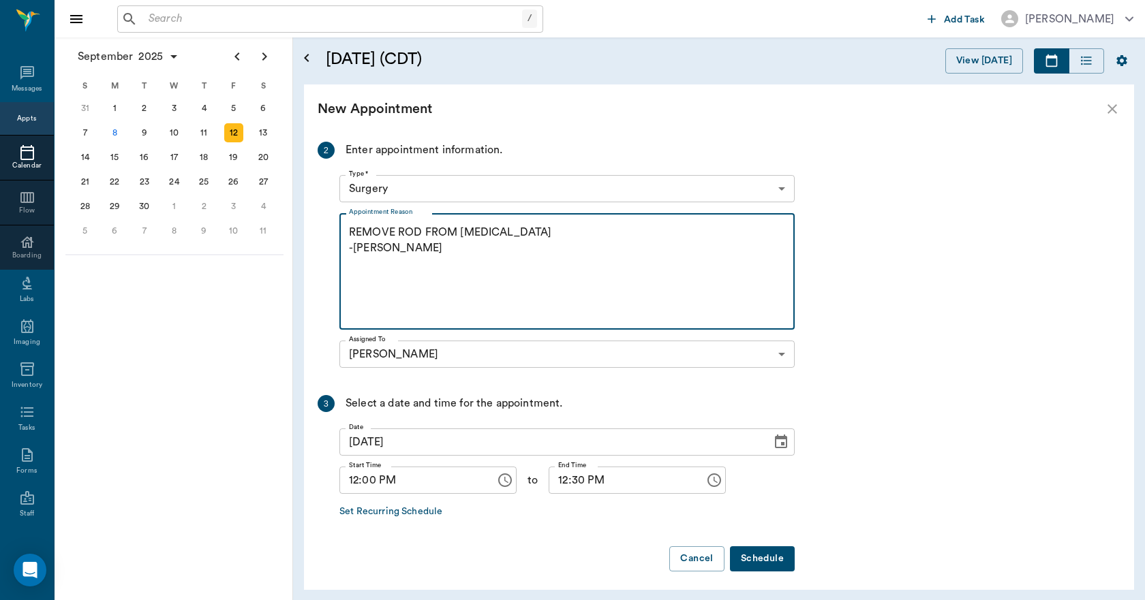
scroll to position [199, 0]
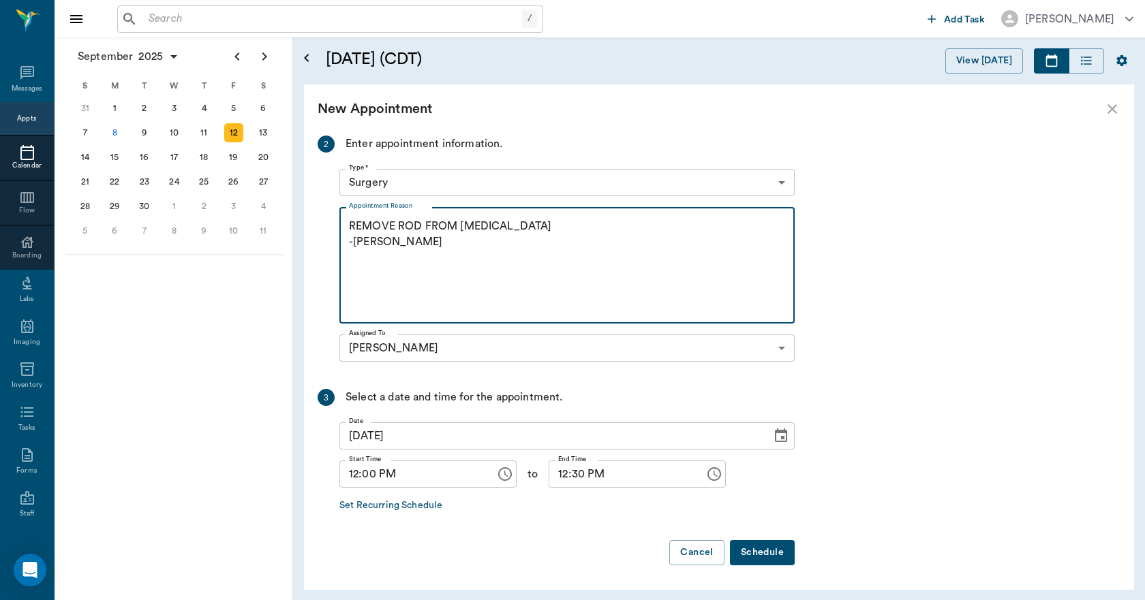
type textarea "REMOVE ROD FROM [MEDICAL_DATA] -[PERSON_NAME]"
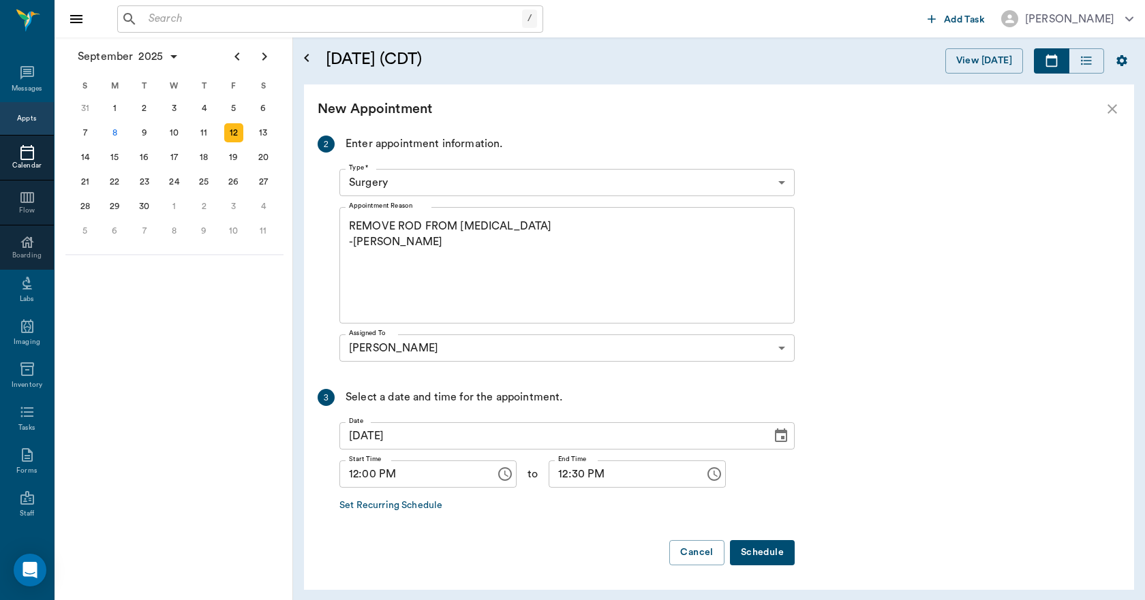
click at [768, 550] on button "Schedule" at bounding box center [762, 552] width 65 height 25
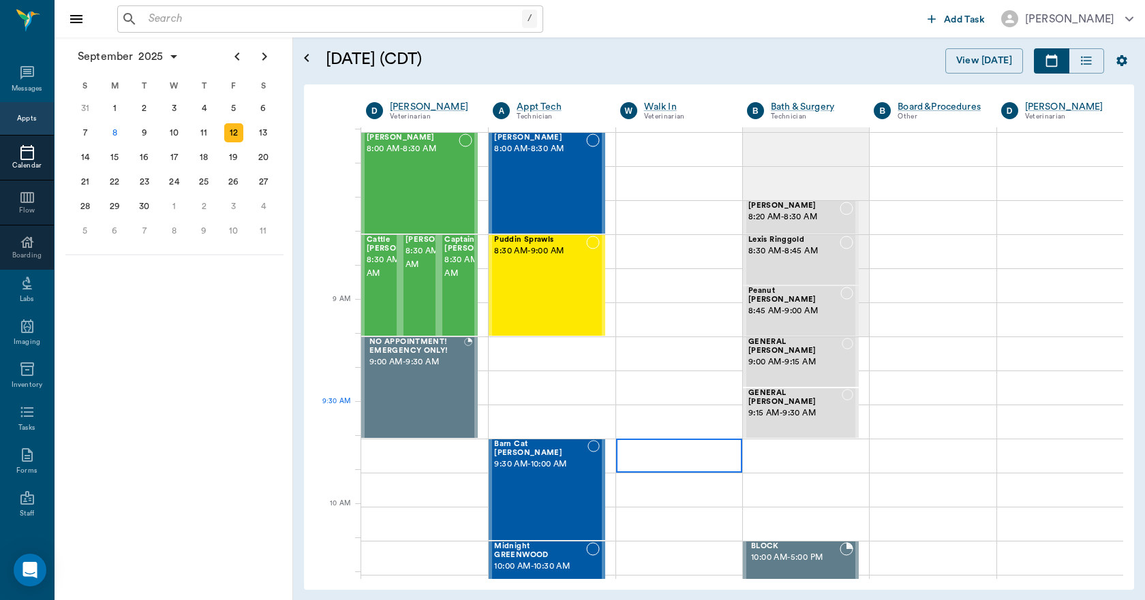
scroll to position [0, 0]
click at [807, 261] on div "Lexis Ringgold 8:30 AM - 8:45 AM" at bounding box center [793, 260] width 91 height 48
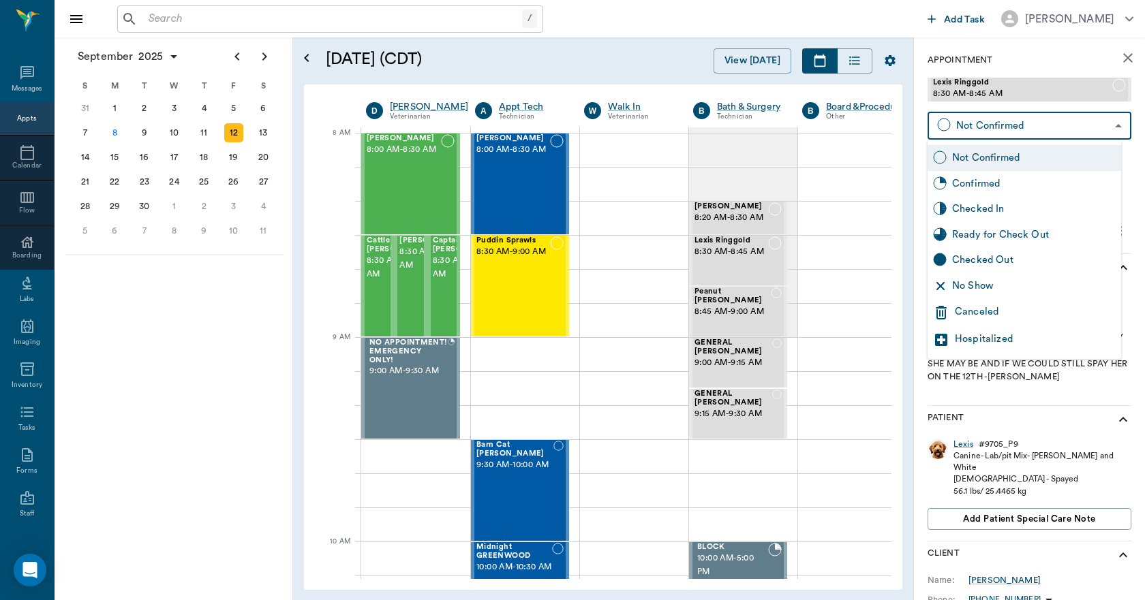
click at [990, 122] on body "/ ​ Add Task [PERSON_NAME] Nectar Messages Appts Calendar Flow Boarding Labs Im…" at bounding box center [572, 300] width 1145 height 600
click at [998, 322] on div "Canceled" at bounding box center [1023, 312] width 193 height 27
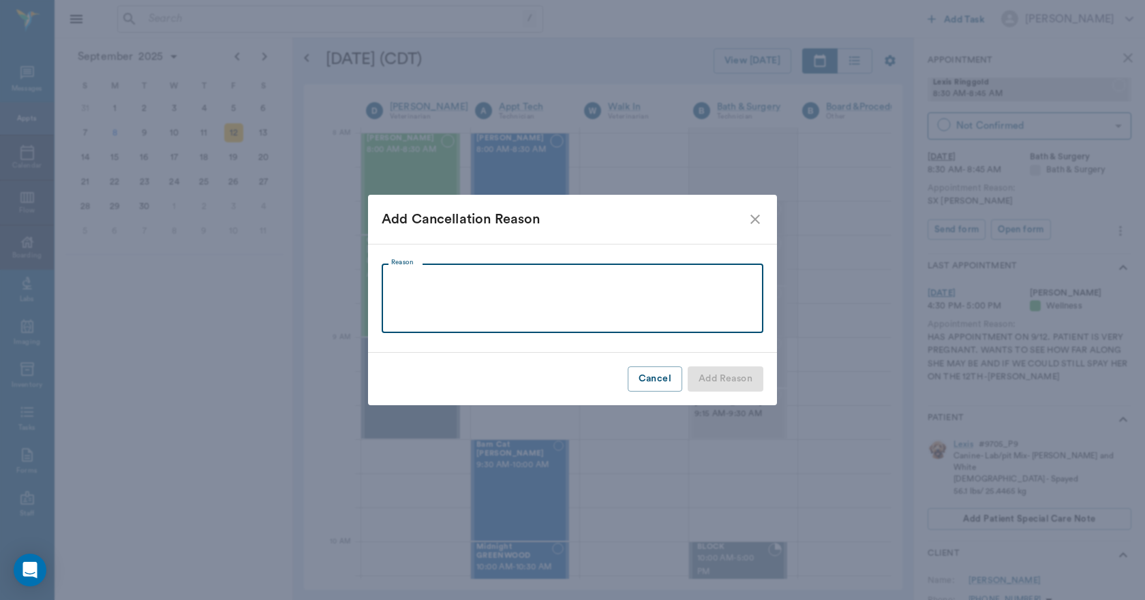
click at [659, 320] on textarea "Reason" at bounding box center [572, 298] width 362 height 47
type textarea "ALREADY"
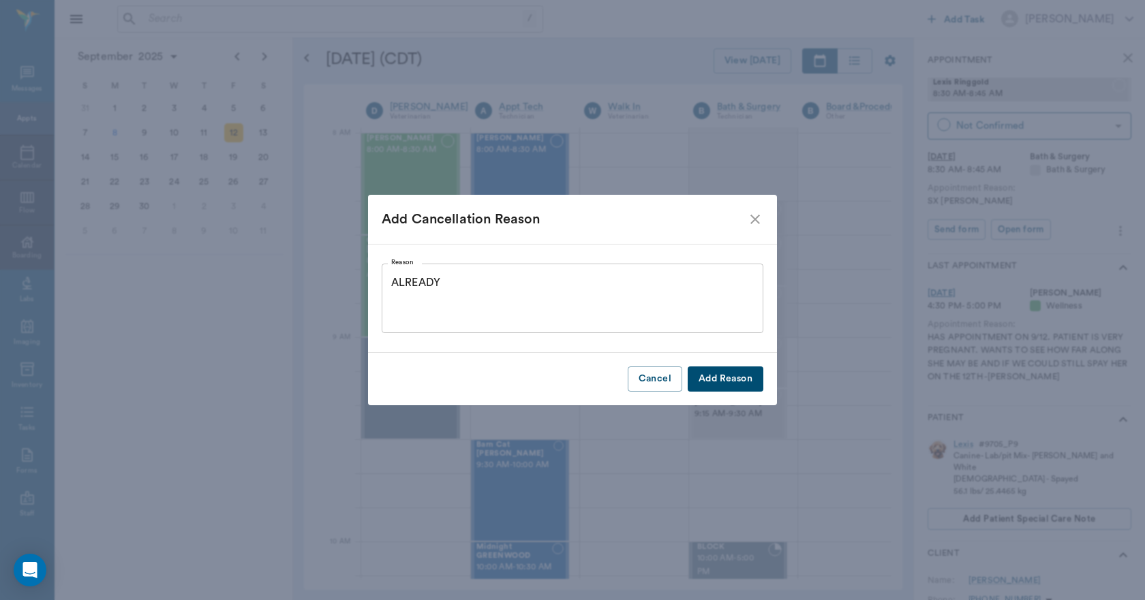
click at [704, 374] on button "Add Reason" at bounding box center [725, 379] width 76 height 25
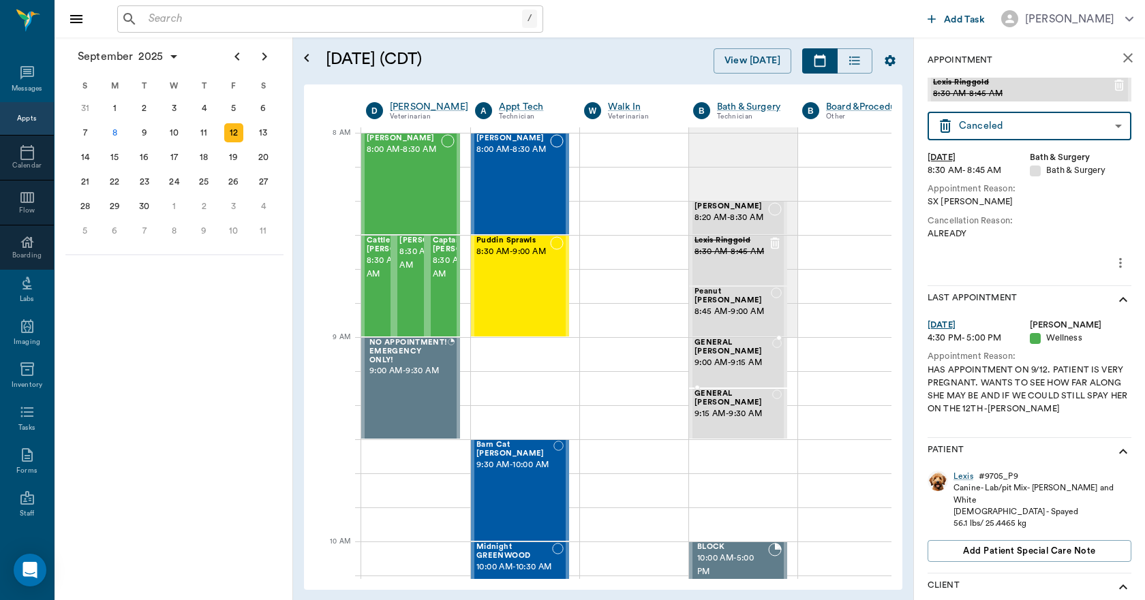
type input "CANCELED"
click at [1119, 64] on icon "close" at bounding box center [1127, 58] width 16 height 16
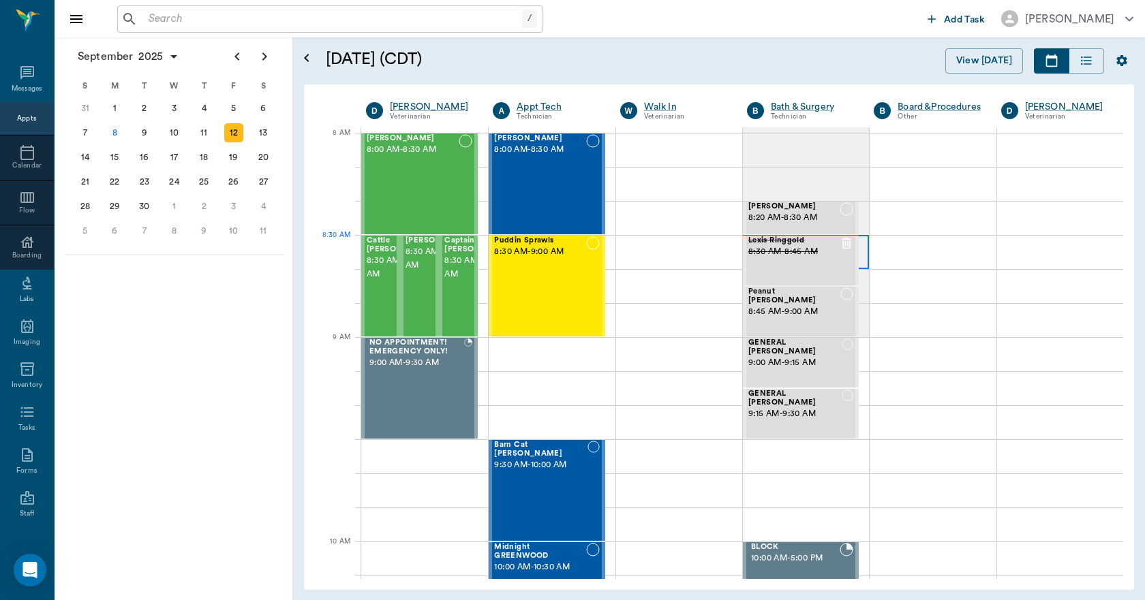
click at [853, 255] on div at bounding box center [806, 252] width 126 height 34
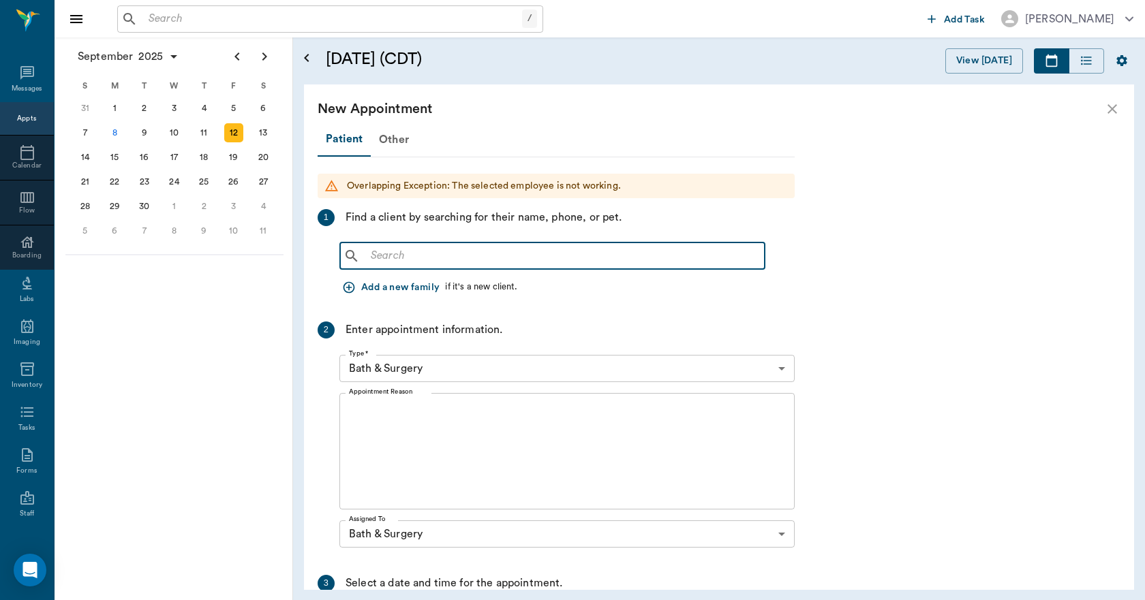
click at [592, 255] on input "text" at bounding box center [562, 256] width 394 height 19
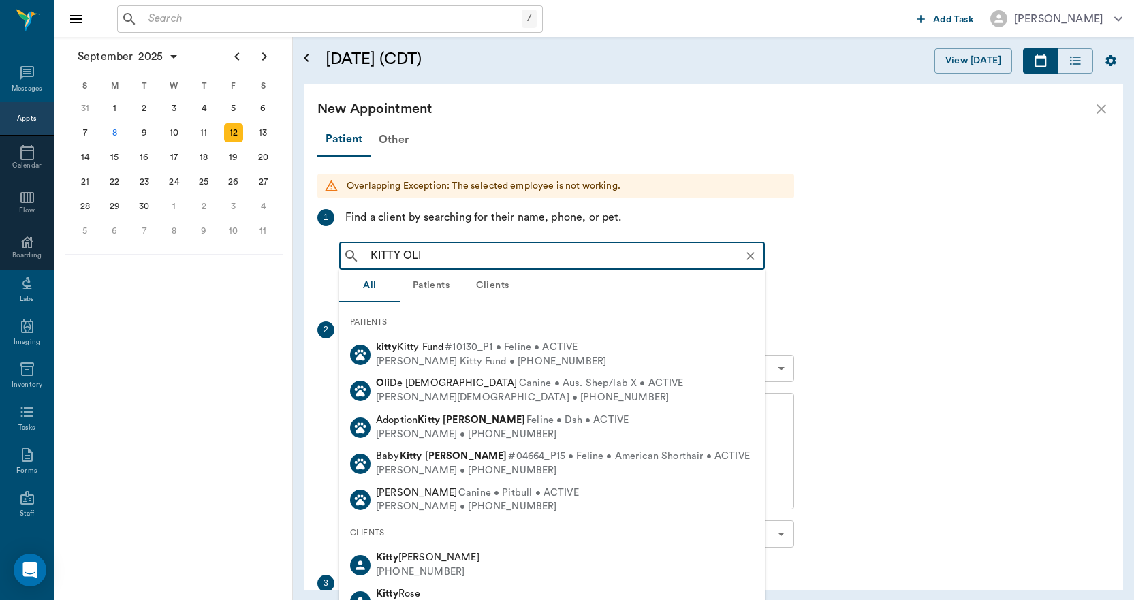
type input "[PERSON_NAME]"
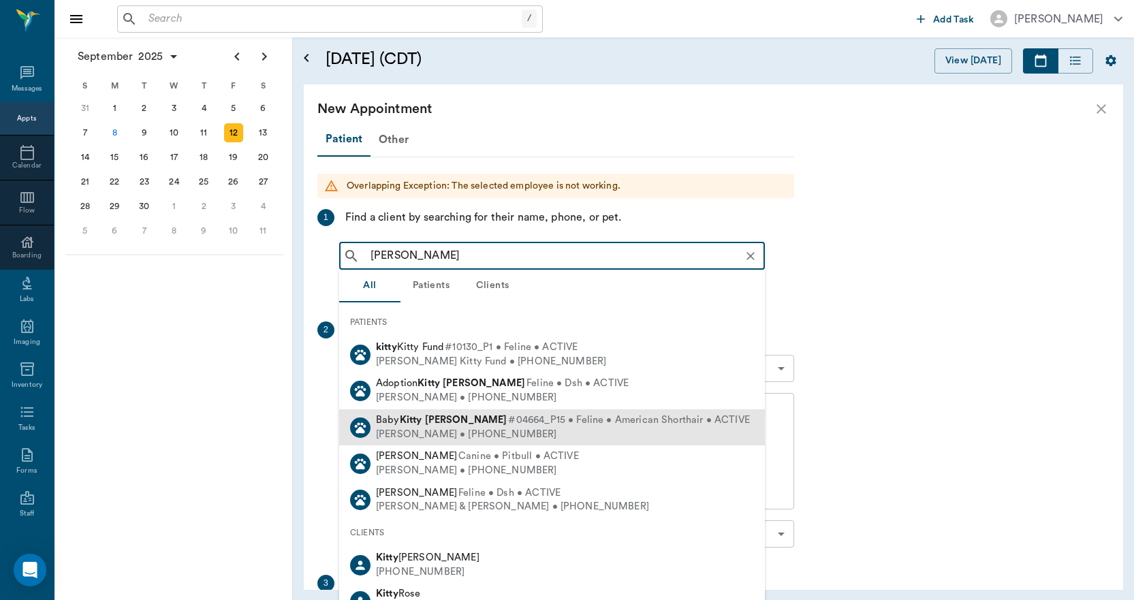
click at [508, 425] on span "#04664_P15 • Feline • American Shorthair • ACTIVE" at bounding box center [628, 421] width 241 height 14
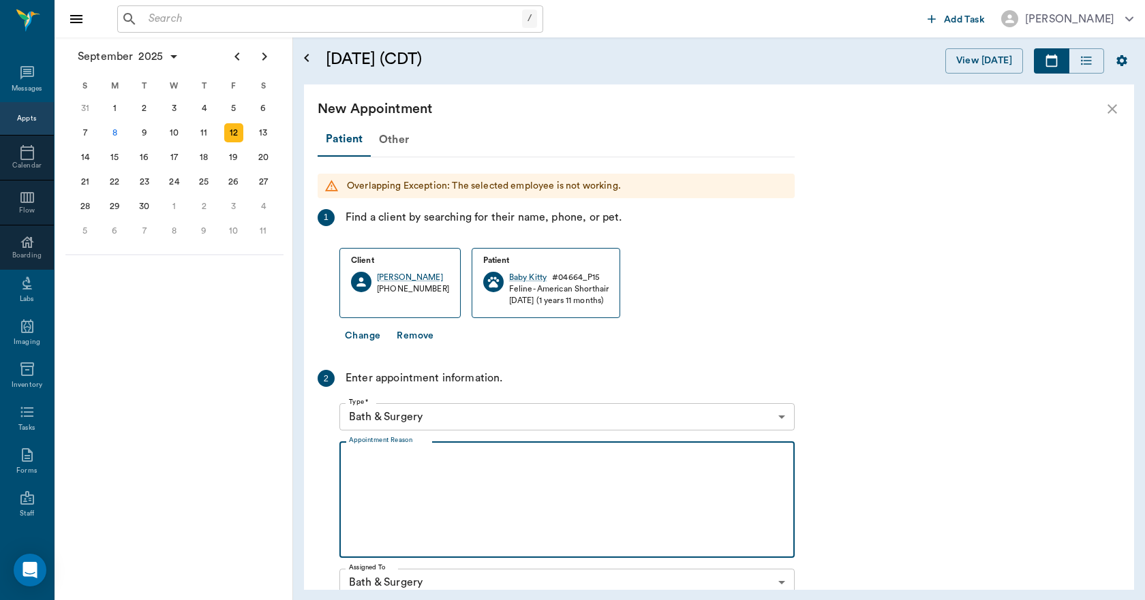
click at [436, 454] on textarea "Appointment Reason" at bounding box center [567, 500] width 436 height 94
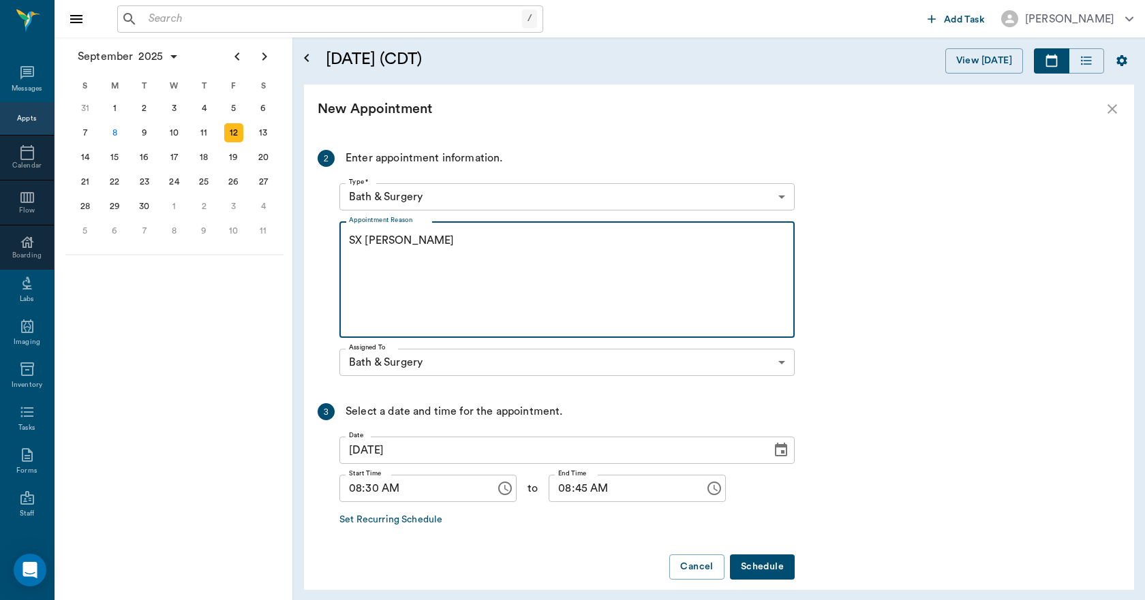
scroll to position [234, 0]
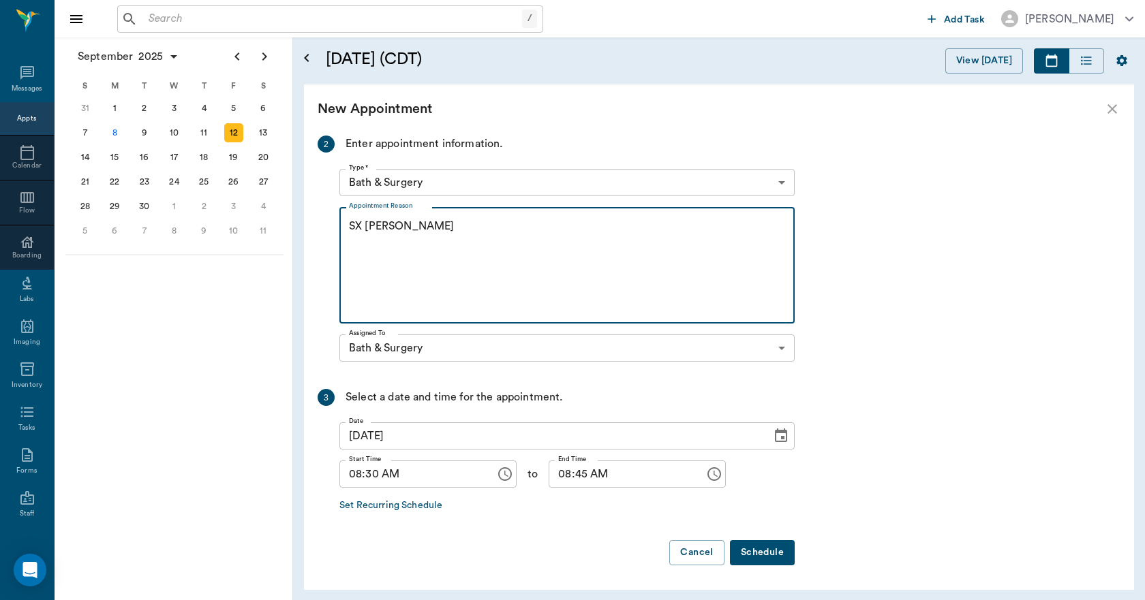
type textarea "SX [PERSON_NAME]"
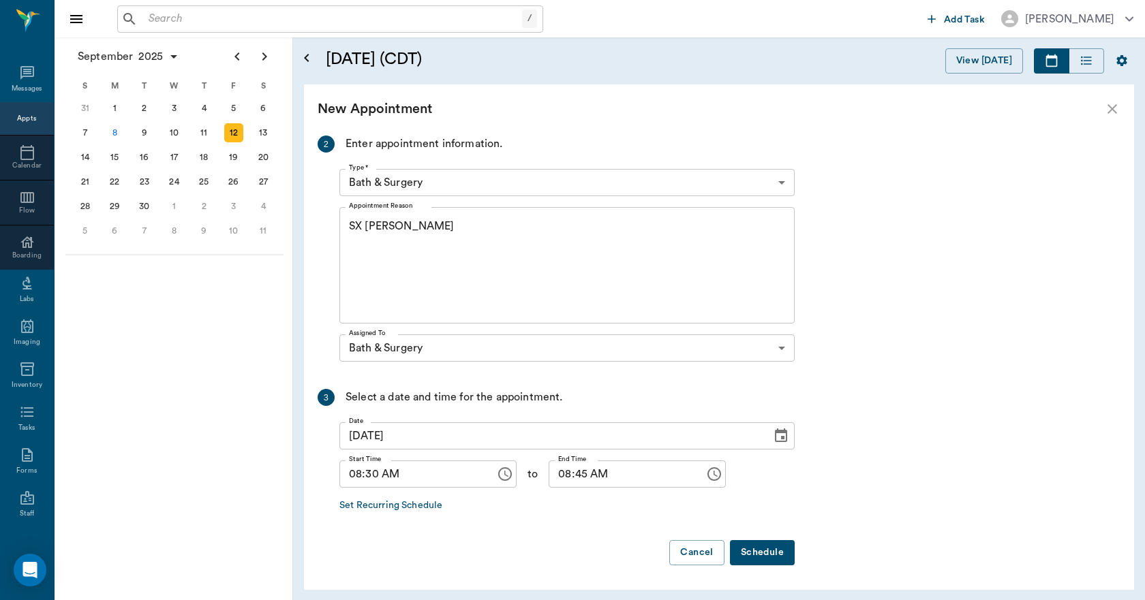
click at [757, 540] on button "Schedule" at bounding box center [762, 552] width 65 height 25
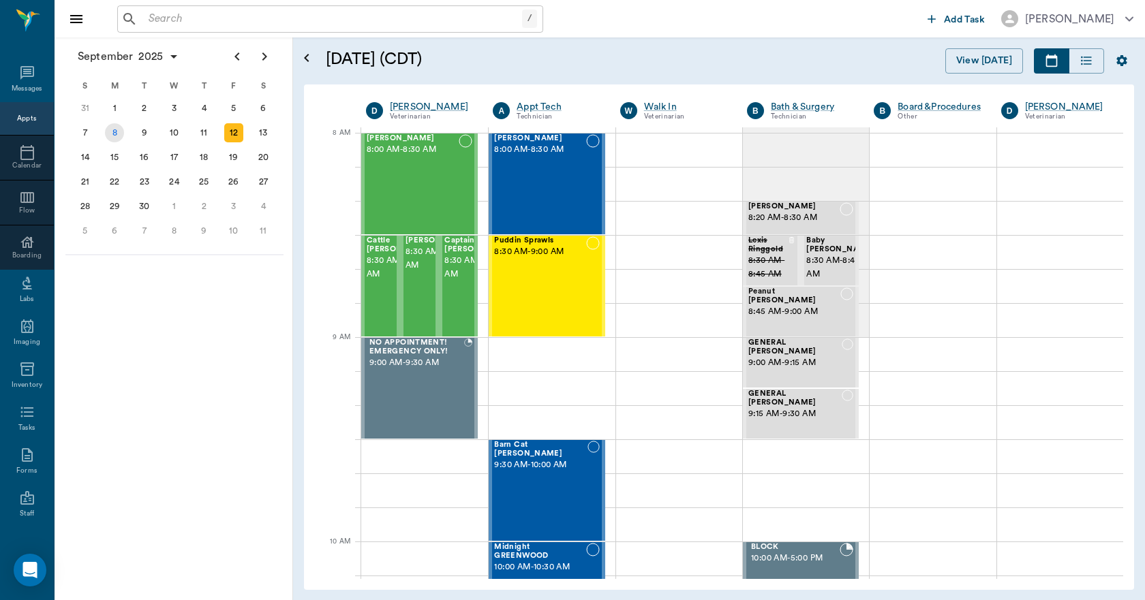
click at [107, 136] on div "8" at bounding box center [114, 132] width 19 height 19
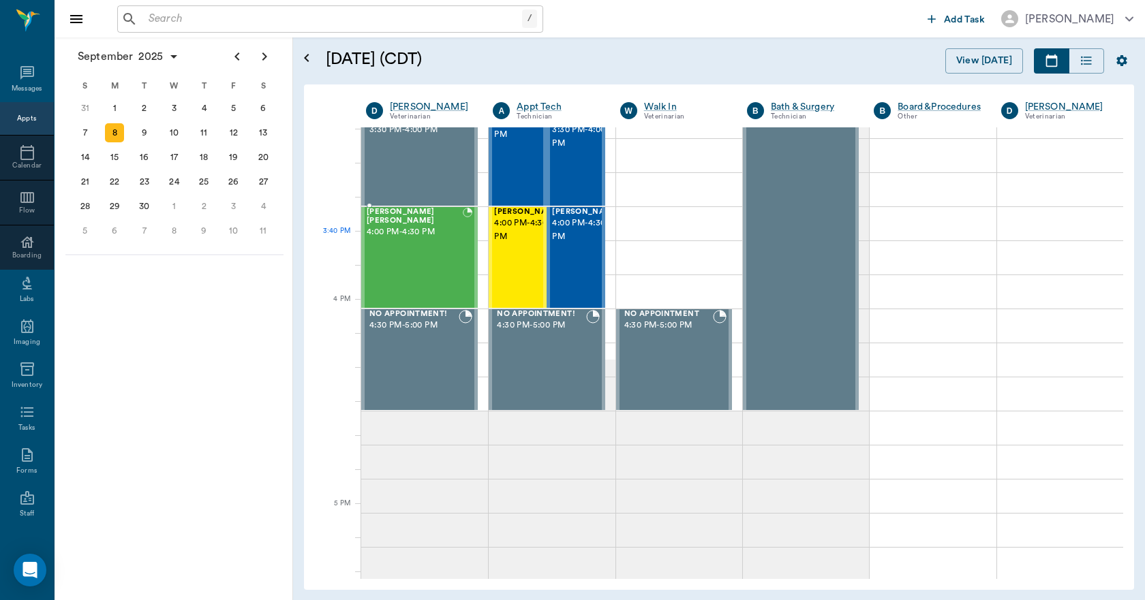
scroll to position [1567, 0]
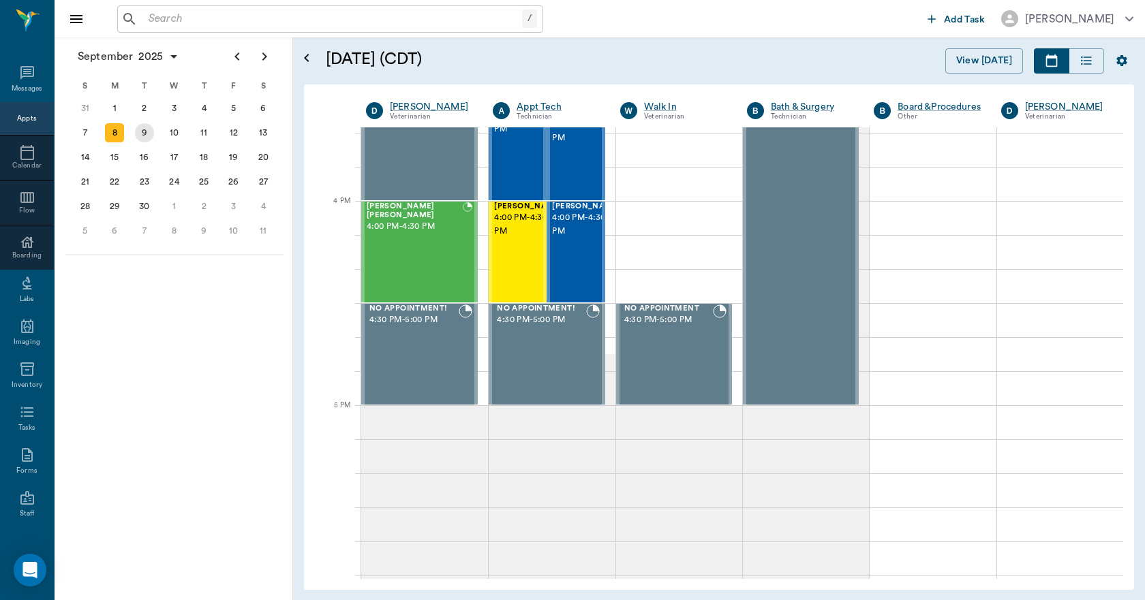
click at [146, 131] on div "9" at bounding box center [144, 132] width 19 height 19
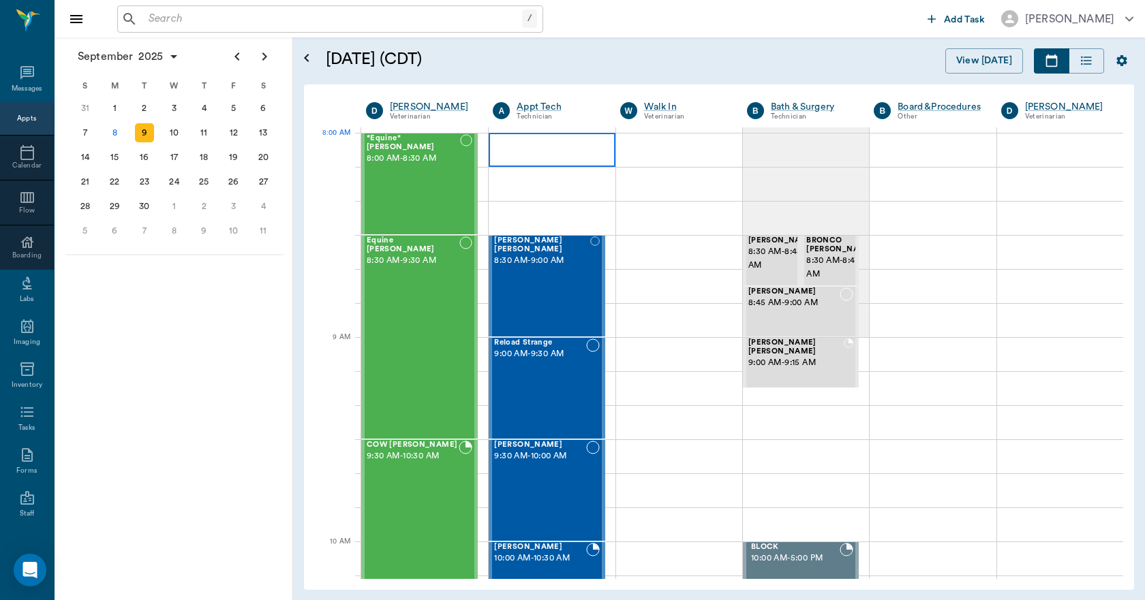
click at [512, 149] on div at bounding box center [551, 150] width 126 height 34
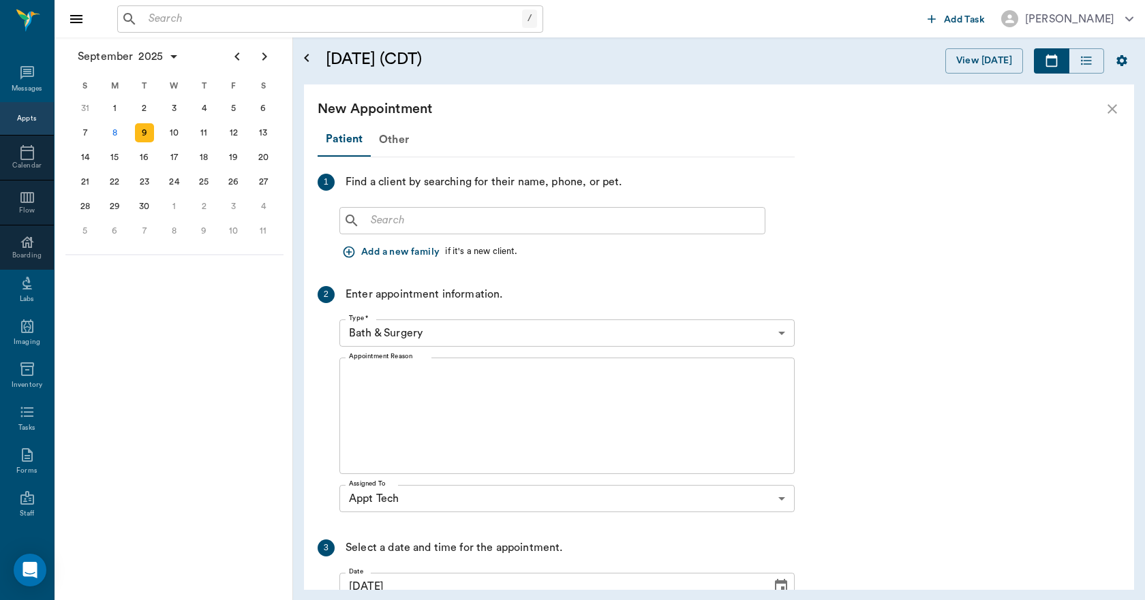
click at [1100, 114] on div "New Appointment" at bounding box center [710, 109] width 786 height 22
click at [1105, 109] on icon "close" at bounding box center [1112, 109] width 16 height 16
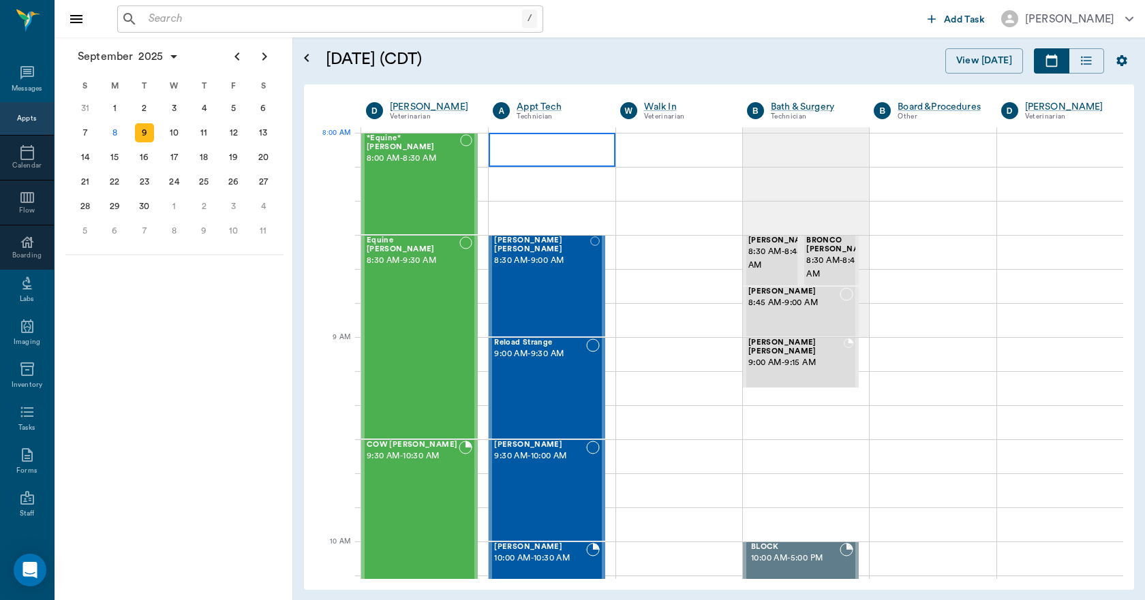
click at [518, 154] on div at bounding box center [551, 150] width 126 height 34
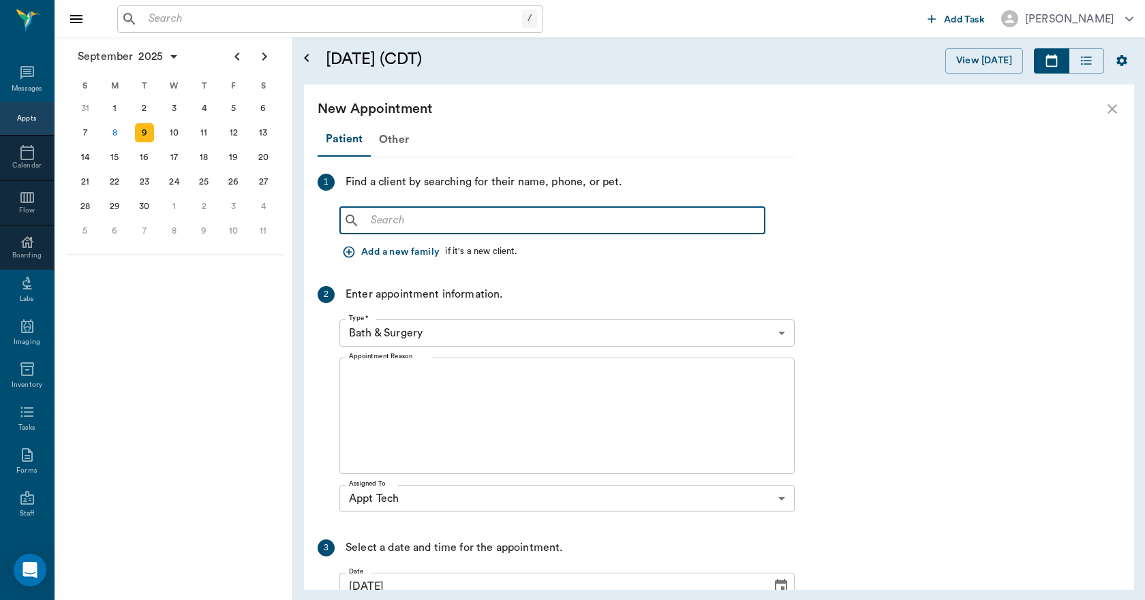
click at [457, 217] on input "text" at bounding box center [562, 220] width 394 height 19
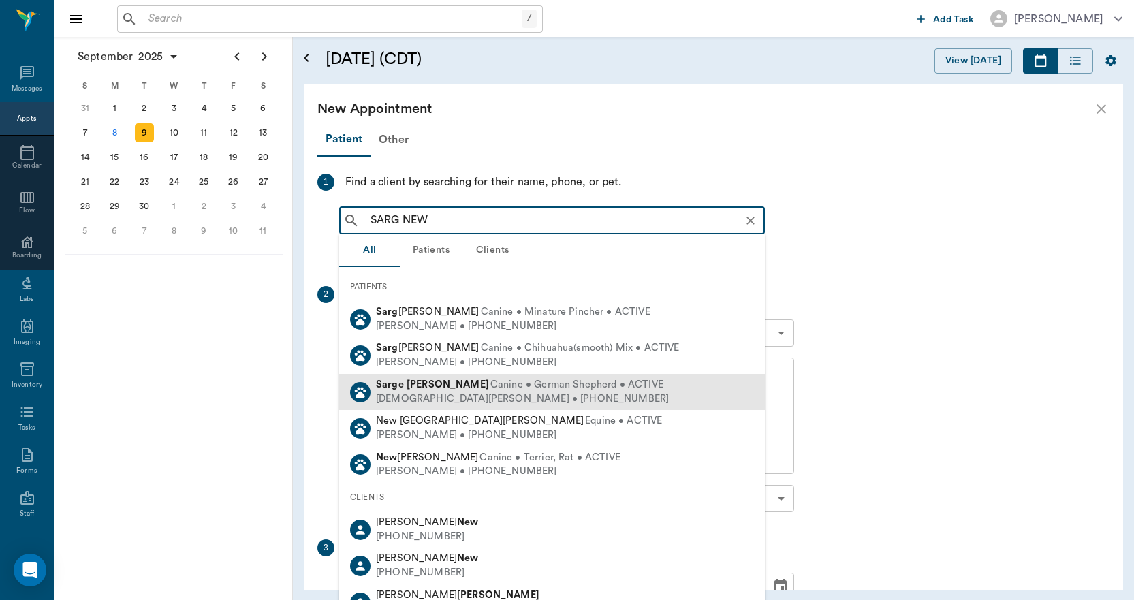
click at [491, 384] on span "Canine • German Shepherd • ACTIVE" at bounding box center [577, 385] width 173 height 14
type input "SARG NEW"
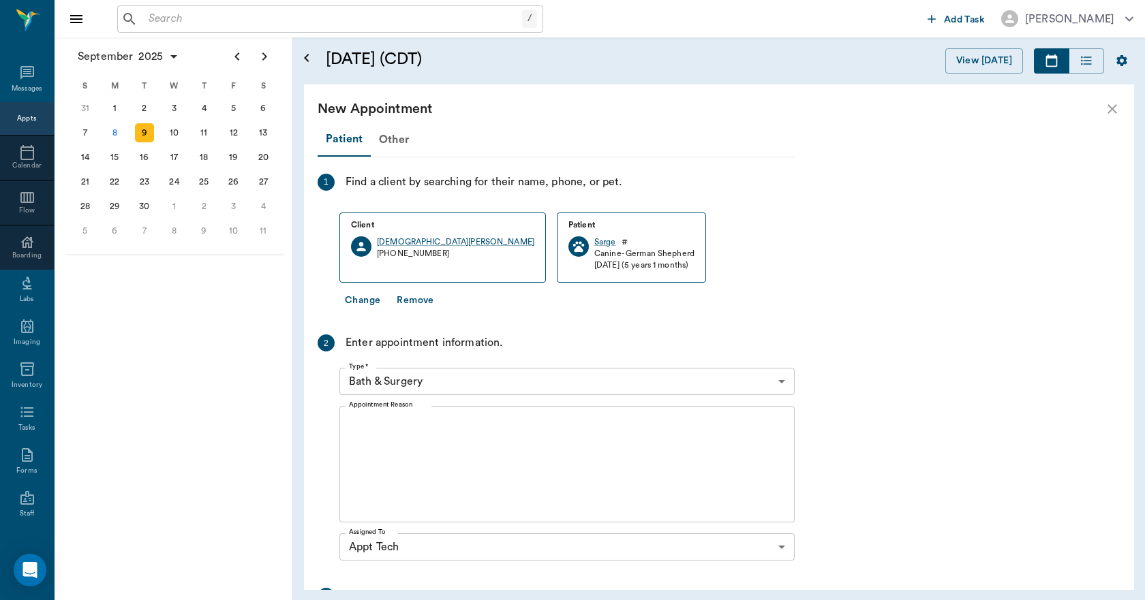
click at [444, 385] on body "/ ​ Add Task [PERSON_NAME] Nectar Messages Appts Calendar Flow Boarding Labs Im…" at bounding box center [572, 300] width 1145 height 600
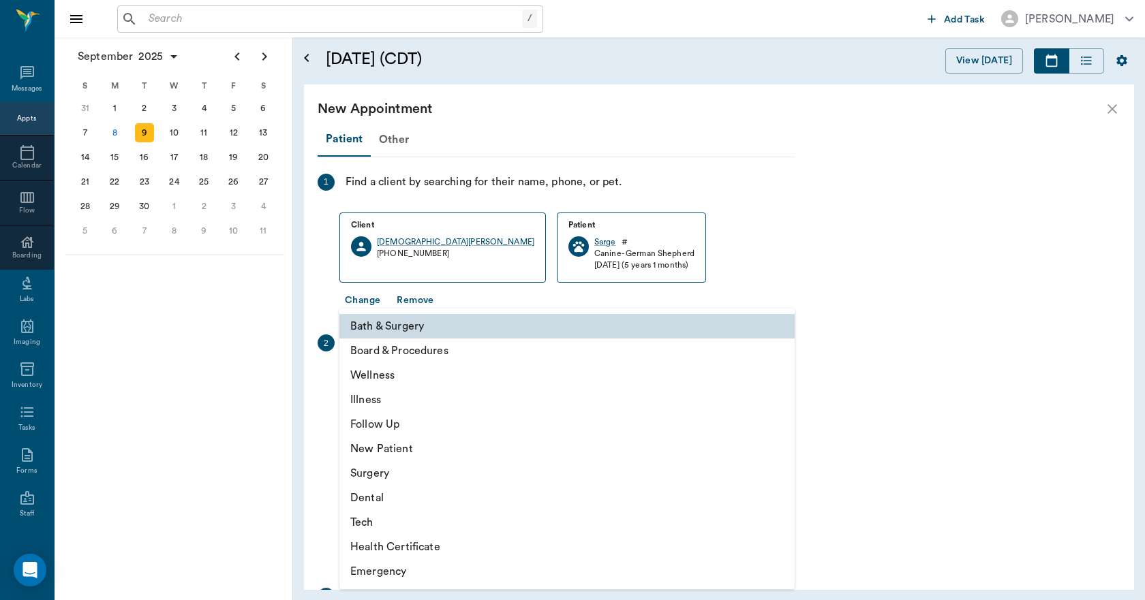
click at [380, 528] on li "Tech" at bounding box center [566, 522] width 455 height 25
type input "65d2be4f46e3a538d89b8c1a"
type input "08:30 AM"
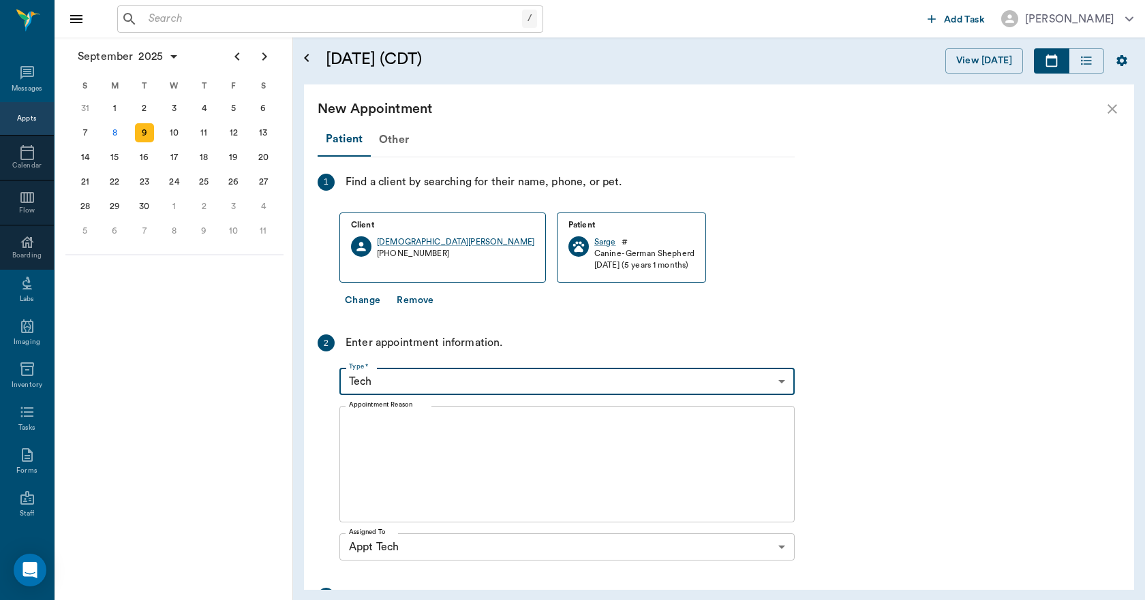
click at [423, 469] on textarea "Appointment Reason" at bounding box center [567, 465] width 436 height 94
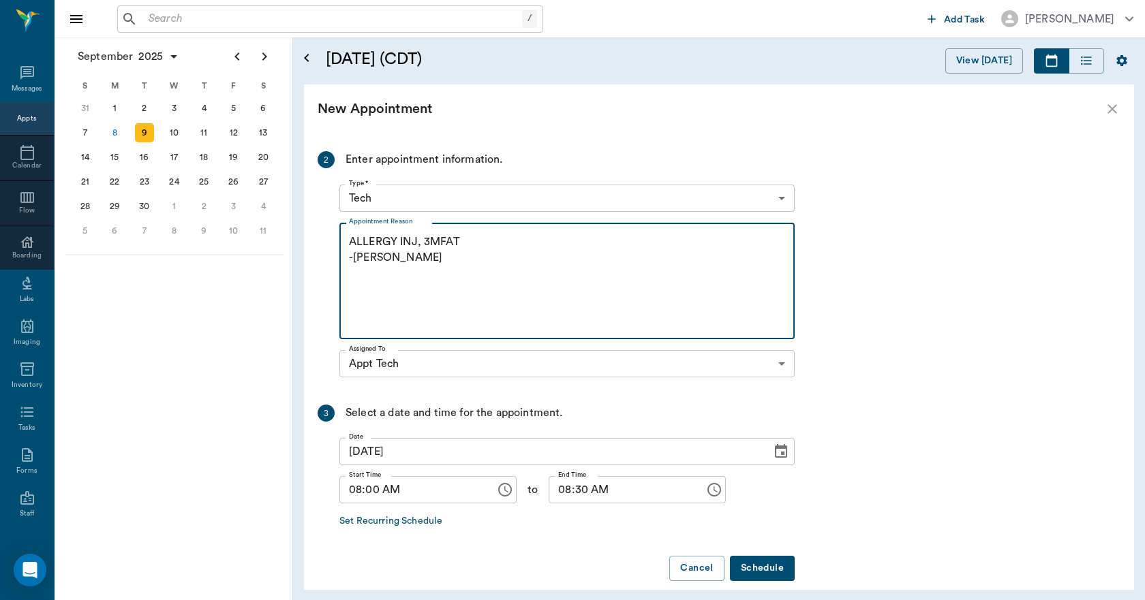
scroll to position [199, 0]
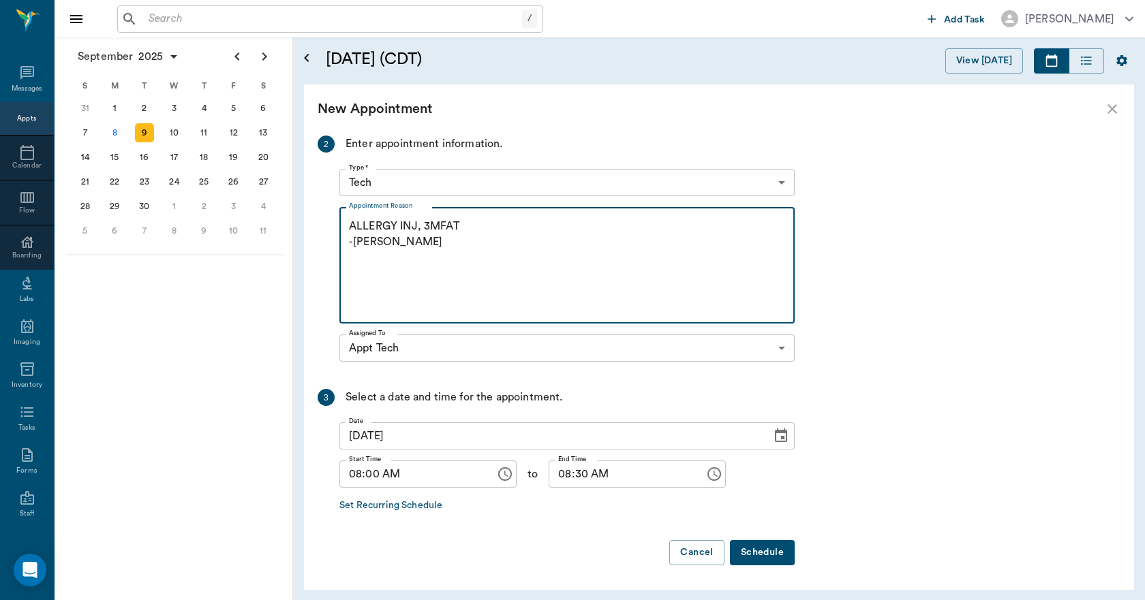
type textarea "ALLERGY INJ, 3MFAT -[PERSON_NAME]"
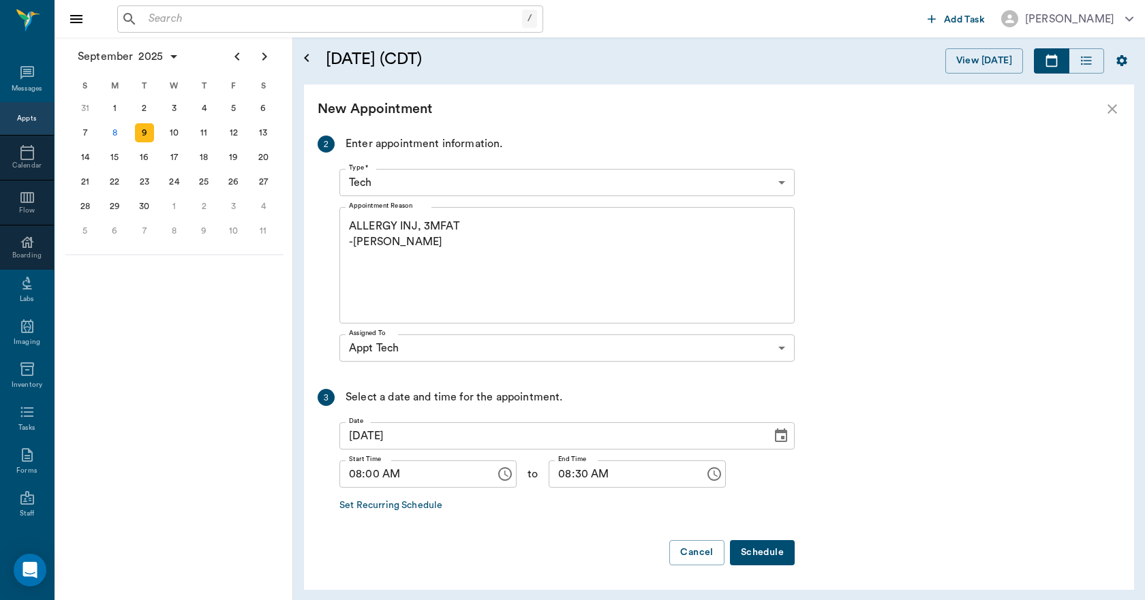
click at [766, 554] on button "Schedule" at bounding box center [762, 552] width 65 height 25
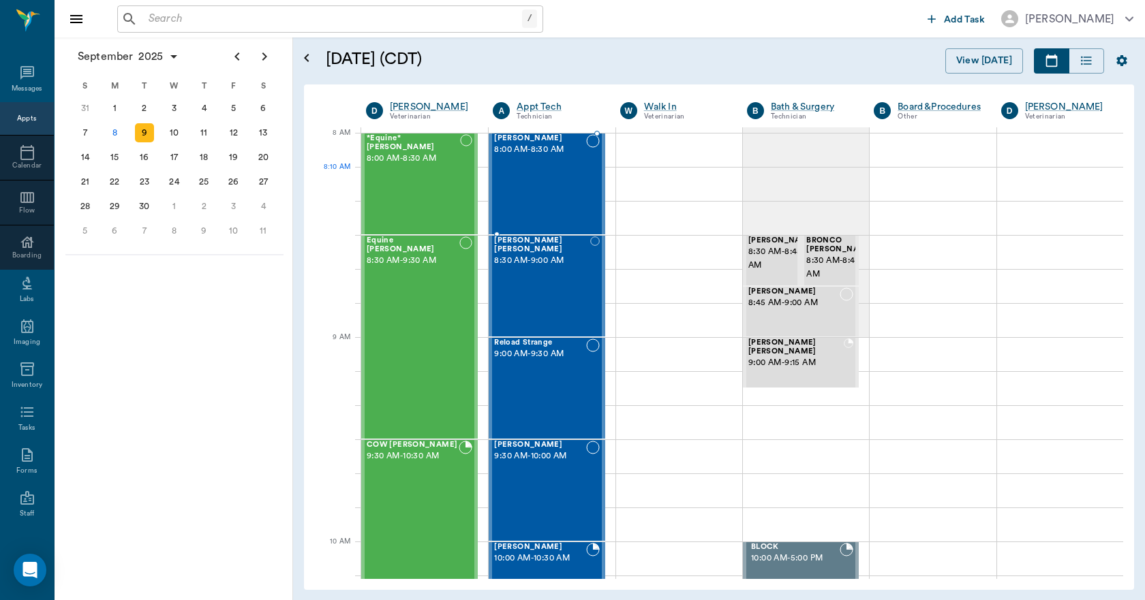
click at [520, 183] on div "[PERSON_NAME] 8:00 AM - 8:30 AM" at bounding box center [539, 183] width 91 height 99
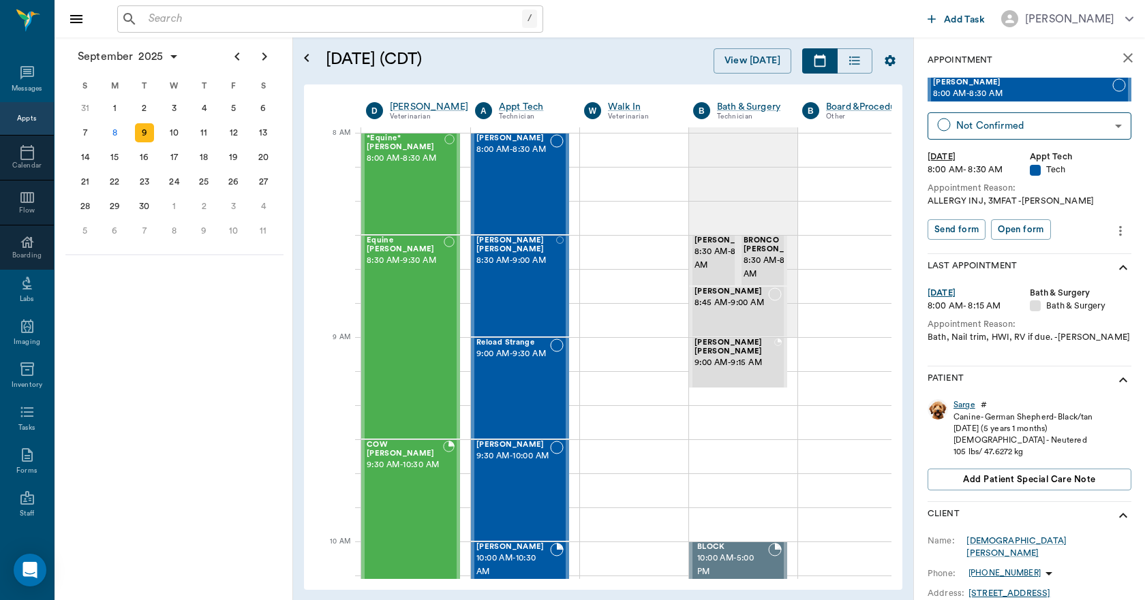
click at [959, 401] on div "Sarge" at bounding box center [964, 405] width 22 height 12
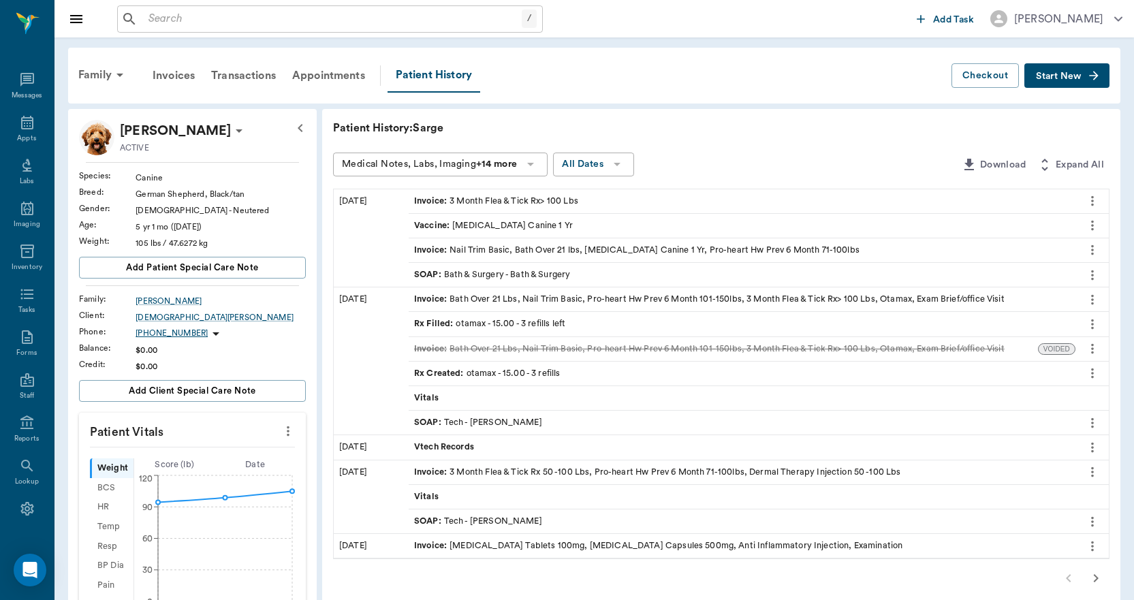
click at [1095, 521] on icon "more" at bounding box center [1092, 522] width 15 height 16
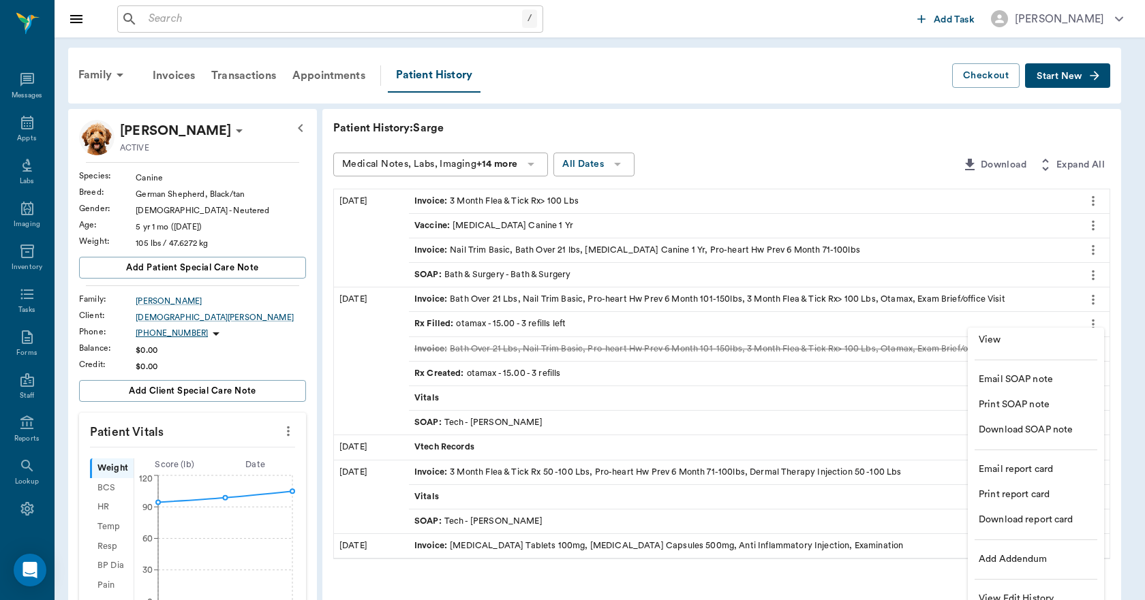
click at [1010, 343] on span "View" at bounding box center [1035, 340] width 114 height 14
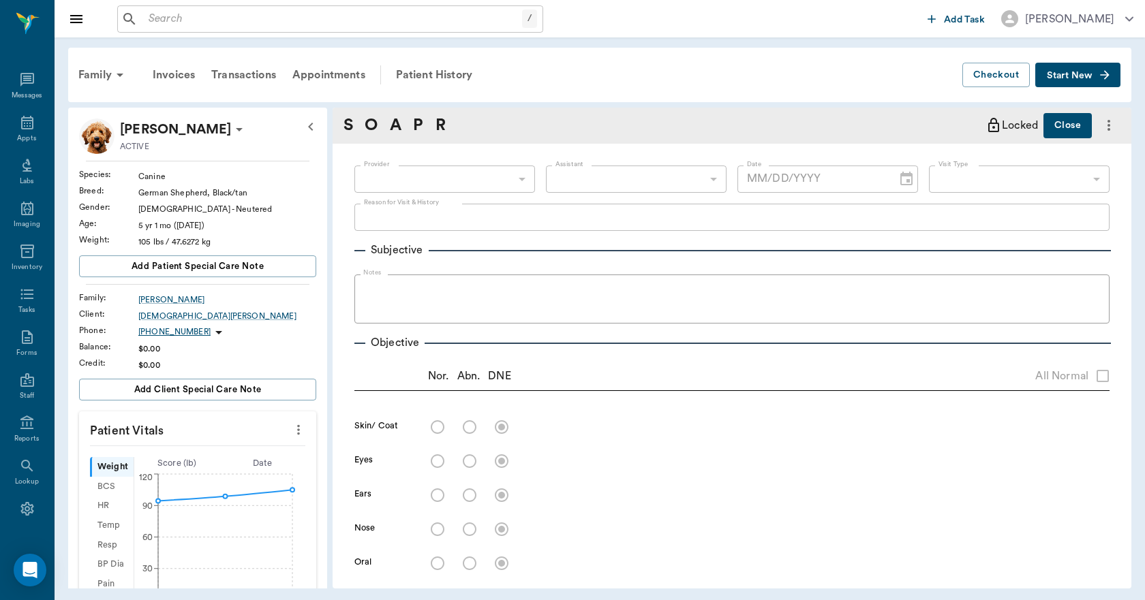
type input "642ef10e332a41444de2bad1"
type input "65d2be4f46e3a538d89b8c1a"
type textarea "HWI, 3MFAT IF WE HAVE IT/LAT"
type input "[DATE]"
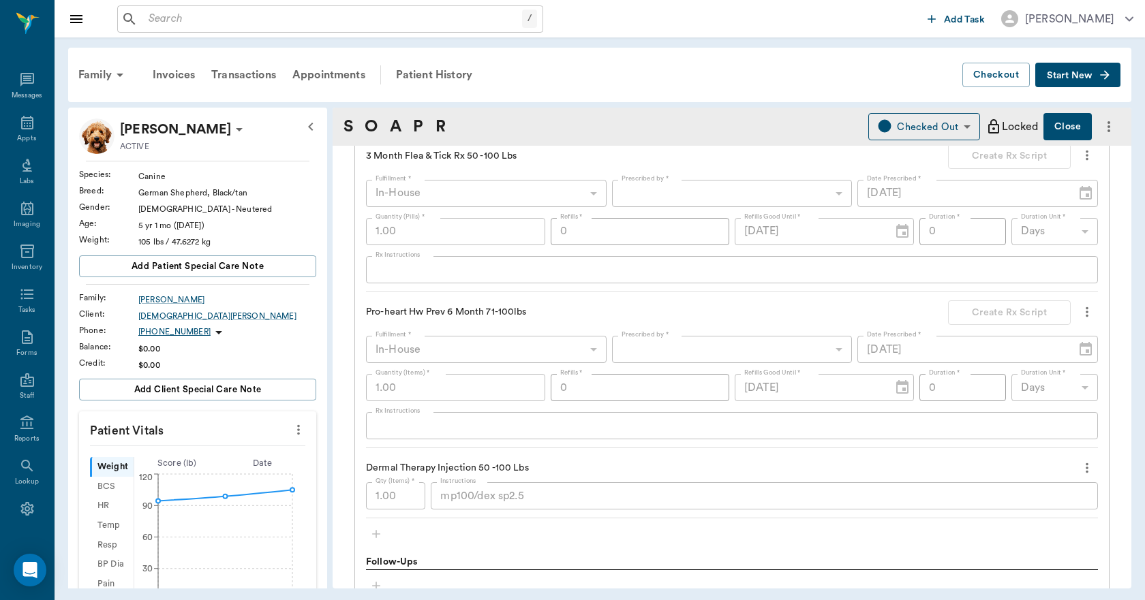
scroll to position [1022, 0]
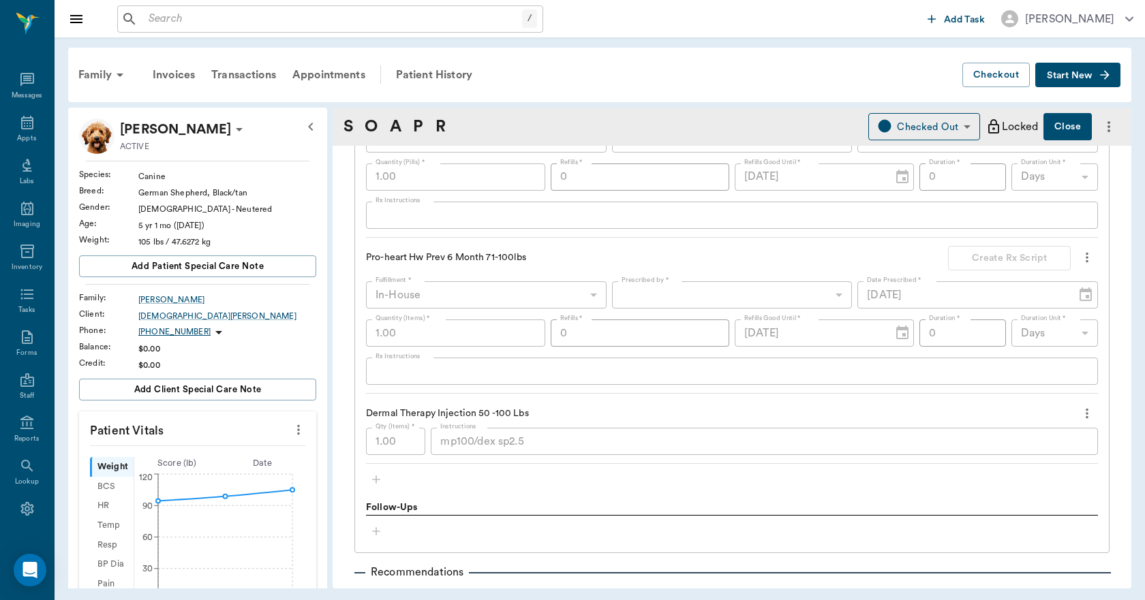
click at [432, 450] on div "mp100/dex sp2.5 x Instructions" at bounding box center [764, 441] width 667 height 27
click at [590, 403] on div "Dermal Therapy Injection 50 -100 Lbs" at bounding box center [732, 413] width 732 height 23
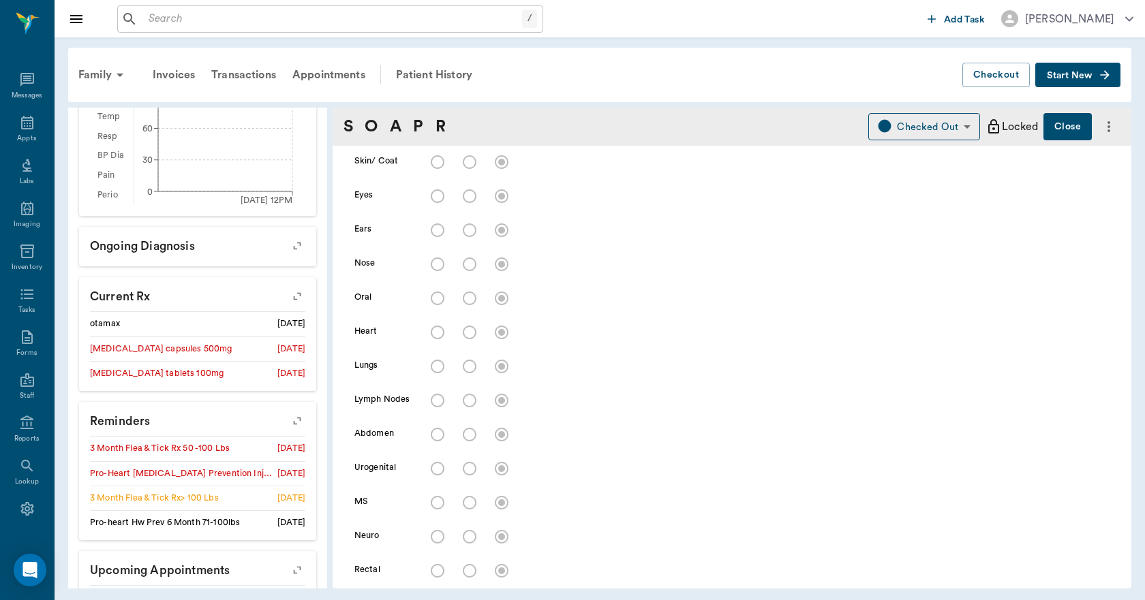
scroll to position [494, 0]
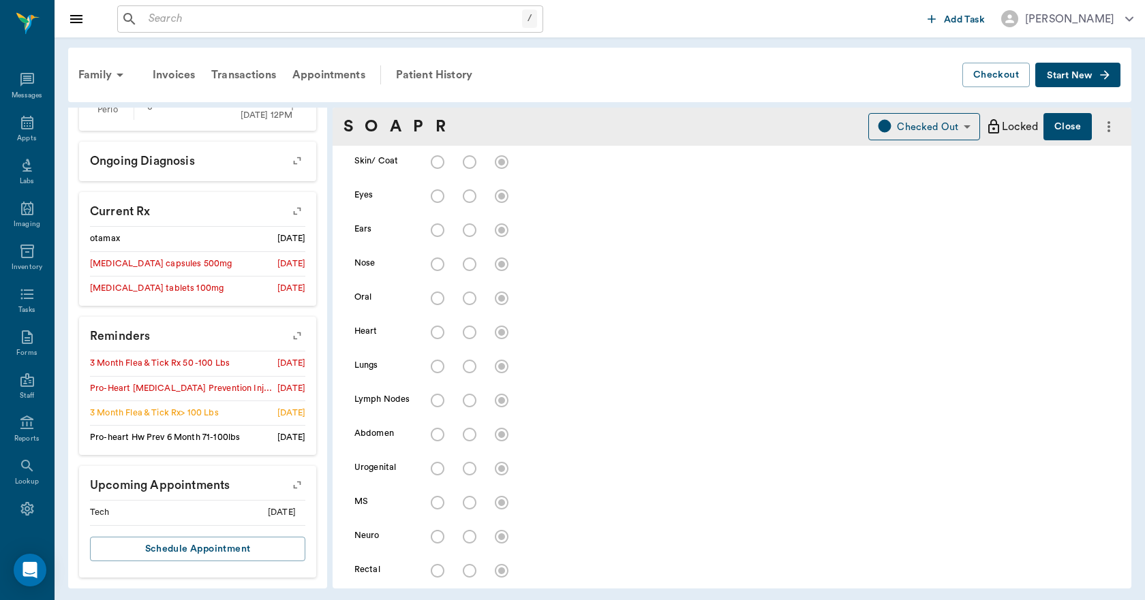
click at [292, 488] on icon "button" at bounding box center [297, 485] width 11 height 11
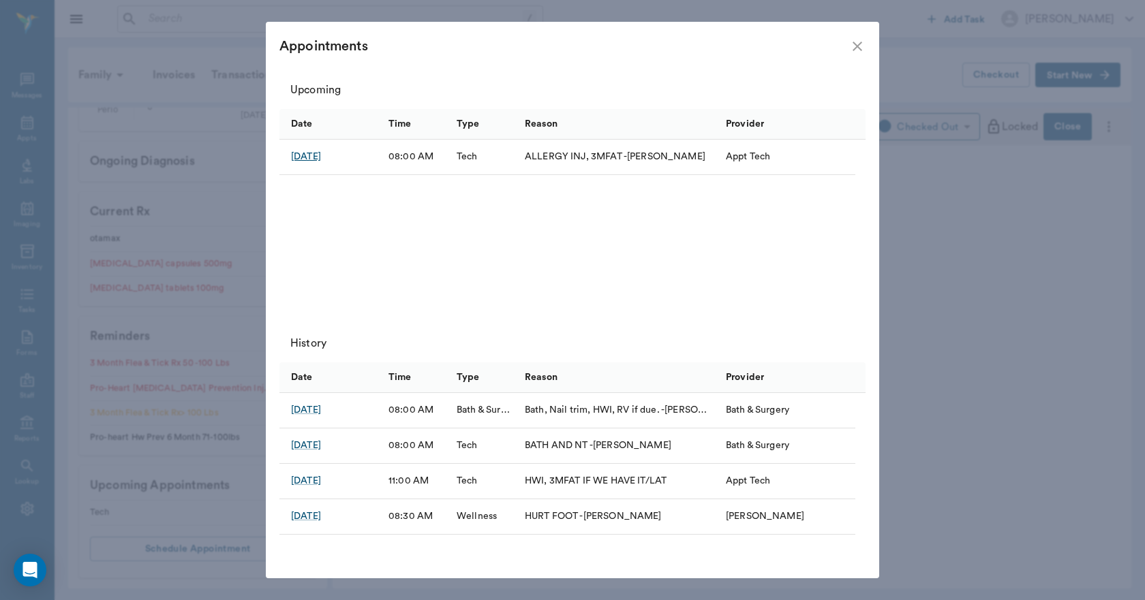
click at [315, 153] on div "[DATE]" at bounding box center [306, 157] width 30 height 14
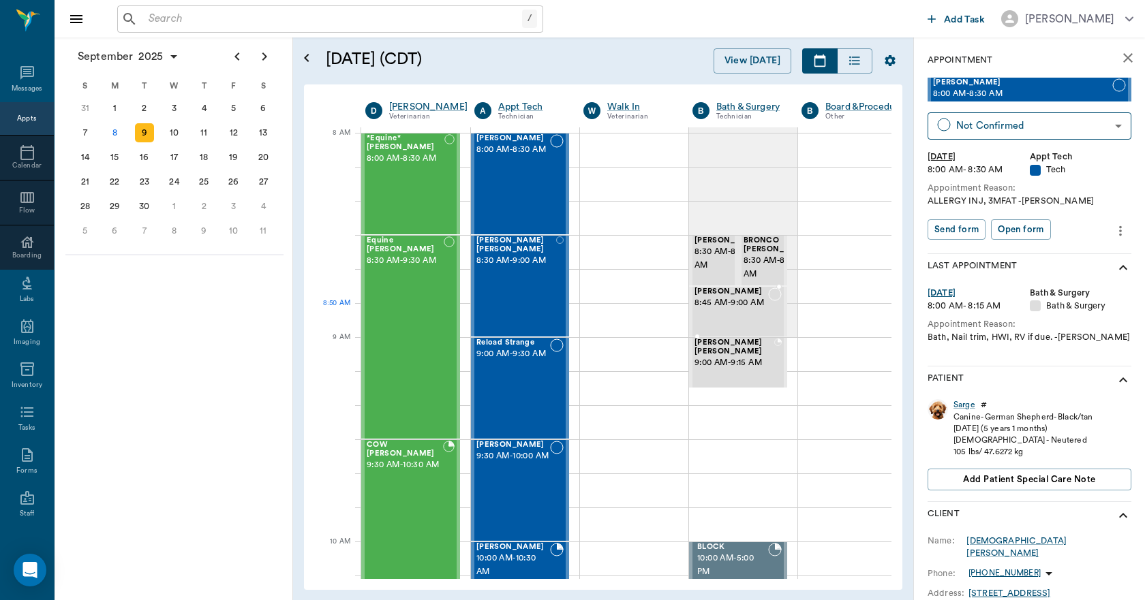
scroll to position [0, 1]
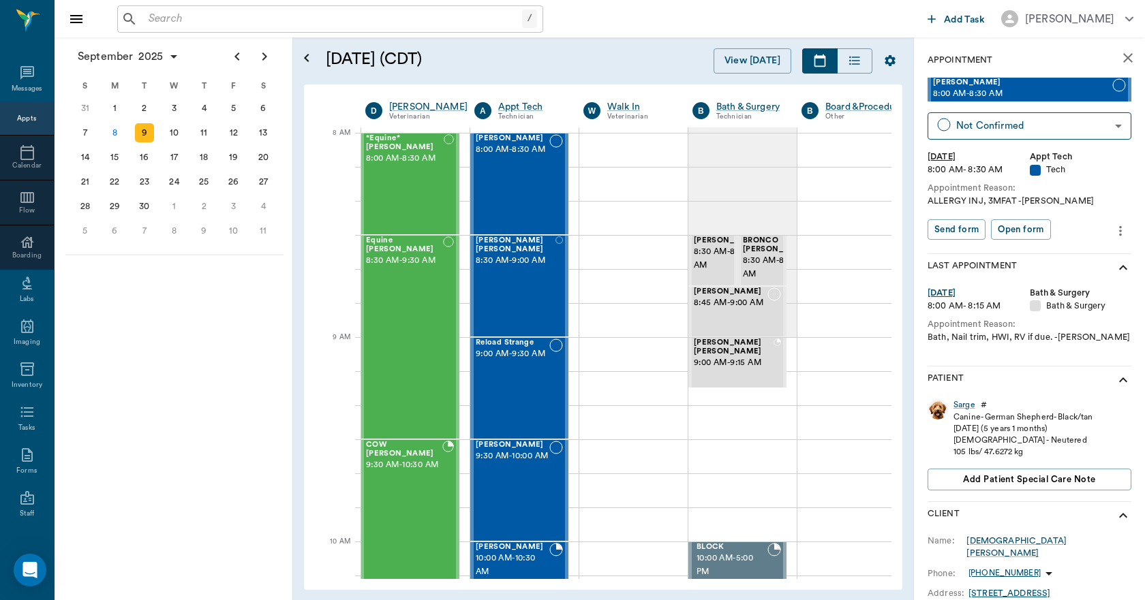
click at [1113, 230] on icon "more" at bounding box center [1120, 231] width 15 height 16
click at [1078, 249] on span "Edit appointment" at bounding box center [1052, 254] width 114 height 14
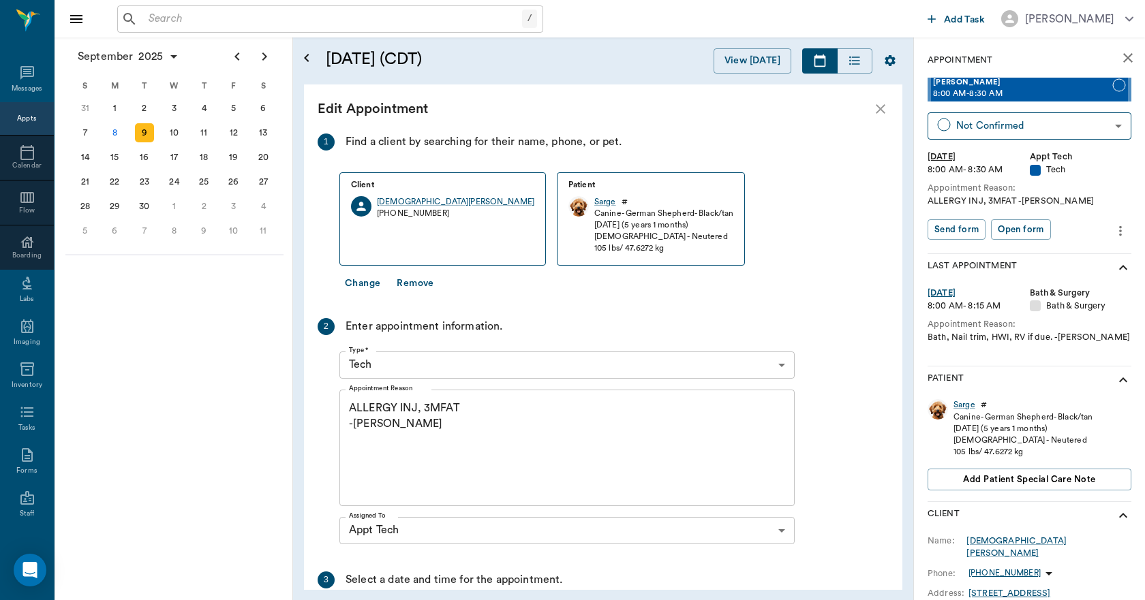
scroll to position [0, 109]
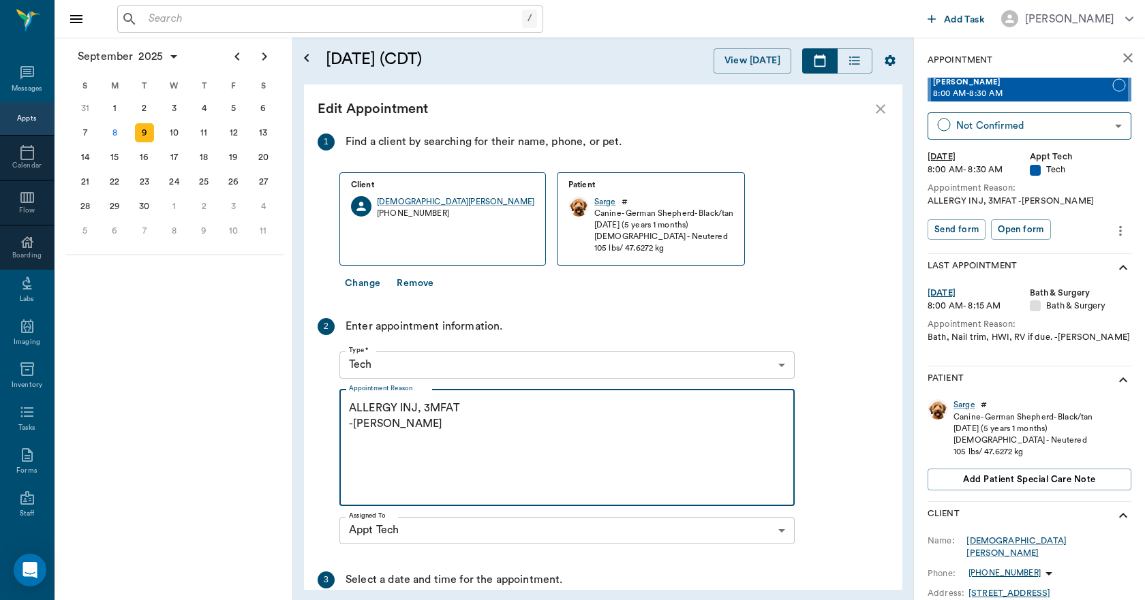
click at [421, 409] on textarea "ALLERGY INJ, 3MFAT -[PERSON_NAME]" at bounding box center [567, 448] width 436 height 94
paste textarea "mp100/dex sp2.5"
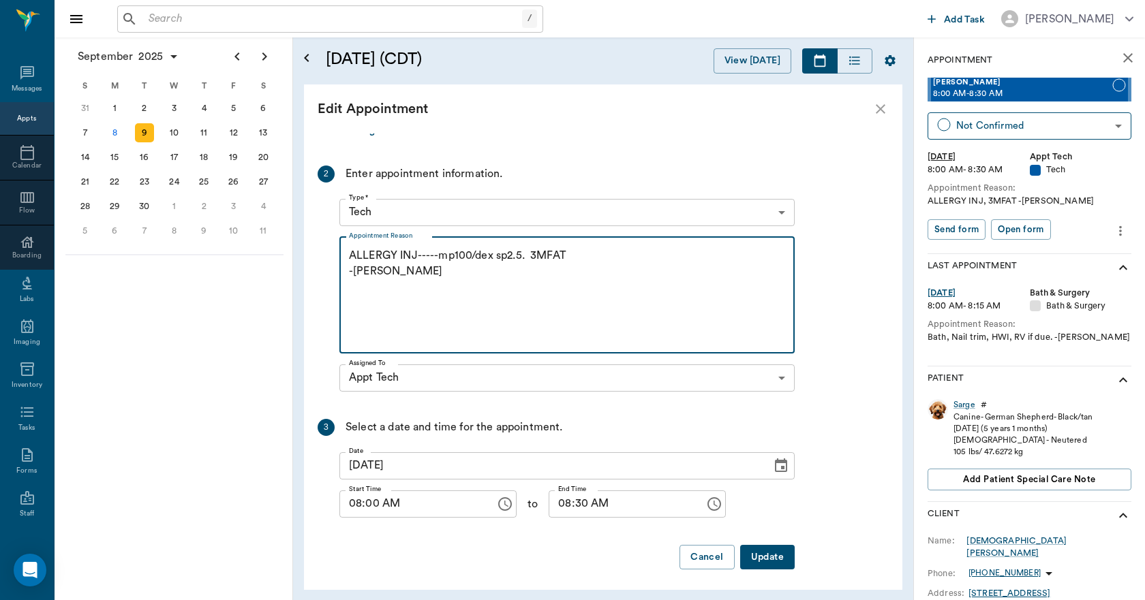
scroll to position [157, 0]
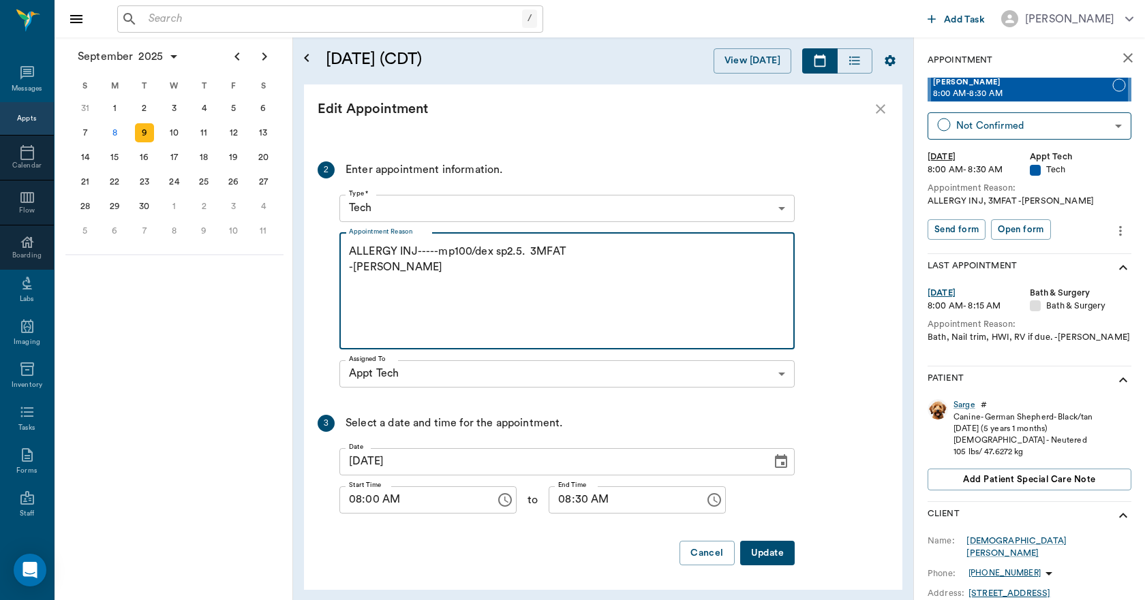
type textarea "ALLERGY INJ-----mp100/dex sp2.5. 3MFAT -[PERSON_NAME]"
click at [759, 552] on button "Update" at bounding box center [767, 553] width 55 height 25
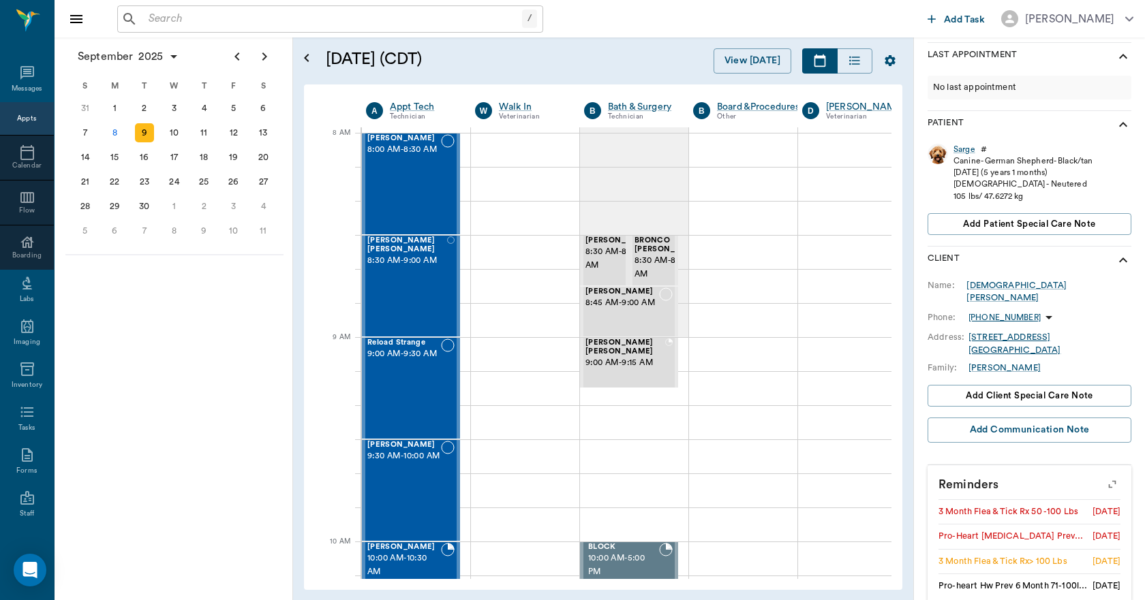
scroll to position [229, 0]
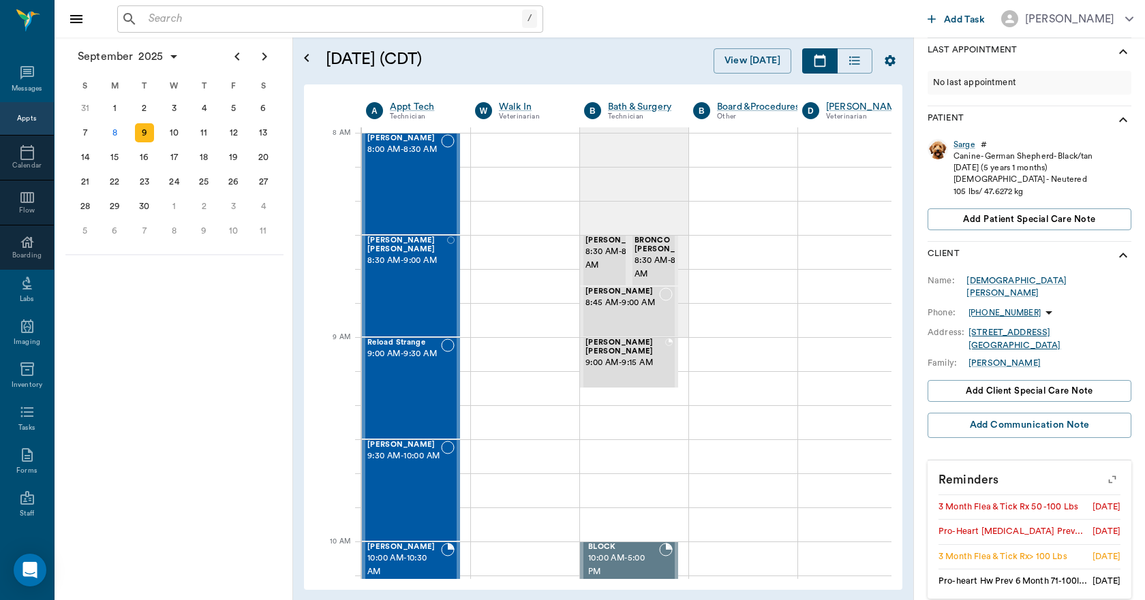
click at [1106, 474] on icon "button" at bounding box center [1111, 479] width 11 height 11
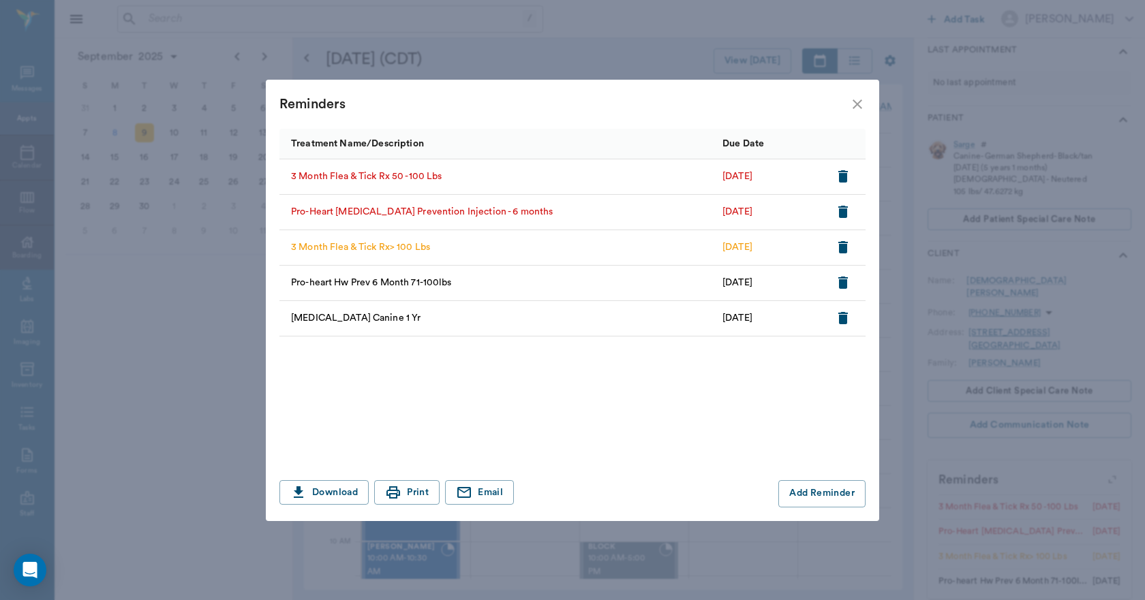
click at [843, 213] on icon "button" at bounding box center [843, 212] width 10 height 12
click at [843, 177] on icon "button" at bounding box center [843, 176] width 10 height 12
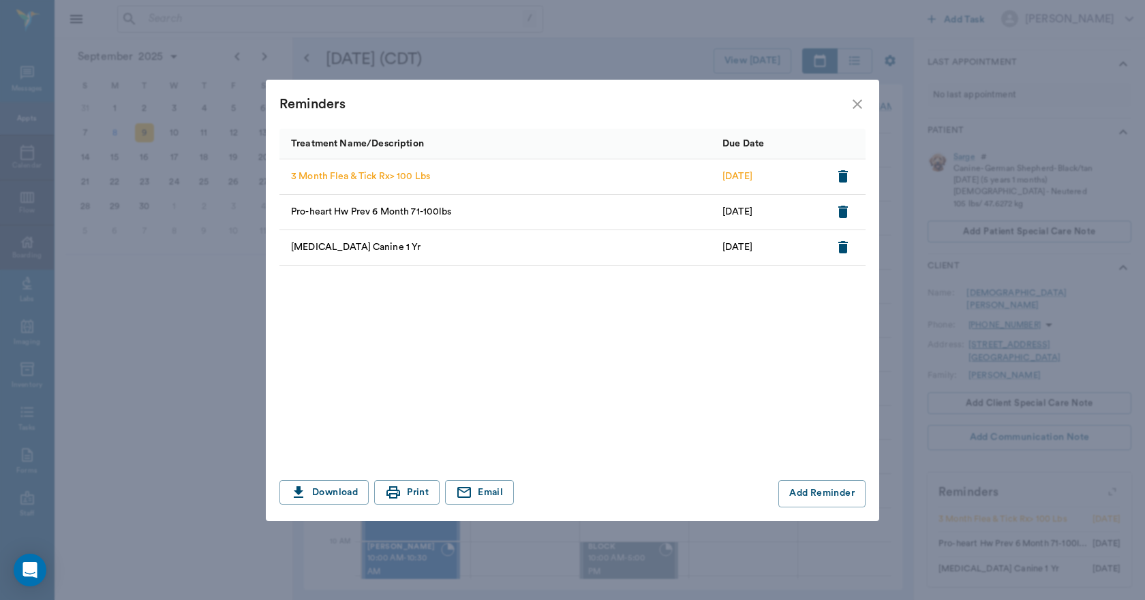
scroll to position [204, 0]
click at [859, 101] on icon "close" at bounding box center [857, 104] width 16 height 16
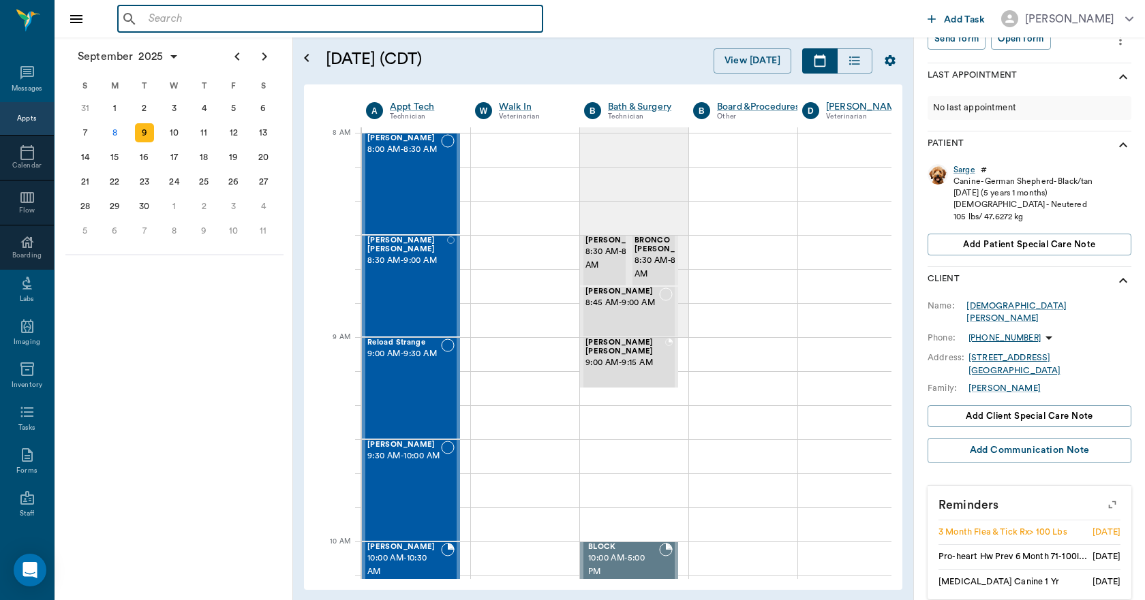
click at [360, 22] on input "text" at bounding box center [340, 19] width 394 height 19
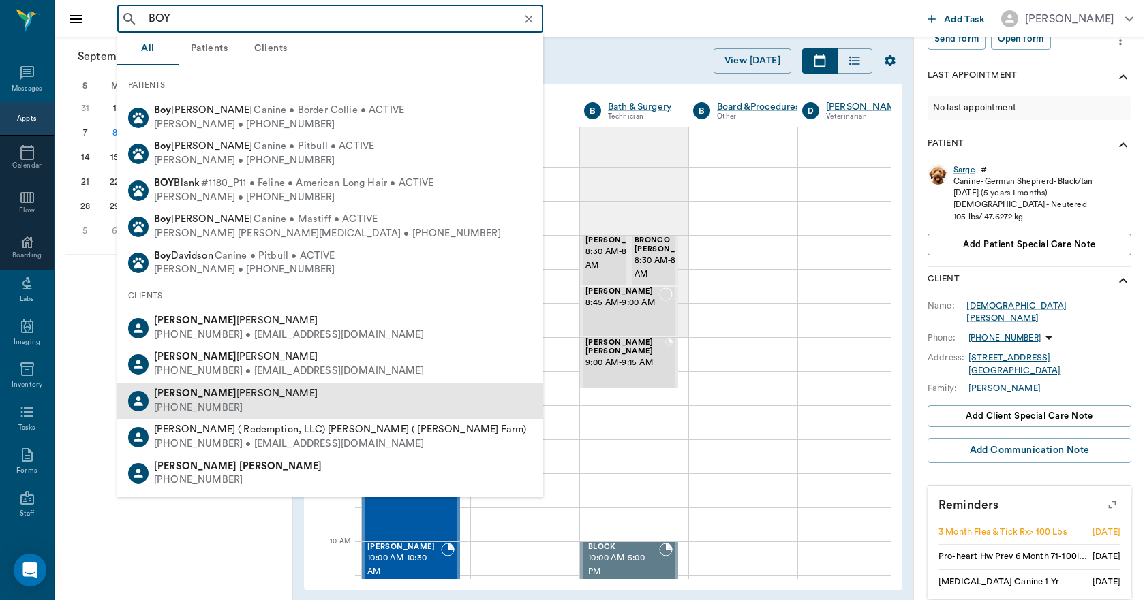
click at [191, 392] on span "[PERSON_NAME]" at bounding box center [236, 393] width 164 height 10
type input "BOY"
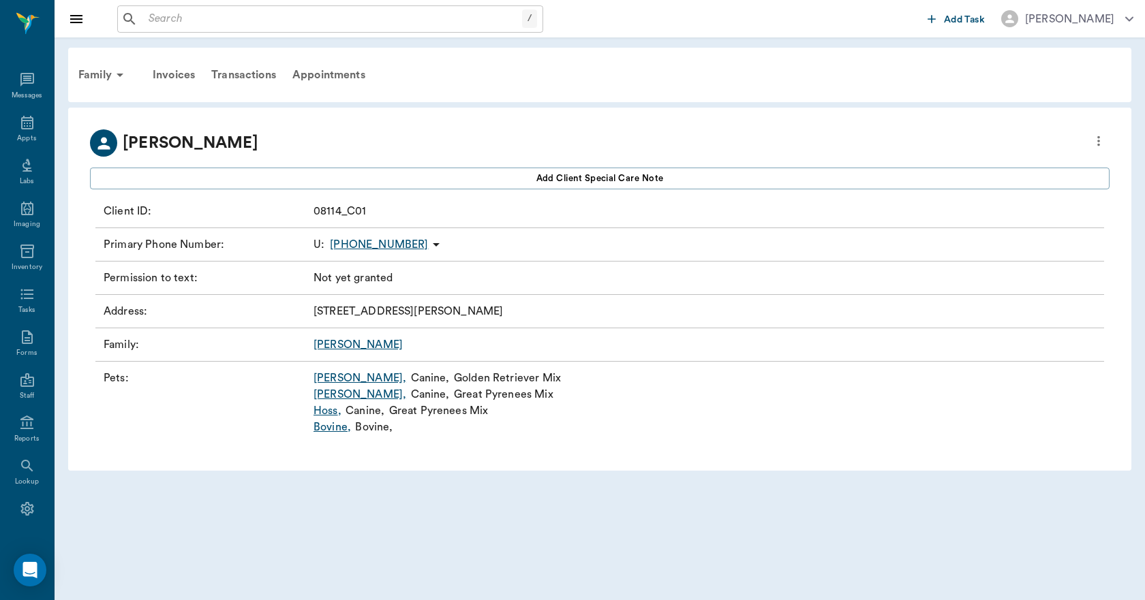
click at [328, 378] on link "[PERSON_NAME] ," at bounding box center [359, 378] width 93 height 16
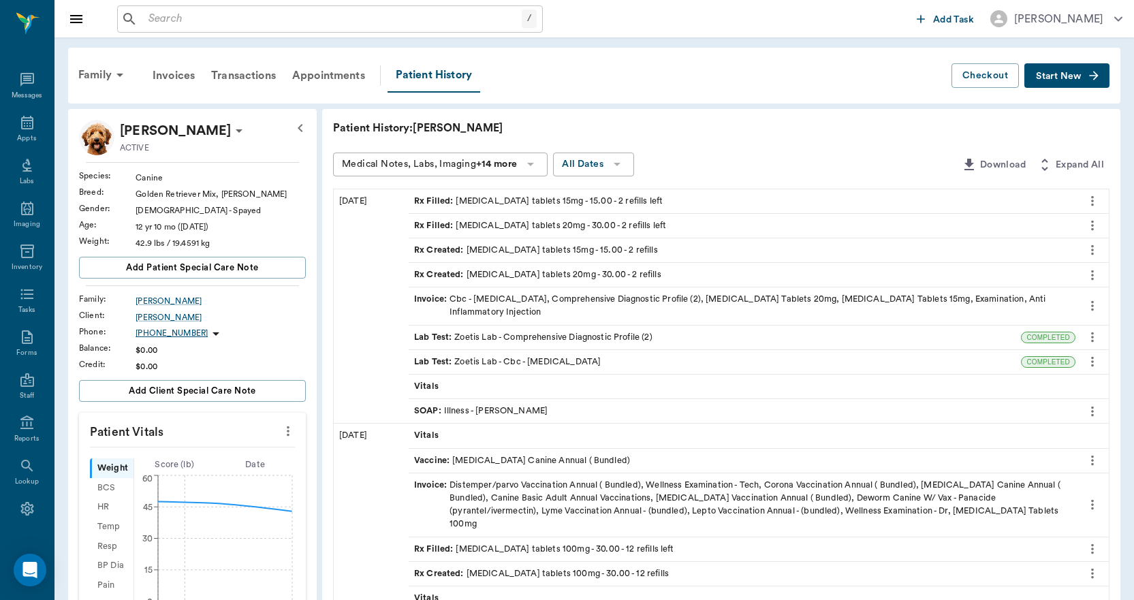
click at [231, 132] on icon at bounding box center [239, 131] width 16 height 16
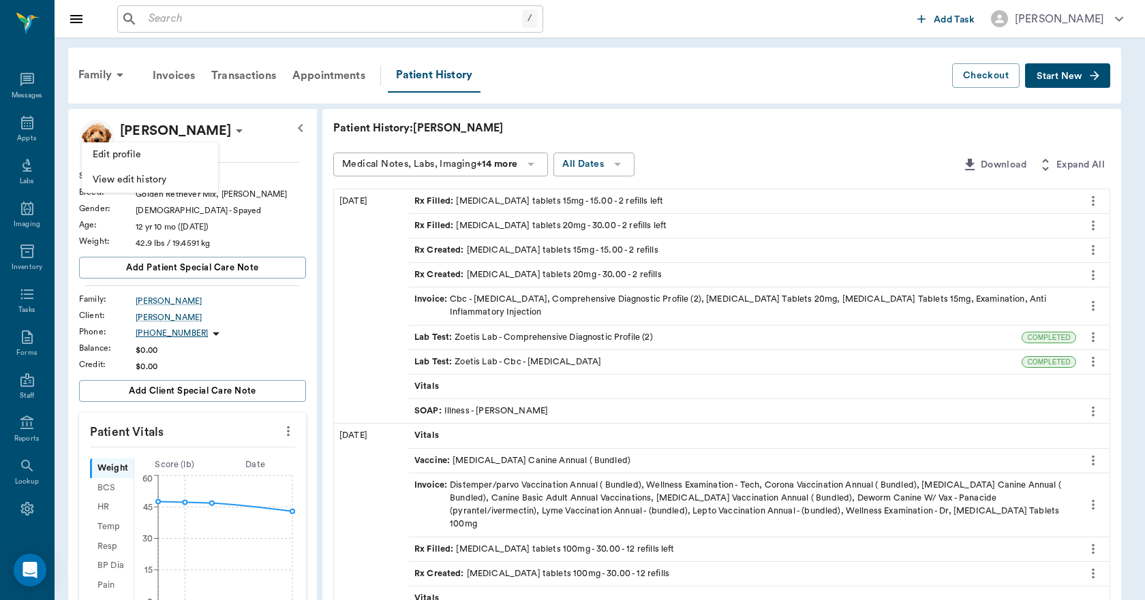
click at [151, 151] on span "Edit profile" at bounding box center [150, 155] width 114 height 14
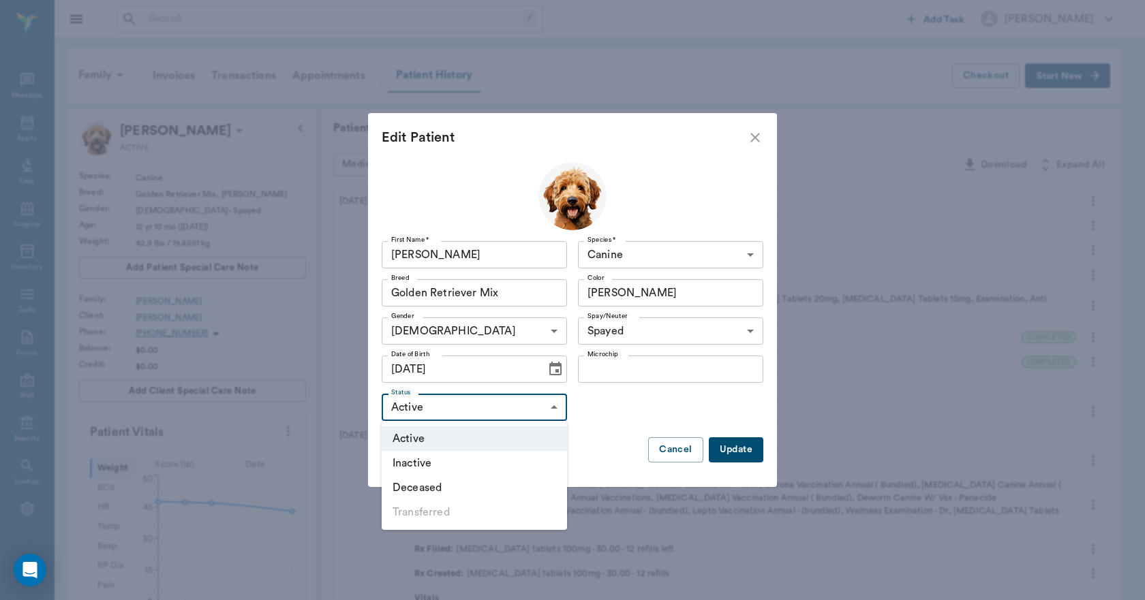
click at [442, 406] on body "/ ​ Add Task [PERSON_NAME] Nectar Messages Appts Labs Imaging Inventory Tasks F…" at bounding box center [572, 550] width 1145 height 1100
click at [444, 487] on li "Deceased" at bounding box center [474, 488] width 185 height 25
type input "DECEASED"
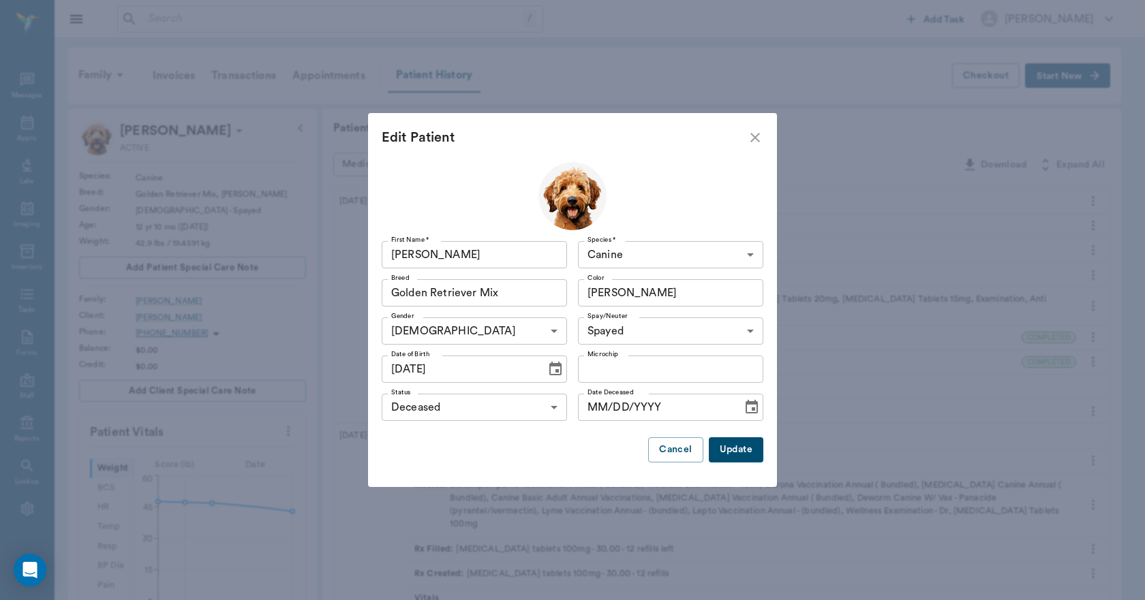
click at [719, 449] on button "Update" at bounding box center [736, 449] width 55 height 25
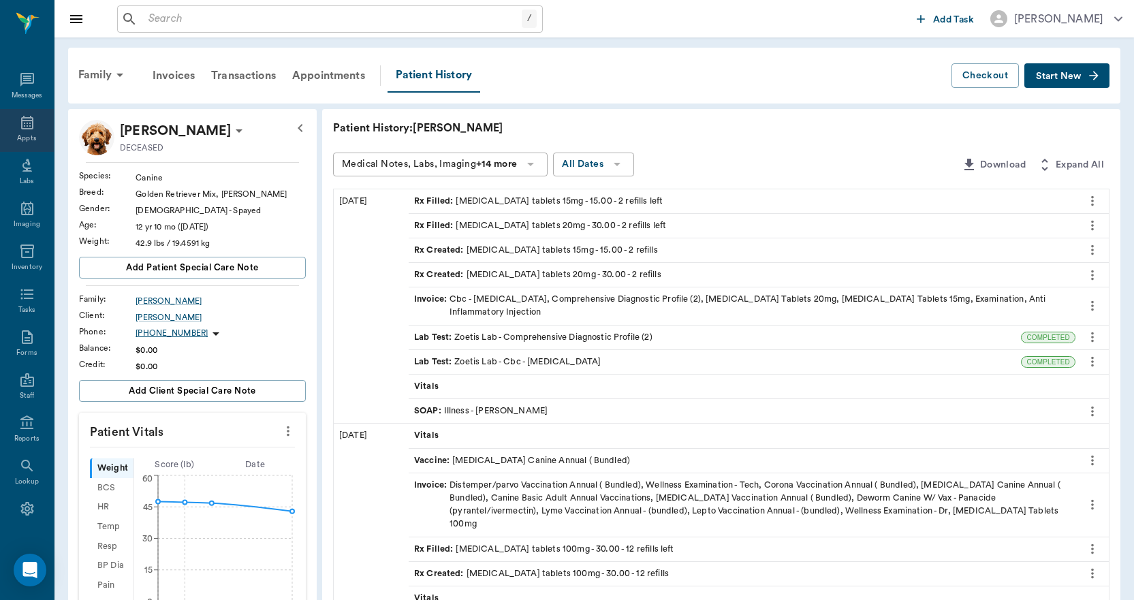
click at [14, 131] on div "Appts" at bounding box center [27, 130] width 54 height 43
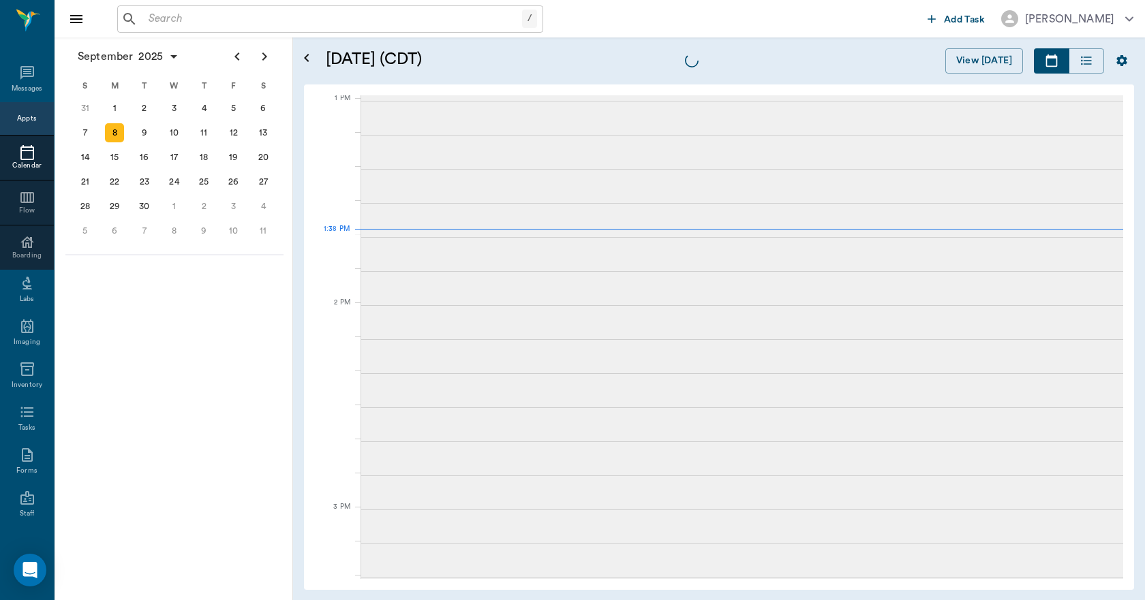
scroll to position [1023, 0]
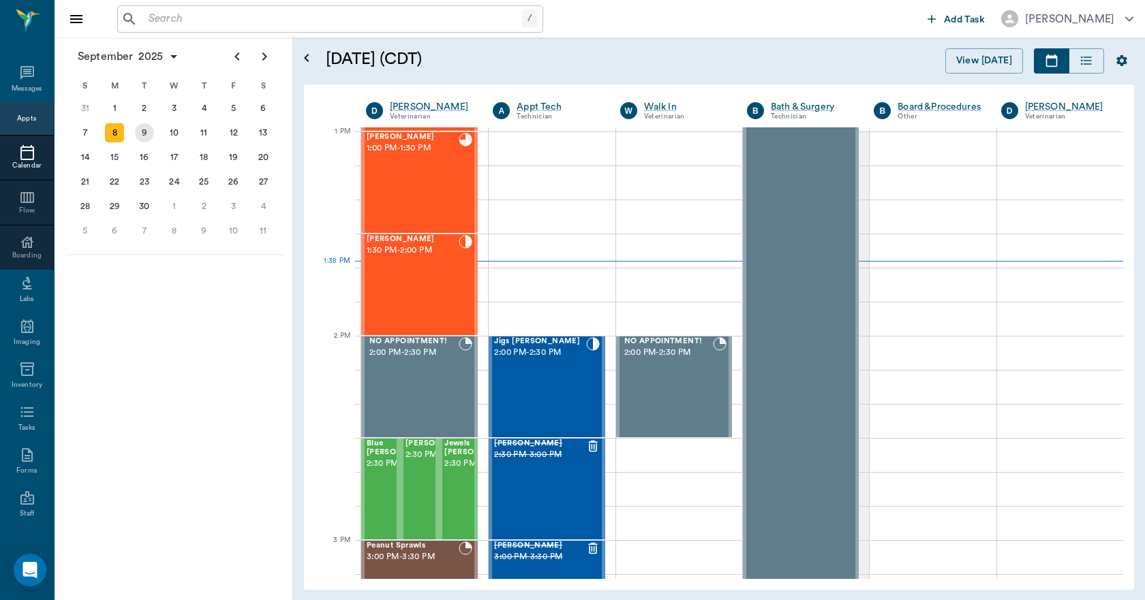
click at [143, 136] on div "9" at bounding box center [144, 132] width 19 height 19
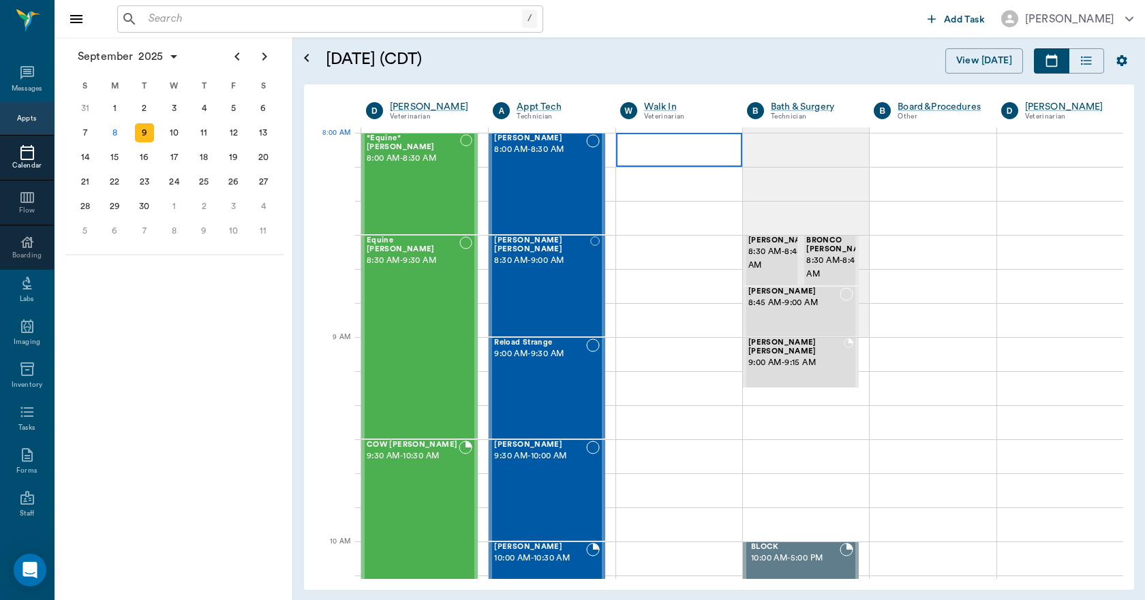
click at [693, 161] on div at bounding box center [679, 150] width 126 height 34
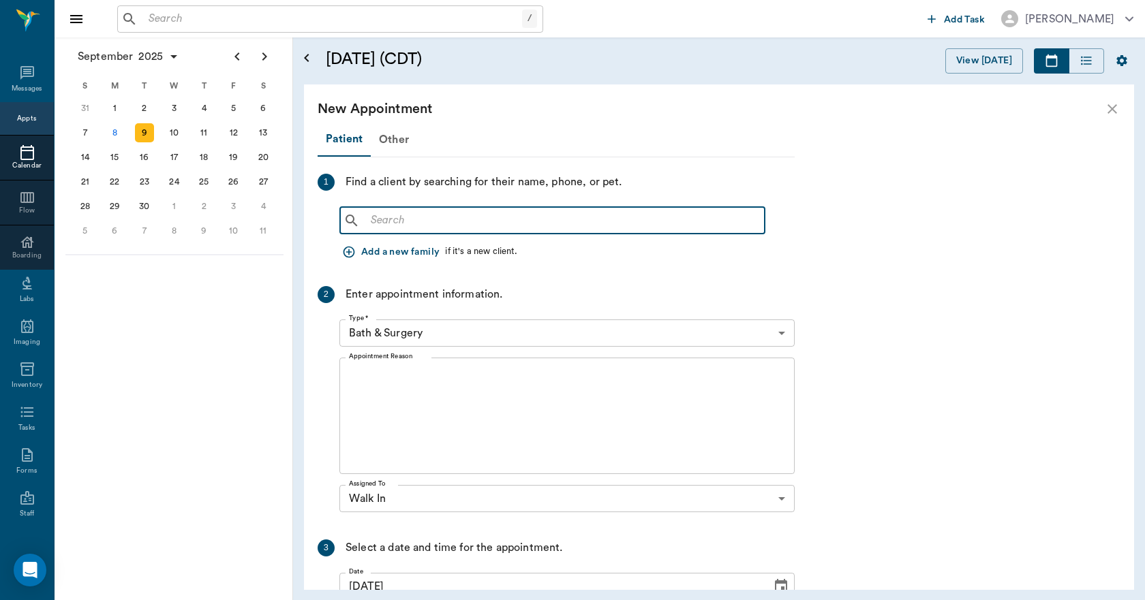
click at [439, 213] on input "text" at bounding box center [562, 220] width 394 height 19
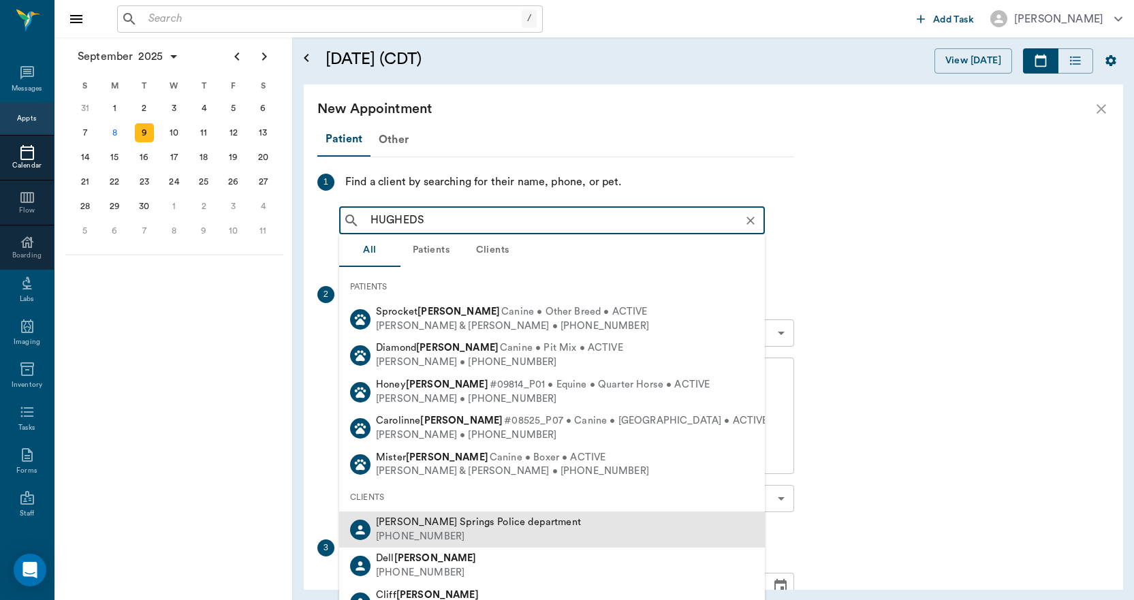
click at [416, 535] on div "[PHONE_NUMBER]" at bounding box center [478, 537] width 205 height 14
type input "HUGHEDS"
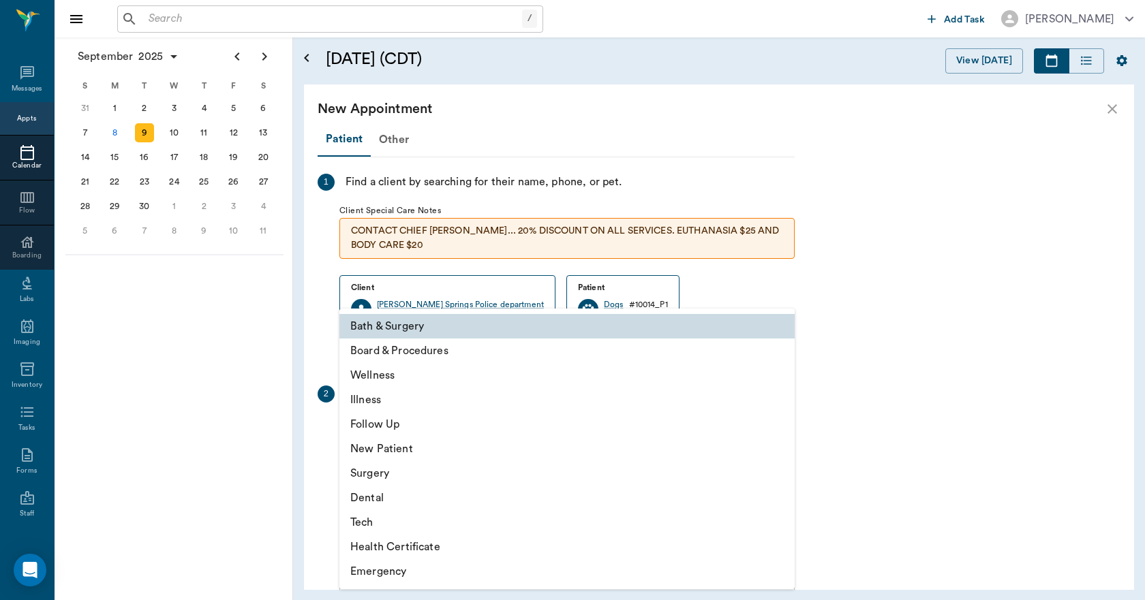
click at [435, 431] on body "/ ​ Add Task [PERSON_NAME] Nectar Messages Appts Calendar Flow Boarding Labs Im…" at bounding box center [572, 300] width 1145 height 600
click at [389, 381] on li "Wellness" at bounding box center [566, 375] width 455 height 25
type input "65d2be4f46e3a538d89b8c14"
type input "08:30 AM"
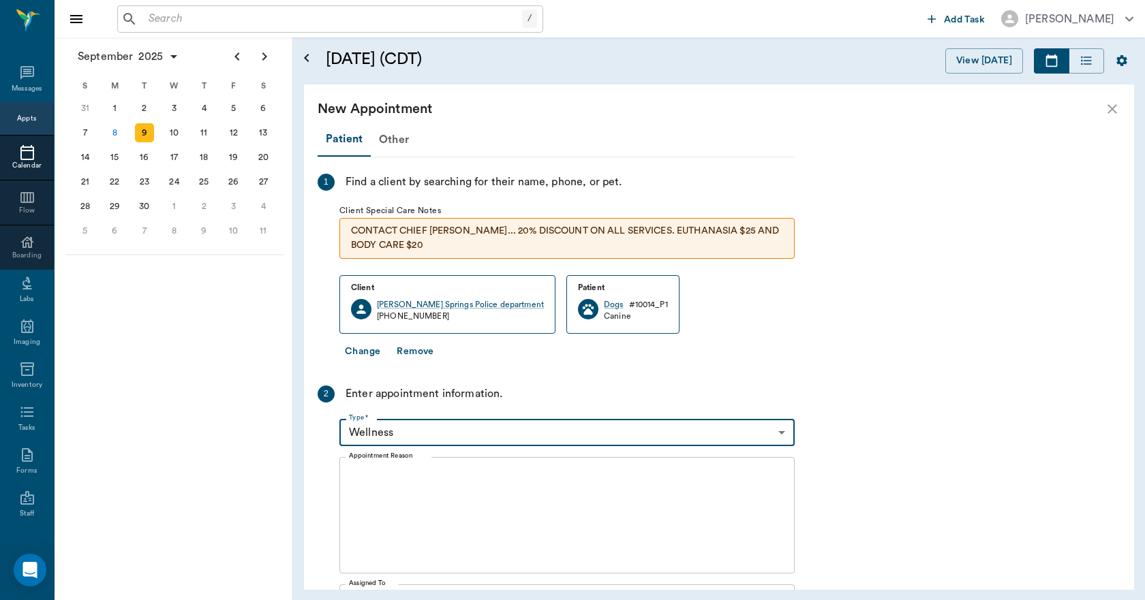
click at [382, 476] on textarea "Appointment Reason" at bounding box center [567, 516] width 436 height 94
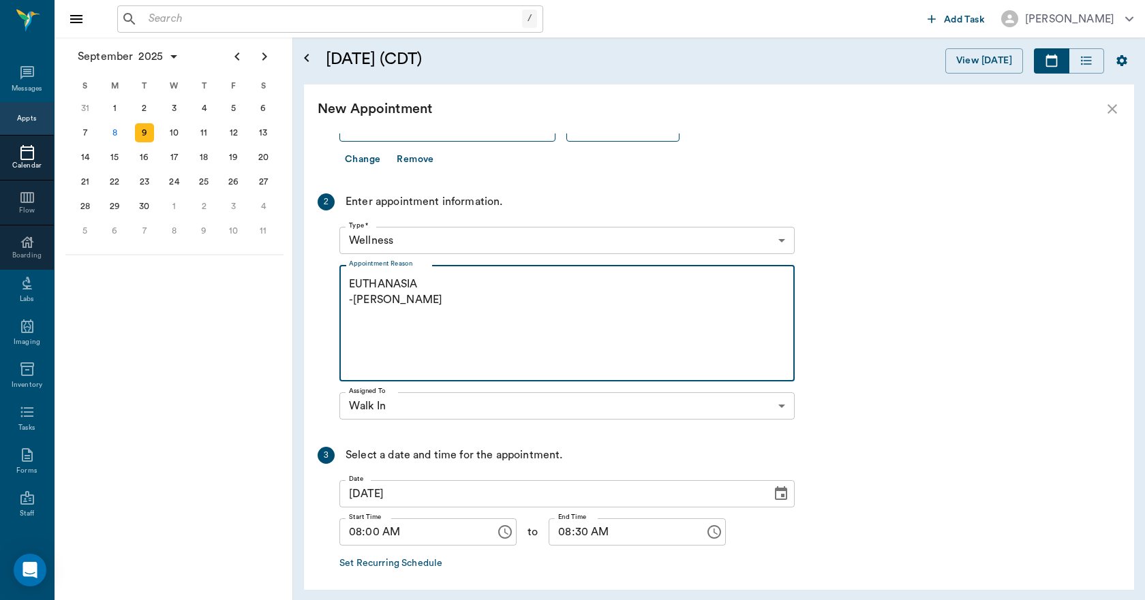
scroll to position [250, 0]
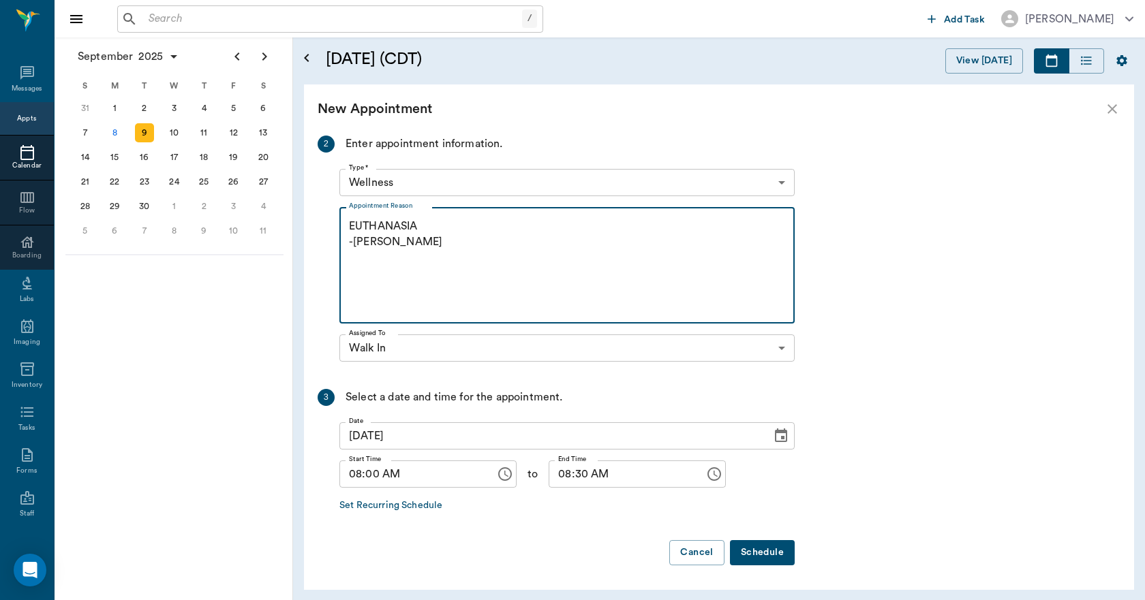
type textarea "EUTHANASIA -[PERSON_NAME]"
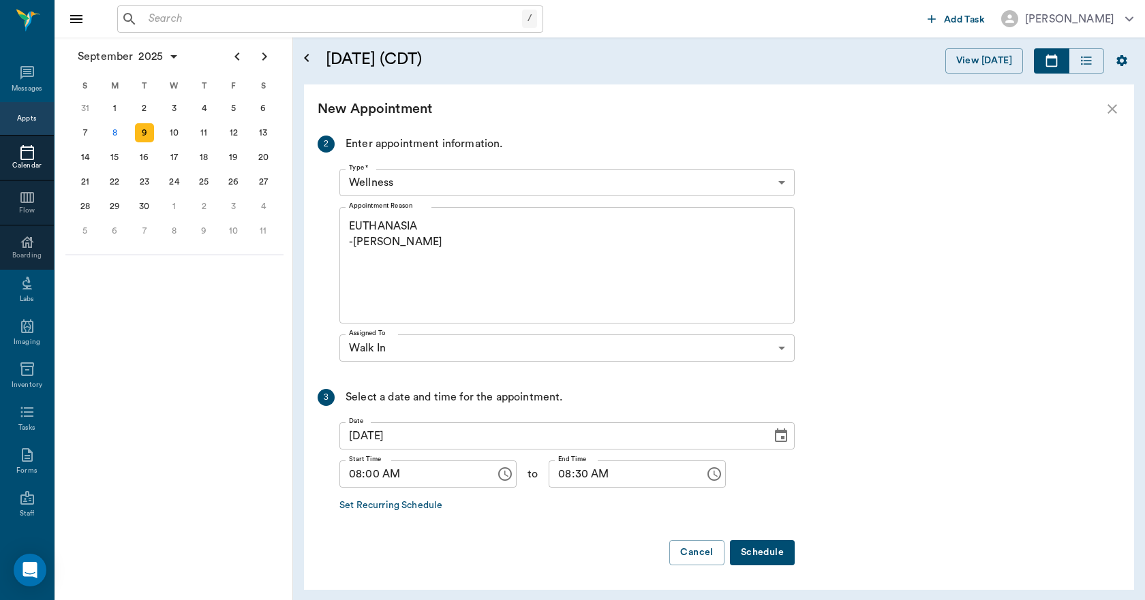
click at [749, 555] on button "Schedule" at bounding box center [762, 552] width 65 height 25
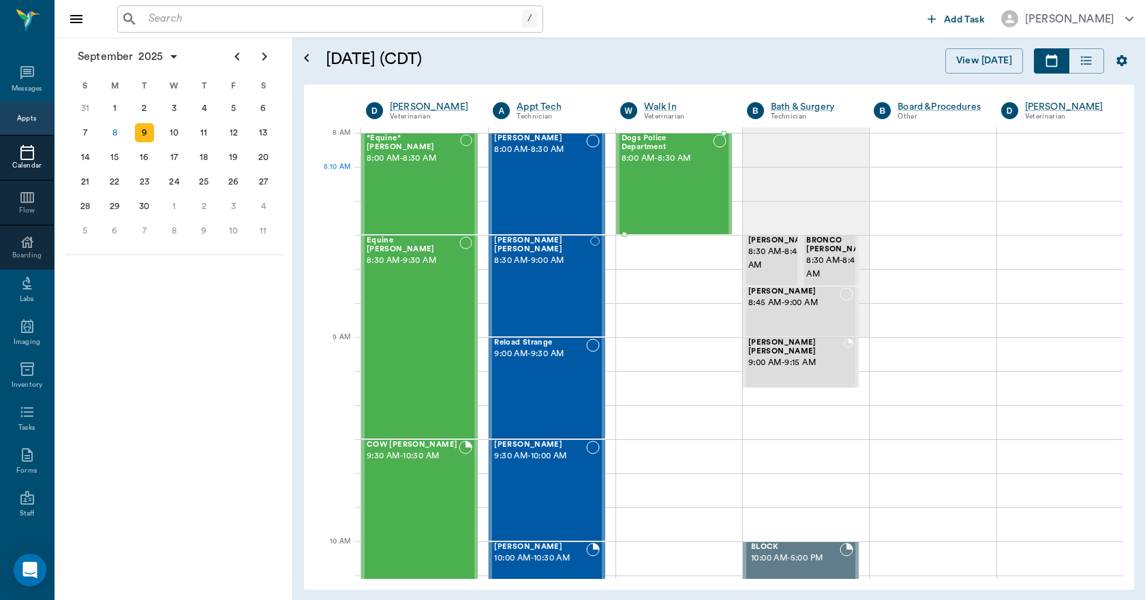
click at [713, 183] on div at bounding box center [720, 183] width 14 height 99
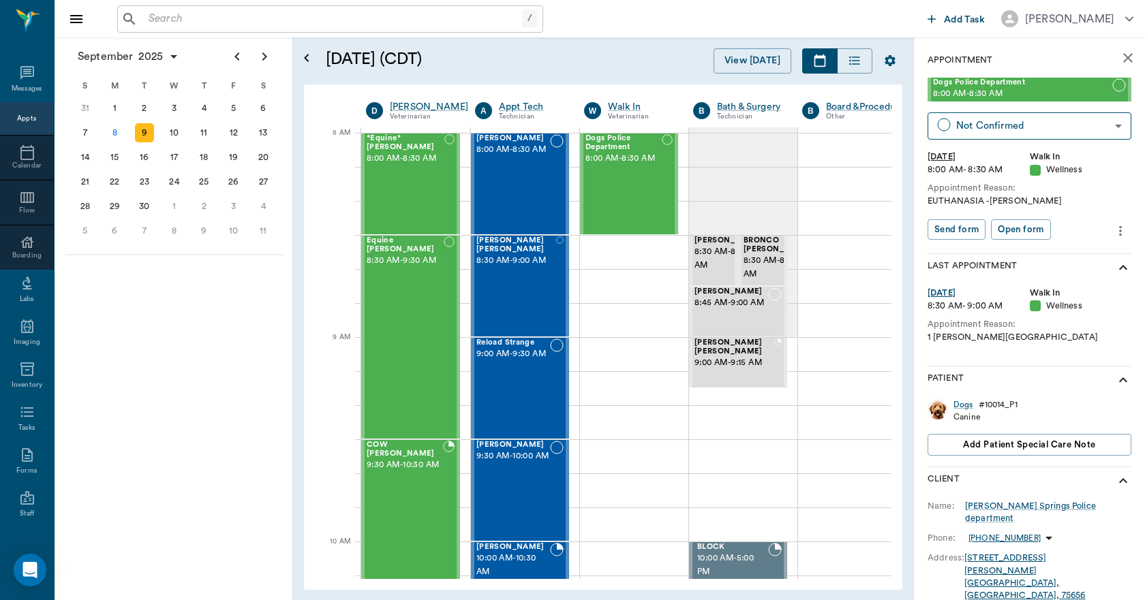
click at [1113, 233] on icon "more" at bounding box center [1120, 231] width 15 height 16
click at [1068, 250] on span "Edit appointment" at bounding box center [1052, 254] width 114 height 14
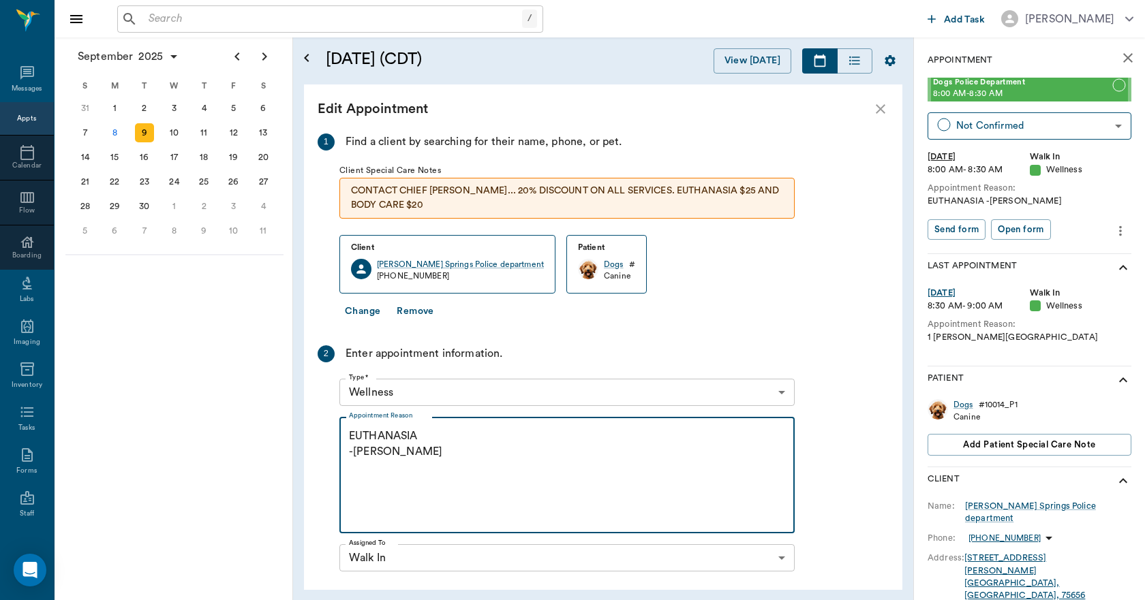
click at [439, 439] on textarea "EUTHANASIA -[PERSON_NAME]" at bounding box center [567, 476] width 436 height 94
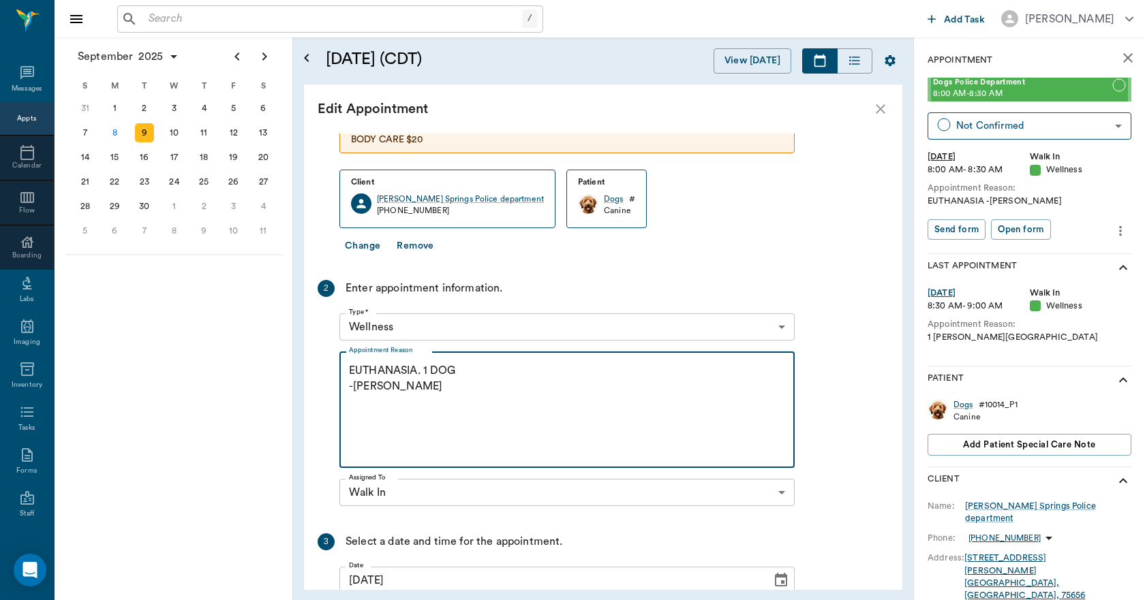
scroll to position [185, 0]
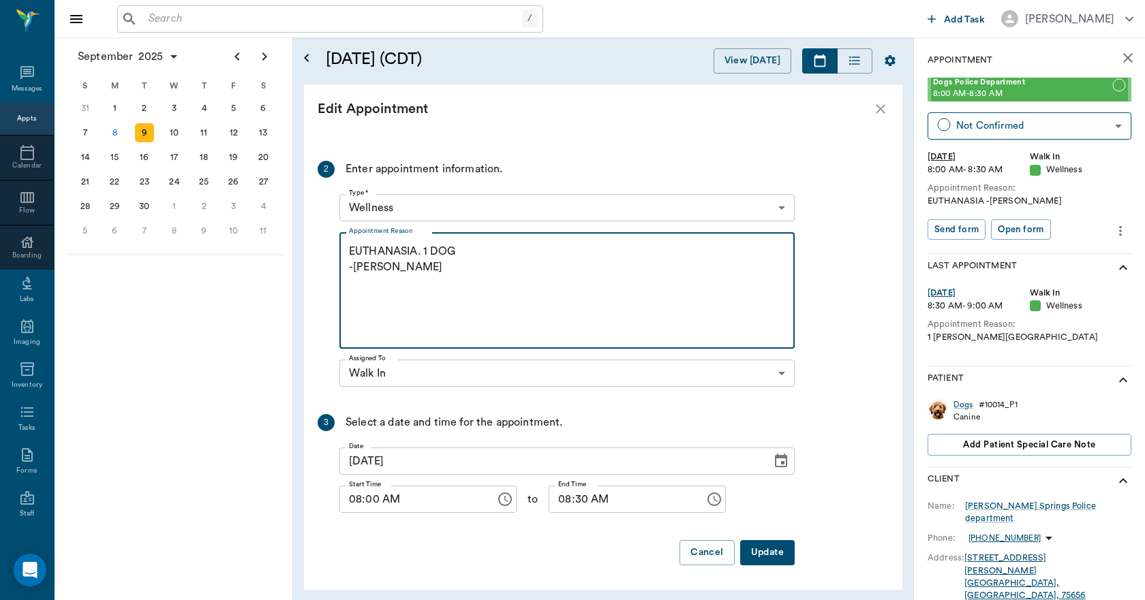
type textarea "EUTHANASIA. 1 DOG -[PERSON_NAME]"
click at [777, 557] on button "Update" at bounding box center [767, 552] width 55 height 25
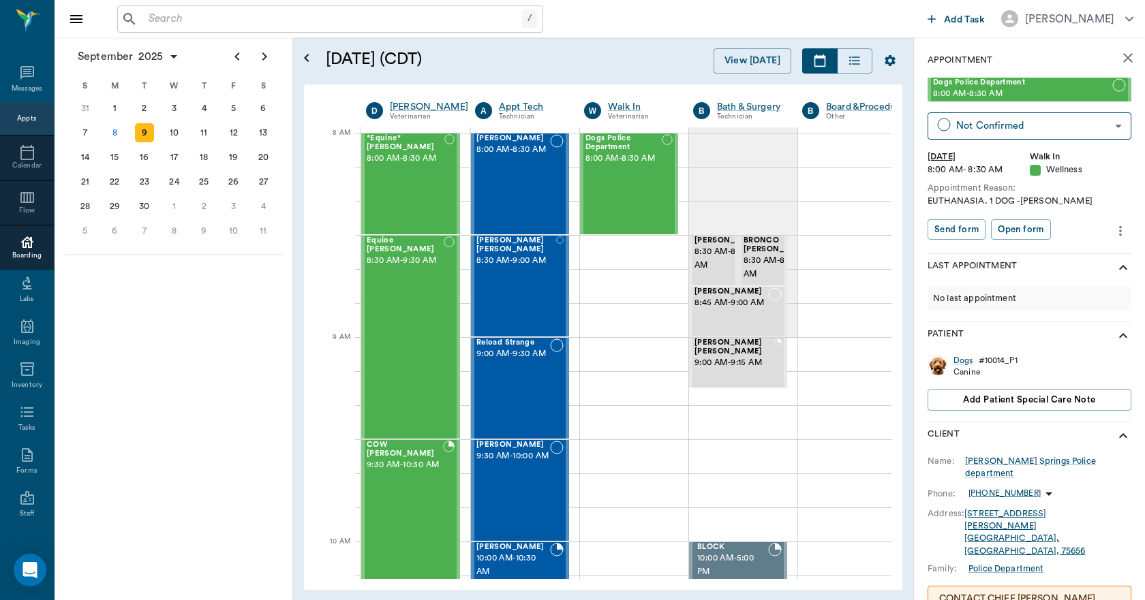
click at [20, 251] on div "Boarding" at bounding box center [27, 256] width 54 height 10
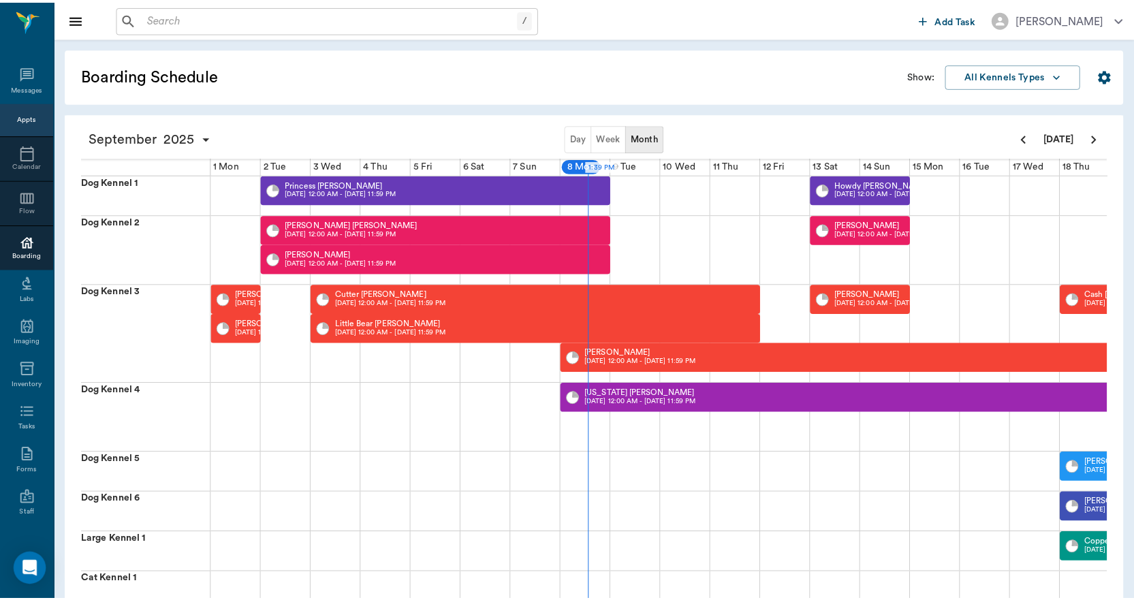
scroll to position [0, 354]
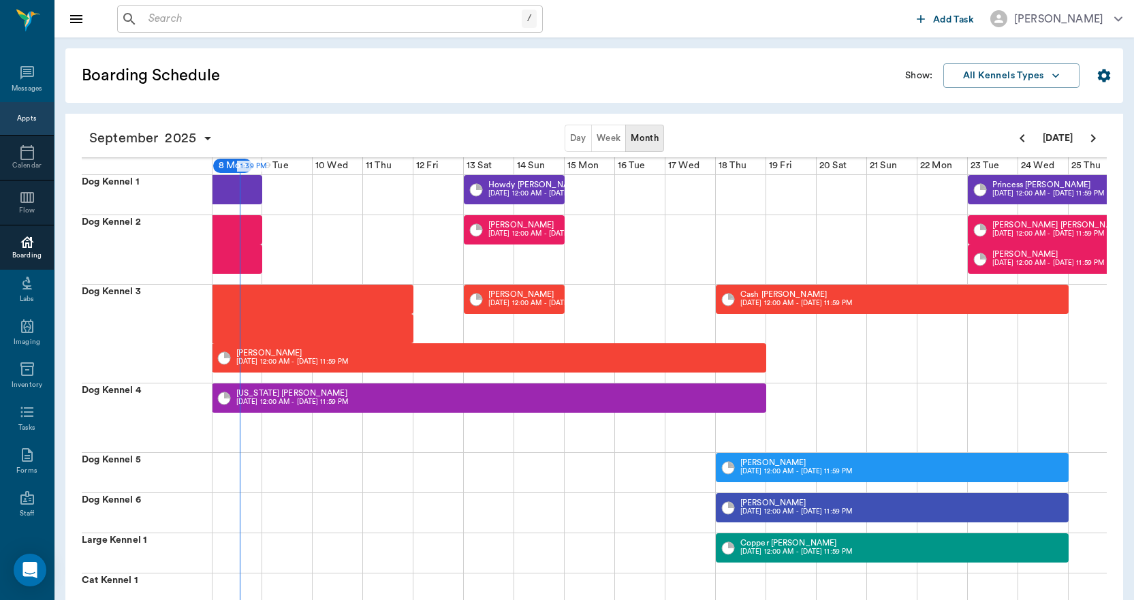
click at [604, 134] on button "Week" at bounding box center [608, 138] width 35 height 27
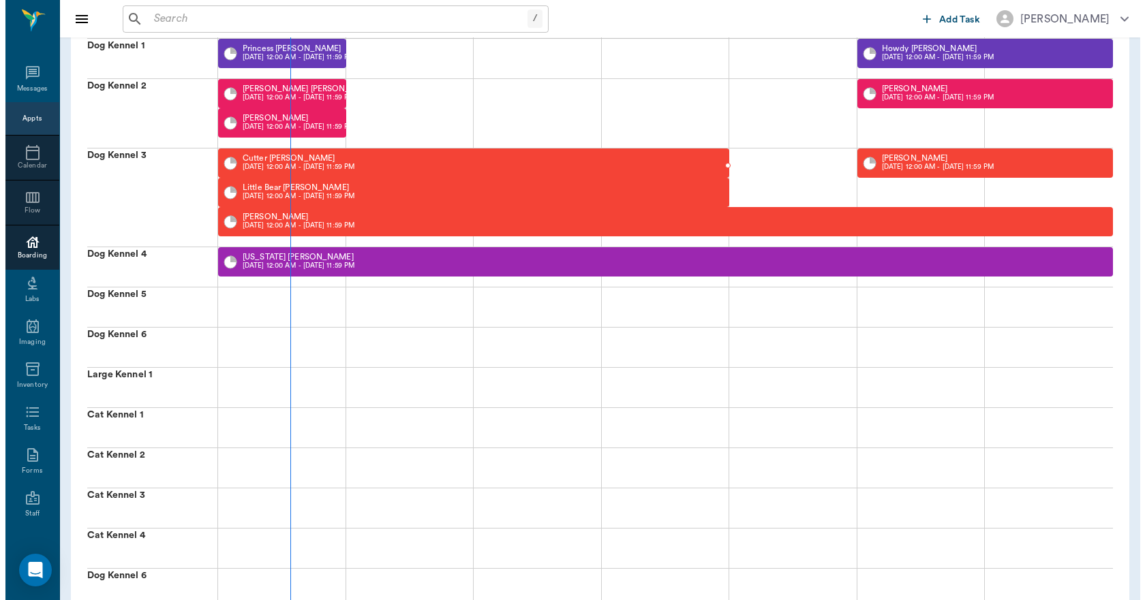
scroll to position [0, 0]
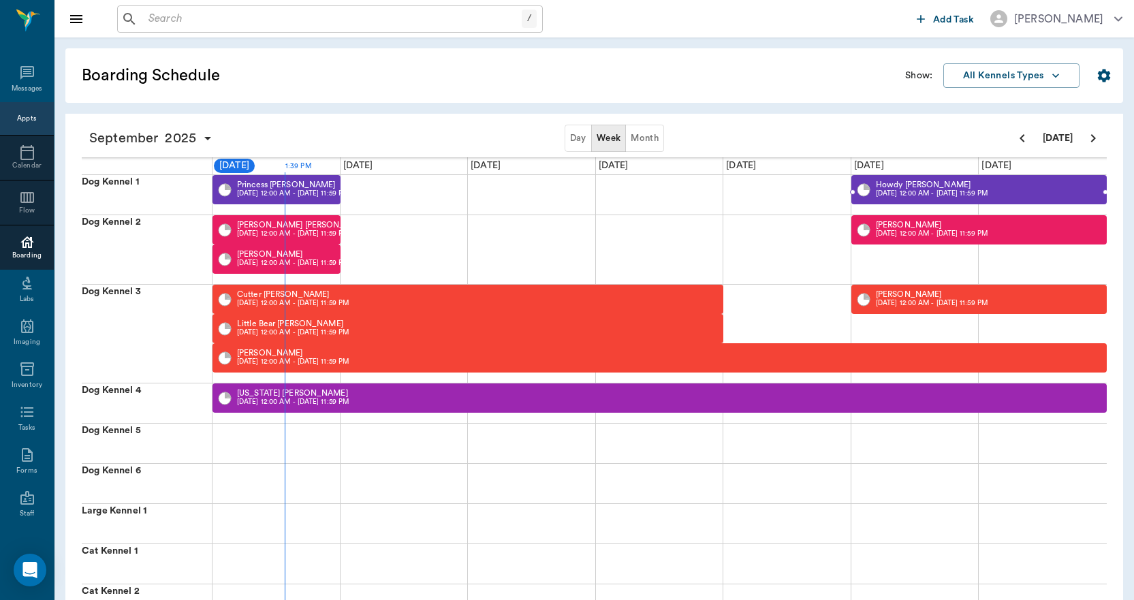
click at [888, 185] on p "Howdy [PERSON_NAME]" at bounding box center [932, 185] width 112 height 8
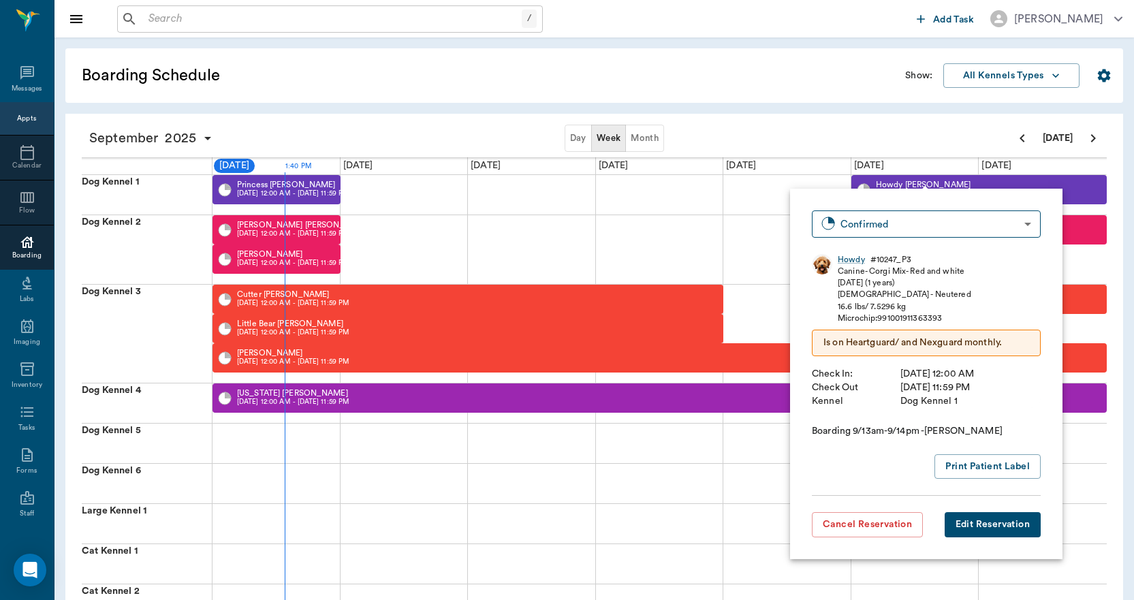
click at [788, 130] on div "Day Week Month" at bounding box center [614, 138] width 789 height 27
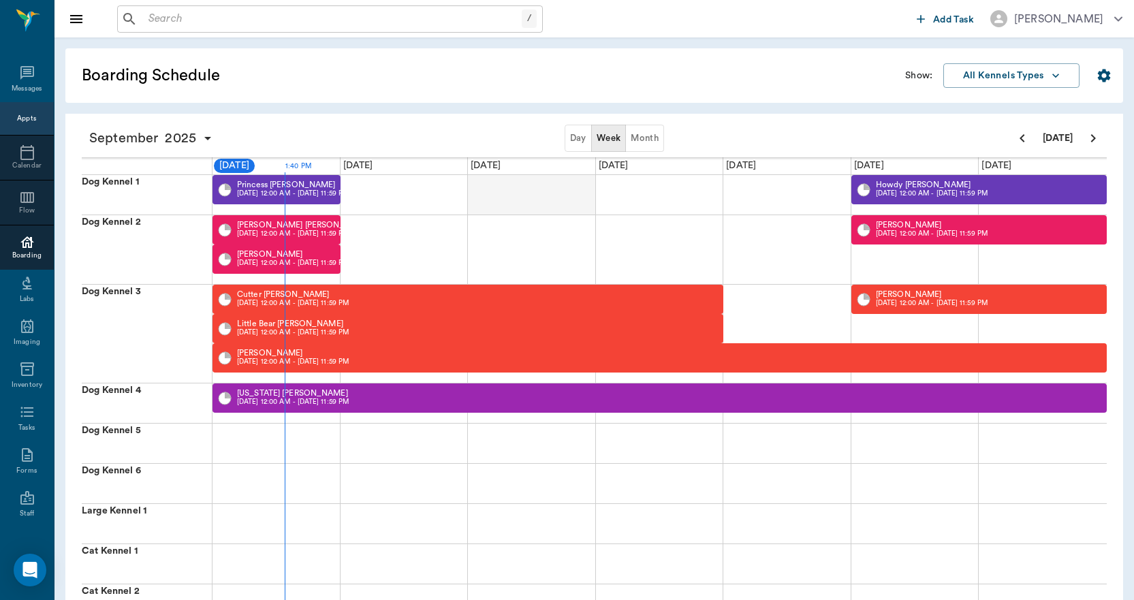
click at [527, 195] on div at bounding box center [532, 195] width 128 height 40
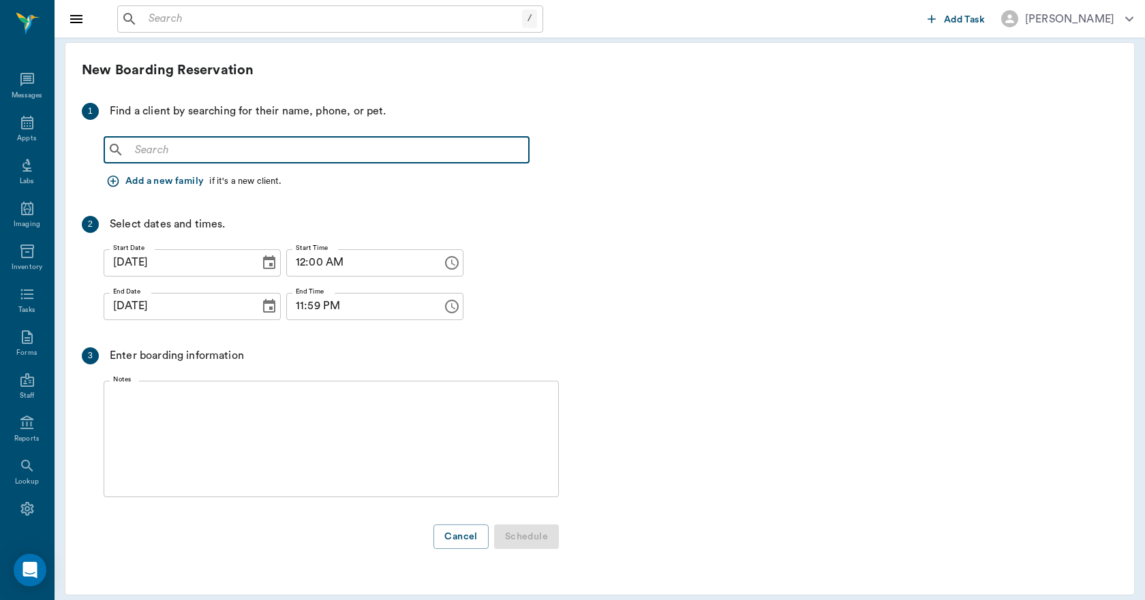
click at [264, 149] on input "text" at bounding box center [326, 149] width 394 height 19
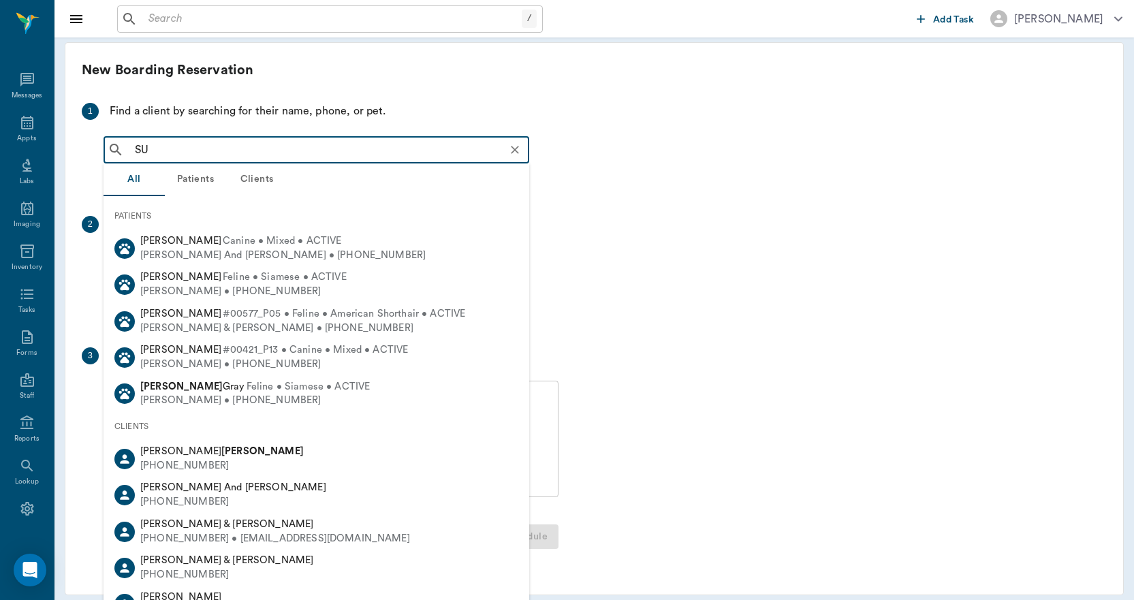
type input "S"
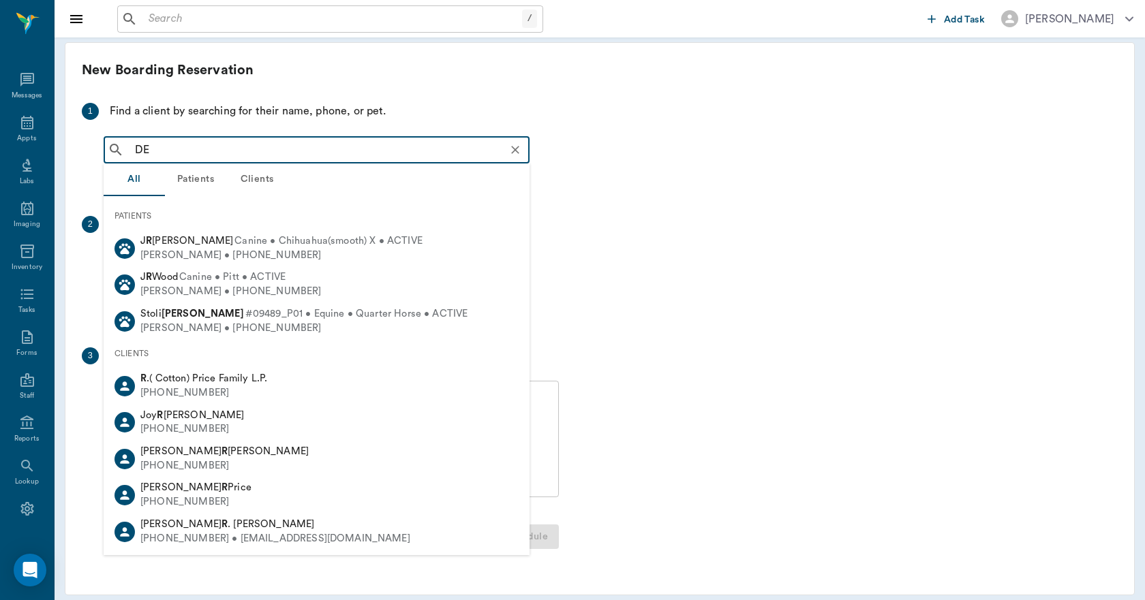
type input "D"
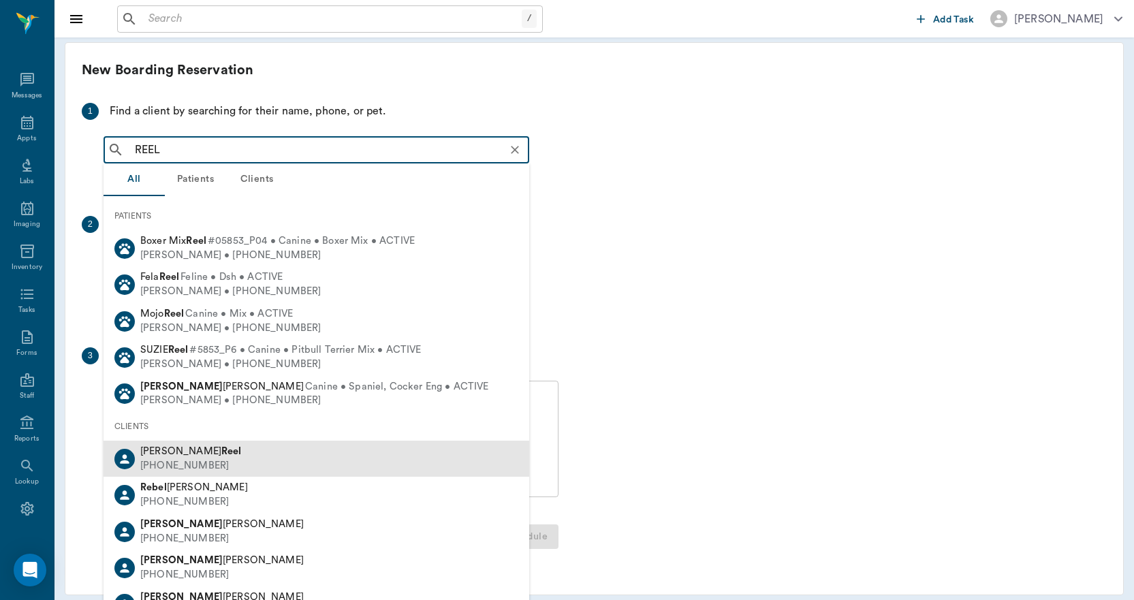
click at [196, 449] on div "[PERSON_NAME]" at bounding box center [191, 452] width 102 height 14
type input "REEL"
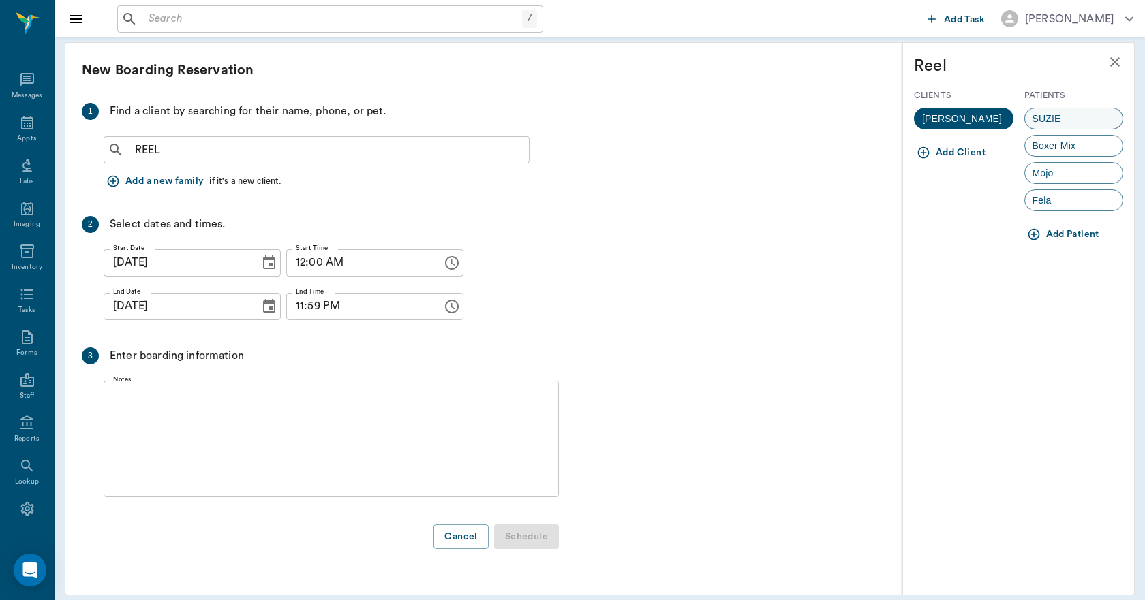
click at [1029, 115] on span "SUZIE" at bounding box center [1047, 119] width 44 height 14
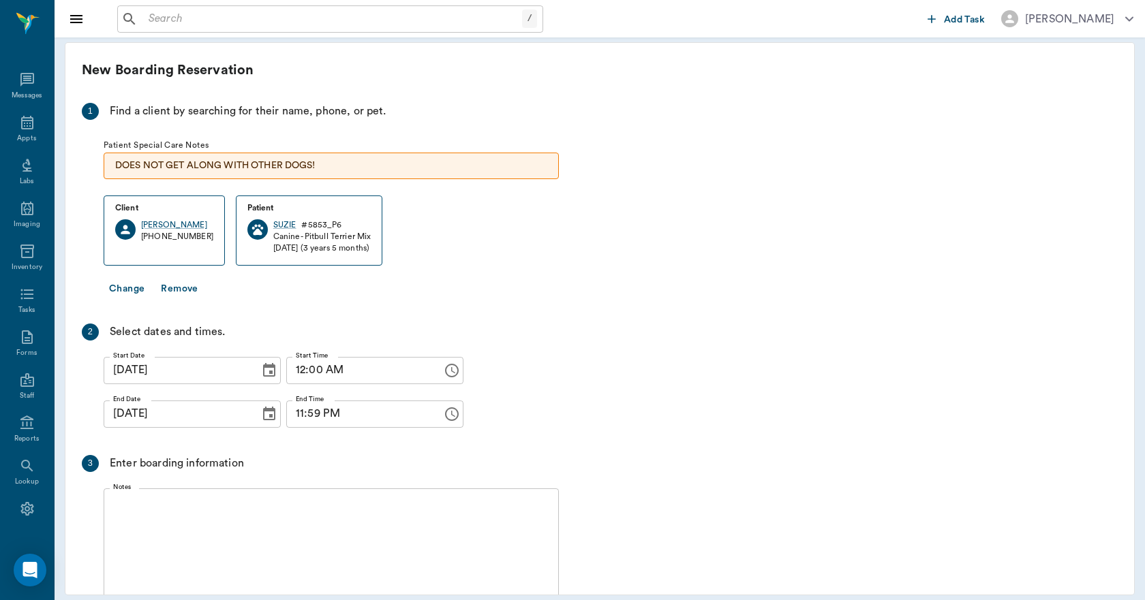
click at [261, 415] on icon "Choose date, selected date is Sep 10, 2025" at bounding box center [269, 414] width 16 height 16
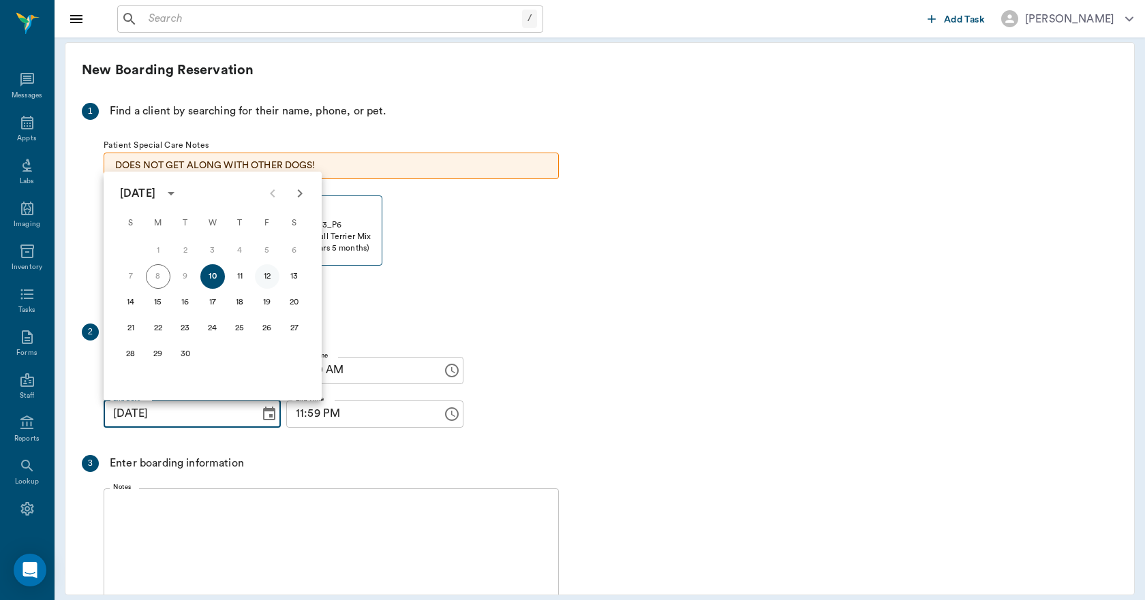
click at [266, 279] on button "12" at bounding box center [267, 276] width 25 height 25
type input "[DATE]"
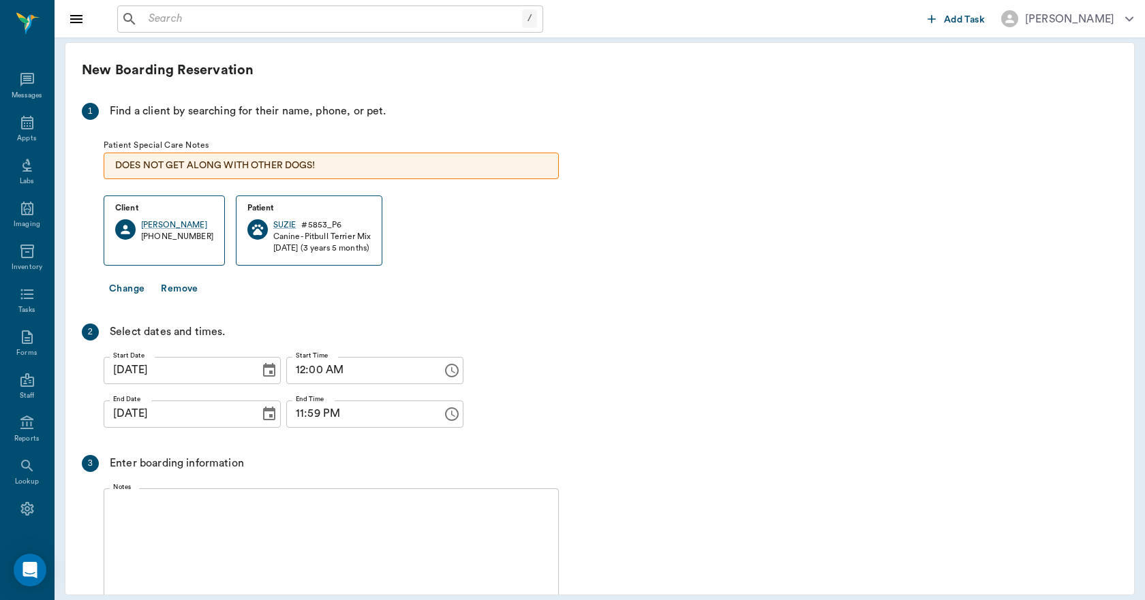
click at [301, 510] on textarea "Notes" at bounding box center [331, 546] width 436 height 94
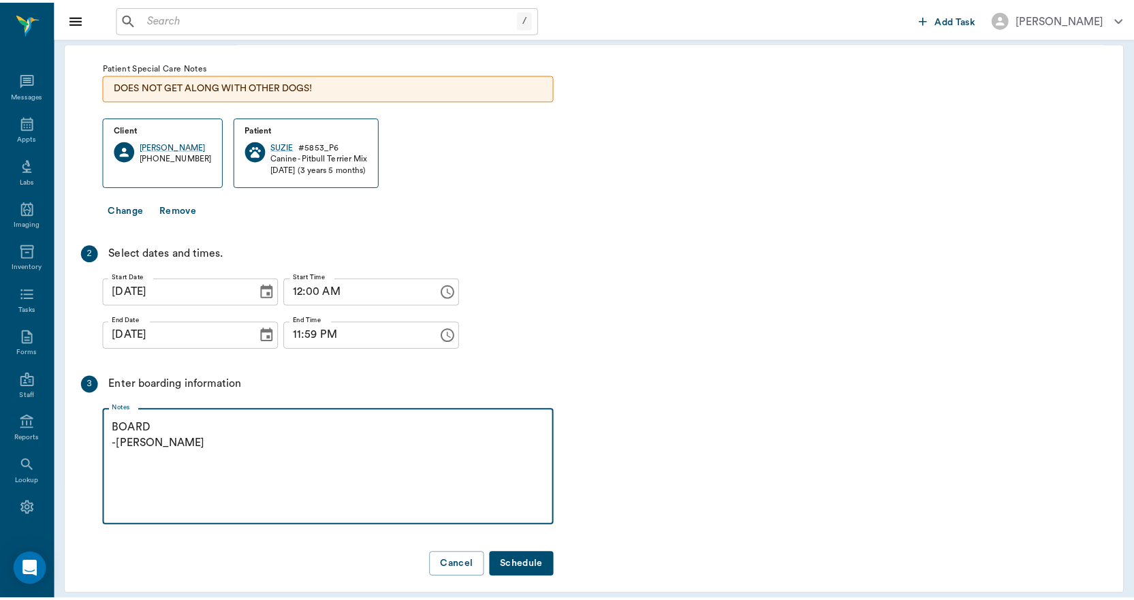
scroll to position [89, 0]
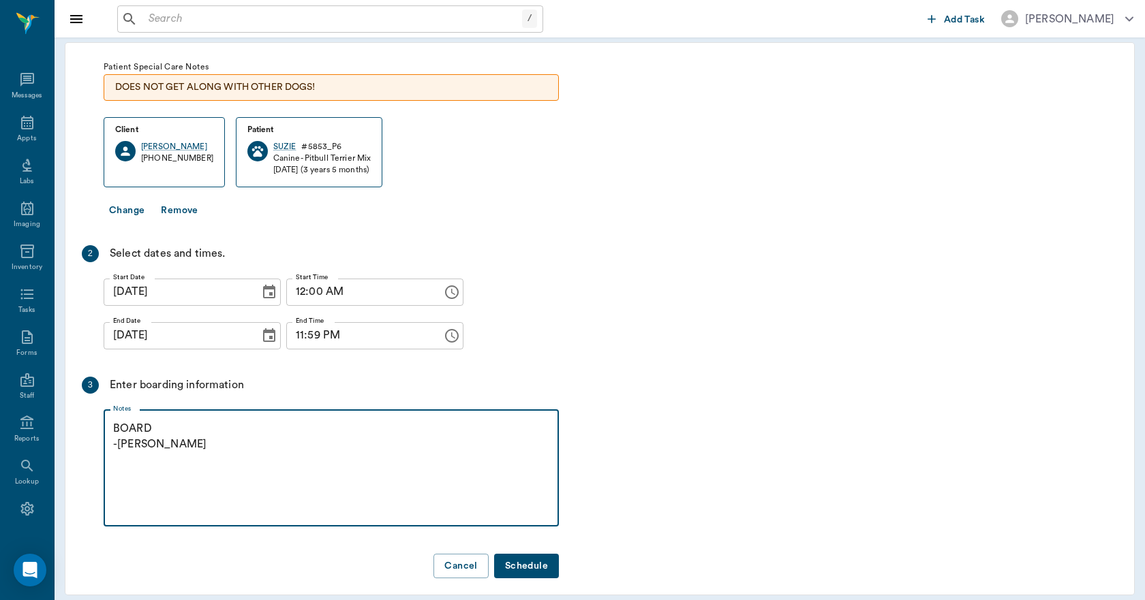
type textarea "BOARD -[PERSON_NAME]"
click at [533, 554] on button "Schedule" at bounding box center [526, 566] width 65 height 25
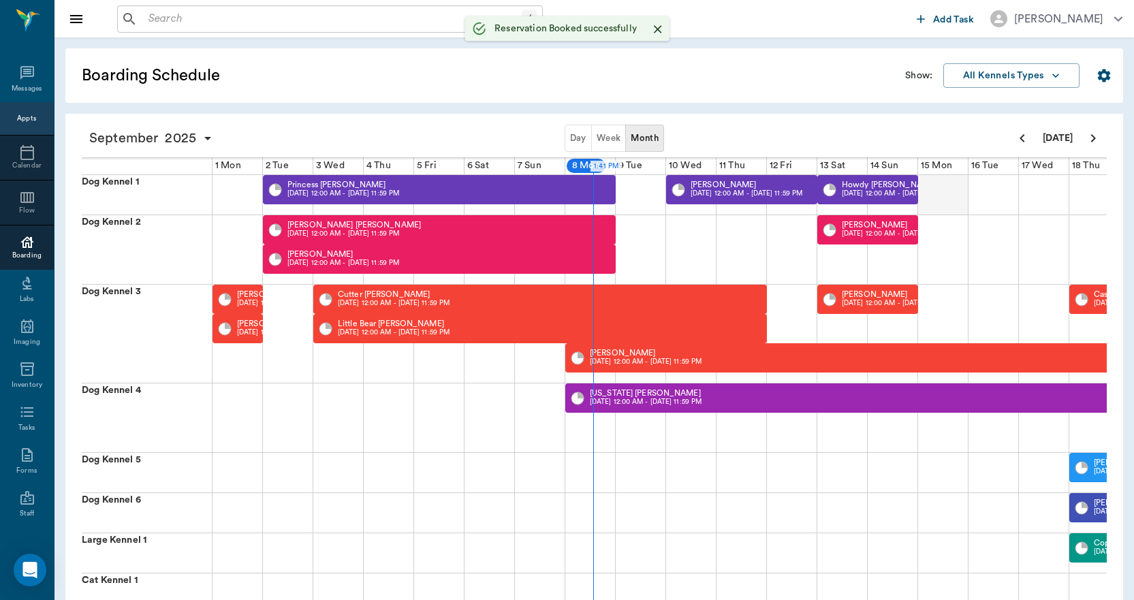
scroll to position [0, 354]
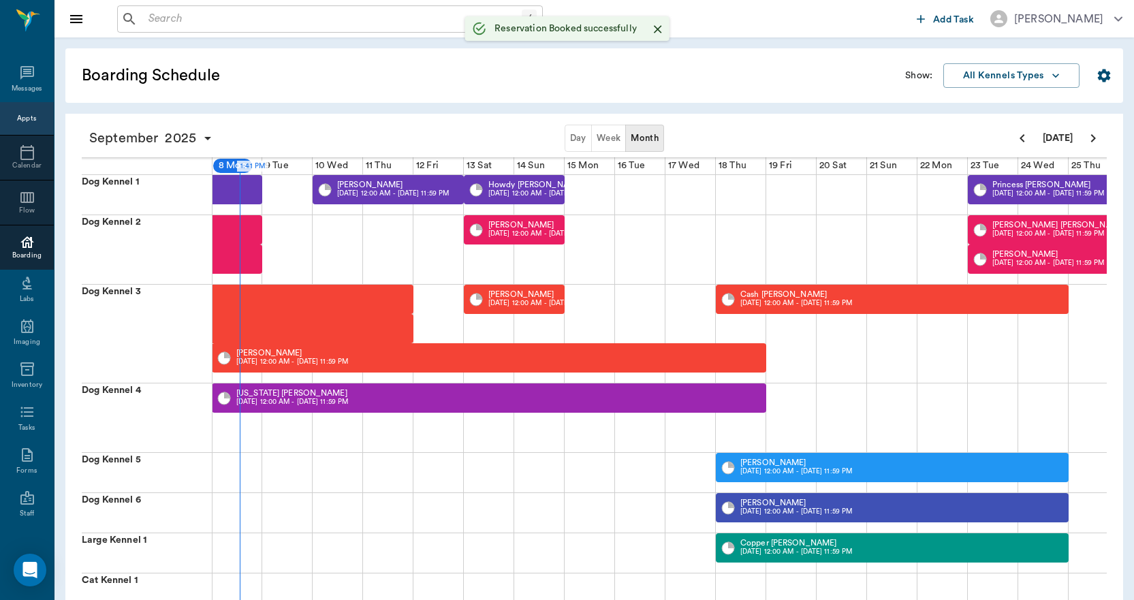
click at [609, 134] on button "Week" at bounding box center [608, 138] width 35 height 27
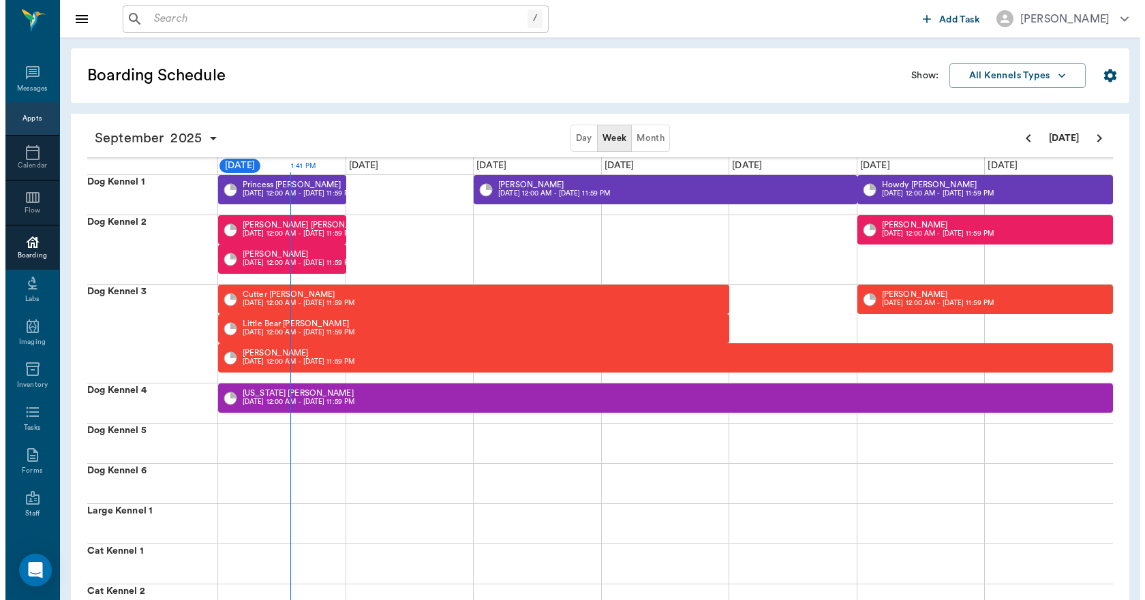
scroll to position [0, 0]
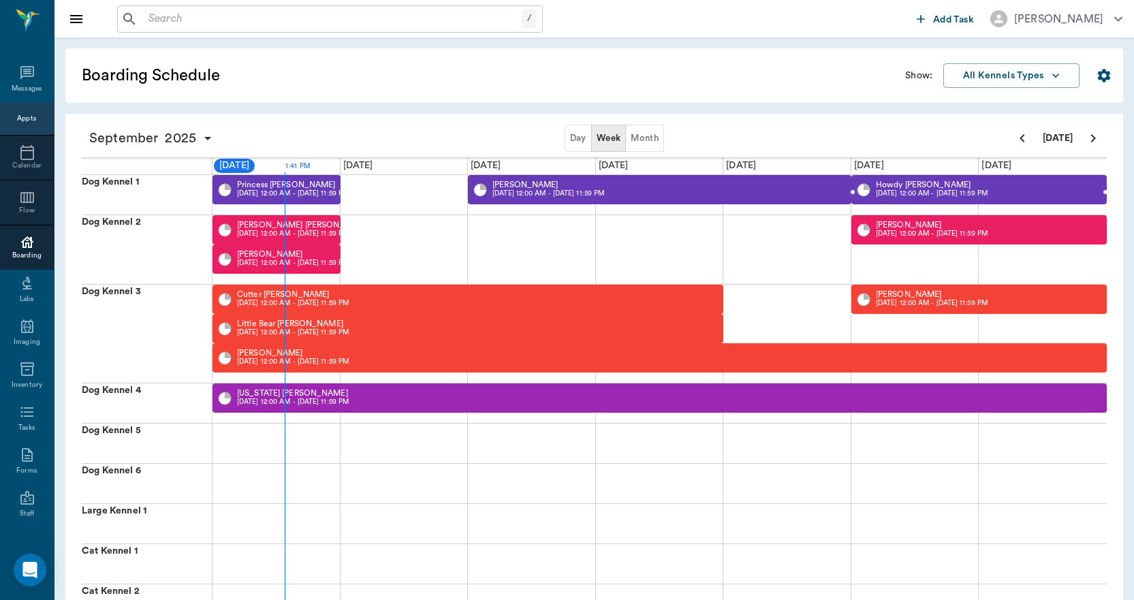
click at [913, 189] on p "[DATE] 12:00 AM - [DATE] 11:59 PM" at bounding box center [932, 194] width 112 height 10
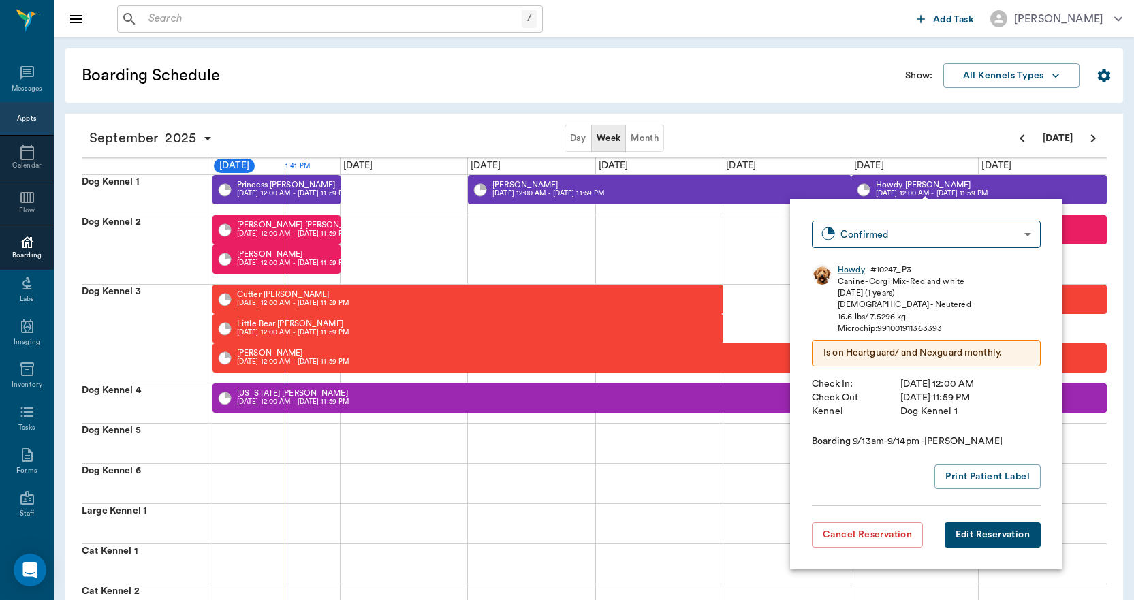
click at [976, 537] on button "Edit Reservation" at bounding box center [993, 535] width 96 height 25
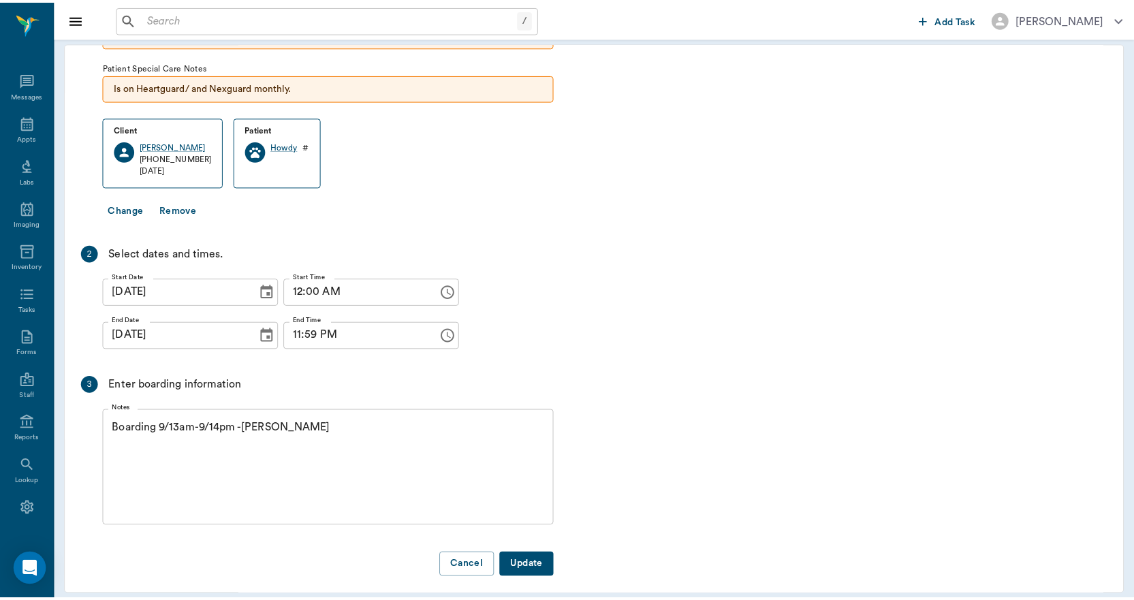
scroll to position [137, 0]
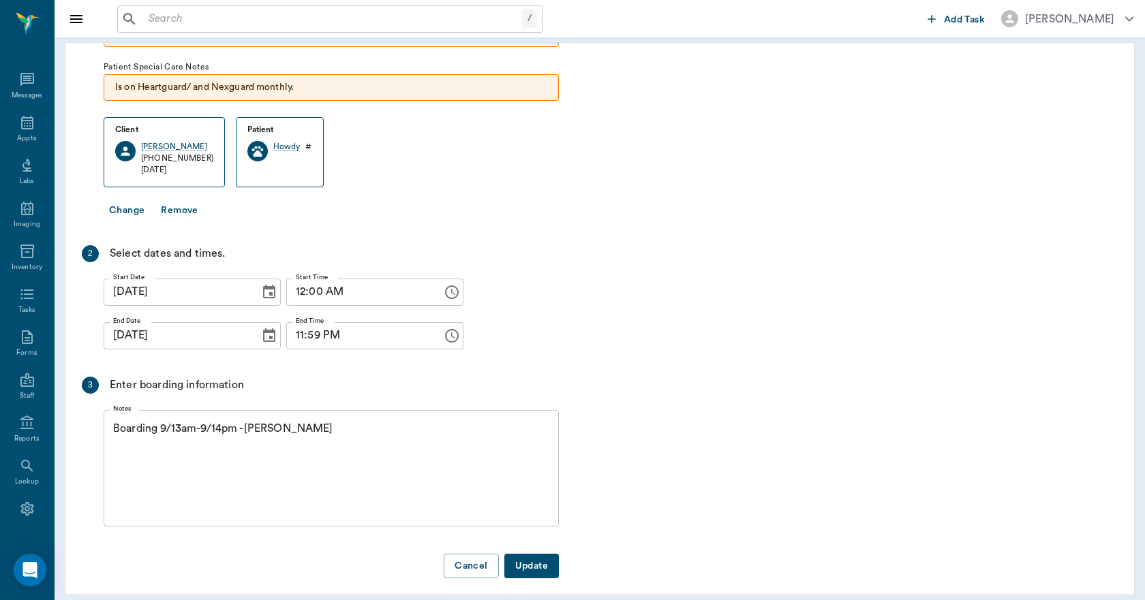
click at [261, 284] on icon "Choose date, selected date is Sep 13, 2025" at bounding box center [269, 292] width 16 height 16
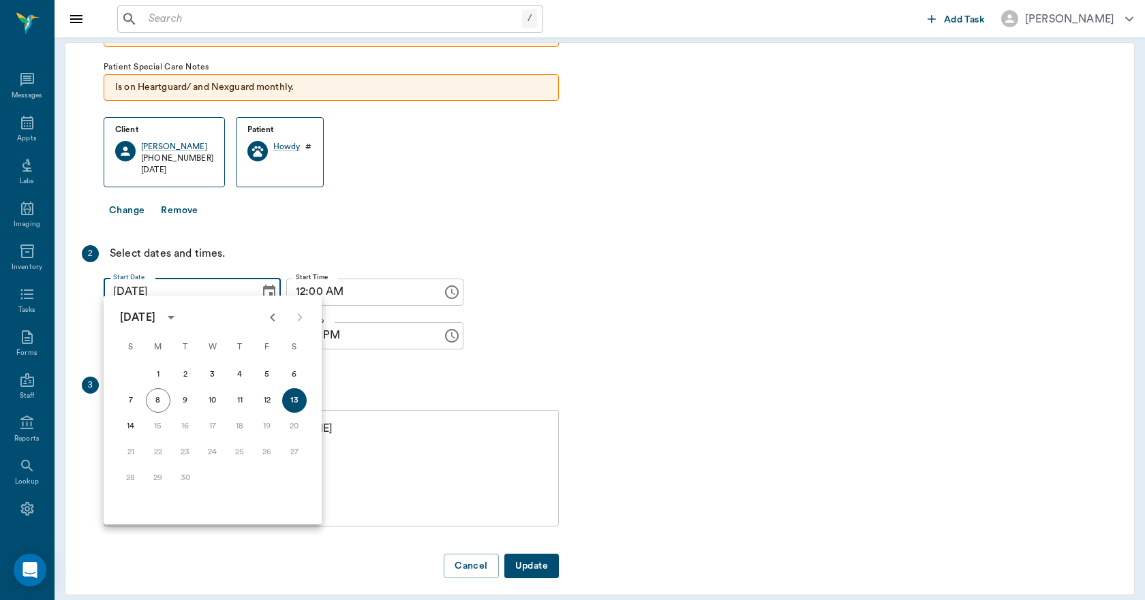
click at [407, 217] on div "1 Find a client by searching for their name, phone, or pet. Client Special Care…" at bounding box center [320, 277] width 477 height 602
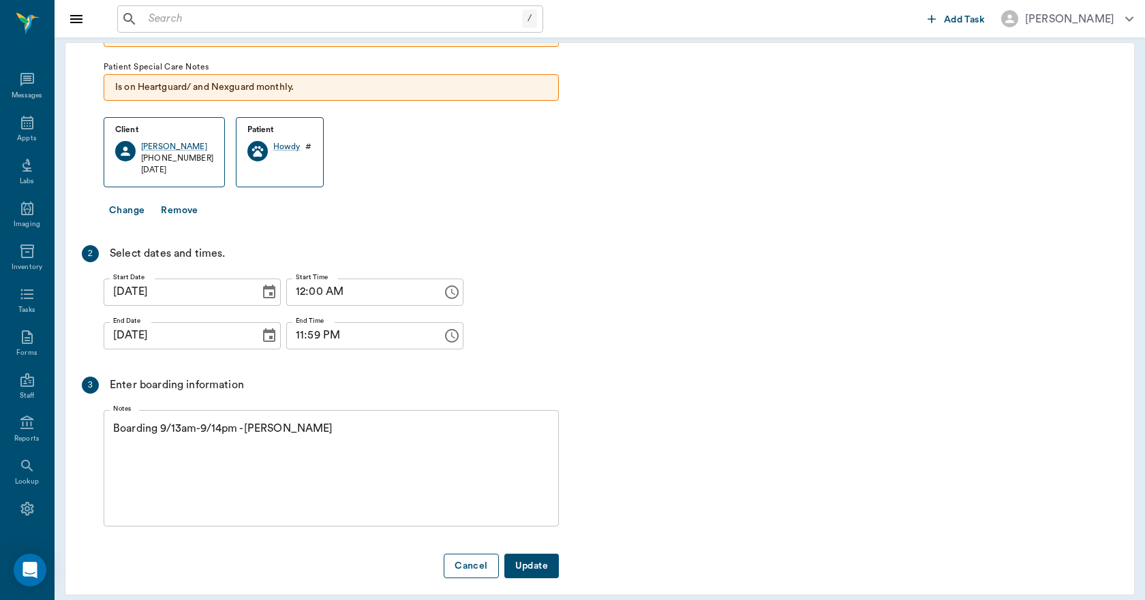
click at [483, 554] on button "Cancel" at bounding box center [471, 566] width 55 height 25
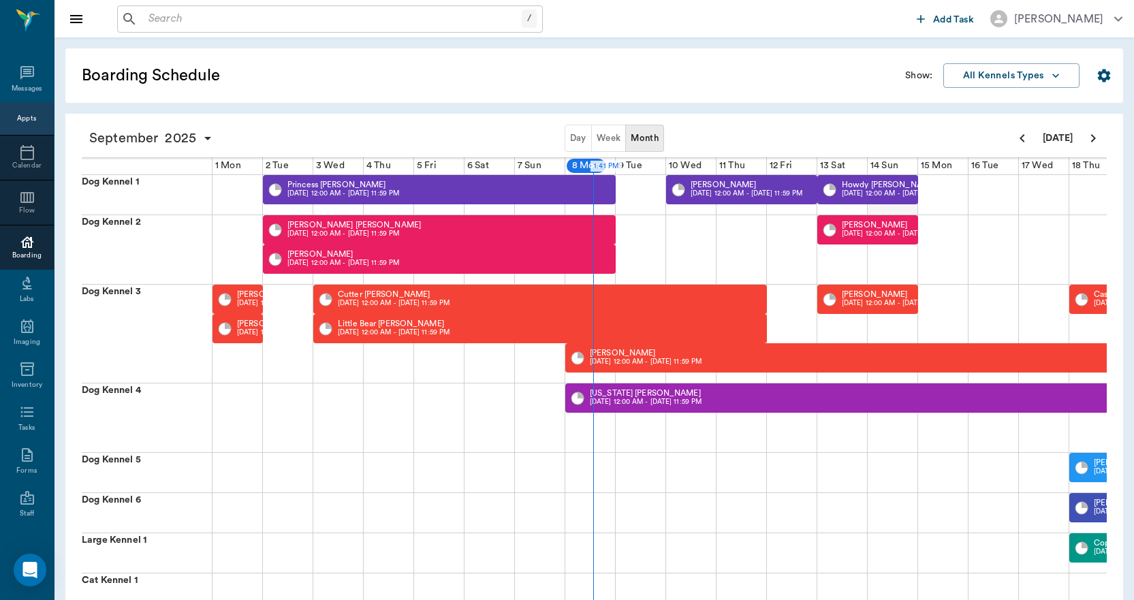
scroll to position [0, 354]
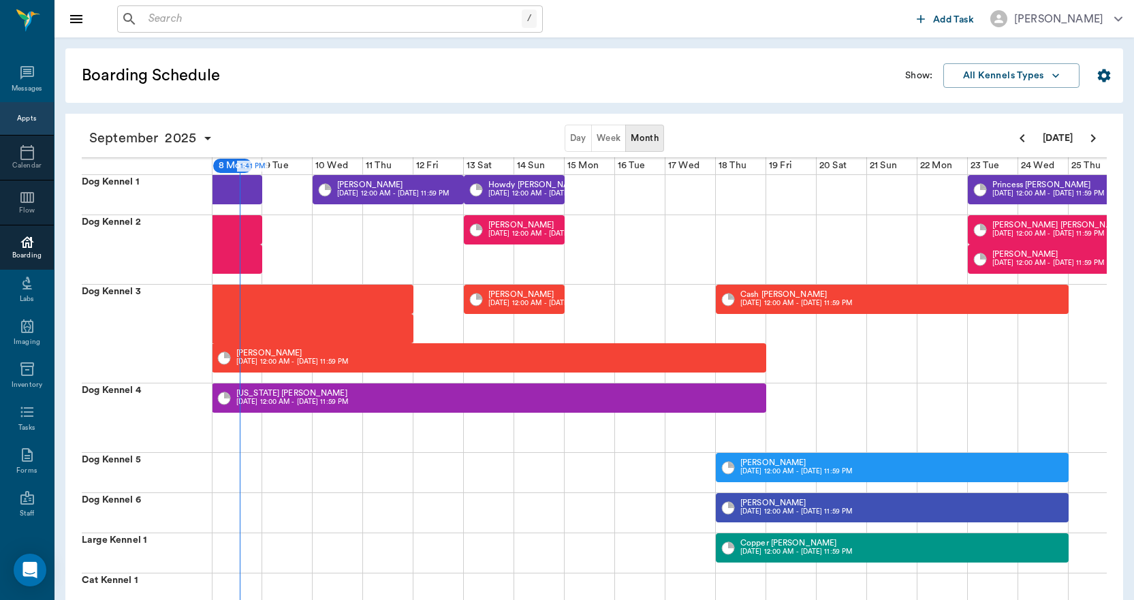
click at [617, 140] on button "Week" at bounding box center [608, 138] width 35 height 27
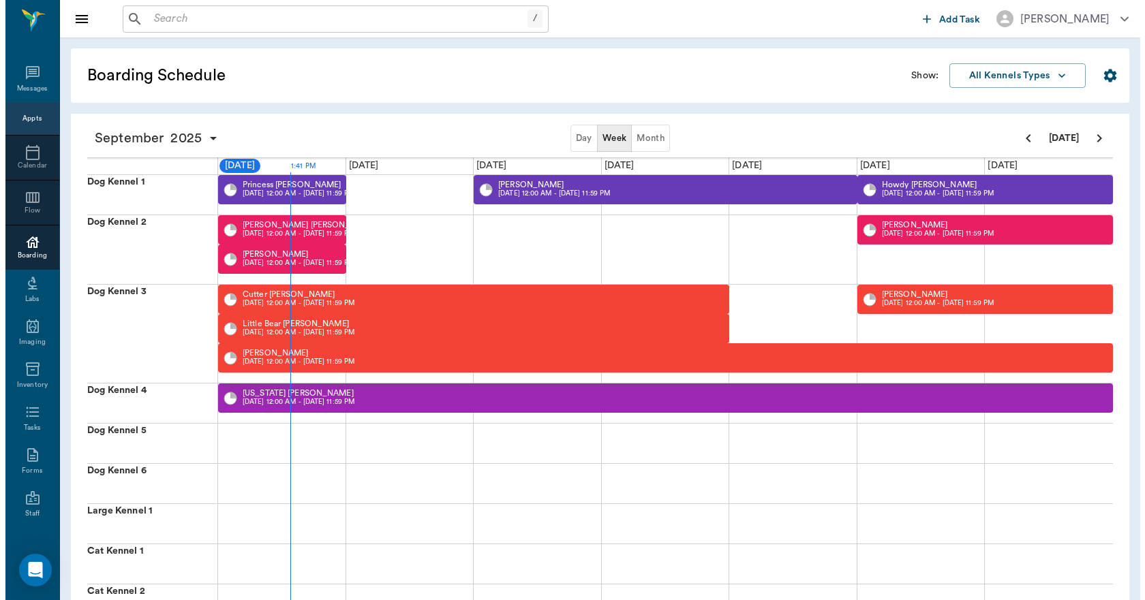
scroll to position [0, 0]
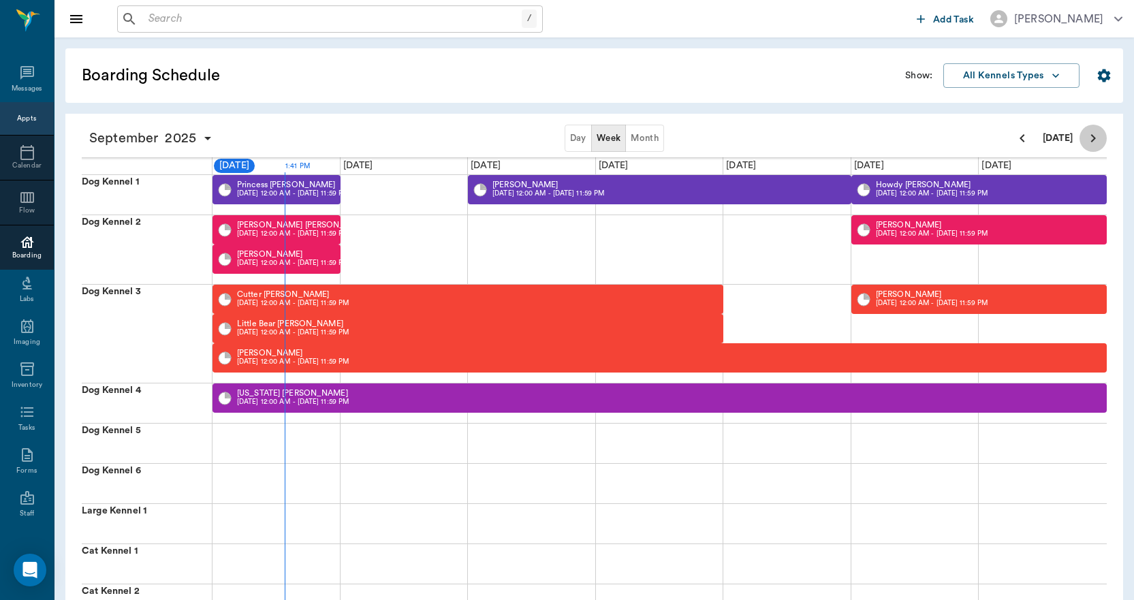
click at [1095, 141] on icon "Next page" at bounding box center [1093, 138] width 16 height 16
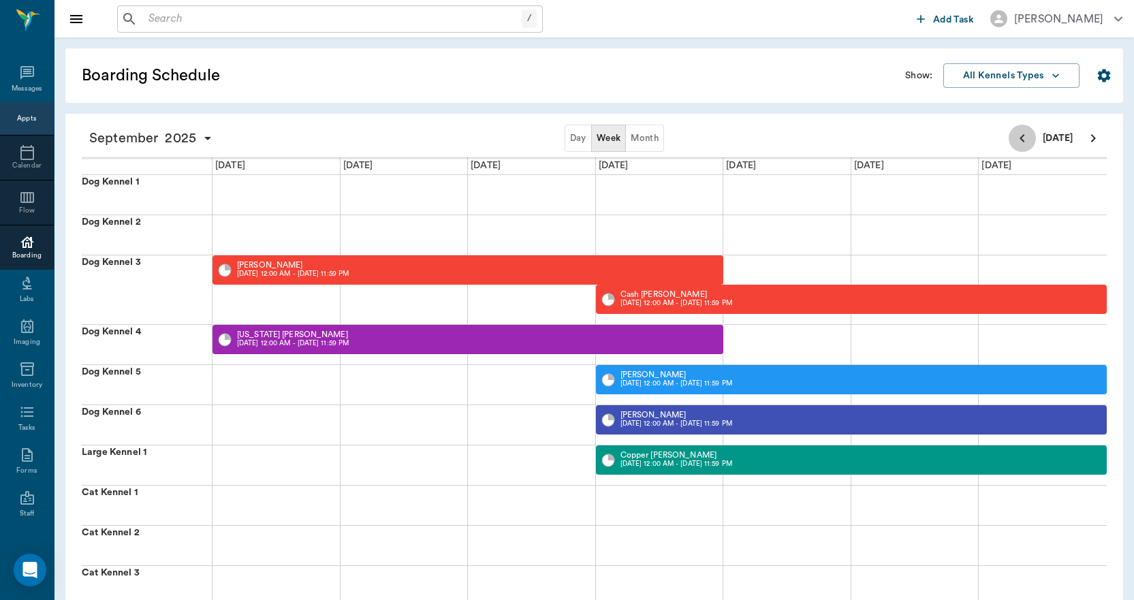
click at [1015, 138] on icon "Previous page" at bounding box center [1022, 138] width 16 height 16
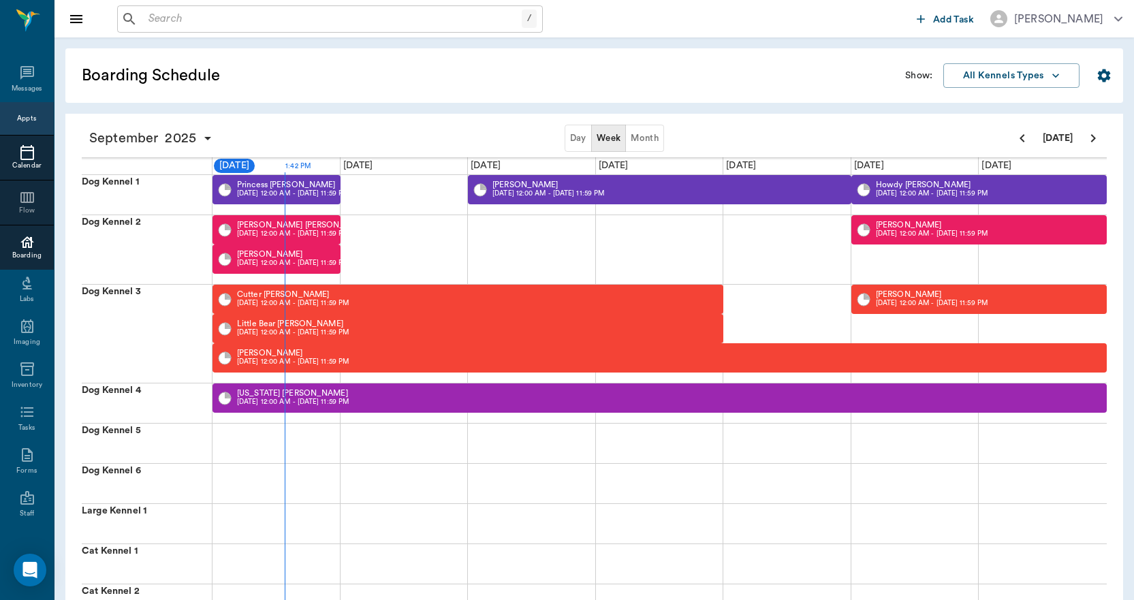
click at [19, 146] on icon at bounding box center [27, 152] width 16 height 16
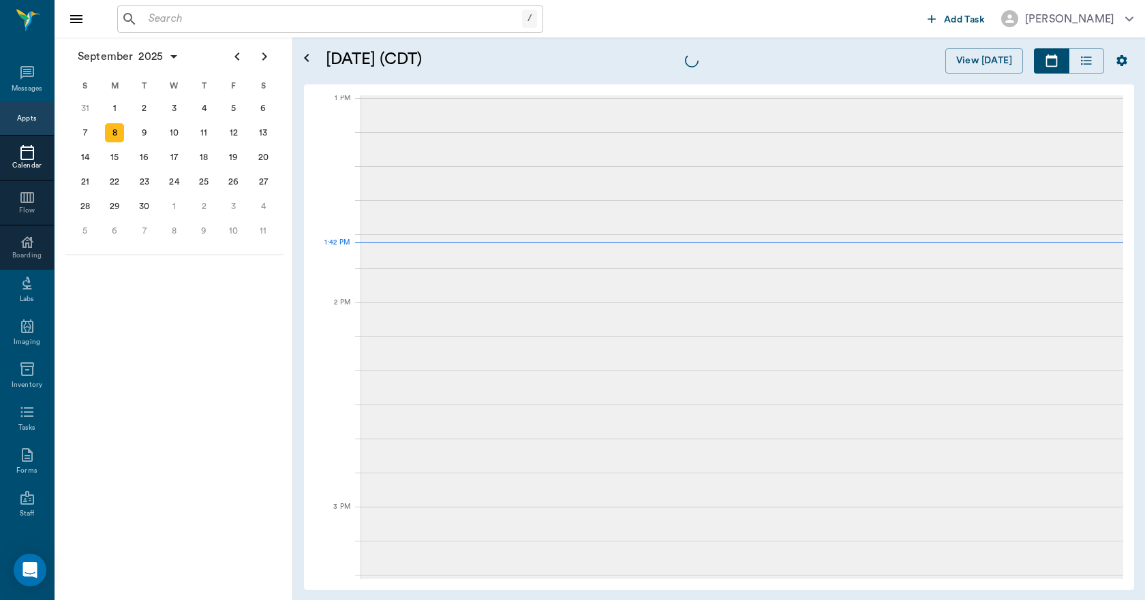
scroll to position [1023, 0]
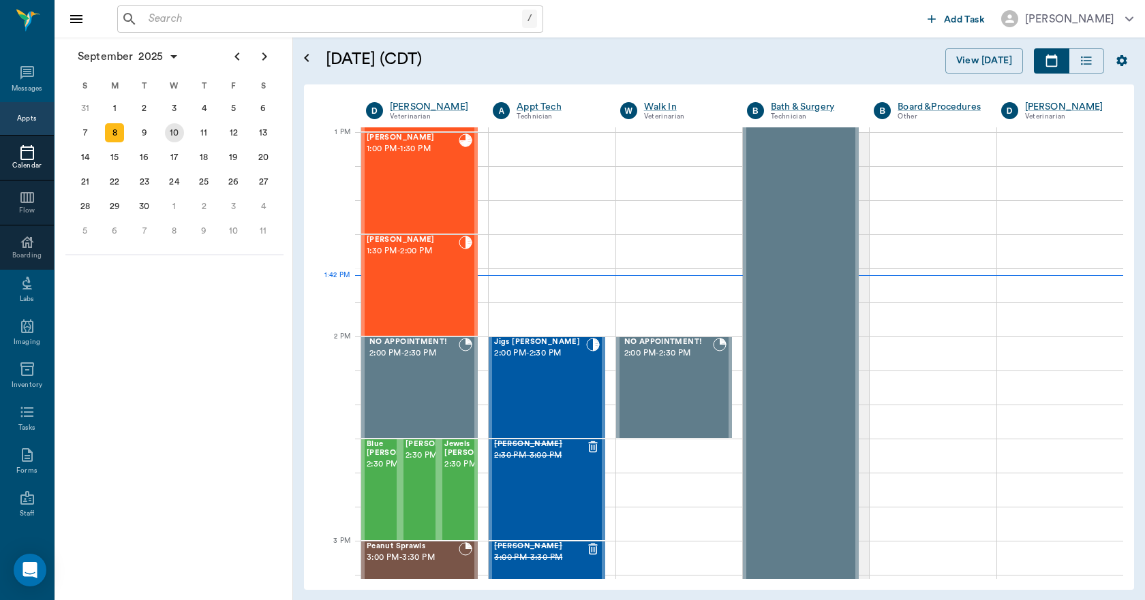
click at [180, 131] on div "10" at bounding box center [174, 132] width 19 height 19
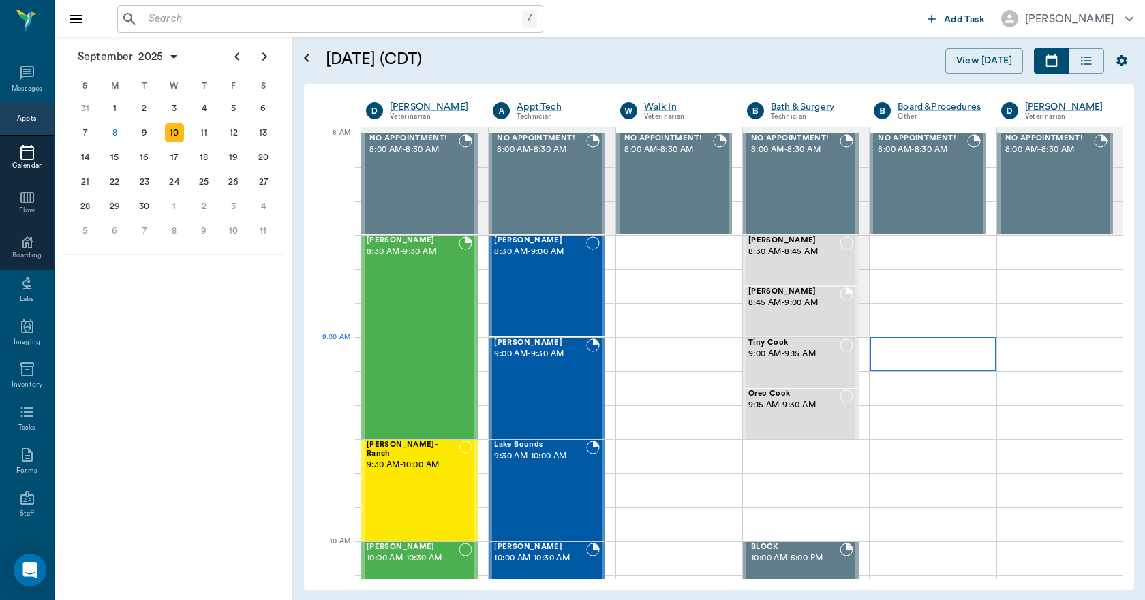
click at [927, 355] on div at bounding box center [932, 354] width 126 height 34
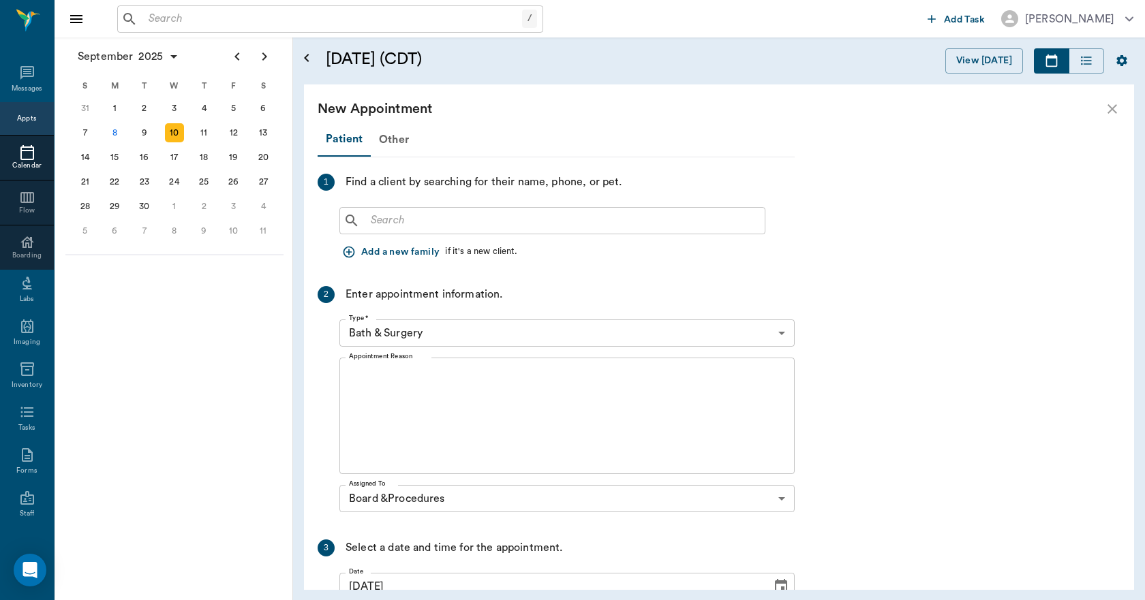
click at [478, 221] on input "text" at bounding box center [562, 220] width 394 height 19
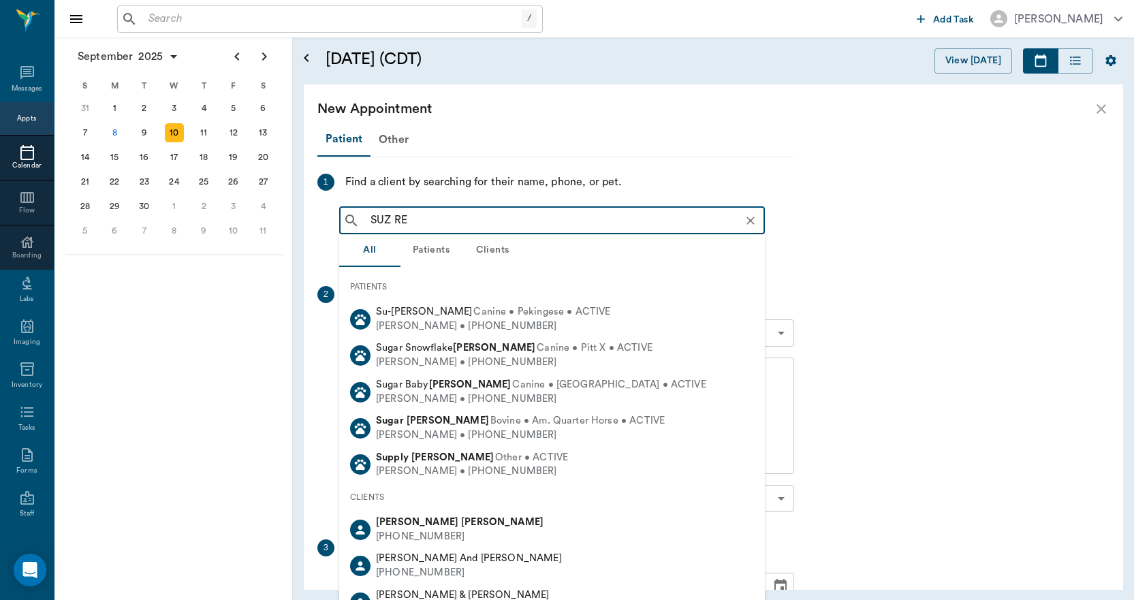
type input "SUZ REE"
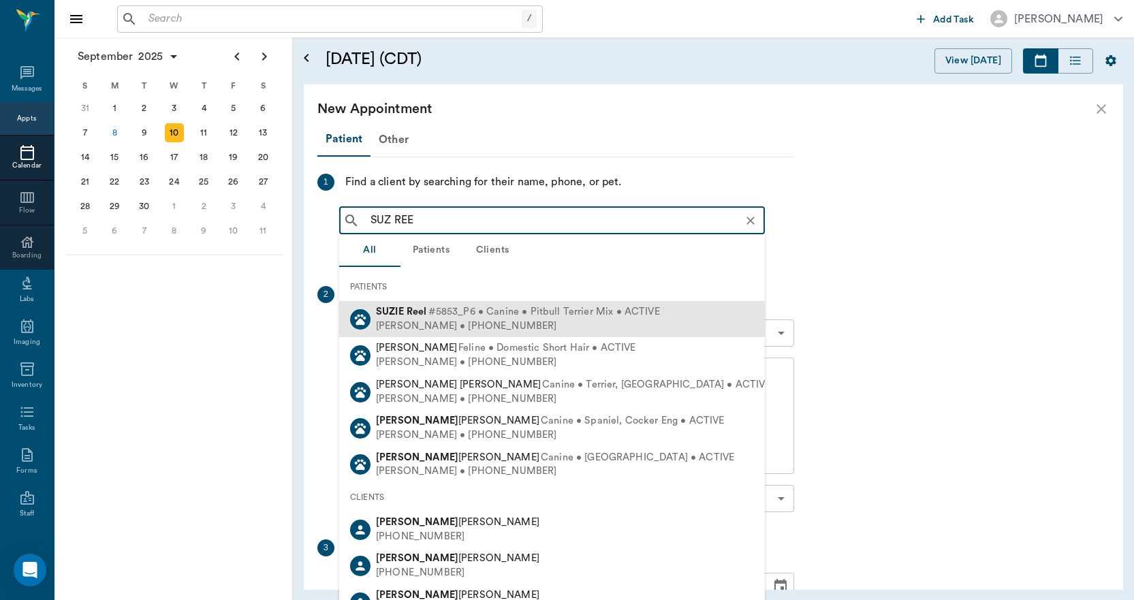
click at [456, 315] on span "#5853_P6 • Canine • Pitbull Terrier Mix • ACTIVE" at bounding box center [545, 312] width 232 height 14
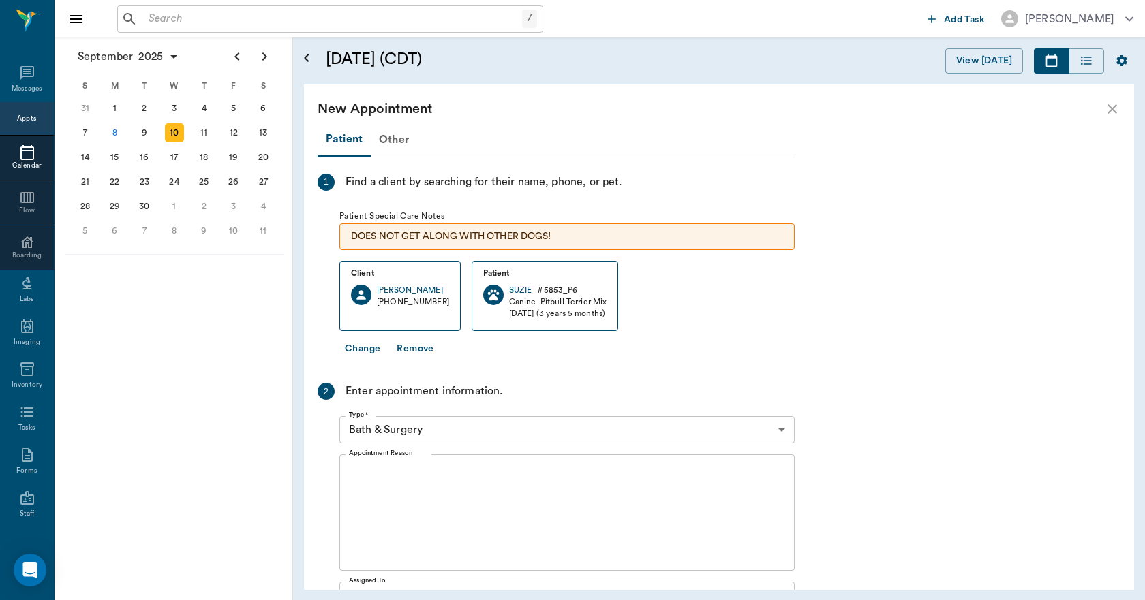
click at [475, 433] on body "/ ​ Add Task [PERSON_NAME] Nectar Messages Appts Calendar Flow Boarding Labs Im…" at bounding box center [572, 300] width 1145 height 600
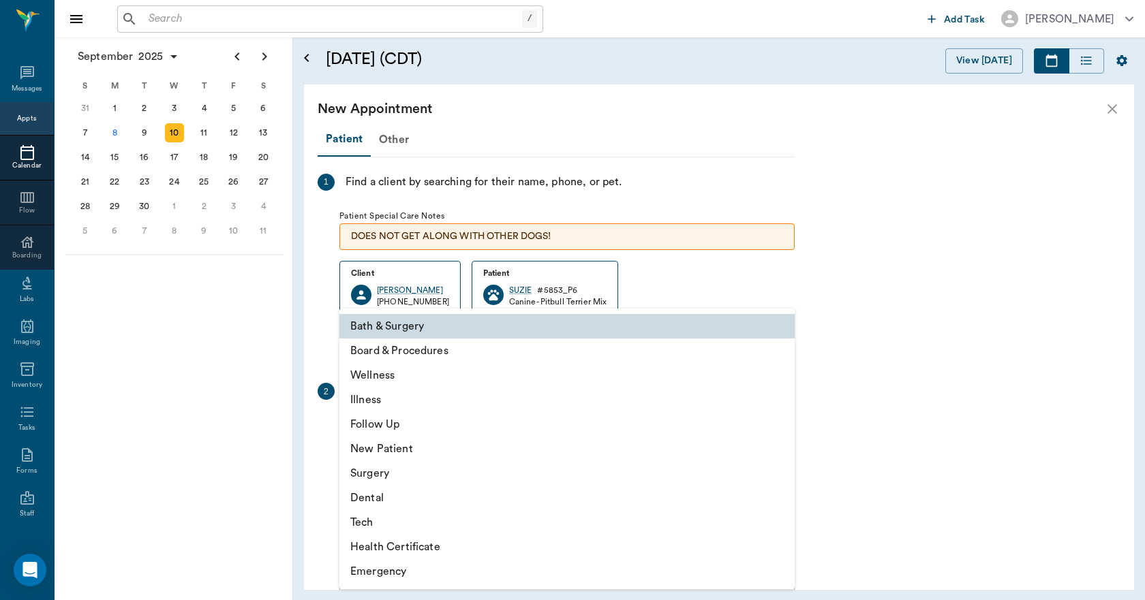
click at [422, 358] on li "Board & Procedures" at bounding box center [566, 351] width 455 height 25
type input "67816c1cf444b6f7d0a603e8"
type input "09:30 AM"
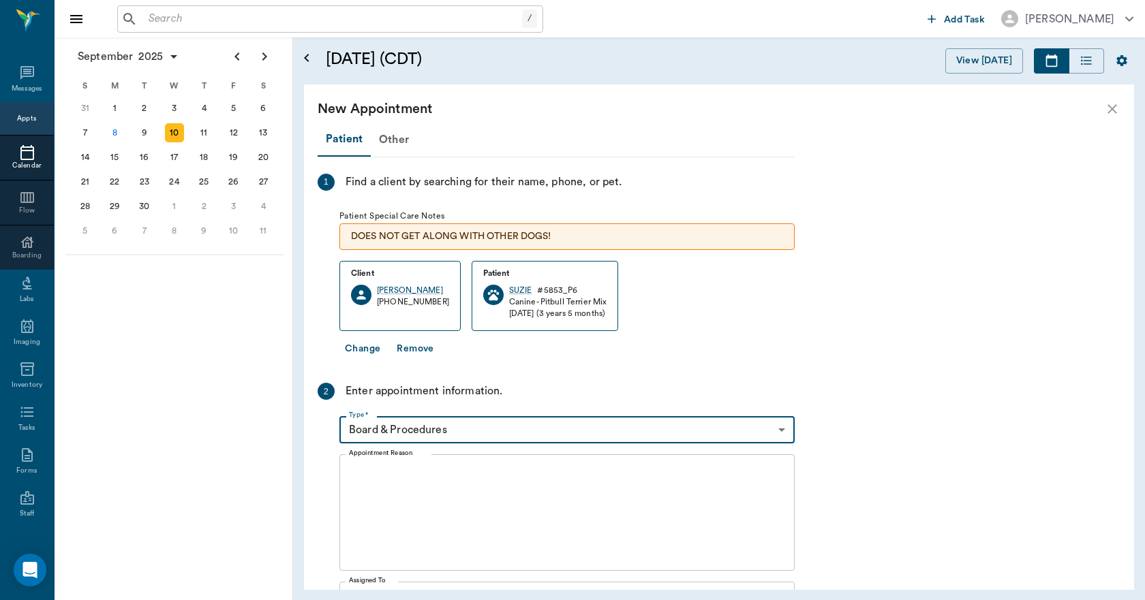
click at [394, 484] on textarea "Appointment Reason" at bounding box center [567, 513] width 436 height 94
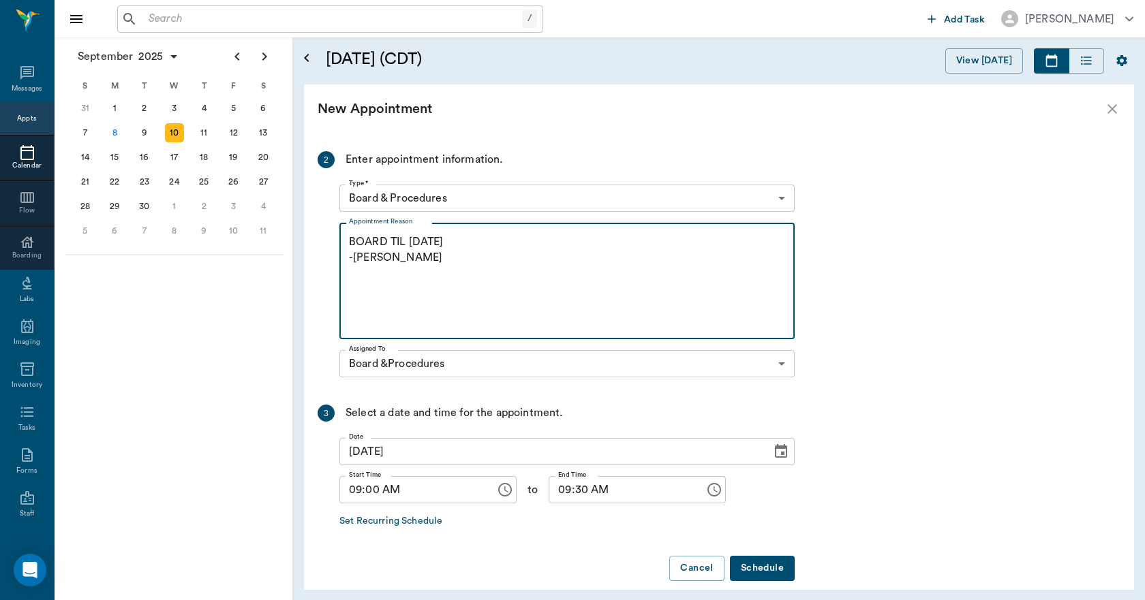
scroll to position [247, 0]
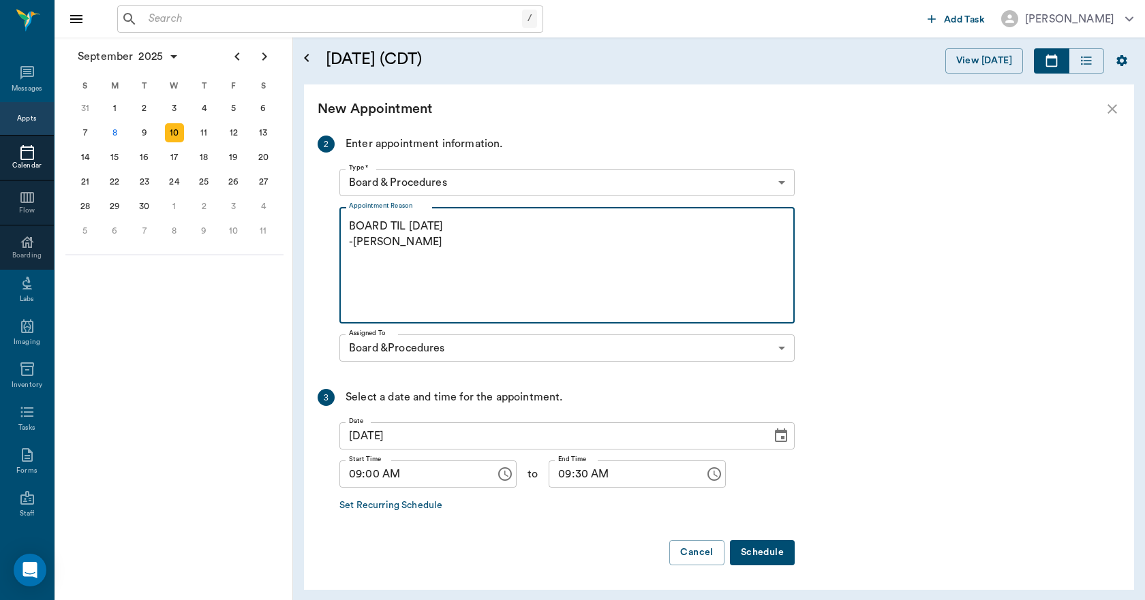
type textarea "BOARD TIL [DATE] -[PERSON_NAME]"
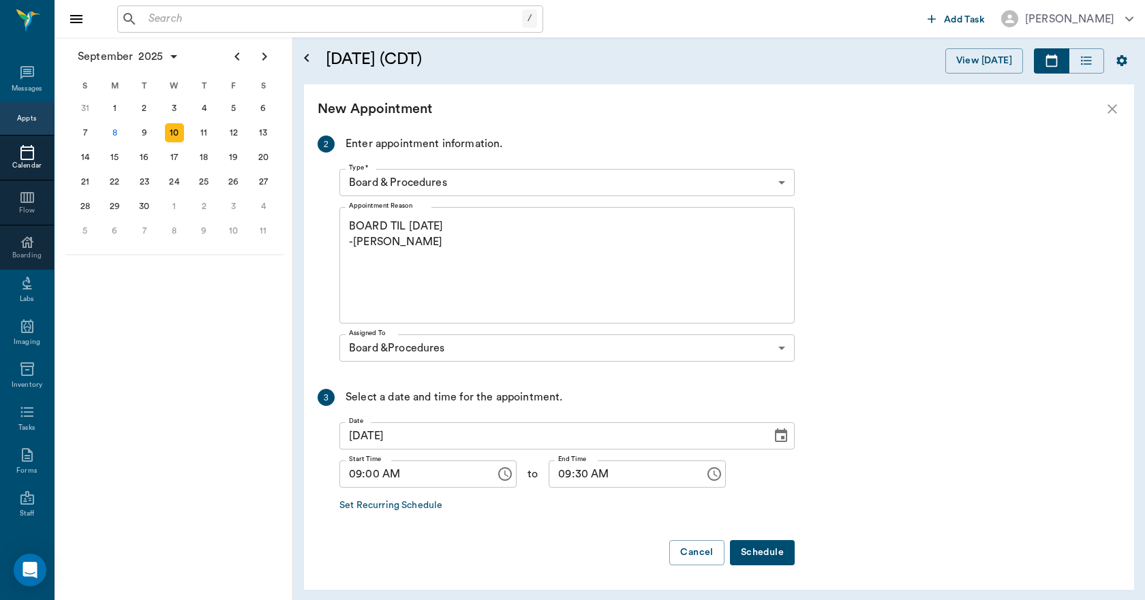
click at [771, 547] on button "Schedule" at bounding box center [762, 552] width 65 height 25
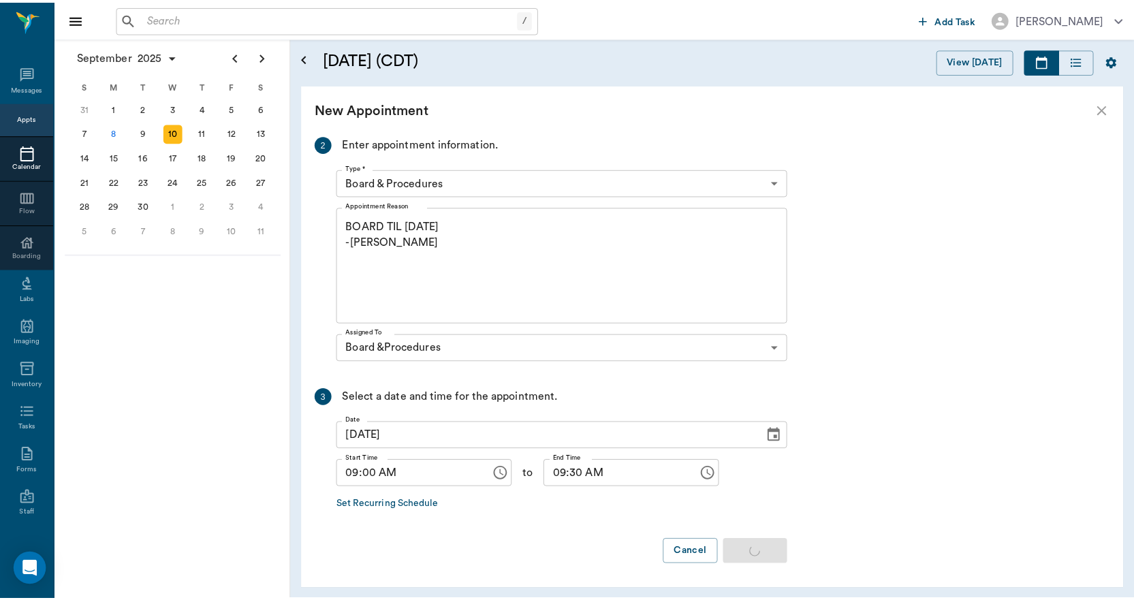
scroll to position [0, 0]
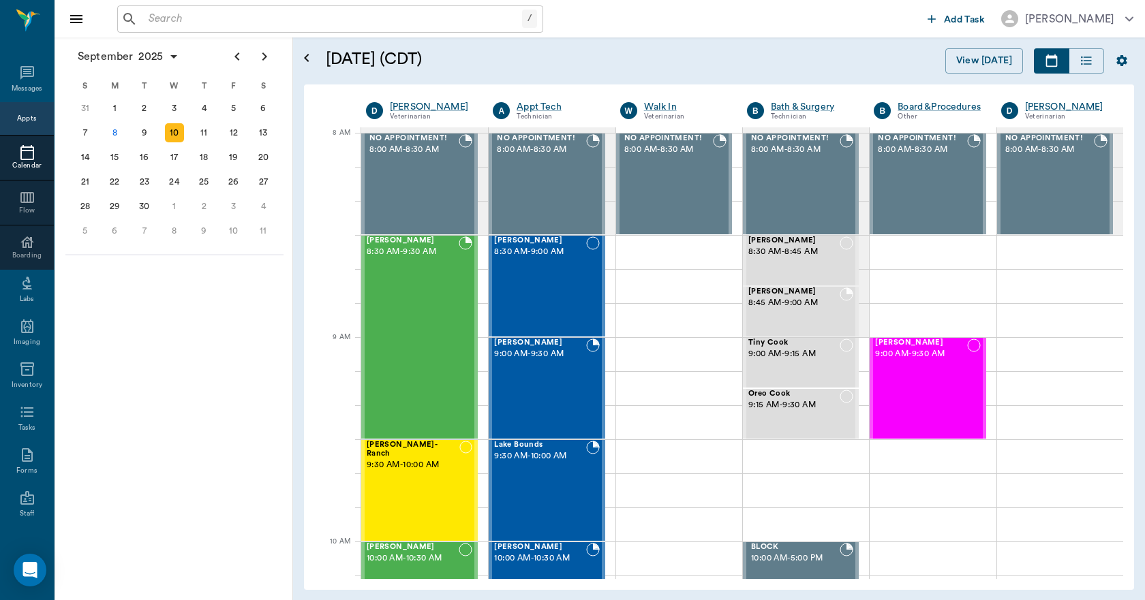
click at [261, 24] on input "text" at bounding box center [332, 19] width 379 height 19
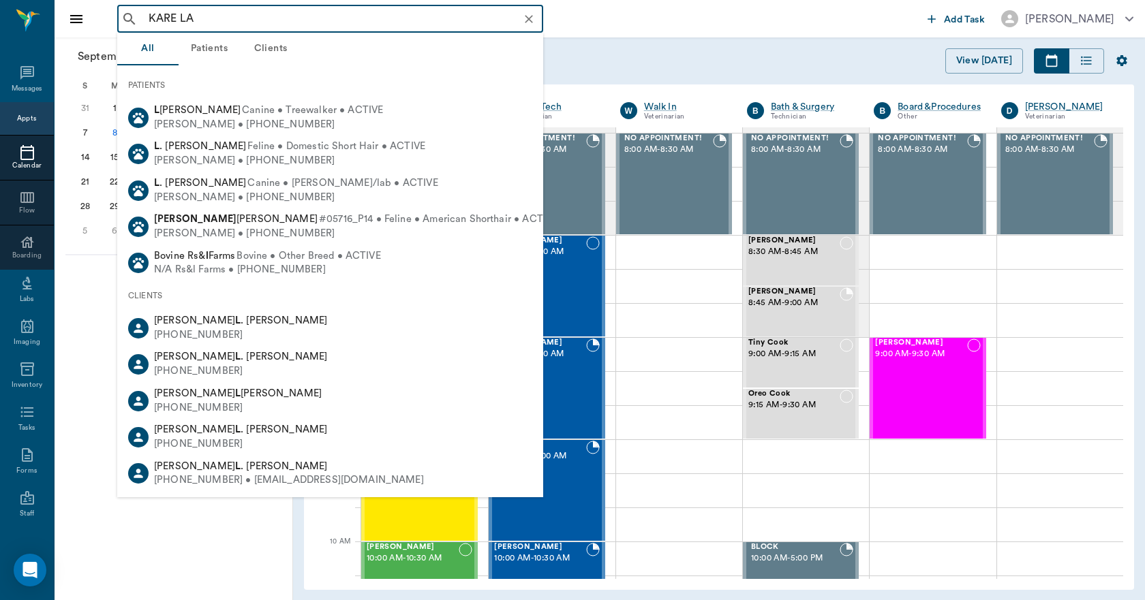
type input "[PERSON_NAME]"
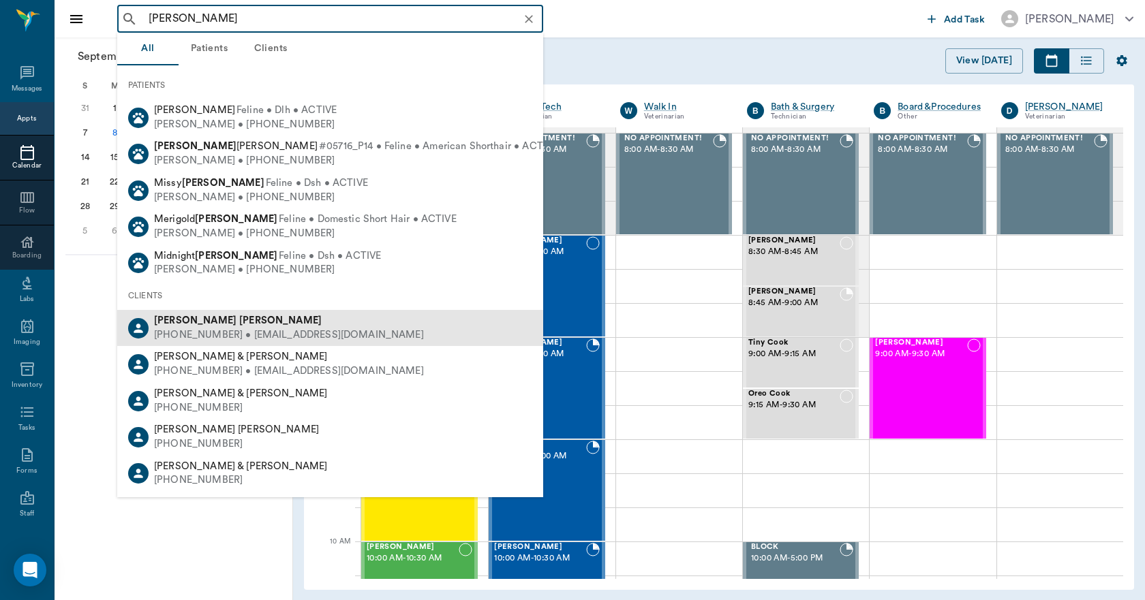
click at [239, 317] on b "[PERSON_NAME]" at bounding box center [280, 320] width 82 height 10
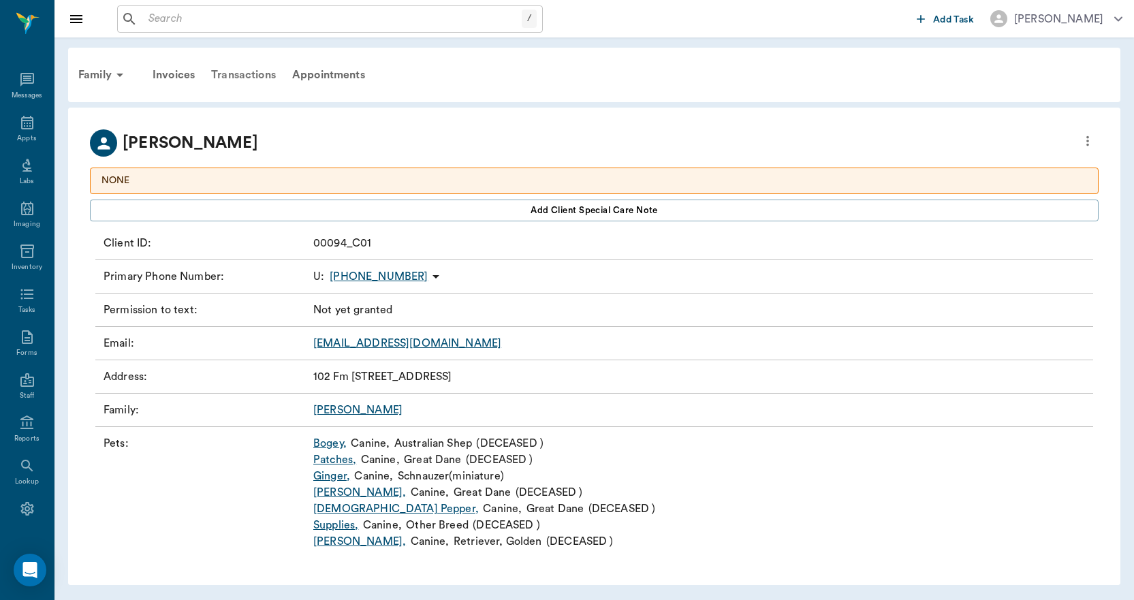
click at [247, 73] on div "Transactions" at bounding box center [243, 75] width 81 height 33
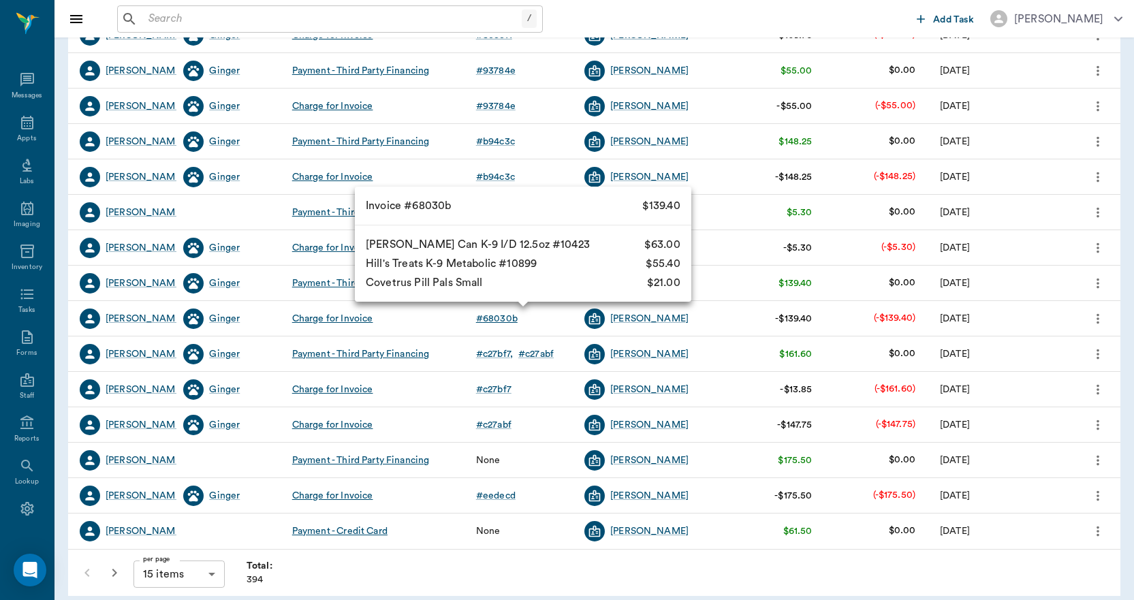
scroll to position [238, 0]
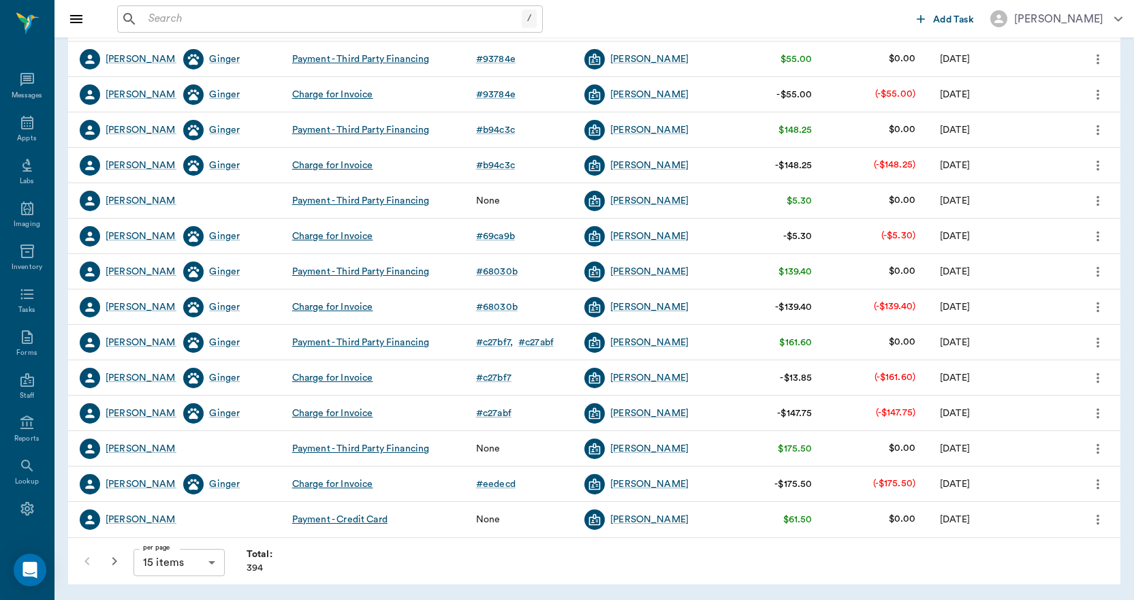
click at [116, 561] on icon "button" at bounding box center [114, 561] width 5 height 8
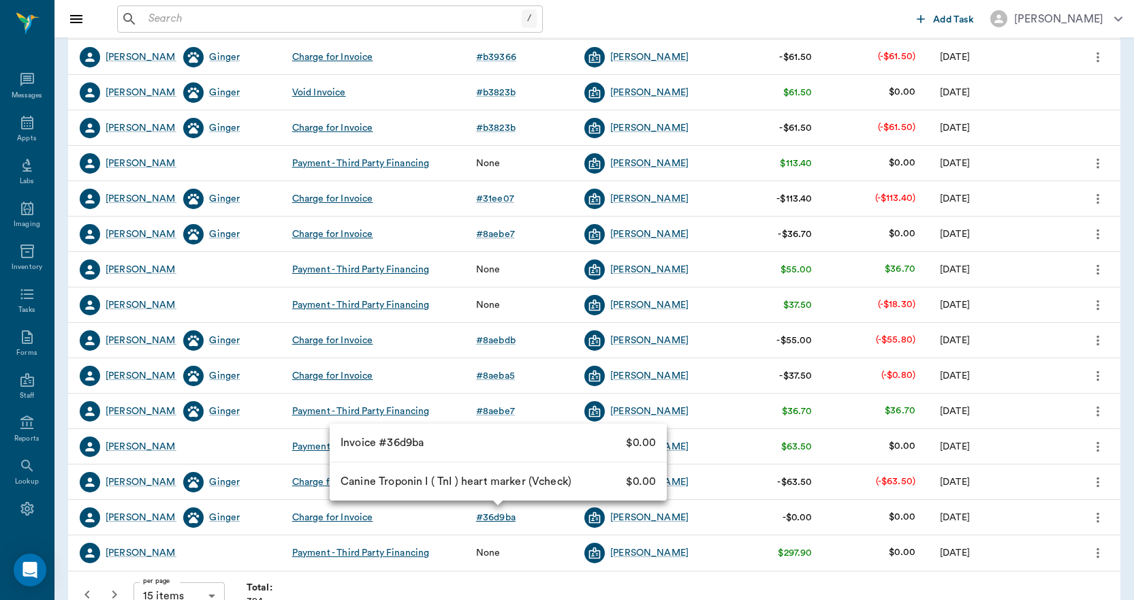
scroll to position [238, 0]
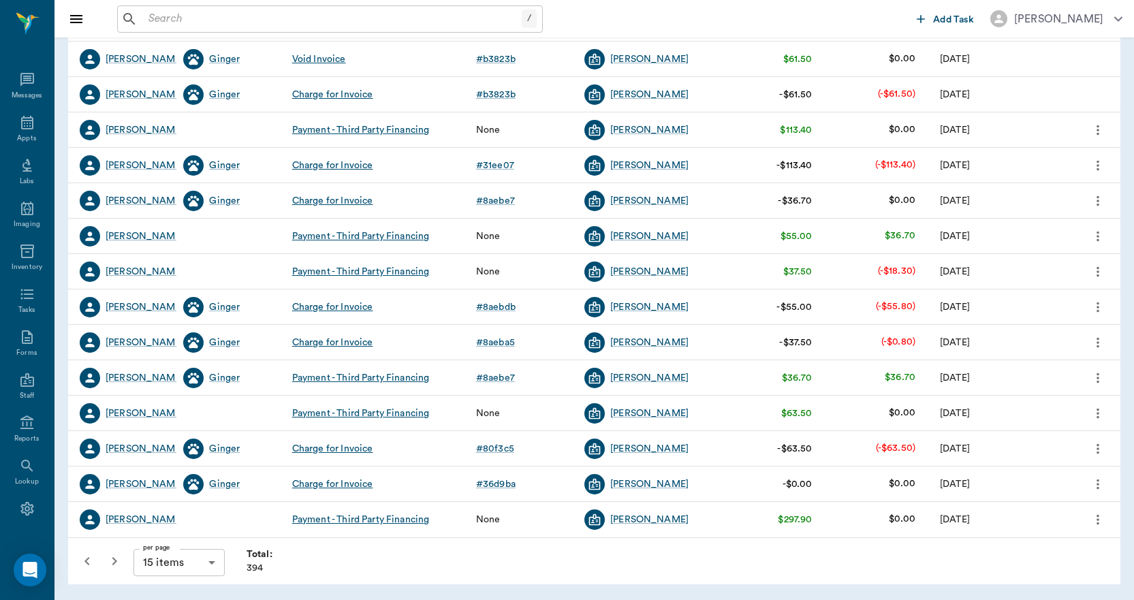
click at [111, 563] on icon "button" at bounding box center [114, 561] width 16 height 16
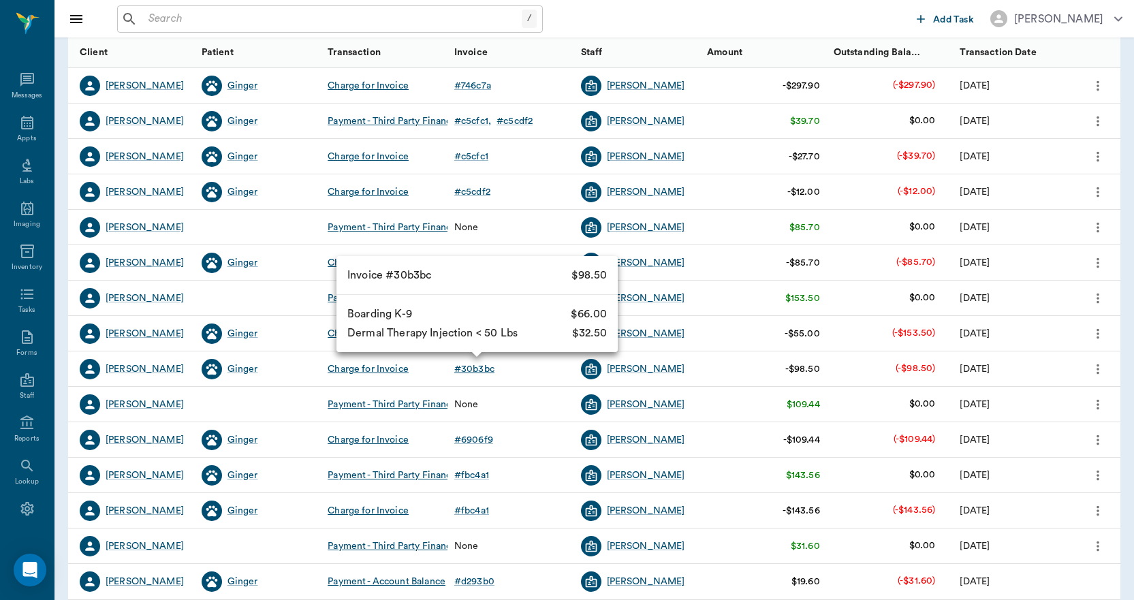
scroll to position [204, 0]
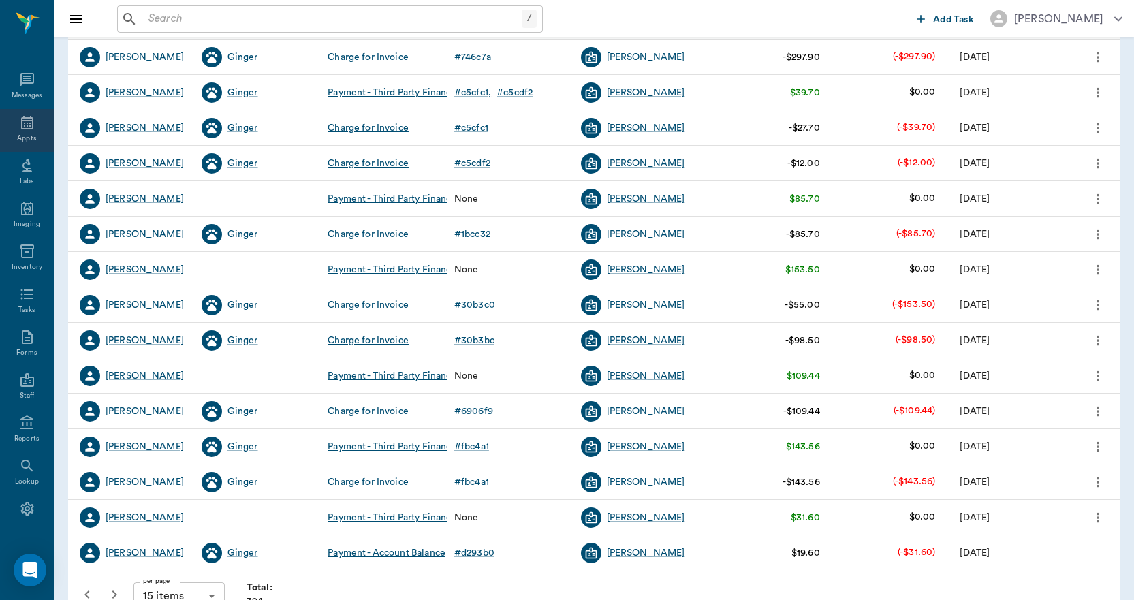
click at [17, 132] on div "Appts" at bounding box center [27, 130] width 54 height 43
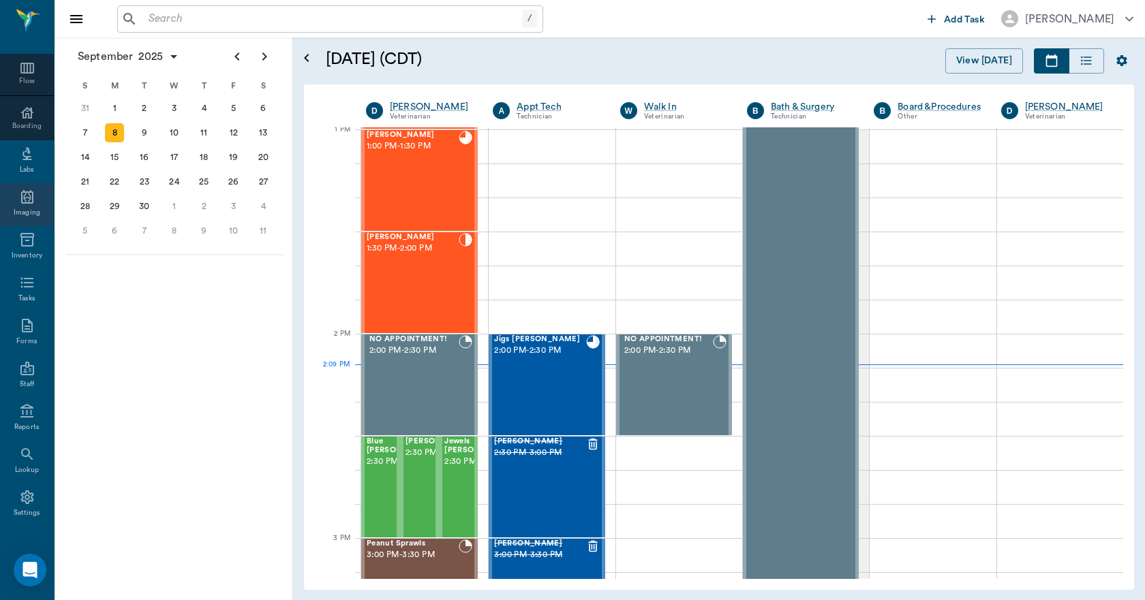
scroll to position [143, 0]
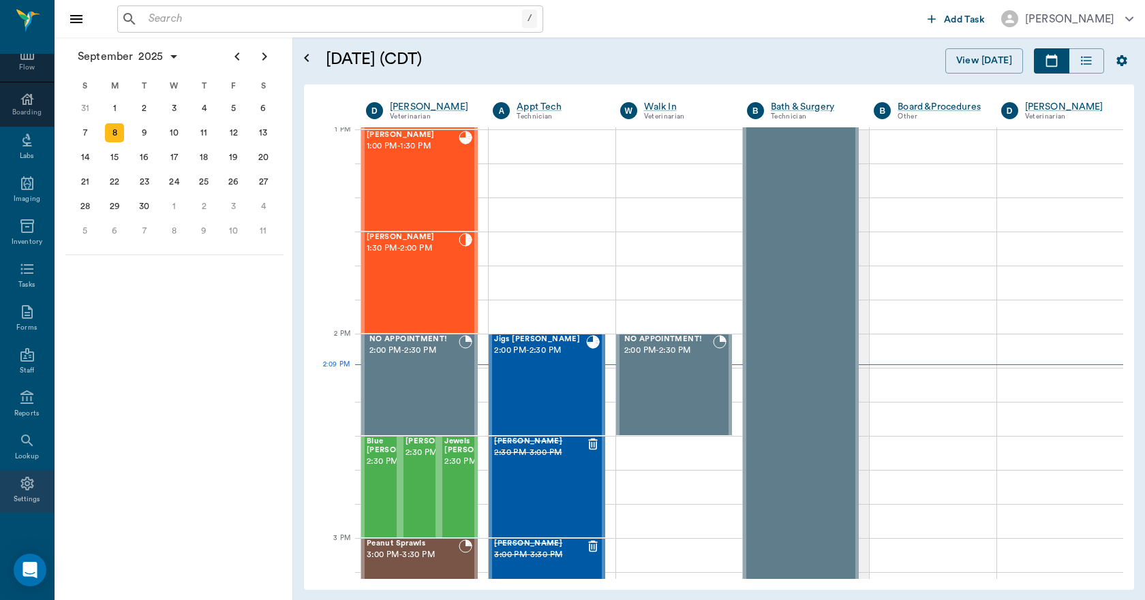
click at [29, 493] on div "Settings" at bounding box center [27, 491] width 54 height 43
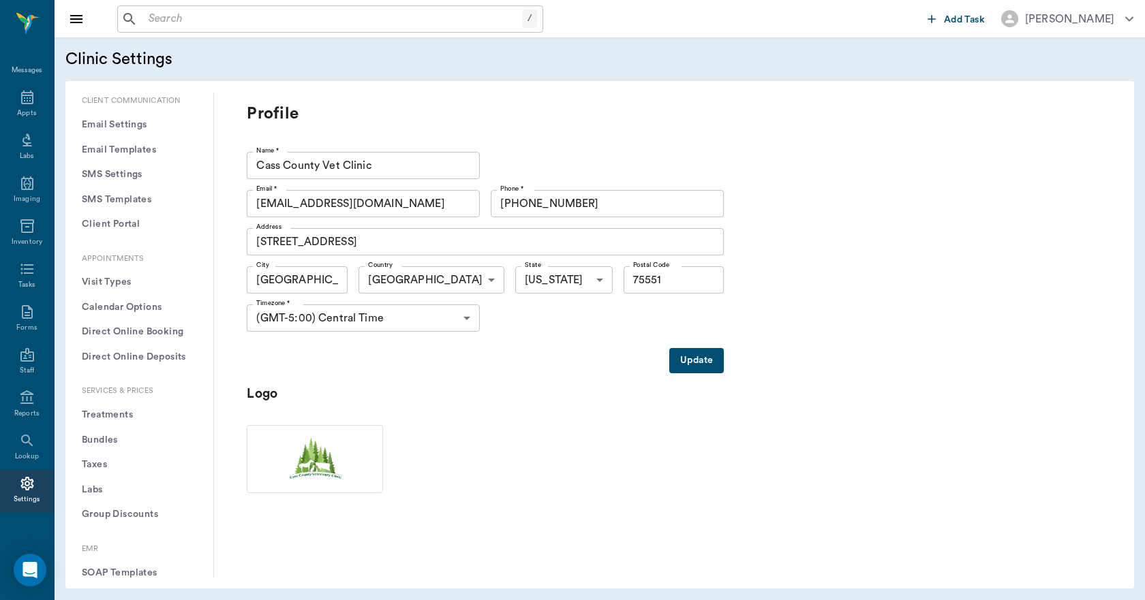
scroll to position [204, 0]
click at [129, 421] on button "Treatments" at bounding box center [139, 414] width 126 height 25
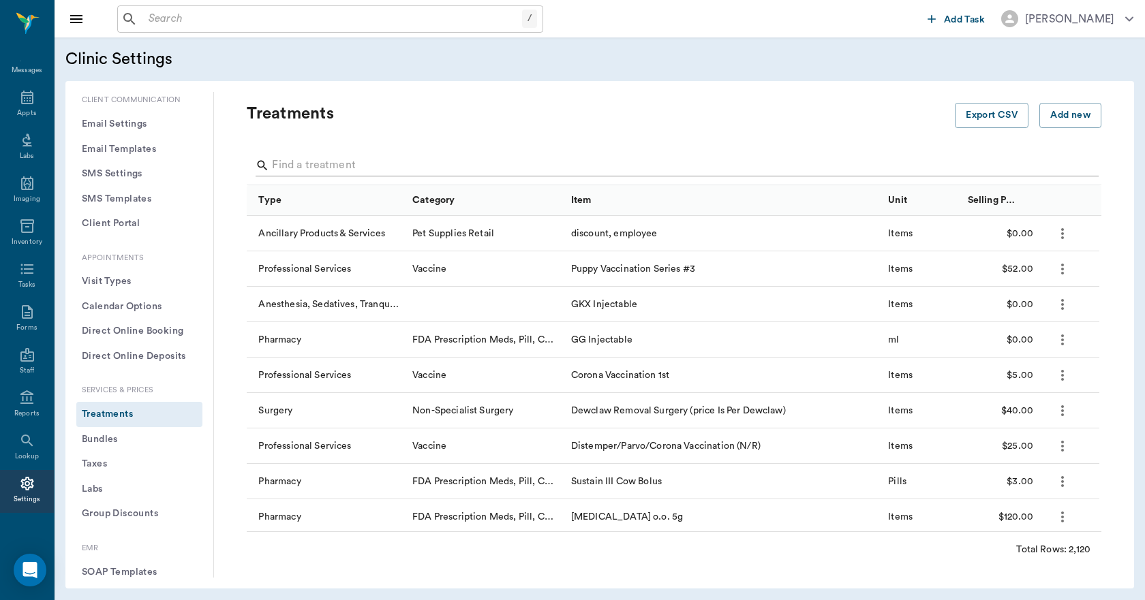
click at [324, 163] on input "Search" at bounding box center [675, 166] width 806 height 22
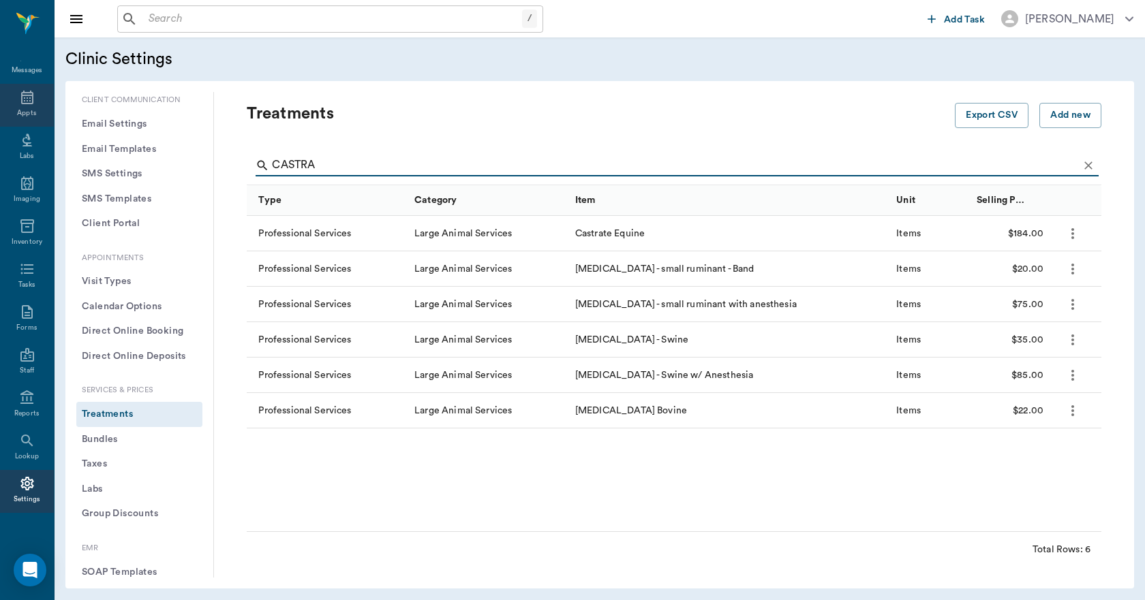
type input "CASTRA"
click at [20, 94] on icon at bounding box center [27, 97] width 16 height 16
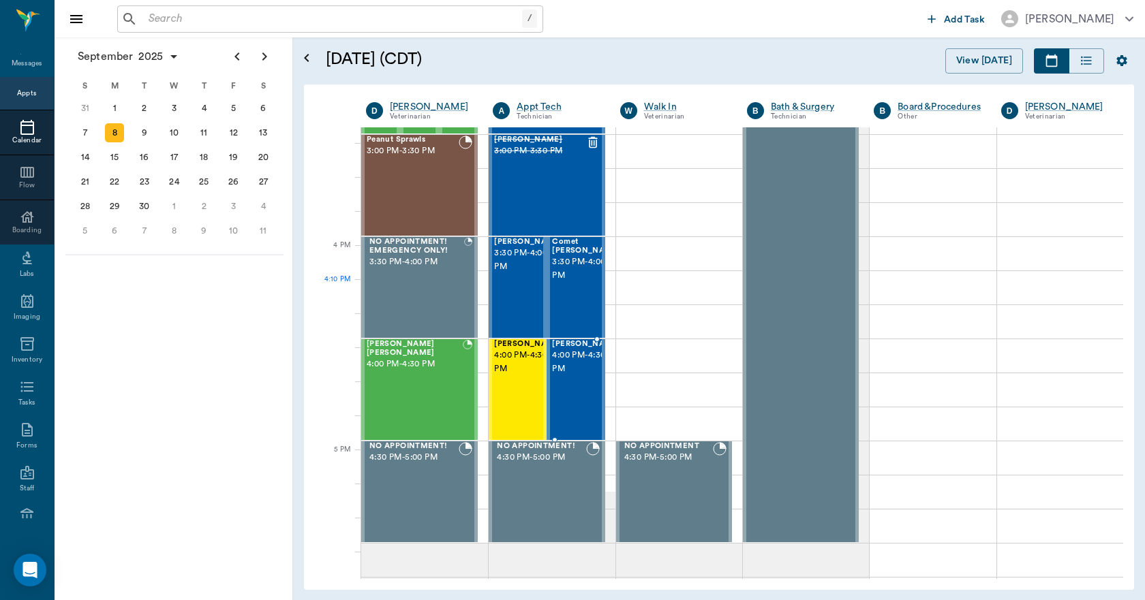
scroll to position [1568, 0]
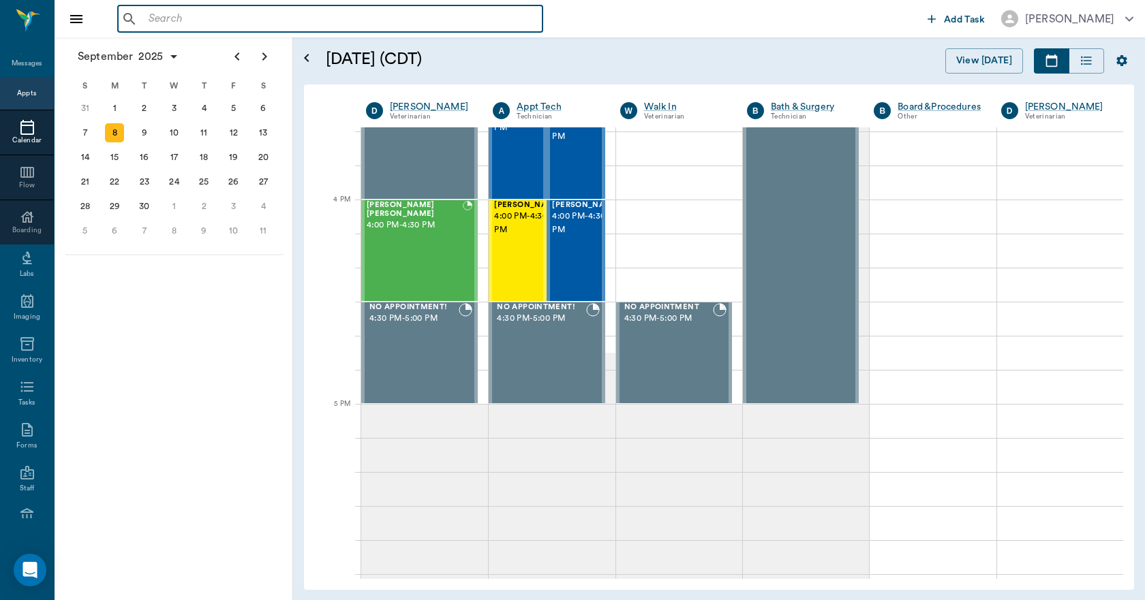
click at [324, 20] on input "text" at bounding box center [340, 19] width 394 height 19
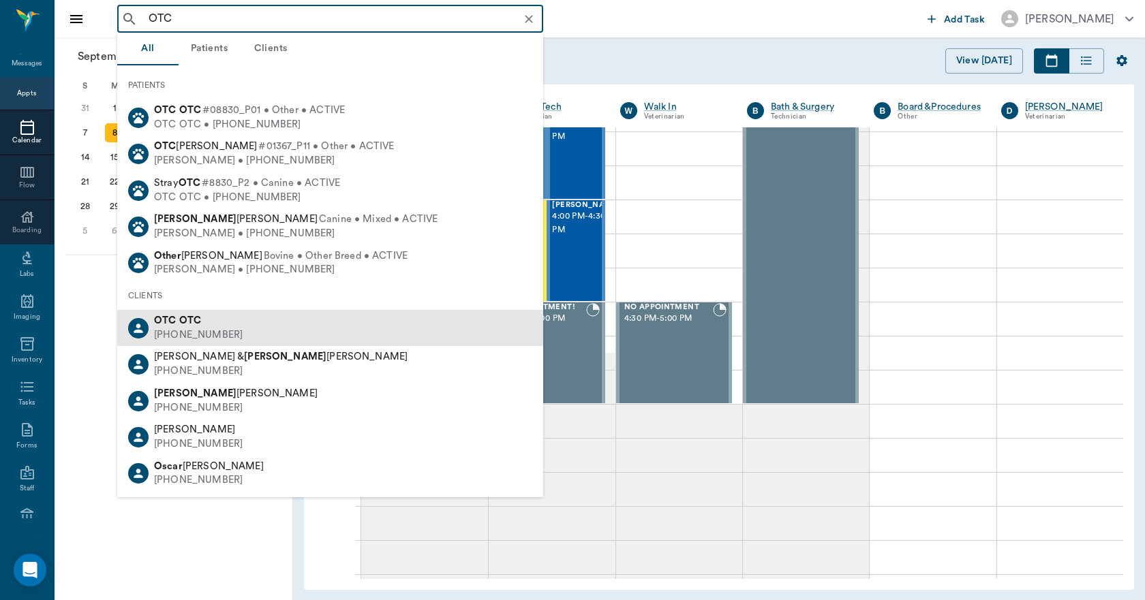
click at [171, 315] on div "OTC OTC" at bounding box center [198, 321] width 89 height 14
type input "OTC"
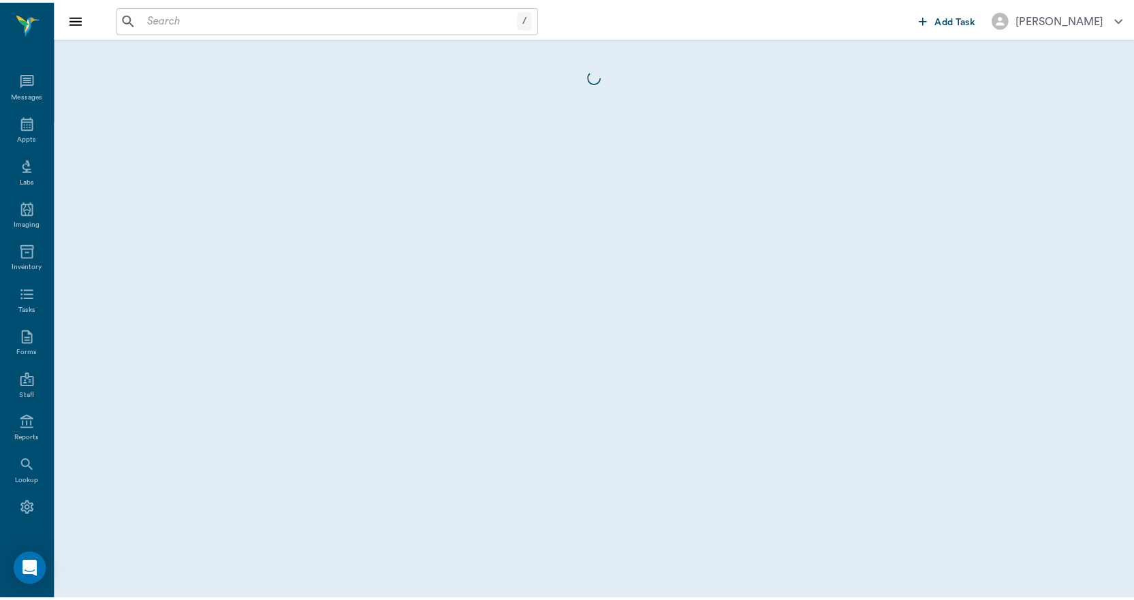
scroll to position [25, 0]
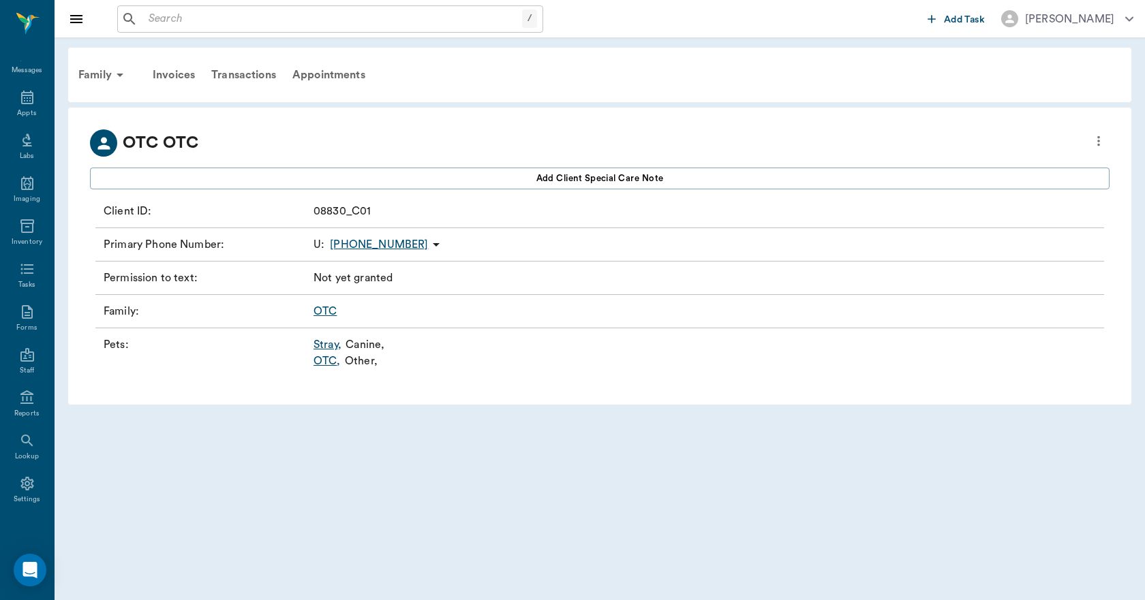
click at [325, 363] on link "OTC ," at bounding box center [326, 361] width 27 height 16
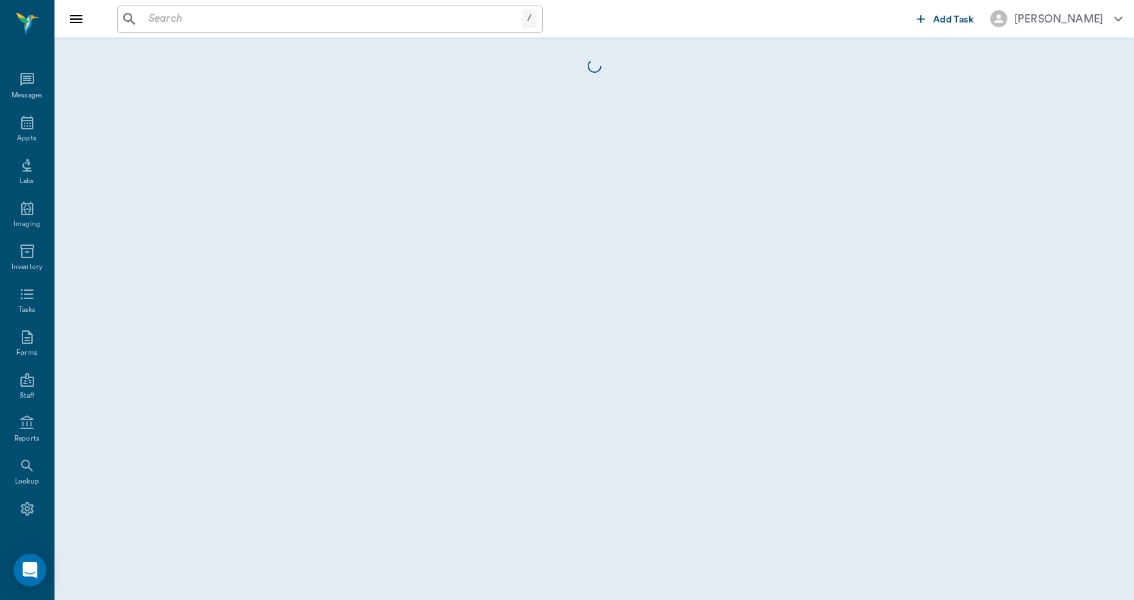
scroll to position [25, 0]
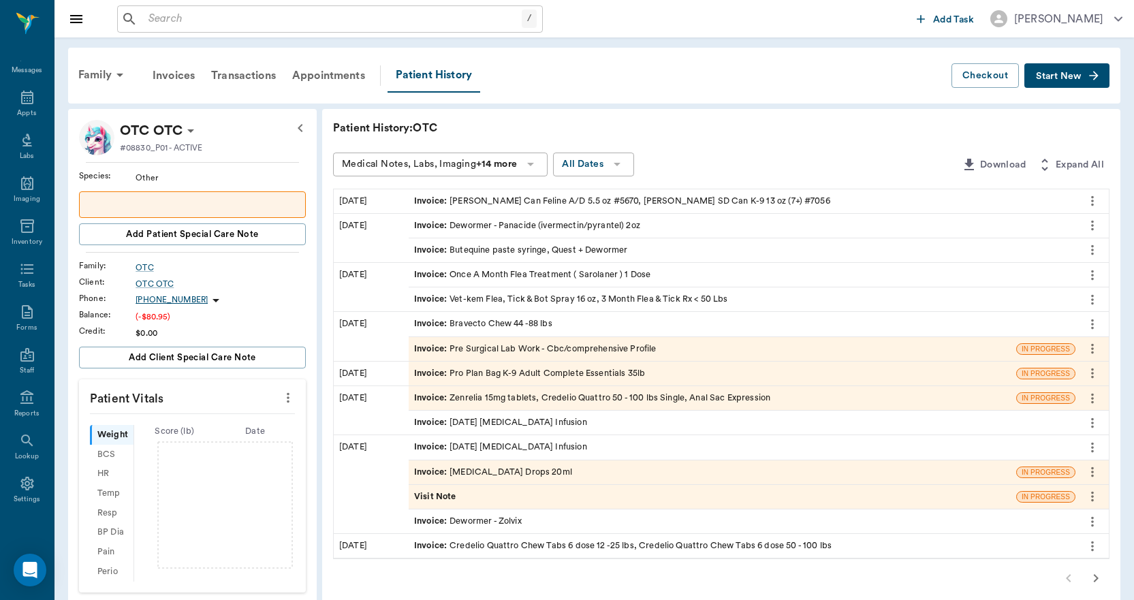
click at [490, 467] on div "Invoice : [MEDICAL_DATA] Drops 20ml" at bounding box center [493, 472] width 158 height 13
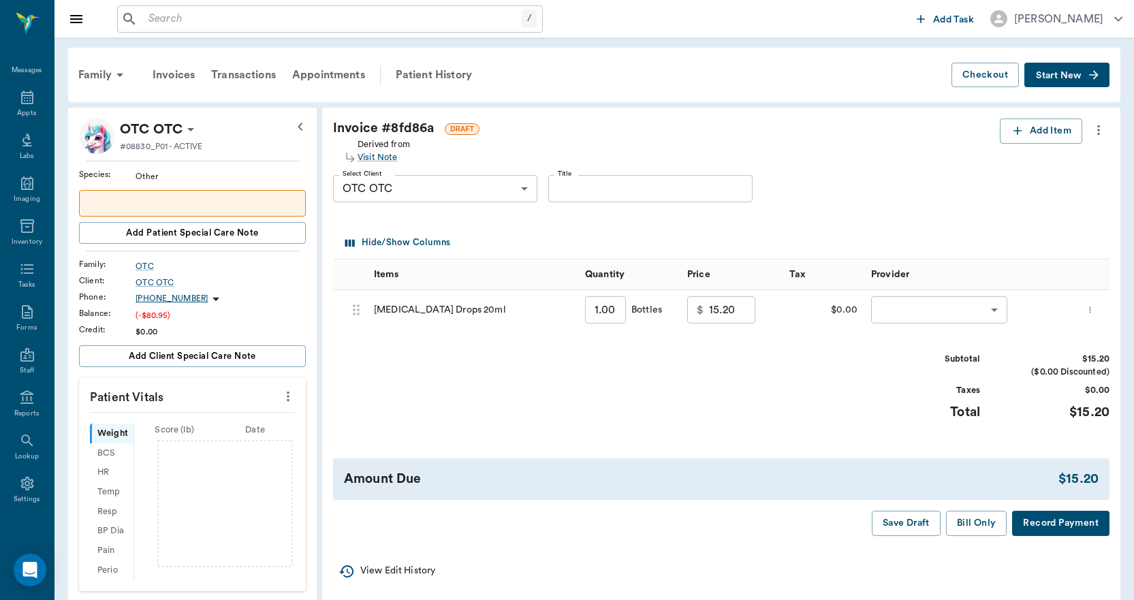
click at [1097, 125] on icon "more" at bounding box center [1098, 130] width 15 height 16
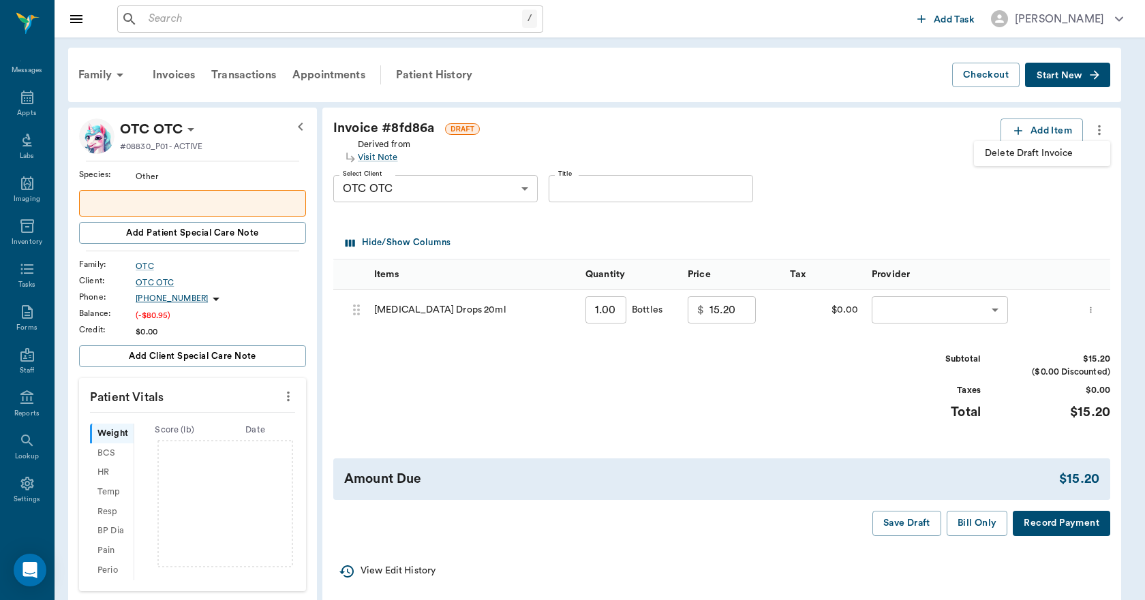
click at [1010, 155] on span "Delete Draft Invoice" at bounding box center [1041, 153] width 114 height 14
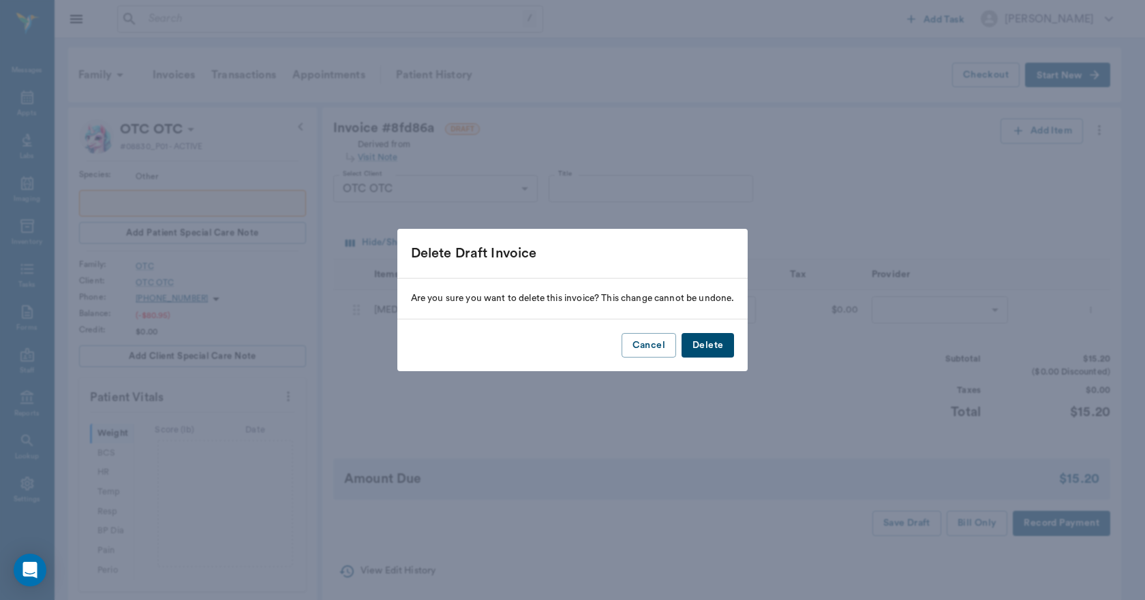
click at [701, 343] on button "Delete" at bounding box center [707, 345] width 52 height 25
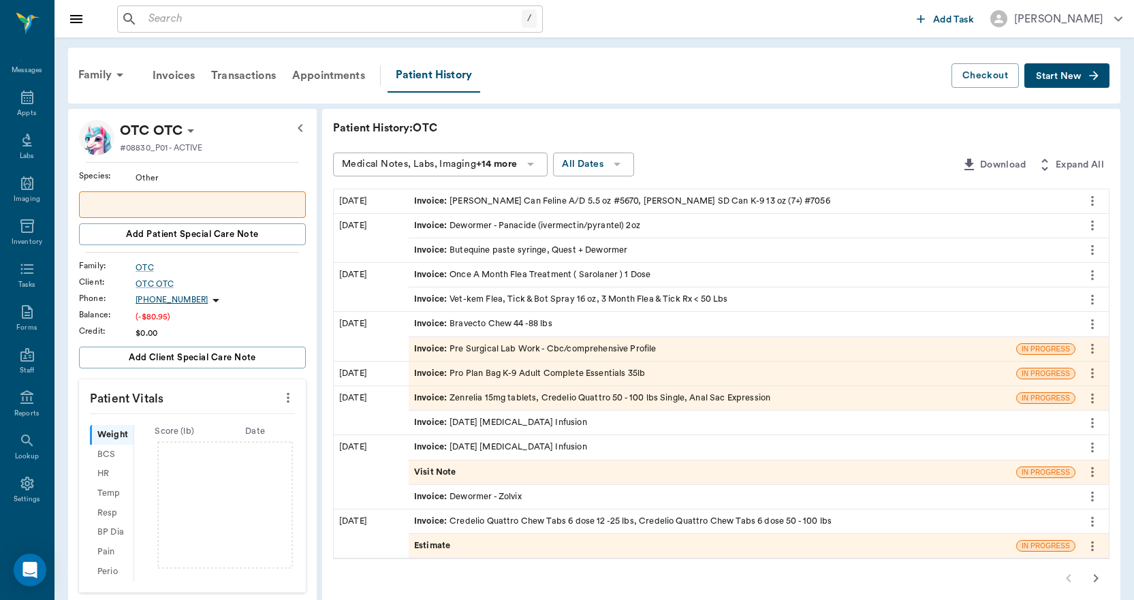
click at [1054, 76] on span "Start New" at bounding box center [1059, 76] width 46 height 0
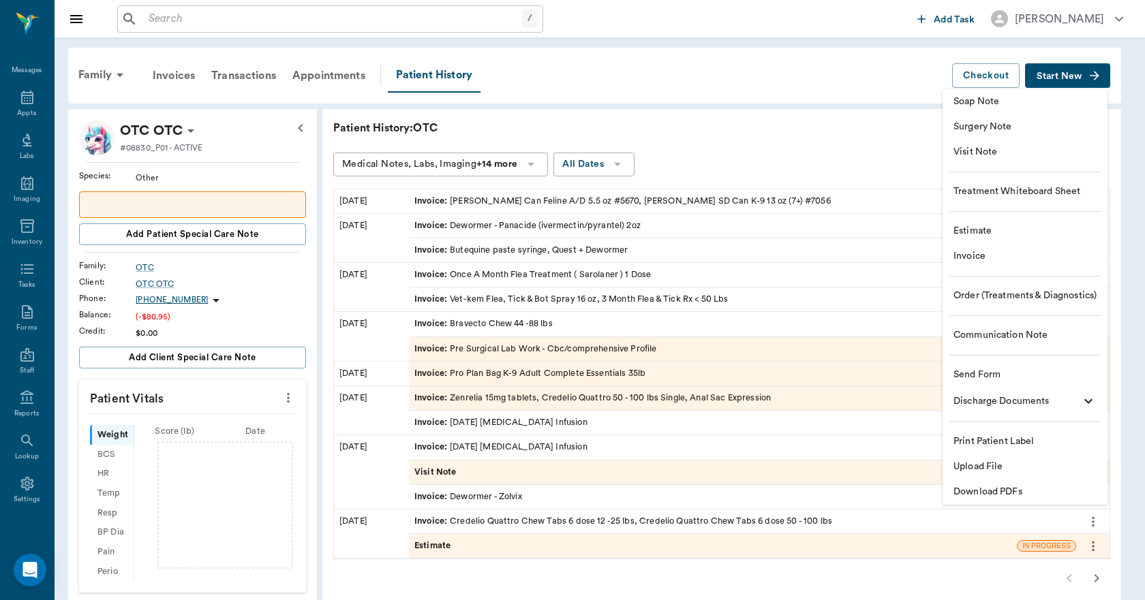
click at [991, 253] on span "Invoice" at bounding box center [1024, 256] width 143 height 14
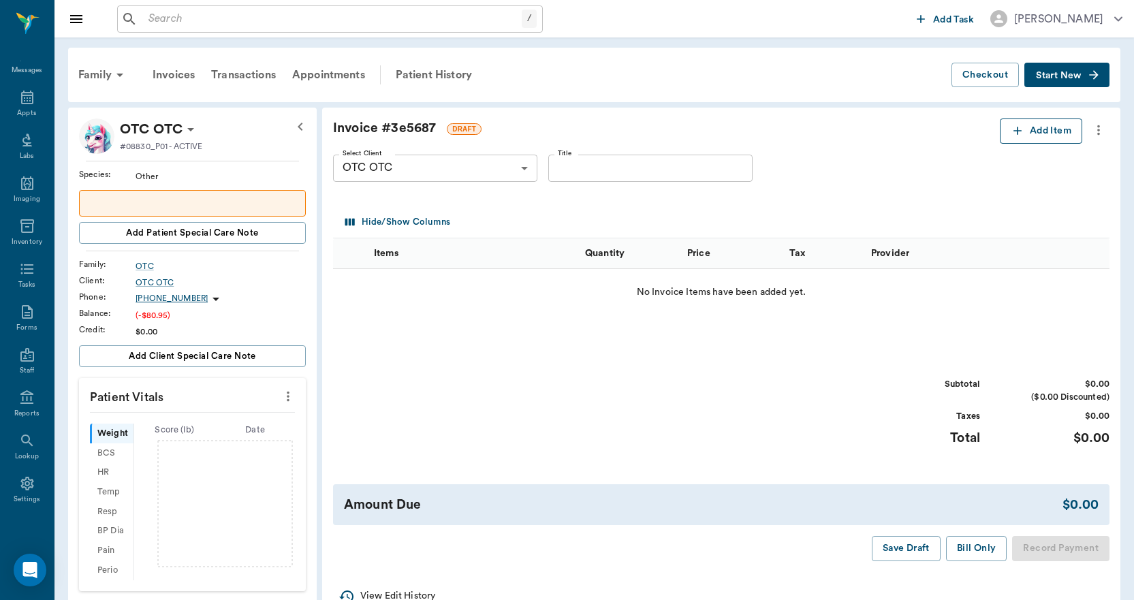
click at [1031, 130] on button "Add Item" at bounding box center [1041, 131] width 82 height 25
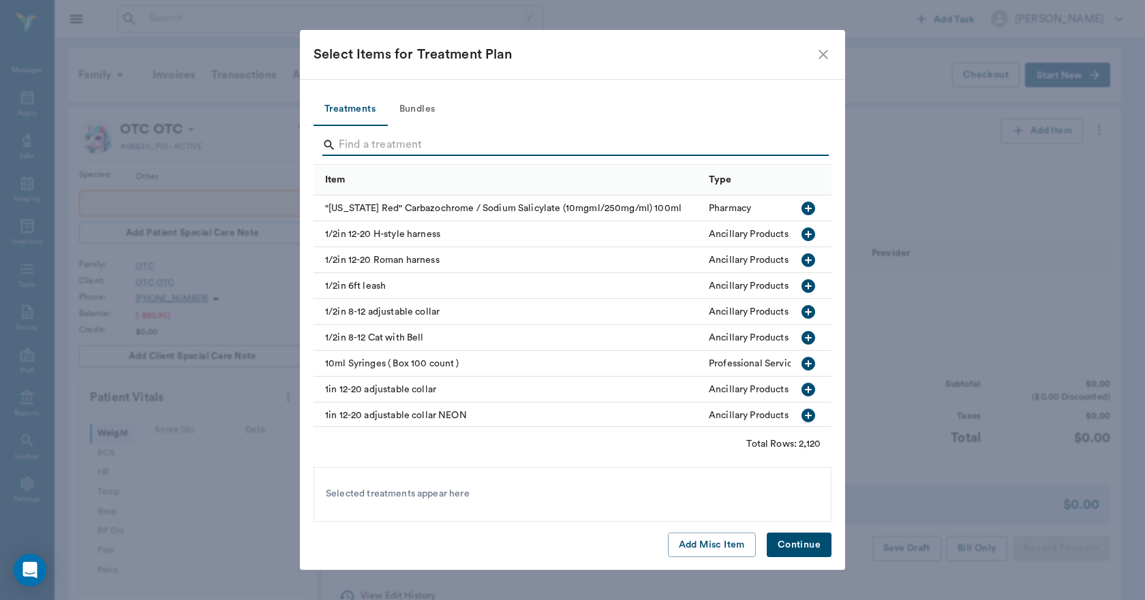
click at [616, 140] on input "Search" at bounding box center [573, 145] width 469 height 22
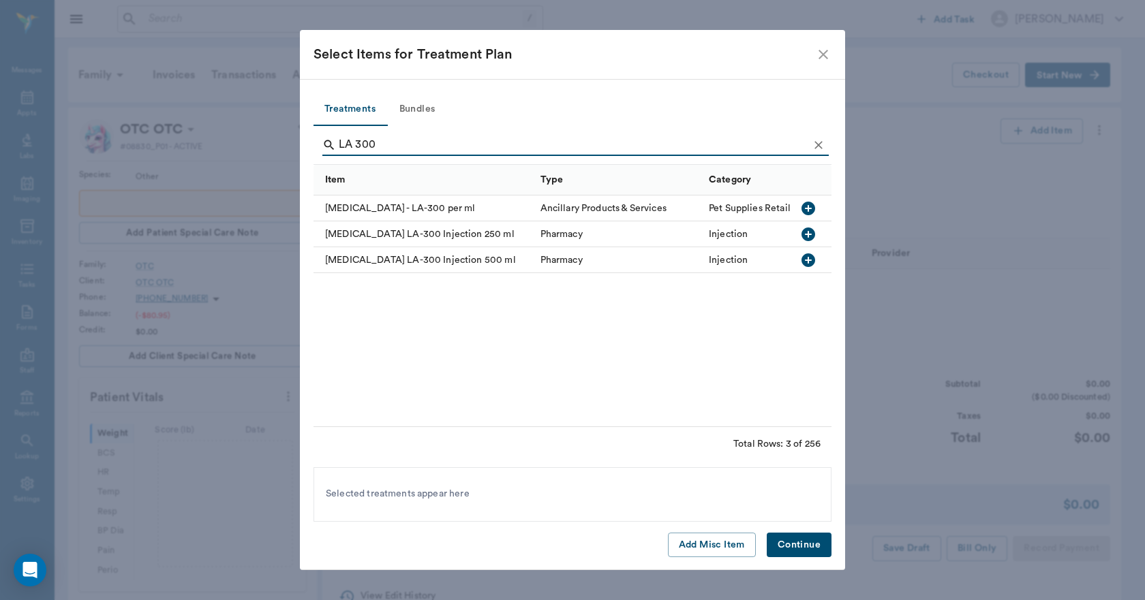
click at [807, 238] on icon "button" at bounding box center [808, 235] width 14 height 14
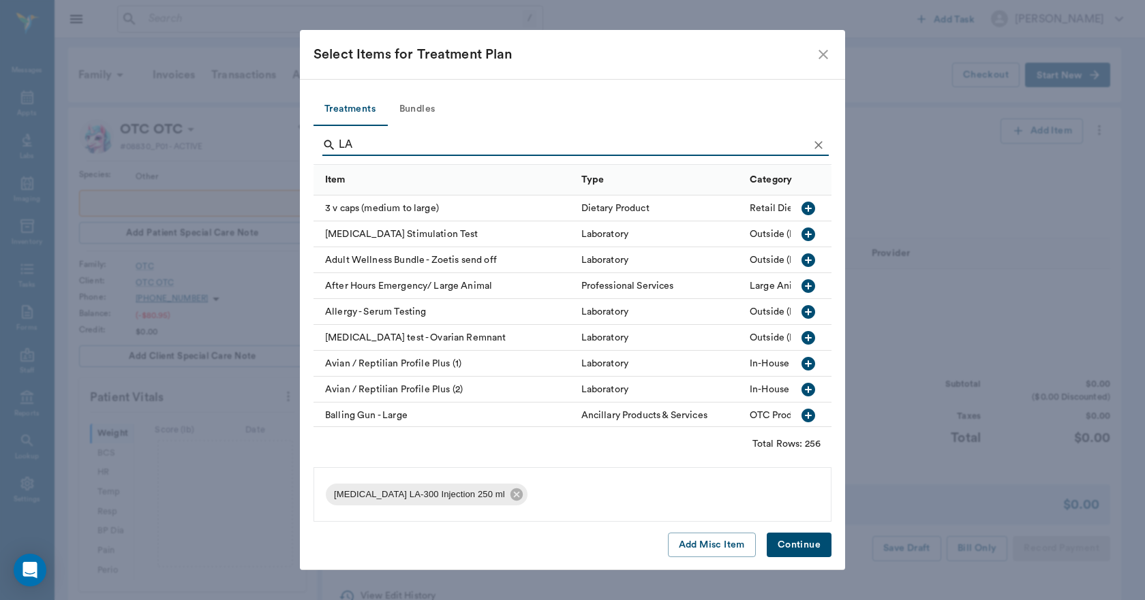
type input "L"
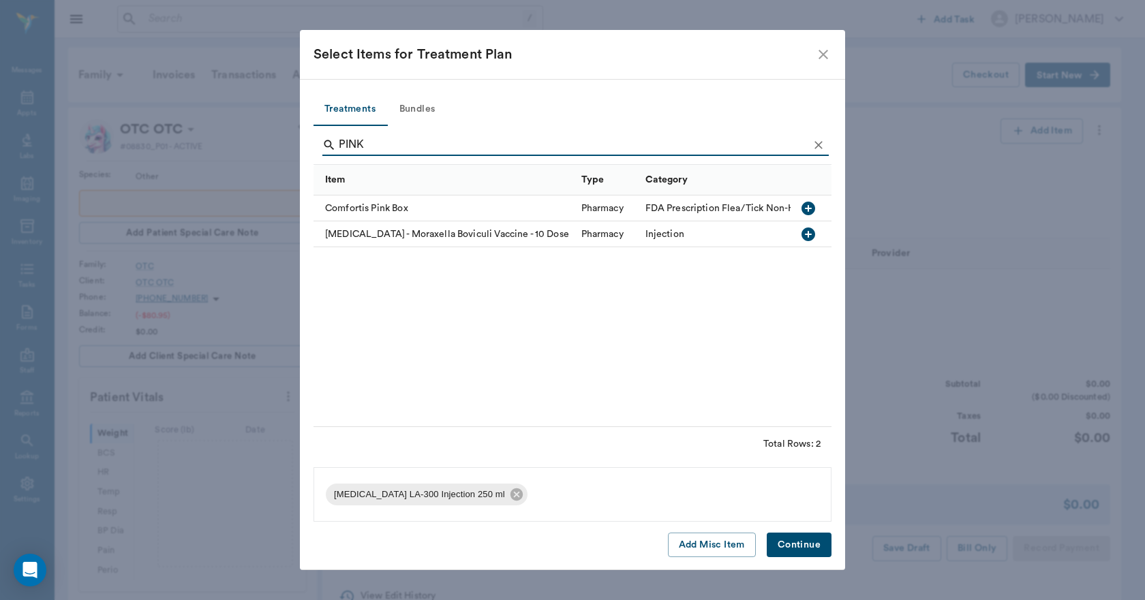
type input "PINK"
click at [808, 234] on icon "button" at bounding box center [808, 234] width 16 height 16
click at [810, 541] on button "Continue" at bounding box center [798, 545] width 65 height 25
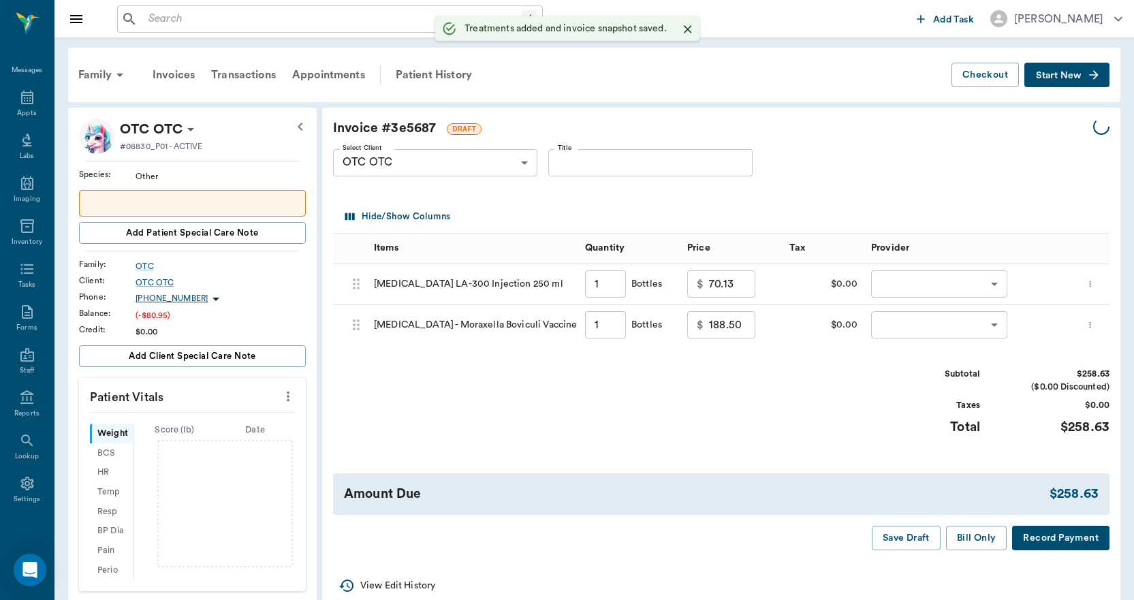
type input "1.00"
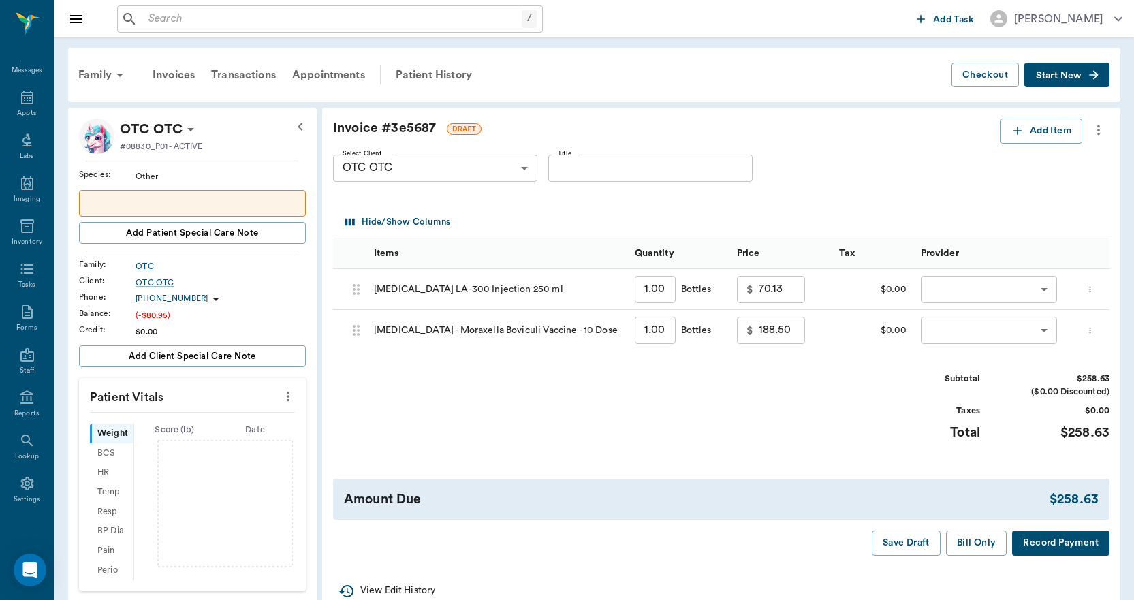
click at [1101, 134] on icon "more" at bounding box center [1098, 130] width 15 height 16
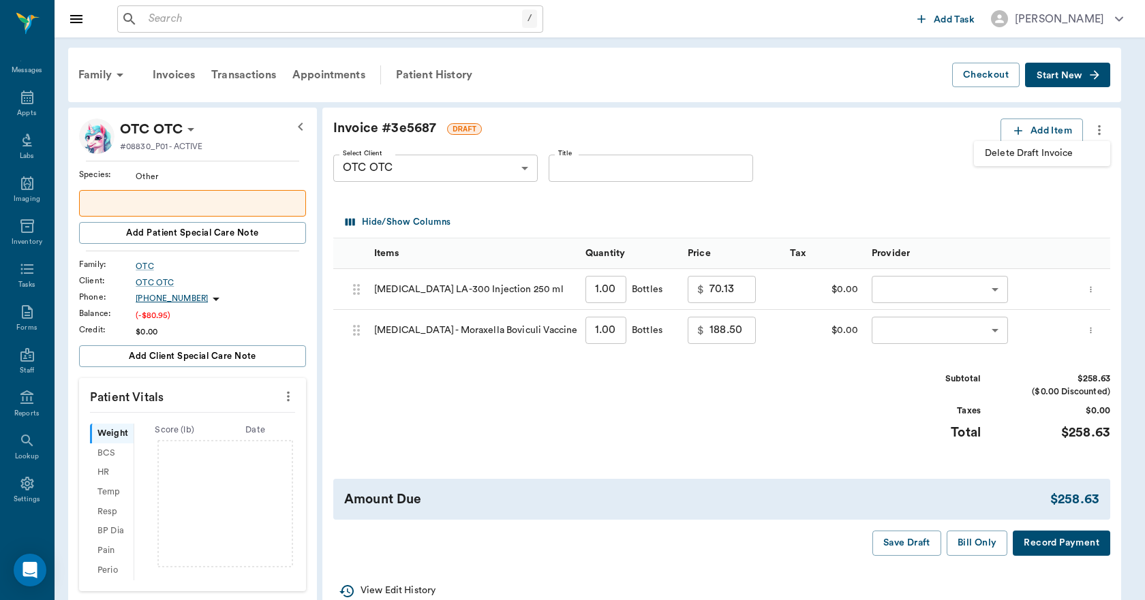
click at [1053, 155] on span "Delete Draft Invoice" at bounding box center [1041, 153] width 114 height 14
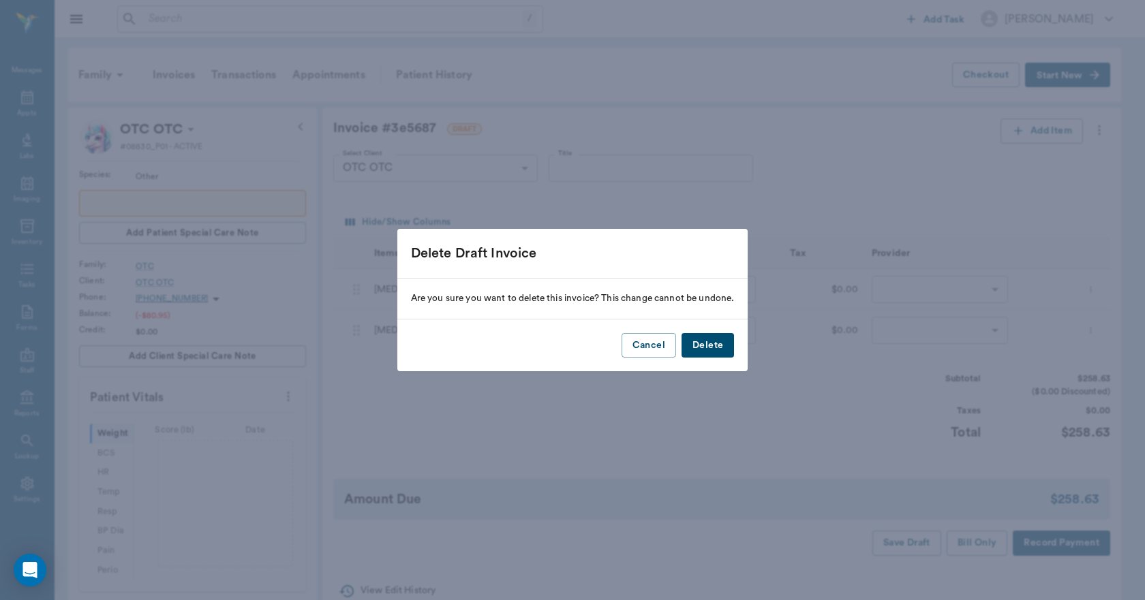
click at [719, 341] on button "Delete" at bounding box center [707, 345] width 52 height 25
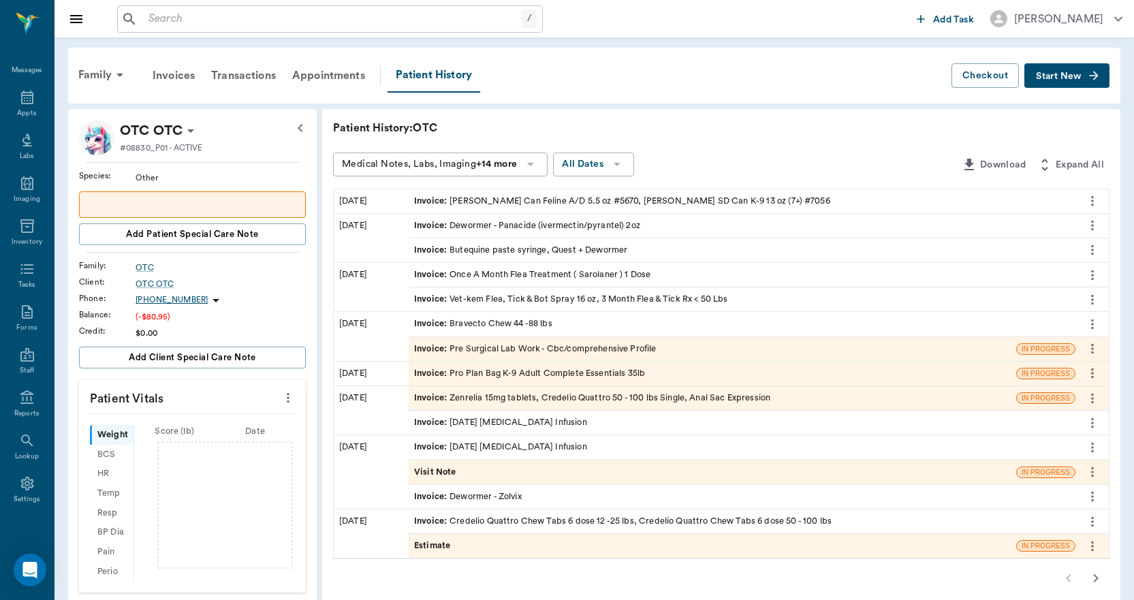
click at [568, 348] on div "Invoice : Pre Surgical Lab Work - Cbc/comprehensive Profile" at bounding box center [535, 349] width 243 height 13
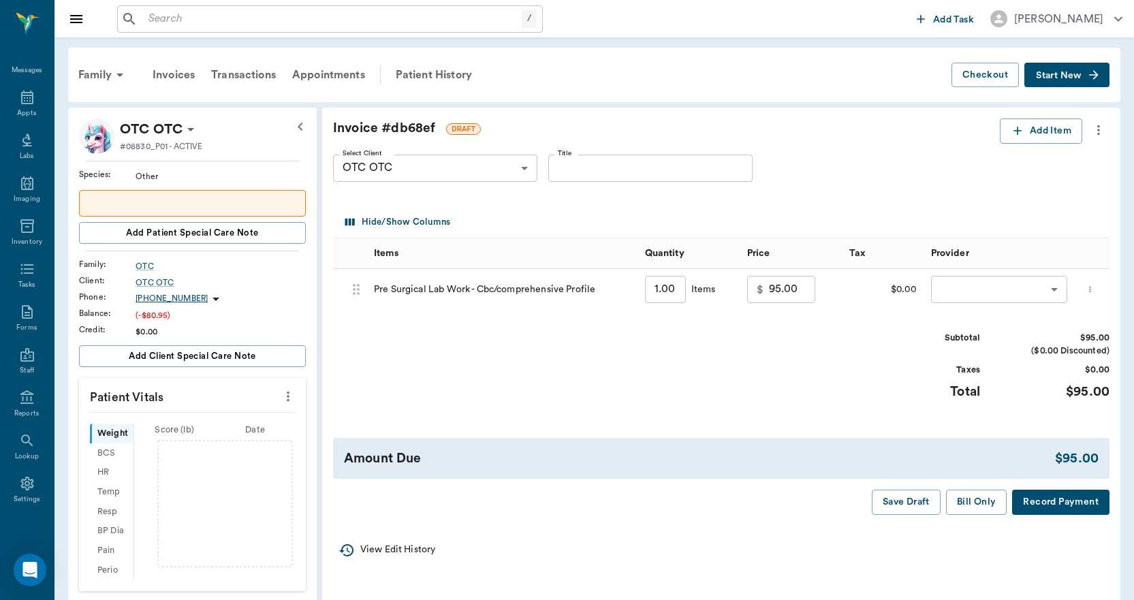
click at [1101, 134] on icon "more" at bounding box center [1098, 130] width 15 height 16
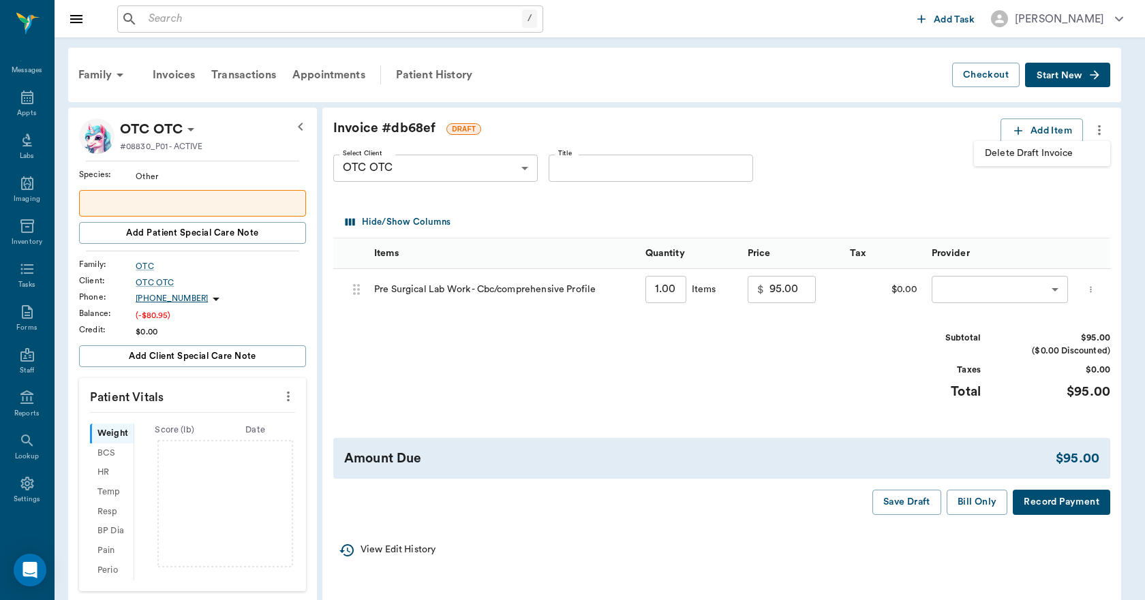
click at [1053, 149] on span "Delete Draft Invoice" at bounding box center [1041, 153] width 114 height 14
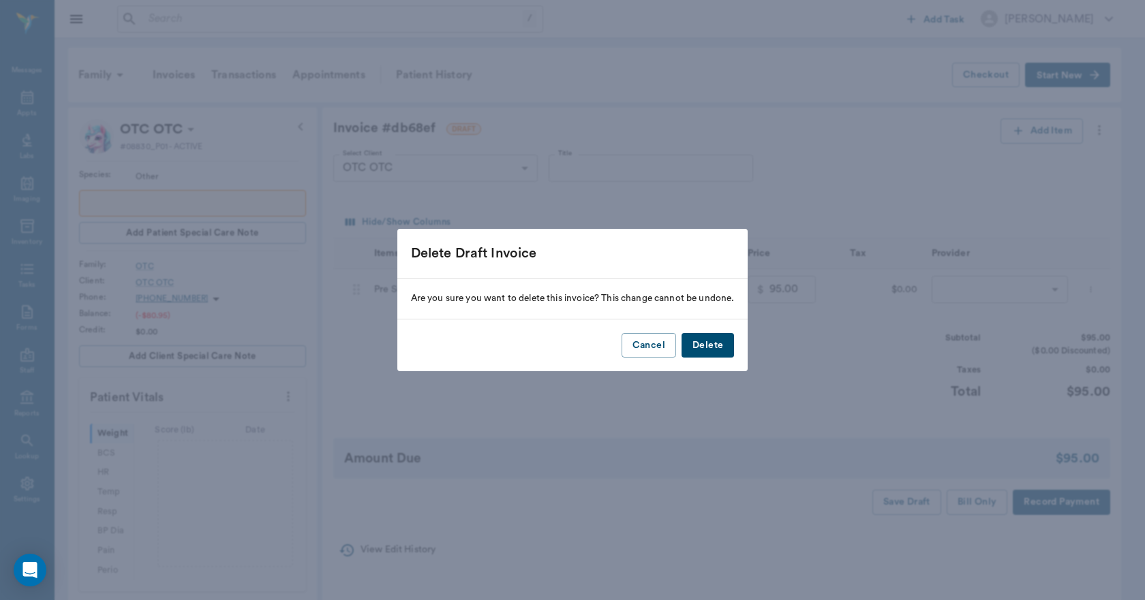
click at [702, 339] on button "Delete" at bounding box center [707, 345] width 52 height 25
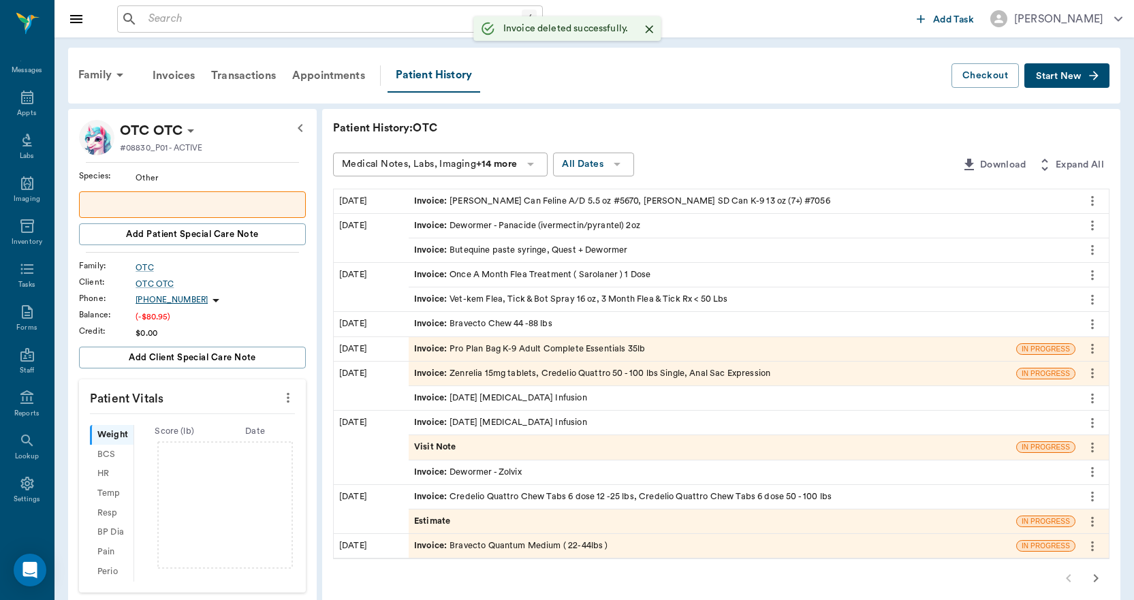
click at [563, 345] on div "Invoice : Pro Plan Bag K-9 Adult Complete Essentials 35lb" at bounding box center [529, 349] width 231 height 13
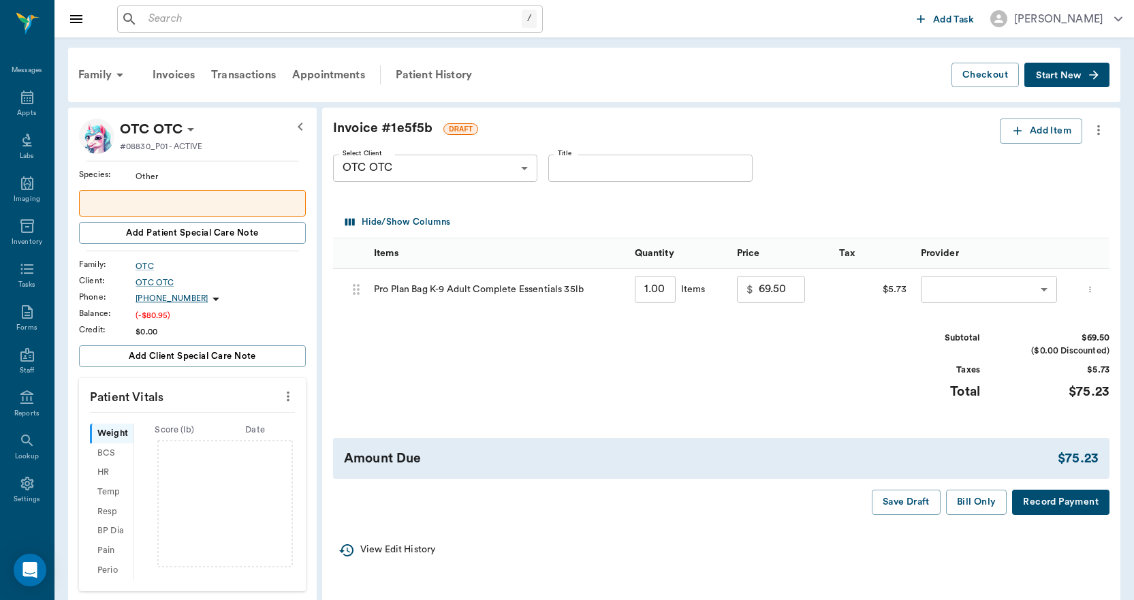
click at [1096, 128] on icon "more" at bounding box center [1098, 130] width 15 height 16
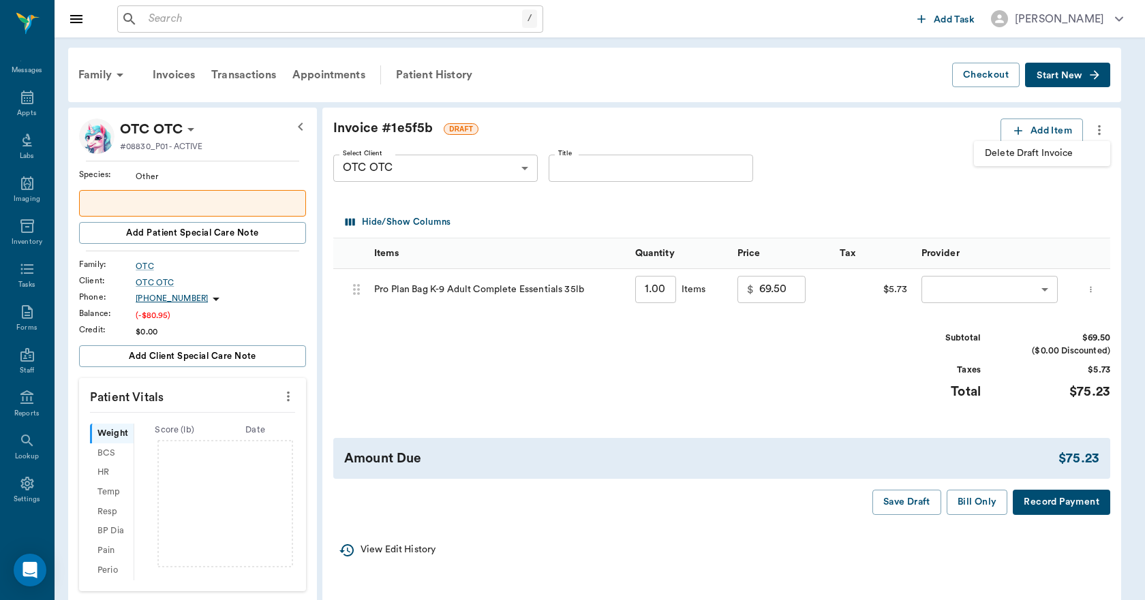
click at [1044, 156] on span "Delete Draft Invoice" at bounding box center [1041, 153] width 114 height 14
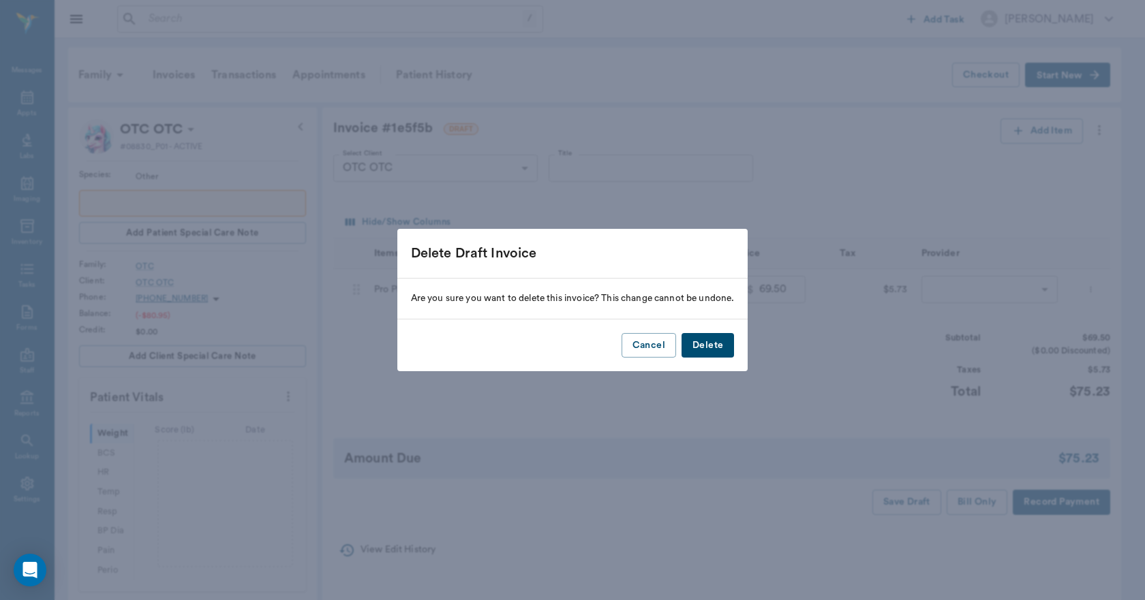
click at [711, 352] on button "Delete" at bounding box center [707, 345] width 52 height 25
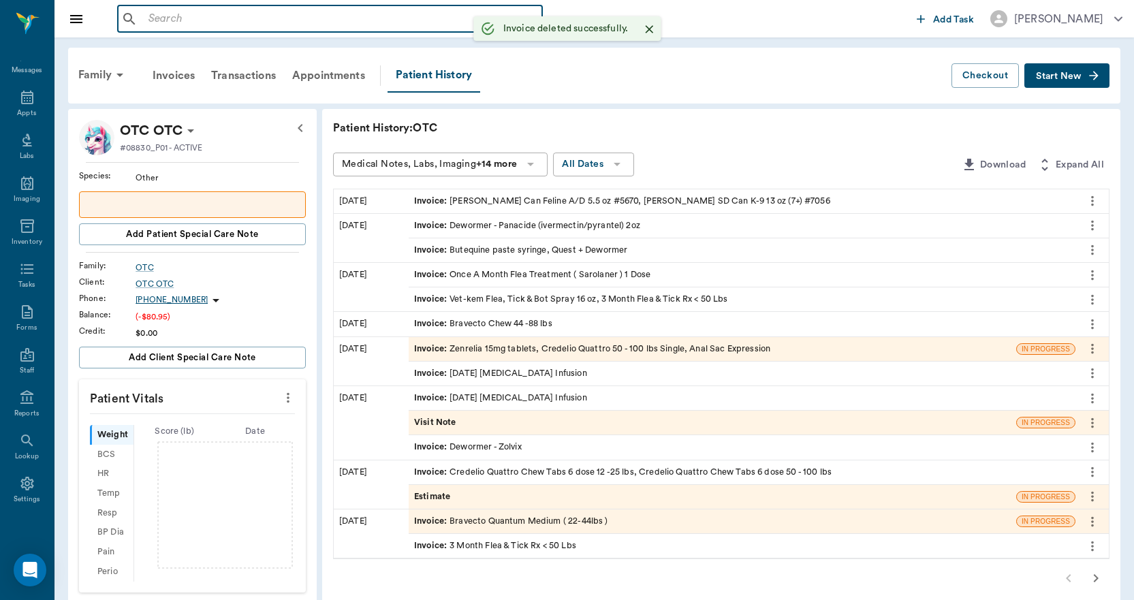
click at [385, 14] on input "text" at bounding box center [340, 19] width 394 height 19
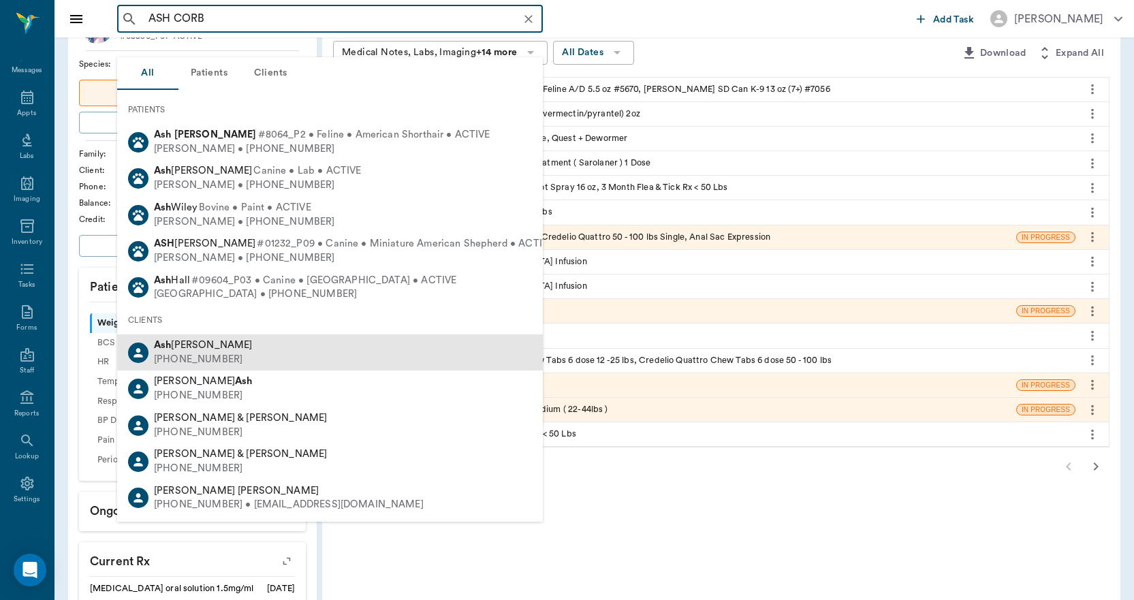
scroll to position [136, 0]
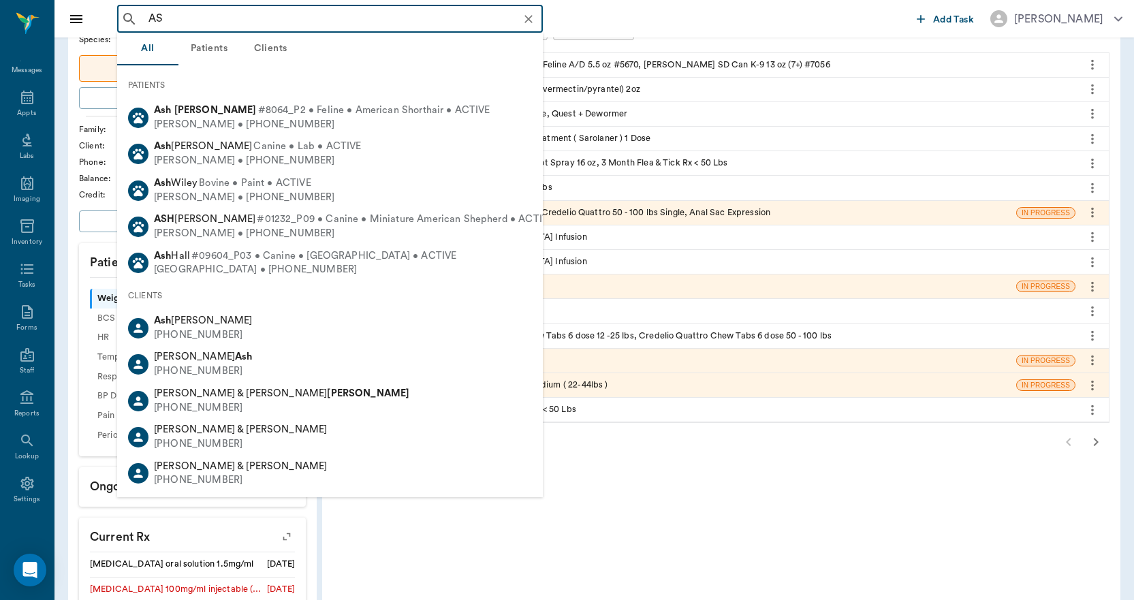
type input "A"
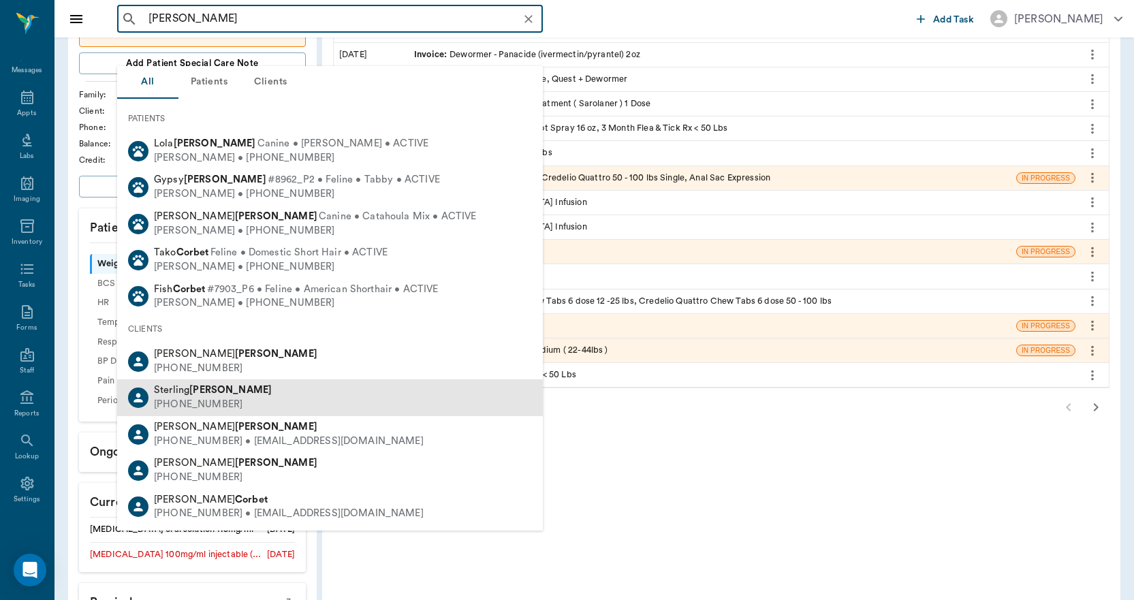
scroll to position [204, 0]
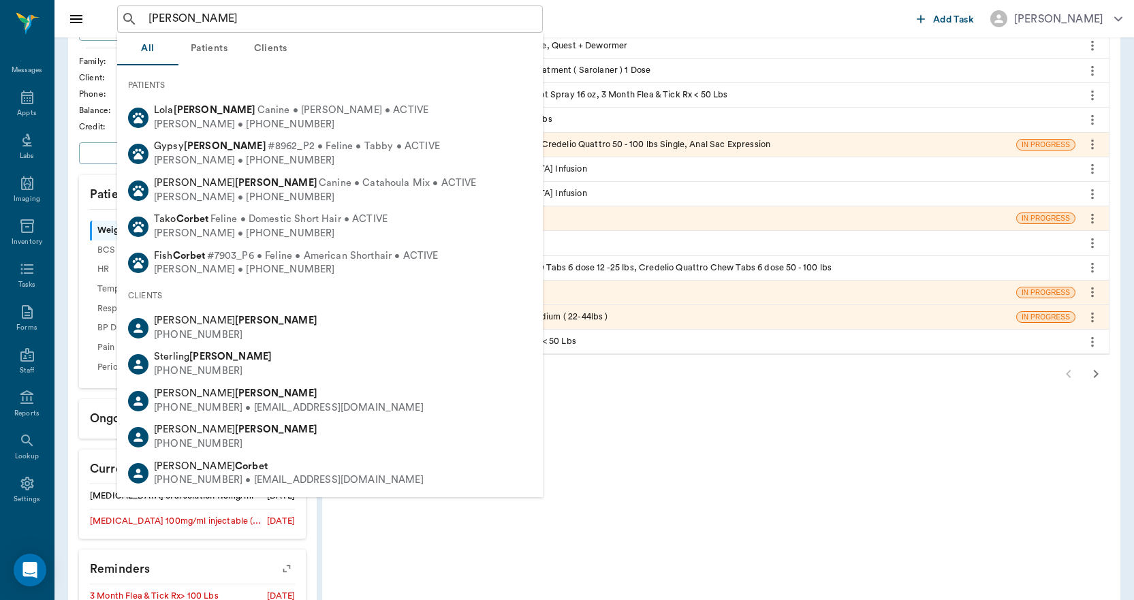
click at [272, 48] on button "Clients" at bounding box center [270, 49] width 61 height 33
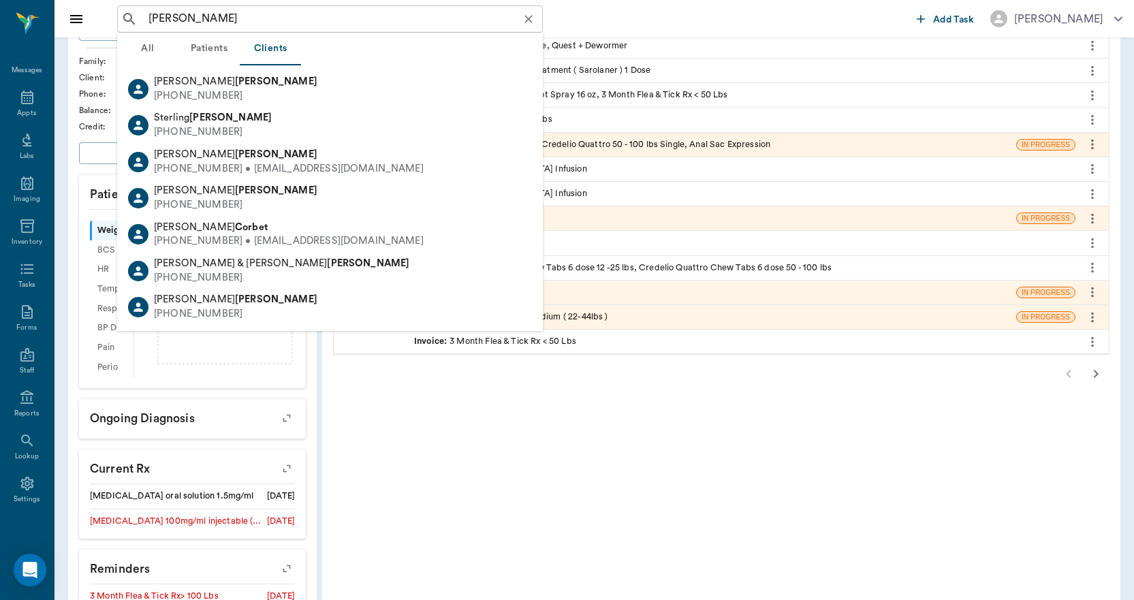
click at [300, 31] on div "[PERSON_NAME] ​" at bounding box center [330, 18] width 426 height 27
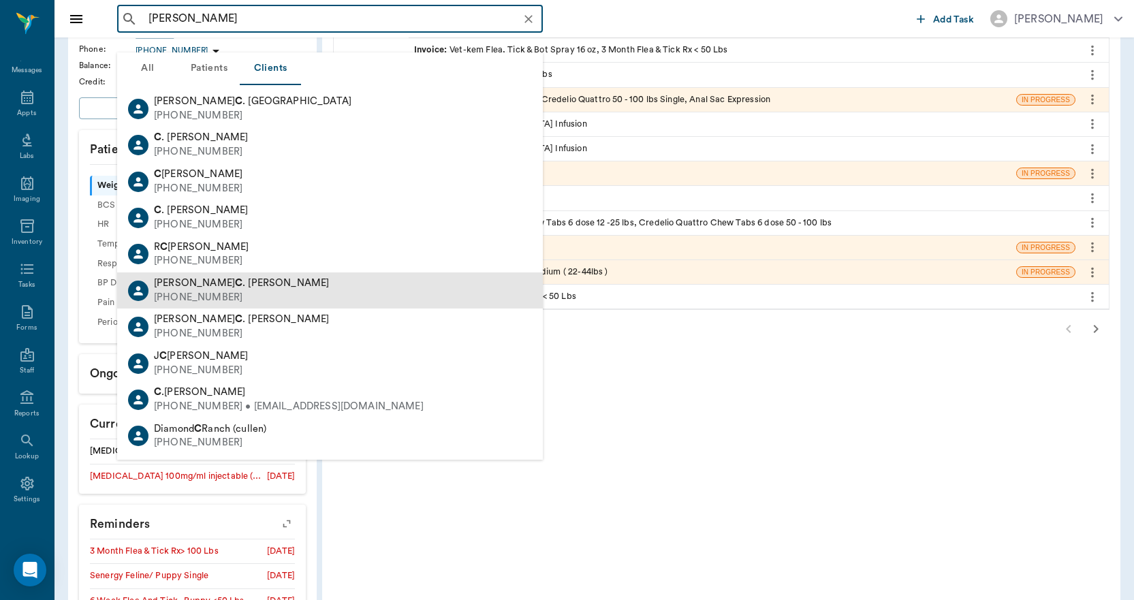
scroll to position [273, 0]
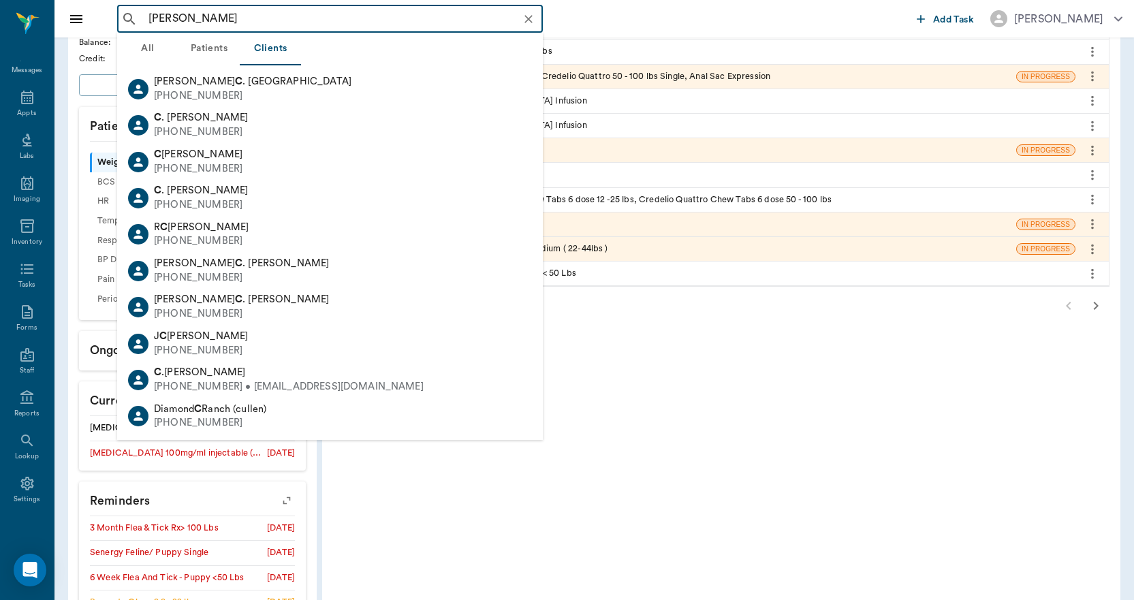
type input "[PERSON_NAME]"
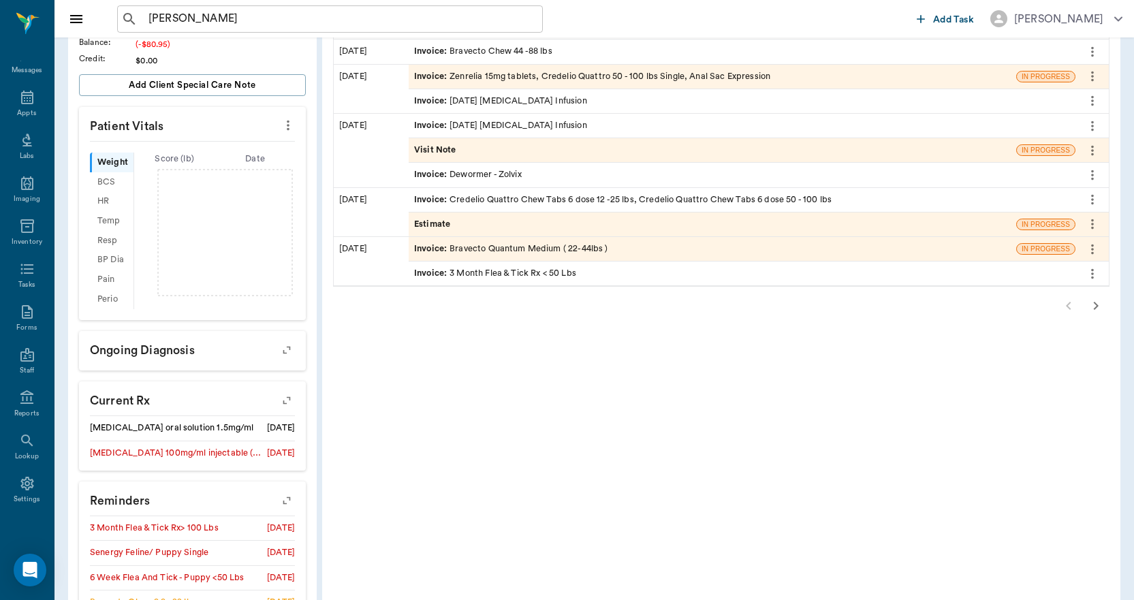
click at [613, 428] on div "Patient History: OTC Medical Notes, Labs, Imaging +14 more All Dates Download E…" at bounding box center [721, 282] width 798 height 892
click at [529, 20] on icon "Clear" at bounding box center [529, 19] width 14 height 14
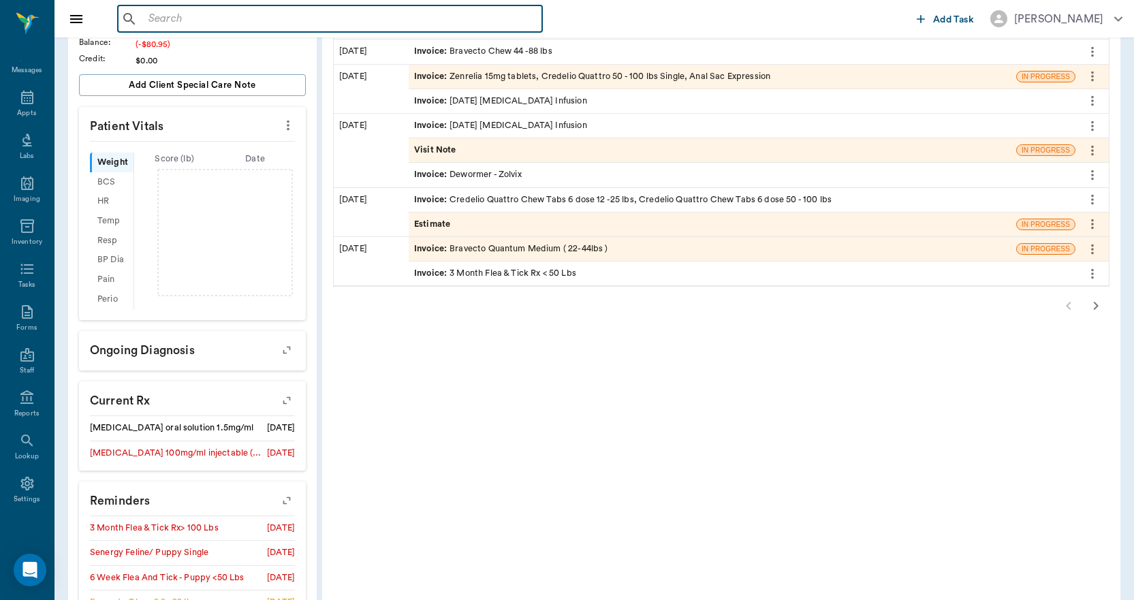
click at [288, 25] on input "text" at bounding box center [340, 19] width 394 height 19
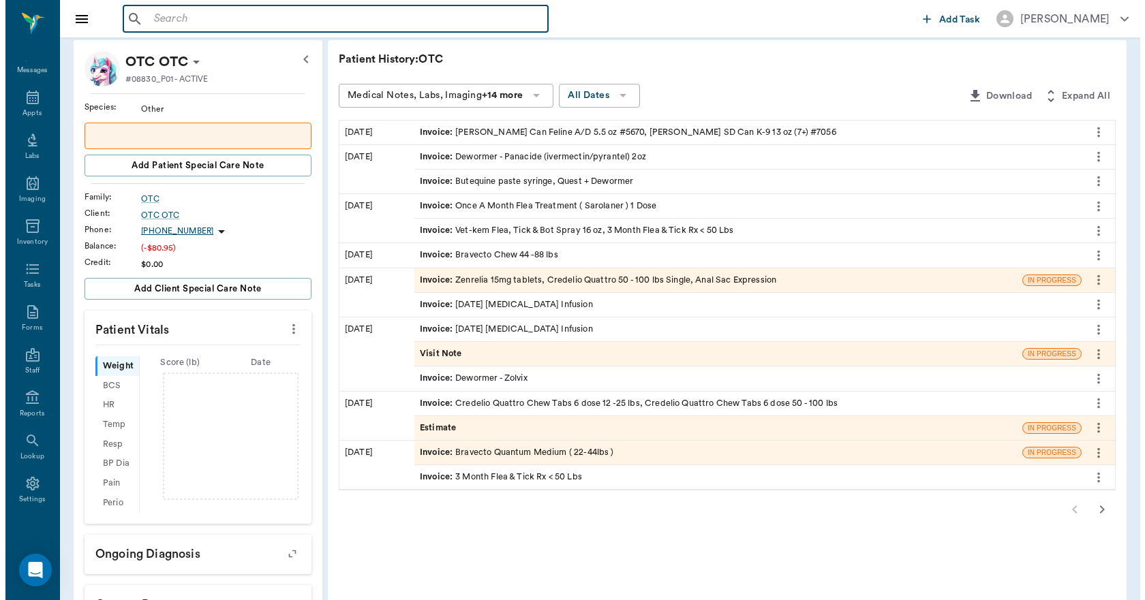
scroll to position [0, 0]
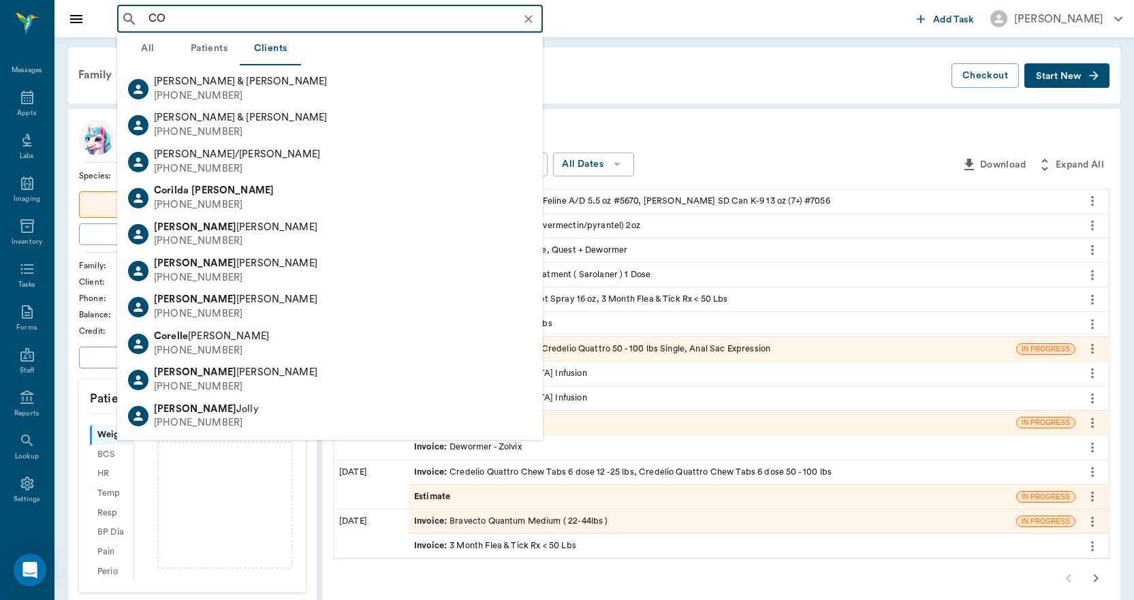
type input "C"
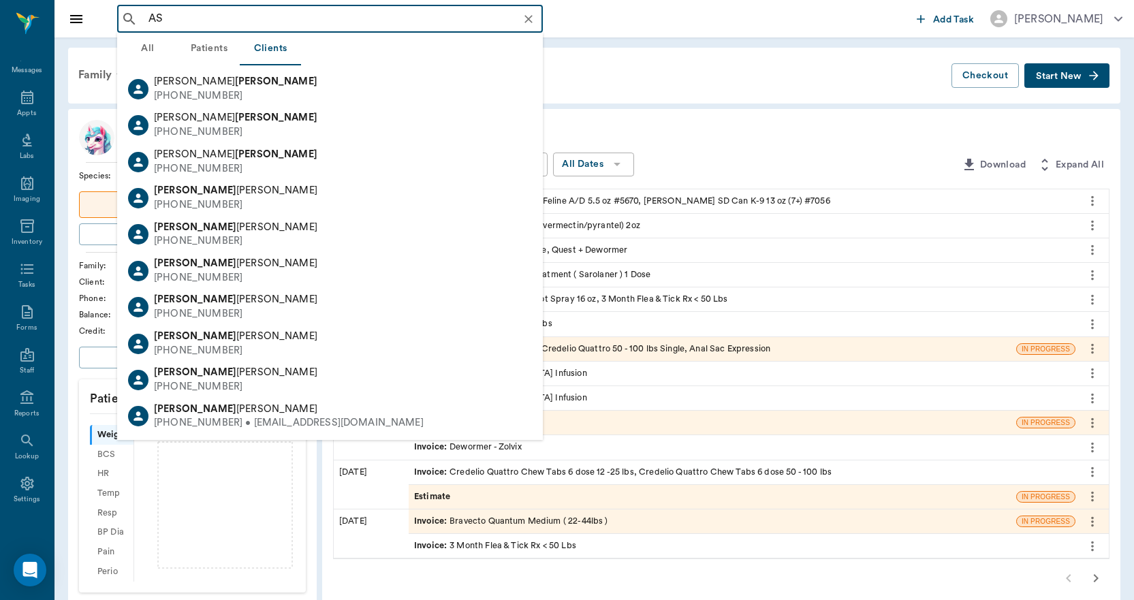
type input "A"
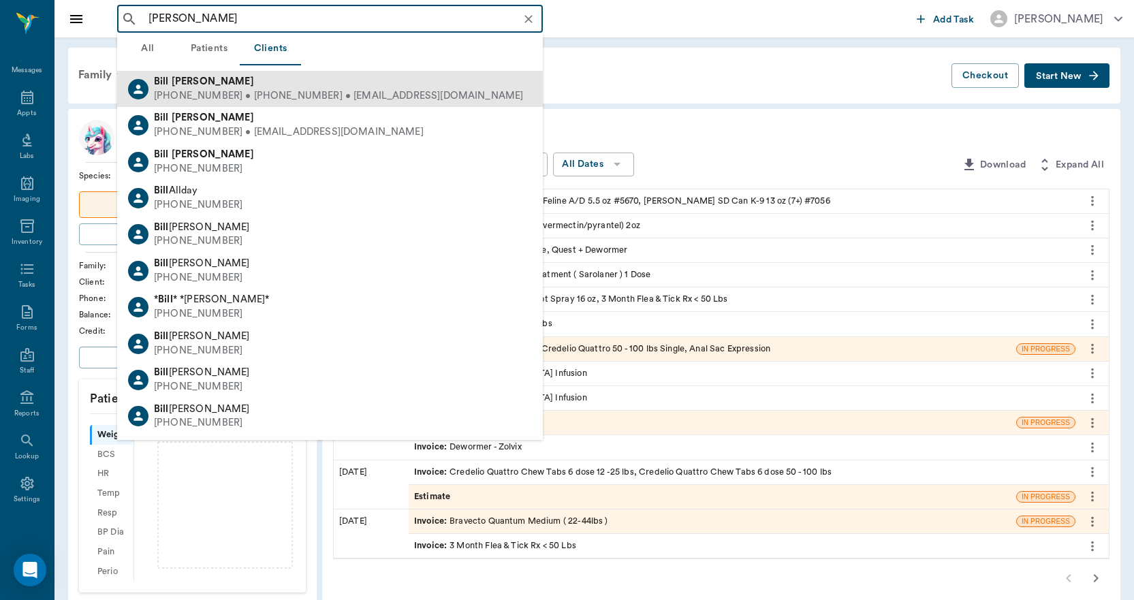
click at [240, 84] on div "[PERSON_NAME]" at bounding box center [338, 82] width 369 height 14
type input "[PERSON_NAME]"
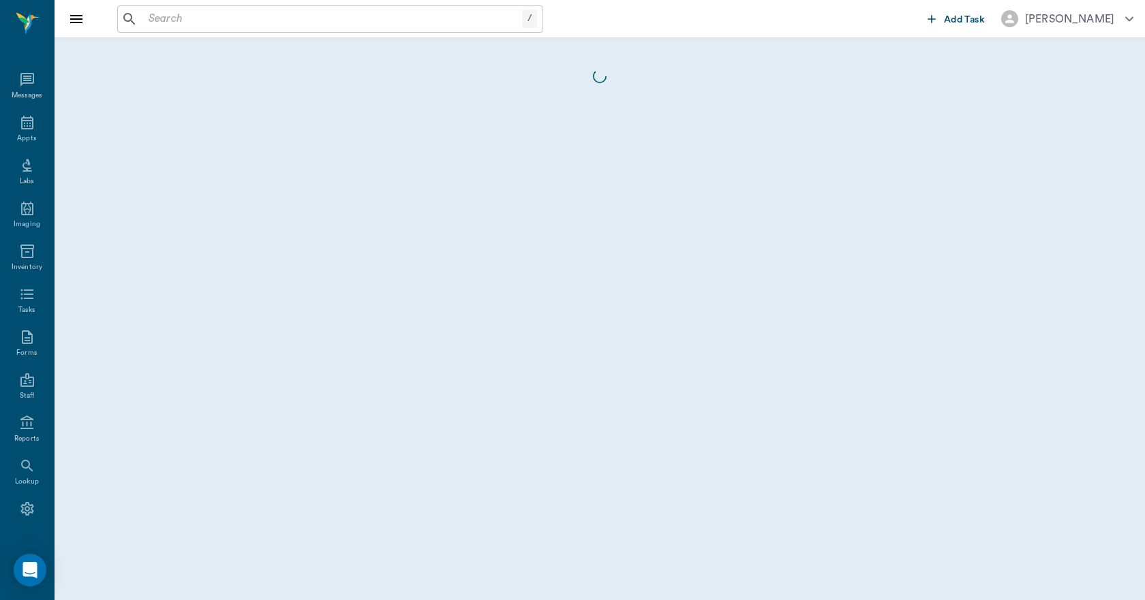
scroll to position [25, 0]
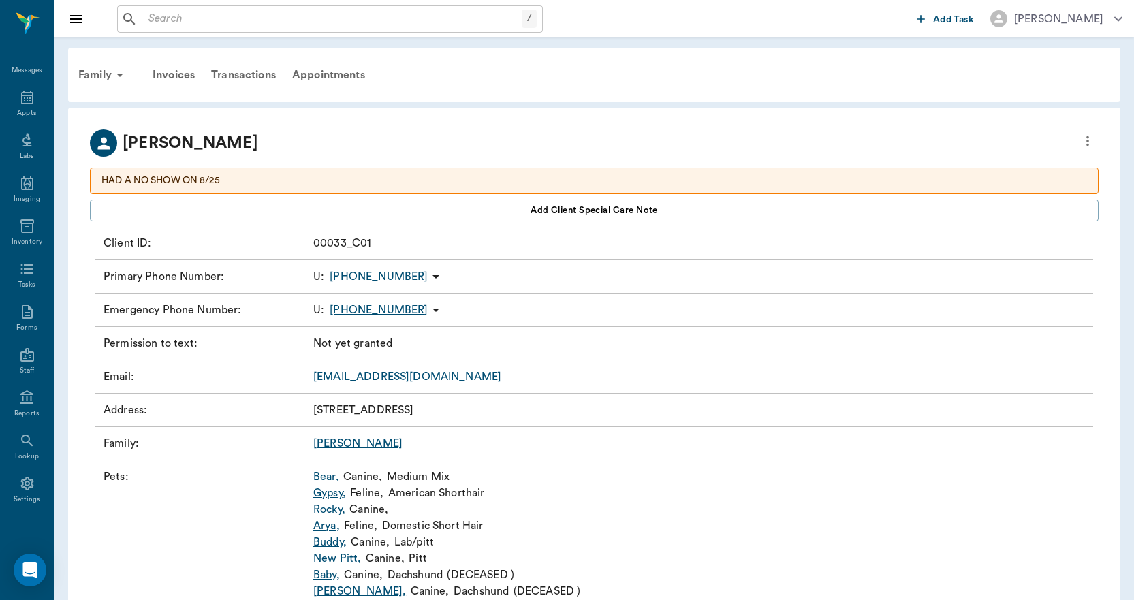
click at [261, 74] on div "Transactions" at bounding box center [243, 75] width 81 height 33
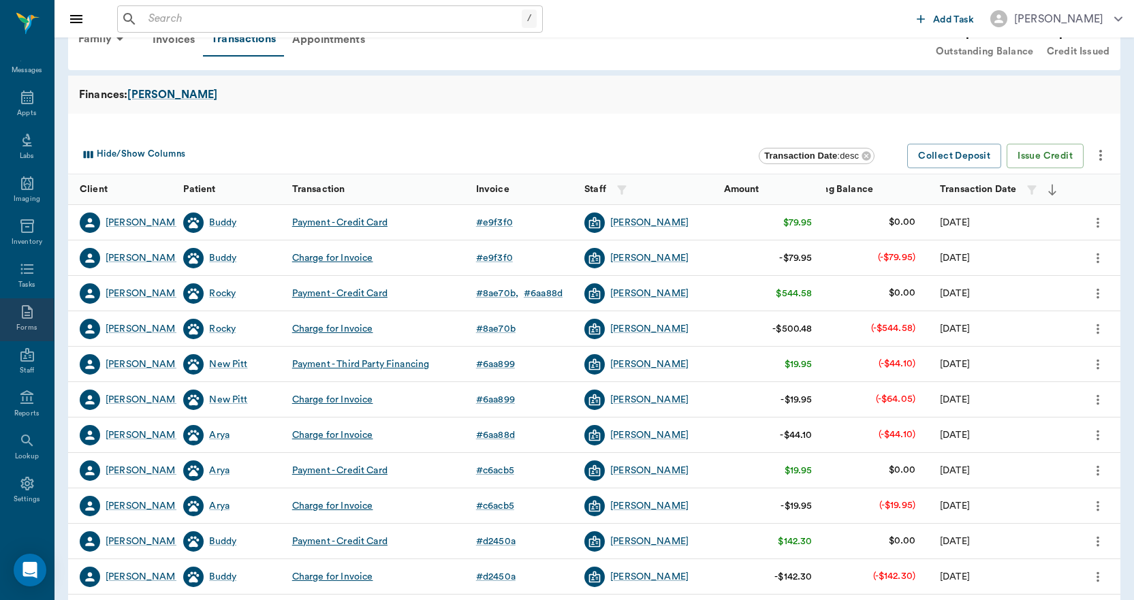
scroll to position [238, 0]
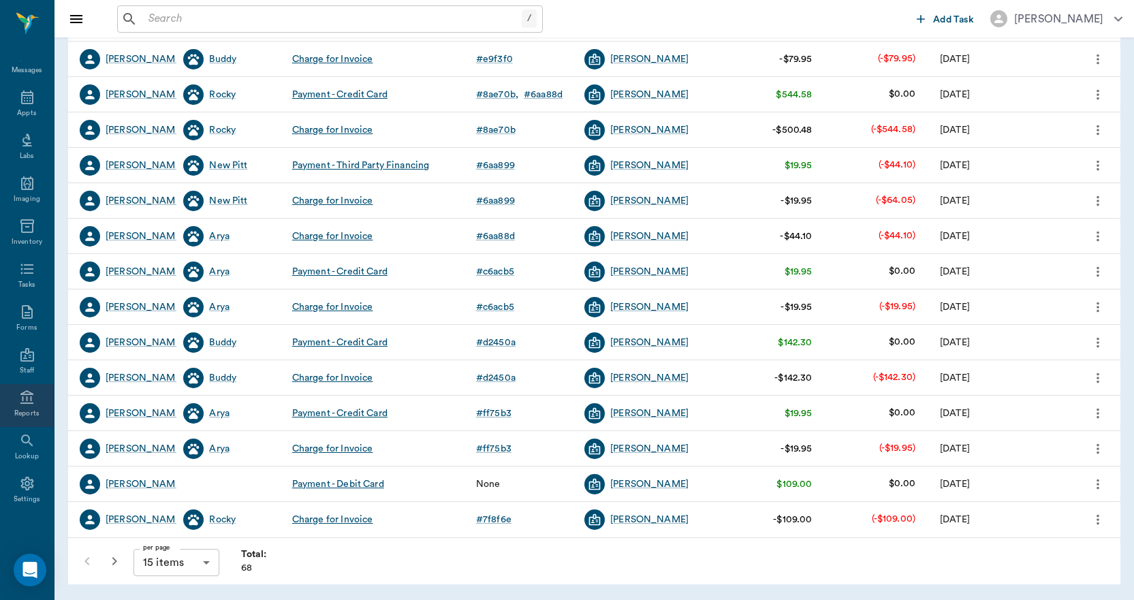
click at [13, 406] on div "Reports" at bounding box center [27, 405] width 54 height 43
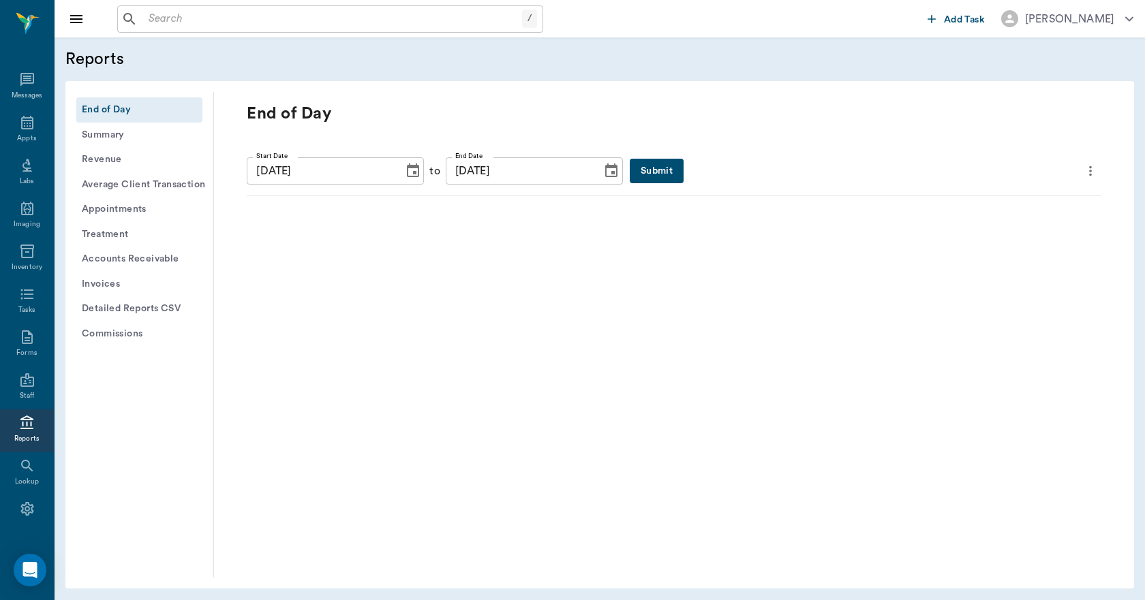
scroll to position [25, 0]
click at [96, 280] on button "Invoices" at bounding box center [139, 284] width 126 height 25
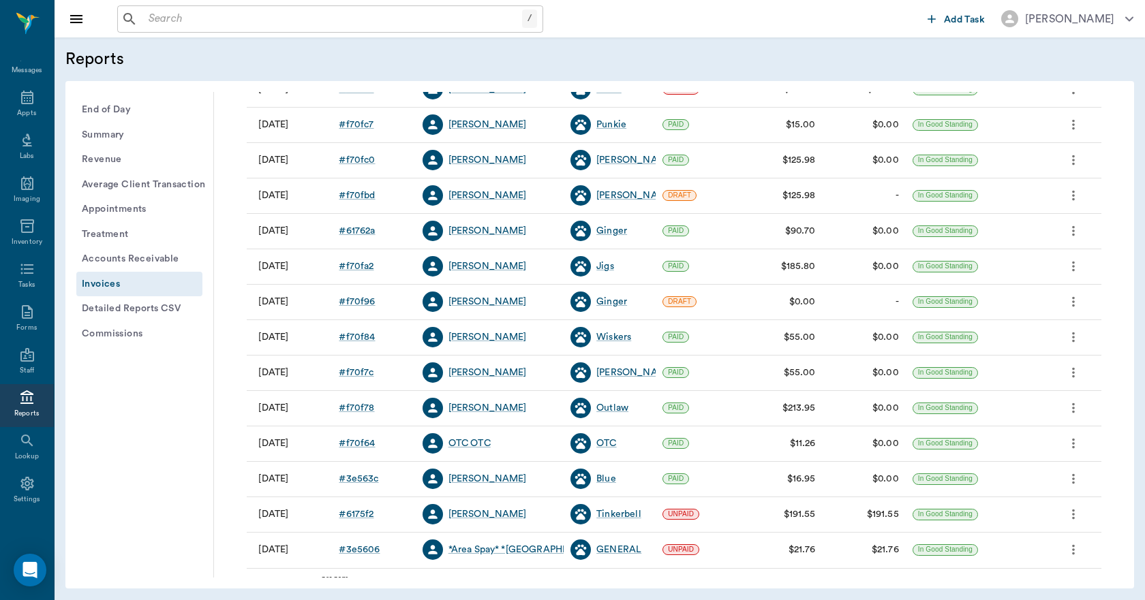
scroll to position [242, 0]
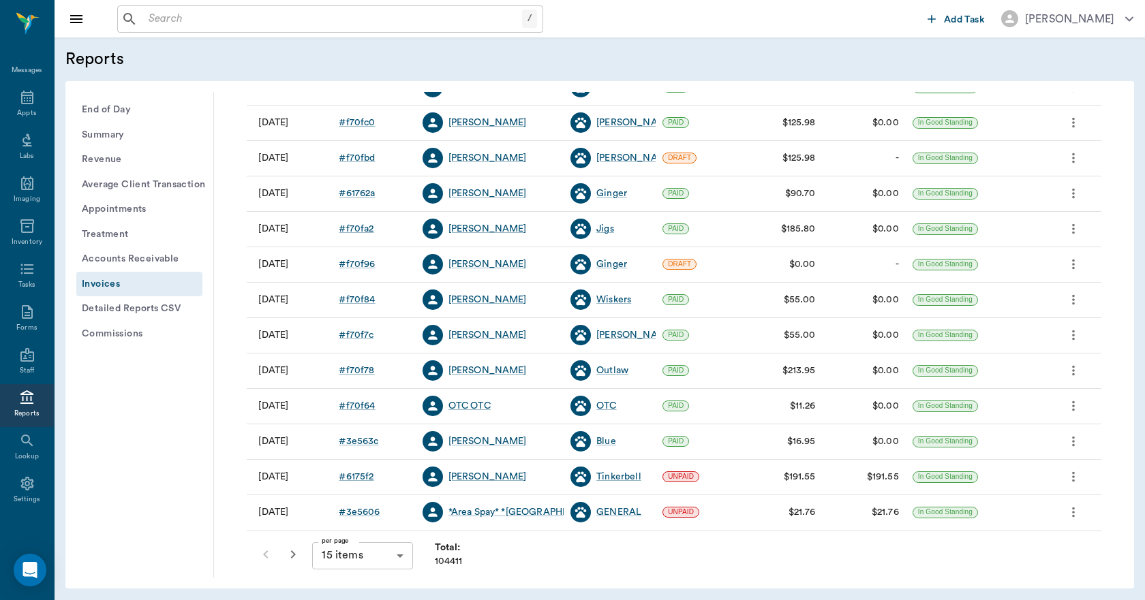
click at [339, 550] on body "/ ​ Add Task [PERSON_NAME] Nectar Messages Appts Labs Imaging Inventory Tasks F…" at bounding box center [572, 300] width 1145 height 600
click at [341, 567] on li "100 items" at bounding box center [361, 571] width 99 height 25
type input "100"
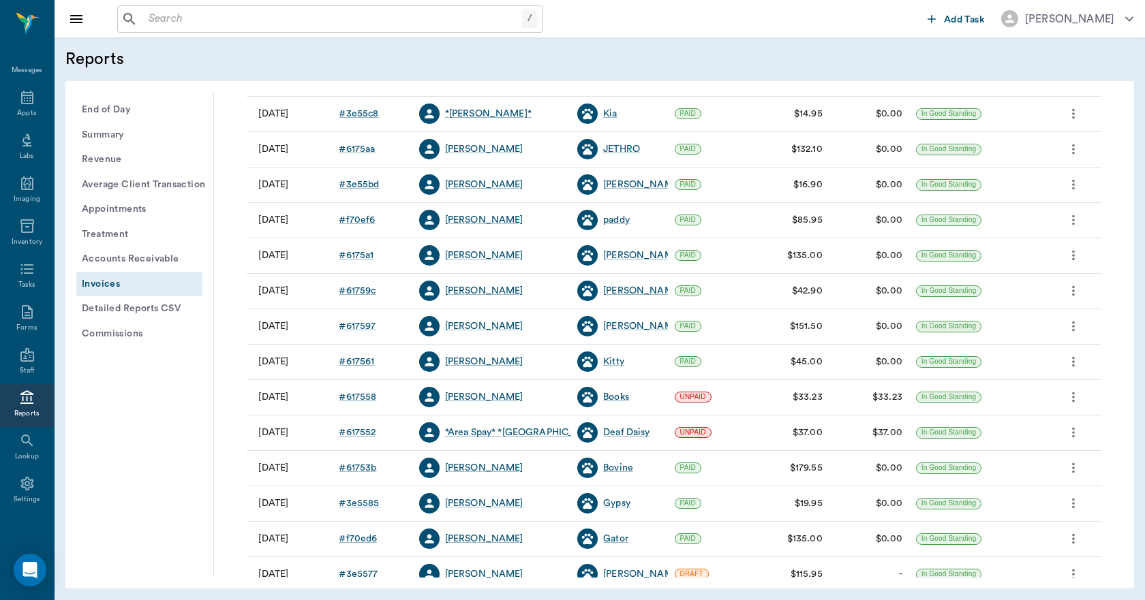
scroll to position [886, 0]
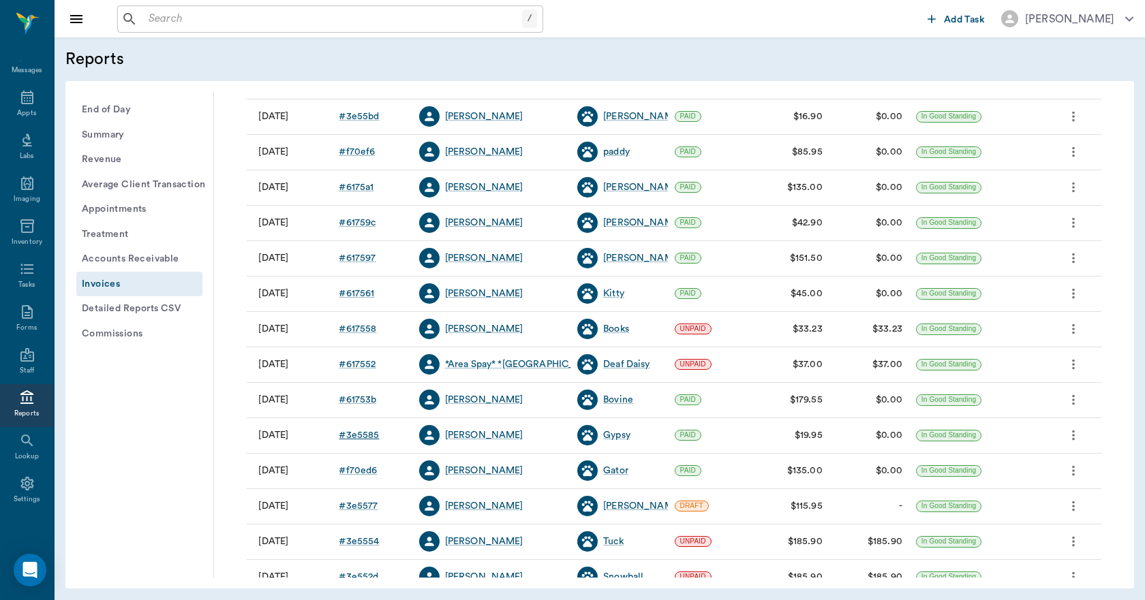
click at [372, 438] on div "# 3e5585" at bounding box center [359, 436] width 40 height 14
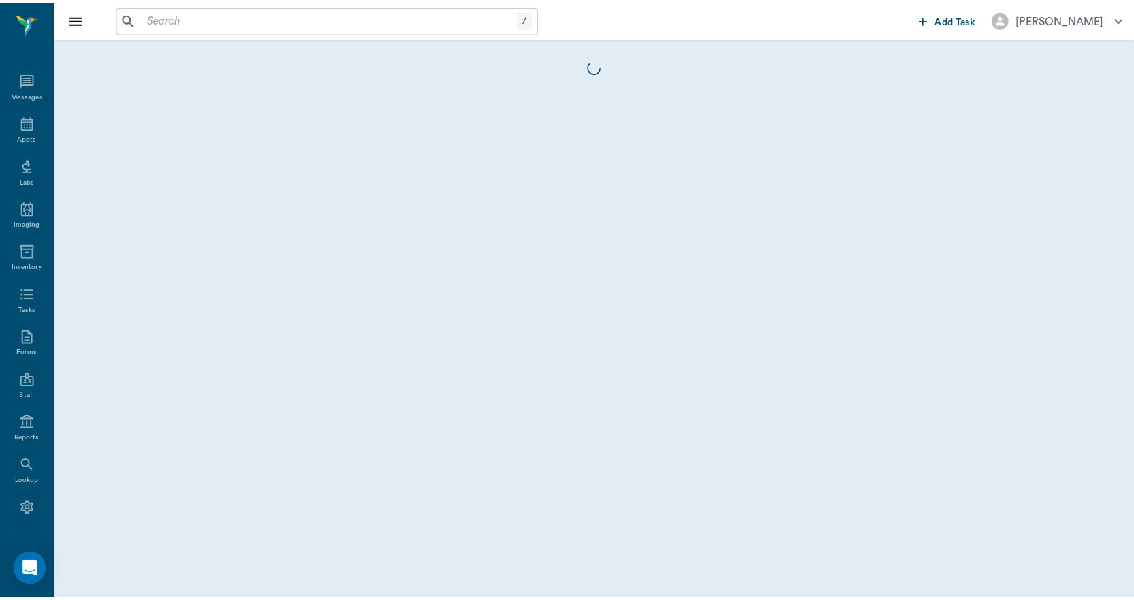
scroll to position [25, 0]
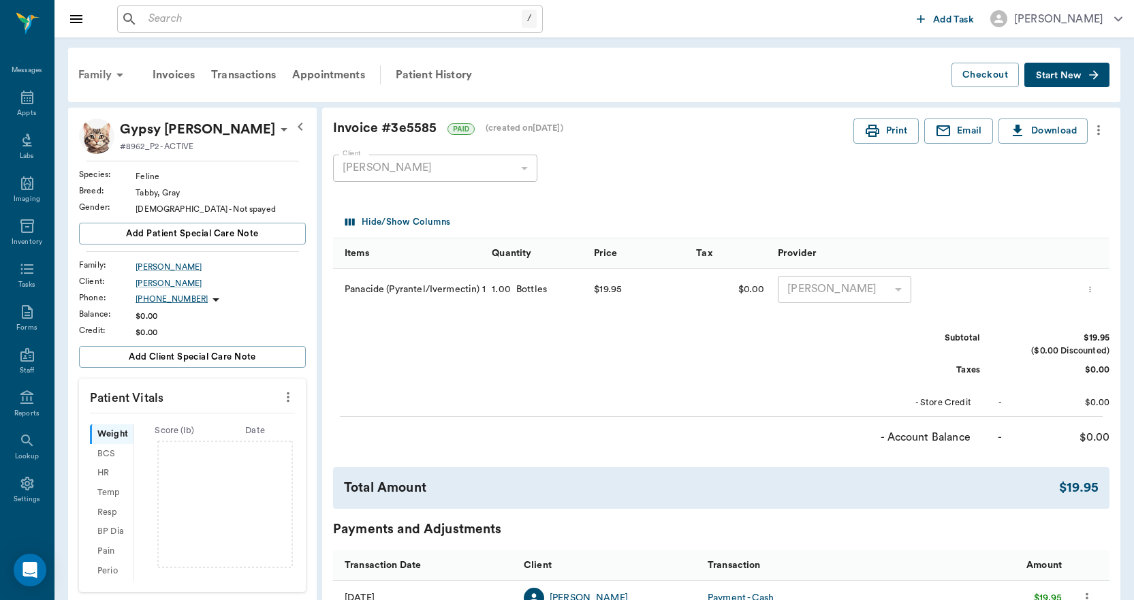
click at [96, 68] on div "Family" at bounding box center [103, 75] width 66 height 33
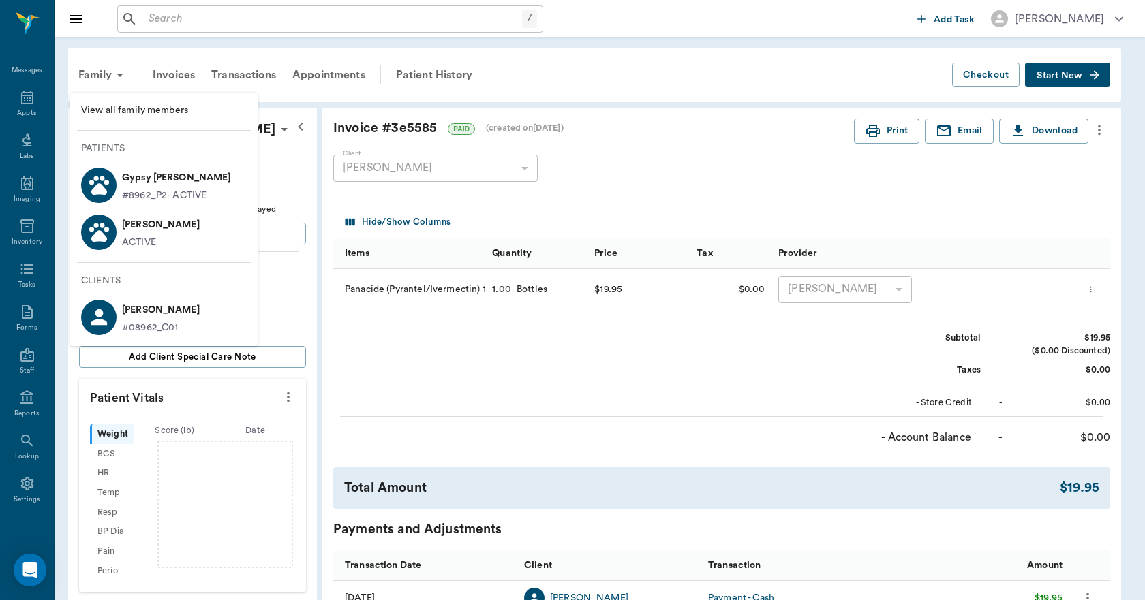
click at [157, 111] on span "View all family members" at bounding box center [164, 111] width 166 height 14
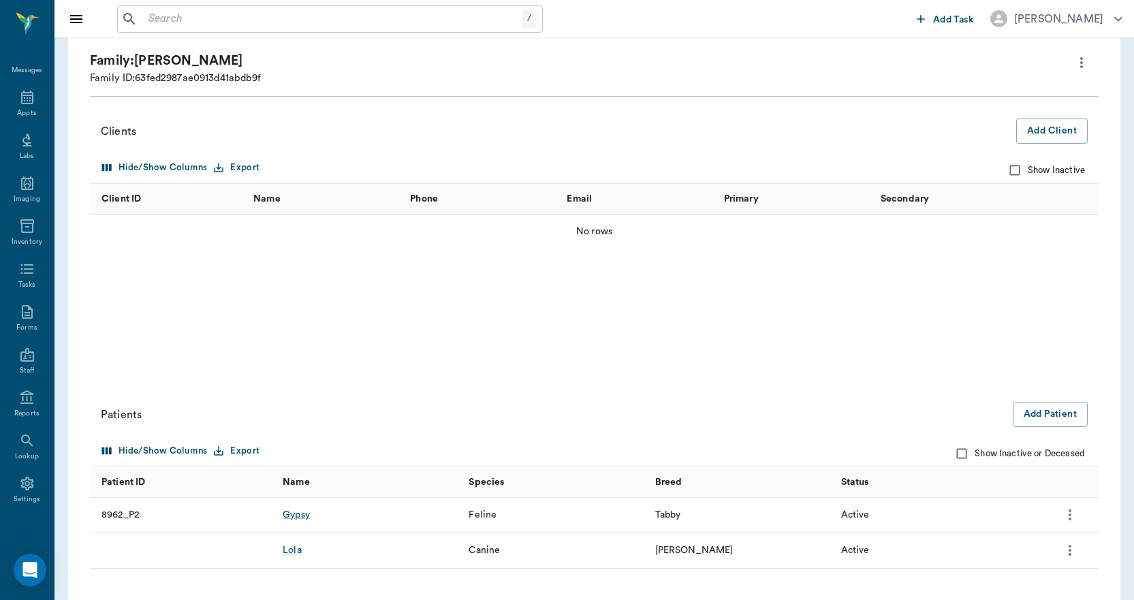
scroll to position [168, 0]
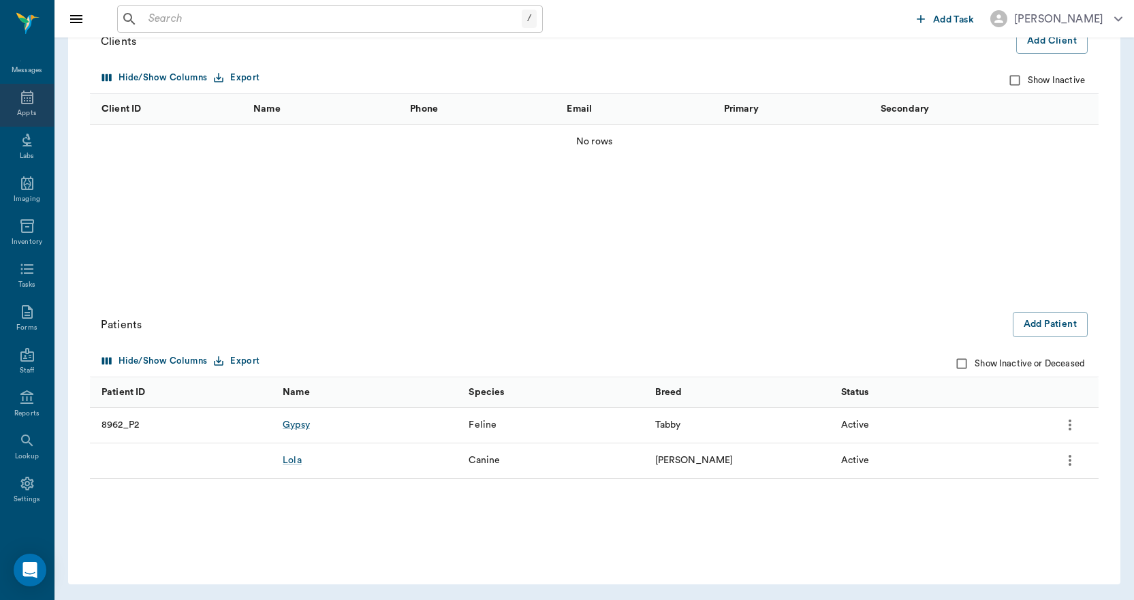
click at [22, 97] on icon at bounding box center [27, 97] width 16 height 16
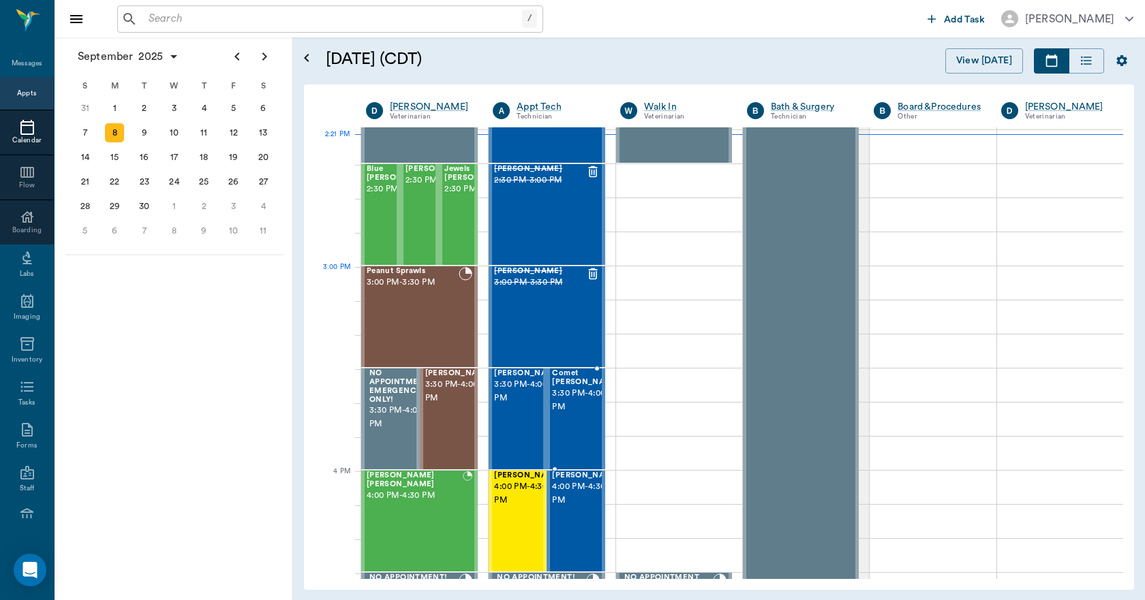
scroll to position [1296, 0]
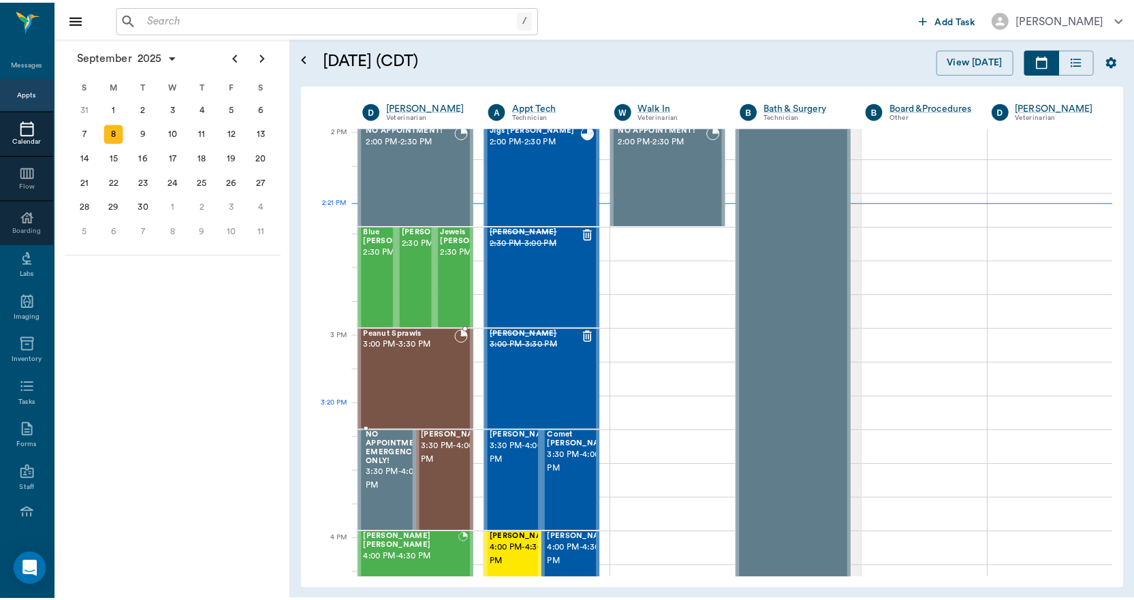
scroll to position [1228, 0]
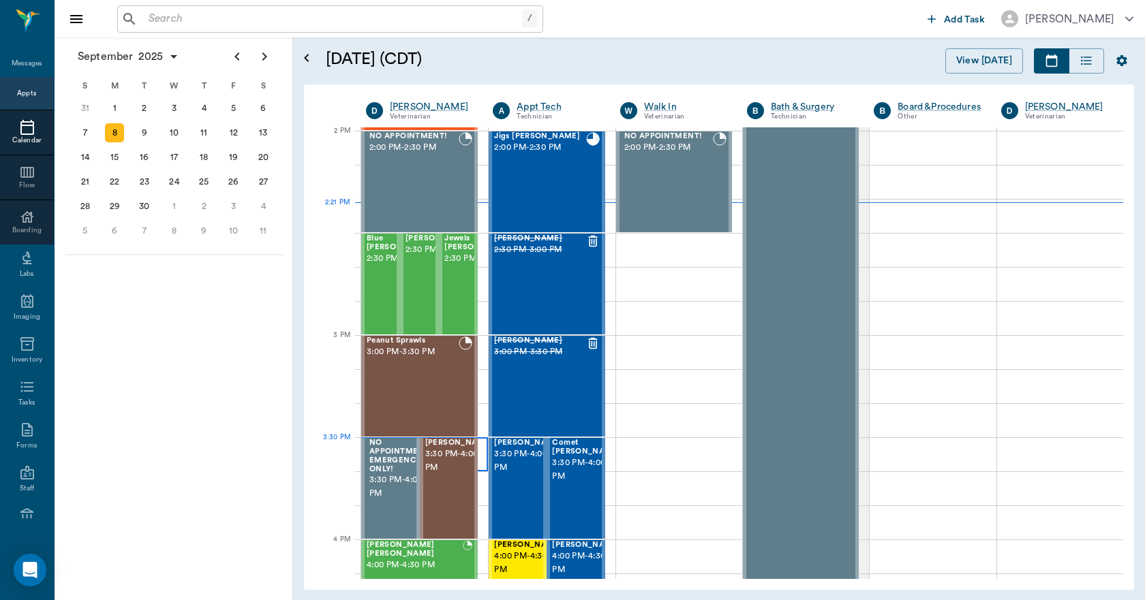
click at [476, 446] on div at bounding box center [424, 454] width 127 height 34
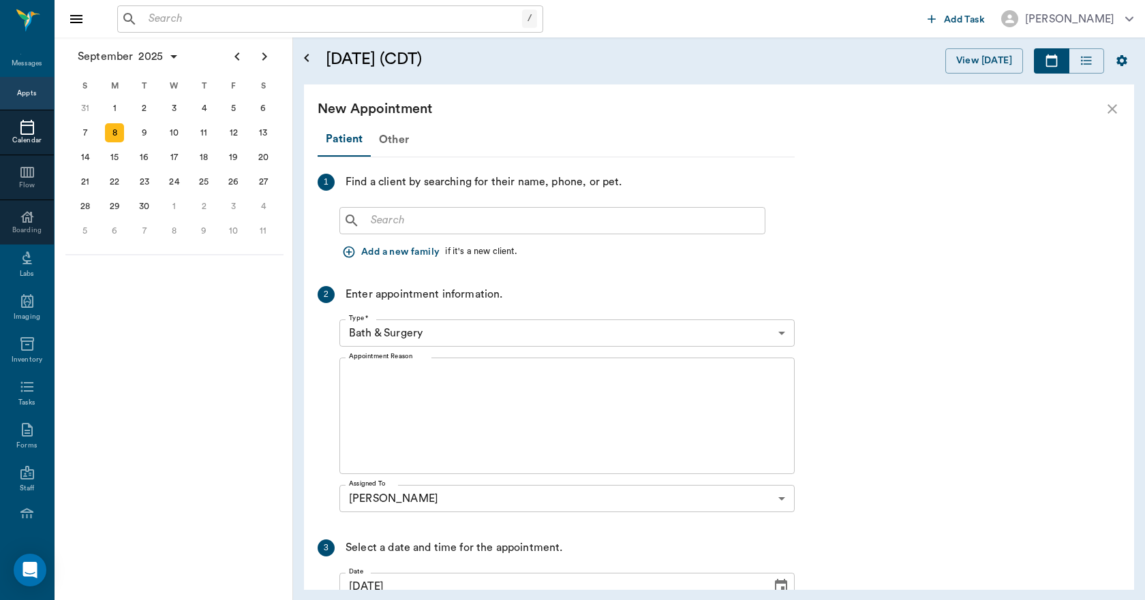
click at [371, 220] on input "text" at bounding box center [562, 220] width 394 height 19
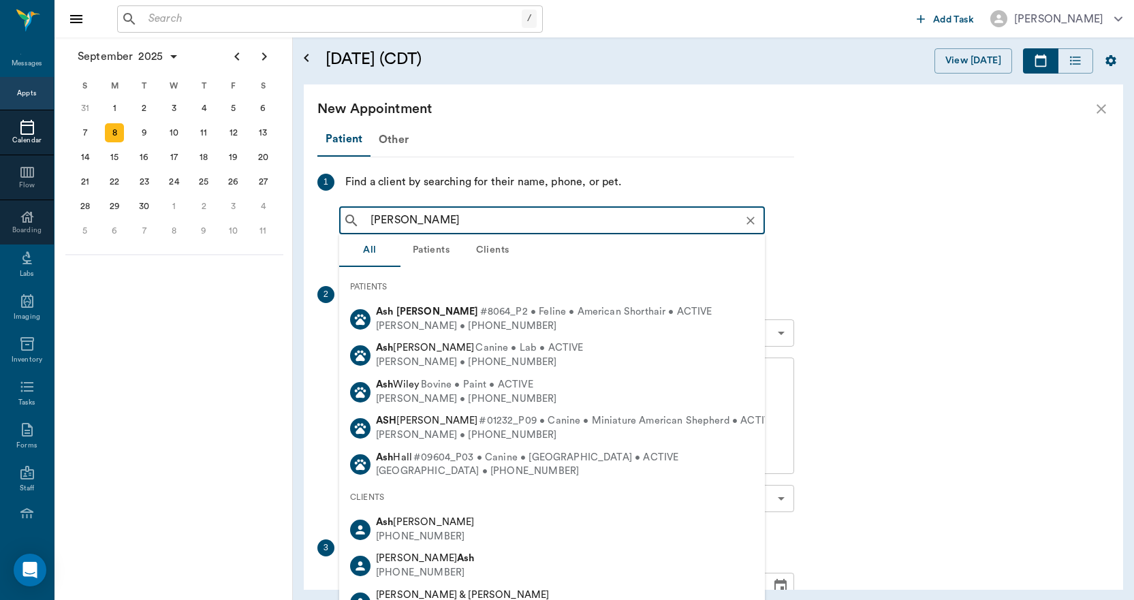
type input "[PERSON_NAME]"
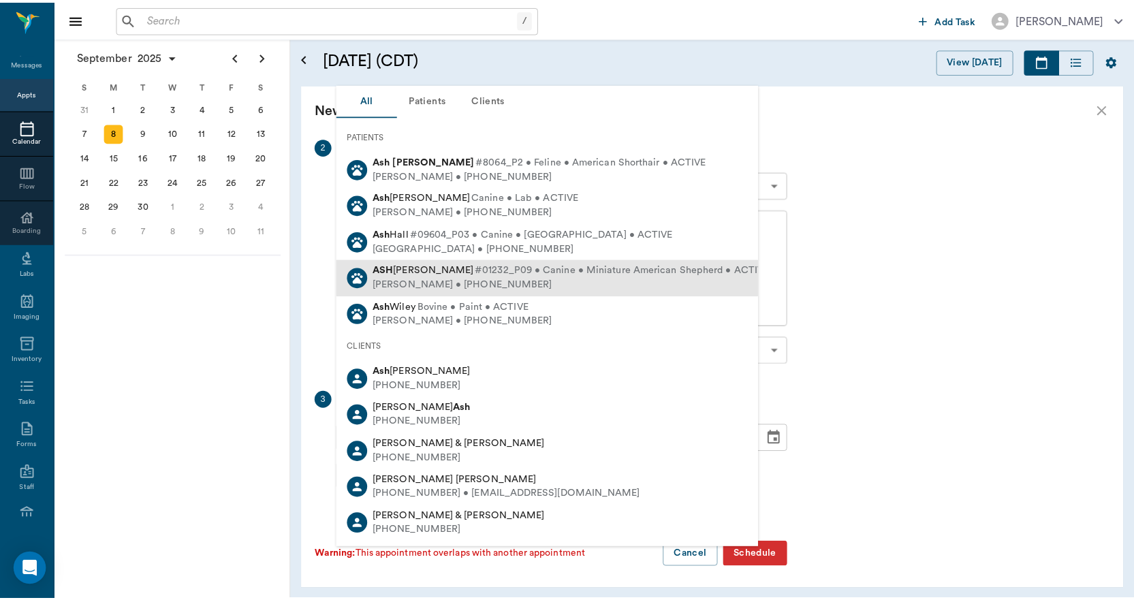
scroll to position [151, 0]
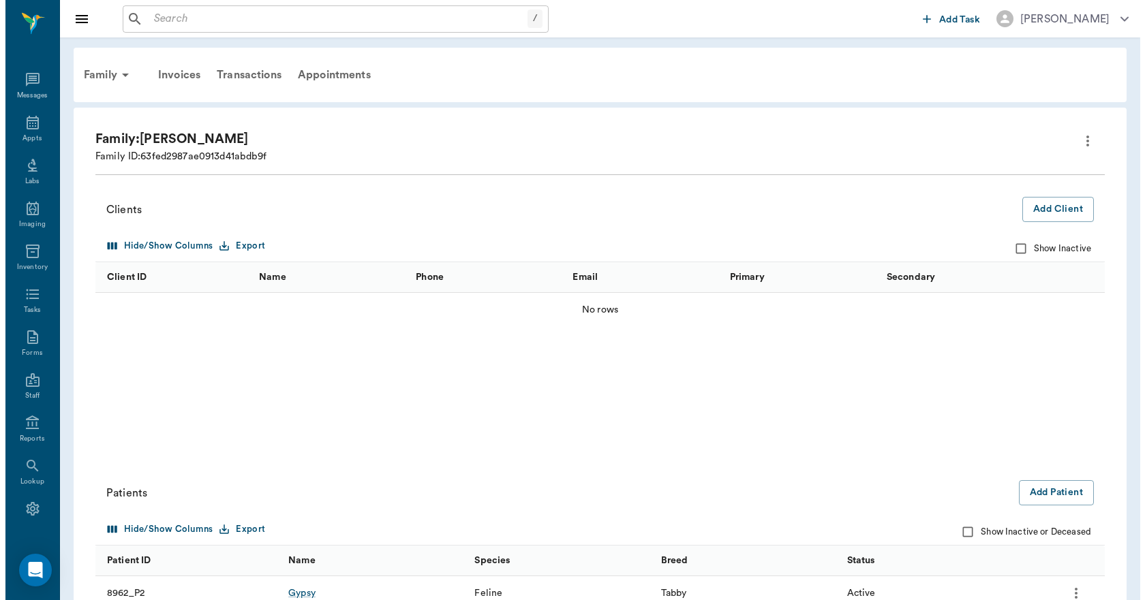
scroll to position [25, 0]
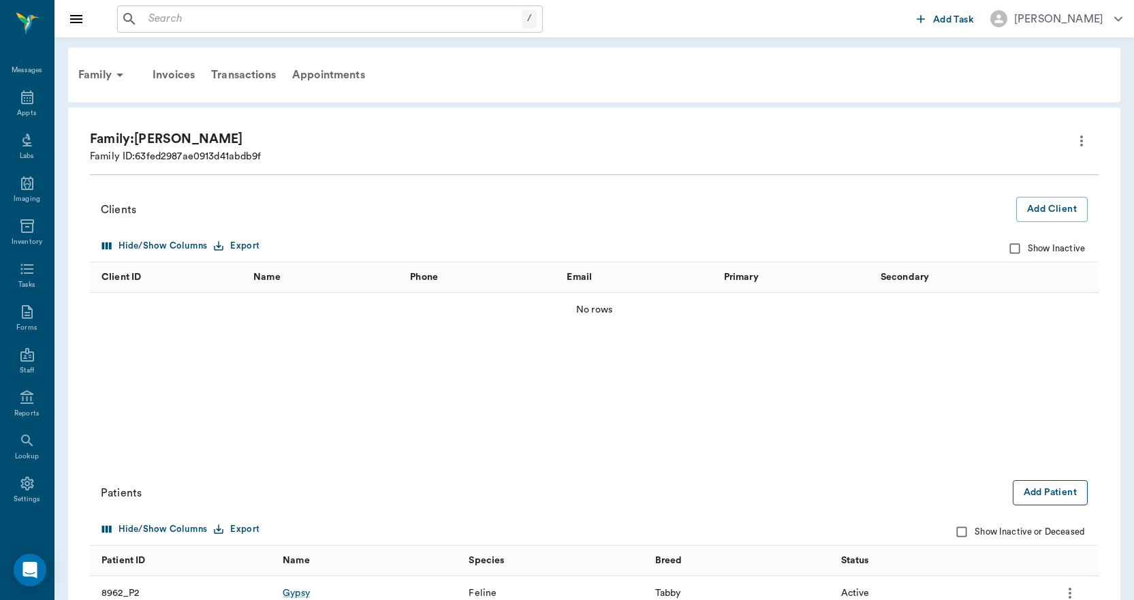
click at [1030, 488] on button "Add Patient" at bounding box center [1050, 492] width 75 height 25
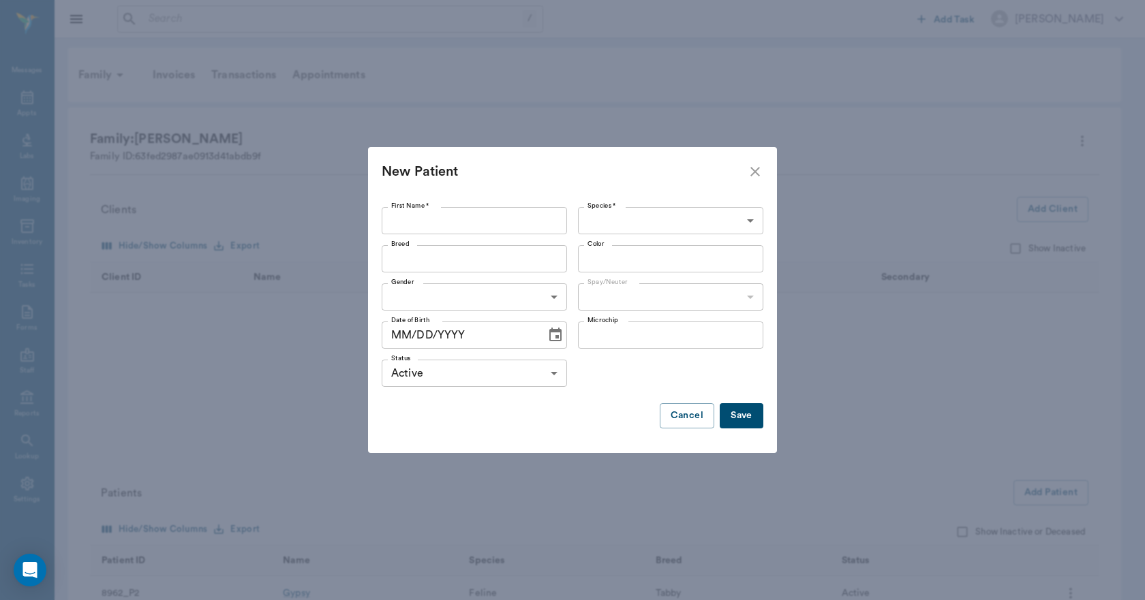
click at [439, 219] on input "First Name *" at bounding box center [474, 220] width 185 height 27
type input "[PERSON_NAME]"
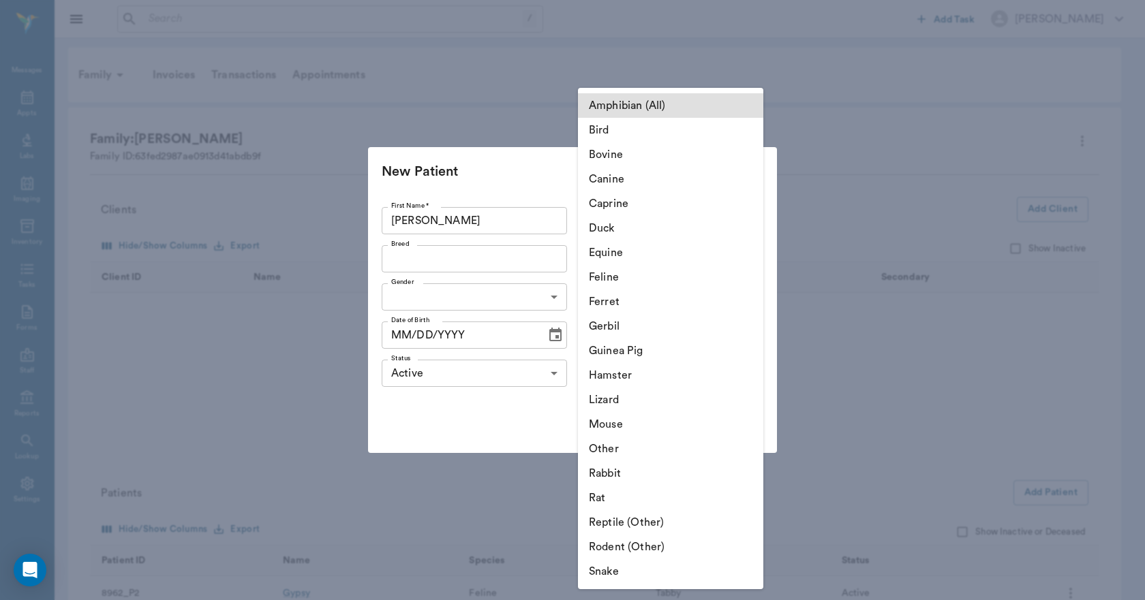
click at [606, 211] on body "/ ​ Add Task [PERSON_NAME] Nectar Messages Appts Labs Imaging Inventory Tasks F…" at bounding box center [572, 384] width 1145 height 768
click at [604, 175] on li "Canine" at bounding box center [670, 179] width 185 height 25
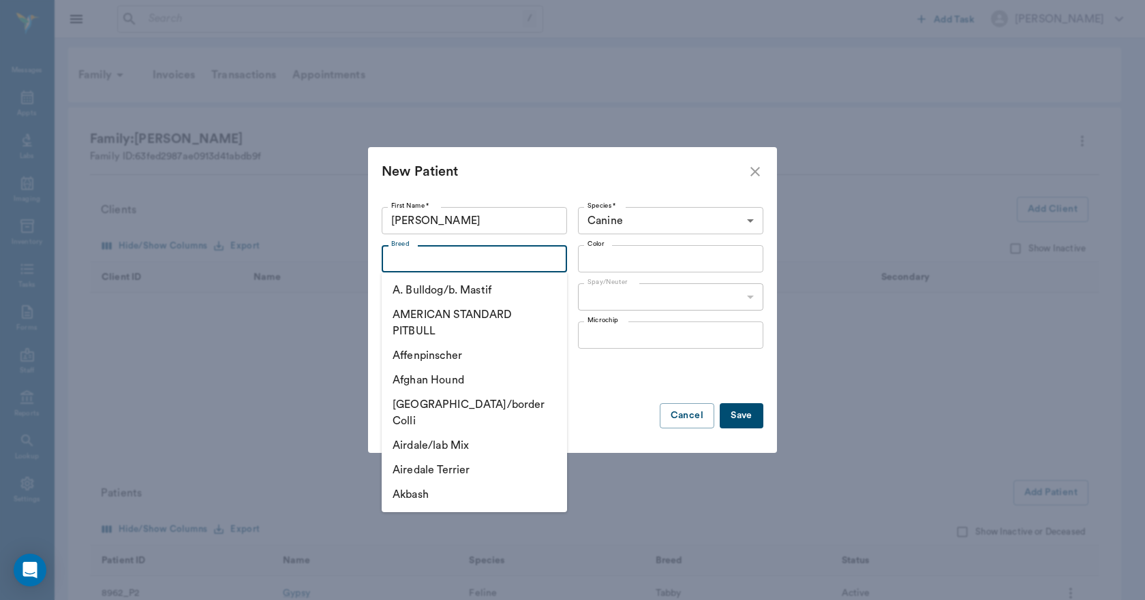
click at [491, 254] on input "Breed" at bounding box center [463, 258] width 155 height 19
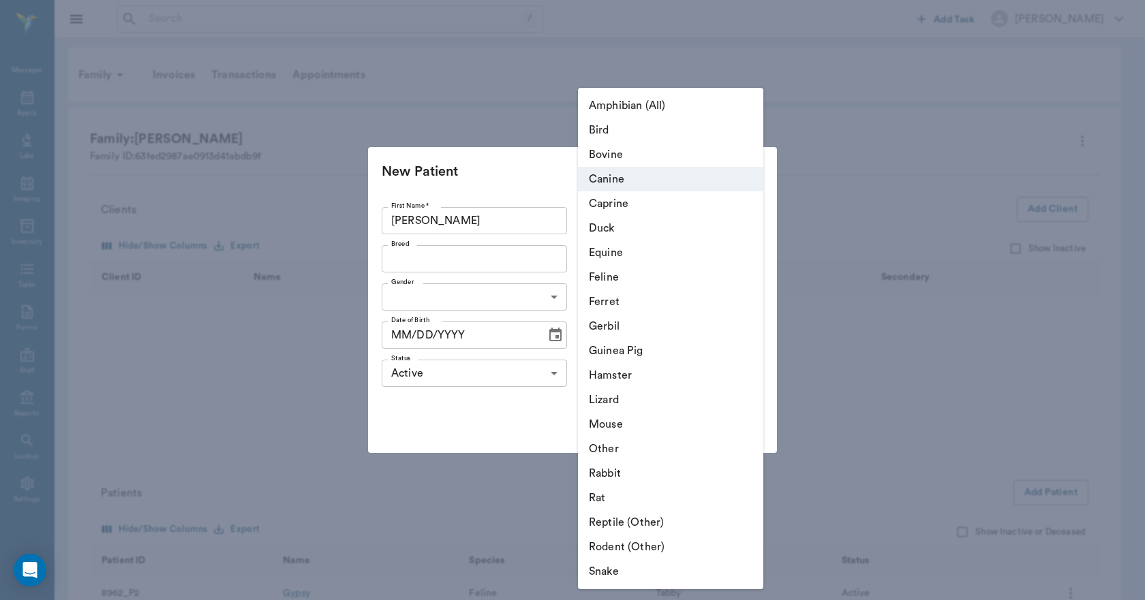
click at [654, 218] on body "/ ​ Add Task [PERSON_NAME] Nectar Messages Appts Labs Imaging Inventory Tasks F…" at bounding box center [572, 384] width 1145 height 768
click at [605, 277] on li "Feline" at bounding box center [670, 277] width 185 height 25
type input "Feline"
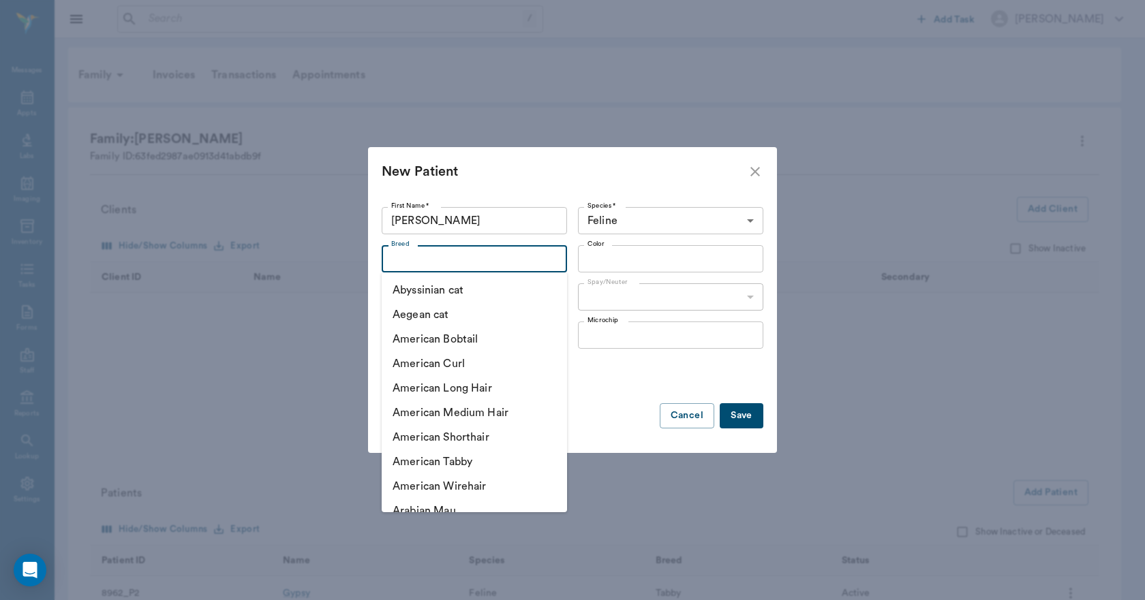
click at [500, 259] on input "Breed" at bounding box center [463, 258] width 155 height 19
click at [491, 441] on li "American Shorthair" at bounding box center [474, 437] width 185 height 25
type input "American Shorthair"
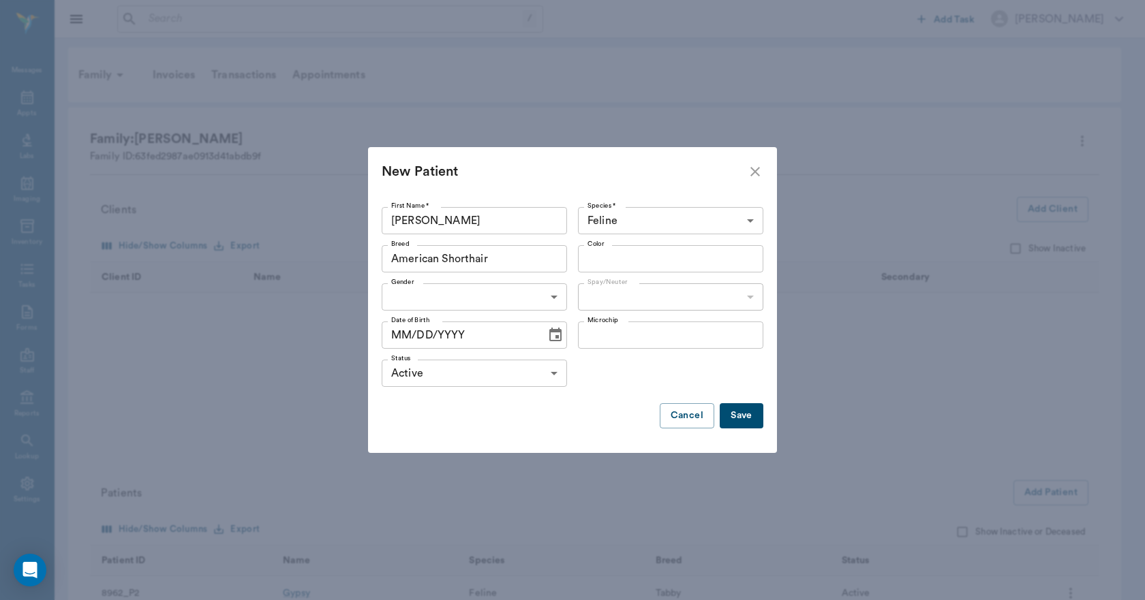
click at [604, 253] on input "Color" at bounding box center [659, 258] width 155 height 19
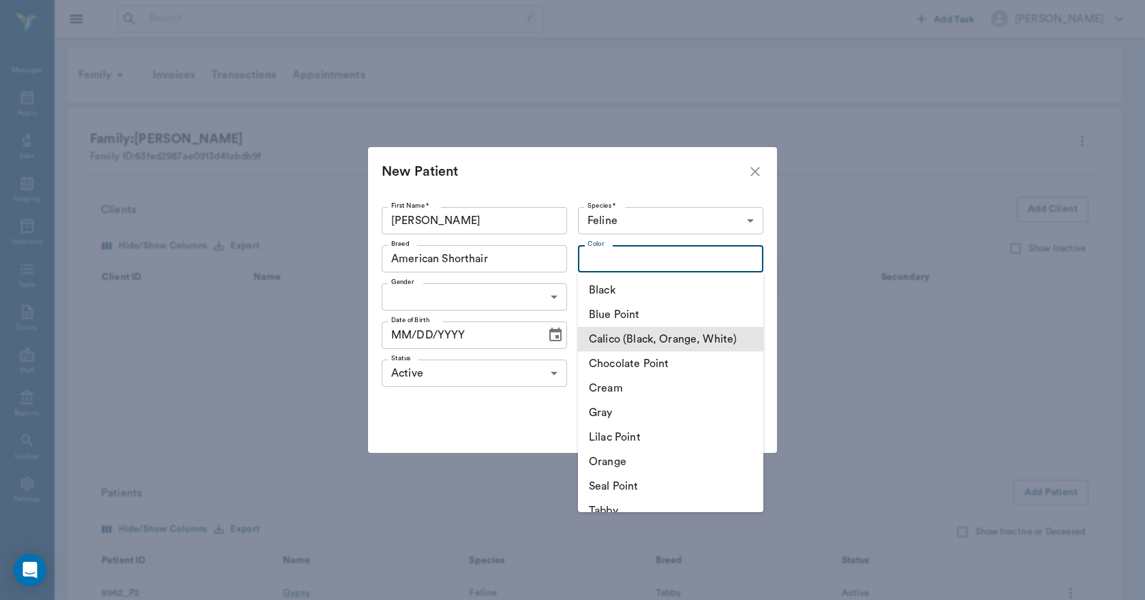
click at [610, 338] on li "Calico (Black, Orange, White)" at bounding box center [670, 339] width 185 height 25
type input "Calico (Black, Orange, White)"
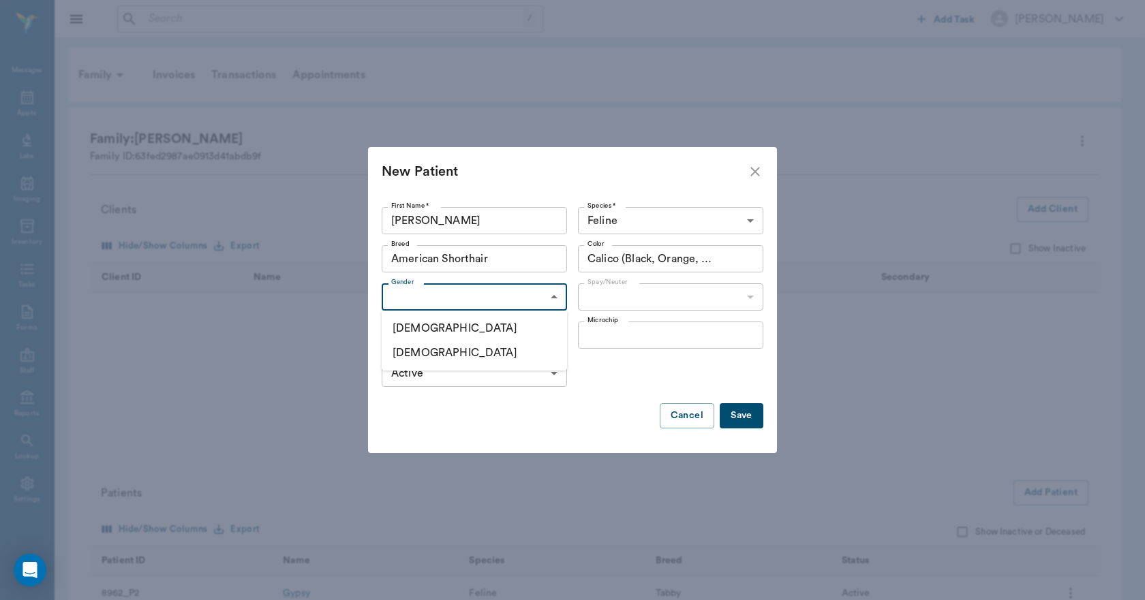
click at [520, 305] on body "/ ​ Add Task Dr. Bert Ellsworth Nectar Messages Appts Labs Imaging Inventory Ta…" at bounding box center [572, 384] width 1145 height 768
click at [413, 355] on li "Female" at bounding box center [474, 353] width 185 height 25
type input "FEMALE"
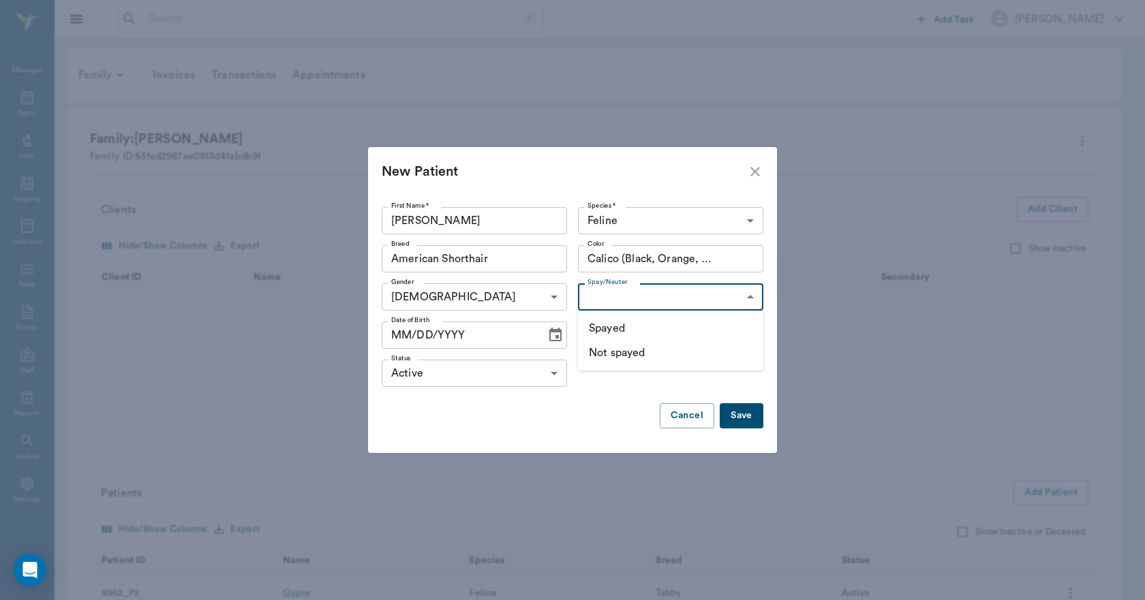
click at [625, 297] on body "/ ​ Add Task Dr. Bert Ellsworth Nectar Messages Appts Labs Imaging Inventory Ta…" at bounding box center [572, 384] width 1145 height 768
click at [618, 352] on li "Not spayed" at bounding box center [670, 353] width 185 height 25
type input "false"
click at [550, 340] on icon "Choose date" at bounding box center [555, 335] width 16 height 16
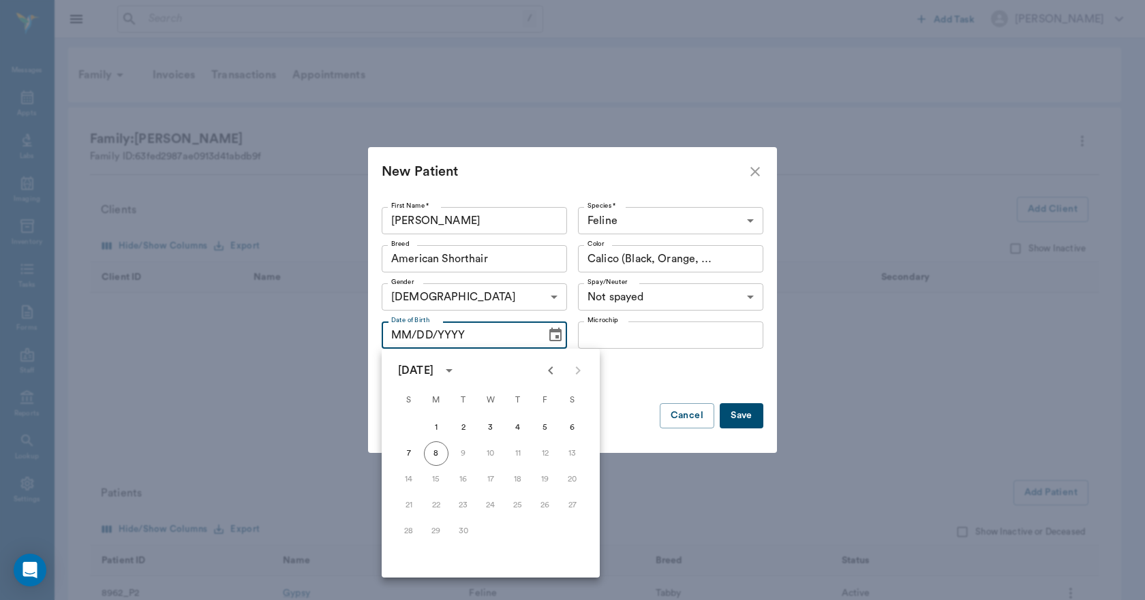
click at [452, 369] on icon "calendar view is open, switch to year view" at bounding box center [449, 370] width 7 height 3
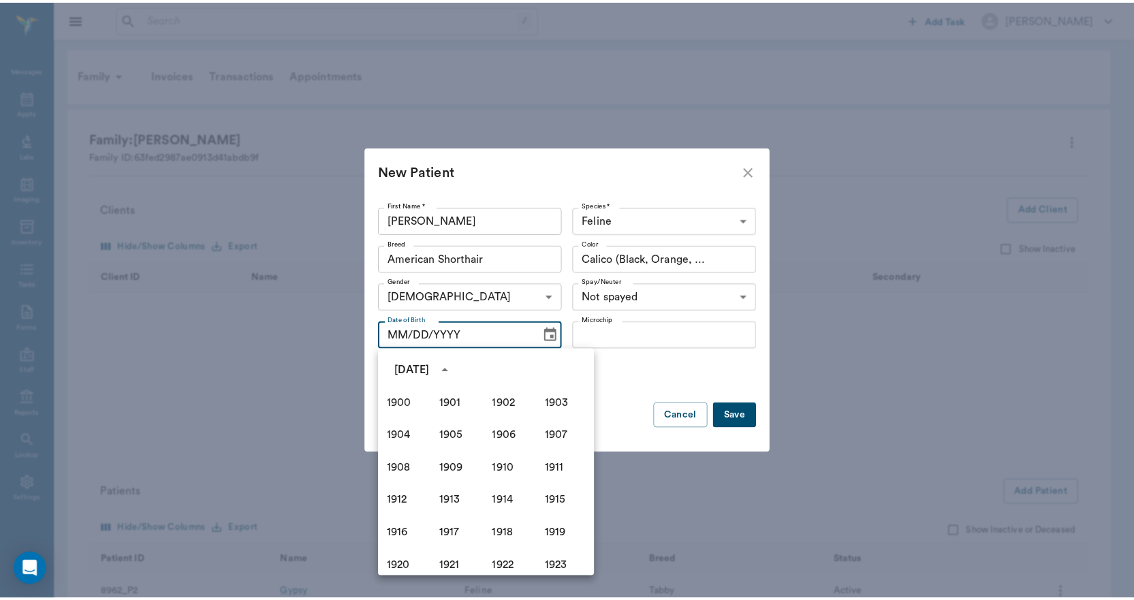
scroll to position [935, 0]
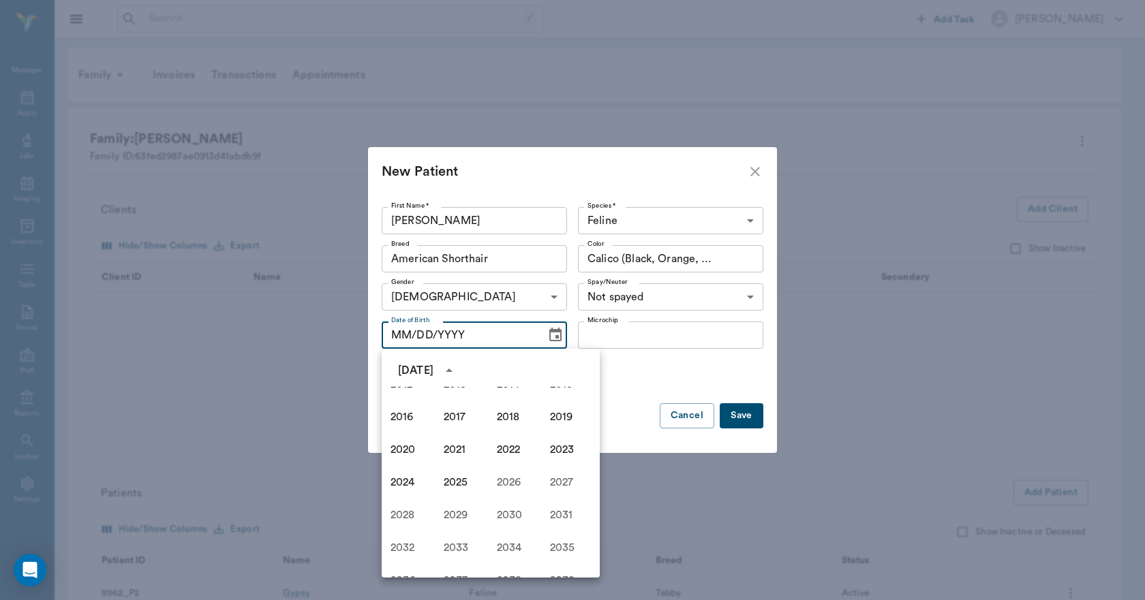
click at [457, 369] on icon "year view is open, switch to calendar view" at bounding box center [449, 370] width 16 height 16
click at [552, 373] on icon "Previous month" at bounding box center [550, 370] width 16 height 16
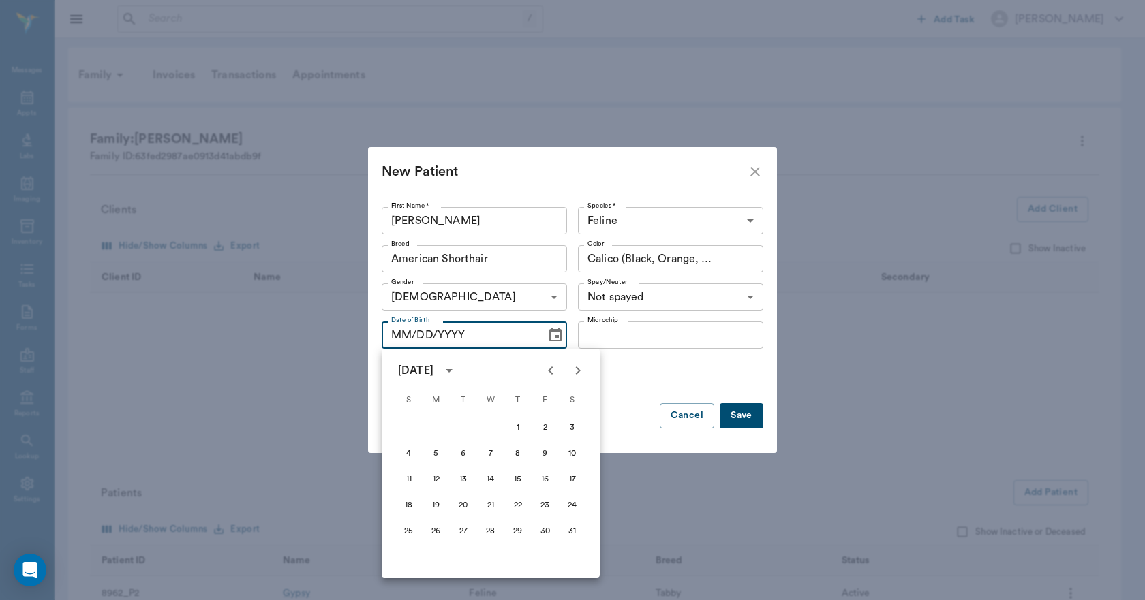
click at [552, 373] on icon "Previous month" at bounding box center [550, 370] width 16 height 16
click at [488, 482] on button "12" at bounding box center [490, 479] width 25 height 25
type input "02/12/2025"
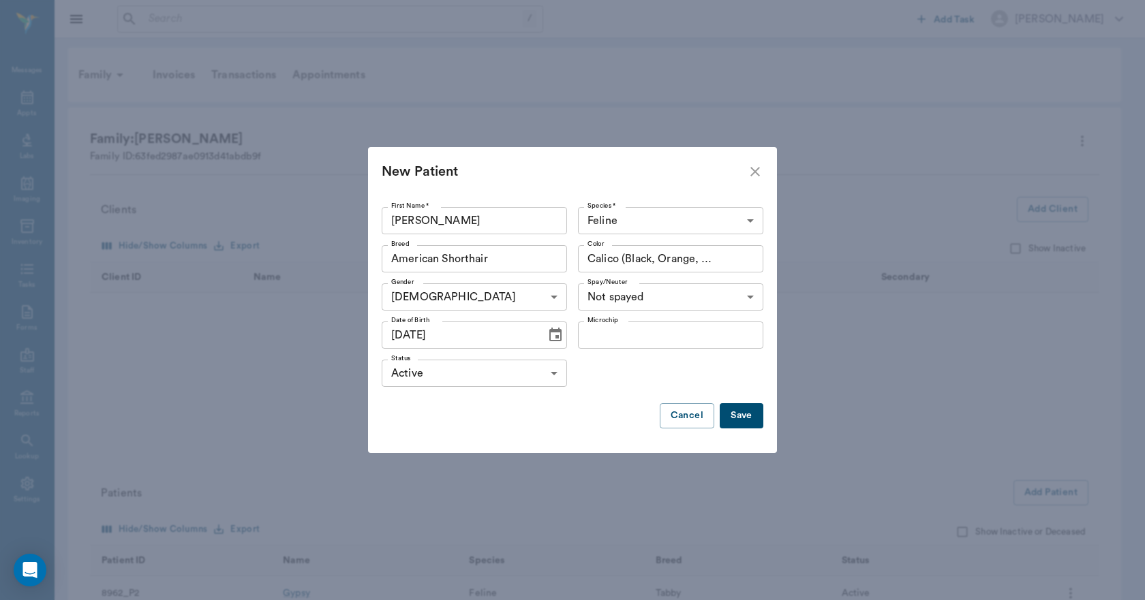
click at [741, 415] on button "Save" at bounding box center [741, 415] width 44 height 25
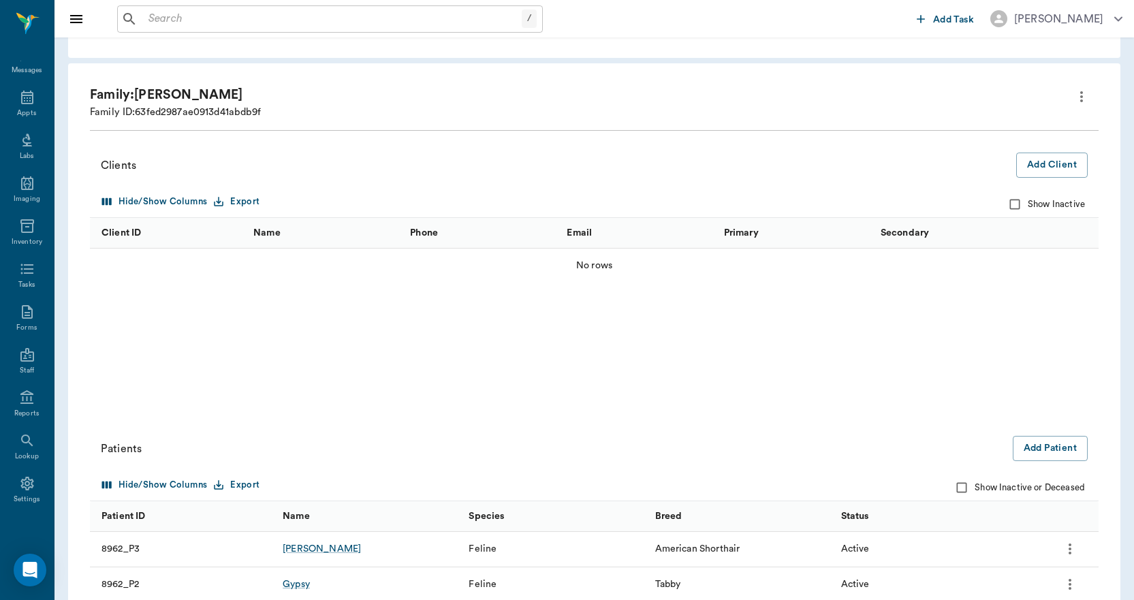
scroll to position [168, 0]
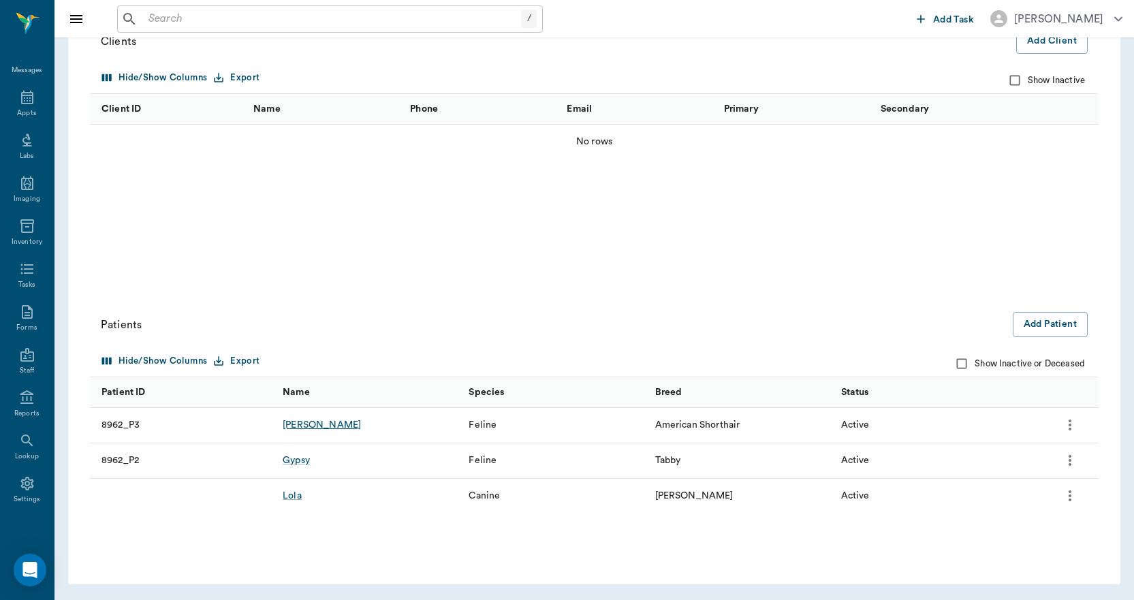
click at [292, 424] on div "Mitzi" at bounding box center [322, 425] width 78 height 14
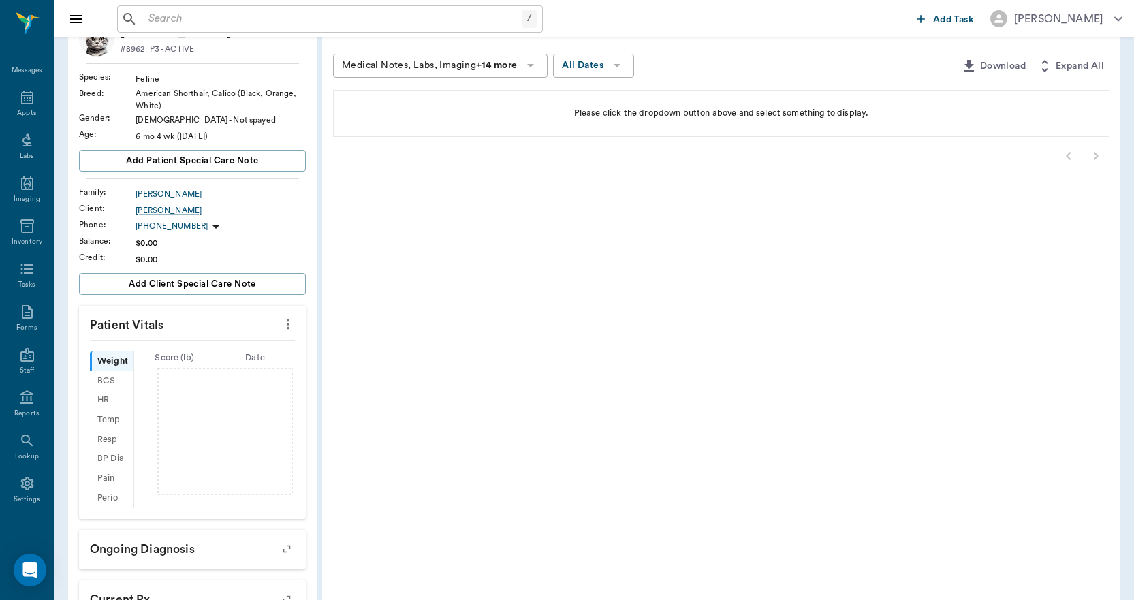
scroll to position [294, 0]
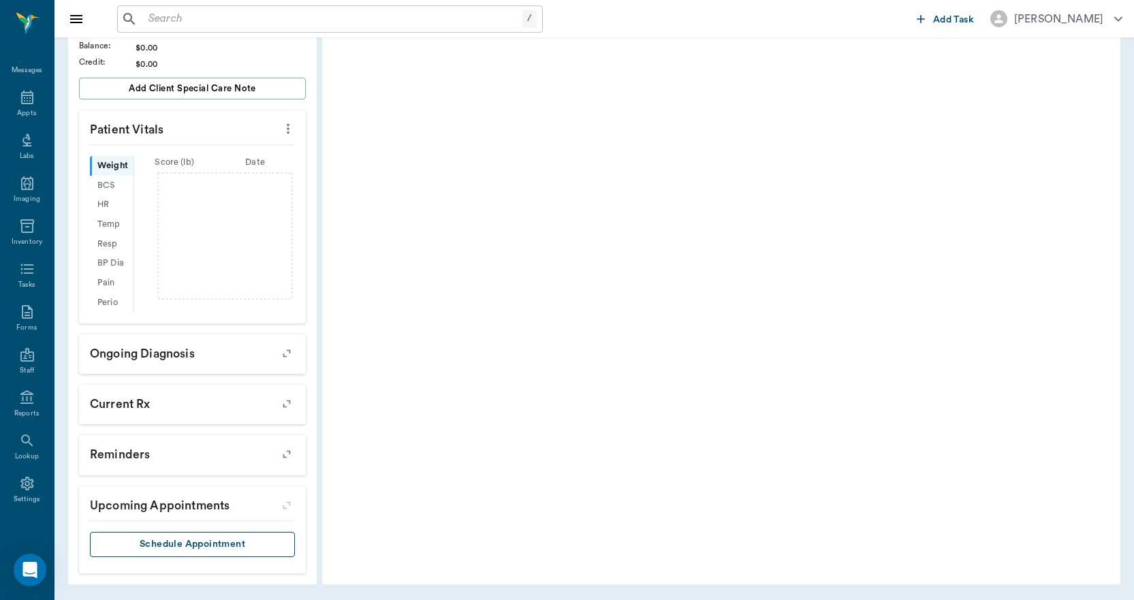
click at [262, 541] on button "Schedule Appointment" at bounding box center [192, 544] width 205 height 25
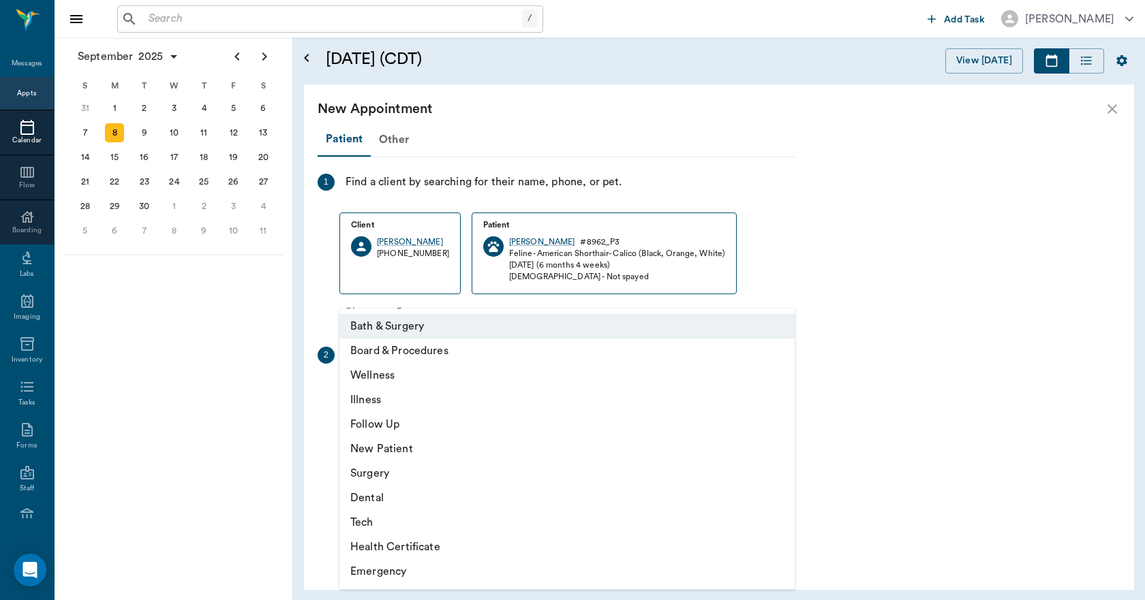
click at [439, 394] on body "/ ​ Add Task Dr. Bert Ellsworth Nectar Messages Appts Calendar Flow Boarding La…" at bounding box center [572, 300] width 1145 height 600
click at [397, 405] on li "Illness" at bounding box center [566, 400] width 455 height 25
type input "65d2be4f46e3a538d89b8c15"
type input "04:00 PM"
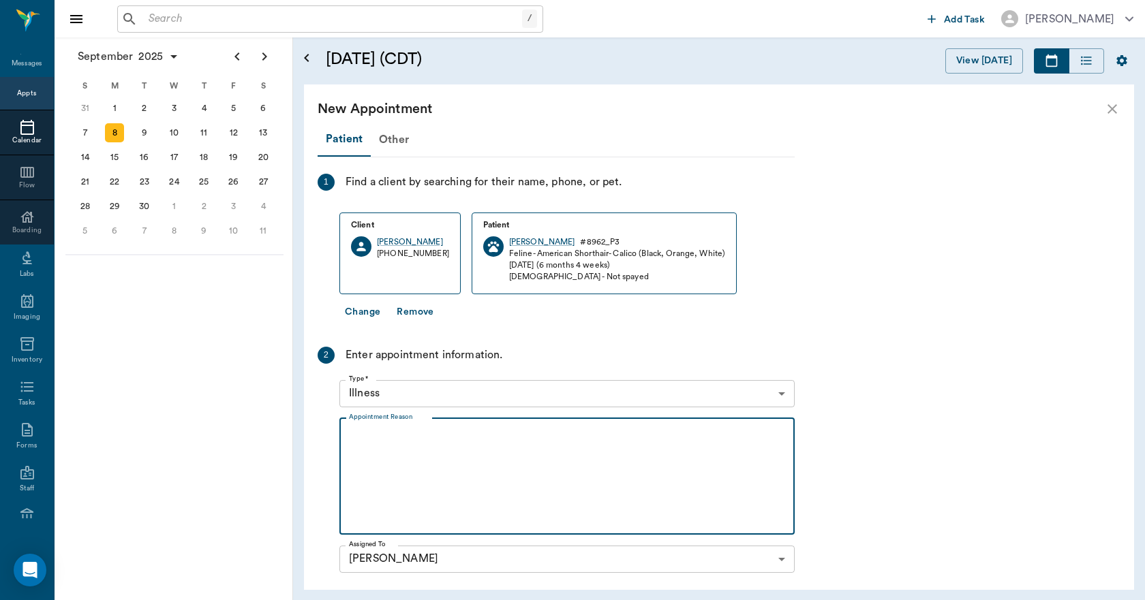
click at [441, 448] on textarea "Appointment Reason" at bounding box center [567, 476] width 436 height 94
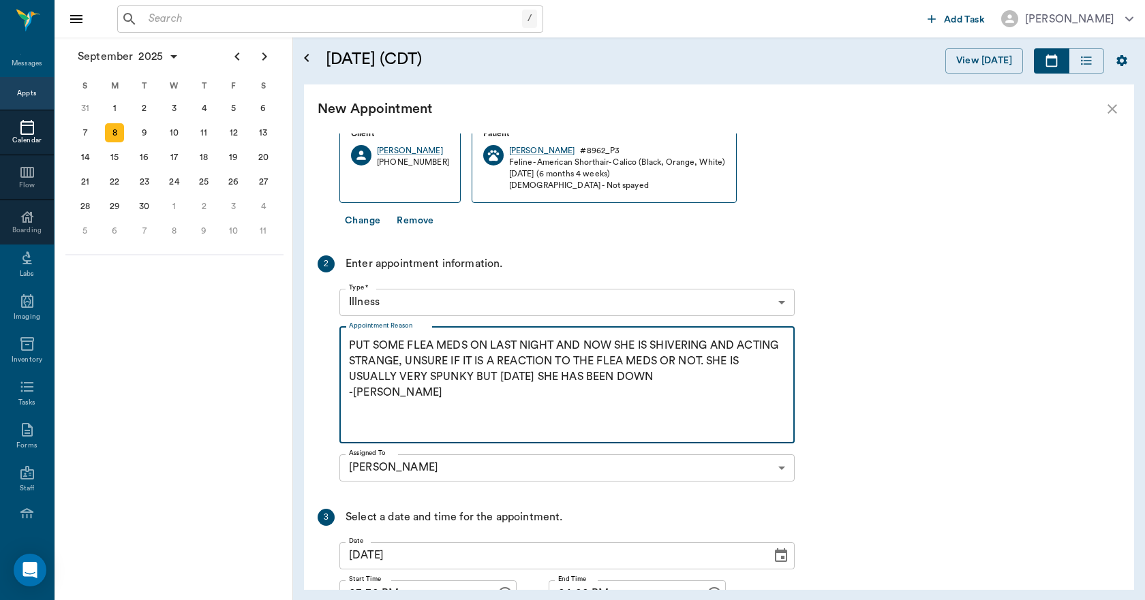
scroll to position [211, 0]
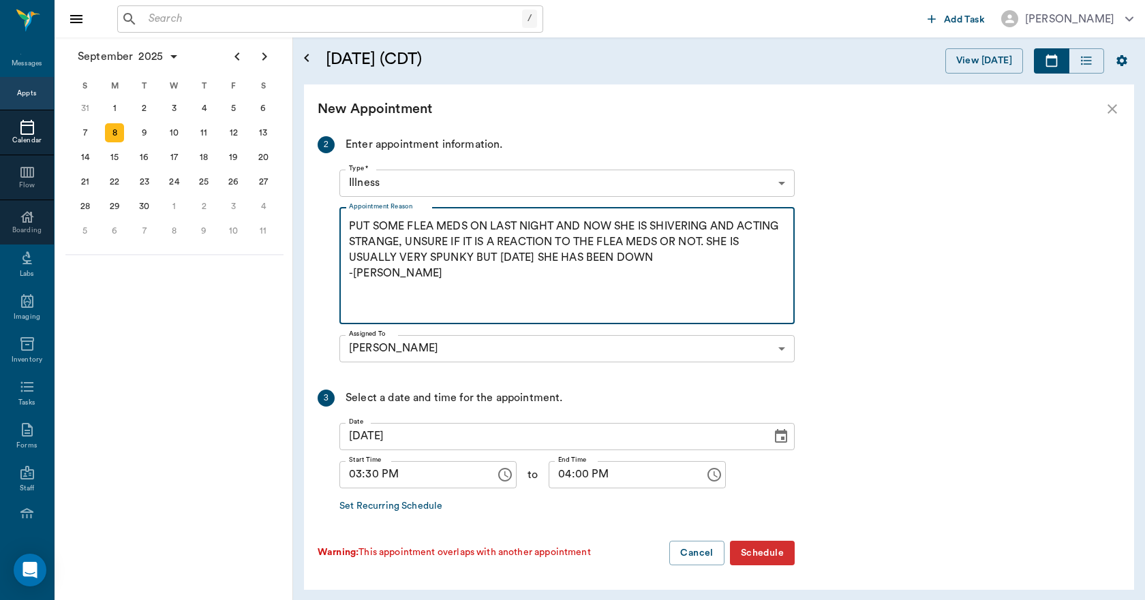
type textarea "PUT SOME FLEA MEDS ON LAST NIGHT AND NOW SHE IS SHIVERING AND ACTING STRANGE, U…"
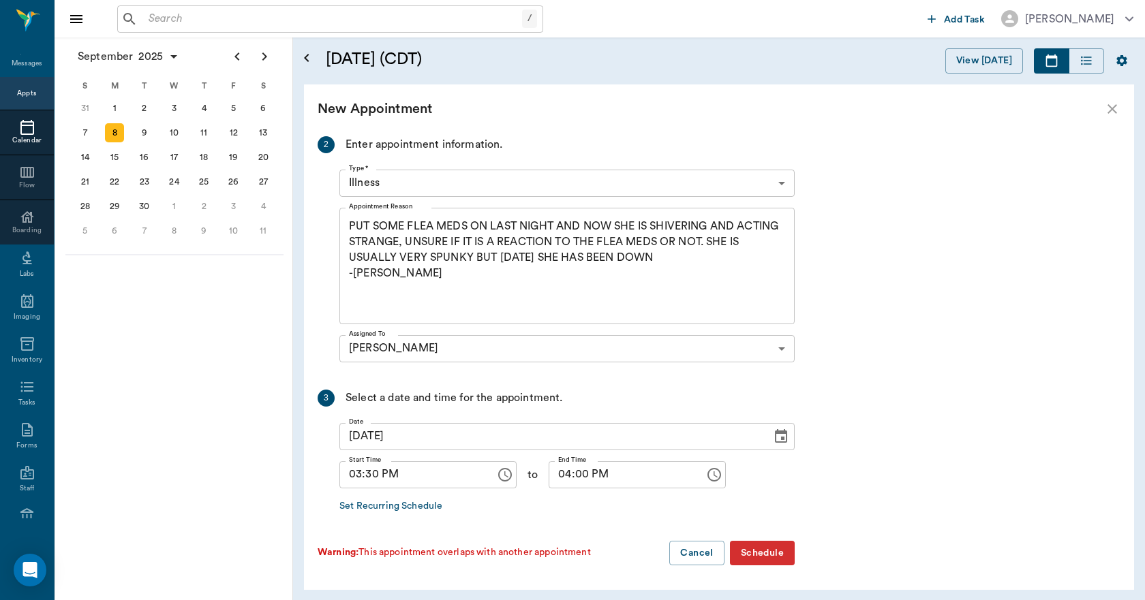
click at [760, 547] on button "Schedule" at bounding box center [762, 553] width 65 height 25
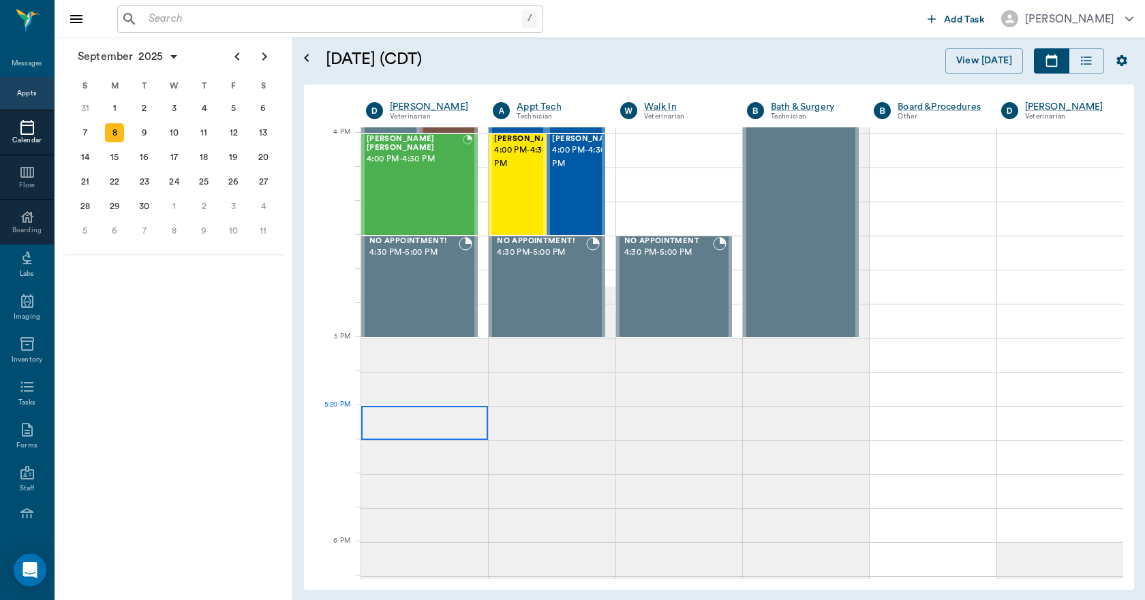
scroll to position [1636, 0]
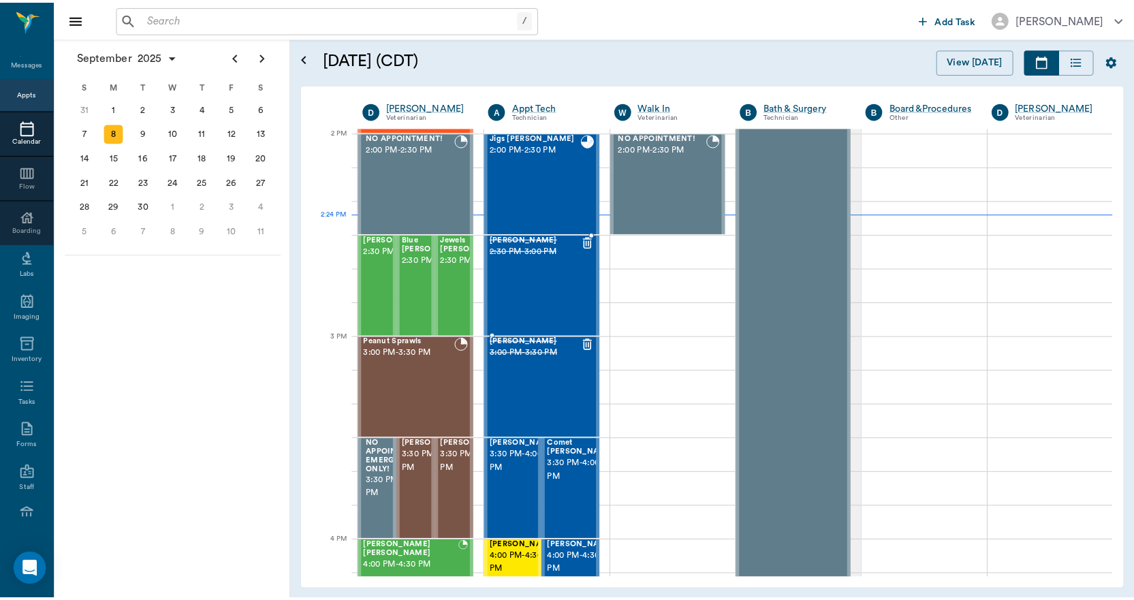
scroll to position [1227, 0]
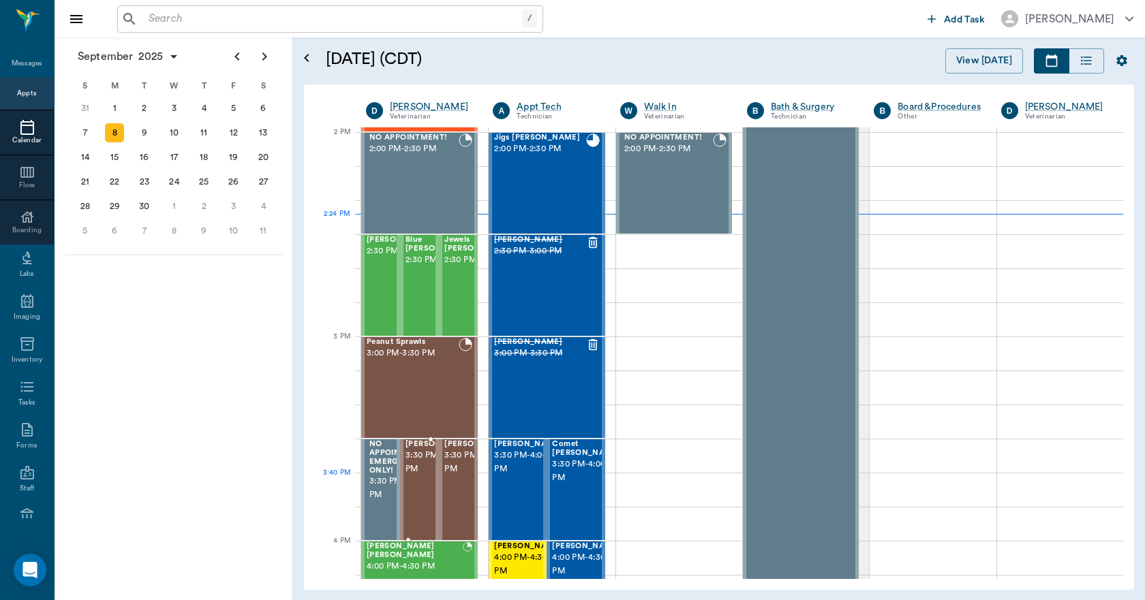
click at [413, 476] on span "3:30 PM - 4:00 PM" at bounding box center [439, 462] width 68 height 27
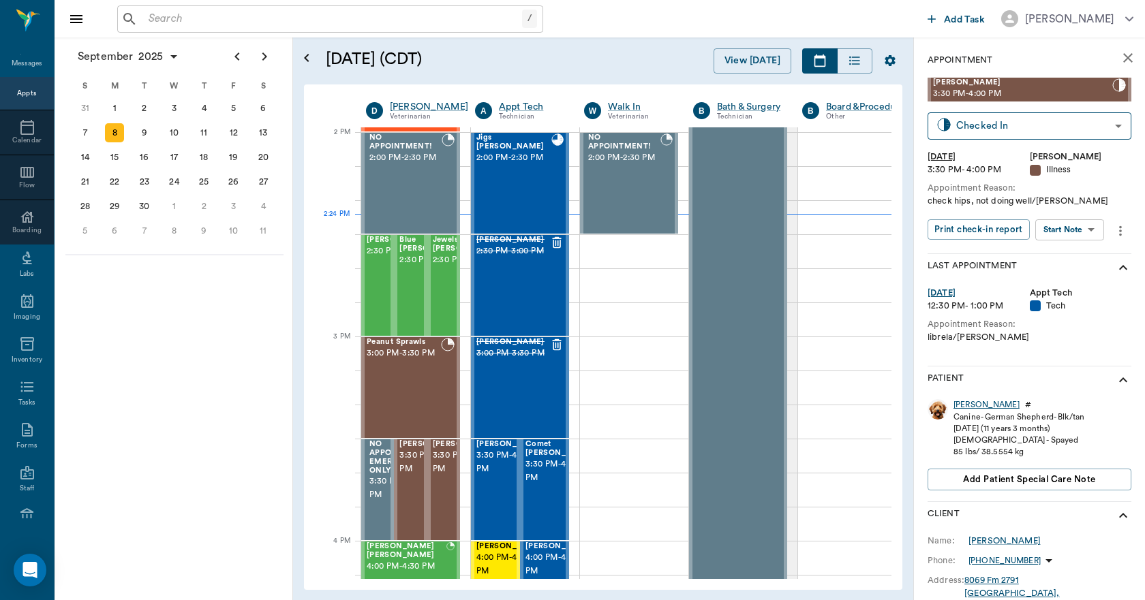
click at [969, 405] on div "[PERSON_NAME]" at bounding box center [986, 405] width 66 height 12
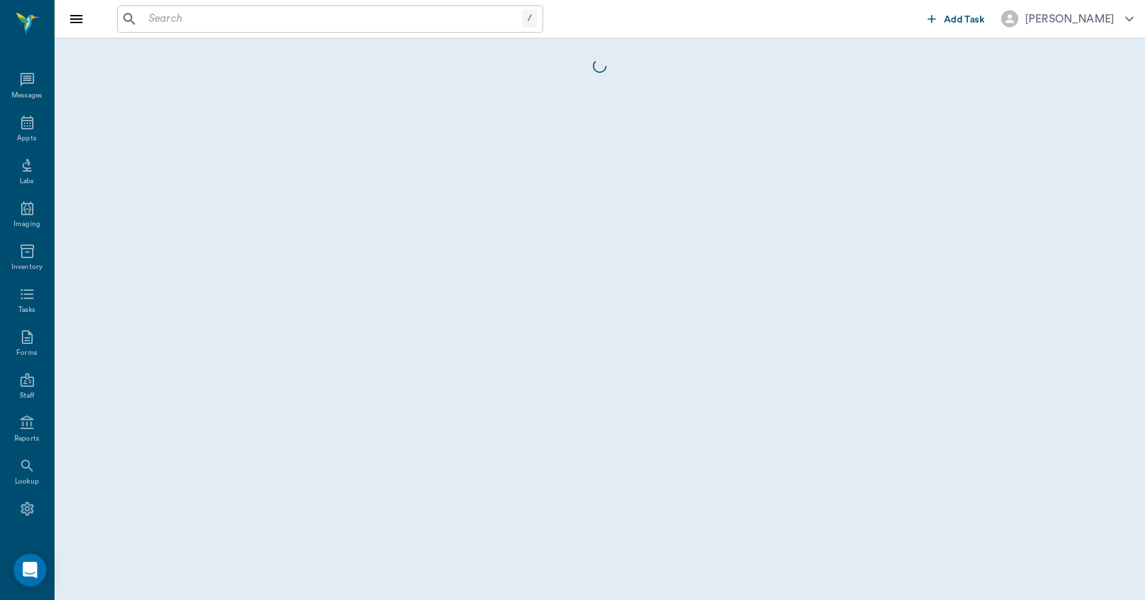
scroll to position [25, 0]
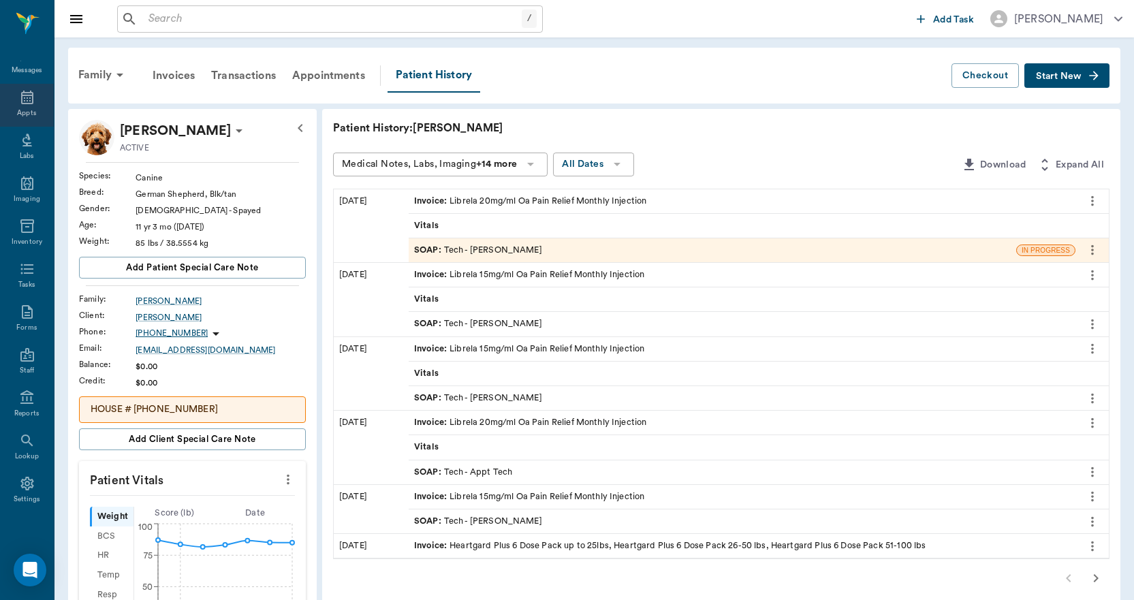
click at [22, 101] on icon at bounding box center [27, 98] width 12 height 14
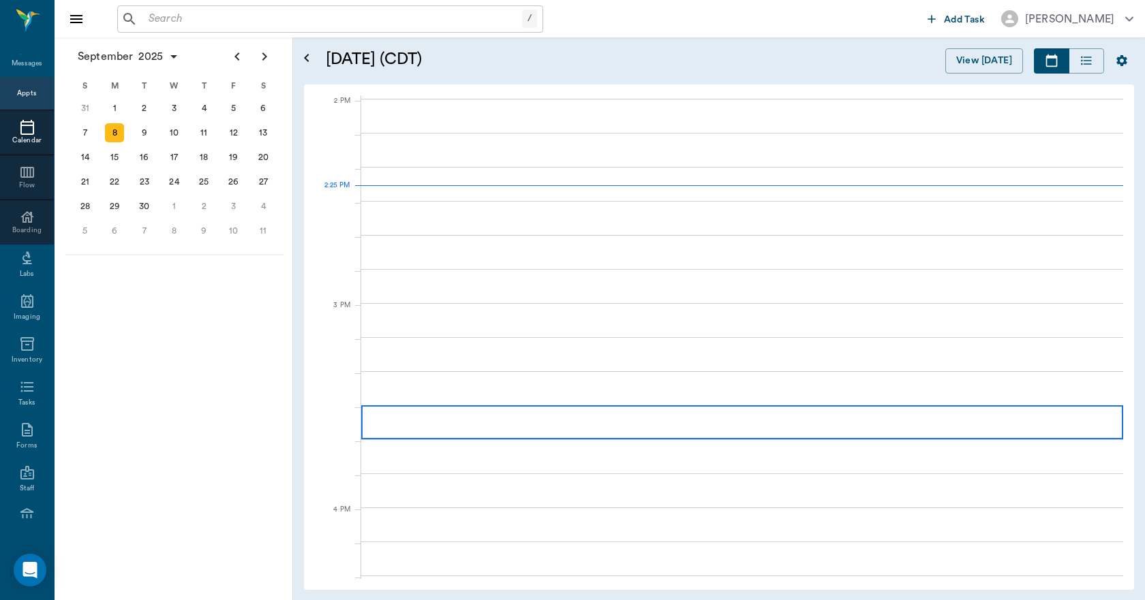
scroll to position [1226, 0]
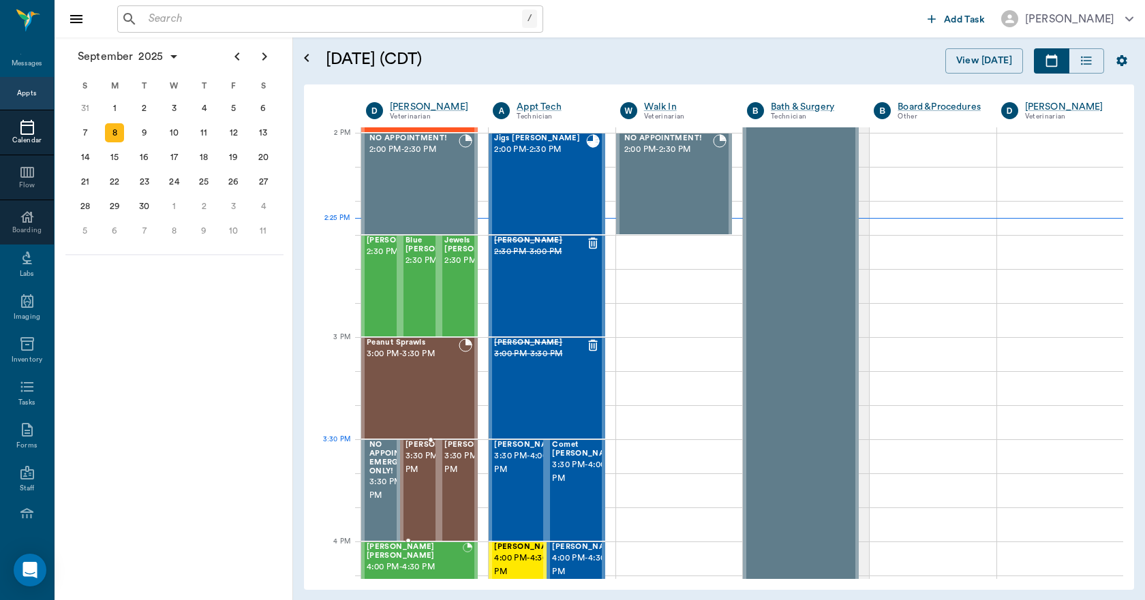
click at [417, 461] on span "3:30 PM - 4:00 PM" at bounding box center [439, 463] width 68 height 27
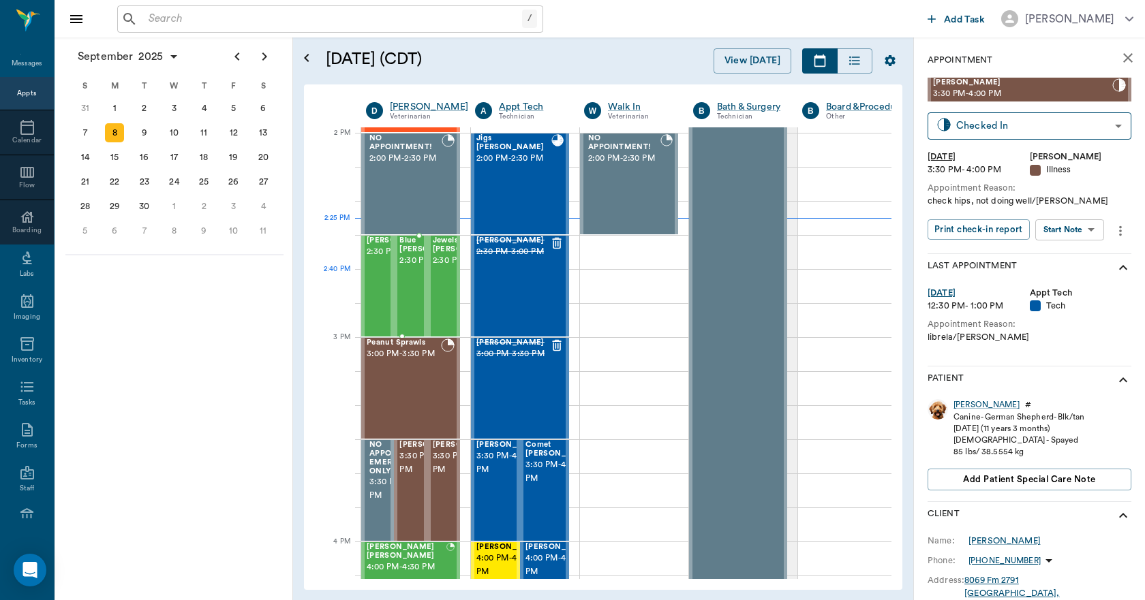
click at [412, 268] on span "2:30 PM - 3:00 PM" at bounding box center [433, 261] width 68 height 14
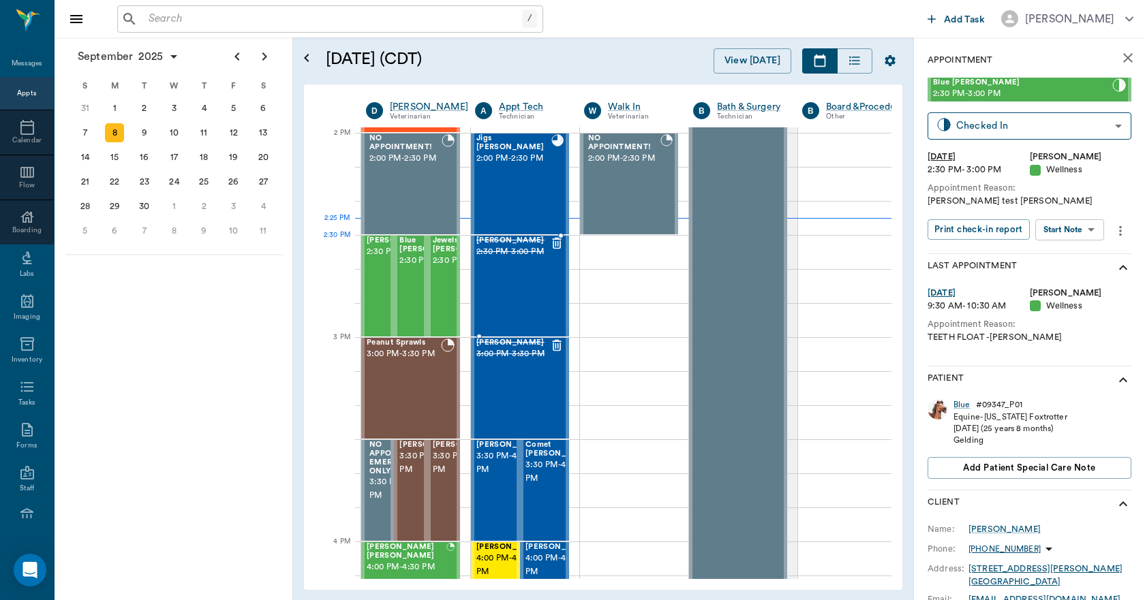
click at [503, 260] on div "[PERSON_NAME] 2:30 PM - 3:00 PM" at bounding box center [513, 285] width 74 height 99
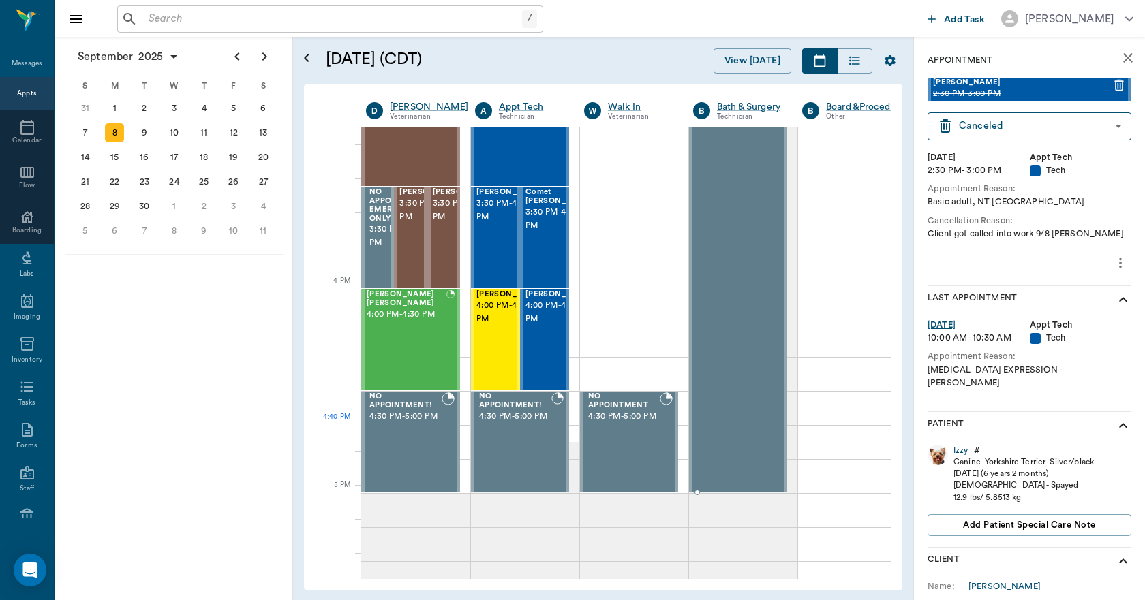
scroll to position [1499, 0]
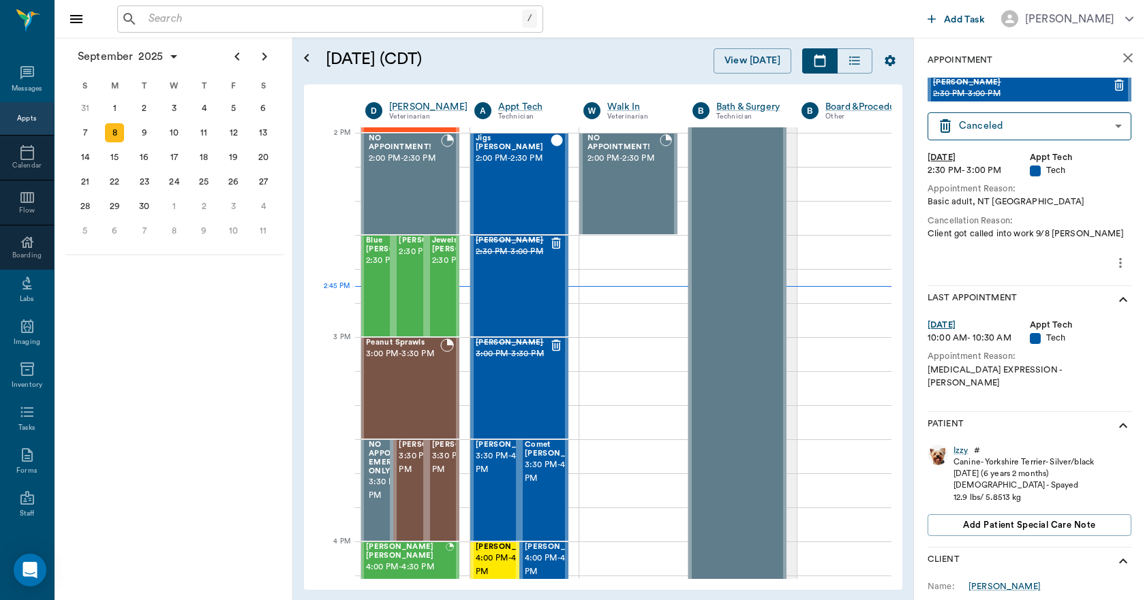
scroll to position [25, 0]
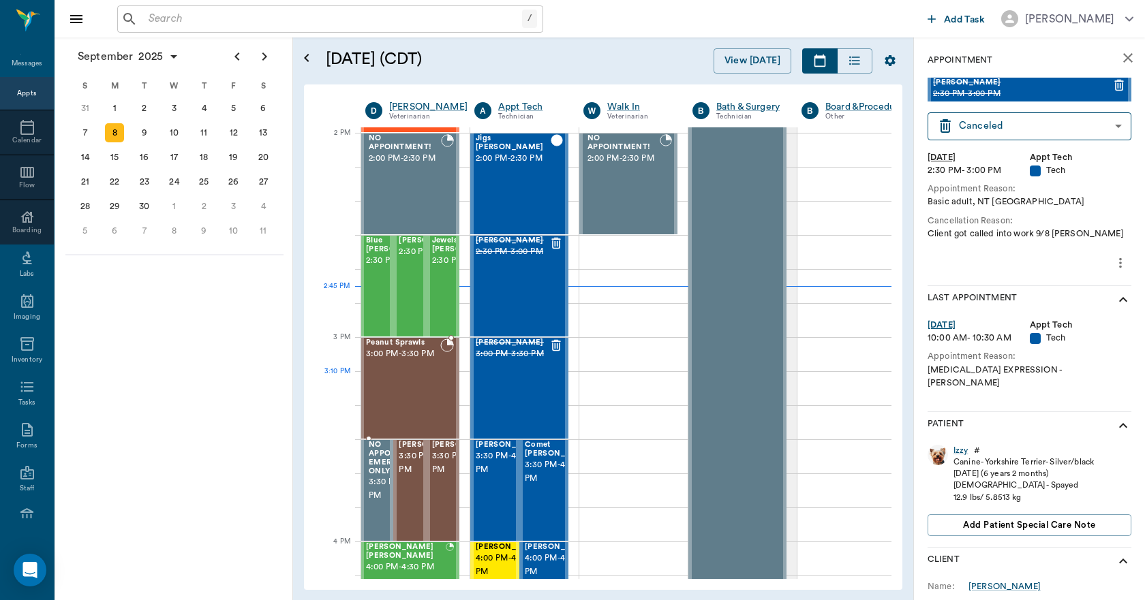
click at [416, 382] on div "Peanut Sprawls 3:00 PM - 3:30 PM" at bounding box center [403, 388] width 74 height 99
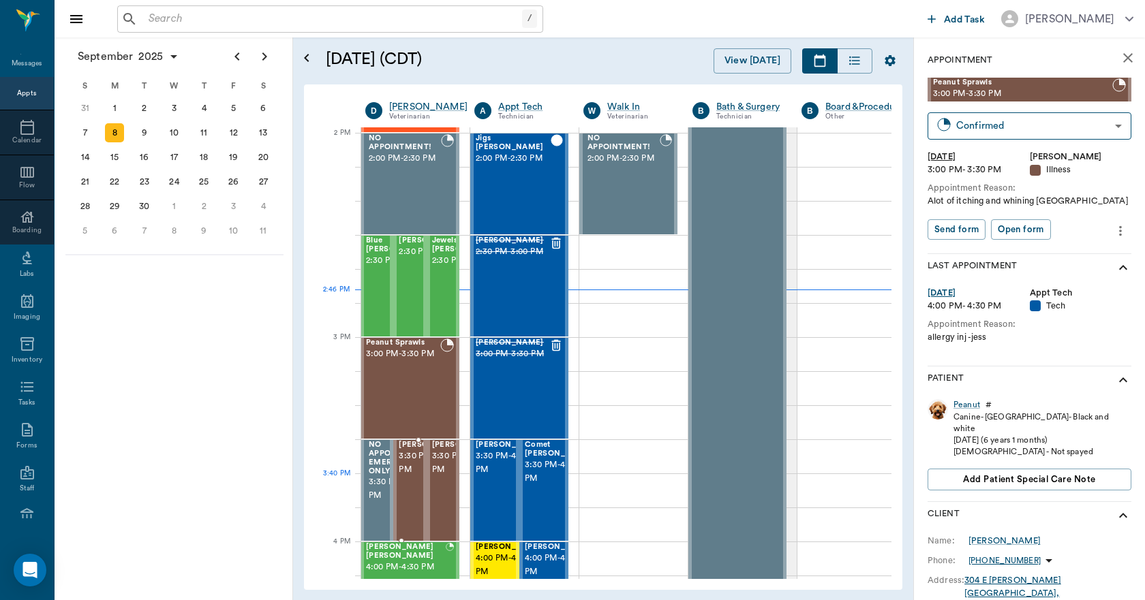
click at [403, 477] on span "3:30 PM - 4:00 PM" at bounding box center [433, 463] width 68 height 27
click at [441, 467] on span "3:30 PM - 4:00 PM" at bounding box center [466, 463] width 68 height 27
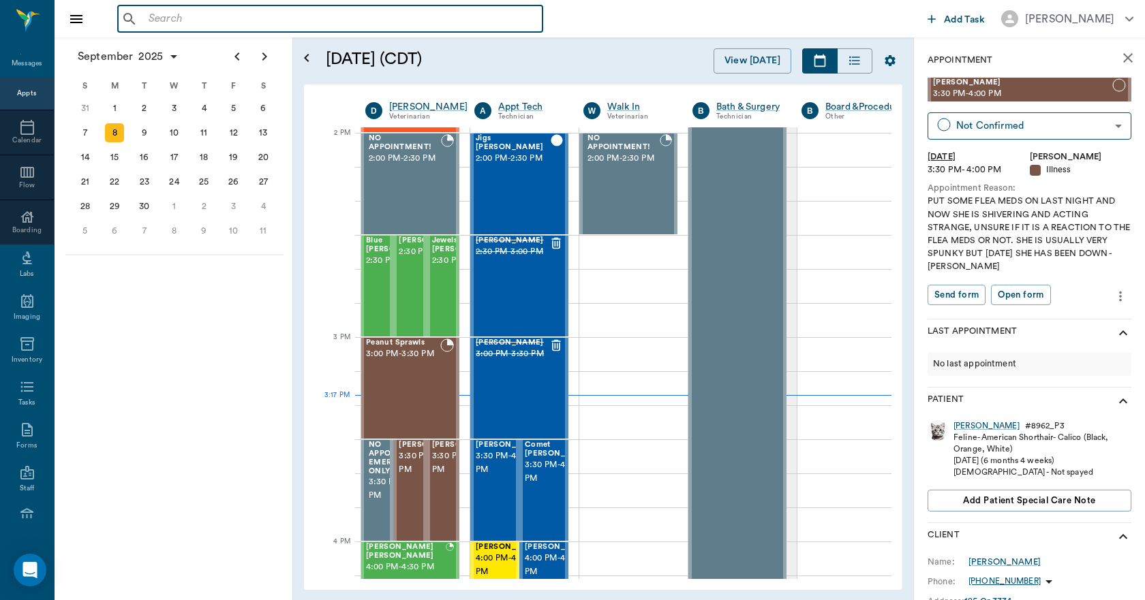
click at [271, 26] on input "text" at bounding box center [340, 19] width 394 height 19
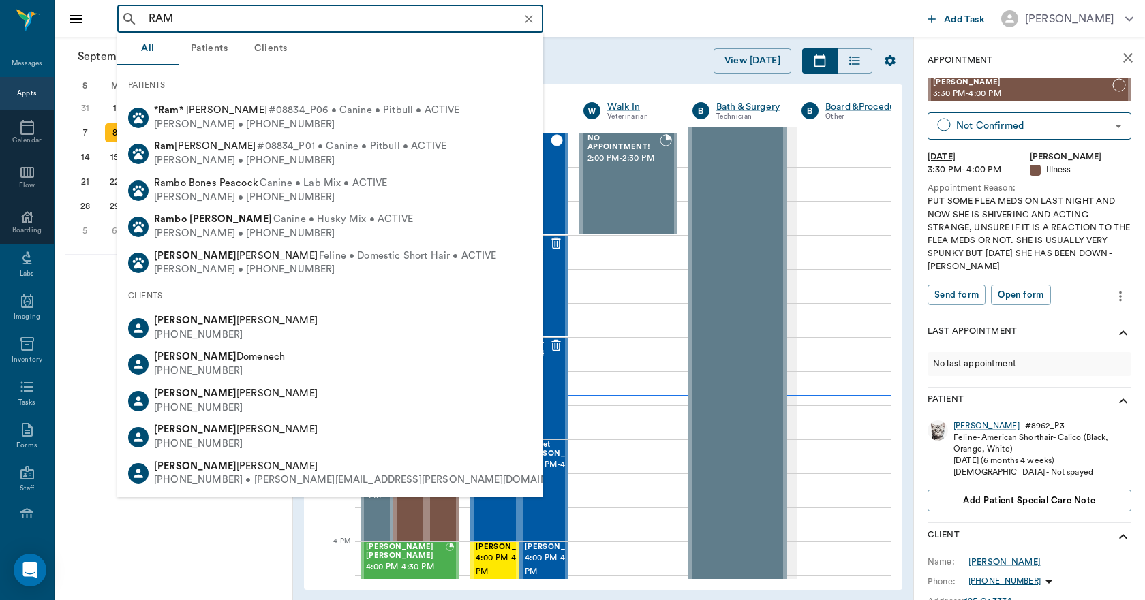
click at [220, 108] on span "* Ram * Helmick" at bounding box center [210, 110] width 113 height 10
type input "RAM"
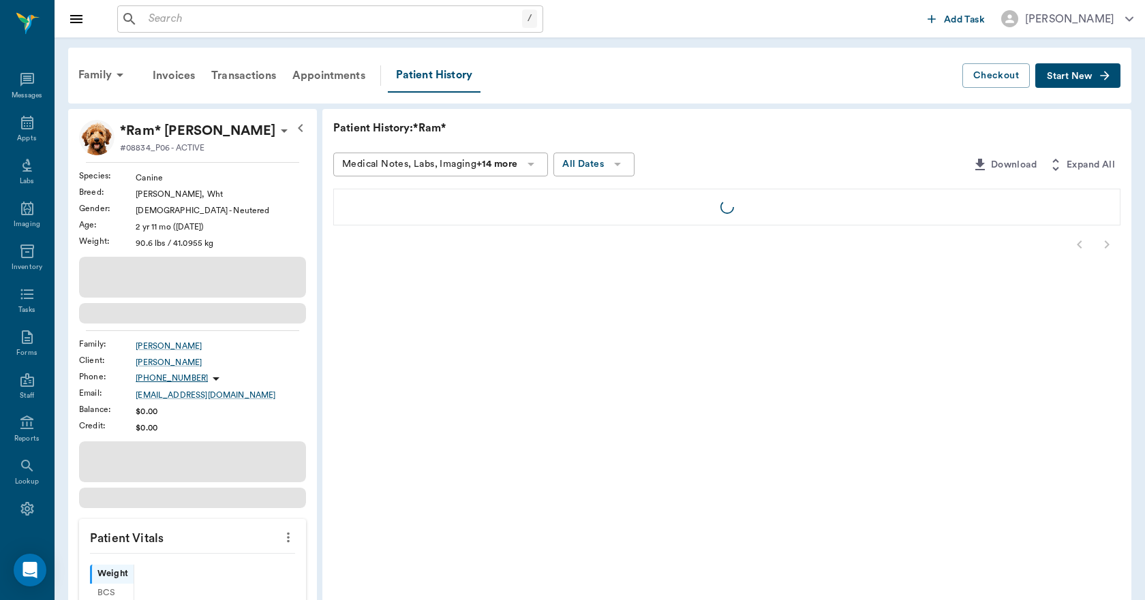
scroll to position [25, 0]
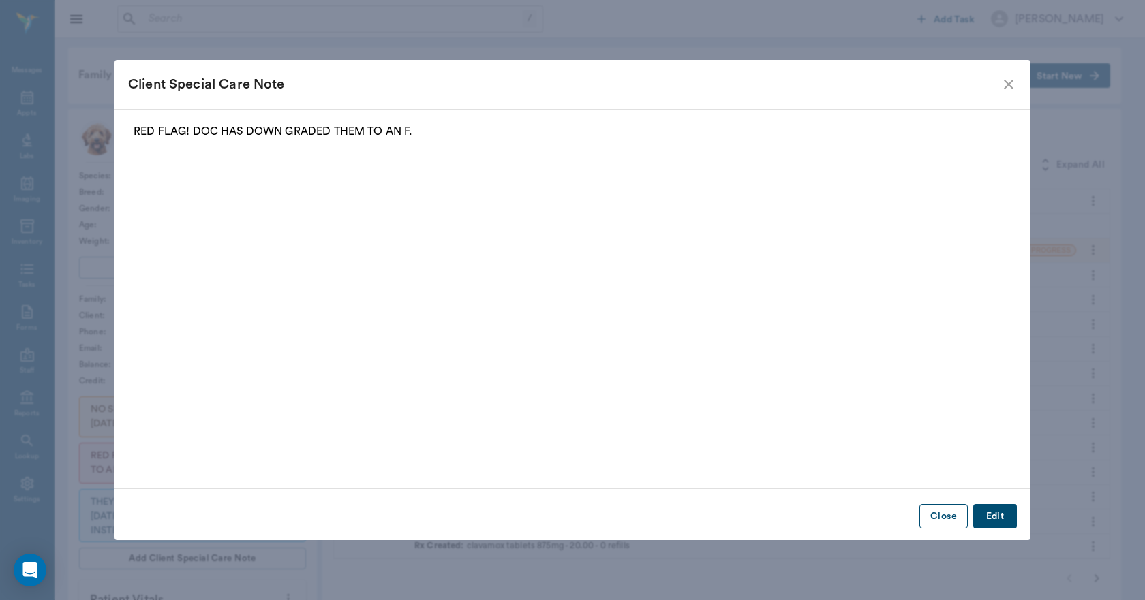
click at [940, 513] on button "Close" at bounding box center [943, 516] width 48 height 25
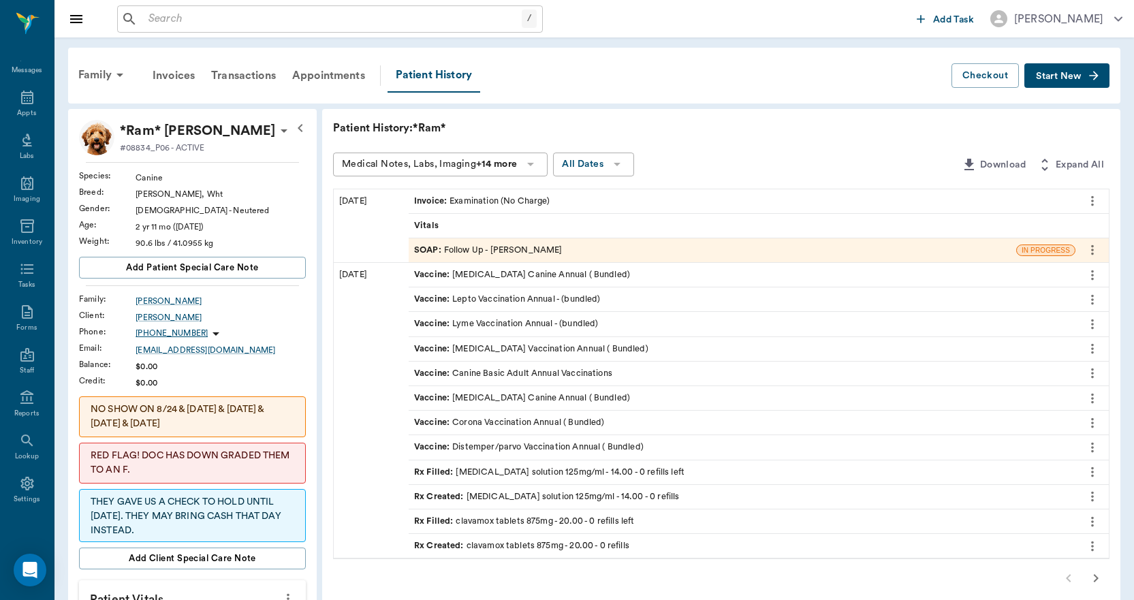
click at [1104, 579] on button "button" at bounding box center [1096, 578] width 27 height 27
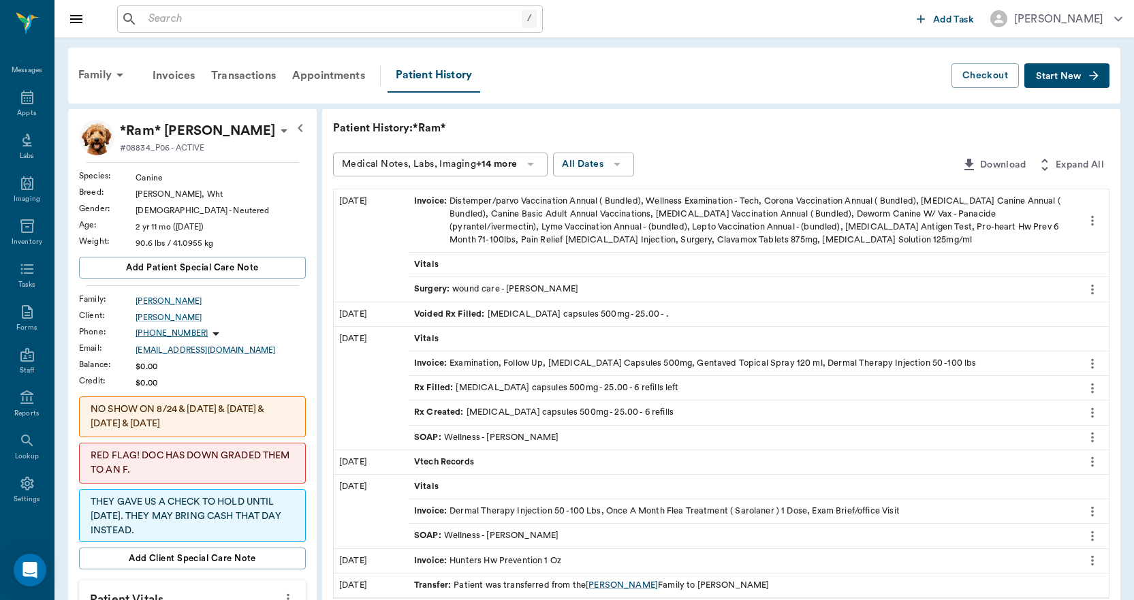
click at [834, 357] on div "Invoice : Examination, Follow Up, Cephalexin Capsules 500mg, Gentaved Topical S…" at bounding box center [695, 363] width 563 height 13
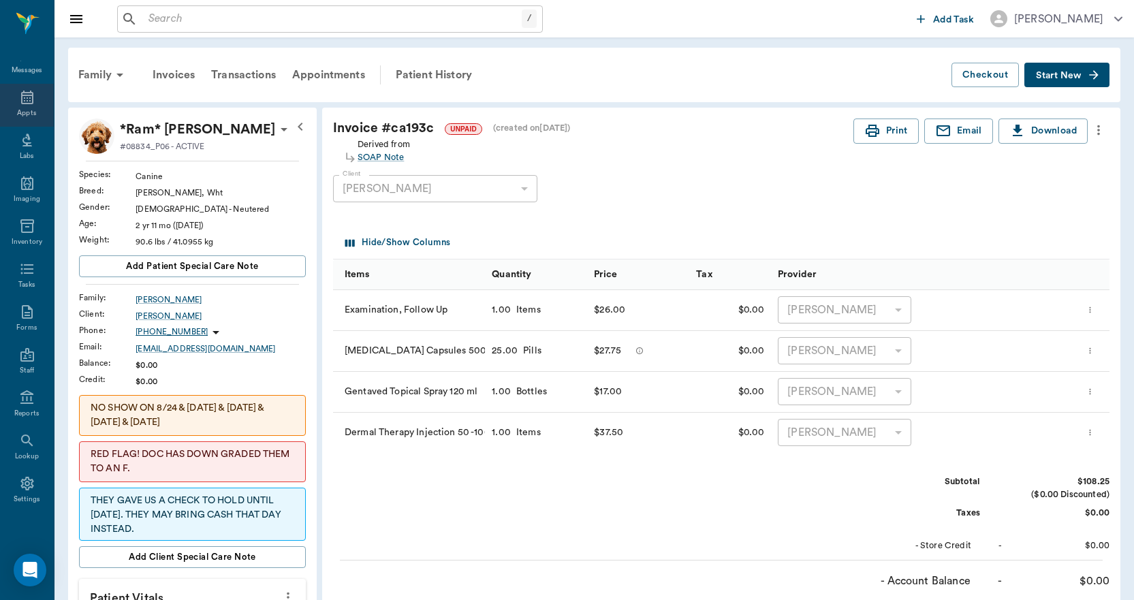
click at [26, 102] on icon at bounding box center [27, 97] width 16 height 16
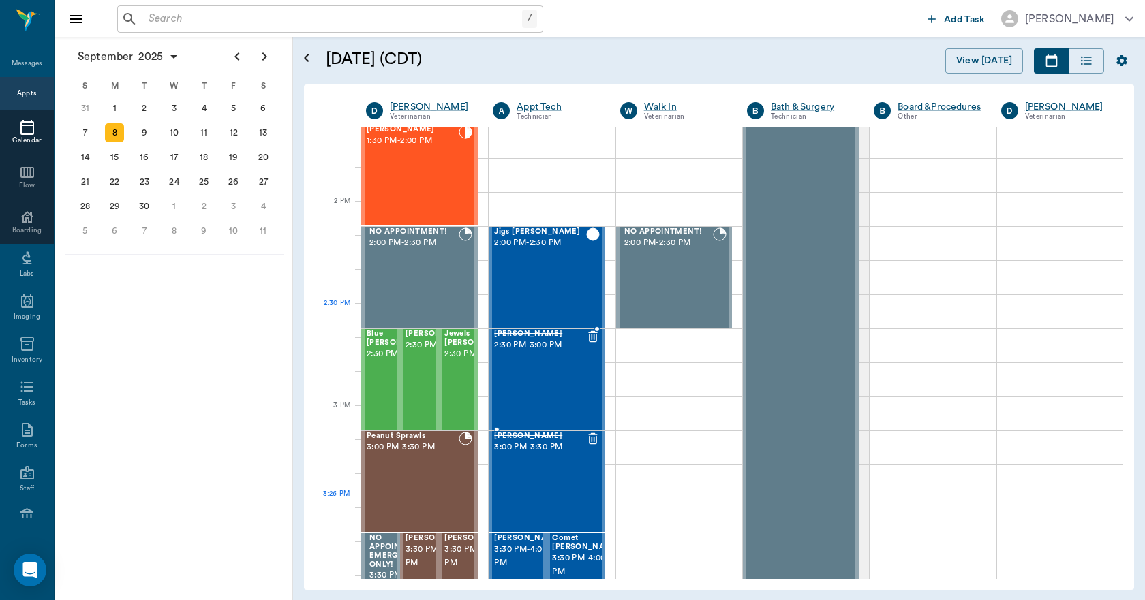
scroll to position [1158, 0]
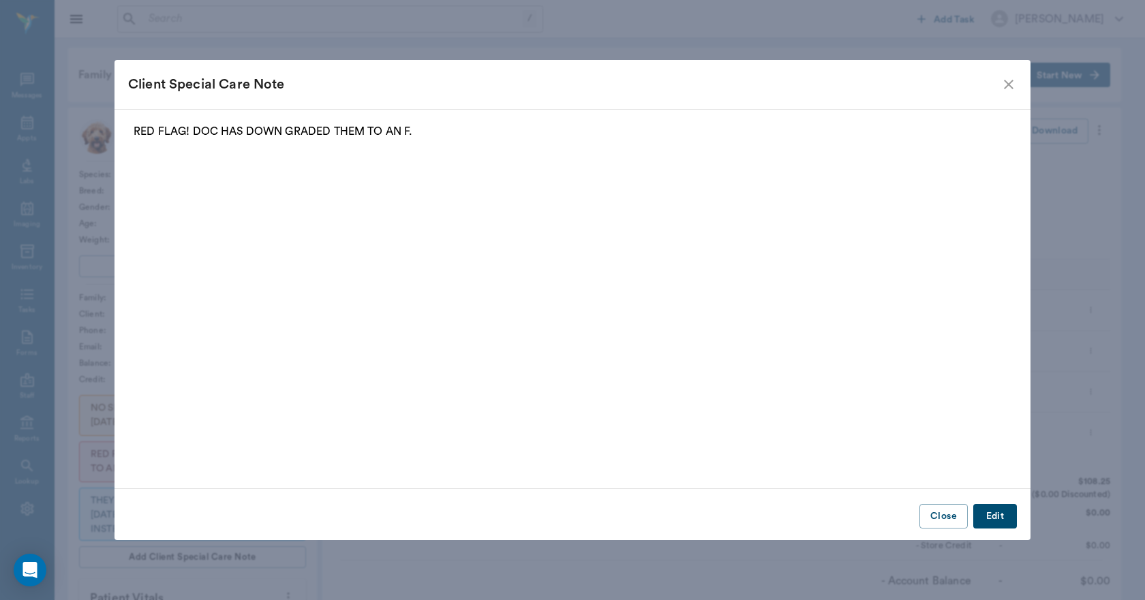
scroll to position [25, 0]
click at [929, 512] on button "Close" at bounding box center [943, 516] width 48 height 25
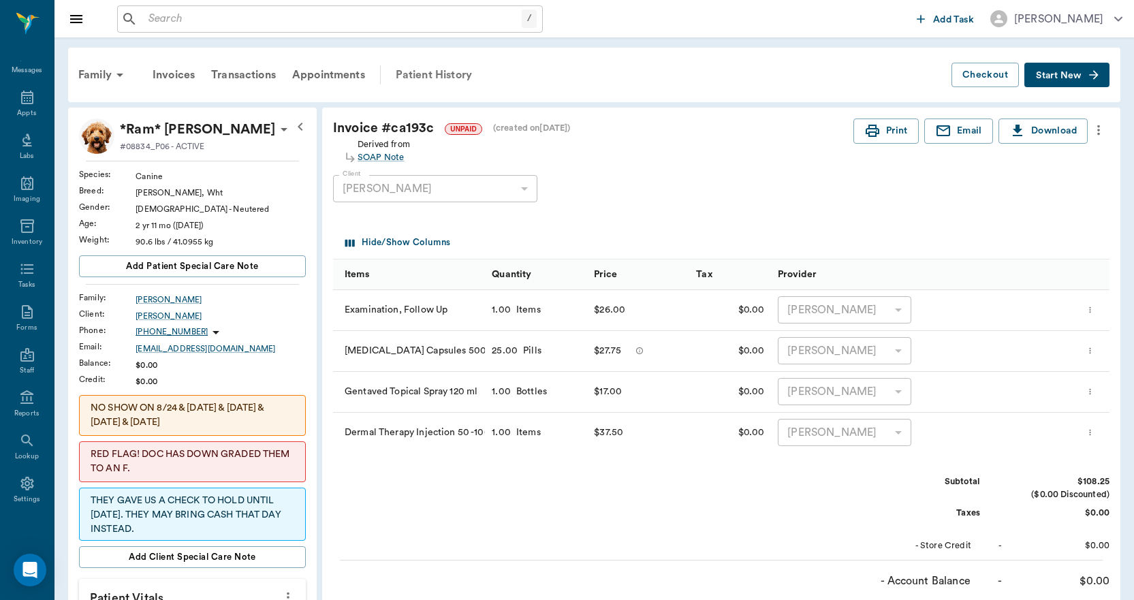
click at [420, 74] on div "Patient History" at bounding box center [434, 75] width 93 height 33
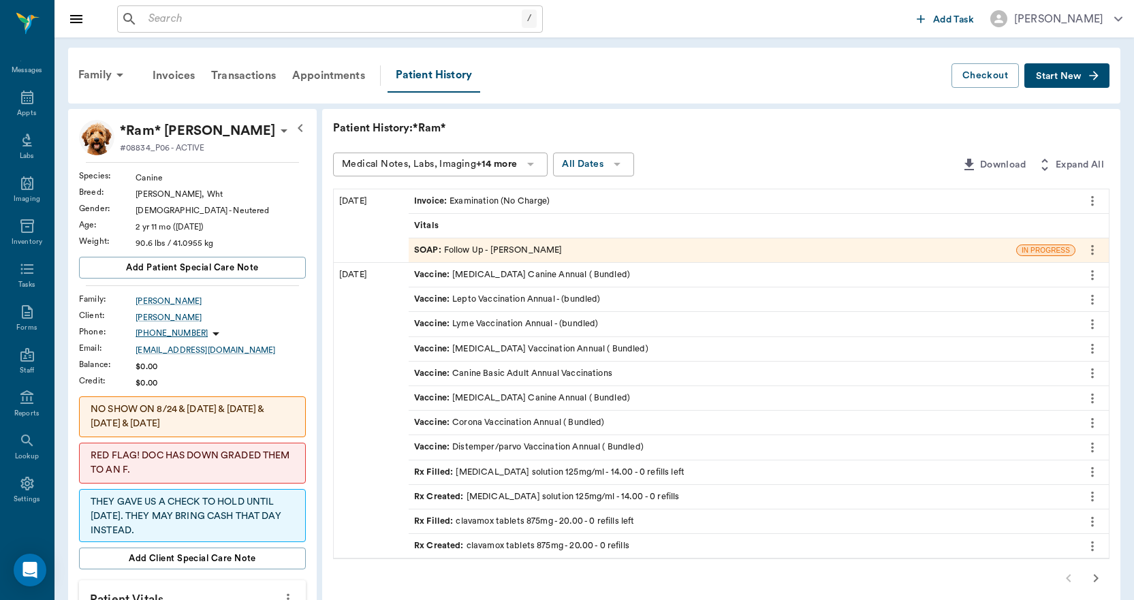
click at [1078, 76] on span "Start New" at bounding box center [1059, 76] width 46 height 0
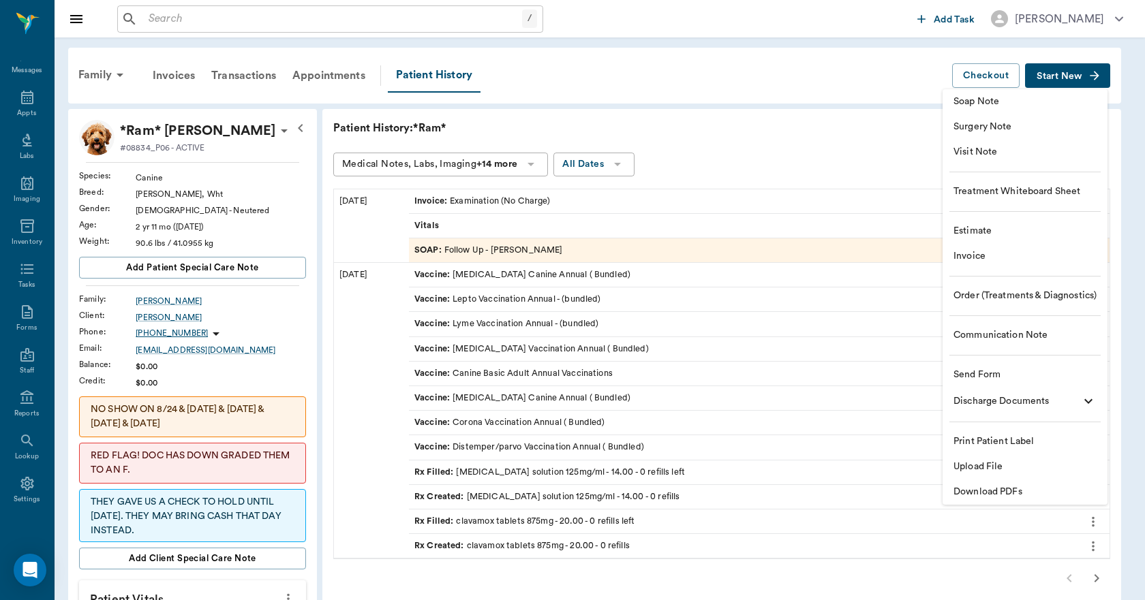
click at [972, 263] on span "Invoice" at bounding box center [1024, 256] width 143 height 14
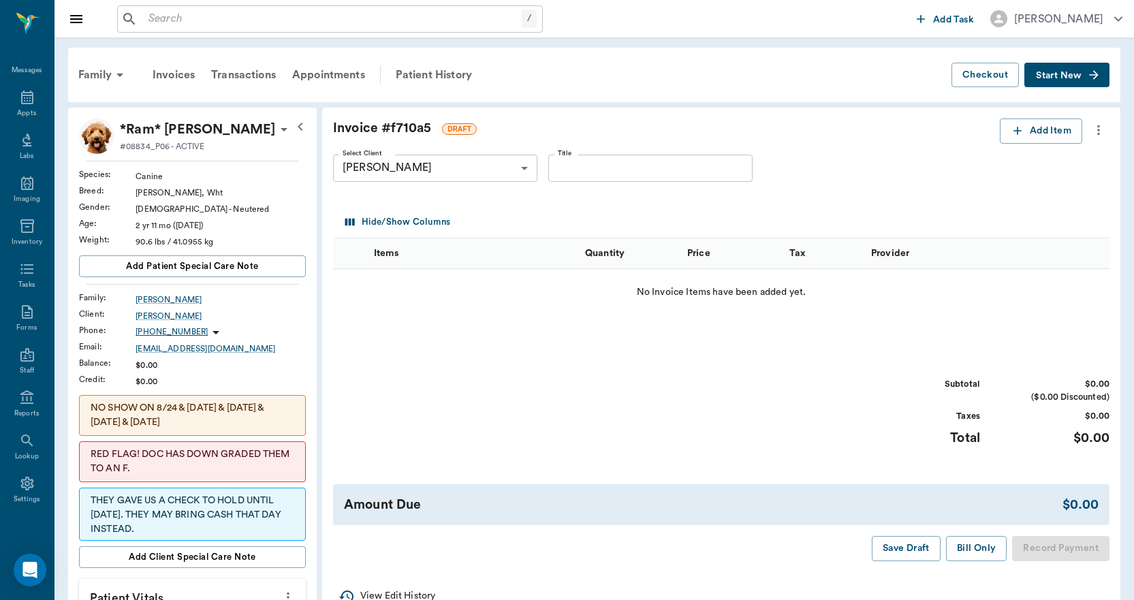
click at [1099, 121] on button "more" at bounding box center [1099, 130] width 22 height 23
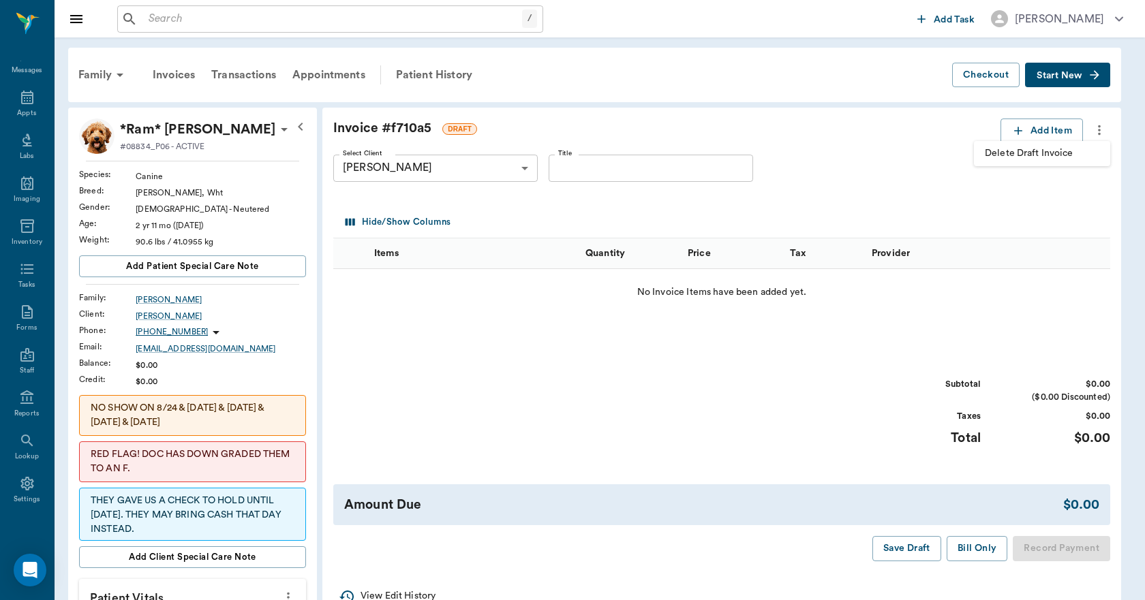
click at [1030, 156] on span "Delete Draft Invoice" at bounding box center [1041, 153] width 114 height 14
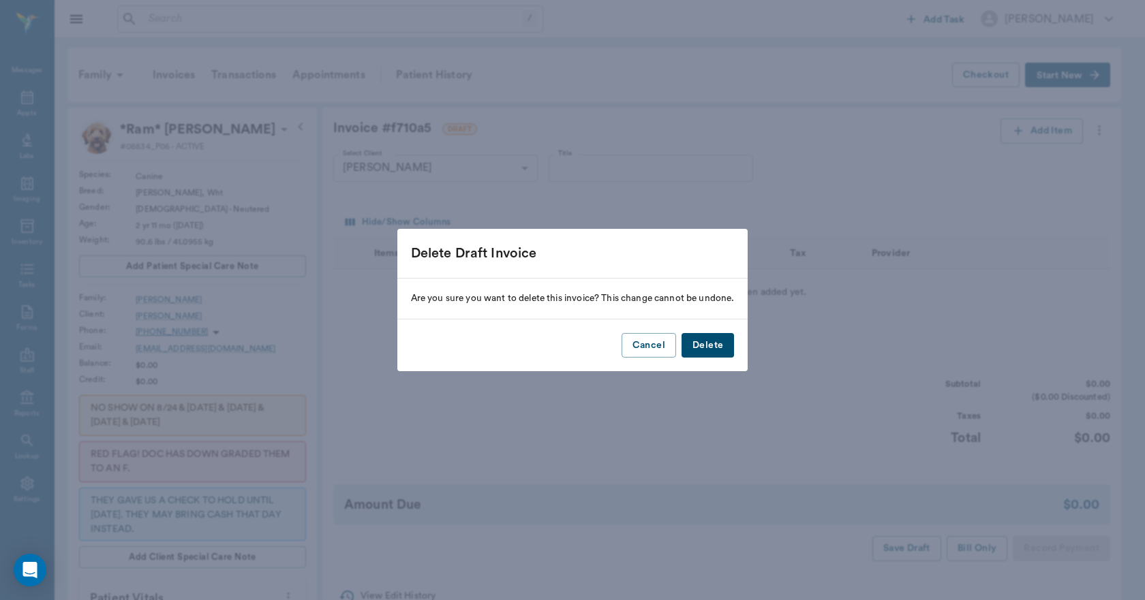
click at [699, 339] on button "Delete" at bounding box center [707, 345] width 52 height 25
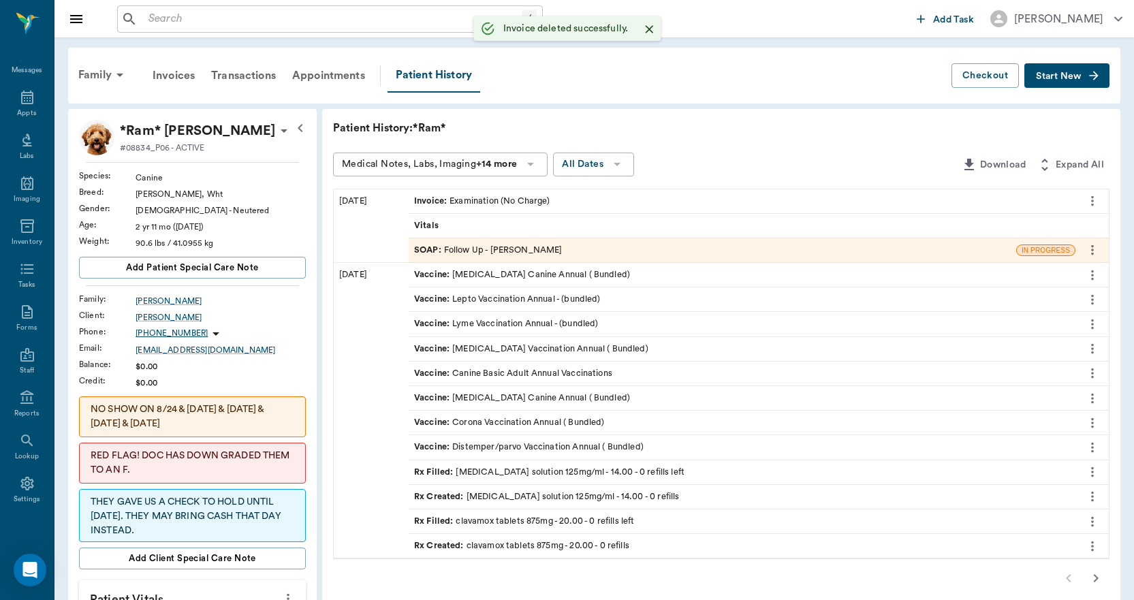
click at [1063, 76] on span "Start New" at bounding box center [1059, 76] width 46 height 0
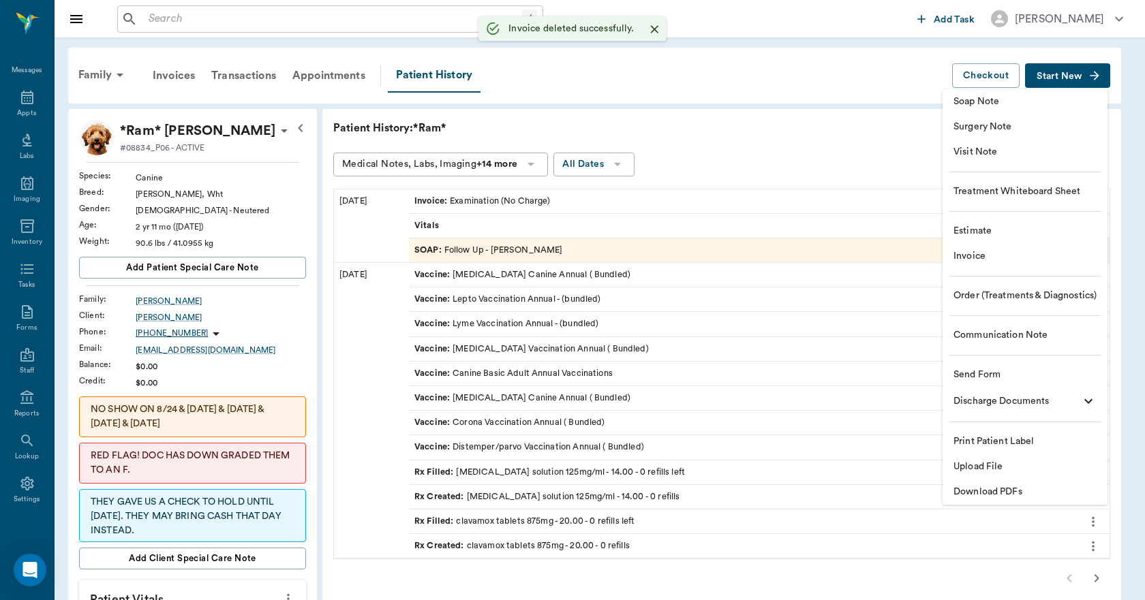
click at [974, 324] on li "Communication Note" at bounding box center [1024, 335] width 165 height 25
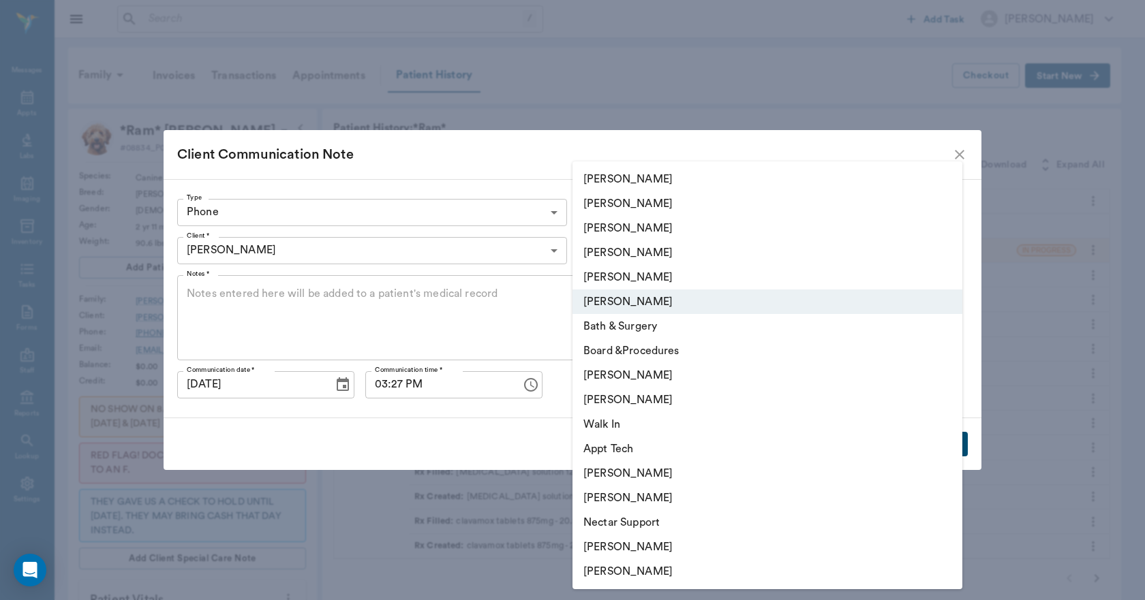
click at [614, 279] on li "Lorean Lingle" at bounding box center [767, 277] width 390 height 25
type input "63ec2ece52e12b0ba117cc90"
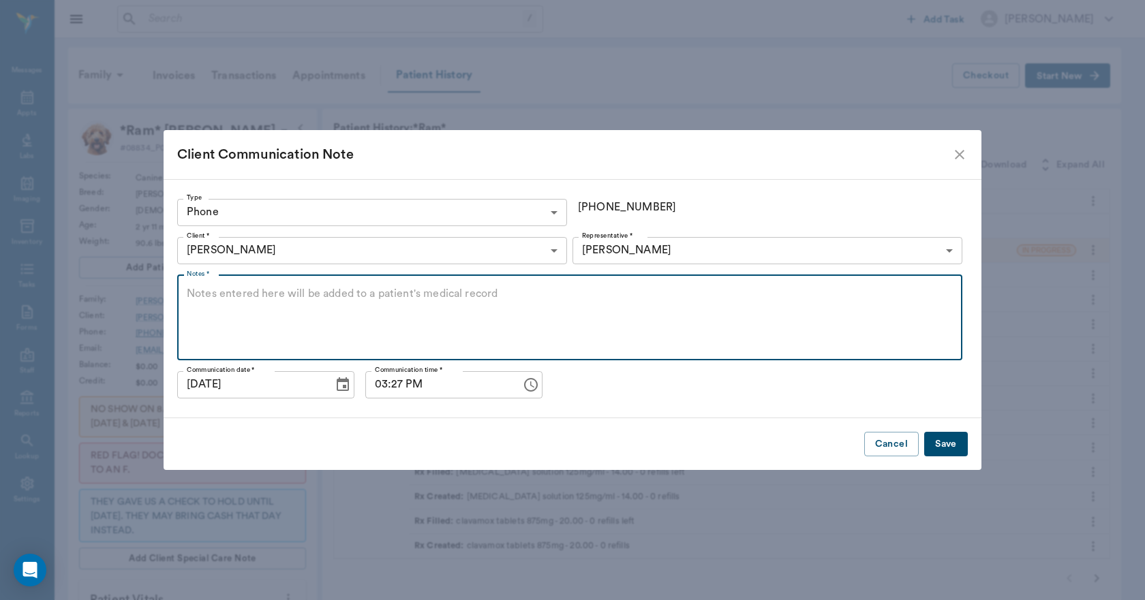
click at [432, 300] on textarea "Notes *" at bounding box center [570, 317] width 766 height 63
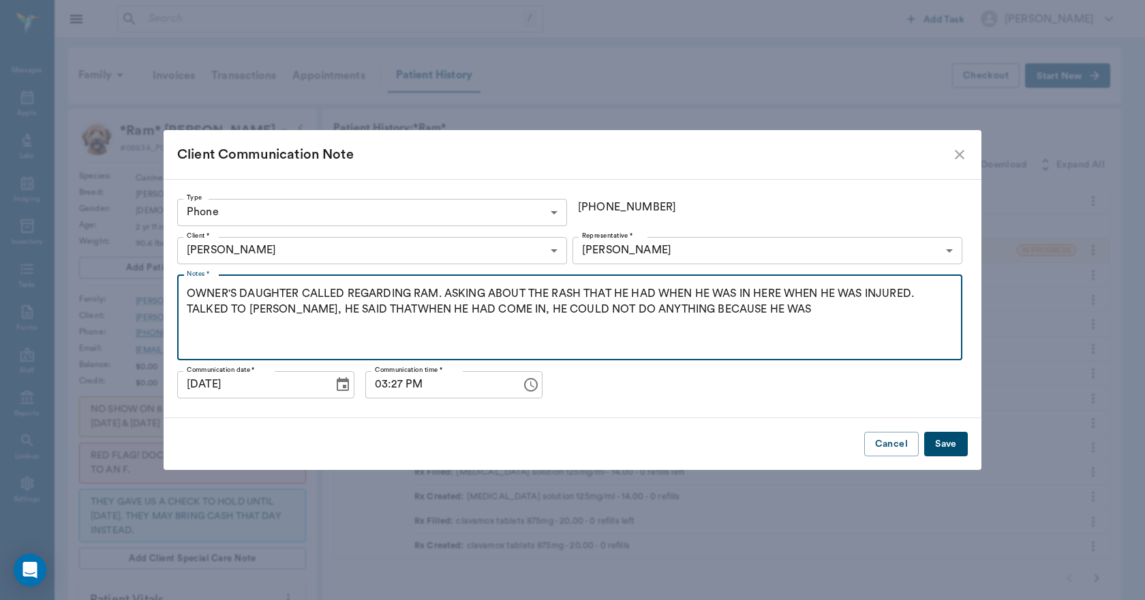
click at [416, 307] on textarea "OWNER'S DAUGHTER CALLED REGARDING RAM. ASKING ABOUT THE RASH THAT HE HAD WHEN H…" at bounding box center [570, 317] width 766 height 63
click at [824, 303] on textarea "OWNER'S DAUGHTER CALLED REGARDING RAM. ASKING ABOUT THE RASH THAT HE HAD WHEN H…" at bounding box center [570, 317] width 766 height 63
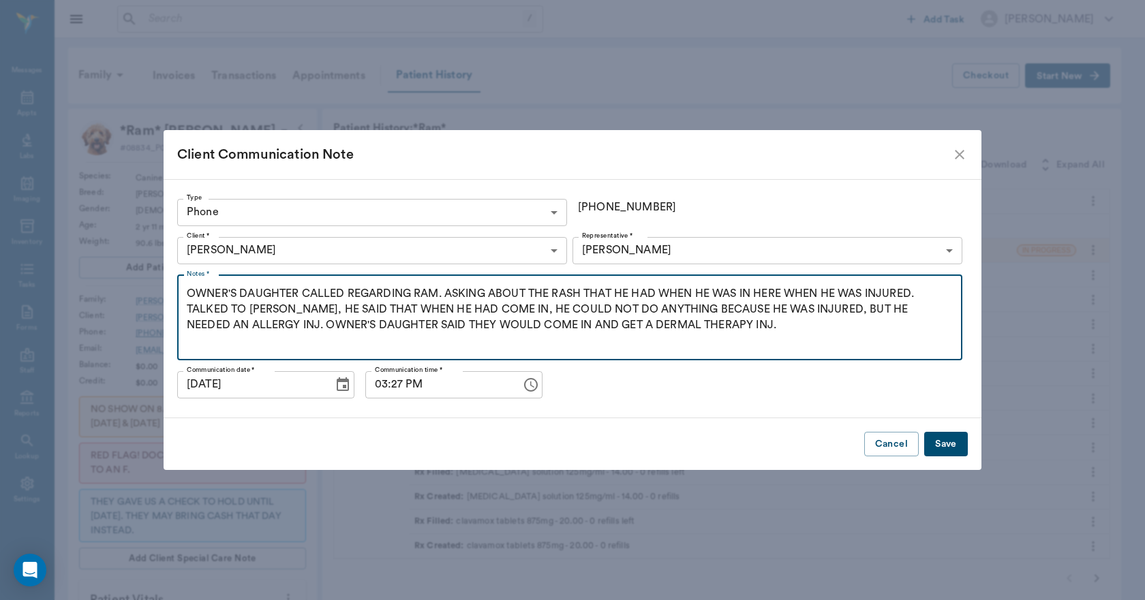
type textarea "OWNER'S DAUGHTER CALLED REGARDING RAM. ASKING ABOUT THE RASH THAT HE HAD WHEN H…"
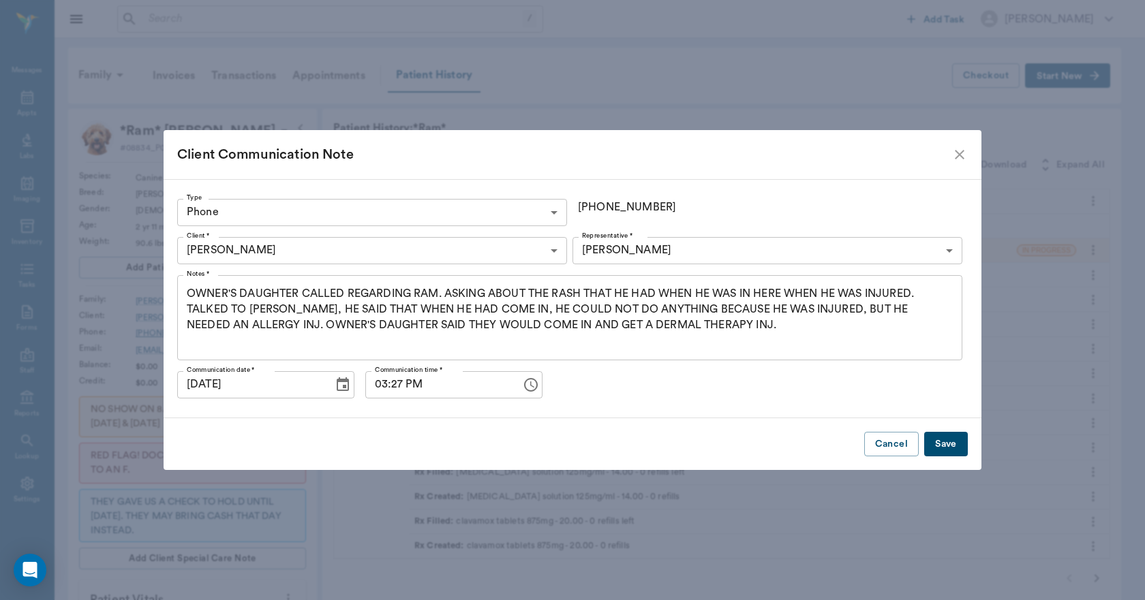
click at [945, 455] on button "Save" at bounding box center [946, 444] width 44 height 25
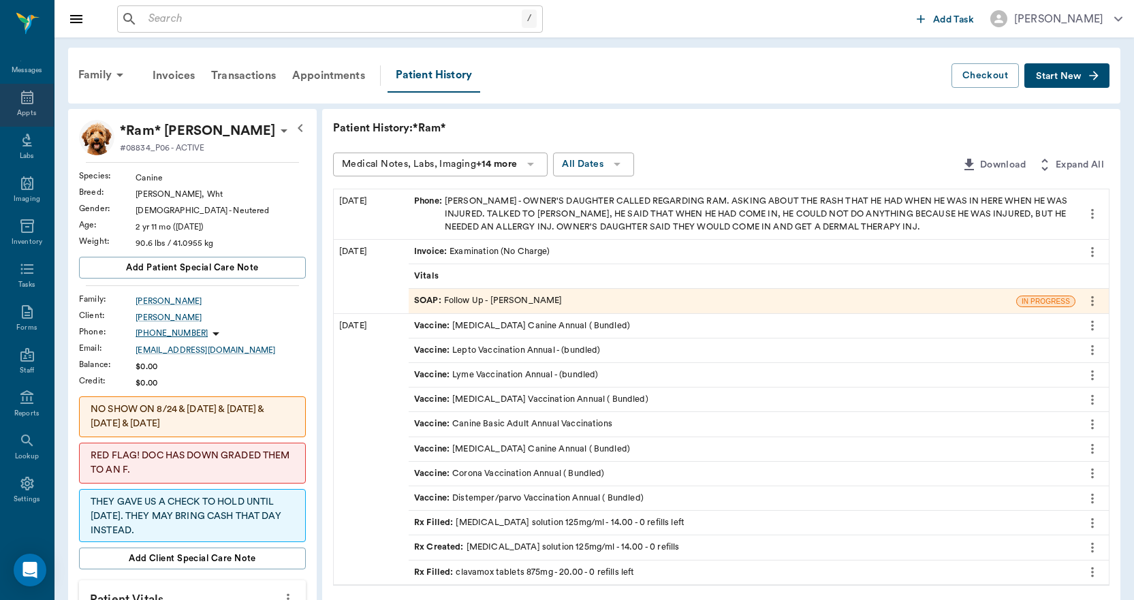
click at [20, 110] on div "Appts" at bounding box center [26, 113] width 19 height 10
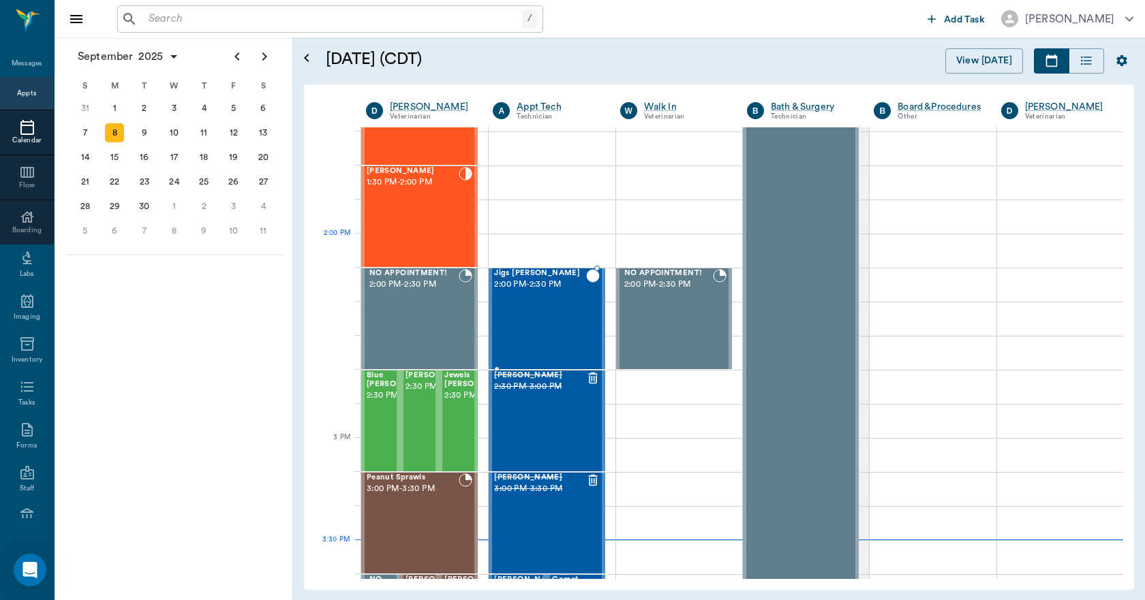
scroll to position [1228, 0]
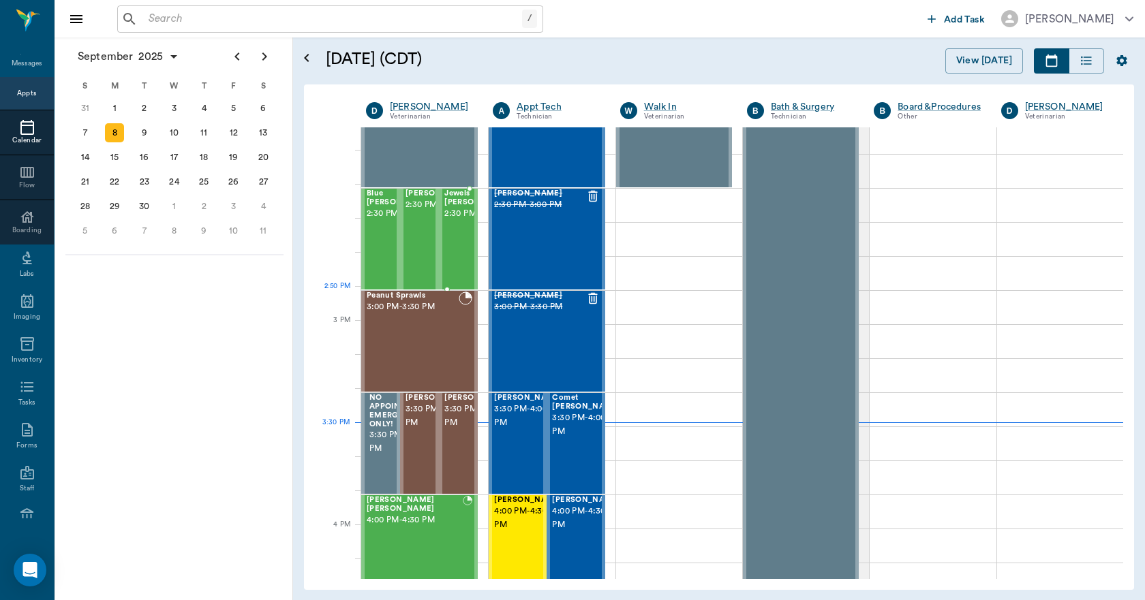
scroll to position [1296, 0]
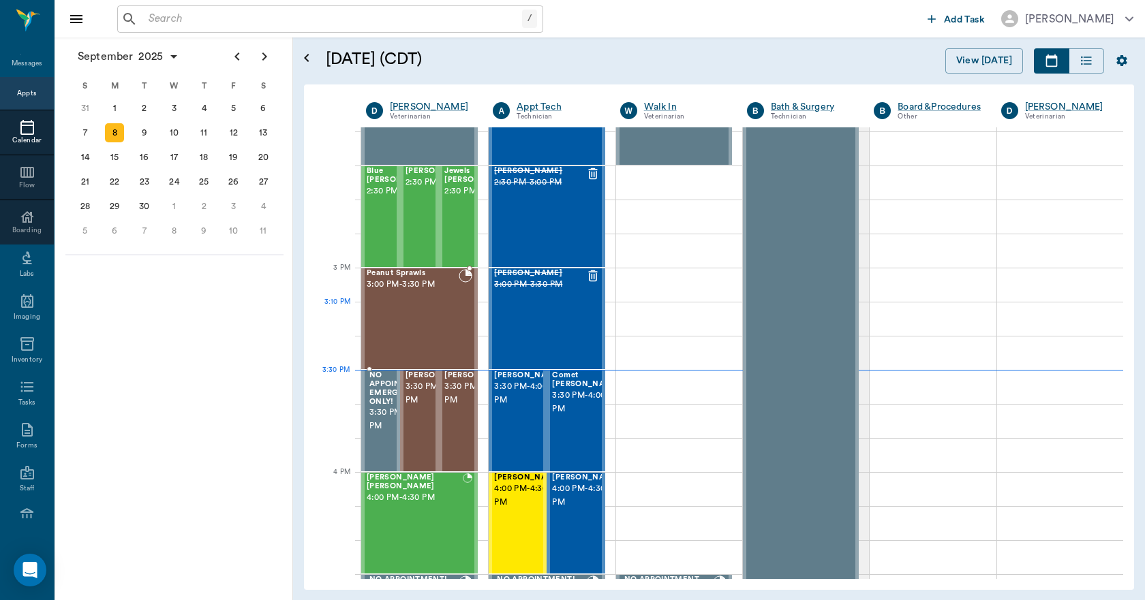
click at [418, 325] on div "Peanut Sprawls 3:00 PM - 3:30 PM" at bounding box center [413, 318] width 92 height 99
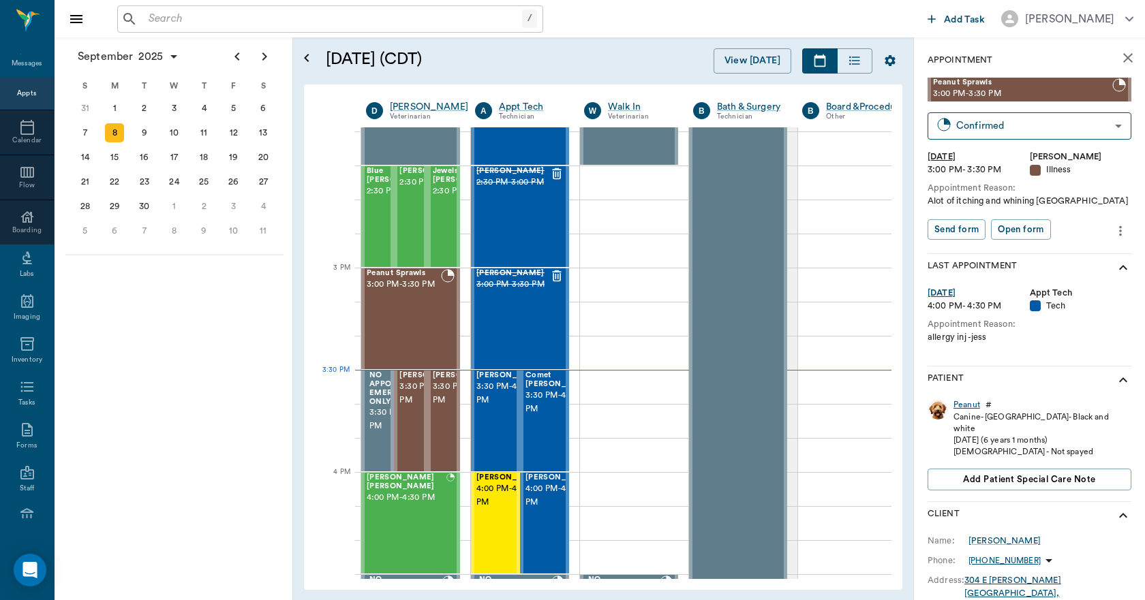
click at [970, 403] on div "Peanut" at bounding box center [966, 405] width 27 height 12
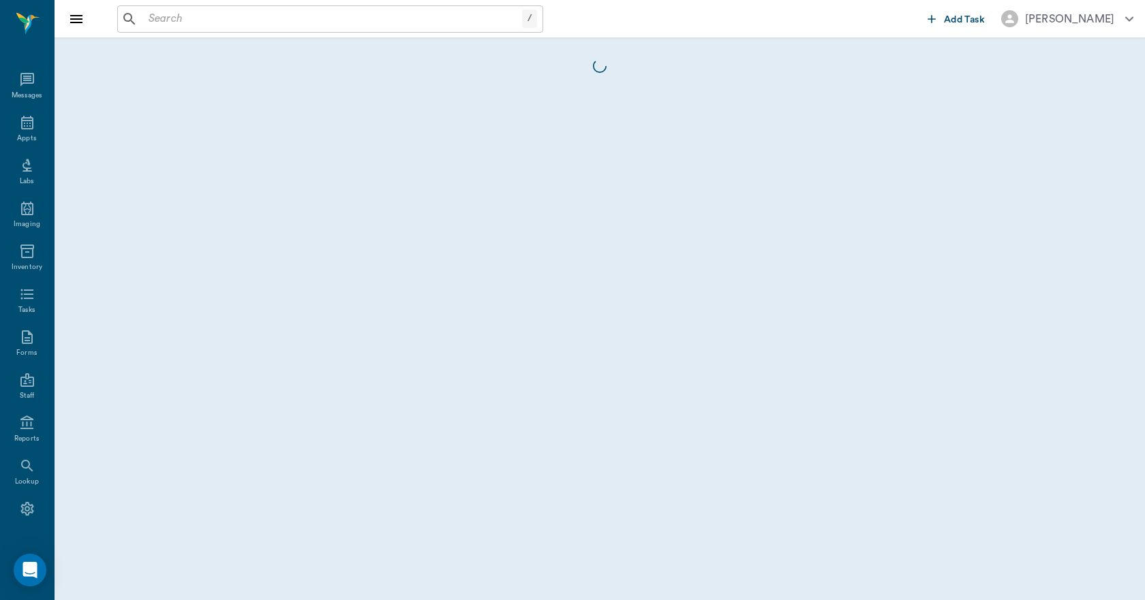
scroll to position [25, 0]
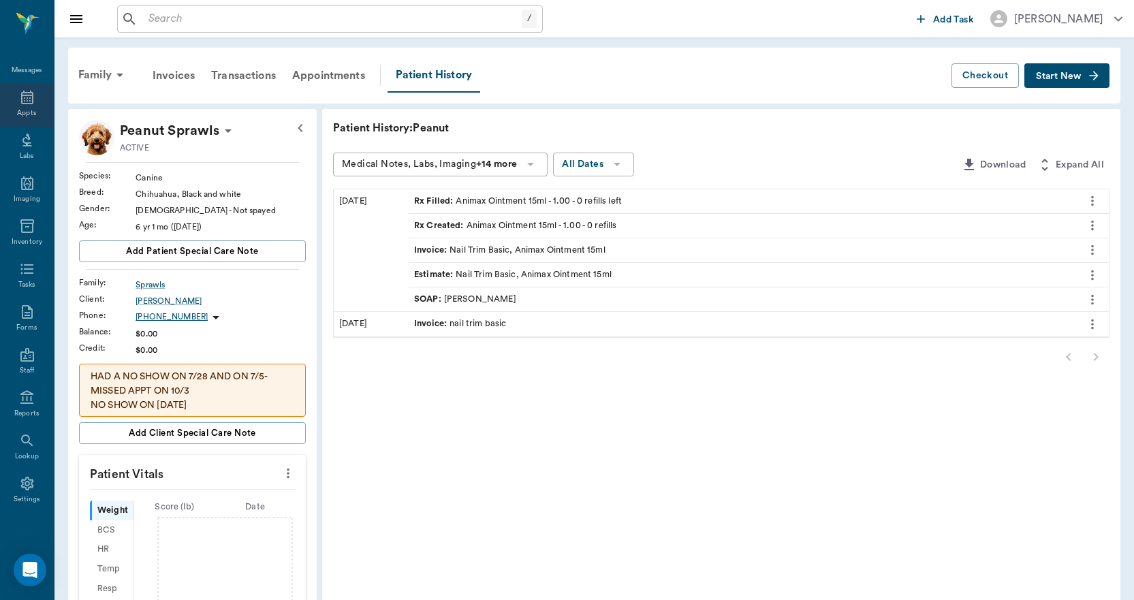
click at [21, 100] on icon at bounding box center [27, 98] width 12 height 14
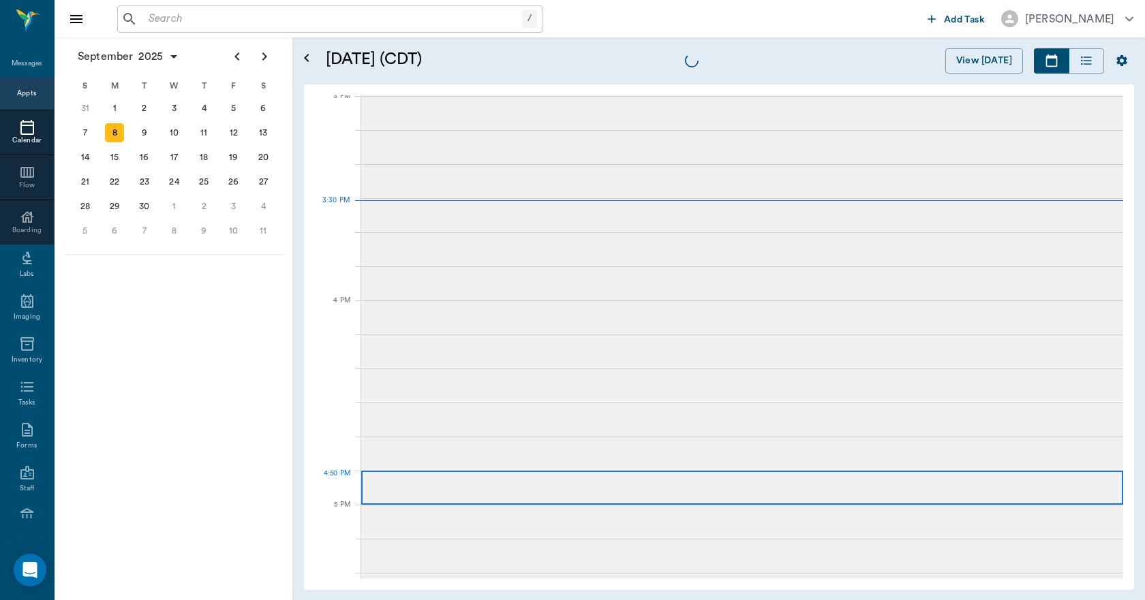
scroll to position [1433, 0]
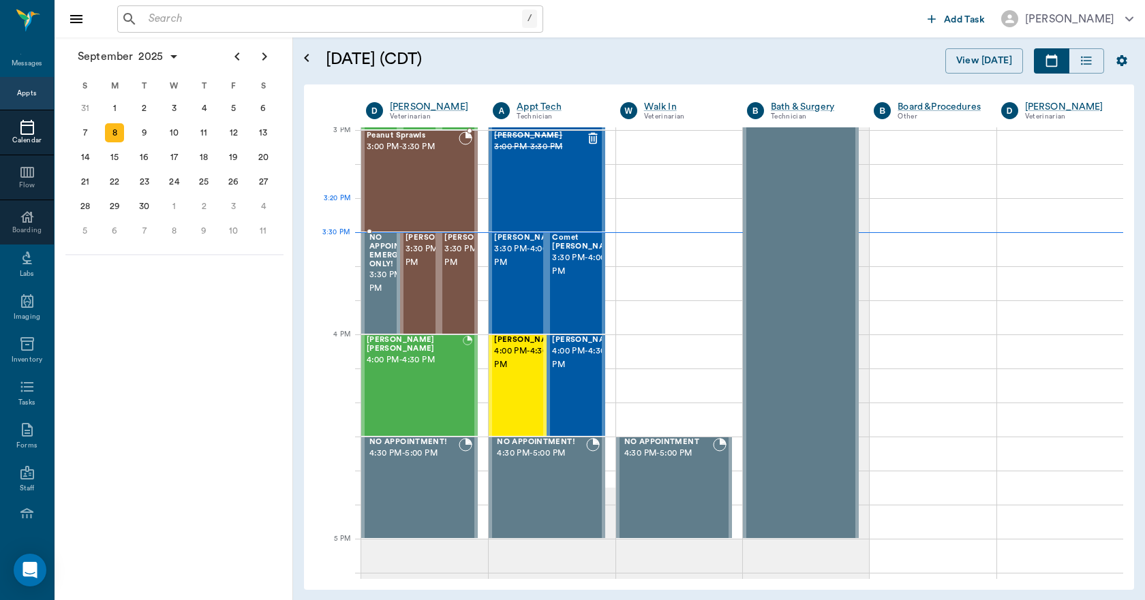
click at [408, 185] on div "Peanut Sprawls 3:00 PM - 3:30 PM" at bounding box center [413, 180] width 92 height 99
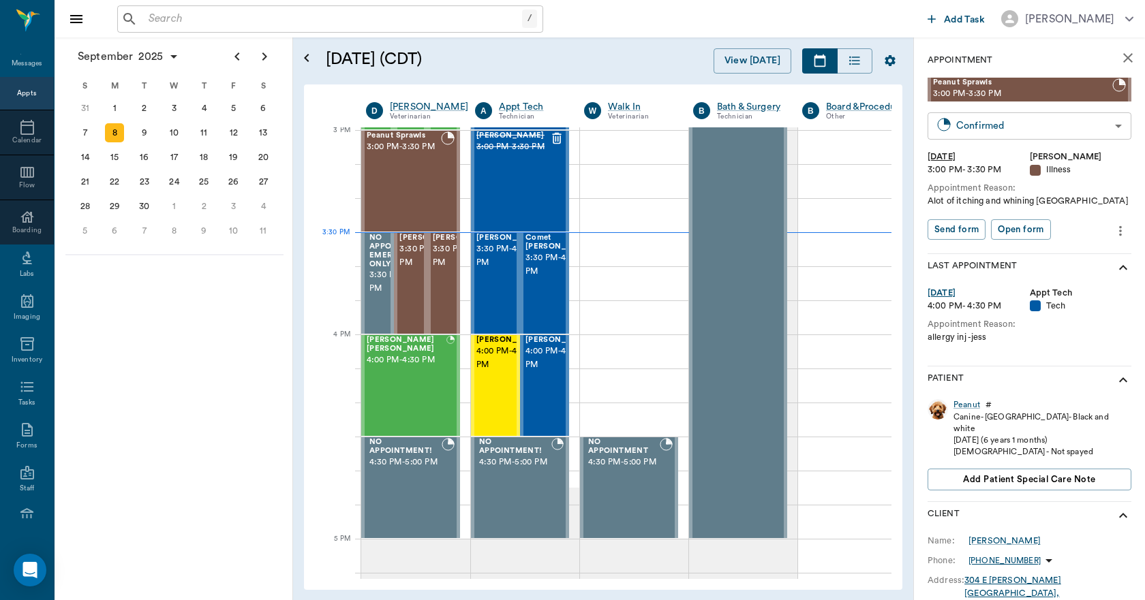
click at [986, 129] on body "/ ​ Add Task [PERSON_NAME] Nectar Messages Appts Calendar Flow Boarding Labs Im…" at bounding box center [572, 300] width 1145 height 600
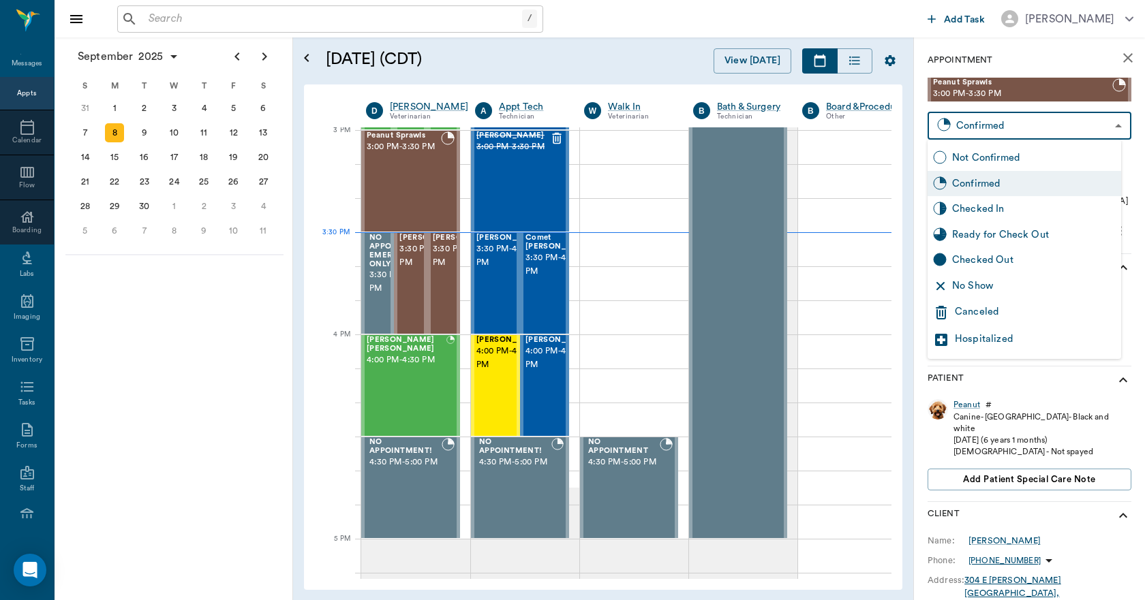
click at [981, 285] on div "No Show" at bounding box center [1034, 286] width 164 height 15
type input "NO_SHOW"
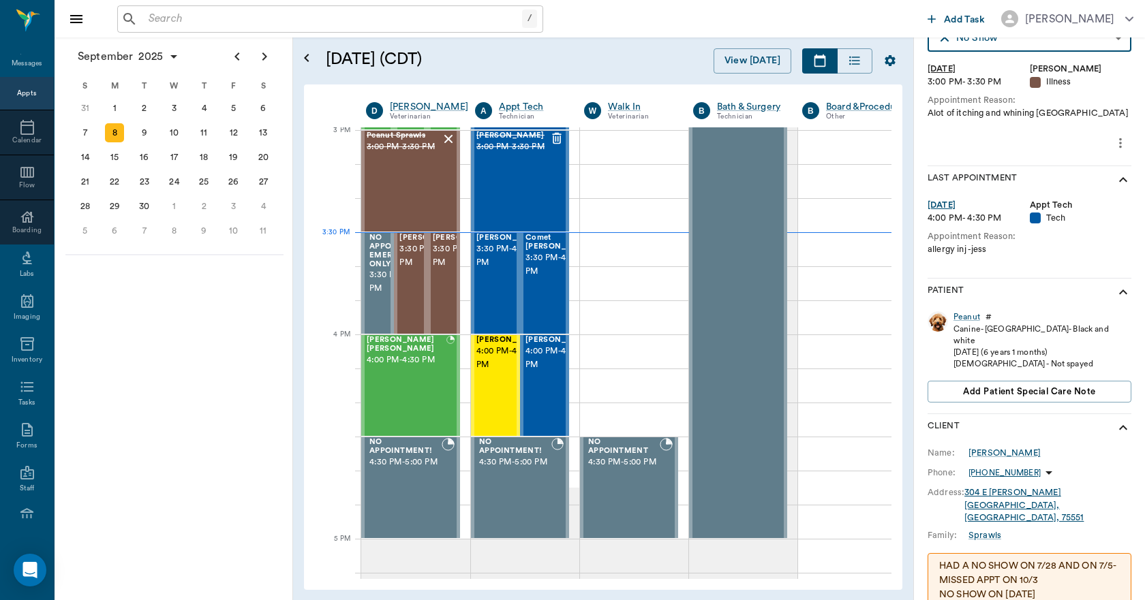
scroll to position [208, 0]
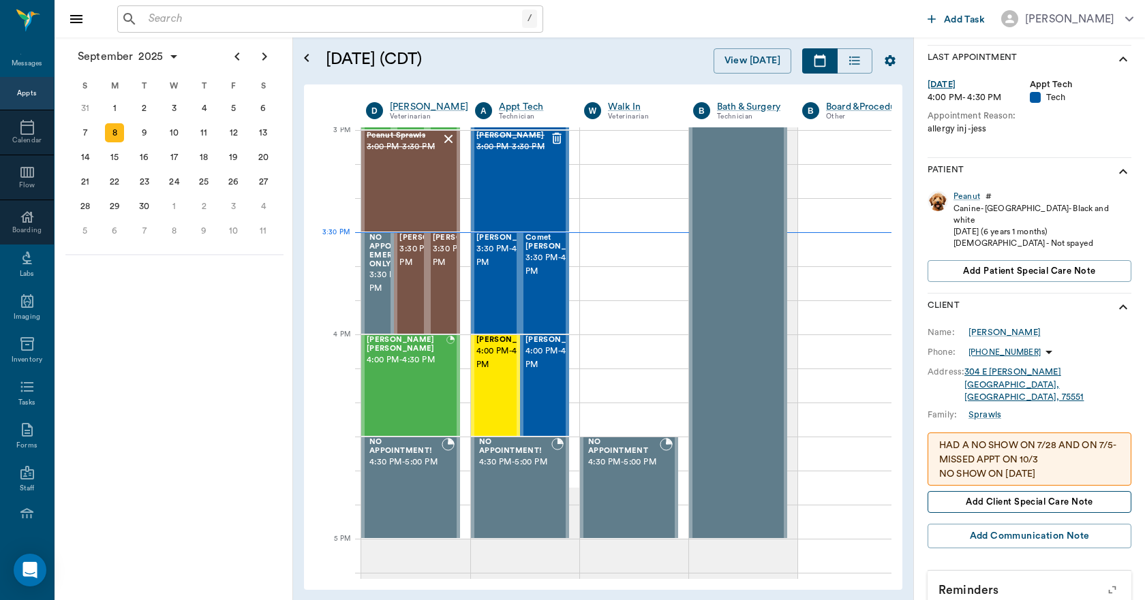
click at [1042, 495] on span "Add client Special Care Note" at bounding box center [1028, 502] width 127 height 15
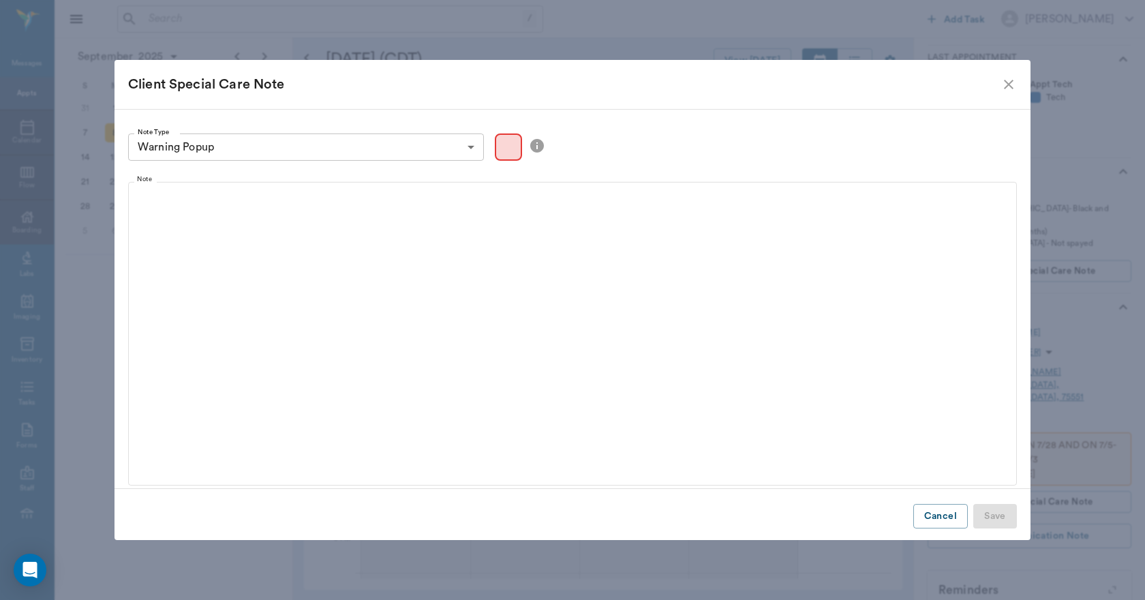
click at [1010, 78] on icon "close" at bounding box center [1008, 84] width 16 height 16
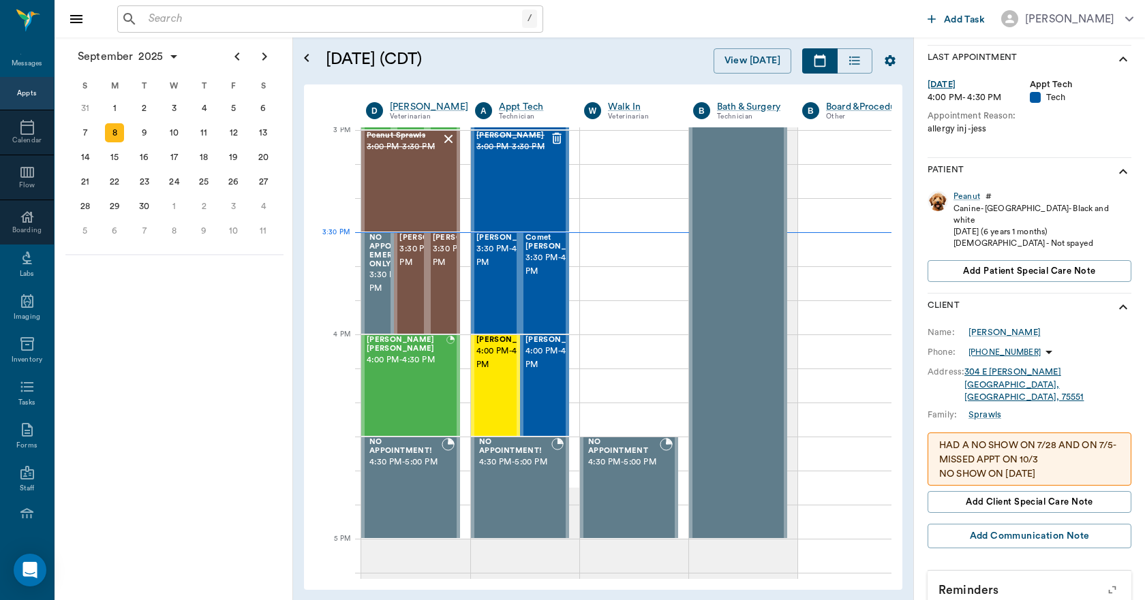
click at [993, 439] on p "HAD A NO SHOW ON 7/28 AND ON 7/5- MISSED APPT ON 10/3 NO SHOW ON [DATE] NO SHOW…" at bounding box center [1029, 467] width 181 height 57
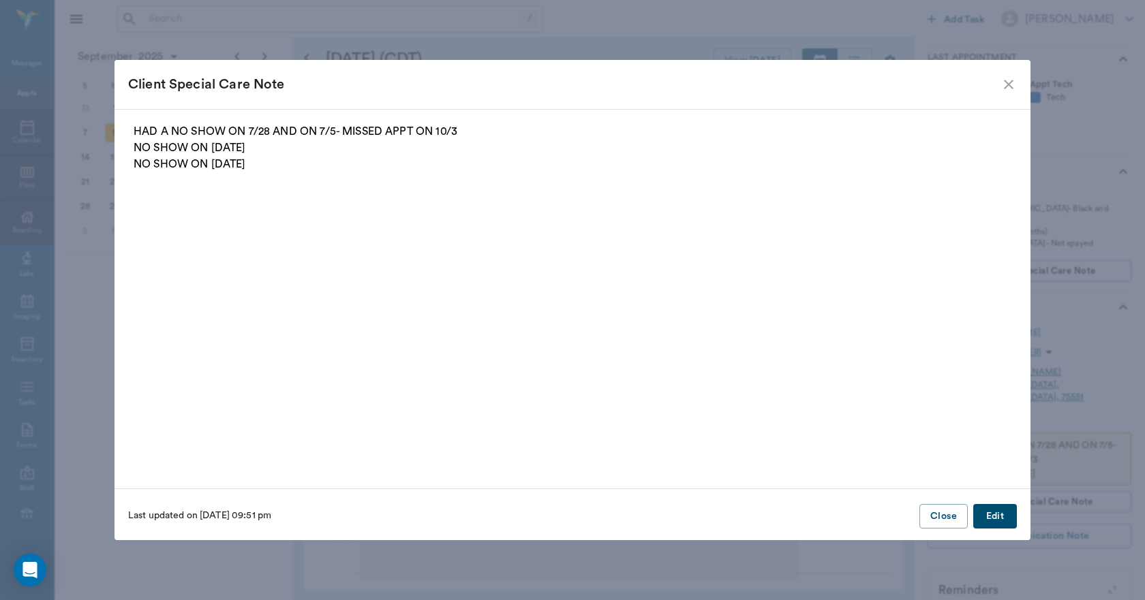
click at [265, 162] on p "HAD A NO SHOW ON 7/28 AND ON 7/5- MISSED APPT ON 10/3 NO SHOW ON [DATE] NO SHOW…" at bounding box center [572, 147] width 877 height 49
click at [996, 525] on button "Edit" at bounding box center [995, 516] width 44 height 25
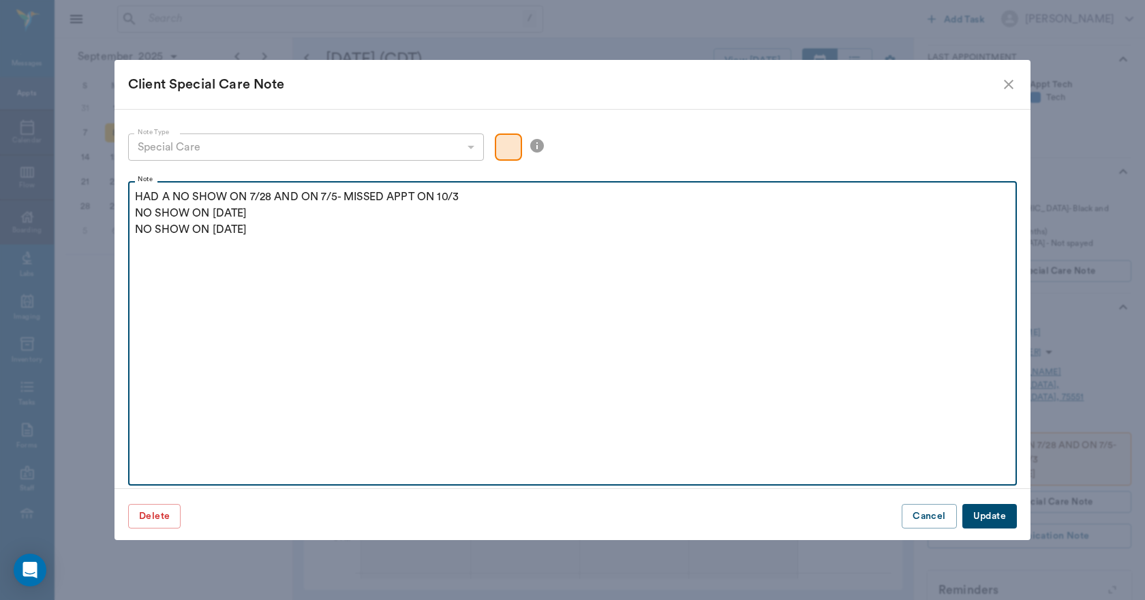
click at [255, 224] on p "HAD A NO SHOW ON 7/28 AND ON 7/5- MISSED APPT ON 10/3 NO SHOW ON [DATE] NO SHOW…" at bounding box center [572, 213] width 875 height 49
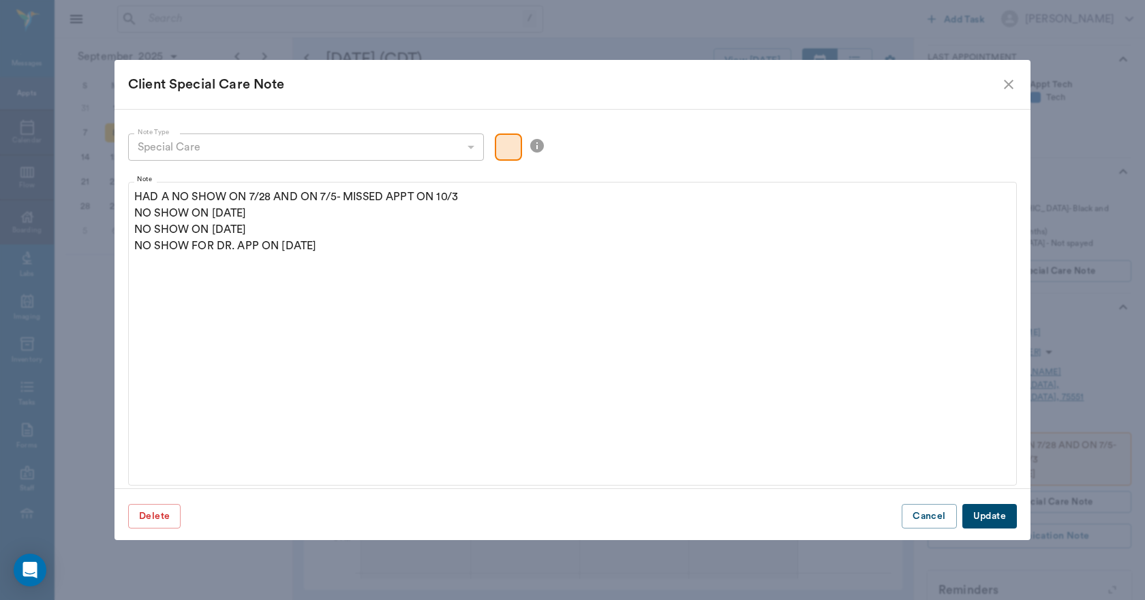
click at [986, 520] on button "Update" at bounding box center [989, 516] width 55 height 25
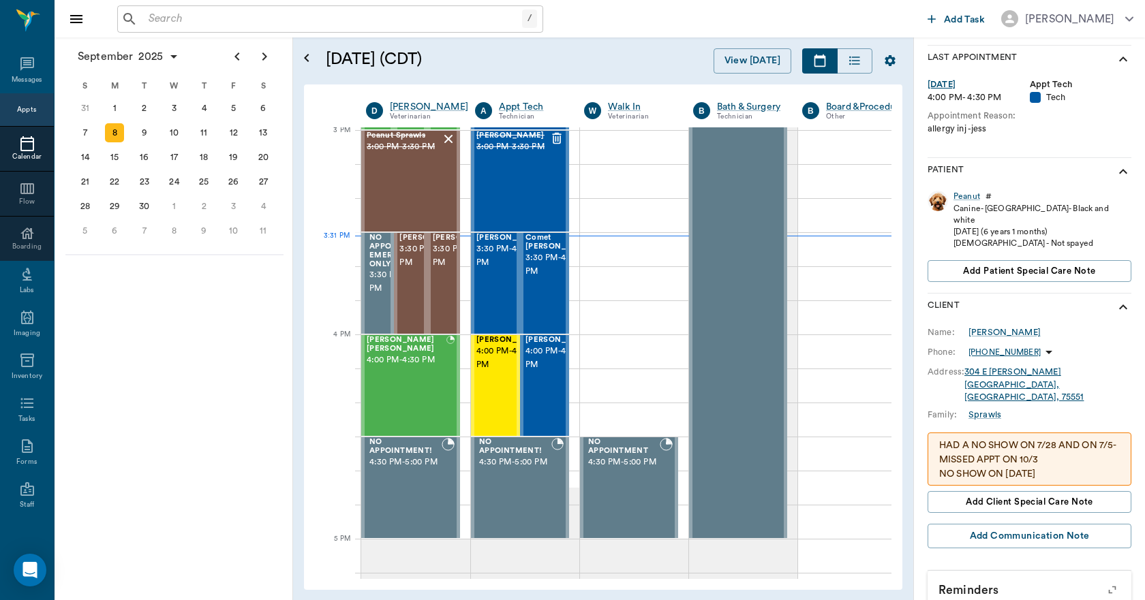
scroll to position [0, 0]
click at [21, 78] on icon at bounding box center [27, 73] width 16 height 16
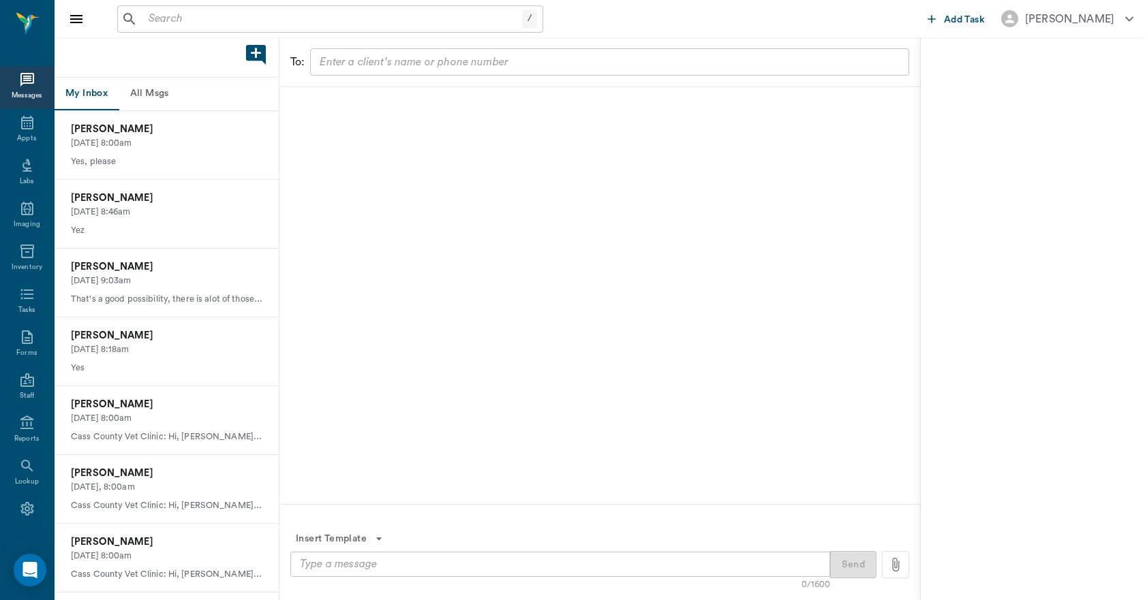
click at [192, 20] on input "text" at bounding box center [332, 19] width 379 height 19
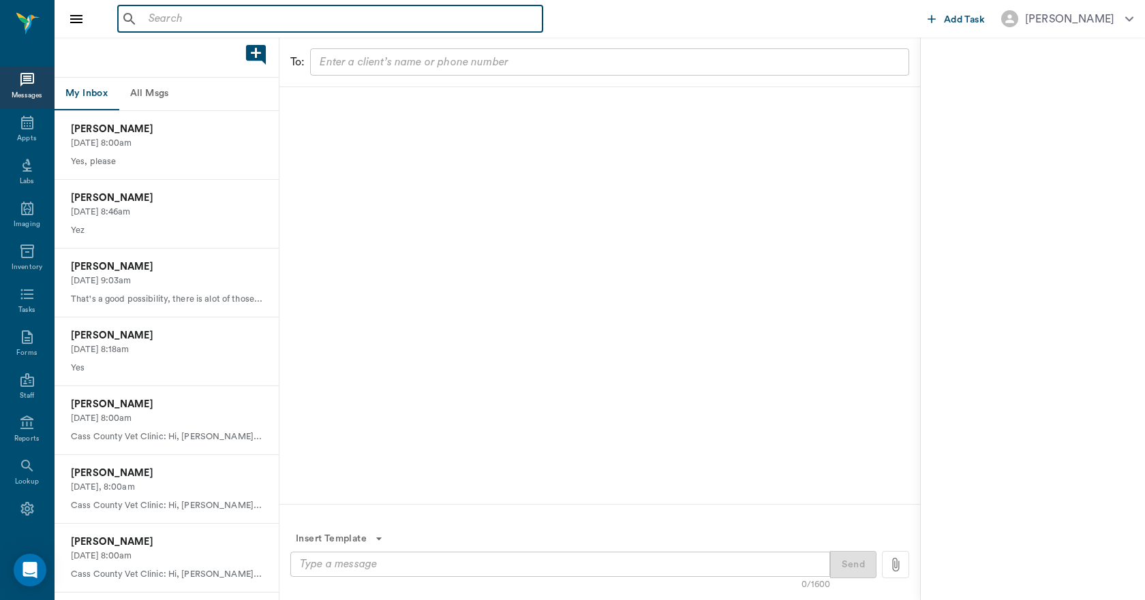
click at [146, 92] on button "All Msgs" at bounding box center [149, 94] width 61 height 33
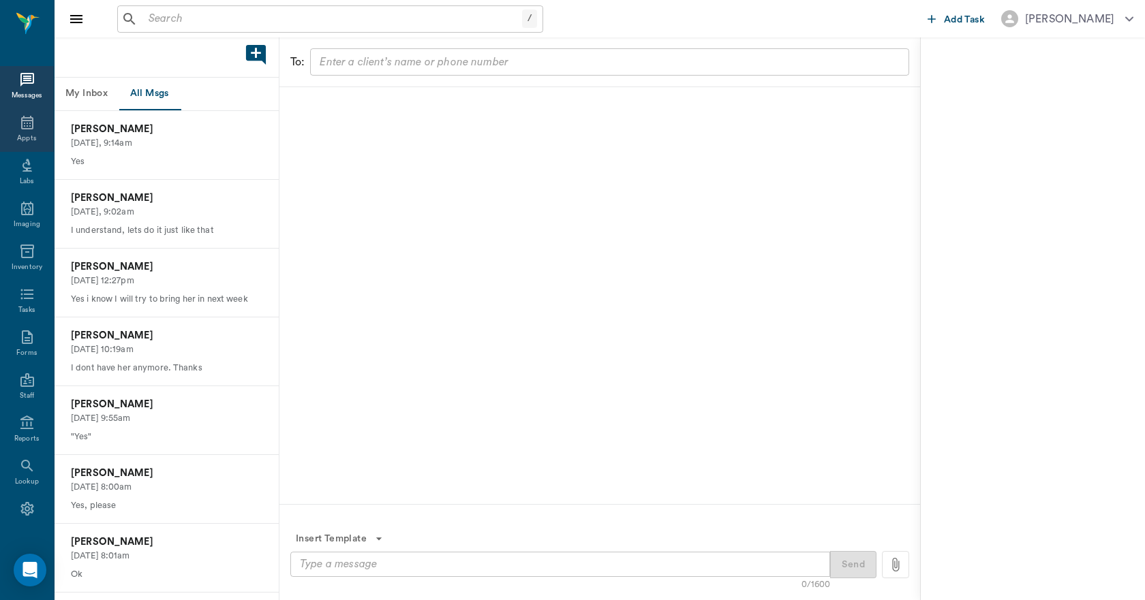
click at [25, 117] on icon at bounding box center [27, 123] width 12 height 14
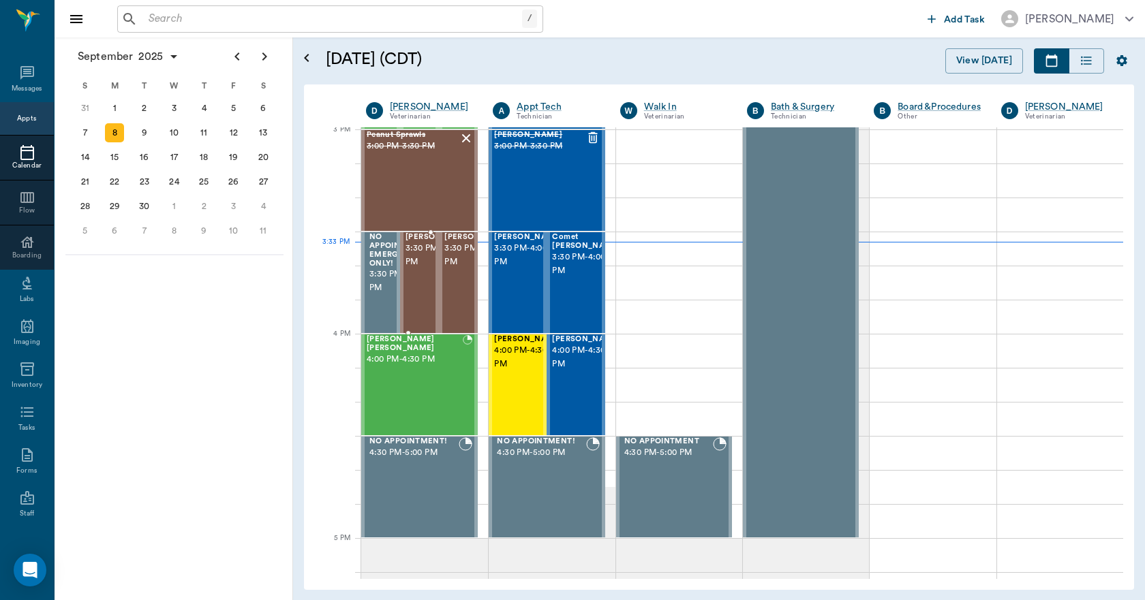
scroll to position [1433, 0]
click at [403, 183] on div "Peanut Sprawls 3:00 PM - 3:30 PM" at bounding box center [413, 180] width 92 height 99
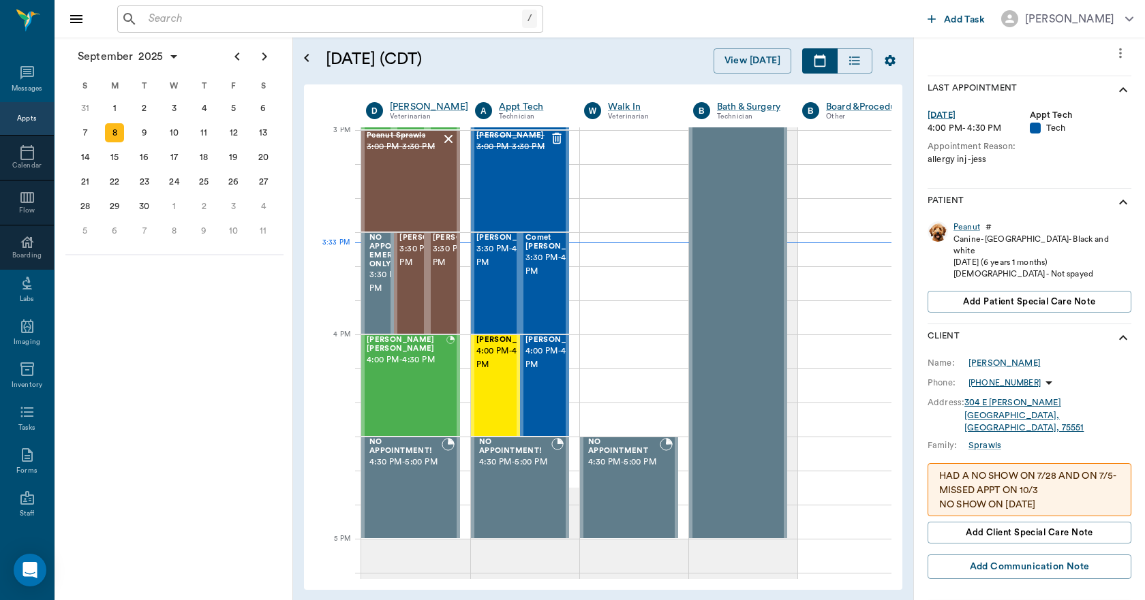
scroll to position [208, 0]
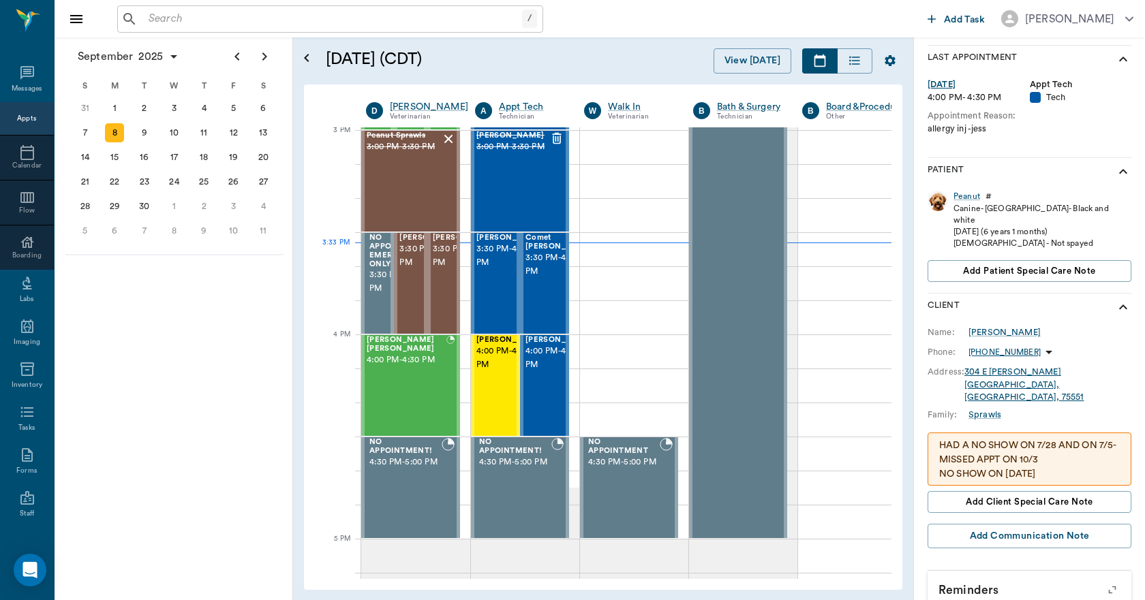
click at [1038, 439] on p "HAD A NO SHOW ON 7/28 AND ON 7/5- MISSED APPT ON 10/3 NO SHOW ON [DATE] NO SHOW…" at bounding box center [1029, 467] width 181 height 57
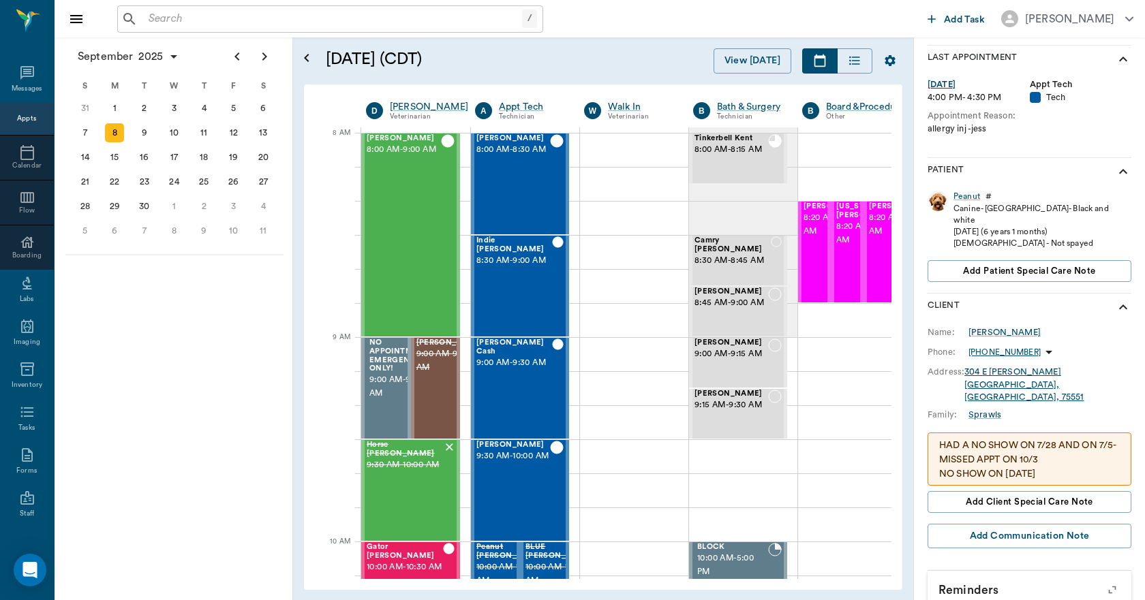
click at [993, 443] on p "HAD A NO SHOW ON 7/28 AND ON 7/5- MISSED APPT ON 10/3 NO SHOW ON 10/31/24 NO SH…" at bounding box center [1029, 467] width 181 height 57
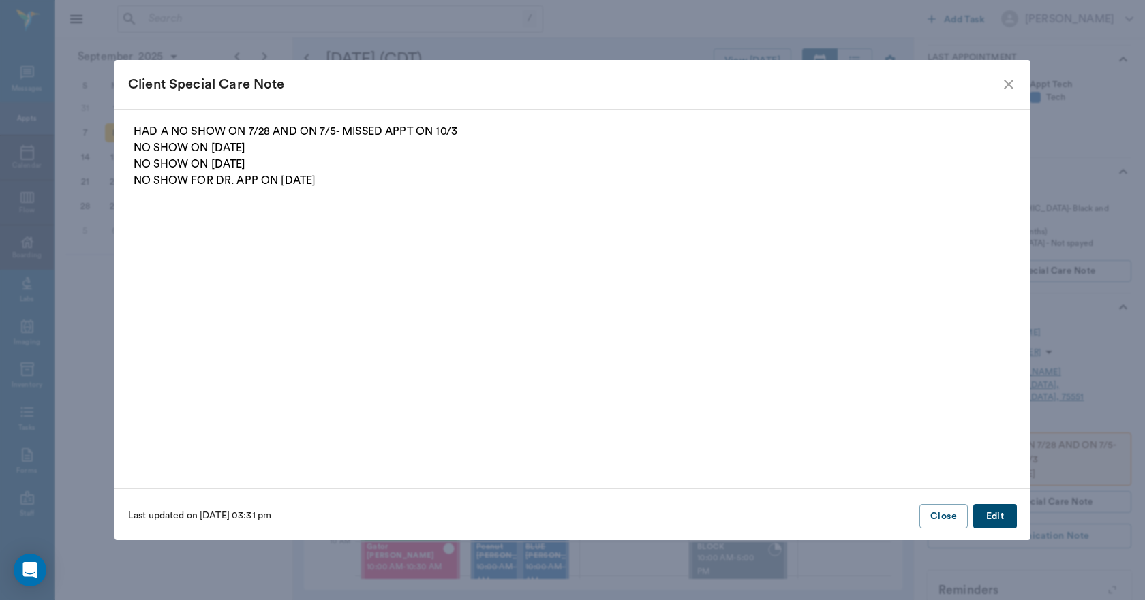
drag, startPoint x: 476, startPoint y: 341, endPoint x: 571, endPoint y: 385, distance: 105.2
click at [571, 385] on fieldset "HAD A NO SHOW ON 7/28 AND ON 7/5- MISSED APPT ON 10/3 NO SHOW ON 10/31/24 NO SH…" at bounding box center [572, 295] width 888 height 344
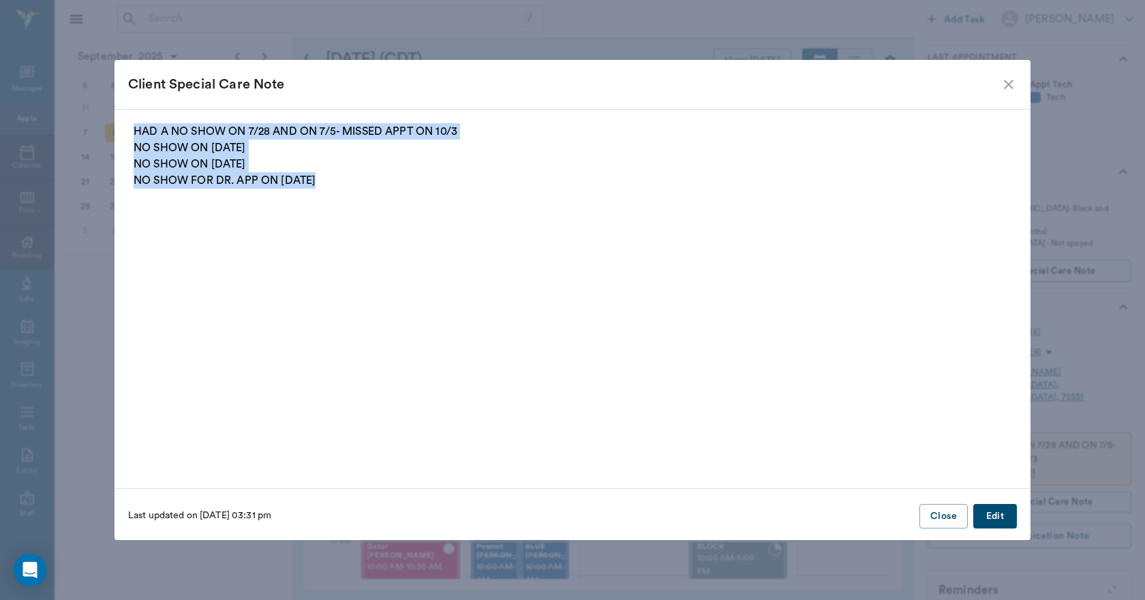
drag, startPoint x: 133, startPoint y: 126, endPoint x: 516, endPoint y: 181, distance: 387.4
click at [516, 181] on fieldset "HAD A NO SHOW ON 7/28 AND ON 7/5- MISSED APPT ON 10/3 NO SHOW ON 10/31/24 NO SH…" at bounding box center [572, 295] width 888 height 344
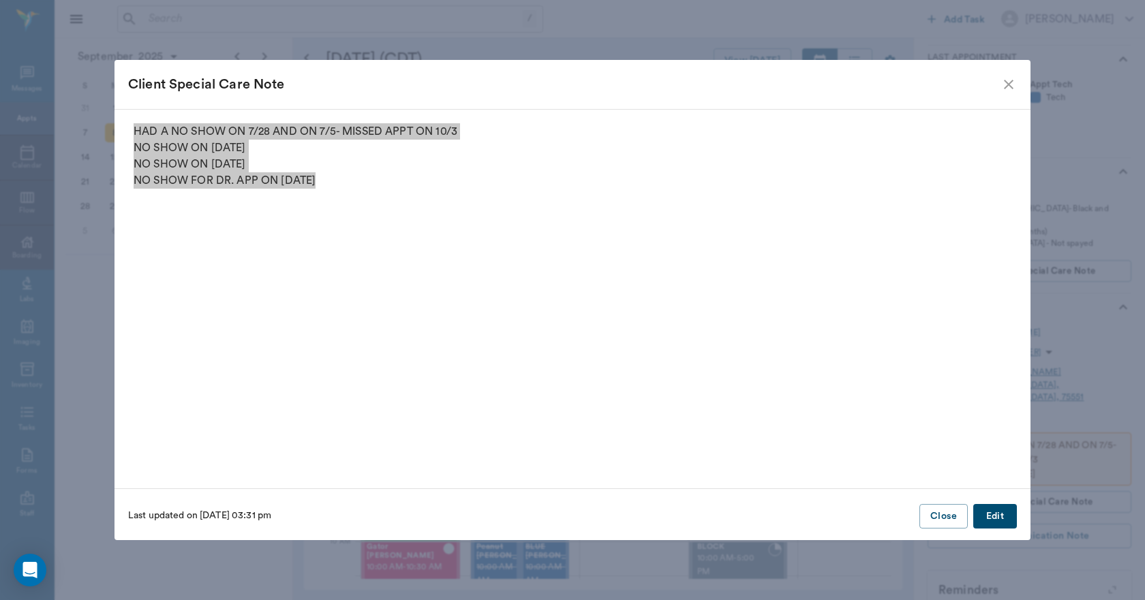
scroll to position [0, 0]
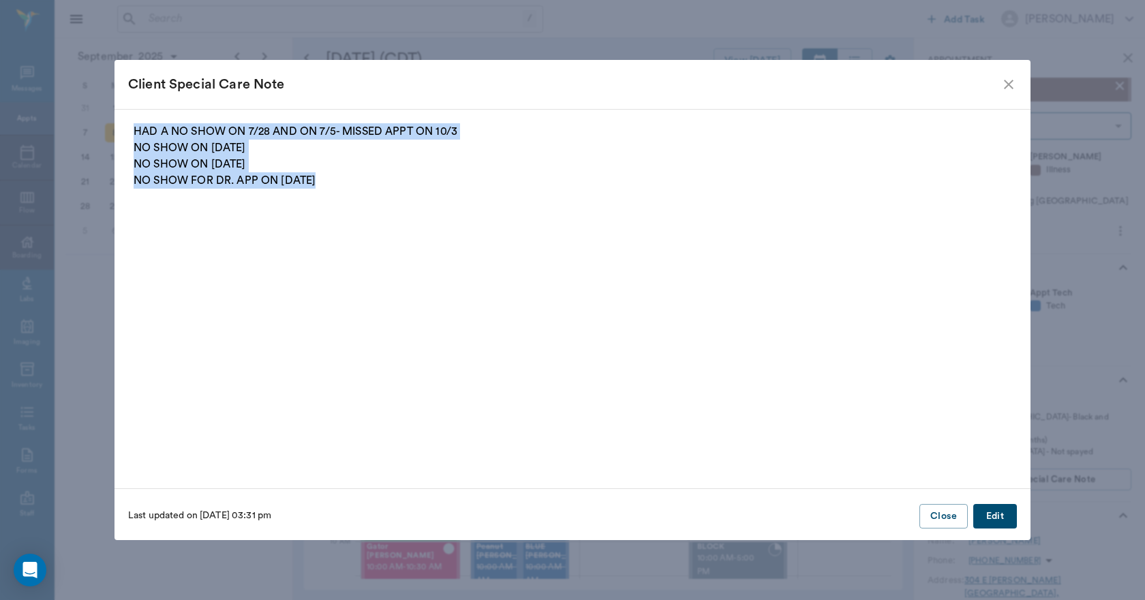
click at [1013, 82] on icon "close" at bounding box center [1008, 84] width 16 height 16
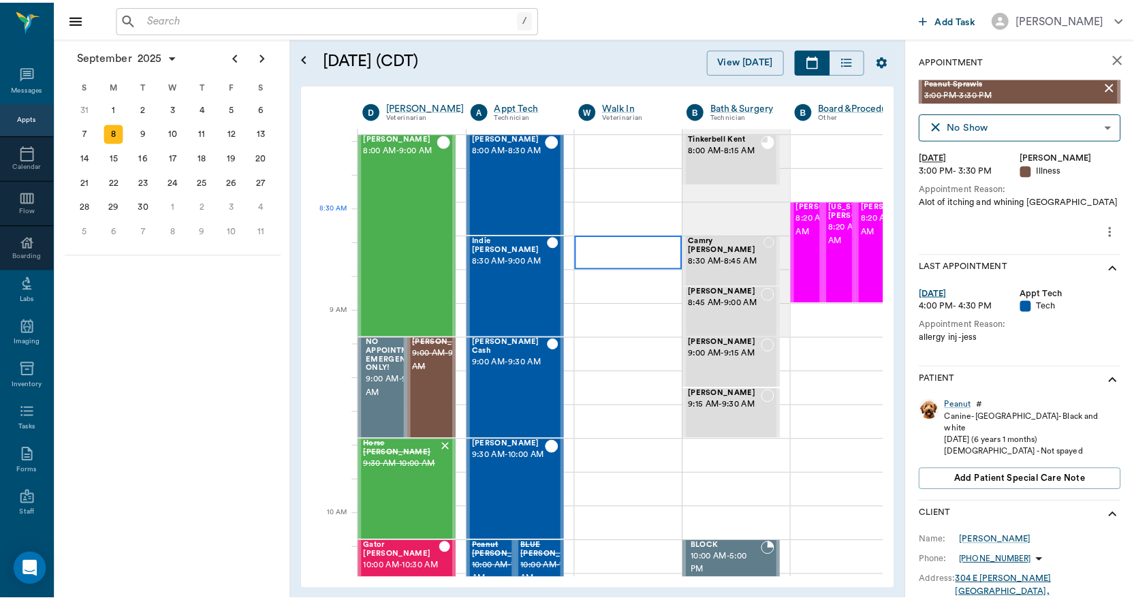
scroll to position [136, 0]
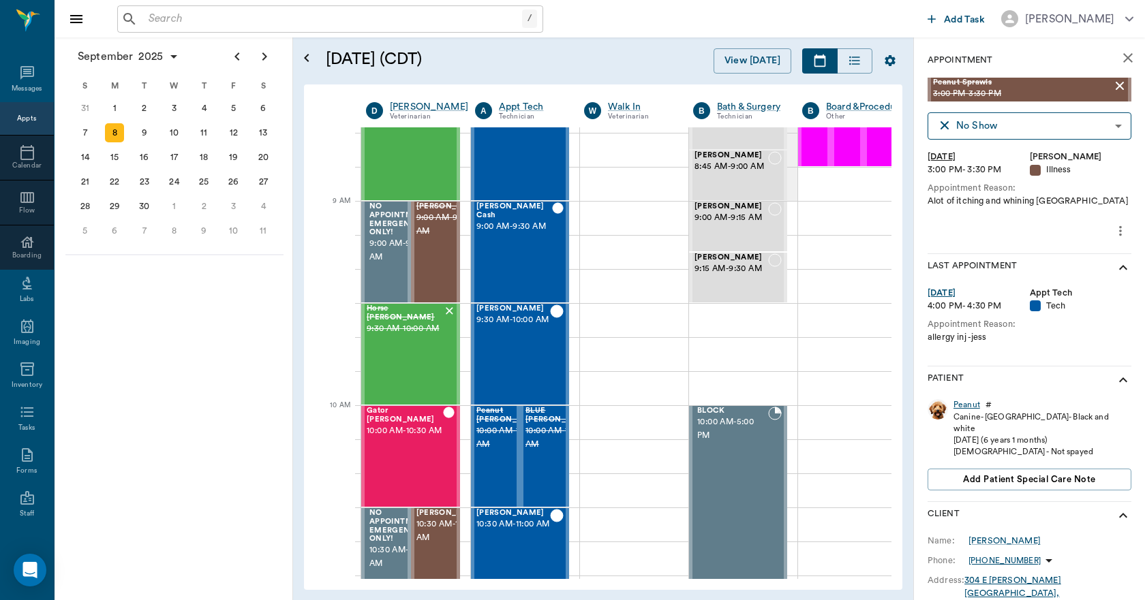
click at [964, 403] on div "Peanut" at bounding box center [966, 405] width 27 height 12
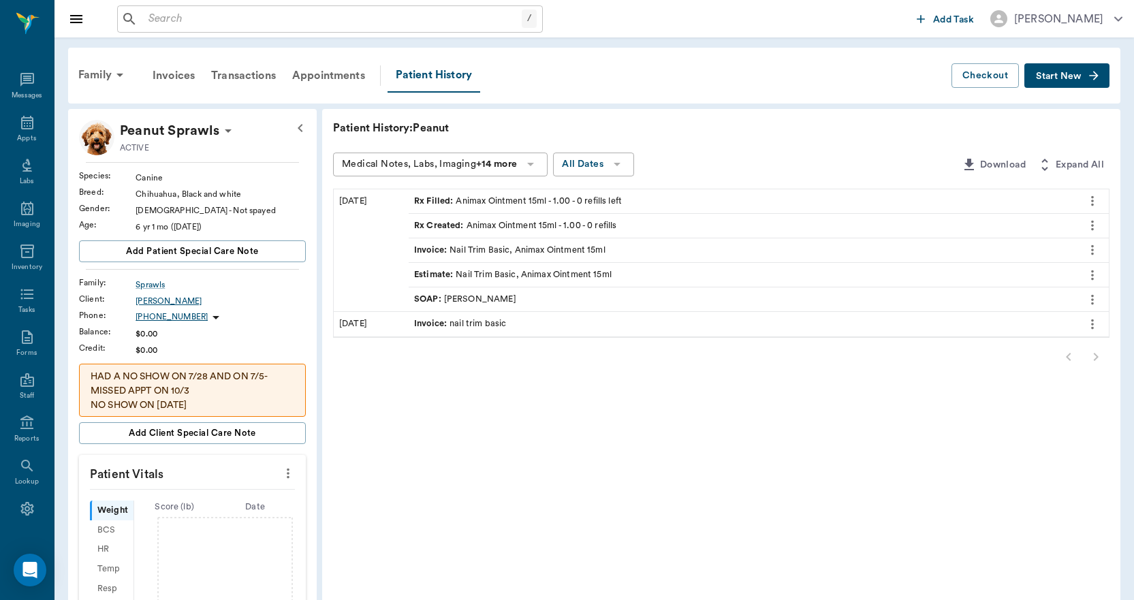
click at [159, 296] on div "Crystal Sprawls" at bounding box center [221, 301] width 170 height 12
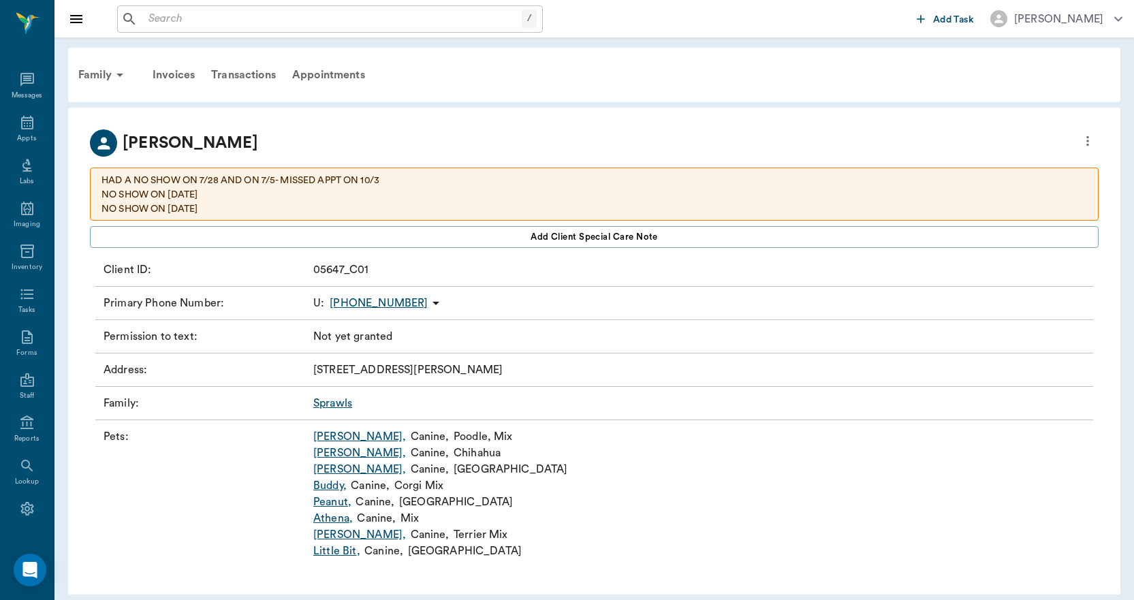
scroll to position [10, 0]
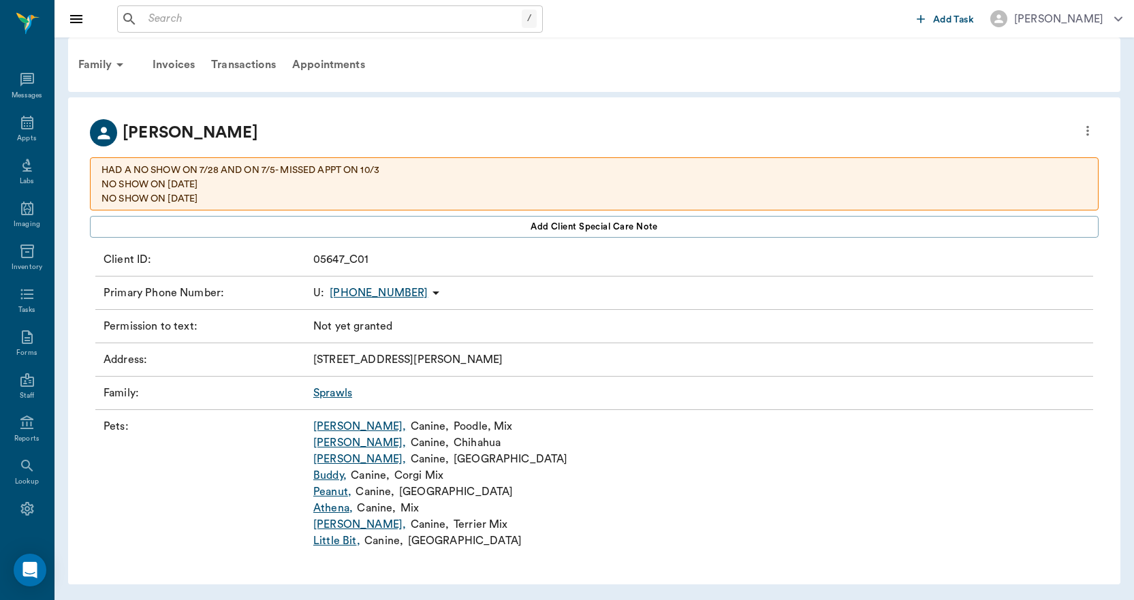
click at [356, 295] on p "(430) 342-9830" at bounding box center [379, 293] width 98 height 16
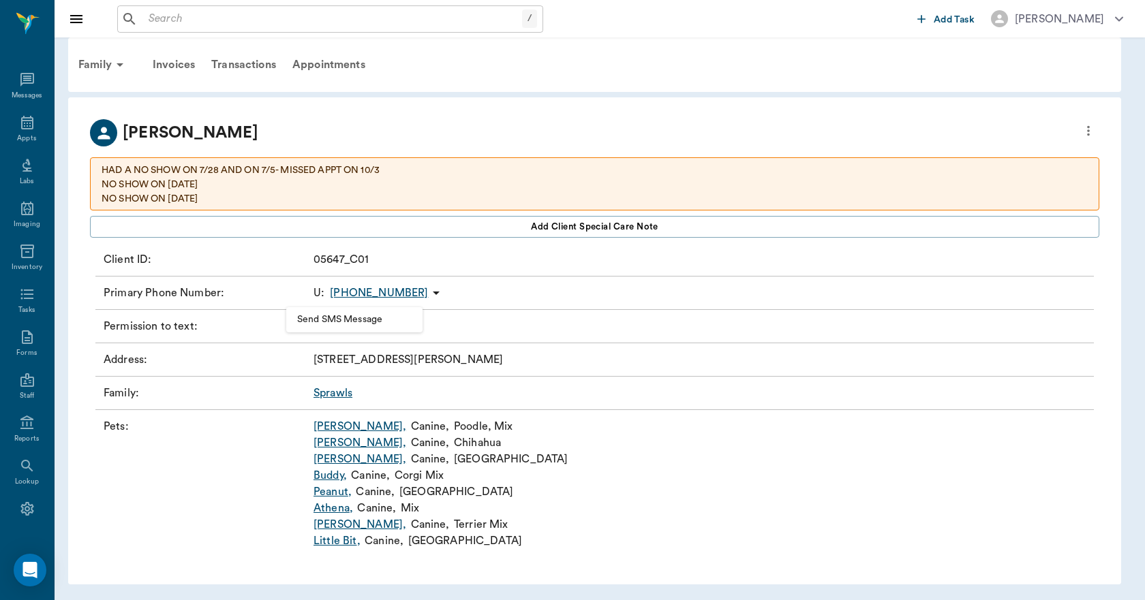
click at [347, 311] on li "Send SMS Message" at bounding box center [354, 319] width 136 height 25
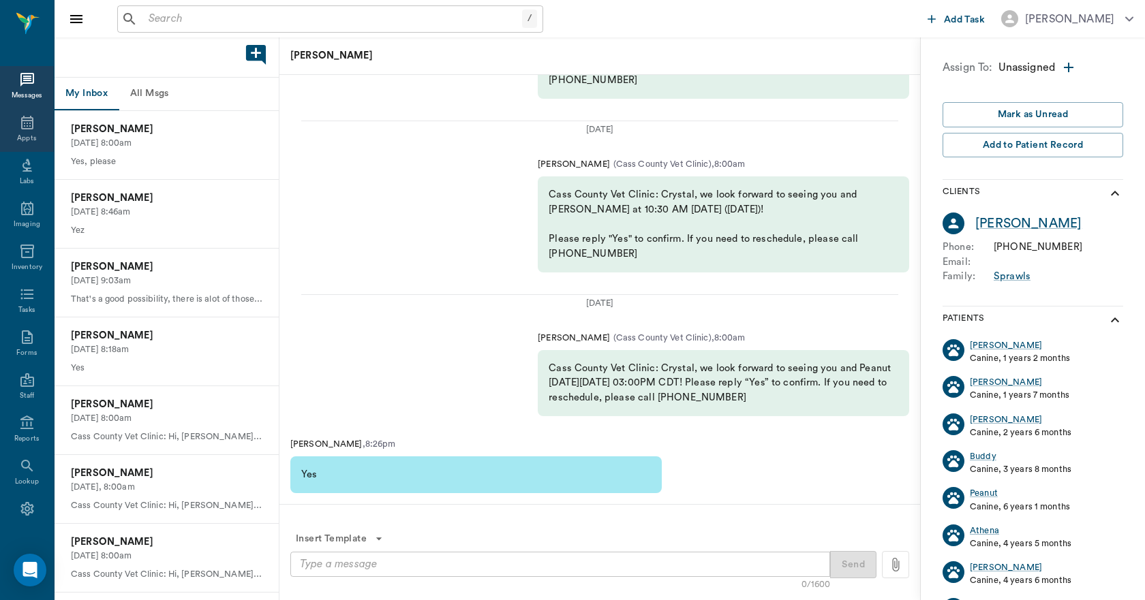
click at [22, 122] on icon at bounding box center [27, 122] width 16 height 16
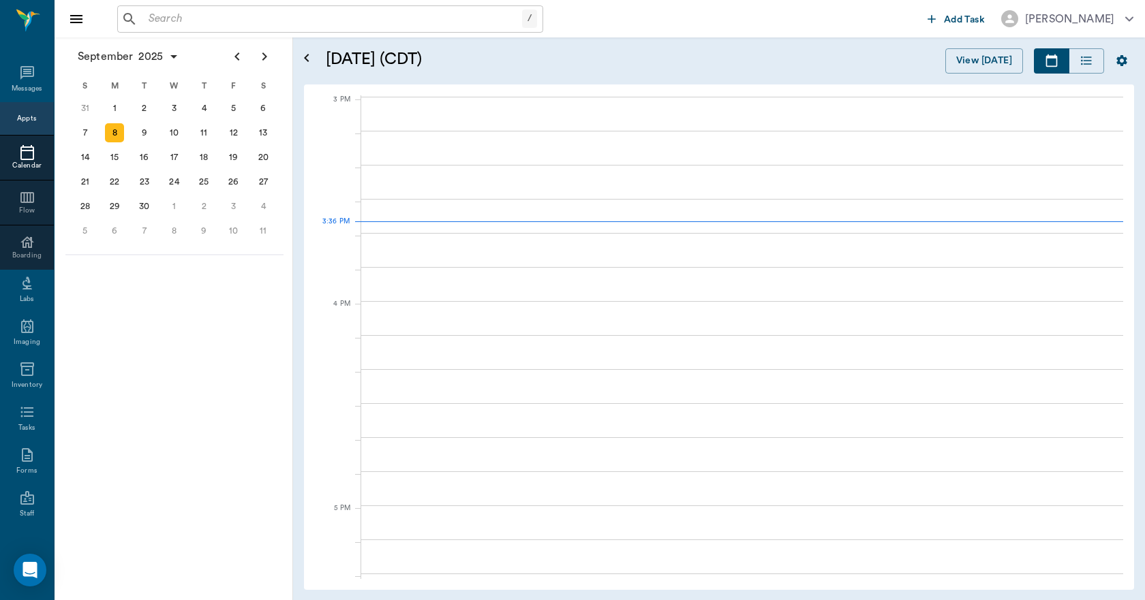
scroll to position [1432, 0]
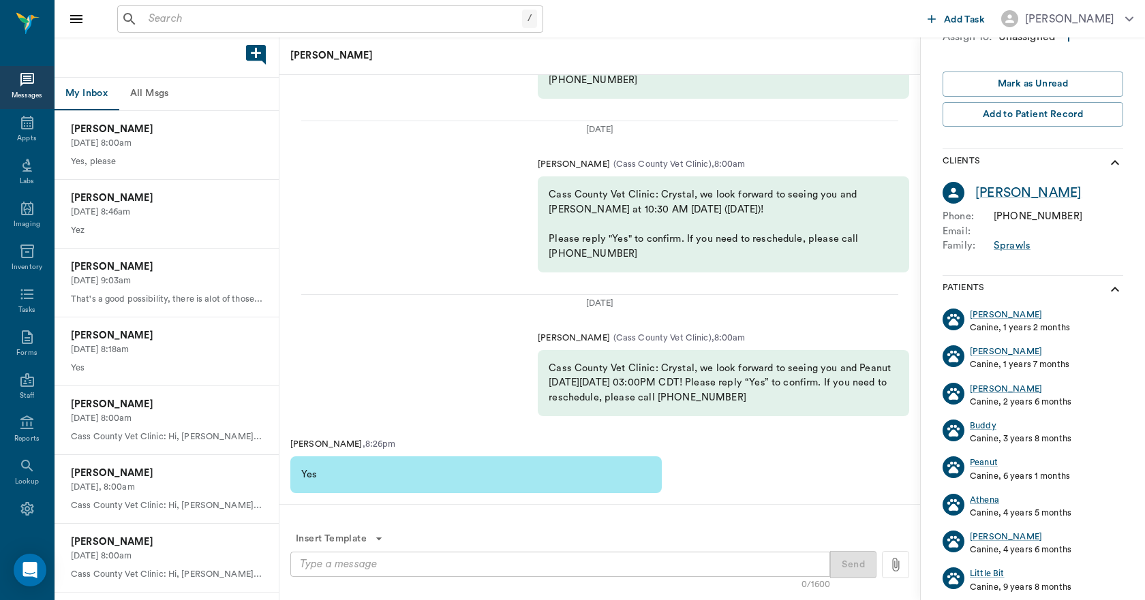
scroll to position [47, 0]
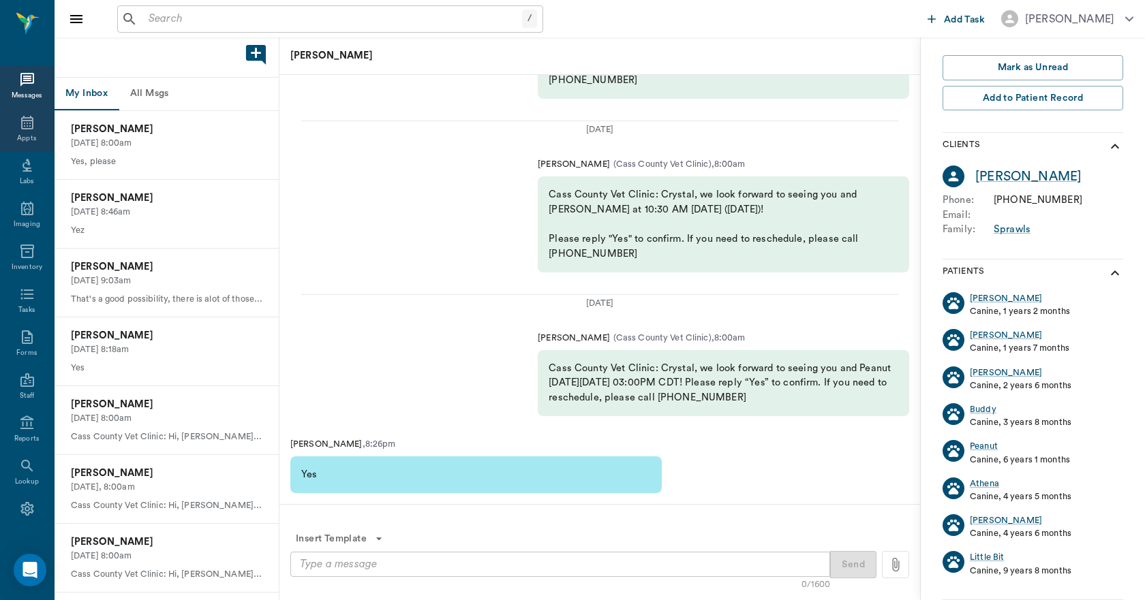
click at [17, 137] on div "Appts" at bounding box center [26, 139] width 19 height 10
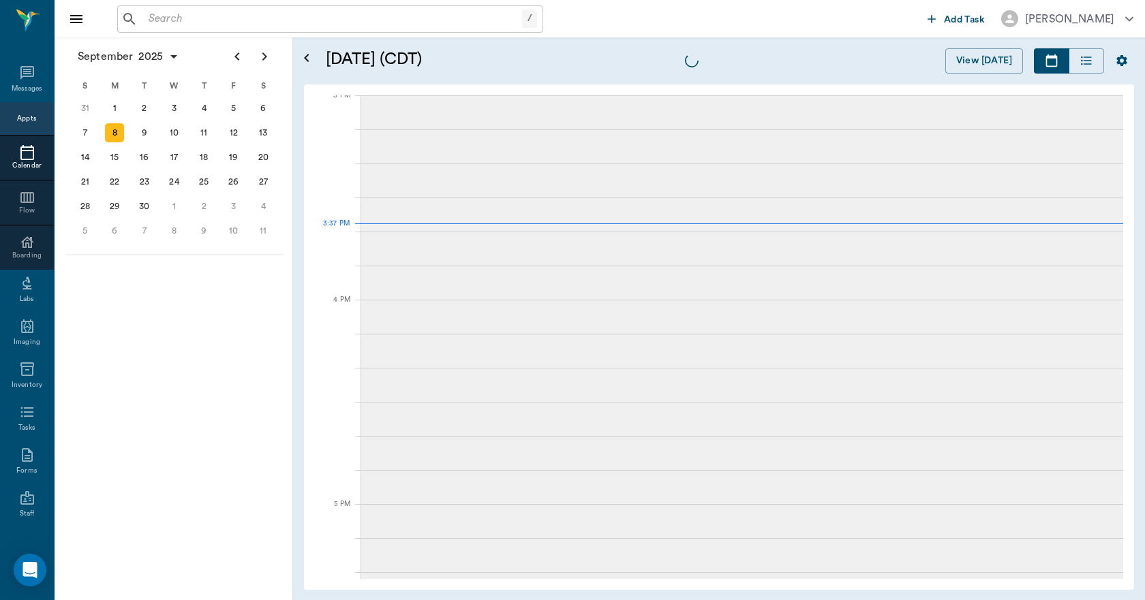
scroll to position [1434, 0]
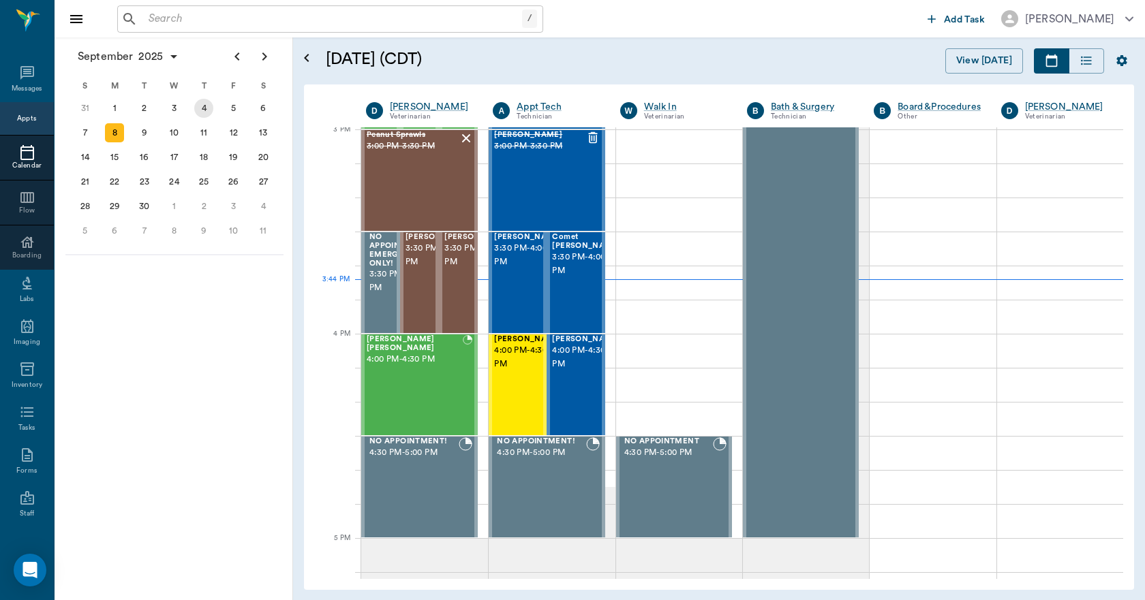
click at [203, 110] on div "4" at bounding box center [203, 108] width 19 height 19
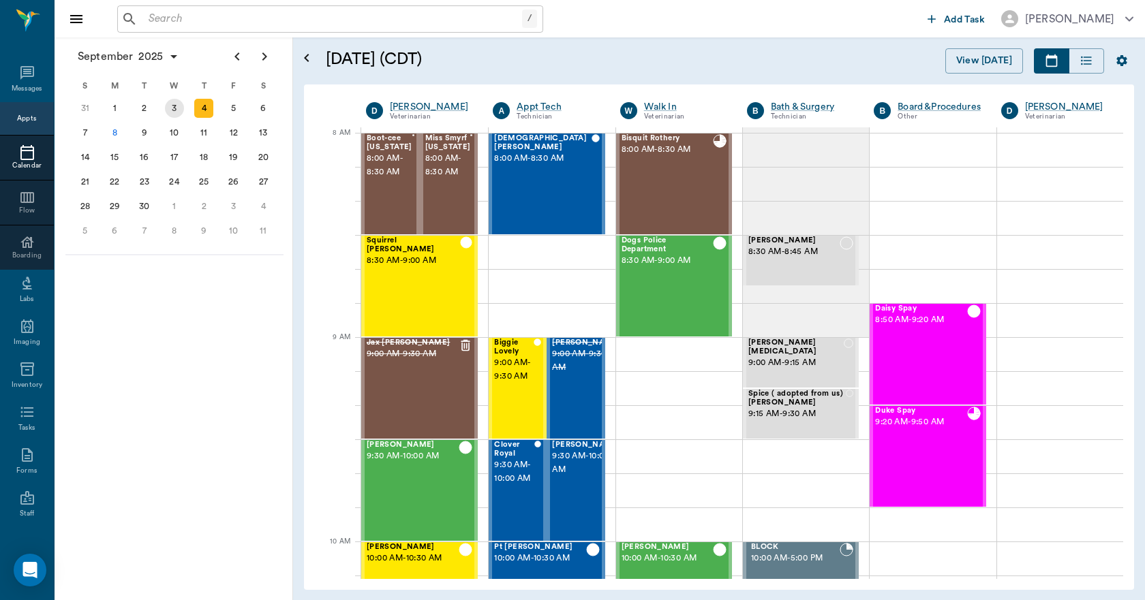
click at [172, 112] on div "3" at bounding box center [174, 108] width 19 height 19
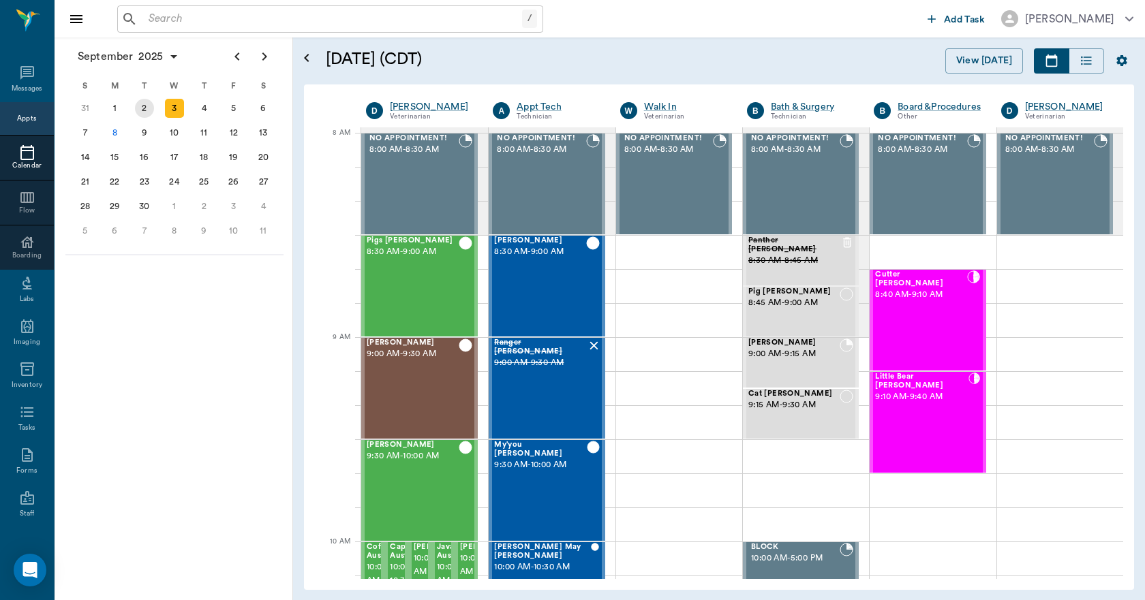
click at [144, 108] on div "2" at bounding box center [144, 108] width 19 height 19
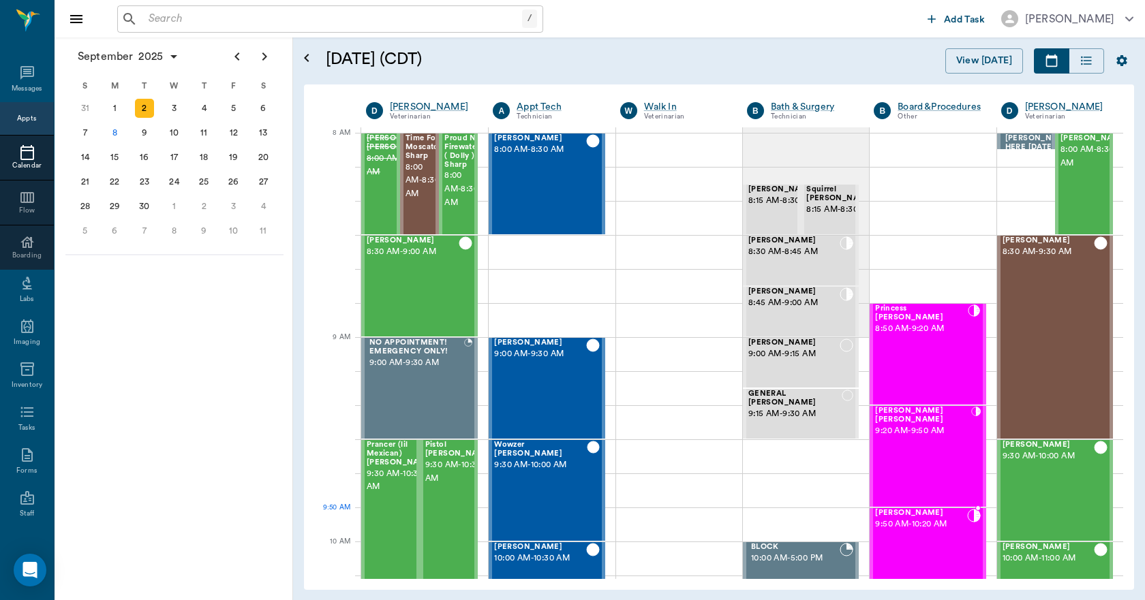
click at [911, 536] on div "J.P. O'brien 9:50 AM - 10:20 AM" at bounding box center [920, 558] width 91 height 99
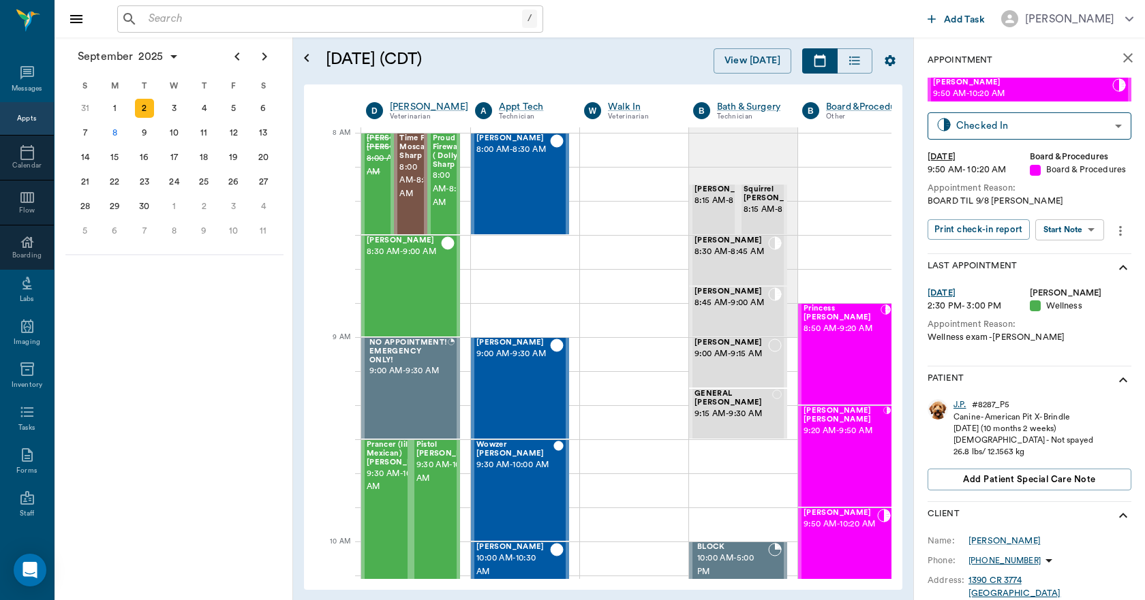
click at [964, 407] on div "J.P." at bounding box center [959, 405] width 13 height 12
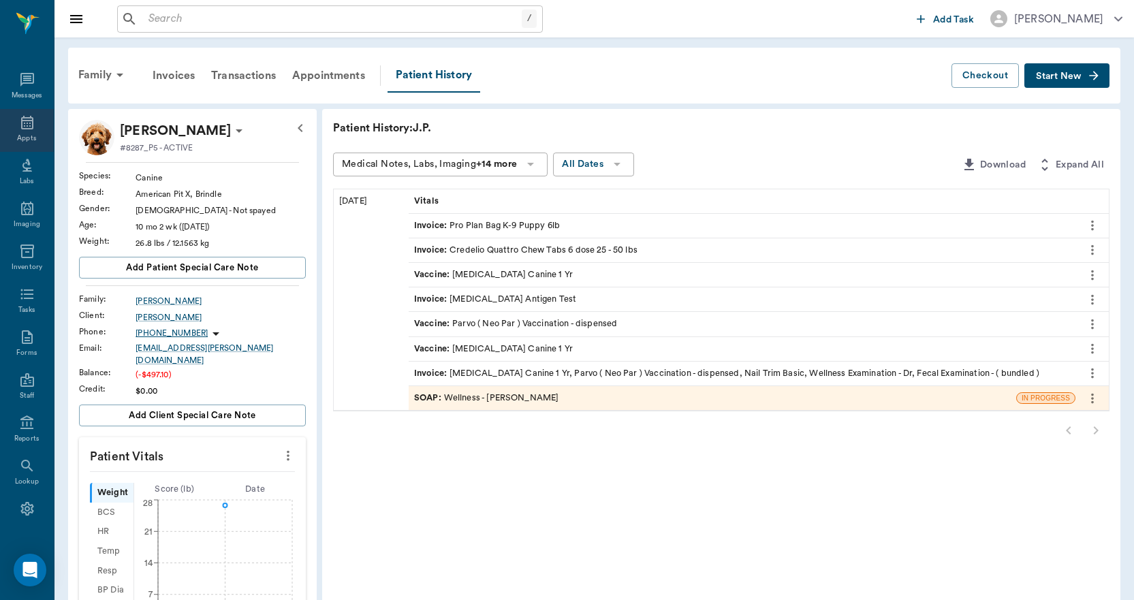
click at [22, 121] on icon at bounding box center [27, 122] width 16 height 16
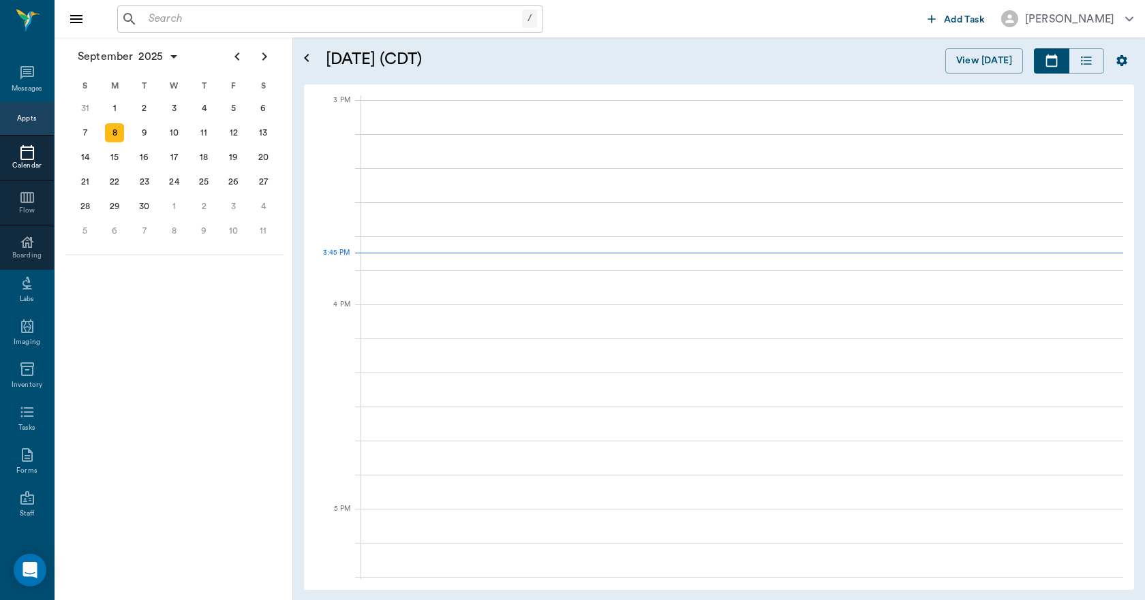
scroll to position [1431, 0]
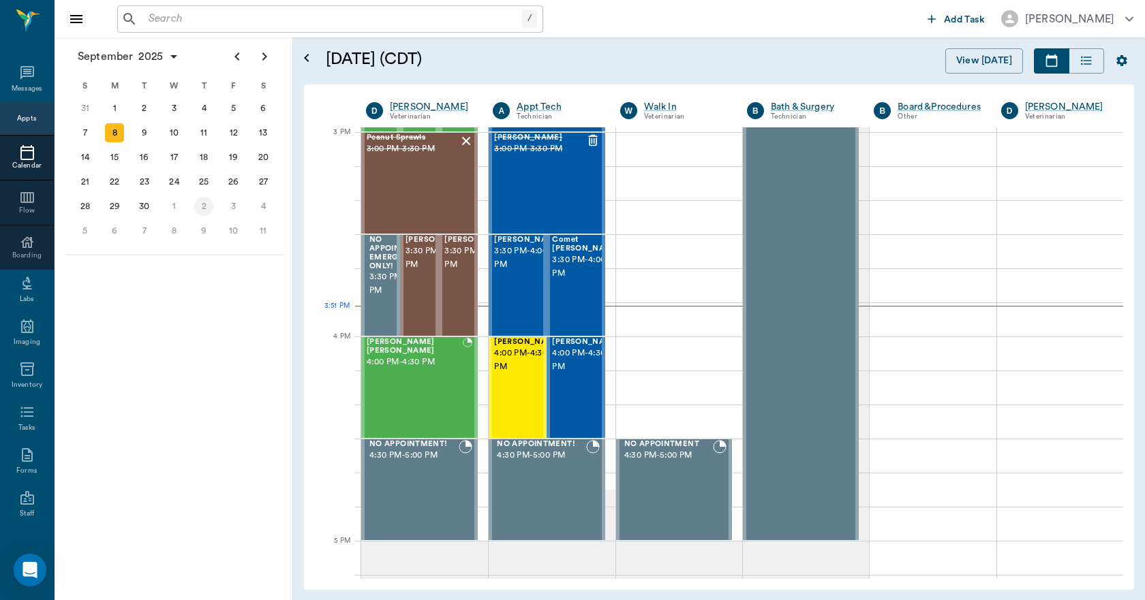
click at [201, 206] on div "2" at bounding box center [203, 206] width 19 height 19
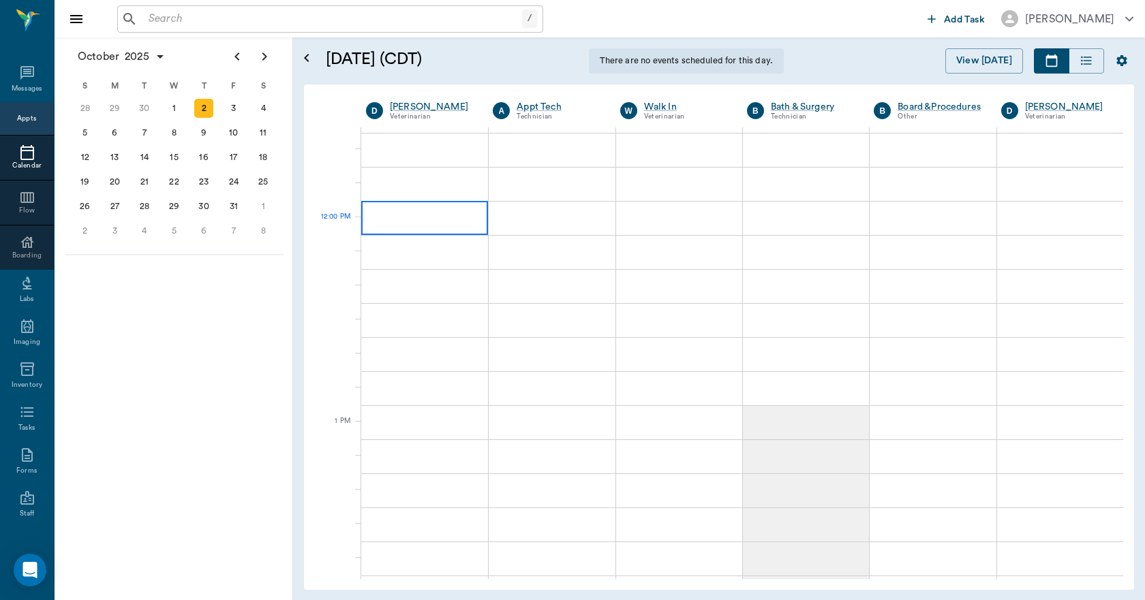
scroll to position [681, 0]
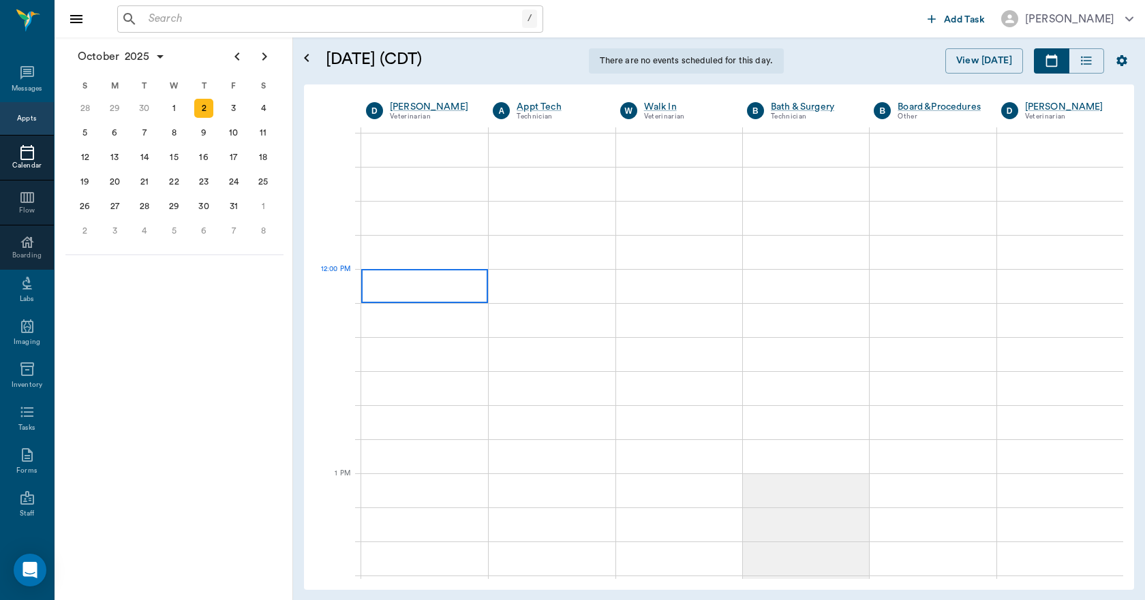
click at [409, 292] on div at bounding box center [424, 286] width 127 height 34
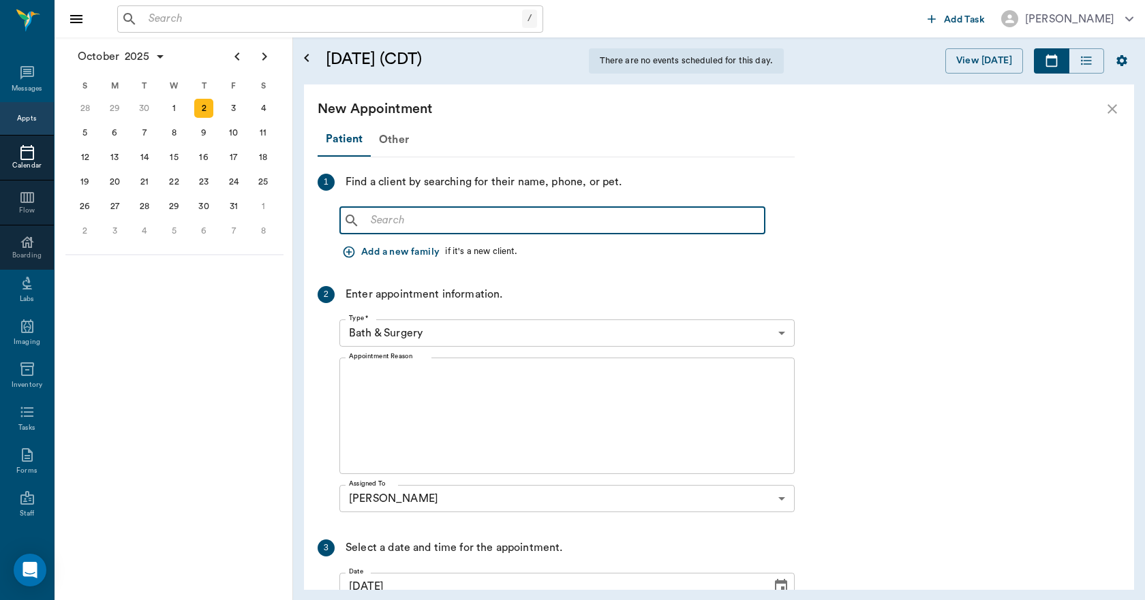
click at [422, 223] on input "text" at bounding box center [562, 220] width 394 height 19
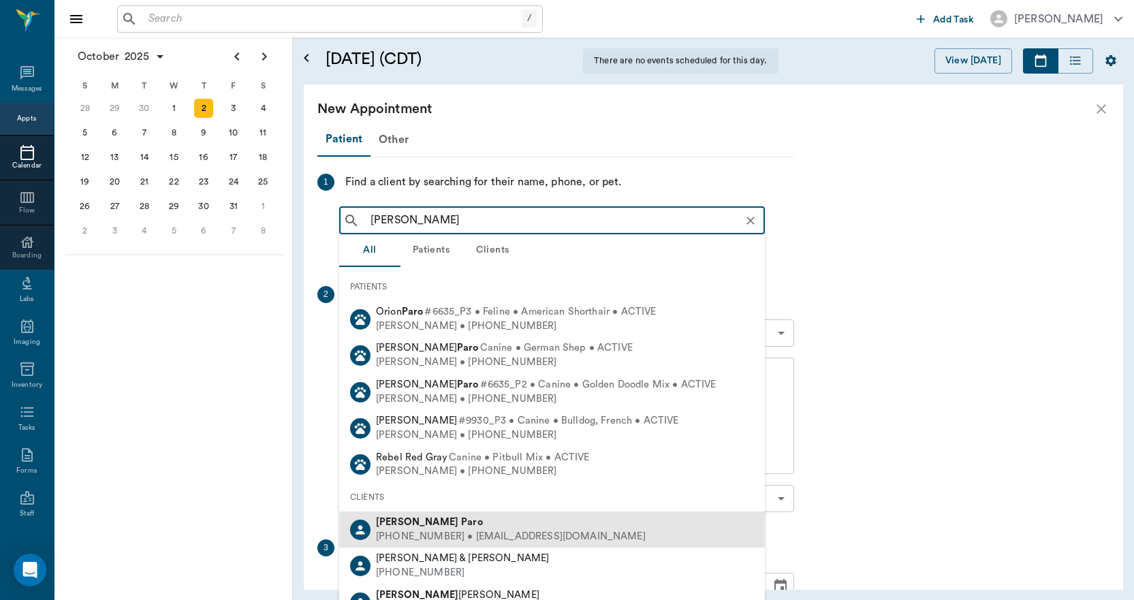
click at [387, 530] on div "(903) 601-2252 • PAROREBECCA@gmail.com" at bounding box center [511, 537] width 270 height 14
type input "REB PARO"
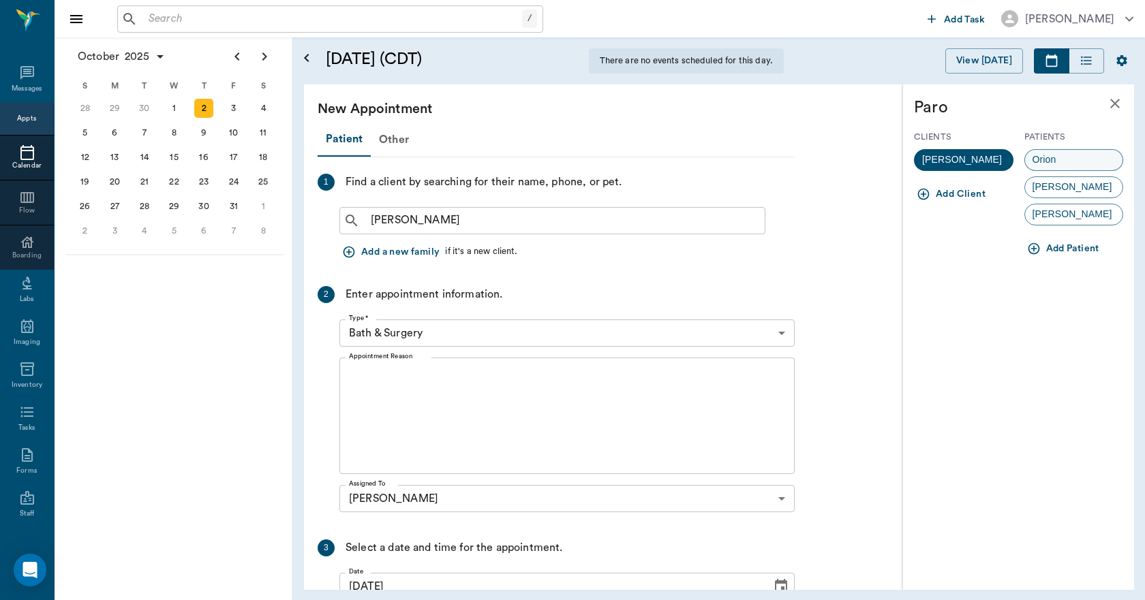
click at [1059, 155] on span "Orion" at bounding box center [1044, 160] width 39 height 14
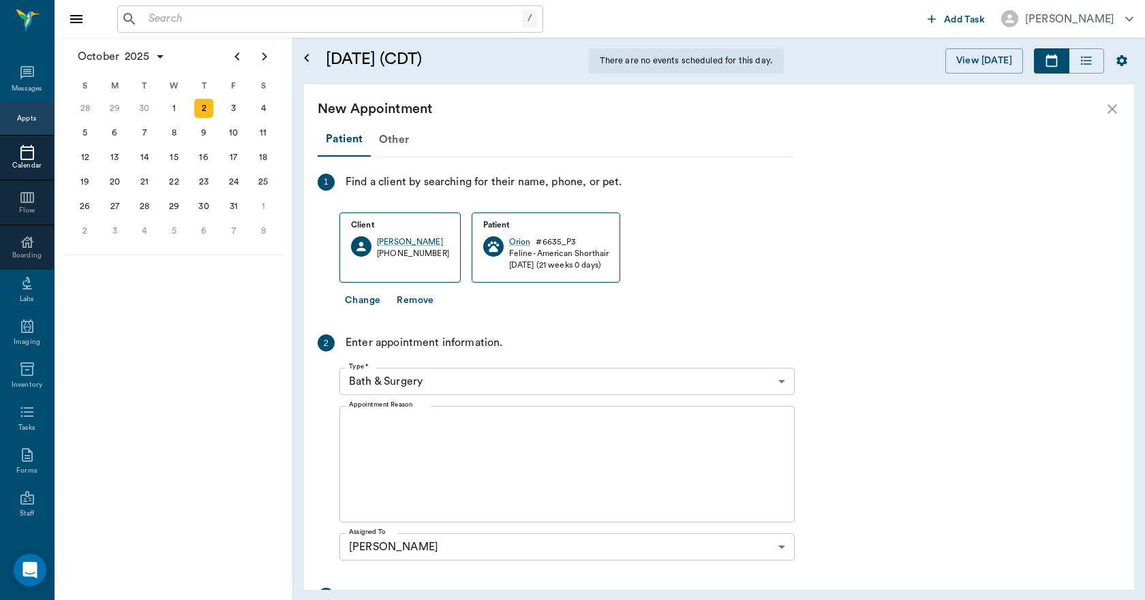
click at [436, 381] on body "/ ​ Add Task Dr. Bert Ellsworth Nectar Messages Appts Calendar Flow Boarding La…" at bounding box center [572, 300] width 1145 height 600
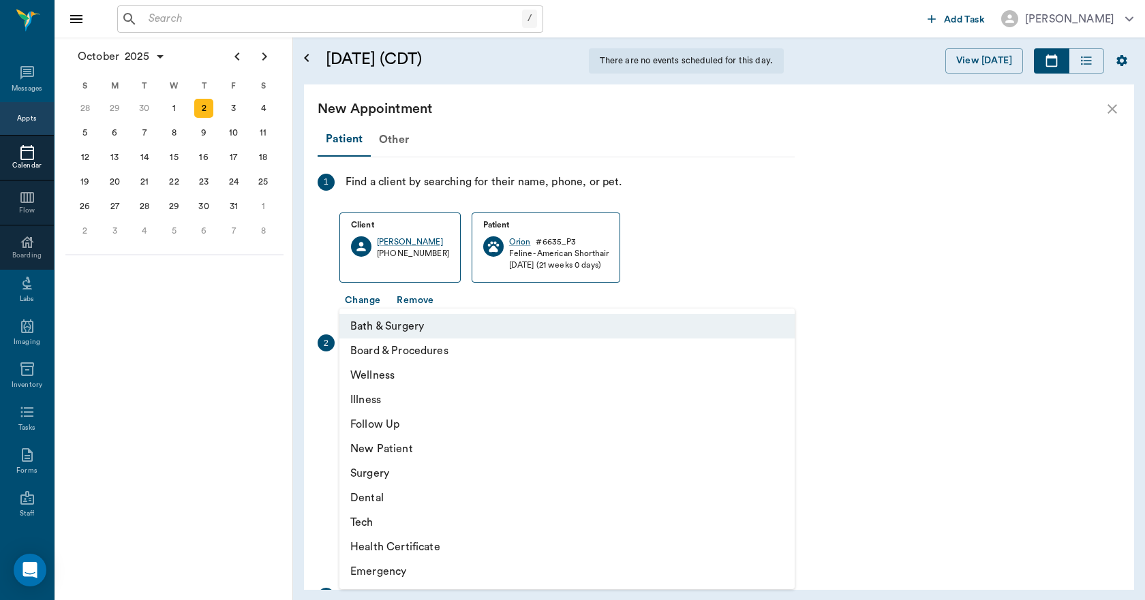
click at [389, 471] on li "Surgery" at bounding box center [566, 473] width 455 height 25
type input "65d2be4f46e3a538d89b8c18"
type input "12:30 PM"
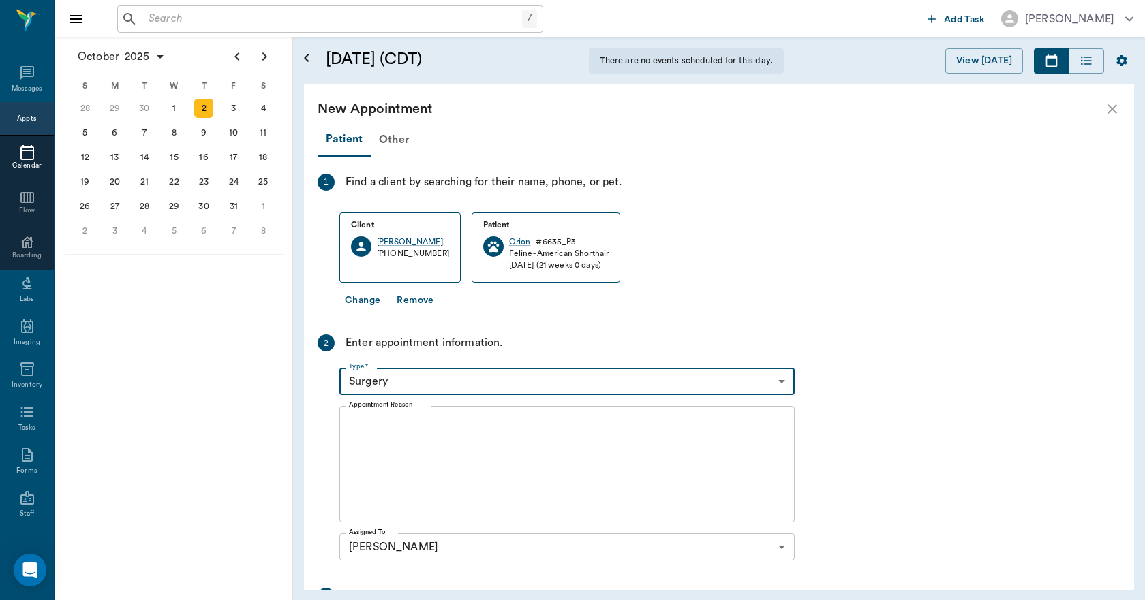
click at [454, 446] on textarea "Appointment Reason" at bounding box center [567, 465] width 436 height 94
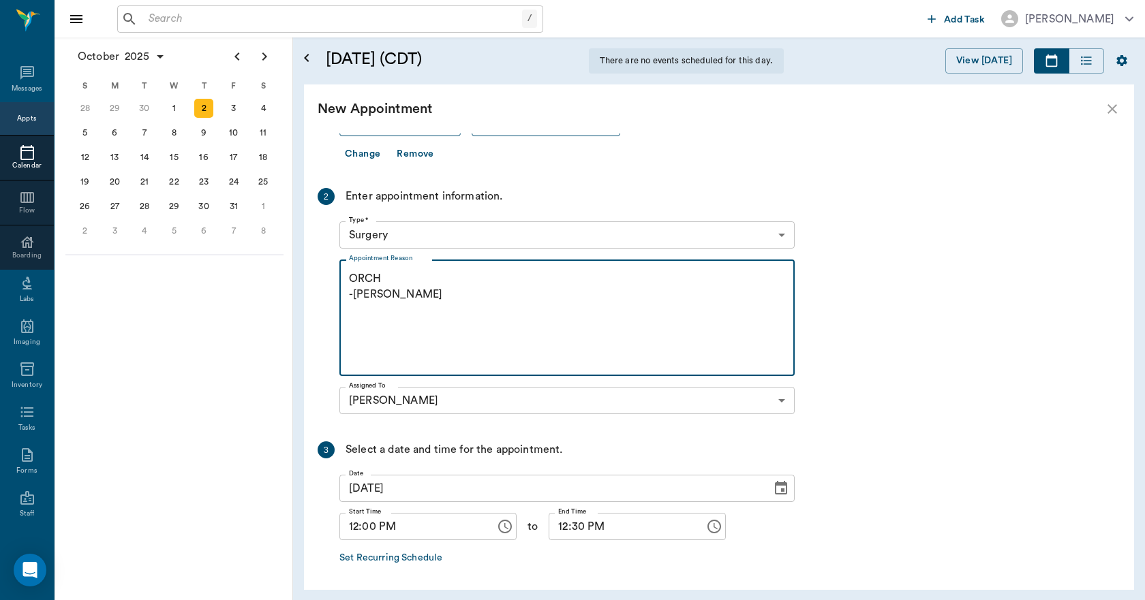
scroll to position [199, 0]
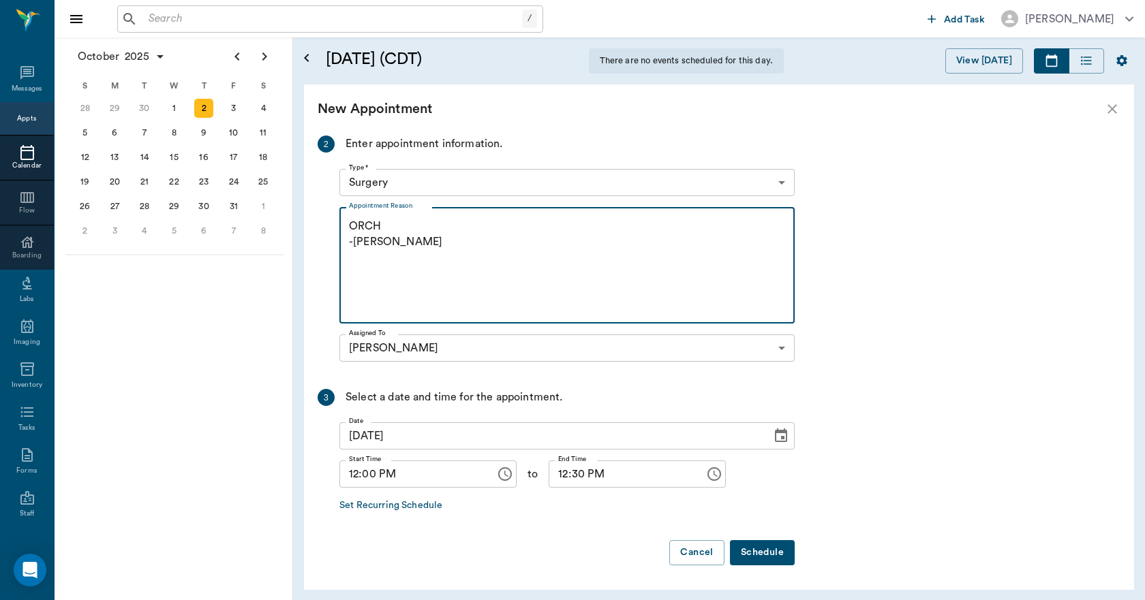
type textarea "ORCH -LORY"
click at [748, 554] on button "Schedule" at bounding box center [762, 552] width 65 height 25
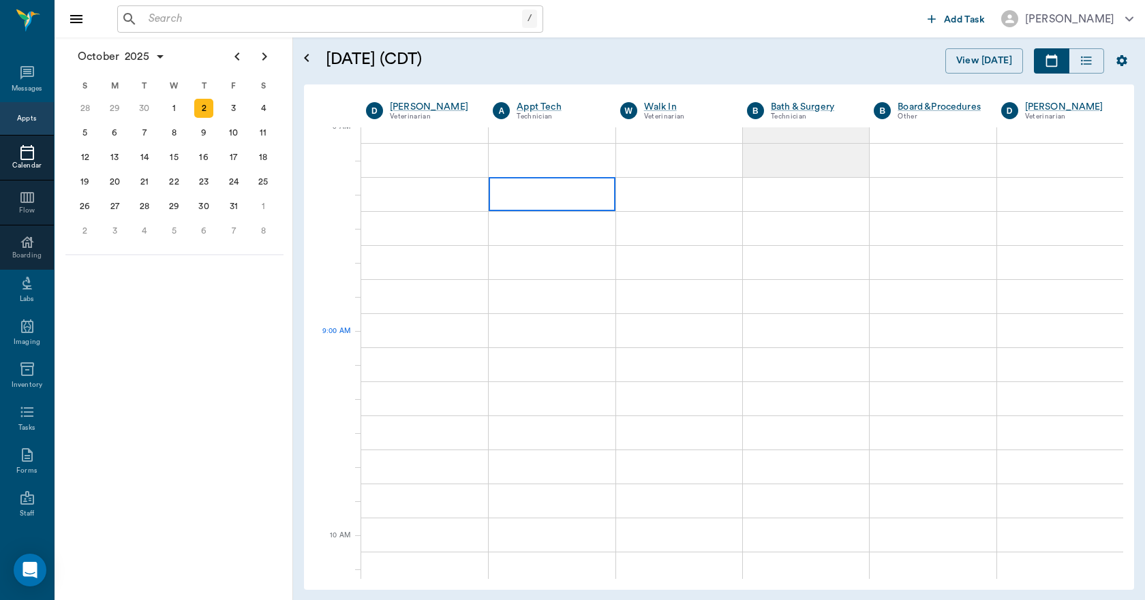
scroll to position [0, 0]
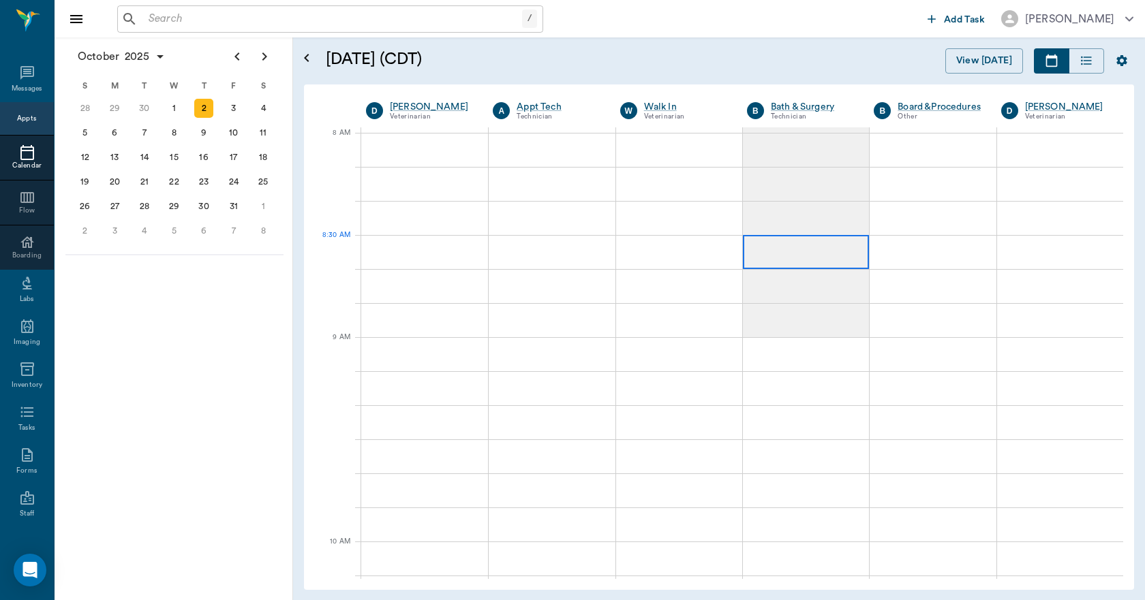
click at [814, 248] on div at bounding box center [806, 252] width 126 height 34
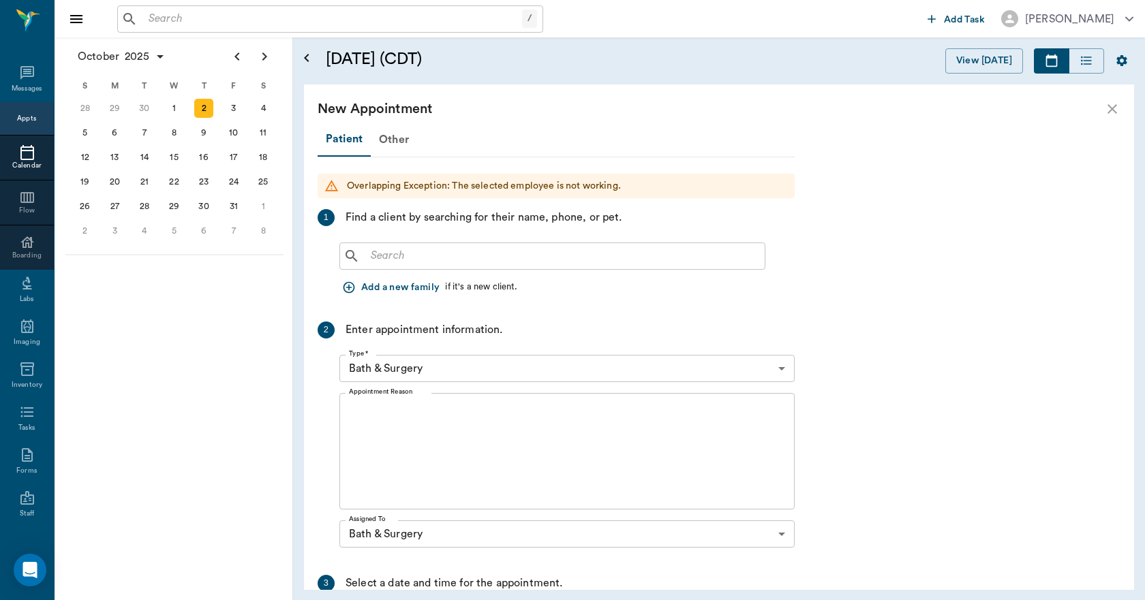
click at [555, 270] on div "​ Add a new family if it's a new client." at bounding box center [566, 268] width 455 height 63
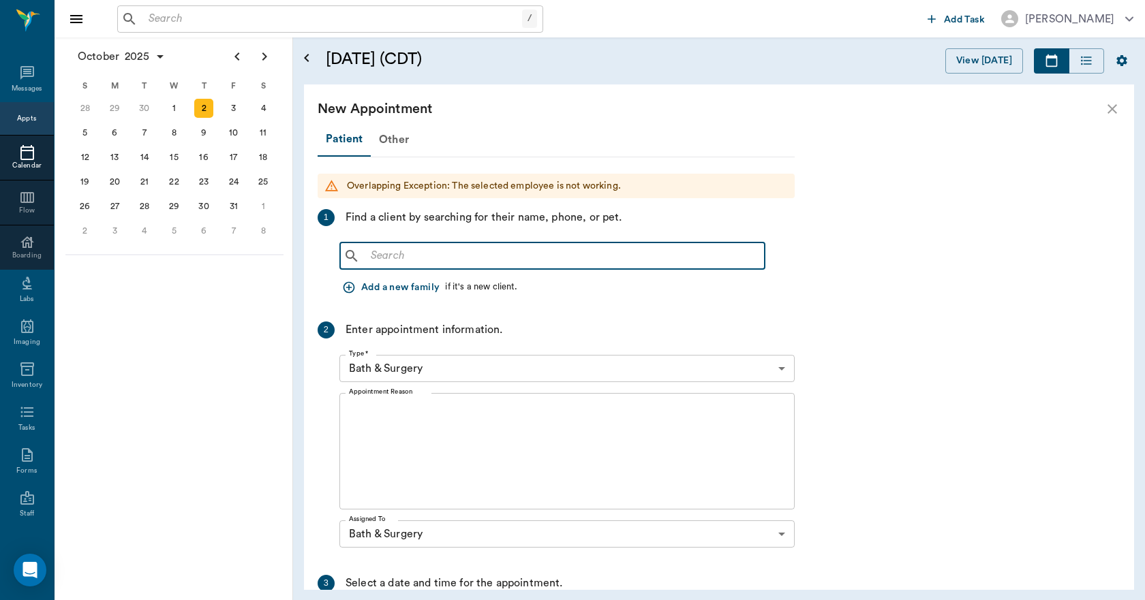
click at [552, 253] on input "text" at bounding box center [562, 256] width 394 height 19
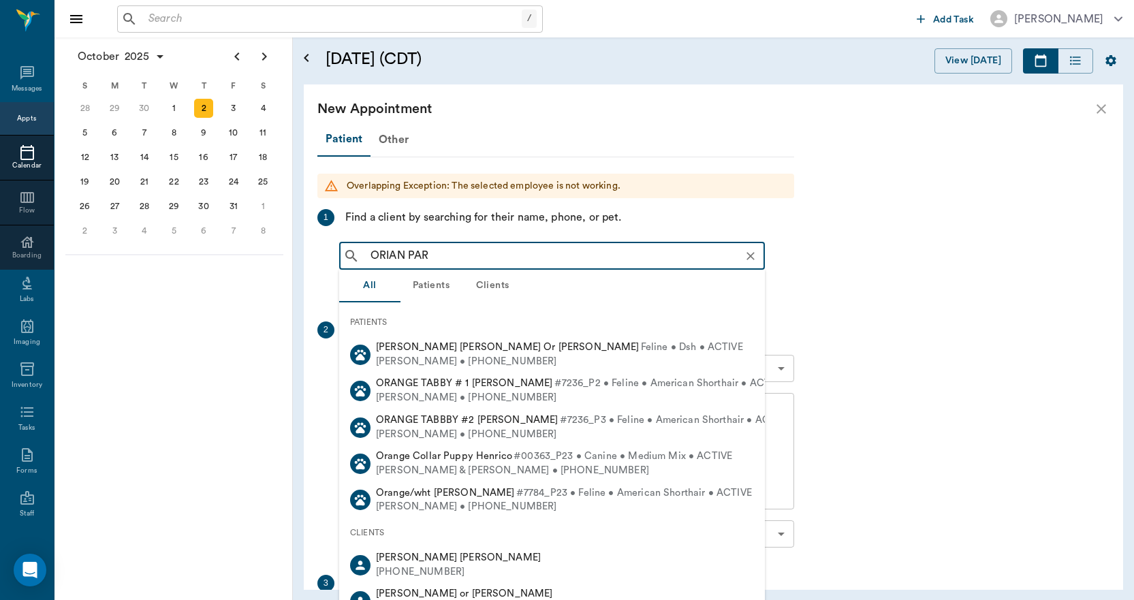
type input "ORIAN PARO"
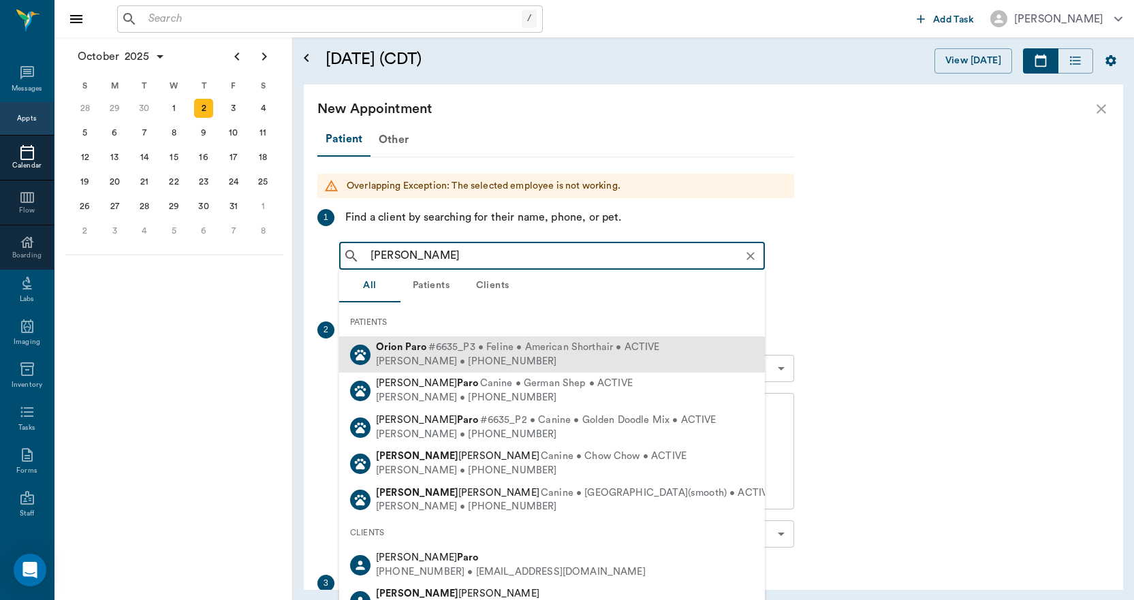
click at [495, 349] on span "#6635_P3 • Feline • American Shorthair • ACTIVE" at bounding box center [545, 348] width 232 height 14
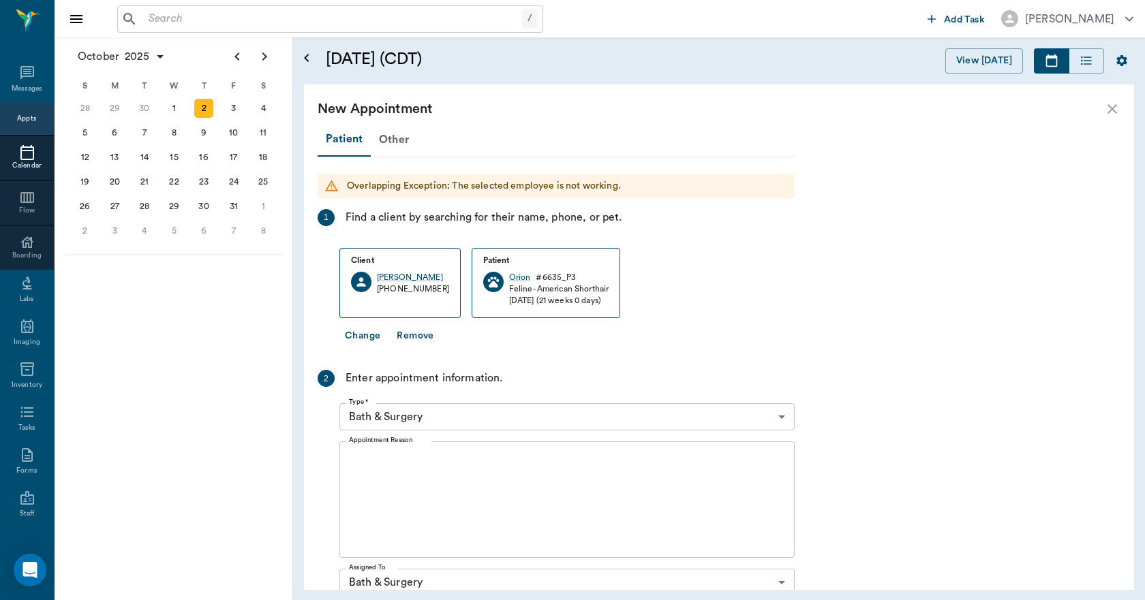
click at [449, 457] on textarea "Appointment Reason" at bounding box center [567, 500] width 436 height 94
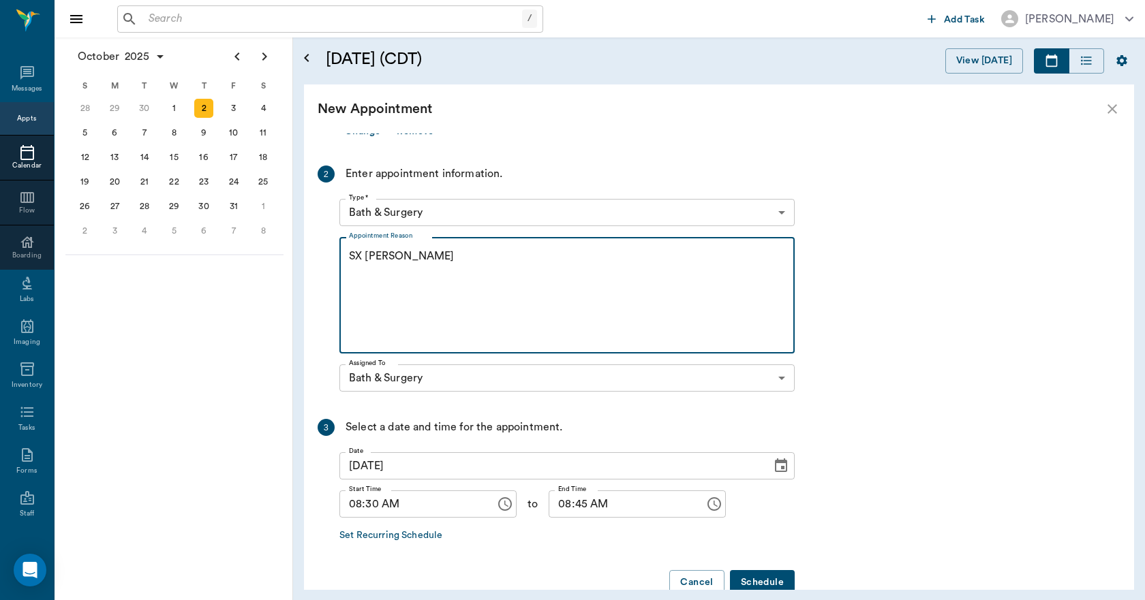
scroll to position [234, 0]
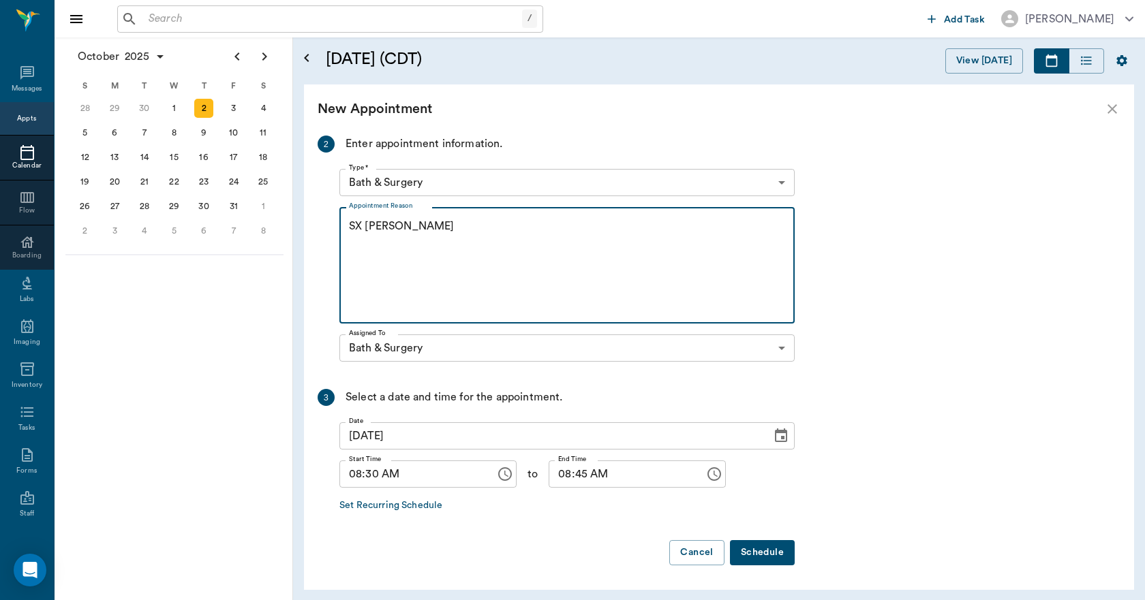
type textarea "SX REMINDER LORY"
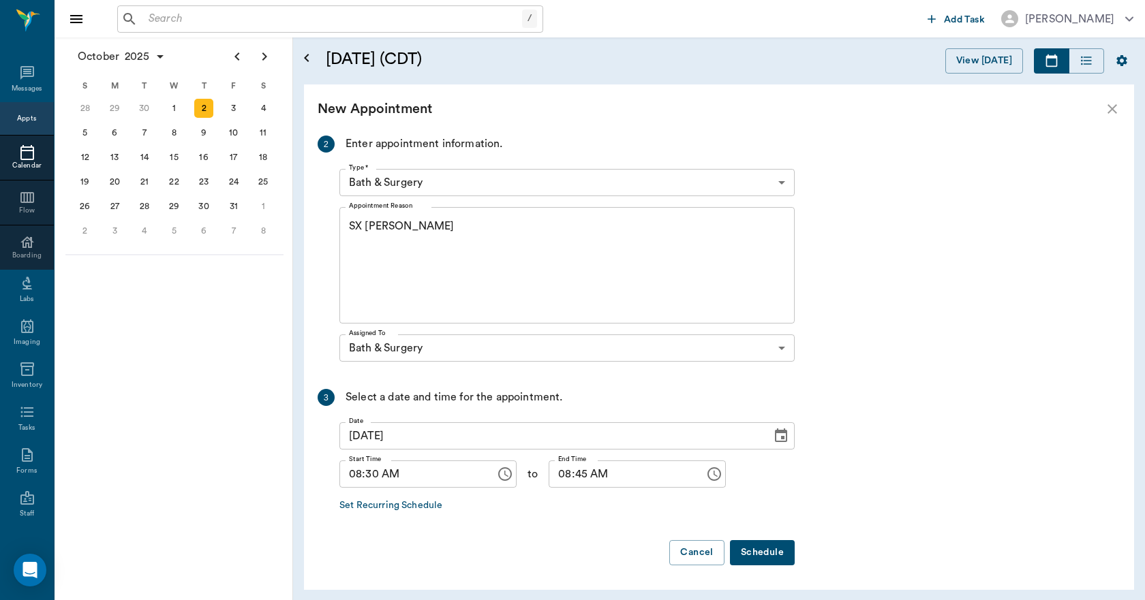
click at [762, 548] on button "Schedule" at bounding box center [762, 552] width 65 height 25
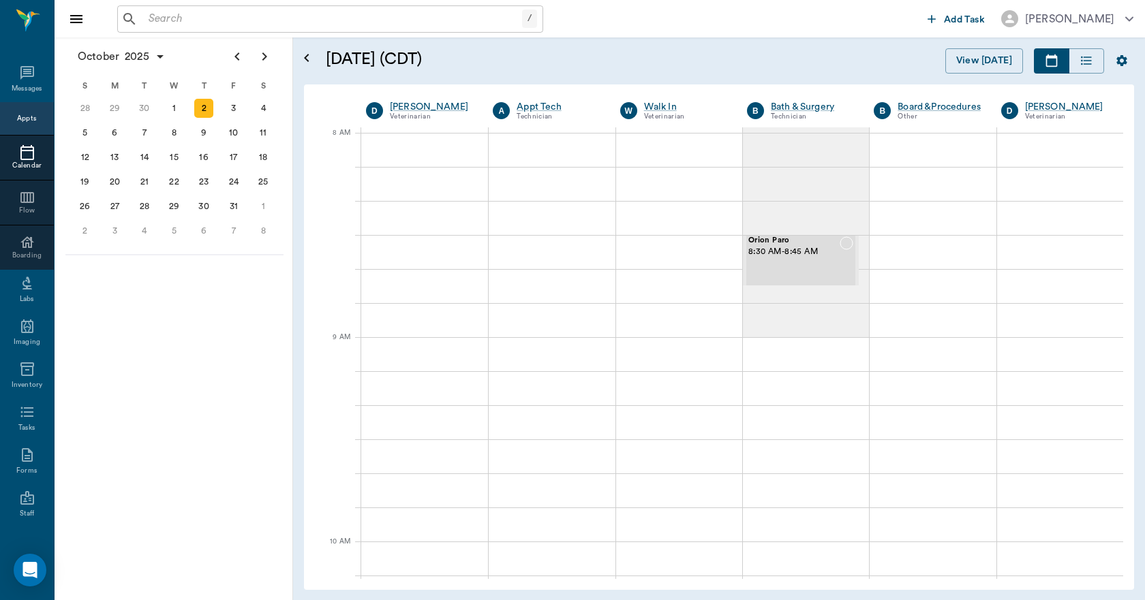
click at [20, 152] on icon at bounding box center [27, 152] width 14 height 15
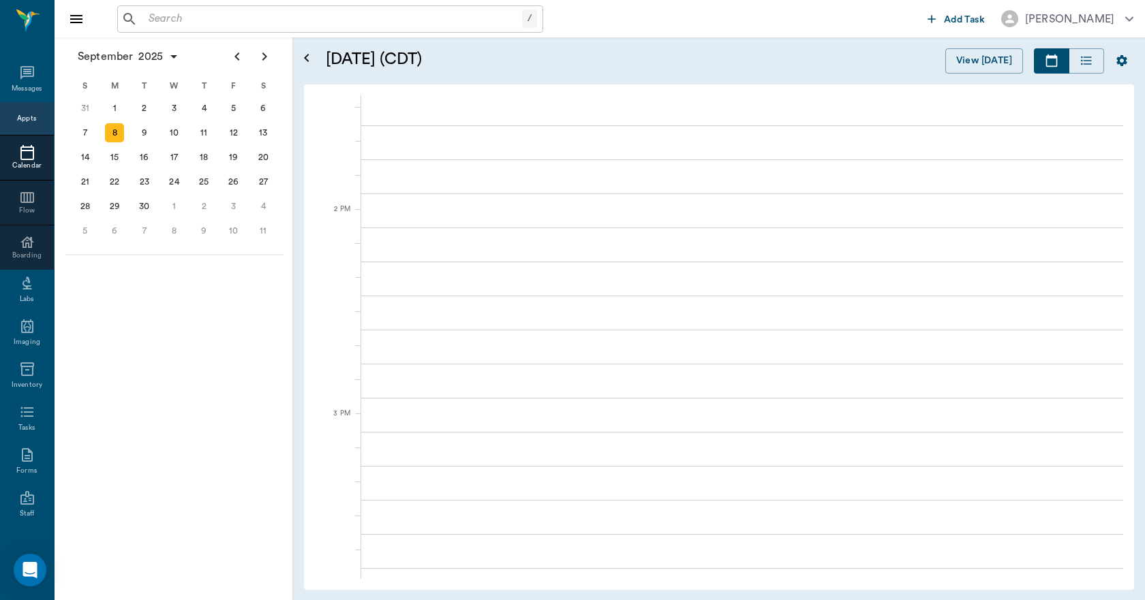
scroll to position [1431, 0]
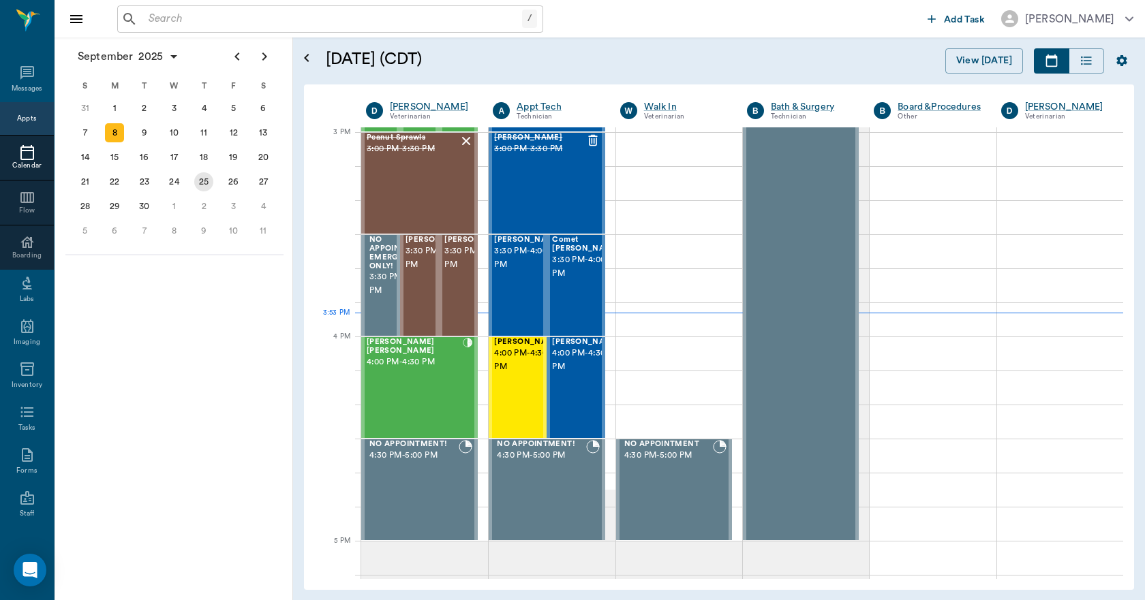
click at [200, 185] on div "25" at bounding box center [203, 181] width 19 height 19
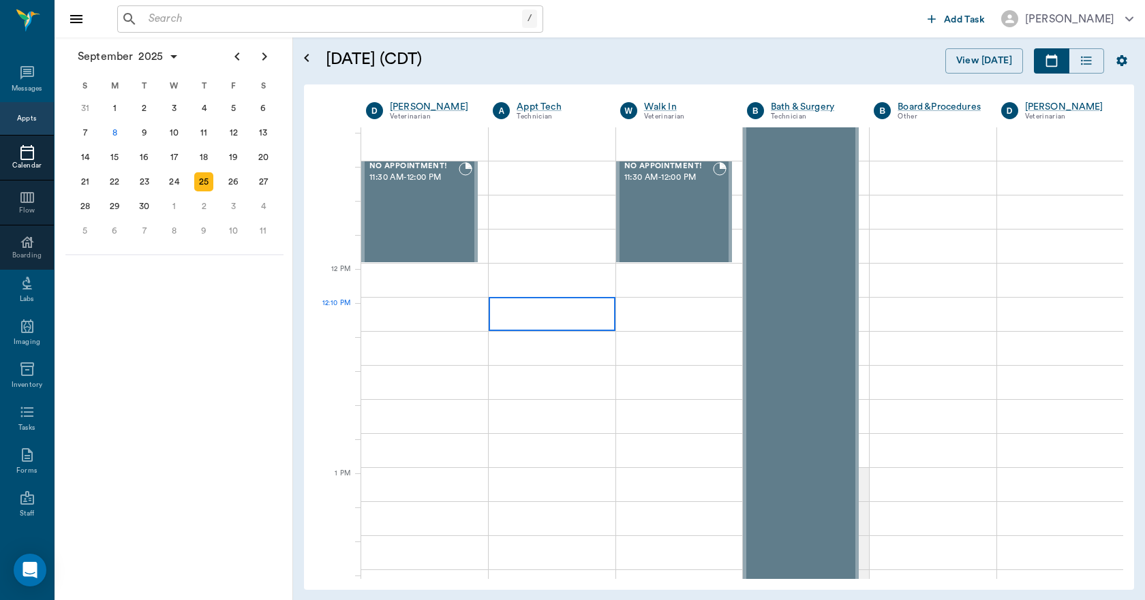
scroll to position [681, 0]
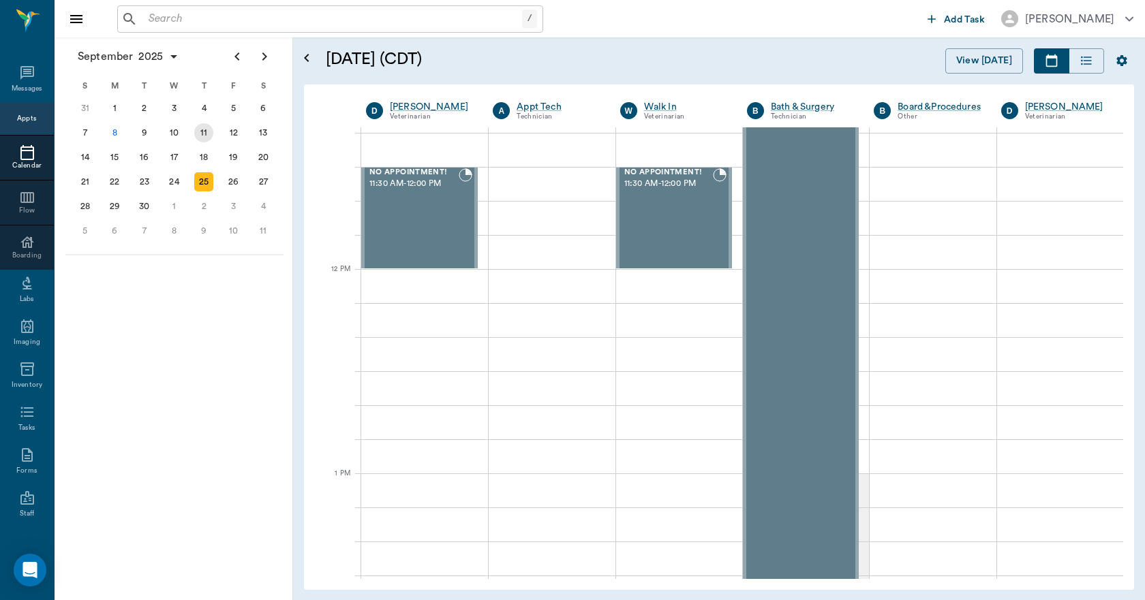
click at [206, 140] on div "11" at bounding box center [203, 132] width 19 height 19
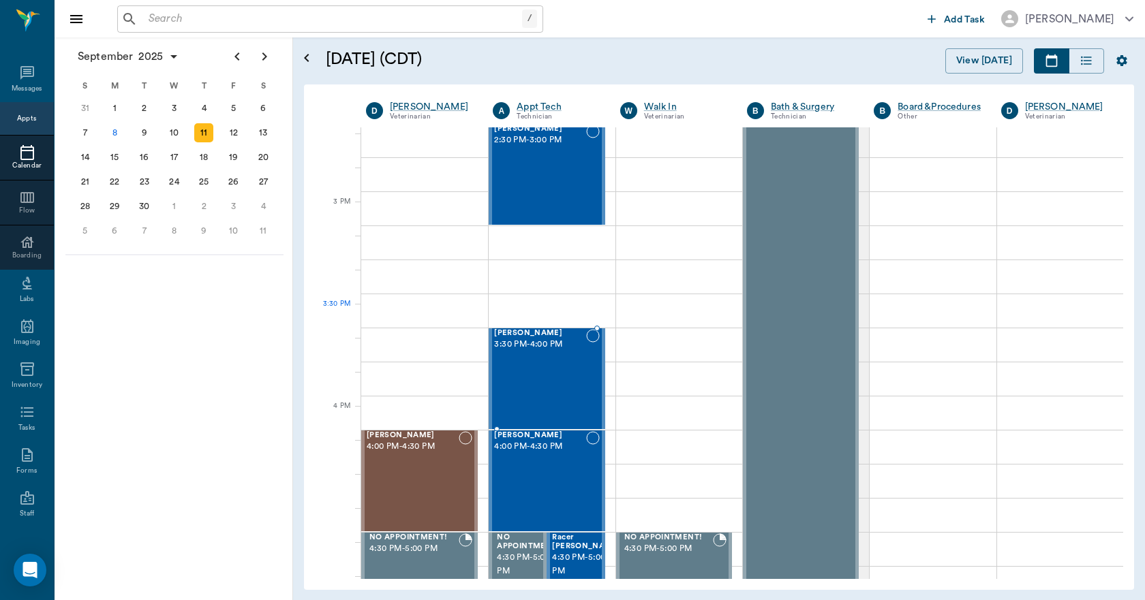
scroll to position [1363, 0]
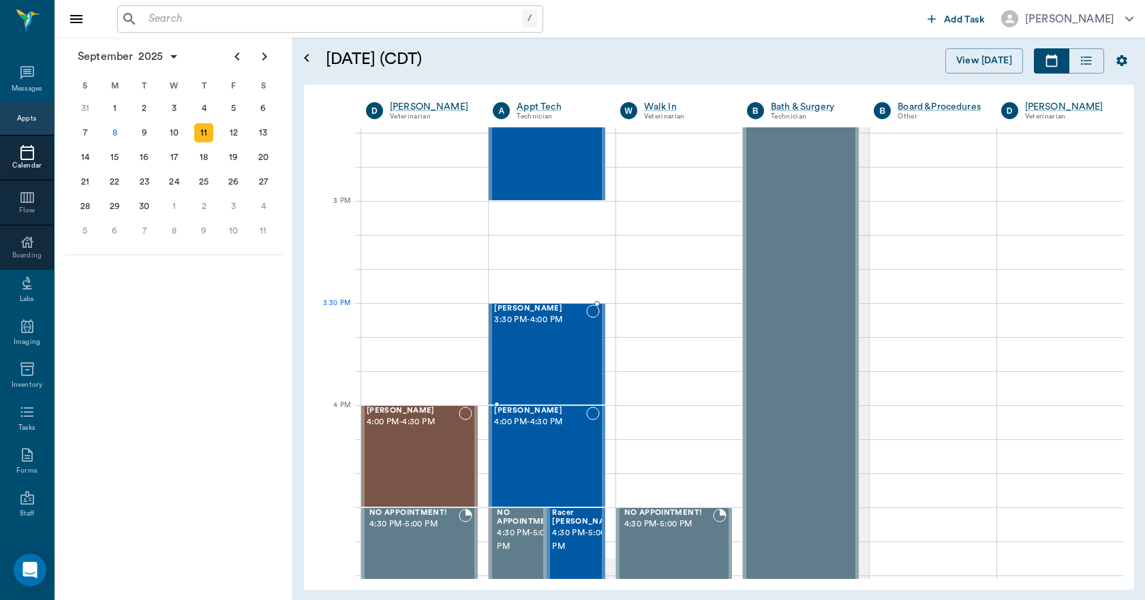
click at [527, 335] on div "Zena Myers 3:30 PM - 4:00 PM" at bounding box center [539, 354] width 91 height 99
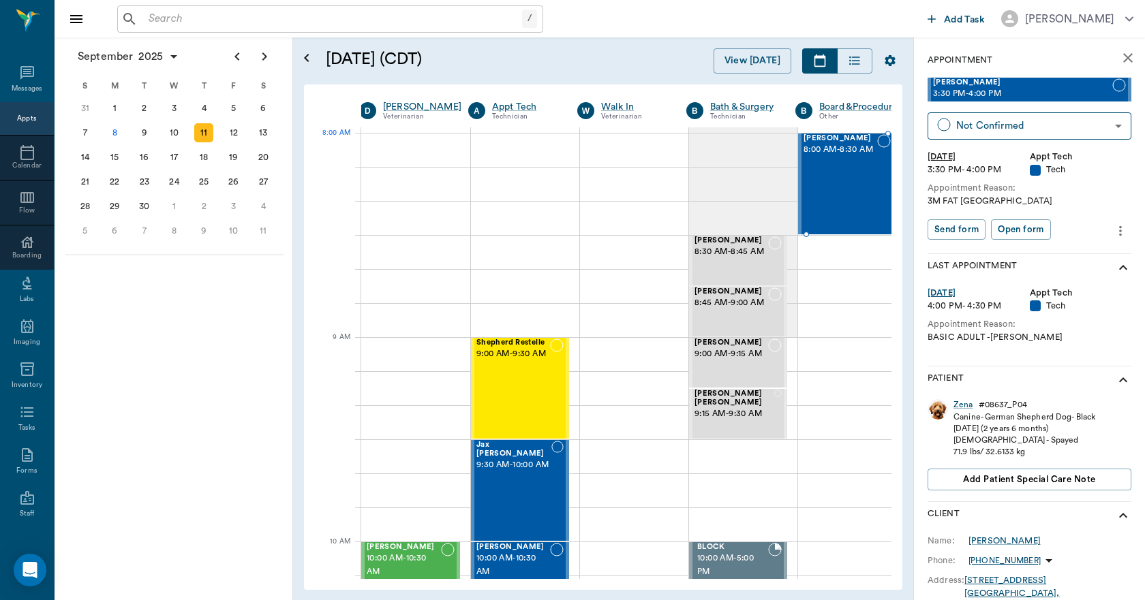
scroll to position [0, 7]
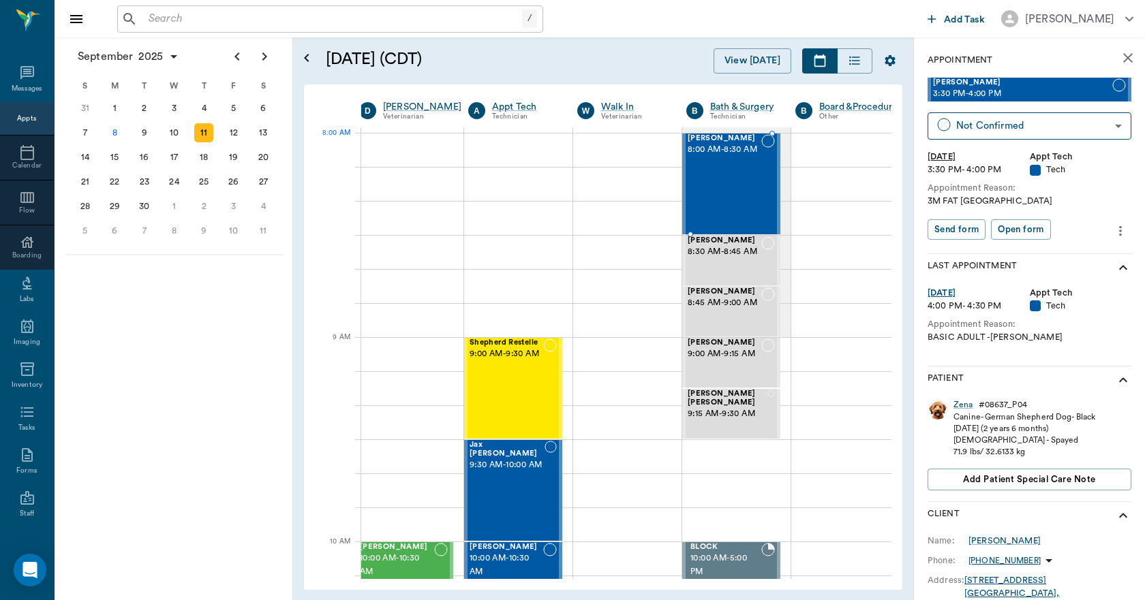
drag, startPoint x: 1000, startPoint y: 91, endPoint x: 742, endPoint y: 158, distance: 266.7
click at [1113, 229] on icon "more" at bounding box center [1120, 231] width 15 height 16
click at [1044, 249] on span "Edit appointment" at bounding box center [1052, 254] width 114 height 14
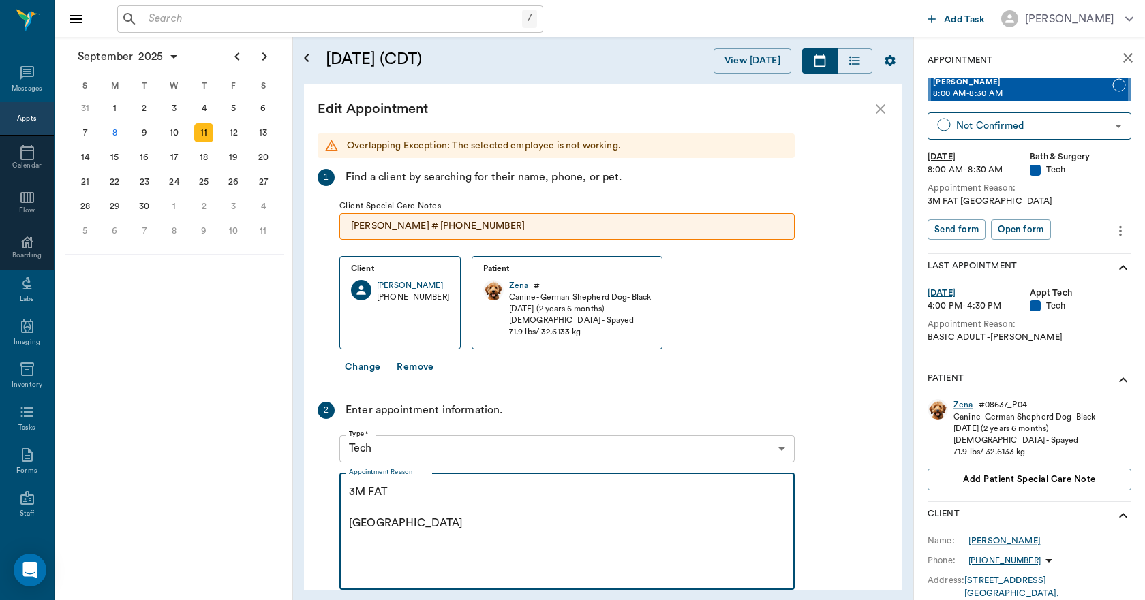
click at [387, 520] on textarea "3M FAT Caryn" at bounding box center [567, 531] width 436 height 94
click at [403, 444] on body "/ ​ Add Task Dr. Bert Ellsworth Nectar Messages Appts Calendar Flow Boarding La…" at bounding box center [572, 300] width 1145 height 600
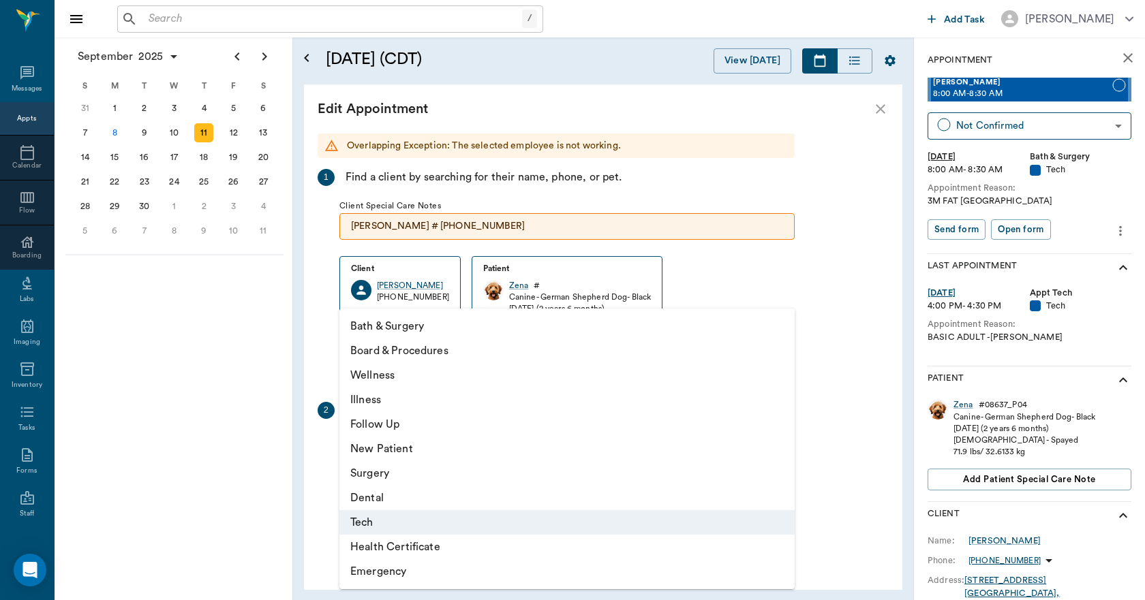
click at [390, 326] on li "Bath & Surgery" at bounding box center [566, 326] width 455 height 25
type input "67479aab0de4f58b269e34fc"
type input "08:15 AM"
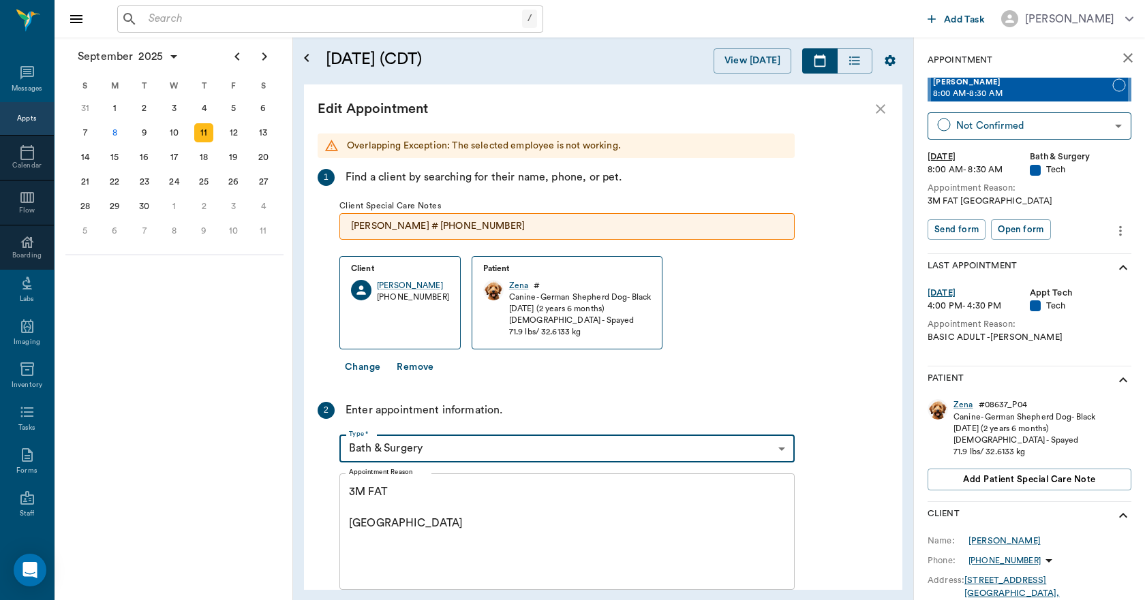
click at [388, 531] on textarea "3M FAT Caryn" at bounding box center [567, 531] width 436 height 94
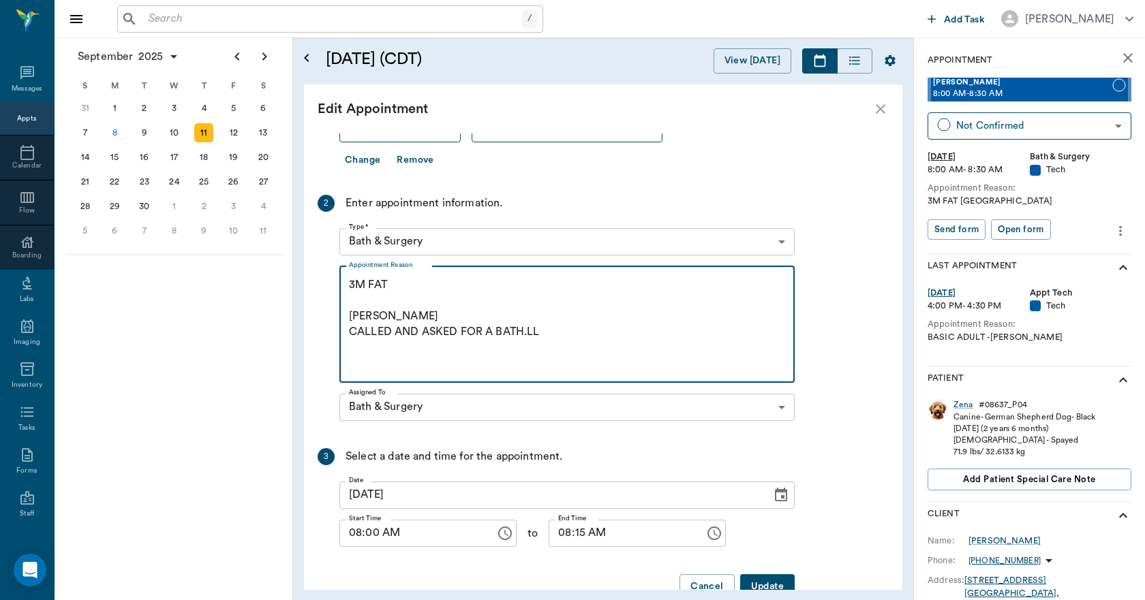
scroll to position [240, 0]
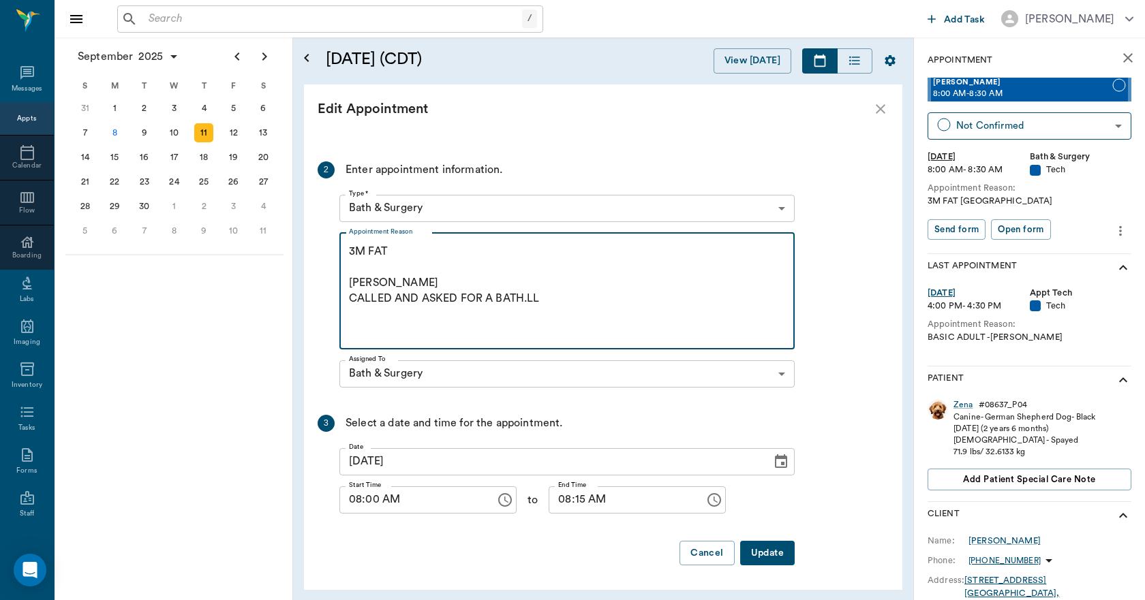
type textarea "3M FAT Caryn CALLED AND ASKED FOR A BATH.LL"
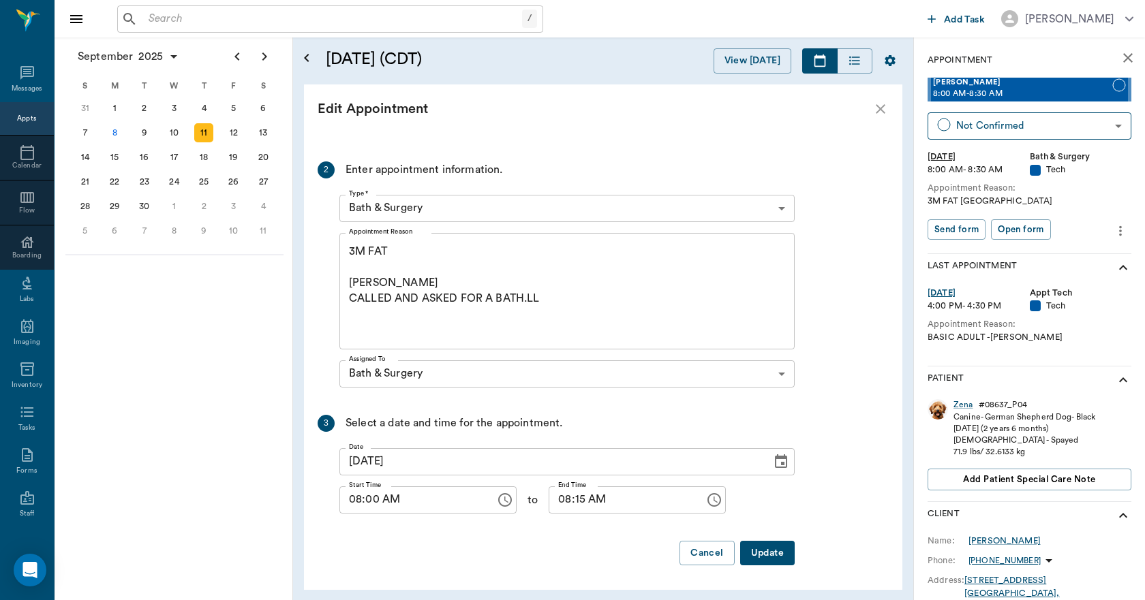
click at [760, 550] on button "Update" at bounding box center [767, 553] width 55 height 25
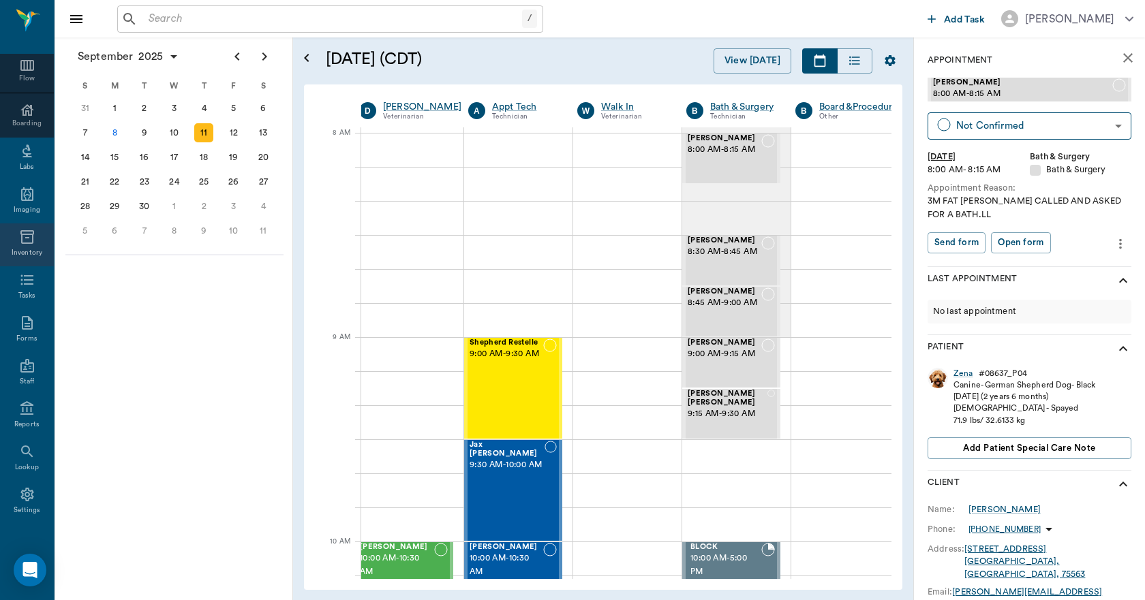
scroll to position [143, 0]
click at [115, 133] on div "8" at bounding box center [114, 132] width 19 height 19
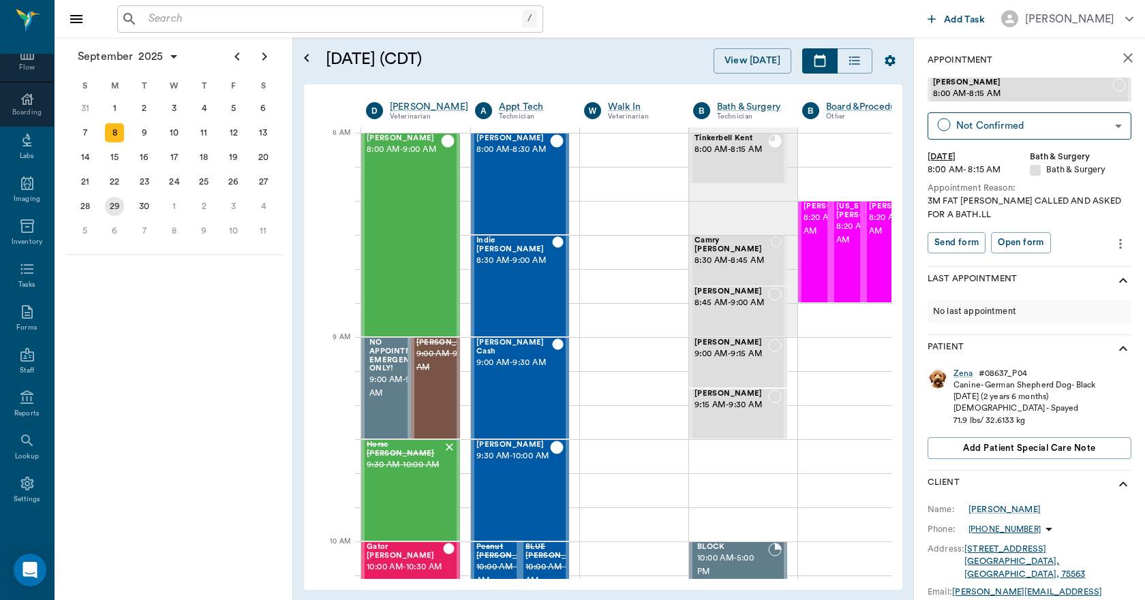
click at [116, 208] on div "29" at bounding box center [114, 206] width 19 height 19
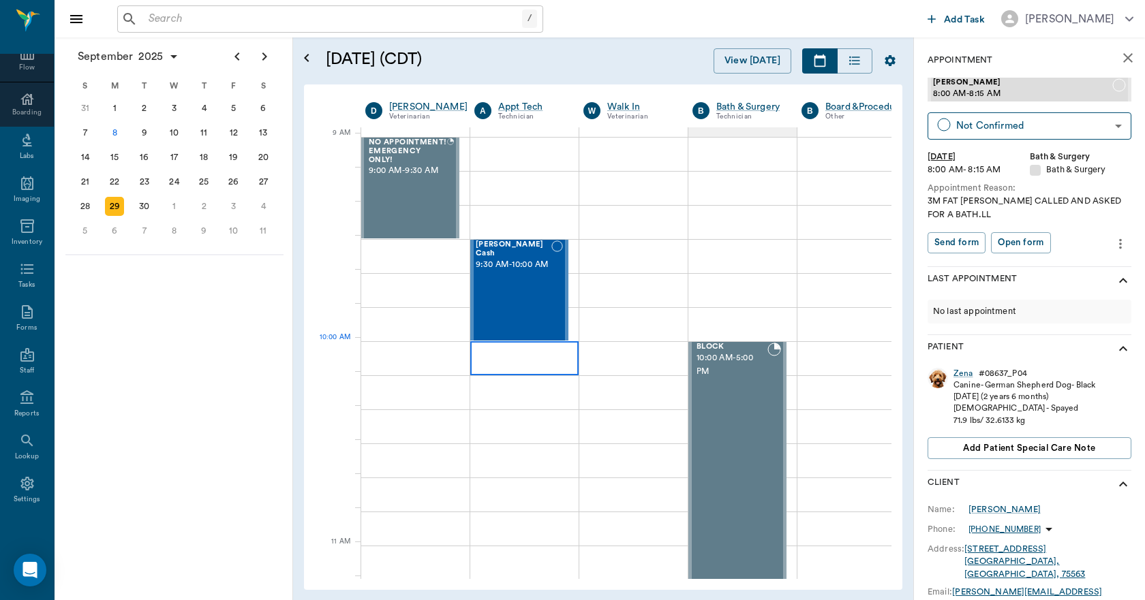
scroll to position [204, 1]
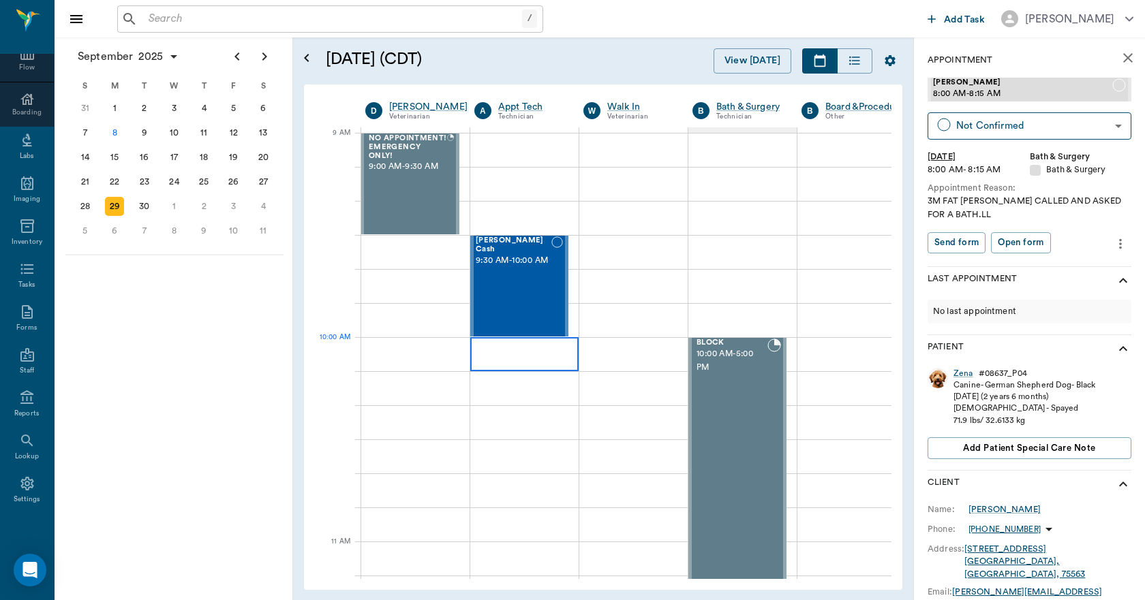
click at [557, 358] on div at bounding box center [524, 354] width 108 height 34
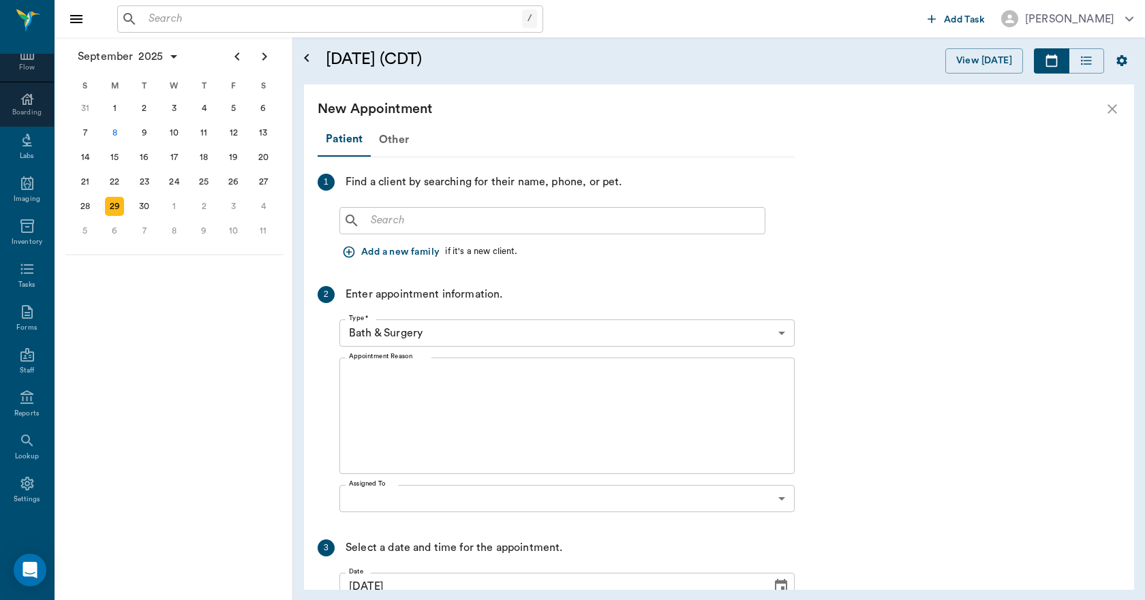
scroll to position [204, 0]
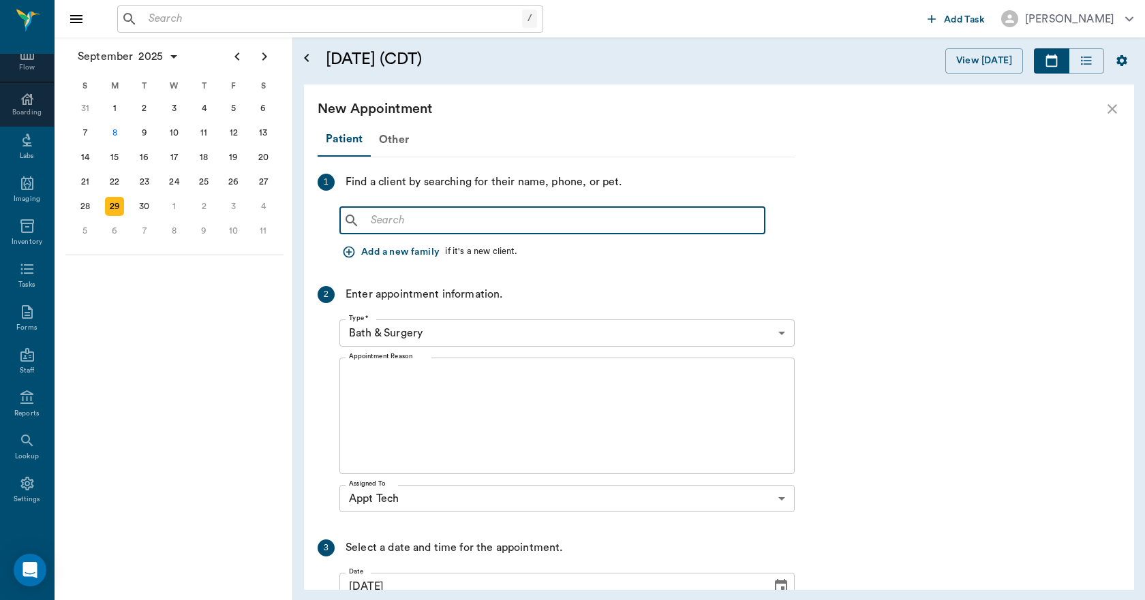
click at [428, 219] on input "text" at bounding box center [562, 220] width 394 height 19
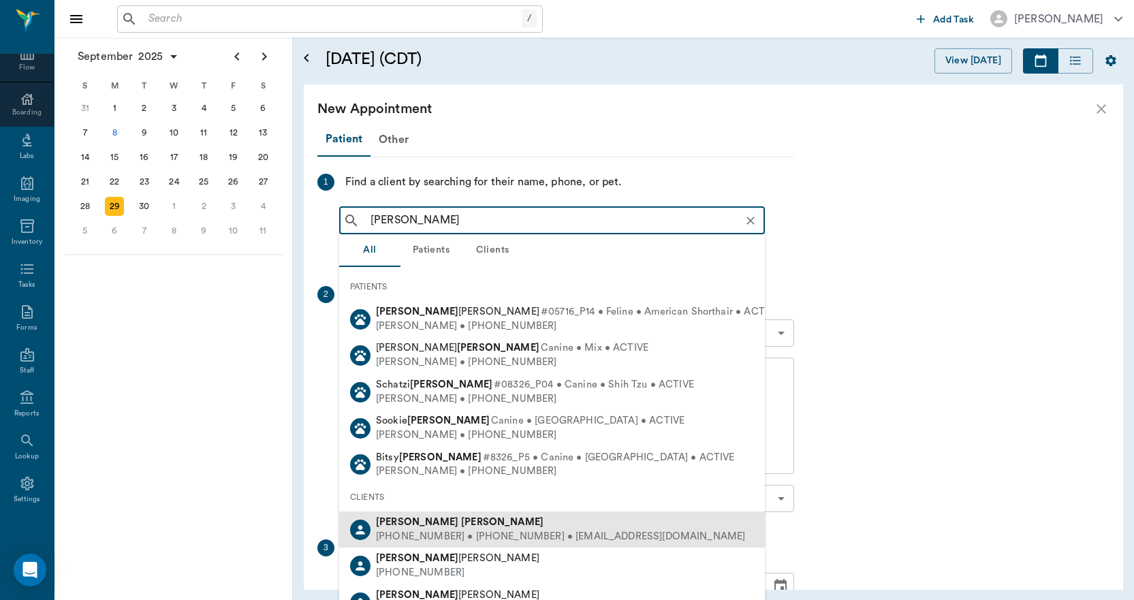
click at [444, 521] on div "Karen Ussery" at bounding box center [560, 523] width 369 height 14
type input "KAREN USSERY"
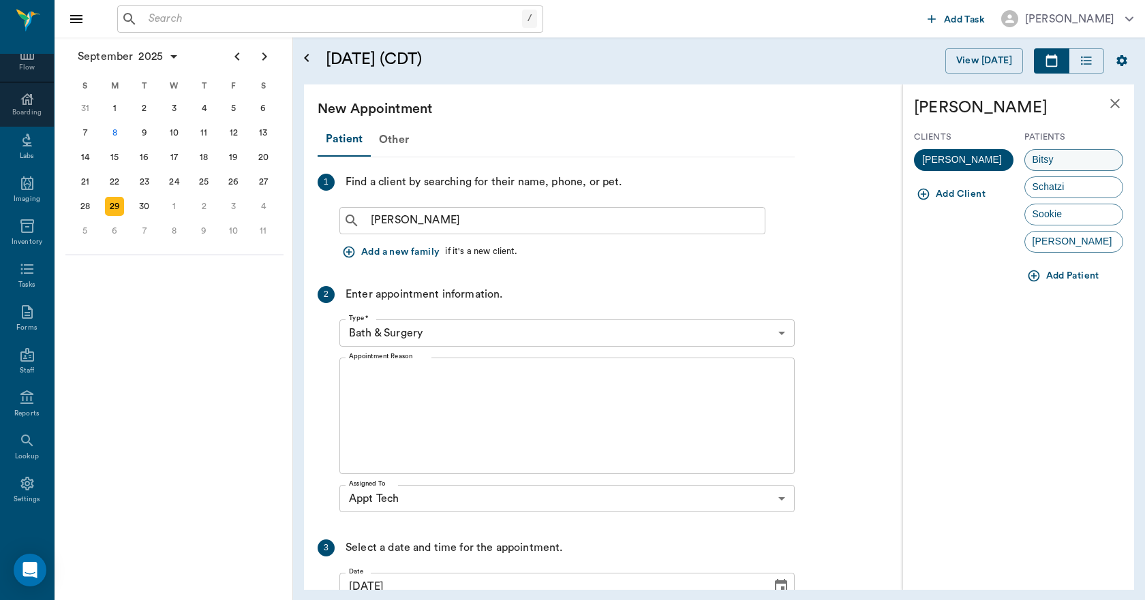
click at [1044, 159] on span "Bitsy" at bounding box center [1043, 160] width 36 height 14
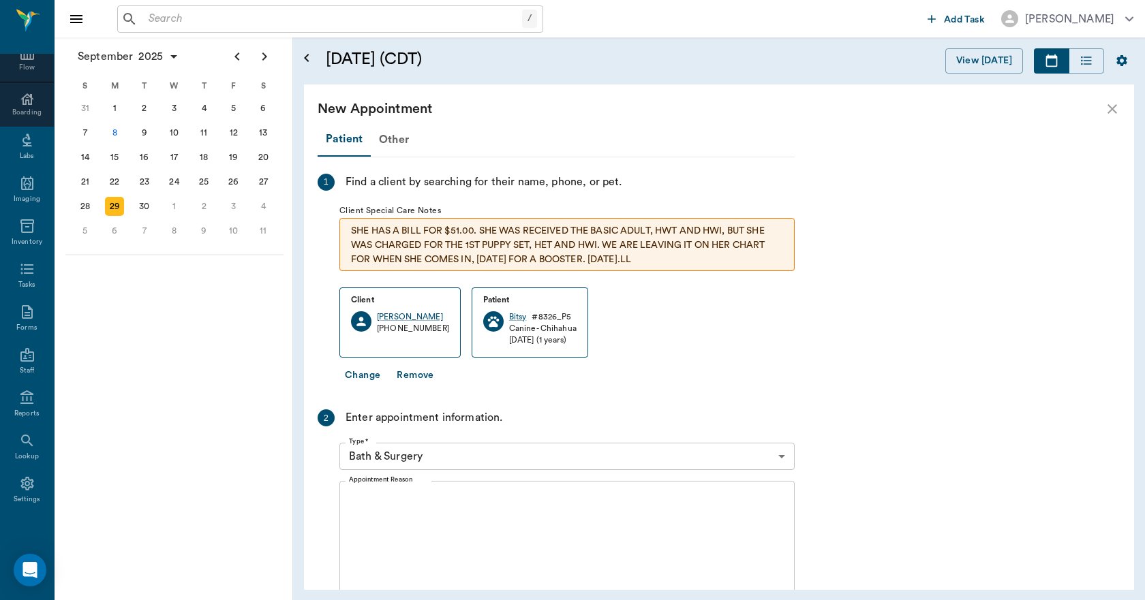
click at [438, 456] on body "/ ​ Add Task Dr. Bert Ellsworth Nectar Messages Appts Calendar Flow Boarding La…" at bounding box center [572, 300] width 1145 height 600
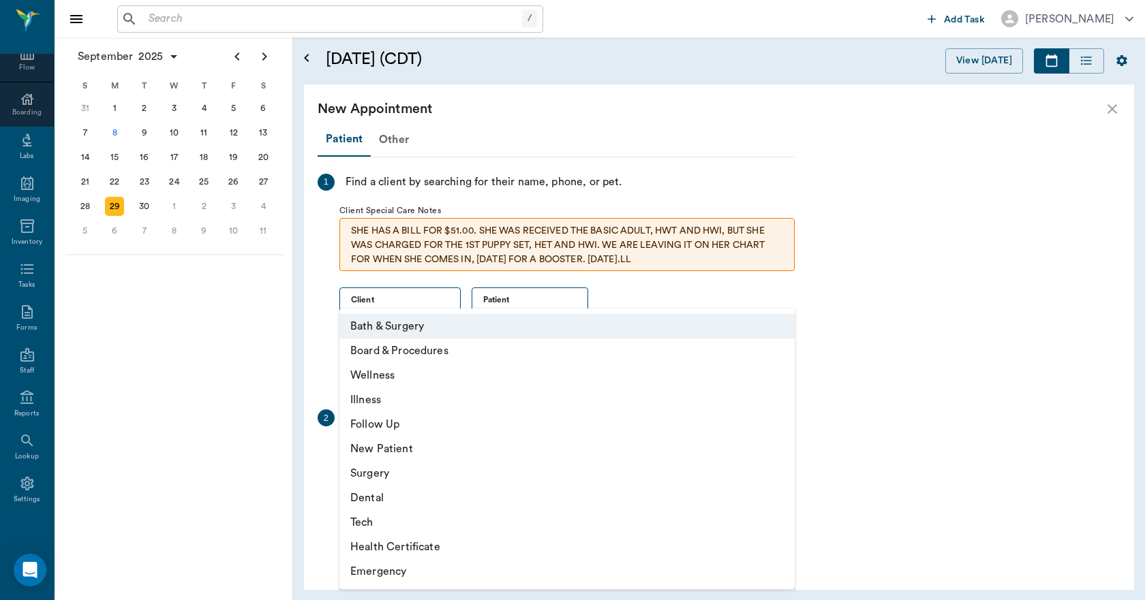
click at [388, 516] on li "Tech" at bounding box center [566, 522] width 455 height 25
type input "65d2be4f46e3a538d89b8c1a"
type input "10:30 AM"
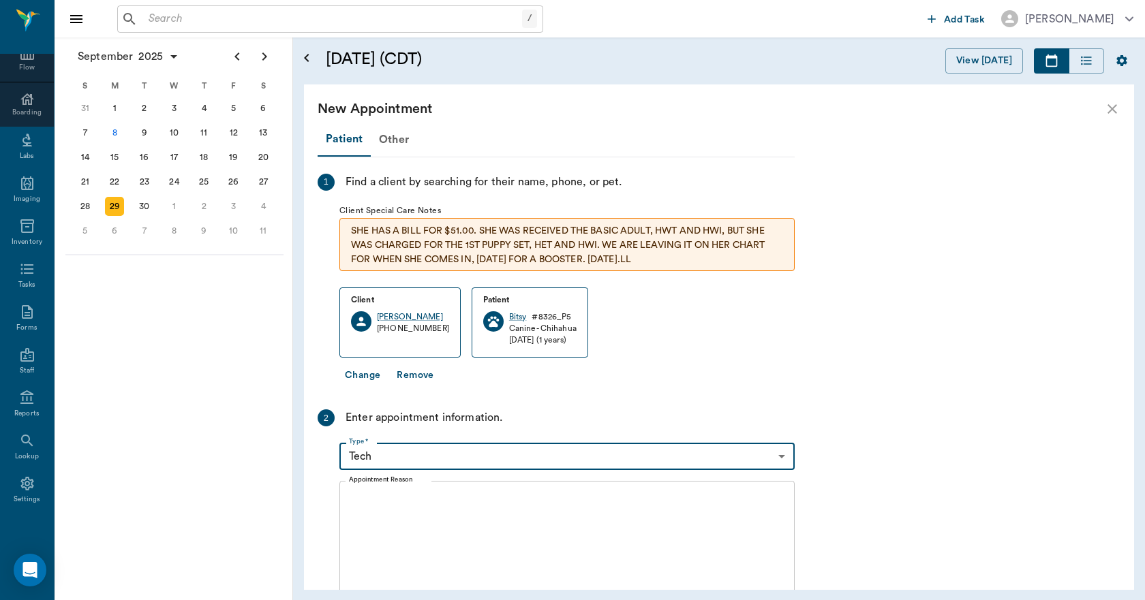
click at [419, 518] on textarea "Appointment Reason" at bounding box center [567, 540] width 436 height 94
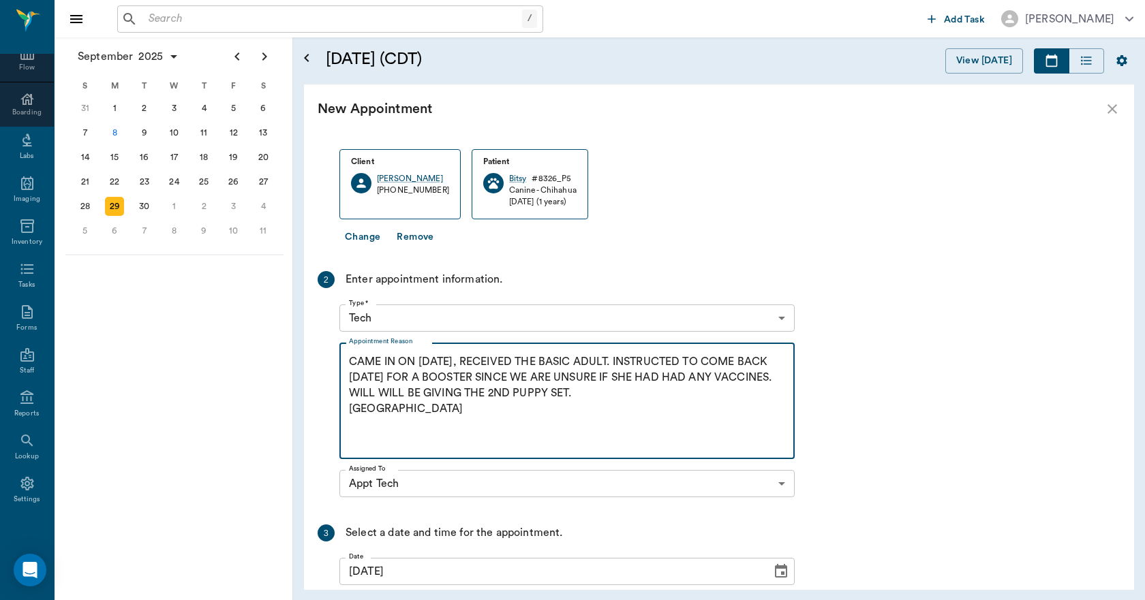
scroll to position [273, 0]
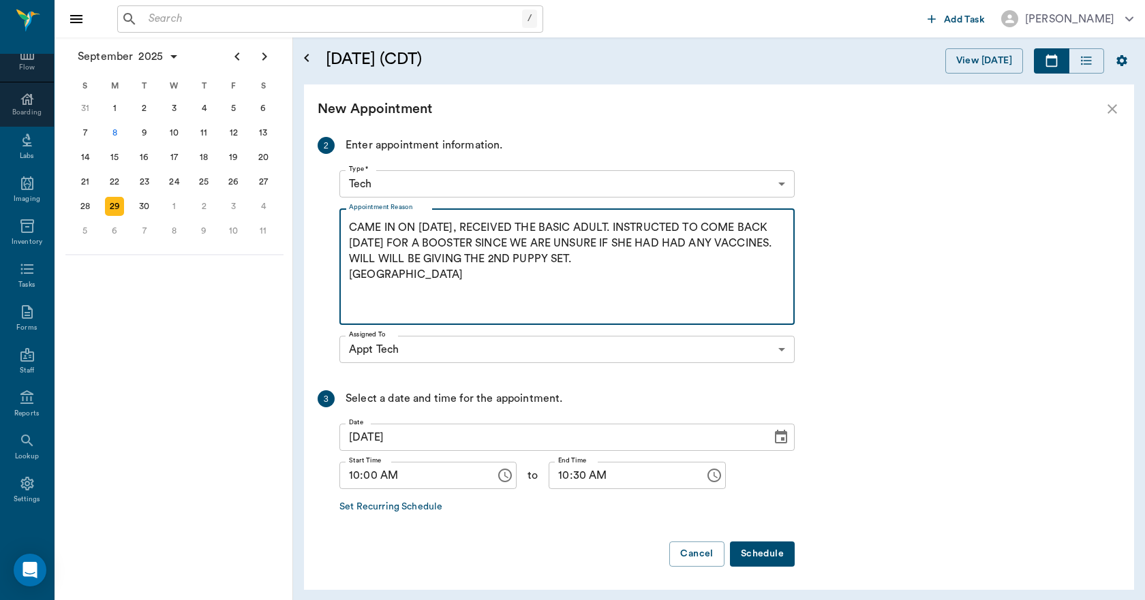
type textarea "CAME IN ON 9.8.25, RECEIVED THE BASIC ADULT. INSTRUCTED TO COME BACK IN 3 WEEKS…"
click at [760, 553] on button "Schedule" at bounding box center [762, 554] width 65 height 25
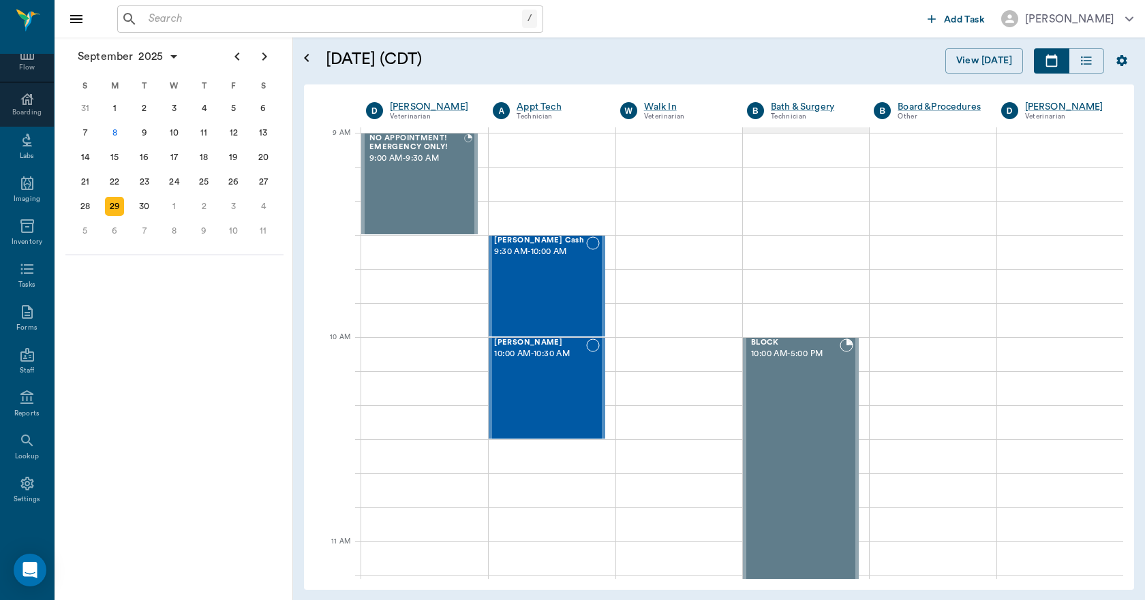
click at [269, 21] on input "text" at bounding box center [332, 19] width 379 height 19
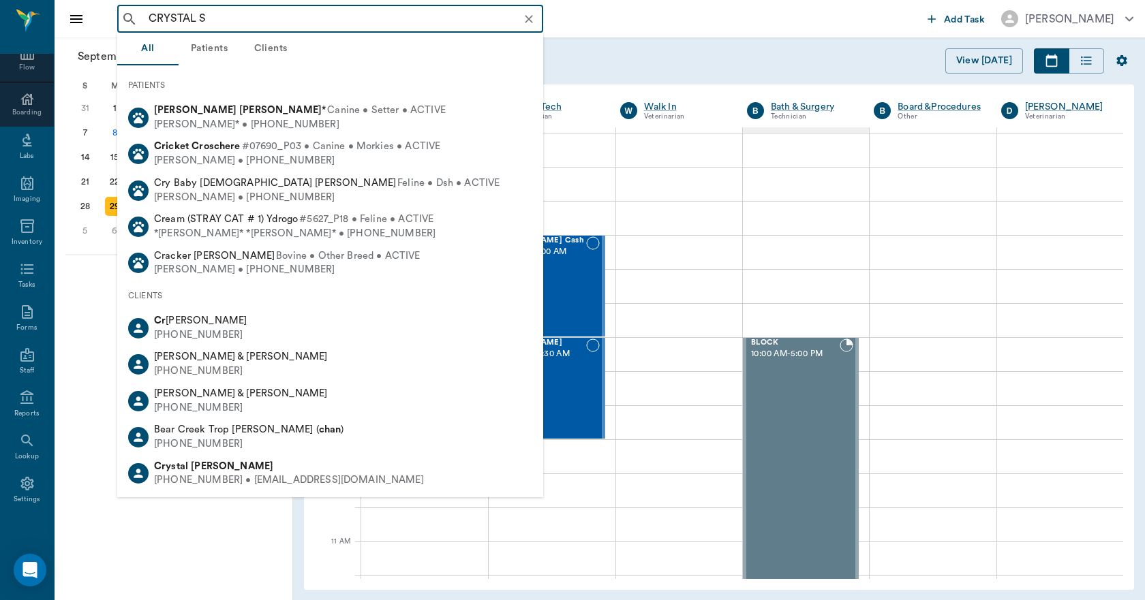
type input "CRYSTAL SP"
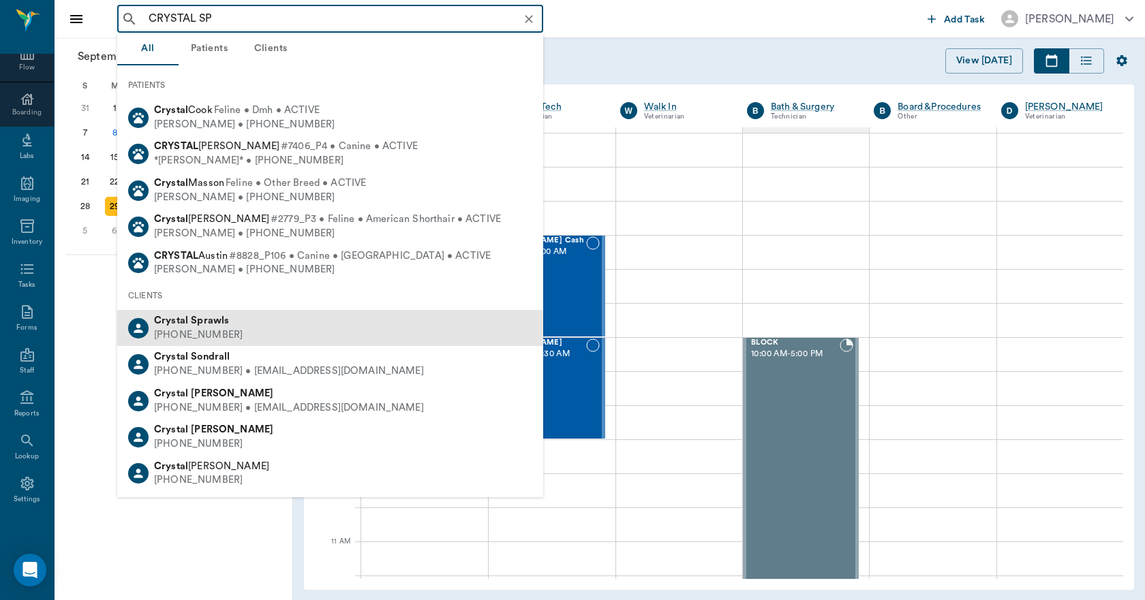
click at [163, 320] on b "Crystal" at bounding box center [171, 320] width 34 height 10
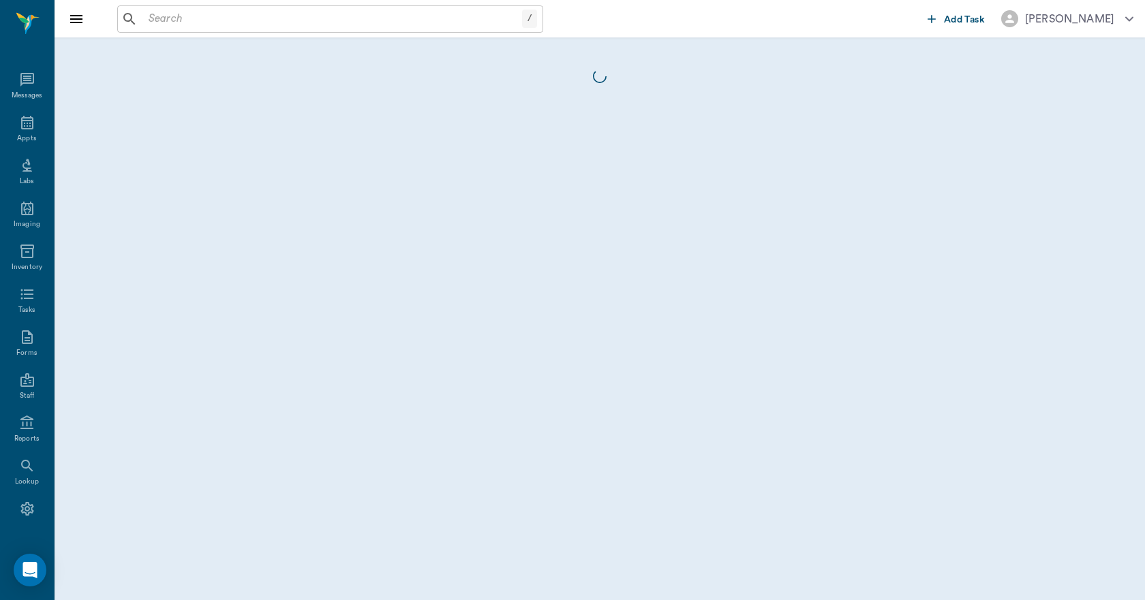
scroll to position [25, 0]
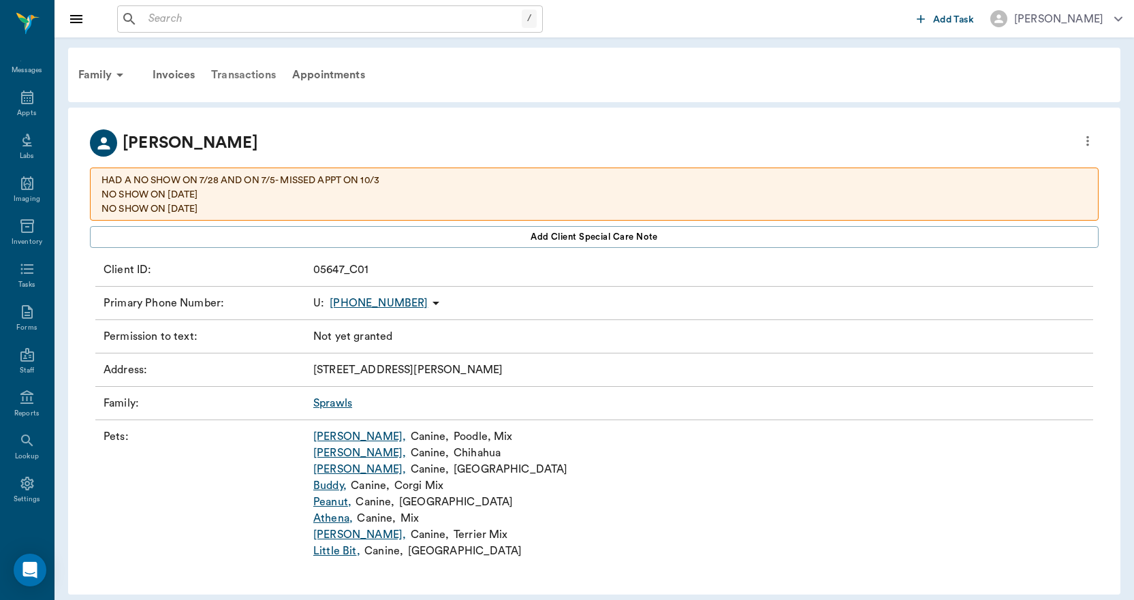
click at [256, 83] on div "Transactions" at bounding box center [243, 75] width 81 height 33
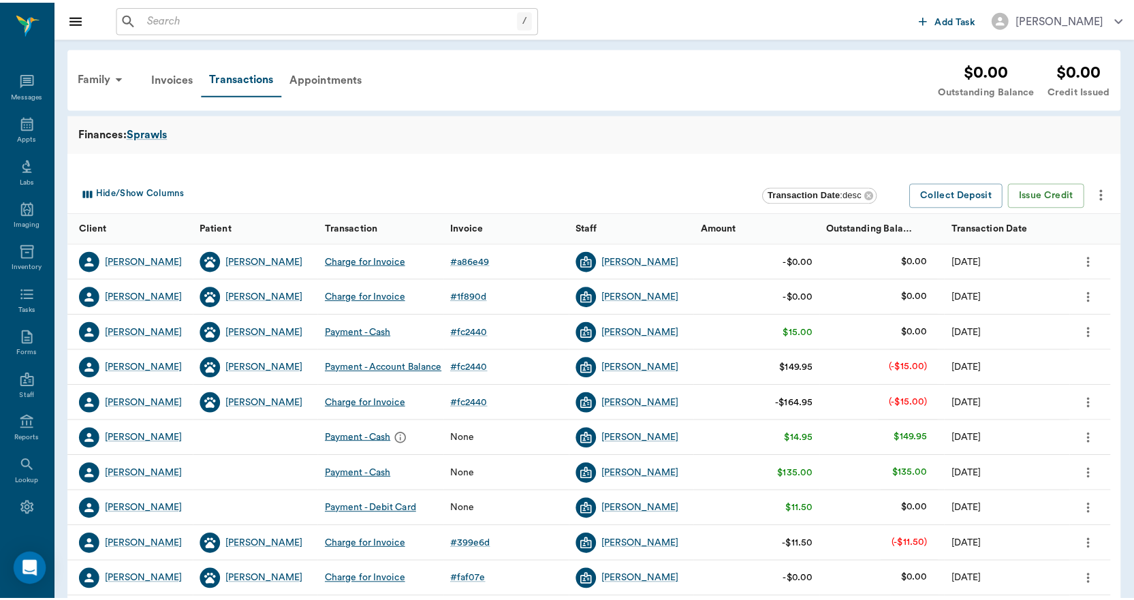
scroll to position [25, 0]
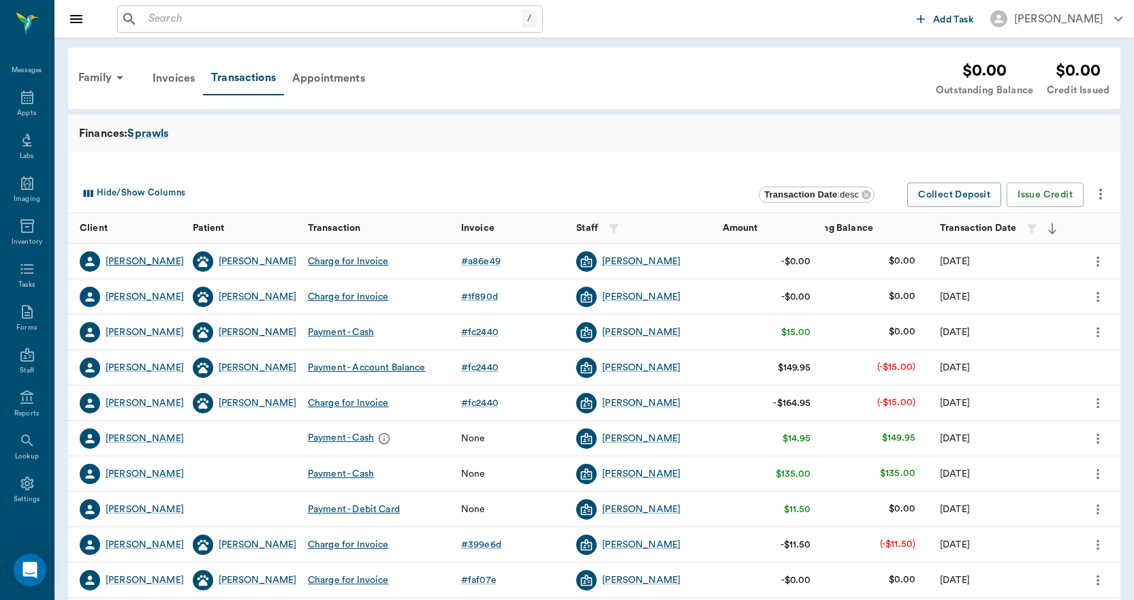
click at [136, 265] on div "[PERSON_NAME]" at bounding box center [145, 262] width 78 height 14
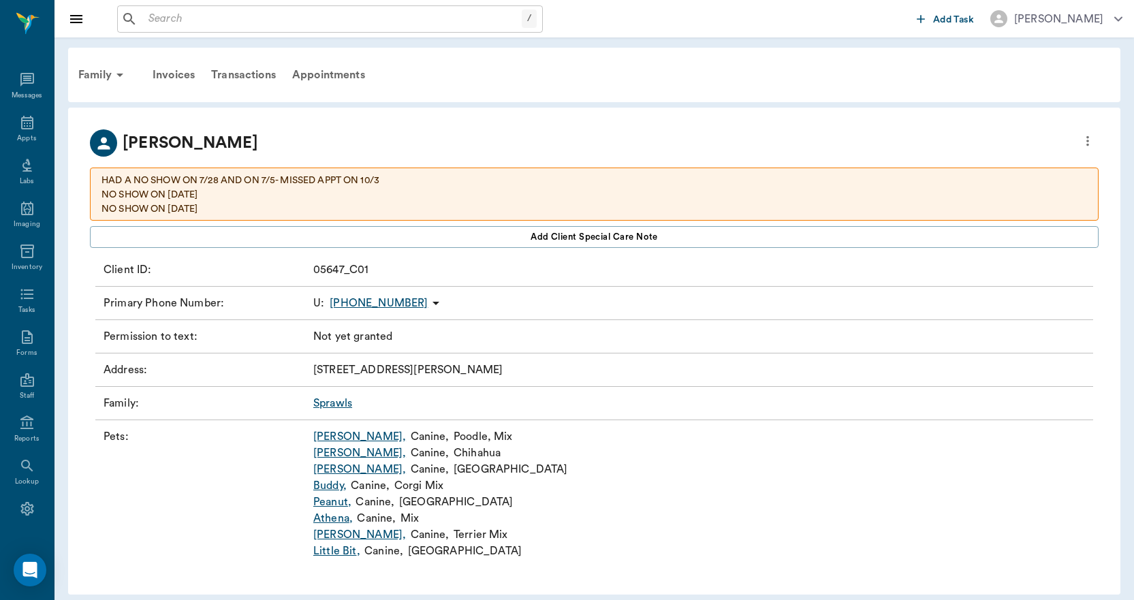
scroll to position [25, 0]
click at [597, 234] on span "Add client Special Care Note" at bounding box center [594, 237] width 127 height 15
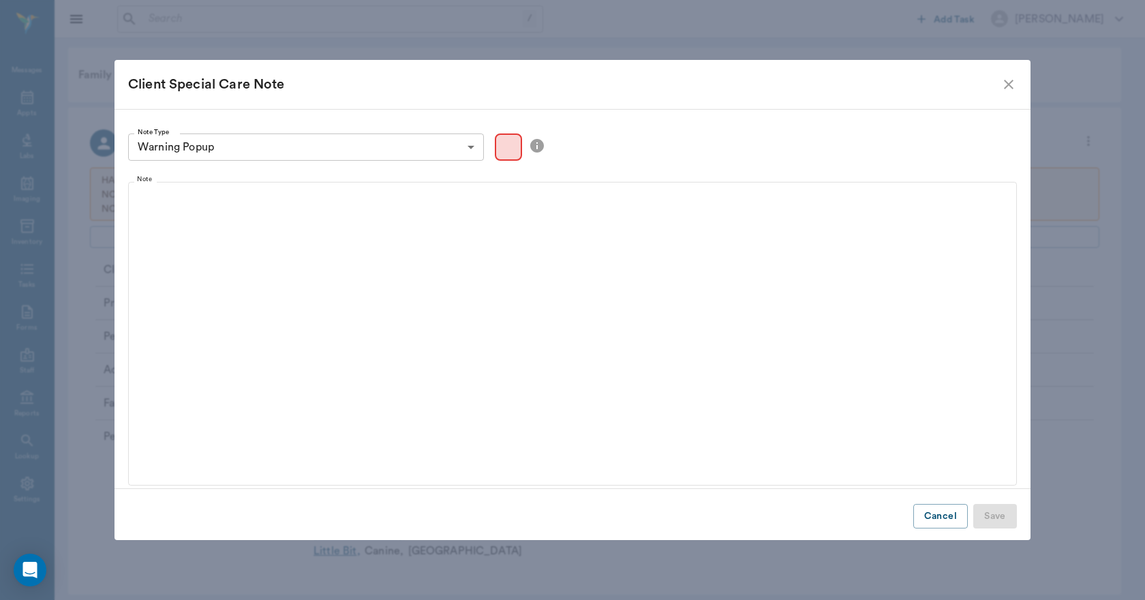
click at [508, 146] on div "Color preview" at bounding box center [508, 147] width 27 height 27
click at [470, 153] on body "/ ​ Add Task Dr. Bert Ellsworth Nectar Messages Appts Labs Imaging Inventory Ta…" at bounding box center [572, 305] width 1145 height 610
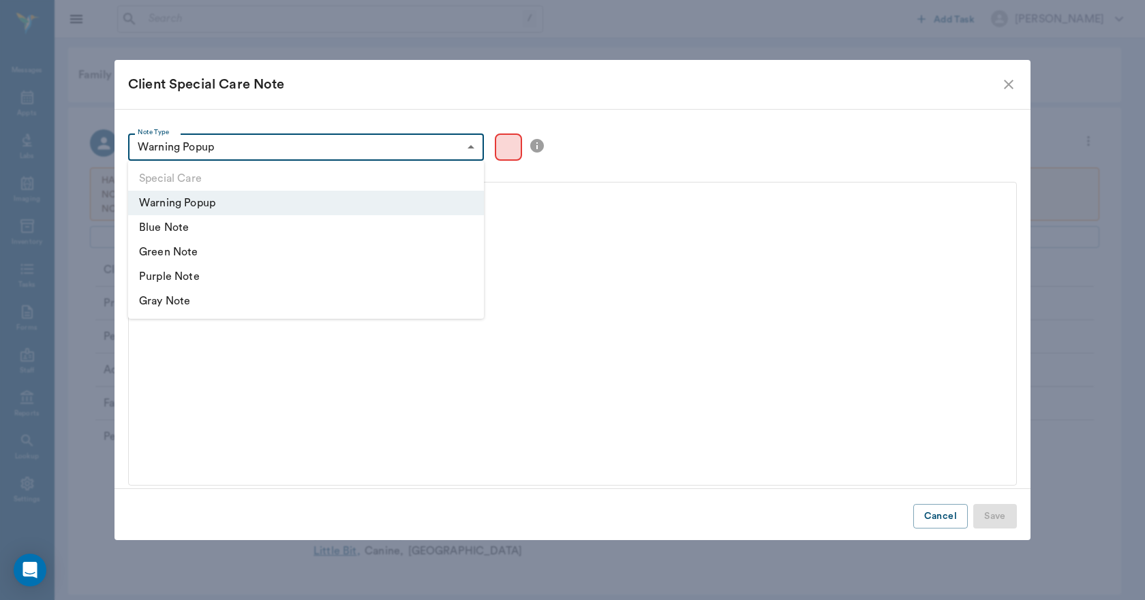
click at [204, 203] on li "Warning Popup" at bounding box center [306, 203] width 356 height 25
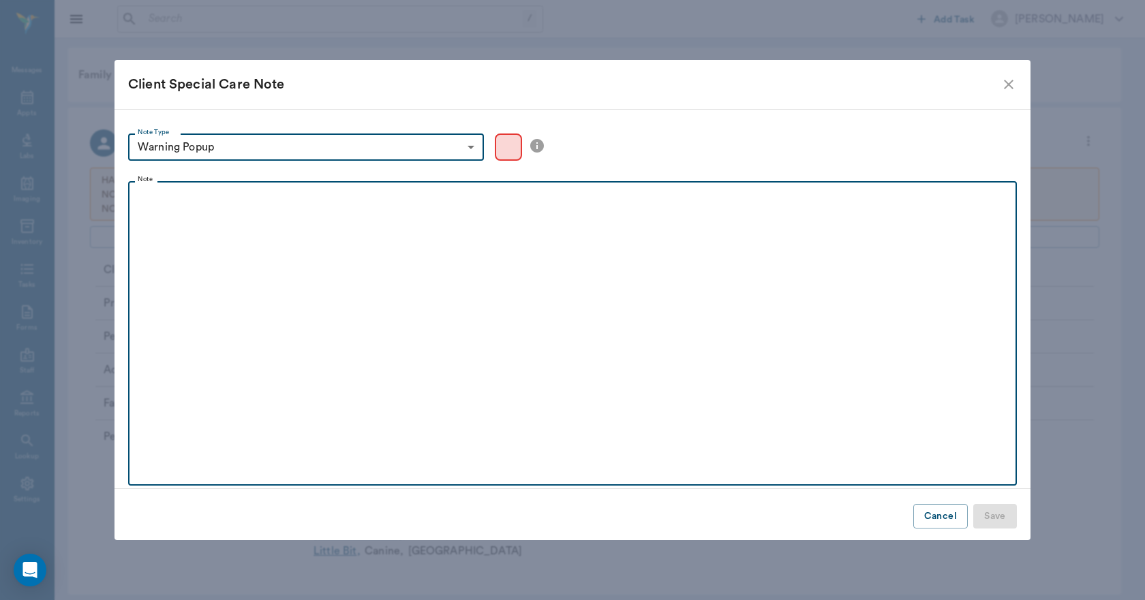
click at [172, 213] on div at bounding box center [572, 206] width 875 height 34
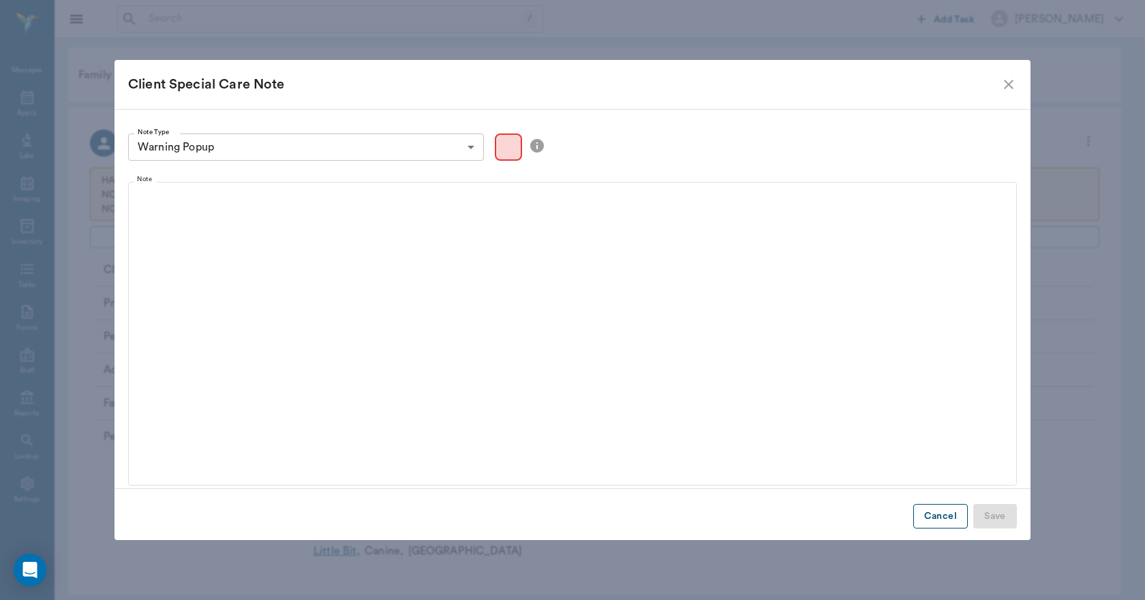
click at [952, 522] on button "Cancel" at bounding box center [940, 516] width 55 height 25
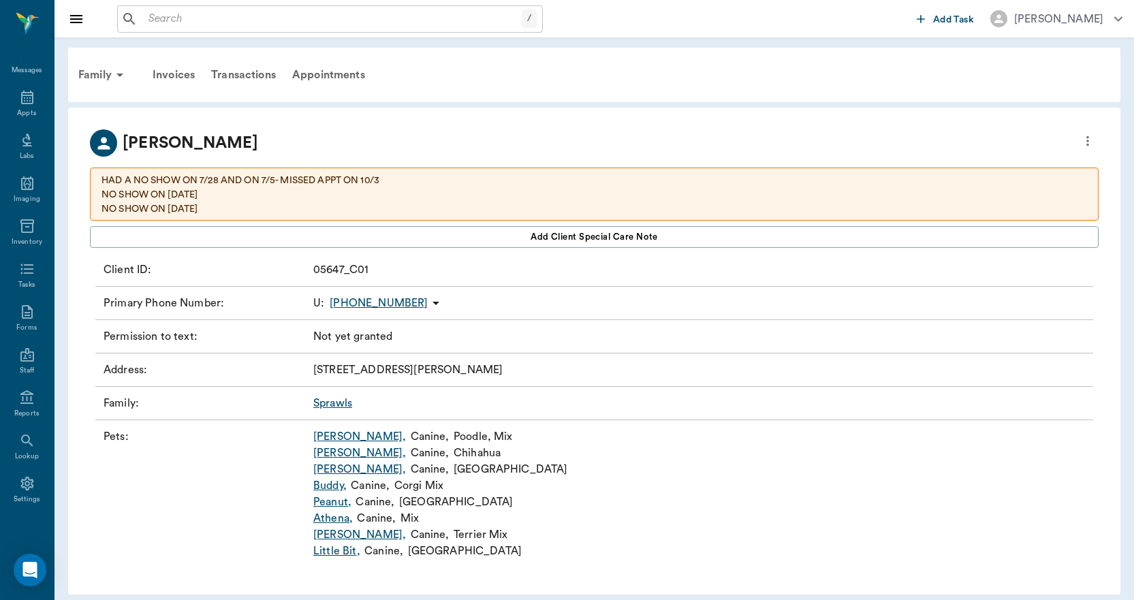
click at [242, 74] on div "Transactions" at bounding box center [243, 75] width 81 height 33
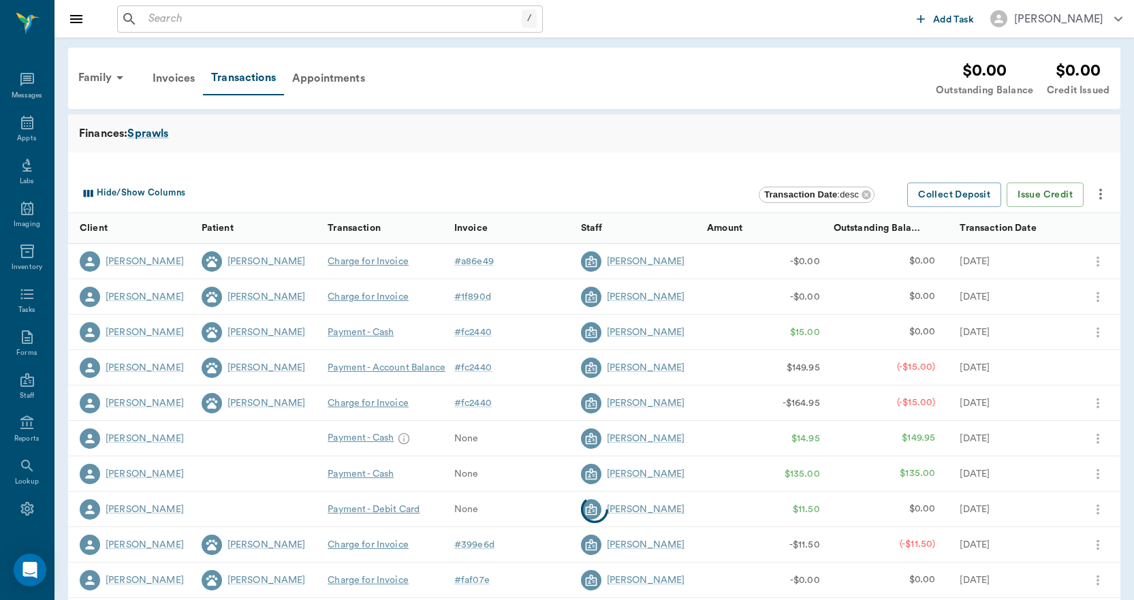
scroll to position [25, 0]
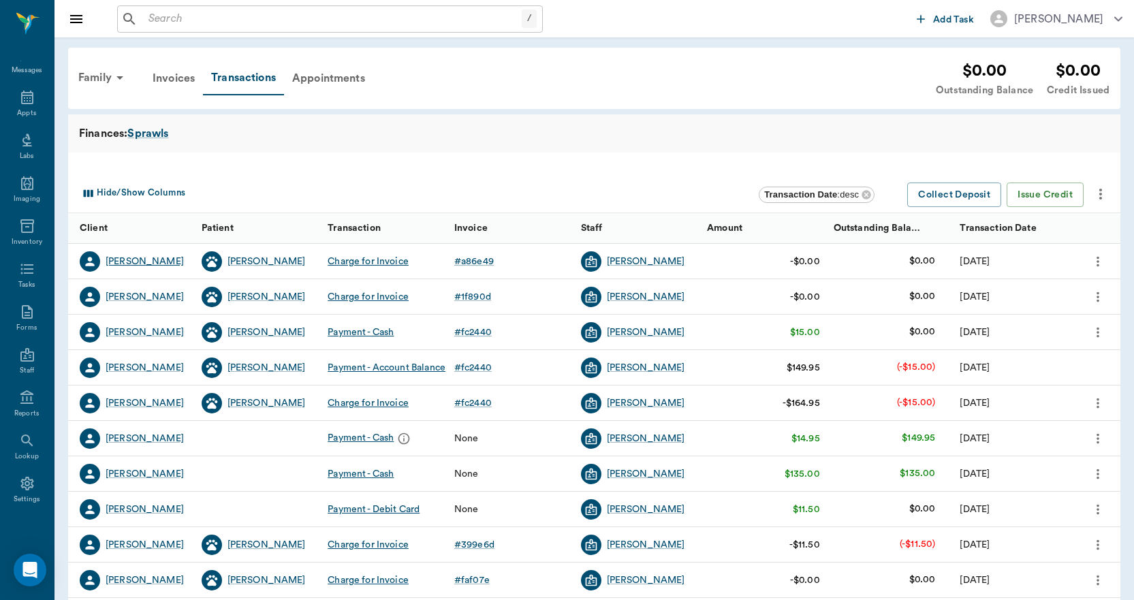
click at [149, 262] on div "[PERSON_NAME]" at bounding box center [145, 262] width 78 height 14
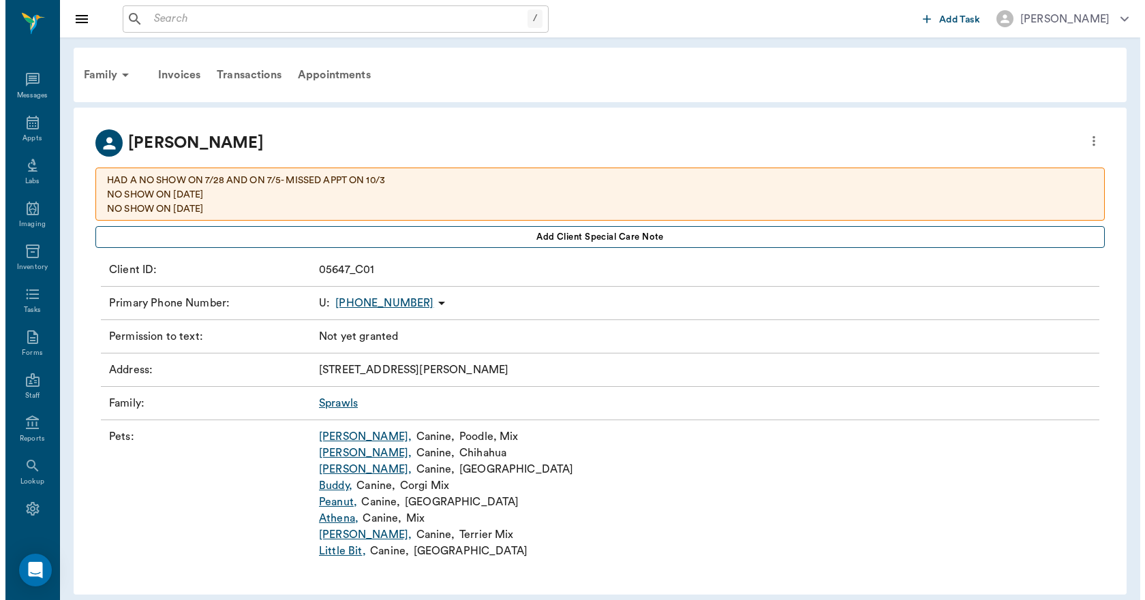
scroll to position [25, 0]
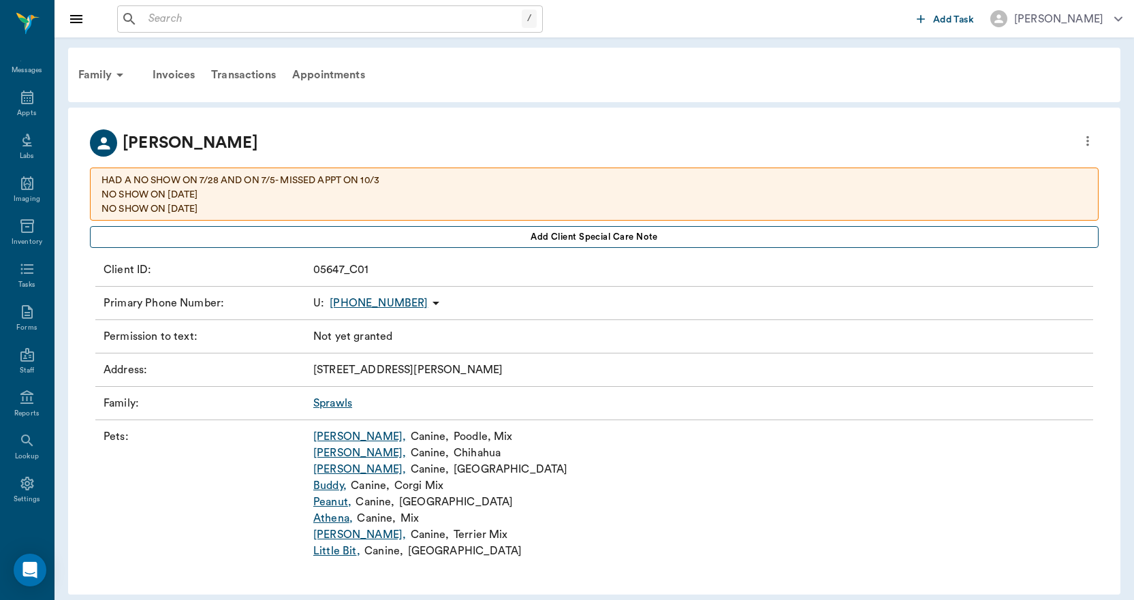
click at [646, 238] on span "Add client Special Care Note" at bounding box center [594, 237] width 127 height 15
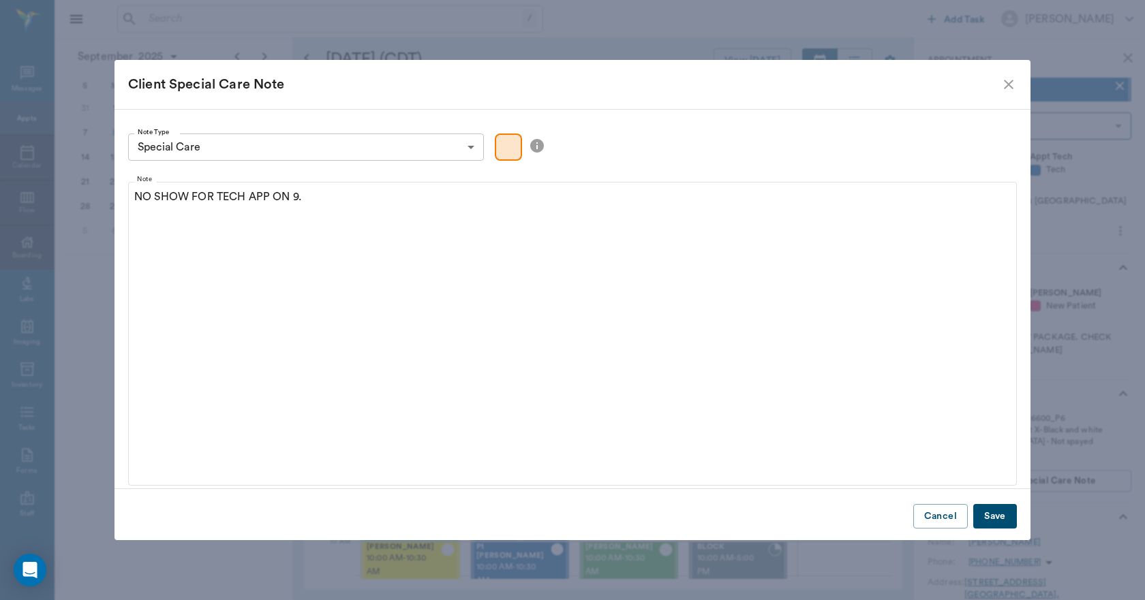
scroll to position [230, 0]
click at [1010, 78] on icon "close" at bounding box center [1008, 84] width 16 height 16
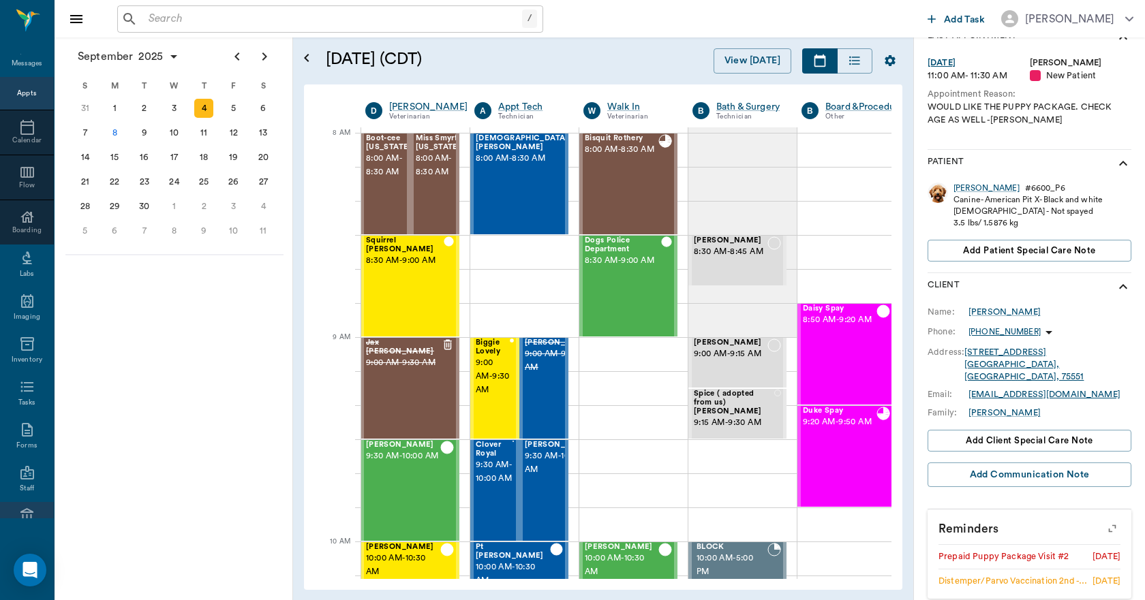
scroll to position [143, 0]
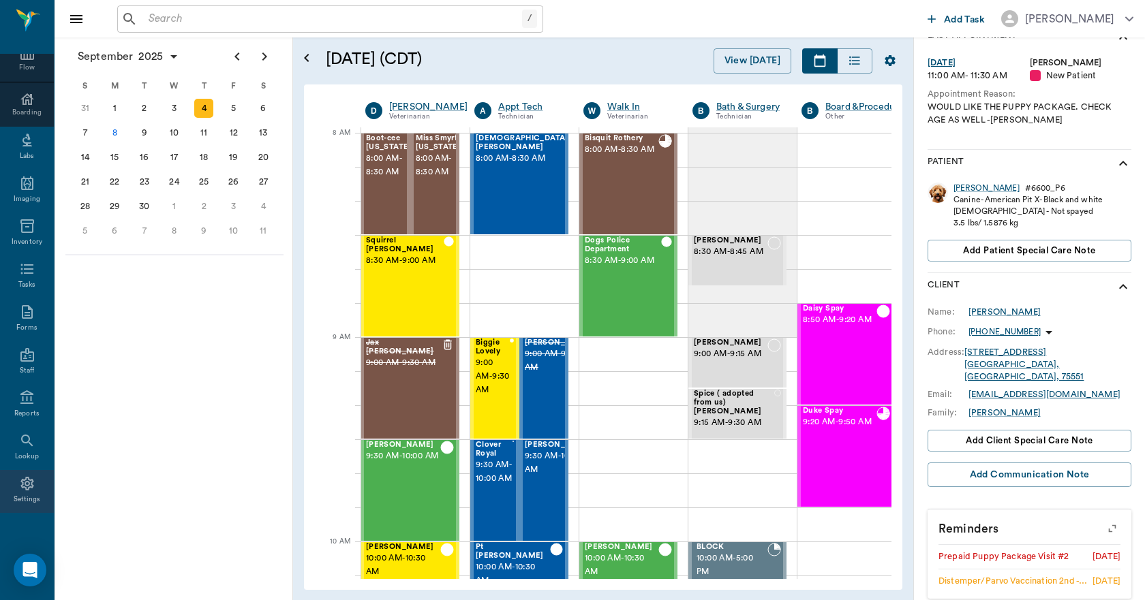
click at [21, 482] on icon at bounding box center [26, 484] width 13 height 14
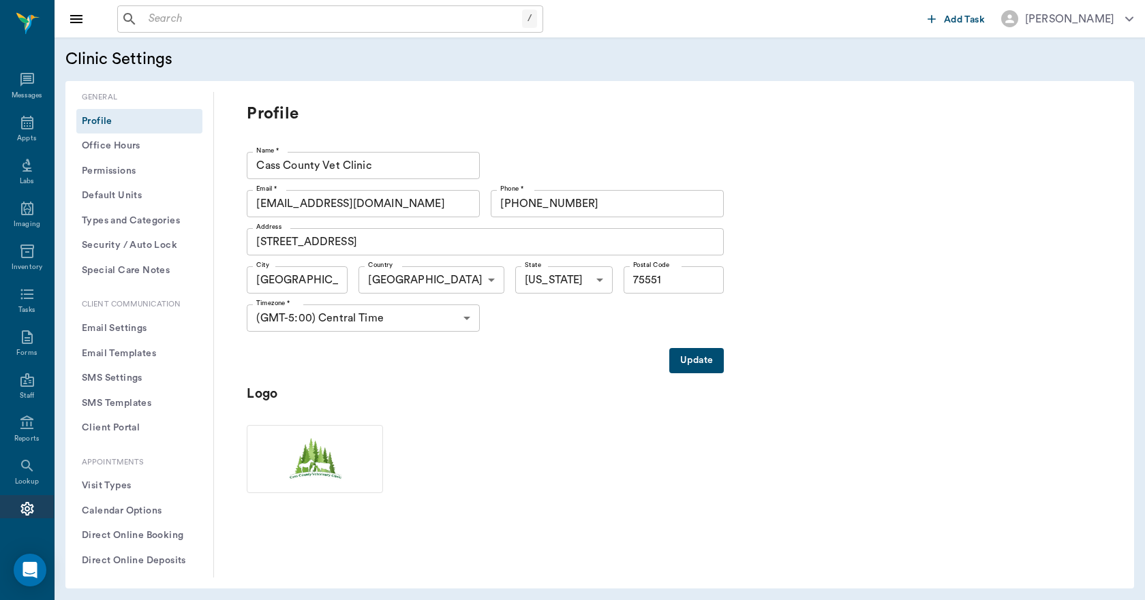
scroll to position [25, 0]
click at [111, 375] on button "SMS Settings" at bounding box center [139, 378] width 126 height 25
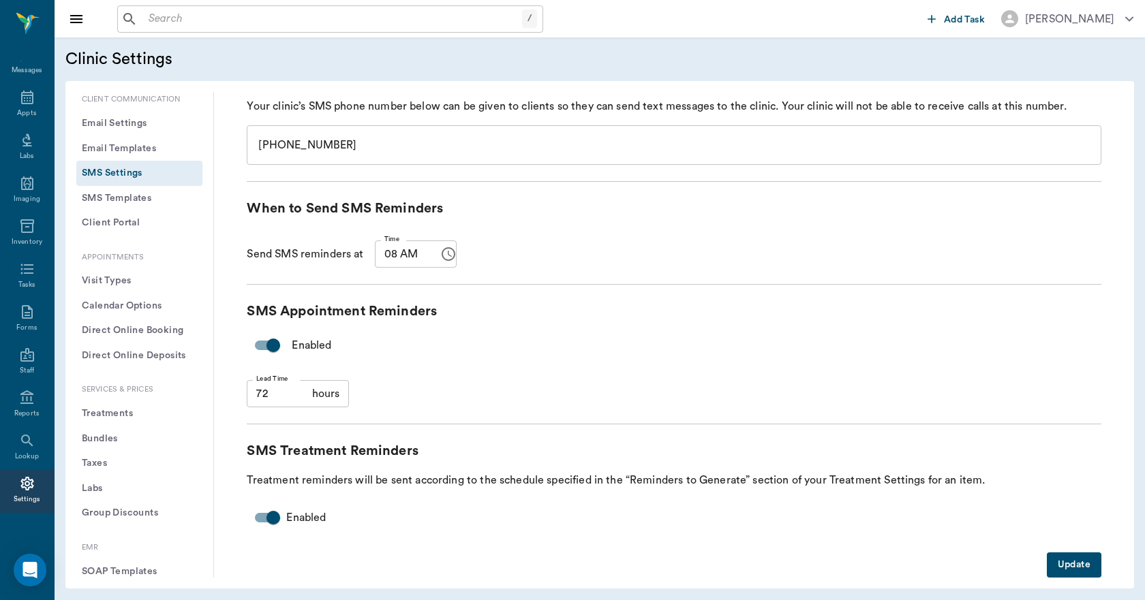
scroll to position [204, 0]
click at [98, 198] on button "SMS Templates" at bounding box center [139, 199] width 126 height 25
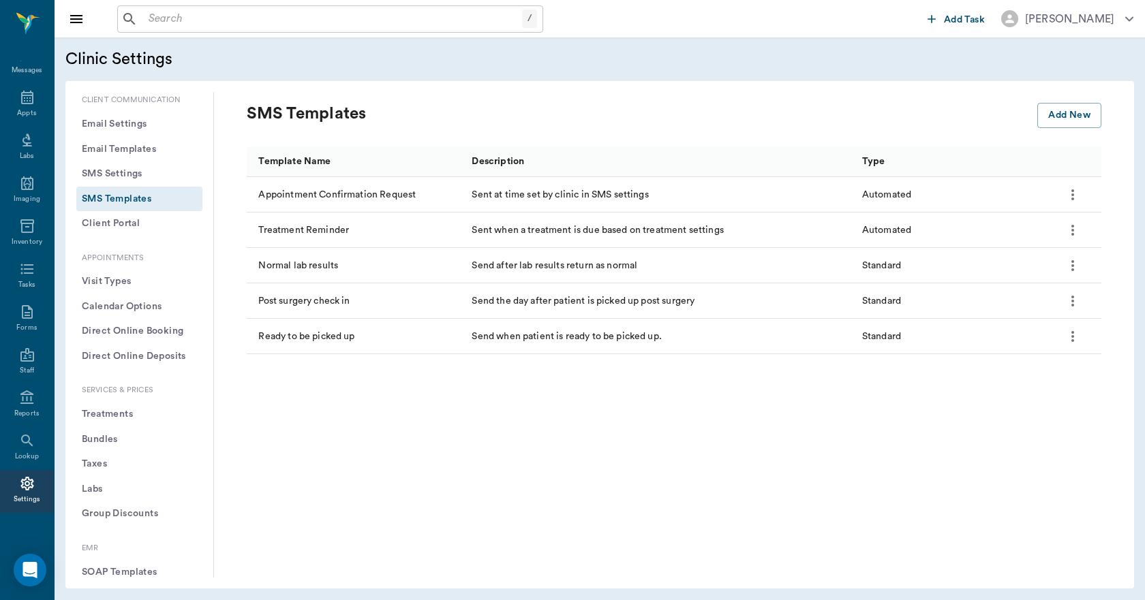
click at [1074, 196] on icon "more" at bounding box center [1072, 195] width 16 height 16
click at [1064, 229] on p "Edit" at bounding box center [1063, 231] width 20 height 16
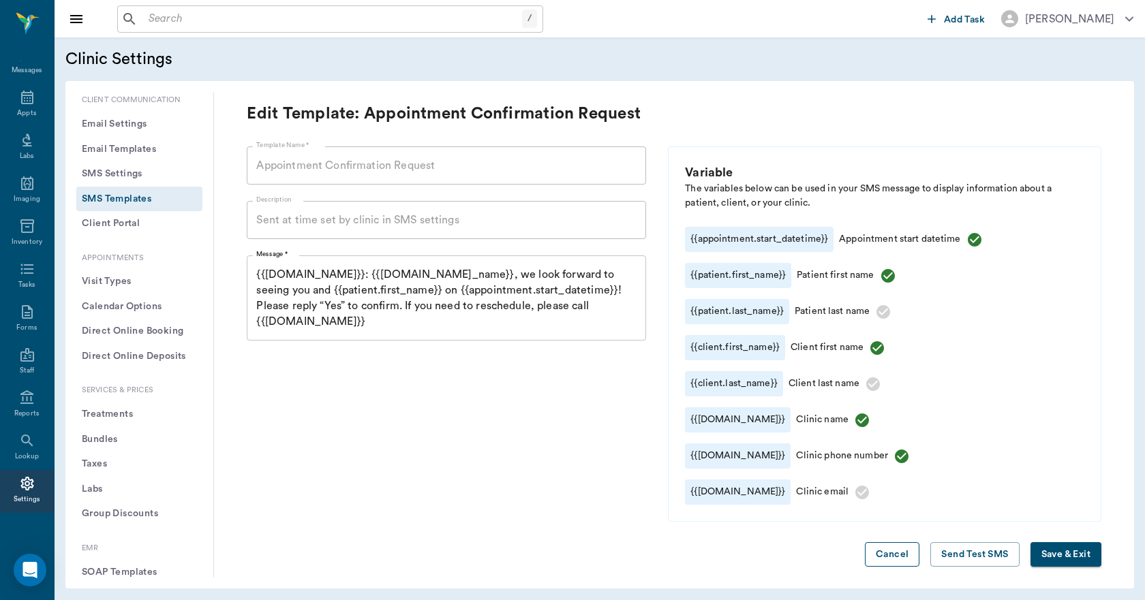
click at [885, 557] on button "Cancel" at bounding box center [892, 554] width 55 height 25
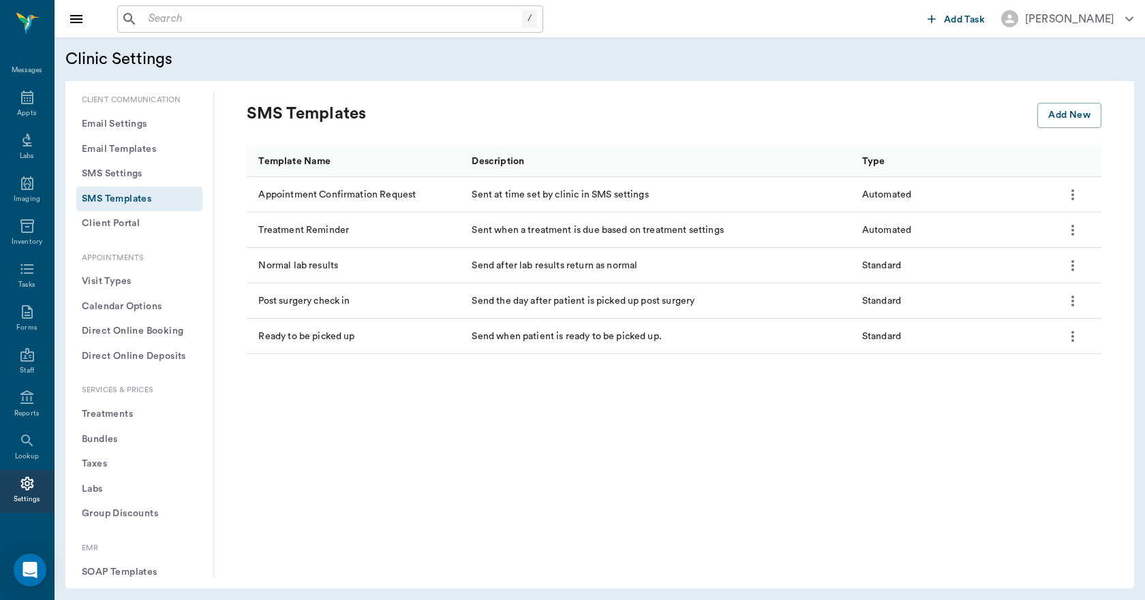
scroll to position [136, 0]
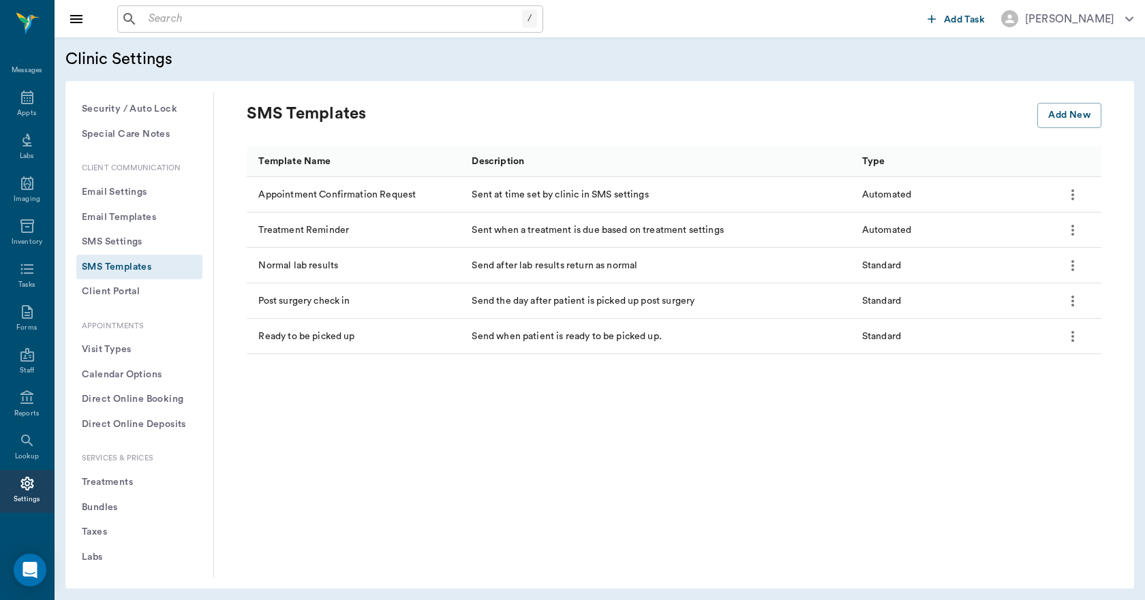
click at [138, 211] on button "Email Templates" at bounding box center [139, 217] width 126 height 25
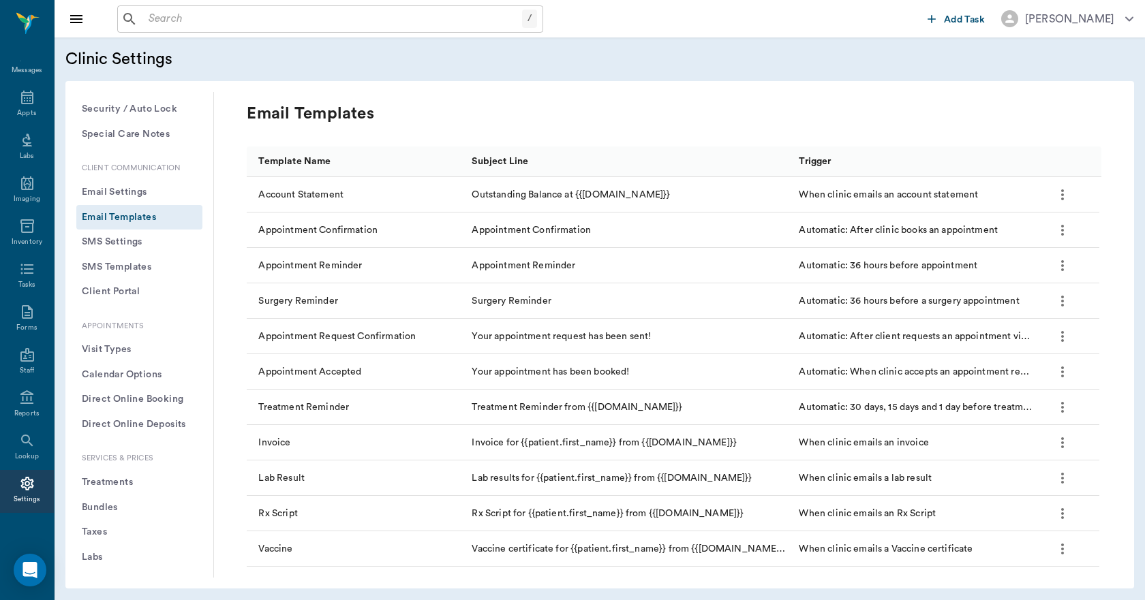
click at [1064, 232] on icon "more" at bounding box center [1062, 230] width 16 height 16
click at [1041, 267] on li "Edit" at bounding box center [1053, 267] width 42 height 25
click at [1057, 267] on p "Edit" at bounding box center [1053, 267] width 20 height 16
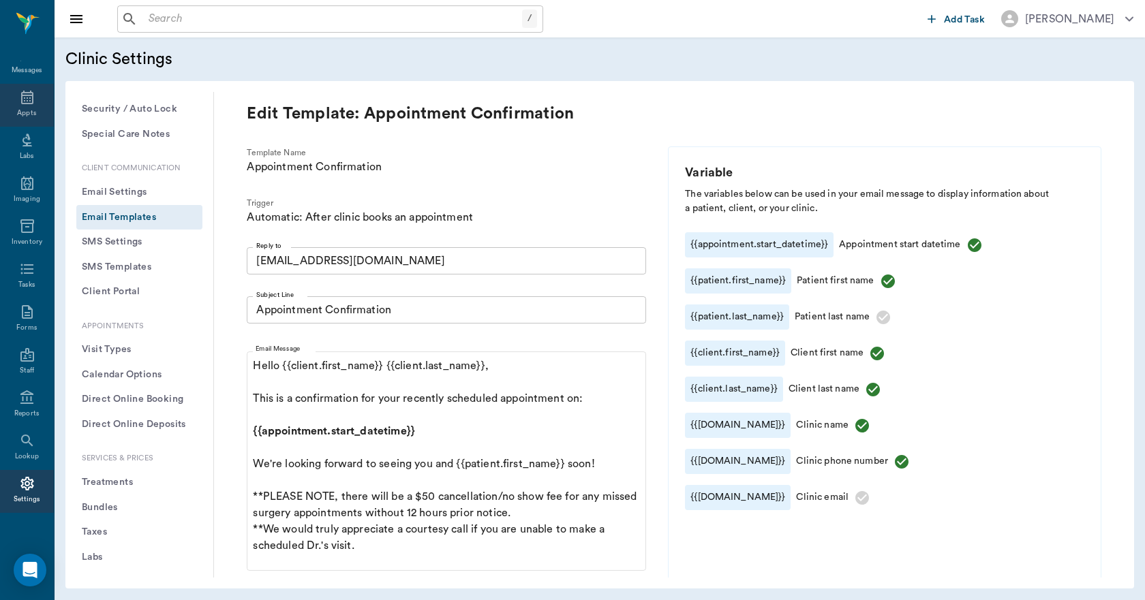
click at [22, 107] on div "Appts" at bounding box center [27, 105] width 54 height 43
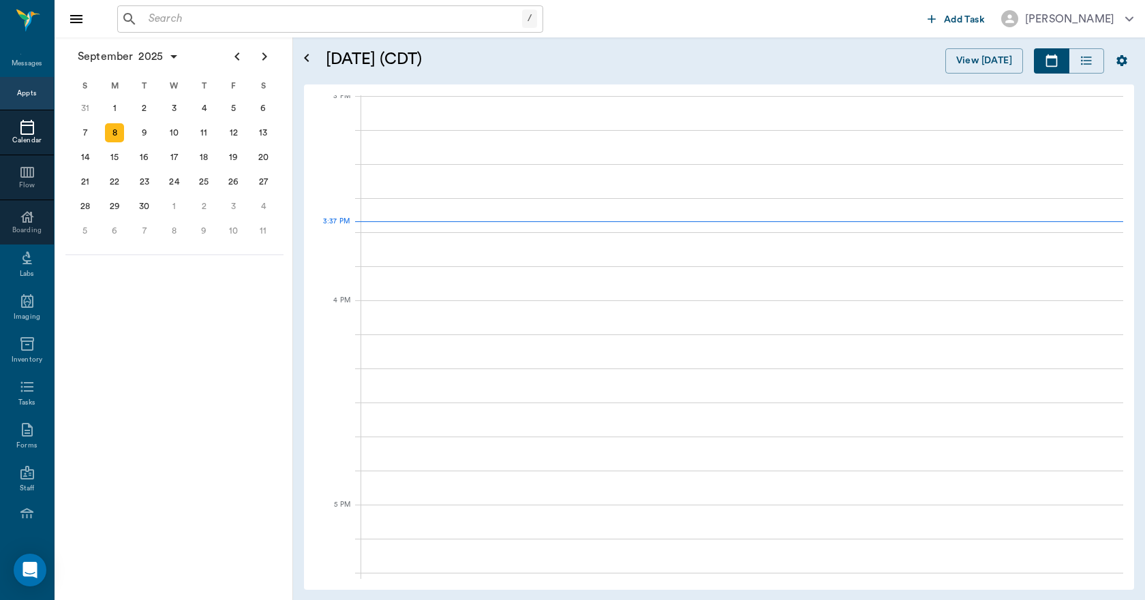
scroll to position [1433, 0]
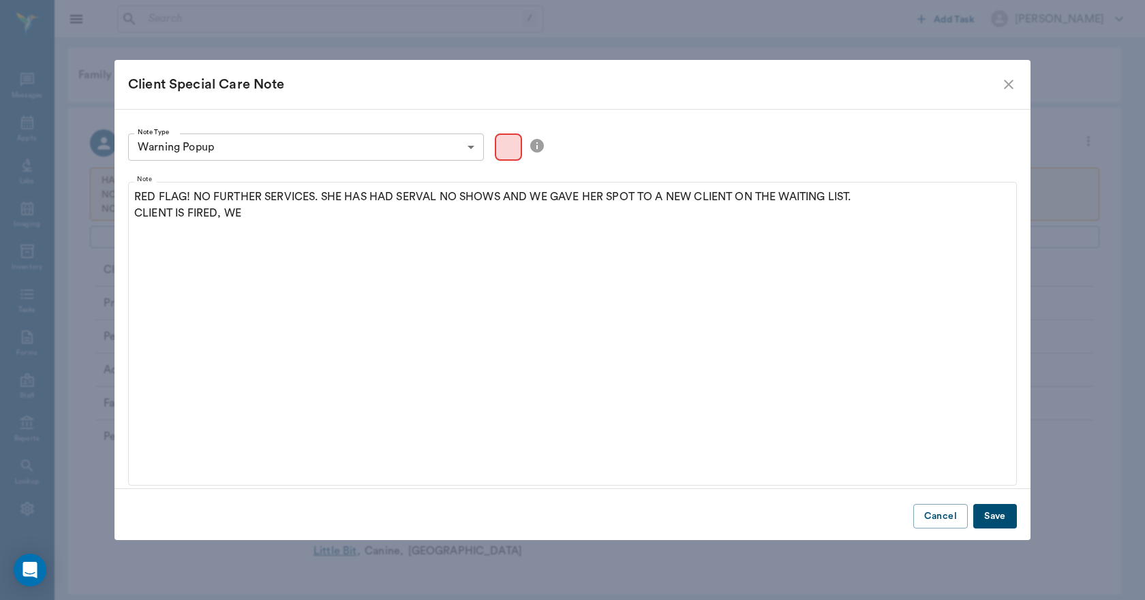
scroll to position [25, 0]
click at [986, 513] on button "Save" at bounding box center [995, 516] width 44 height 25
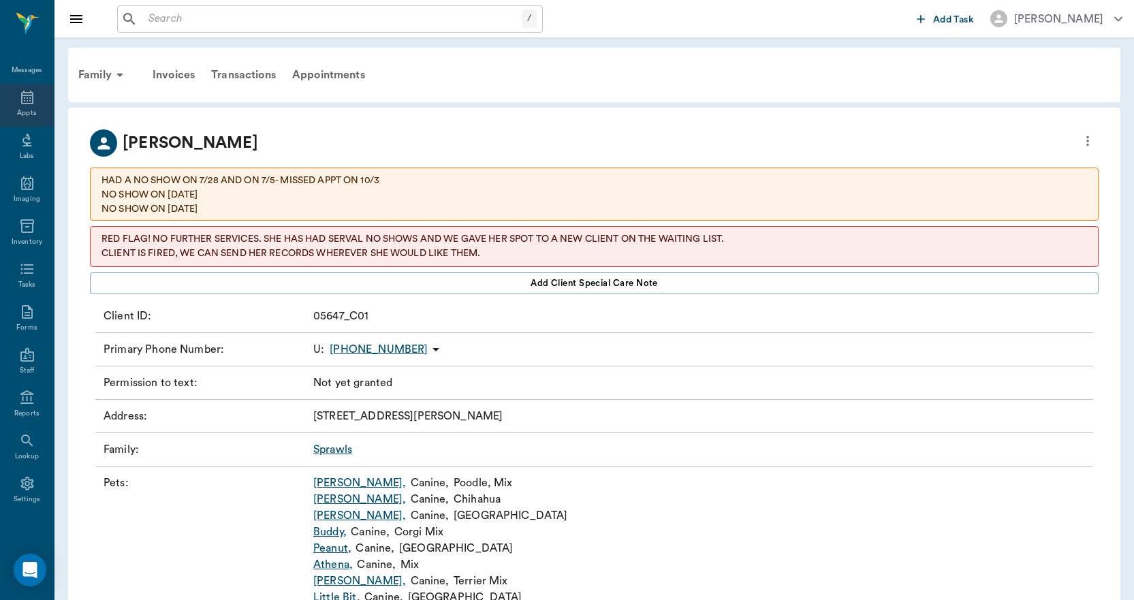
click at [8, 104] on div "Appts" at bounding box center [27, 105] width 54 height 43
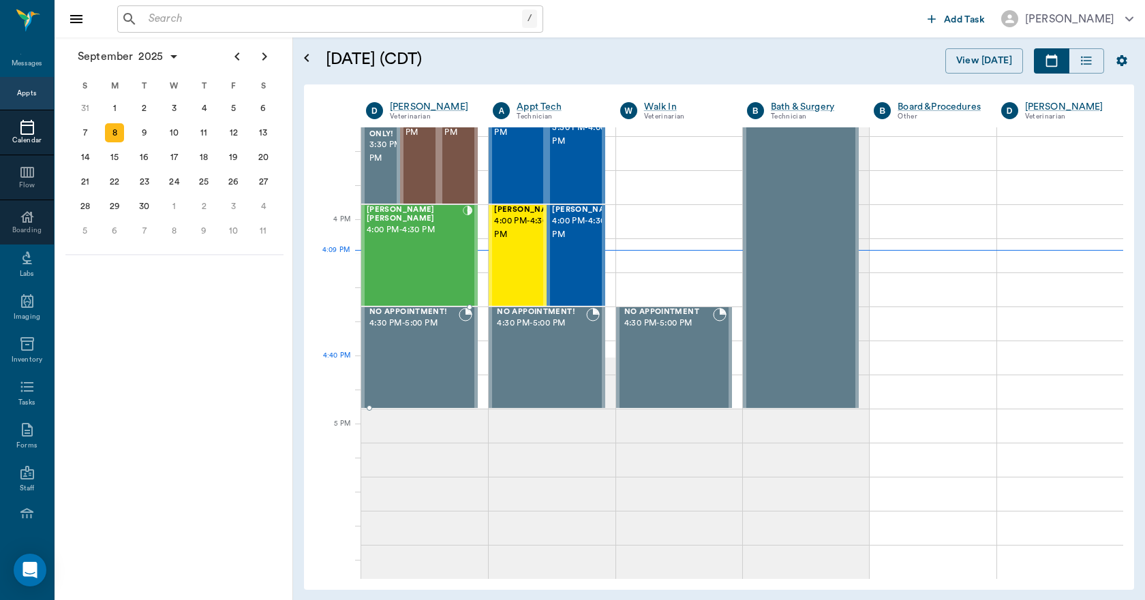
scroll to position [1569, 0]
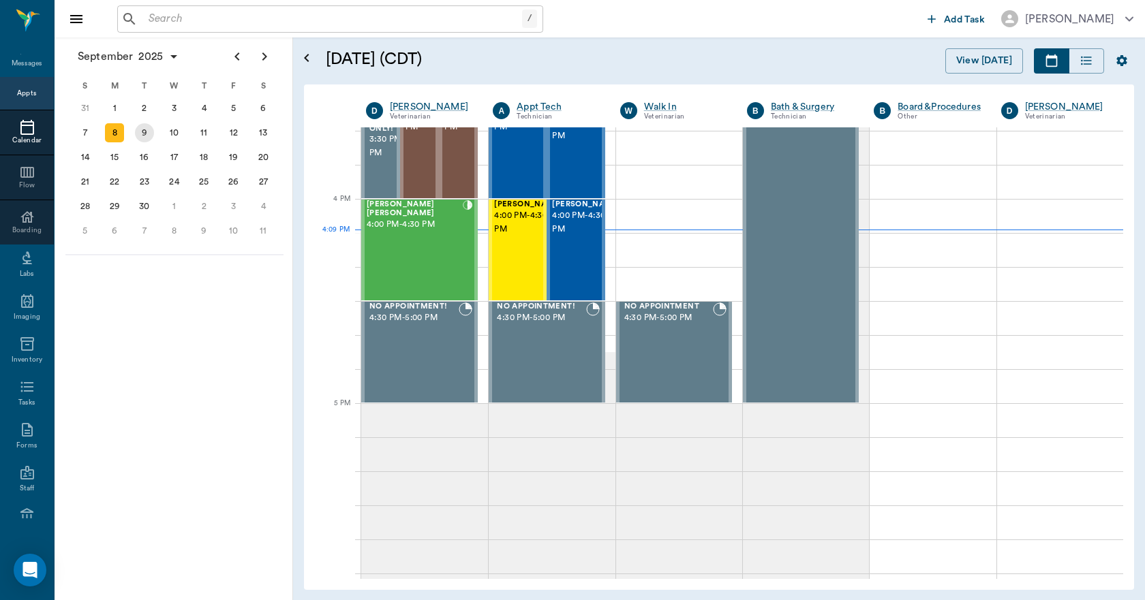
click at [135, 127] on div "9" at bounding box center [144, 133] width 30 height 25
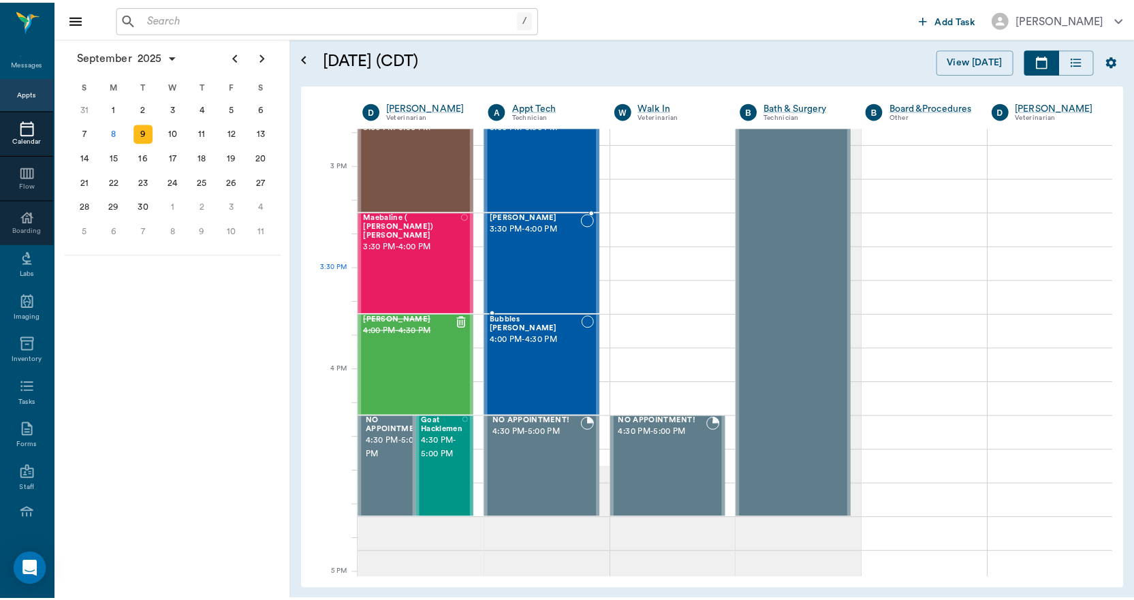
scroll to position [1499, 0]
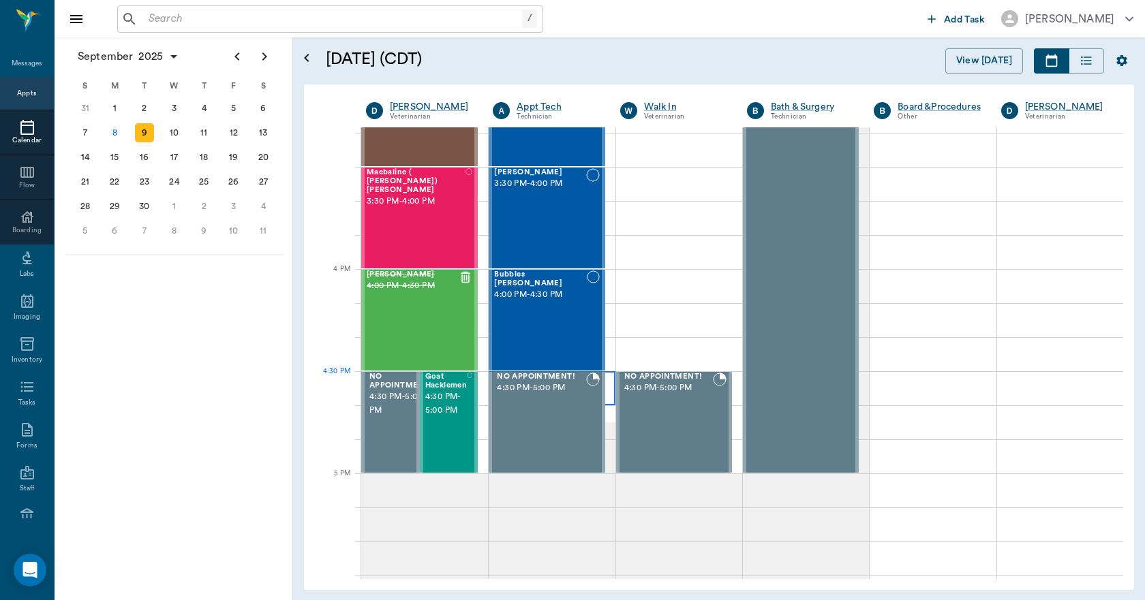
click at [604, 380] on div at bounding box center [551, 388] width 126 height 34
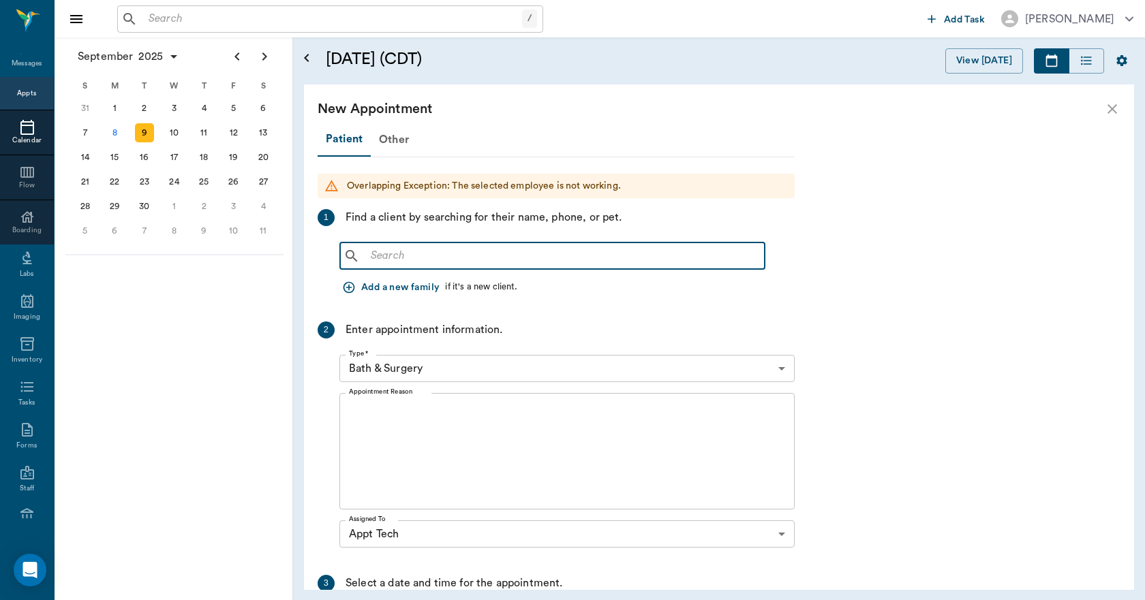
click at [394, 255] on input "text" at bounding box center [562, 256] width 394 height 19
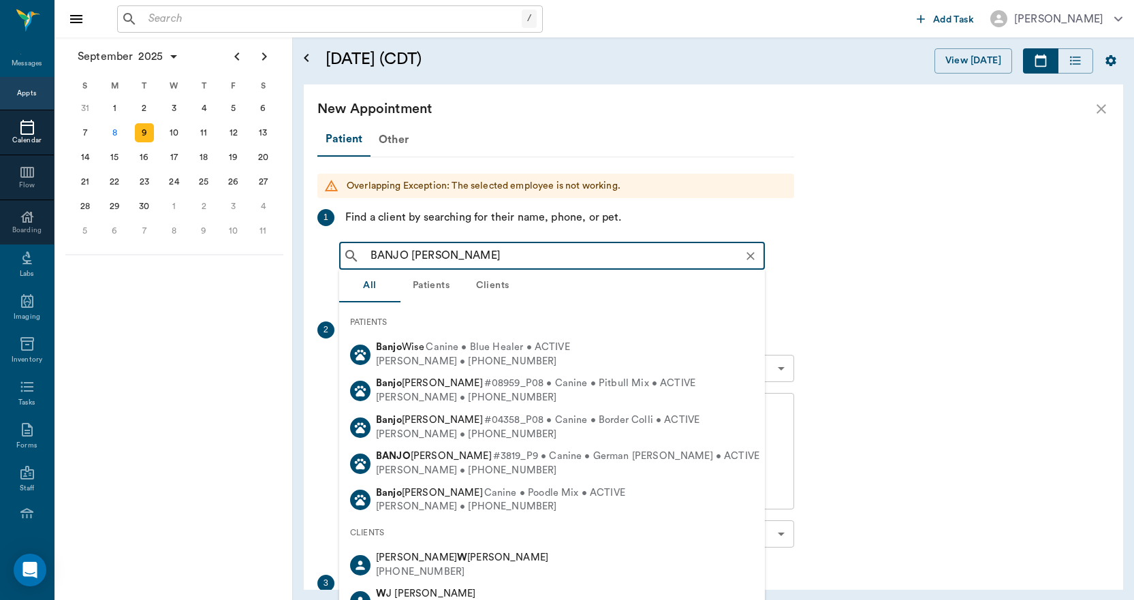
type input "BANJO [PERSON_NAME]"
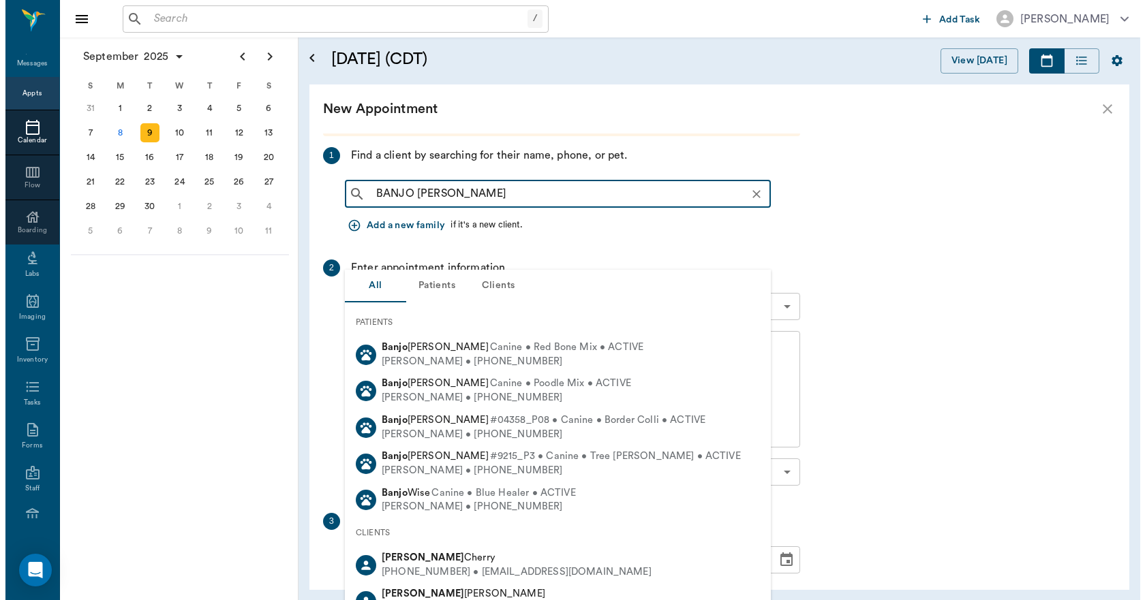
scroll to position [0, 0]
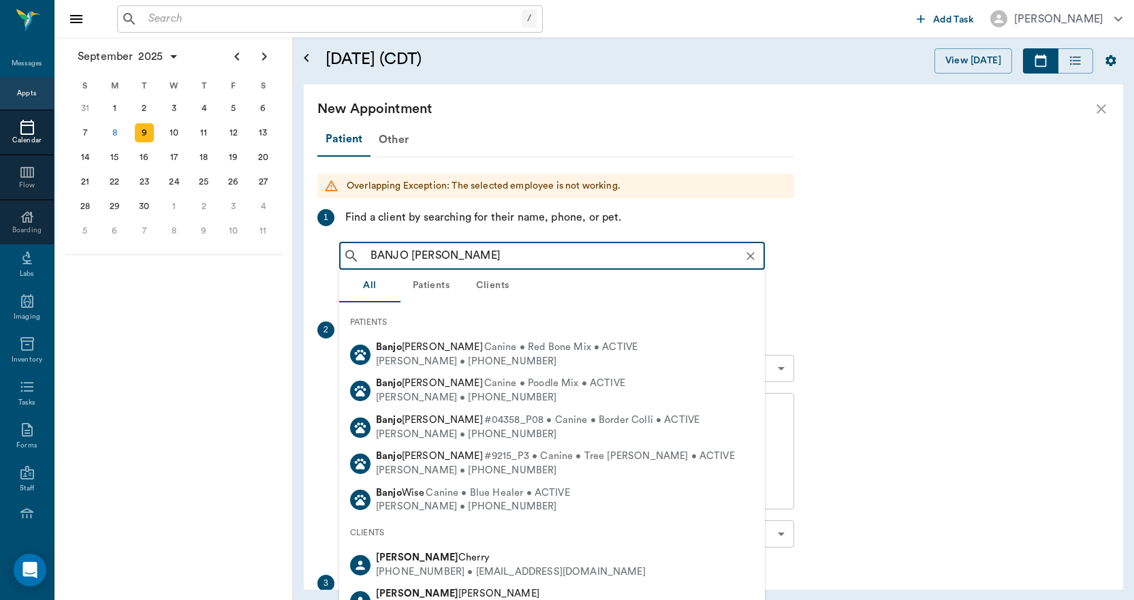
click at [754, 255] on icon "Clear" at bounding box center [751, 256] width 14 height 14
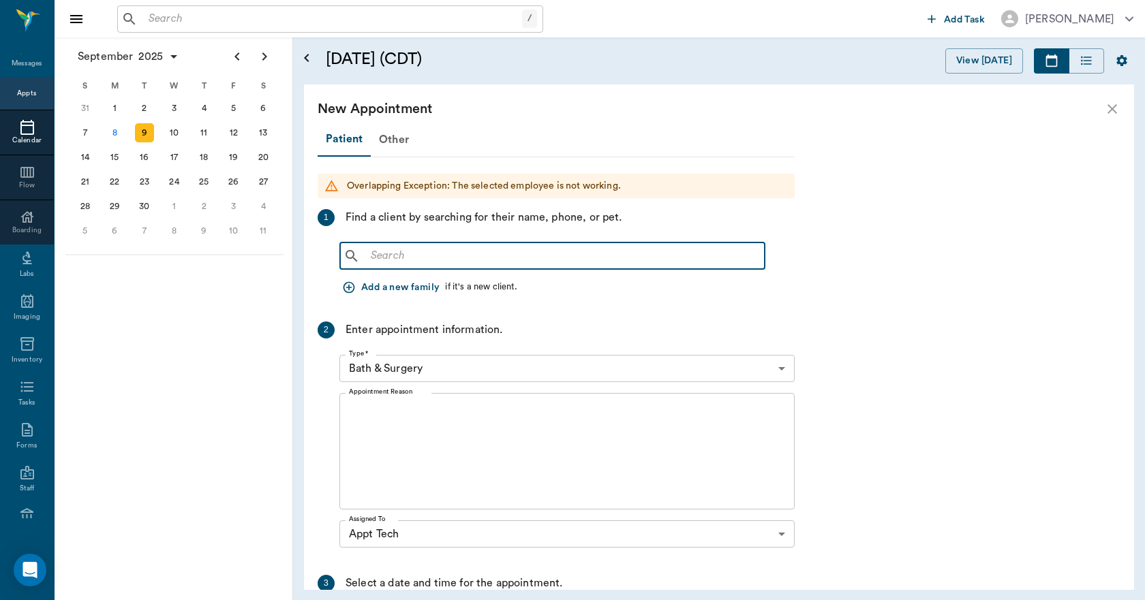
click at [502, 255] on input "text" at bounding box center [562, 256] width 394 height 19
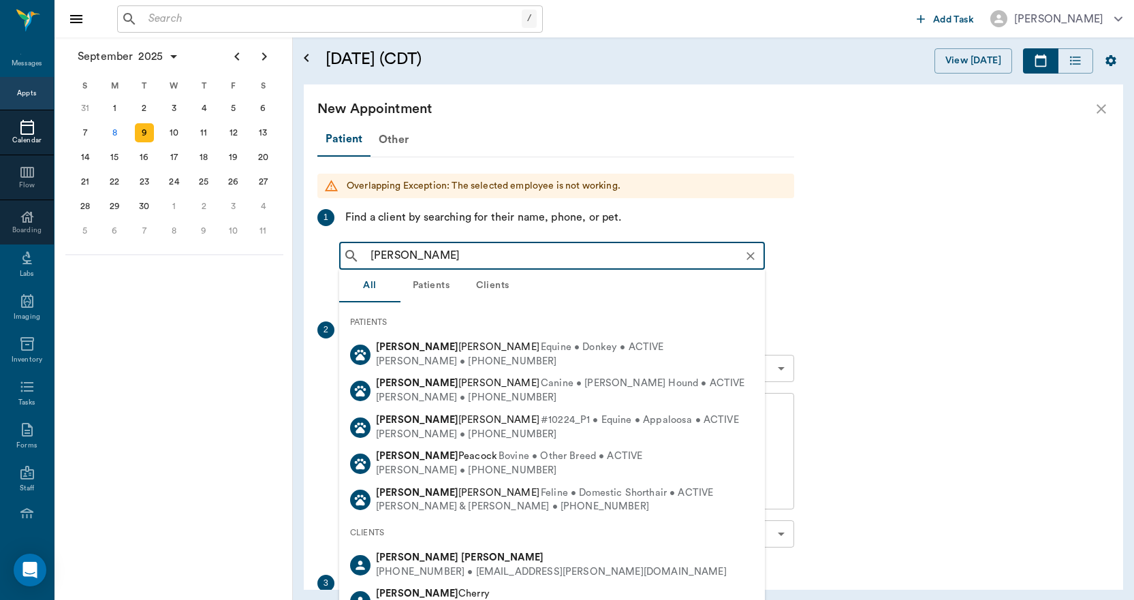
click at [433, 565] on div "[PERSON_NAME] [PHONE_NUMBER] • [EMAIL_ADDRESS][PERSON_NAME][DOMAIN_NAME]" at bounding box center [549, 565] width 356 height 28
type input "[PERSON_NAME]"
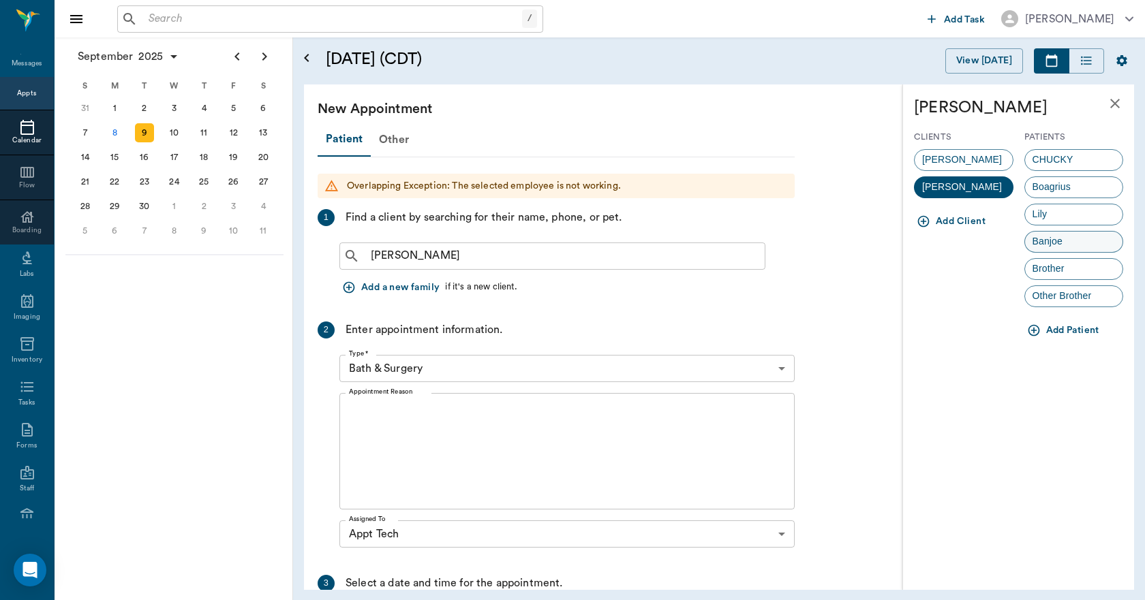
click at [1056, 238] on span "Banjoe" at bounding box center [1048, 241] width 46 height 14
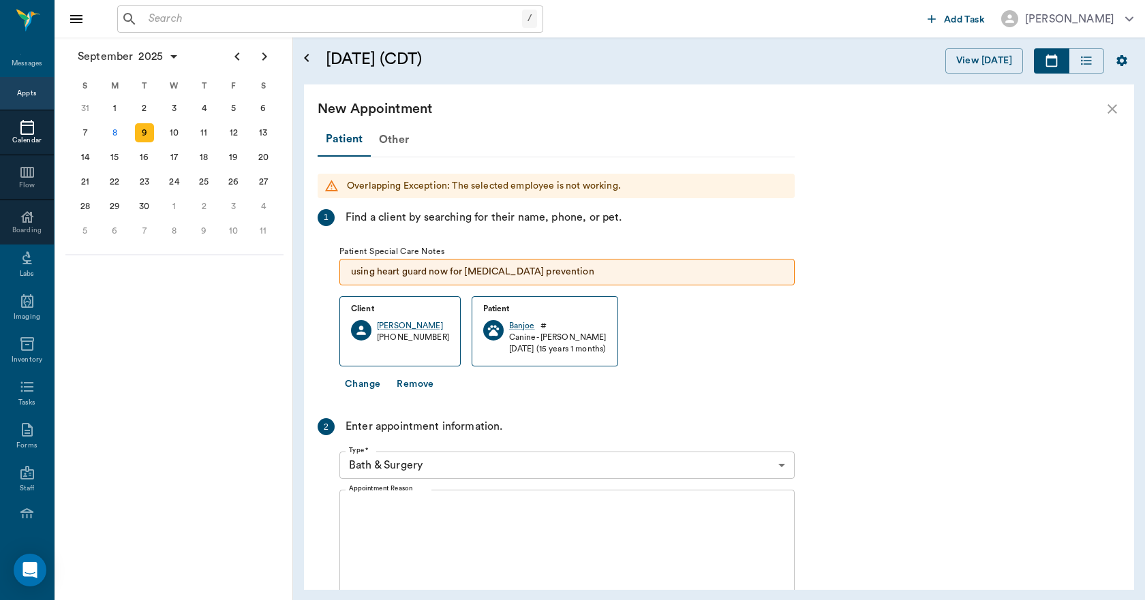
click at [446, 458] on body "/ ​ Add Task [PERSON_NAME] Nectar Messages Appts Calendar Flow Boarding Labs Im…" at bounding box center [572, 300] width 1145 height 600
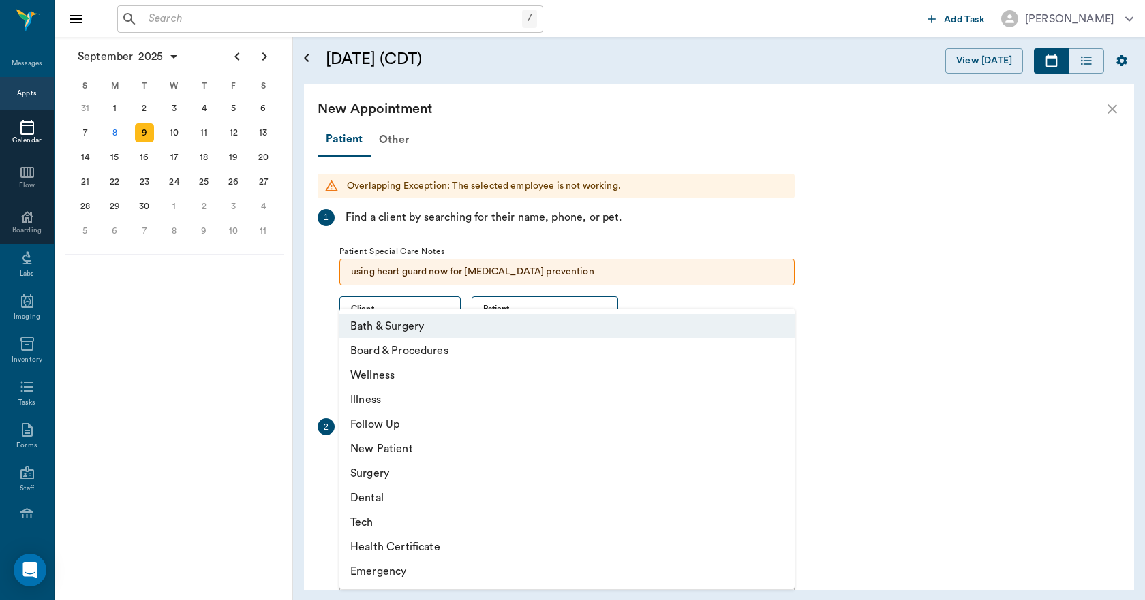
click at [399, 528] on li "Tech" at bounding box center [566, 522] width 455 height 25
type input "65d2be4f46e3a538d89b8c1a"
type input "05:00 PM"
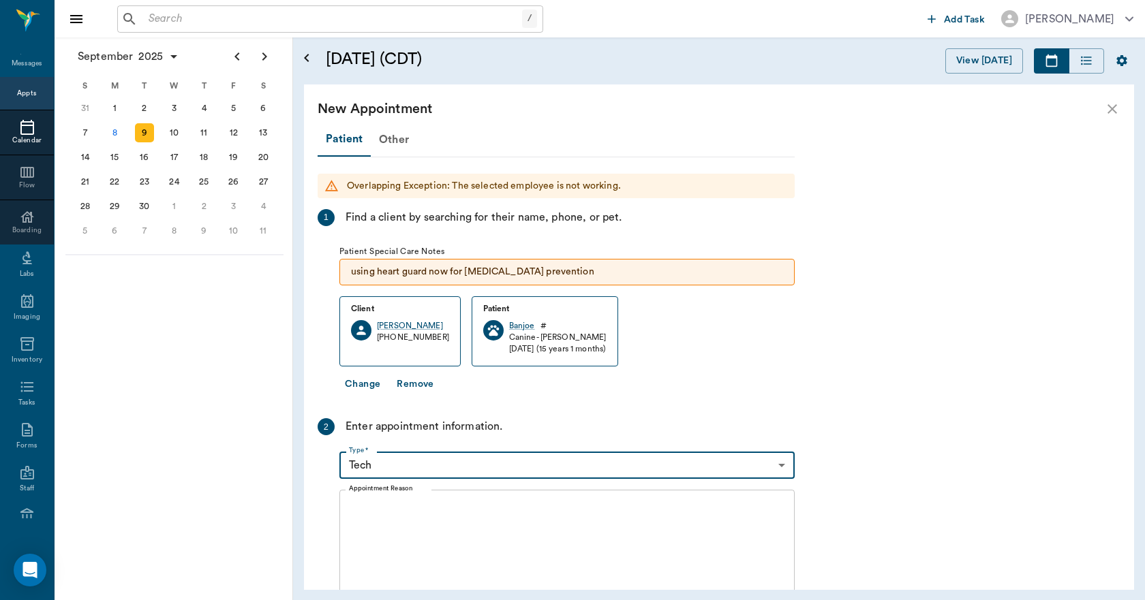
click at [435, 521] on textarea "Appointment Reason" at bounding box center [567, 548] width 436 height 94
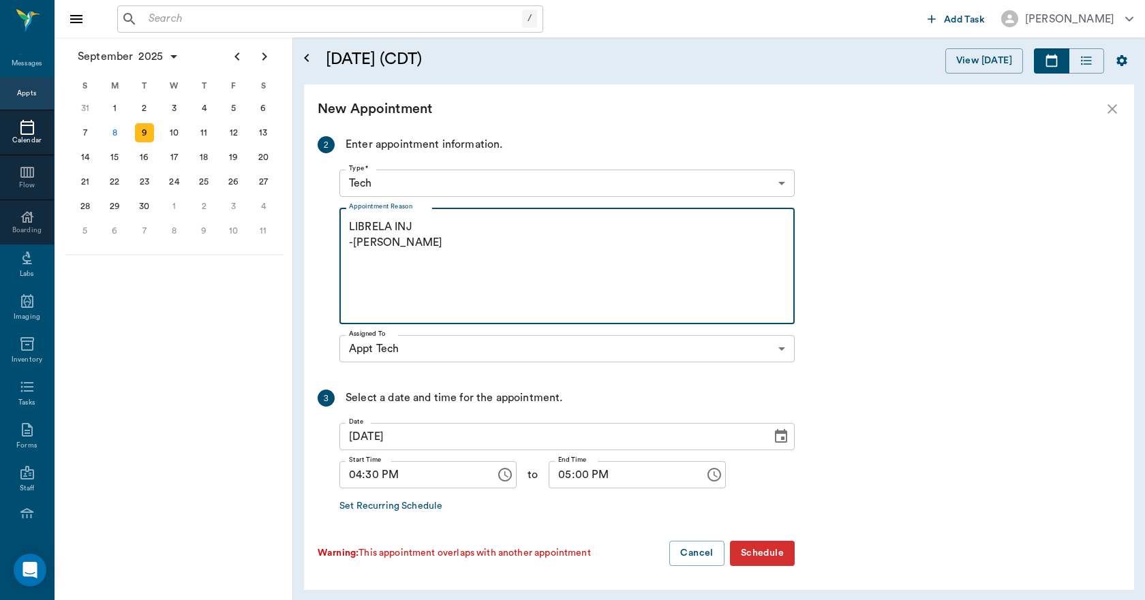
scroll to position [283, 0]
type textarea "LIBRELA INJ -[PERSON_NAME]"
click at [771, 548] on button "Schedule" at bounding box center [762, 552] width 65 height 25
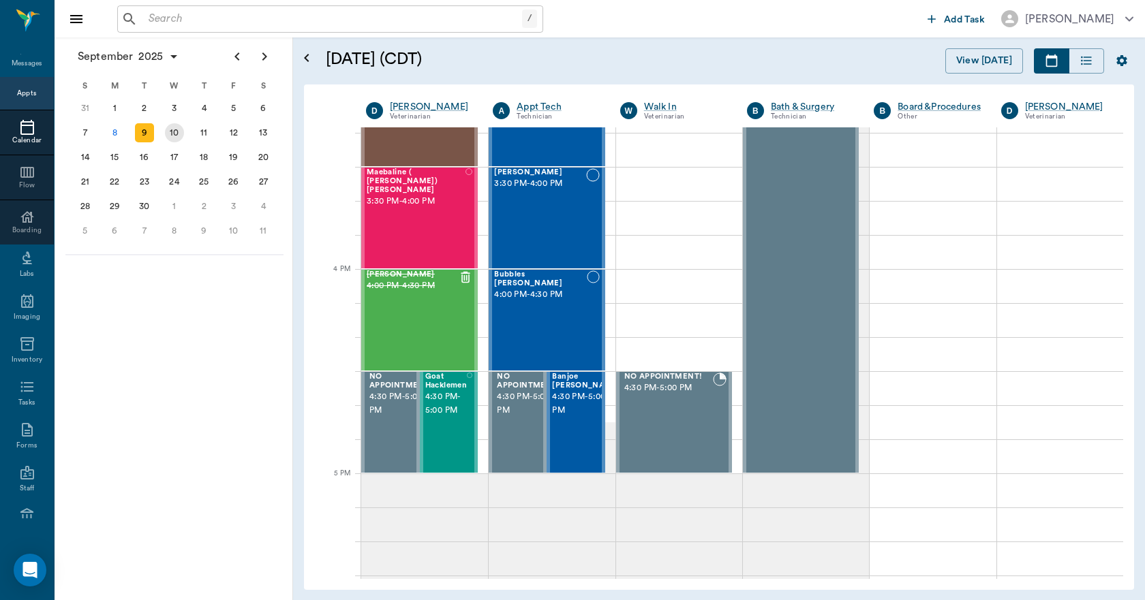
click at [175, 126] on div "10" at bounding box center [174, 132] width 19 height 19
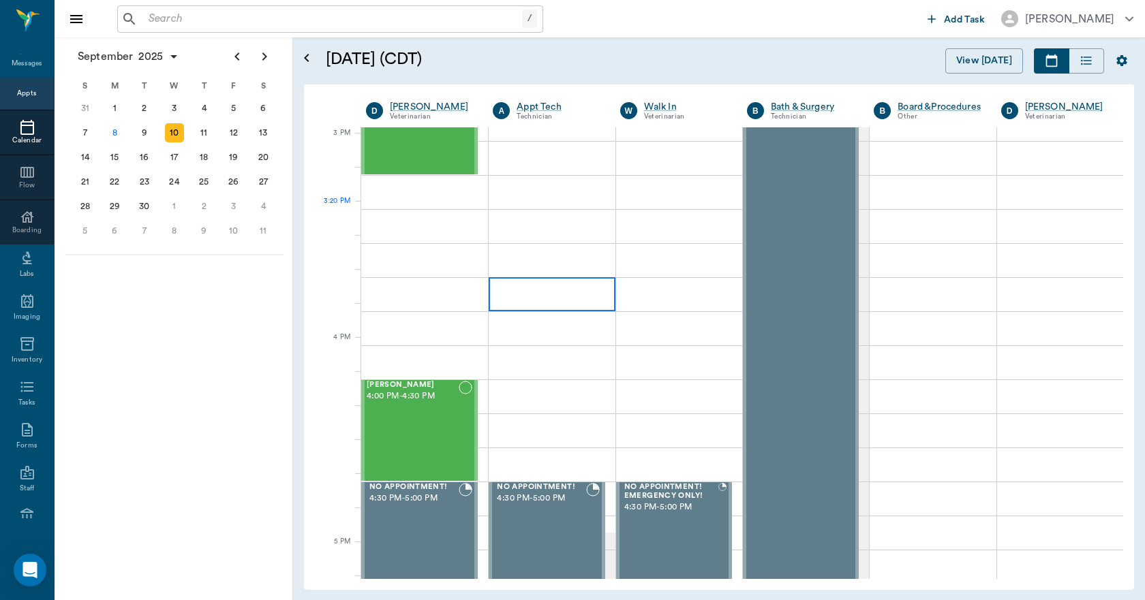
scroll to position [1431, 0]
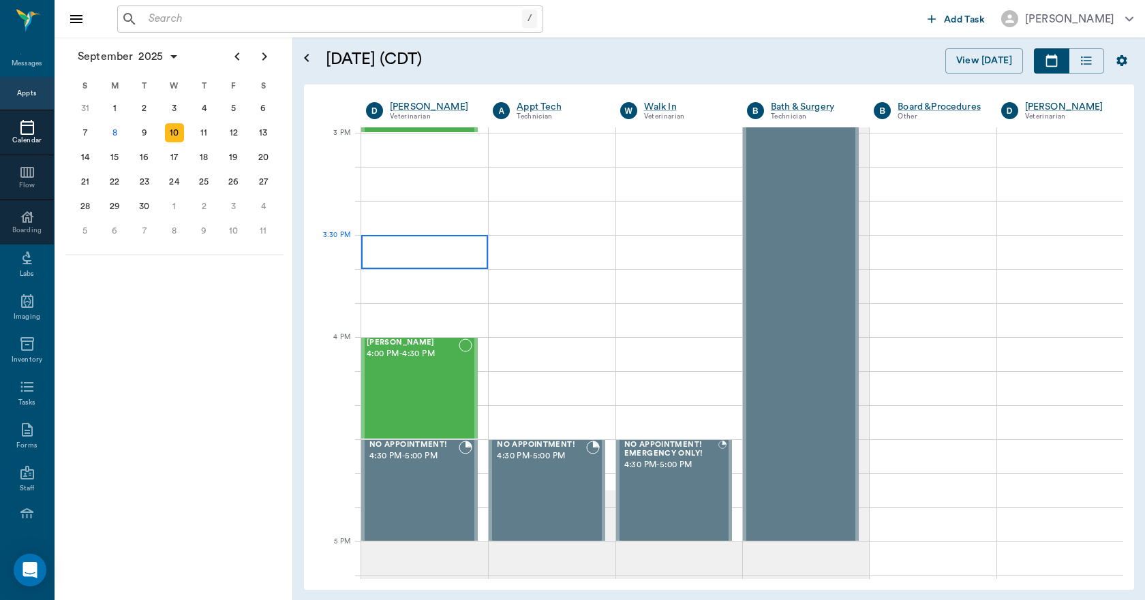
click at [446, 258] on div at bounding box center [424, 252] width 127 height 34
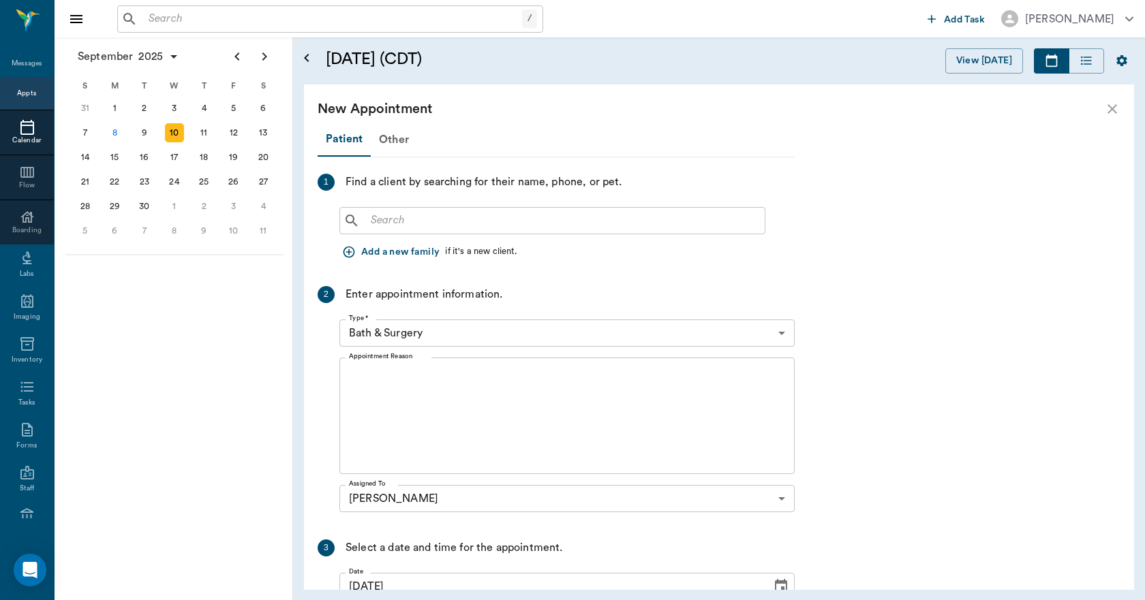
click at [371, 226] on input "text" at bounding box center [562, 220] width 394 height 19
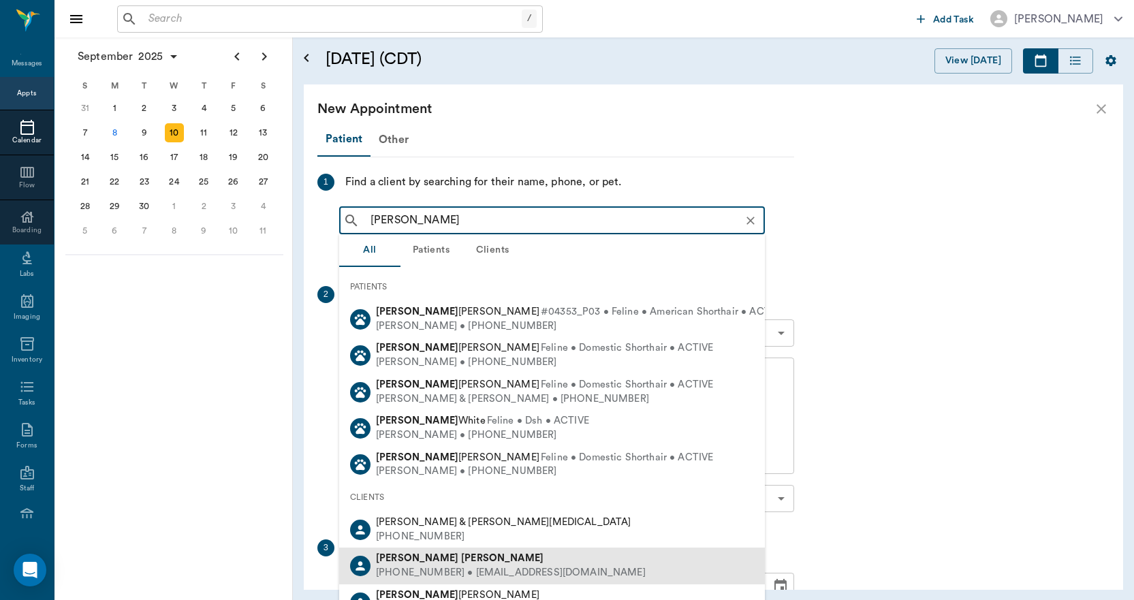
click at [461, 561] on b "[PERSON_NAME]" at bounding box center [502, 558] width 82 height 10
type input "[PERSON_NAME]"
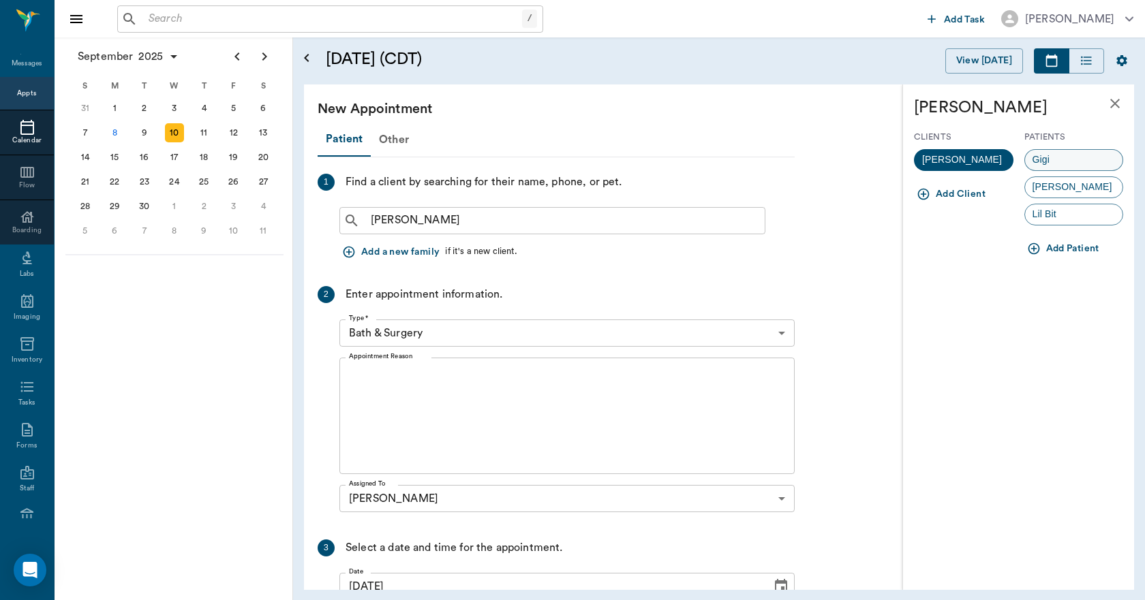
click at [1046, 157] on span "Gigi" at bounding box center [1041, 160] width 33 height 14
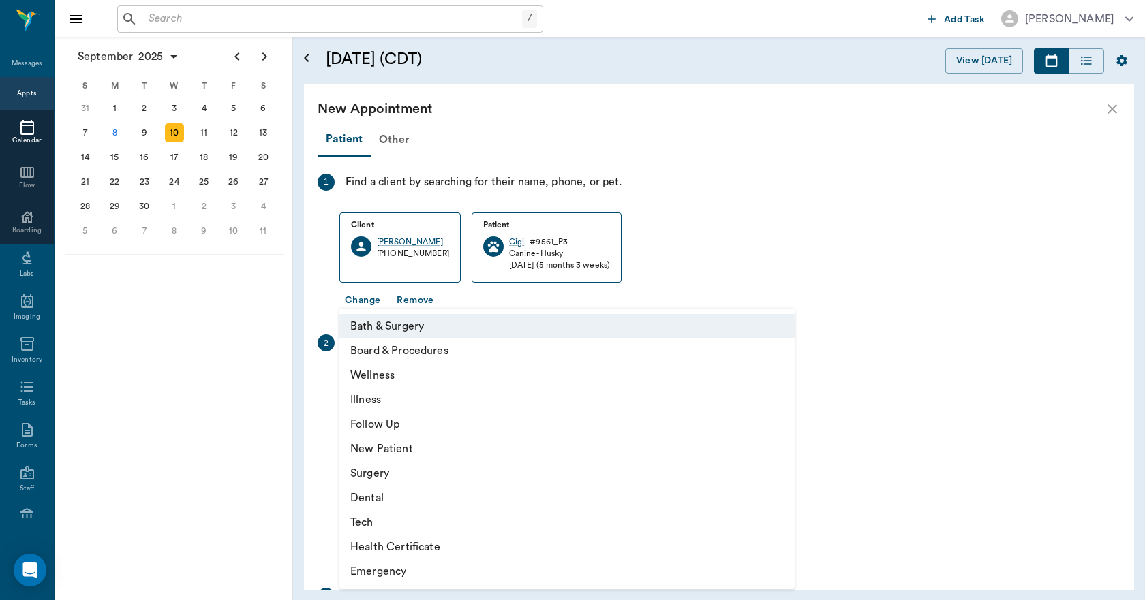
click at [436, 387] on body "/ ​ Add Task [PERSON_NAME] Nectar Messages Appts Calendar Flow Boarding Labs Im…" at bounding box center [572, 300] width 1145 height 600
click at [388, 374] on li "Wellness" at bounding box center [566, 375] width 455 height 25
type input "65d2be4f46e3a538d89b8c14"
type input "04:00 PM"
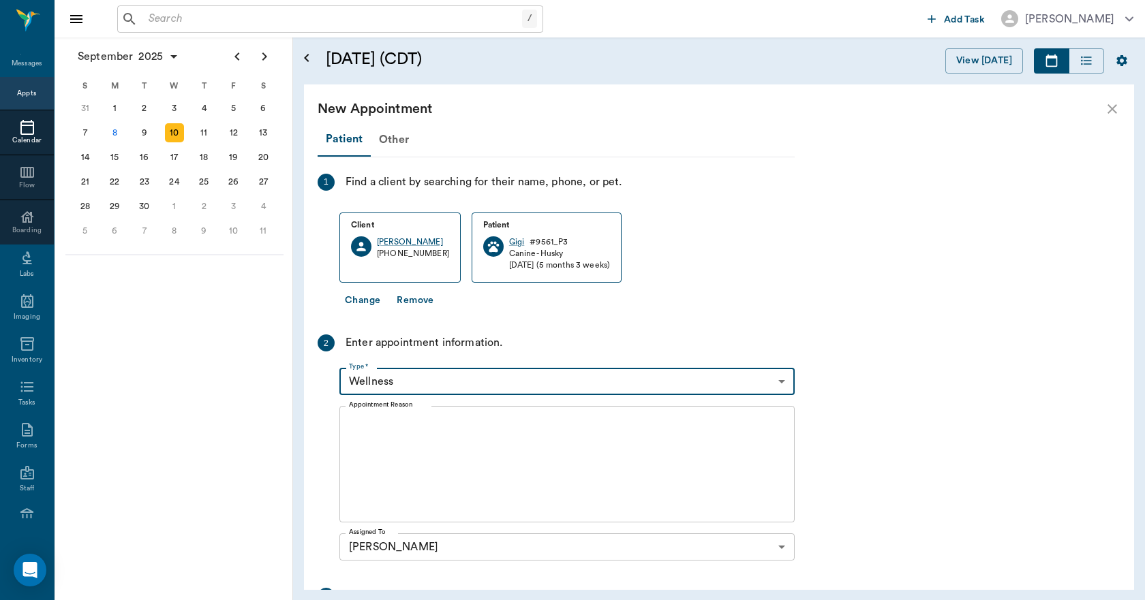
click at [419, 432] on textarea "Appointment Reason" at bounding box center [567, 465] width 436 height 94
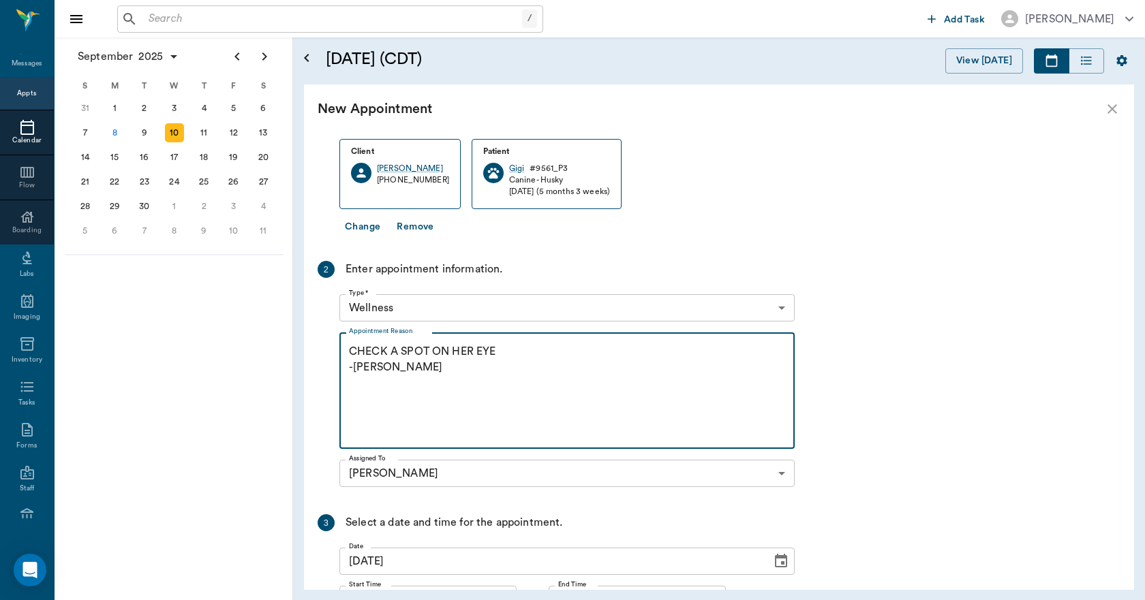
scroll to position [199, 0]
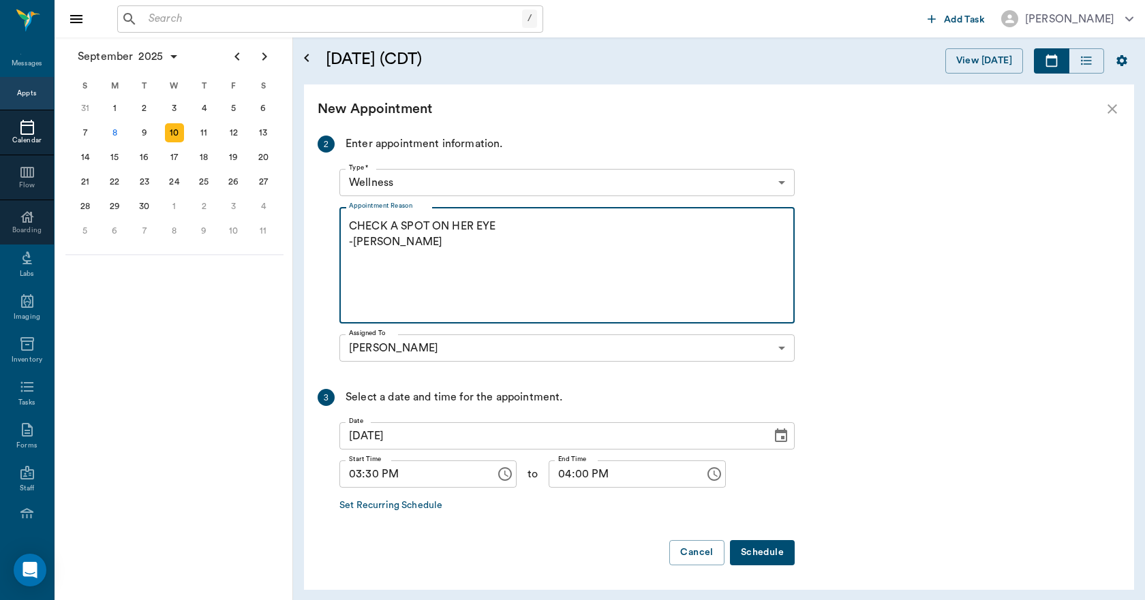
type textarea "CHECK A SPOT ON HER EYE -[PERSON_NAME]"
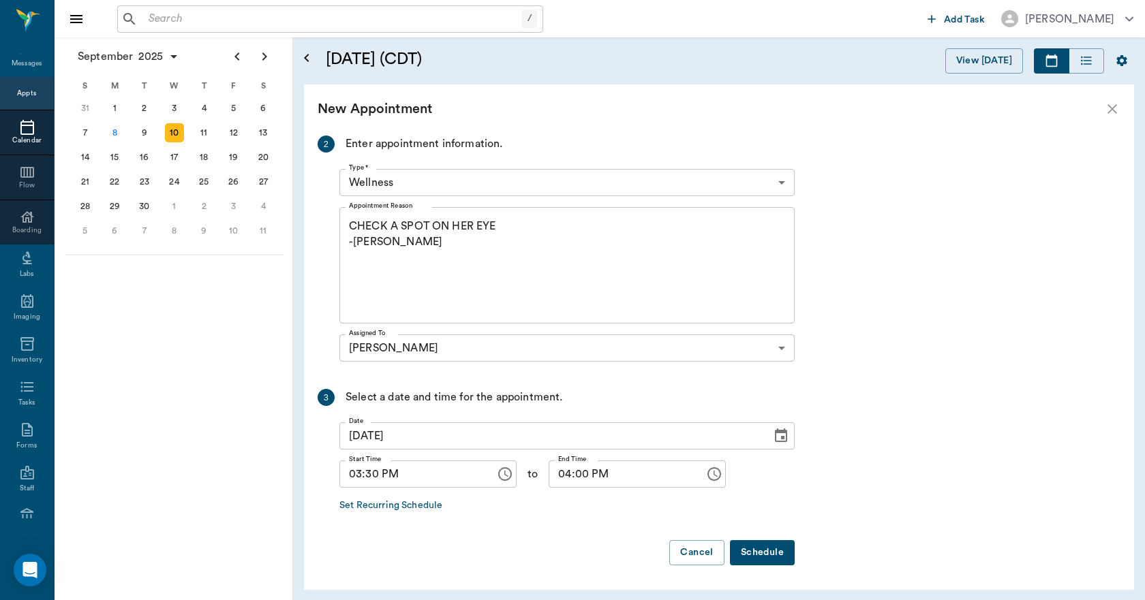
click at [760, 548] on button "Schedule" at bounding box center [762, 552] width 65 height 25
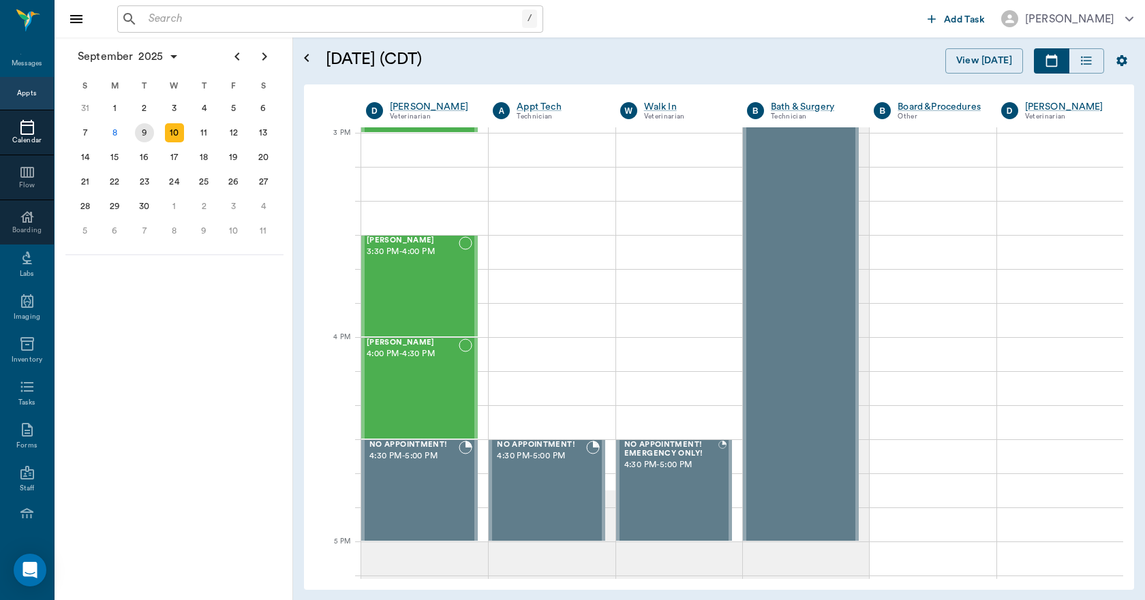
click at [144, 136] on div "9" at bounding box center [144, 132] width 19 height 19
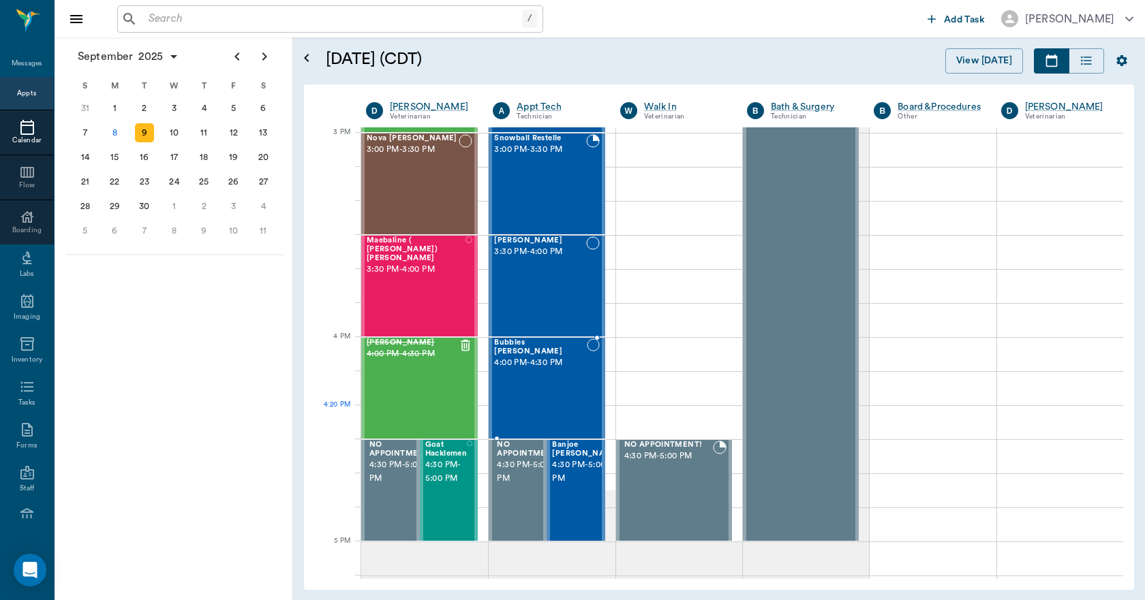
scroll to position [1499, 0]
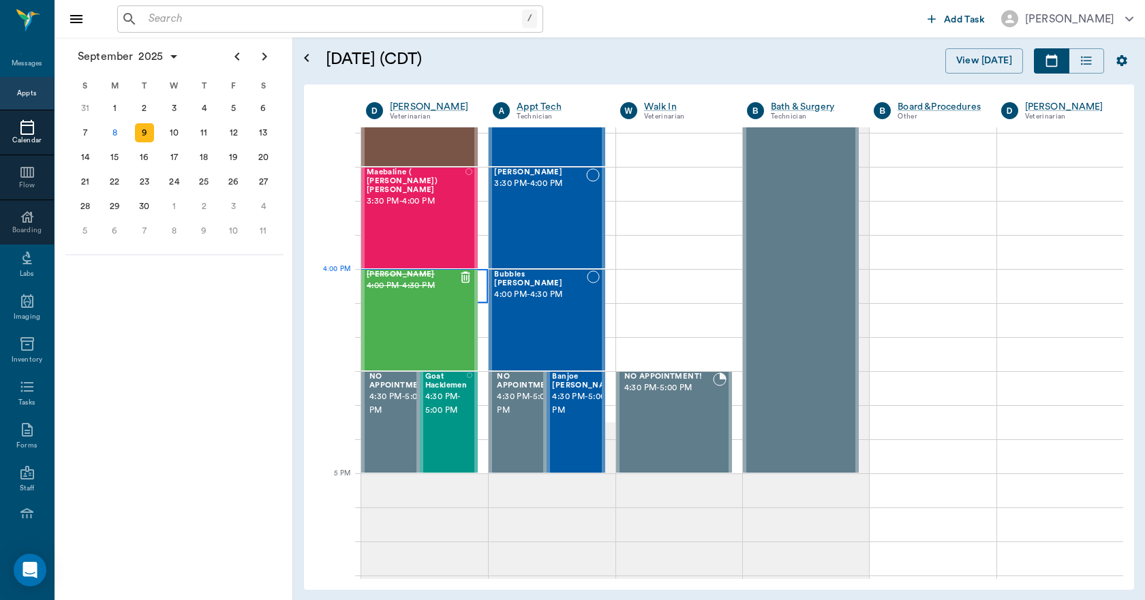
click at [482, 284] on div at bounding box center [424, 286] width 127 height 34
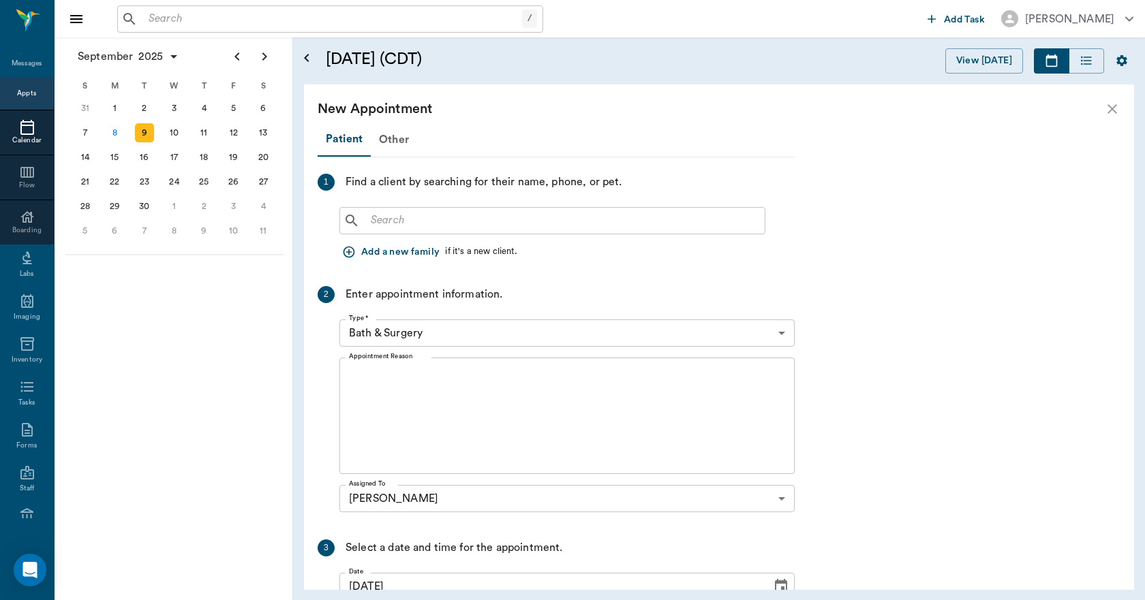
click at [470, 220] on input "text" at bounding box center [562, 220] width 394 height 19
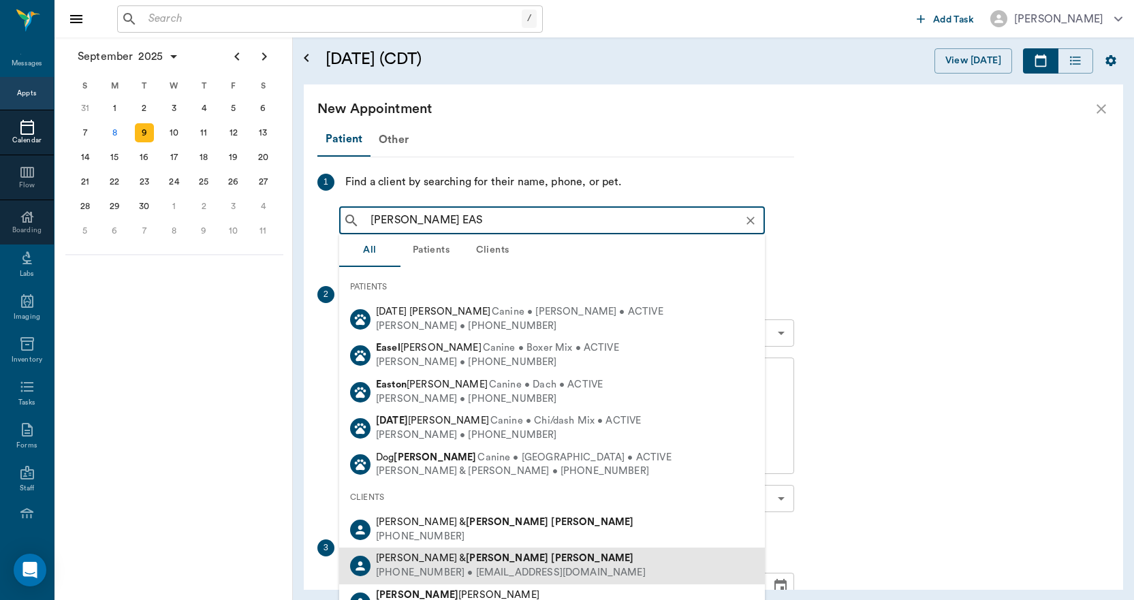
click at [551, 562] on b "[PERSON_NAME]" at bounding box center [592, 558] width 82 height 10
type input "[PERSON_NAME] EAS"
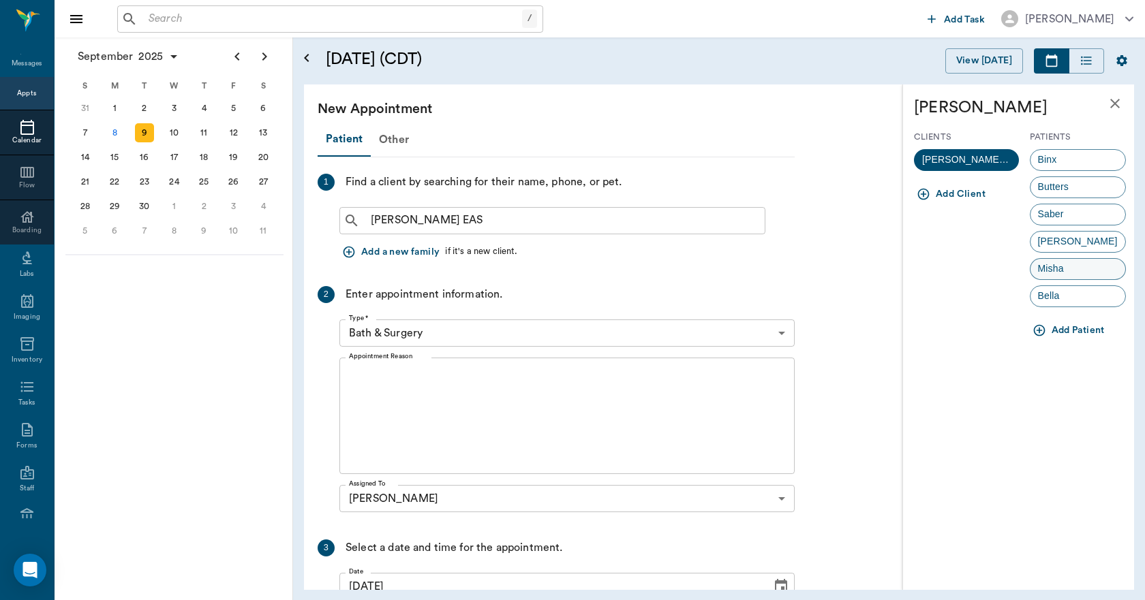
click at [1045, 271] on span "Misha" at bounding box center [1050, 269] width 41 height 14
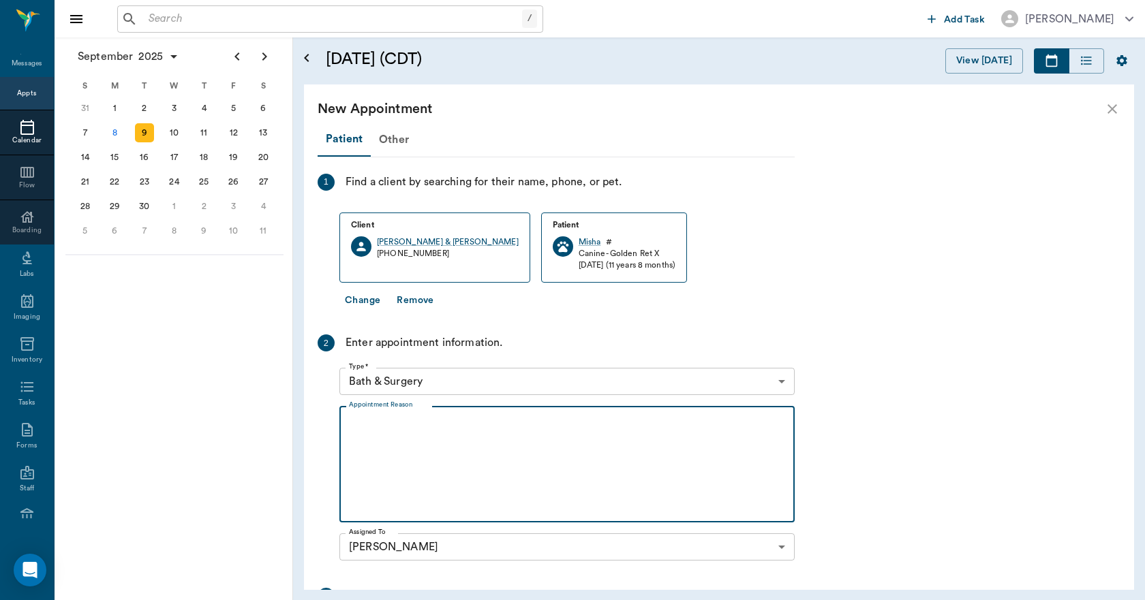
click at [424, 436] on textarea "Appointment Reason" at bounding box center [567, 465] width 436 height 94
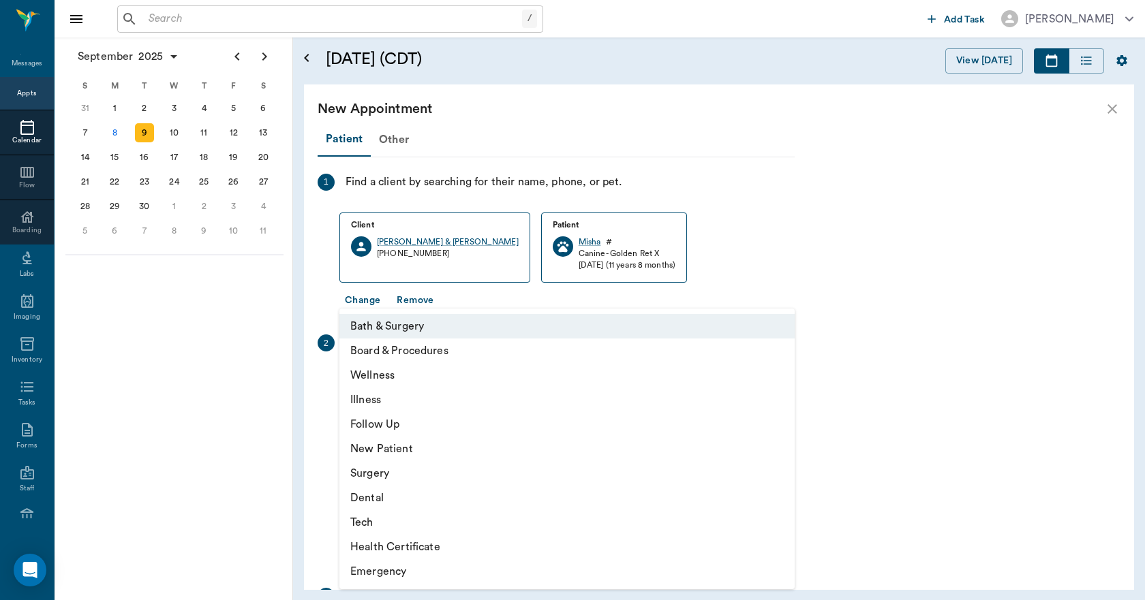
click at [438, 385] on body "/ ​ Add Task [PERSON_NAME] Nectar Messages Appts Calendar Flow Boarding Labs Im…" at bounding box center [572, 300] width 1145 height 600
click at [396, 375] on li "Wellness" at bounding box center [566, 375] width 455 height 25
type input "65d2be4f46e3a538d89b8c14"
type input "04:30 PM"
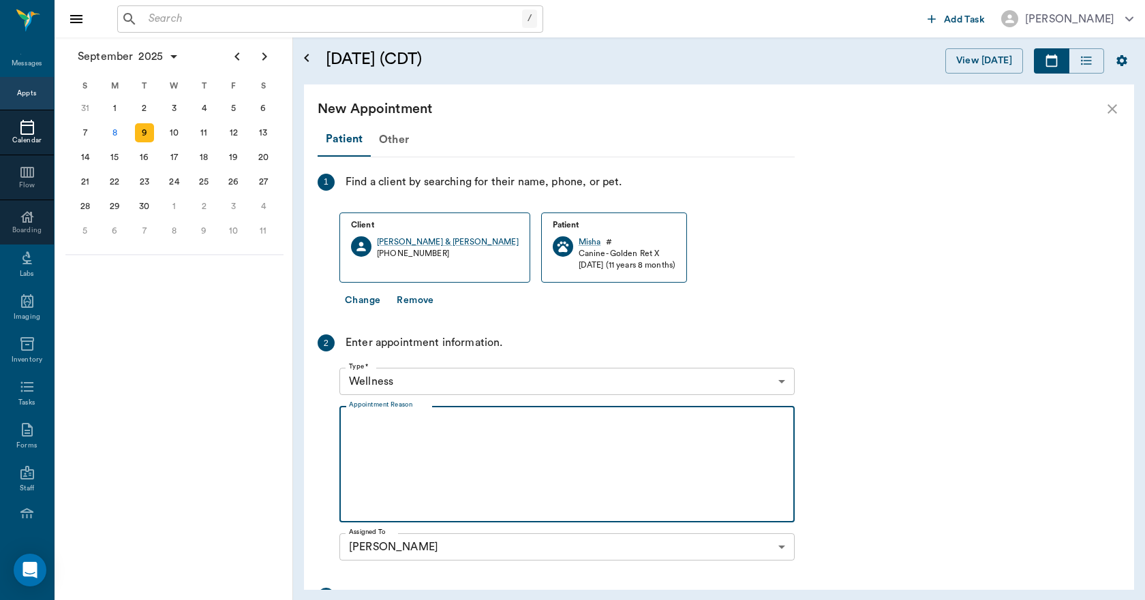
click at [407, 443] on textarea "Appointment Reason" at bounding box center [567, 465] width 436 height 94
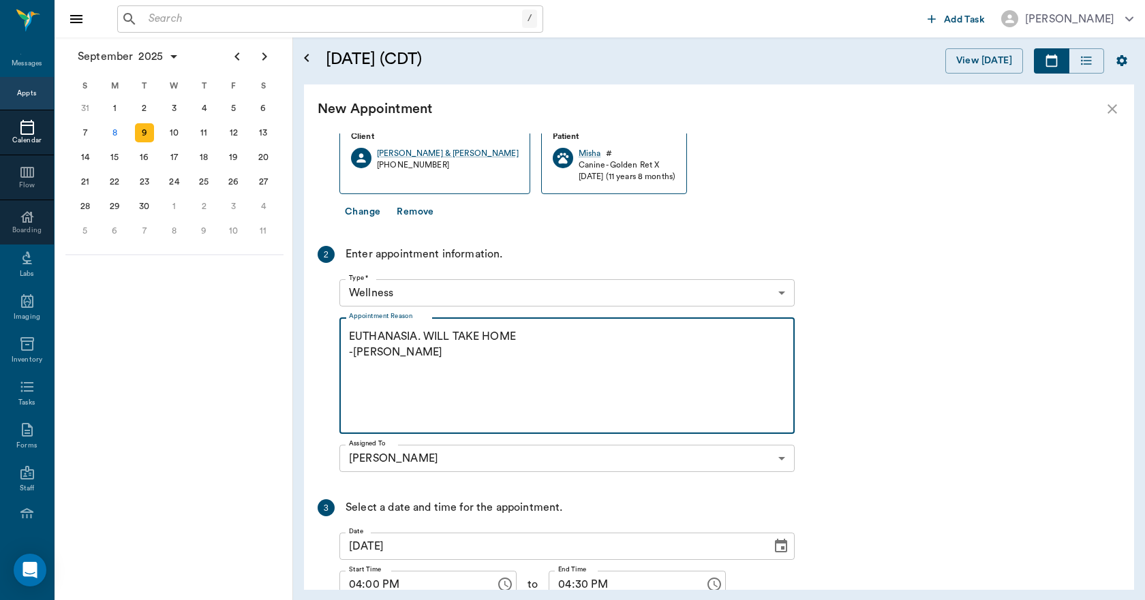
scroll to position [199, 0]
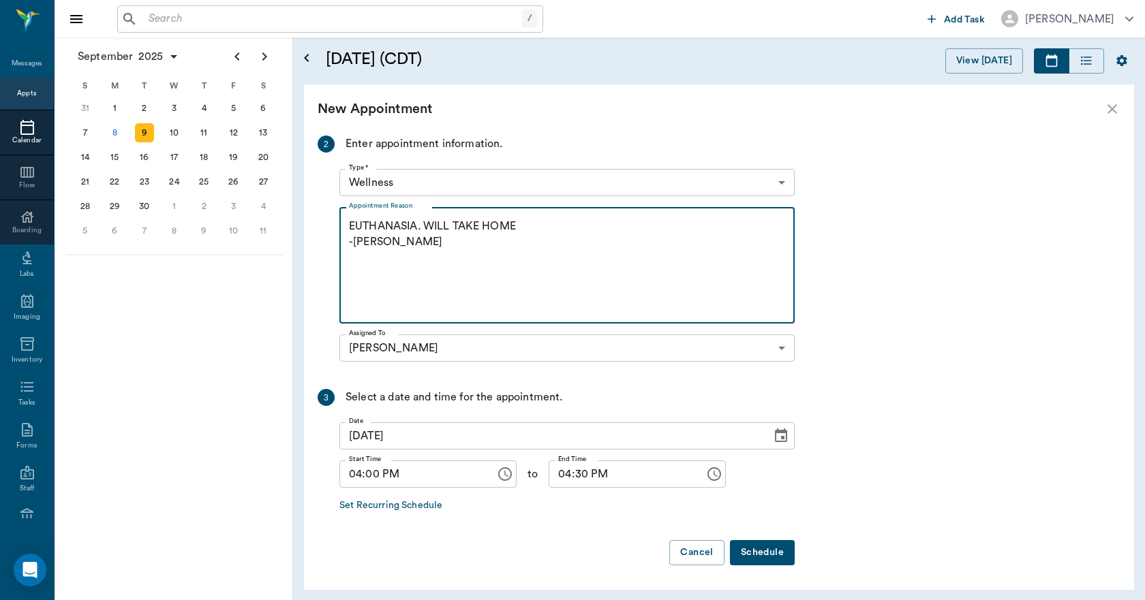
type textarea "EUTHANASIA. WILL TAKE HOME -[PERSON_NAME]"
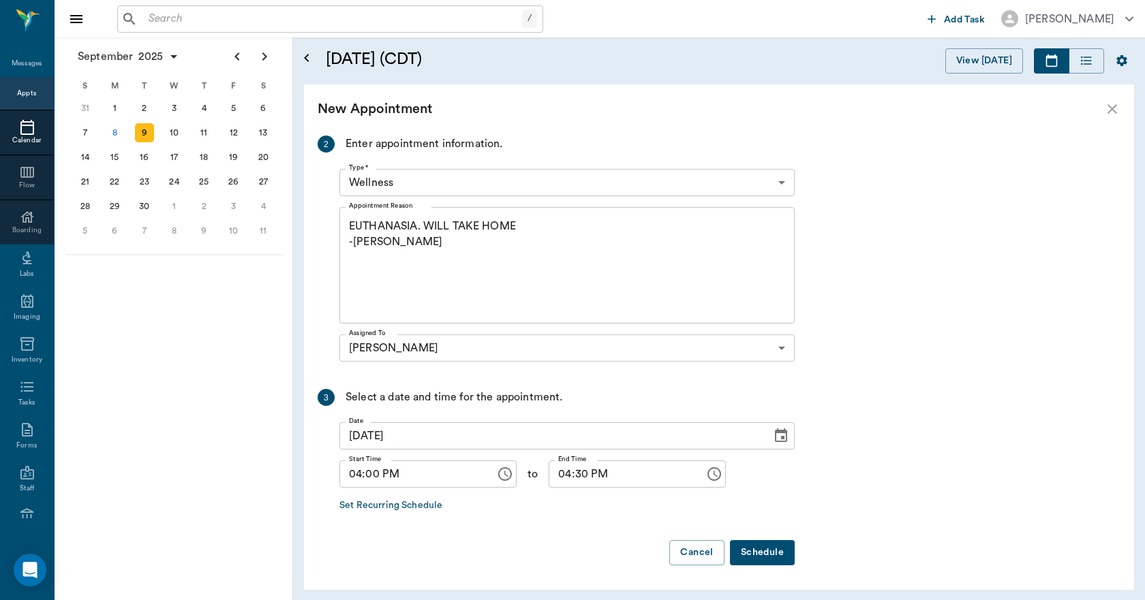
click at [764, 548] on button "Schedule" at bounding box center [762, 552] width 65 height 25
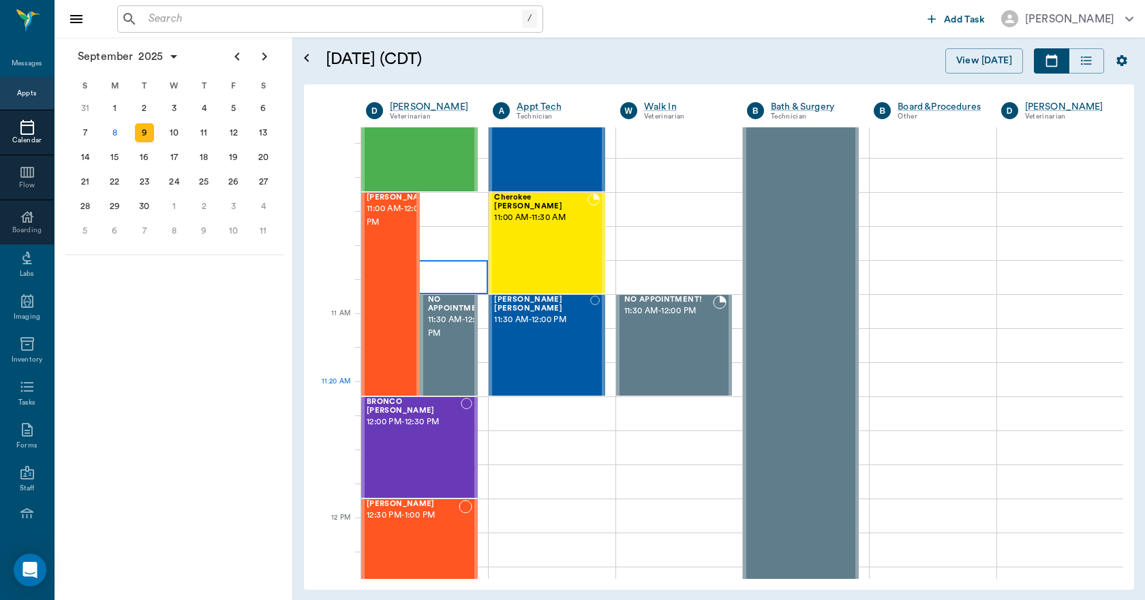
scroll to position [409, 0]
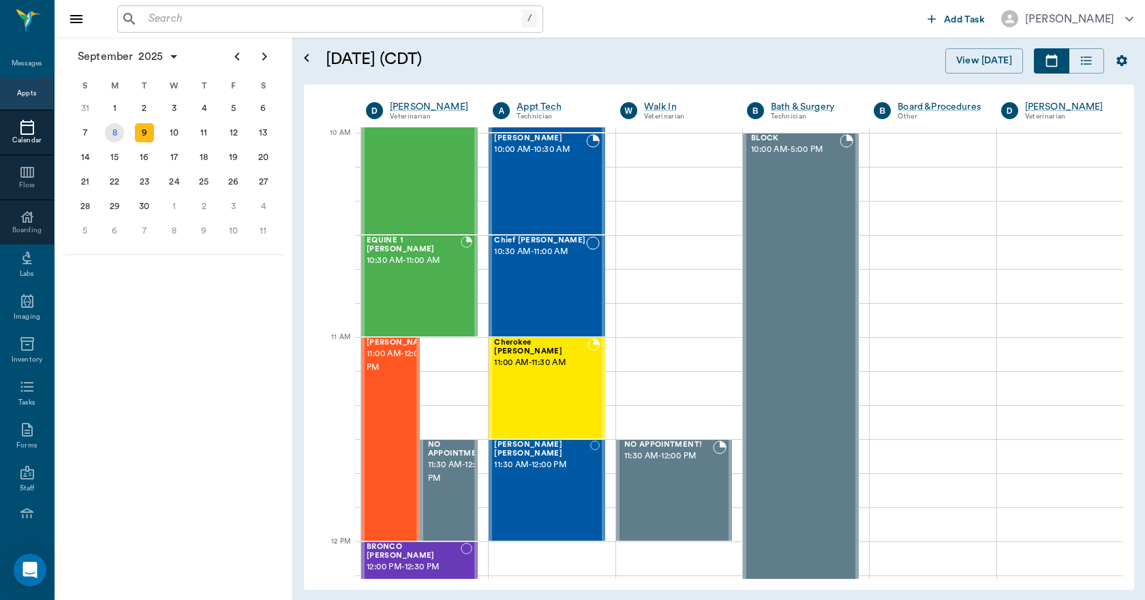
click at [115, 132] on div "8" at bounding box center [114, 132] width 19 height 19
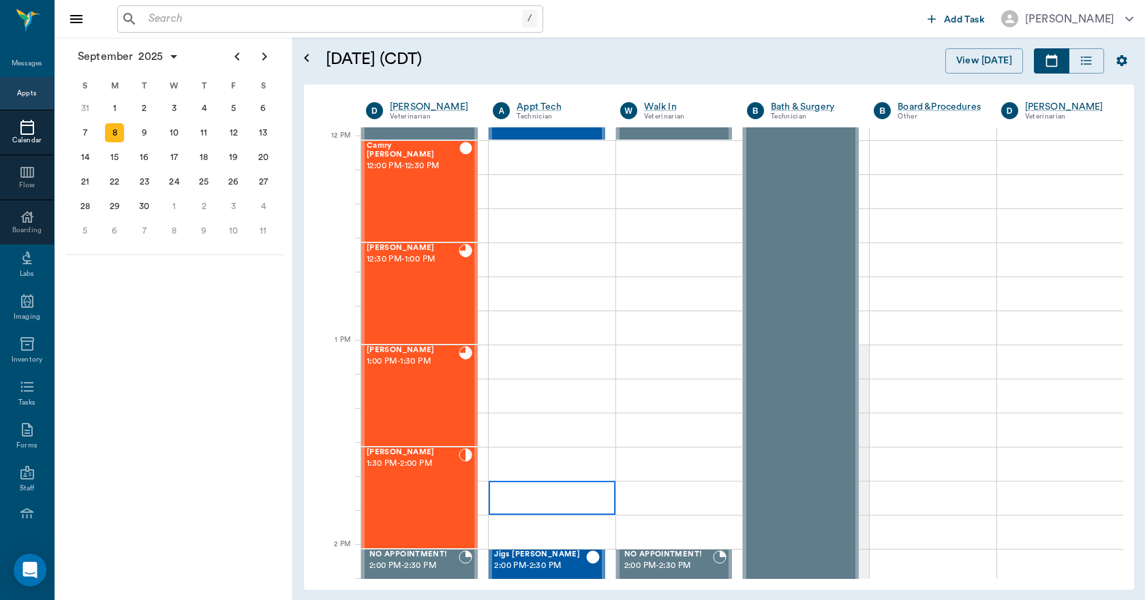
scroll to position [818, 0]
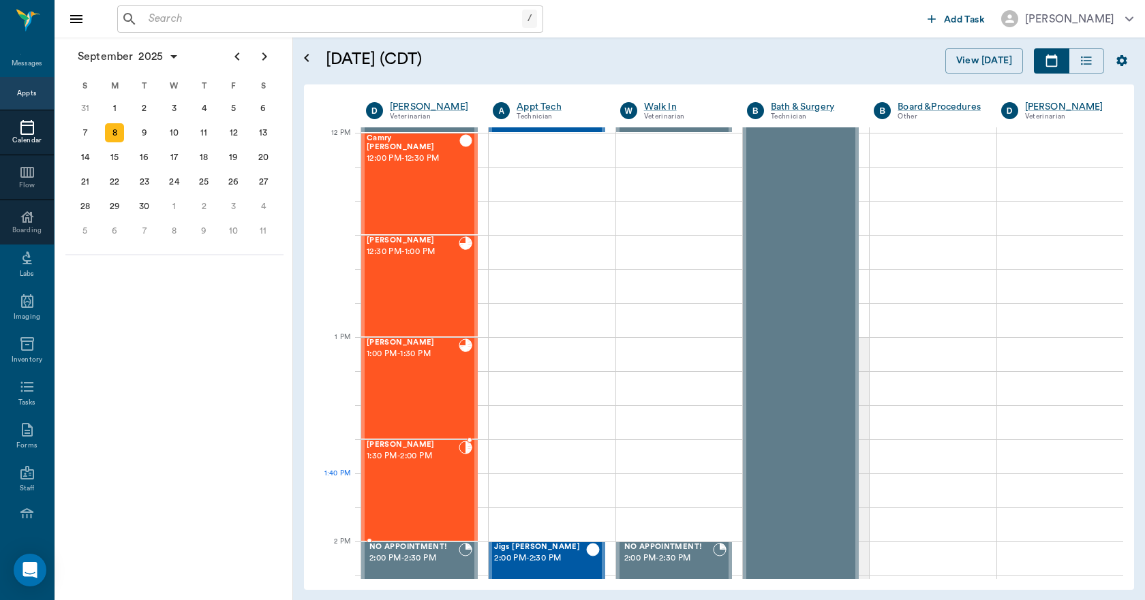
click at [429, 484] on div "[PERSON_NAME] 1:30 PM - 2:00 PM" at bounding box center [413, 490] width 92 height 99
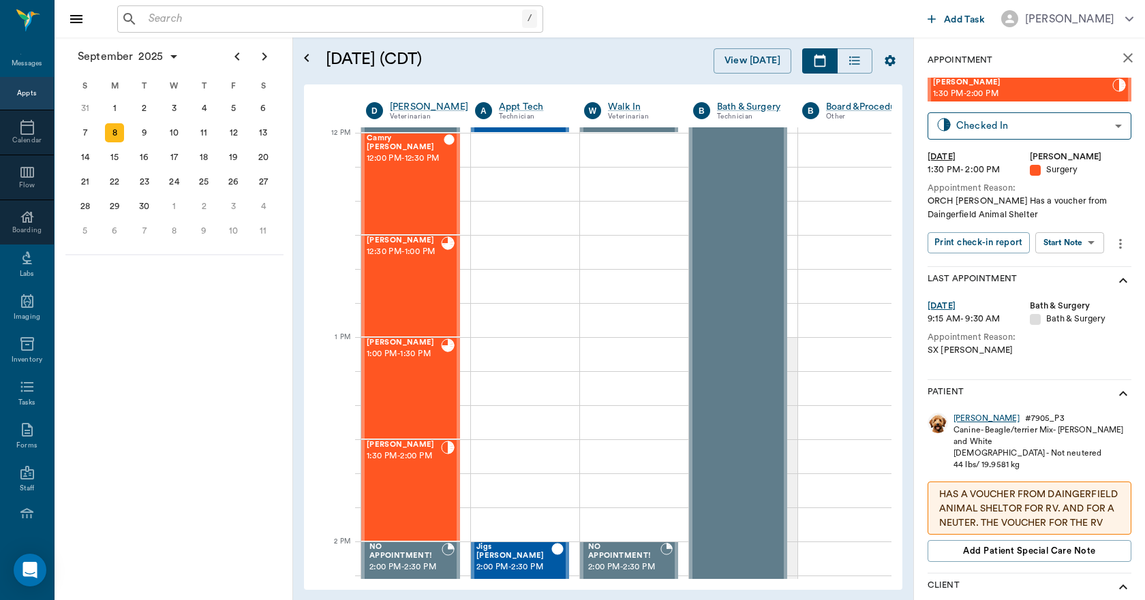
click at [965, 420] on div "[PERSON_NAME]" at bounding box center [986, 419] width 66 height 12
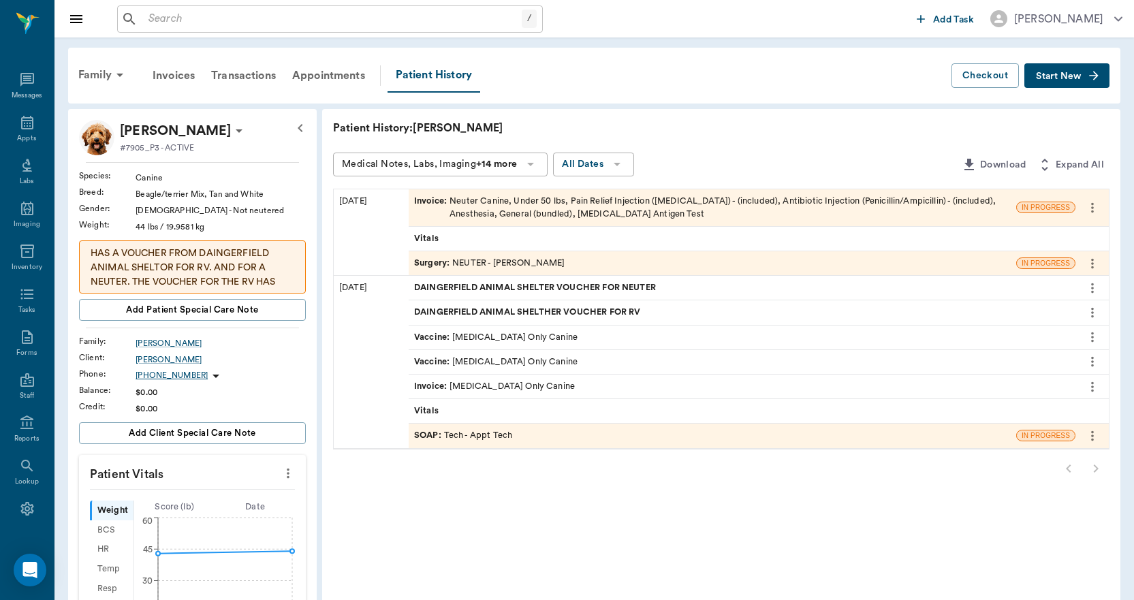
click at [501, 213] on div "Invoice : Neuter Canine, Under 50 lbs, Pain Relief Injection ([MEDICAL_DATA]) -…" at bounding box center [712, 208] width 597 height 26
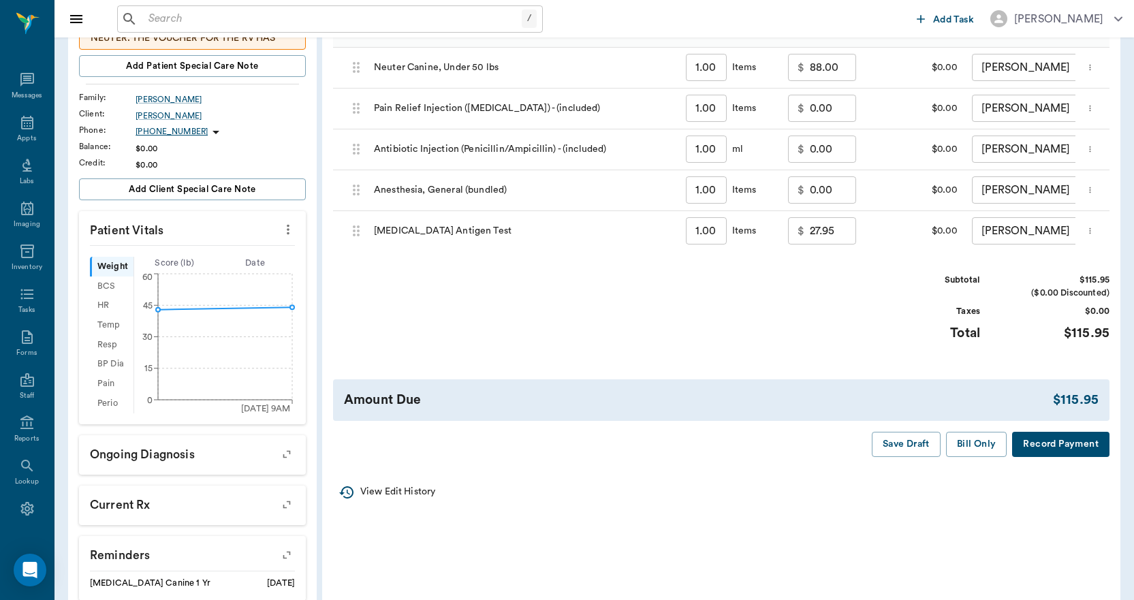
scroll to position [273, 0]
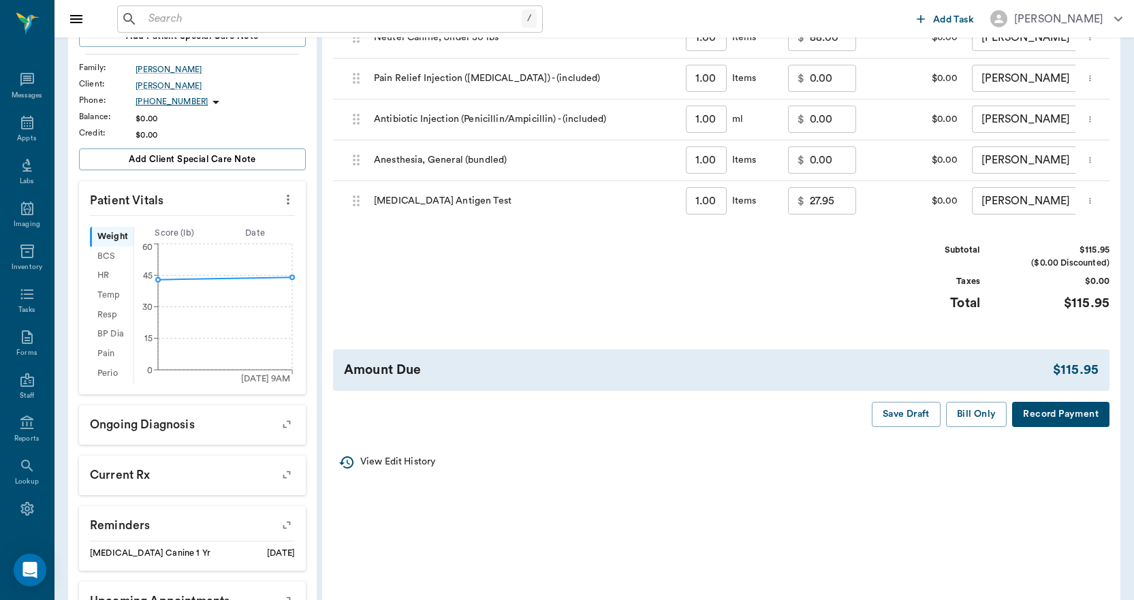
click at [1063, 425] on button "Record Payment" at bounding box center [1060, 414] width 97 height 25
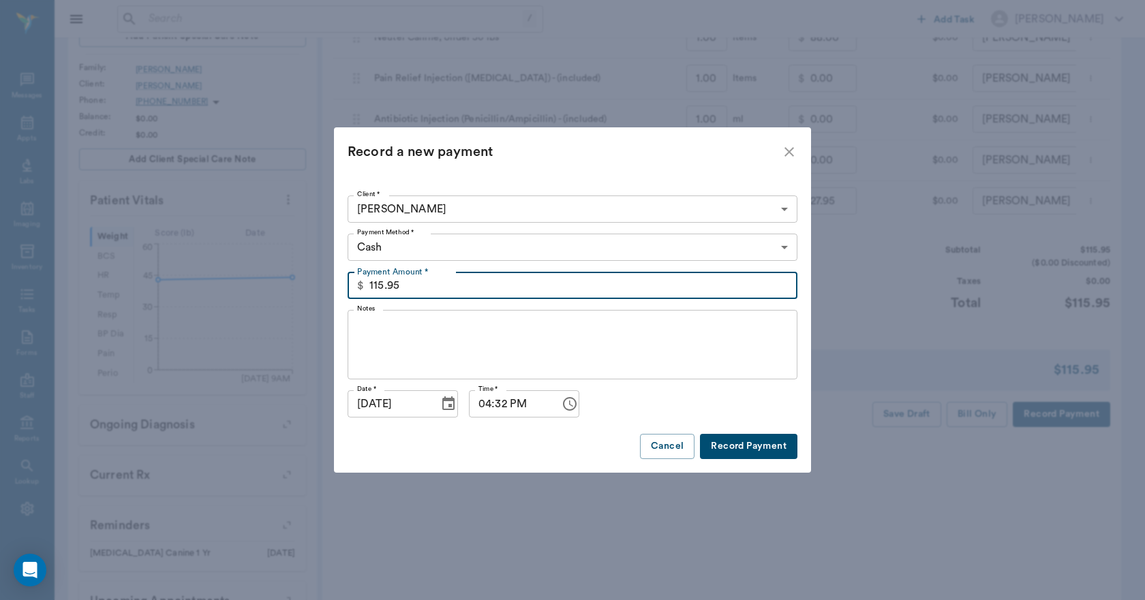
click at [445, 288] on input "115.95" at bounding box center [583, 285] width 428 height 27
type input "35.95"
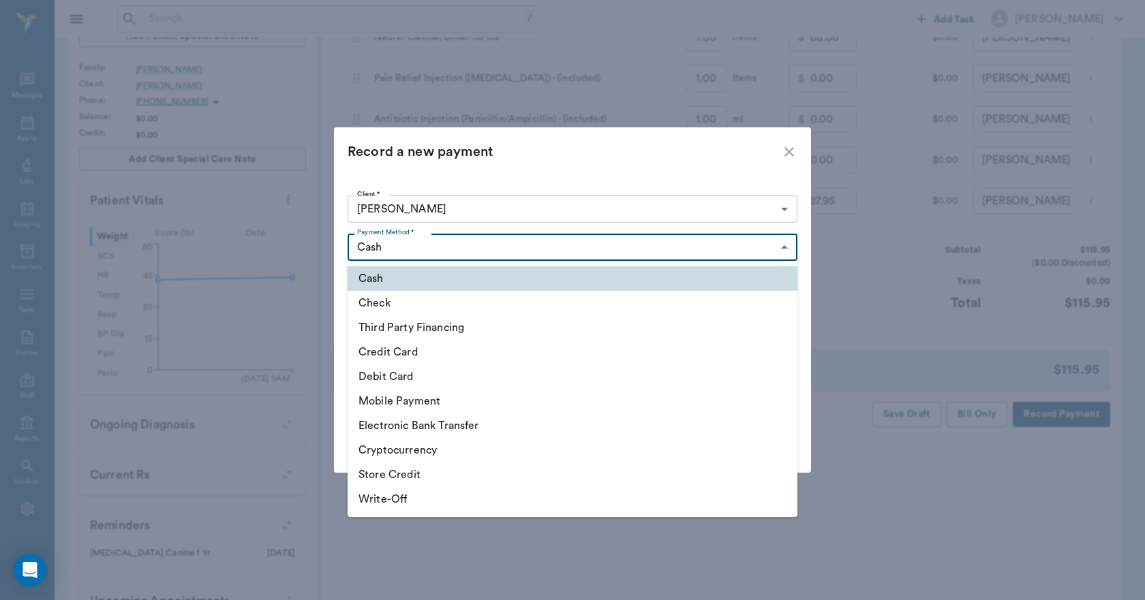
click at [438, 243] on body "/ ​ Add Task [PERSON_NAME] Nectar Messages Appts Labs Imaging Inventory Tasks F…" at bounding box center [572, 211] width 1145 height 968
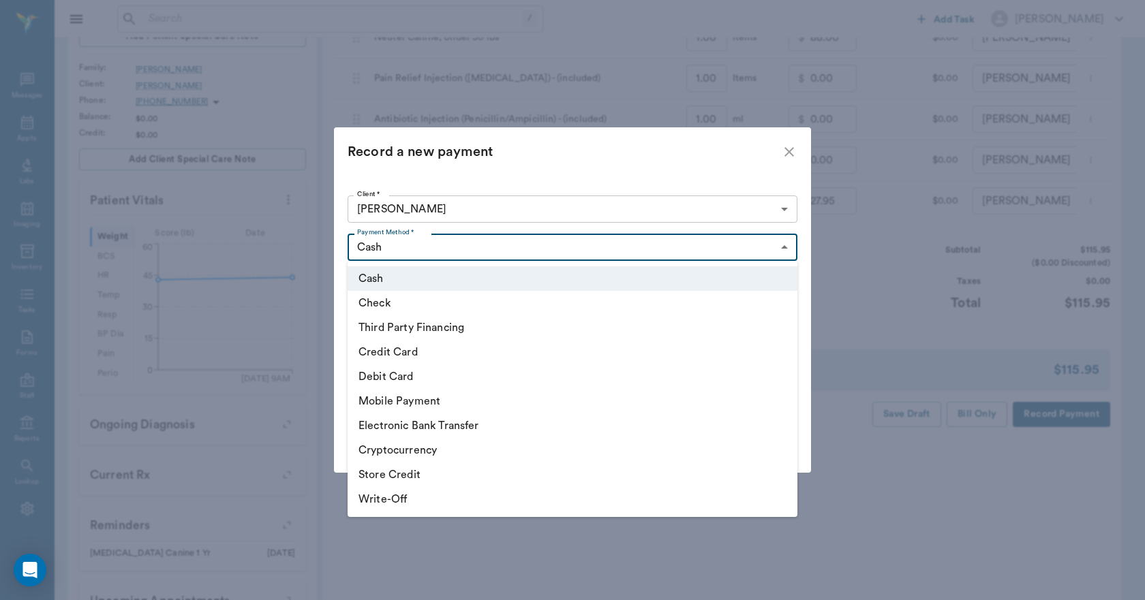
click at [393, 354] on li "Credit Card" at bounding box center [572, 352] width 450 height 25
type input "CREDIT_CARD"
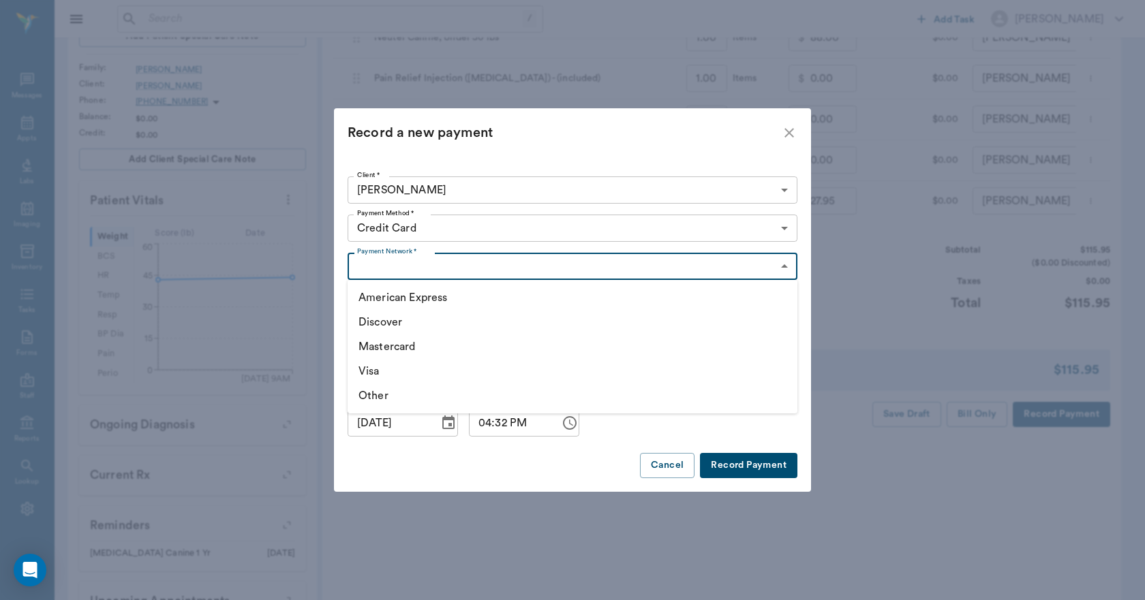
click at [420, 263] on body "/ ​ Add Task Dr. Bert Ellsworth Nectar Messages Appts Labs Imaging Inventory Ta…" at bounding box center [572, 211] width 1145 height 968
click at [389, 367] on li "Visa" at bounding box center [572, 371] width 450 height 25
type input "VISA"
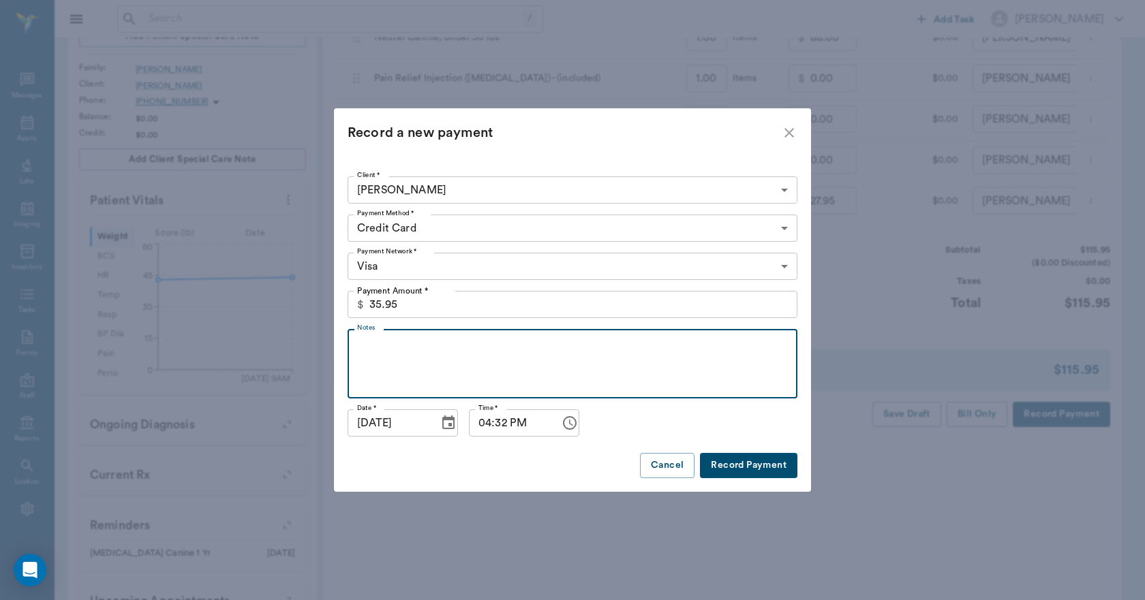
click at [608, 345] on textarea "Notes" at bounding box center [572, 364] width 431 height 47
type textarea "HAS VOUCHER FROM DAINGERFIELD ANIMAL SHELTER FOR $80 FOR NEUTER. LL"
click at [716, 457] on button "Record Payment" at bounding box center [748, 465] width 97 height 25
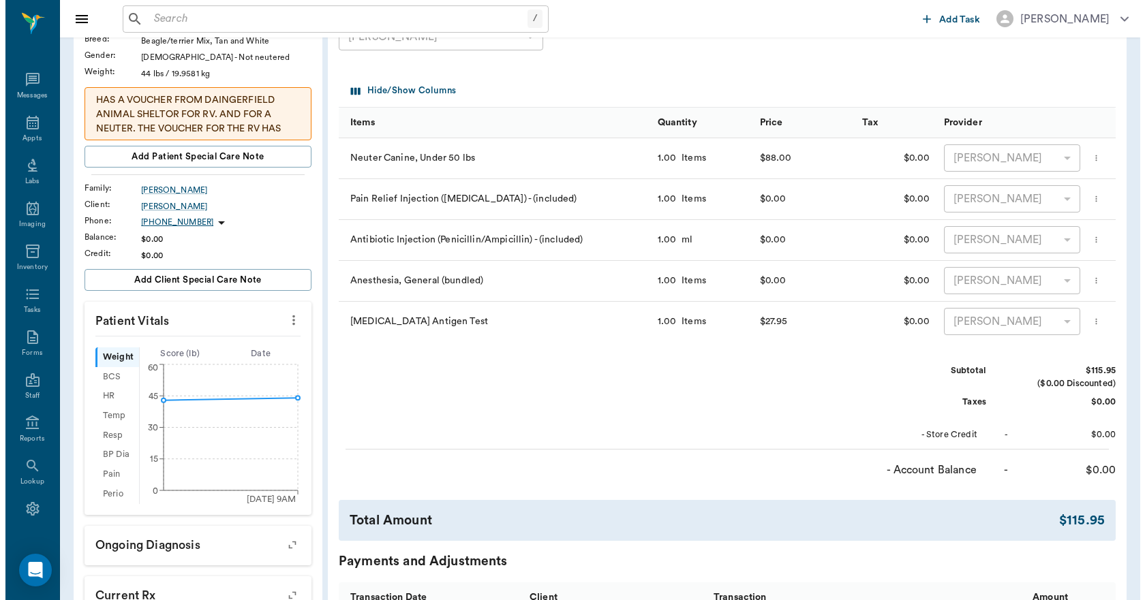
scroll to position [0, 0]
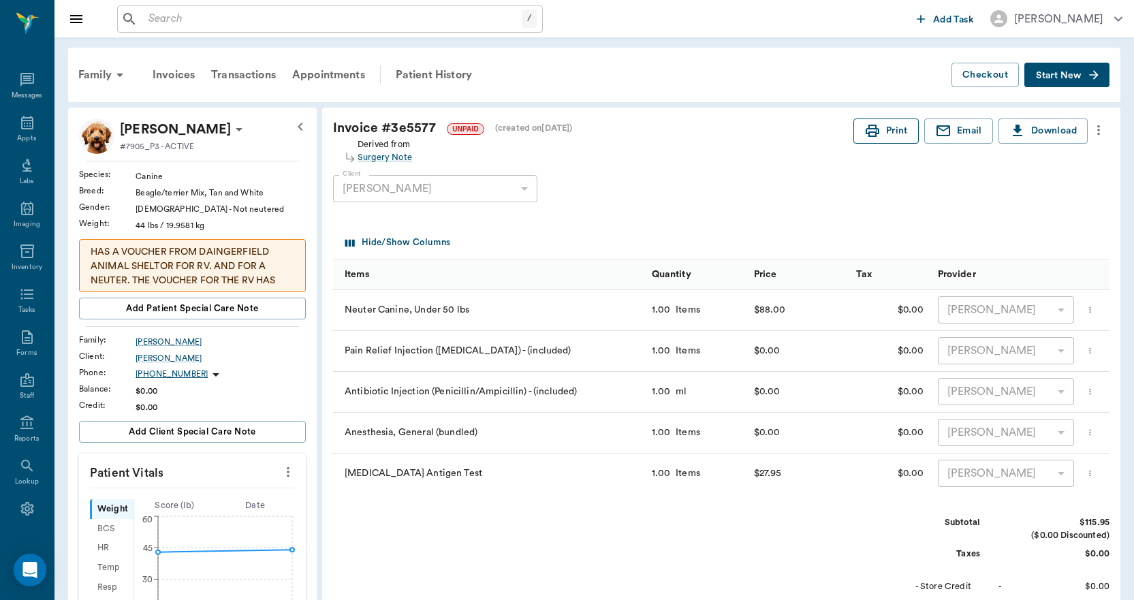
click at [891, 130] on button "Print" at bounding box center [886, 131] width 65 height 25
click at [7, 131] on div "Appts" at bounding box center [27, 130] width 54 height 43
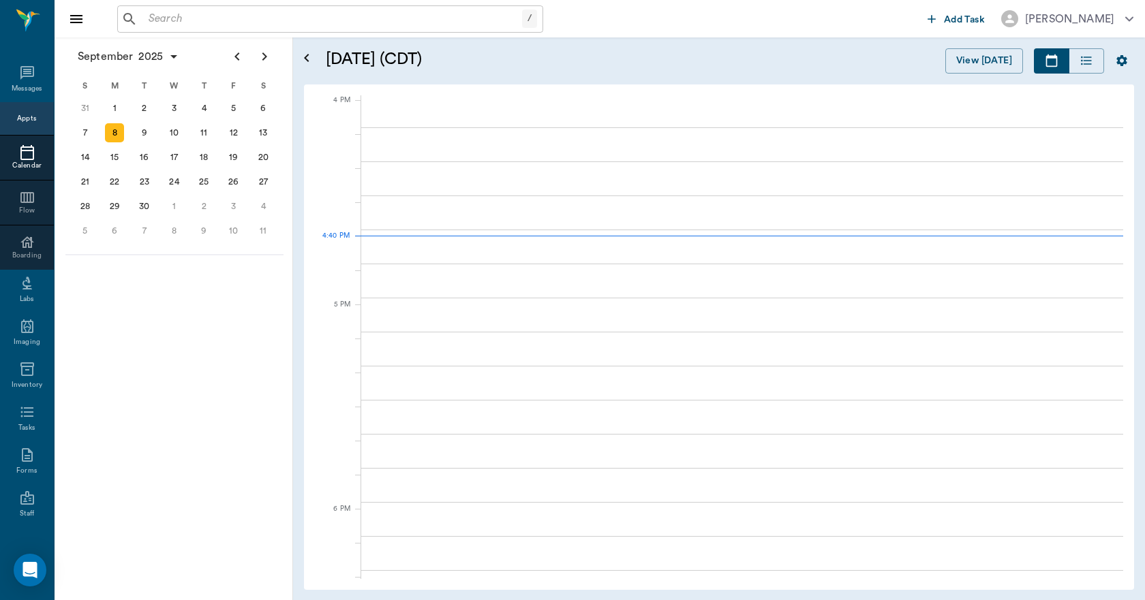
scroll to position [1636, 0]
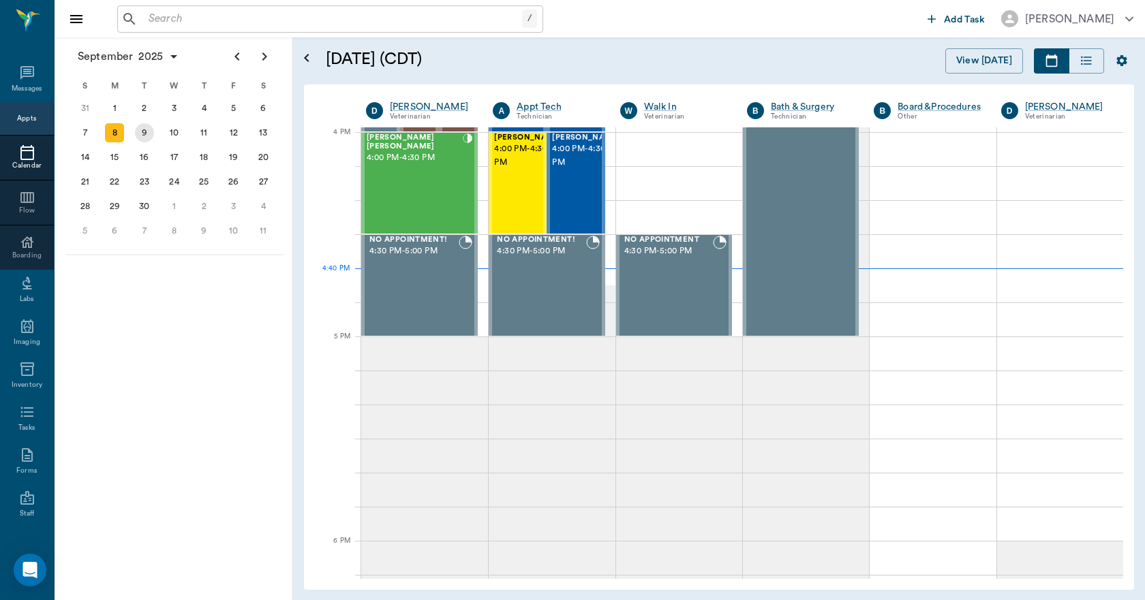
click at [140, 135] on div "9" at bounding box center [144, 132] width 19 height 19
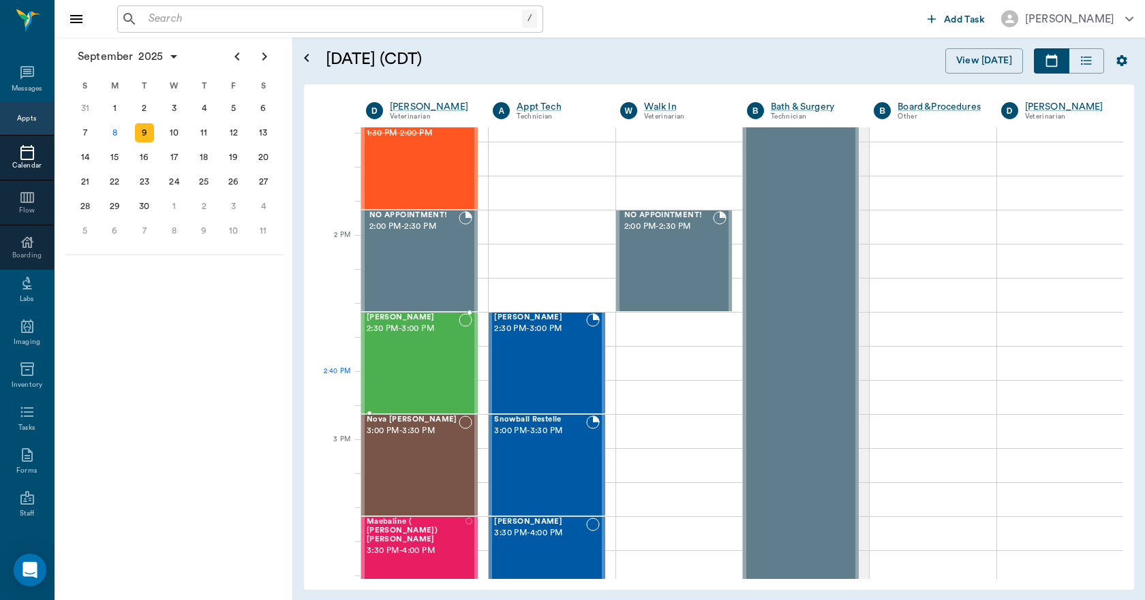
scroll to position [1158, 0]
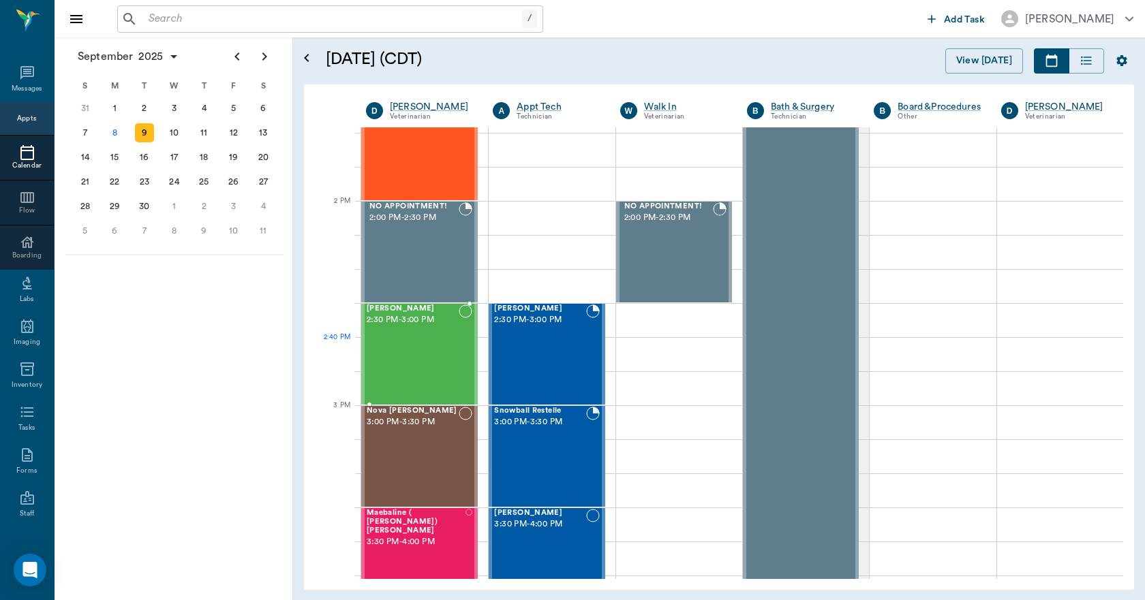
click at [452, 369] on div "Lucifer Marshall 2:30 PM - 3:00 PM" at bounding box center [413, 354] width 92 height 99
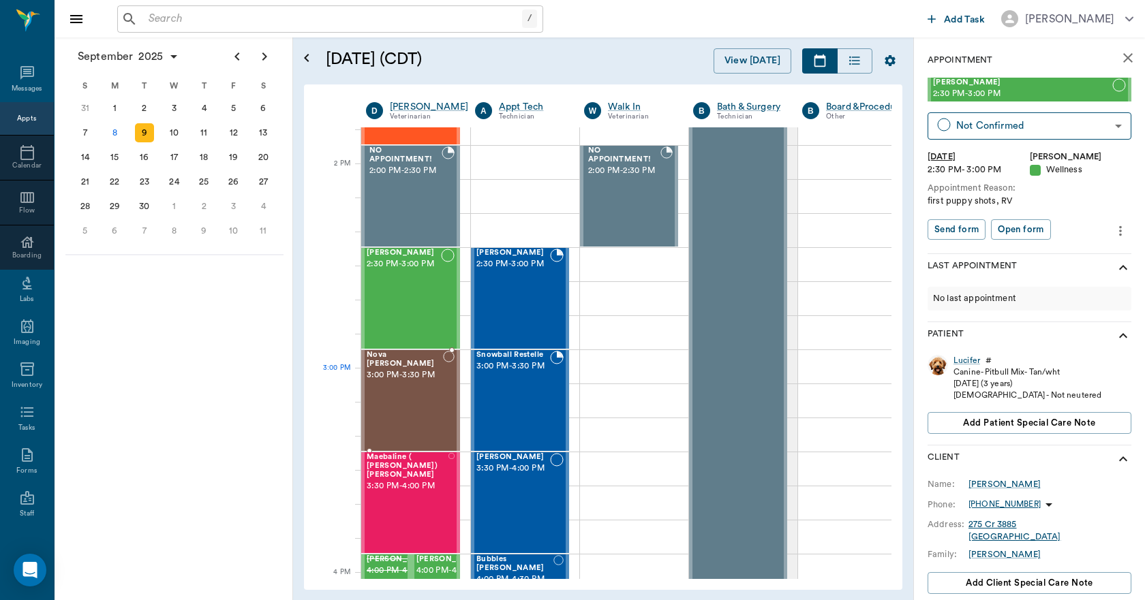
scroll to position [1226, 0]
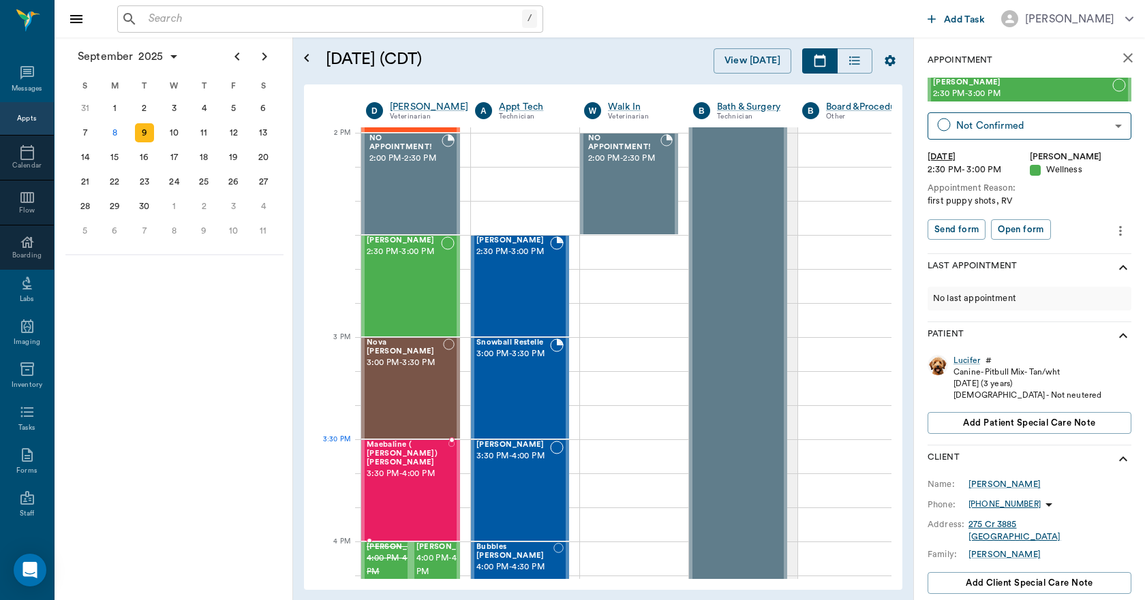
click at [439, 473] on div "Maebaline ( Mable) Thompson 3:30 PM - 4:00 PM" at bounding box center [408, 490] width 82 height 99
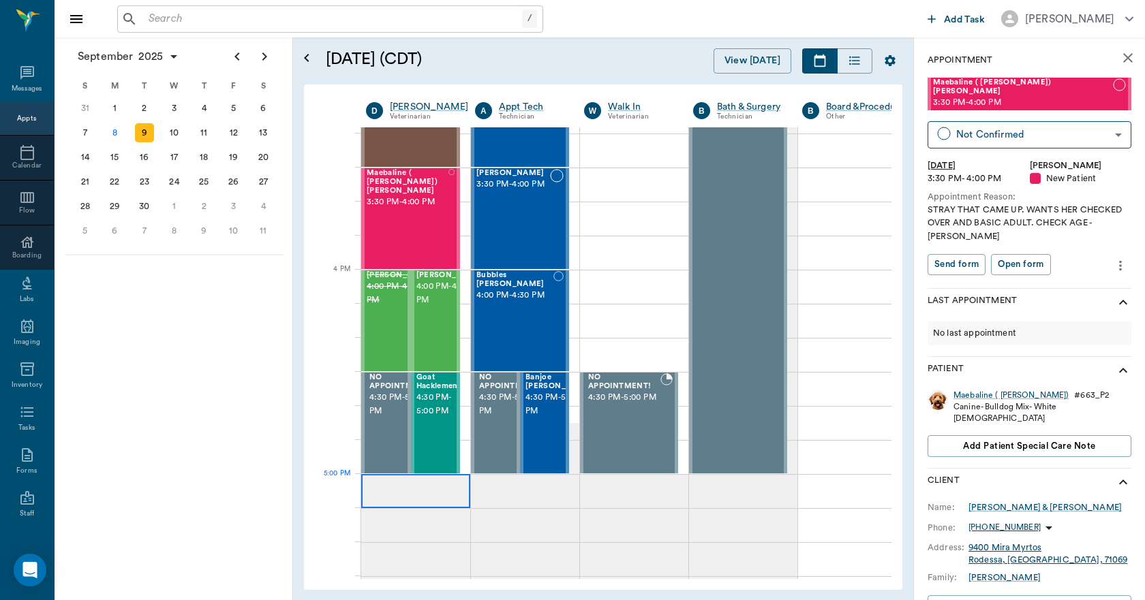
scroll to position [1499, 0]
click at [428, 431] on div "Goat Hacklemen 4:30 PM - 5:00 PM" at bounding box center [437, 422] width 42 height 99
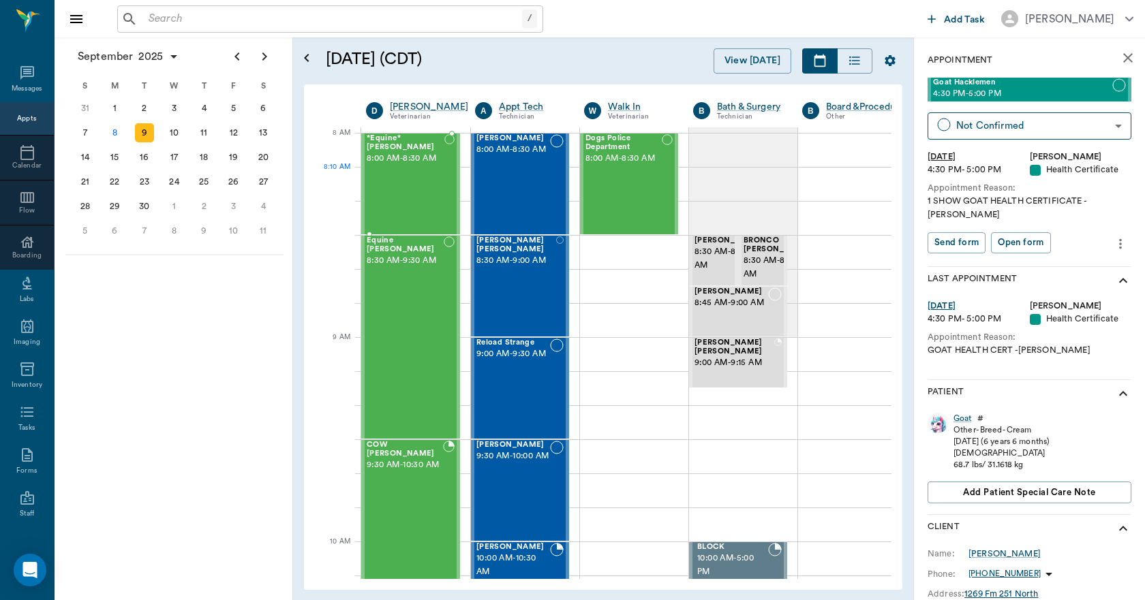
click at [395, 190] on div "*Equine* Harrison 8:00 AM - 8:30 AM" at bounding box center [406, 183] width 78 height 99
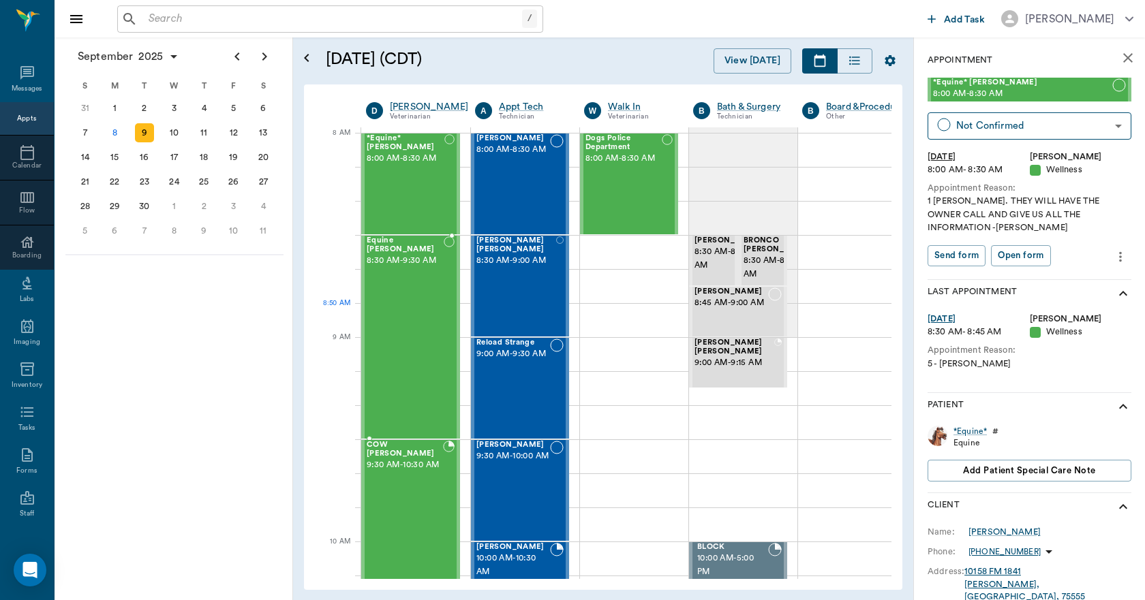
click at [433, 337] on div "Equine Bateman 8:30 AM - 9:30 AM" at bounding box center [405, 337] width 77 height 202
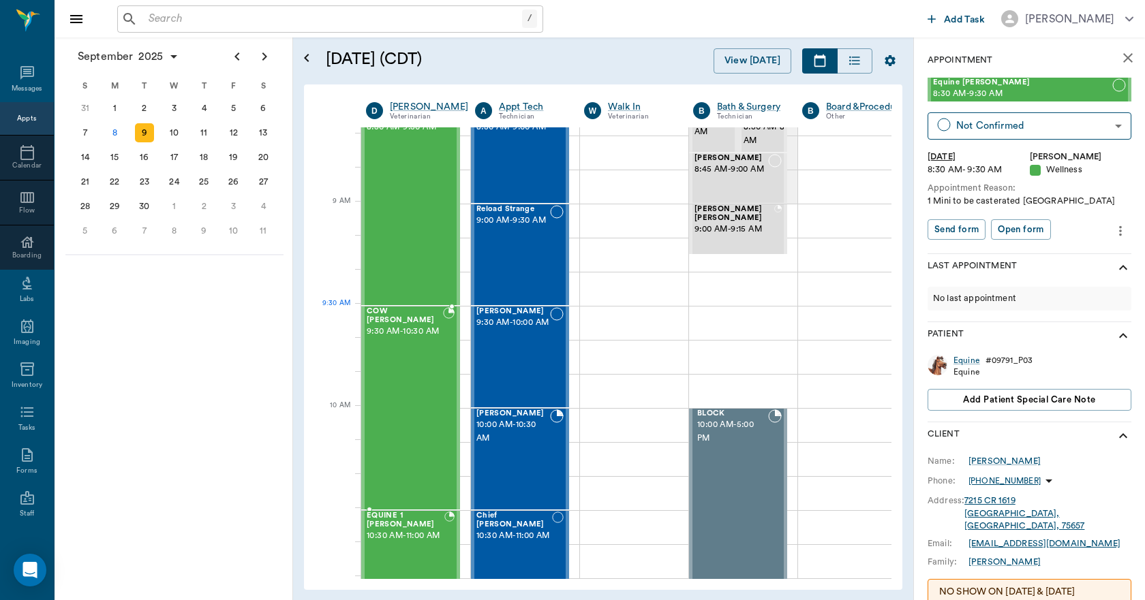
scroll to position [136, 0]
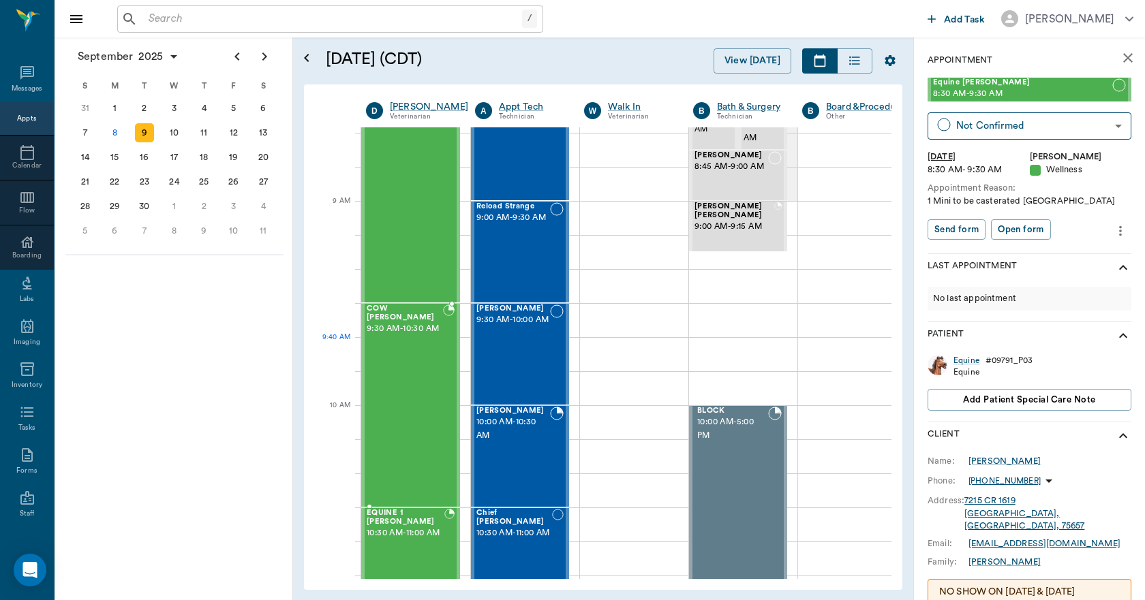
click at [436, 371] on div "COW Reid 9:30 AM - 10:30 AM" at bounding box center [405, 406] width 76 height 202
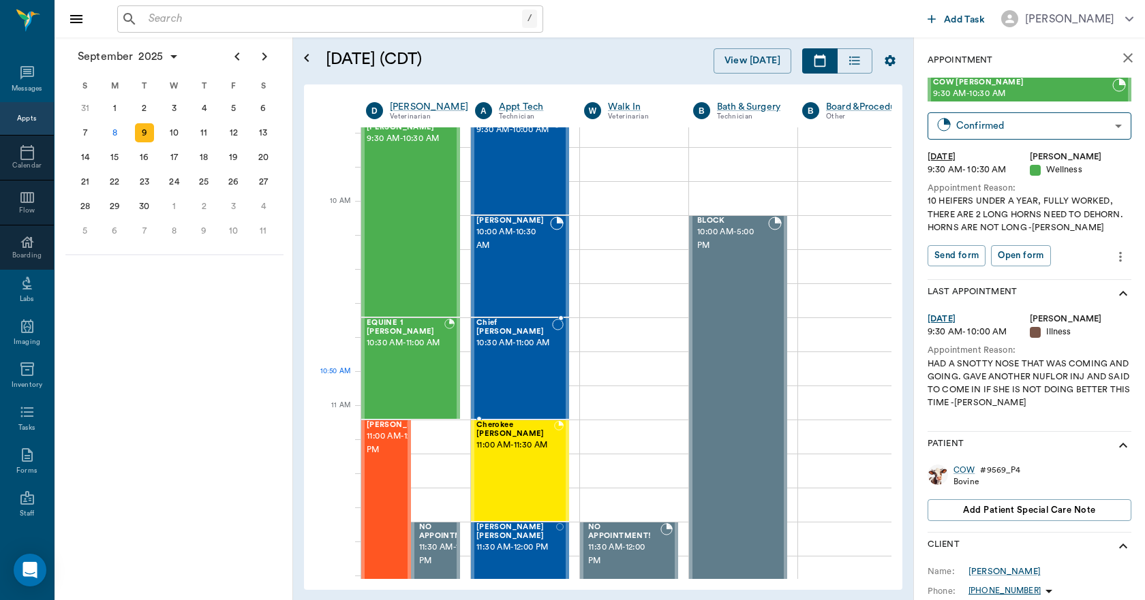
scroll to position [341, 0]
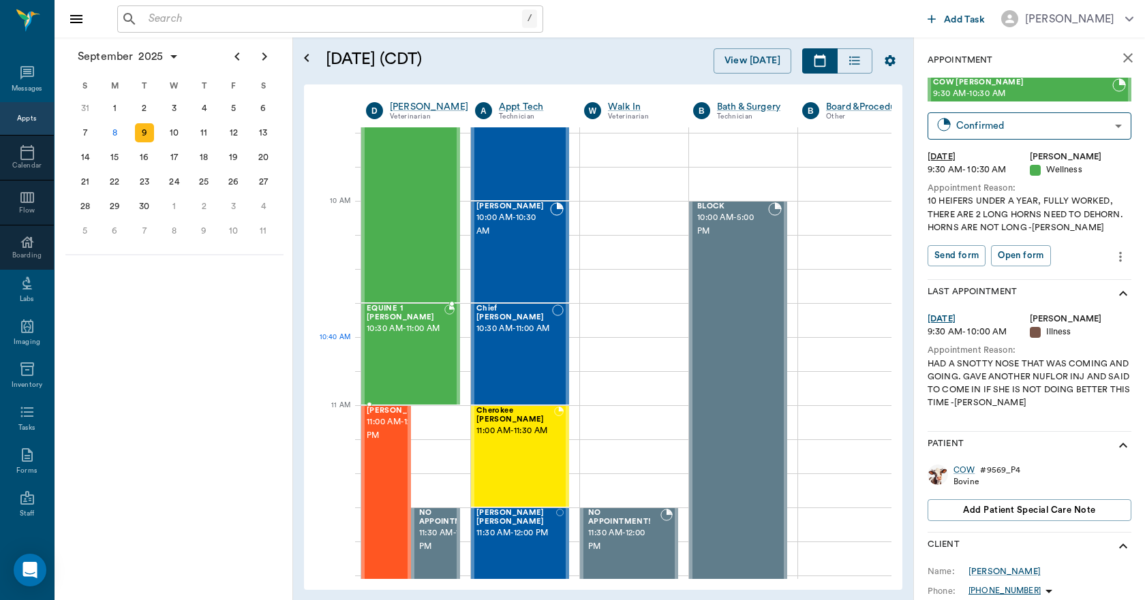
click at [417, 353] on div "EQUINE 1 HARRIS 10:30 AM - 11:00 AM" at bounding box center [406, 354] width 78 height 99
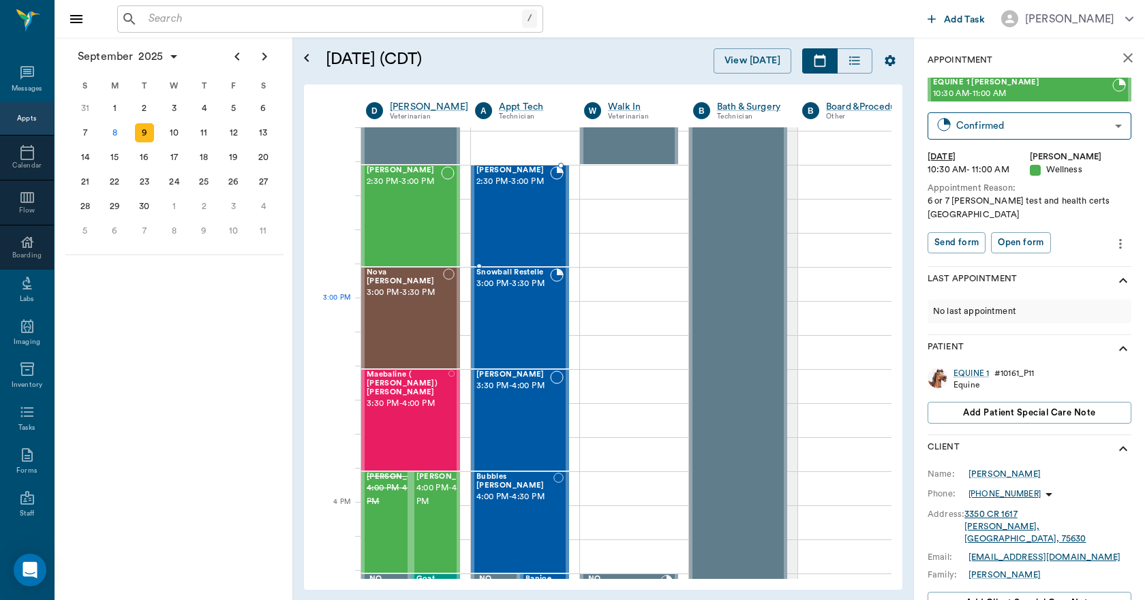
scroll to position [1431, 0]
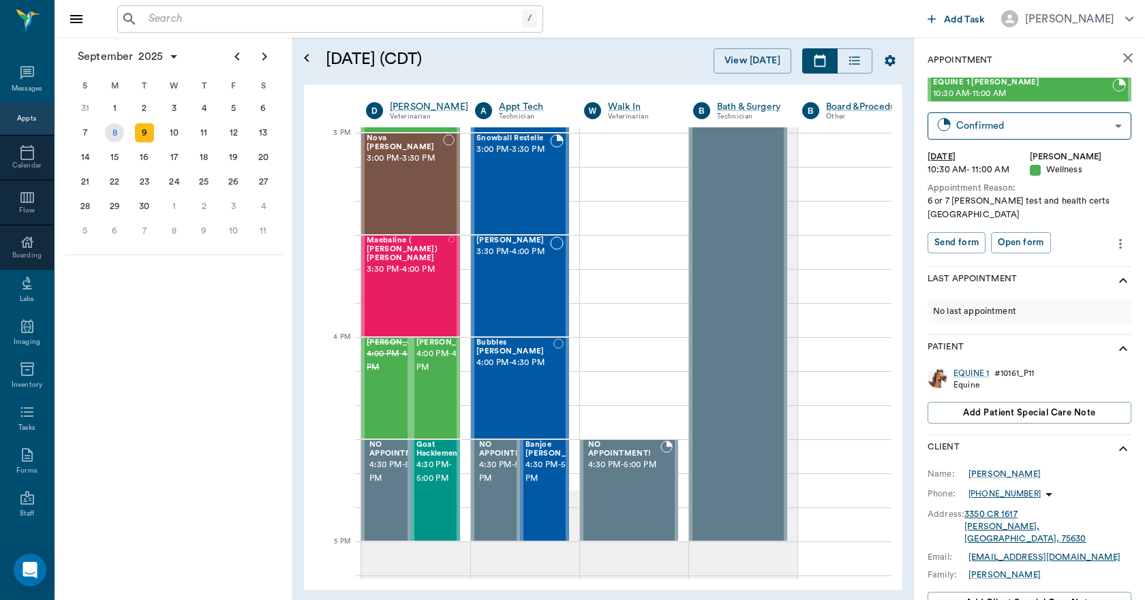
click at [114, 129] on div "8" at bounding box center [114, 132] width 19 height 19
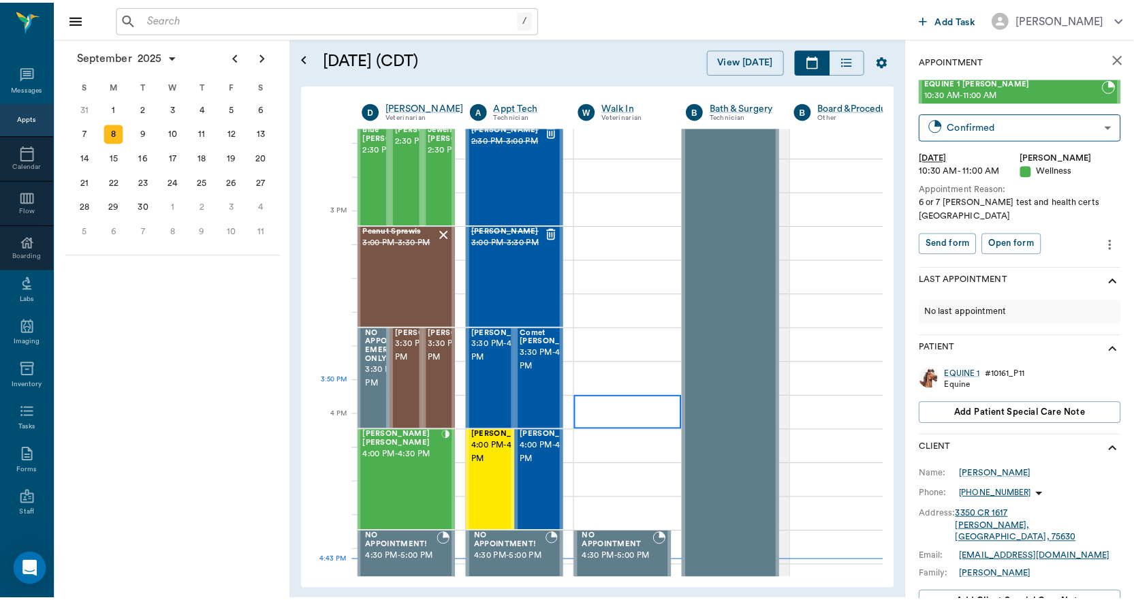
scroll to position [1363, 1]
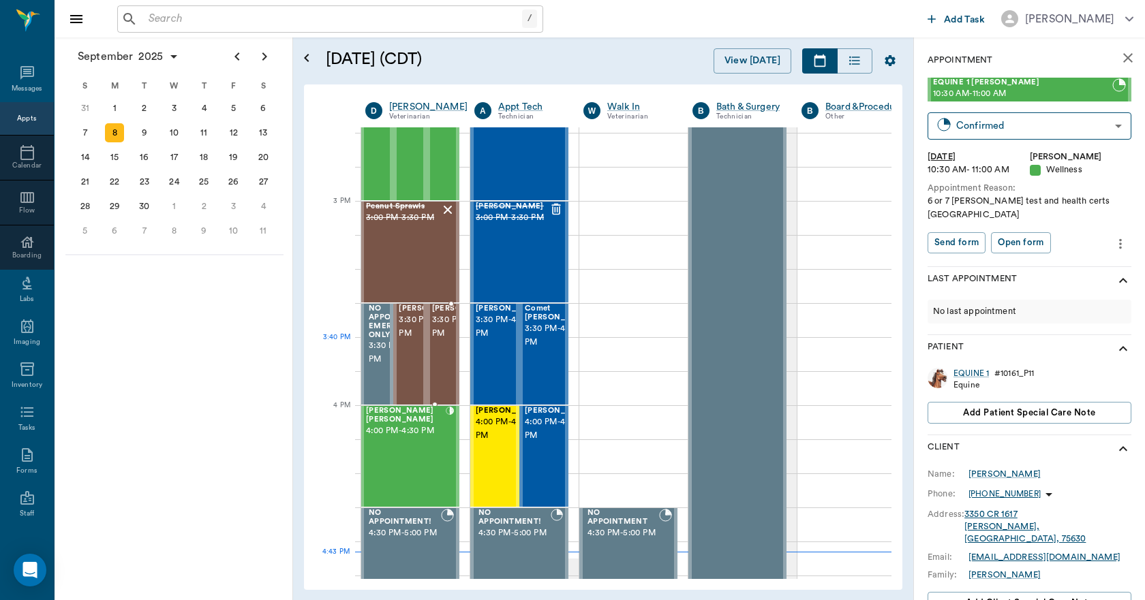
click at [448, 341] on span "3:30 PM - 4:00 PM" at bounding box center [466, 326] width 68 height 27
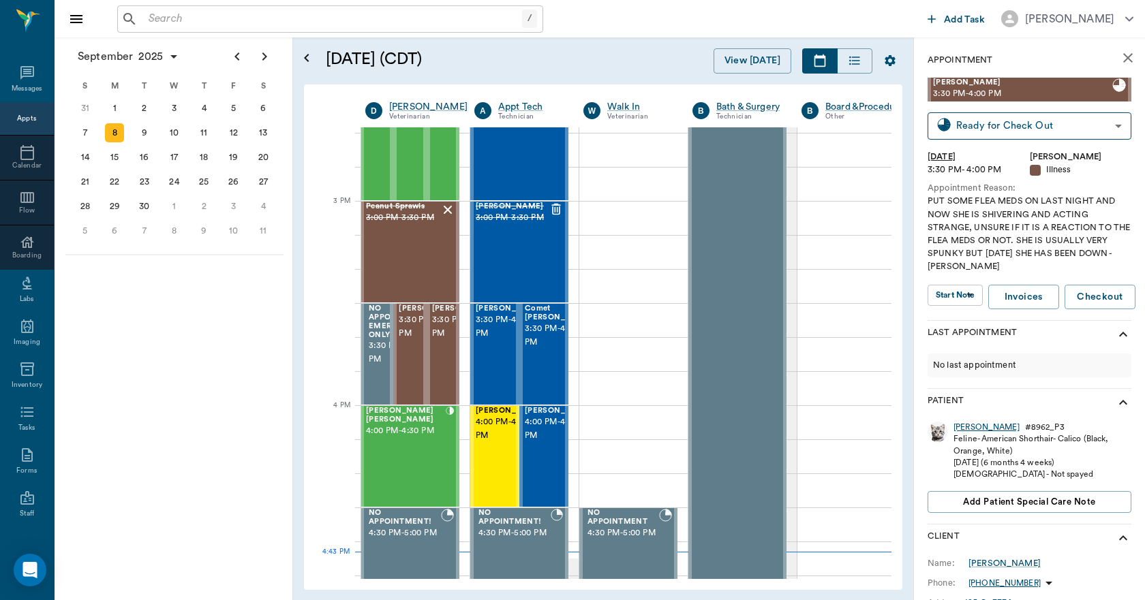
click at [963, 432] on div "Mitzi" at bounding box center [986, 428] width 66 height 12
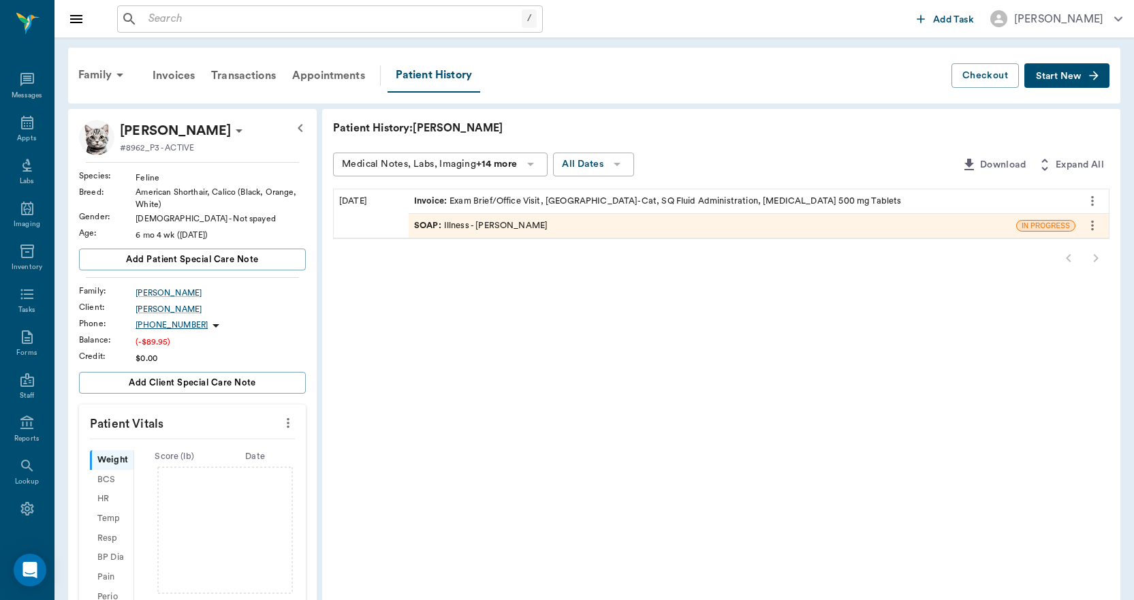
click at [520, 199] on div "Invoice : Exam Brief/Office Visit, Bath-Cat, SQ Fluid Administration, Methocarb…" at bounding box center [658, 201] width 488 height 13
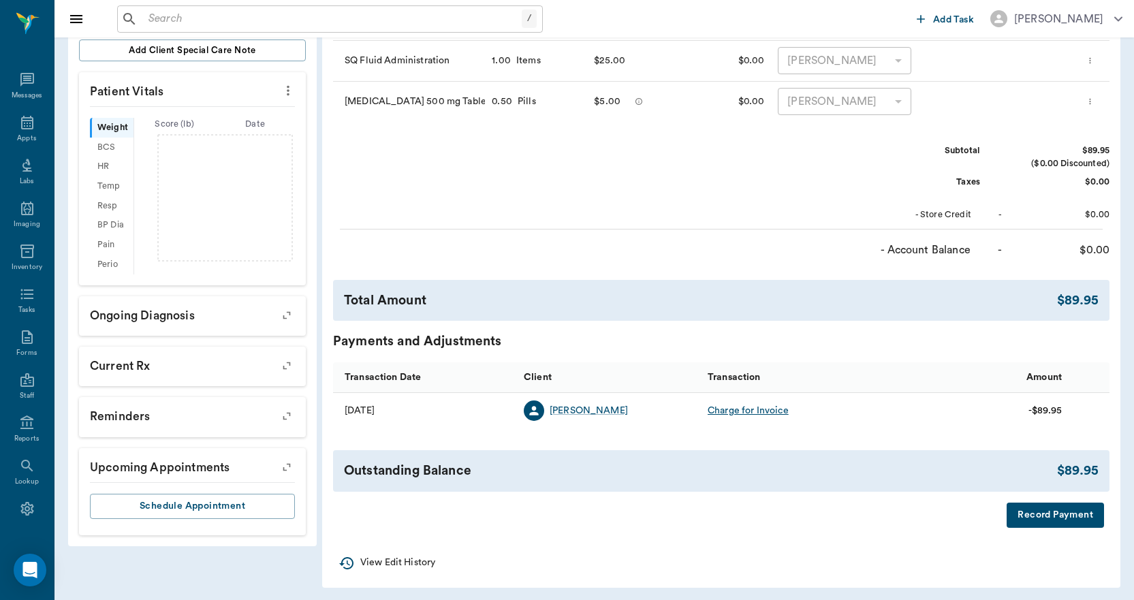
scroll to position [335, 0]
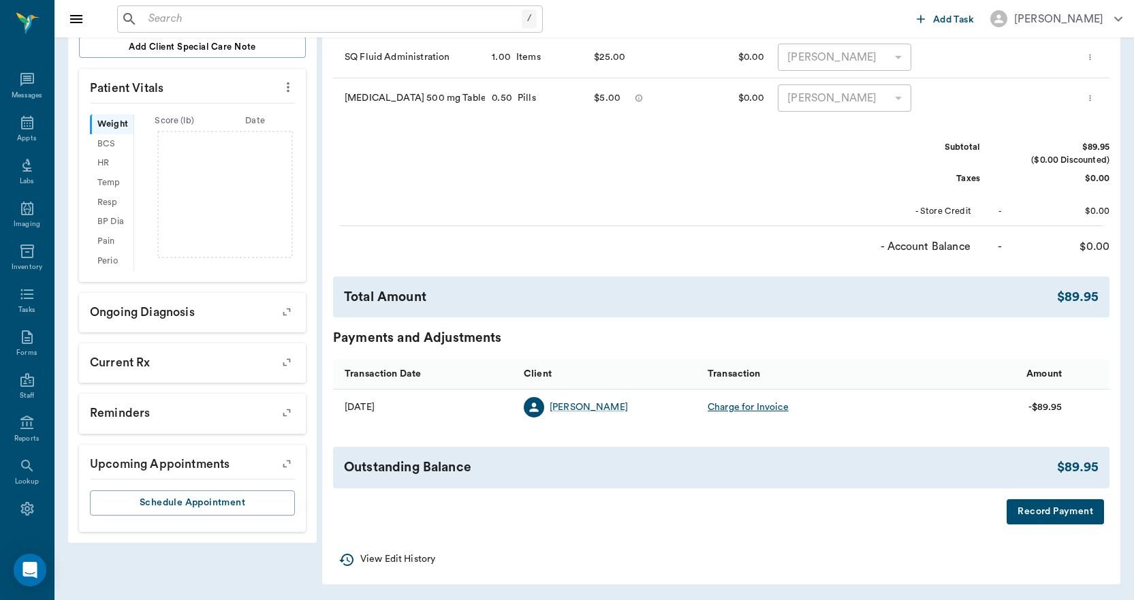
click at [1033, 511] on button "Record Payment" at bounding box center [1055, 511] width 97 height 25
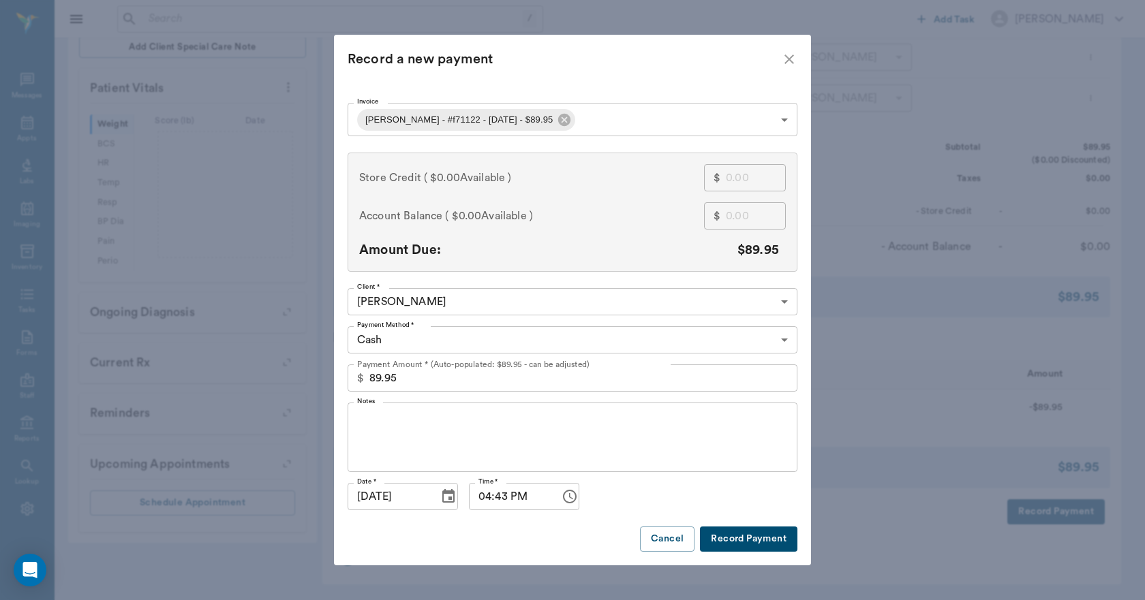
click at [416, 340] on body "/ ​ Add Task Dr. Bert Ellsworth Nectar Messages Appts Labs Imaging Inventory Ta…" at bounding box center [572, 132] width 1145 height 935
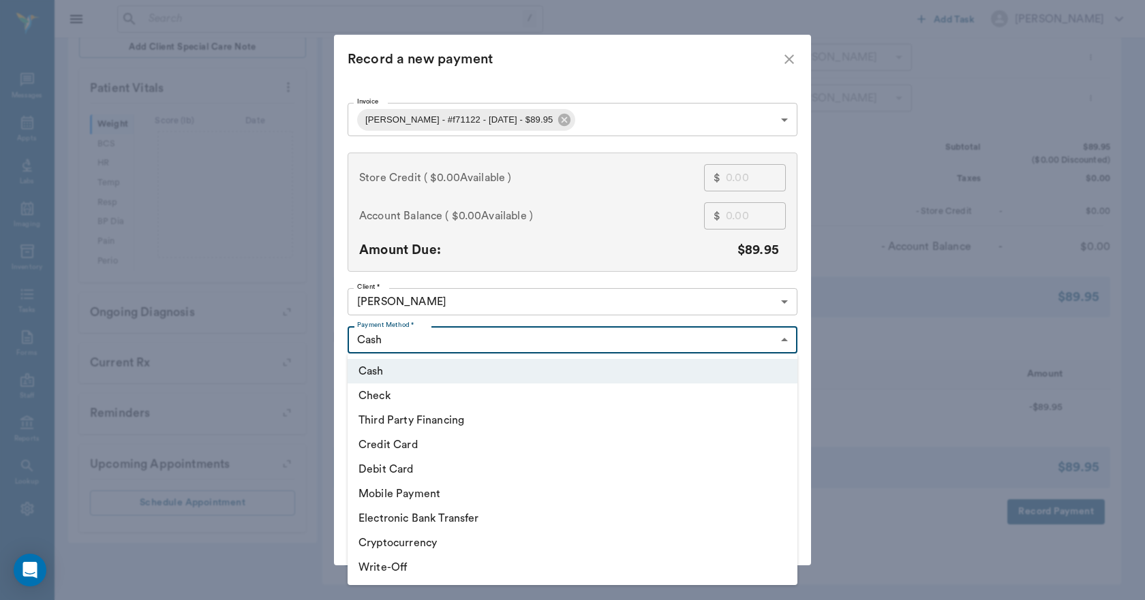
click at [400, 441] on li "Credit Card" at bounding box center [572, 445] width 450 height 25
type input "CREDIT_CARD"
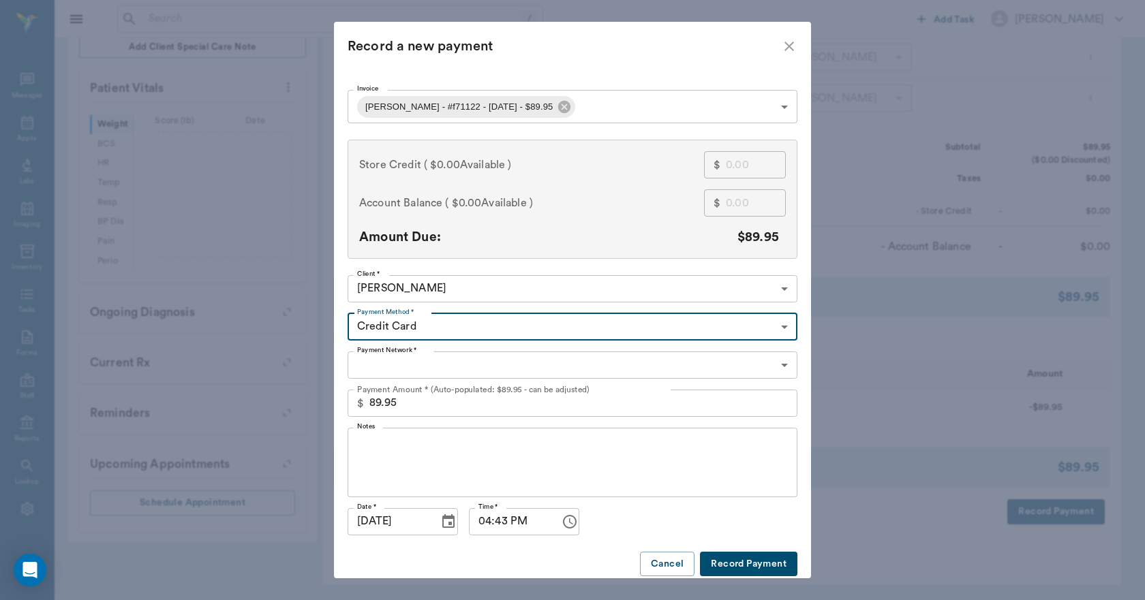
click at [399, 362] on body "/ ​ Add Task Dr. Bert Ellsworth Nectar Messages Appts Labs Imaging Inventory Ta…" at bounding box center [572, 132] width 1145 height 935
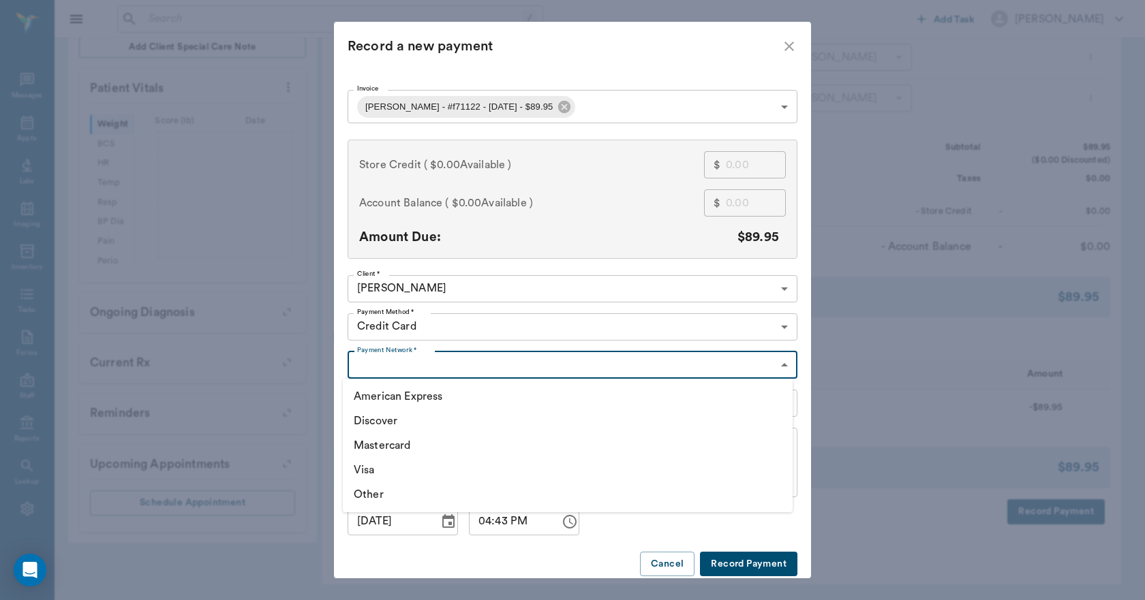
click at [354, 463] on li "Visa" at bounding box center [568, 470] width 450 height 25
type input "VISA"
click at [735, 562] on button "Record Payment" at bounding box center [748, 564] width 97 height 25
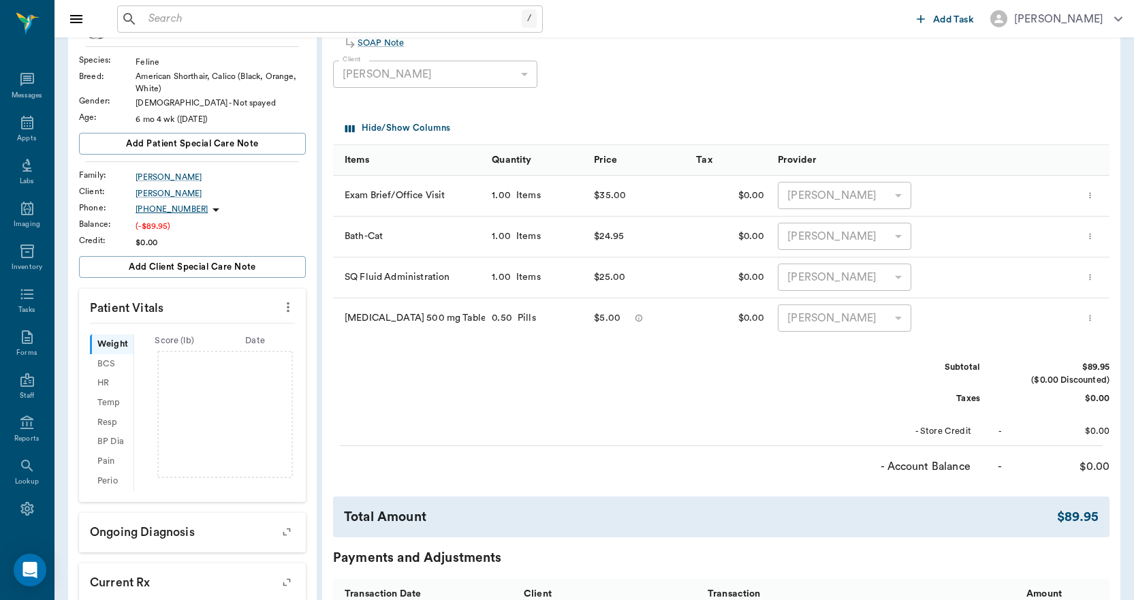
scroll to position [62, 0]
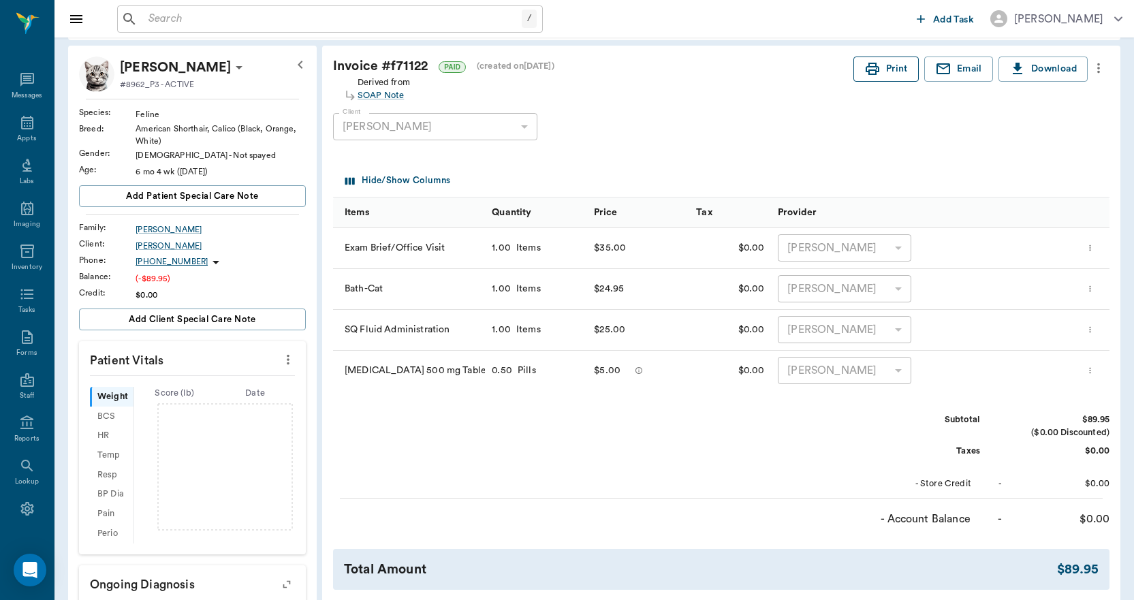
click at [883, 75] on button "Print" at bounding box center [886, 69] width 65 height 25
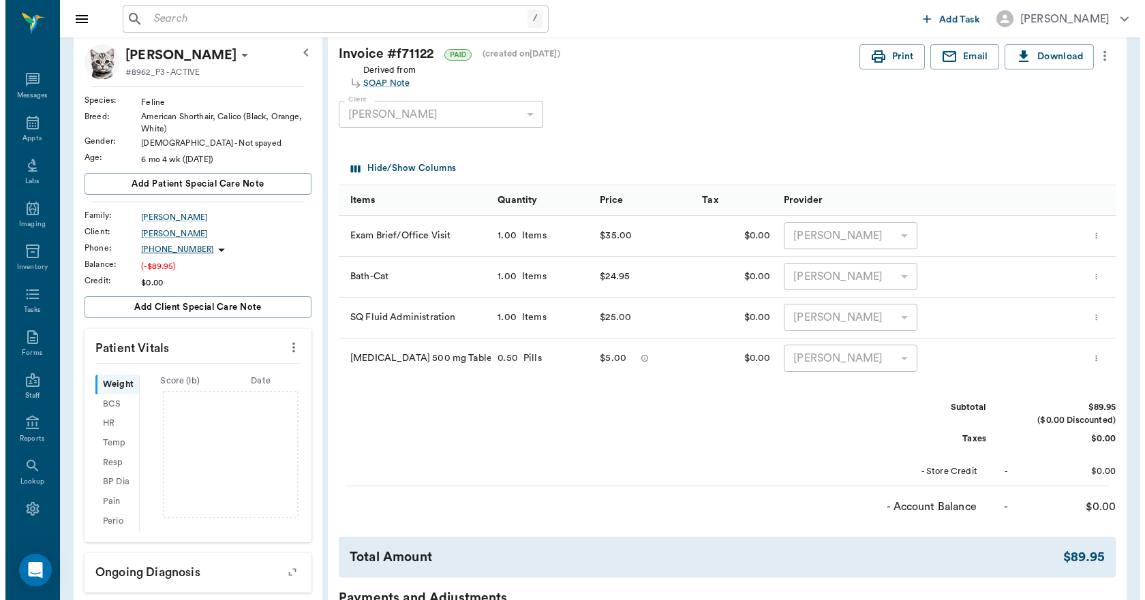
scroll to position [0, 0]
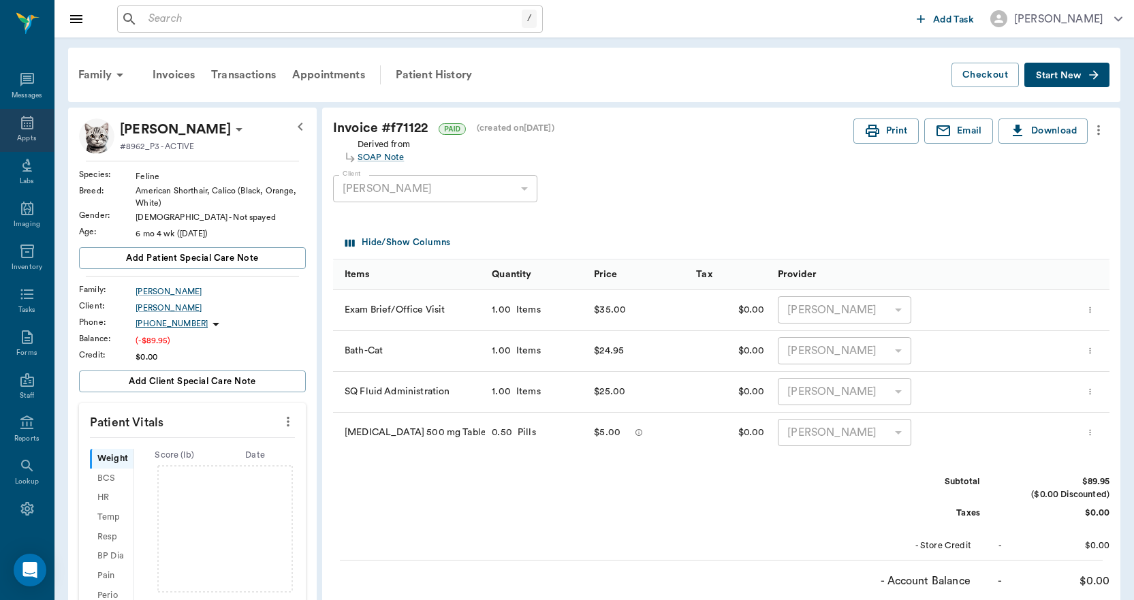
click at [19, 125] on icon at bounding box center [27, 122] width 16 height 16
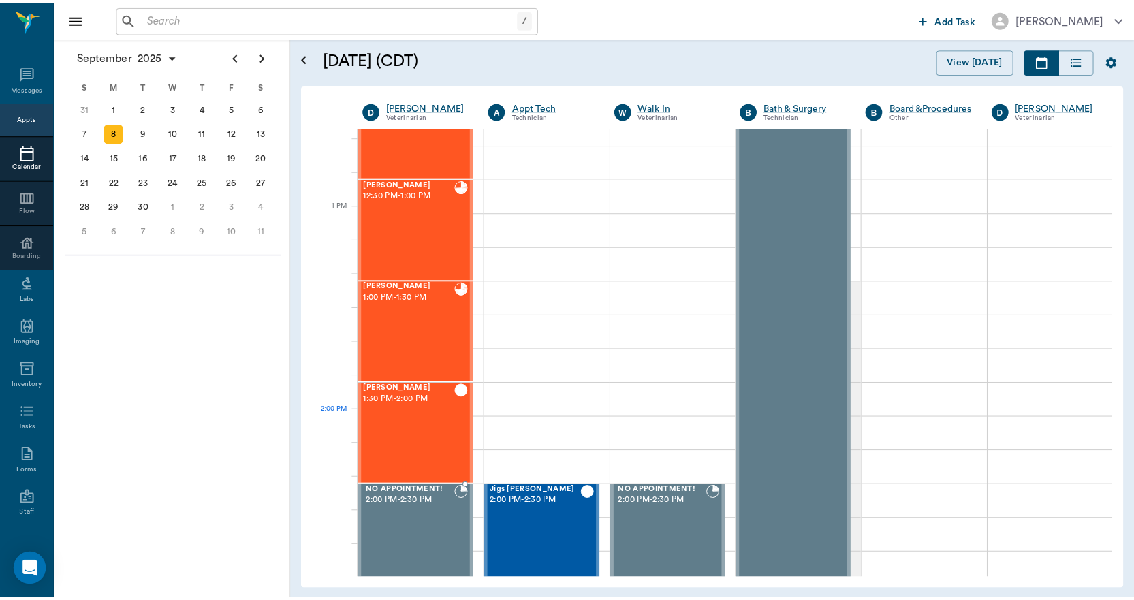
scroll to position [820, 0]
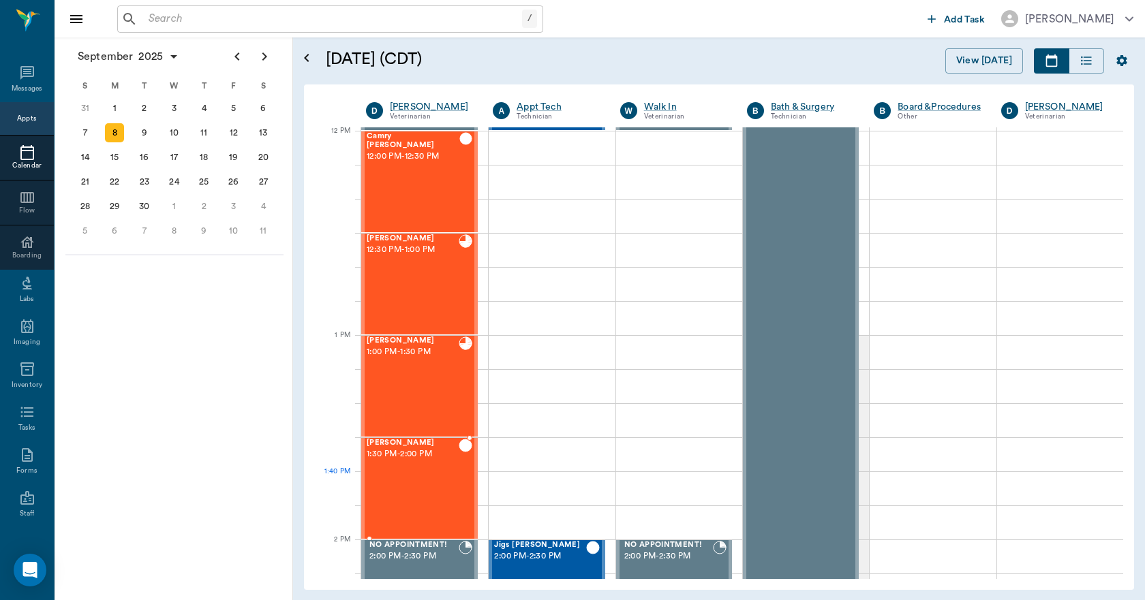
click at [429, 474] on div "Joey Gutierrez 1:30 PM - 2:00 PM" at bounding box center [413, 488] width 92 height 99
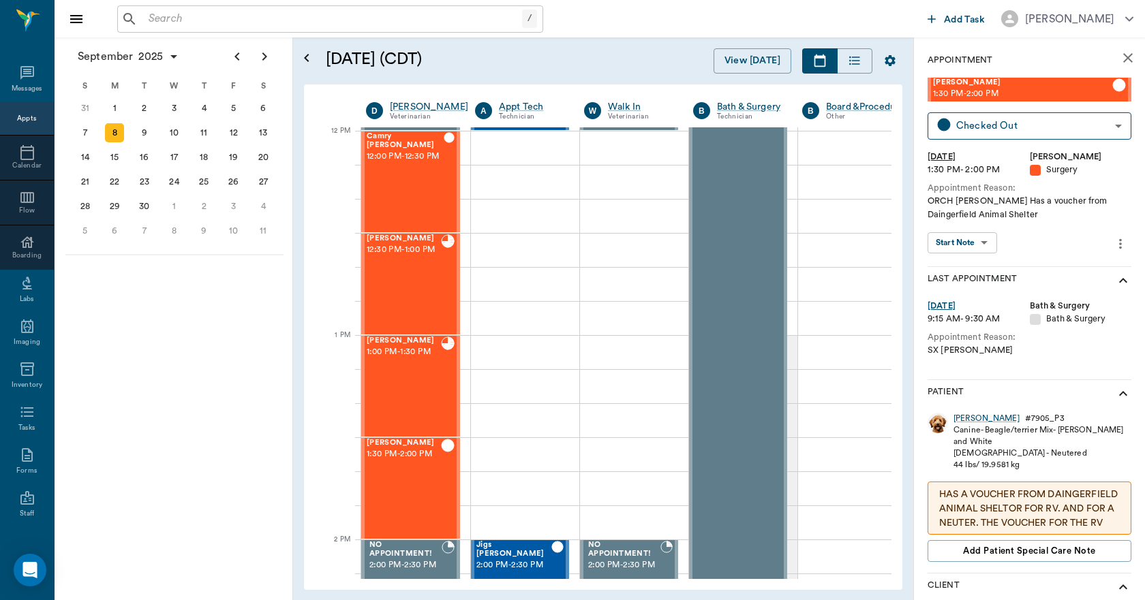
click at [962, 425] on div "Canine - Beagle/terrier Mix - Tan and White" at bounding box center [1042, 435] width 178 height 23
click at [959, 420] on div "Joey" at bounding box center [986, 419] width 66 height 12
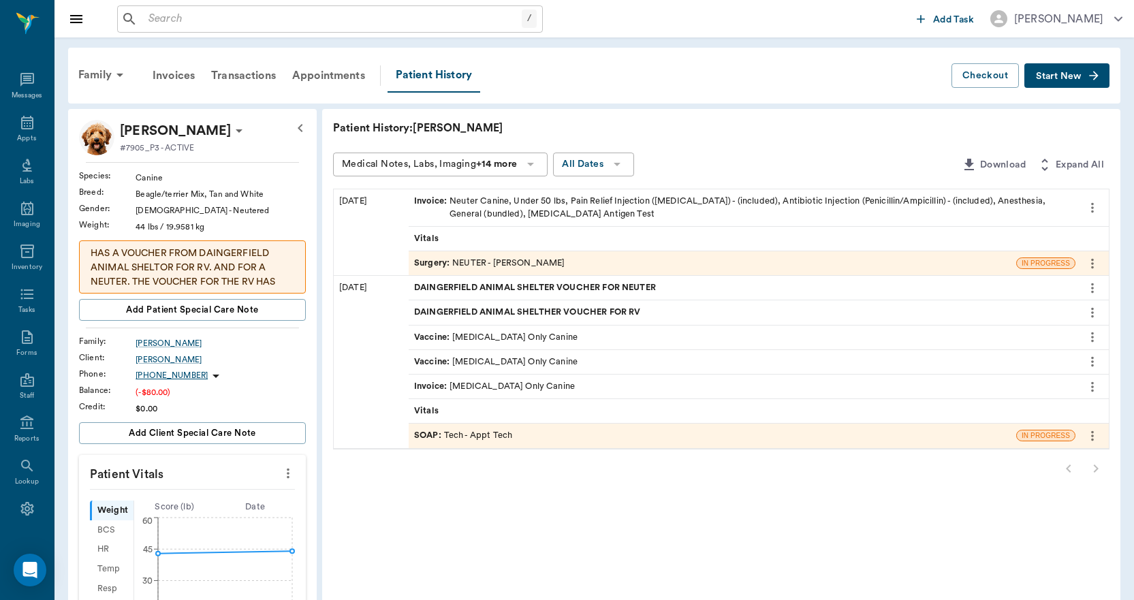
click at [592, 287] on span "DAINGERFIELD ANIMAL SHELTER VOUCHER FOR NEUTER" at bounding box center [536, 287] width 245 height 13
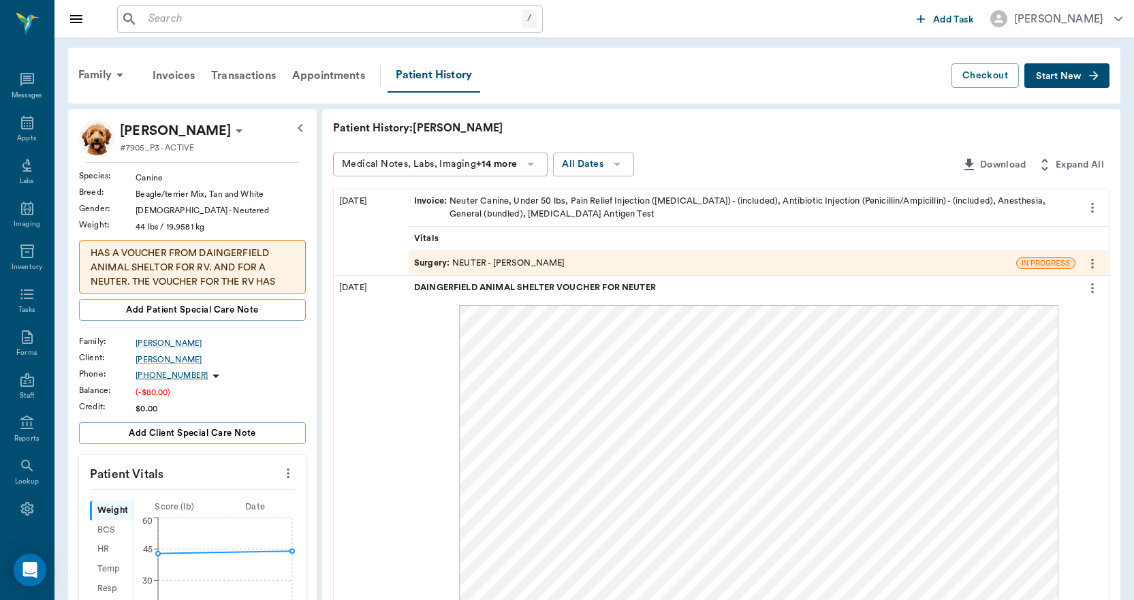
click at [252, 274] on p "HAS A VOUCHER FROM DAINGERFIELD ANIMAL SHELTOR FOR RV. AND FOR A NEUTER. THE VO…" at bounding box center [193, 275] width 204 height 57
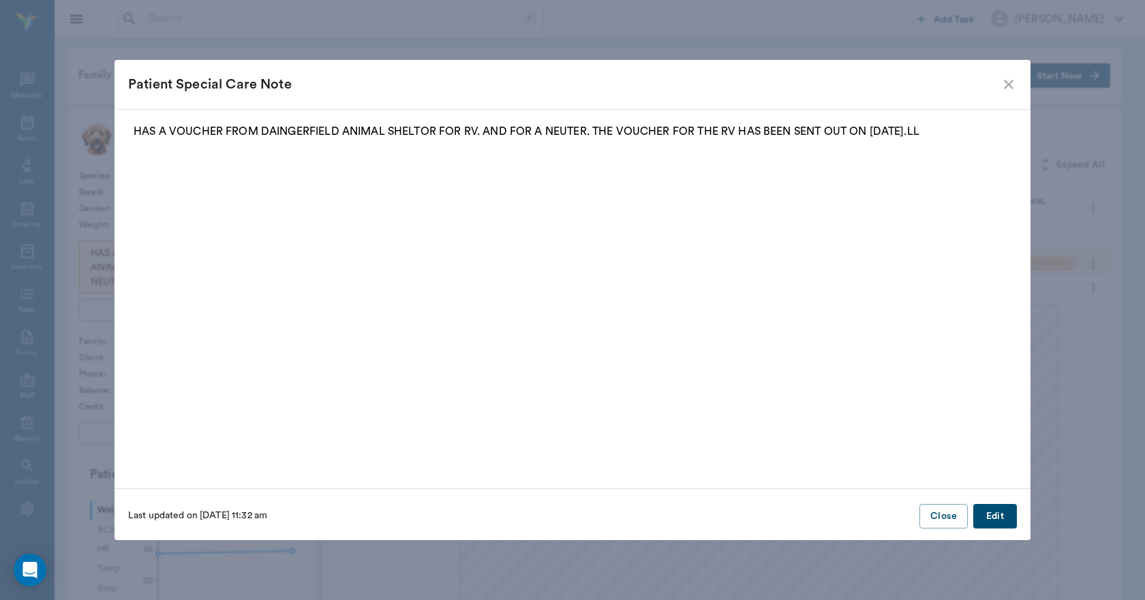
click at [936, 129] on p "HAS A VOUCHER FROM DAINGERFIELD ANIMAL SHELTOR FOR RV. AND FOR A NEUTER. THE VO…" at bounding box center [572, 131] width 877 height 16
click at [1006, 529] on div "Last updated on 08/22/25 at 11:32 am Close Edit" at bounding box center [572, 516] width 916 height 34
click at [999, 514] on button "Edit" at bounding box center [995, 516] width 44 height 25
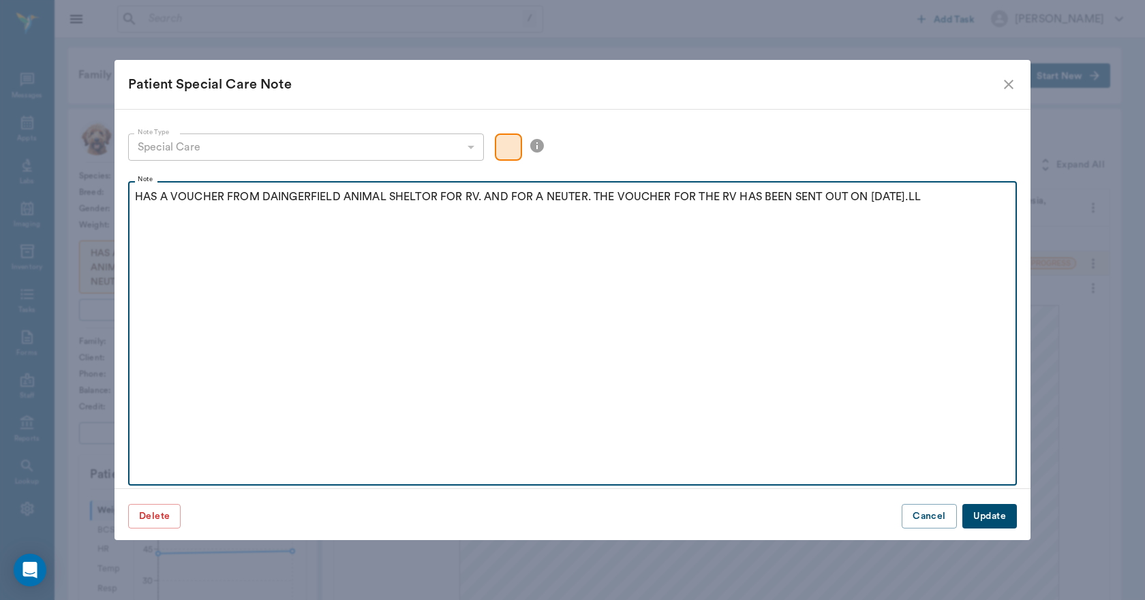
click at [933, 198] on p "HAS A VOUCHER FROM DAINGERFIELD ANIMAL SHELTOR FOR RV. AND FOR A NEUTER. THE VO…" at bounding box center [572, 197] width 875 height 16
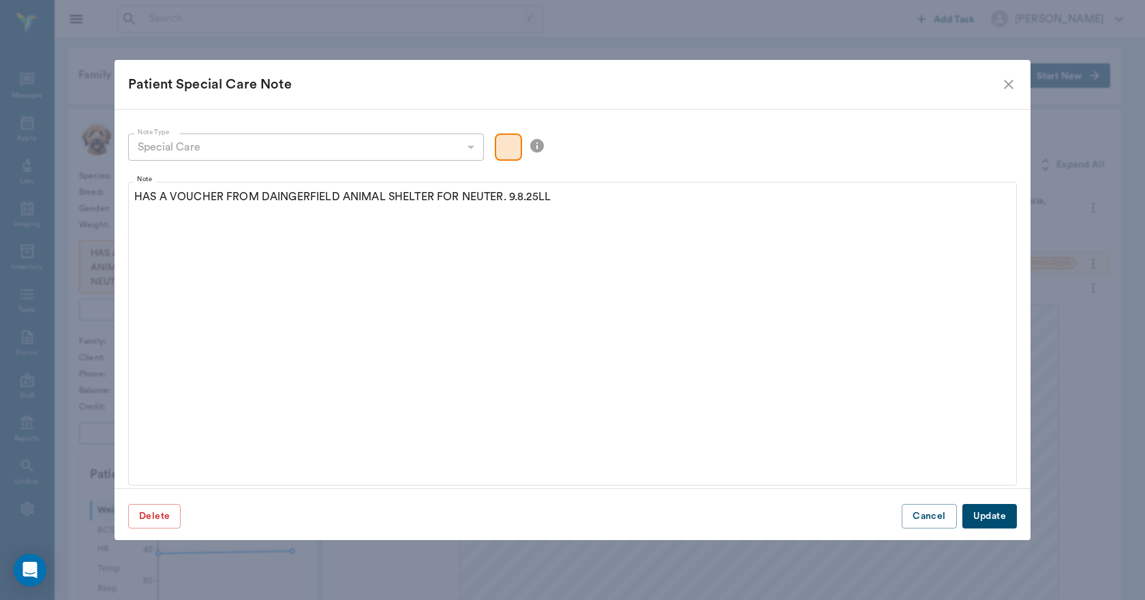
click at [1000, 516] on button "Update" at bounding box center [989, 516] width 55 height 25
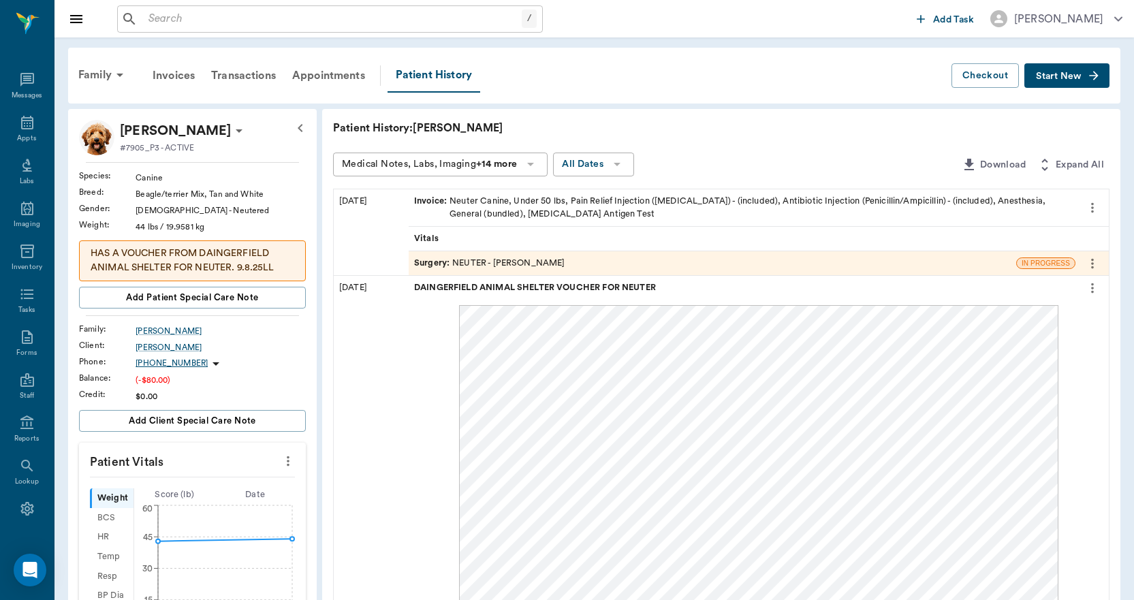
click at [666, 201] on div "Invoice : Neuter Canine, Under 50 lbs, Pain Relief Injection (meloxicam) - (inc…" at bounding box center [742, 208] width 656 height 26
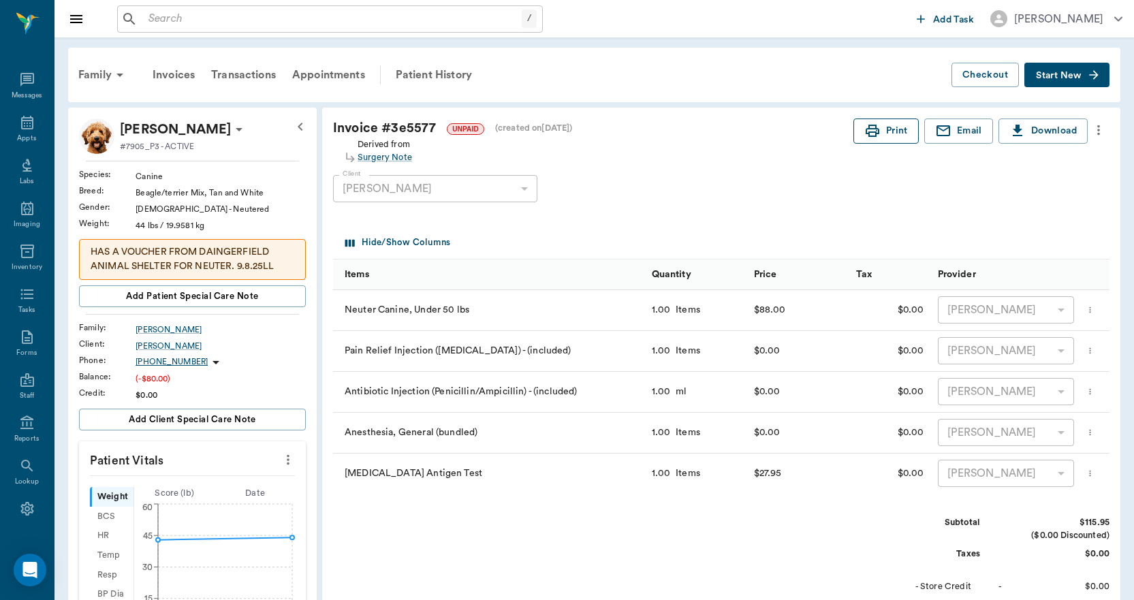
click at [901, 131] on button "Print" at bounding box center [886, 131] width 65 height 25
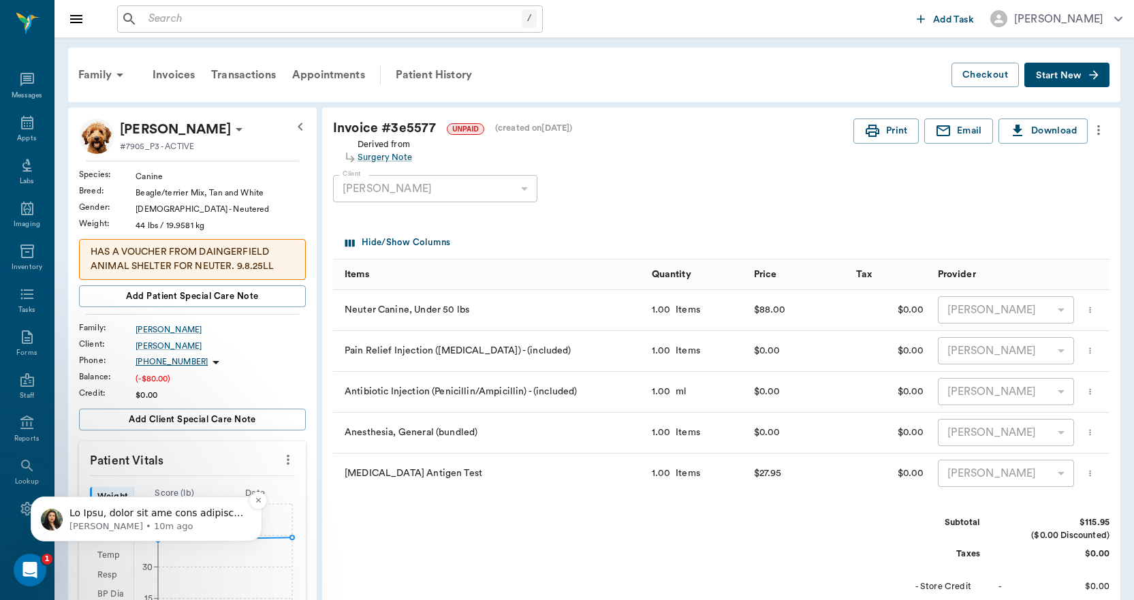
click at [174, 511] on p "Notification stack" at bounding box center [157, 514] width 176 height 14
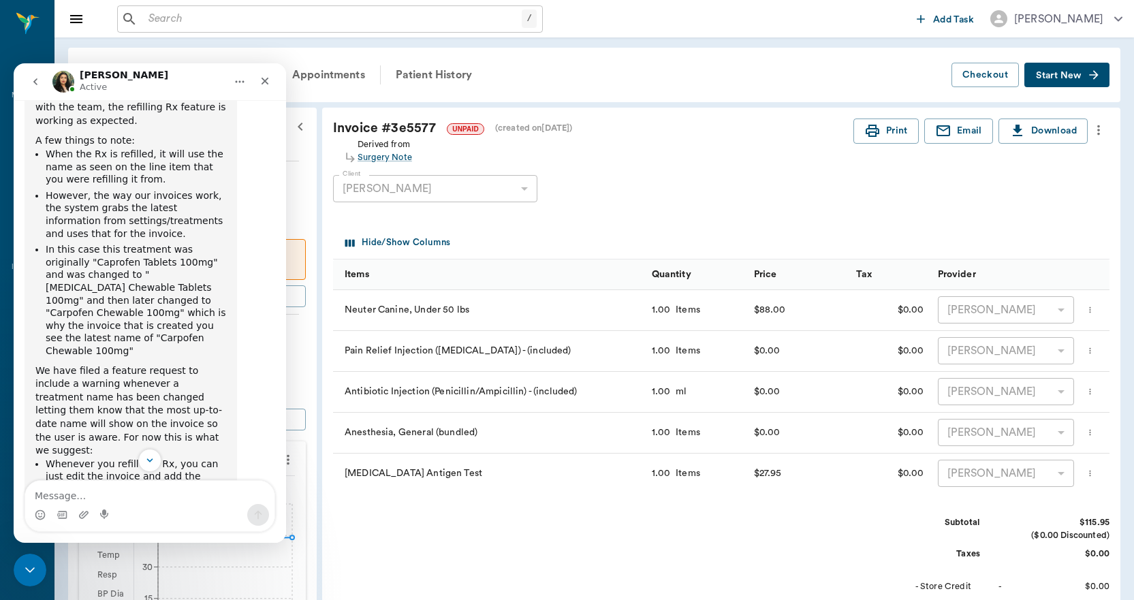
scroll to position [1553, 0]
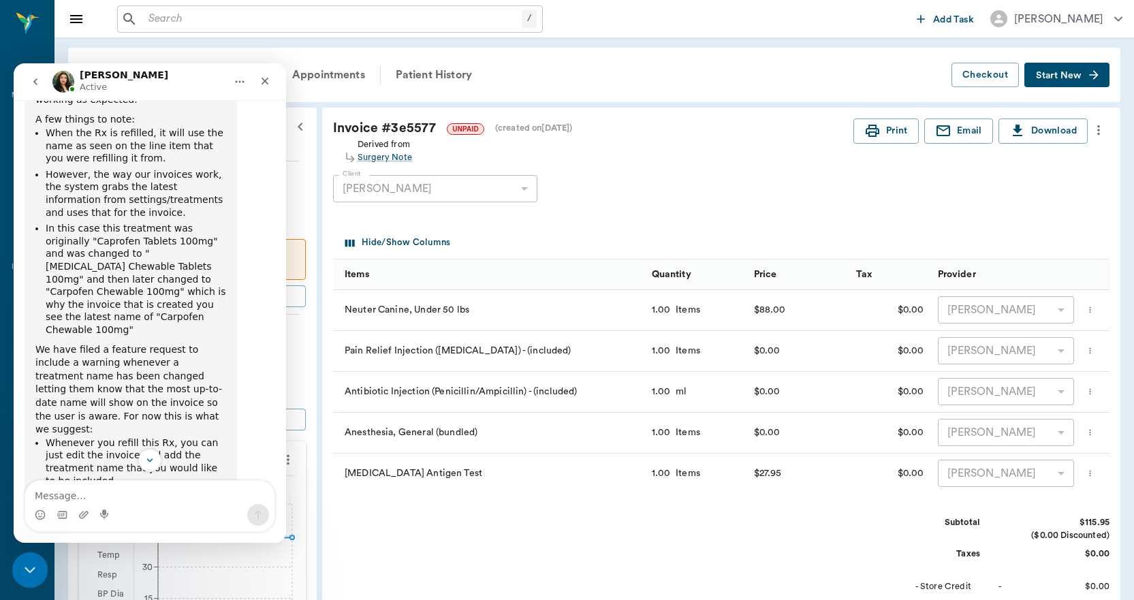
click at [31, 570] on icon "Close Intercom Messenger" at bounding box center [28, 568] width 16 height 16
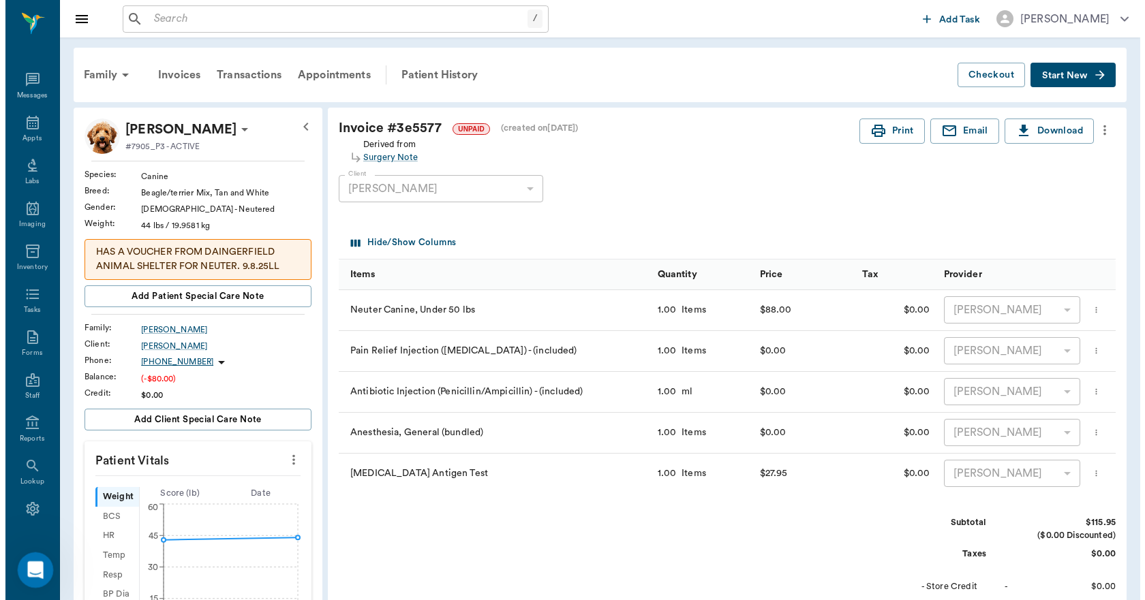
scroll to position [1572, 0]
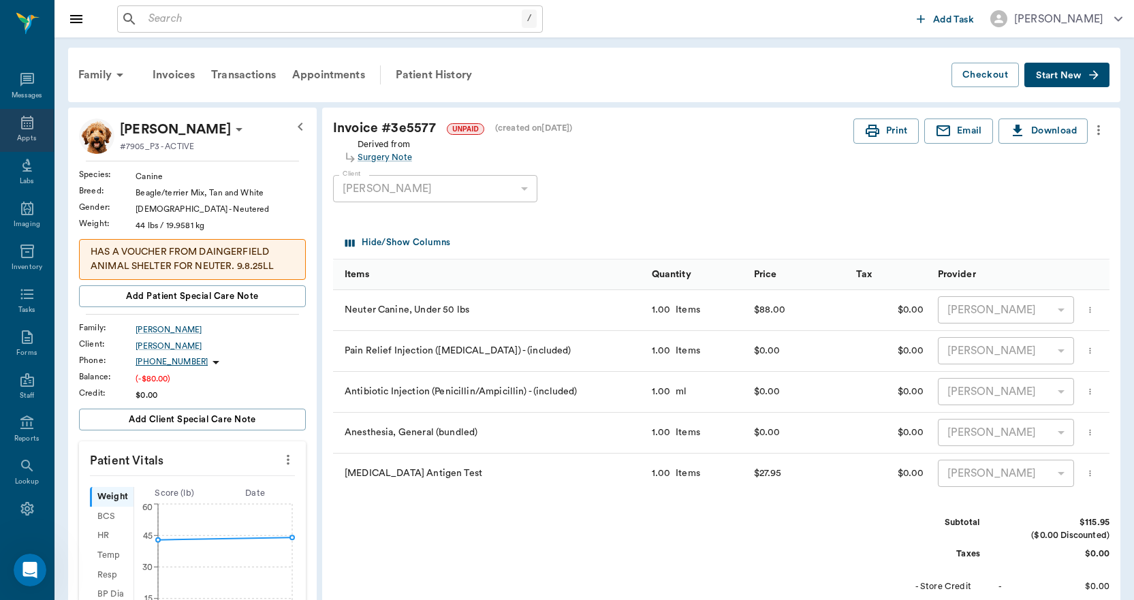
click at [26, 132] on div "Appts" at bounding box center [27, 130] width 54 height 43
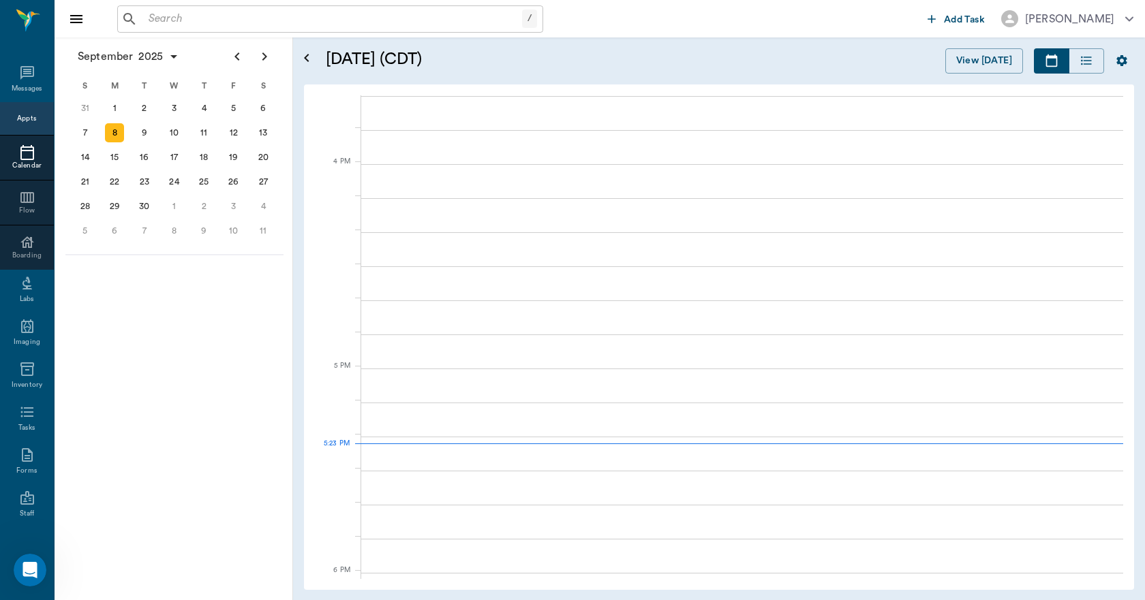
scroll to position [1841, 0]
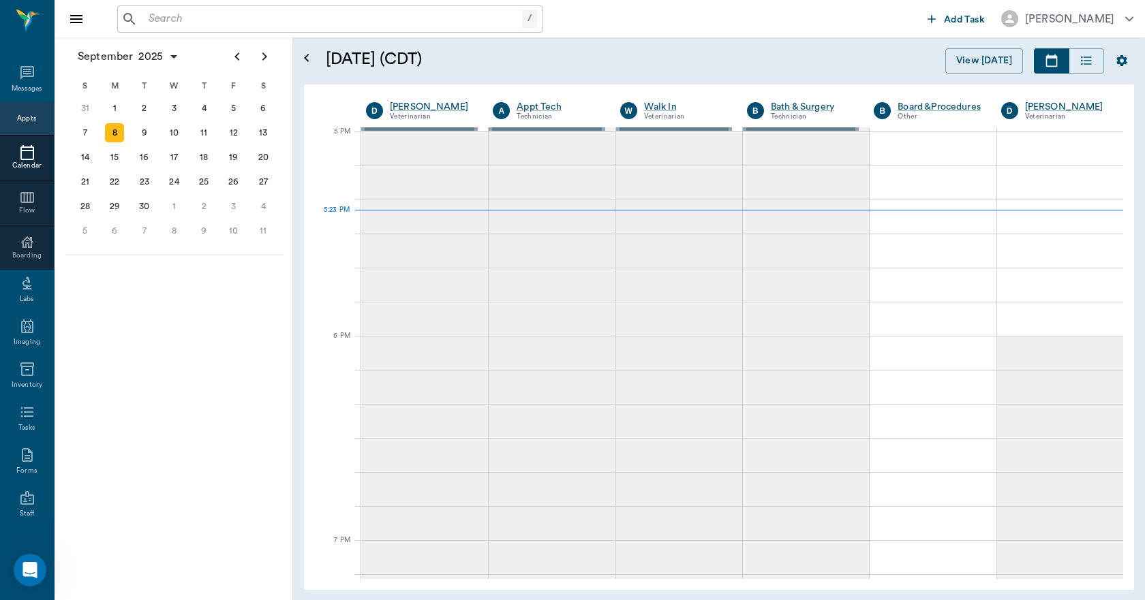
scroll to position [1572, 0]
